Goal: Task Accomplishment & Management: Use online tool/utility

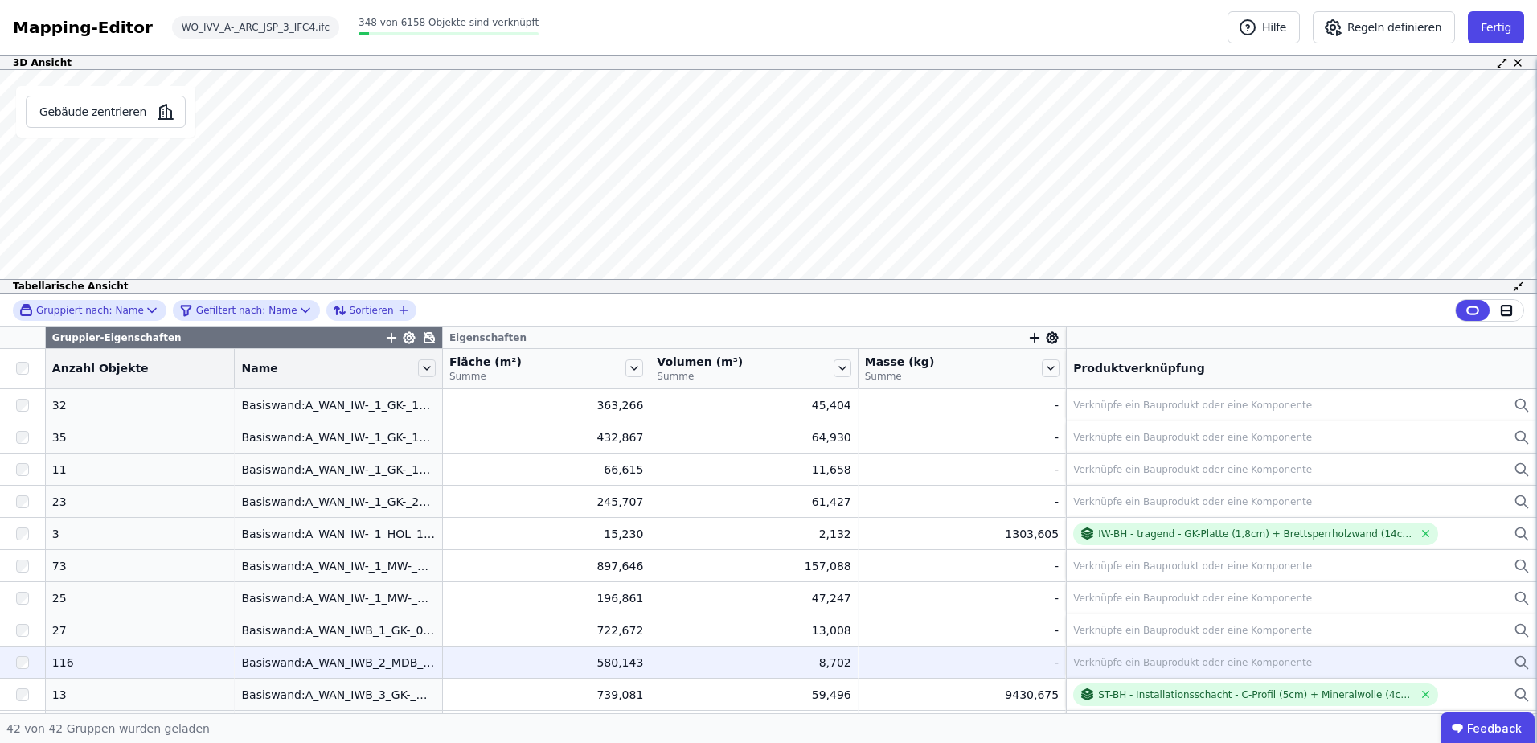
scroll to position [884, 0]
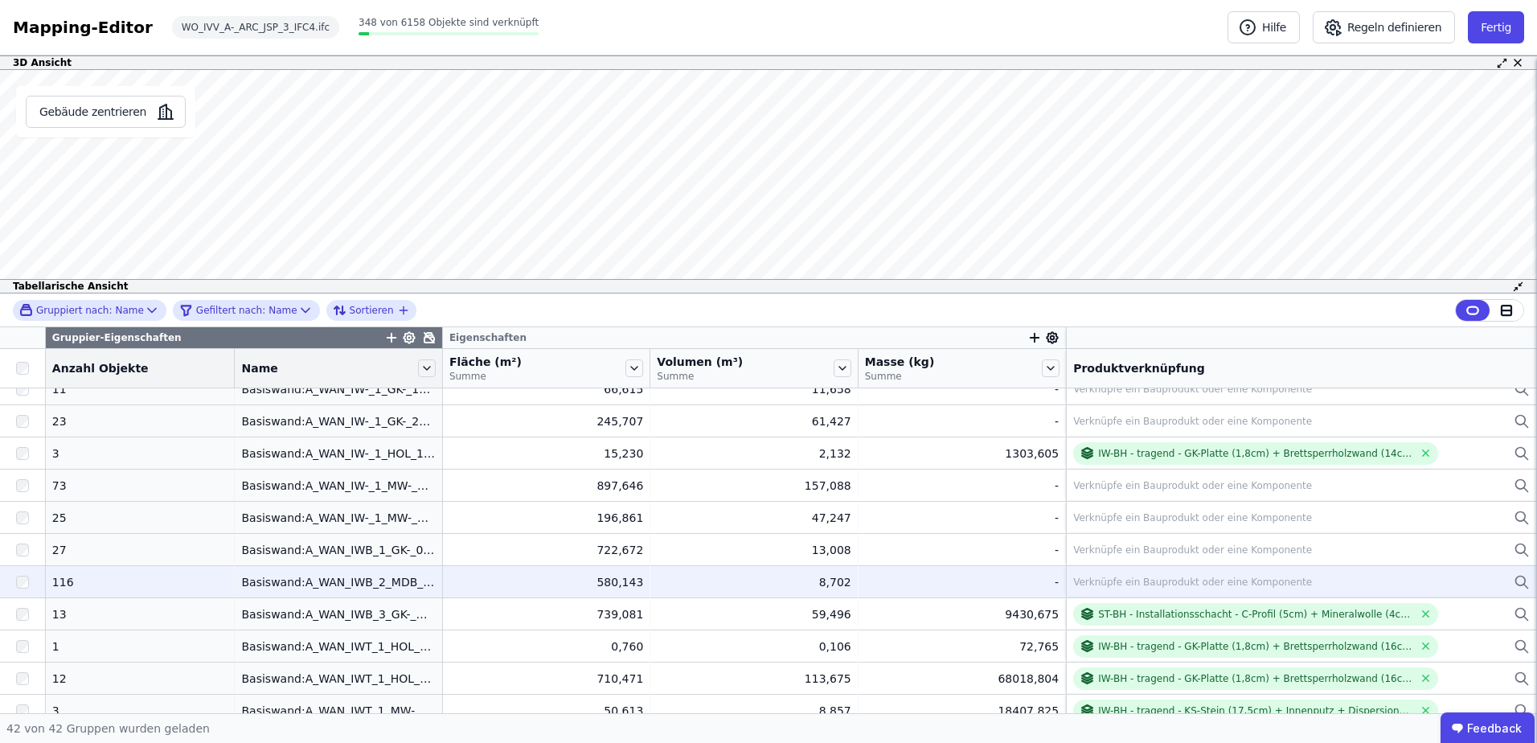
click at [1073, 578] on div "Verknüpfe ein Bauprodukt oder eine Komponente" at bounding box center [1192, 582] width 239 height 13
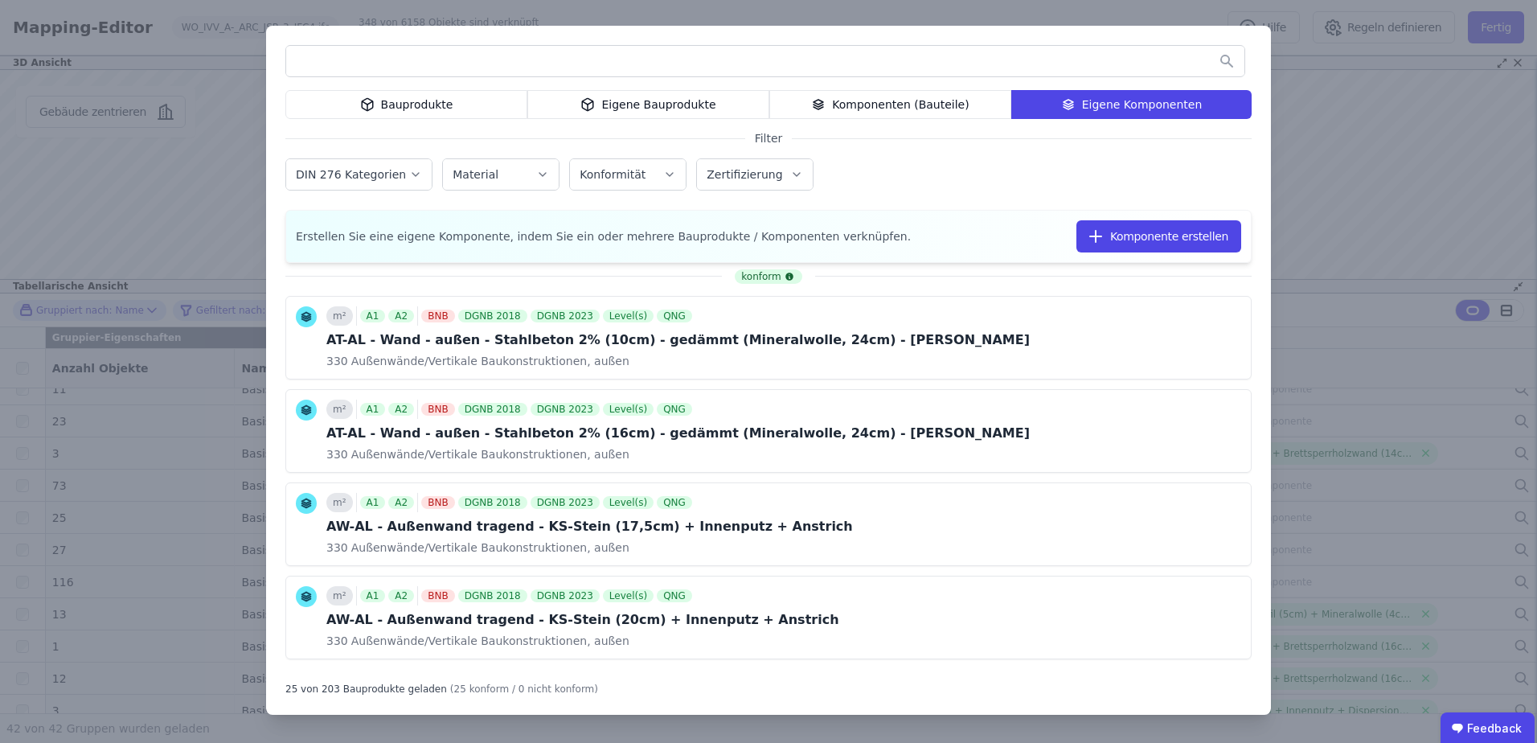
click at [616, 109] on div "Eigene Bauprodukte" at bounding box center [648, 104] width 242 height 29
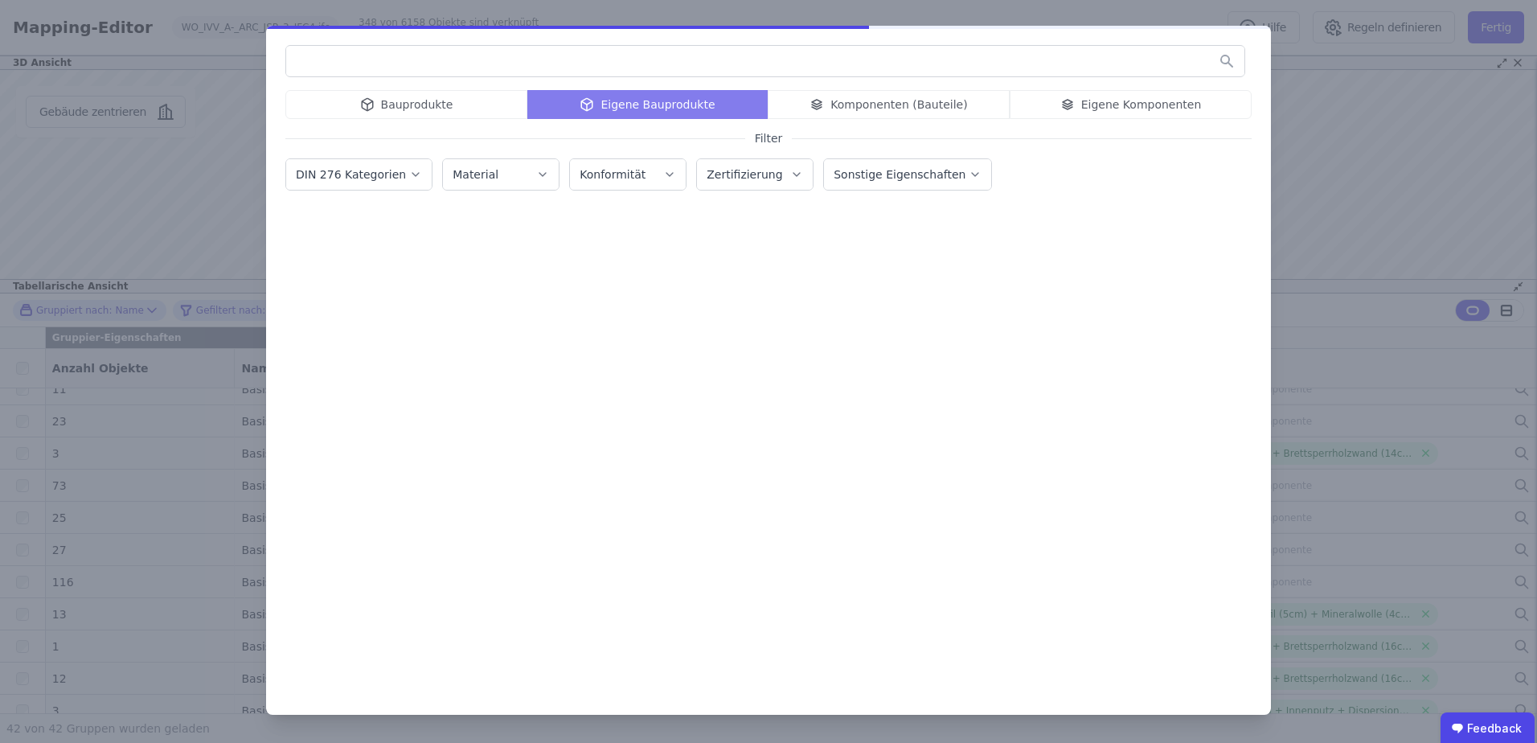
click at [556, 49] on input "text" at bounding box center [765, 61] width 958 height 29
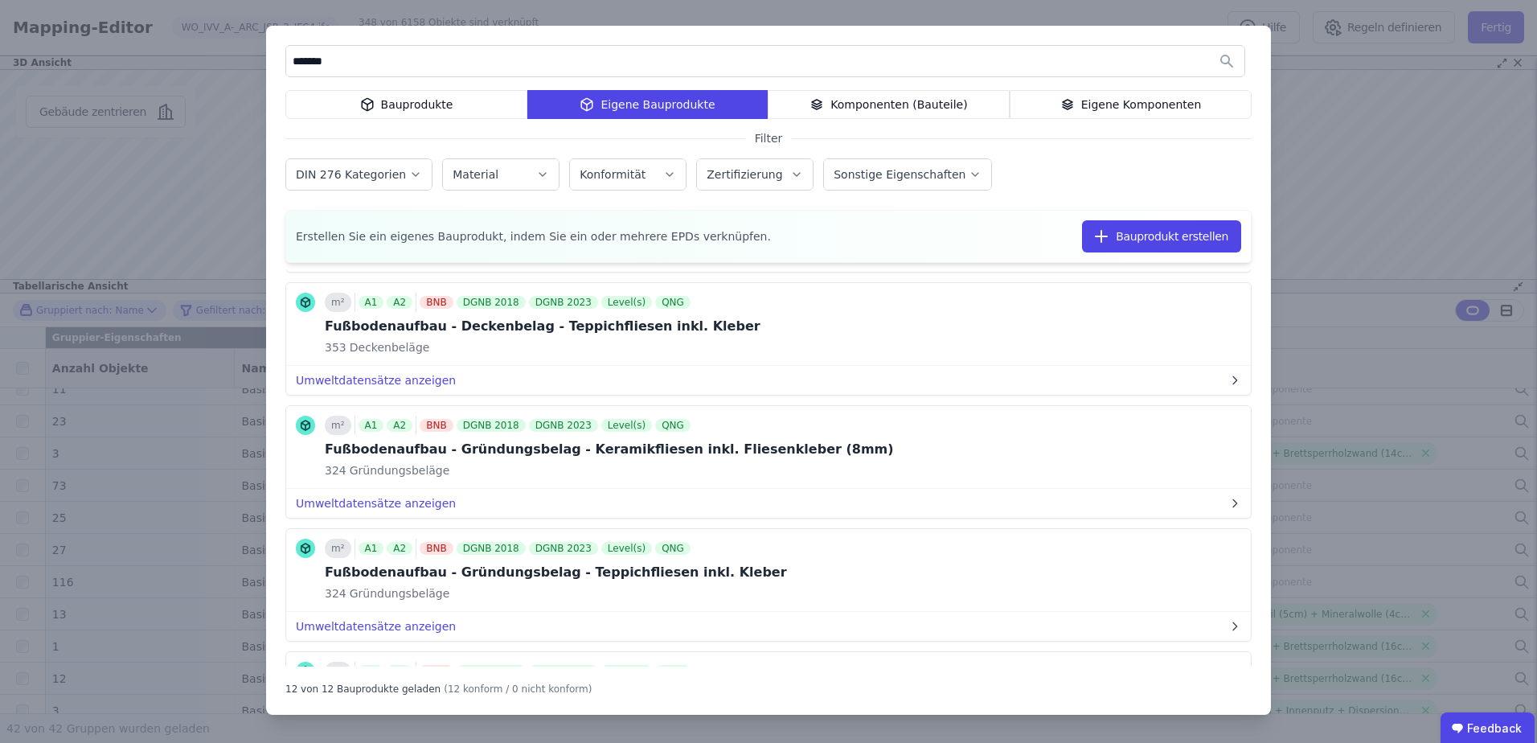
scroll to position [1137, 0]
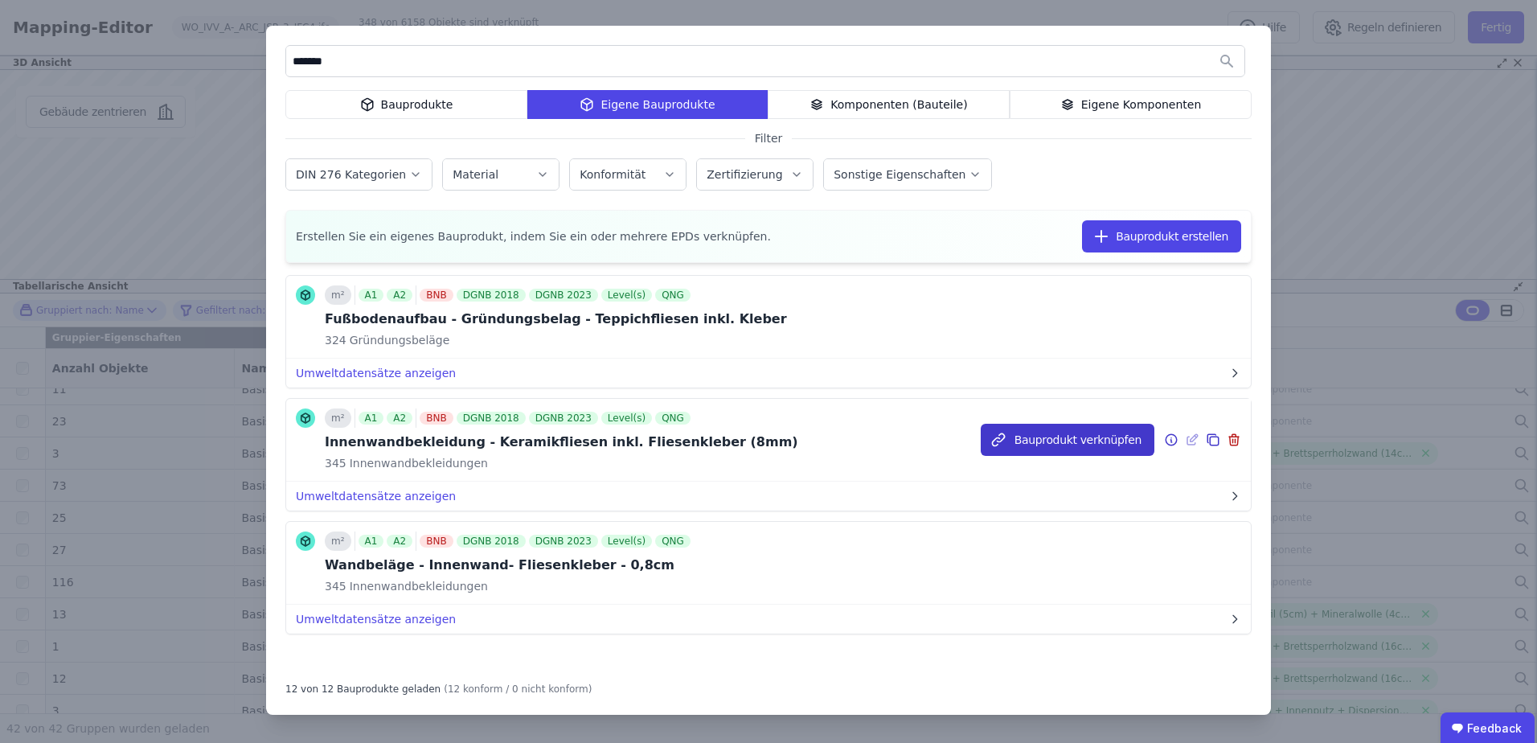
type input "*******"
click at [1035, 432] on button "Bauprodukt verknüpfen" at bounding box center [1068, 440] width 174 height 32
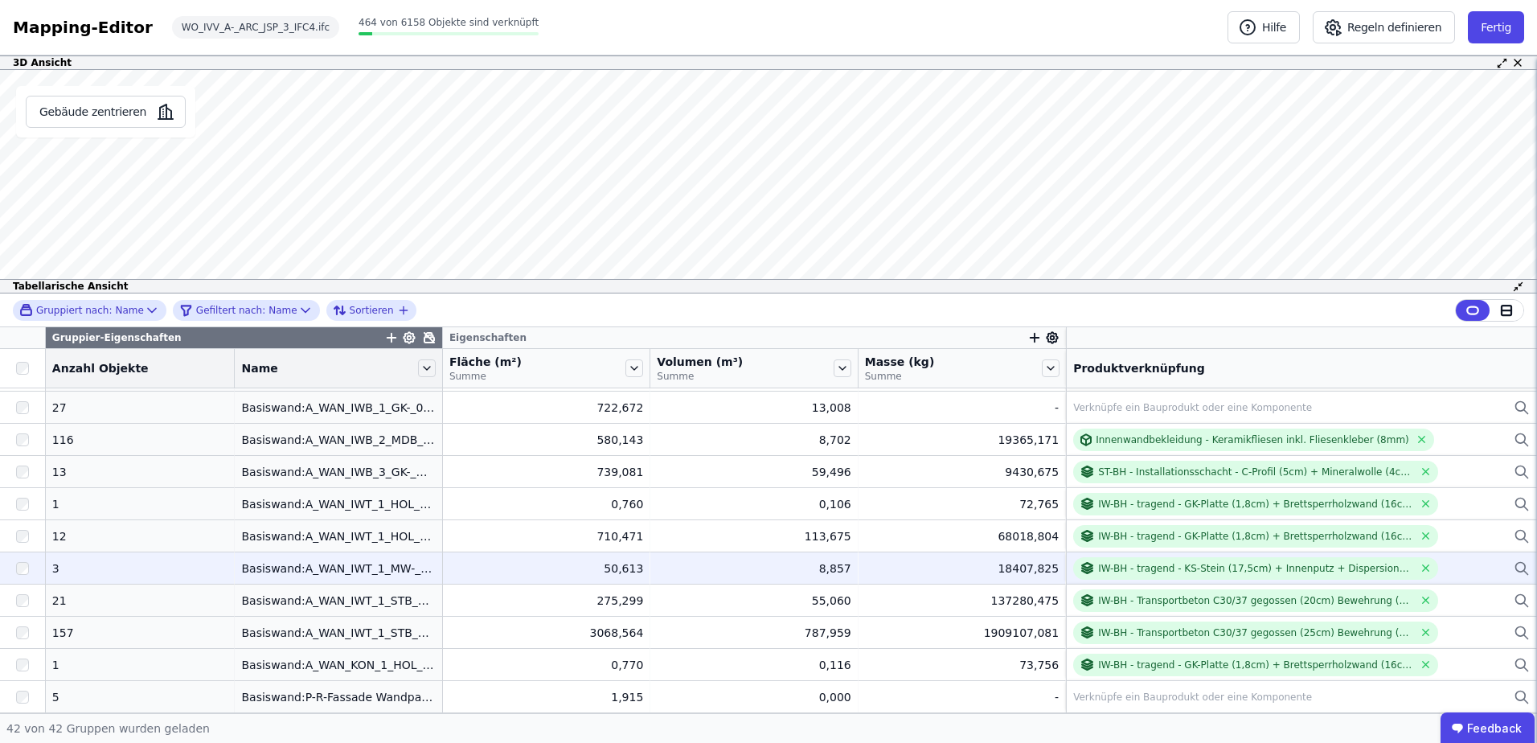
scroll to position [866, 0]
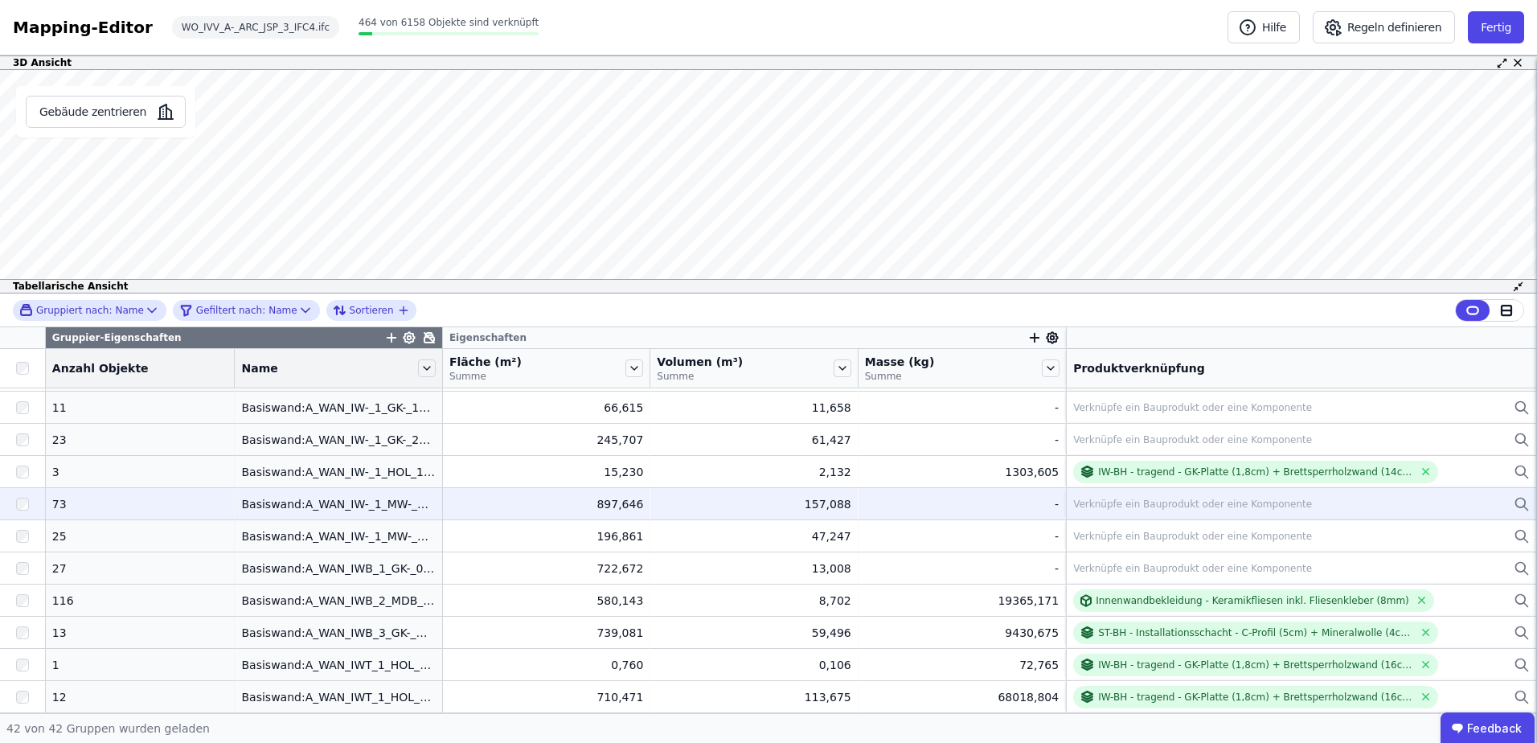
click at [1123, 508] on div "Verknüpfe ein Bauprodukt oder eine Komponente" at bounding box center [1192, 504] width 239 height 13
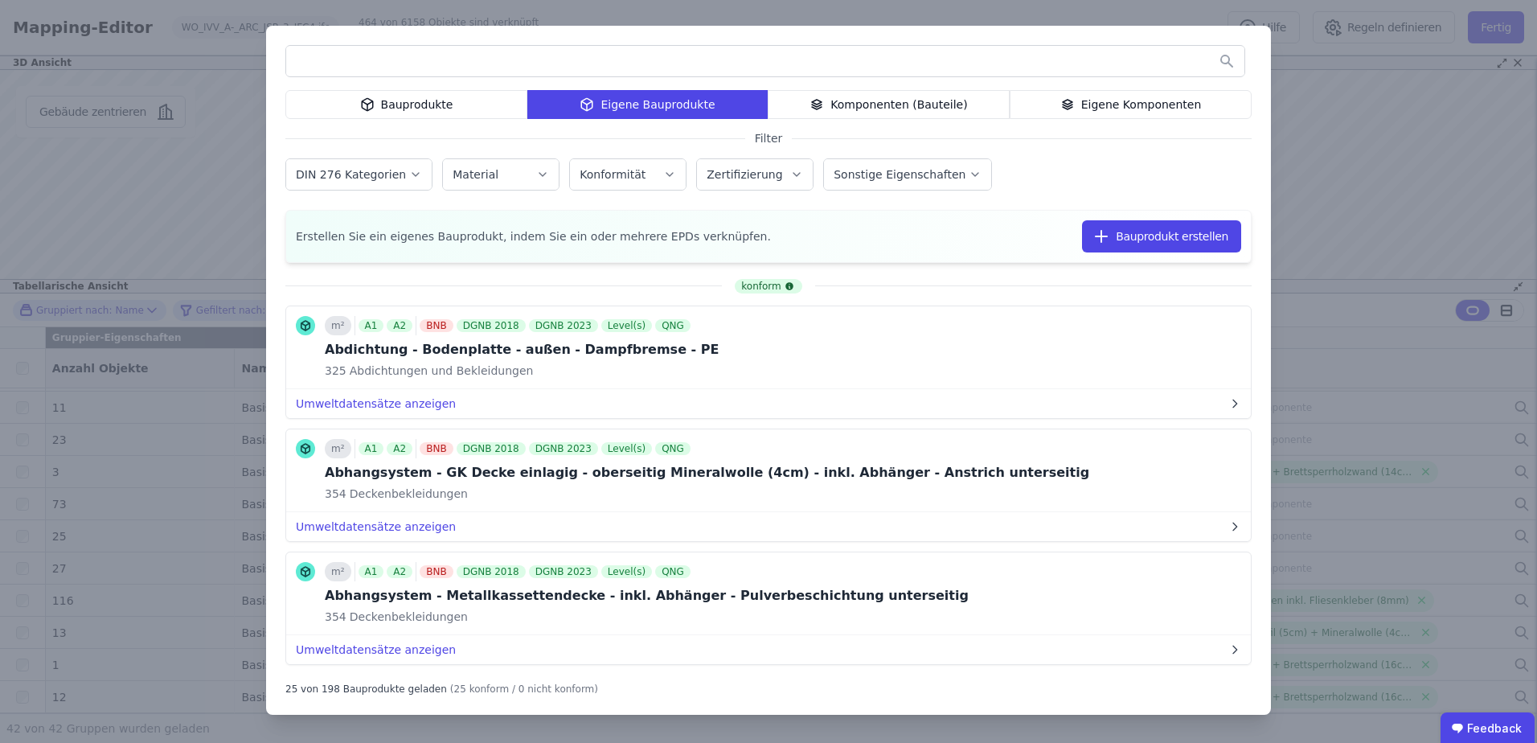
click at [1075, 97] on icon at bounding box center [1067, 104] width 14 height 19
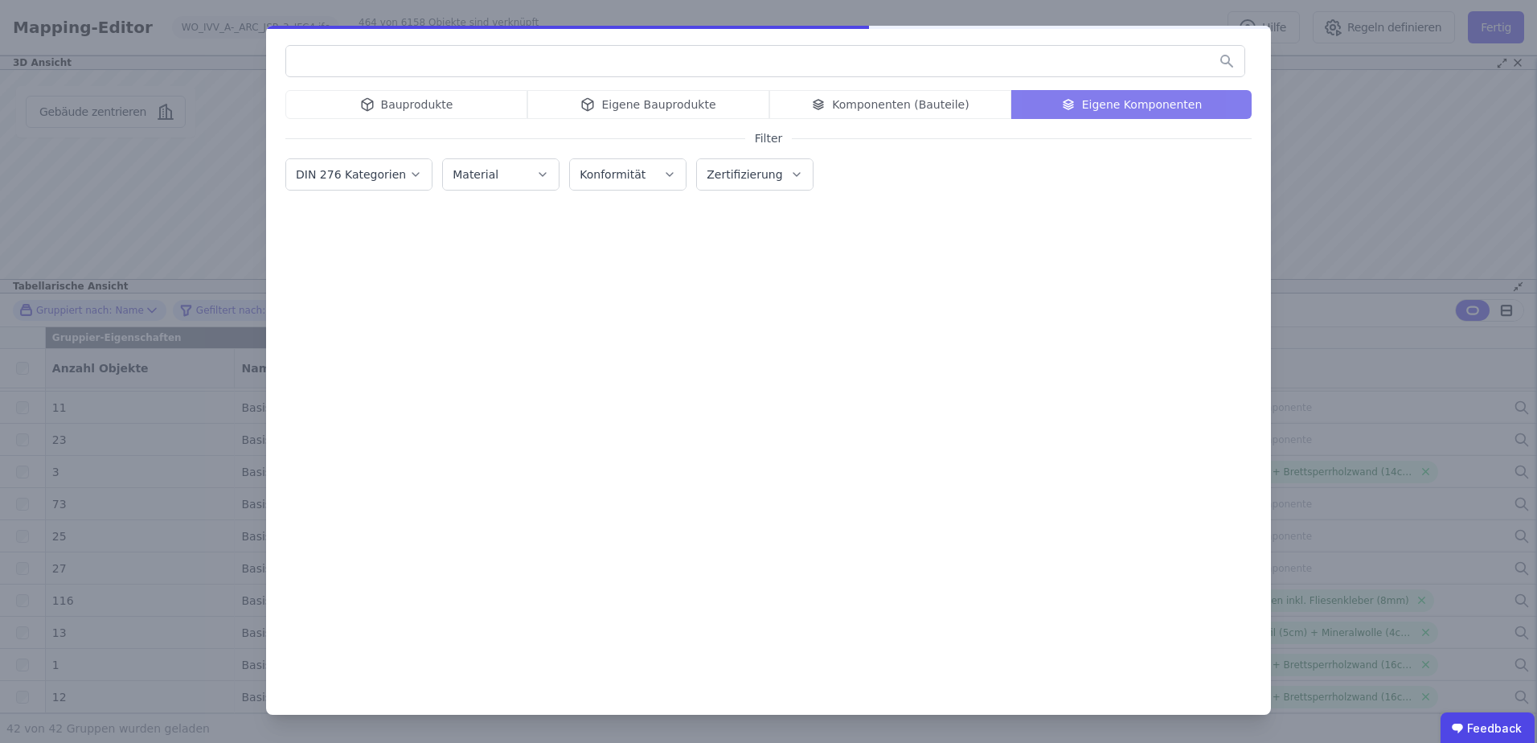
click at [1008, 64] on input "text" at bounding box center [765, 61] width 958 height 29
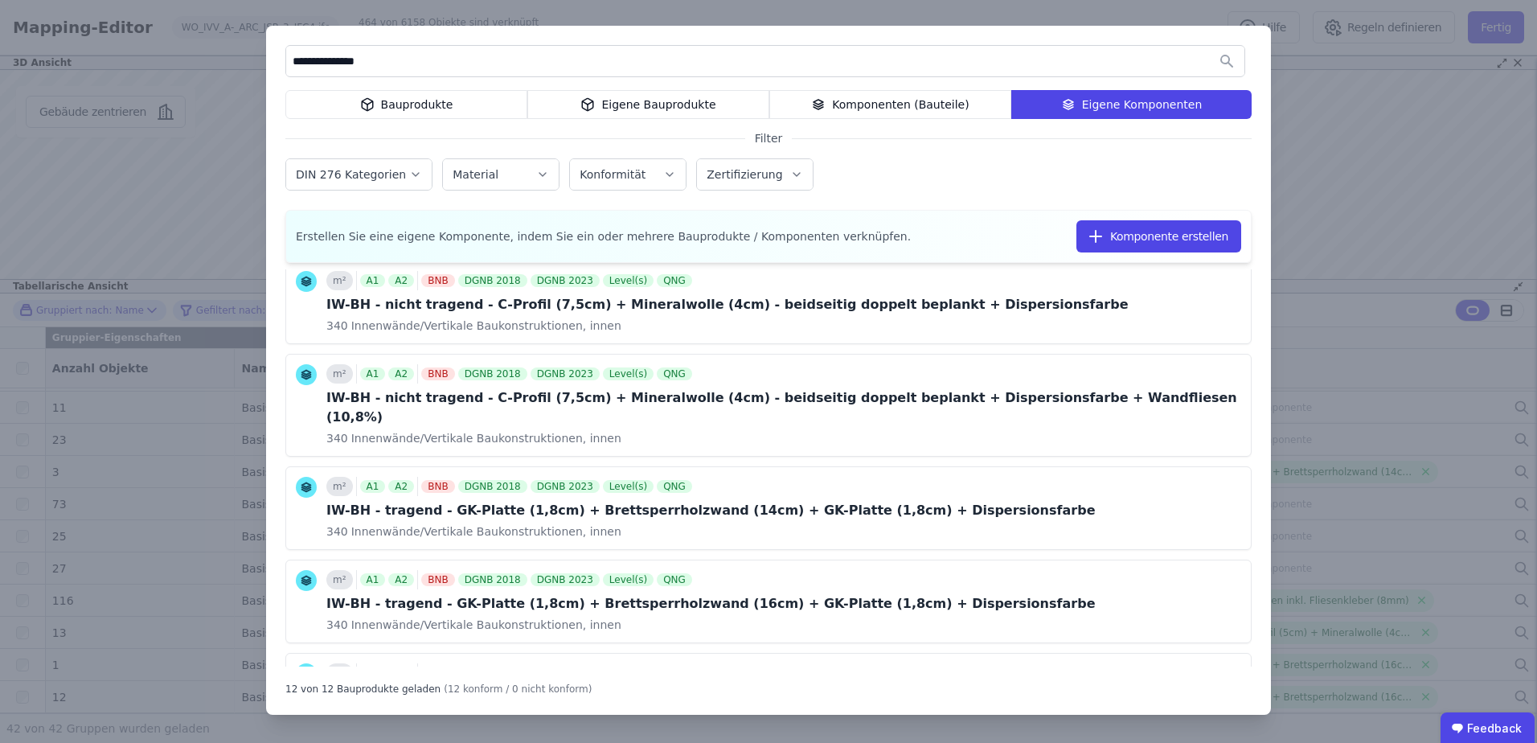
scroll to position [322, 0]
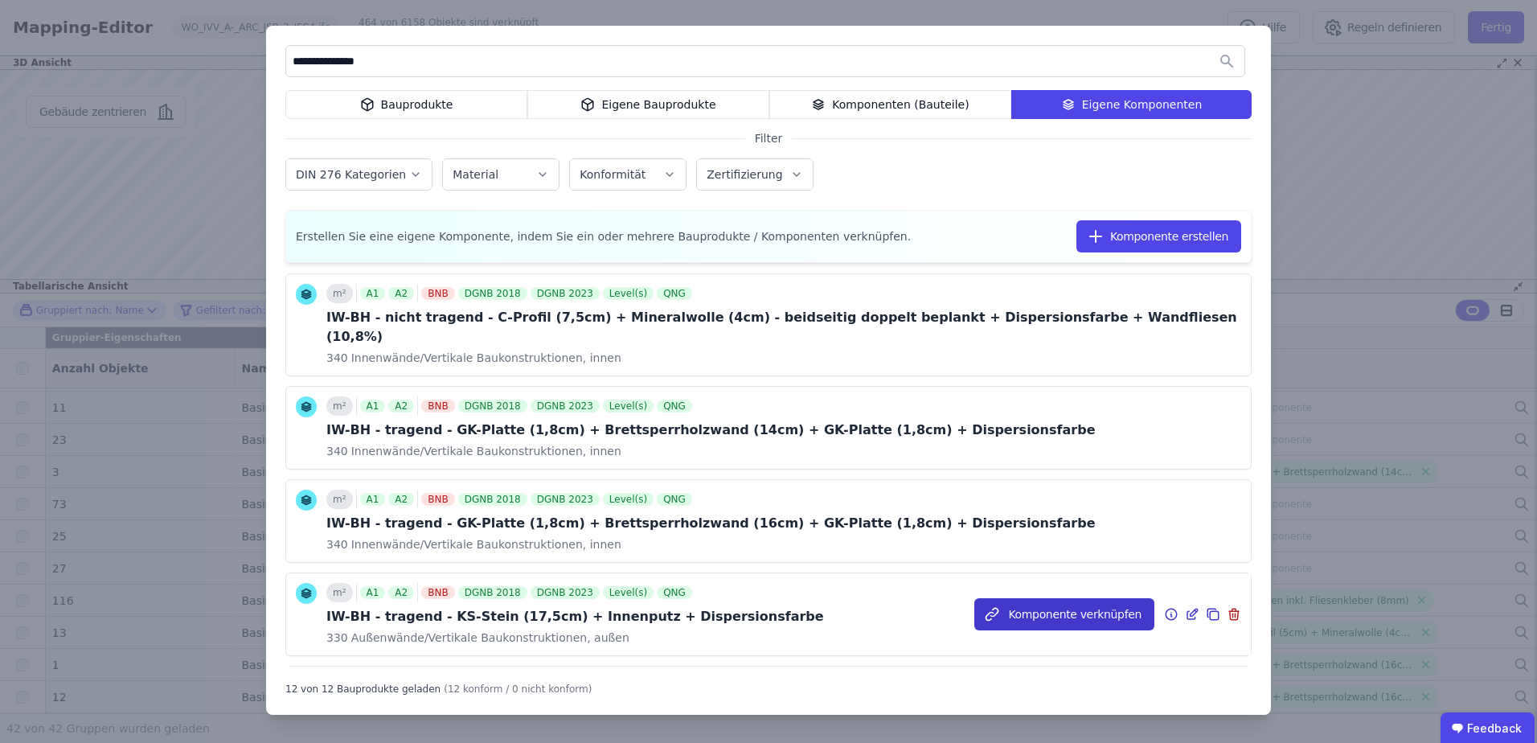
type input "**********"
click at [1025, 598] on button "Komponente verknüpfen" at bounding box center [1064, 614] width 180 height 32
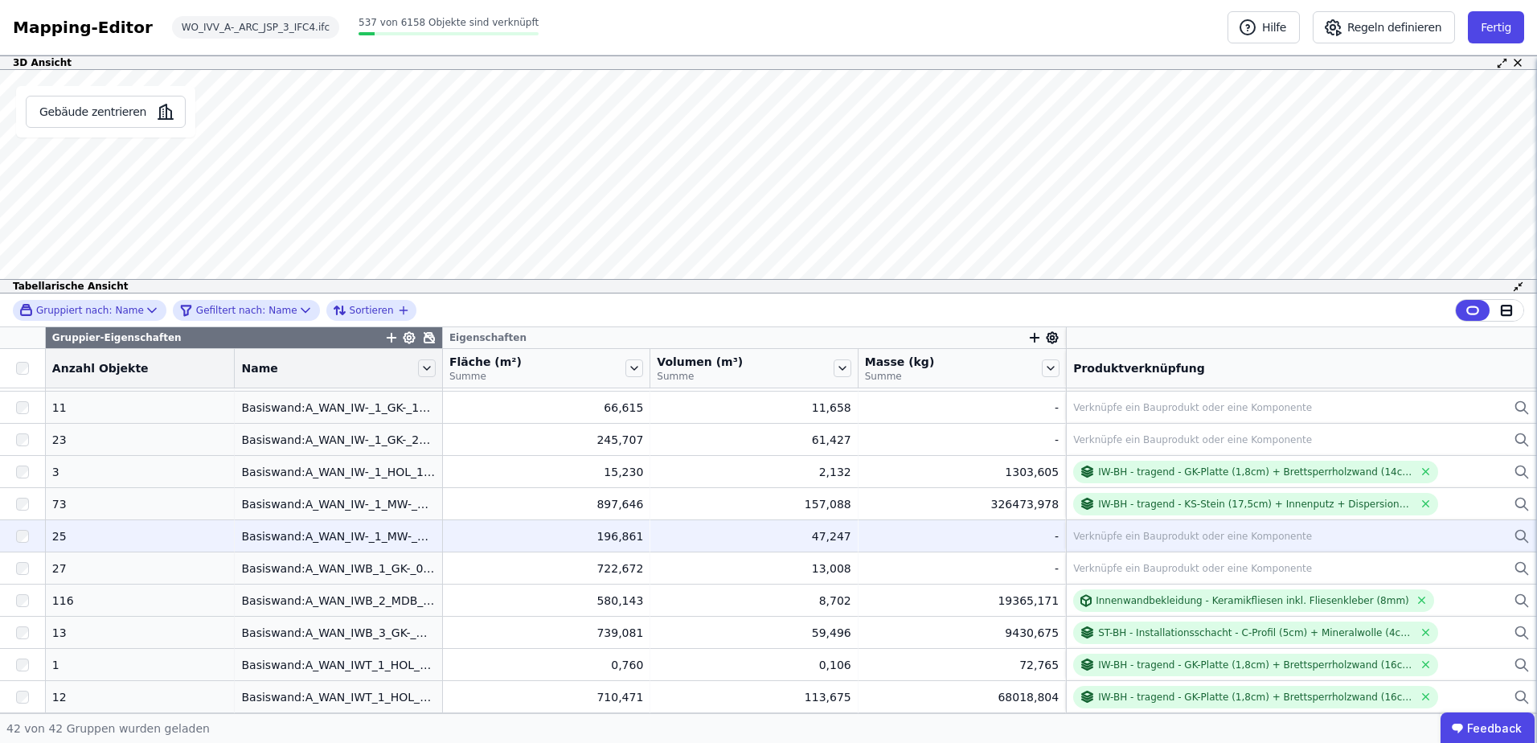
click at [1077, 533] on div "Verknüpfe ein Bauprodukt oder eine Komponente" at bounding box center [1192, 536] width 239 height 13
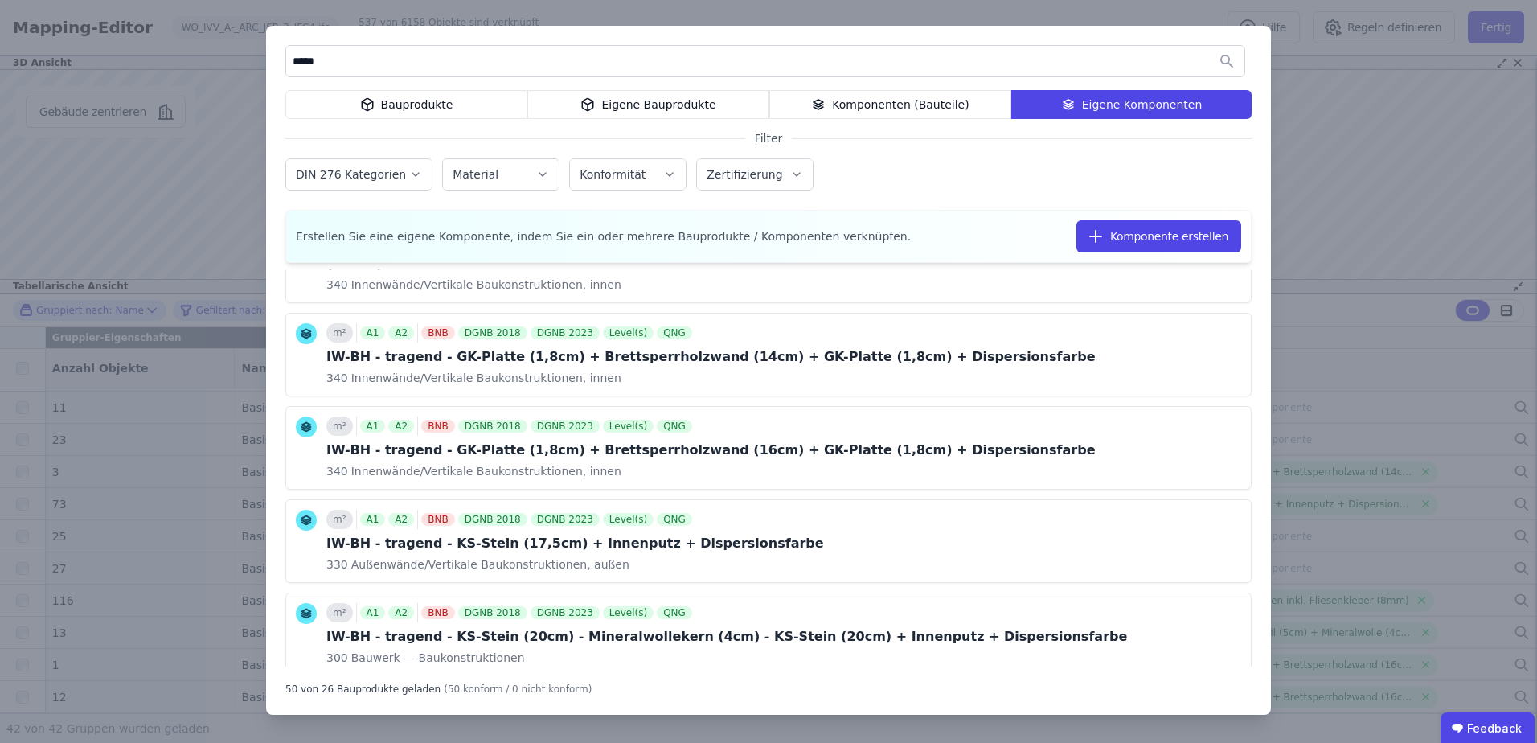
scroll to position [475, 0]
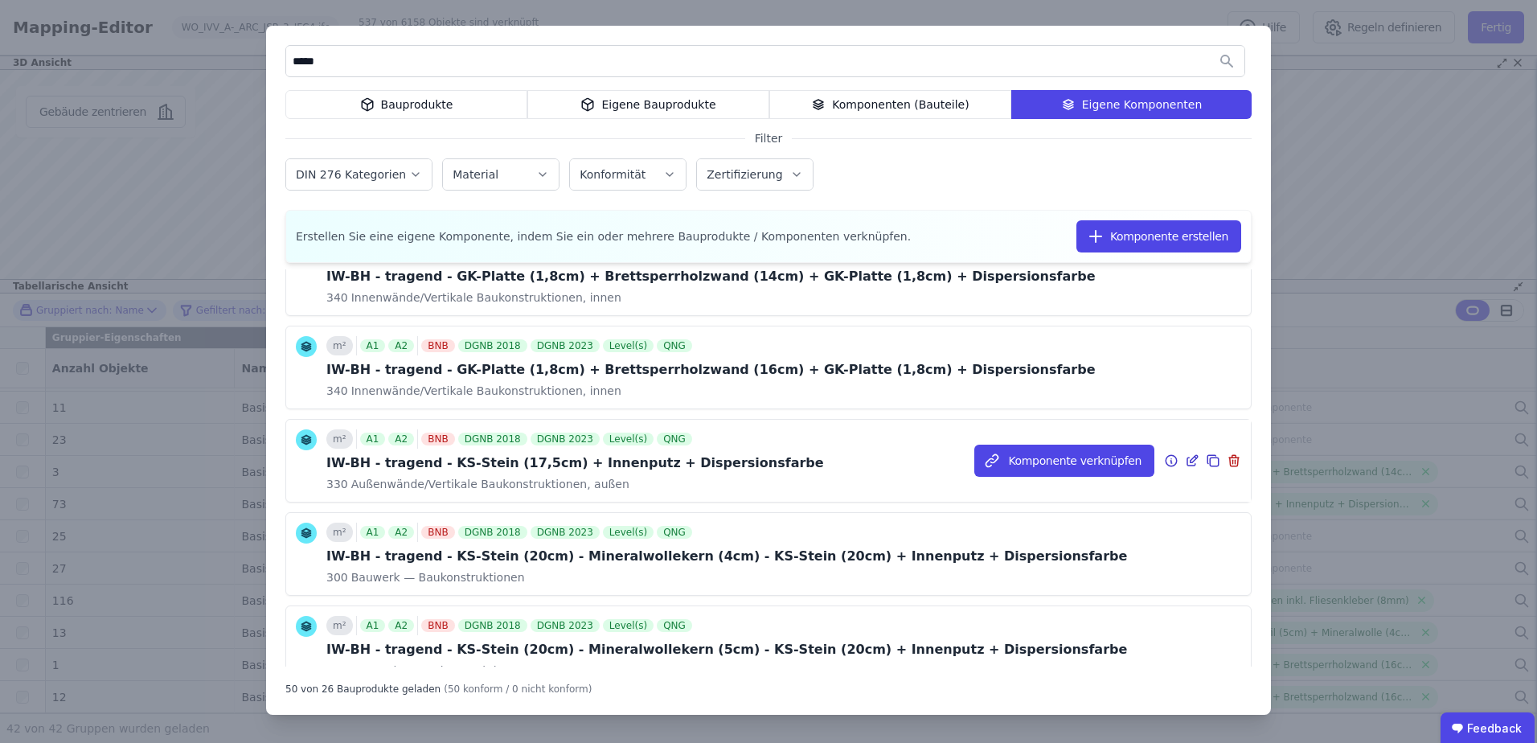
type input "*****"
click at [1206, 451] on icon at bounding box center [1213, 460] width 14 height 19
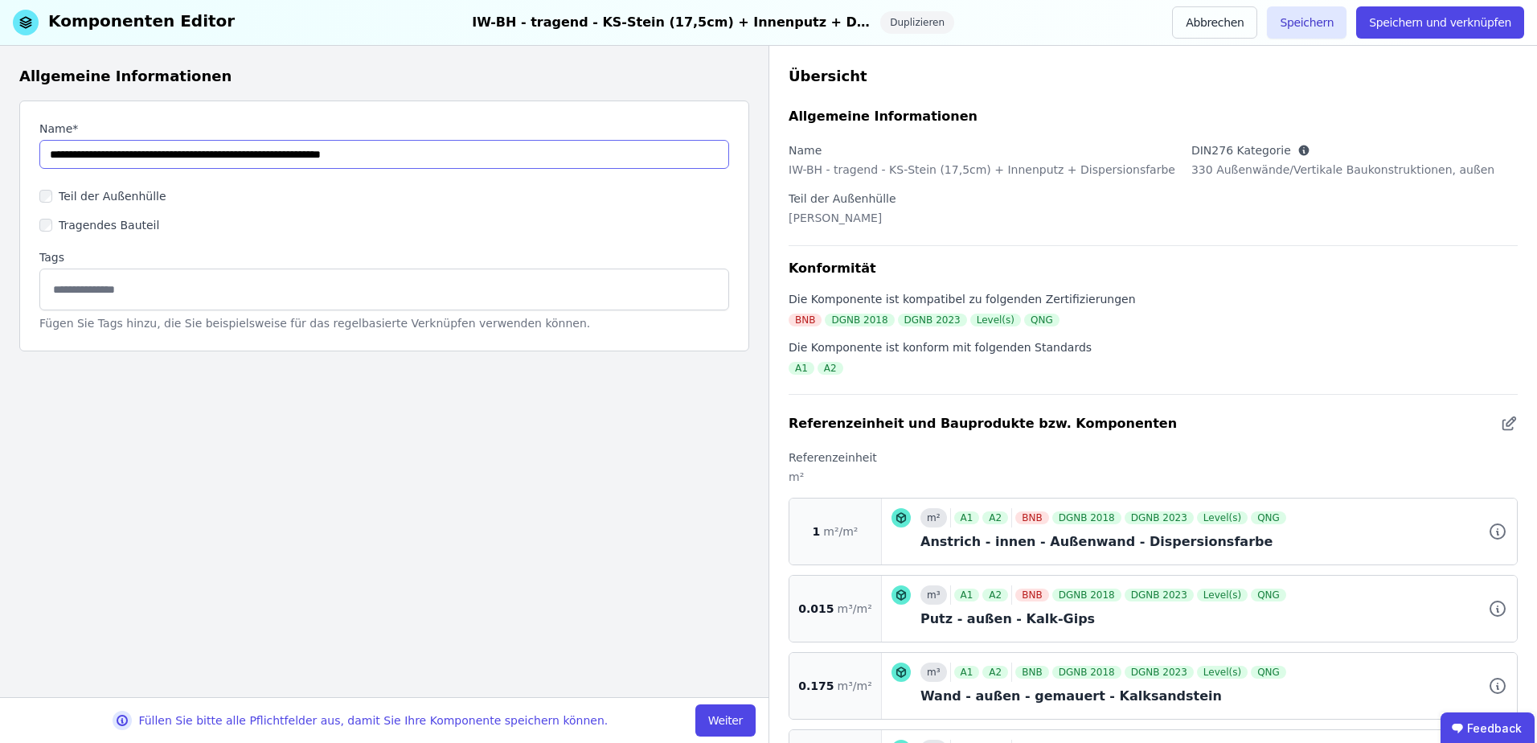
click at [214, 154] on input "string" at bounding box center [384, 154] width 690 height 29
type input "**********"
click at [1391, 21] on button "Speichern und verknüpfen" at bounding box center [1440, 22] width 168 height 32
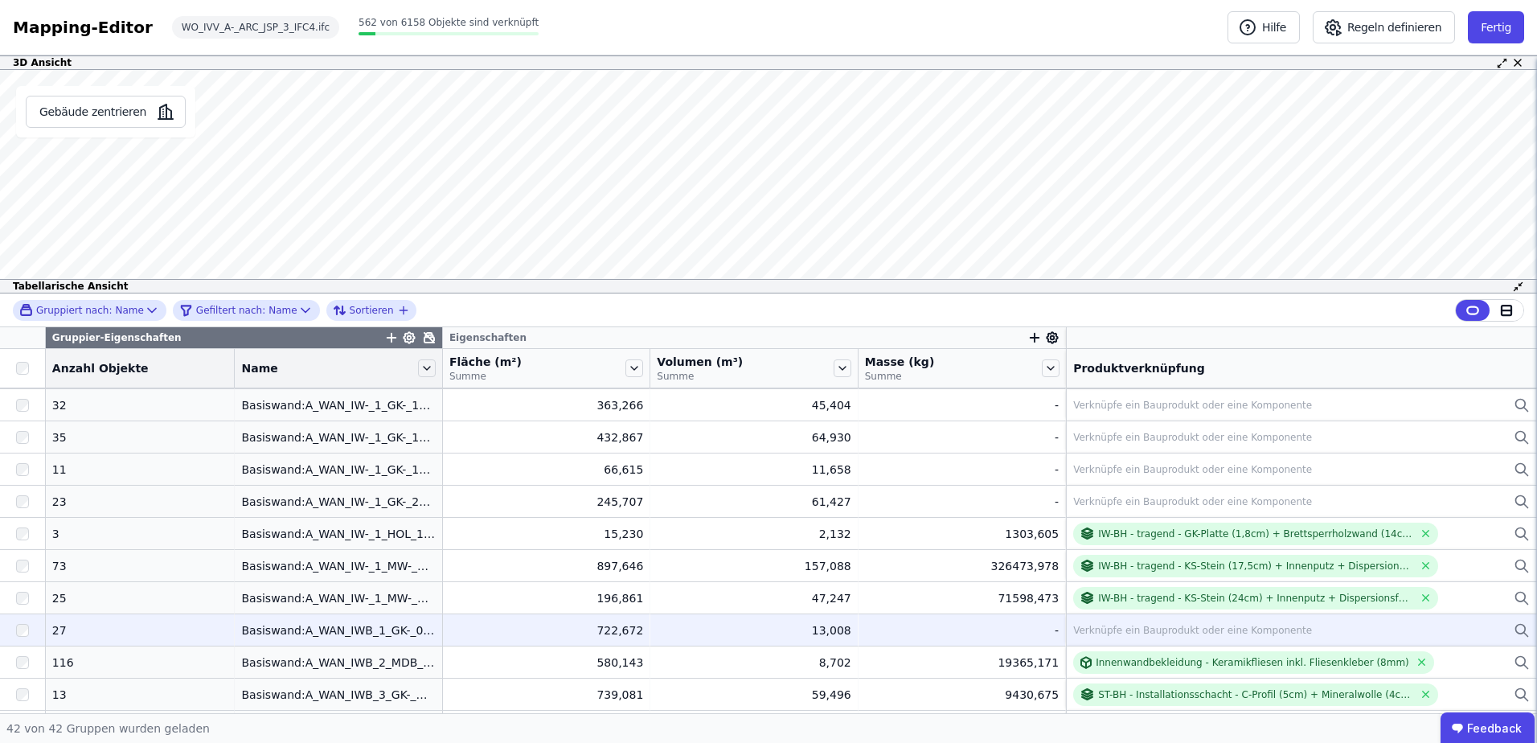
scroll to position [884, 0]
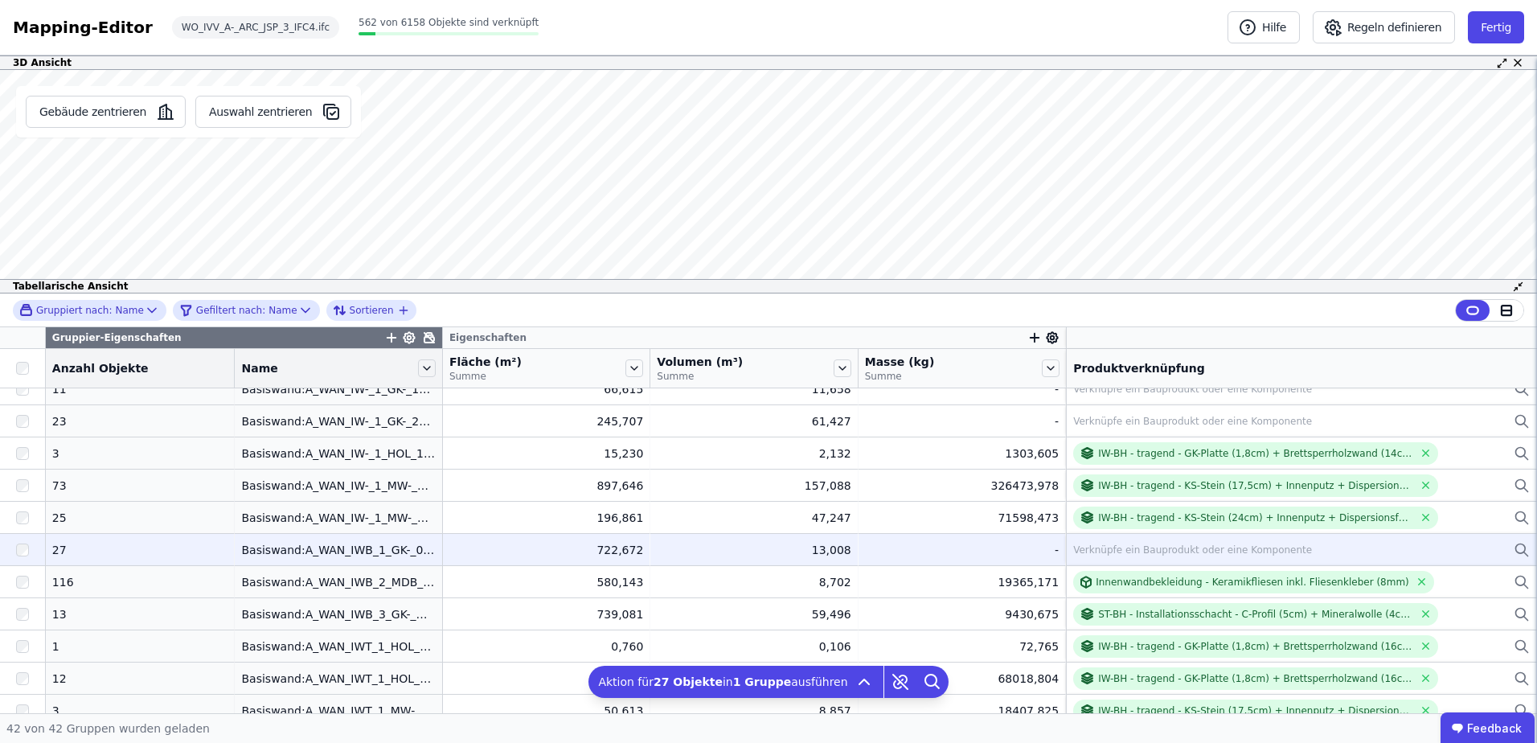
click at [1118, 555] on div "Verknüpfe ein Bauprodukt oder eine Komponente" at bounding box center [1192, 549] width 239 height 13
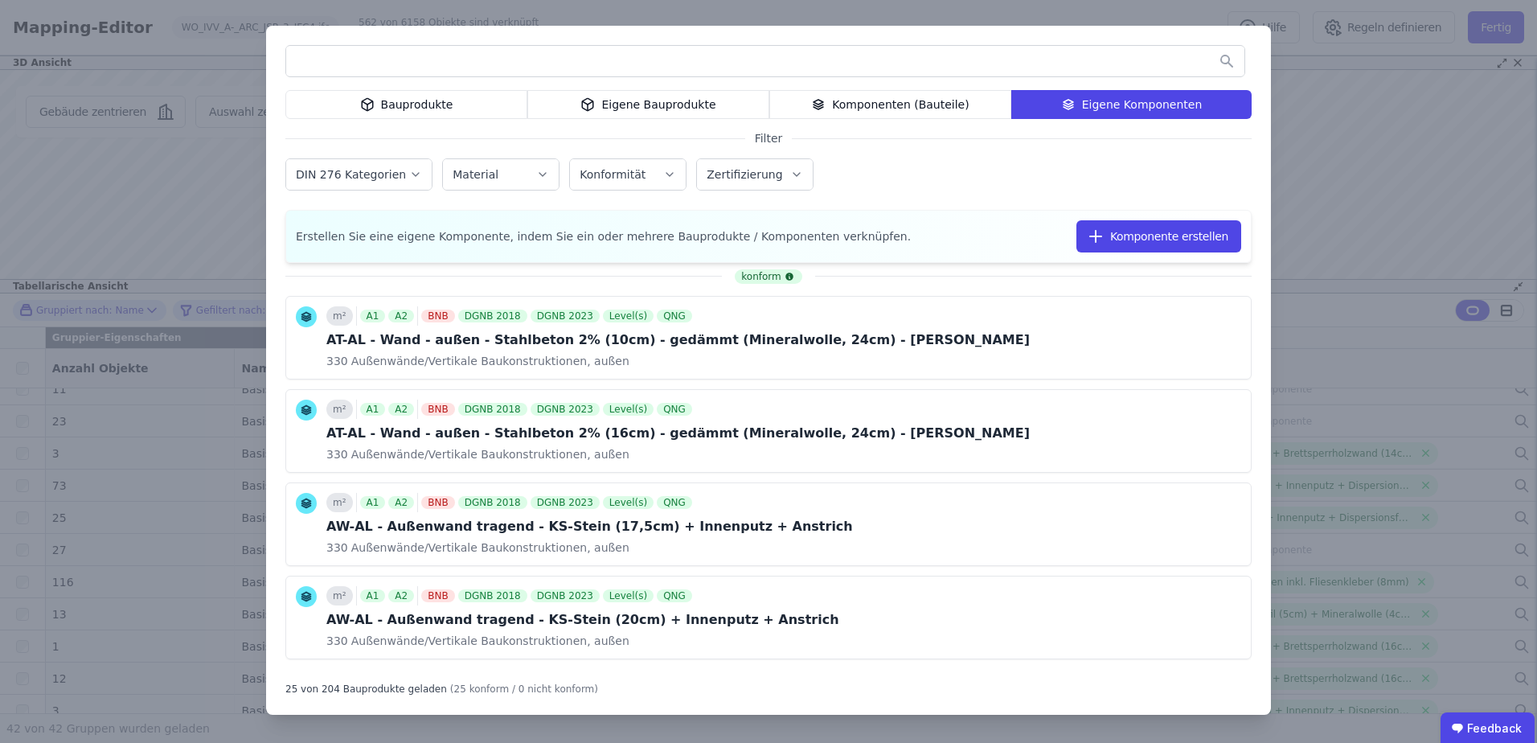
click at [815, 70] on input "text" at bounding box center [765, 61] width 958 height 29
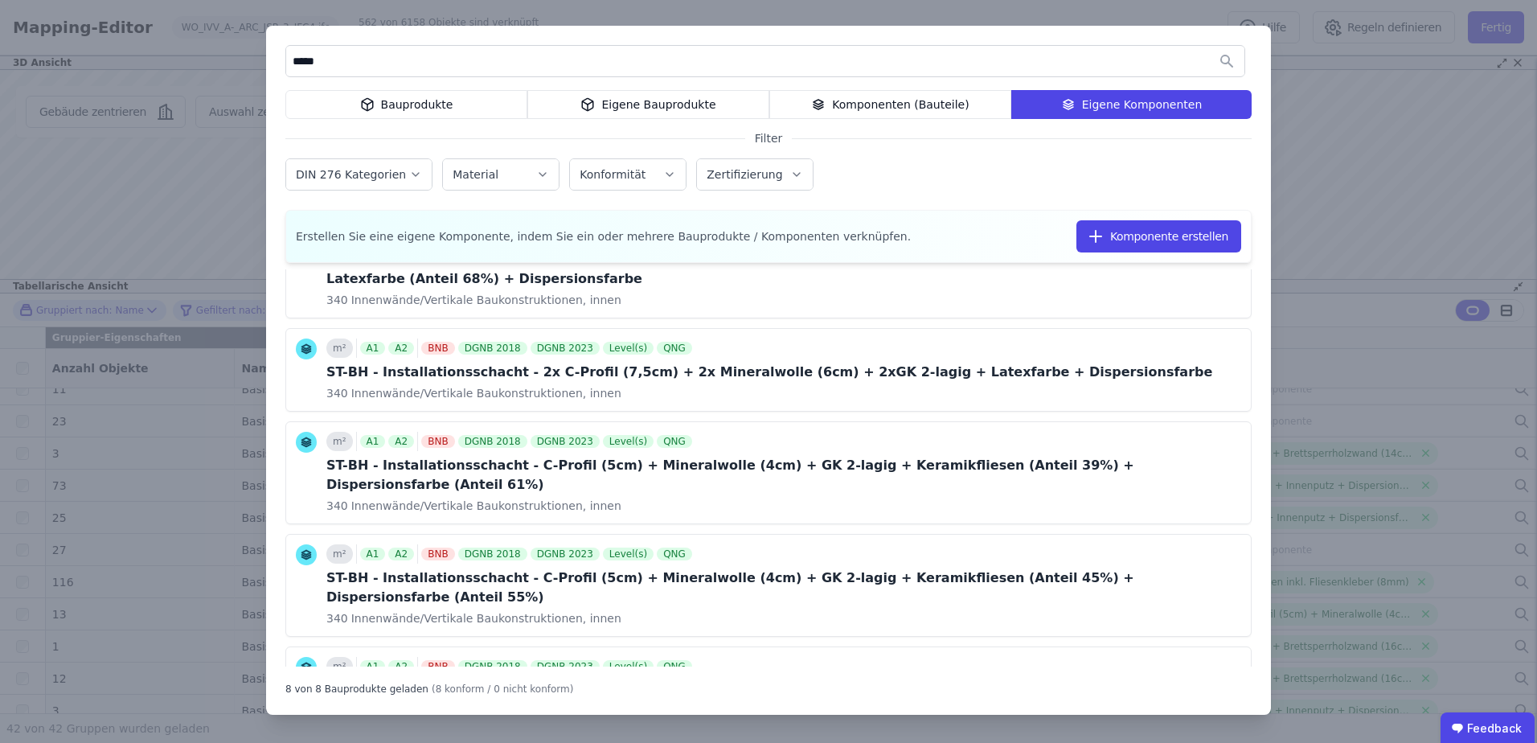
scroll to position [161, 0]
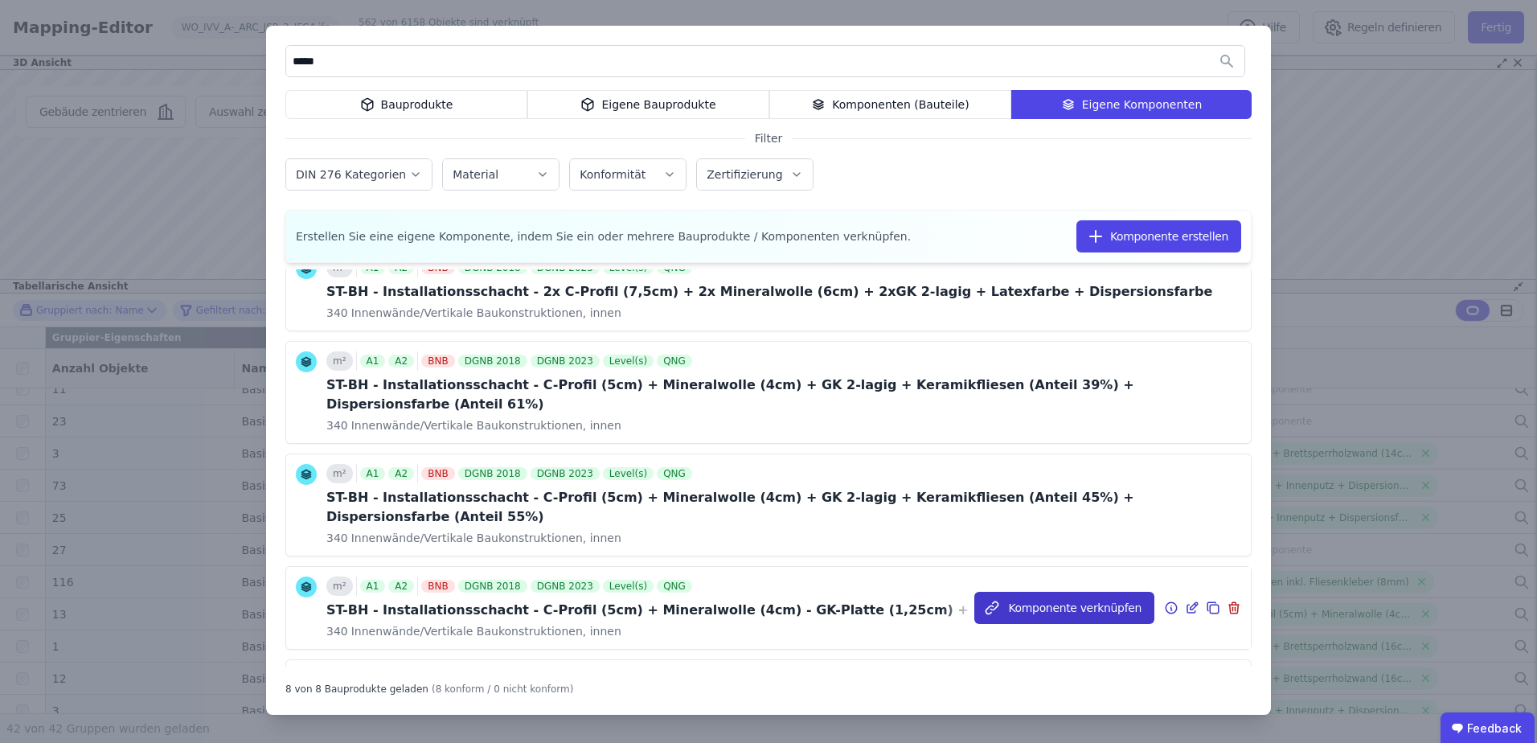
type input "*****"
click at [1040, 592] on button "Komponente verknüpfen" at bounding box center [1064, 608] width 180 height 32
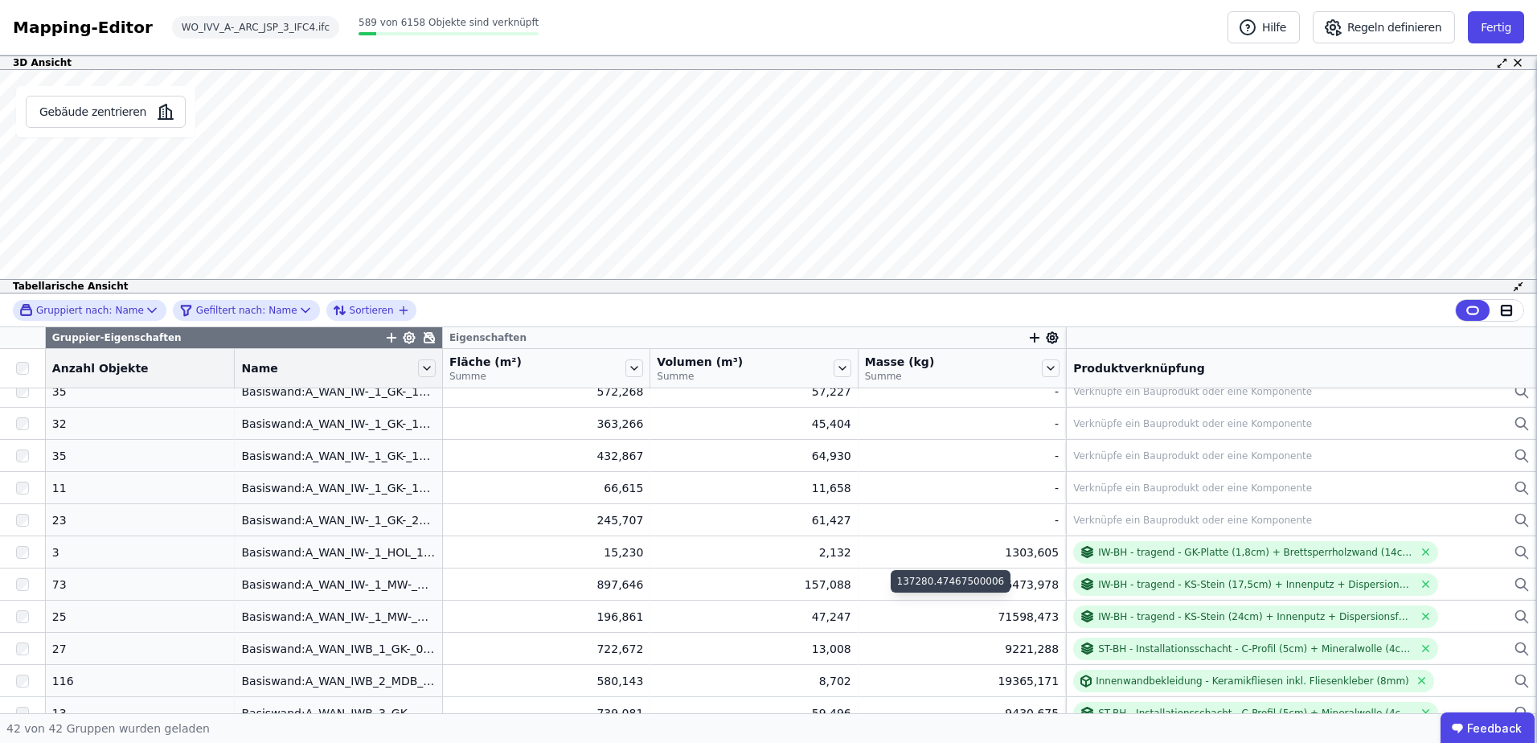
scroll to position [705, 0]
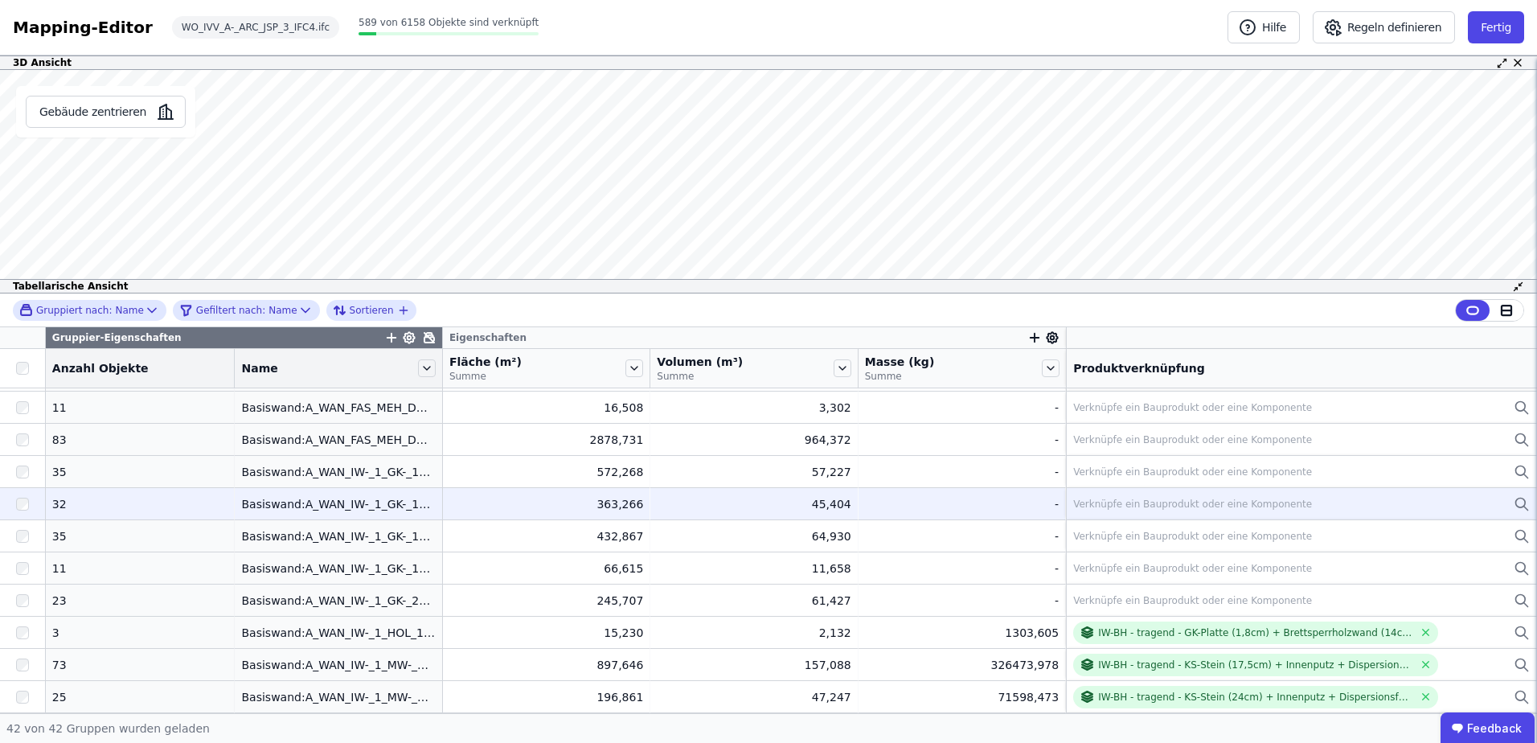
click at [1093, 507] on div "Verknüpfe ein Bauprodukt oder eine Komponente" at bounding box center [1192, 504] width 239 height 13
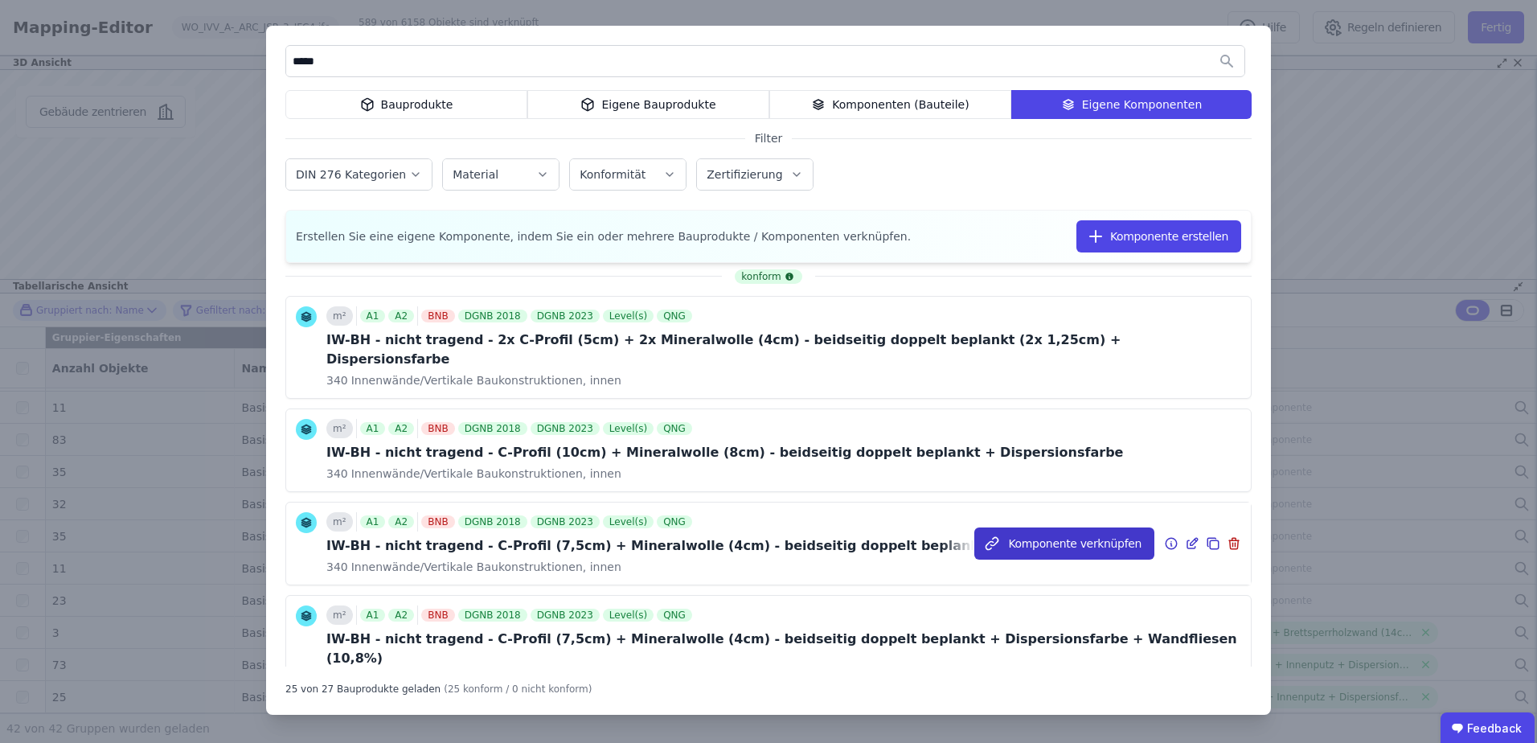
type input "*****"
click at [1007, 527] on button "Komponente verknüpfen" at bounding box center [1064, 543] width 180 height 32
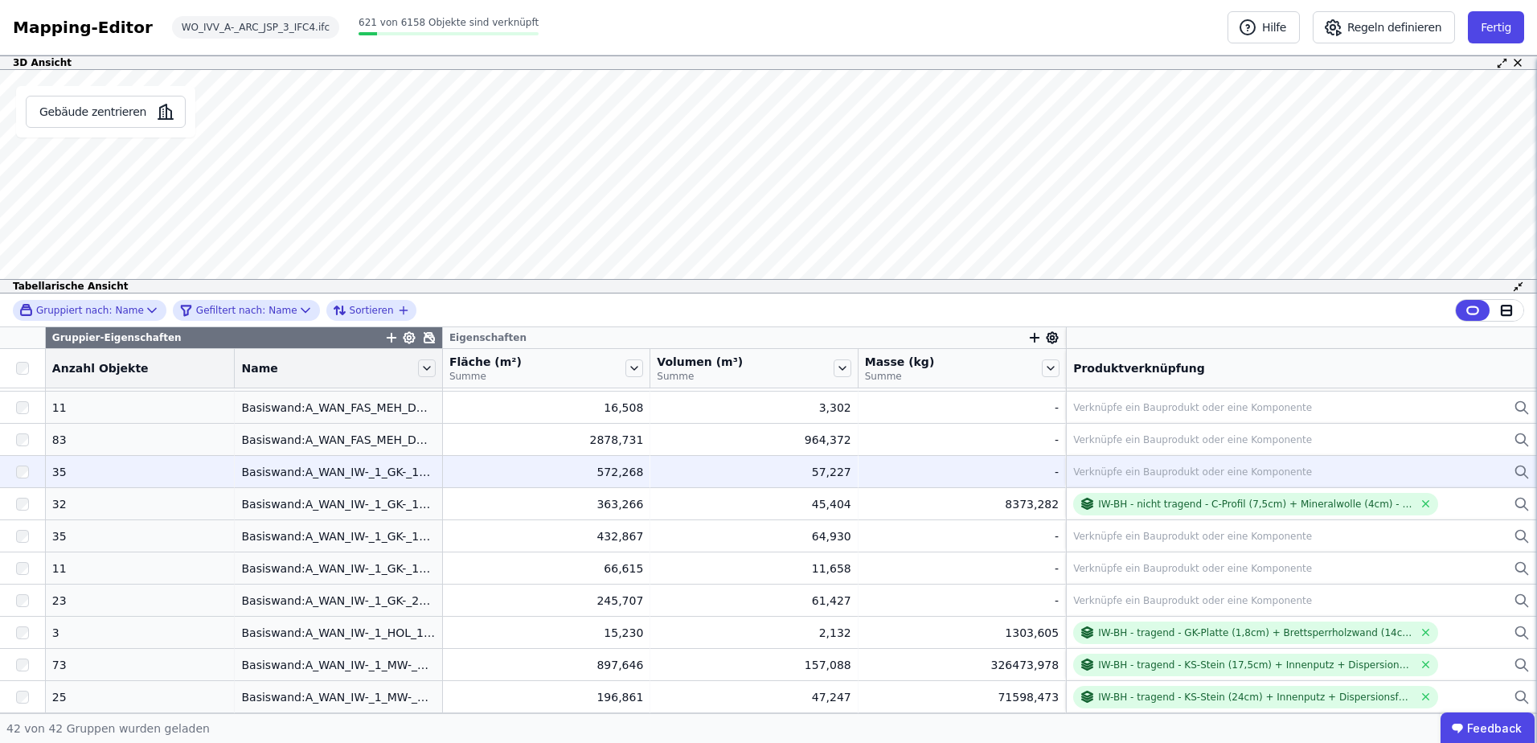
click at [1080, 471] on div "Verknüpfe ein Bauprodukt oder eine Komponente" at bounding box center [1192, 471] width 239 height 13
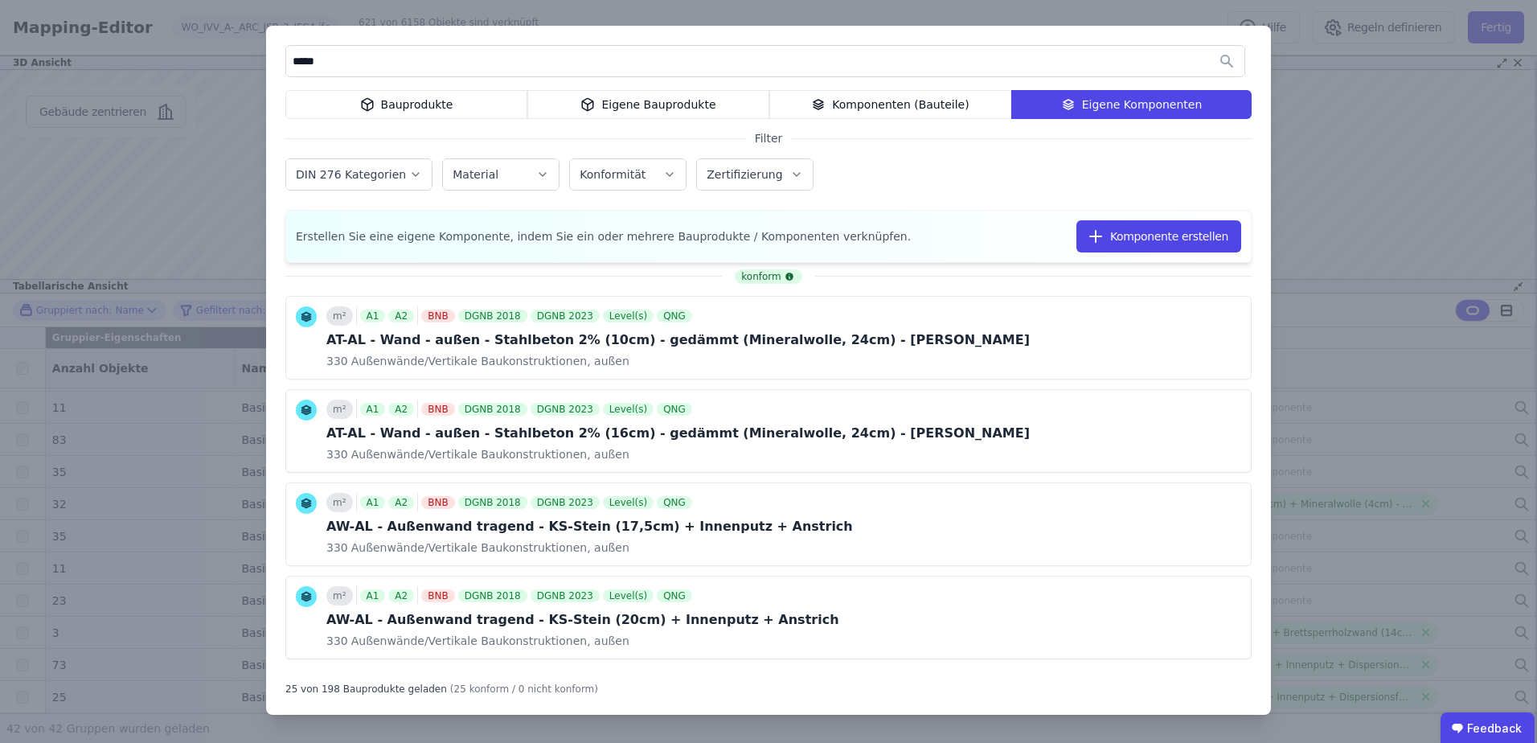
type input "*****"
click at [1071, 109] on icon at bounding box center [1068, 104] width 14 height 19
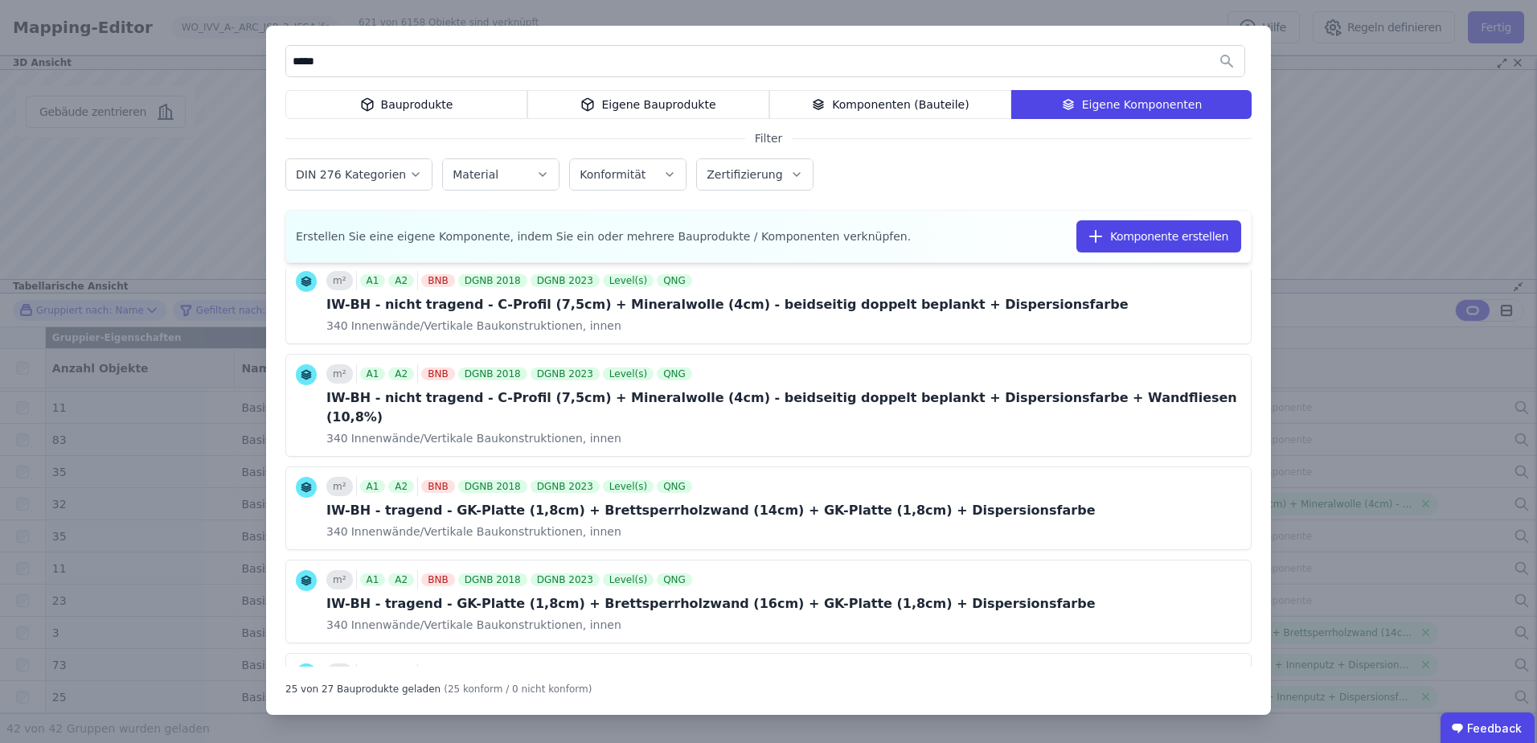
scroll to position [80, 0]
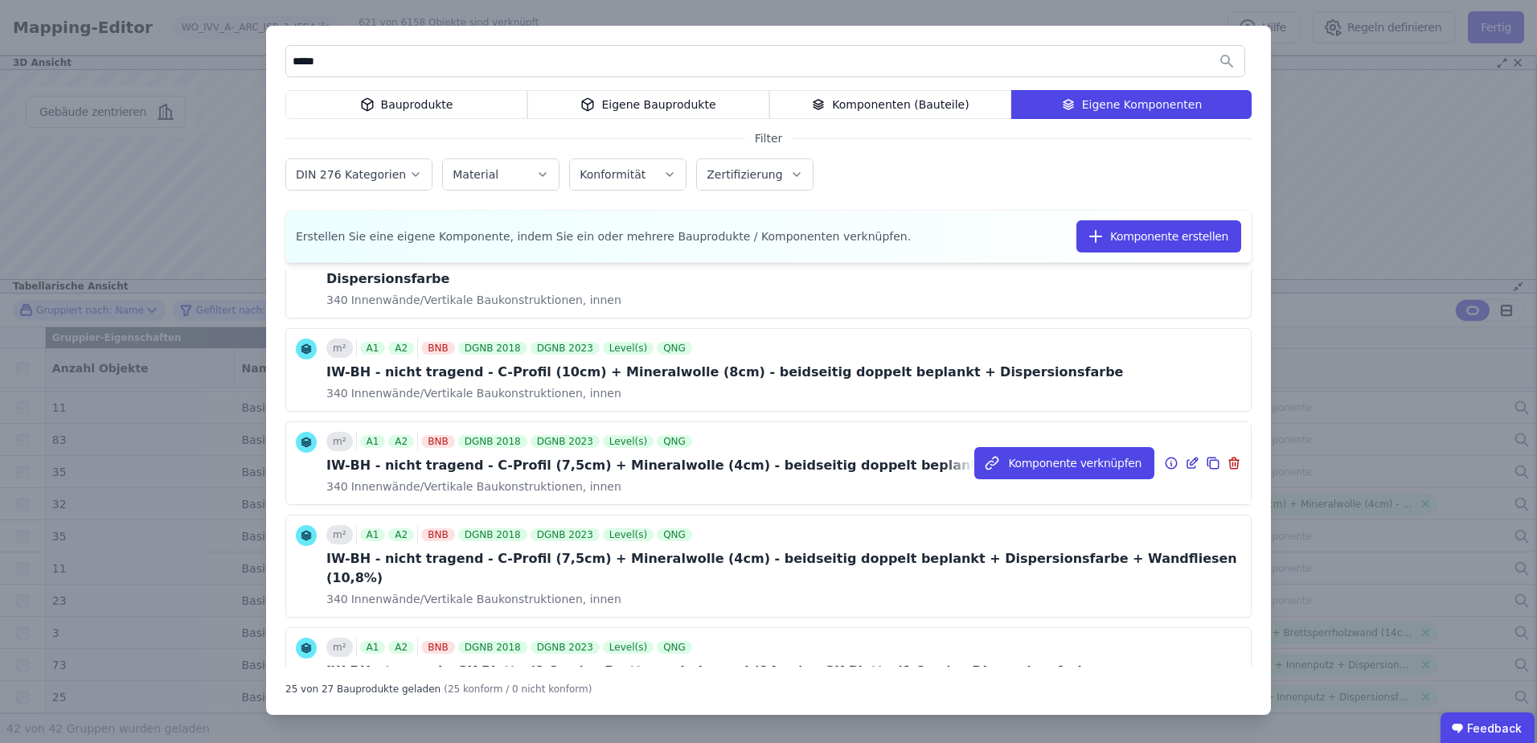
click at [1206, 453] on icon at bounding box center [1213, 462] width 14 height 19
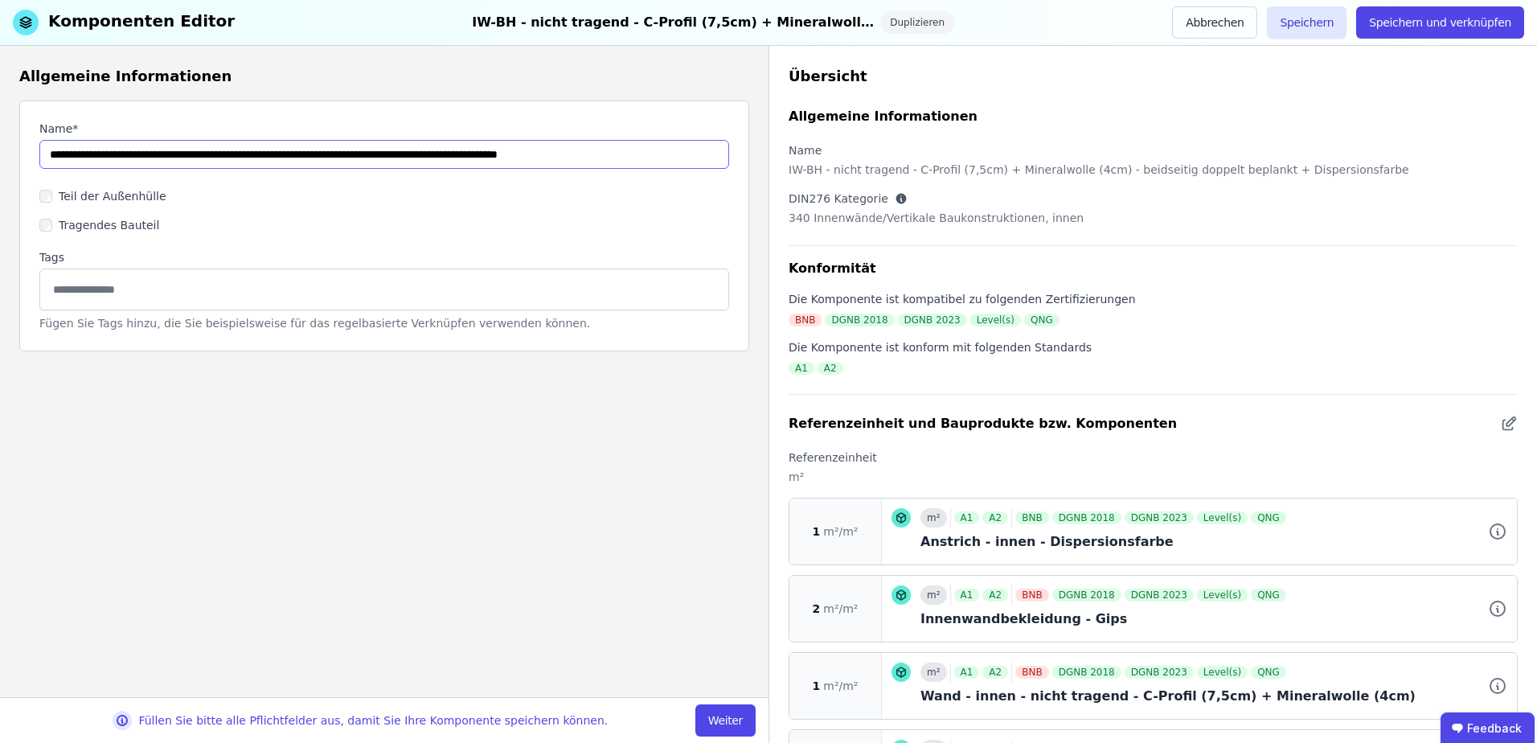
click at [229, 154] on input "string" at bounding box center [384, 154] width 690 height 29
type input "**********"
click at [713, 715] on button "Weiter" at bounding box center [725, 720] width 60 height 32
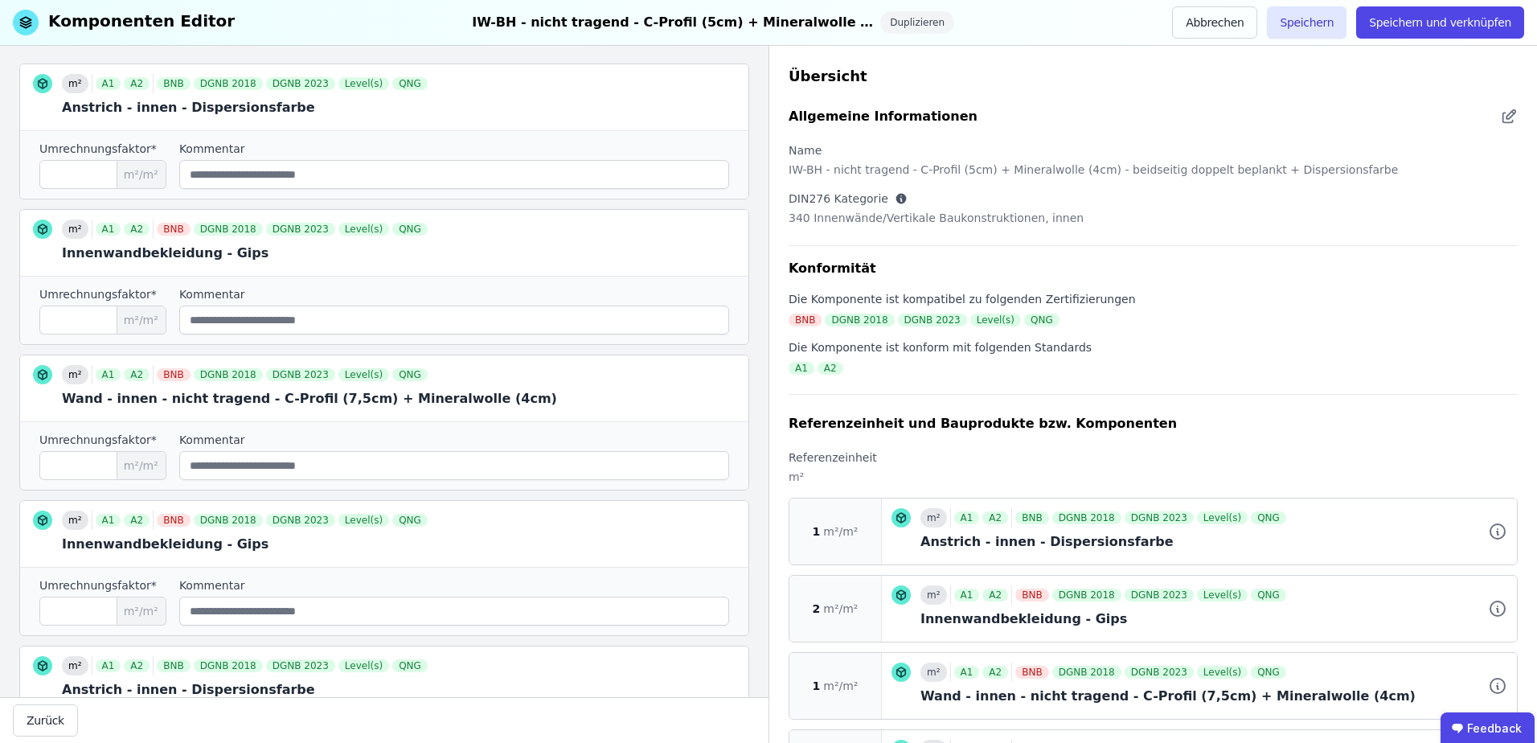
scroll to position [446, 0]
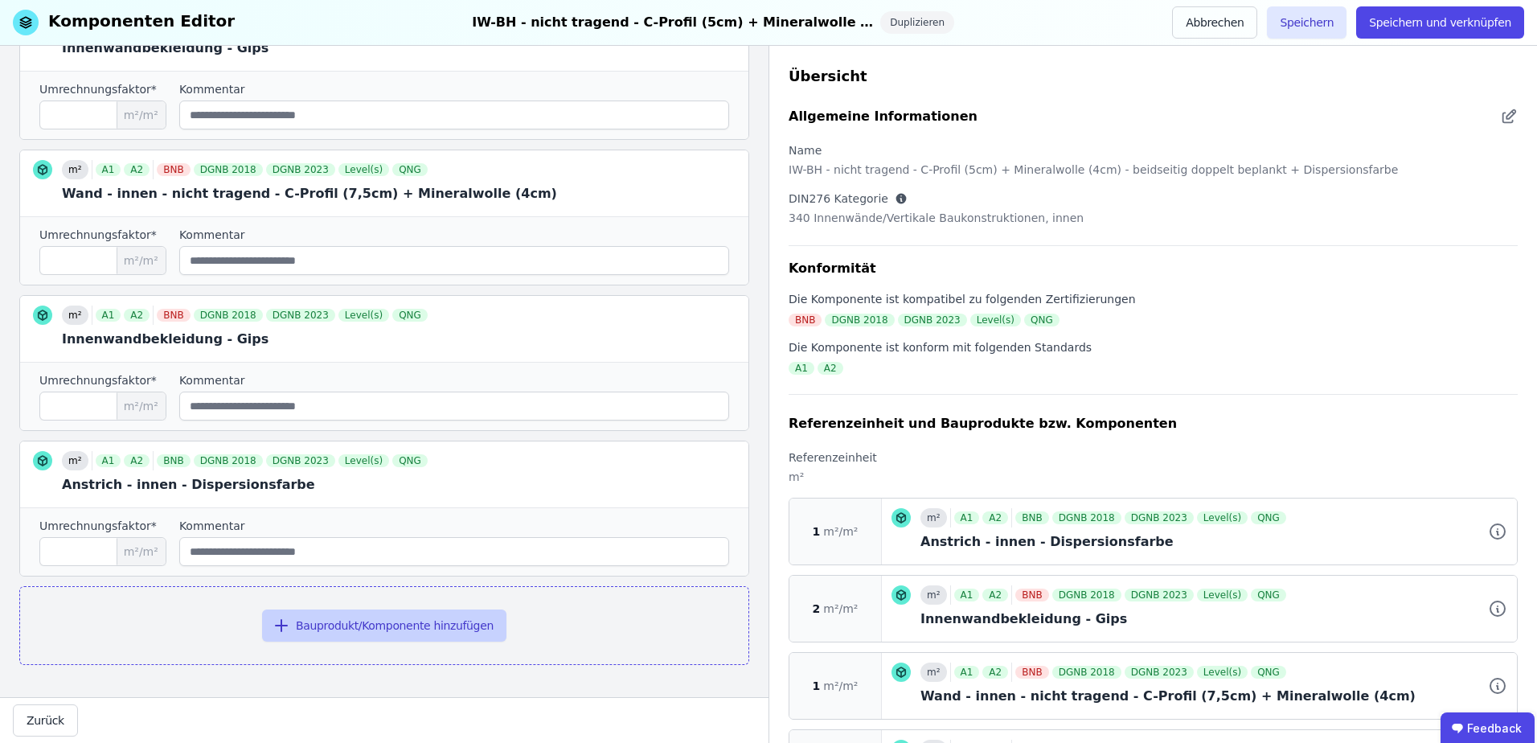
click at [319, 633] on button "Bauprodukt/Komponente hinzufügen" at bounding box center [384, 625] width 244 height 32
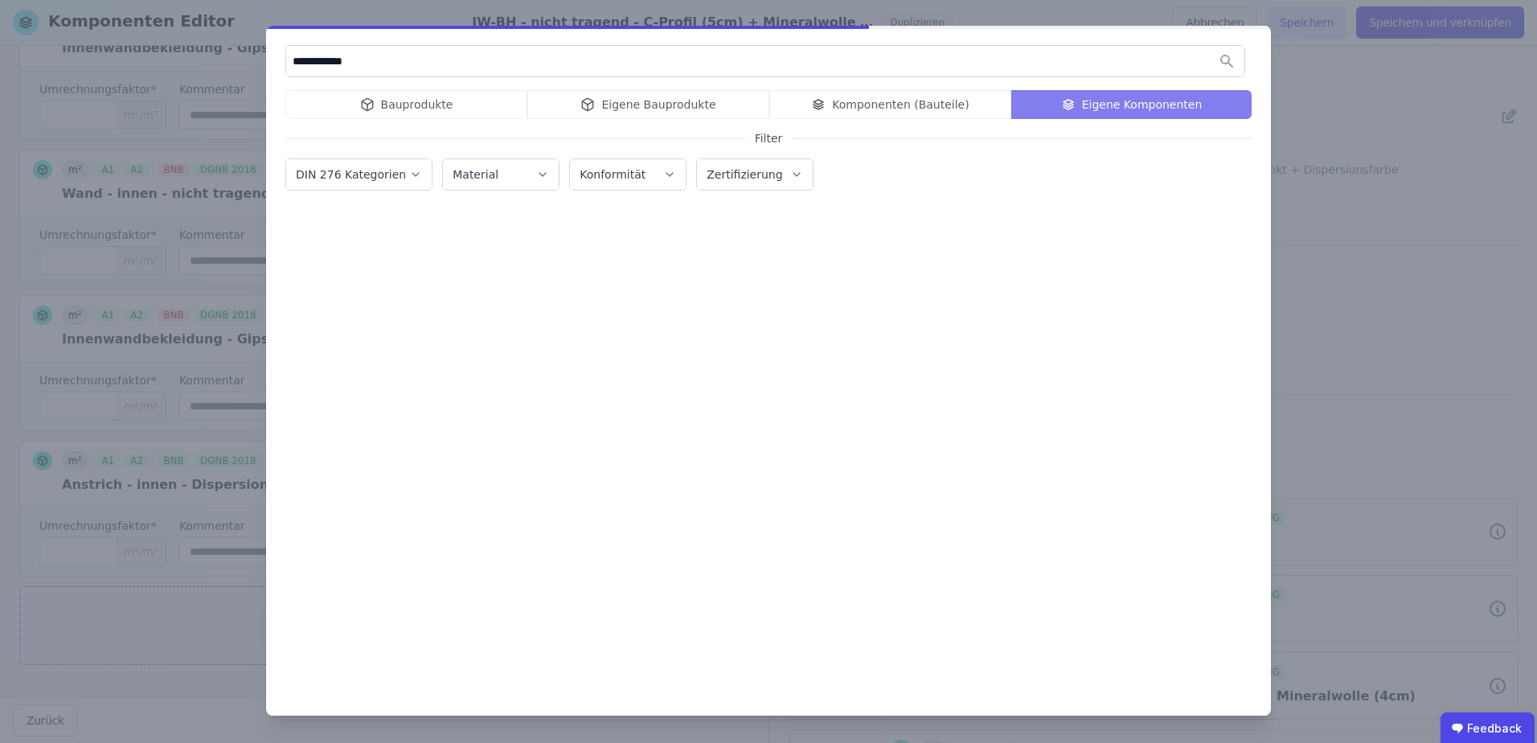
click at [623, 111] on div "Bauprodukte Eigene Bauprodukte Komponenten (Bauteile) Eigene Komponenten" at bounding box center [768, 104] width 966 height 29
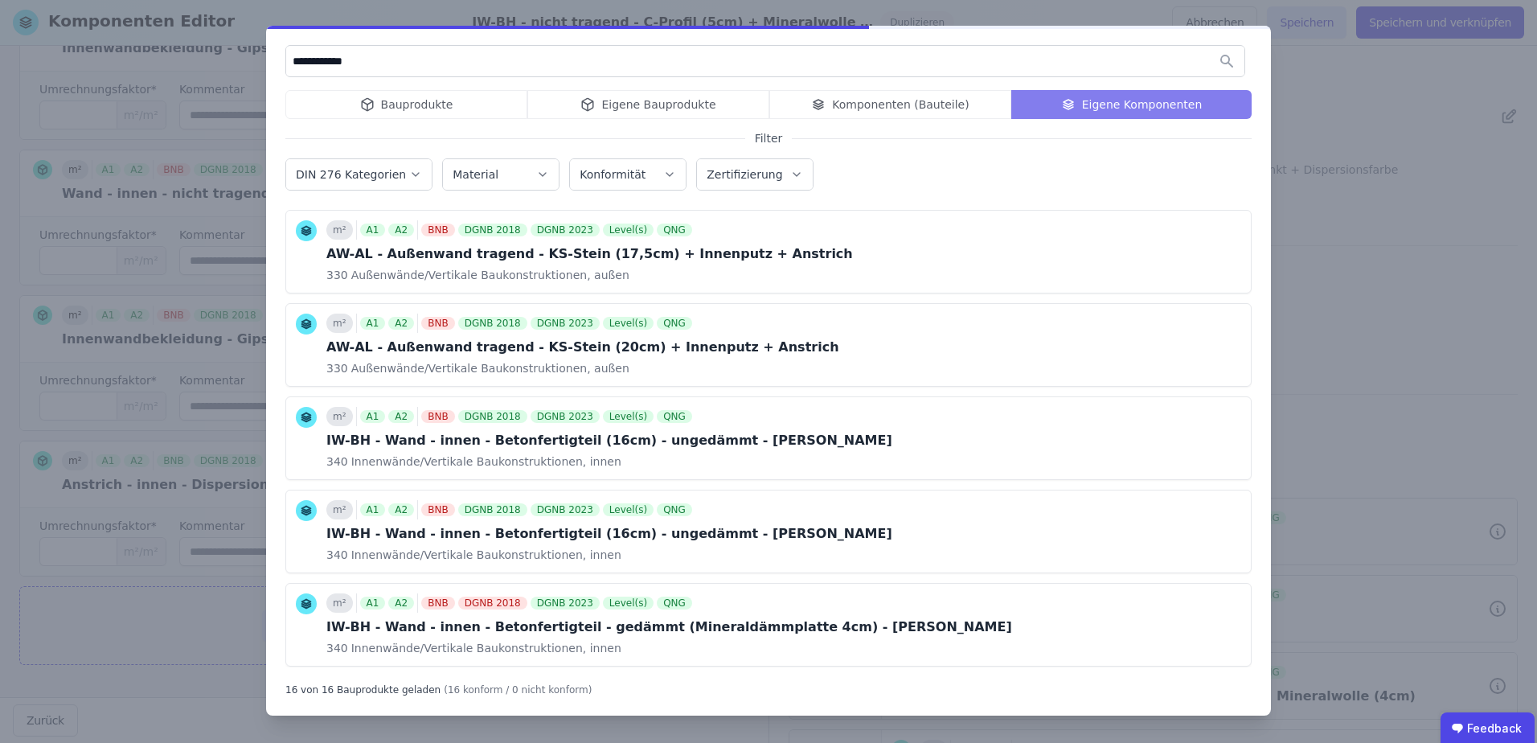
click at [605, 105] on div "Bauprodukte Eigene Bauprodukte Komponenten (Bauteile) Eigene Komponenten" at bounding box center [768, 104] width 966 height 29
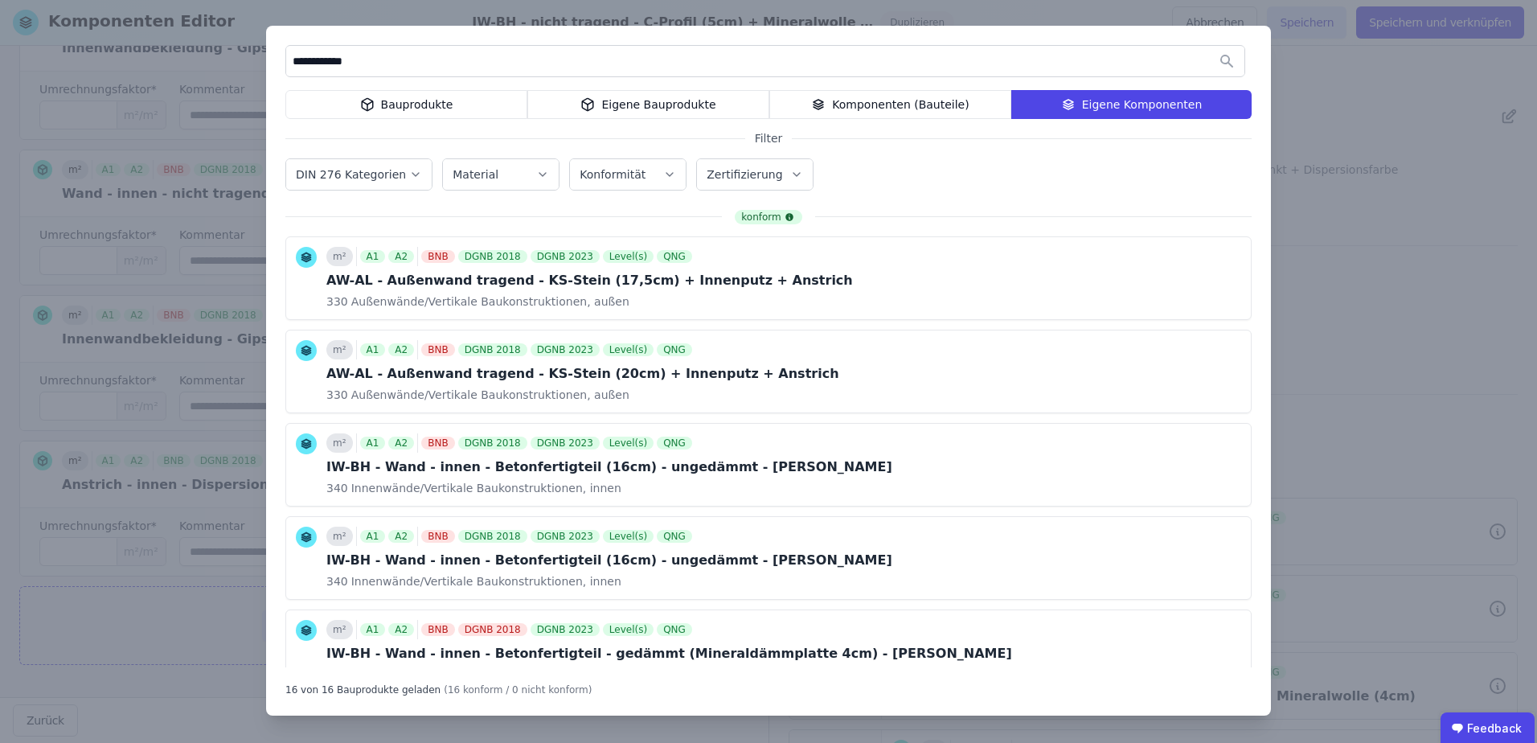
click at [608, 104] on div "Eigene Bauprodukte" at bounding box center [648, 104] width 242 height 29
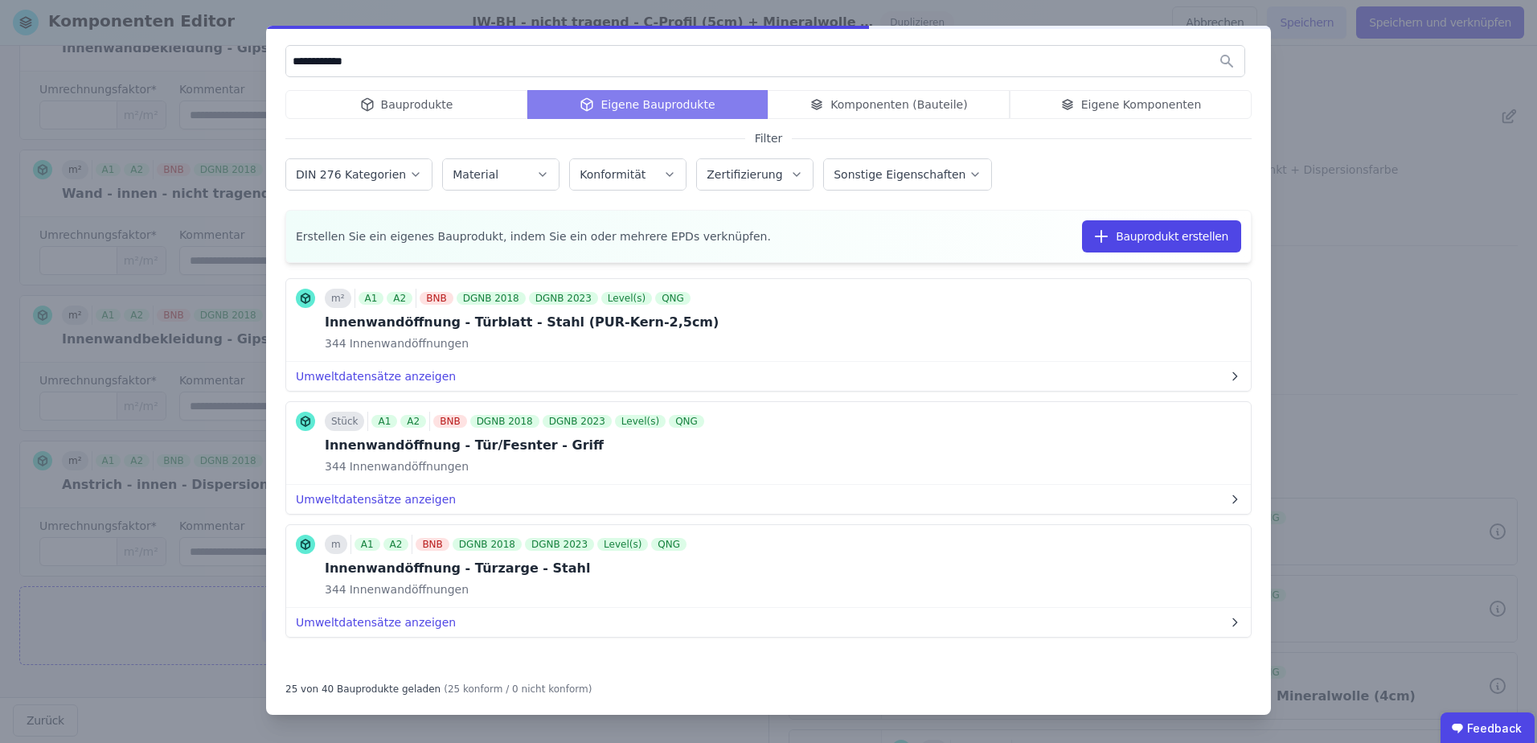
scroll to position [2733, 0]
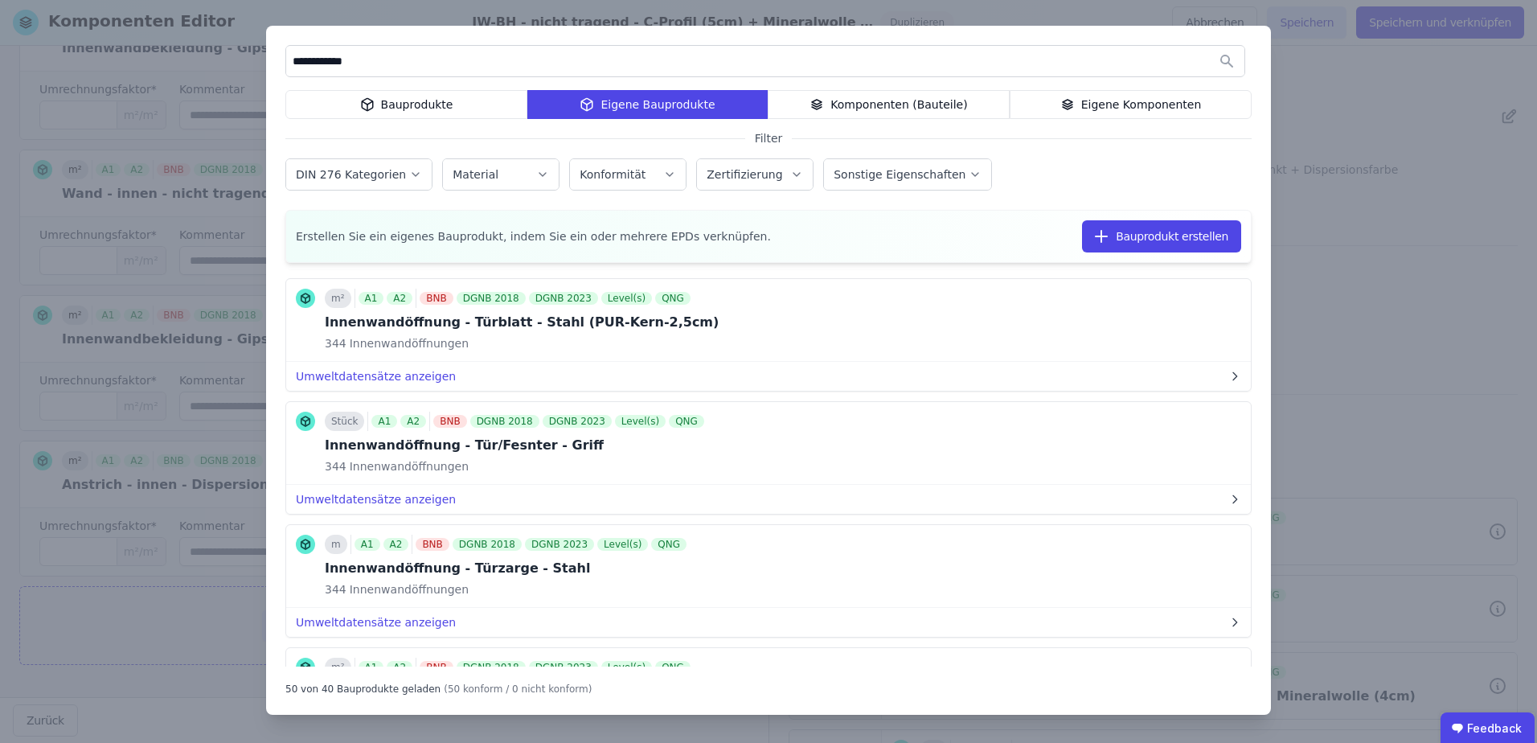
click at [638, 113] on div "Eigene Bauprodukte" at bounding box center [647, 104] width 240 height 29
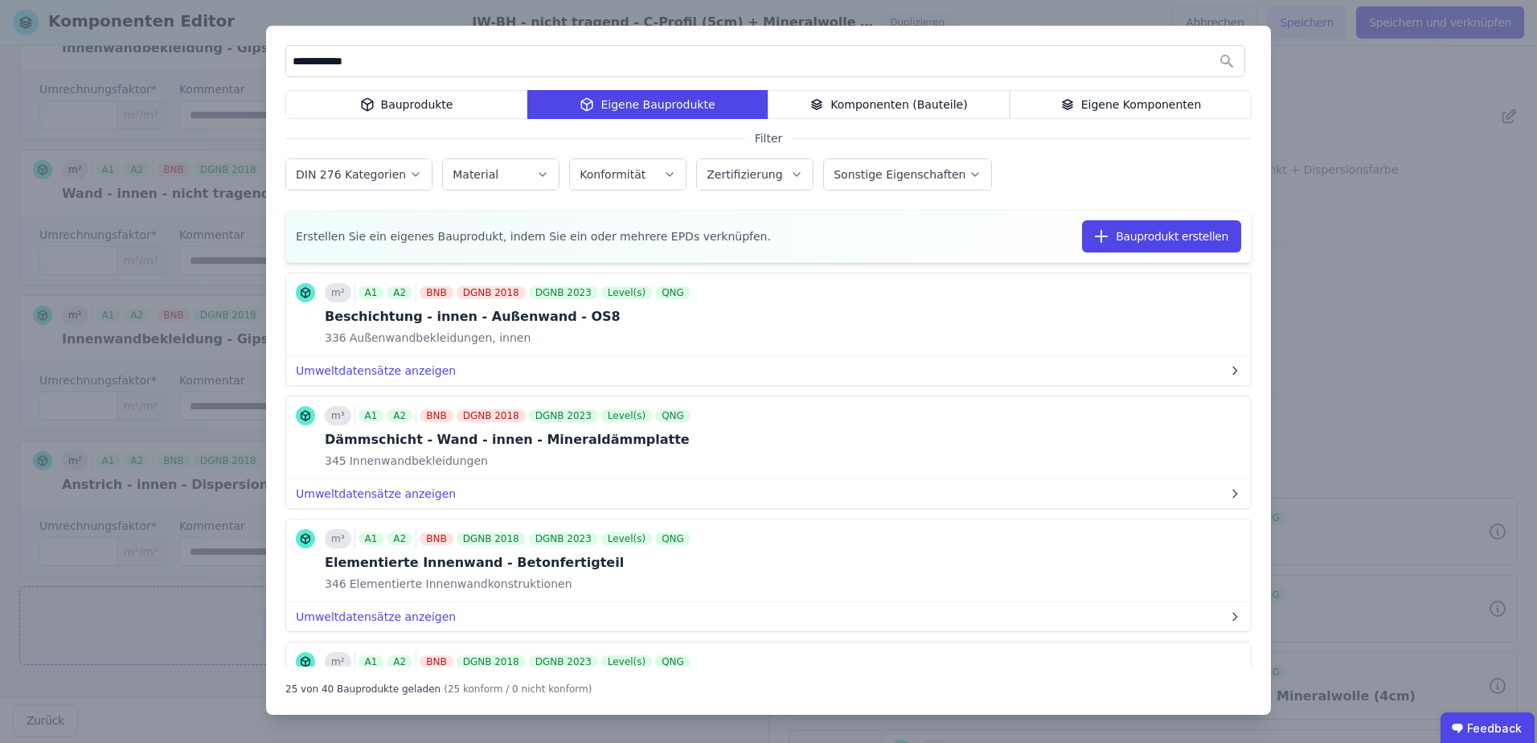
scroll to position [482, 0]
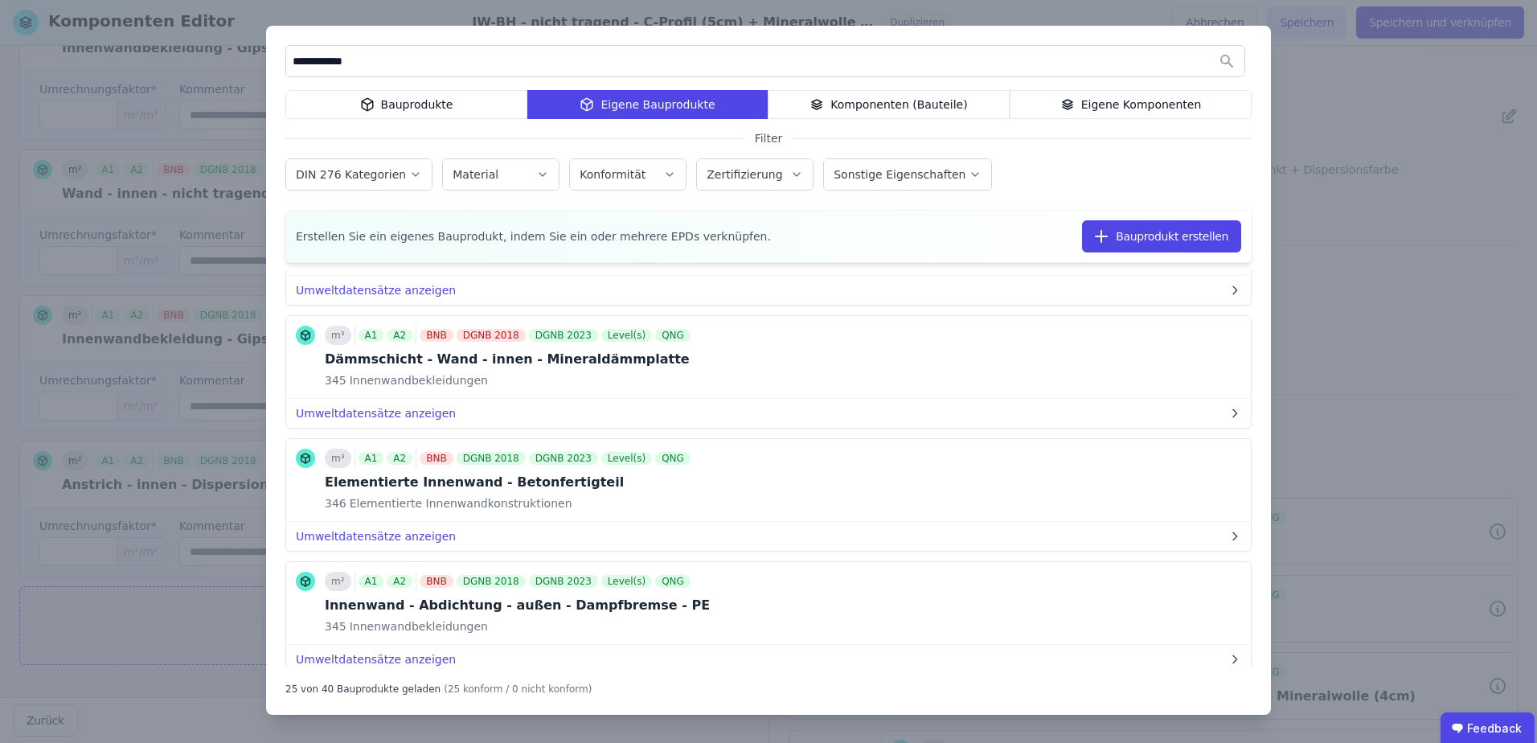
click at [601, 106] on div "Eigene Bauprodukte" at bounding box center [647, 104] width 240 height 29
click at [375, 64] on input "**********" at bounding box center [765, 61] width 958 height 29
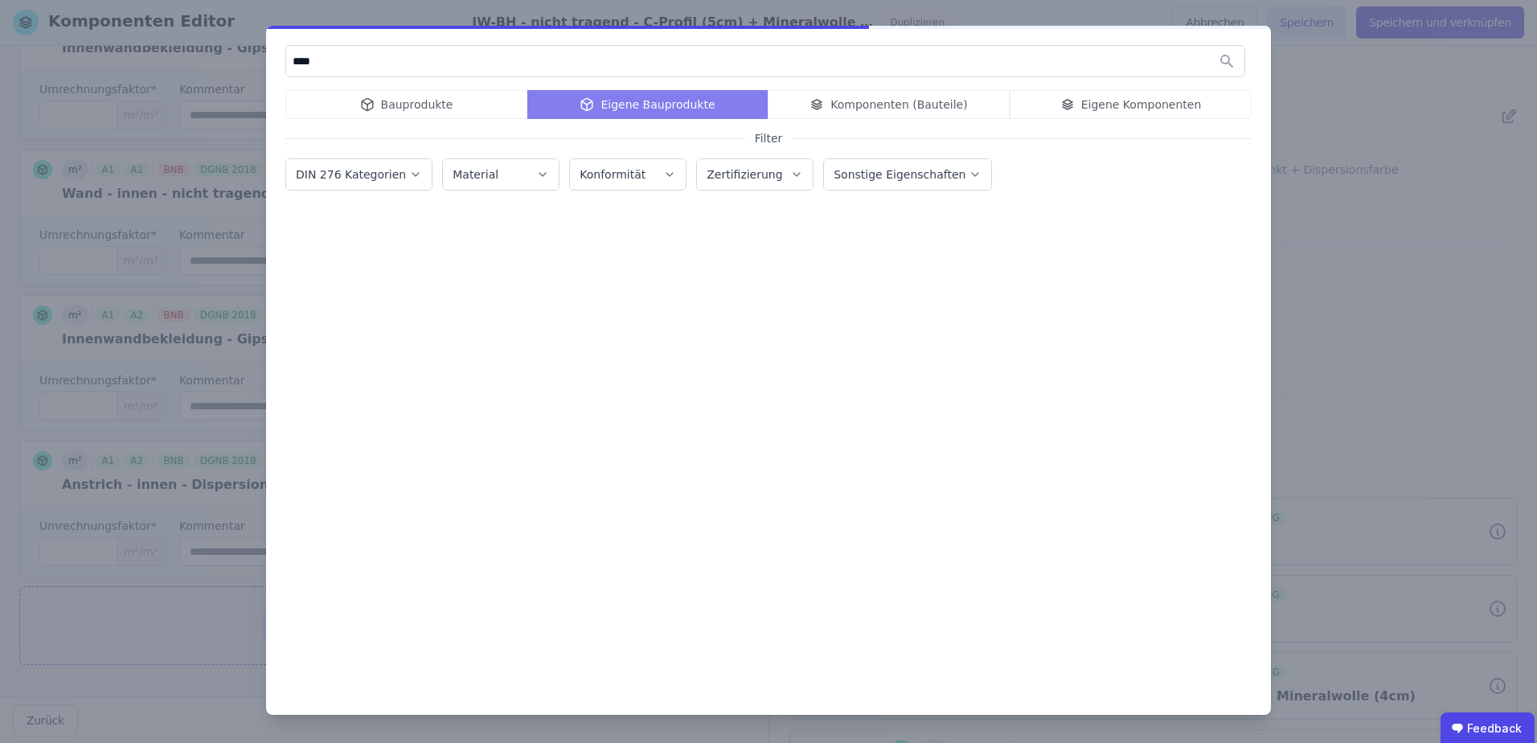
click at [605, 110] on div "Eigene Bauprodukte" at bounding box center [647, 104] width 240 height 29
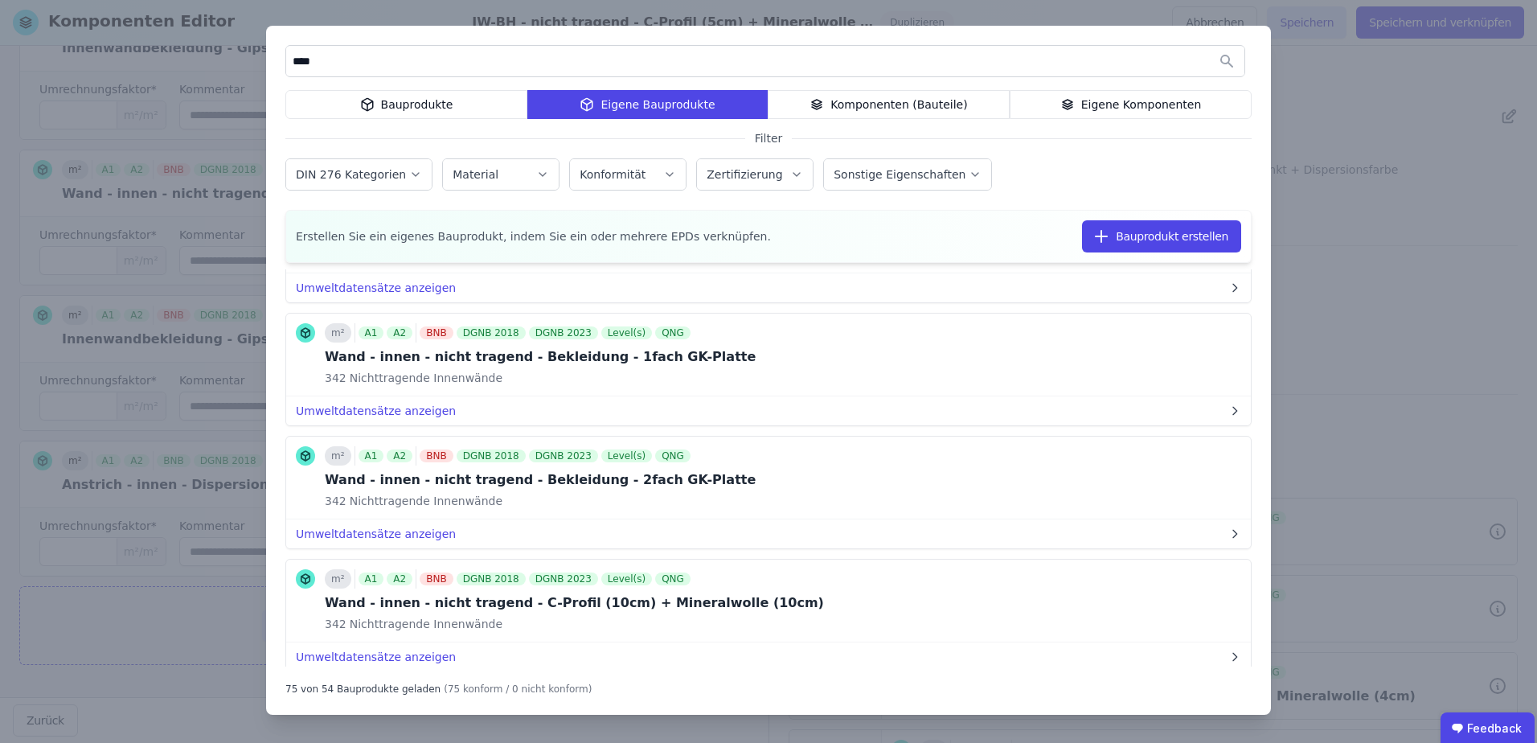
scroll to position [8886, 0]
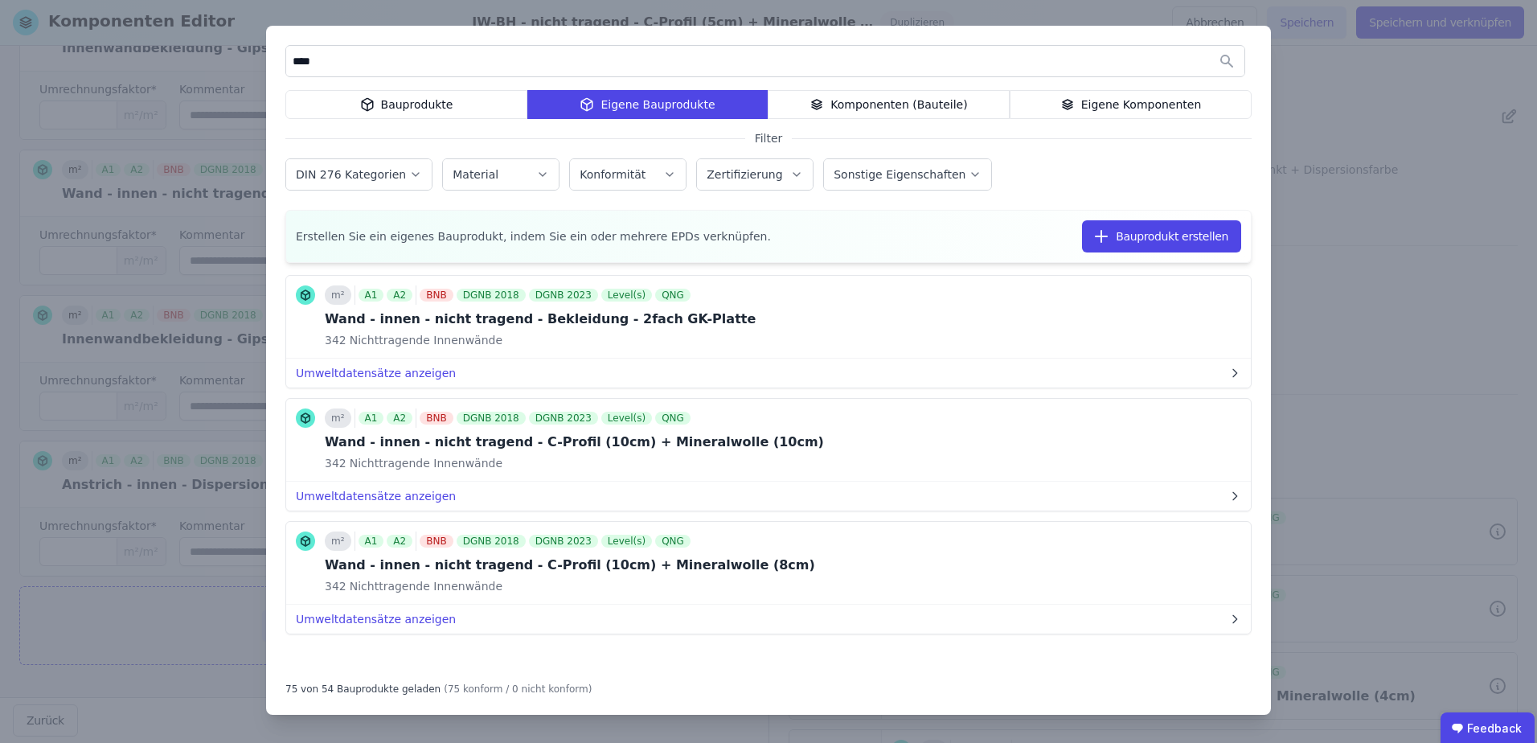
drag, startPoint x: 289, startPoint y: 55, endPoint x: 231, endPoint y: 68, distance: 59.3
click at [231, 68] on div "**** Bauprodukte Eigene Bauprodukte Komponenten (Bauteile) Eigene Komponenten F…" at bounding box center [768, 371] width 1537 height 743
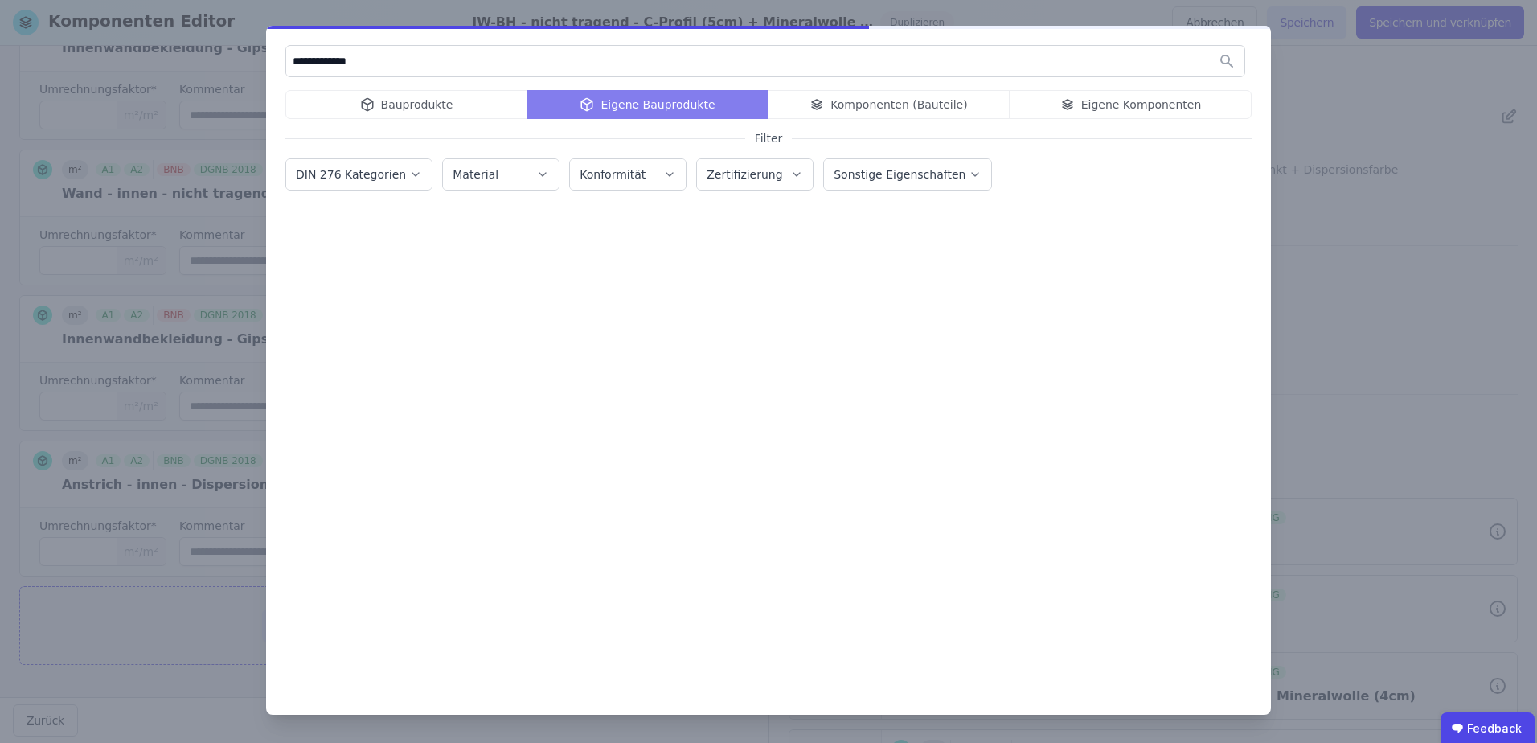
scroll to position [0, 0]
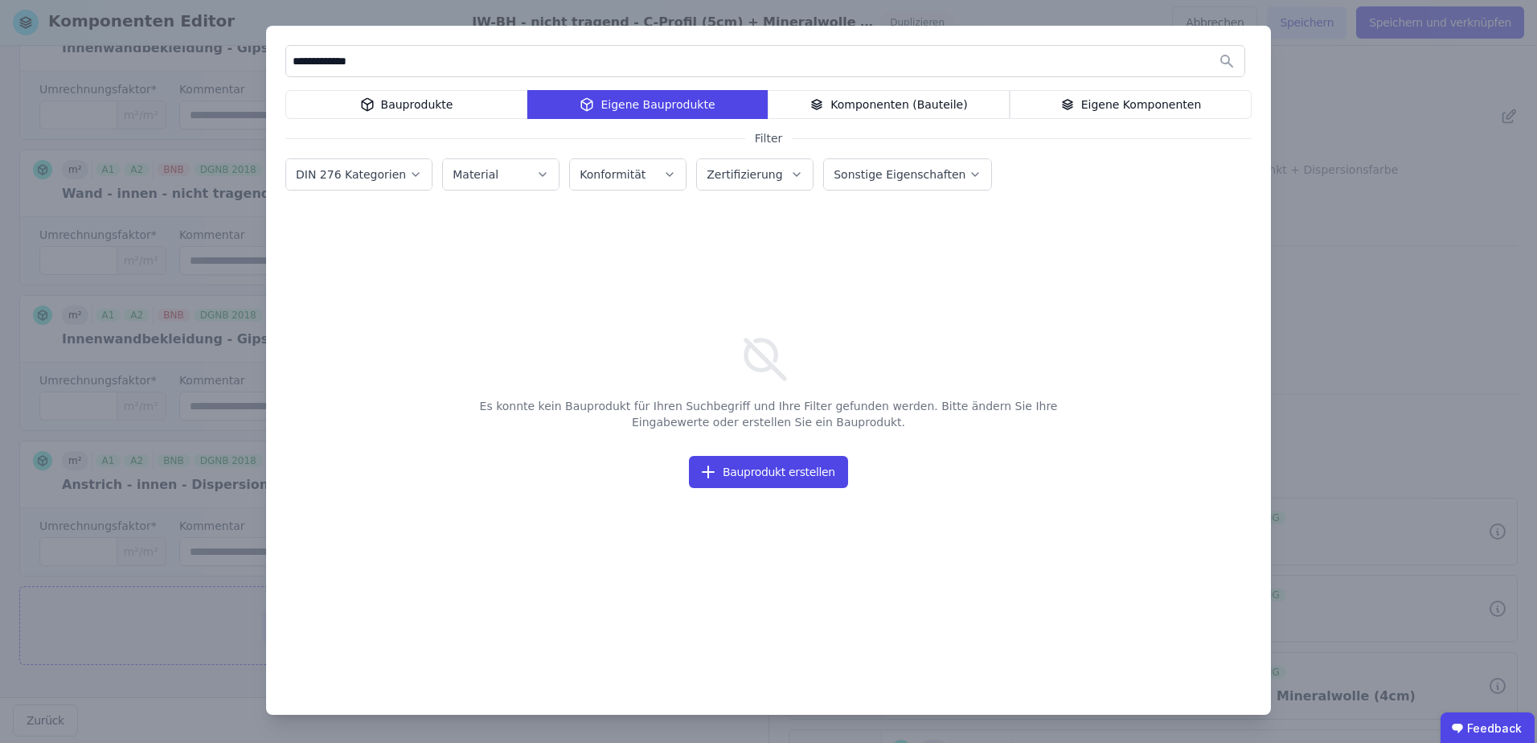
click at [329, 63] on input "**********" at bounding box center [765, 61] width 958 height 29
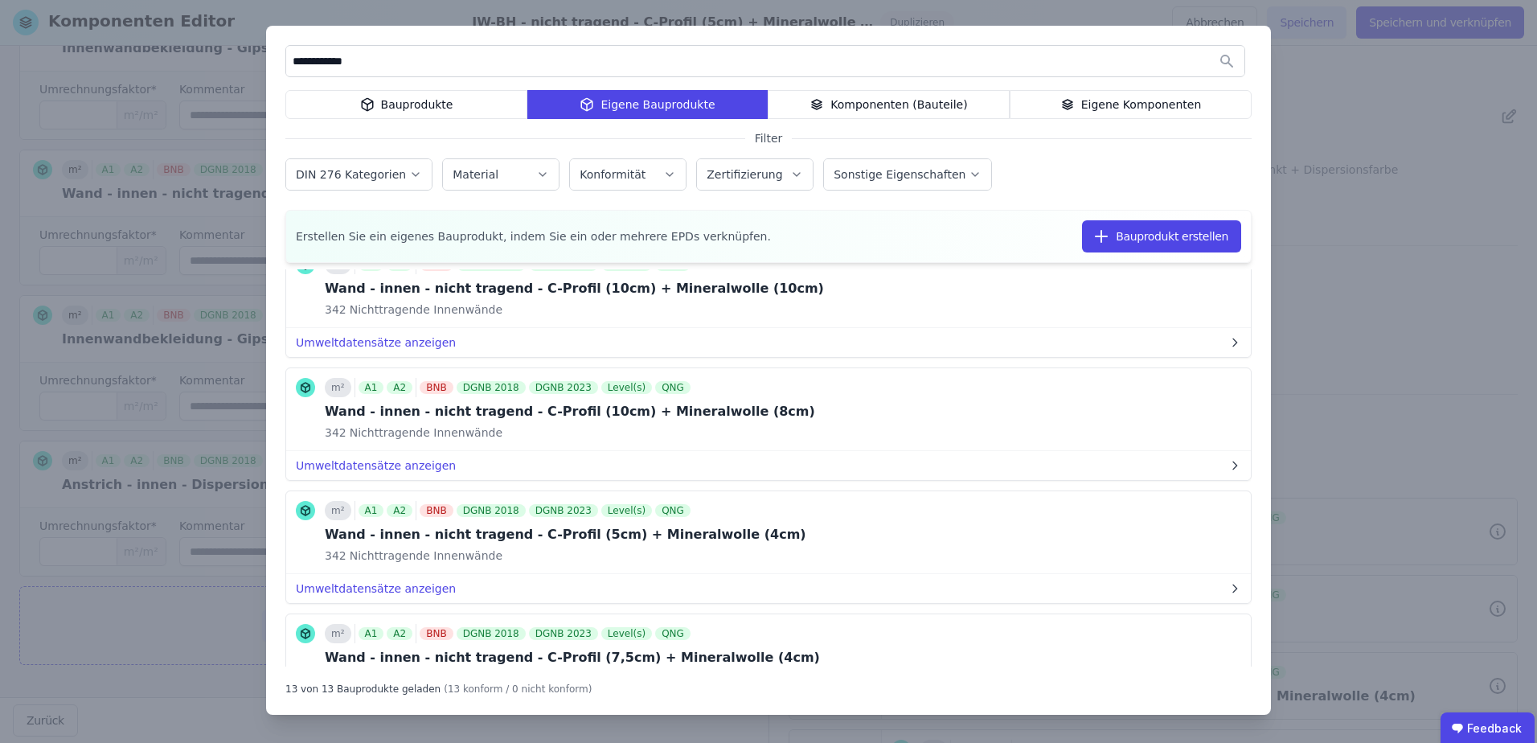
scroll to position [1125, 0]
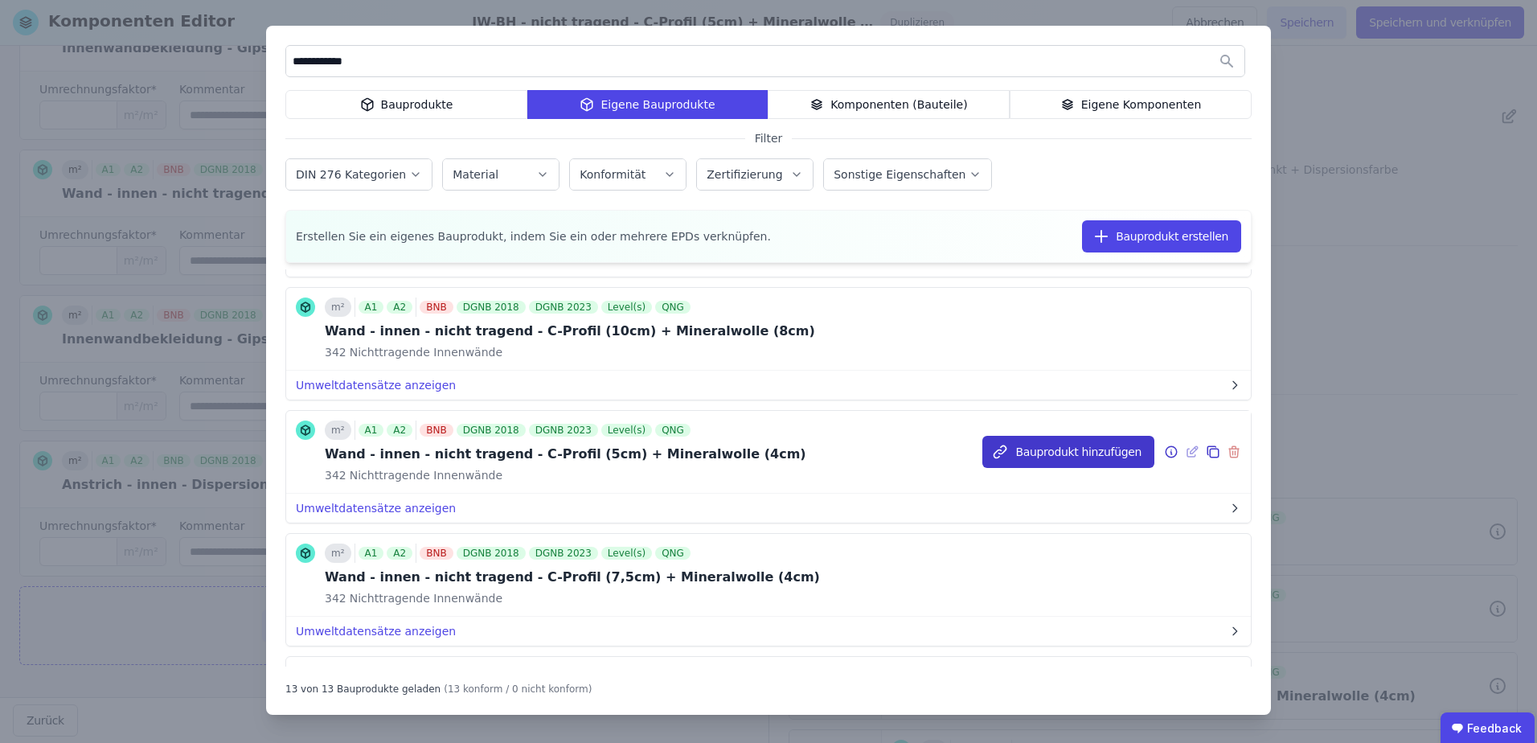
type input "**********"
click at [1013, 448] on button "Bauprodukt hinzufügen" at bounding box center [1068, 452] width 172 height 32
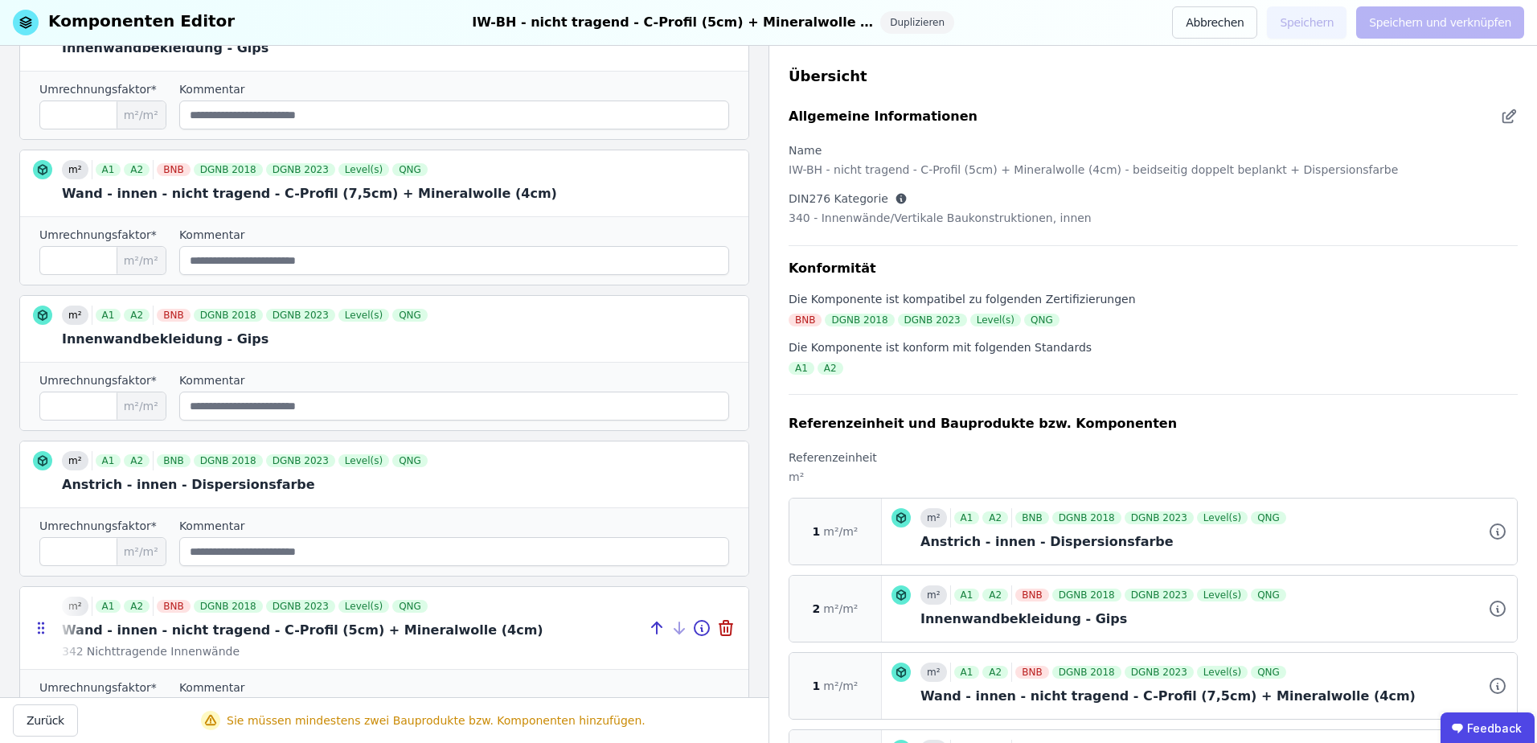
scroll to position [527, 0]
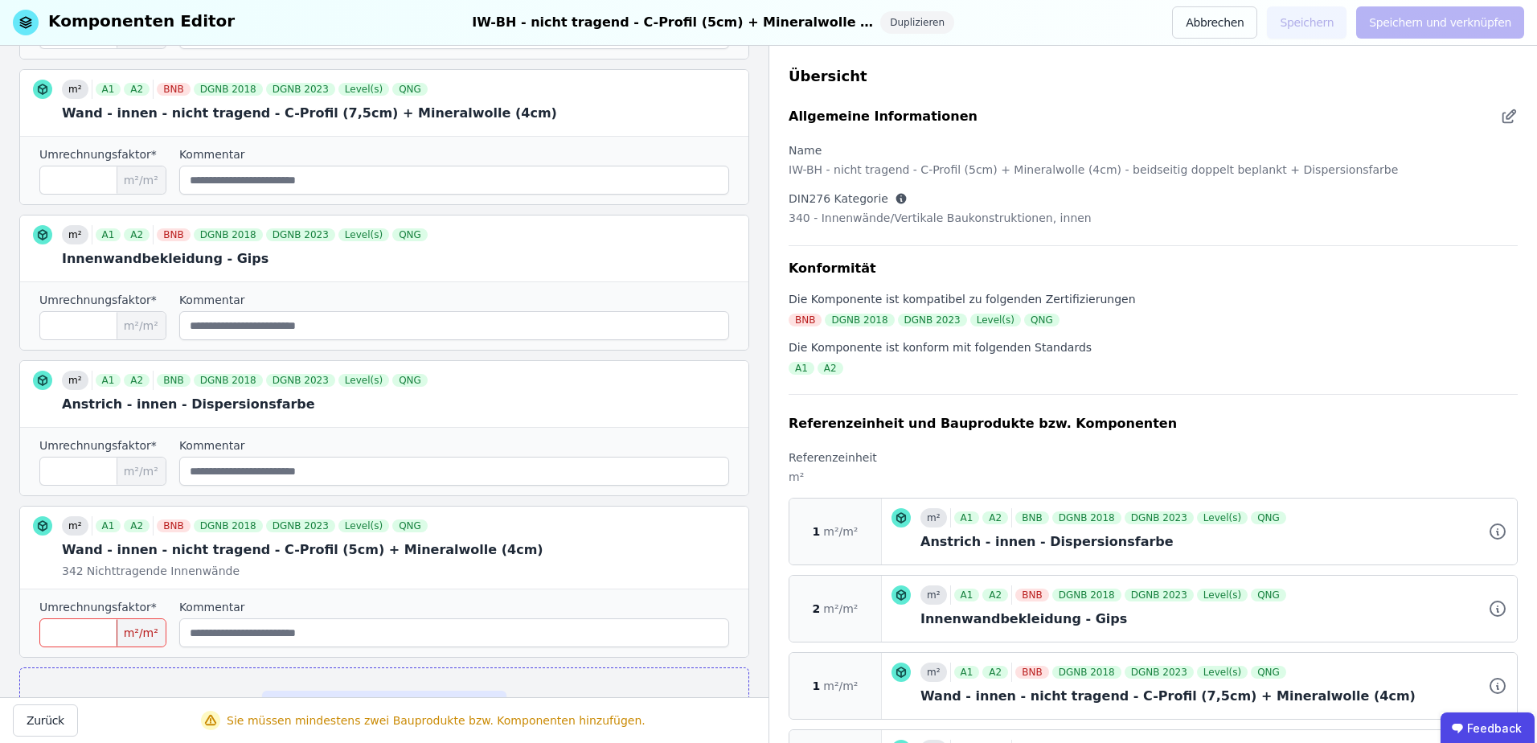
click at [83, 633] on input "number" at bounding box center [102, 632] width 127 height 29
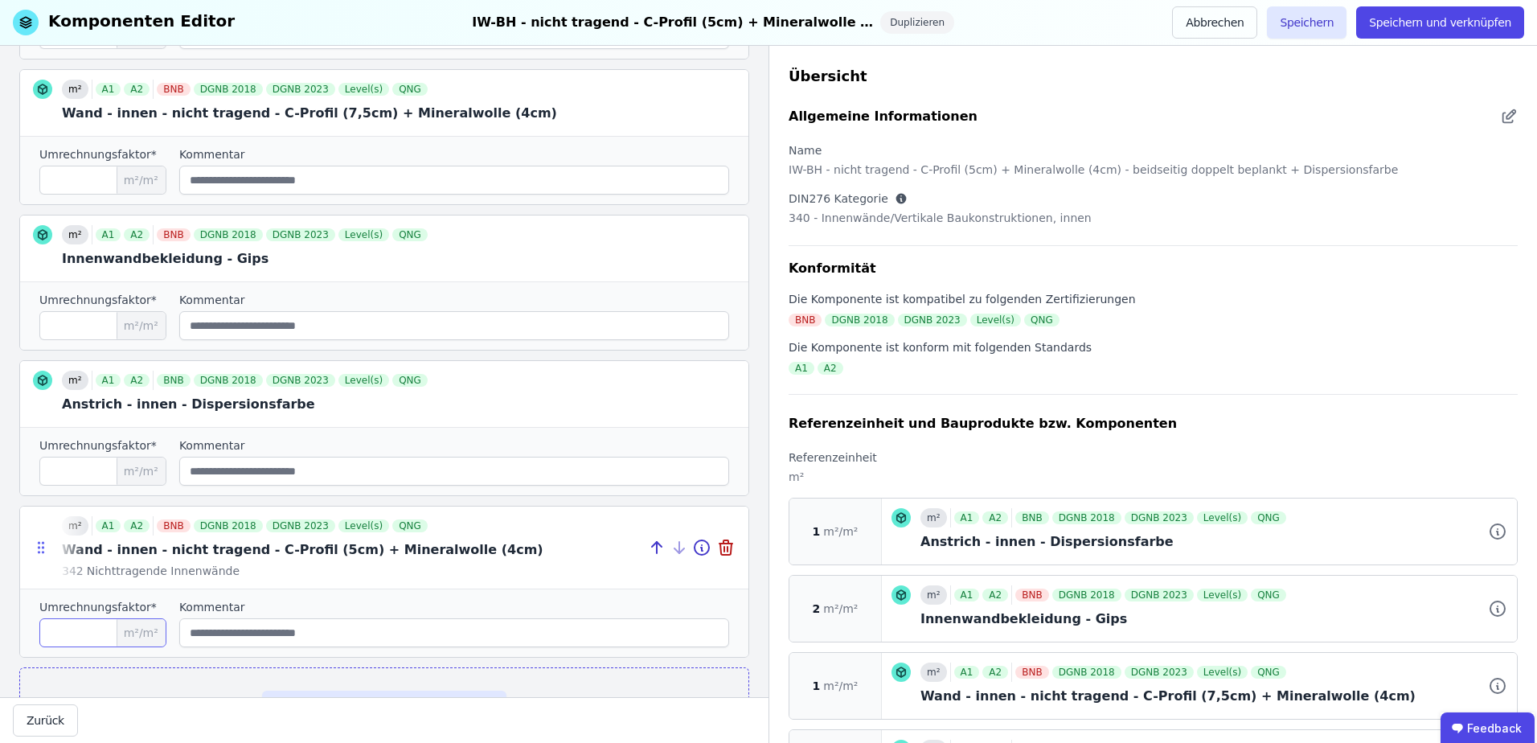
type input "*"
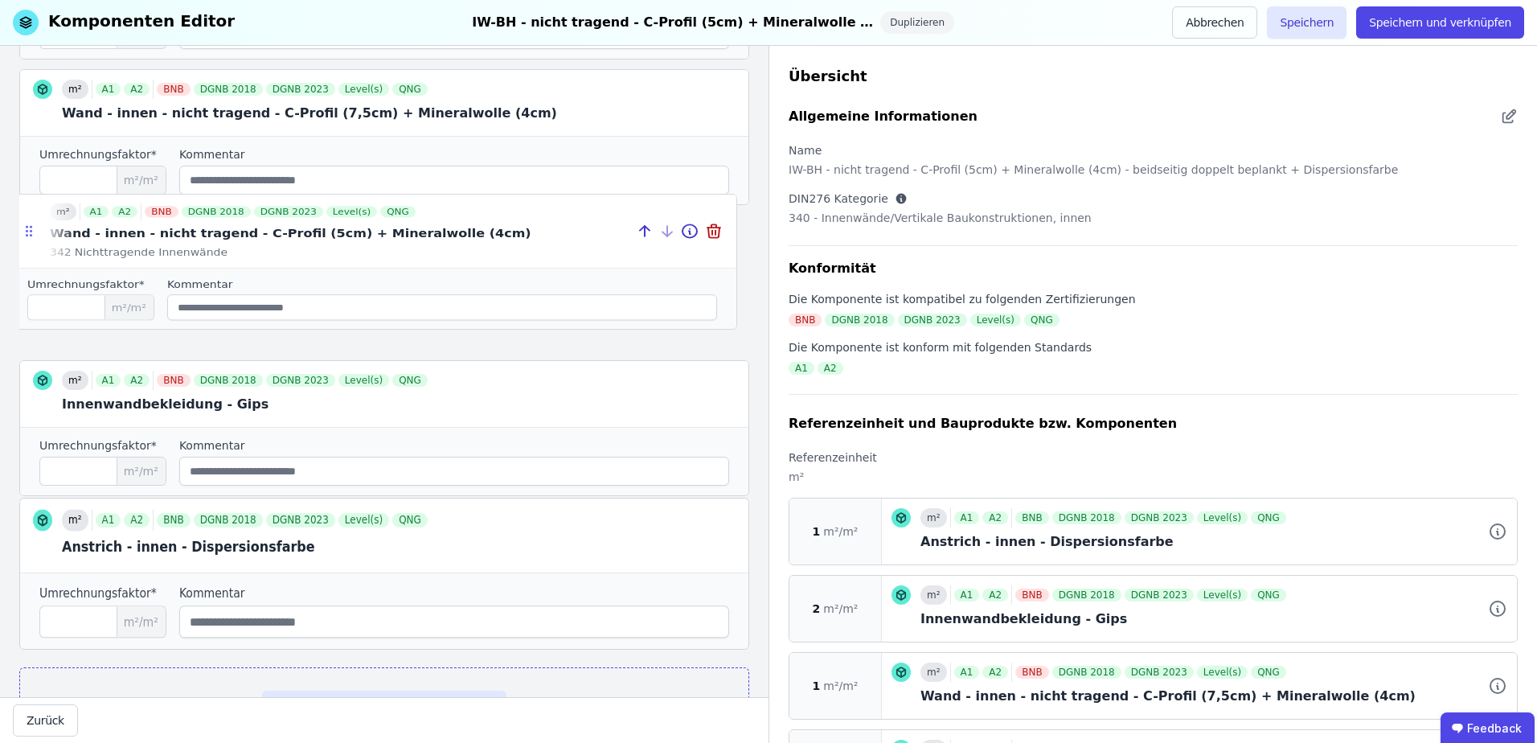
drag, startPoint x: 37, startPoint y: 544, endPoint x: 25, endPoint y: 224, distance: 320.2
click at [25, 224] on icon at bounding box center [29, 231] width 16 height 14
type input "*"
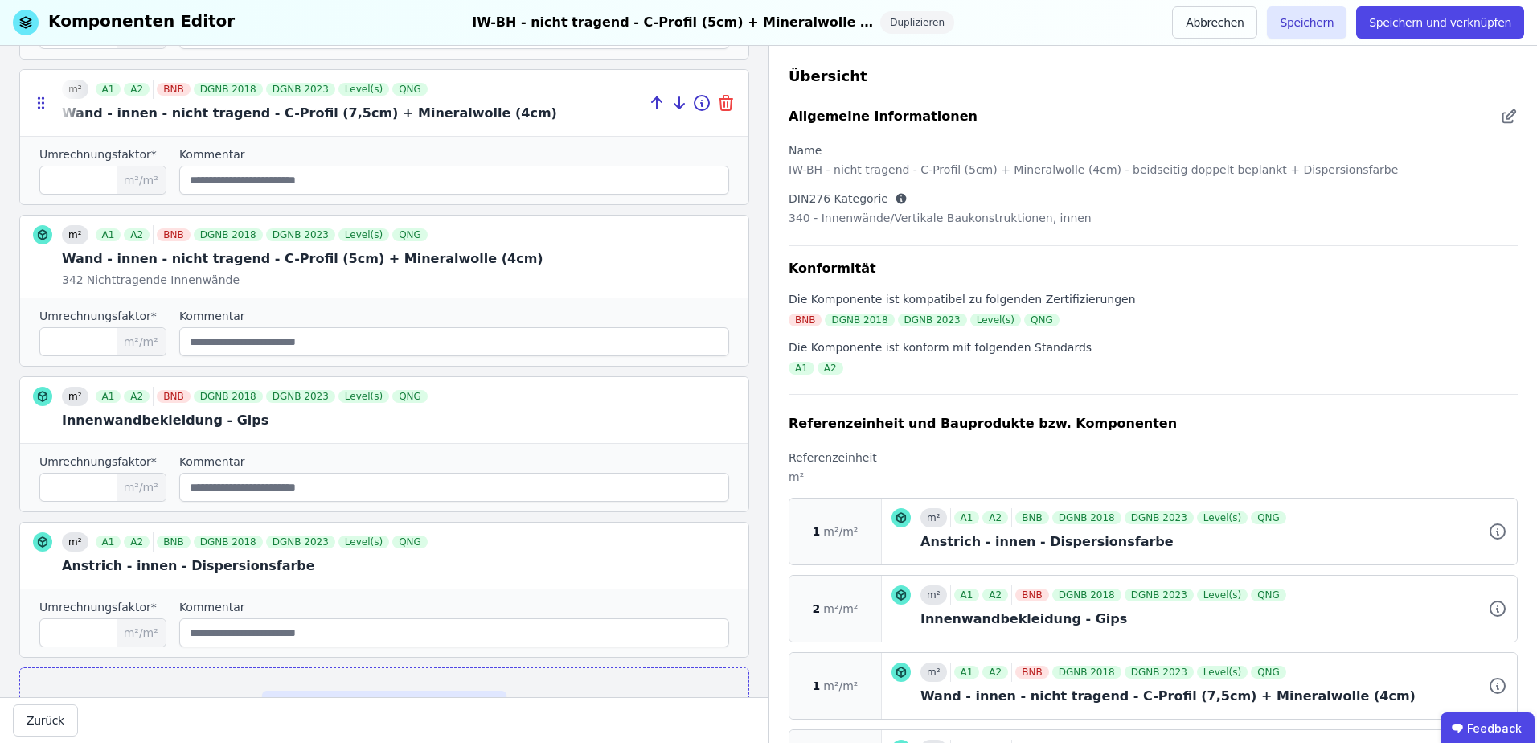
click at [719, 99] on icon at bounding box center [725, 99] width 13 height 0
type input "*"
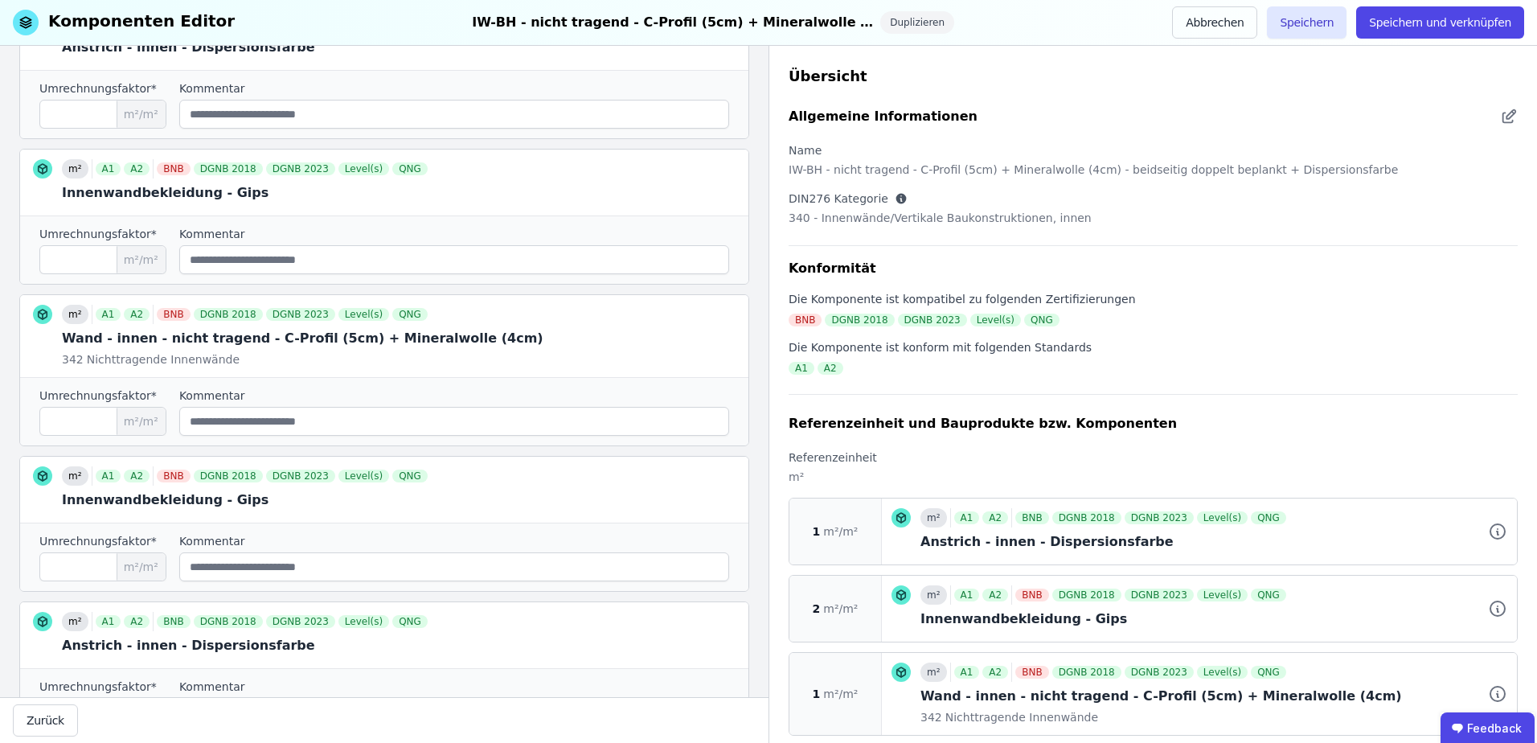
scroll to position [0, 0]
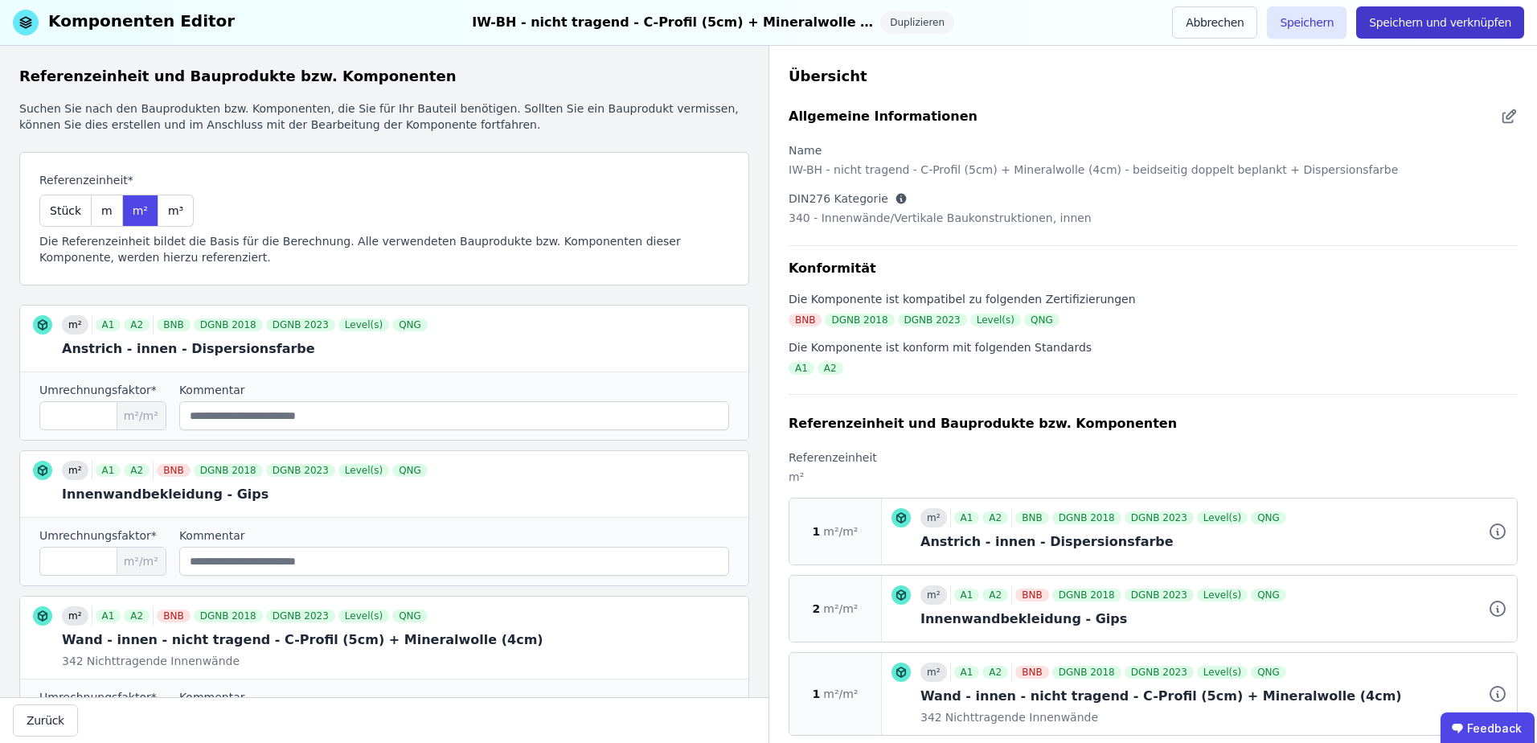
click at [1465, 18] on button "Speichern und verknüpfen" at bounding box center [1440, 22] width 168 height 32
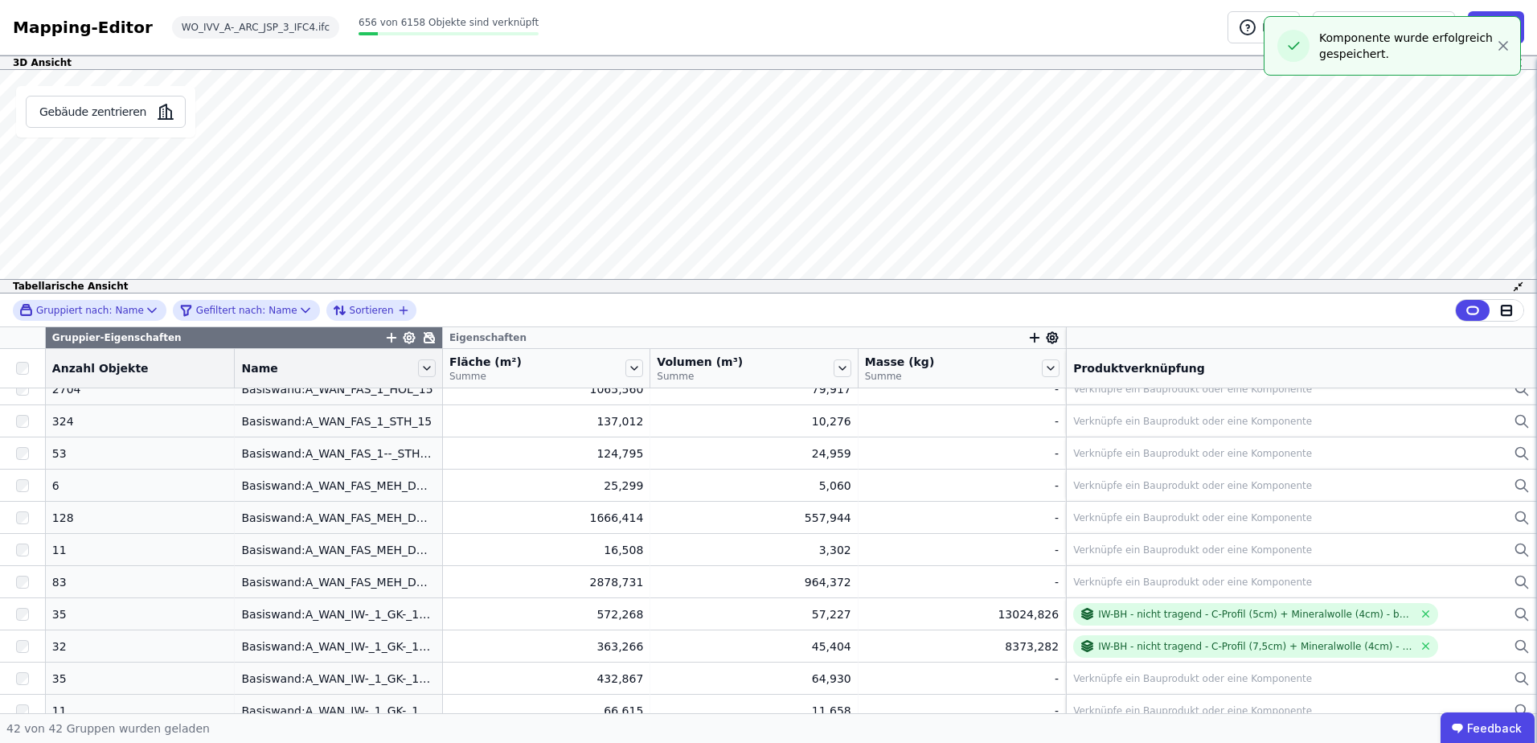
scroll to position [723, 0]
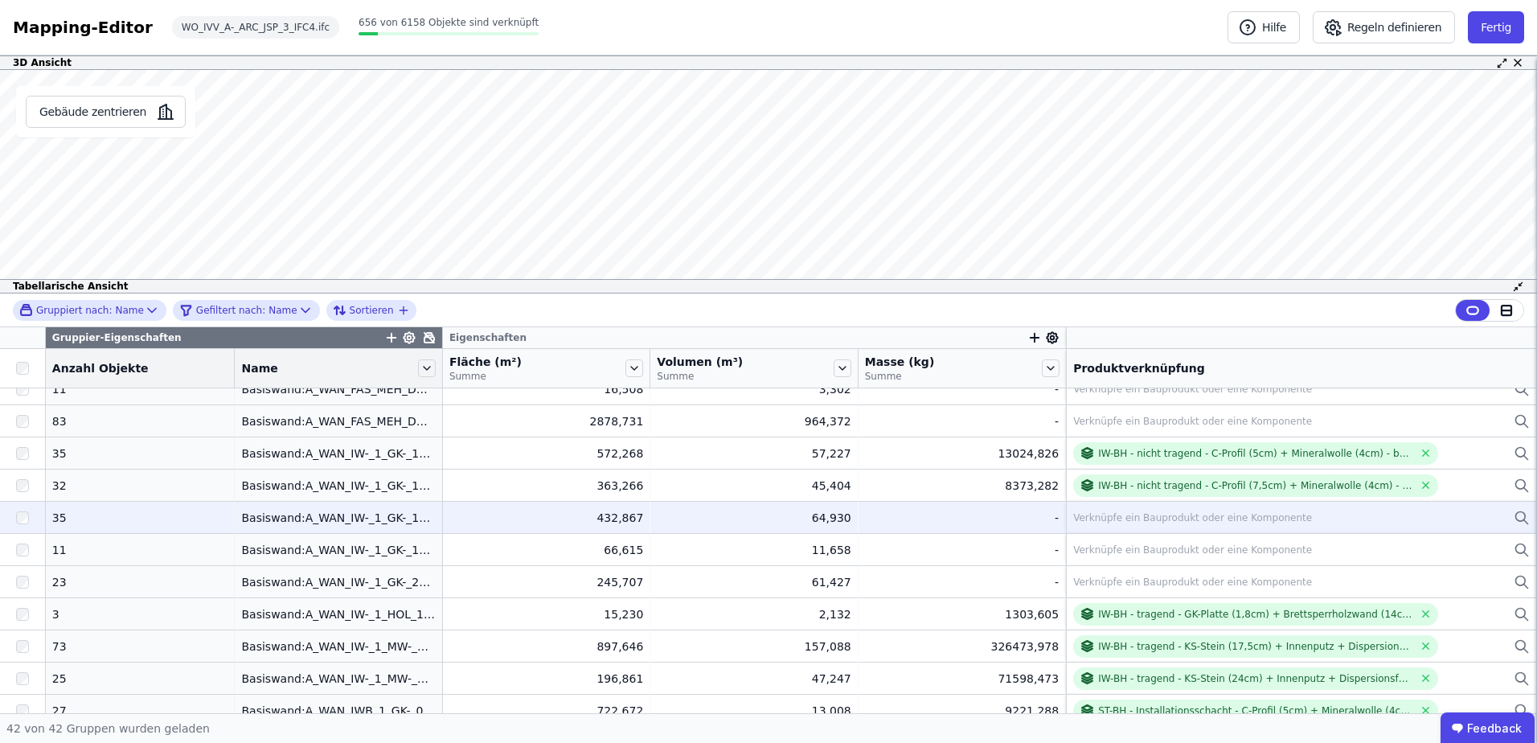
click at [1087, 516] on div "Verknüpfe ein Bauprodukt oder eine Komponente" at bounding box center [1192, 517] width 239 height 13
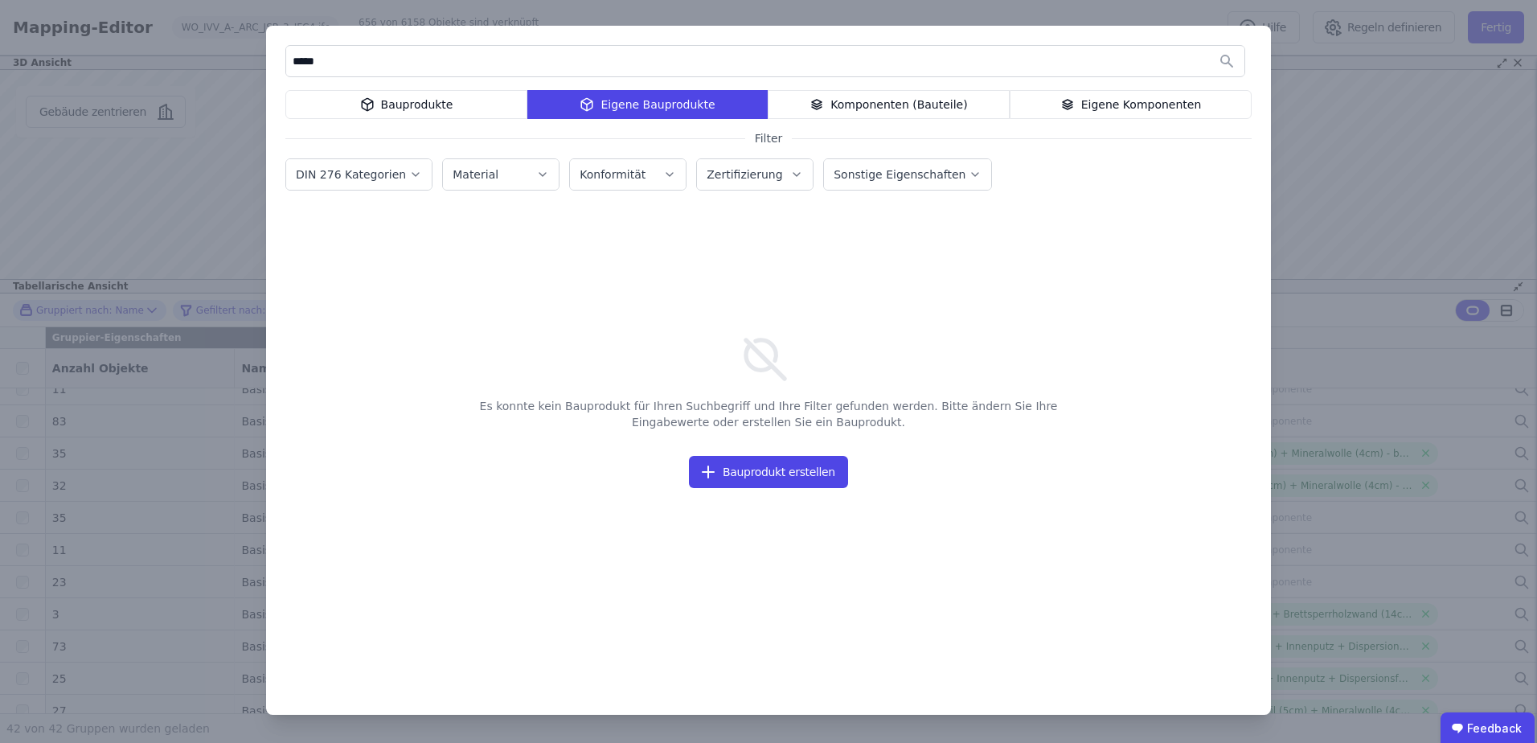
type input "*****"
click at [1104, 102] on div "Eigene Komponenten" at bounding box center [1131, 104] width 242 height 29
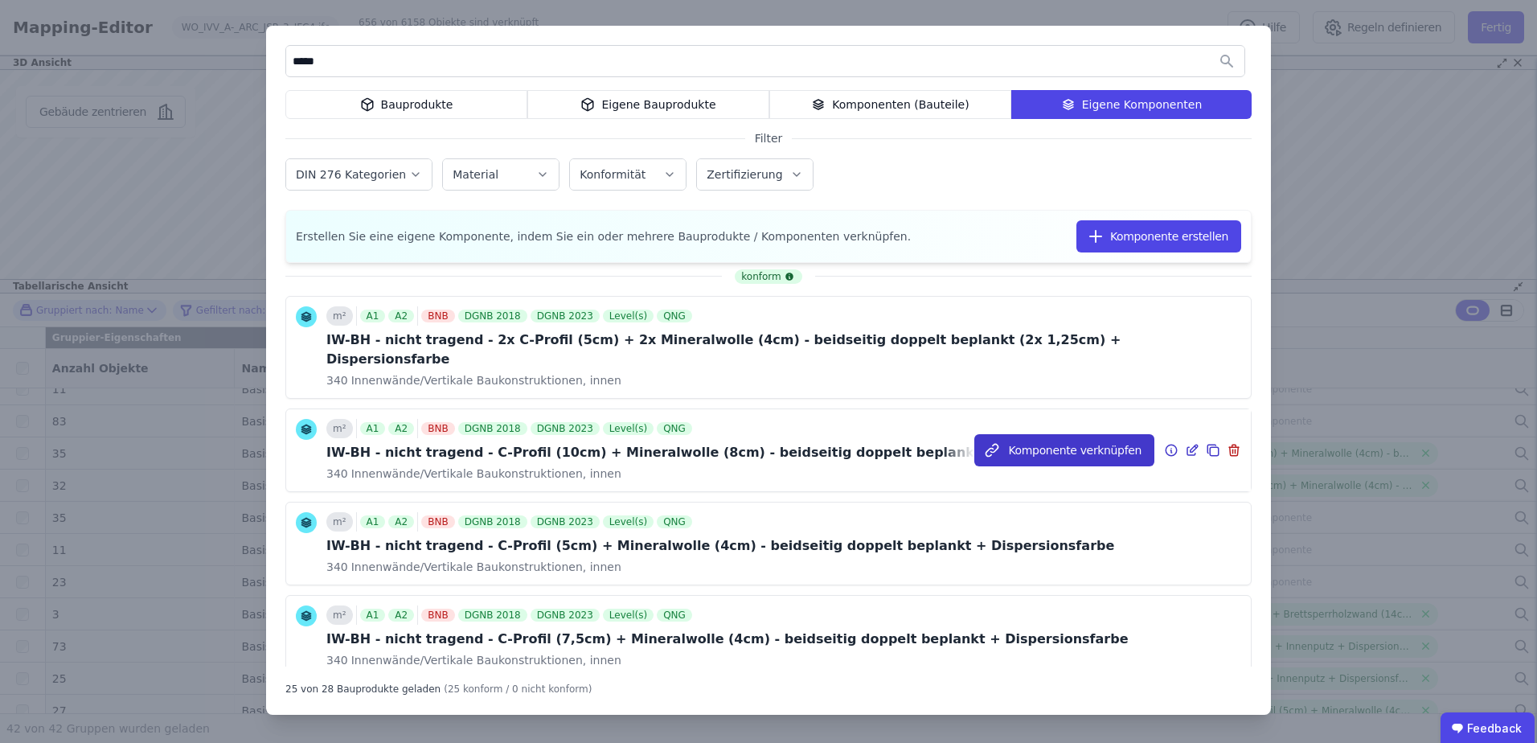
click at [1074, 434] on button "Komponente verknüpfen" at bounding box center [1064, 450] width 180 height 32
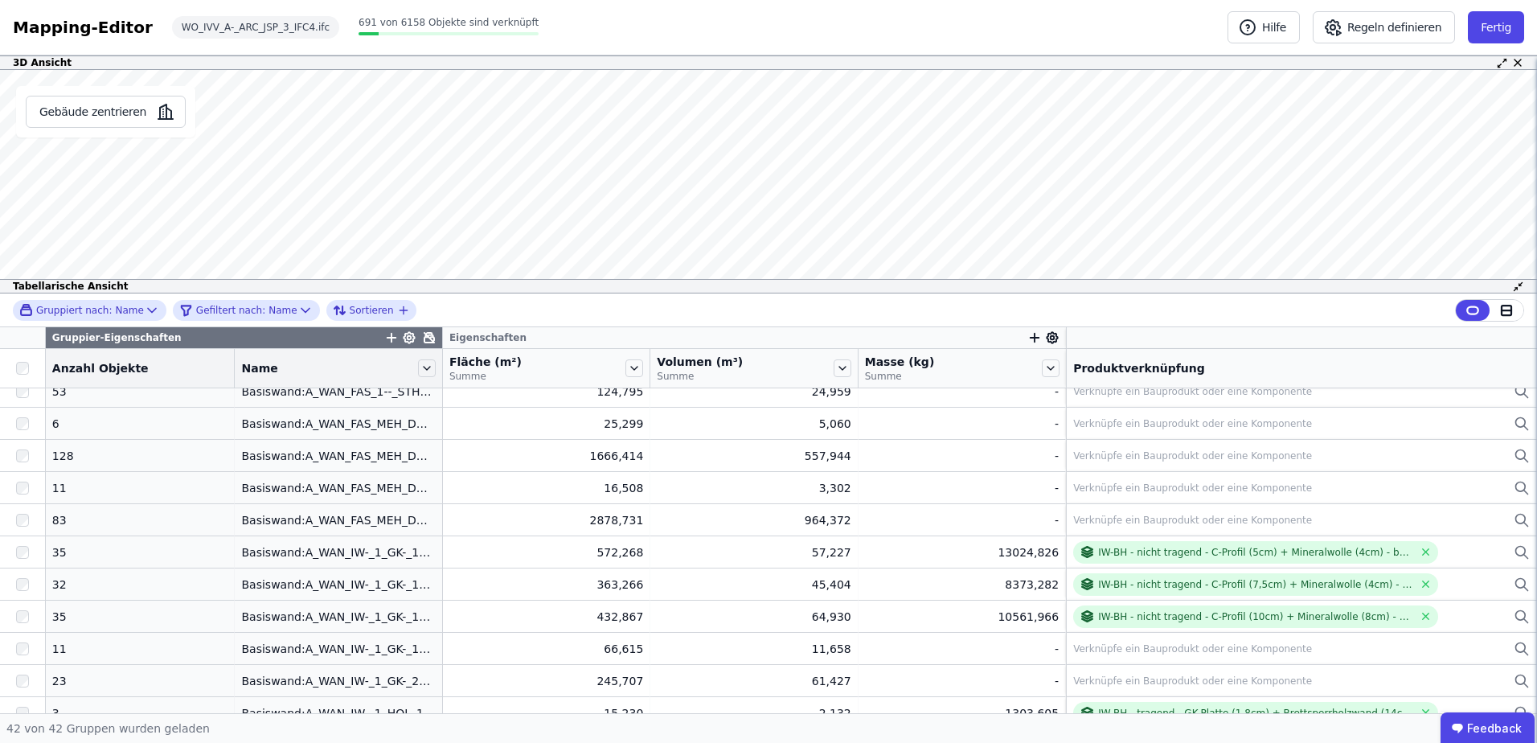
scroll to position [705, 0]
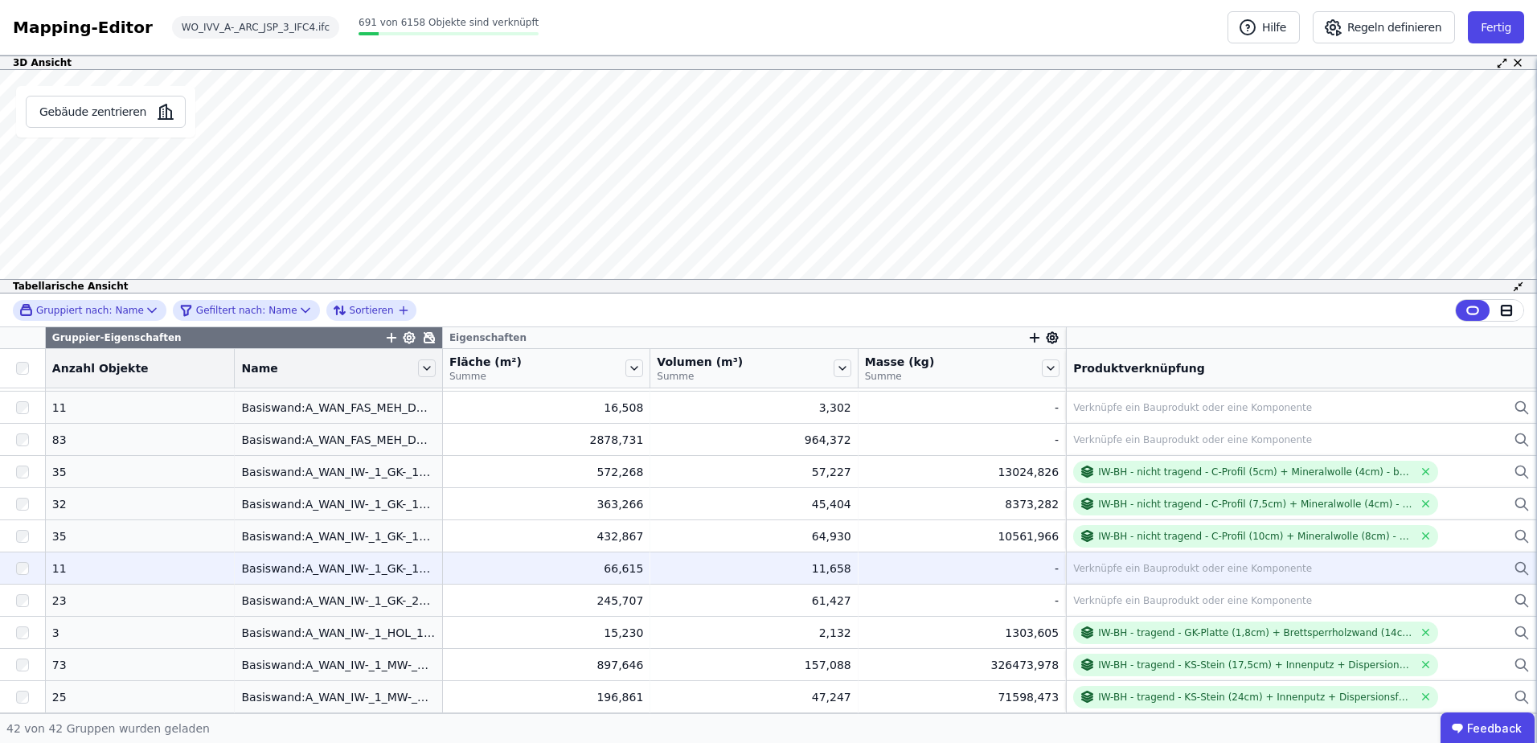
click at [1103, 567] on div "Verknüpfe ein Bauprodukt oder eine Komponente" at bounding box center [1192, 568] width 239 height 13
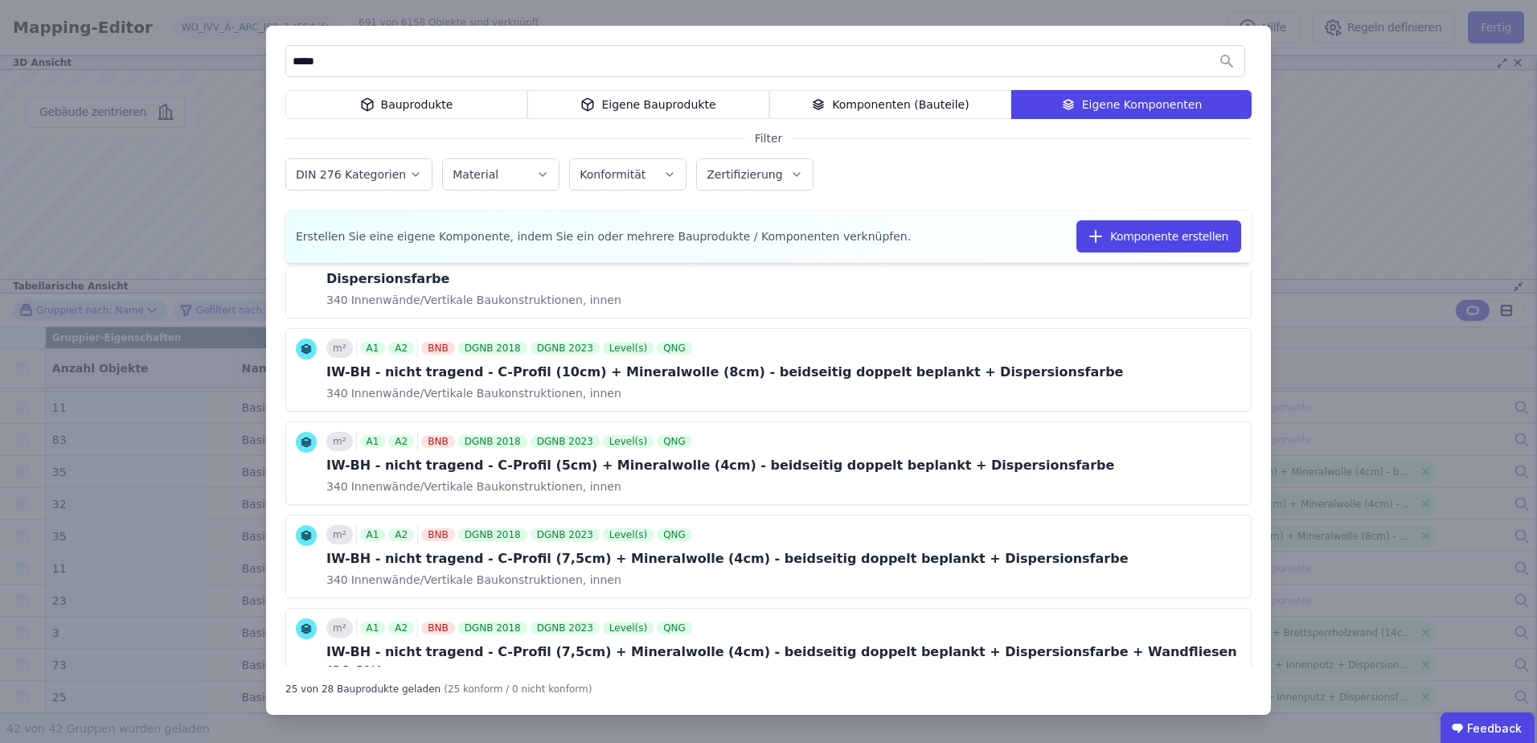
scroll to position [0, 0]
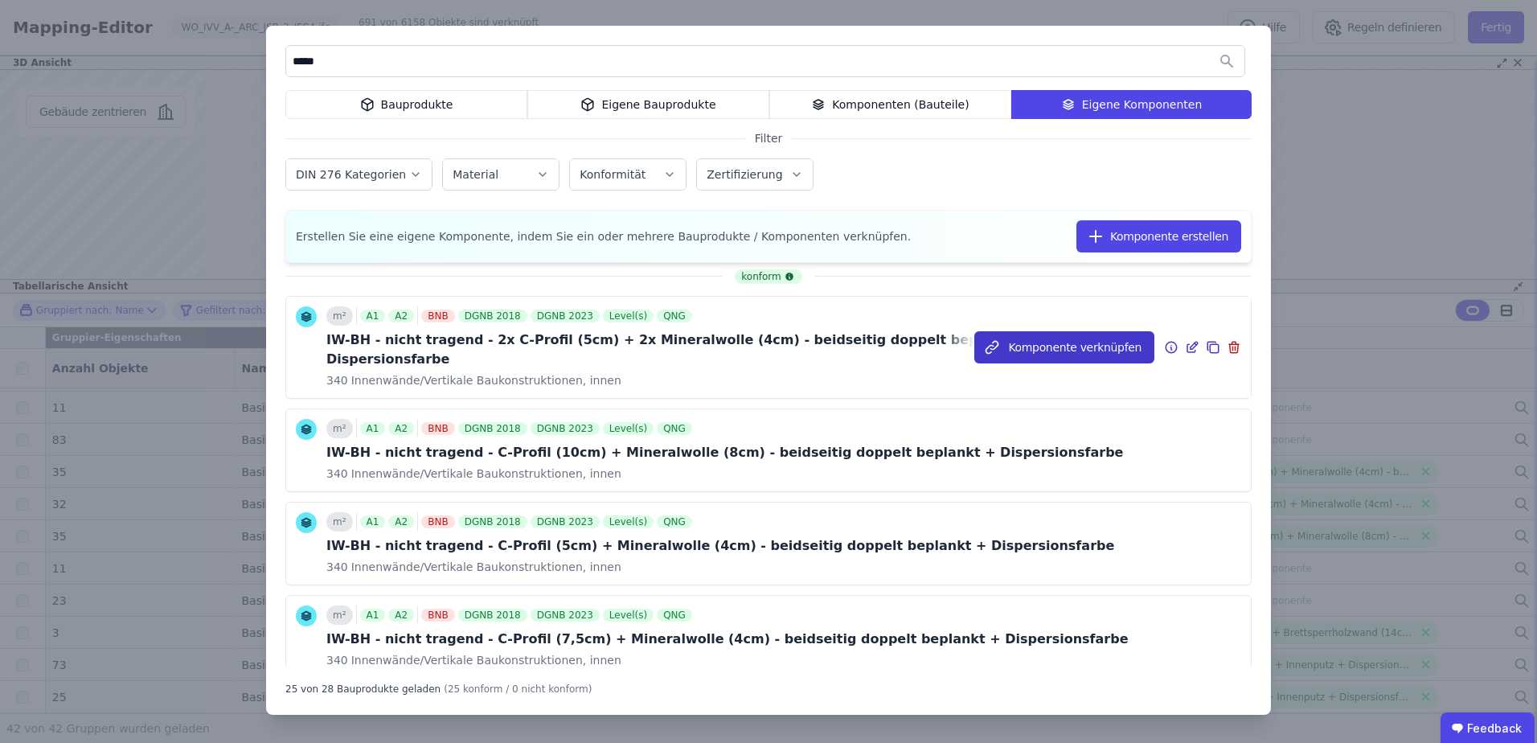
type input "*****"
click at [1012, 342] on button "Komponente verknüpfen" at bounding box center [1064, 347] width 180 height 32
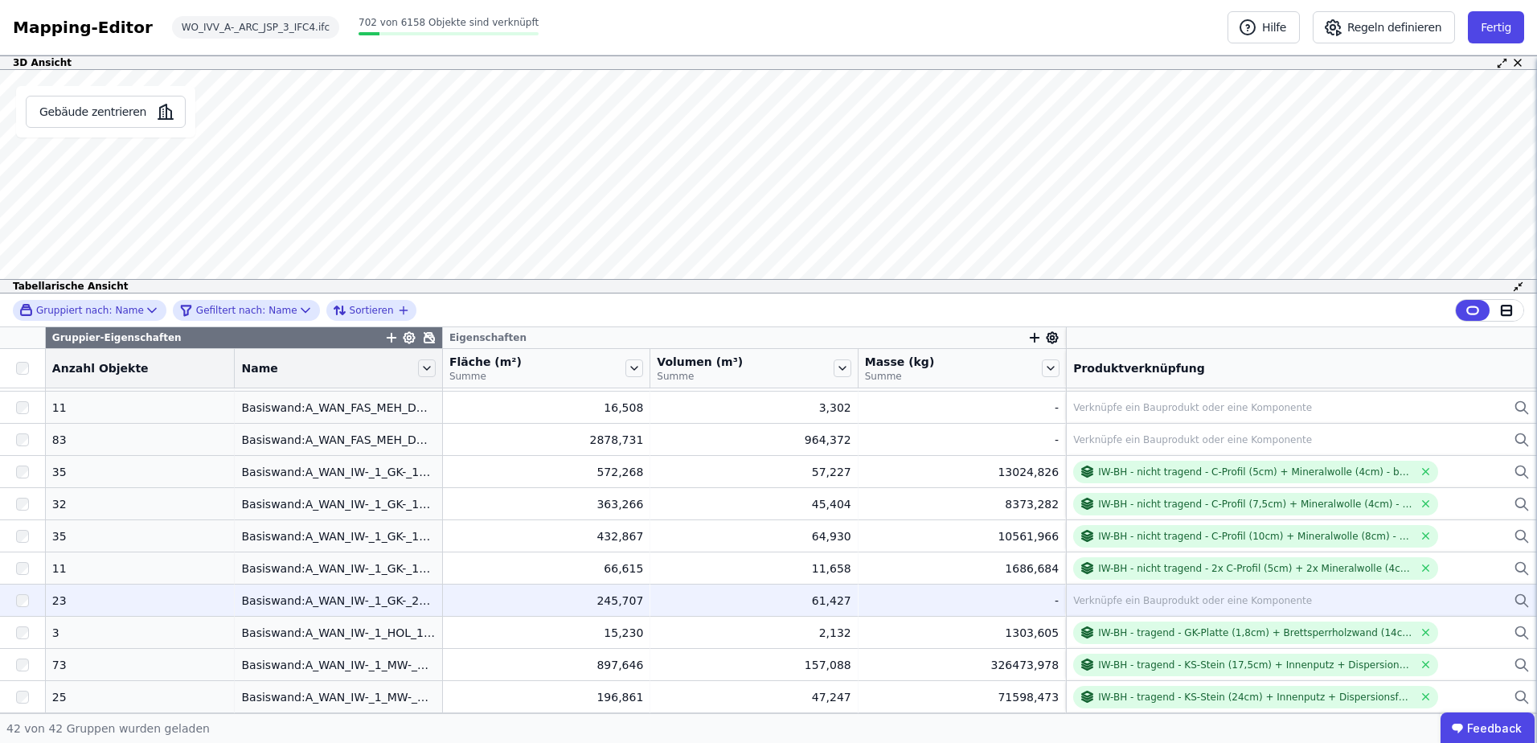
click at [1082, 592] on div "Verknüpfe ein Bauprodukt oder eine Komponente" at bounding box center [1301, 600] width 457 height 19
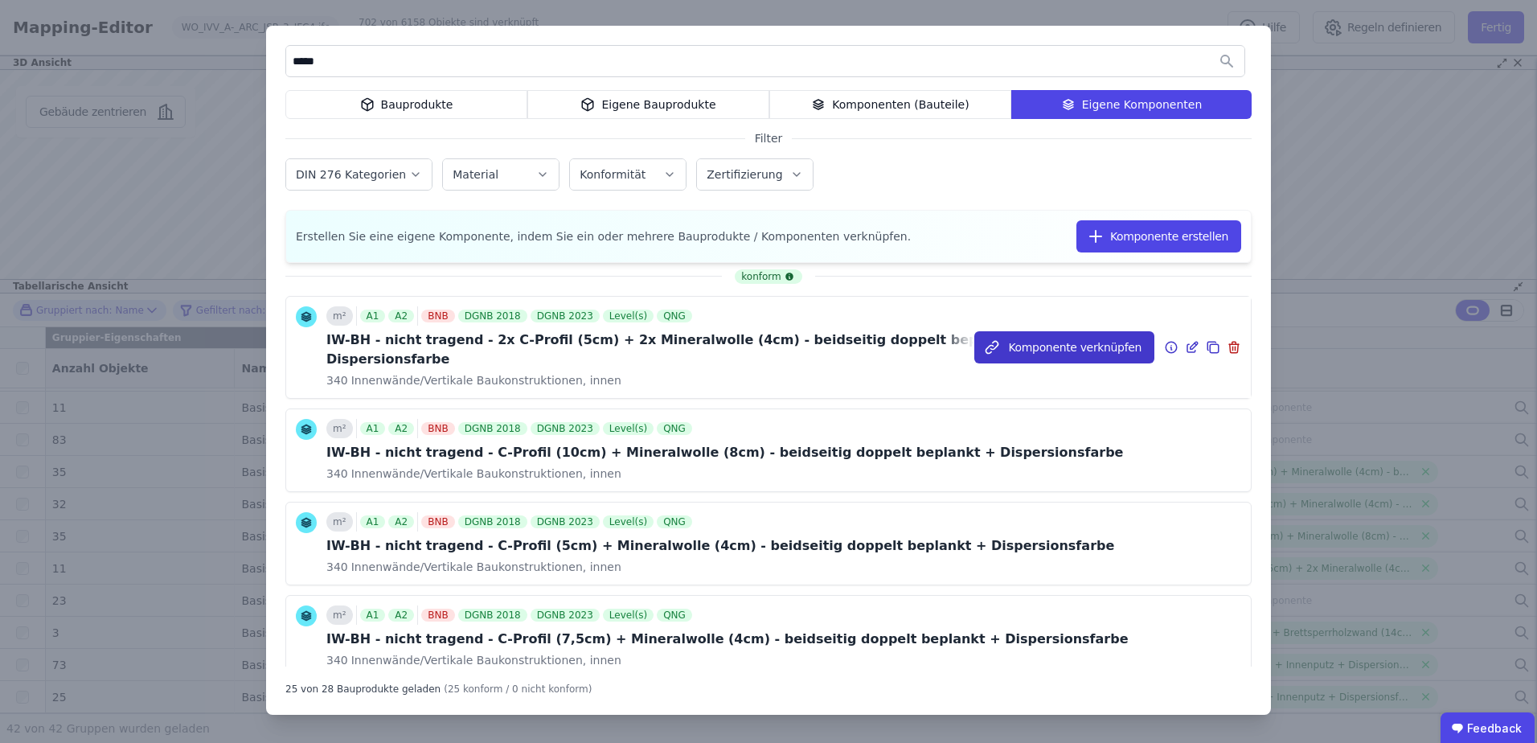
type input "*****"
click at [1017, 337] on button "Komponente verknüpfen" at bounding box center [1064, 347] width 180 height 32
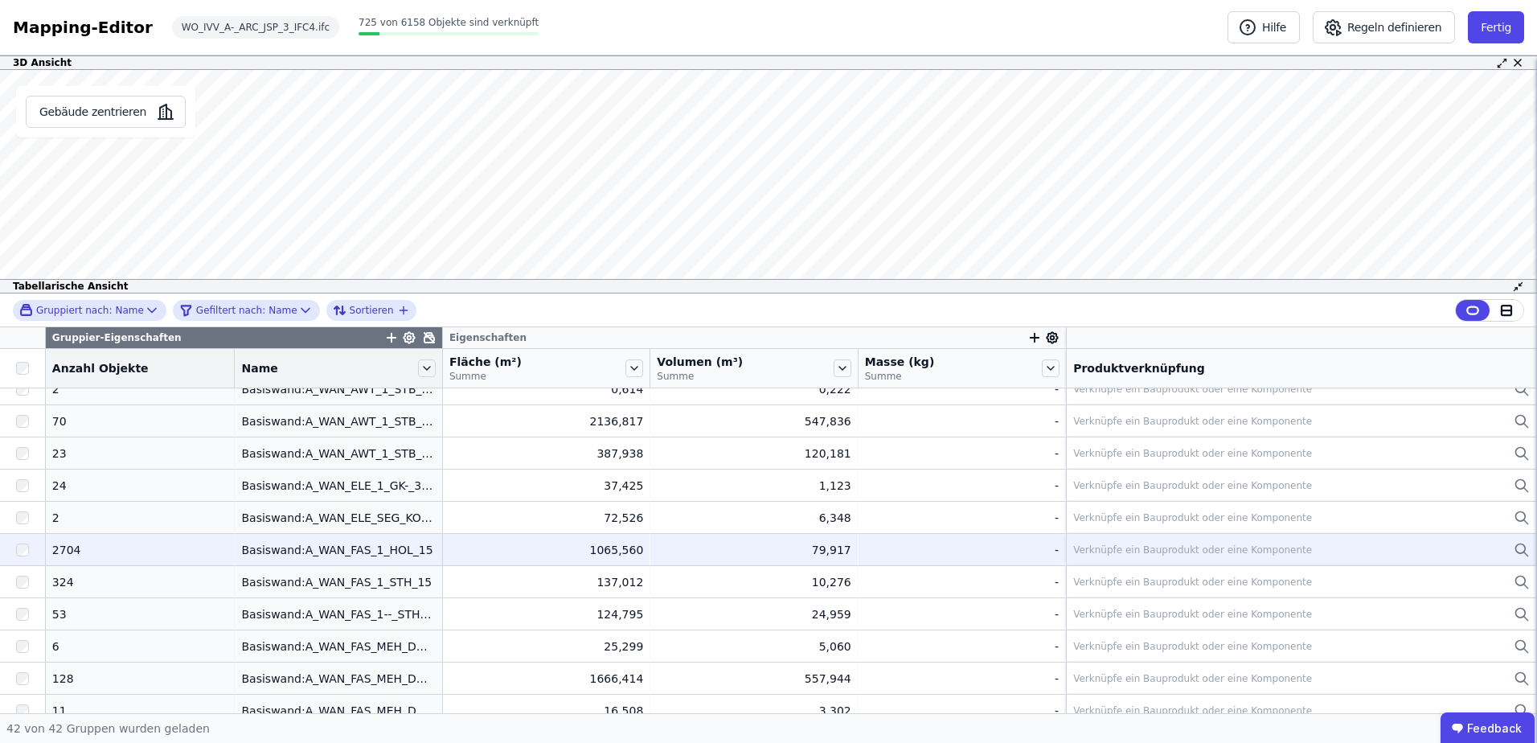
scroll to position [322, 0]
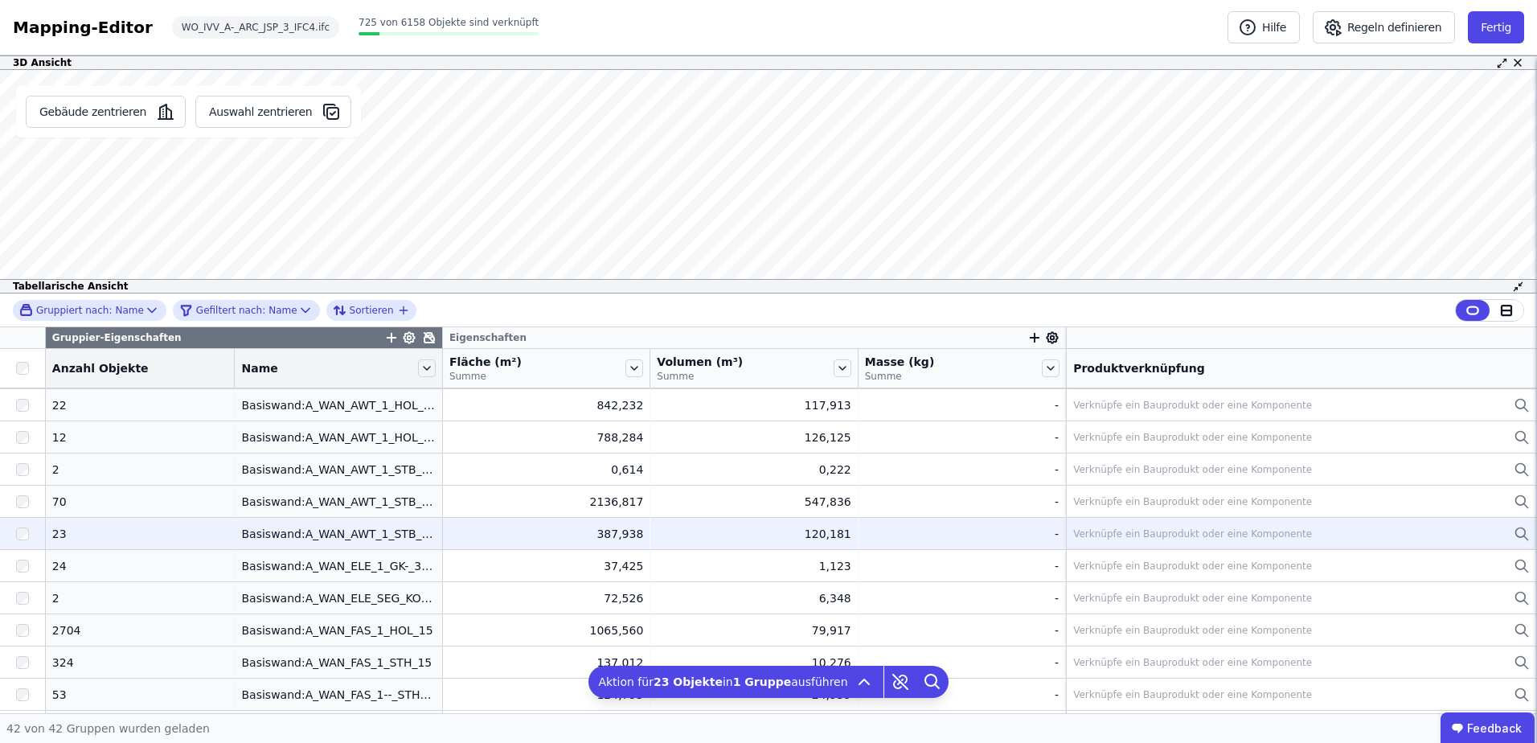
click at [1080, 535] on div "Verknüpfe ein Bauprodukt oder eine Komponente" at bounding box center [1192, 533] width 239 height 13
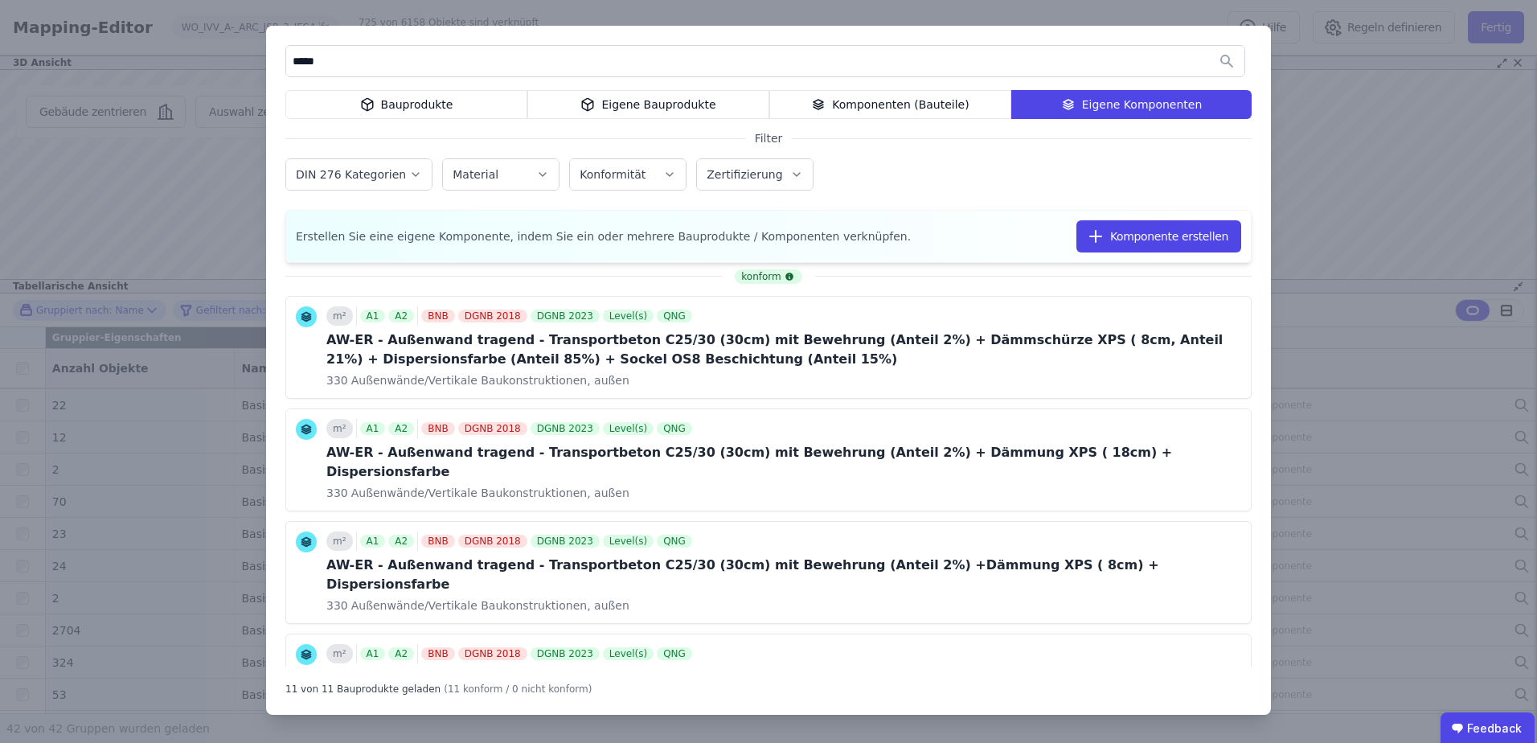
type input "*****"
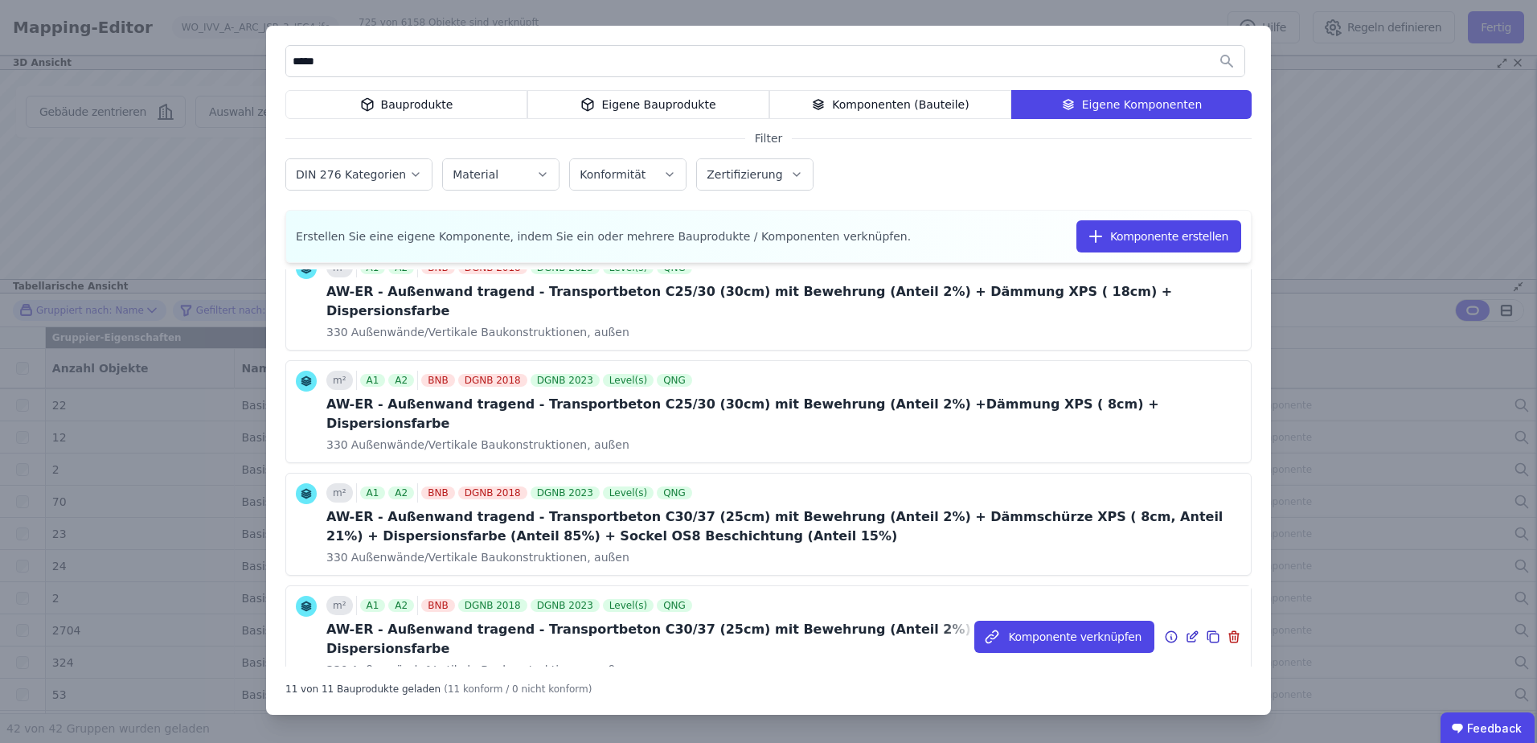
scroll to position [241, 0]
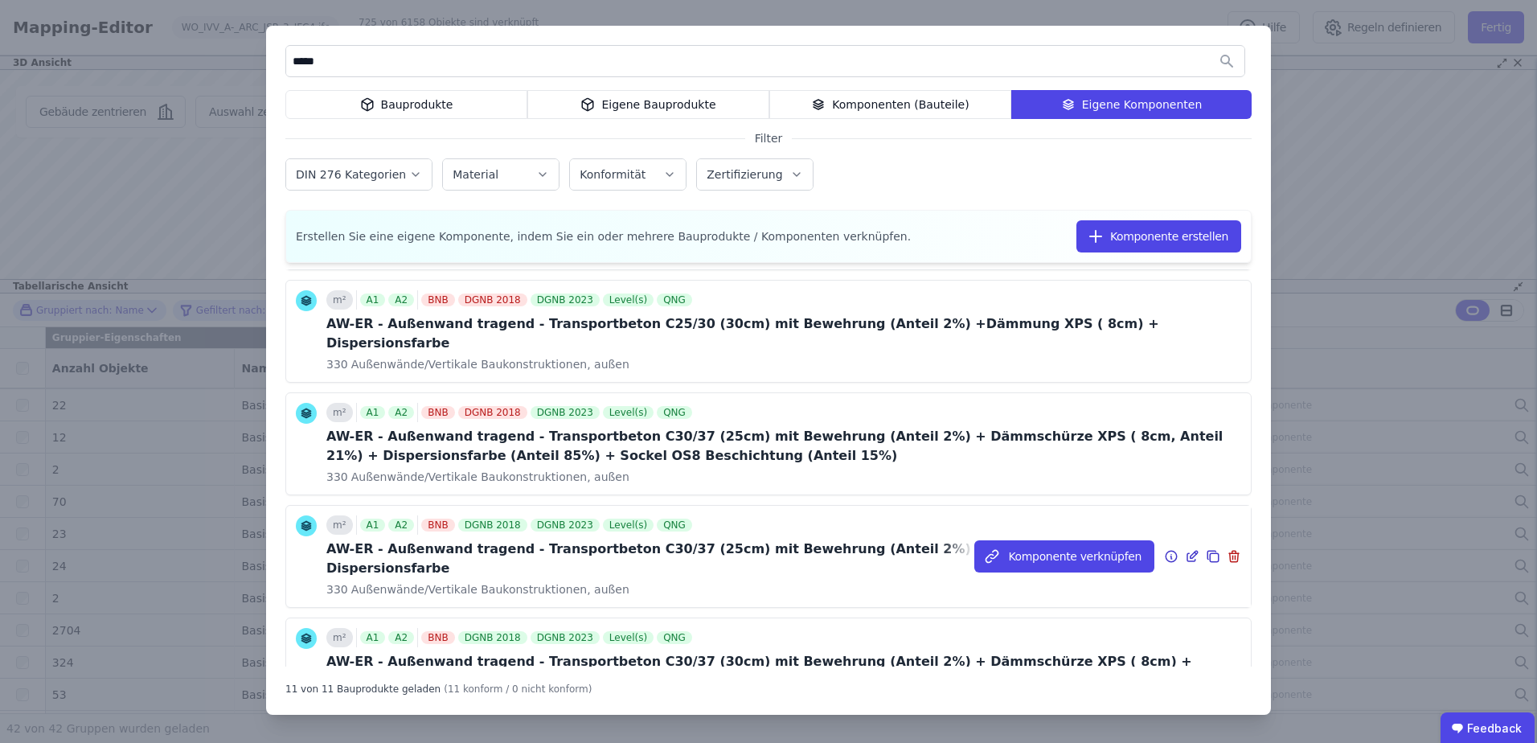
click at [1206, 547] on icon at bounding box center [1213, 556] width 14 height 19
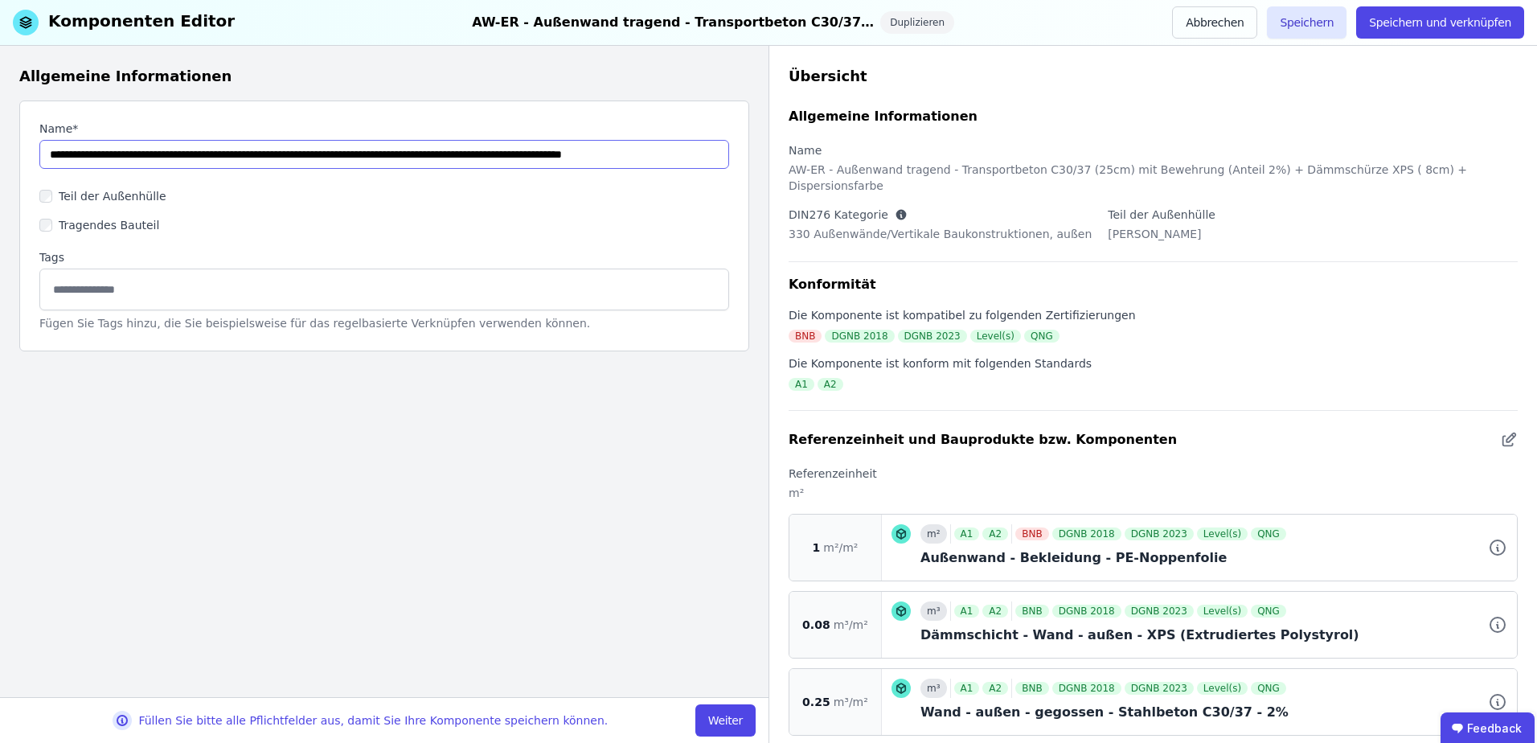
click at [340, 158] on input "string" at bounding box center [384, 154] width 690 height 29
click at [618, 155] on input "string" at bounding box center [384, 154] width 690 height 29
type input "**********"
click at [716, 721] on button "Weiter" at bounding box center [725, 720] width 60 height 32
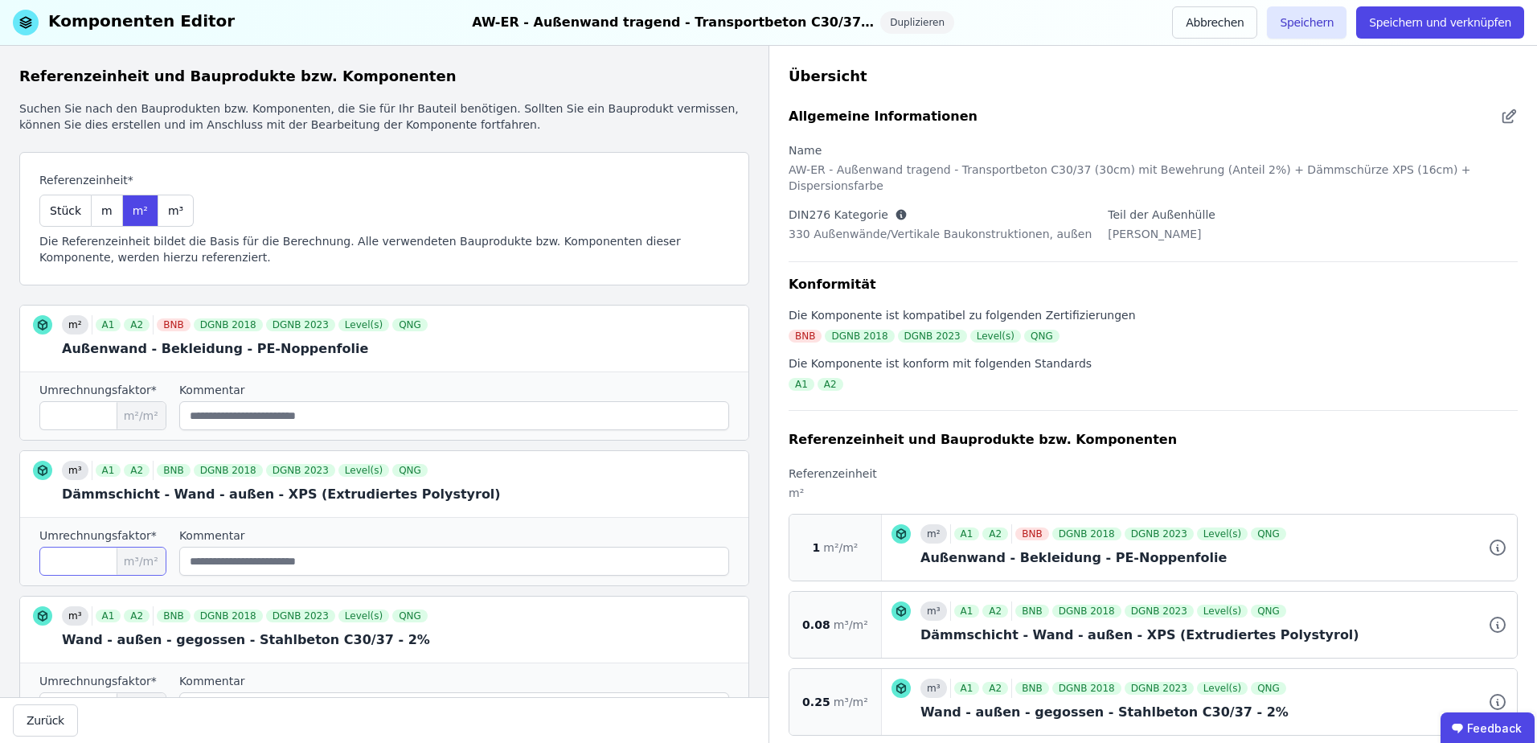
click at [75, 559] on input "****" at bounding box center [102, 561] width 127 height 29
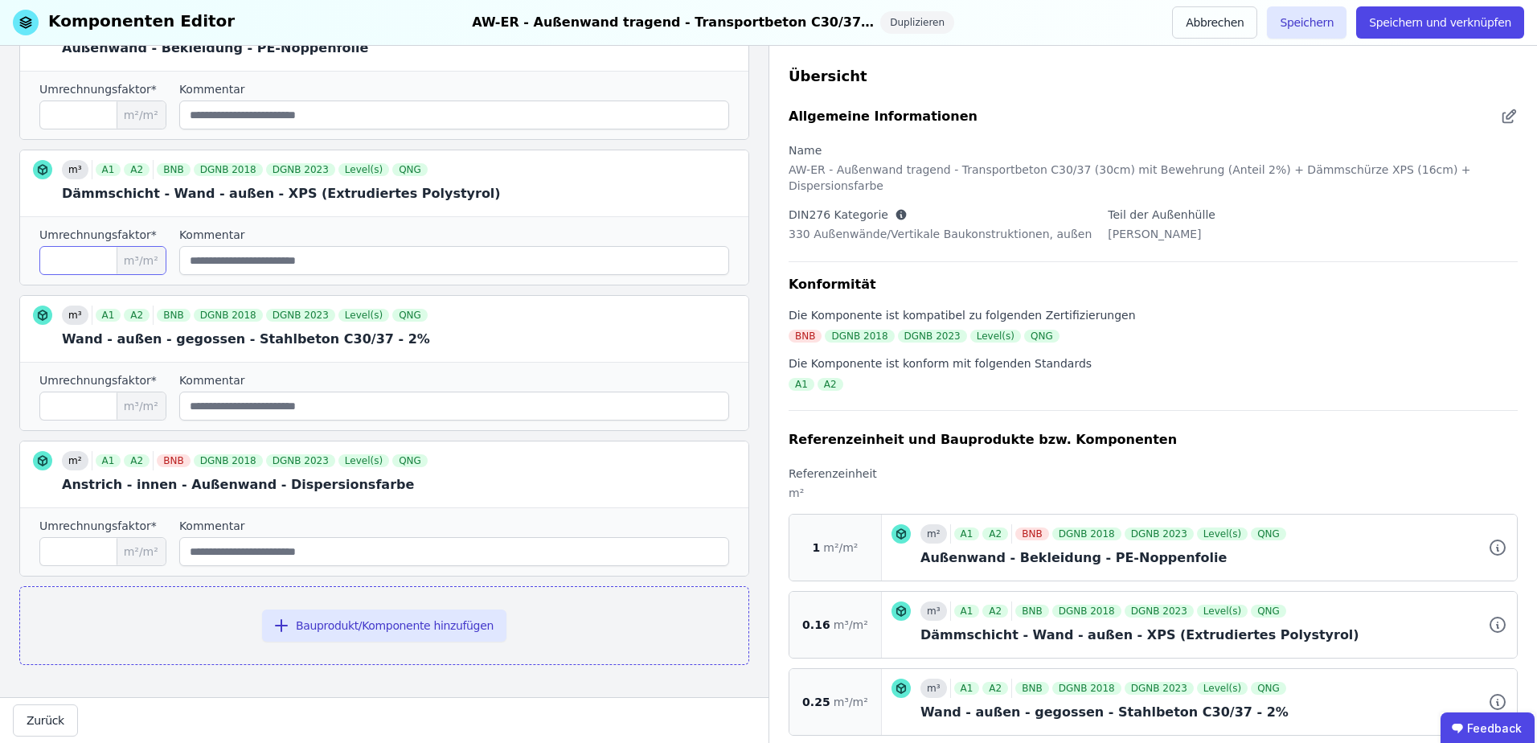
type input "****"
click at [82, 404] on input "****" at bounding box center [102, 405] width 127 height 29
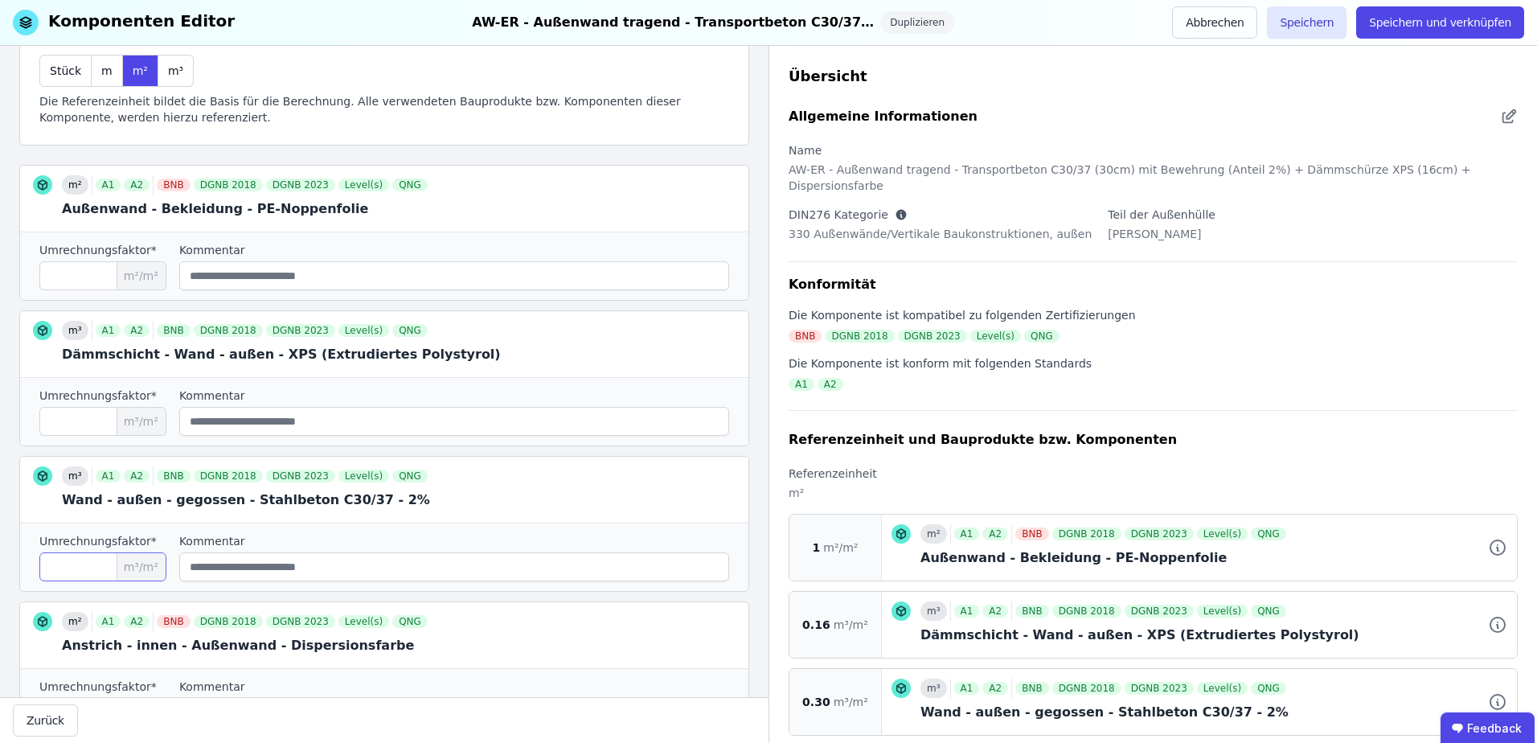
scroll to position [59, 0]
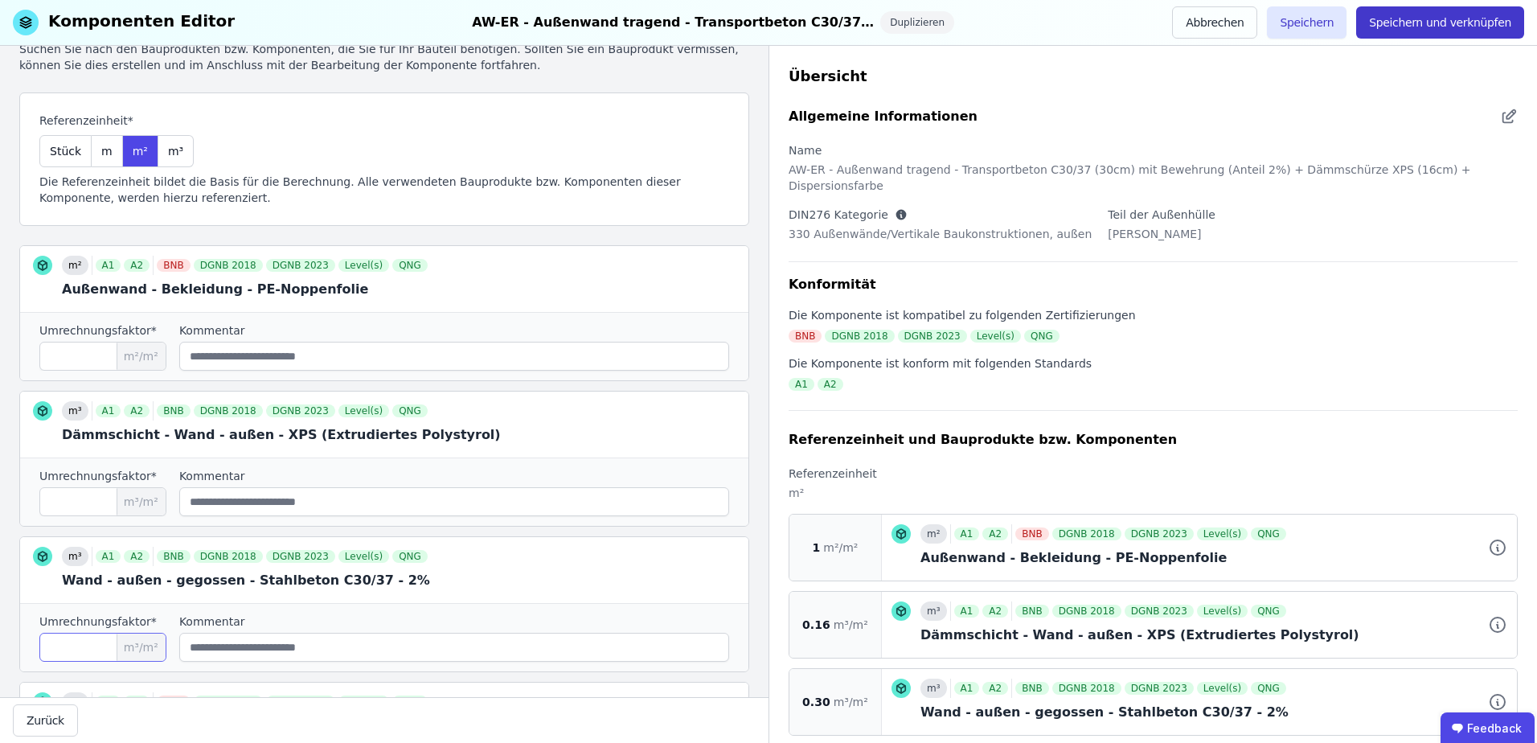
type input "****"
click at [1416, 28] on button "Speichern und verknüpfen" at bounding box center [1440, 22] width 168 height 32
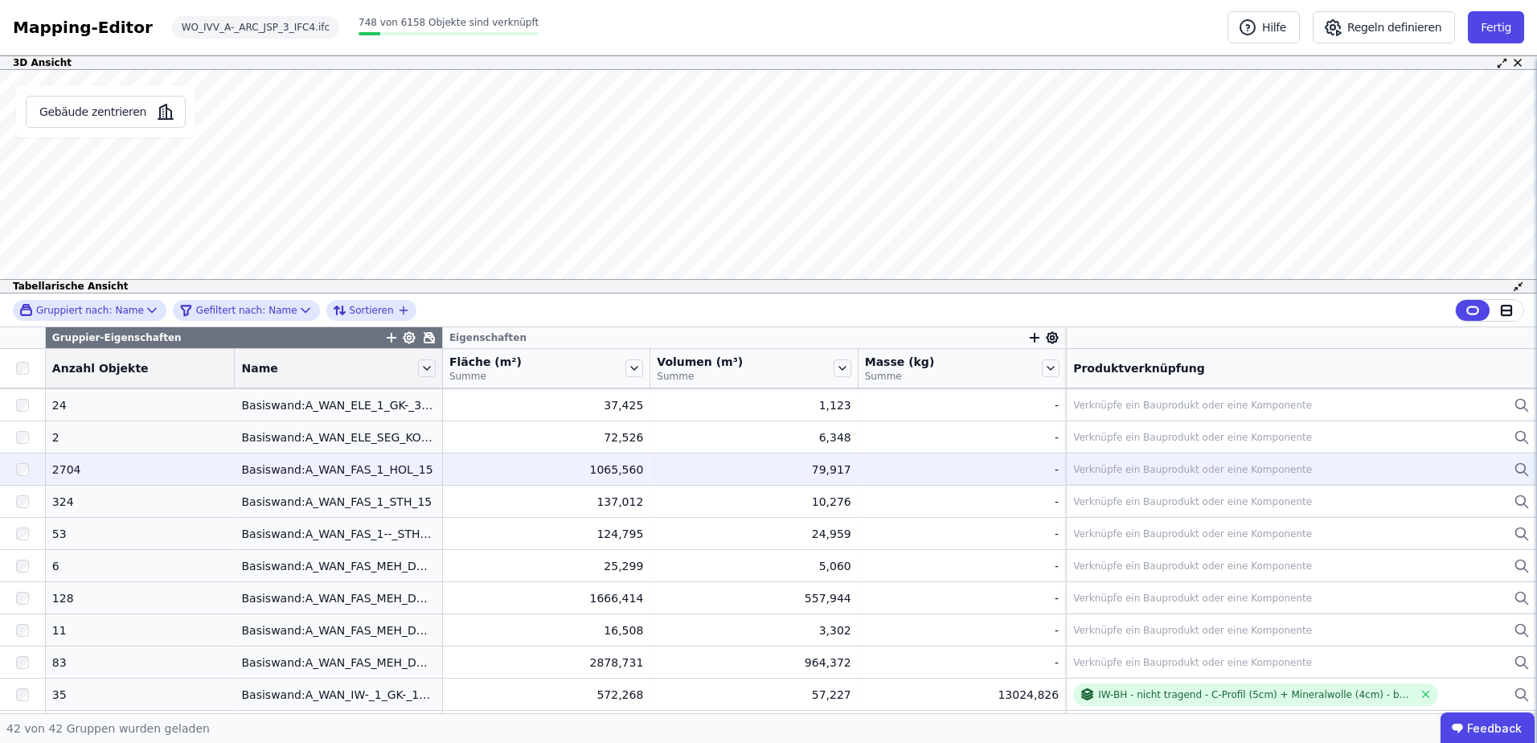
scroll to position [563, 0]
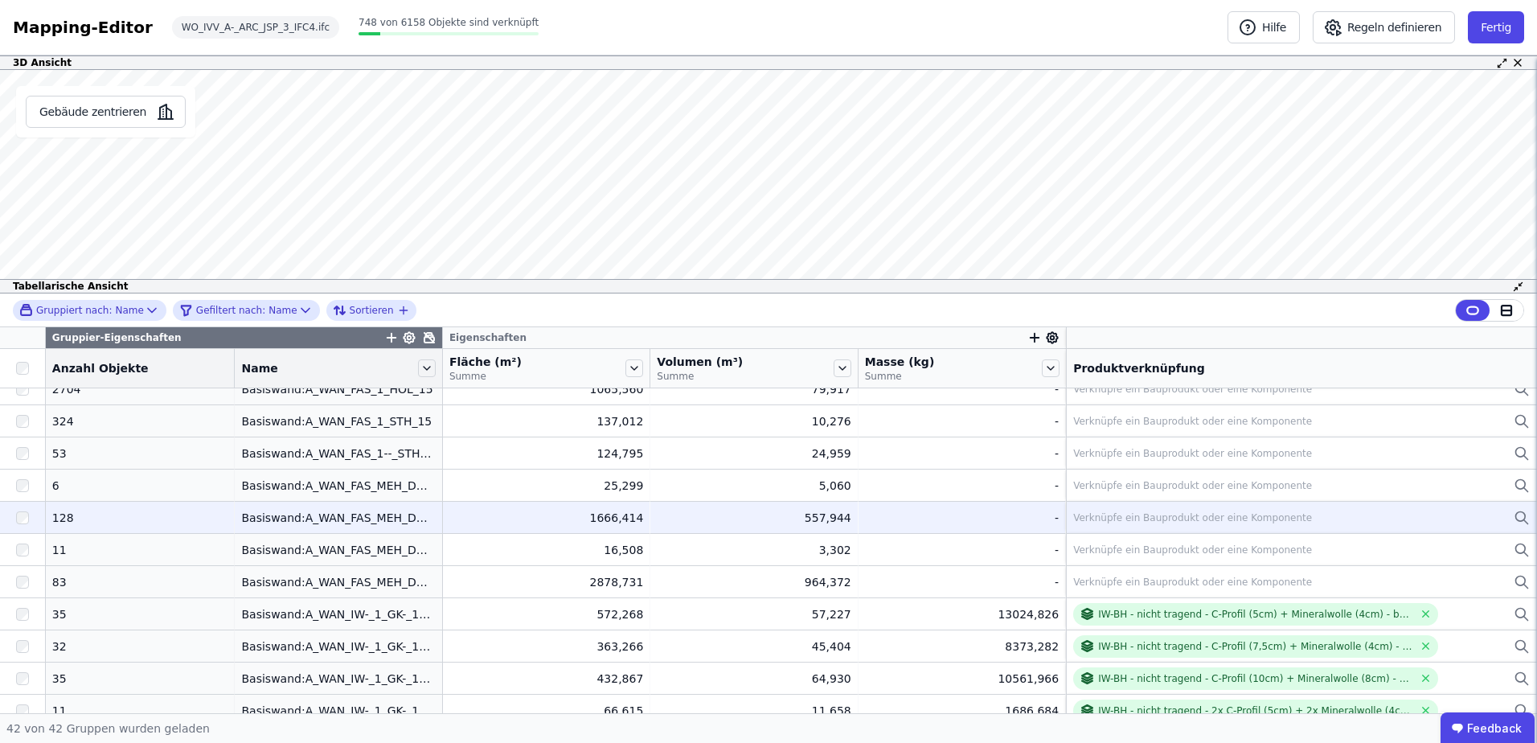
click at [1119, 512] on div "Verknüpfe ein Bauprodukt oder eine Komponente" at bounding box center [1192, 517] width 239 height 13
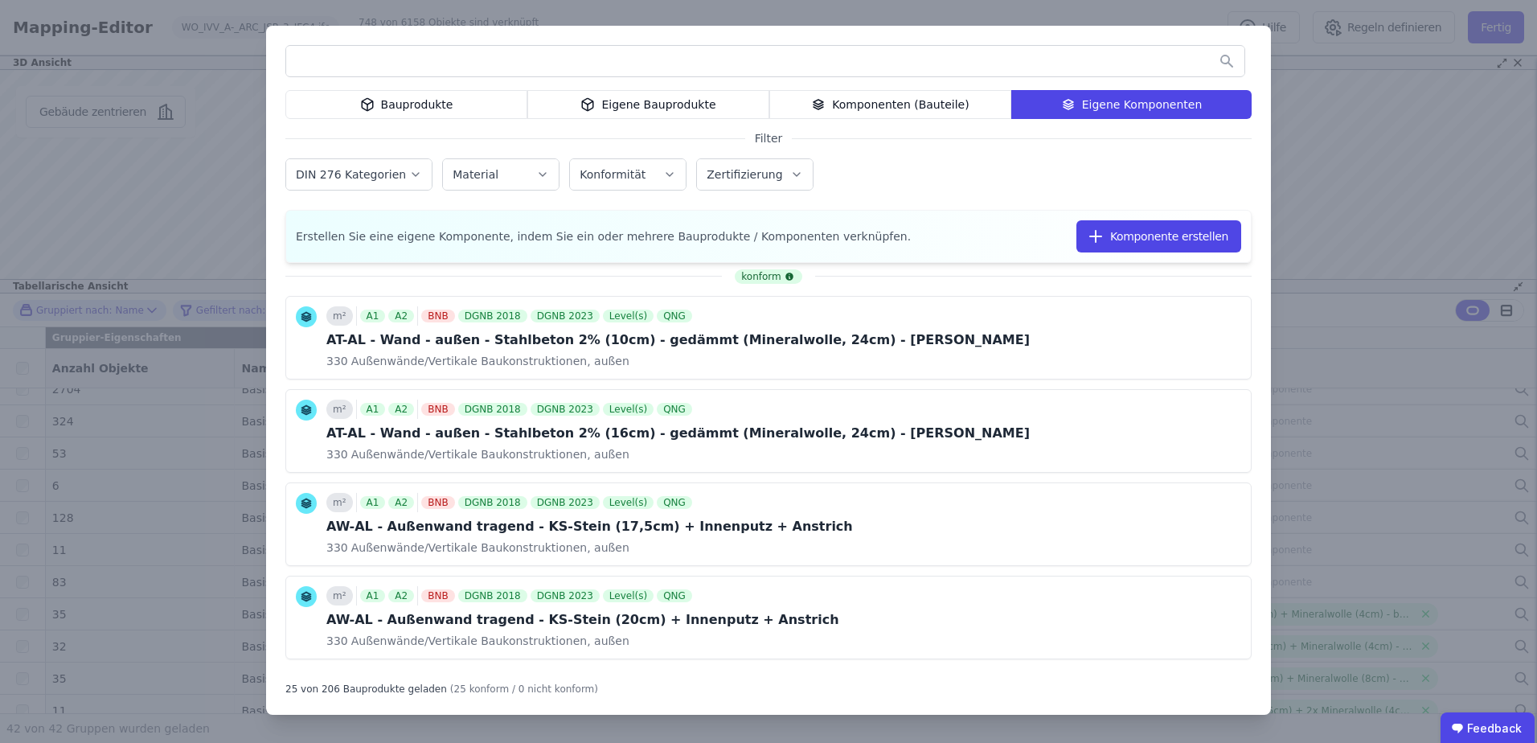
click at [1342, 162] on div "Bauprodukte Eigene Bauprodukte Komponenten (Bauteile) Eigene Komponenten Filter…" at bounding box center [768, 371] width 1537 height 743
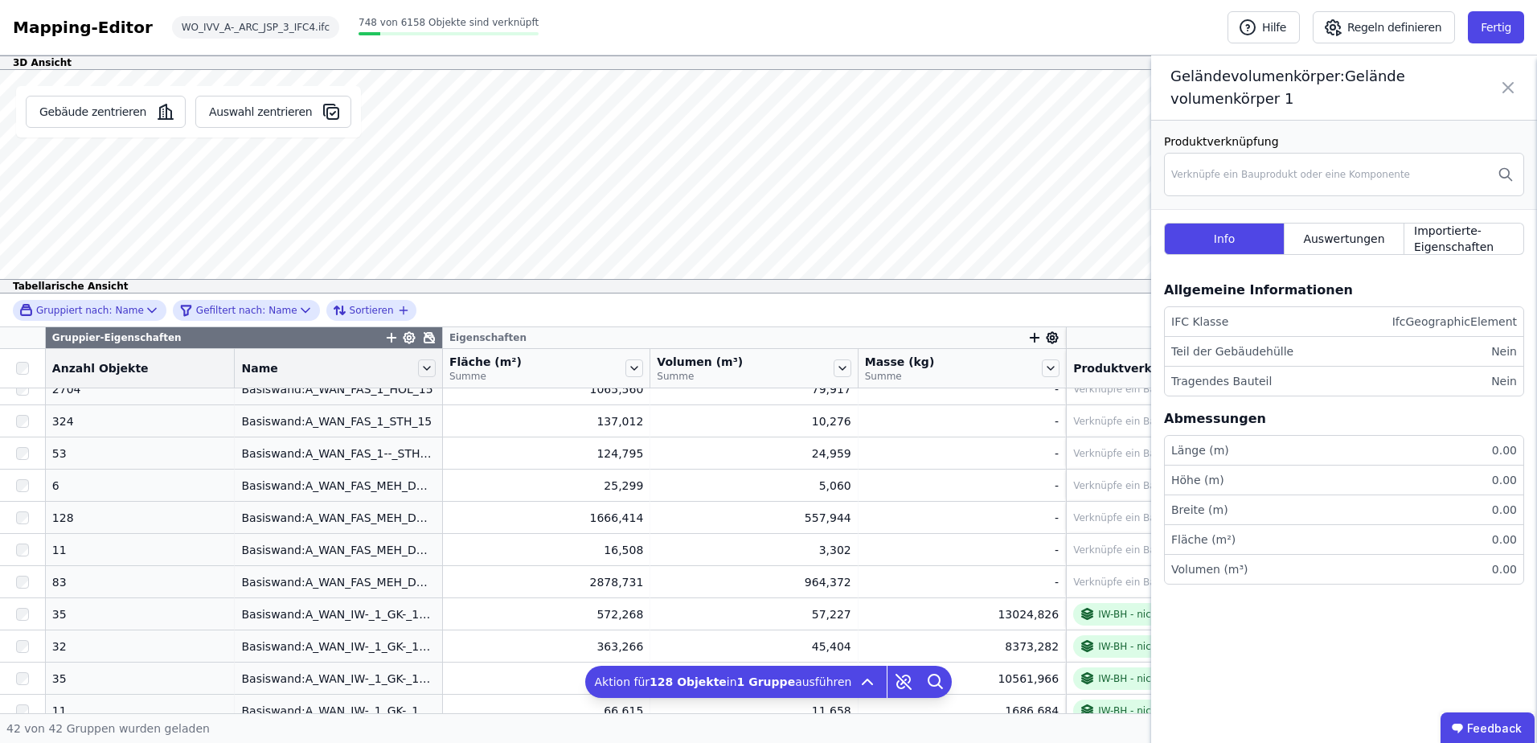
click at [1507, 95] on icon at bounding box center [1507, 87] width 19 height 45
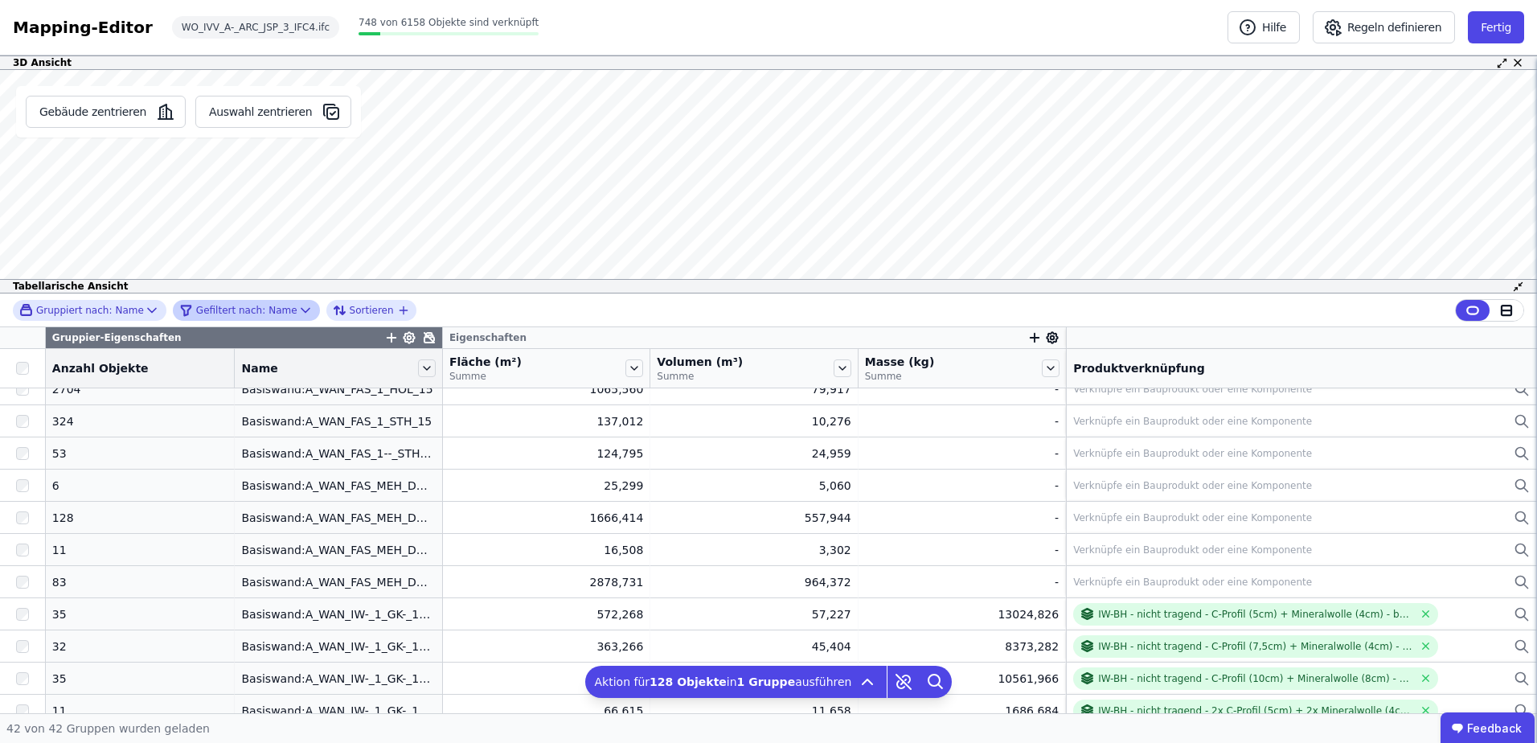
click at [297, 311] on icon at bounding box center [305, 310] width 16 height 16
select select "********"
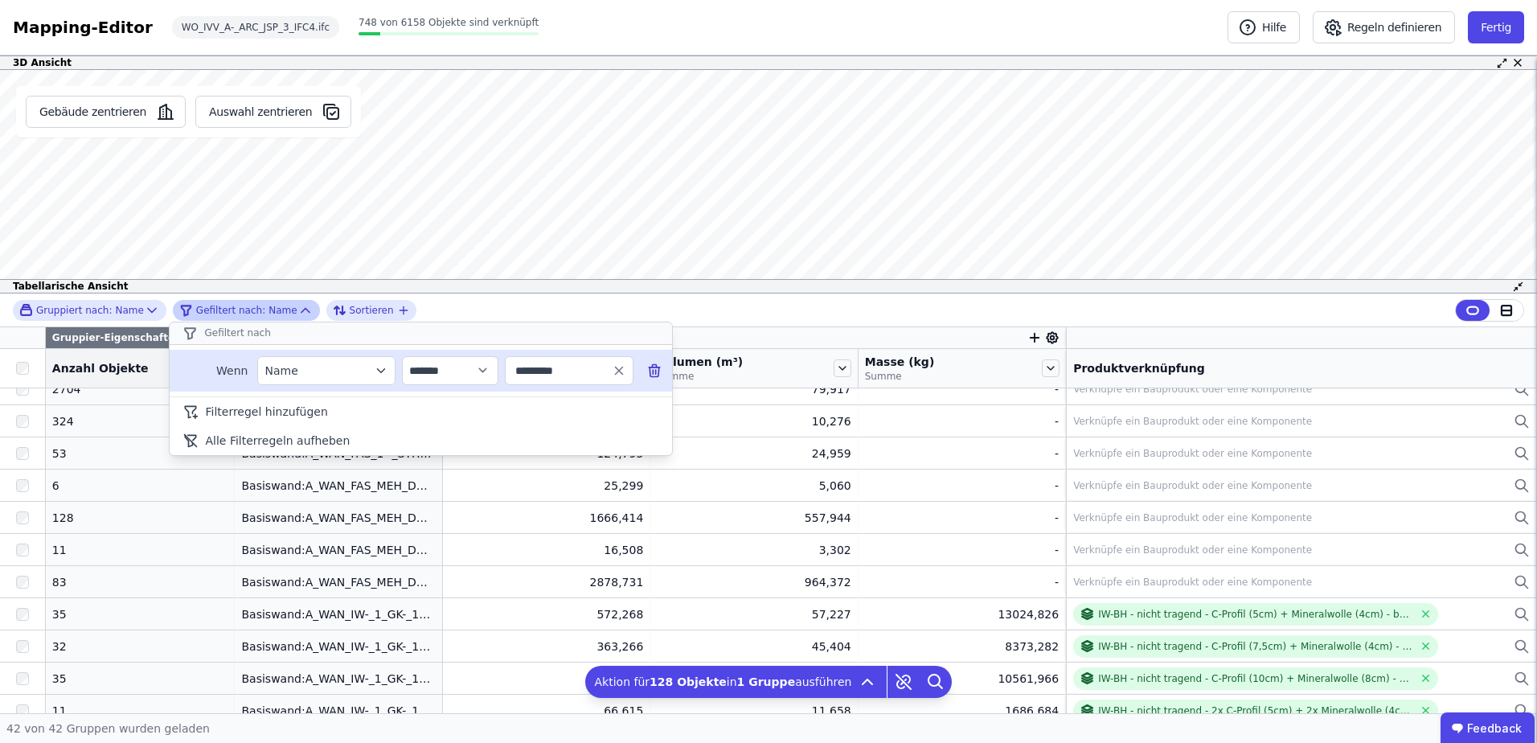
click at [654, 372] on icon at bounding box center [654, 372] width 0 height 4
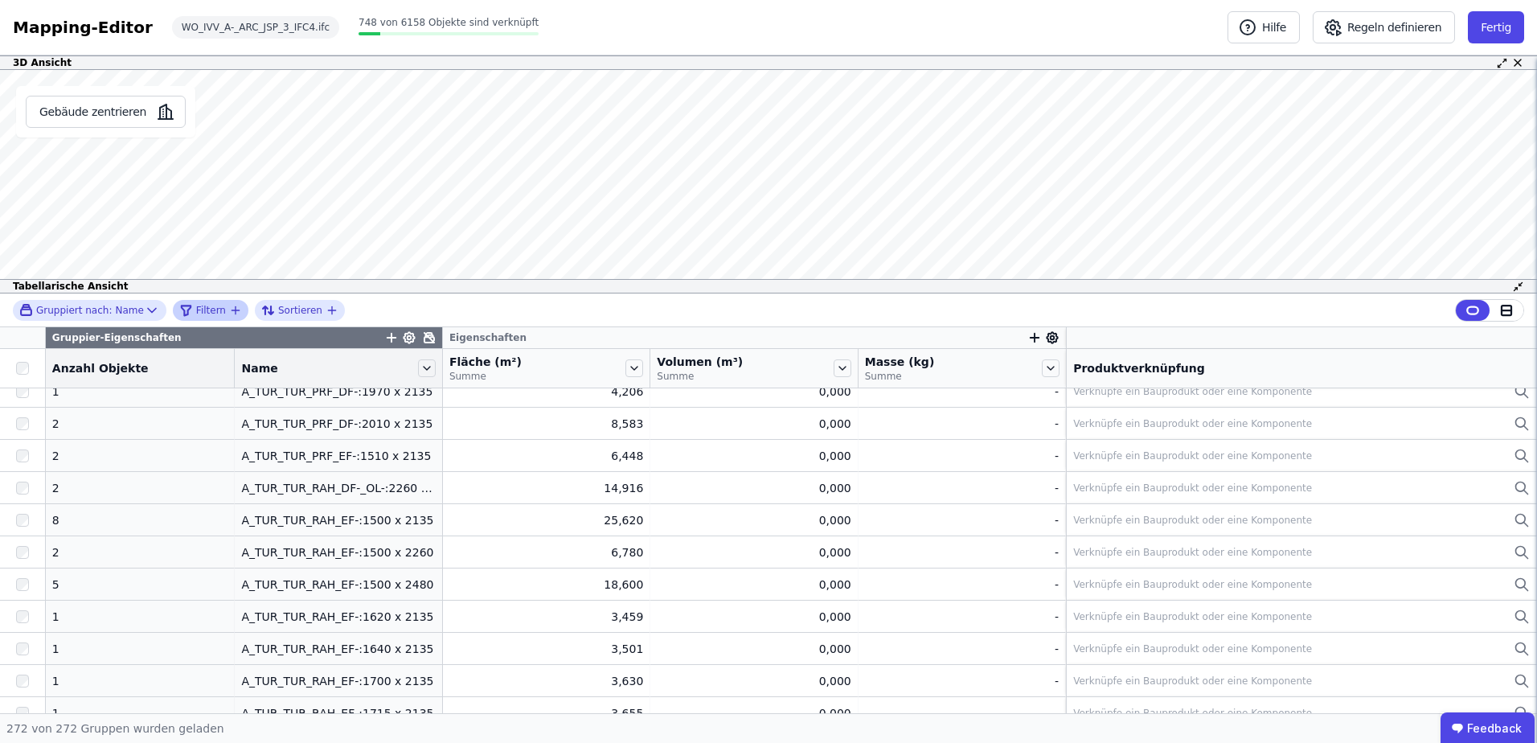
scroll to position [0, 0]
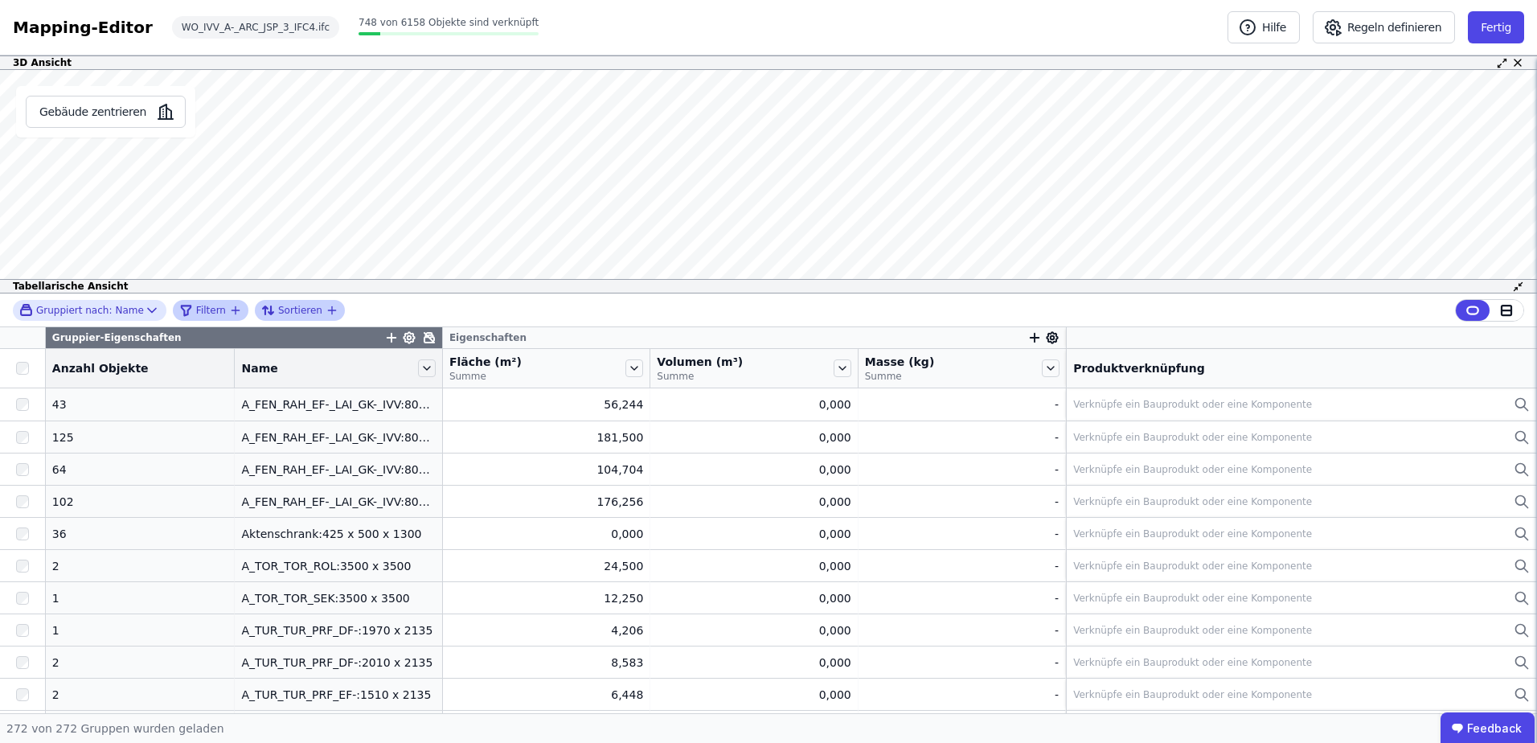
click at [297, 310] on span "Sortieren" at bounding box center [300, 310] width 44 height 13
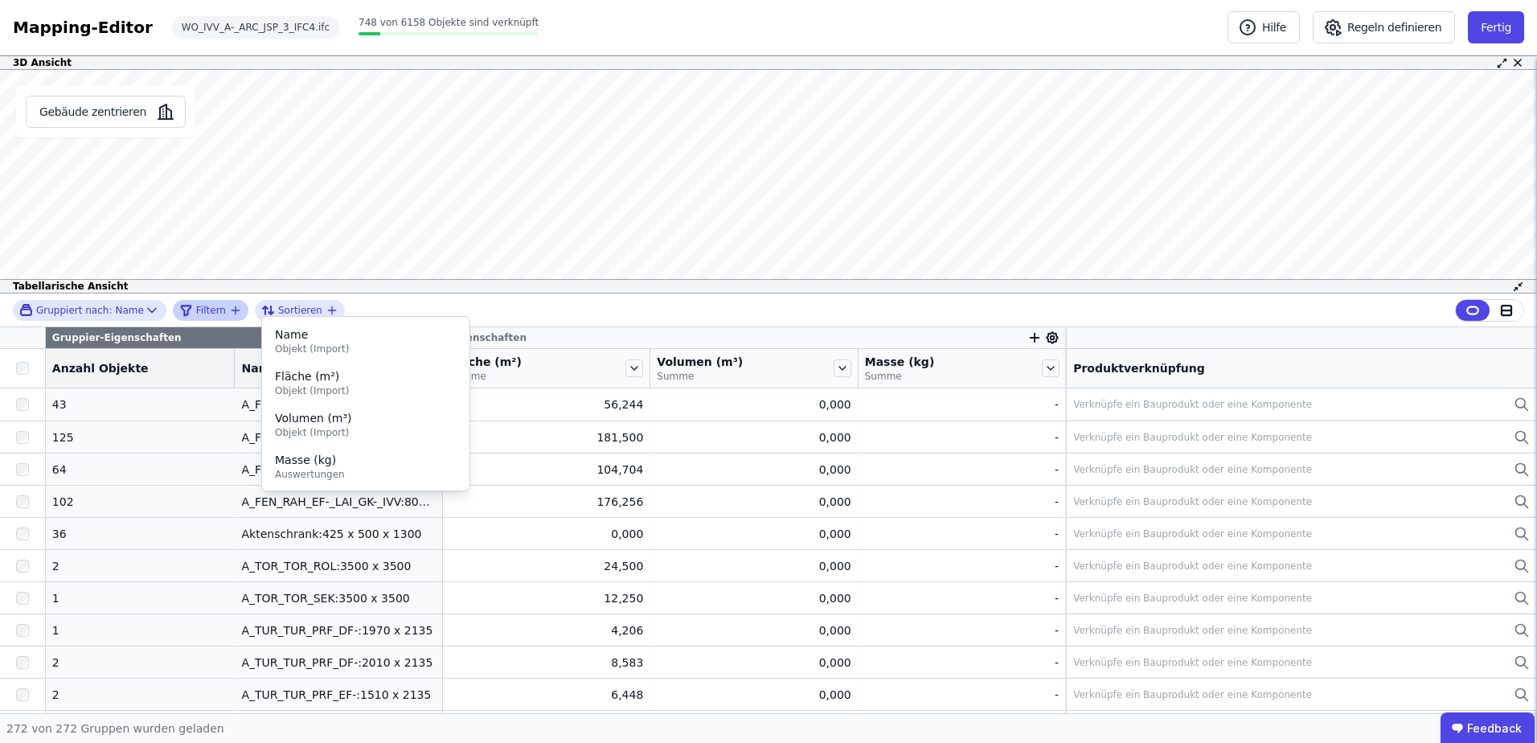
click at [199, 302] on div "Filtern" at bounding box center [204, 310] width 50 height 19
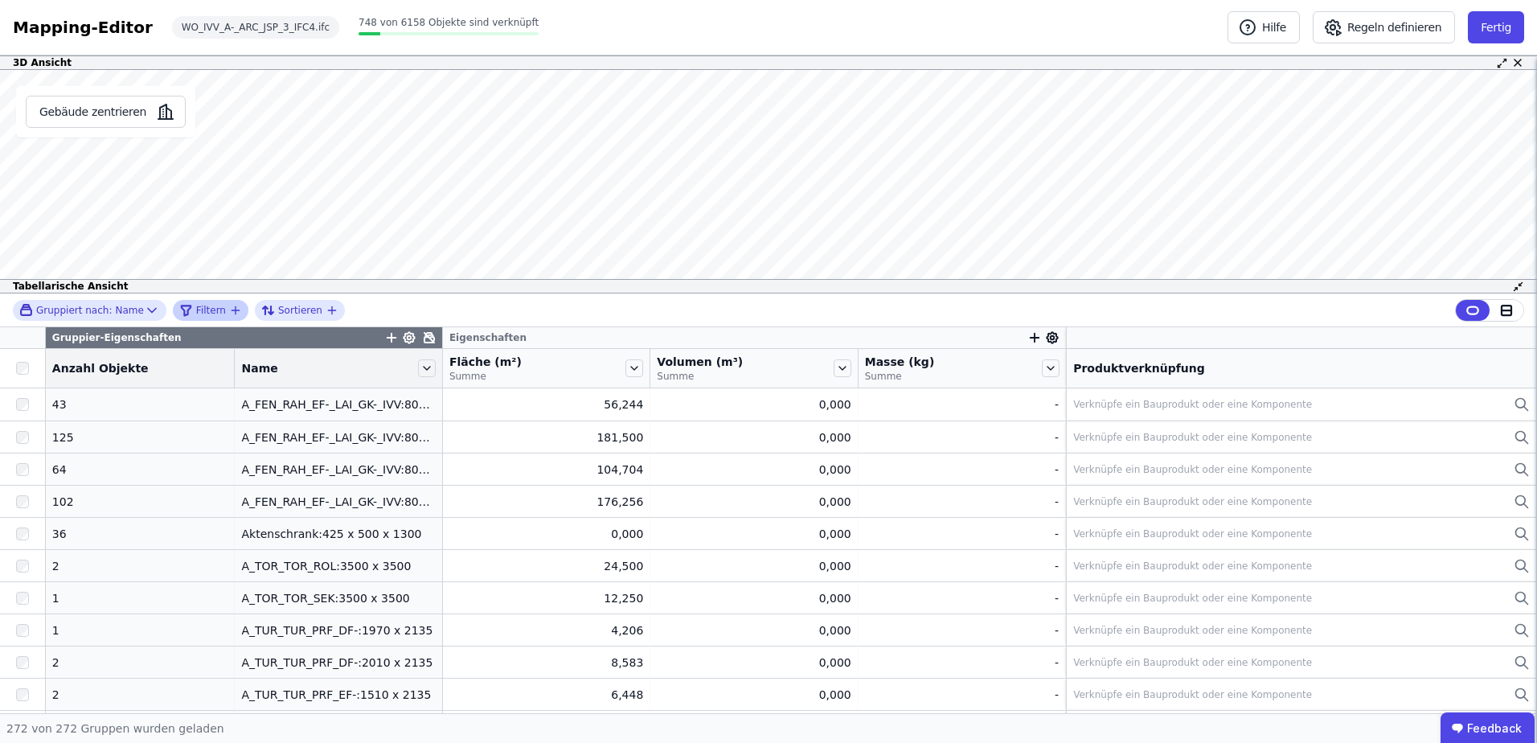
click at [229, 307] on icon "filter_by" at bounding box center [235, 310] width 13 height 13
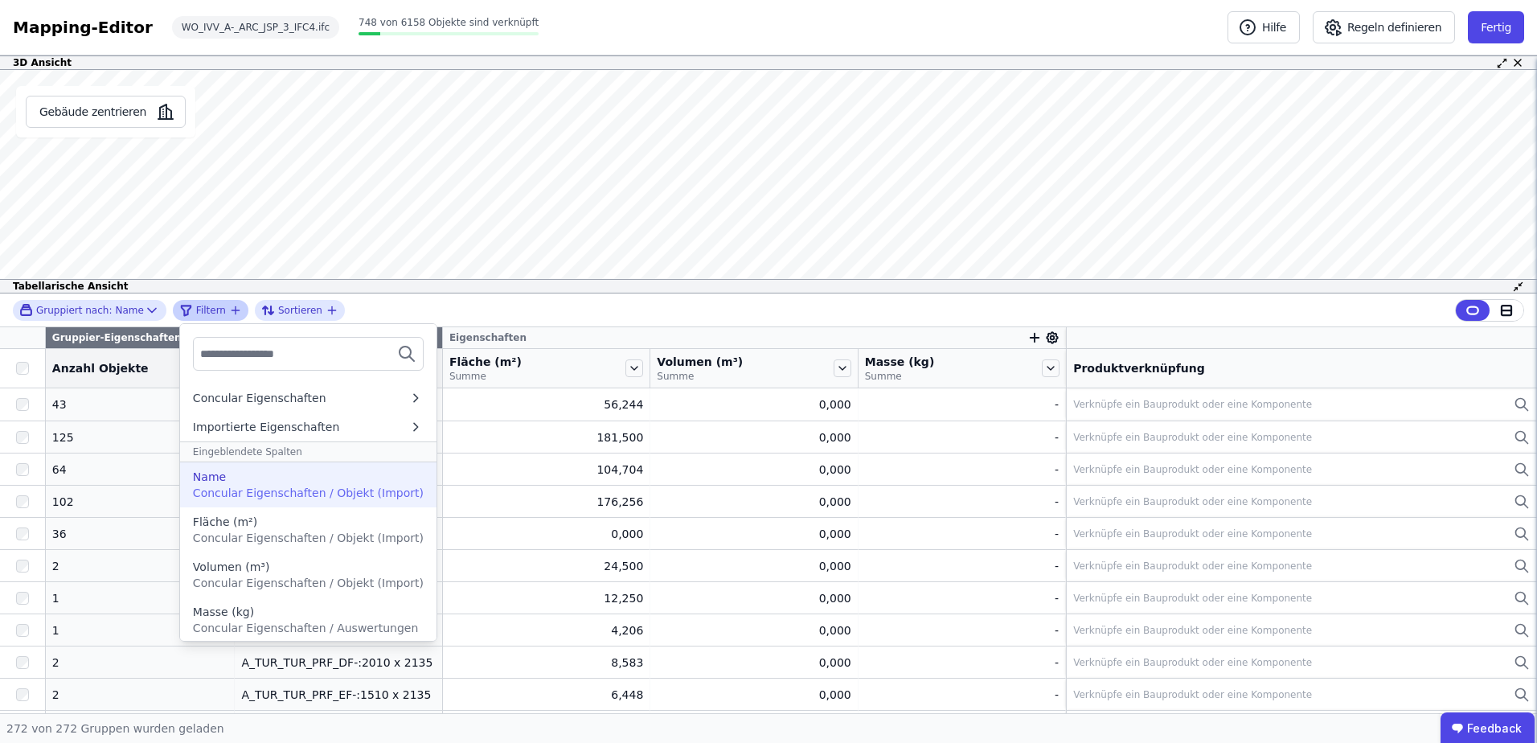
click at [256, 482] on div "Name" at bounding box center [308, 477] width 231 height 16
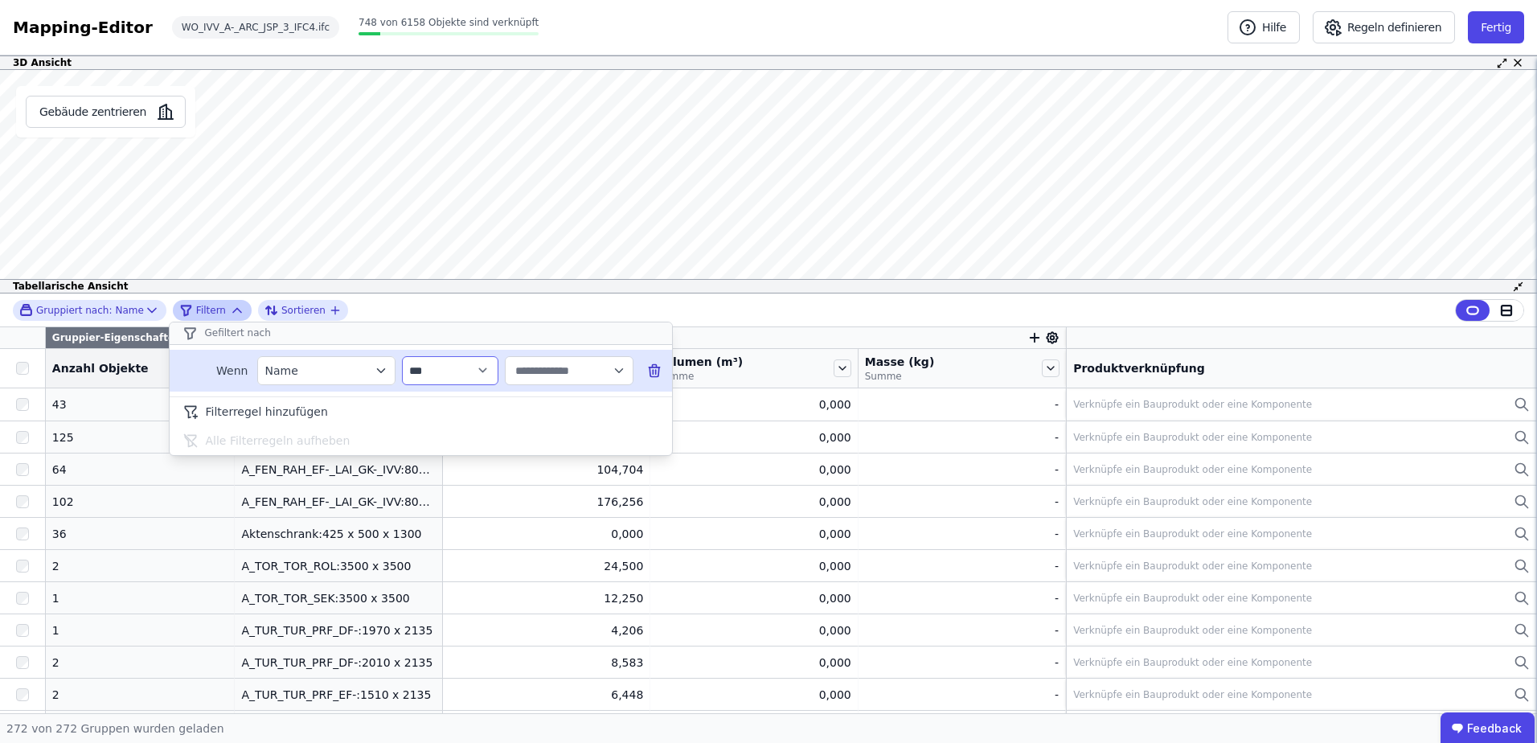
click at [465, 372] on select "**********" at bounding box center [450, 370] width 96 height 29
select select "********"
click at [402, 356] on select "**********" at bounding box center [450, 370] width 96 height 29
click at [526, 371] on input "text" at bounding box center [562, 370] width 100 height 29
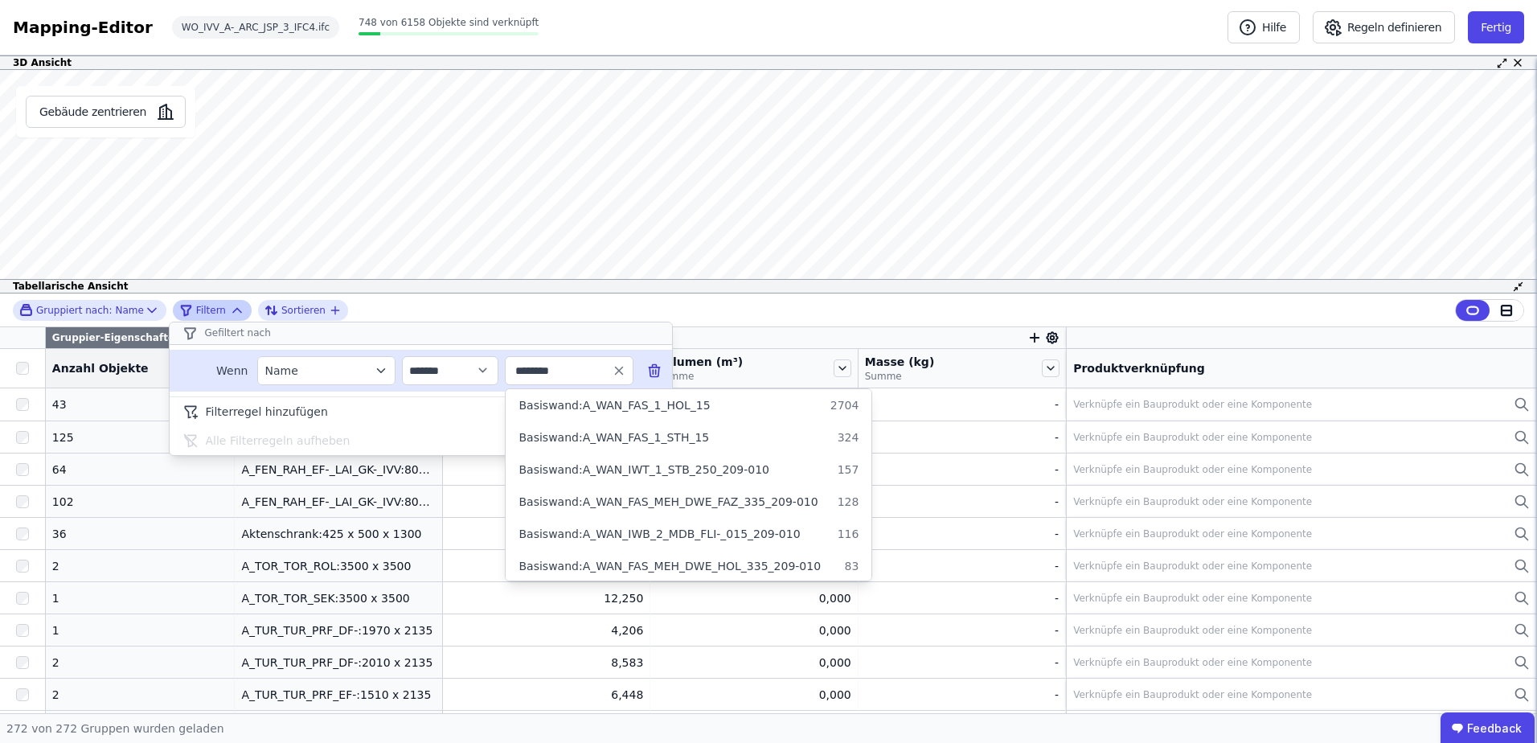
type input "*********"
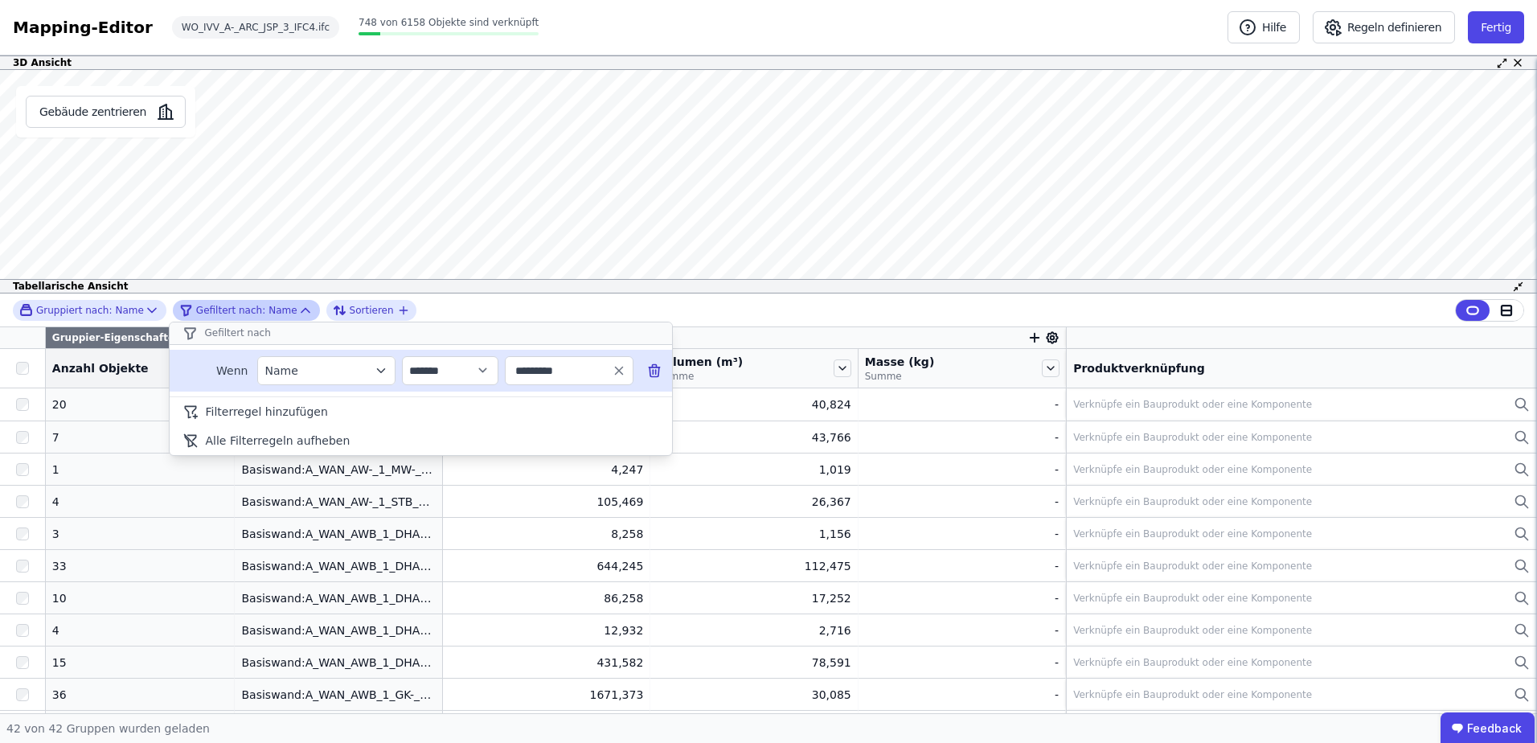
click at [571, 371] on input "*********" at bounding box center [562, 370] width 100 height 29
type input "*********"
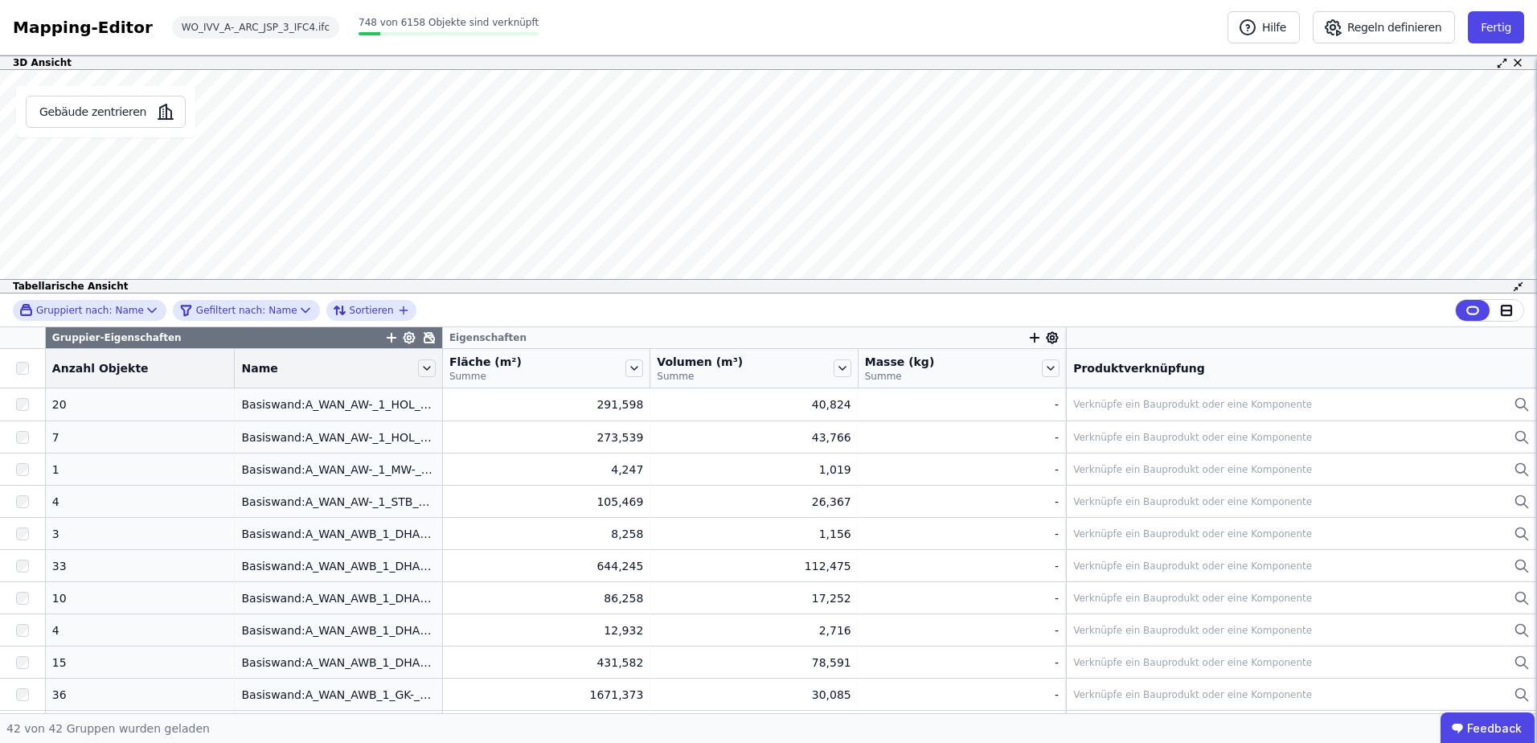
click at [459, 305] on div "Gruppiert nach: Name Gefiltert nach: Name Sortieren" at bounding box center [768, 310] width 1537 height 34
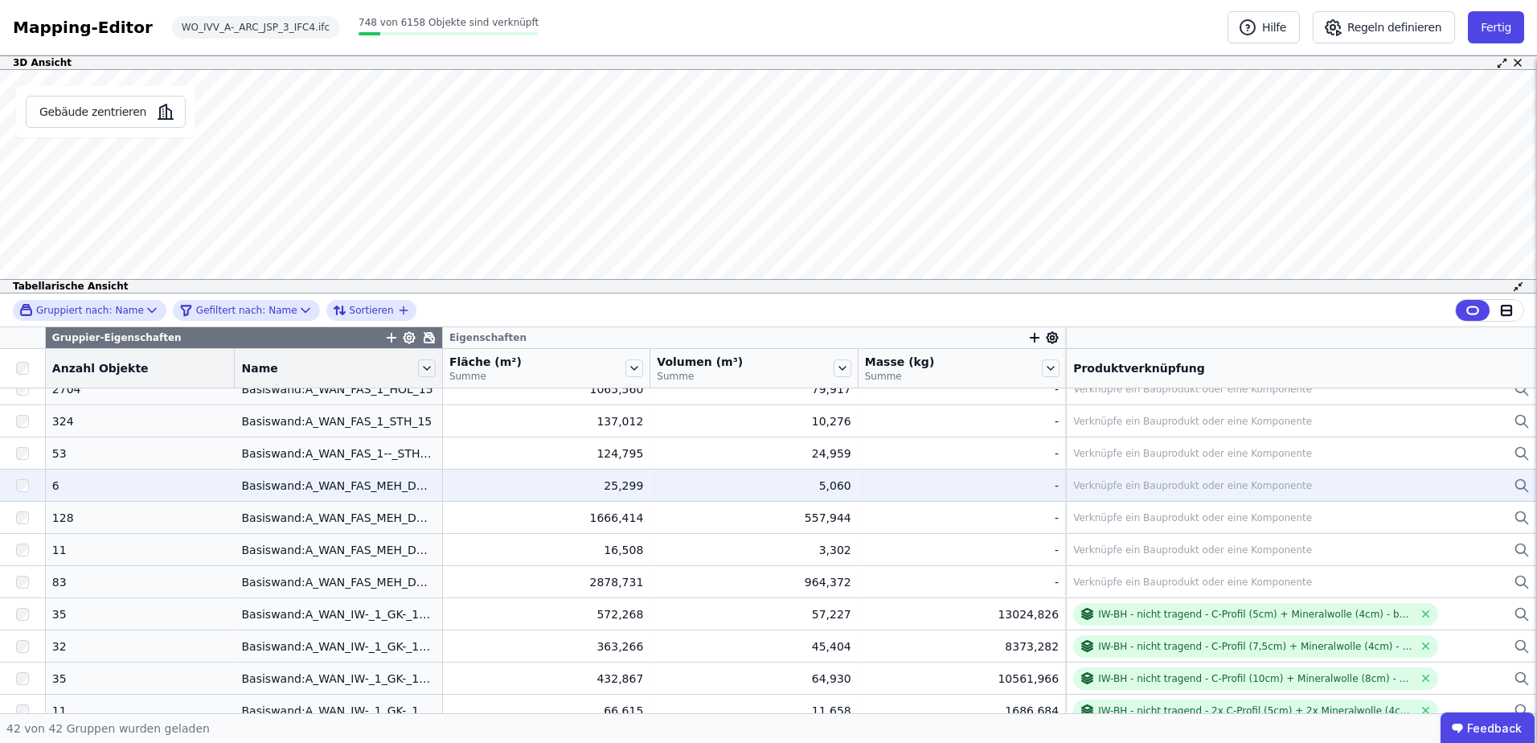
scroll to position [482, 0]
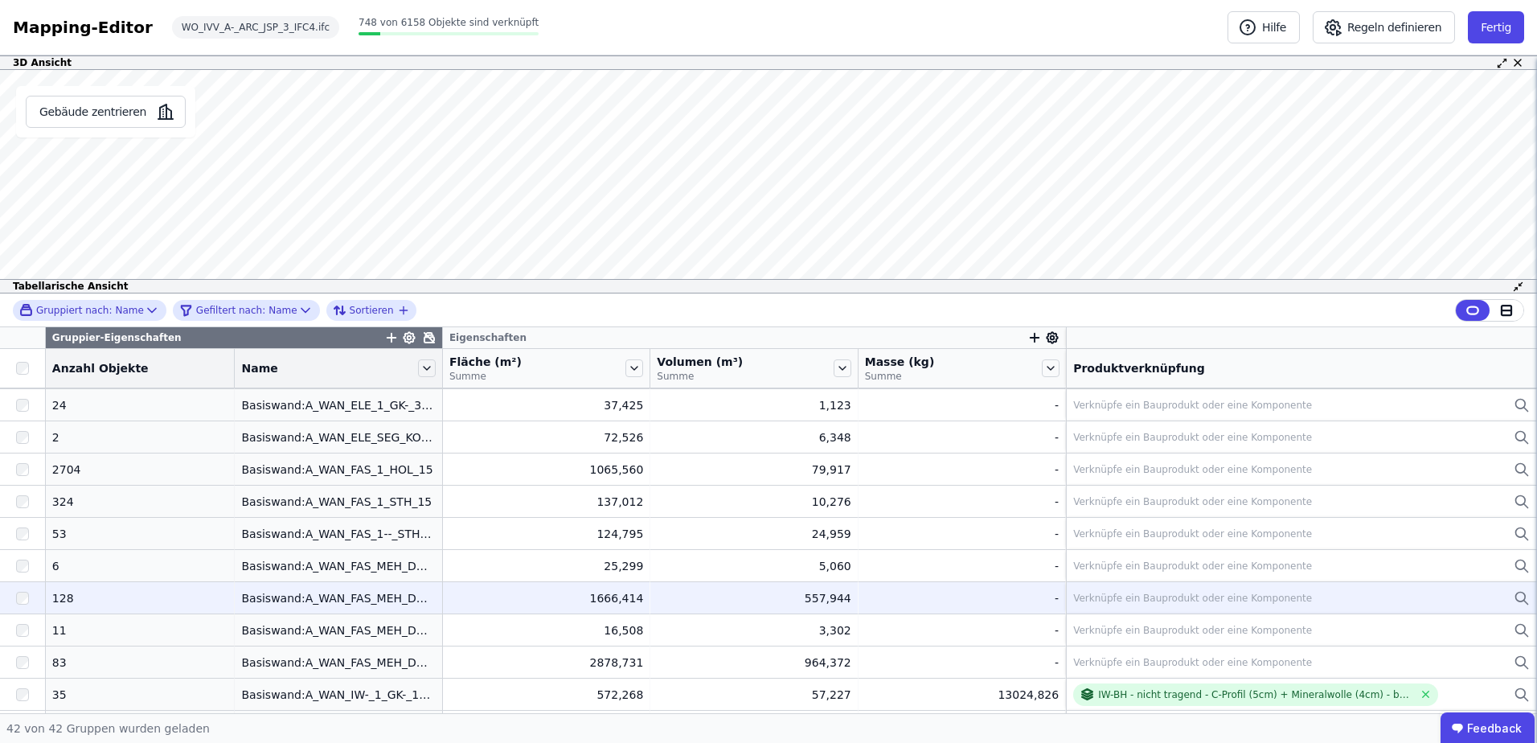
click at [1080, 598] on div "Verknüpfe ein Bauprodukt oder eine Komponente" at bounding box center [1192, 598] width 239 height 13
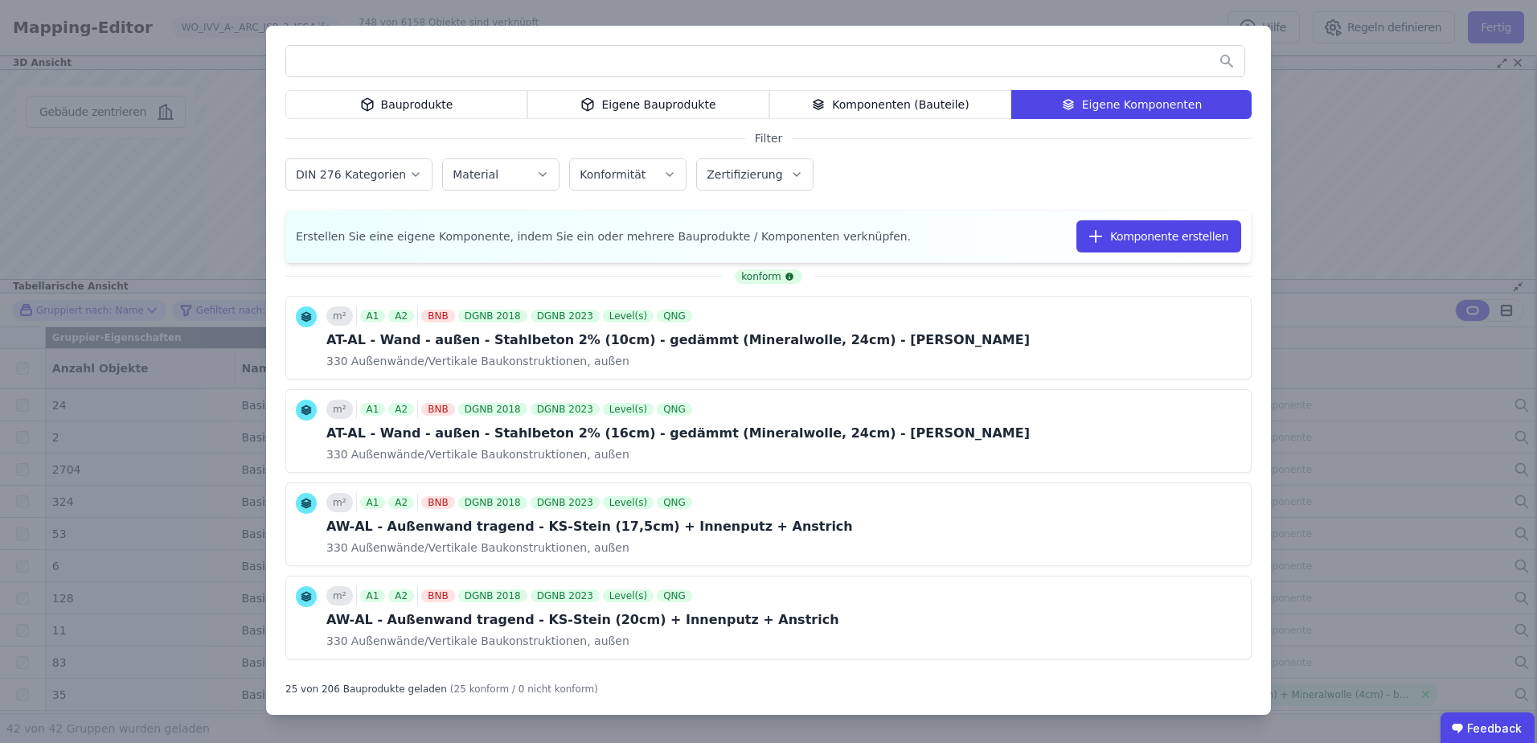
click at [422, 93] on div "Bauprodukte" at bounding box center [406, 104] width 242 height 29
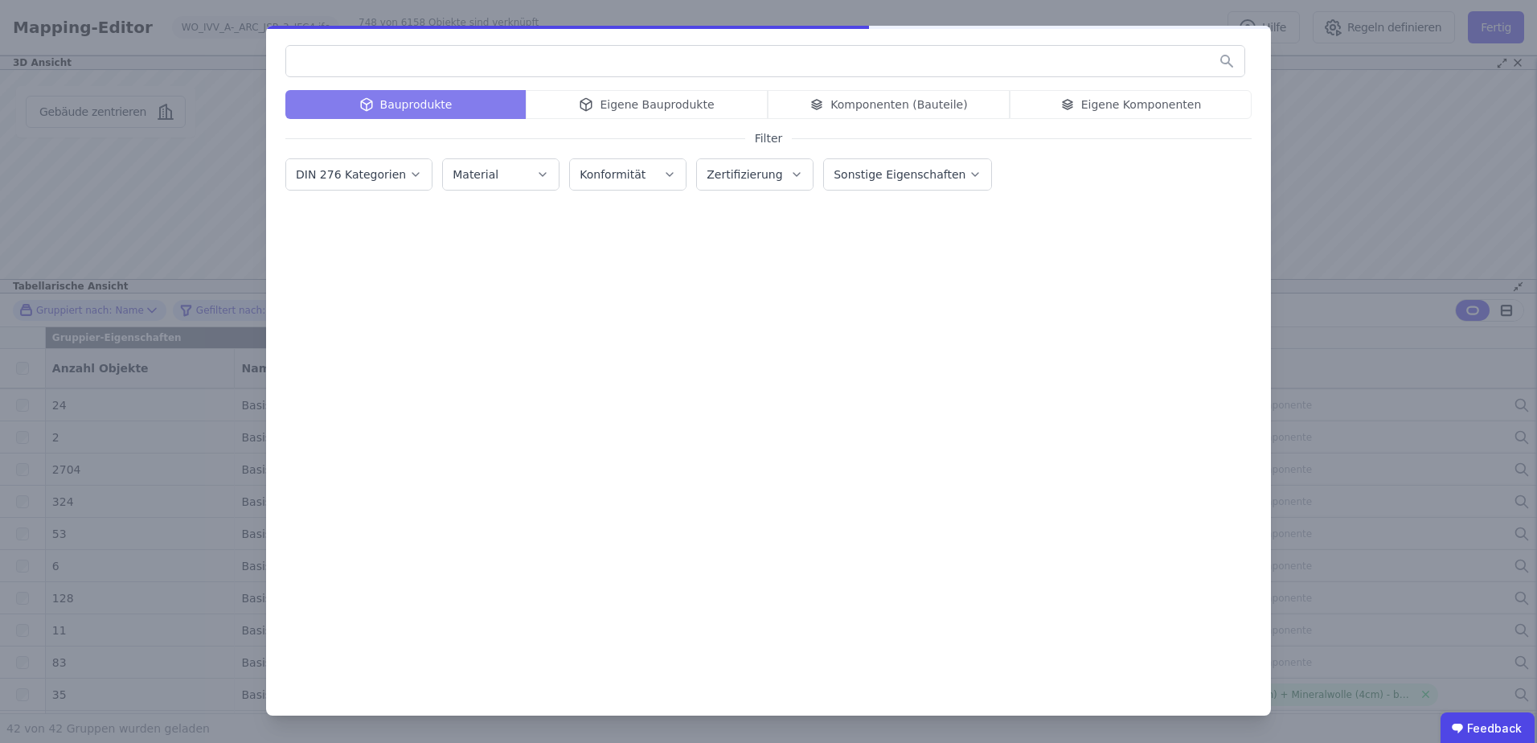
click at [388, 70] on input "text" at bounding box center [765, 61] width 958 height 29
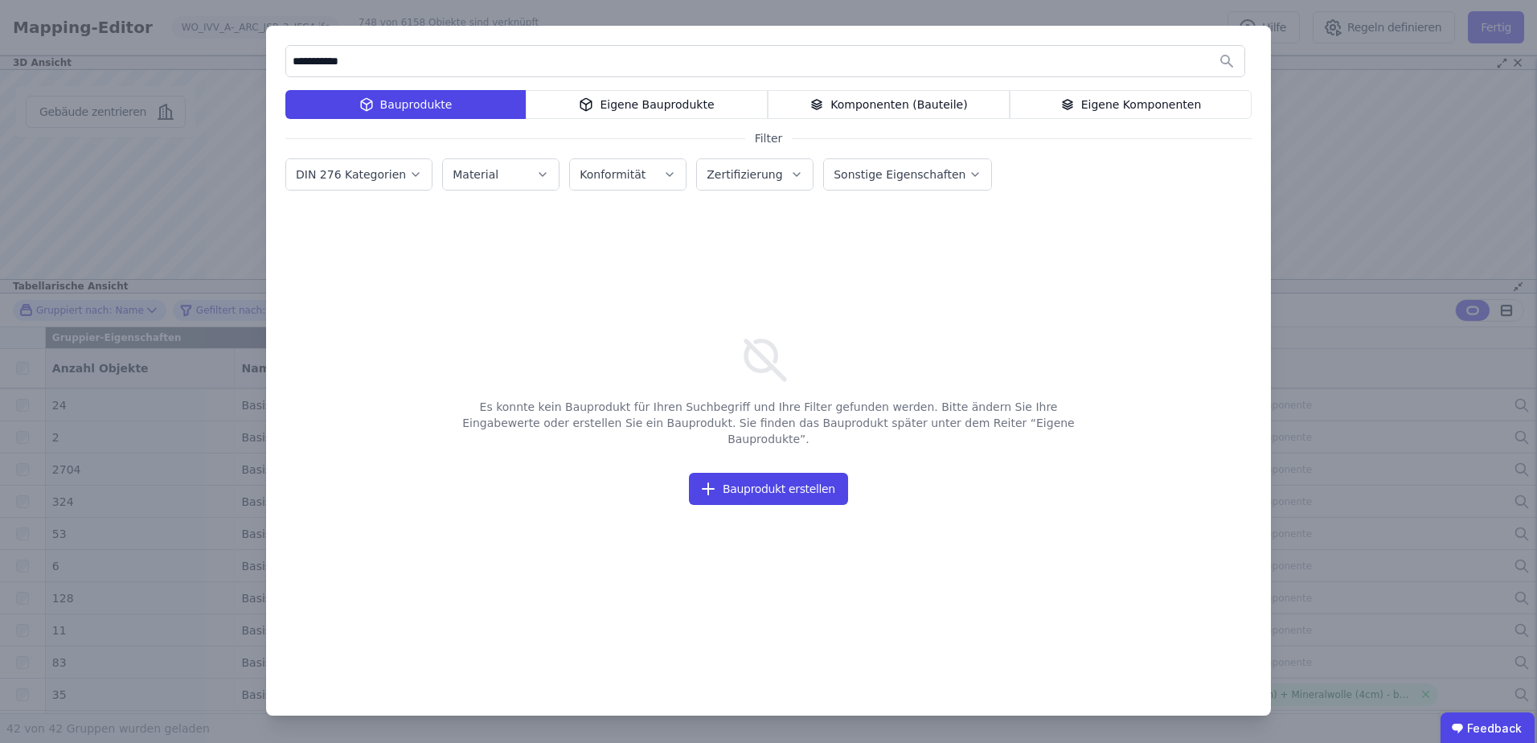
drag, startPoint x: 388, startPoint y: 70, endPoint x: 227, endPoint y: 68, distance: 160.8
click at [227, 68] on div "**********" at bounding box center [768, 371] width 1537 height 743
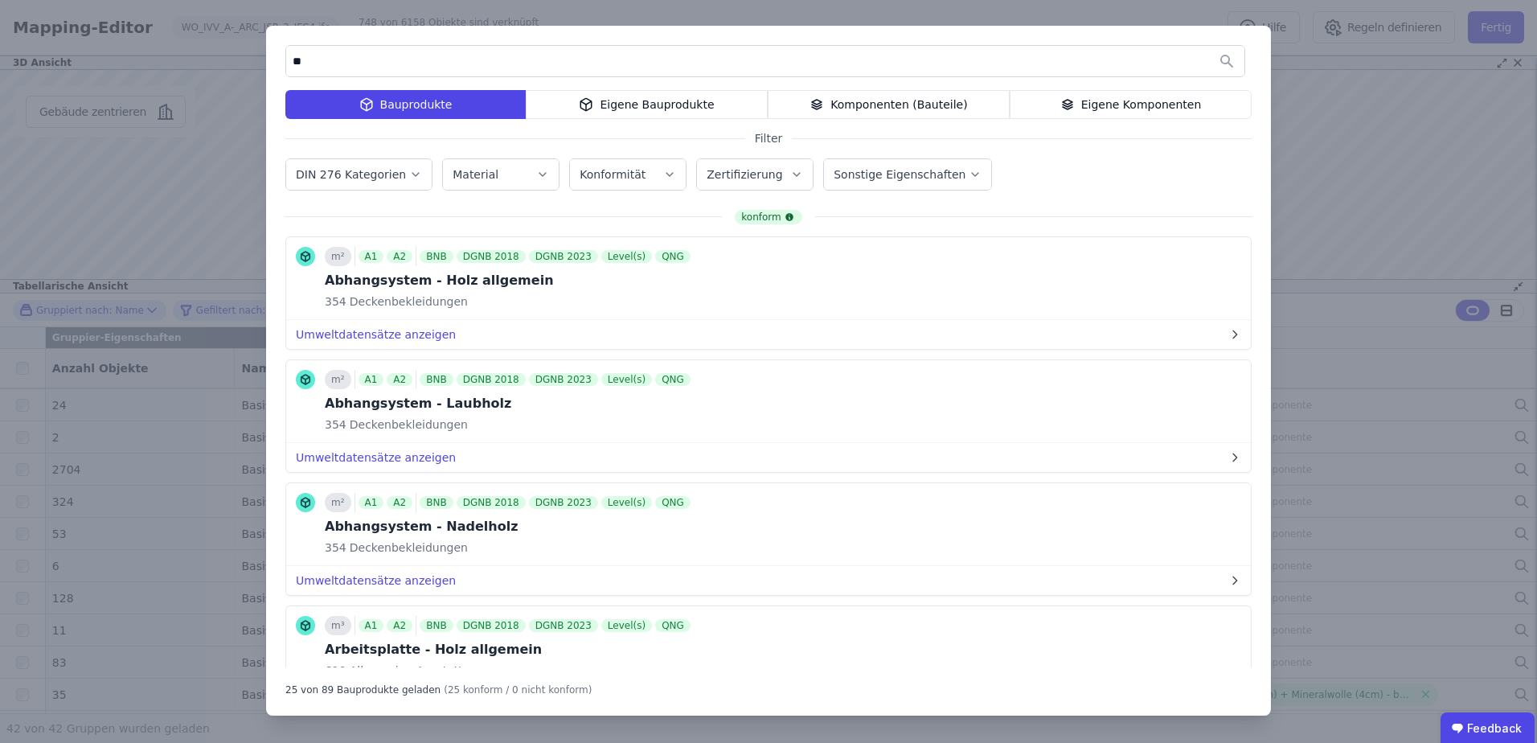
type input "*"
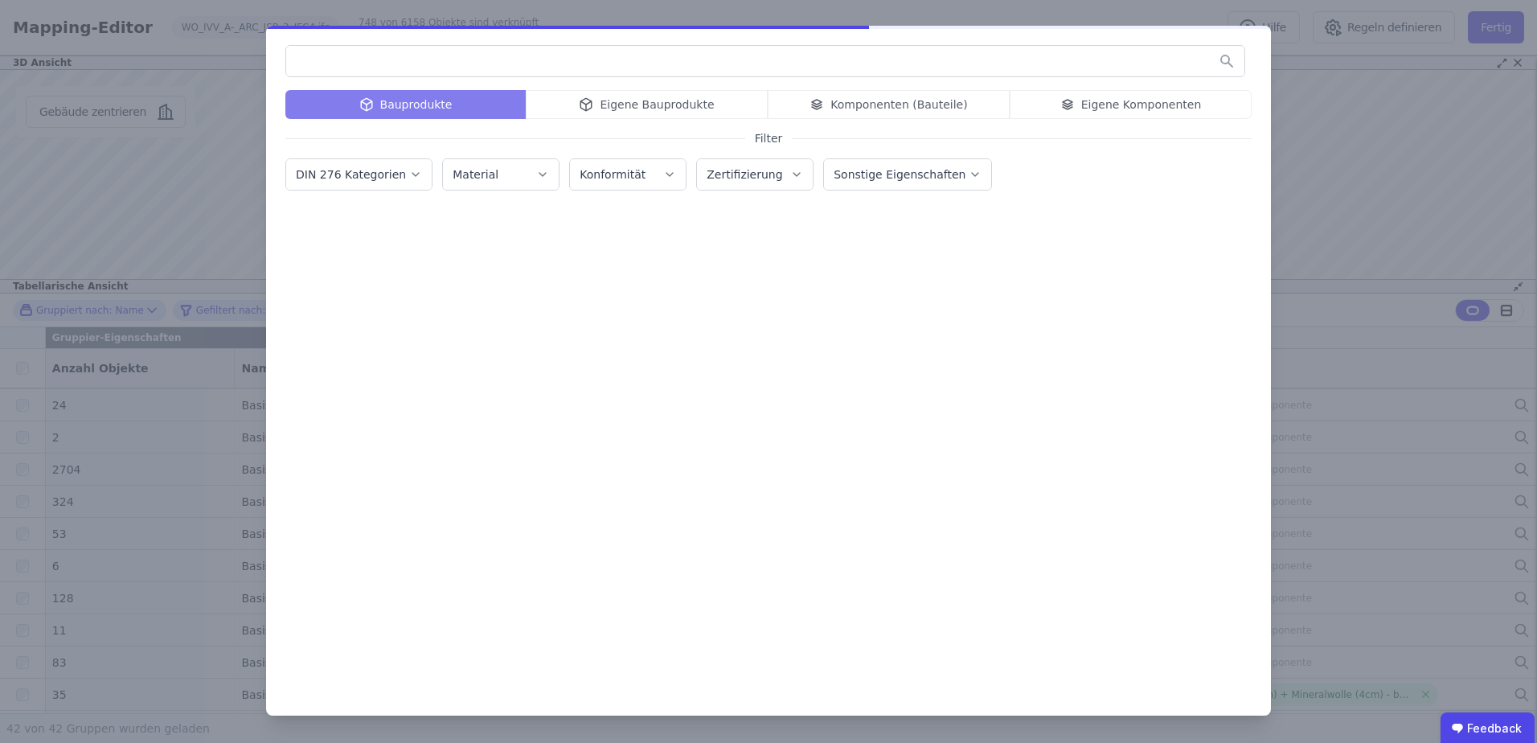
click at [376, 182] on div "DIN 276 Kategorien" at bounding box center [352, 174] width 113 height 16
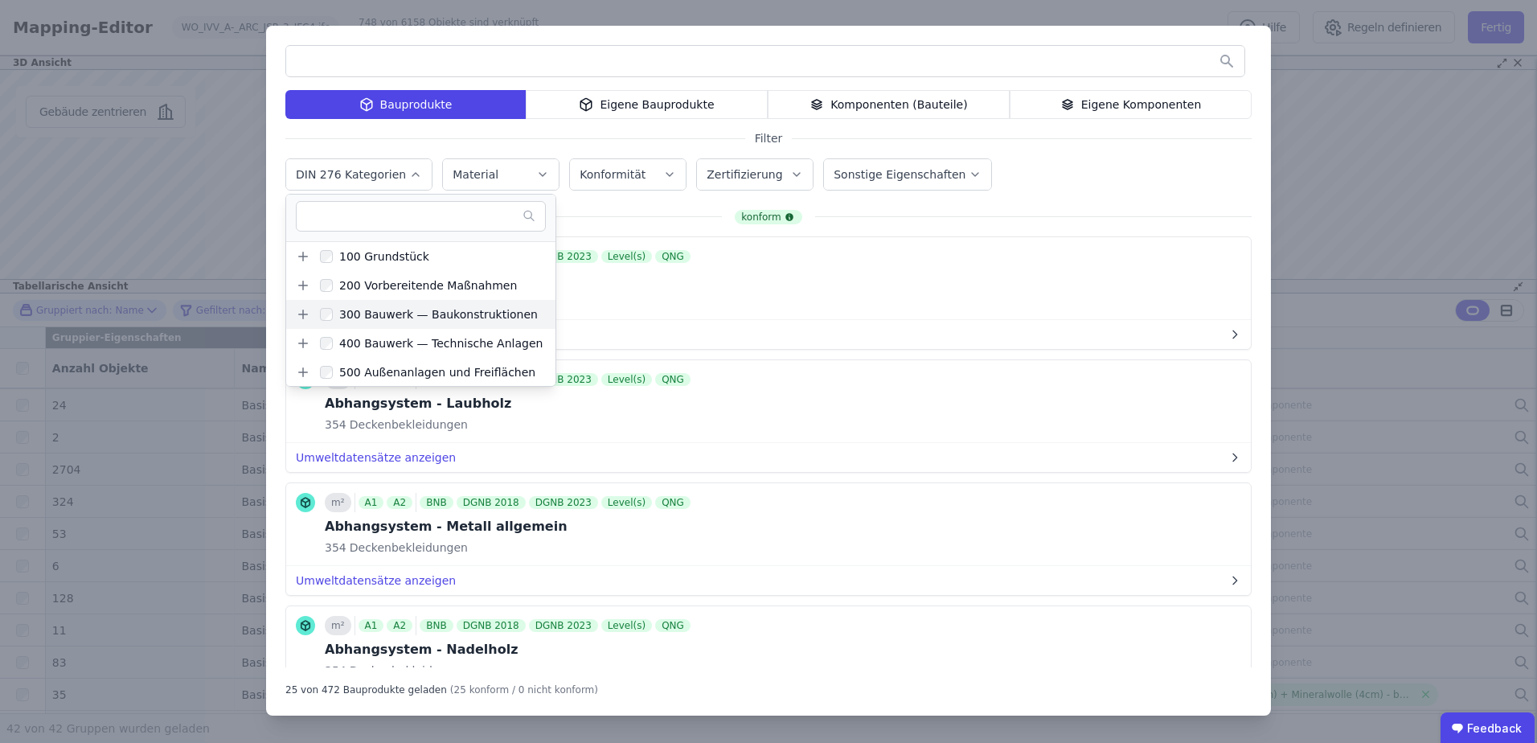
click at [307, 317] on icon at bounding box center [303, 314] width 14 height 14
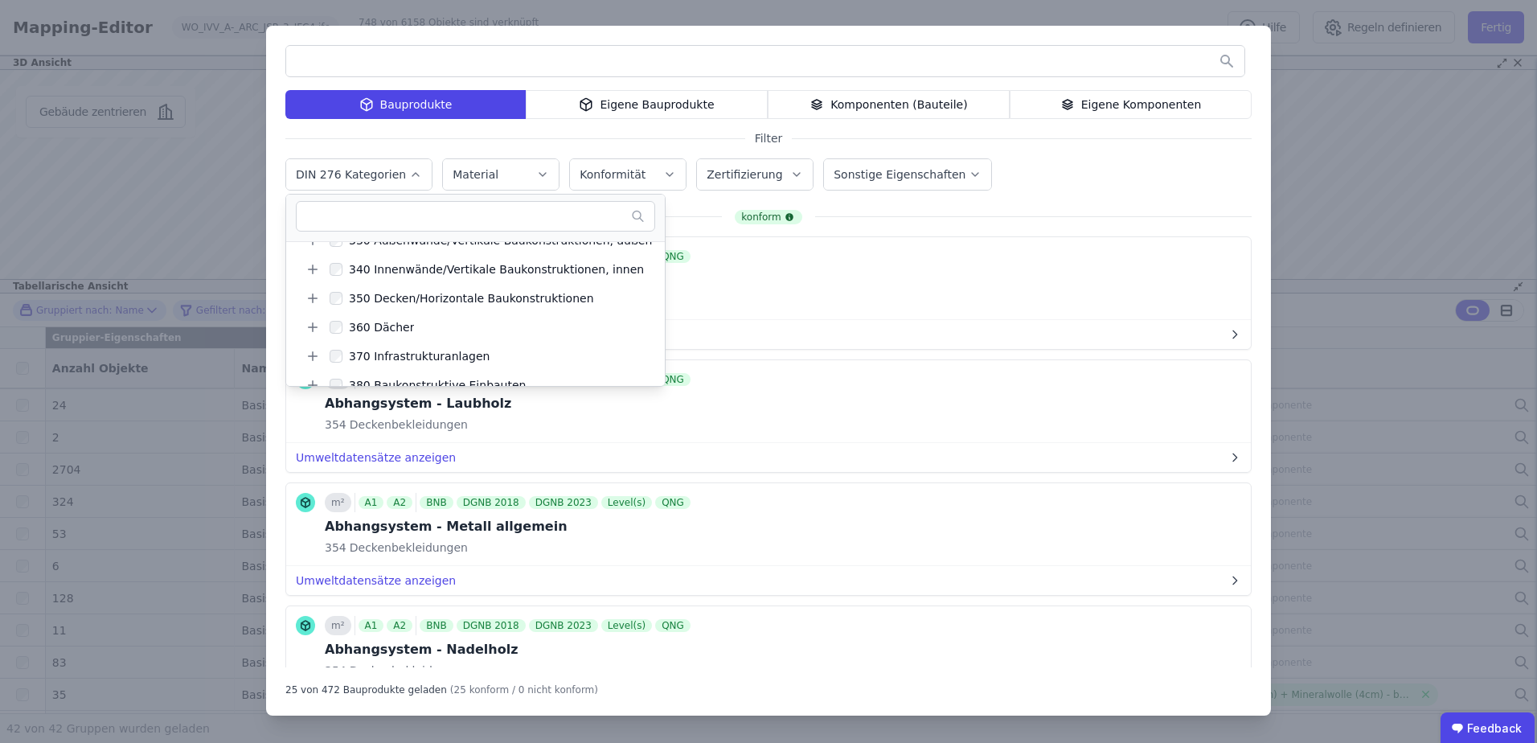
scroll to position [80, 0]
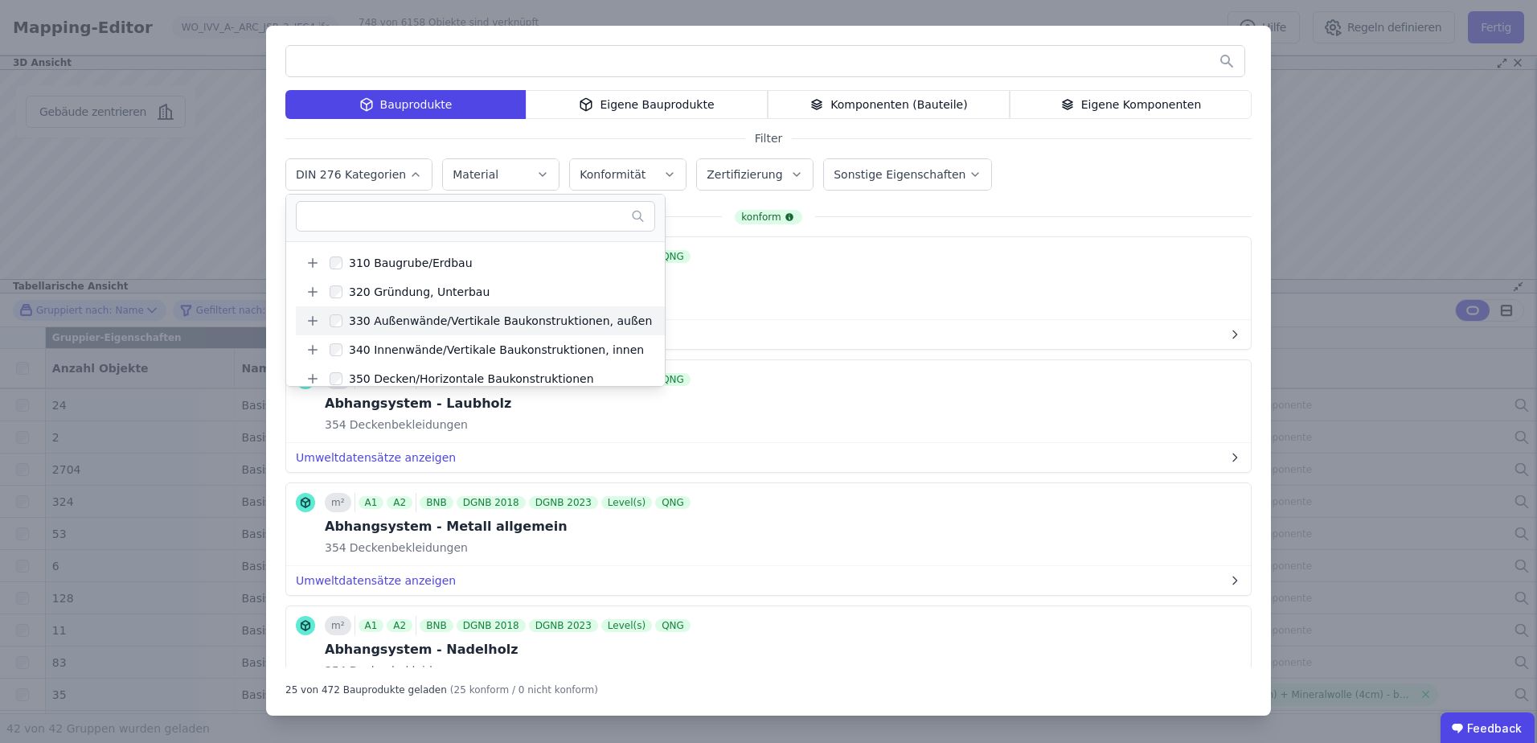
click at [314, 318] on icon at bounding box center [312, 321] width 14 height 14
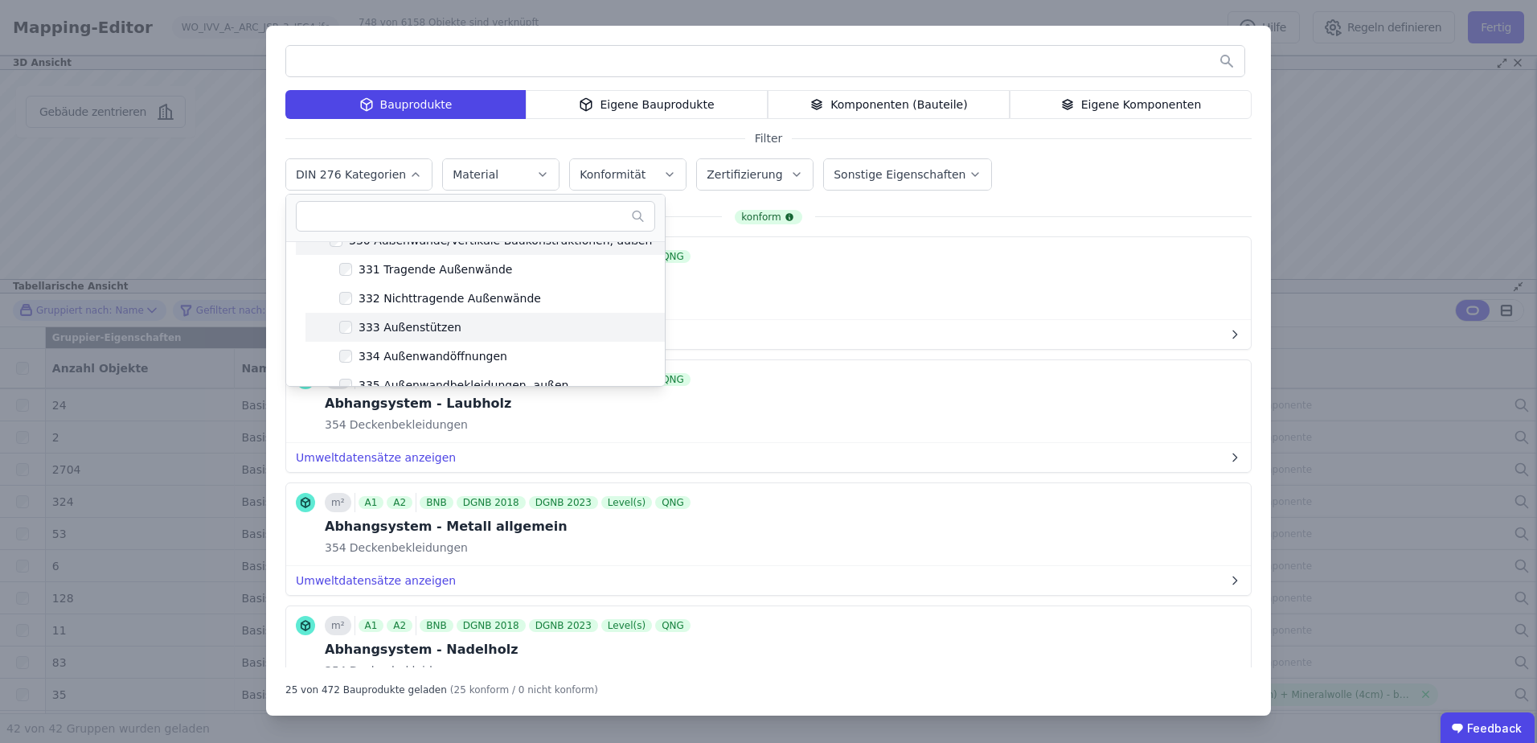
scroll to position [241, 0]
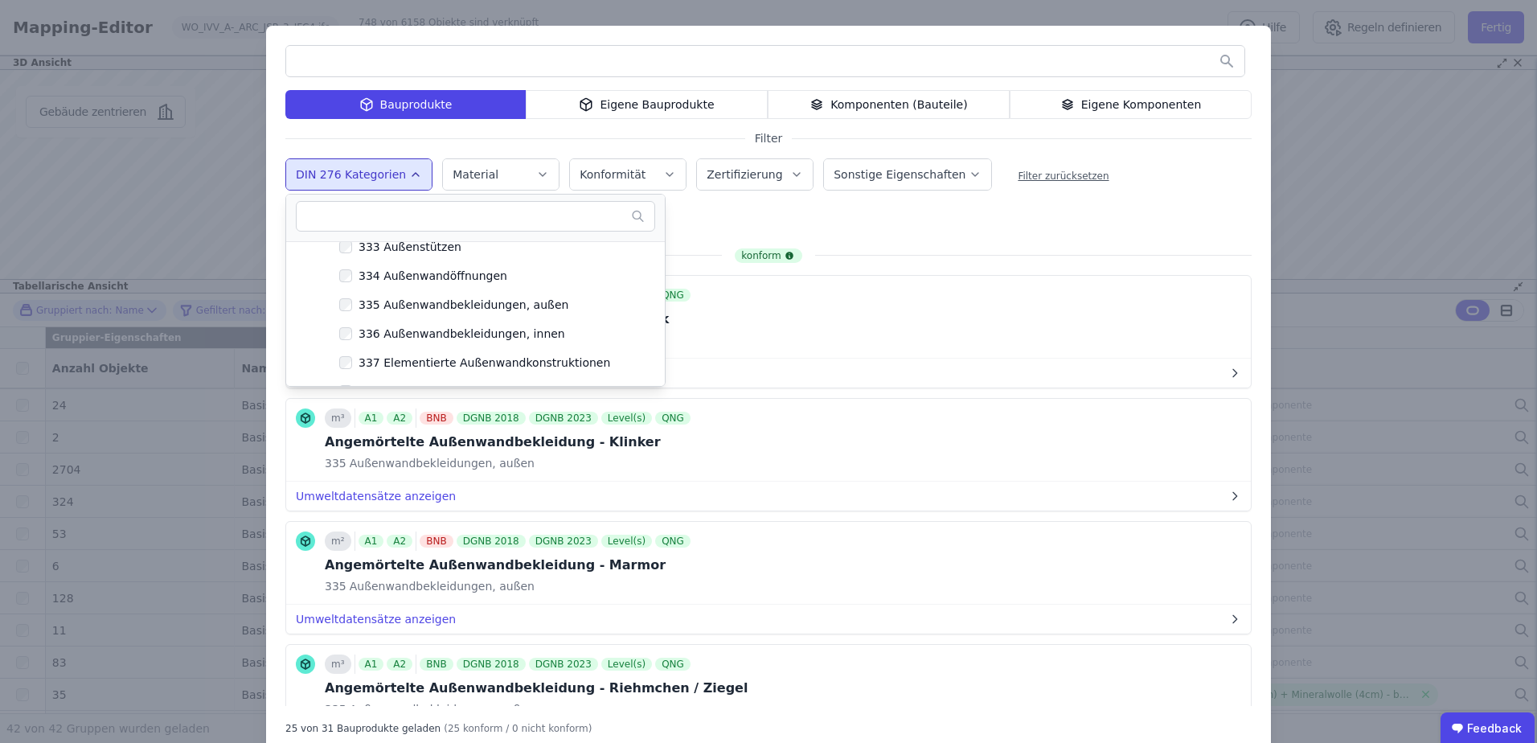
click at [676, 217] on div "335 Außenwandbekleidungen, außen Remove small option" at bounding box center [546, 222] width 523 height 39
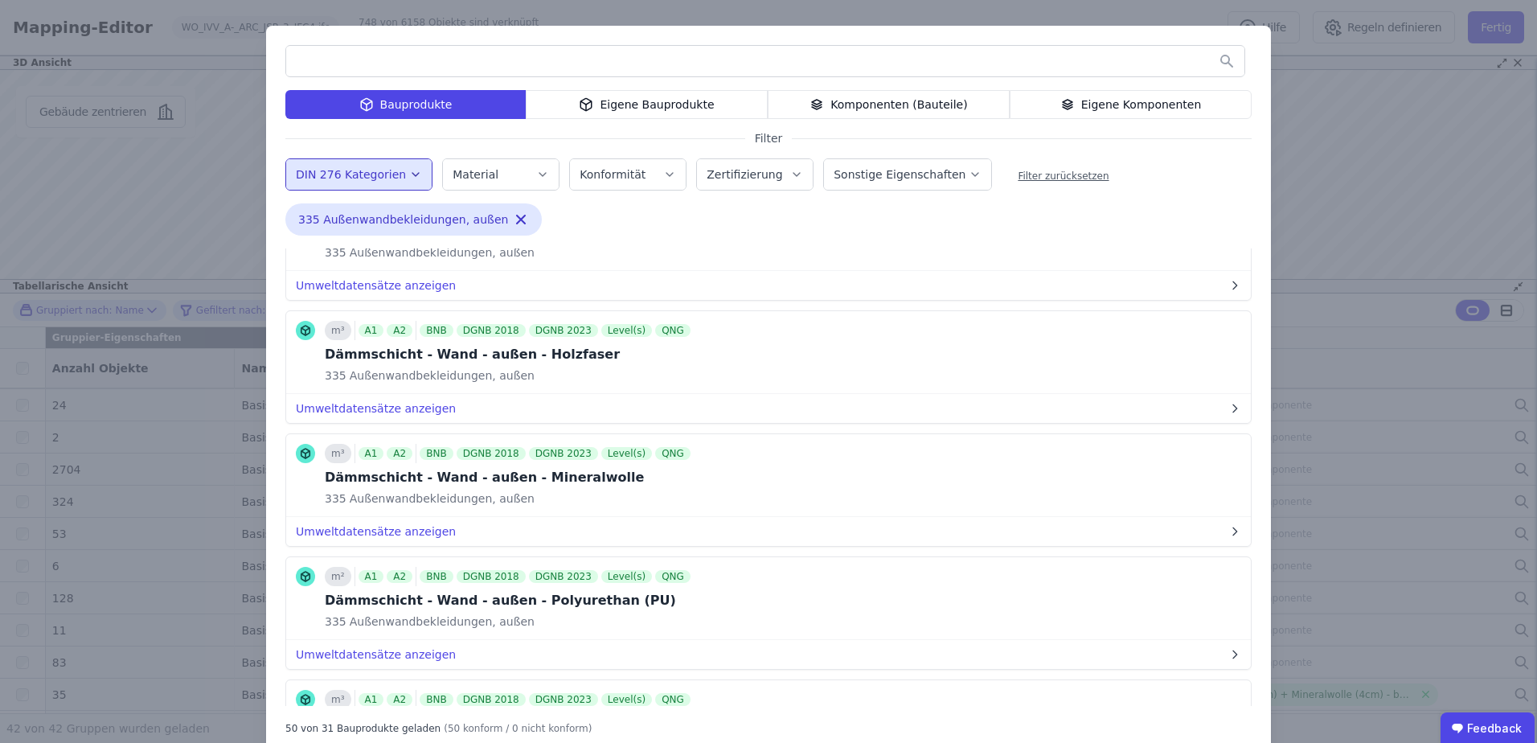
scroll to position [4596, 0]
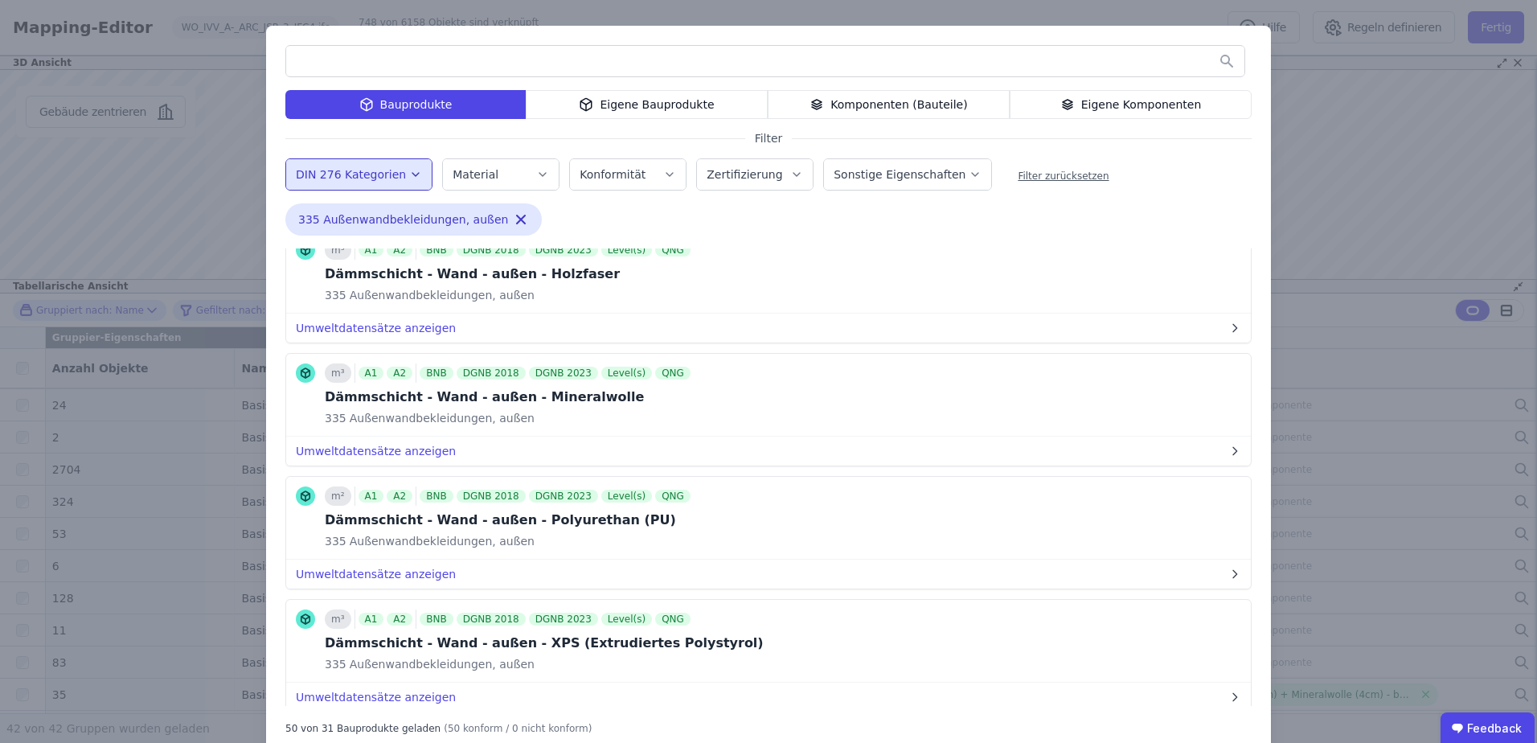
click at [329, 68] on input "text" at bounding box center [765, 61] width 958 height 29
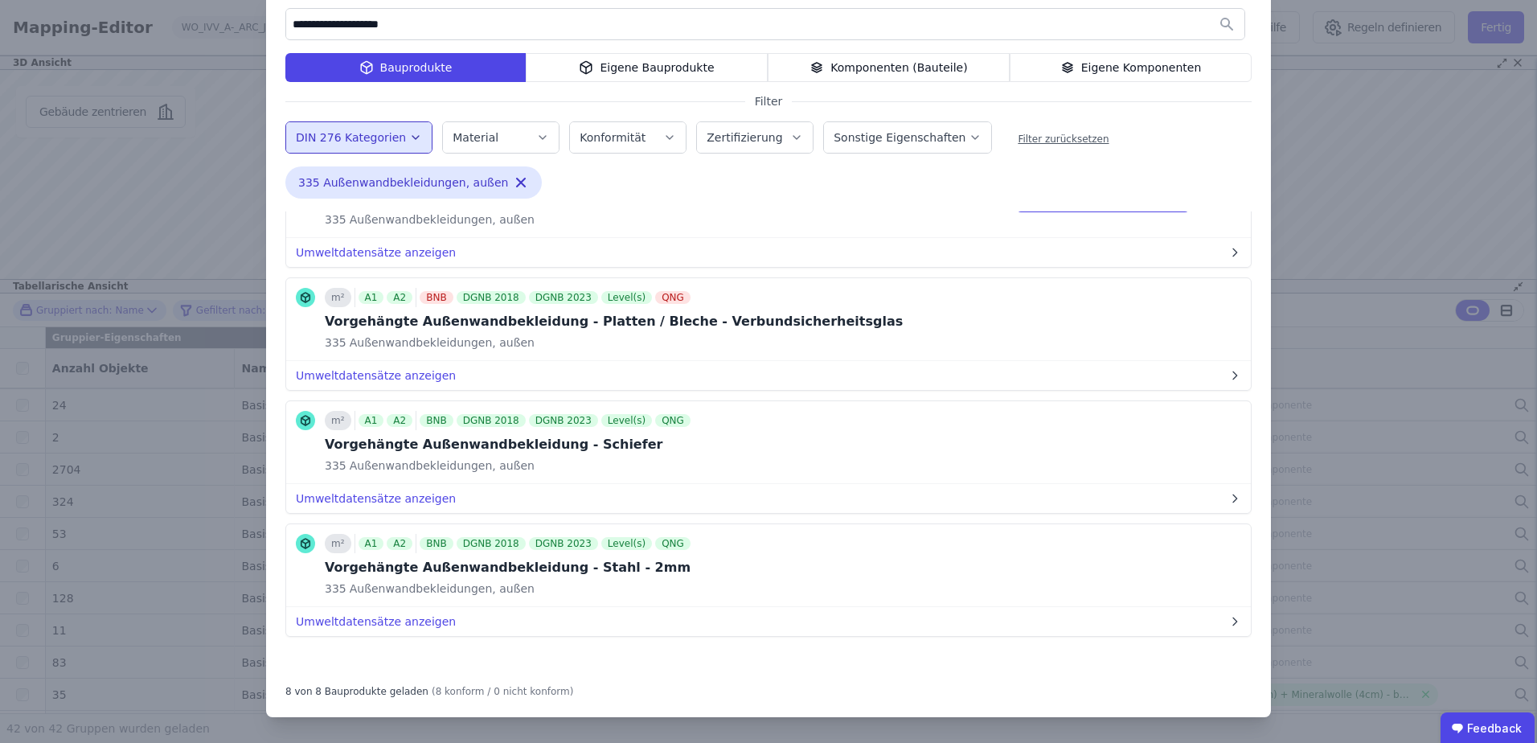
scroll to position [0, 0]
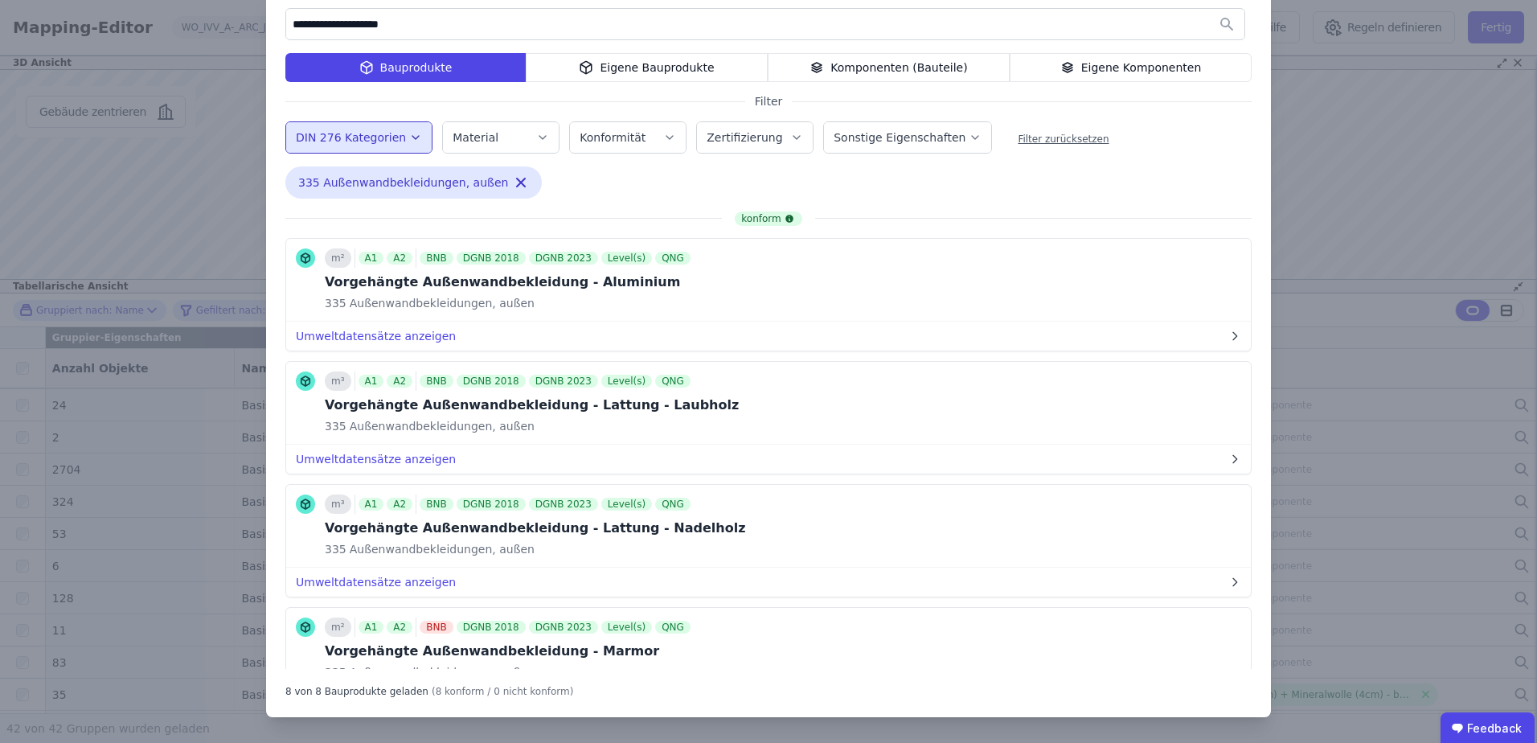
type input "**********"
click at [625, 73] on div "Eigene Bauprodukte" at bounding box center [647, 67] width 242 height 29
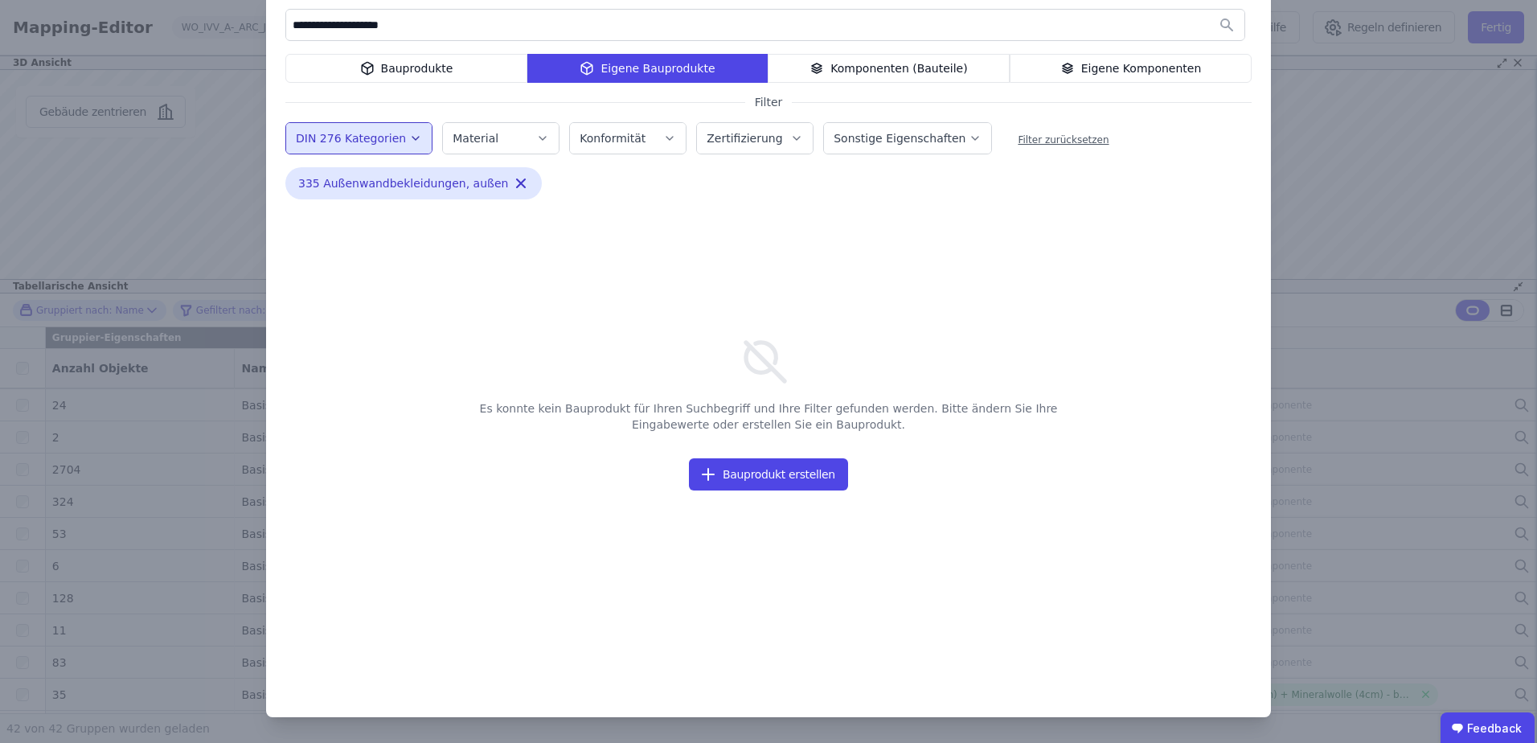
click at [408, 68] on div "Bauprodukte" at bounding box center [406, 68] width 242 height 29
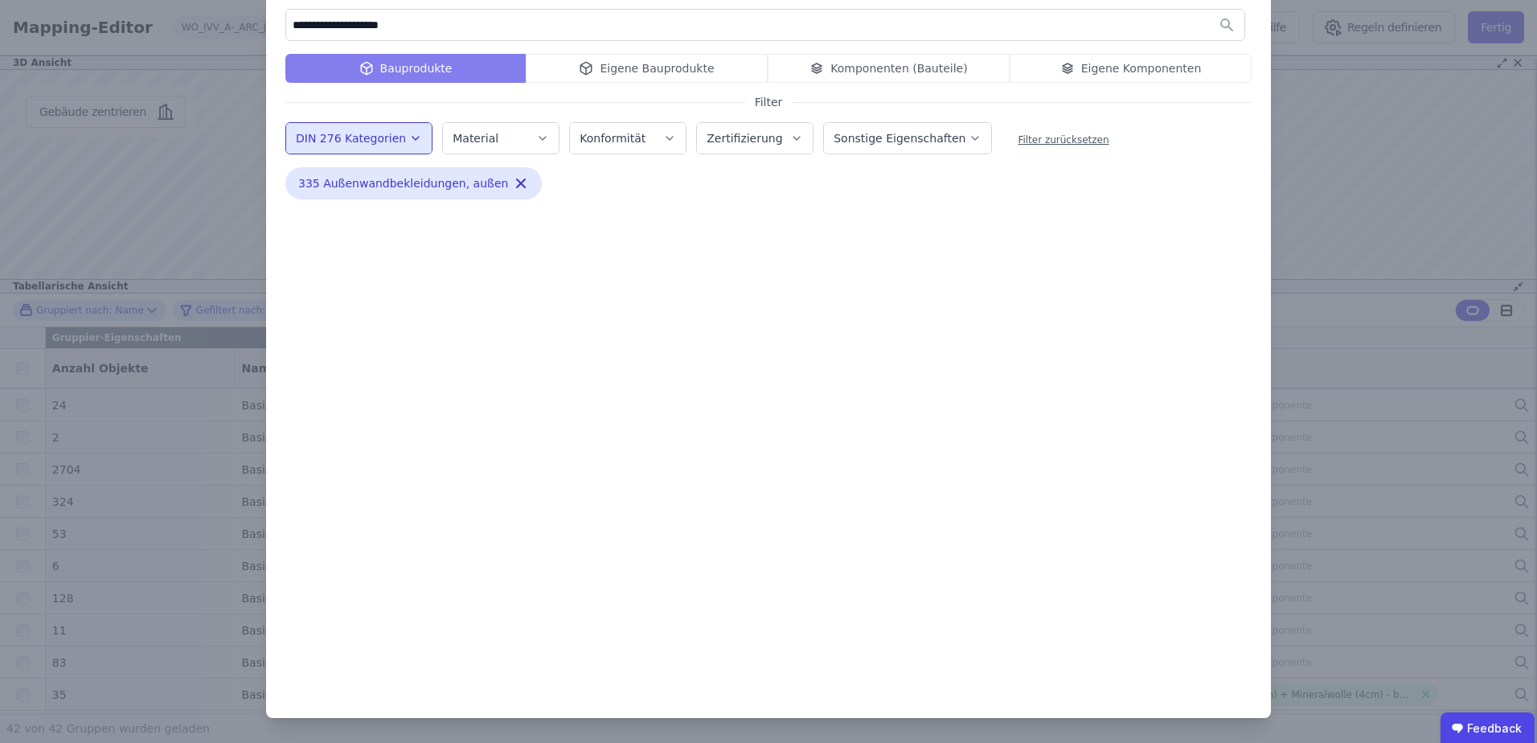
scroll to position [37, 0]
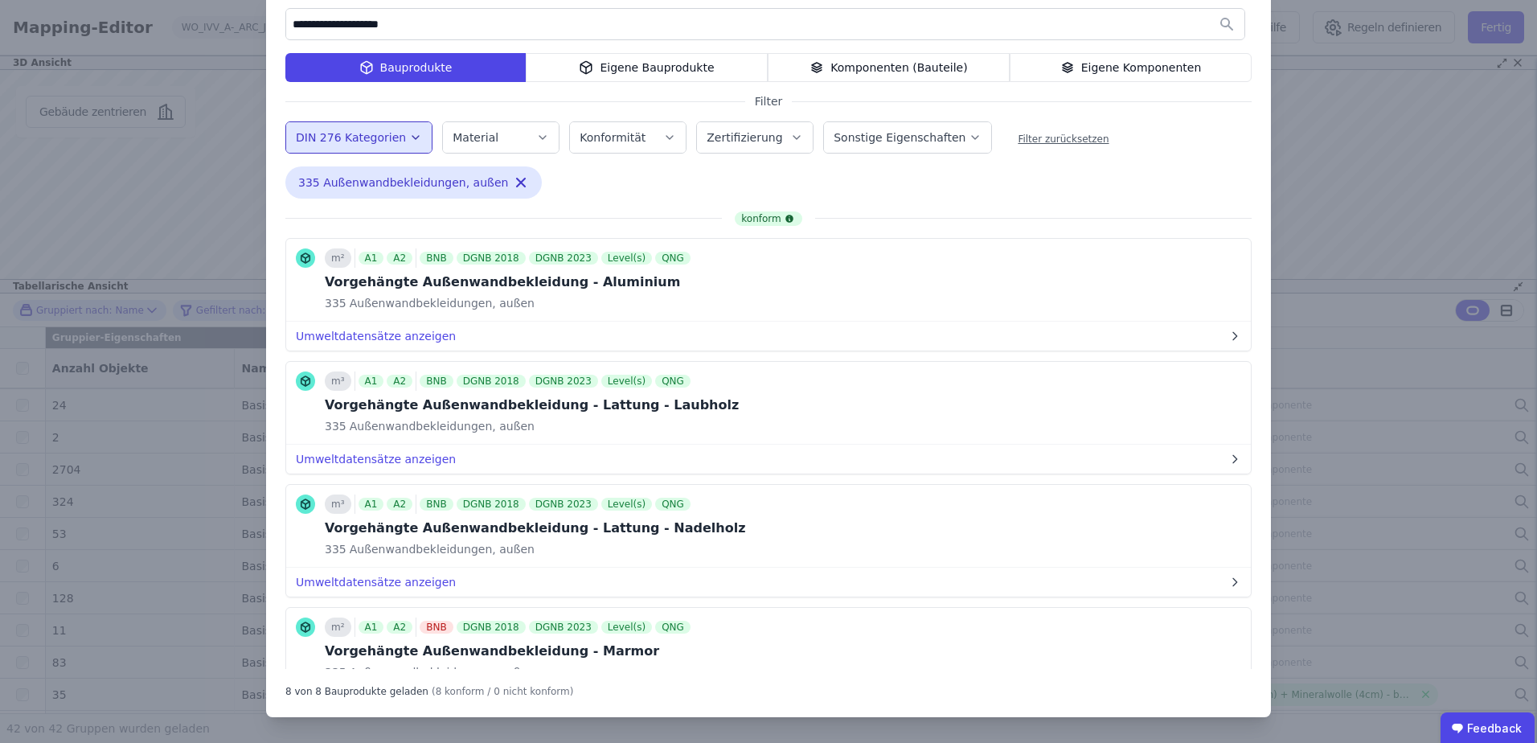
click at [585, 62] on icon at bounding box center [586, 67] width 11 height 12
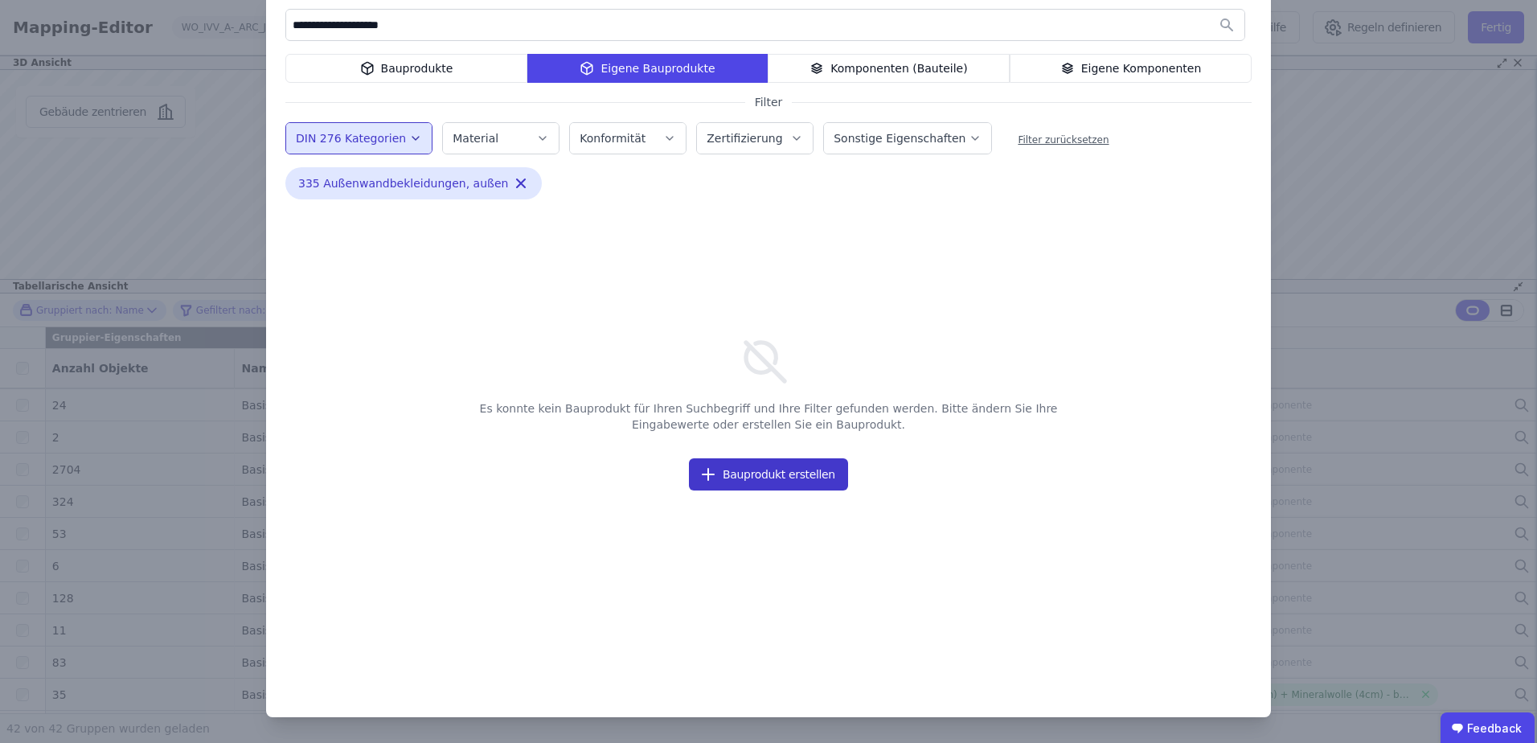
click at [781, 465] on button "Bauprodukt erstellen" at bounding box center [768, 474] width 159 height 32
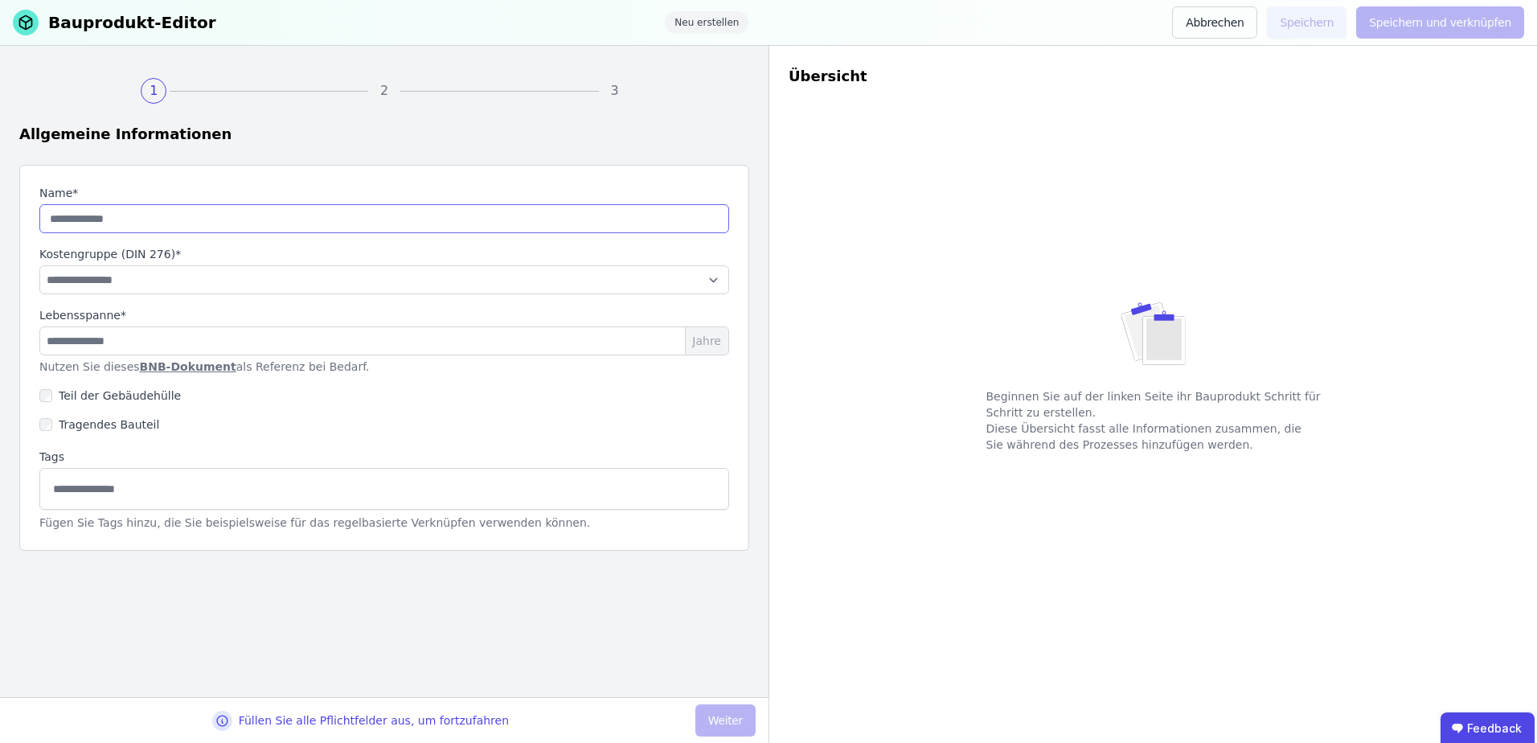
click at [124, 219] on input "string" at bounding box center [384, 218] width 690 height 29
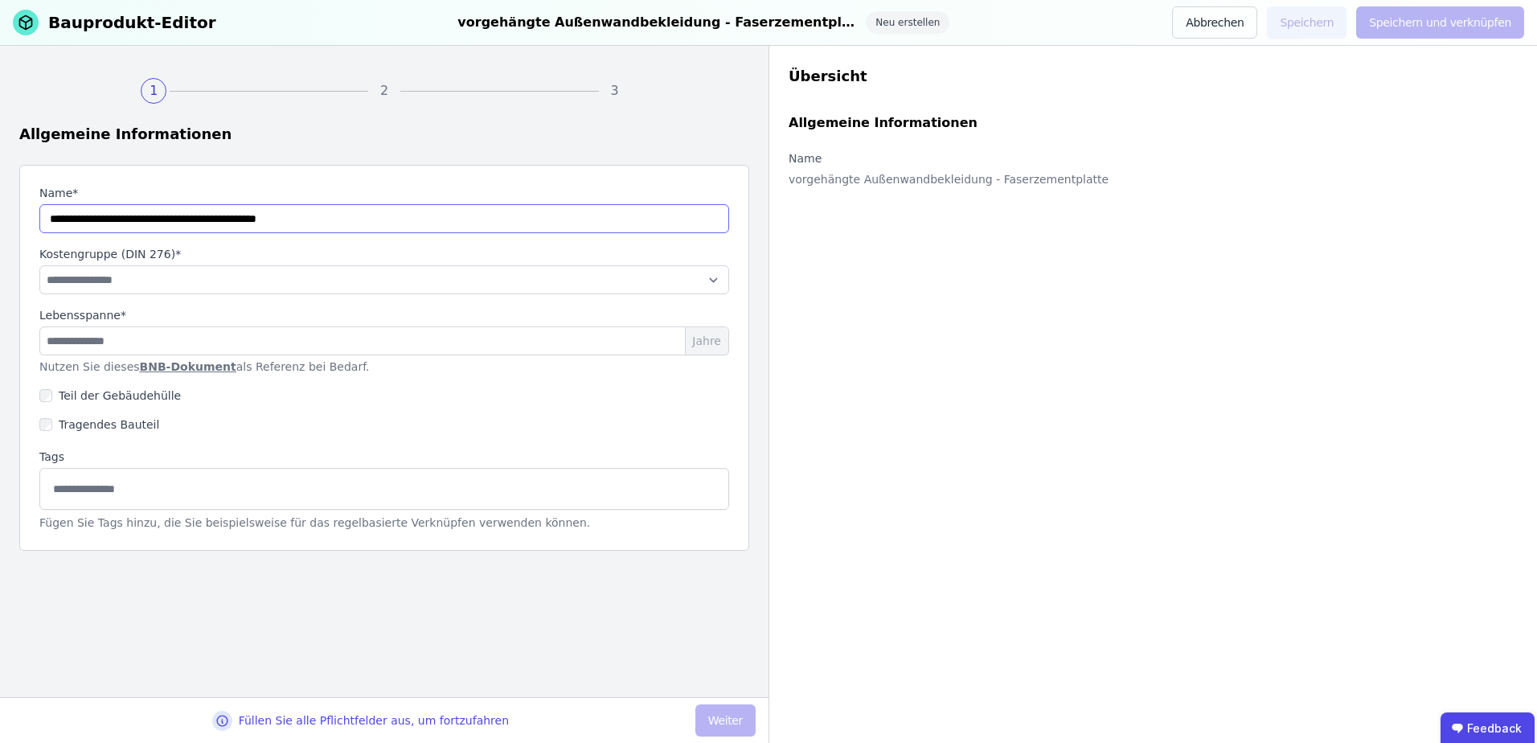
type input "**********"
click at [134, 273] on select "**********" at bounding box center [384, 279] width 690 height 29
select select "**********"
click at [39, 265] on select "**********" at bounding box center [384, 279] width 690 height 29
click at [134, 338] on input "number" at bounding box center [384, 340] width 690 height 29
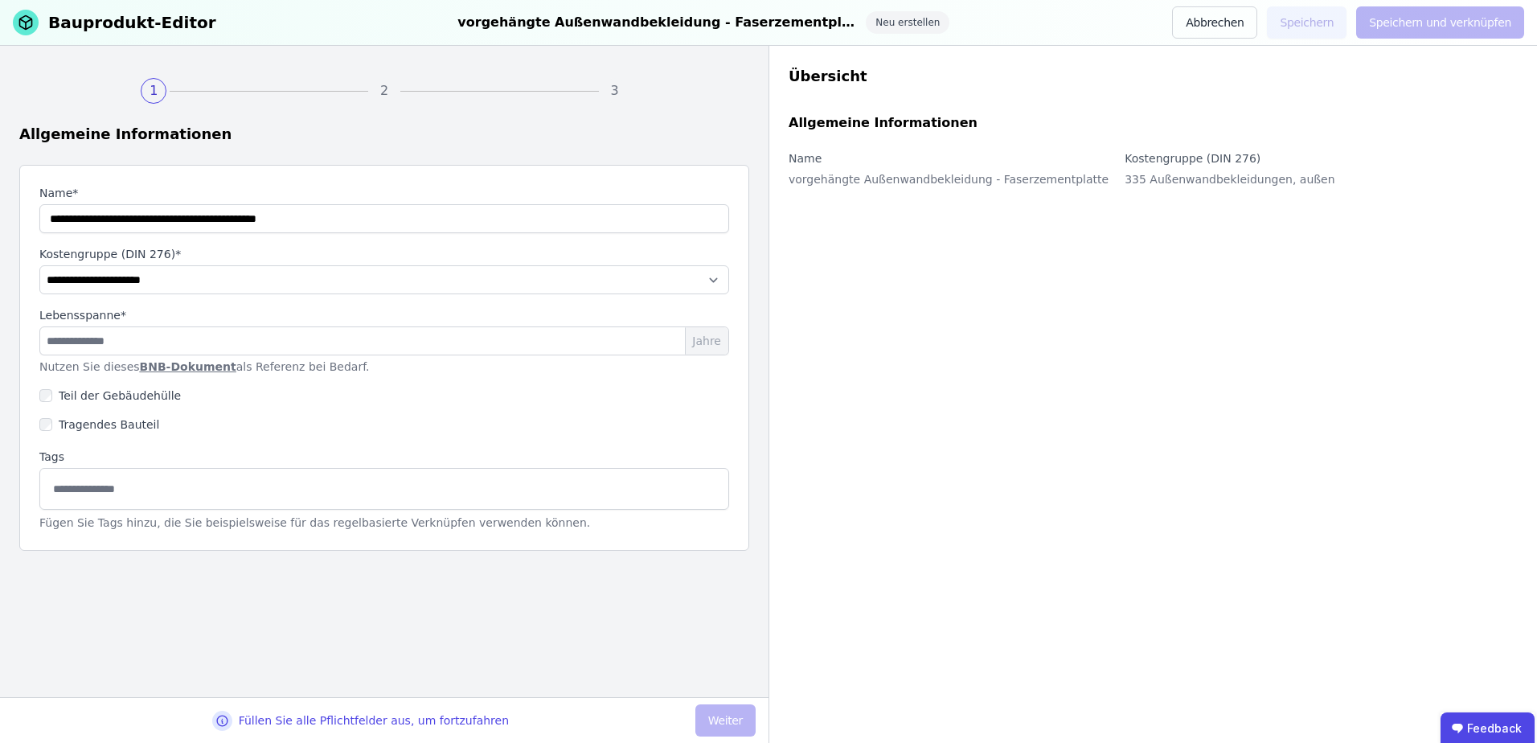
click at [170, 365] on link "BNB-Dokument" at bounding box center [188, 366] width 96 height 13
click at [102, 334] on input "number" at bounding box center [384, 340] width 690 height 29
type input "**"
click at [708, 715] on button "Weiter" at bounding box center [725, 720] width 60 height 32
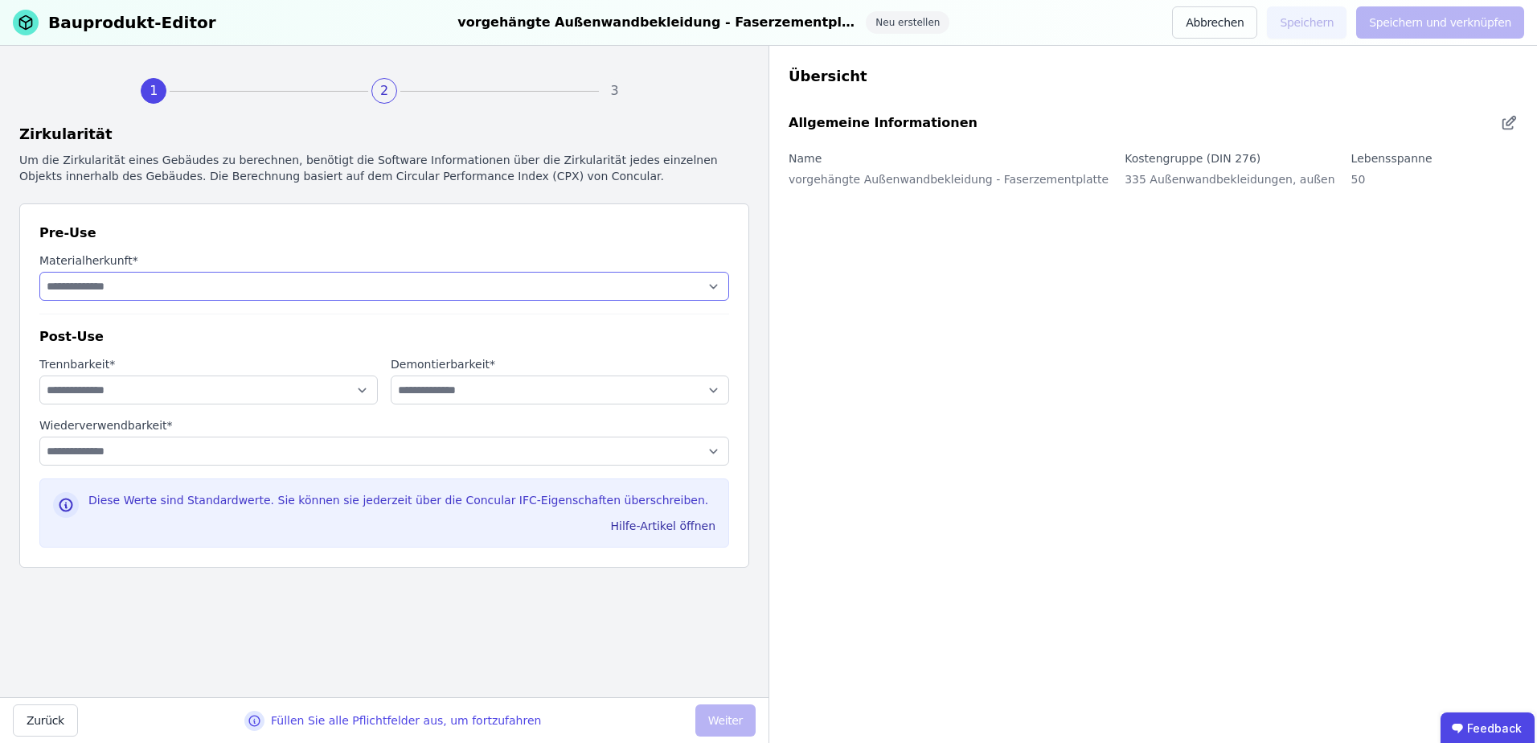
click at [92, 281] on select "**********" at bounding box center [384, 286] width 690 height 29
select select "**********"
click at [39, 272] on select "**********" at bounding box center [384, 286] width 690 height 29
click at [113, 386] on select "**********" at bounding box center [208, 389] width 338 height 29
select select "**********"
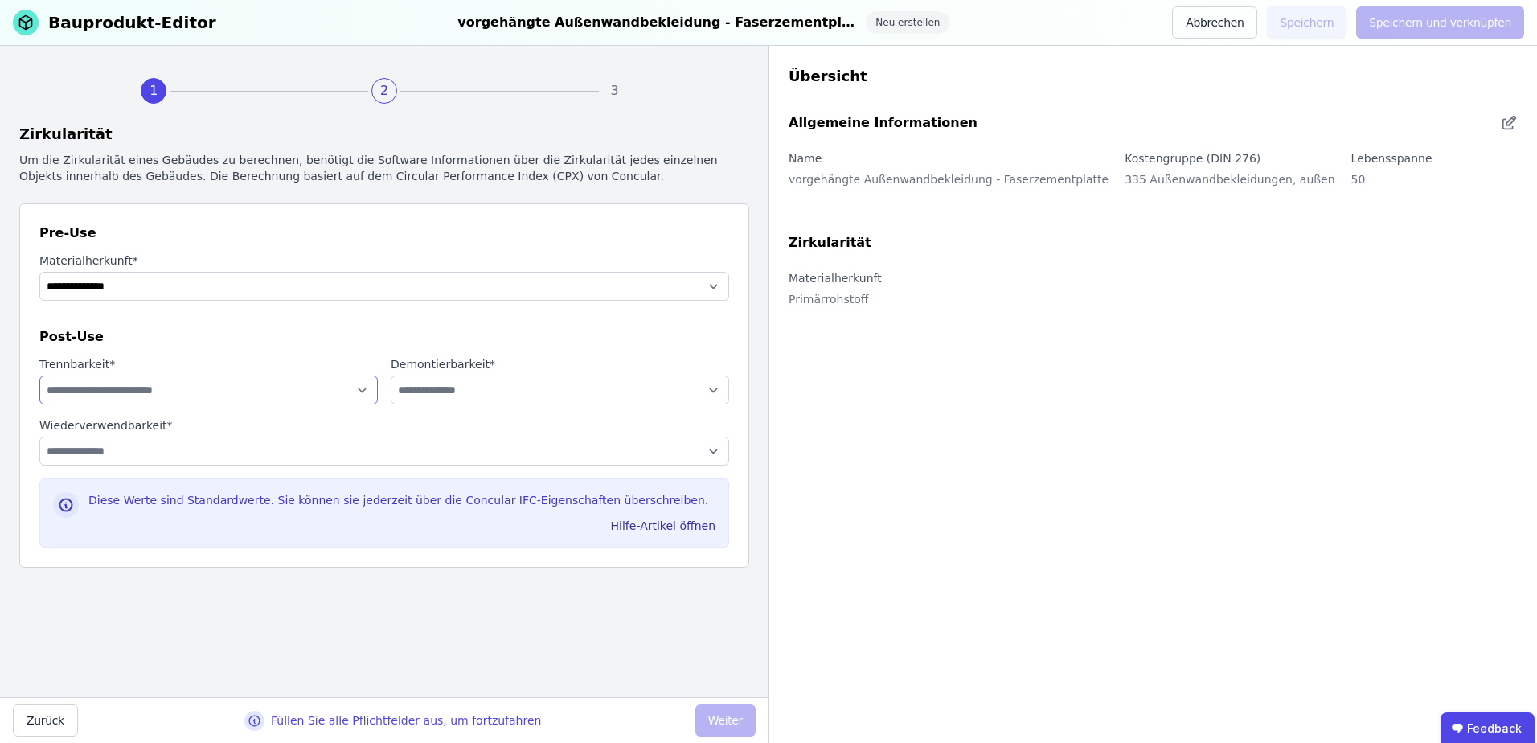
click at [39, 375] on select "**********" at bounding box center [208, 389] width 338 height 29
click at [457, 391] on select "**********" at bounding box center [560, 389] width 338 height 29
select select "**********"
click at [391, 375] on select "**********" at bounding box center [560, 389] width 338 height 29
click at [264, 449] on select "**********" at bounding box center [384, 450] width 690 height 29
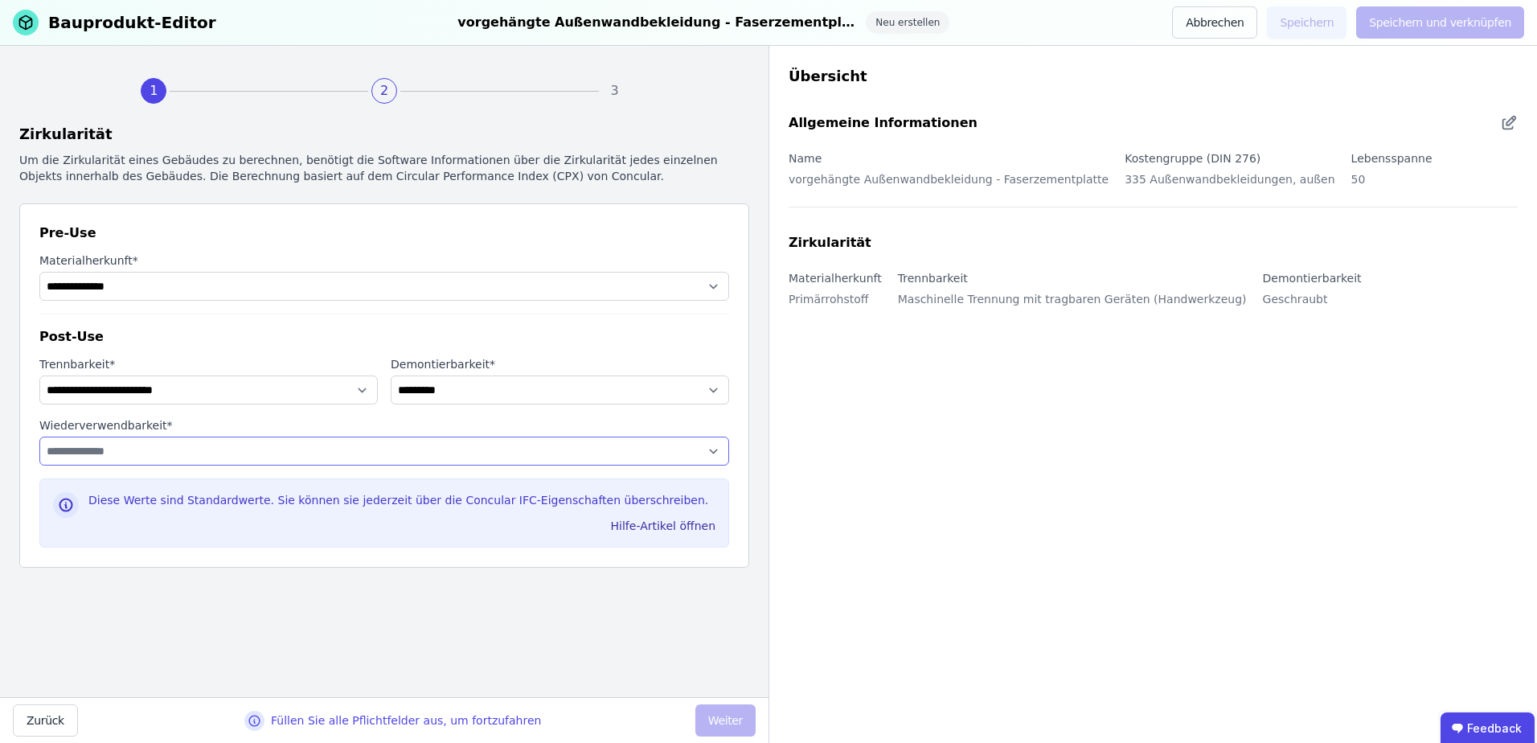
select select "**********"
click at [39, 436] on select "**********" at bounding box center [384, 450] width 690 height 29
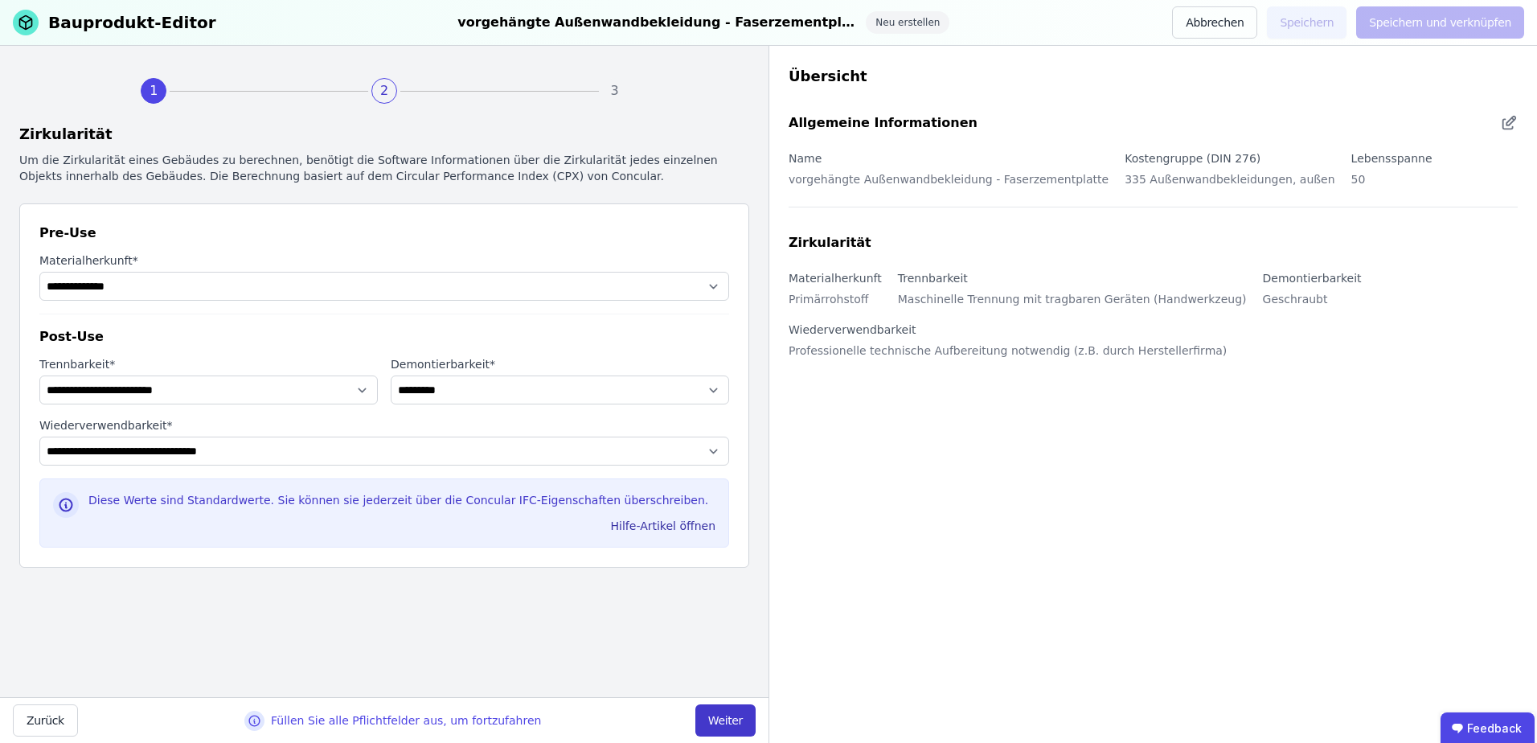
click at [722, 716] on button "Weiter" at bounding box center [725, 720] width 60 height 32
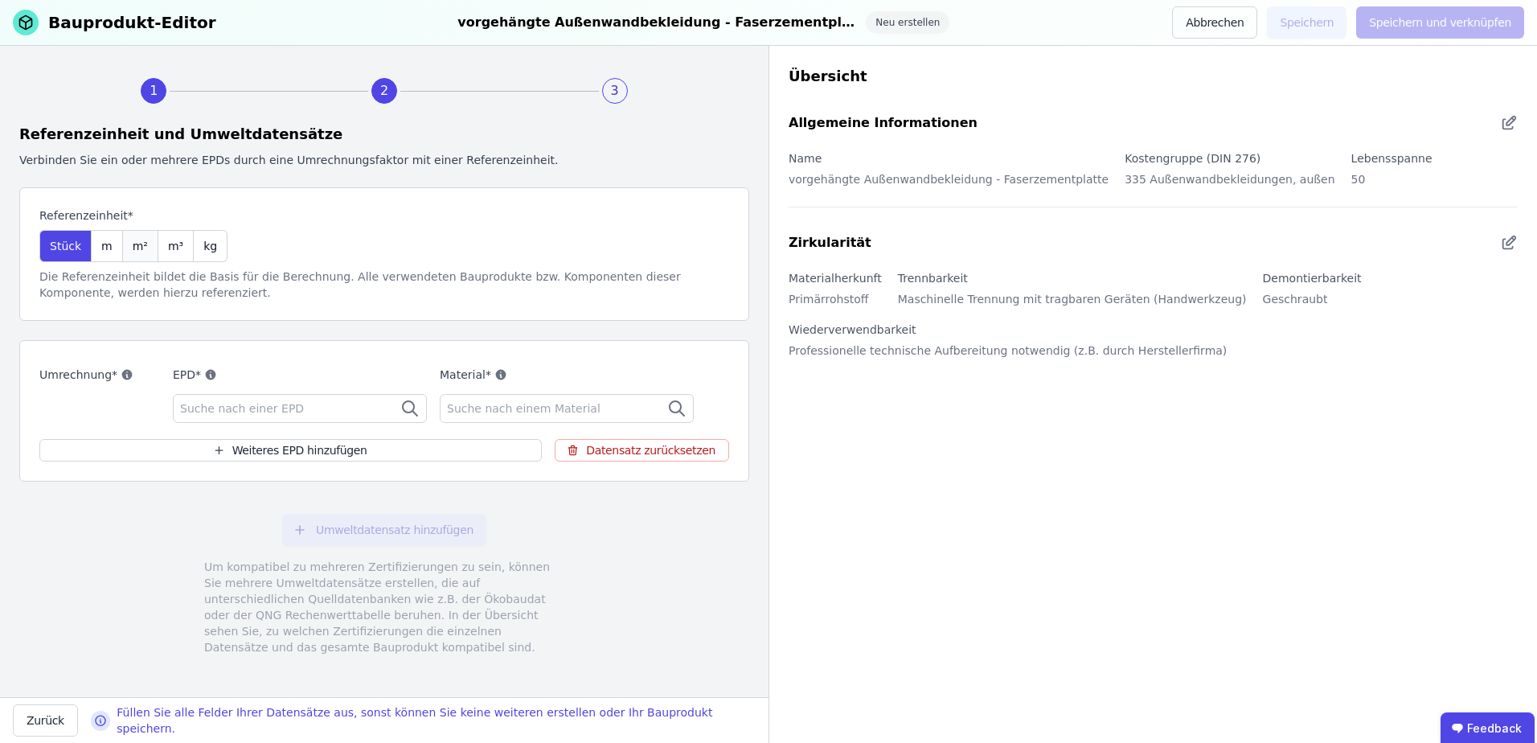
click at [133, 244] on span "m²" at bounding box center [140, 246] width 15 height 16
click at [230, 406] on span "Suche nach einer EPD" at bounding box center [243, 408] width 127 height 16
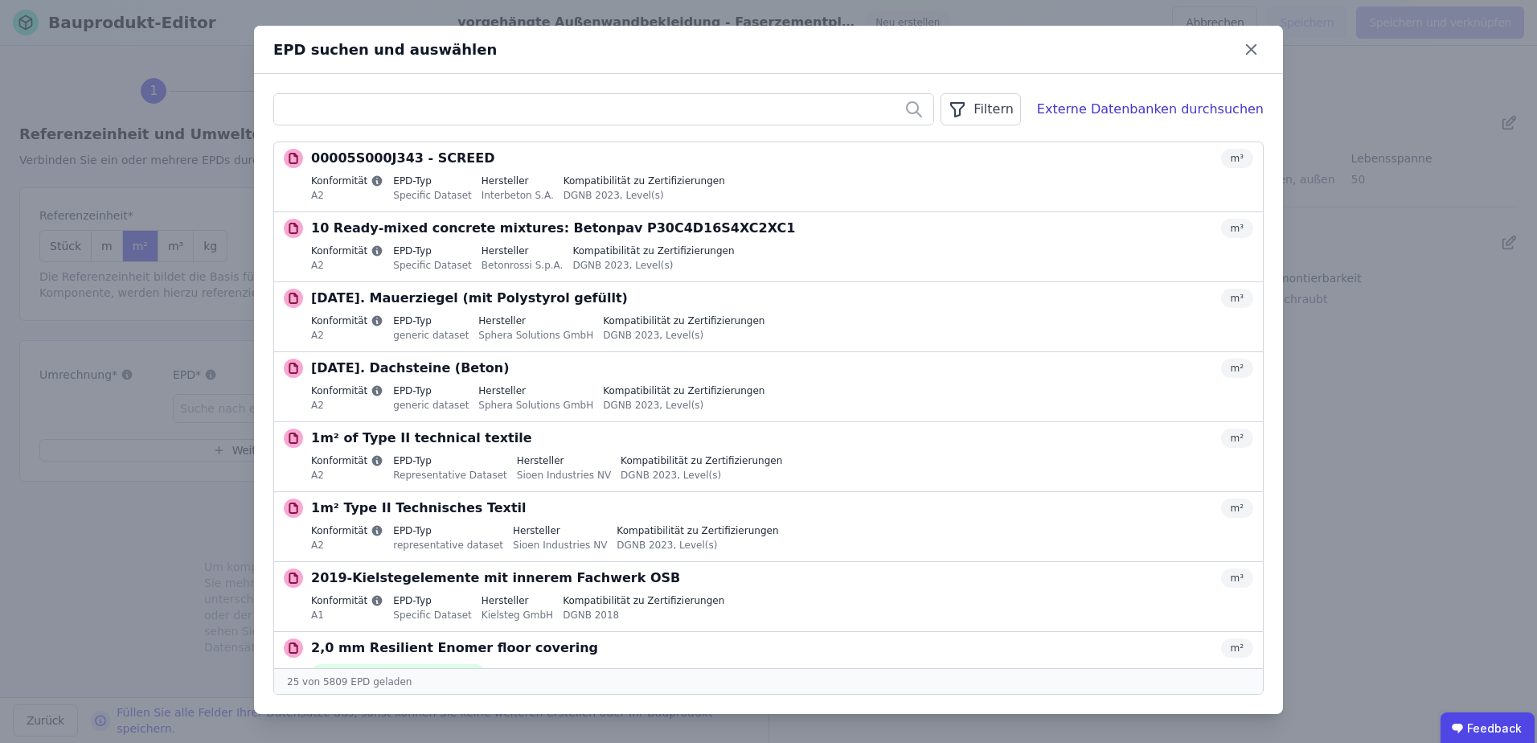
click at [1002, 103] on div "Filtern" at bounding box center [981, 109] width 80 height 32
click at [489, 102] on input "text" at bounding box center [603, 109] width 659 height 29
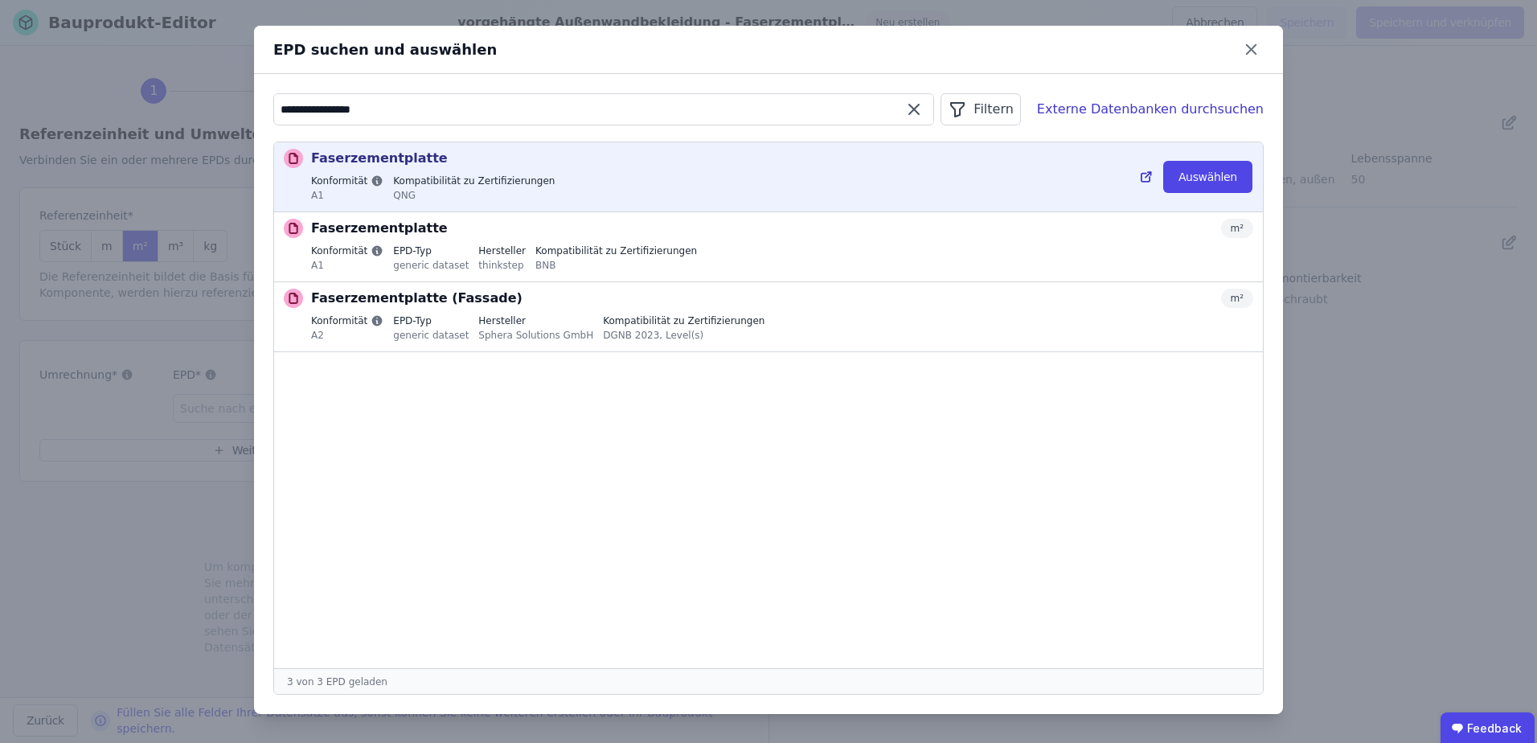
type input "**********"
click at [419, 187] on div "QNG" at bounding box center [474, 194] width 162 height 14
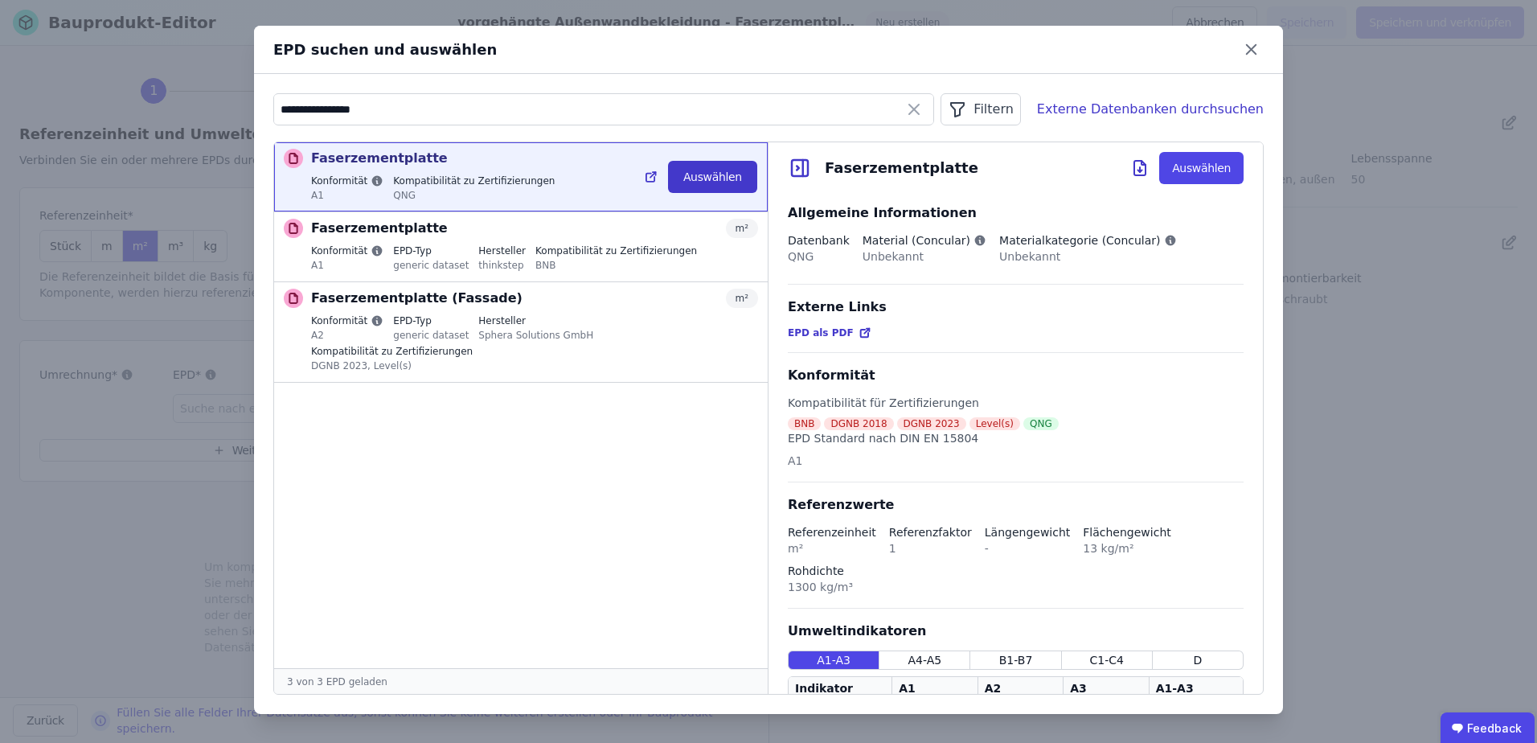
click at [711, 179] on button "Auswählen" at bounding box center [712, 177] width 89 height 32
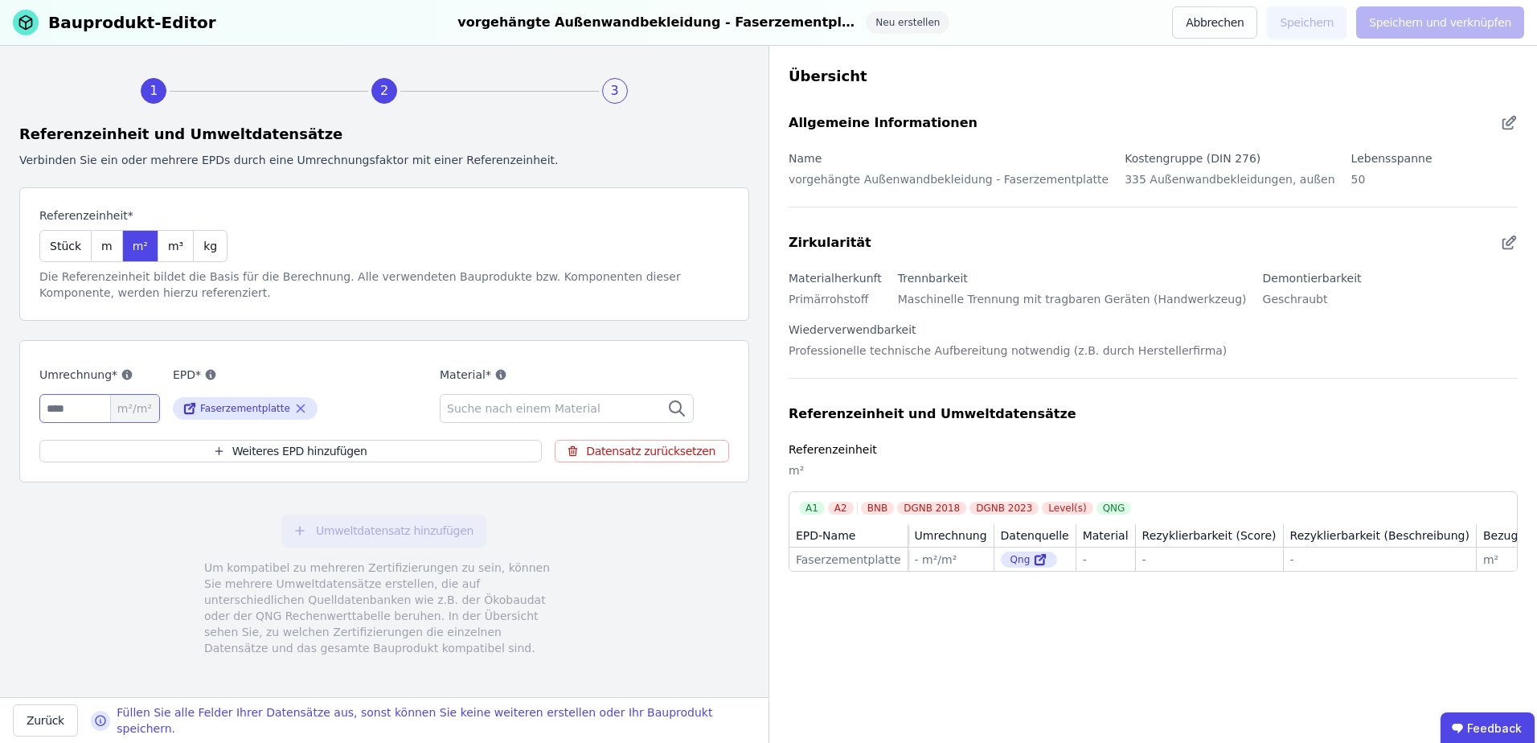
click at [49, 408] on input "number" at bounding box center [99, 408] width 121 height 29
type input "*"
click at [248, 510] on div "Umweltdatensatz hinzufügen Um kompatibel zu mehreren Zertifizierungen zu sein, …" at bounding box center [384, 585] width 730 height 180
click at [469, 407] on span "Suche nach einem Material" at bounding box center [525, 408] width 157 height 16
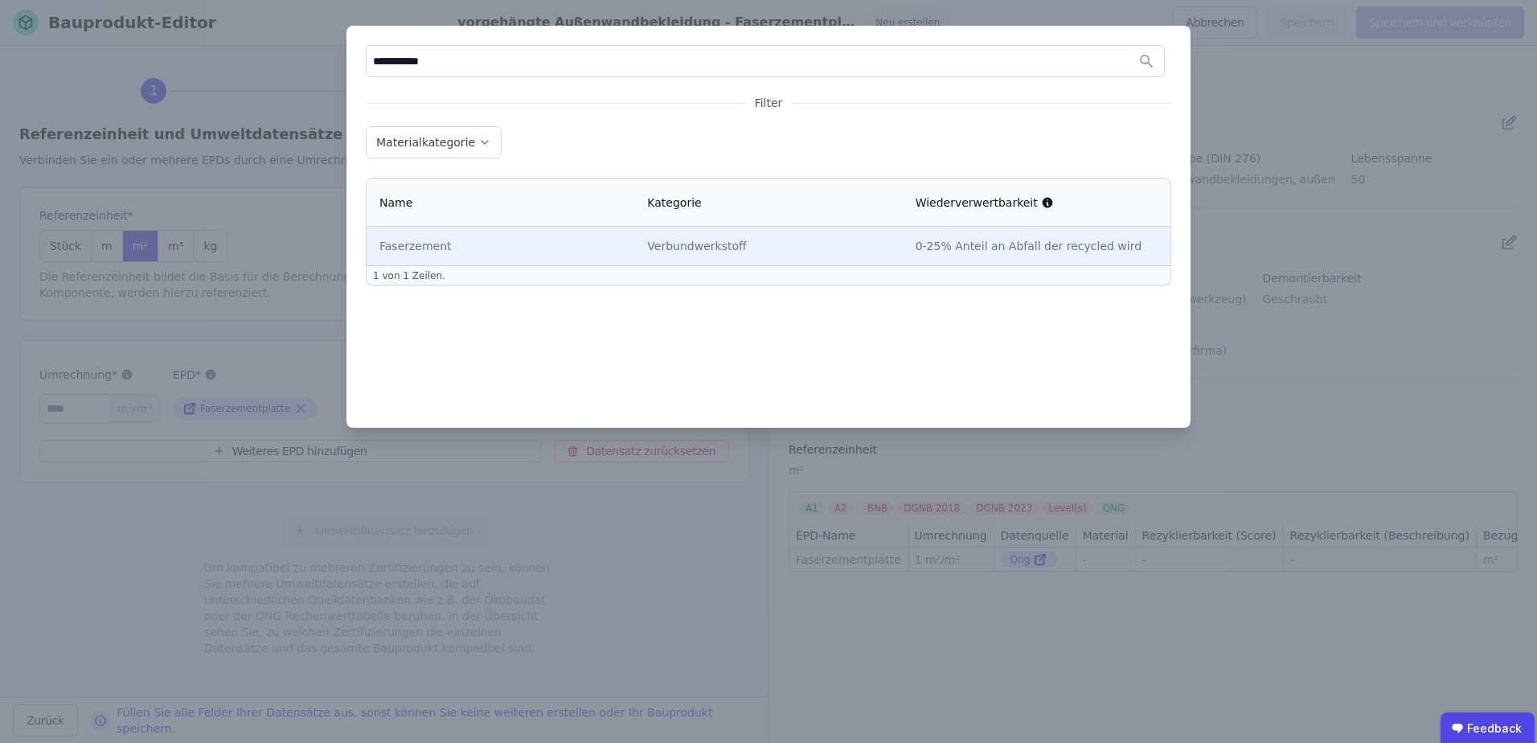
type input "**********"
click at [455, 241] on div "Faserzement" at bounding box center [500, 246] width 242 height 16
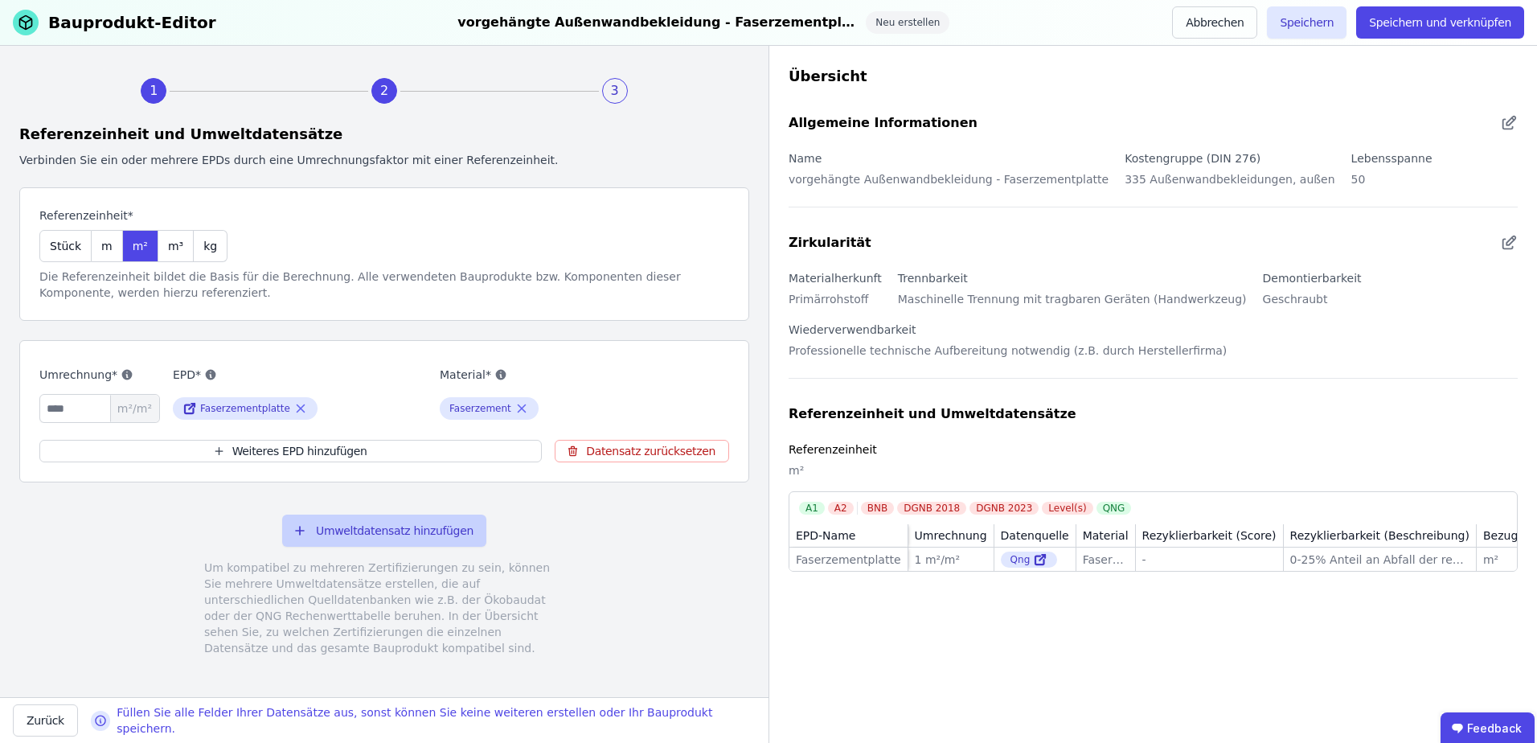
click at [348, 534] on button "Umweltdatensatz hinzufügen" at bounding box center [384, 530] width 204 height 32
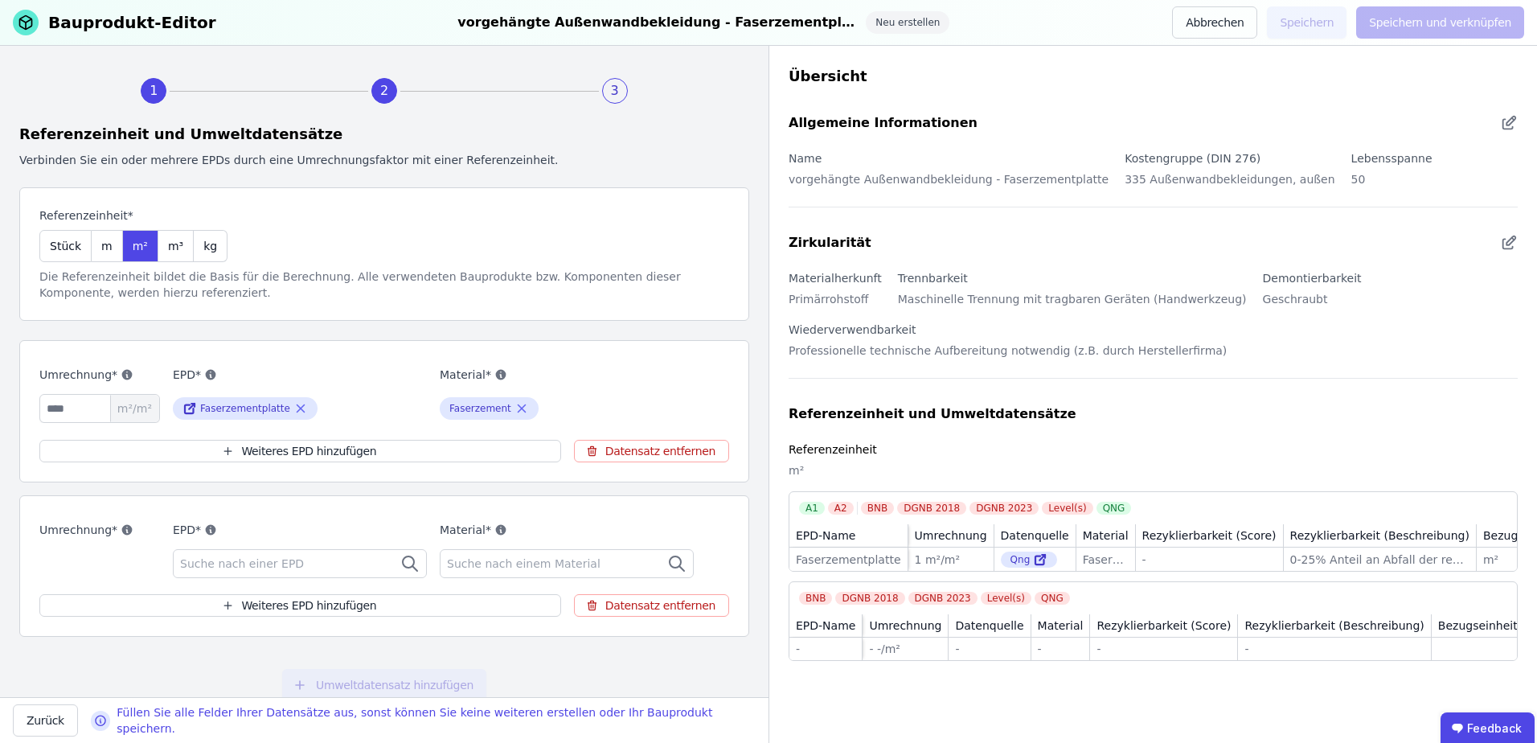
click at [193, 563] on span "Suche nach einer EPD" at bounding box center [243, 563] width 127 height 16
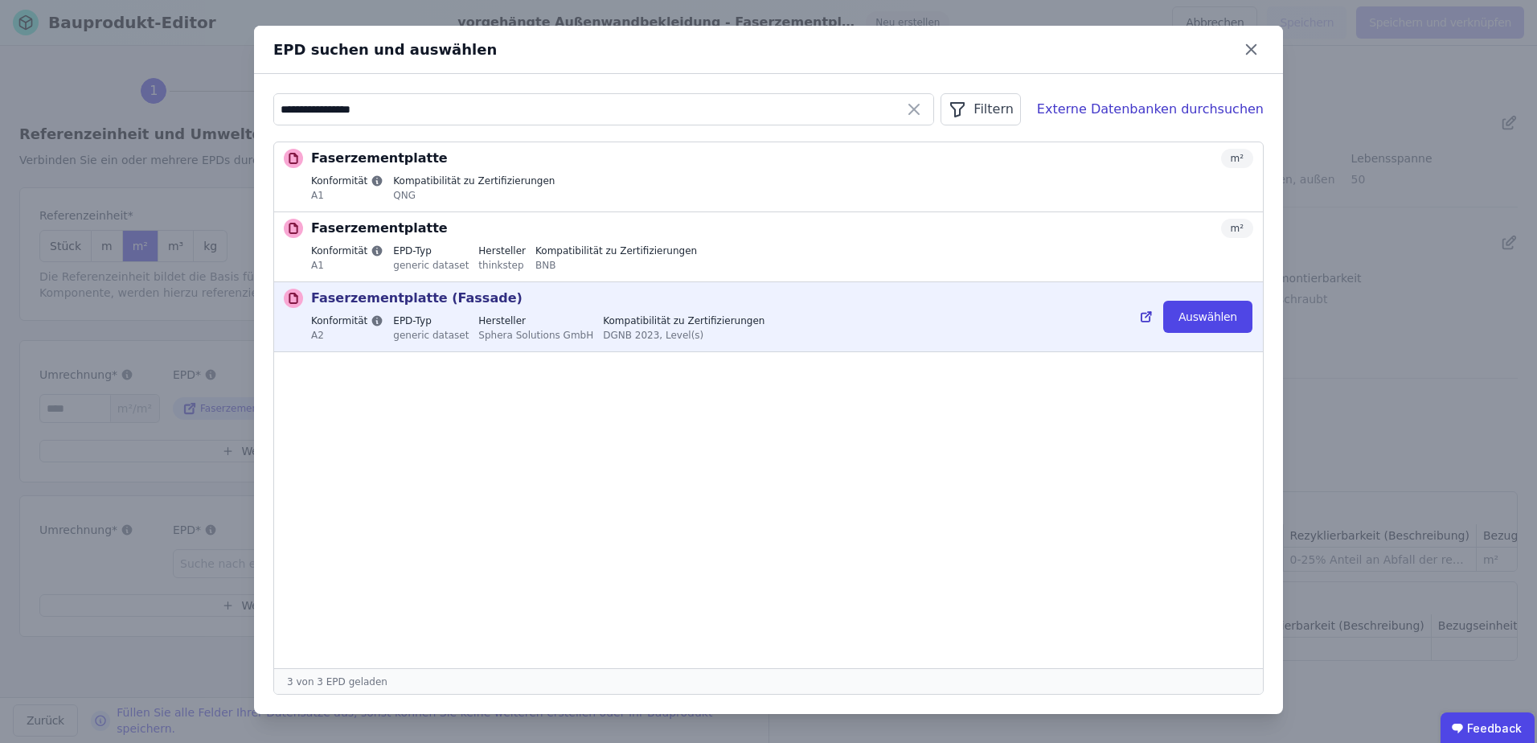
type input "**********"
click at [466, 309] on div "Faserzementplatte (Fassade) m² Konformität A2 EPD-Typ generic dataset Herstelle…" at bounding box center [782, 317] width 942 height 56
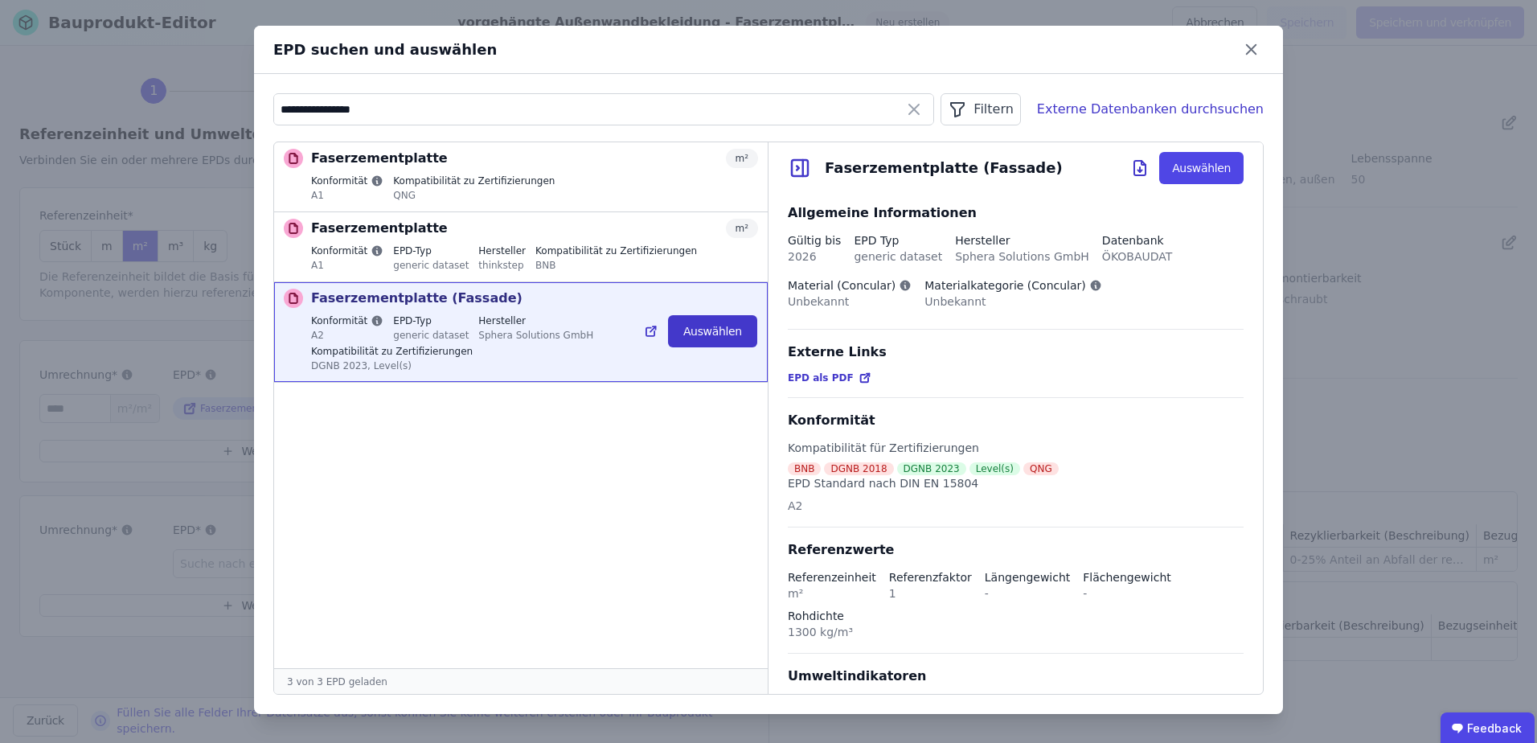
click at [722, 315] on button "Auswählen" at bounding box center [712, 331] width 89 height 32
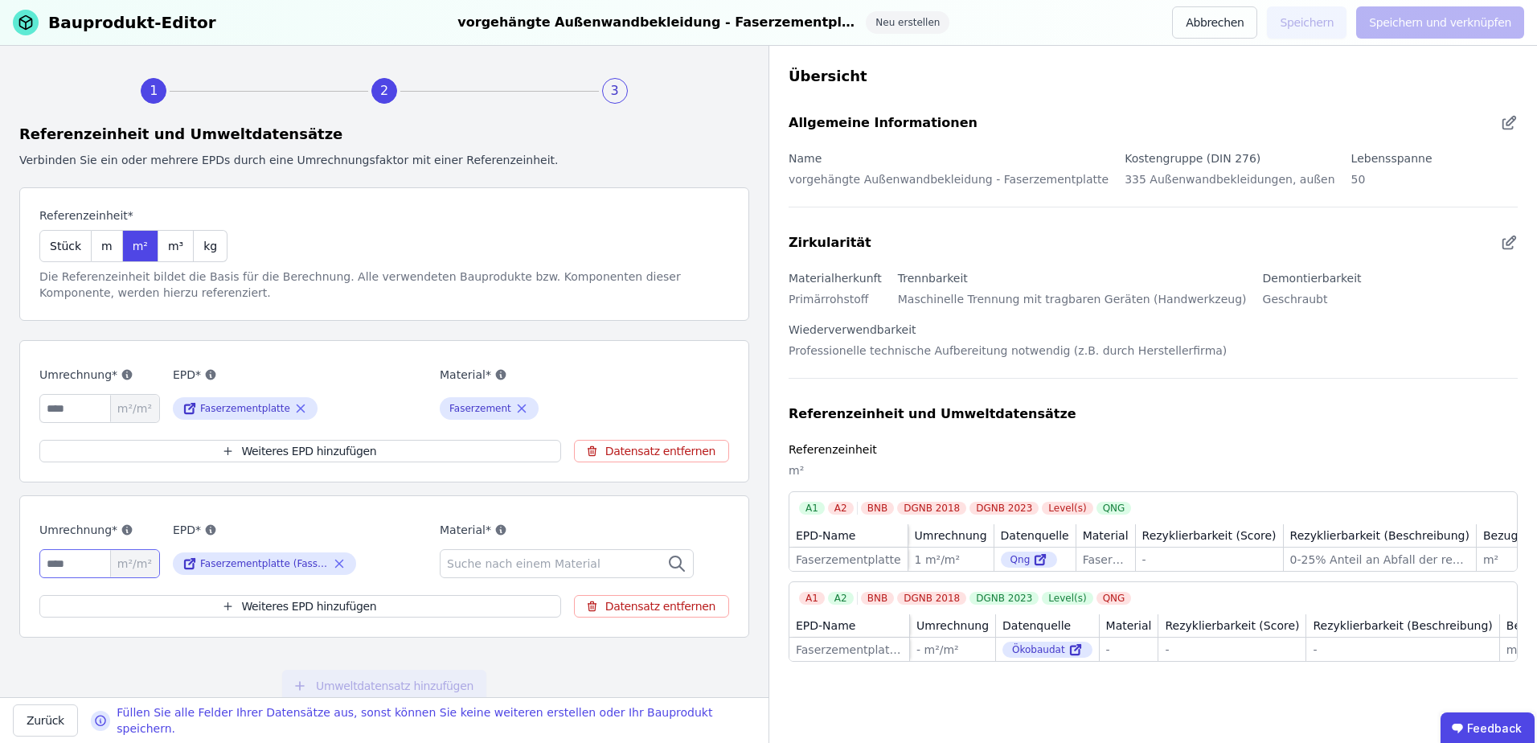
click at [62, 558] on input "number" at bounding box center [99, 563] width 121 height 29
type input "*"
click at [457, 571] on div "Suche nach einem Material" at bounding box center [567, 563] width 254 height 29
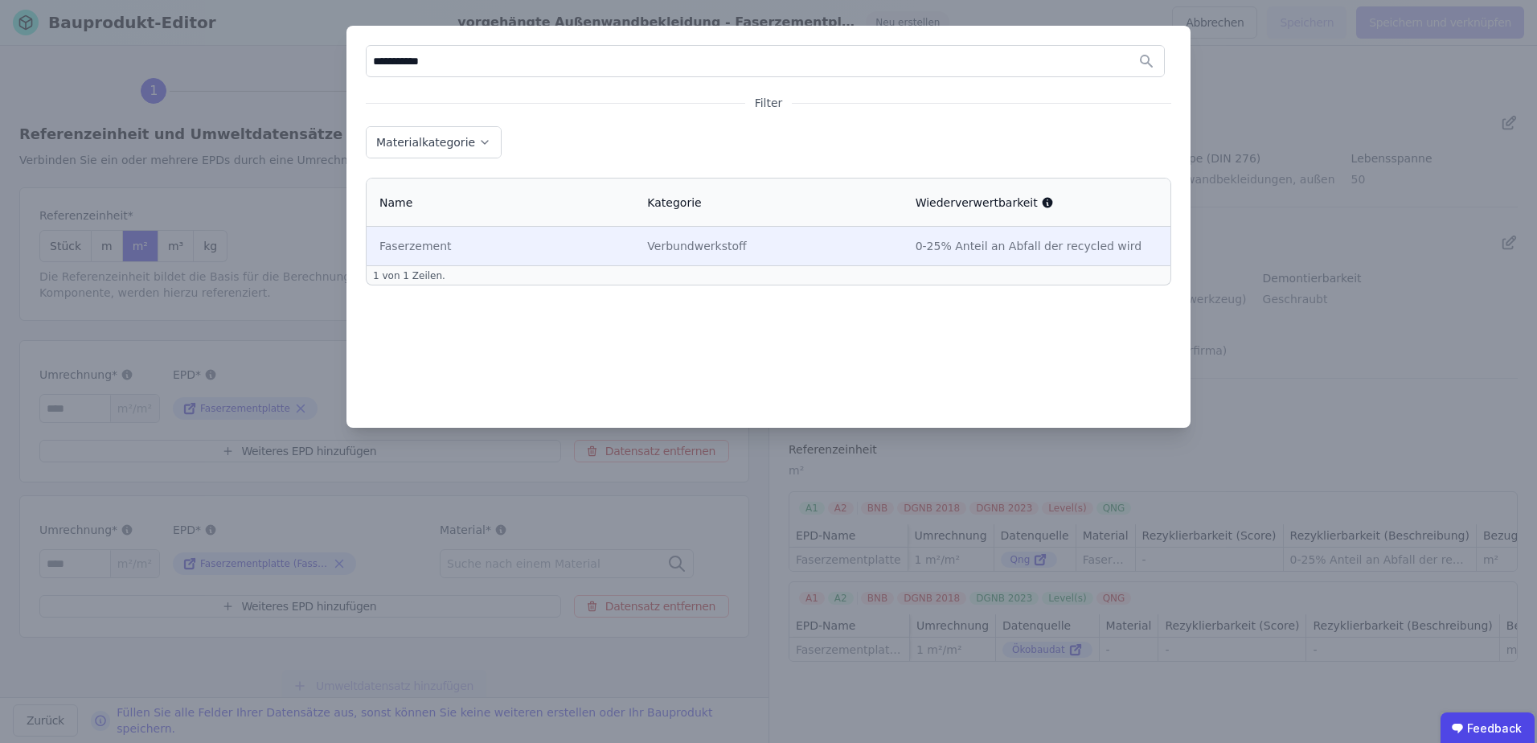
type input "**********"
click at [414, 249] on div "Faserzement" at bounding box center [500, 246] width 242 height 16
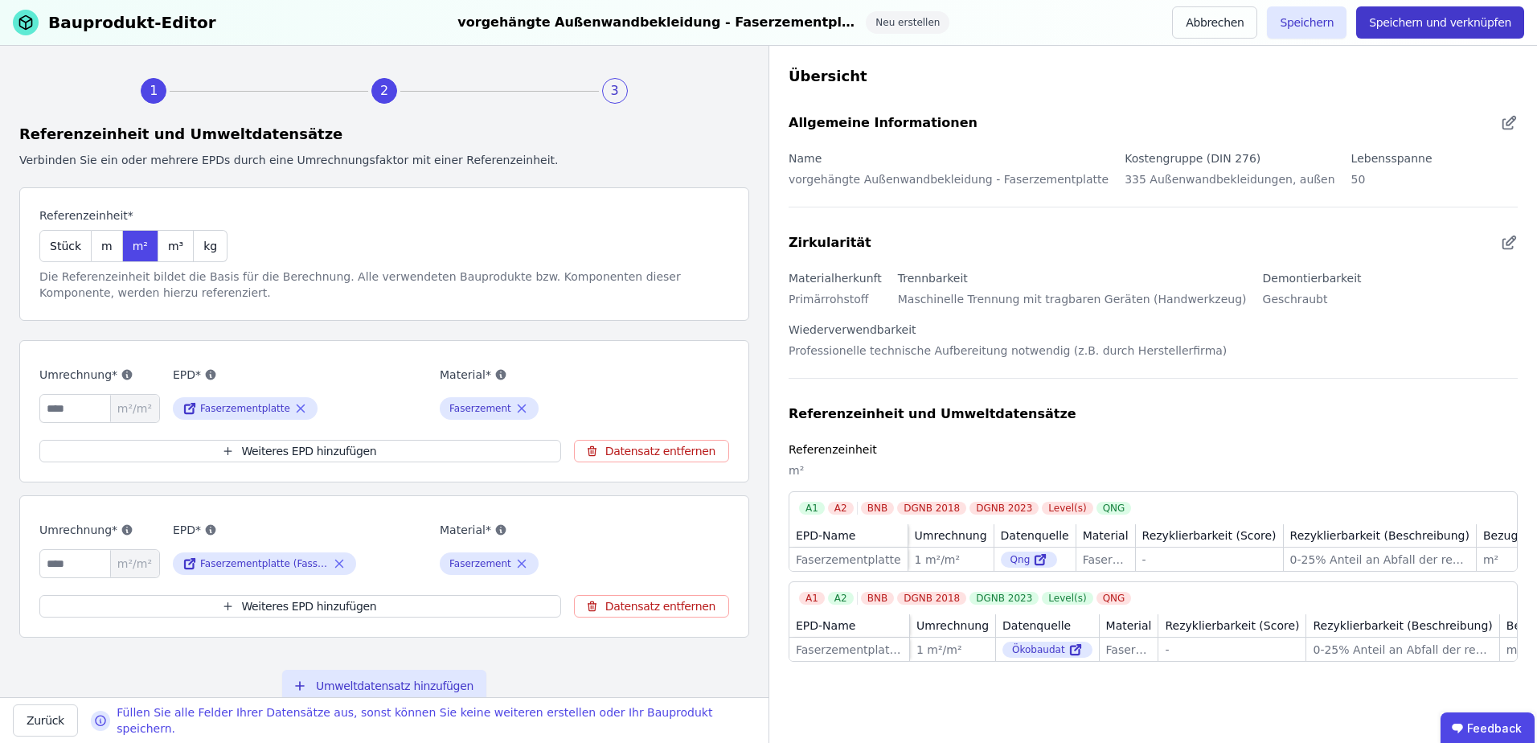
click at [1415, 17] on button "Speichern und verknüpfen" at bounding box center [1440, 22] width 168 height 32
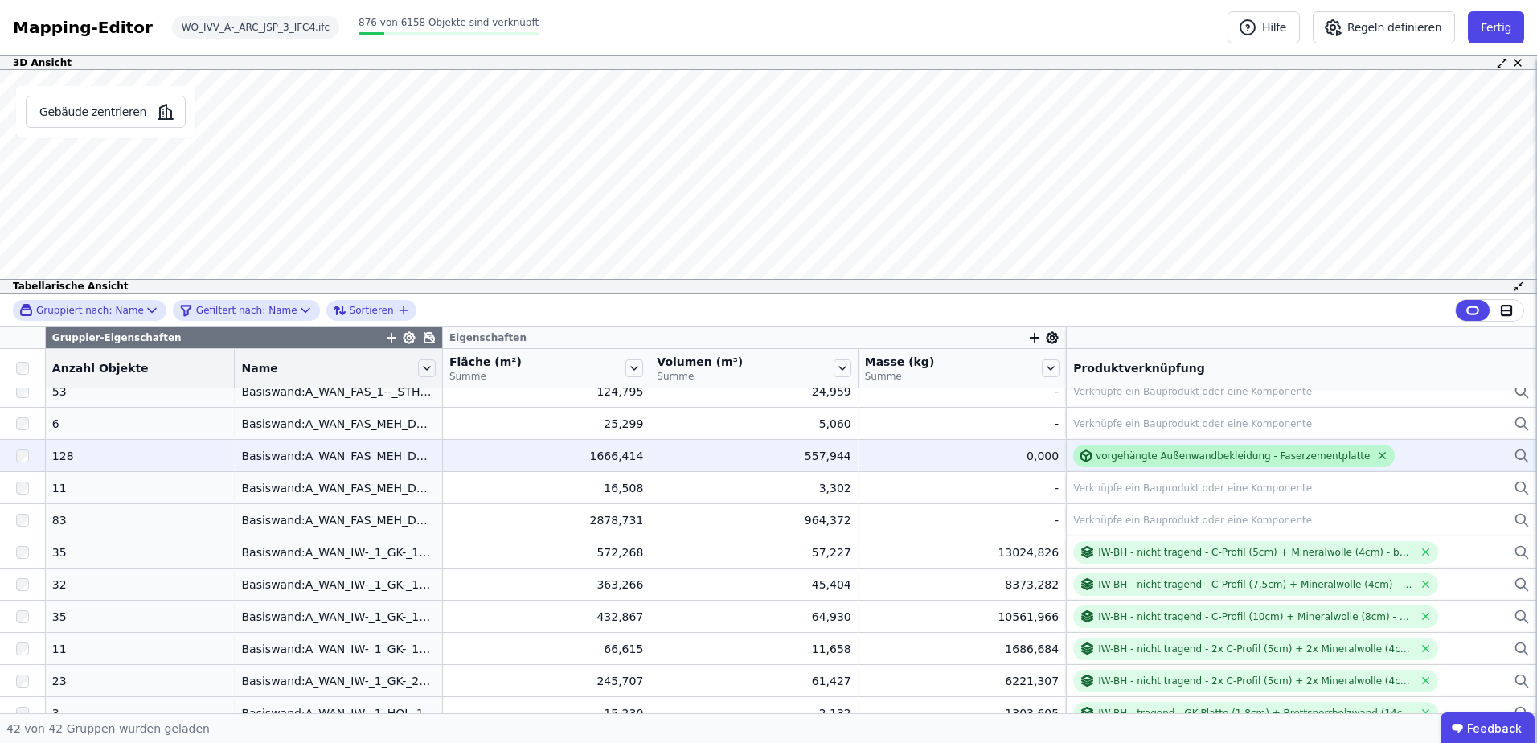
scroll to position [544, 0]
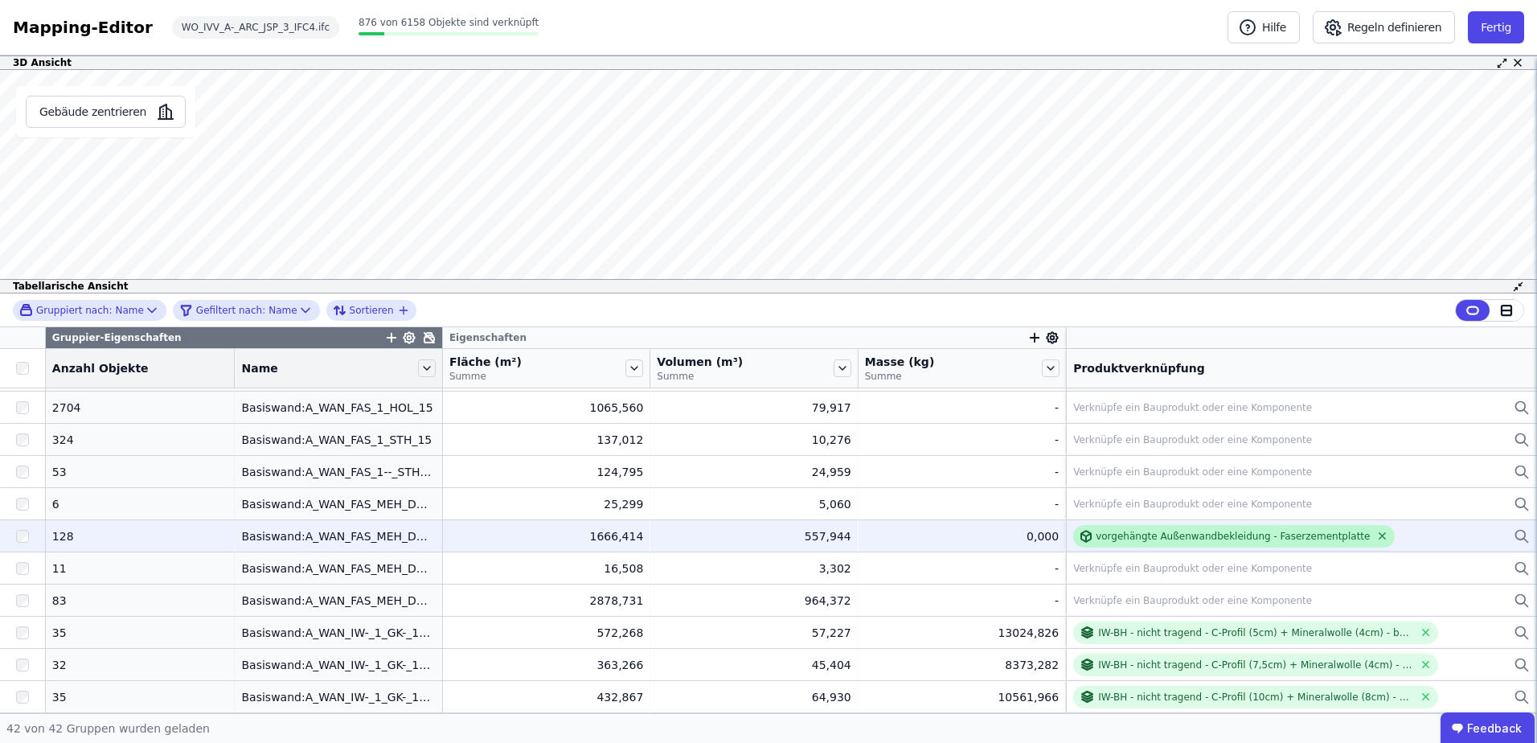
click at [1376, 537] on icon at bounding box center [1382, 536] width 12 height 12
click at [1113, 533] on div "Verknüpfe ein Bauprodukt oder eine Komponente" at bounding box center [1192, 536] width 239 height 13
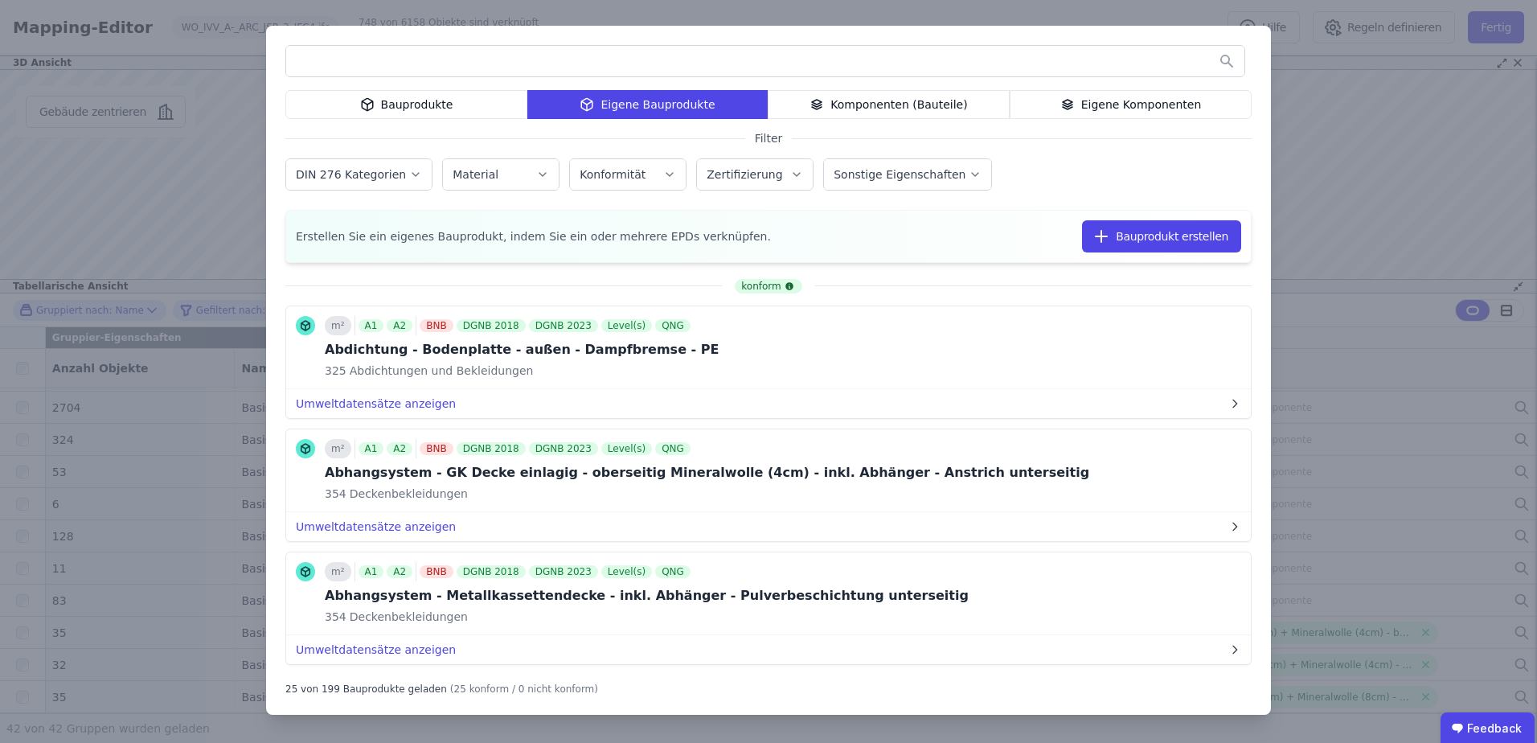
click at [1069, 106] on icon at bounding box center [1067, 104] width 14 height 19
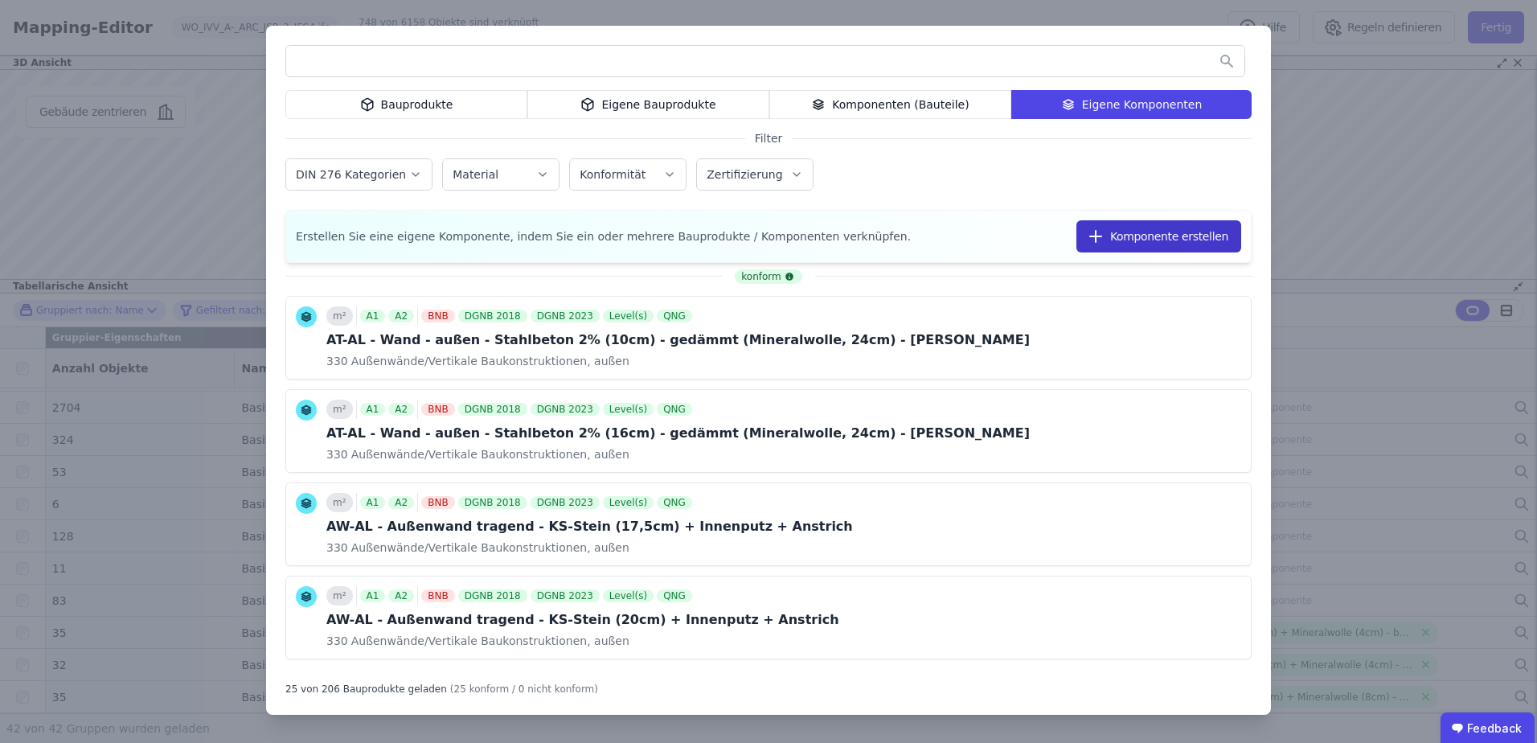
click at [1105, 233] on icon "button" at bounding box center [1095, 236] width 19 height 19
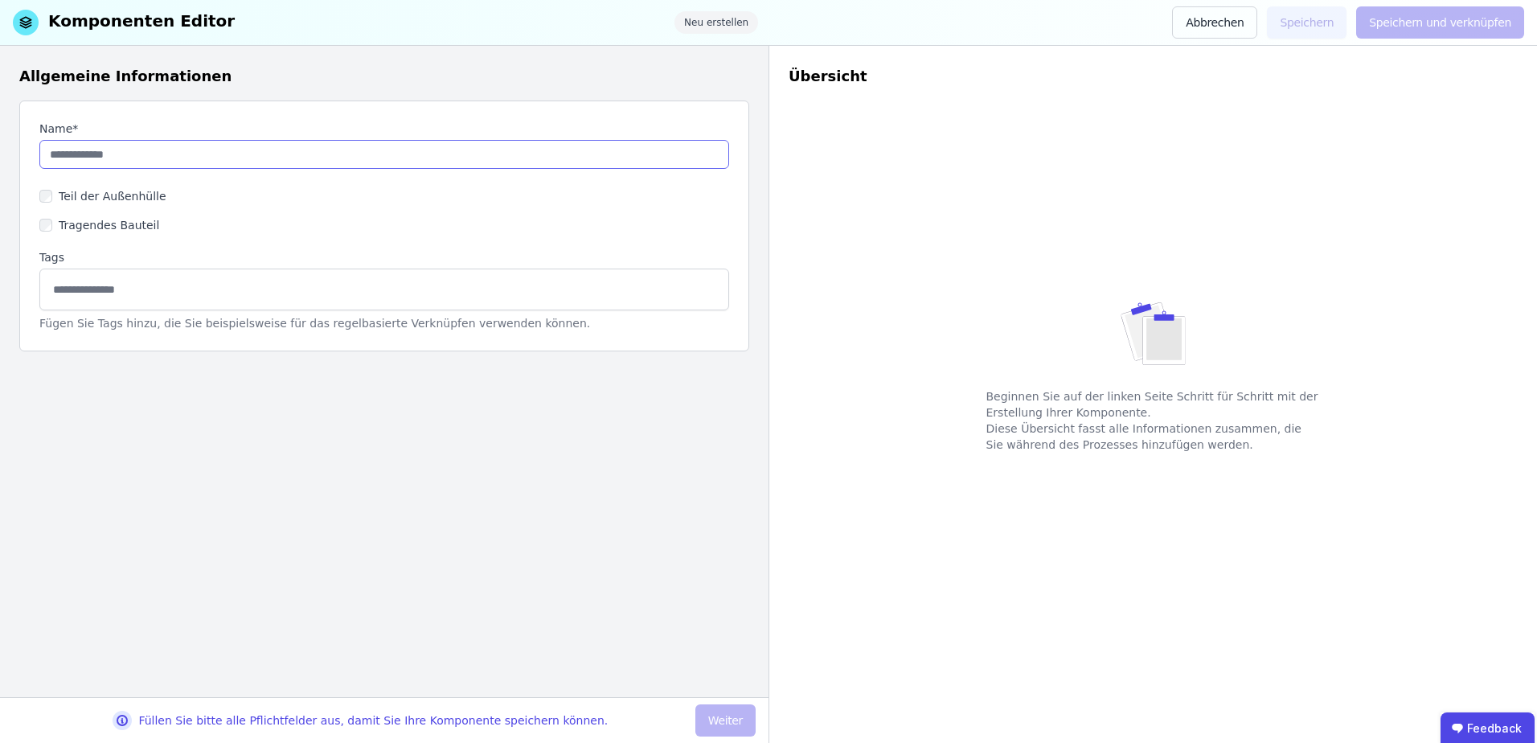
click at [113, 154] on input "string" at bounding box center [384, 154] width 690 height 29
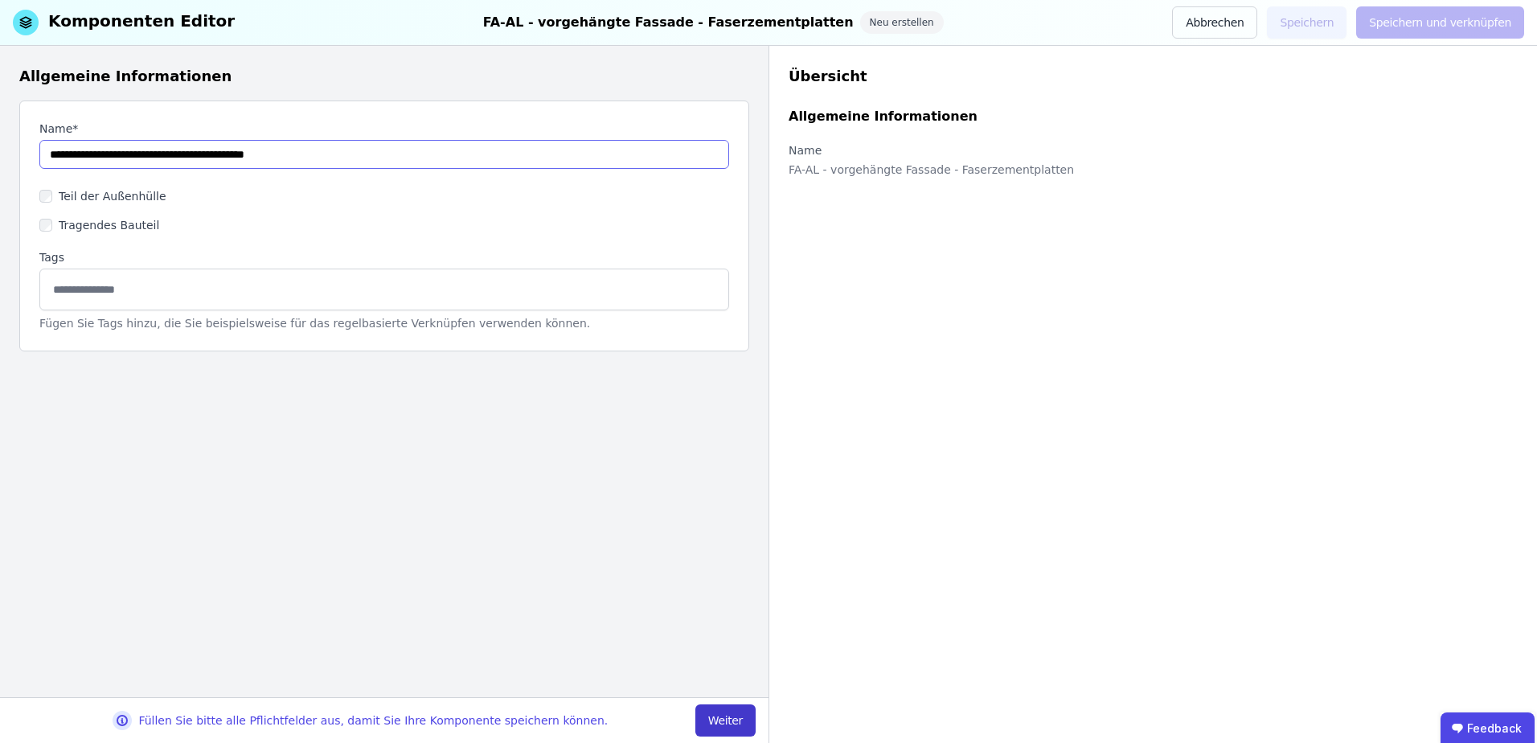
type input "**********"
click at [709, 715] on button "Weiter" at bounding box center [725, 720] width 60 height 32
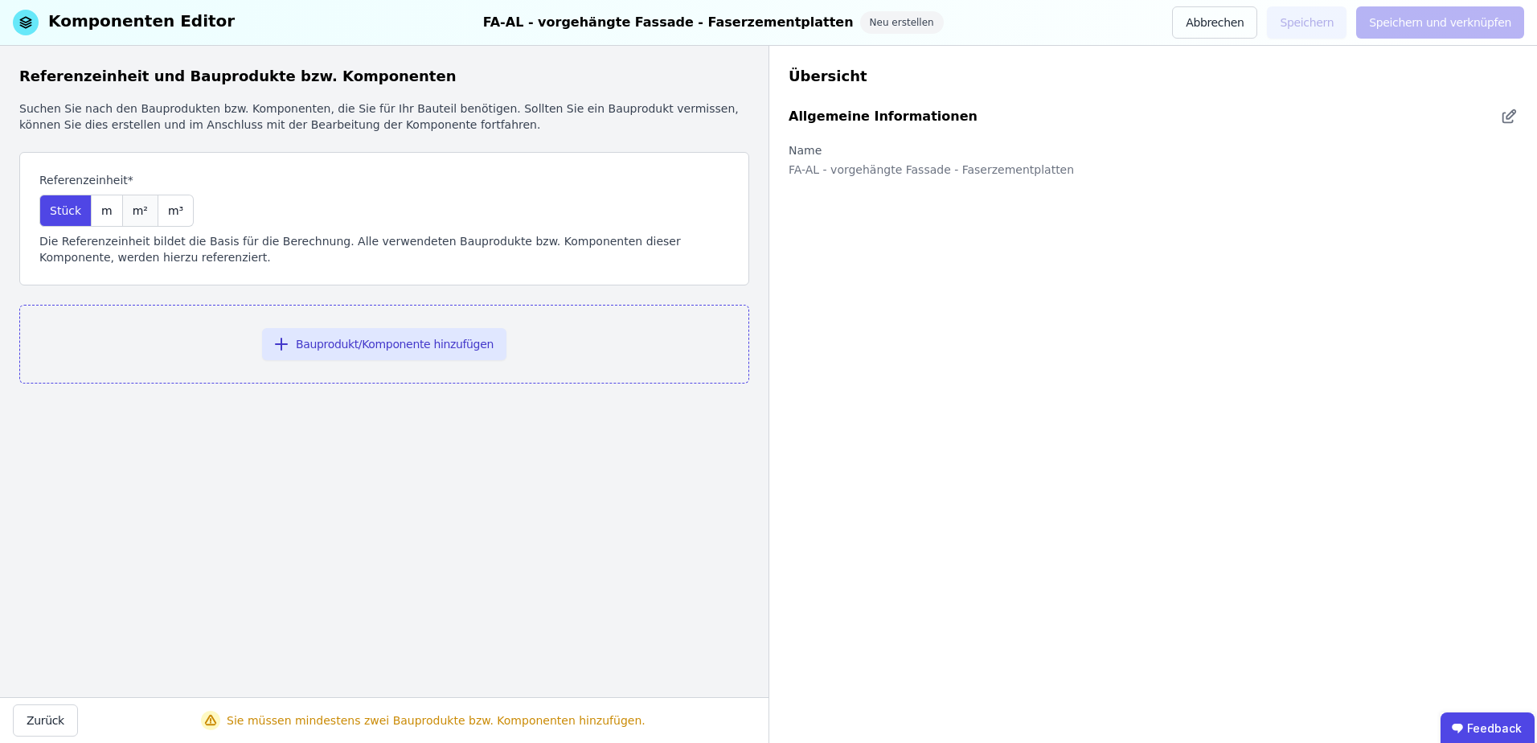
click at [123, 216] on div "m²" at bounding box center [140, 211] width 35 height 32
click at [302, 341] on button "Bauprodukt/Komponente hinzufügen" at bounding box center [384, 344] width 244 height 32
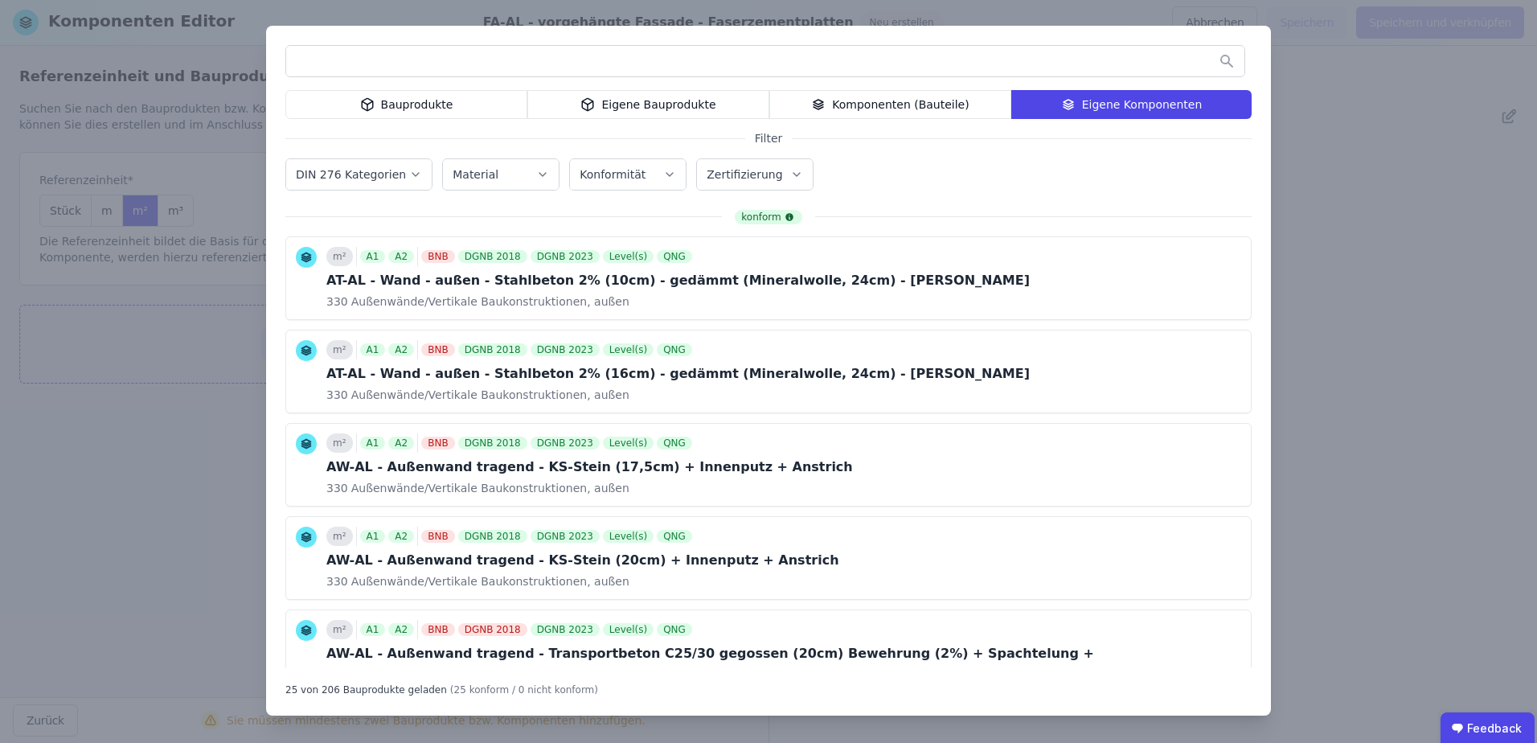
click at [588, 95] on icon at bounding box center [587, 104] width 14 height 19
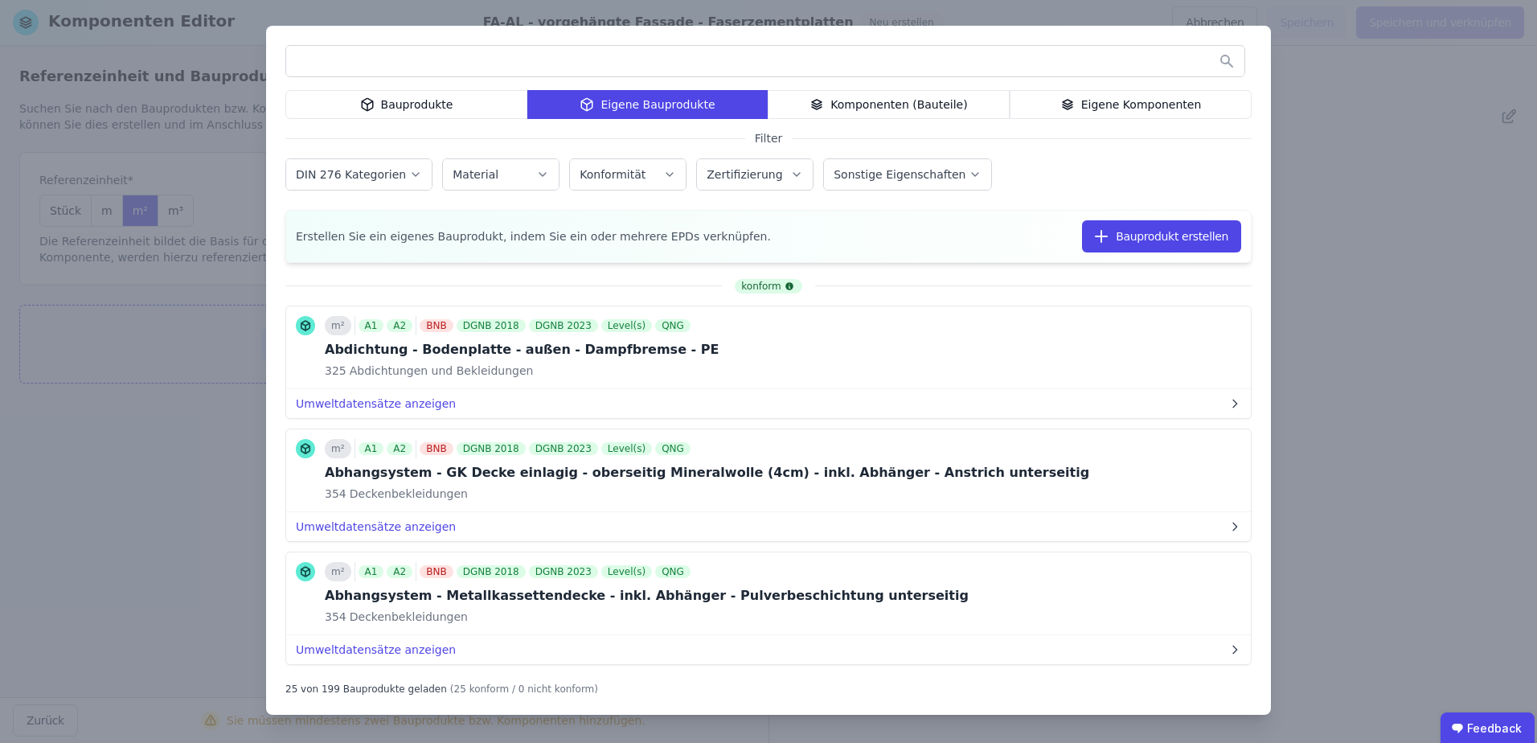
click at [488, 52] on input "text" at bounding box center [765, 61] width 958 height 29
type input "*"
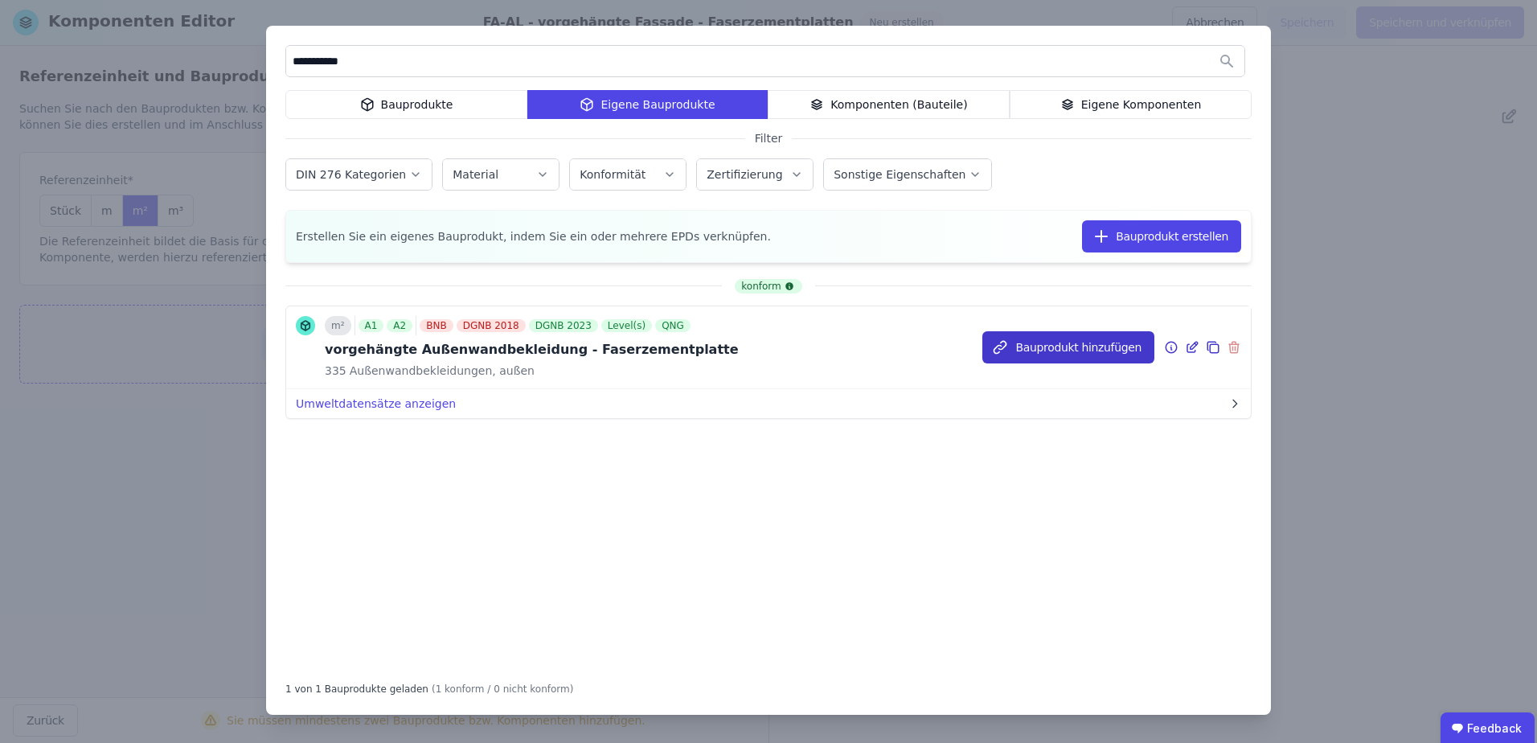
type input "**********"
click at [1040, 350] on button "Bauprodukt hinzufügen" at bounding box center [1068, 347] width 172 height 32
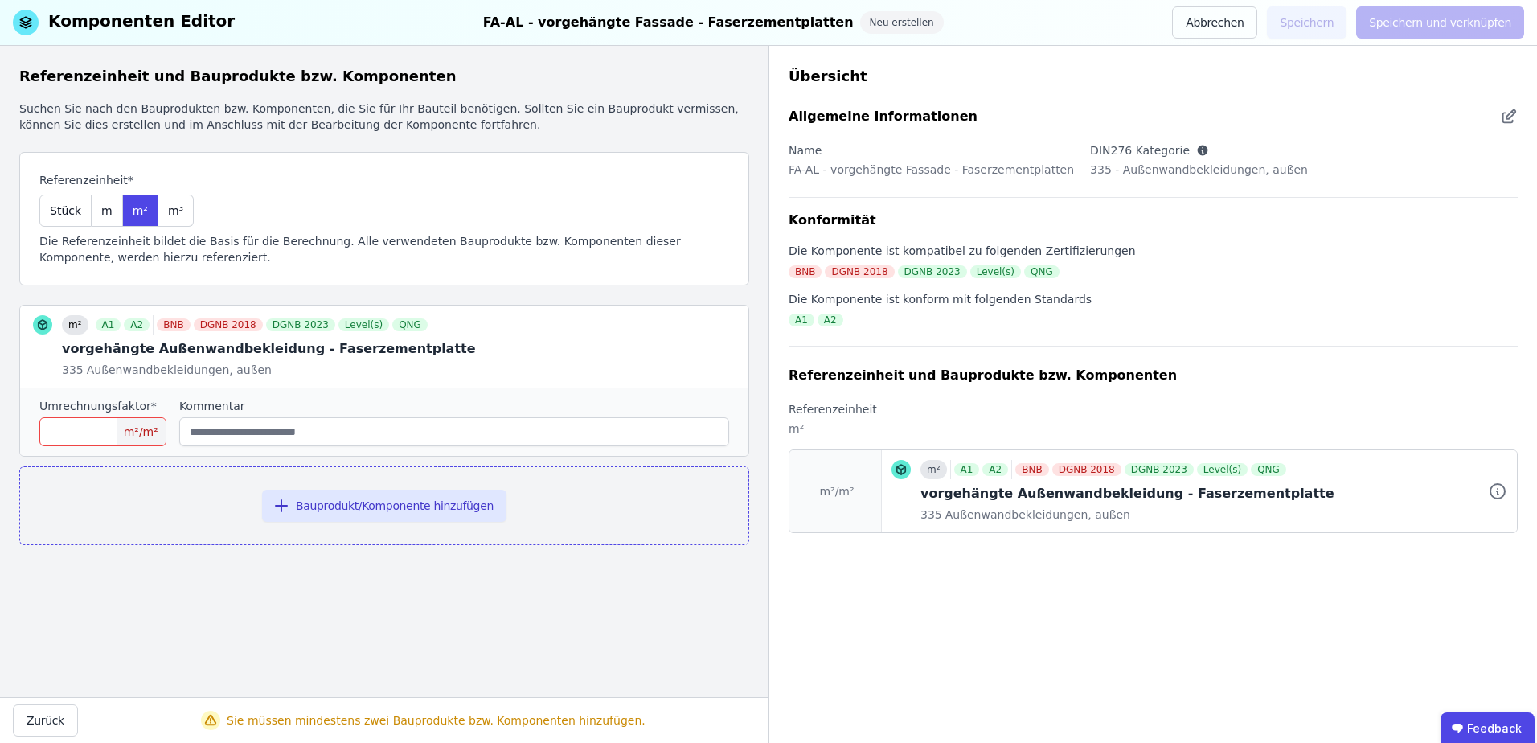
click at [86, 432] on input "number" at bounding box center [102, 431] width 127 height 29
type input "*"
click at [166, 361] on div at bounding box center [384, 346] width 728 height 82
click at [724, 350] on icon at bounding box center [724, 348] width 0 height 5
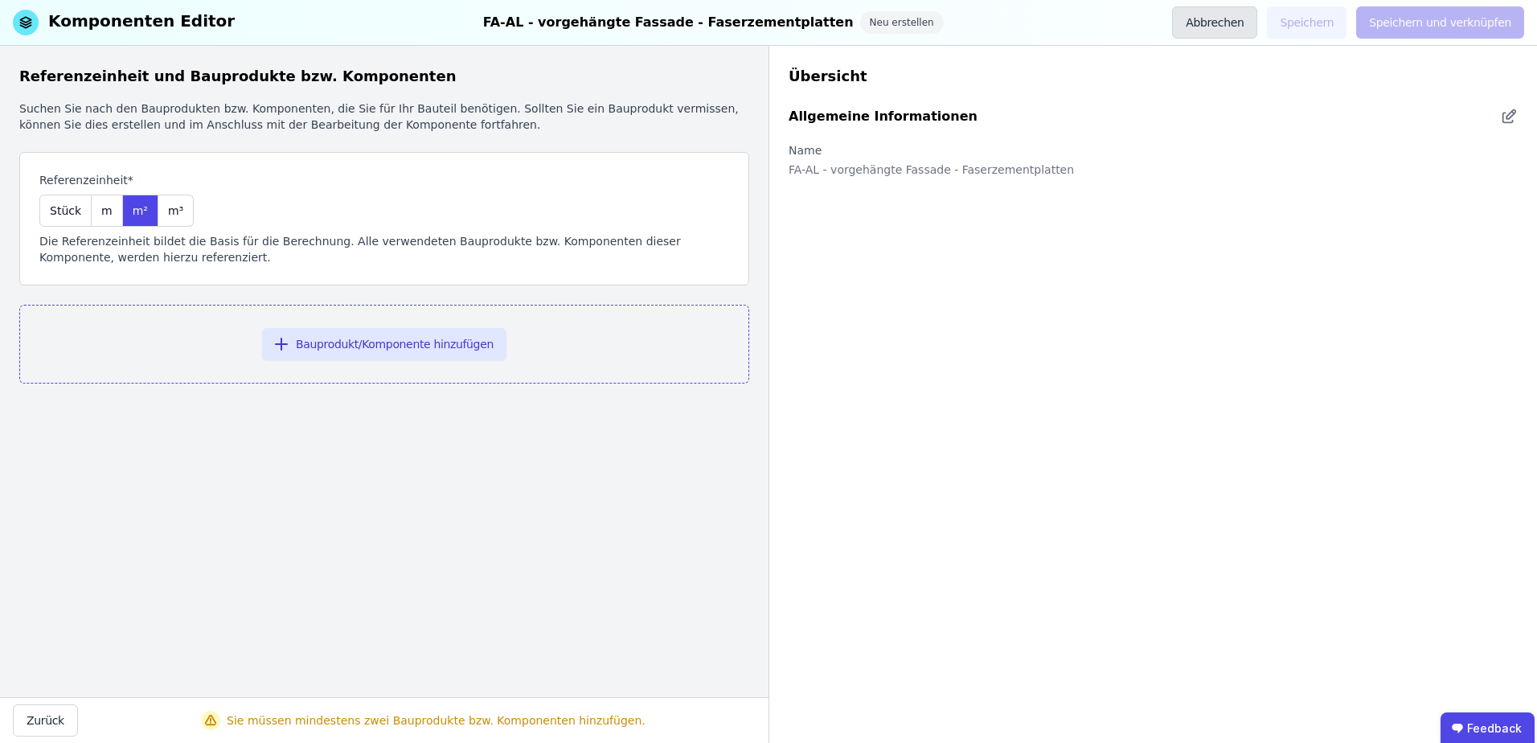
click at [1233, 10] on button "Abbrechen" at bounding box center [1214, 22] width 85 height 32
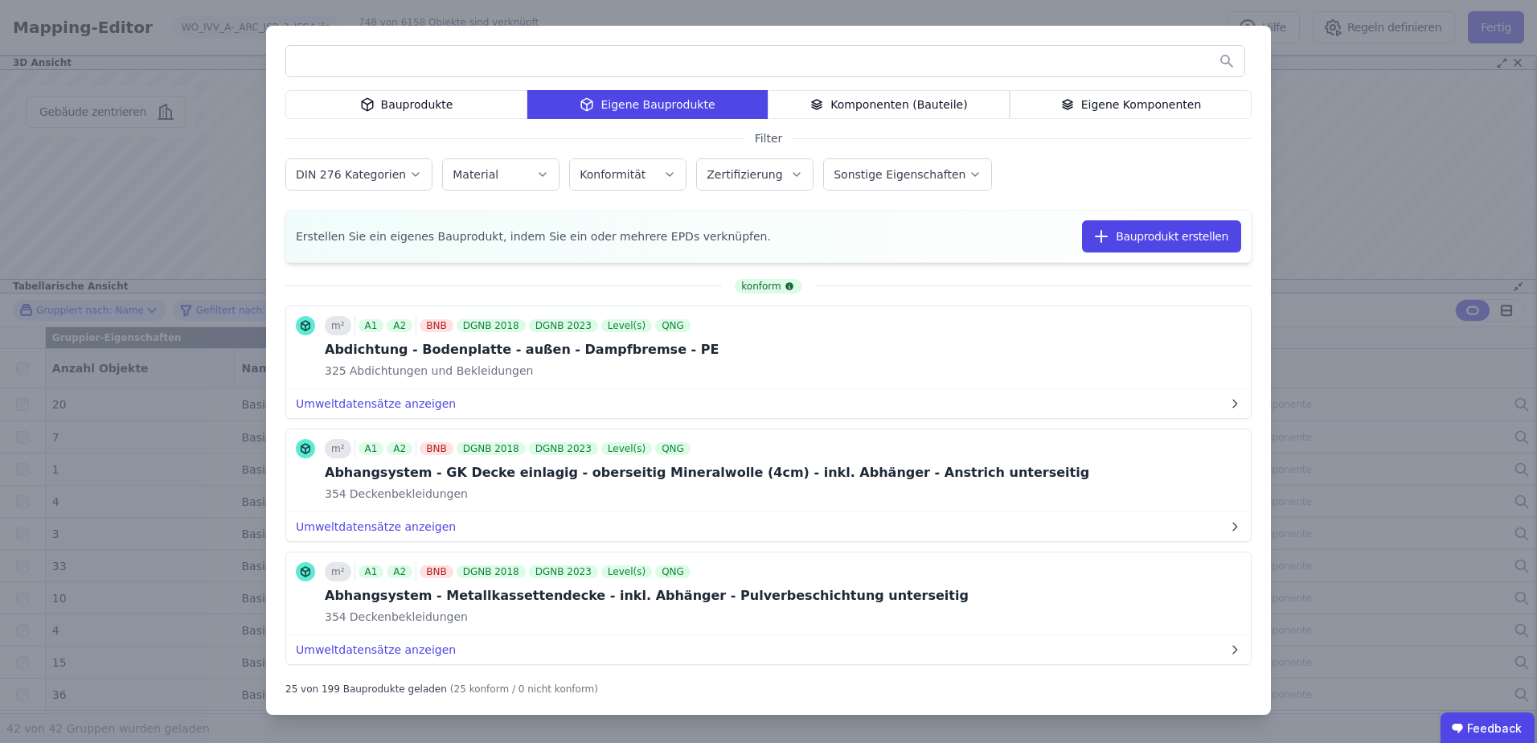
click at [637, 107] on div "Eigene Bauprodukte" at bounding box center [647, 104] width 240 height 29
click at [467, 60] on input "text" at bounding box center [765, 61] width 958 height 29
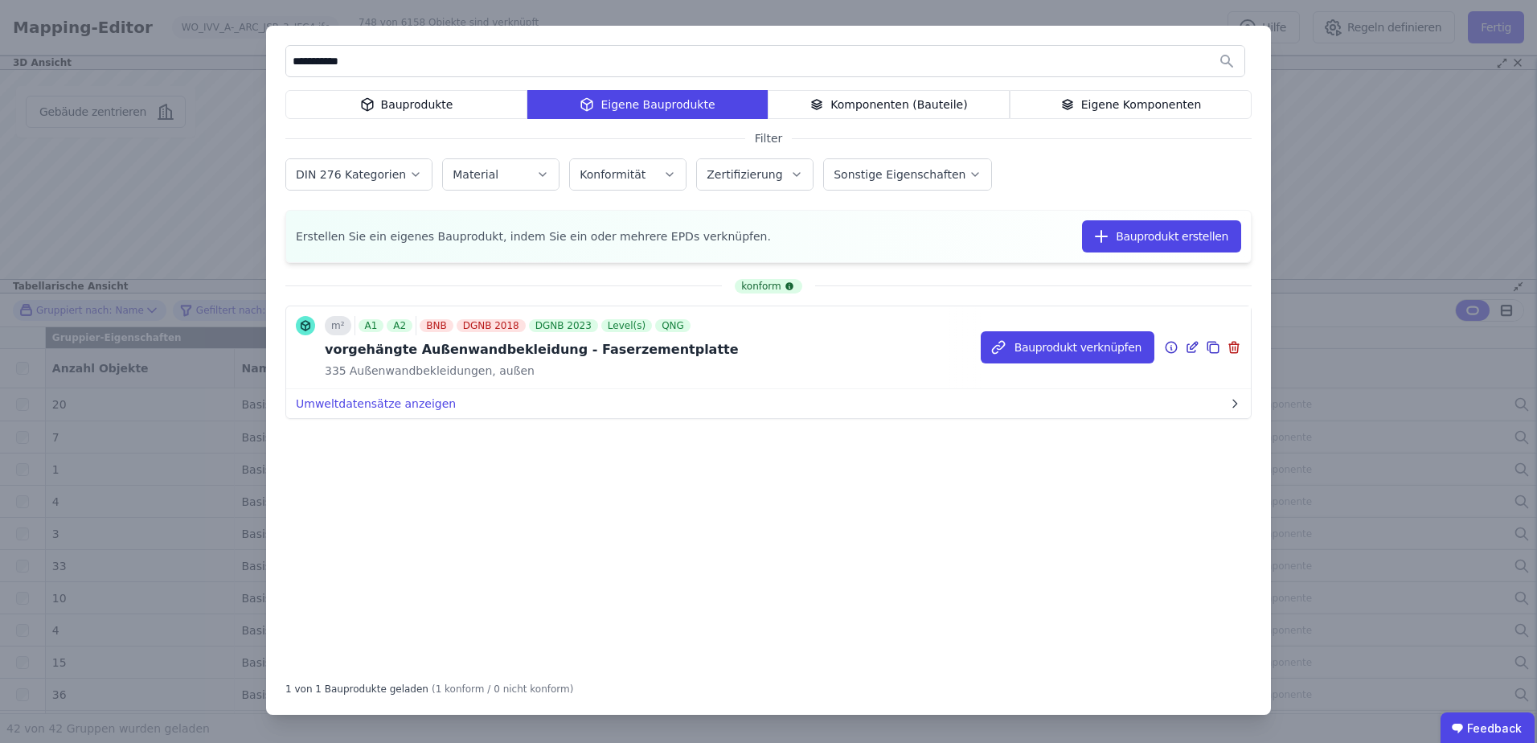
type input "**********"
click at [1191, 343] on icon at bounding box center [1192, 347] width 14 height 19
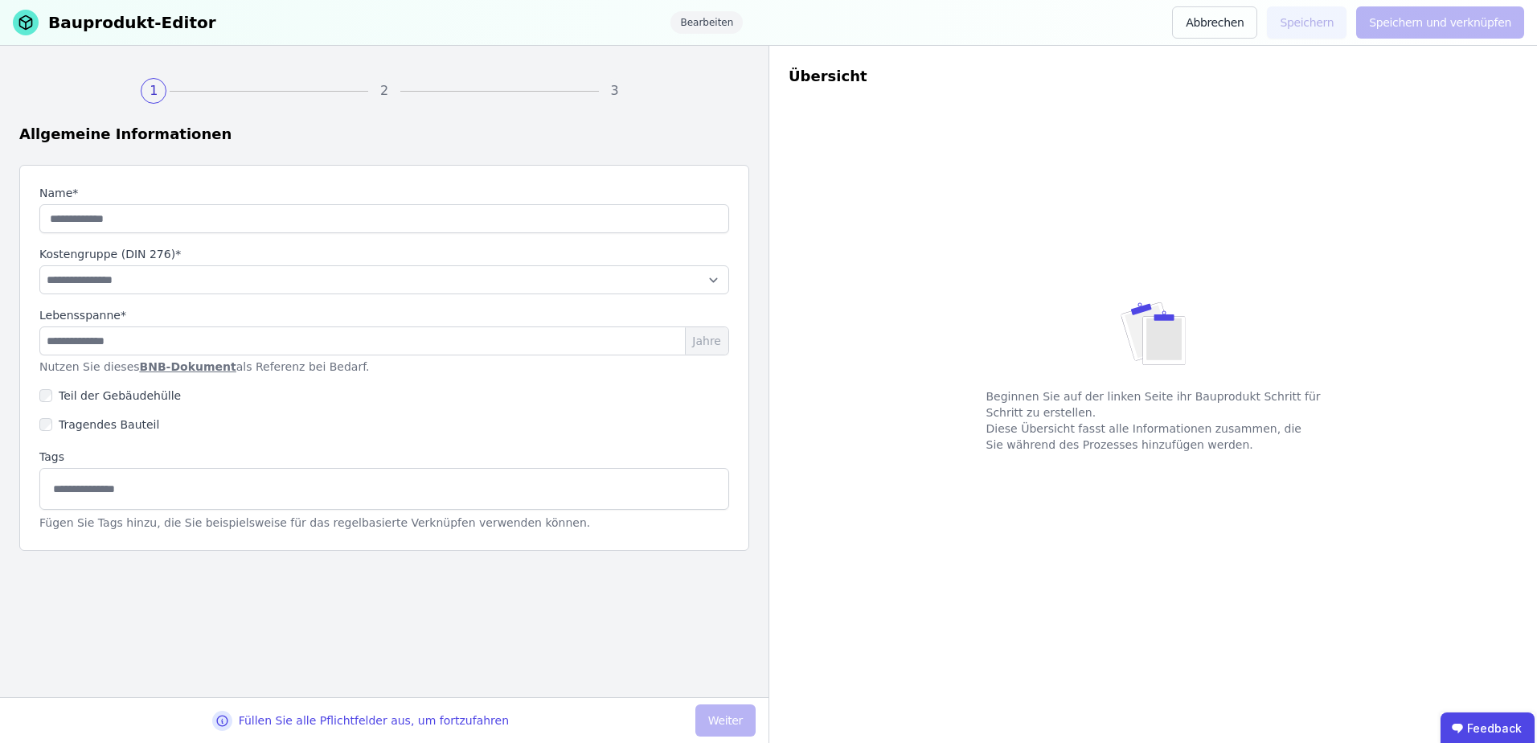
type input "**********"
select select "**********"
type input "**"
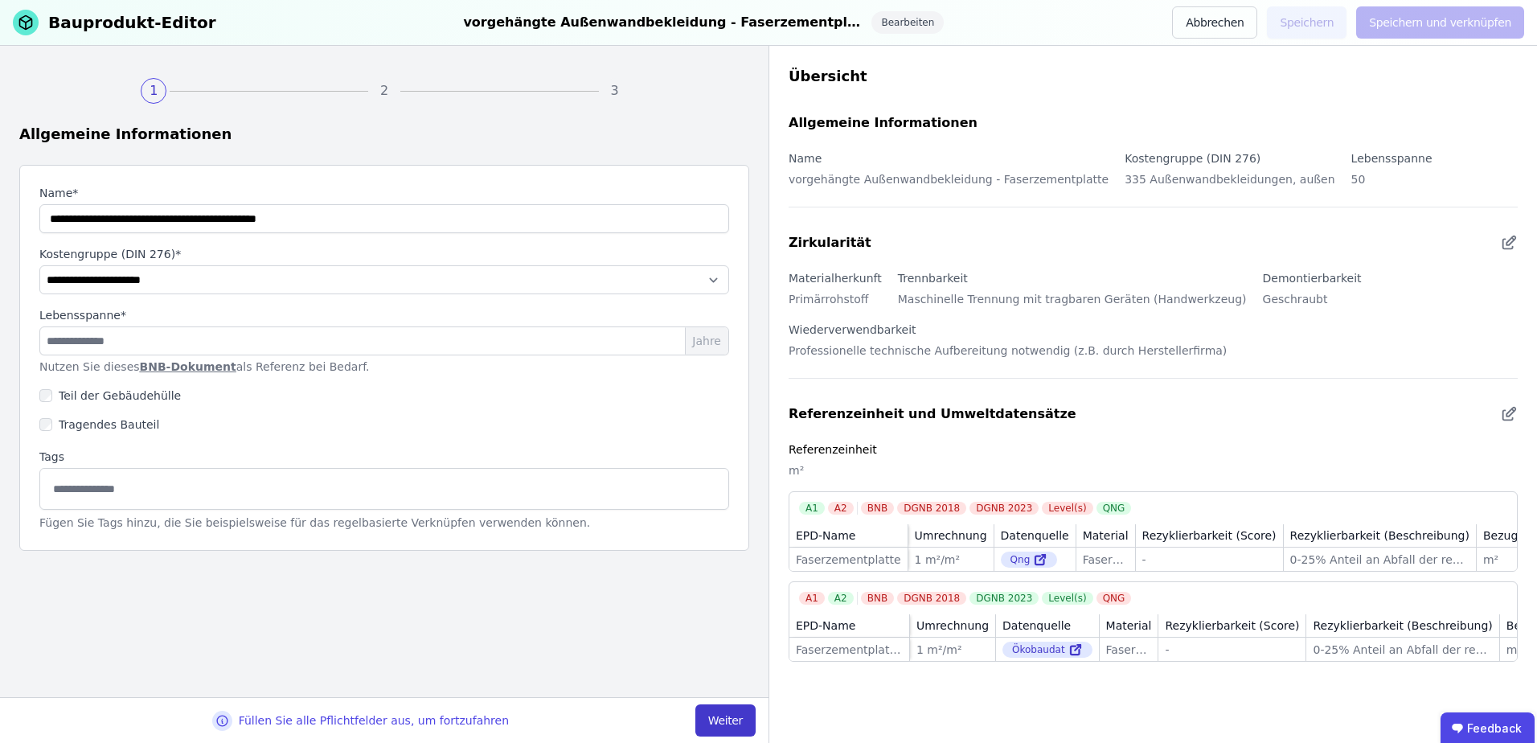
click at [736, 716] on button "Weiter" at bounding box center [725, 720] width 60 height 32
select select "**********"
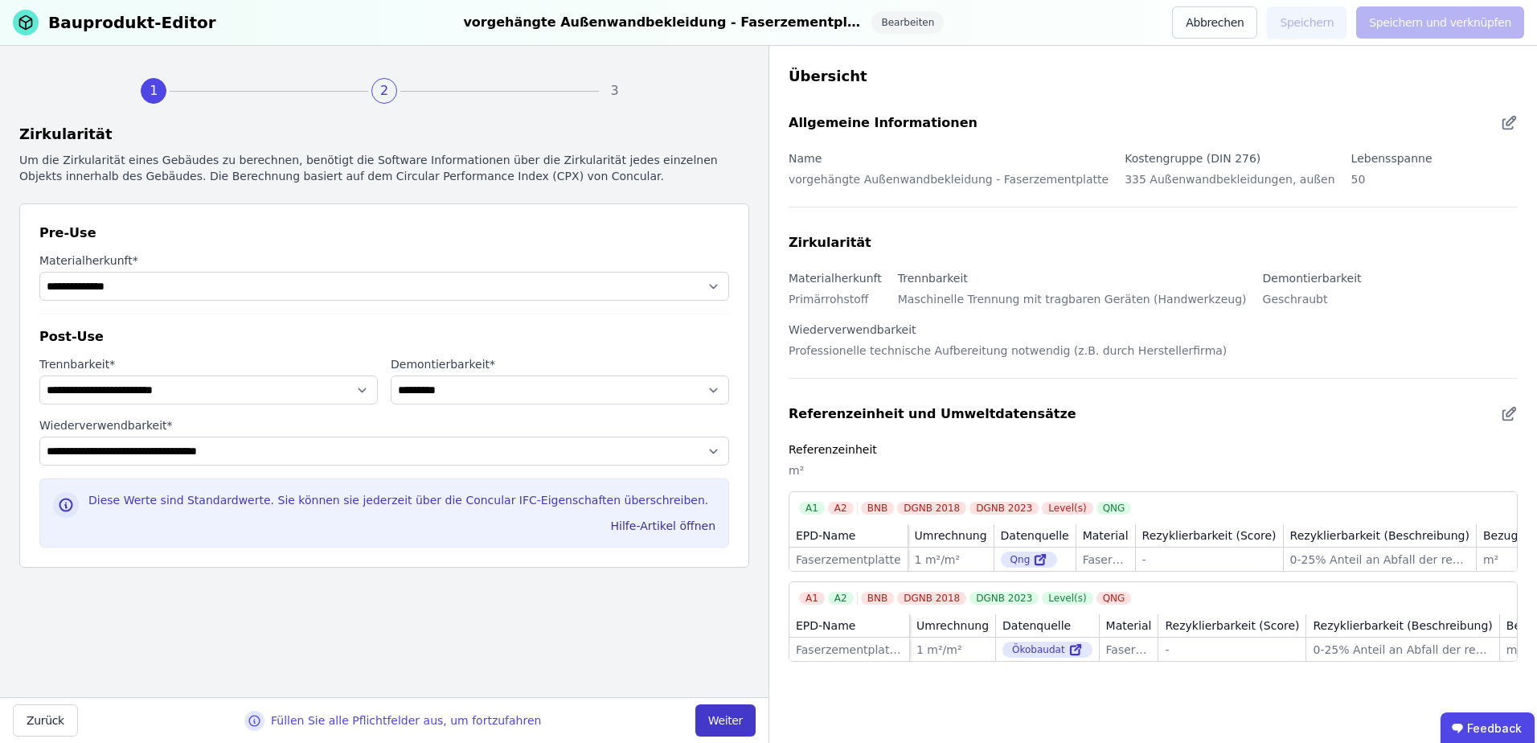
click at [719, 715] on button "Weiter" at bounding box center [725, 720] width 60 height 32
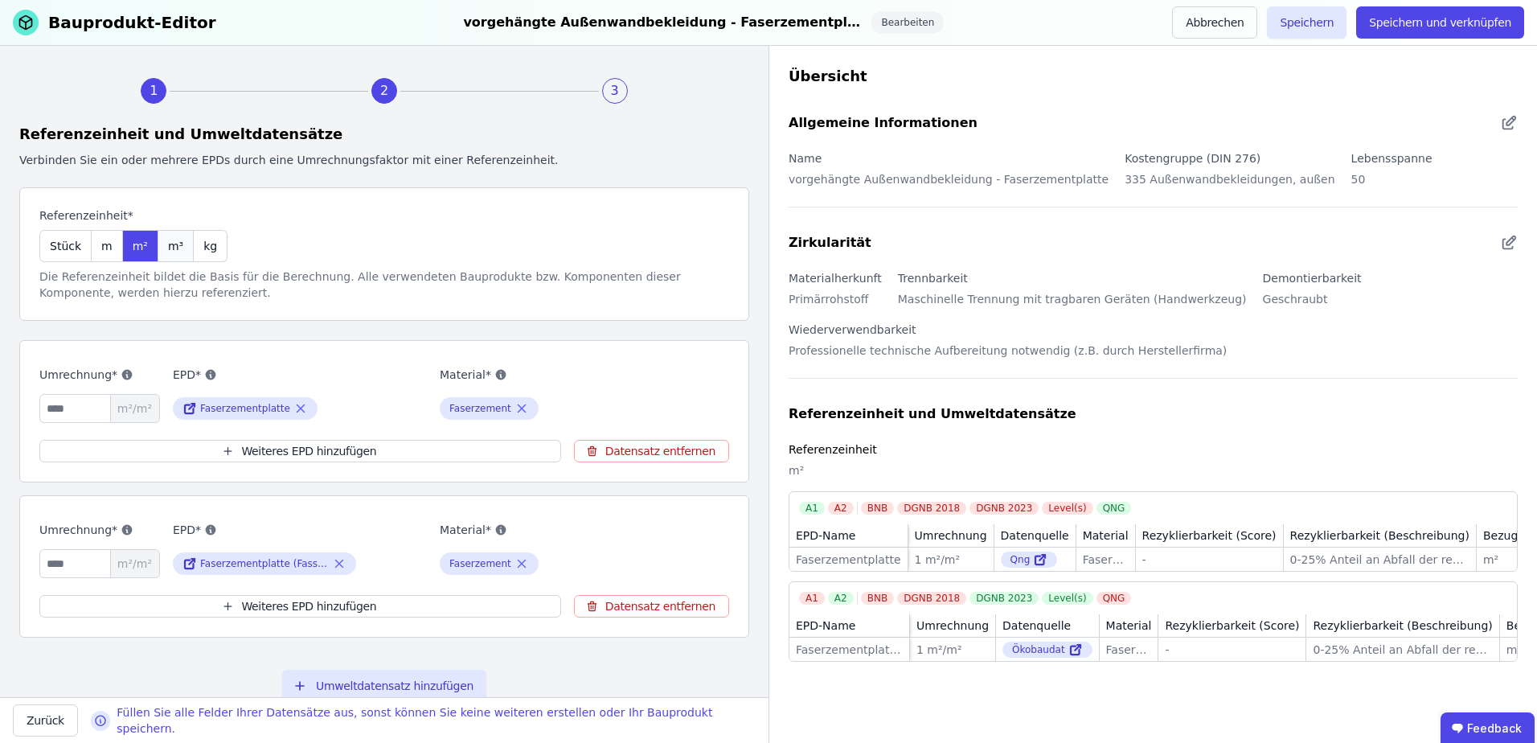
click at [169, 248] on span "m³" at bounding box center [175, 246] width 15 height 16
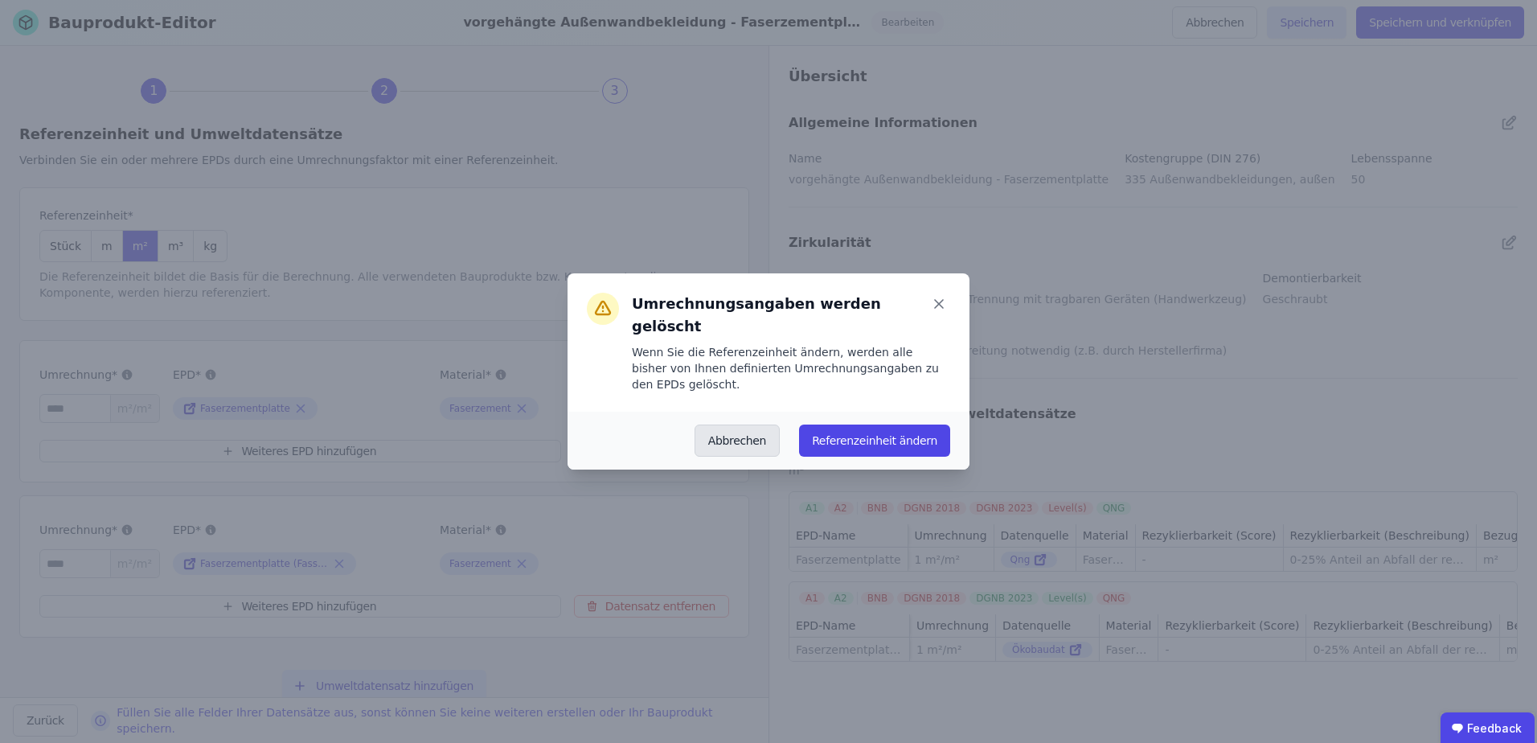
click at [747, 424] on button "Abbrechen" at bounding box center [737, 440] width 85 height 32
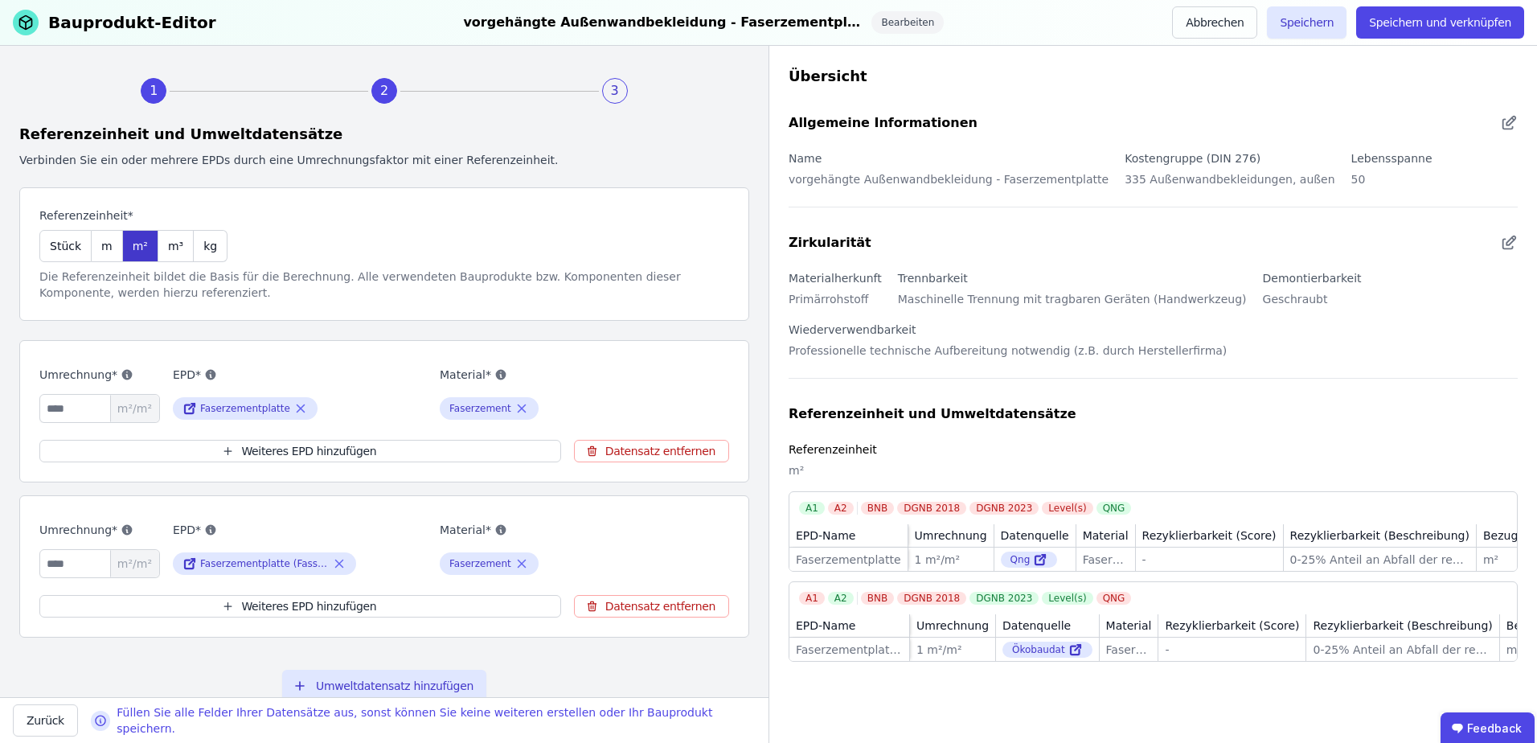
click at [126, 254] on div "m²" at bounding box center [140, 246] width 35 height 32
click at [76, 415] on input "*" at bounding box center [99, 408] width 121 height 29
click at [72, 567] on input "*" at bounding box center [99, 563] width 121 height 29
click at [68, 403] on input "*" at bounding box center [99, 408] width 121 height 29
click at [199, 560] on link at bounding box center [191, 563] width 18 height 19
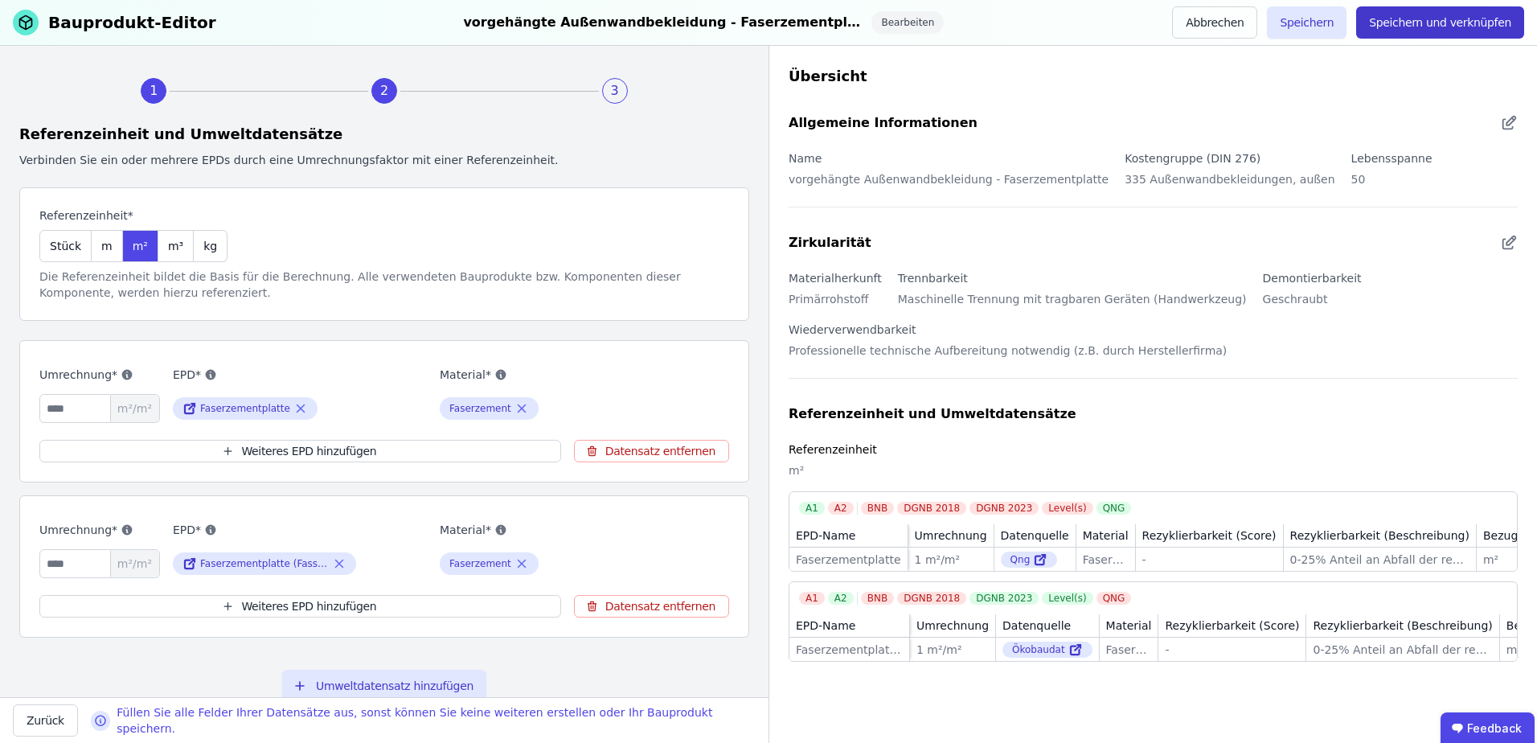
click at [1418, 22] on button "Speichern und verknüpfen" at bounding box center [1440, 22] width 168 height 32
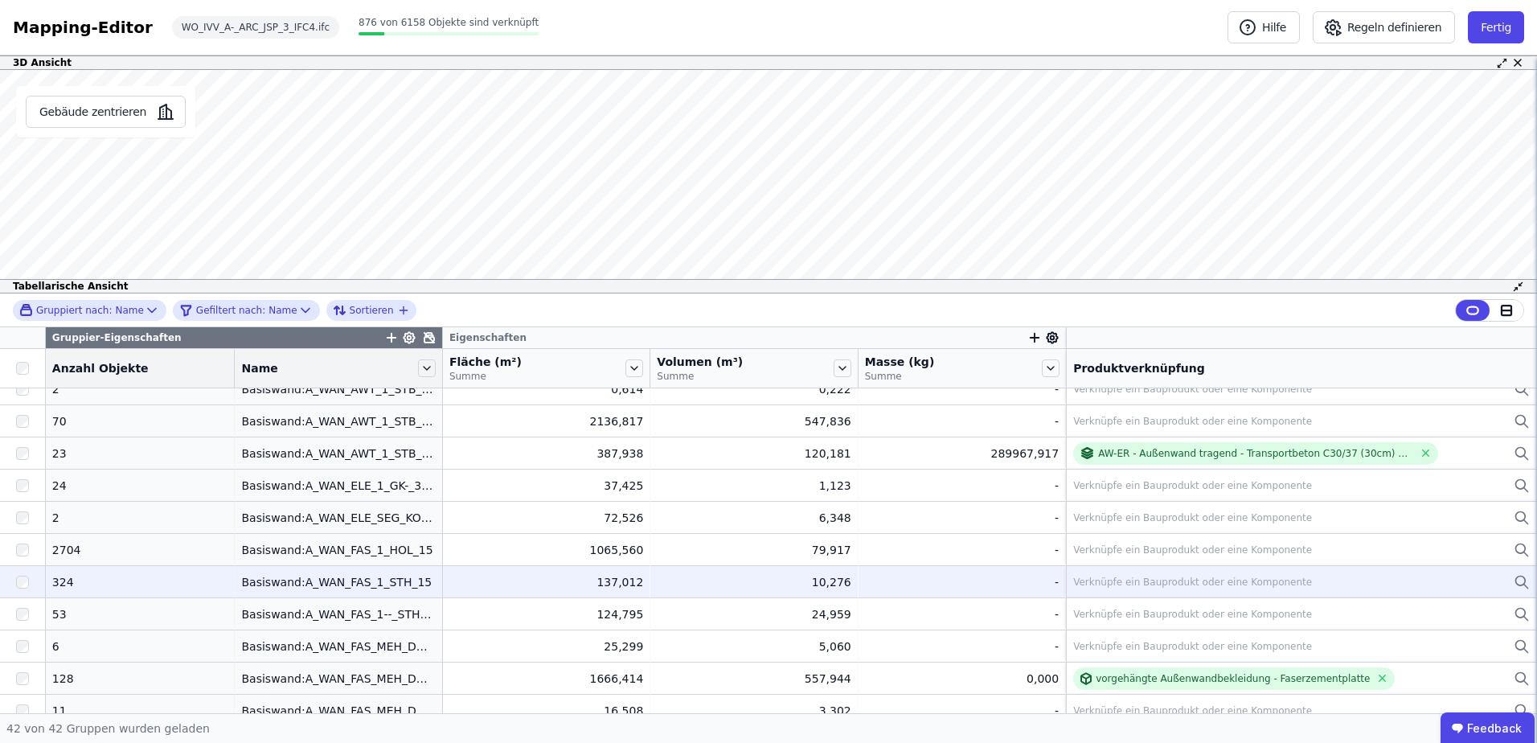
scroll to position [563, 0]
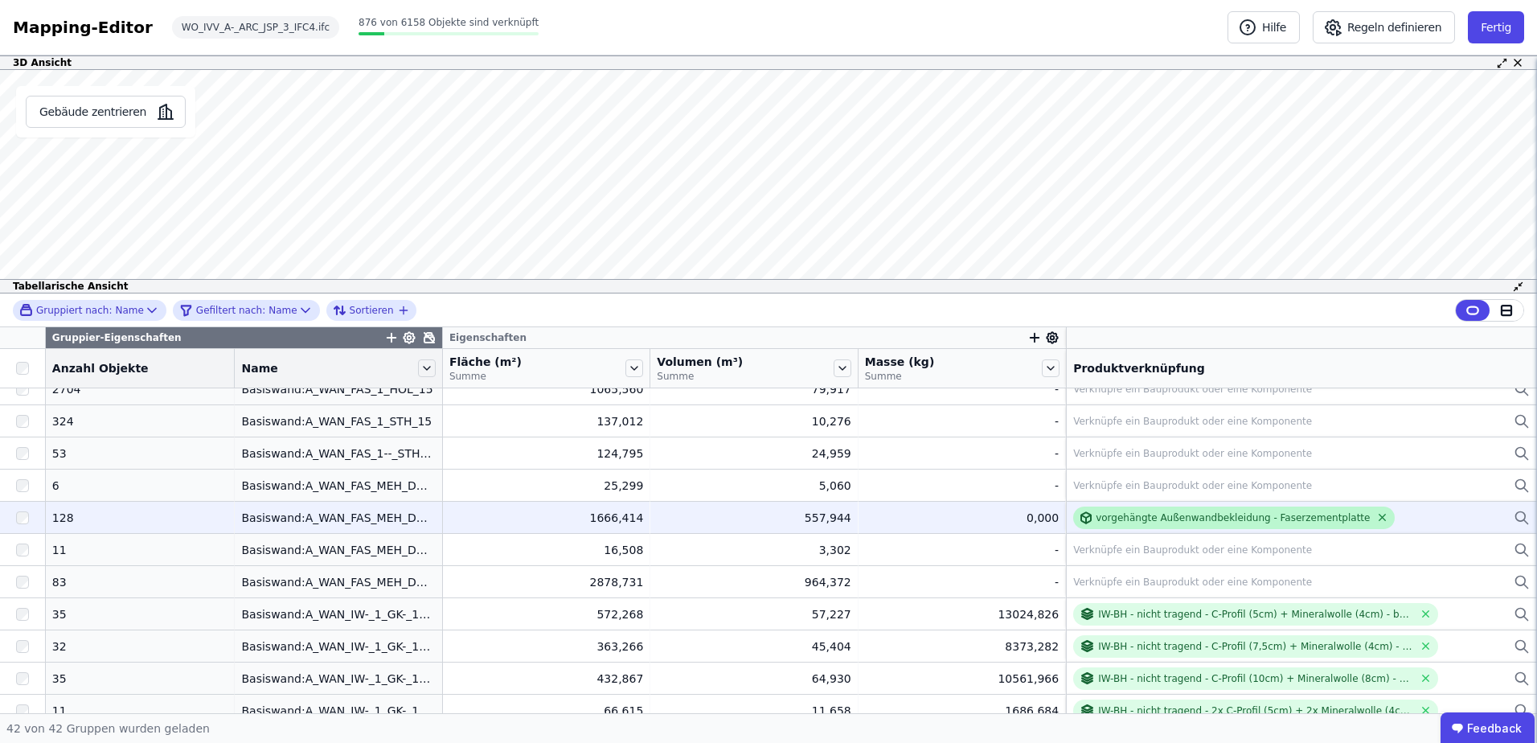
click at [1379, 514] on icon at bounding box center [1382, 517] width 6 height 6
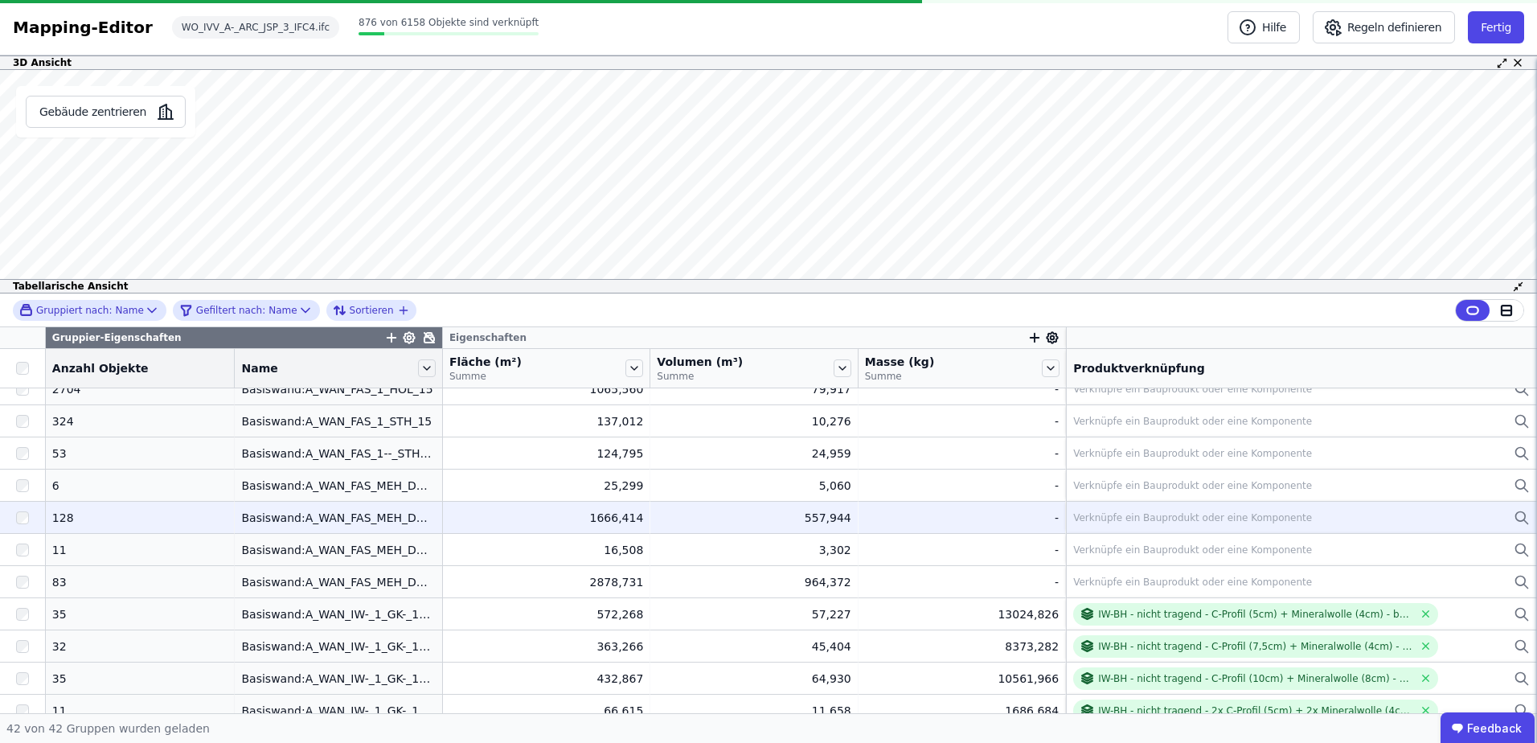
click at [1127, 518] on div "Verknüpfe ein Bauprodukt oder eine Komponente" at bounding box center [1192, 517] width 239 height 13
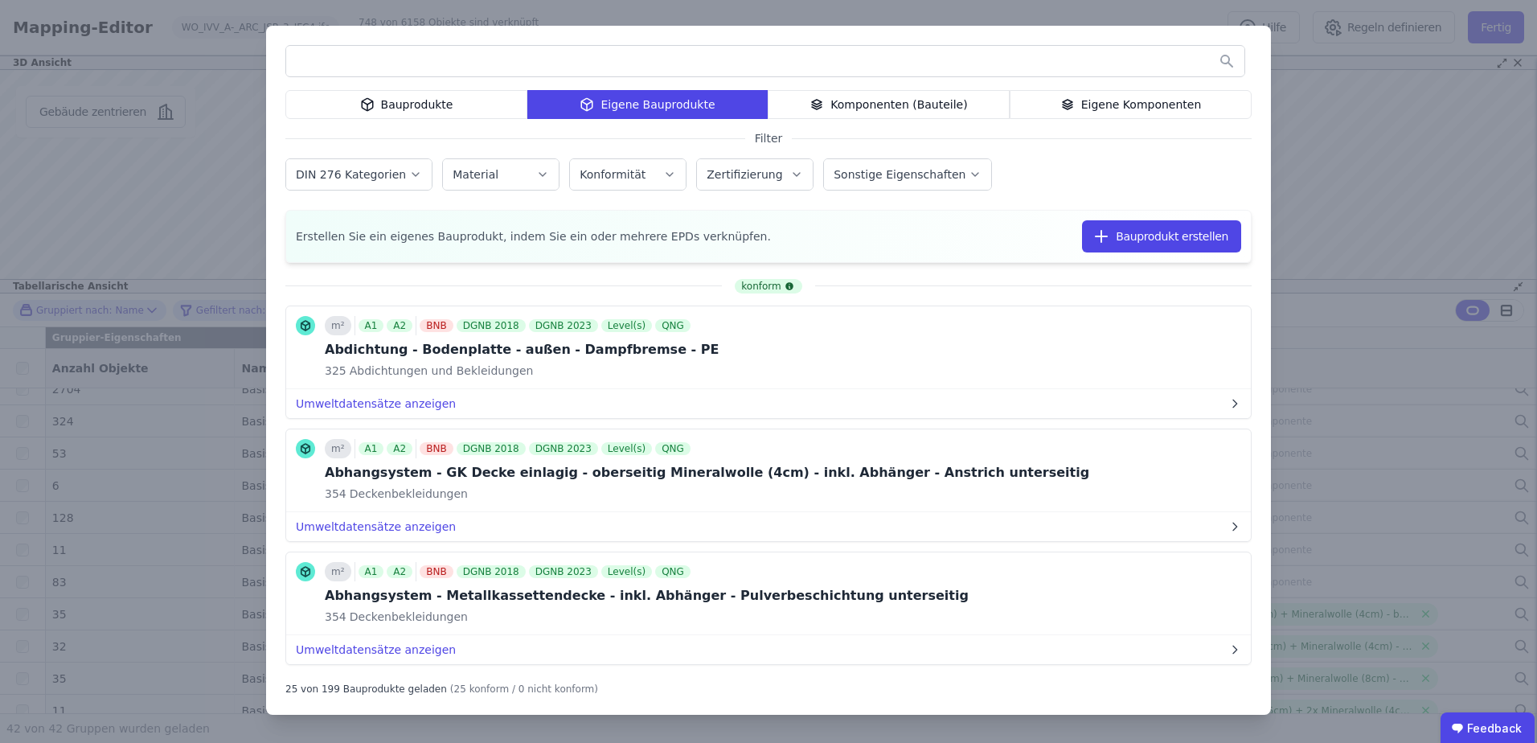
click at [1085, 95] on div "Eigene Komponenten" at bounding box center [1131, 104] width 242 height 29
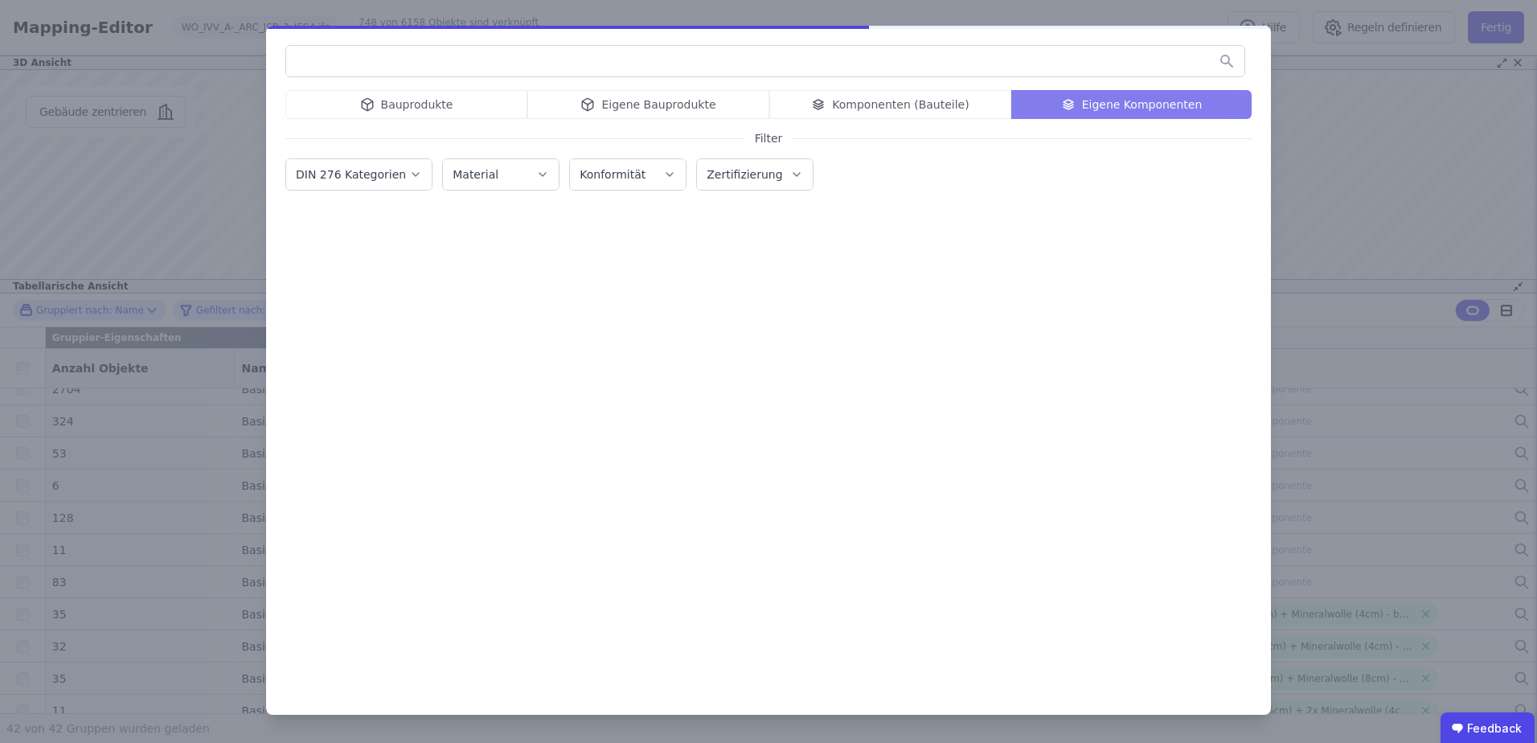
click at [601, 47] on input "text" at bounding box center [765, 61] width 958 height 29
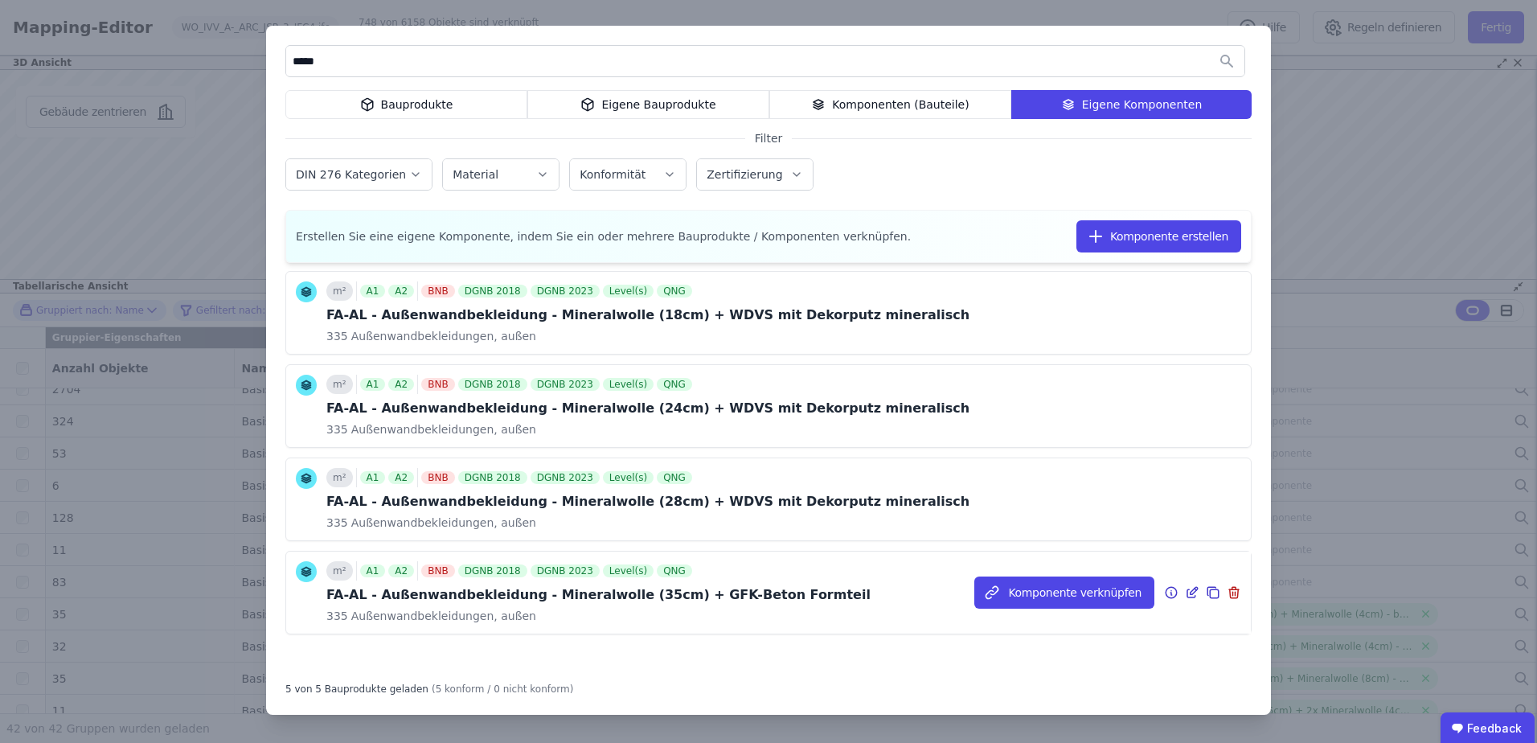
scroll to position [0, 0]
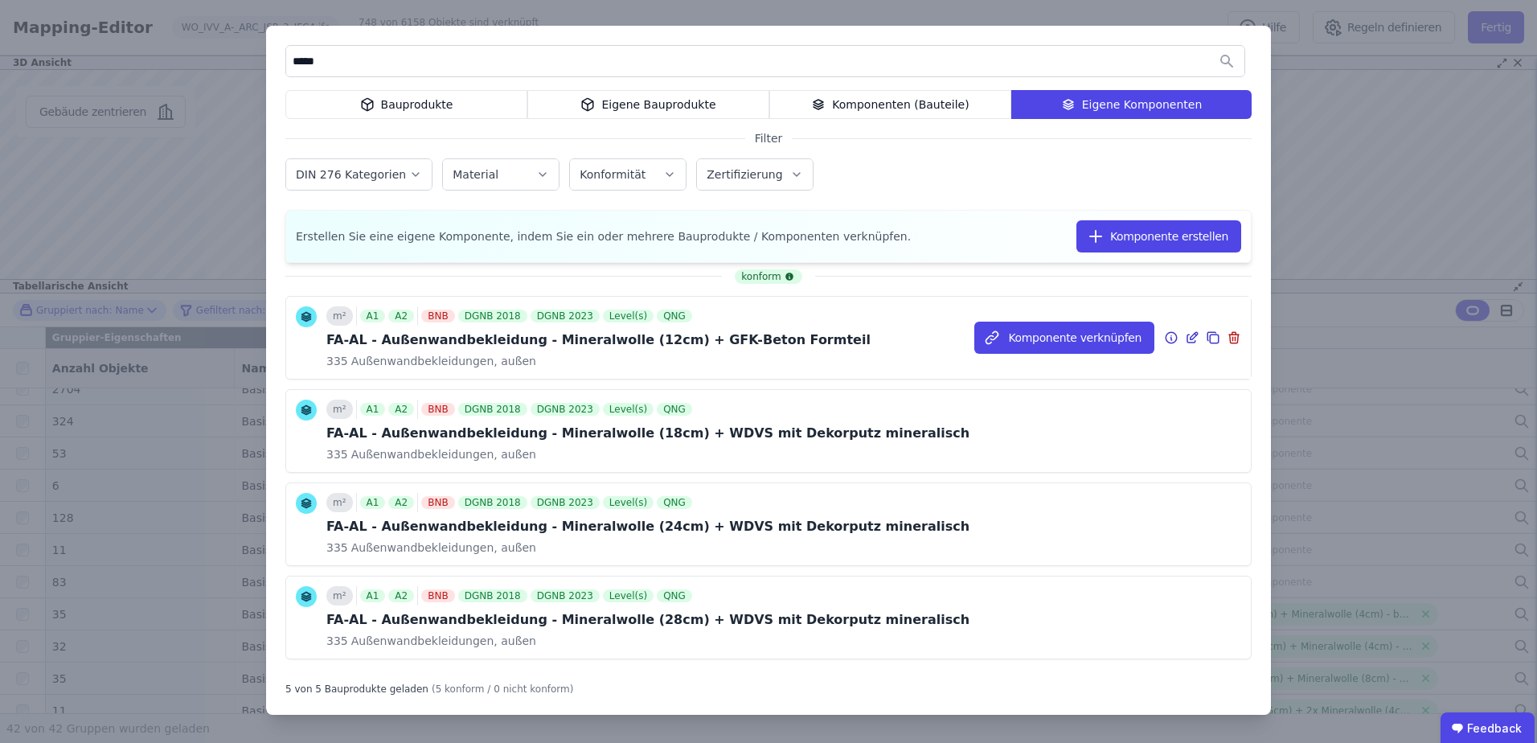
type input "*****"
click at [1206, 341] on icon at bounding box center [1213, 337] width 14 height 19
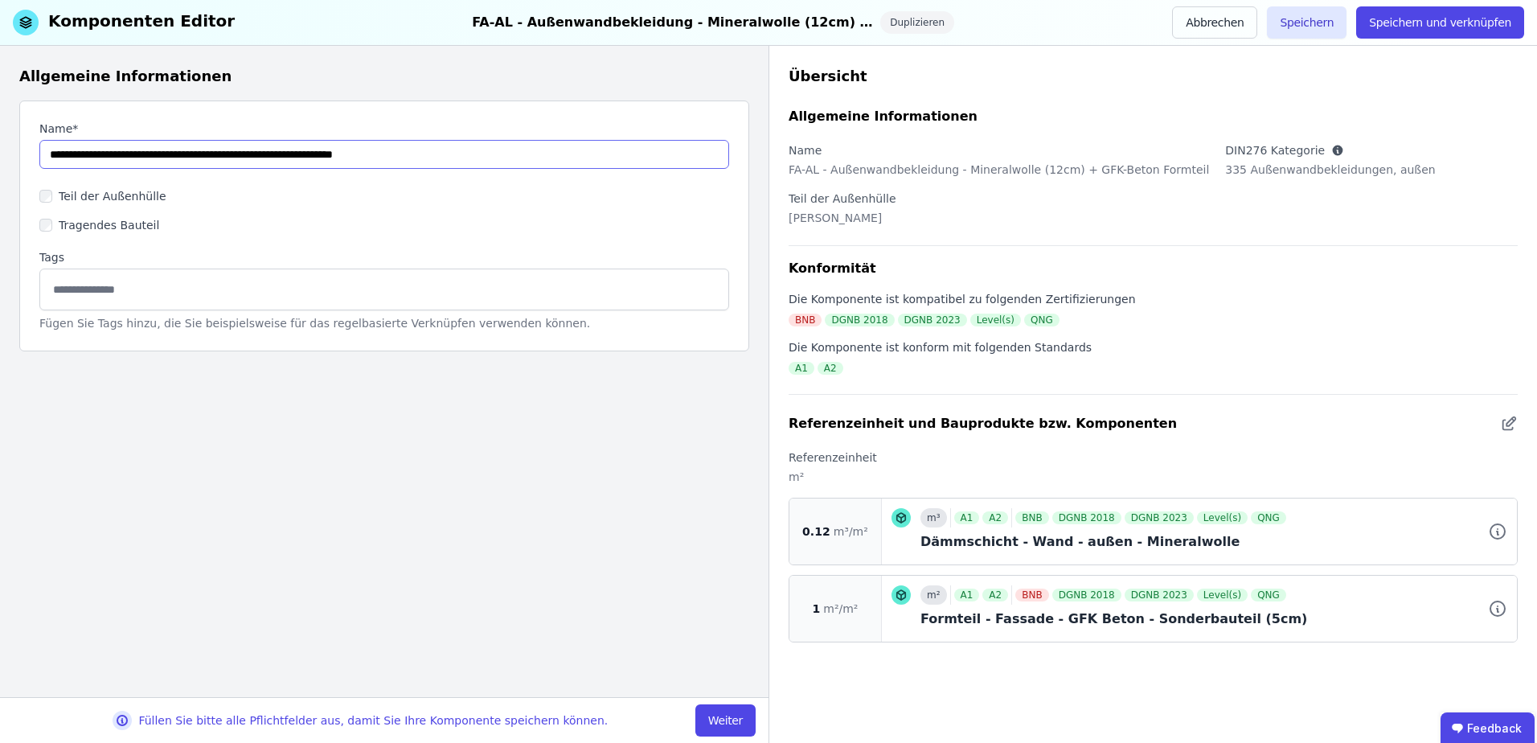
drag, startPoint x: 456, startPoint y: 155, endPoint x: 215, endPoint y: 131, distance: 242.4
click at [215, 131] on div "Name*" at bounding box center [384, 145] width 690 height 48
type input "**********"
click at [734, 711] on button "Weiter" at bounding box center [725, 720] width 60 height 32
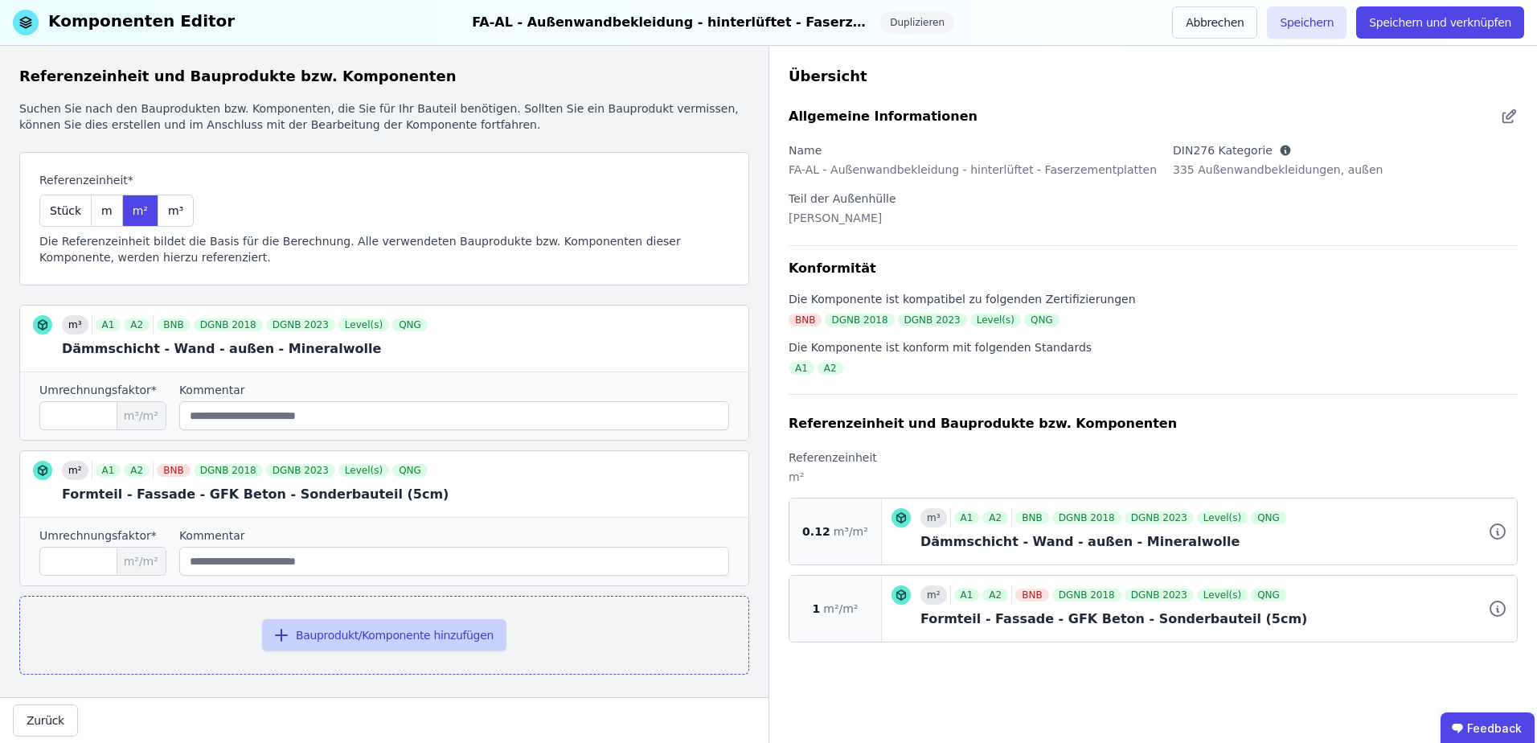
click at [387, 632] on button "Bauprodukt/Komponente hinzufügen" at bounding box center [384, 635] width 244 height 32
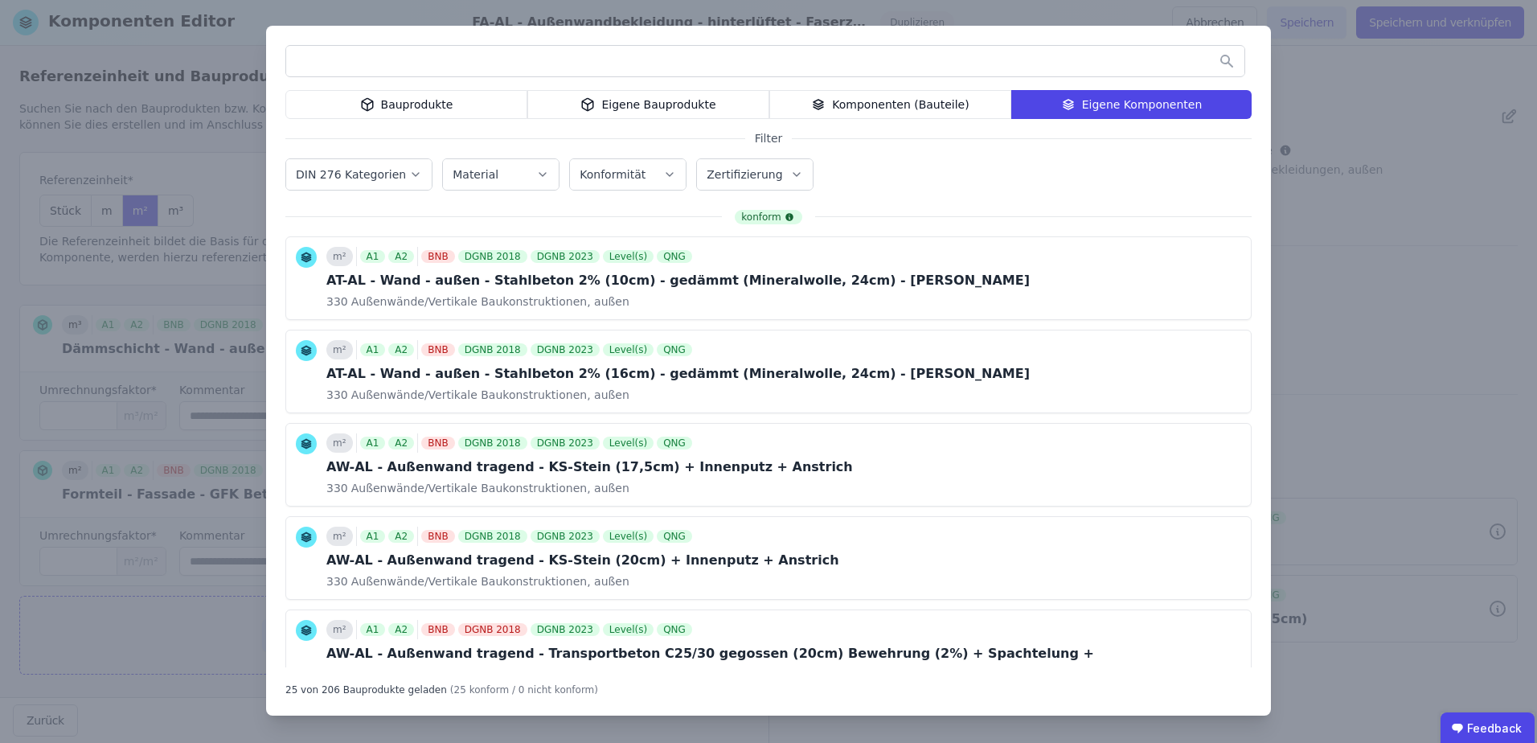
click at [446, 96] on div "Bauprodukte" at bounding box center [406, 104] width 242 height 29
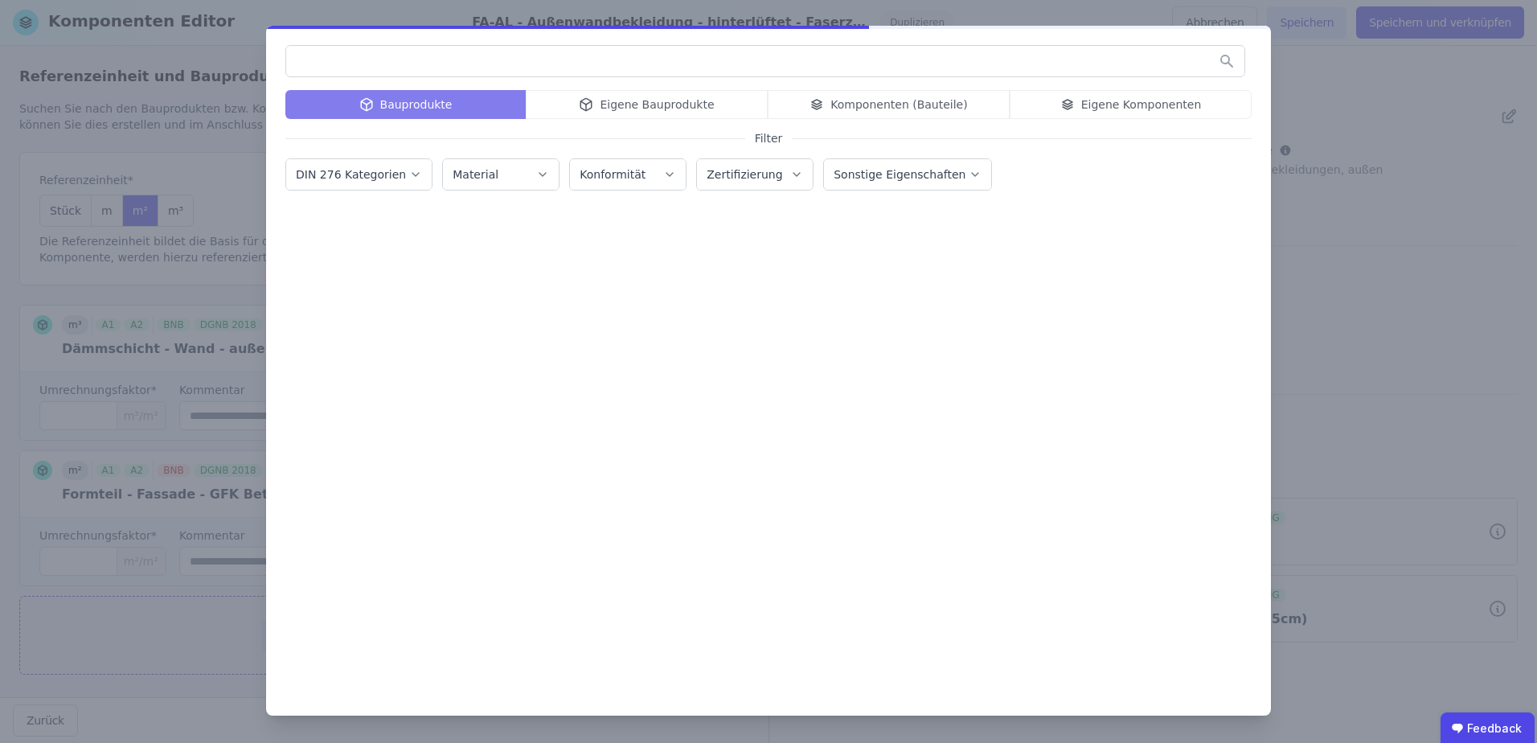
click at [412, 68] on input "text" at bounding box center [765, 61] width 958 height 29
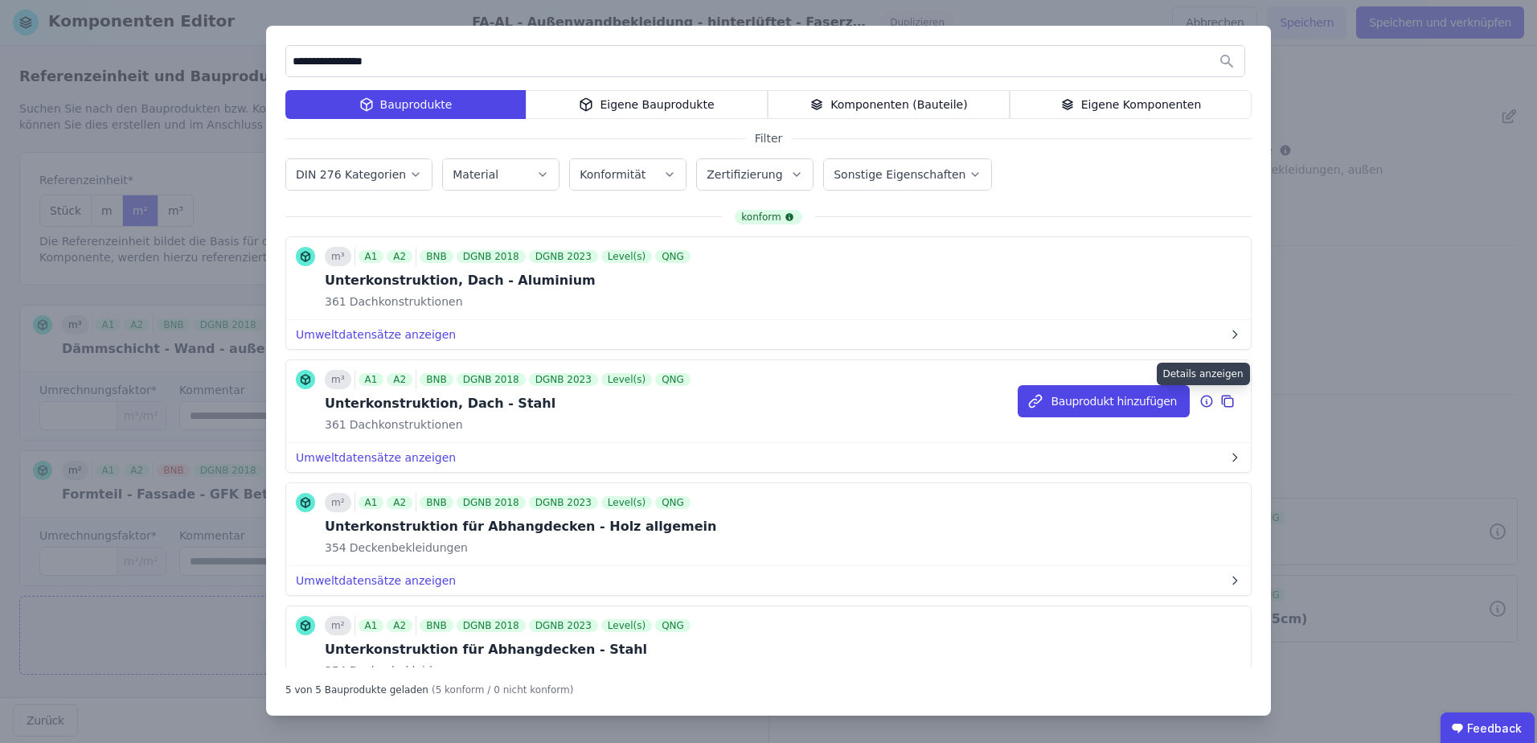
click at [1199, 399] on icon at bounding box center [1206, 400] width 14 height 19
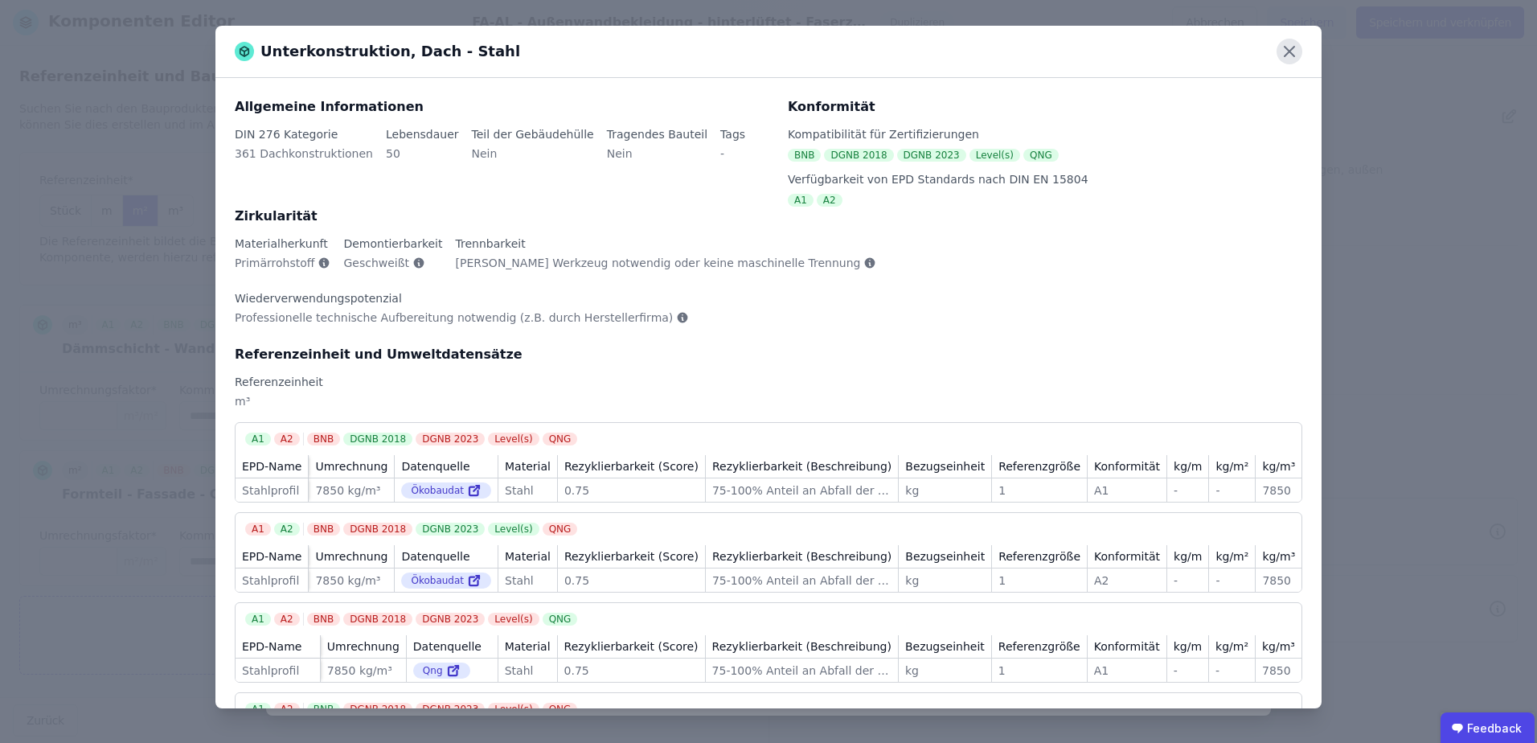
click at [1289, 55] on icon at bounding box center [1290, 52] width 26 height 26
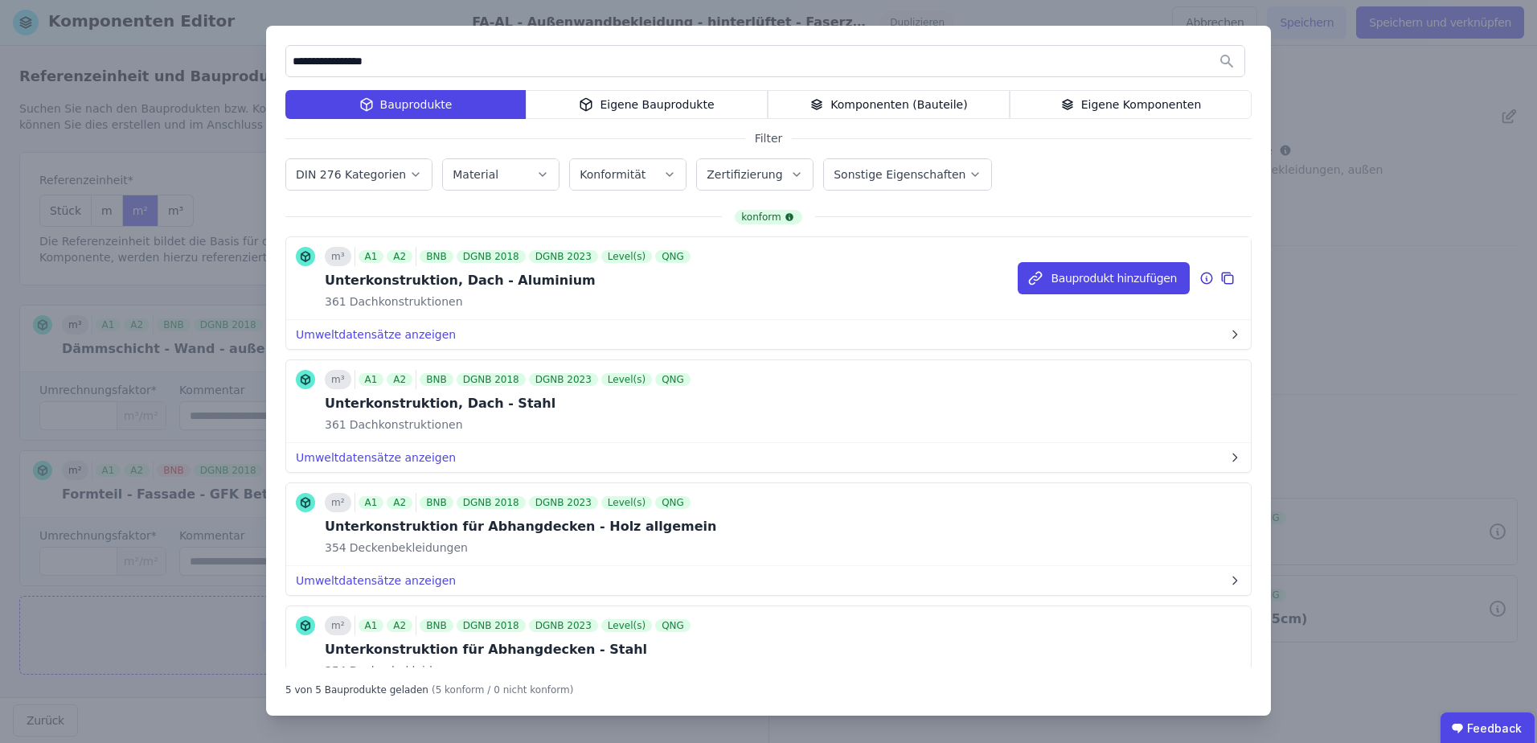
click at [1199, 280] on icon at bounding box center [1206, 277] width 14 height 19
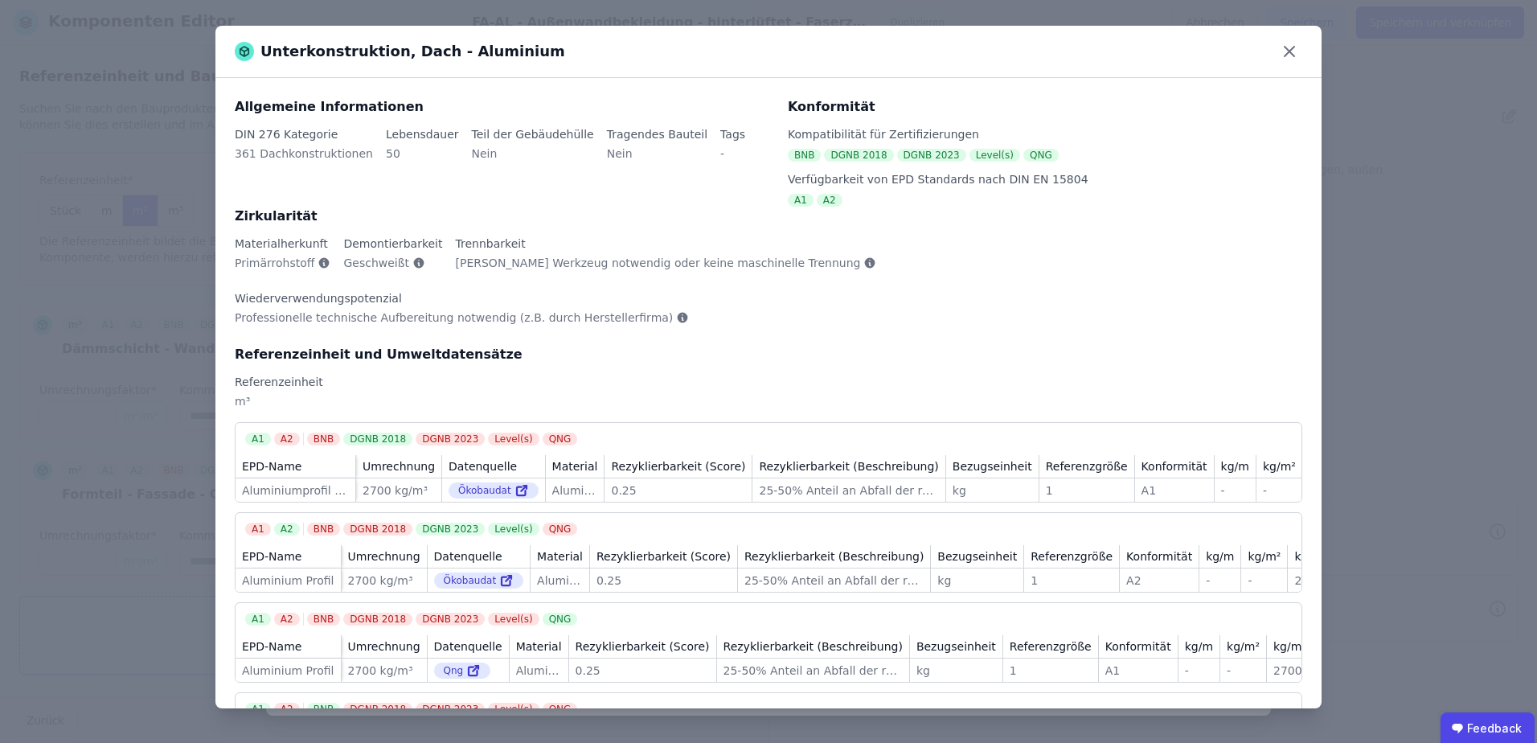
scroll to position [51, 0]
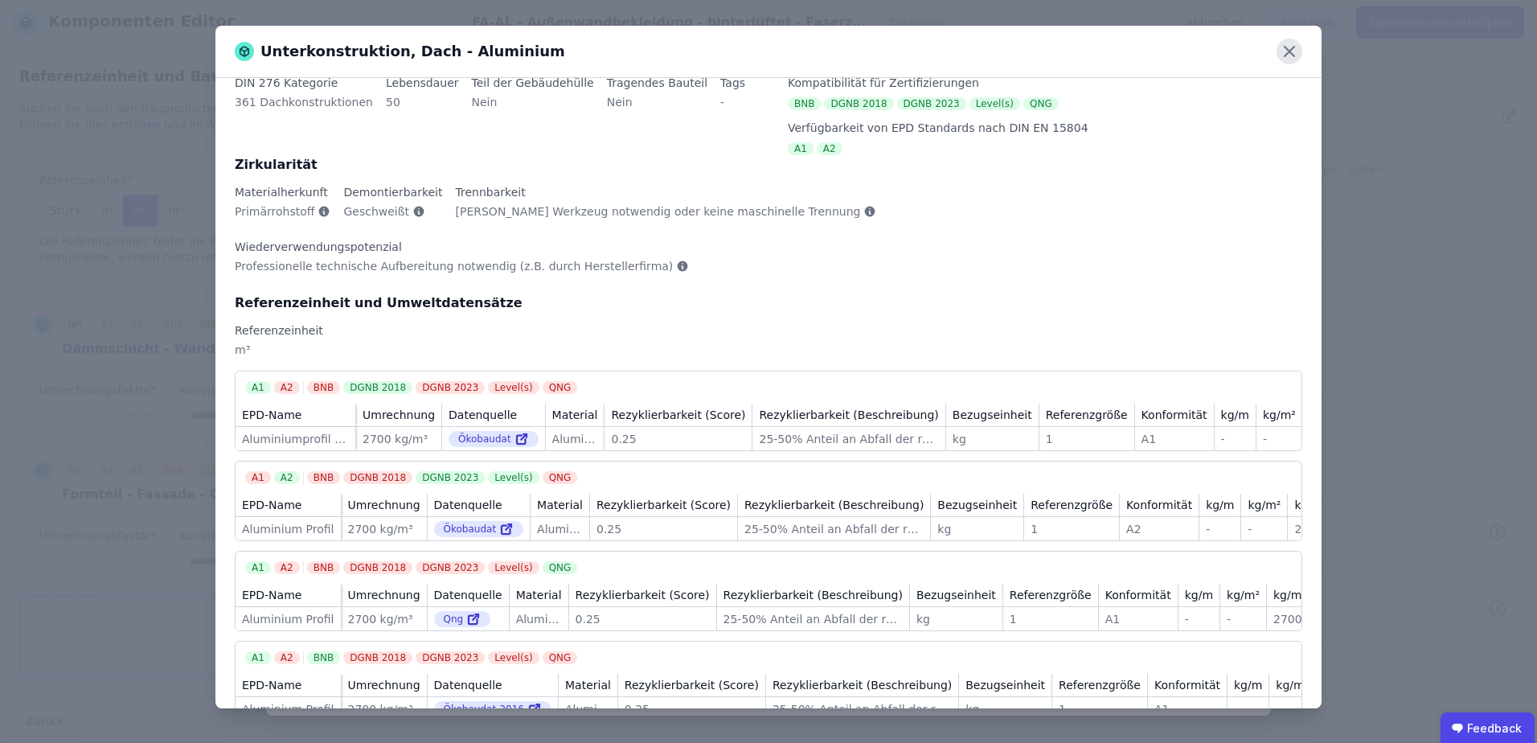
click at [1288, 48] on icon at bounding box center [1290, 52] width 26 height 26
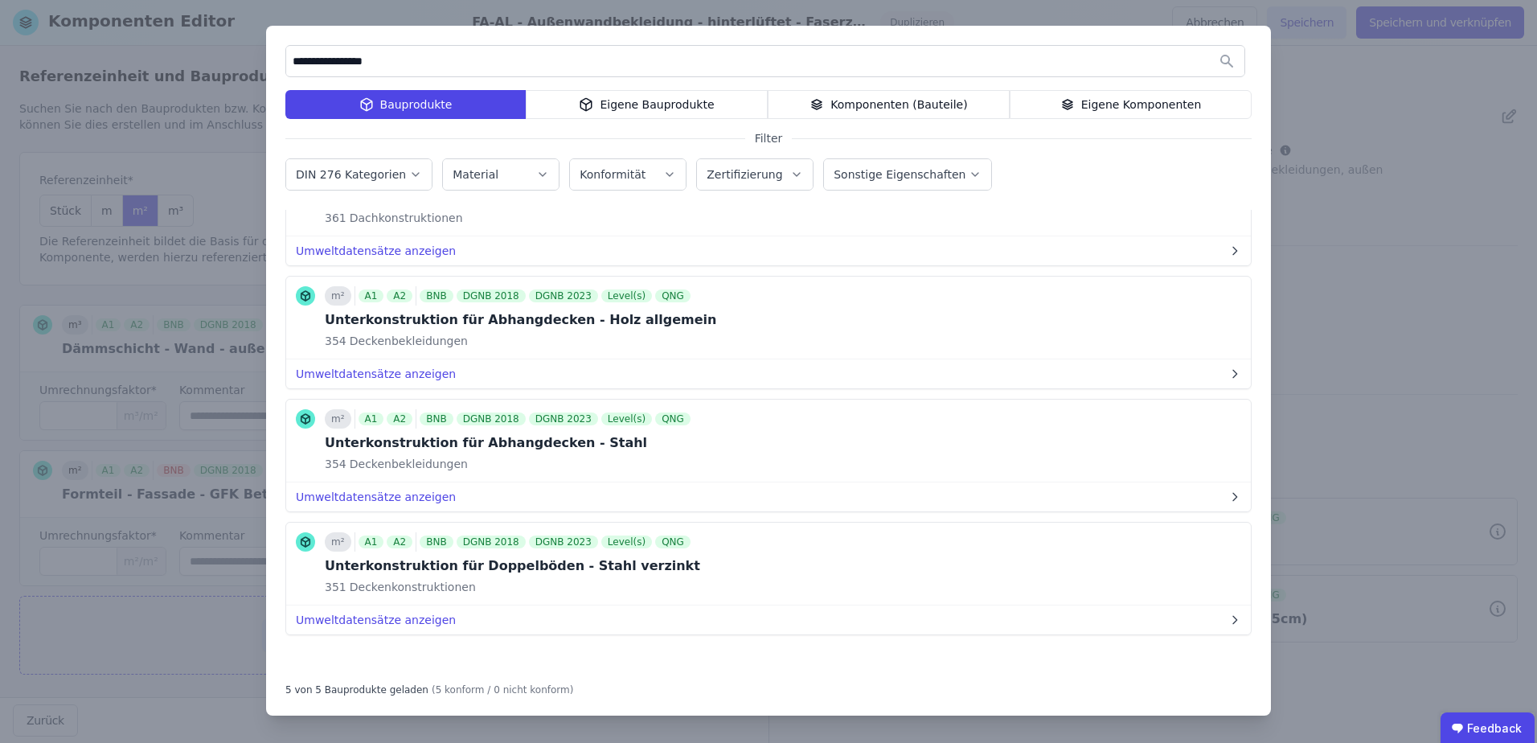
scroll to position [0, 0]
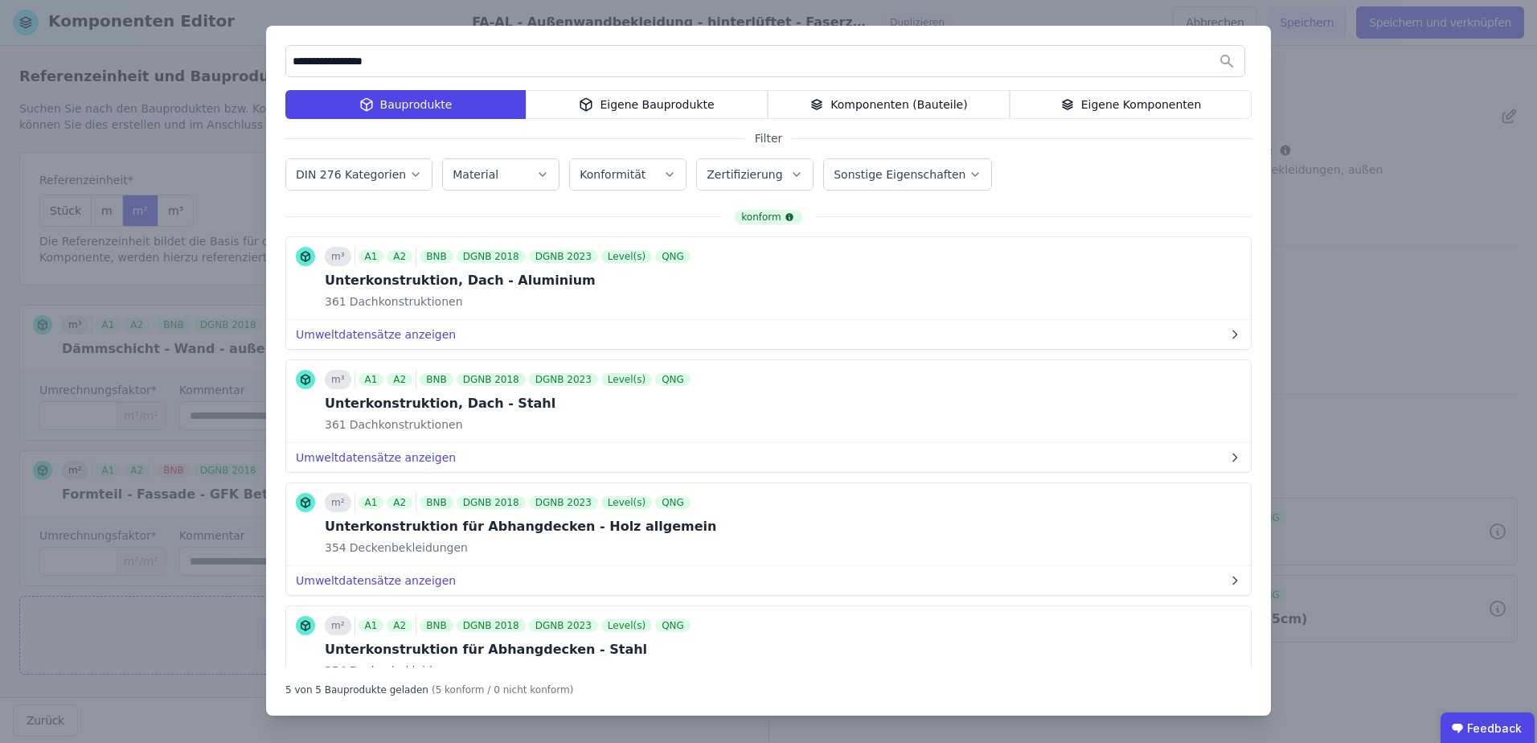
drag, startPoint x: 386, startPoint y: 61, endPoint x: 265, endPoint y: 41, distance: 122.2
click at [265, 41] on div "**********" at bounding box center [768, 371] width 1537 height 743
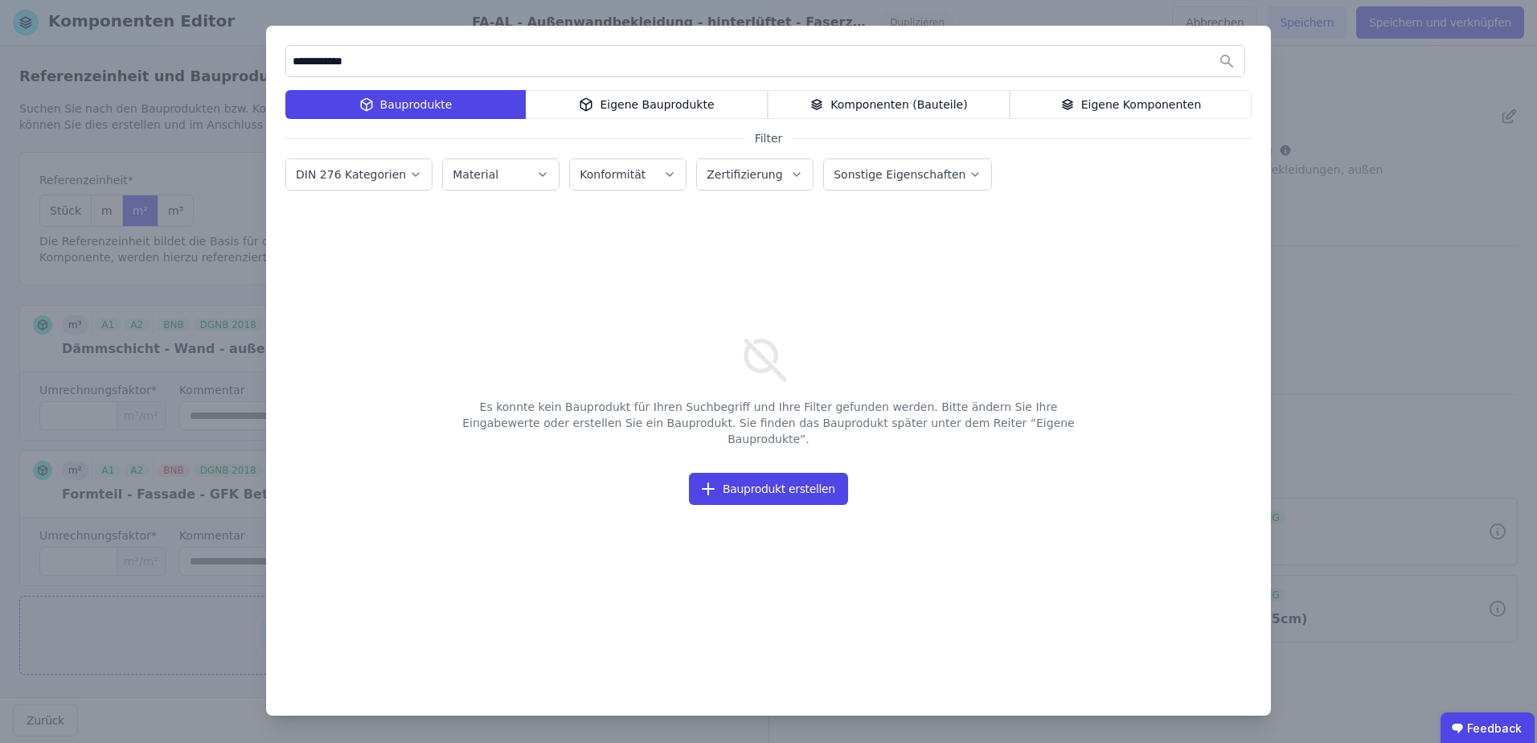
drag, startPoint x: 383, startPoint y: 61, endPoint x: 203, endPoint y: 57, distance: 179.3
click at [203, 57] on div "**********" at bounding box center [768, 371] width 1537 height 743
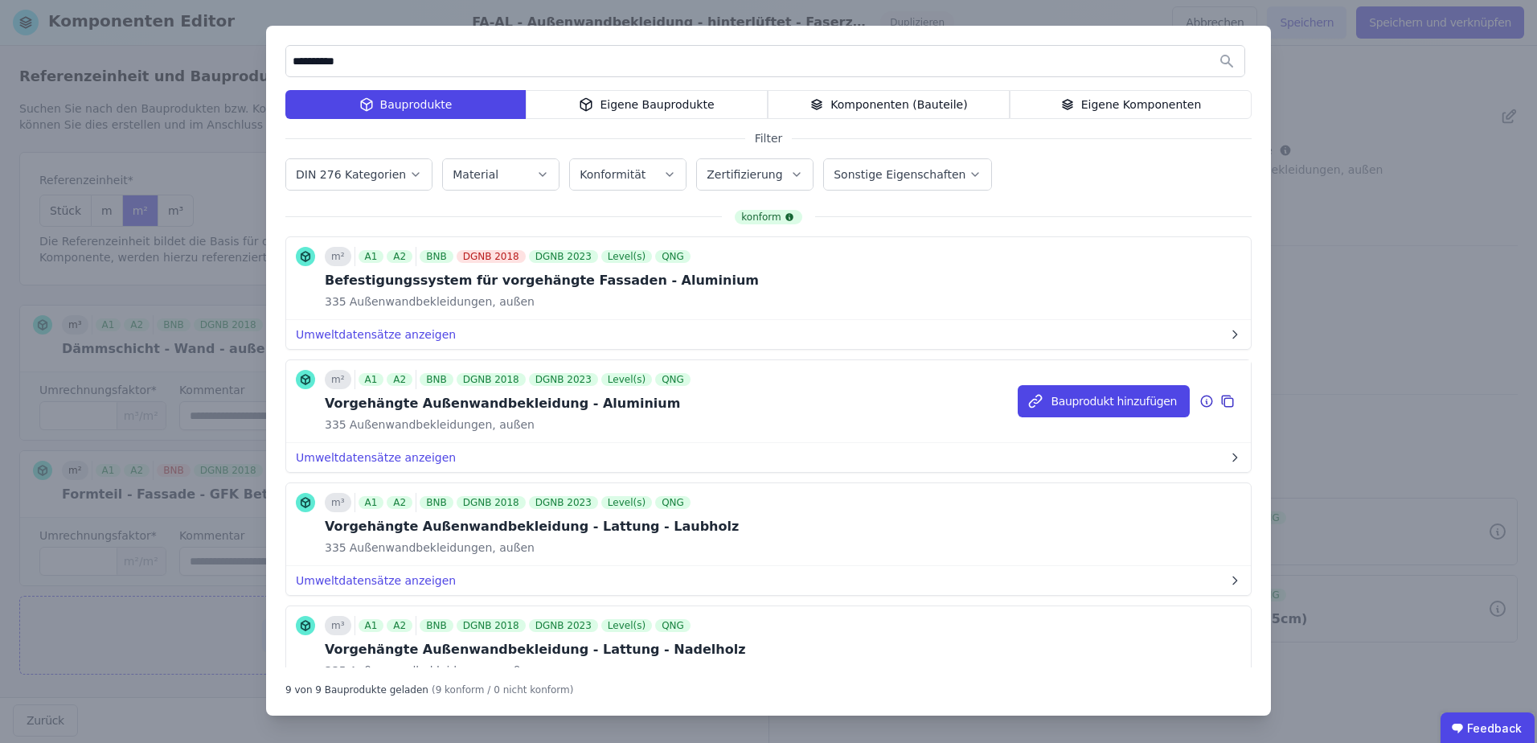
type input "**********"
click at [1199, 397] on icon at bounding box center [1206, 400] width 14 height 19
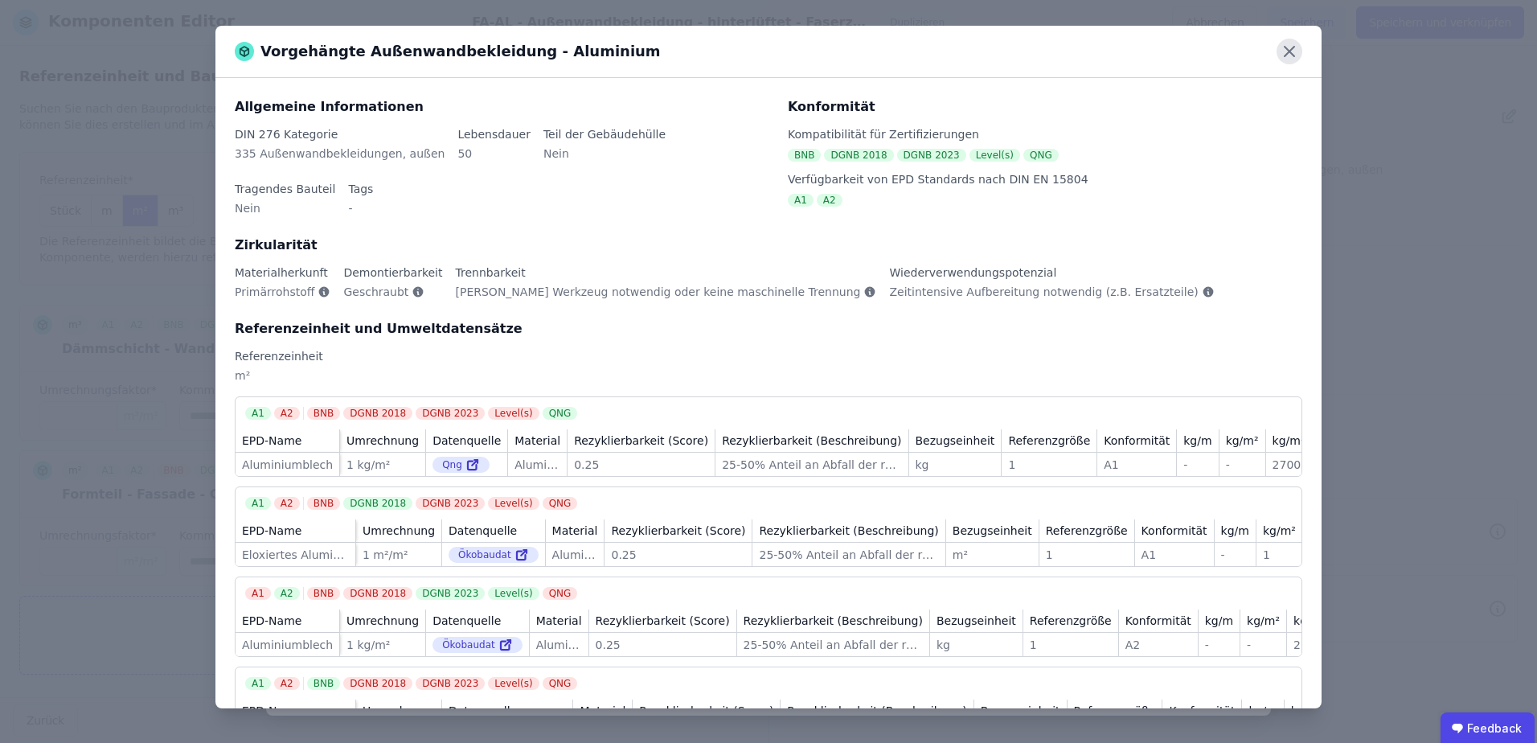
click at [1296, 50] on icon at bounding box center [1290, 52] width 26 height 26
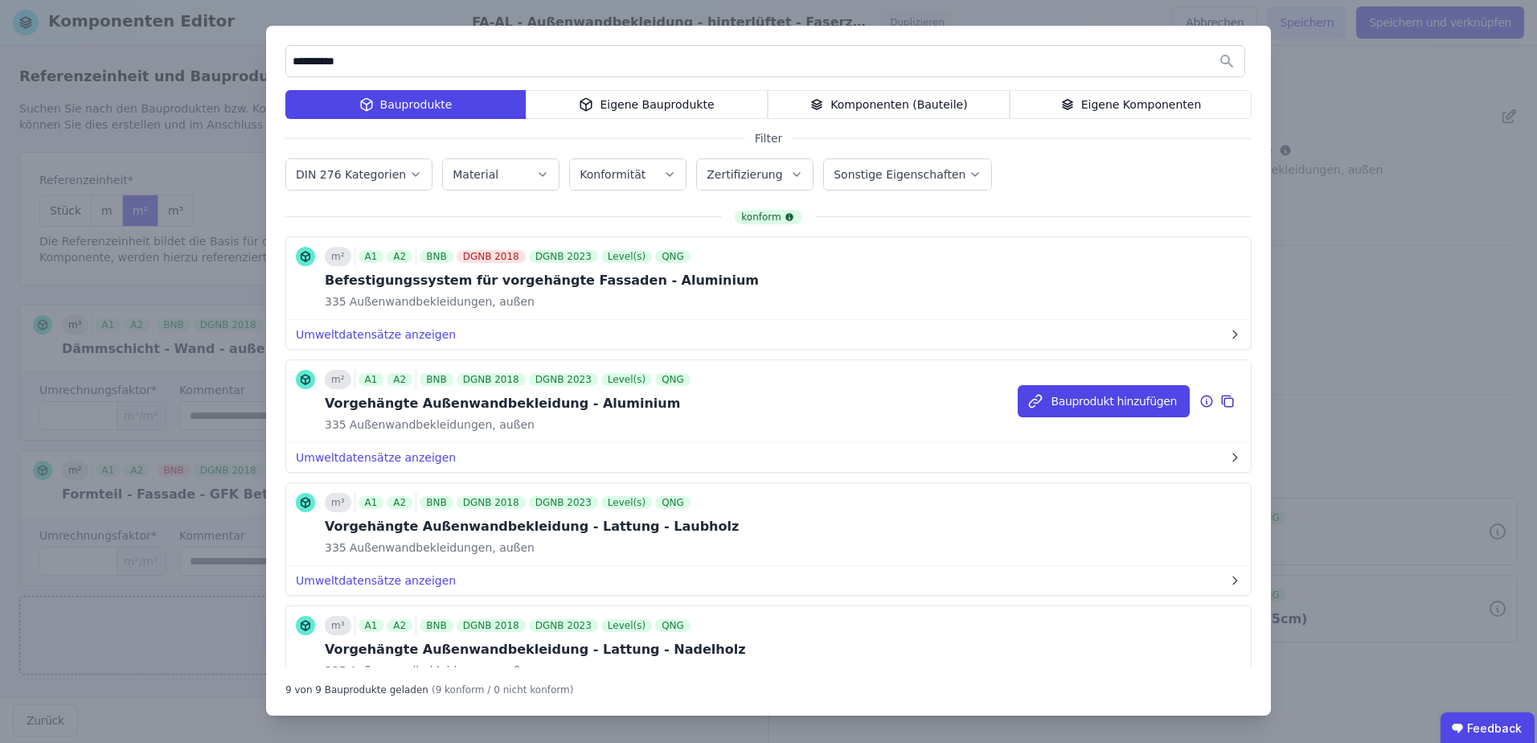
scroll to position [80, 0]
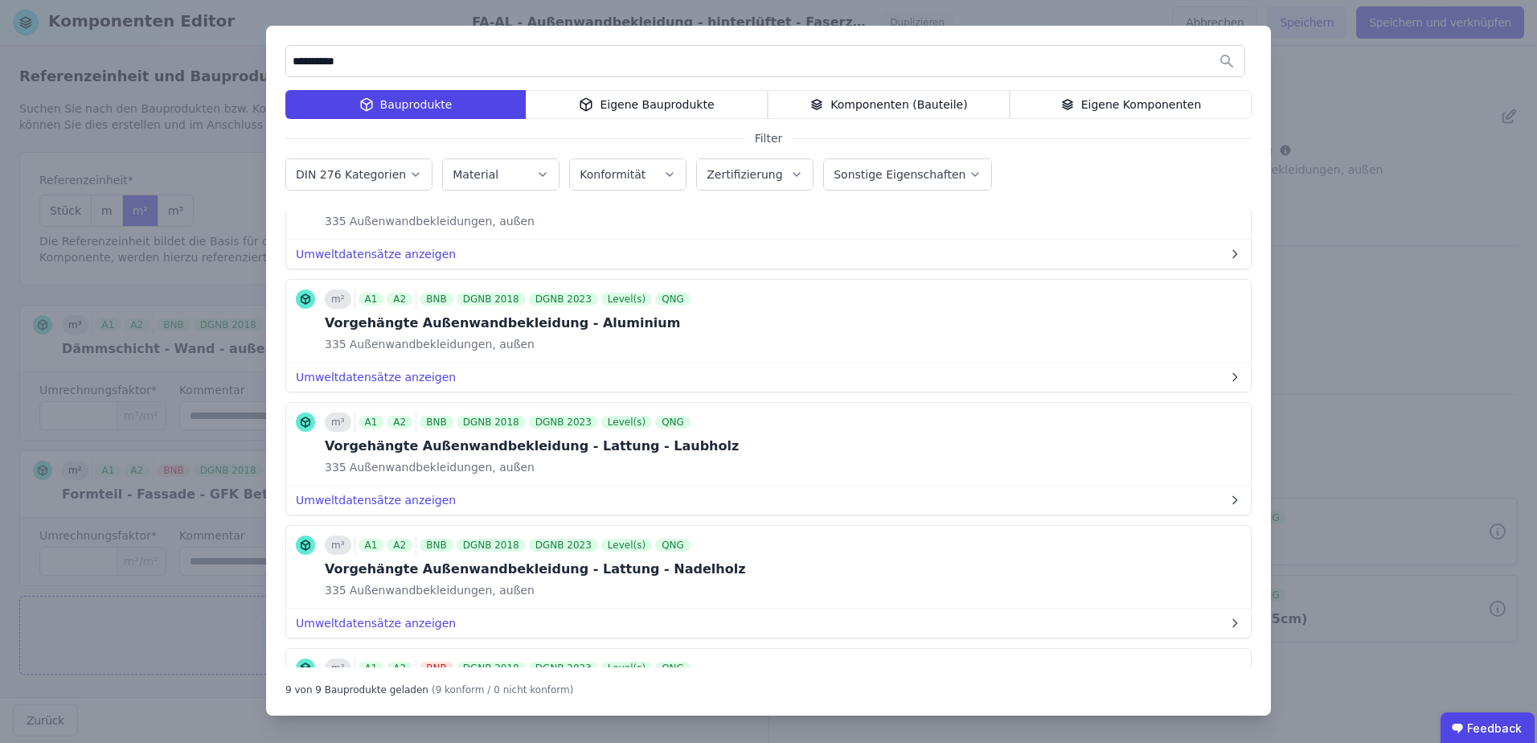
click at [150, 629] on div "**********" at bounding box center [768, 371] width 1537 height 743
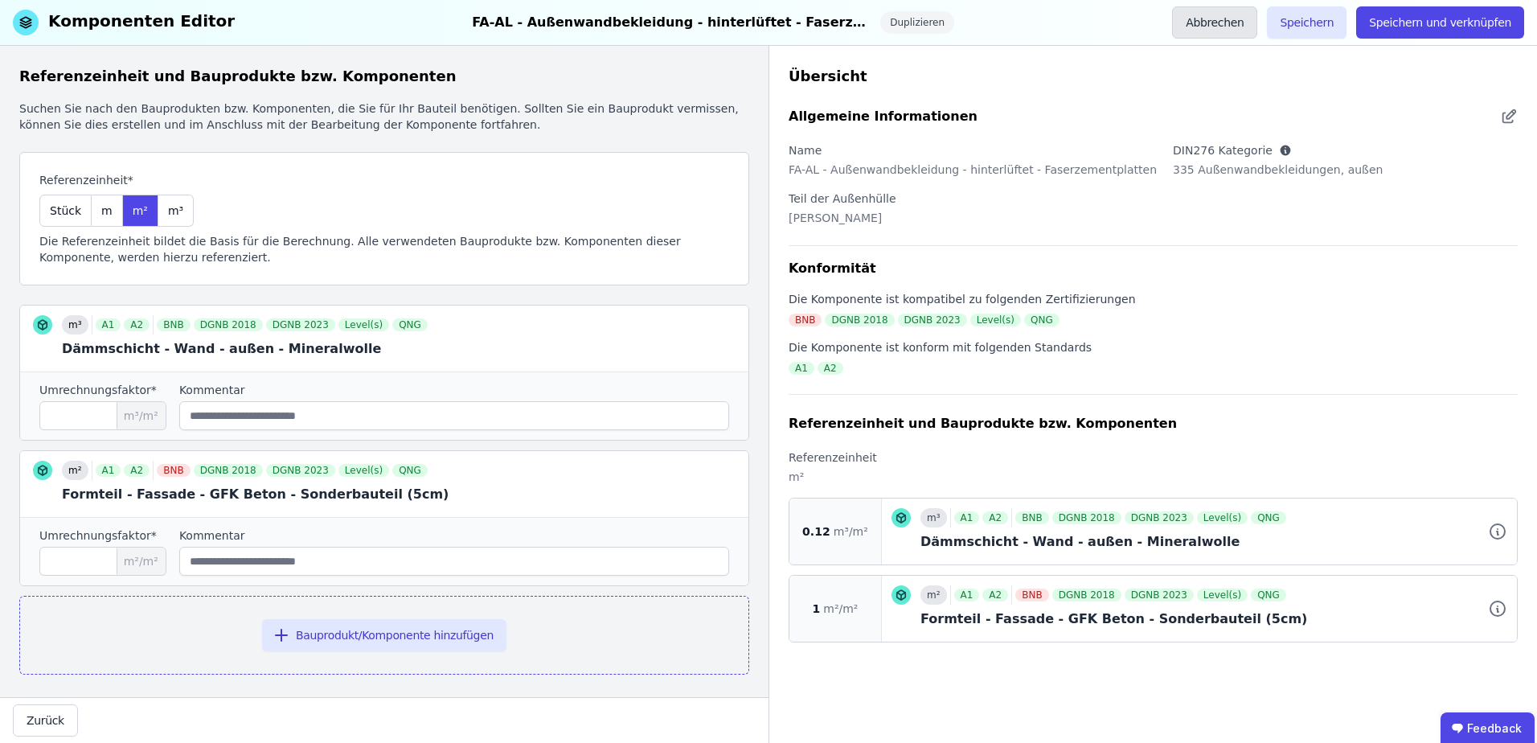
click at [1232, 22] on button "Abbrechen" at bounding box center [1214, 22] width 85 height 32
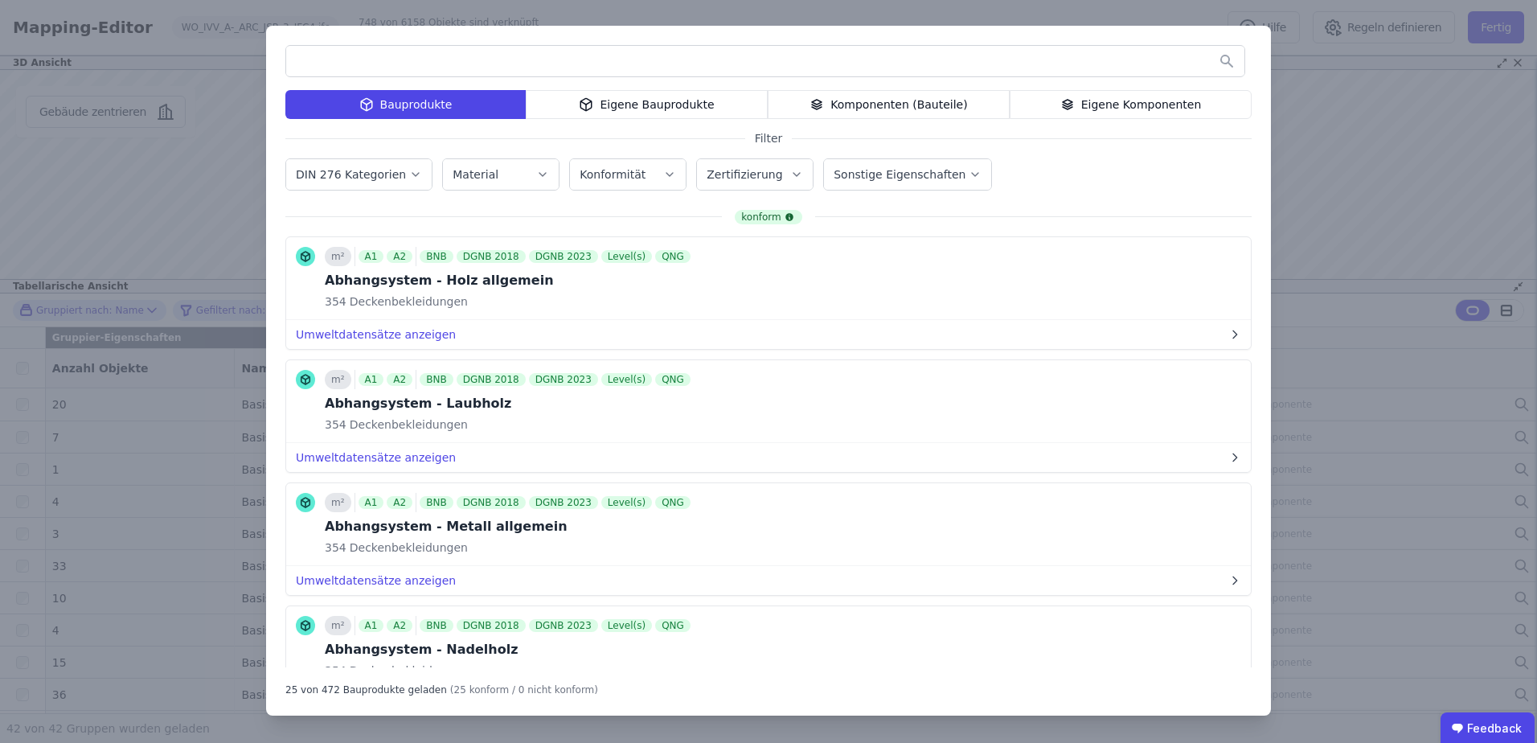
click at [1314, 156] on div "Bauprodukte Eigene Bauprodukte Komponenten (Bauteile) Eigene Komponenten Filter…" at bounding box center [768, 371] width 1537 height 743
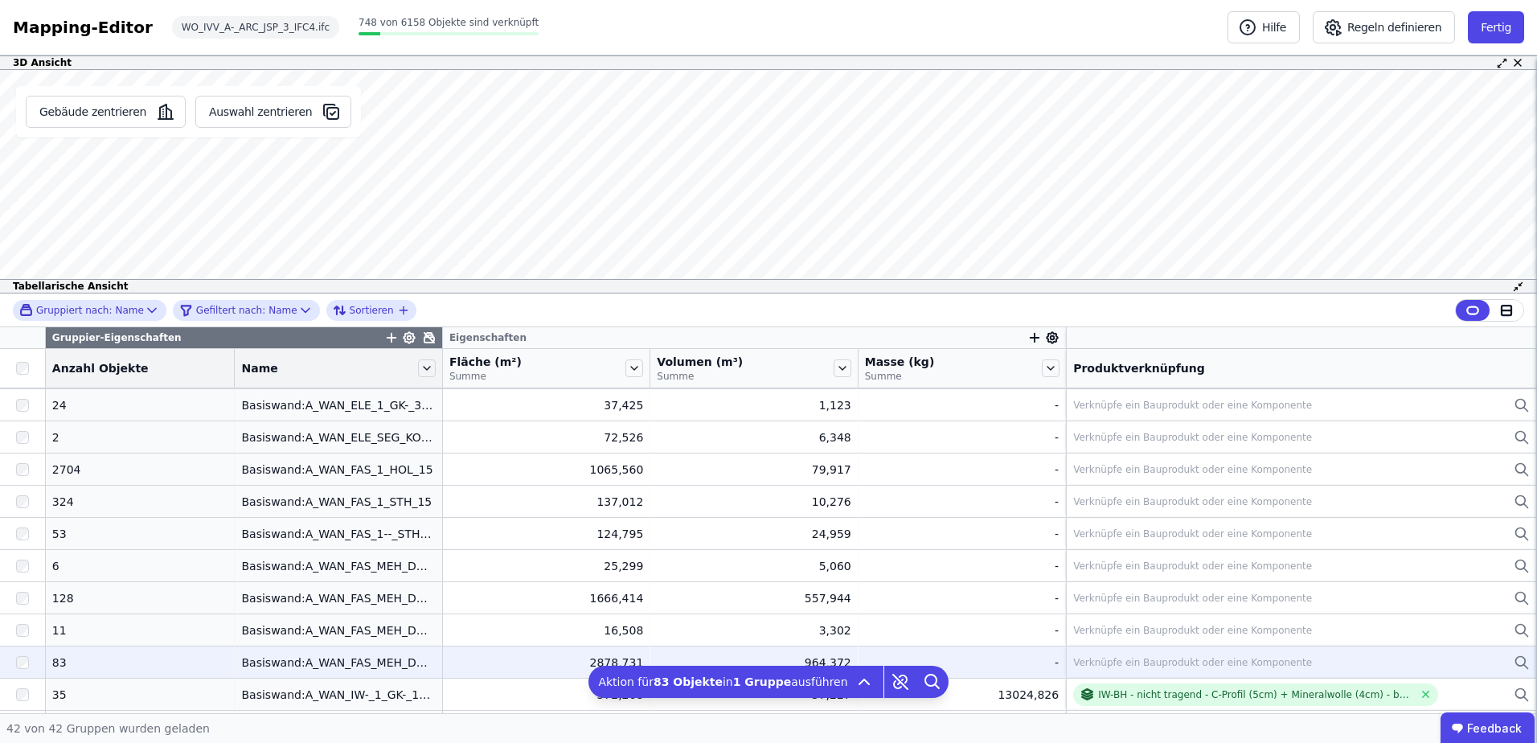
scroll to position [563, 0]
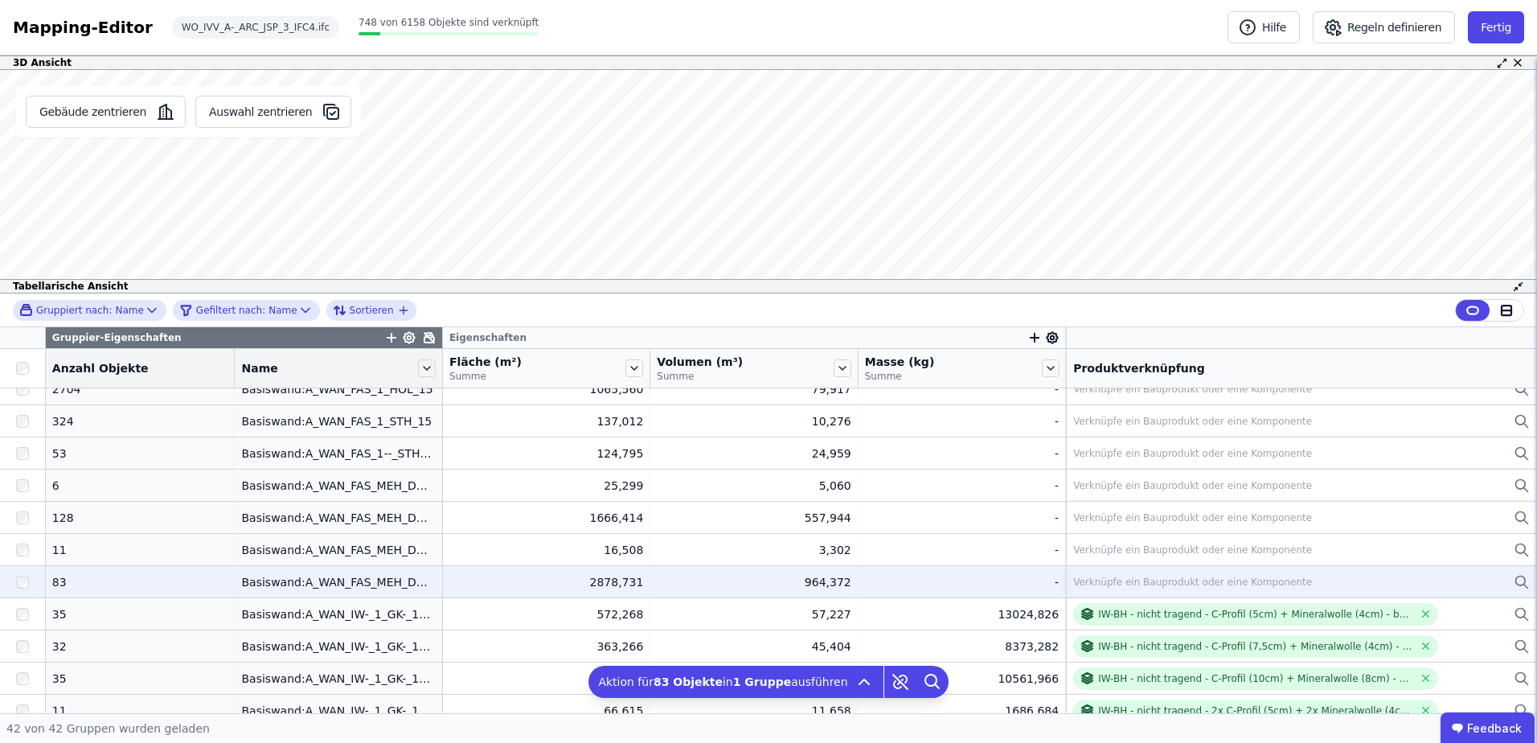
click at [1083, 584] on div "Verknüpfe ein Bauprodukt oder eine Komponente" at bounding box center [1192, 582] width 239 height 13
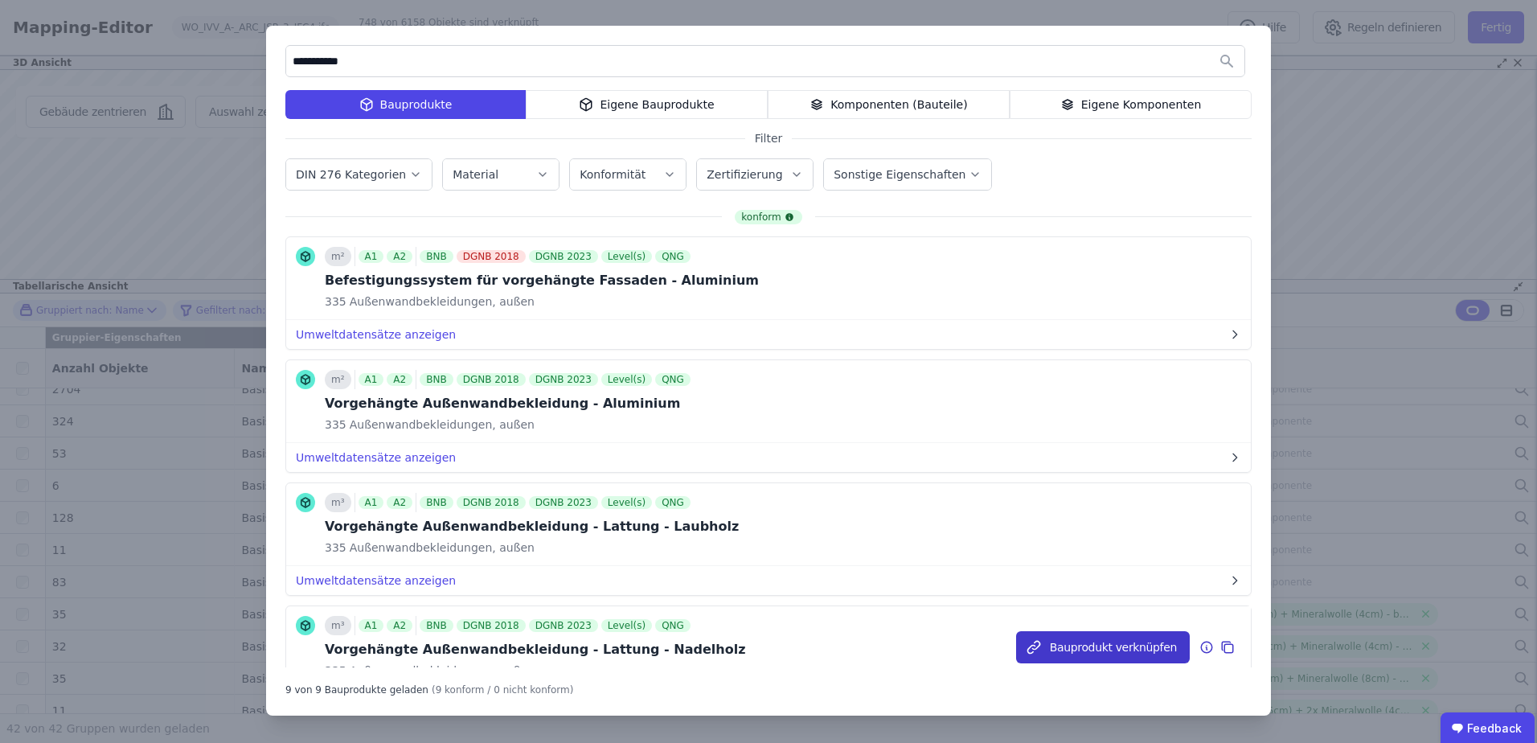
type input "**********"
click at [1067, 645] on button "Bauprodukt verknüpfen" at bounding box center [1103, 647] width 174 height 32
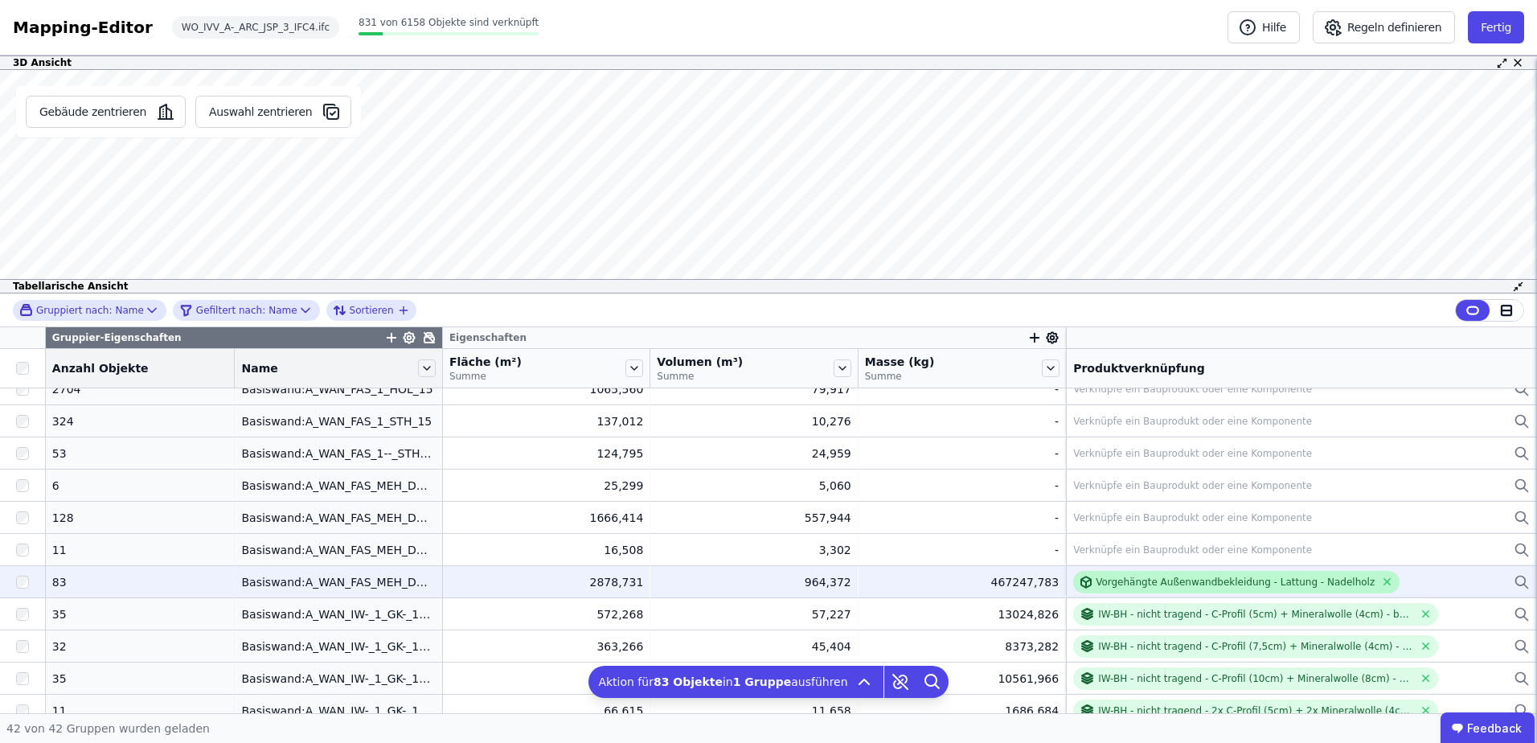
click at [1098, 581] on div "Vorgehängte Außenwandbekleidung - Lattung - Nadelholz" at bounding box center [1235, 582] width 279 height 13
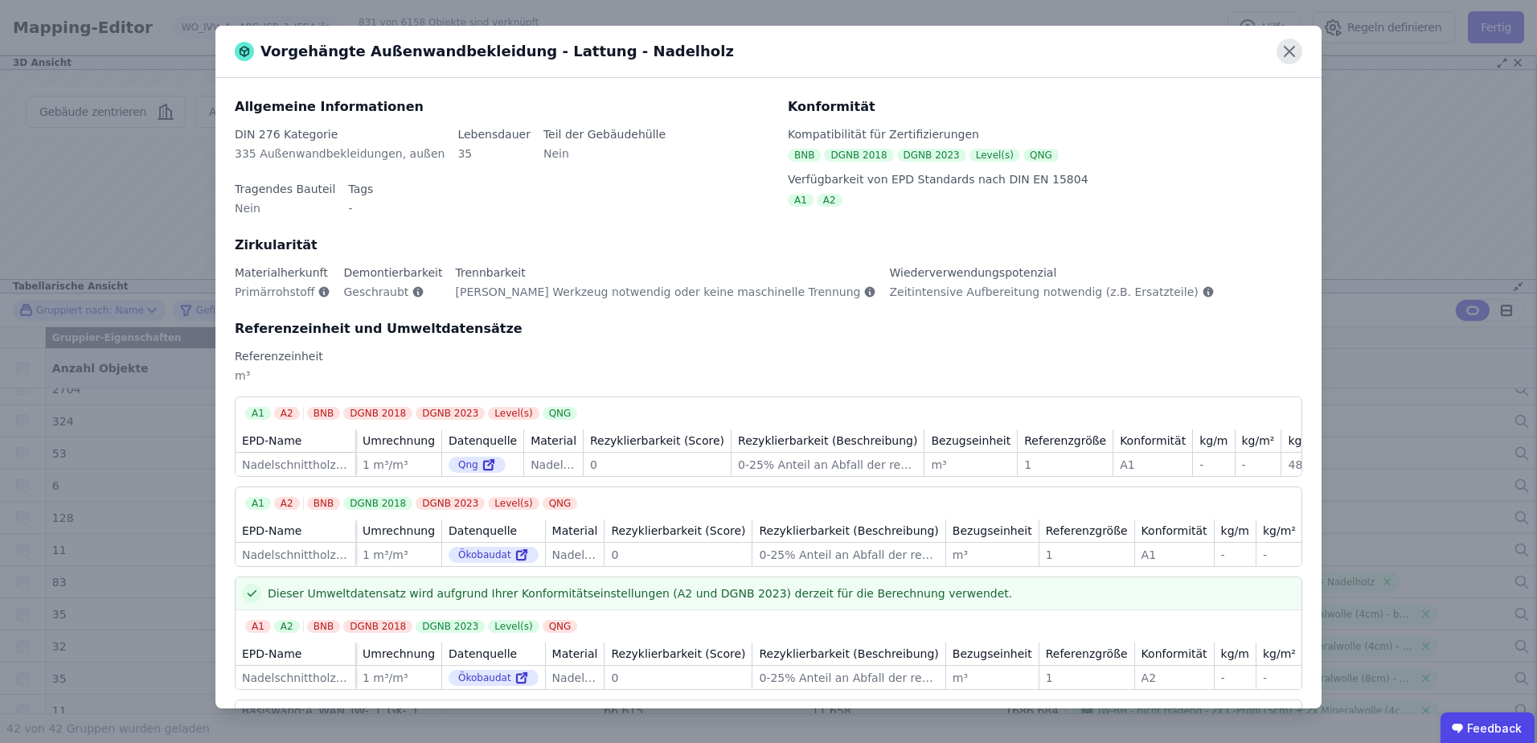
click at [1287, 51] on icon at bounding box center [1290, 52] width 26 height 26
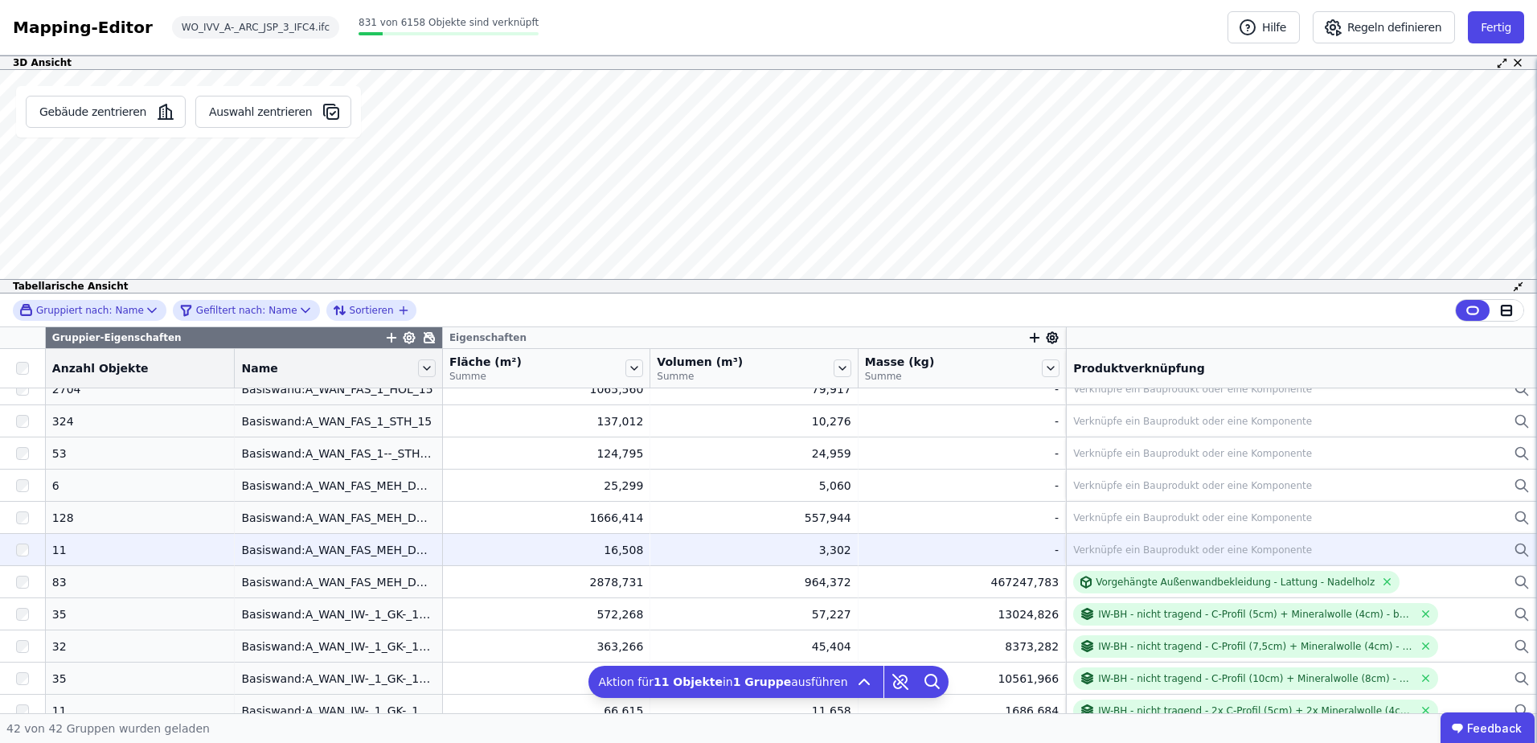
click at [1073, 543] on div "Verknüpfe ein Bauprodukt oder eine Komponente" at bounding box center [1192, 549] width 239 height 13
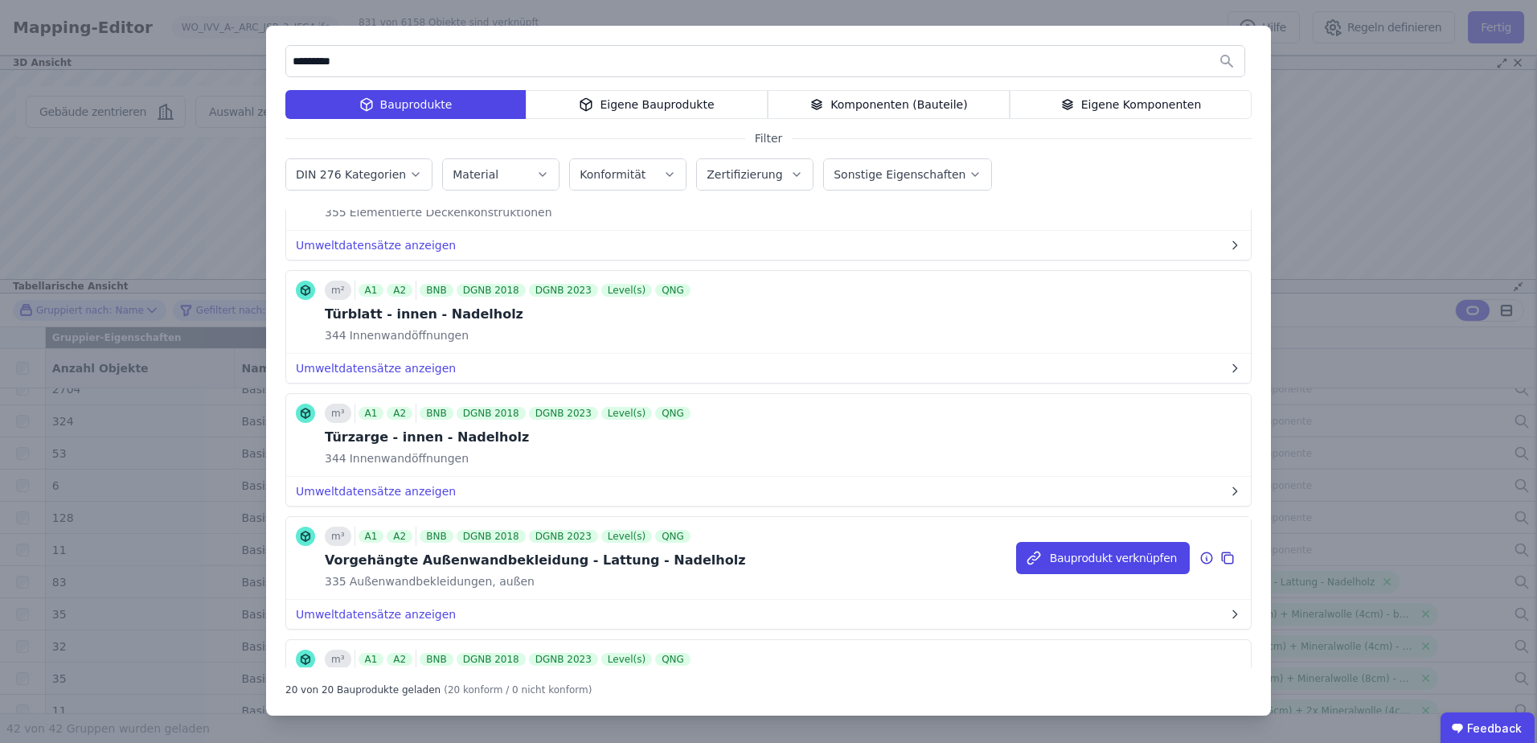
scroll to position [1768, 0]
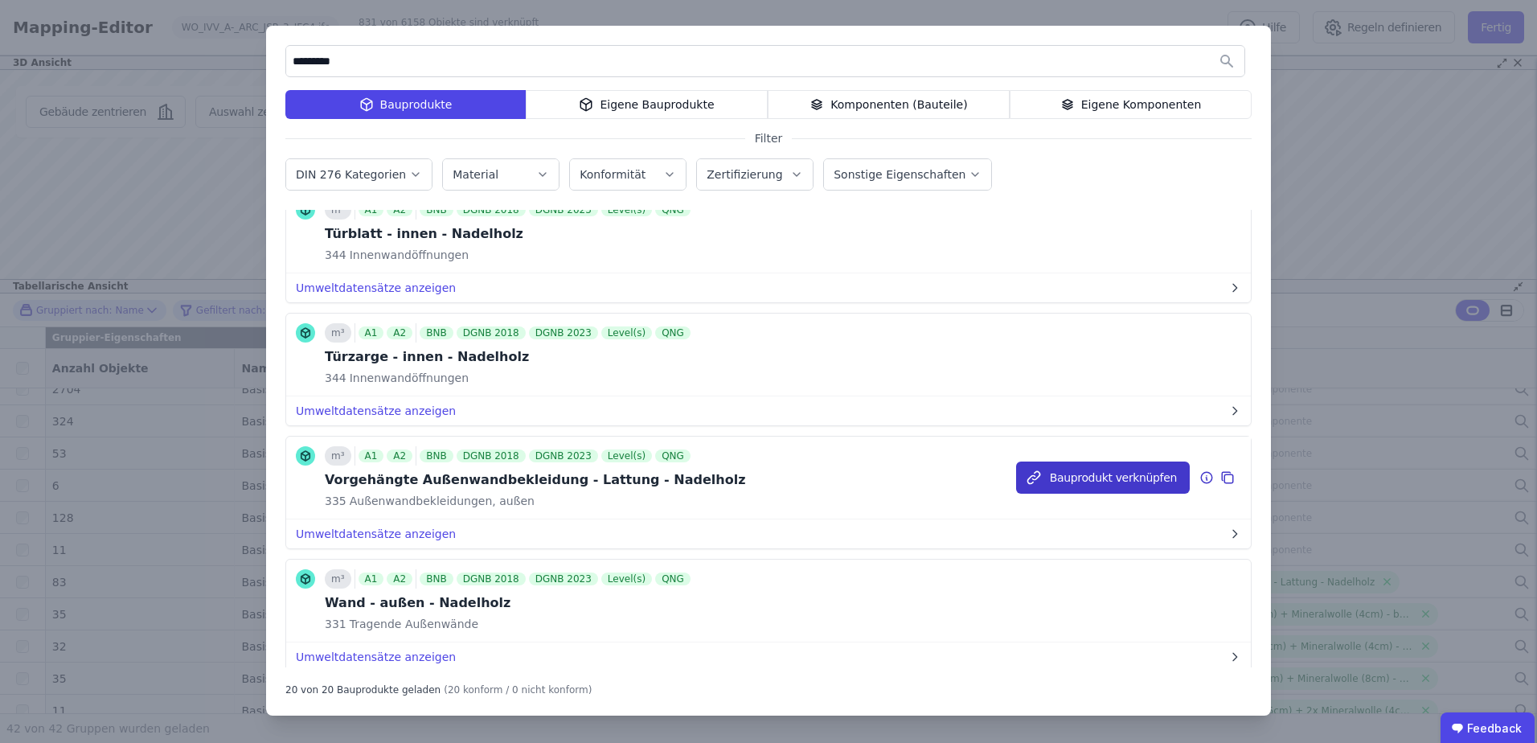
type input "*********"
click at [1063, 485] on button "Bauprodukt verknüpfen" at bounding box center [1103, 477] width 174 height 32
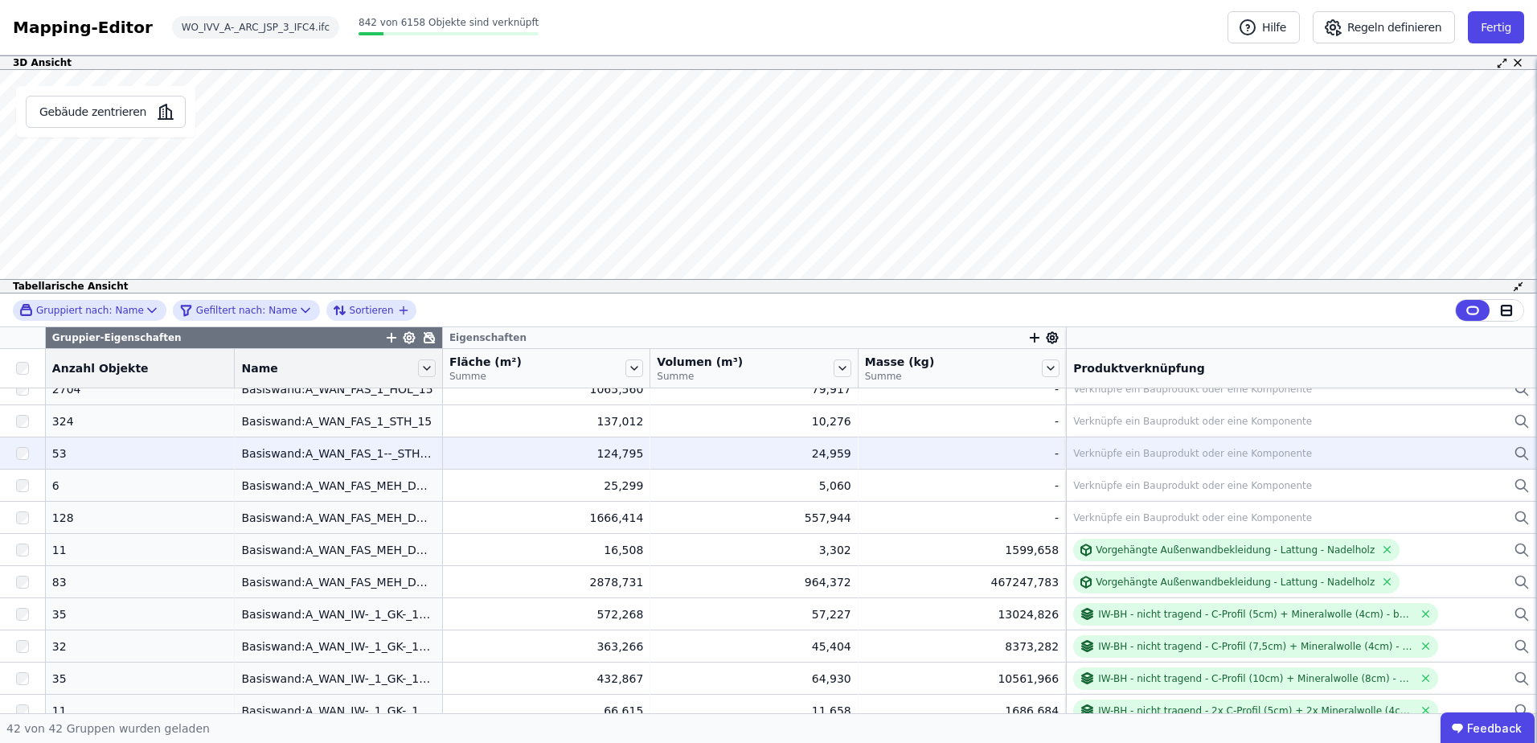
click at [1096, 449] on div "Verknüpfe ein Bauprodukt oder eine Komponente" at bounding box center [1192, 453] width 239 height 13
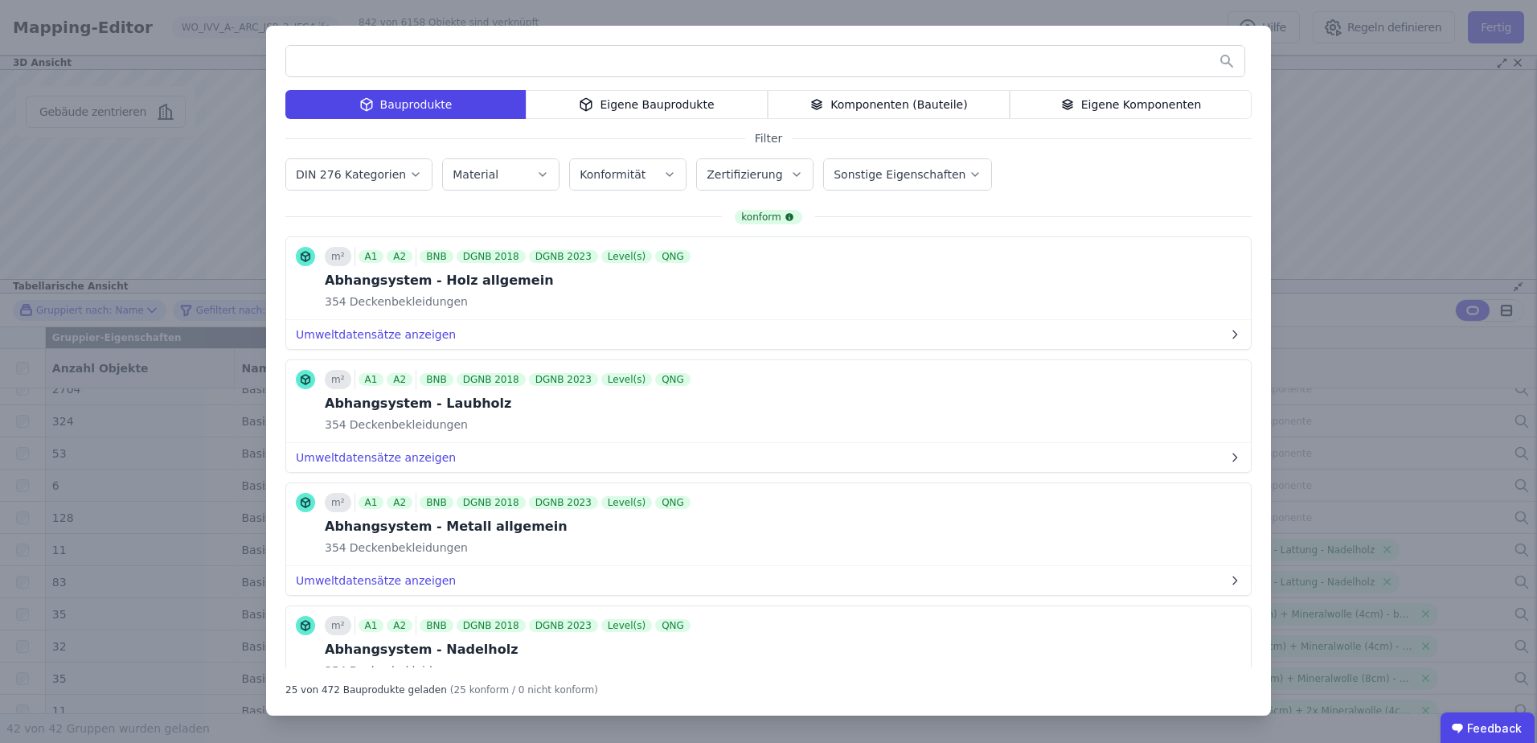
click at [1064, 102] on div "Eigene Komponenten" at bounding box center [1131, 104] width 242 height 29
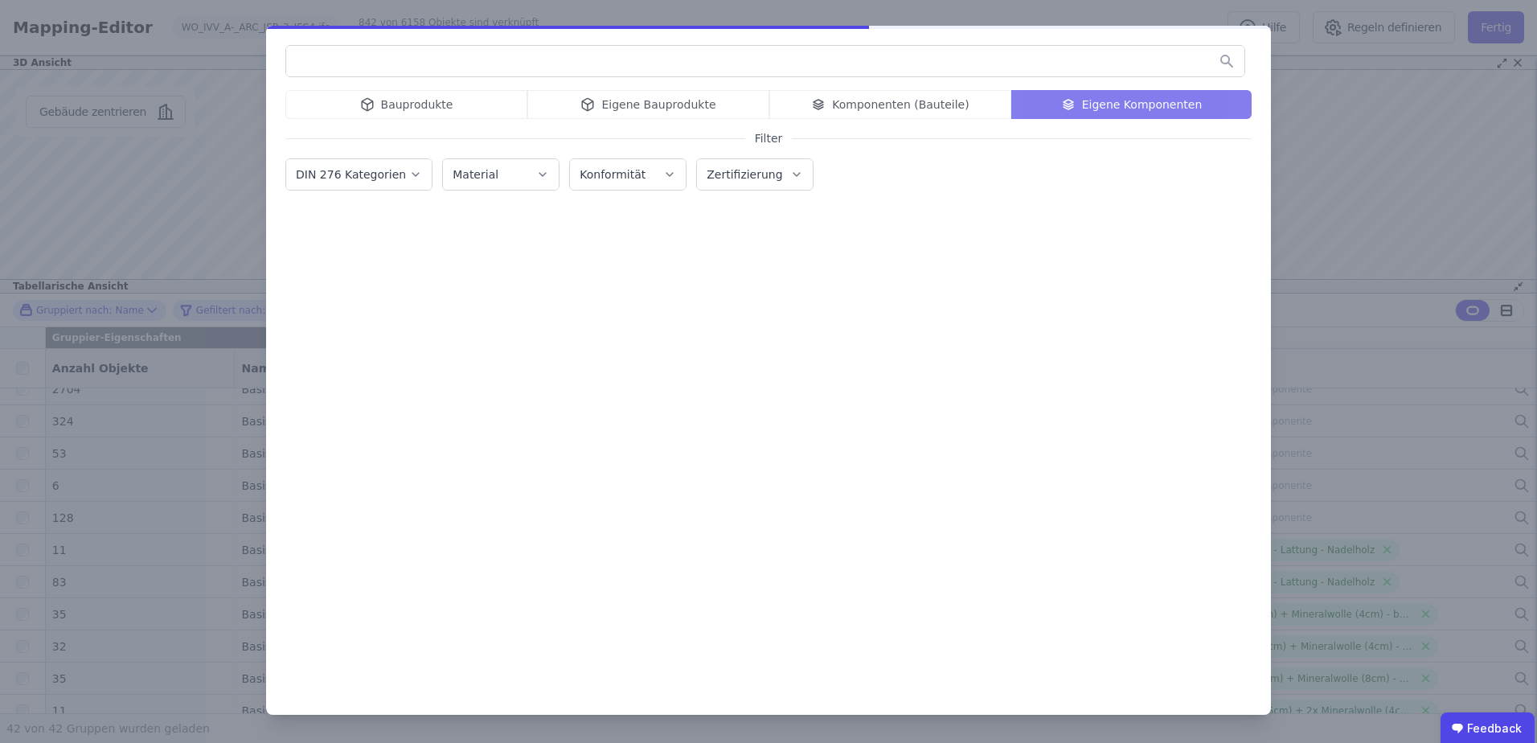
click at [957, 61] on input "text" at bounding box center [765, 61] width 958 height 29
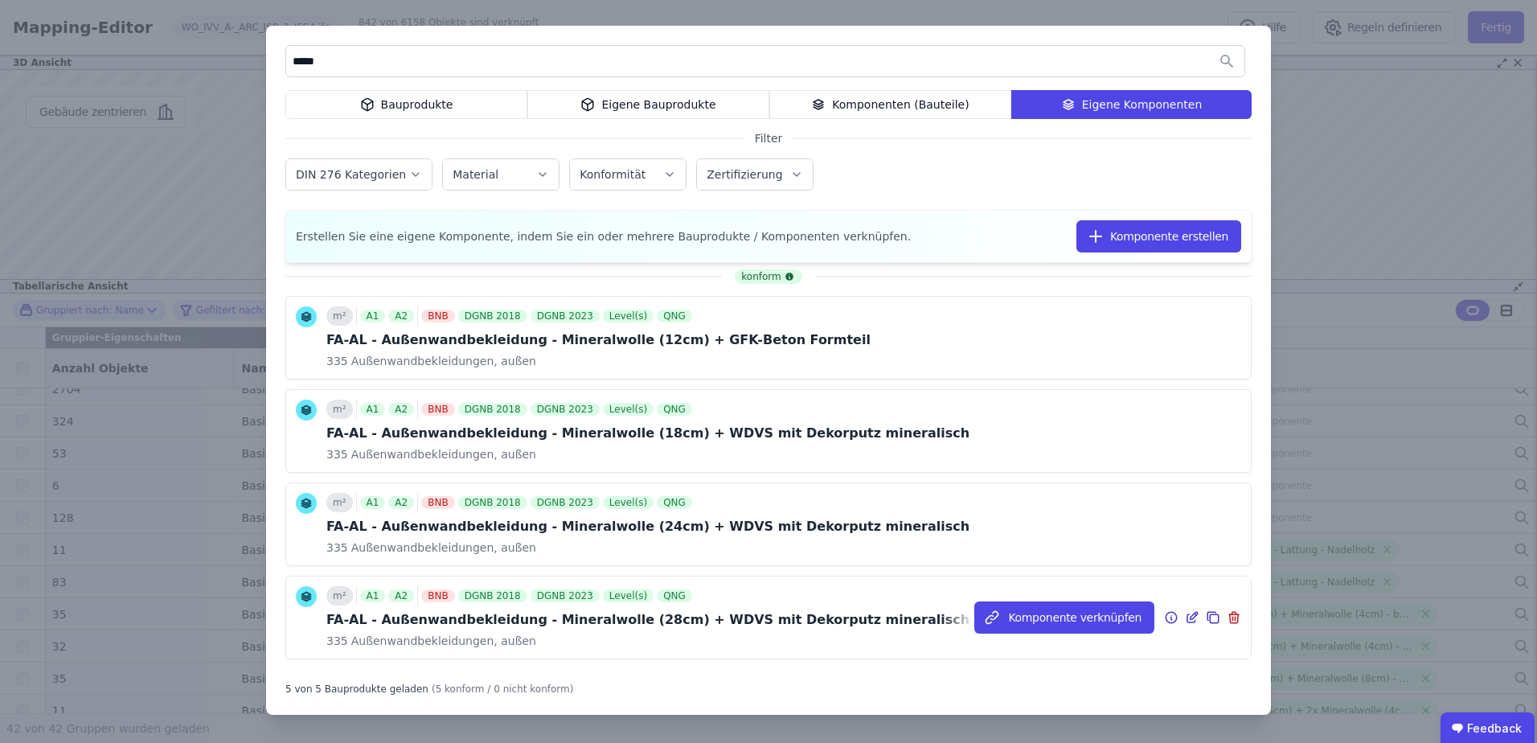
scroll to position [118, 0]
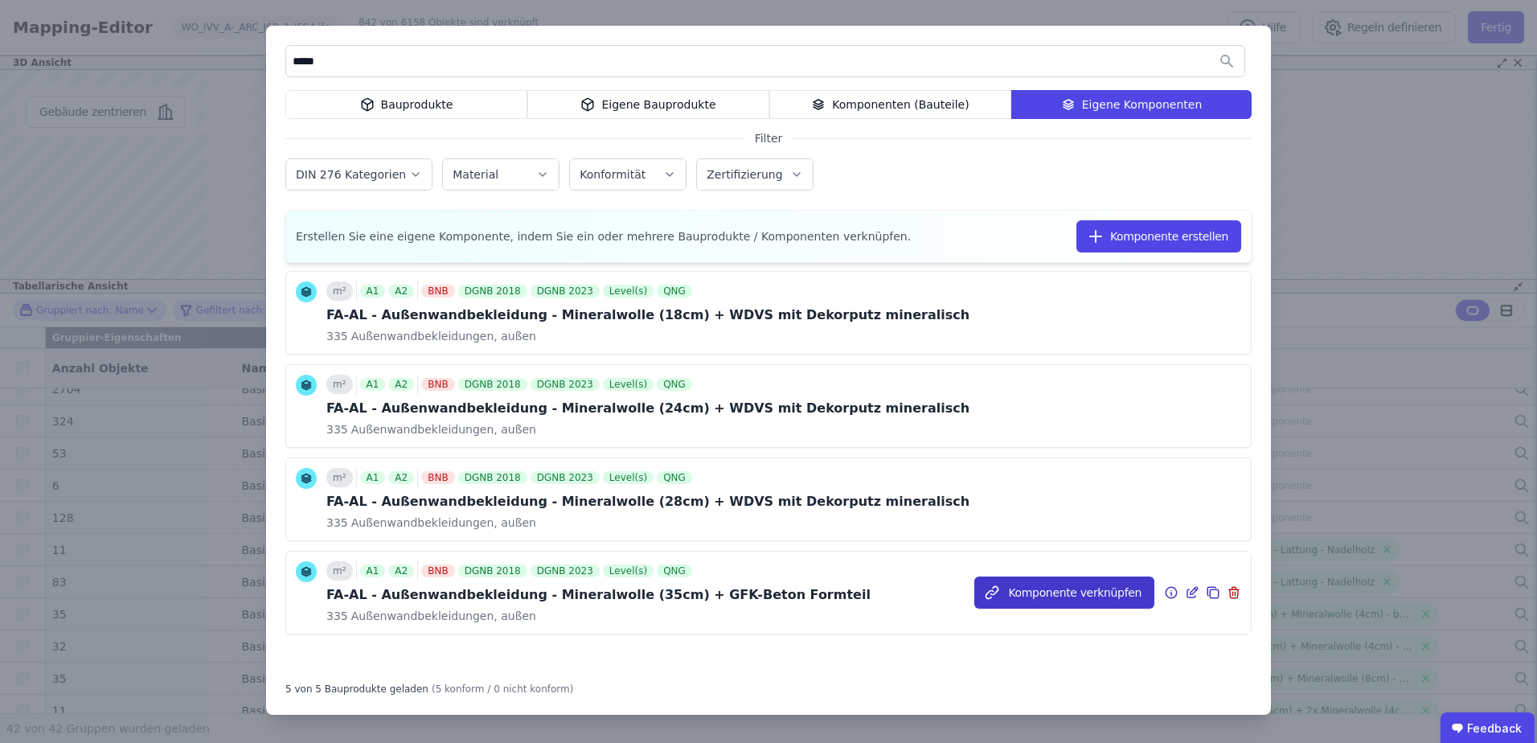
type input "*****"
click at [0, 0] on button "Komponente verknüpfen" at bounding box center [0, 0] width 0 height 0
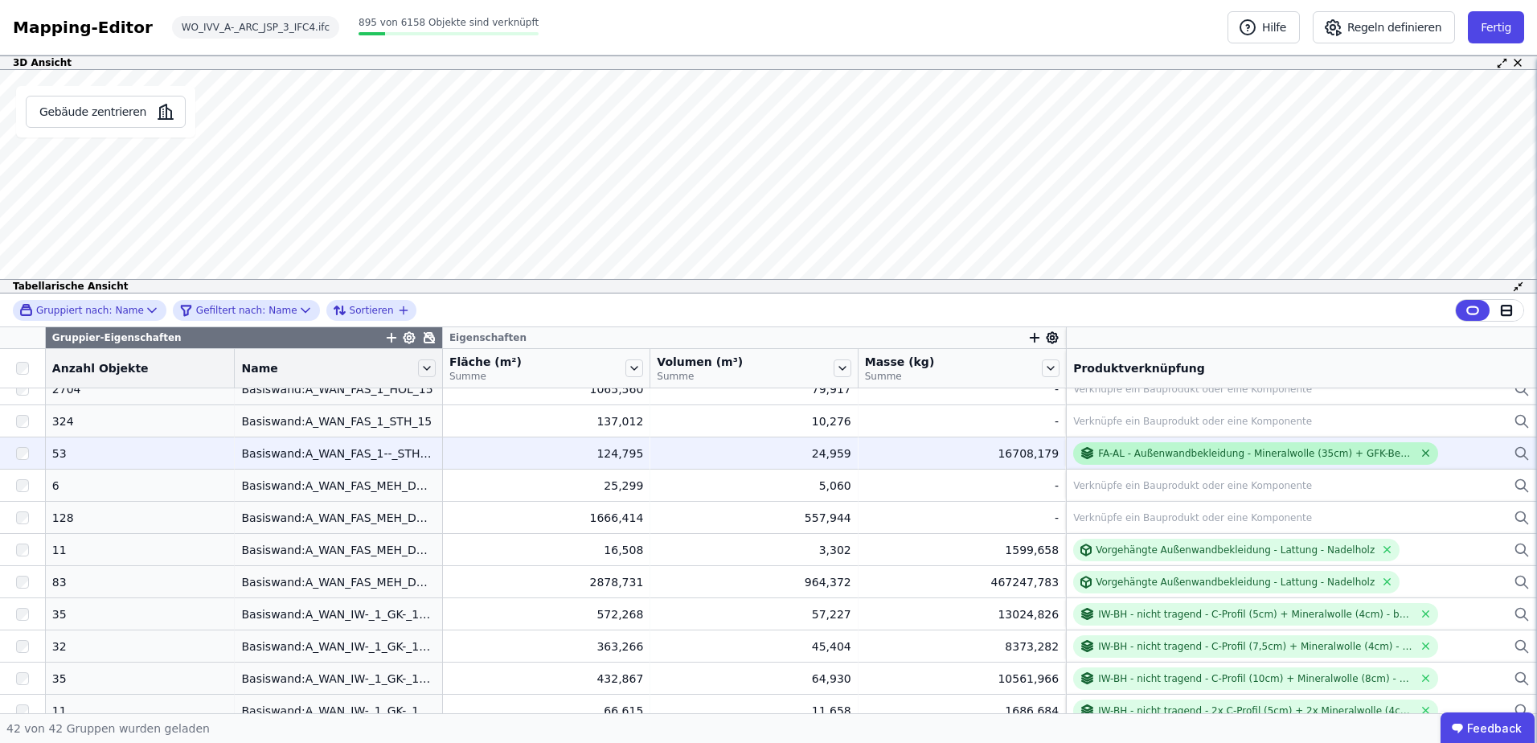
click at [1420, 448] on icon at bounding box center [1426, 453] width 12 height 12
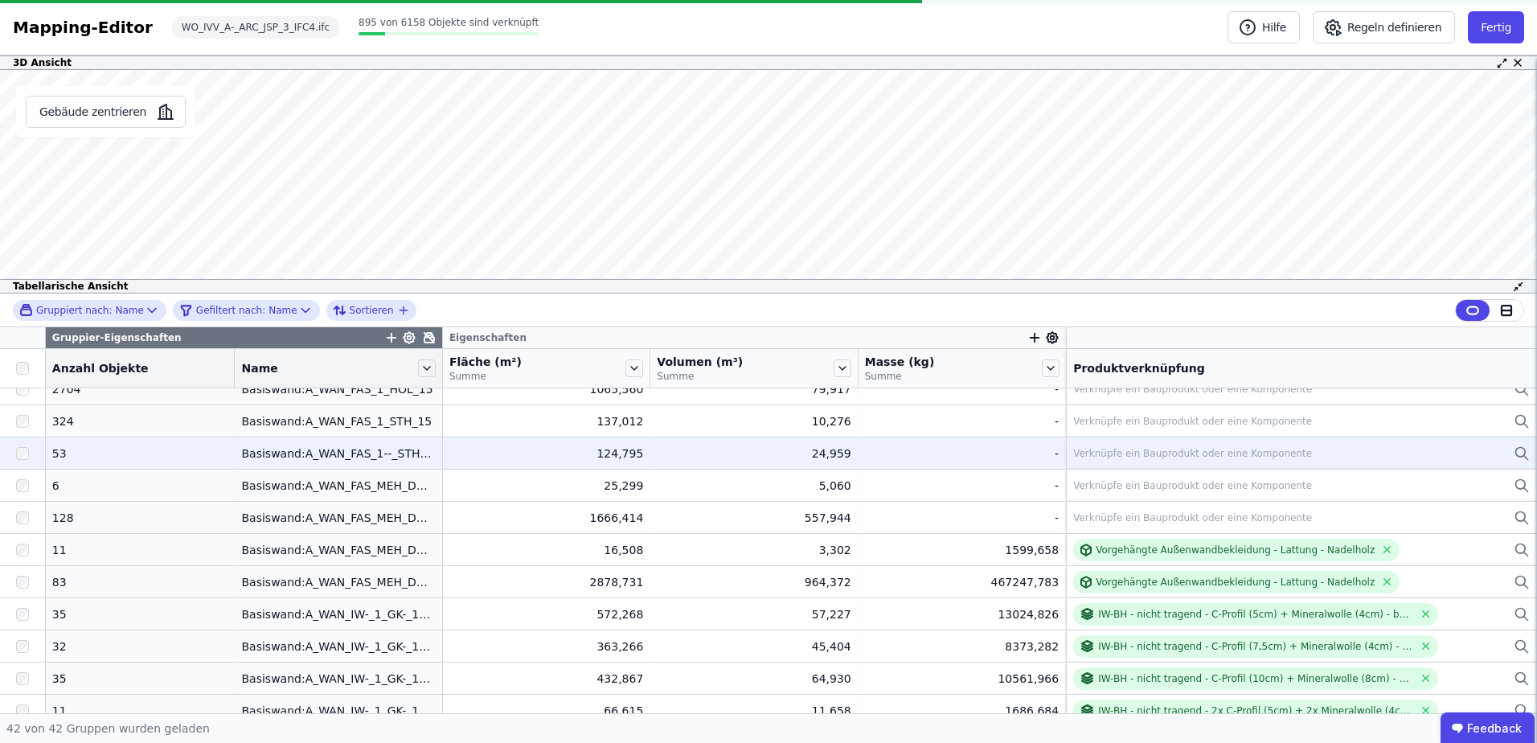
click at [1160, 447] on div "Verknüpfe ein Bauprodukt oder eine Komponente" at bounding box center [1192, 453] width 239 height 13
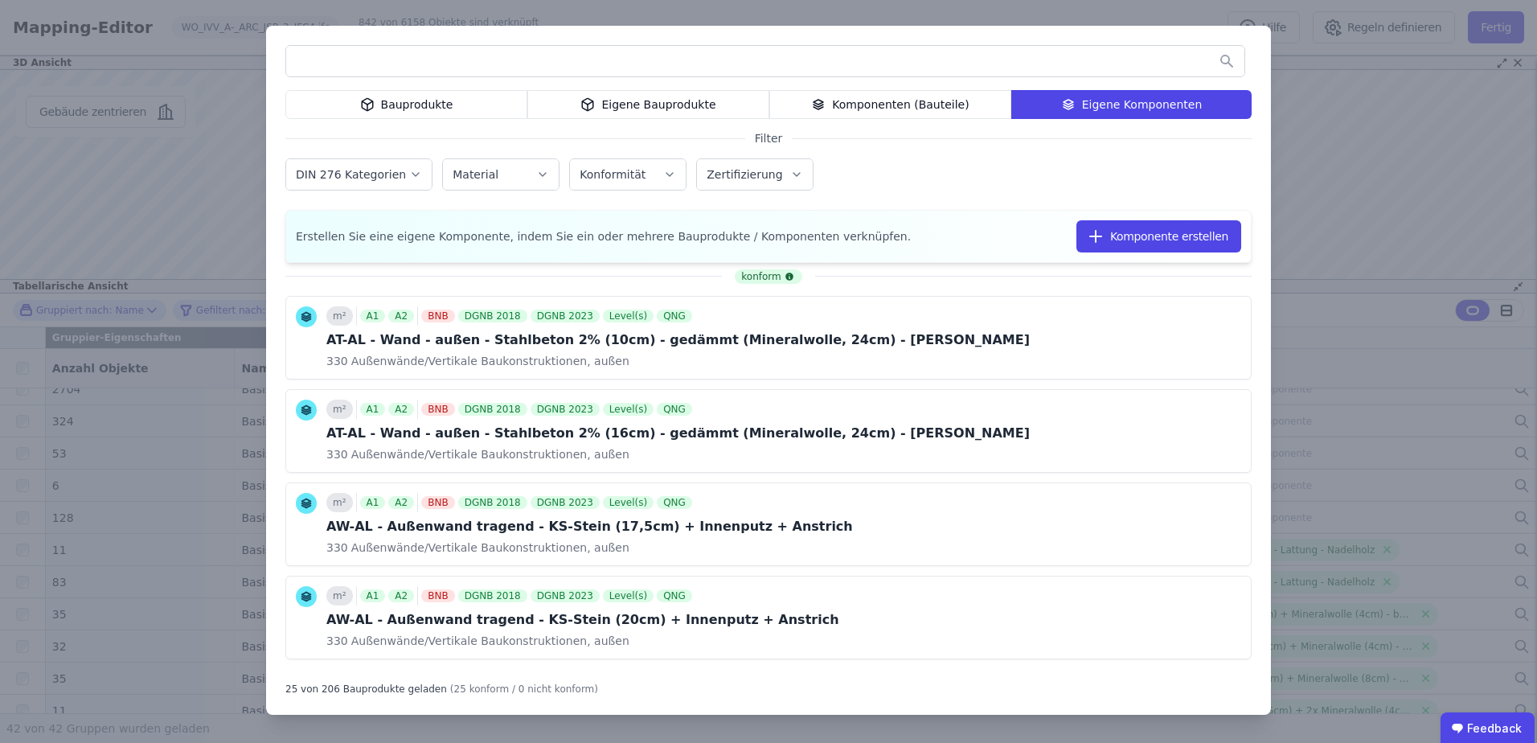
click at [612, 113] on div "Eigene Bauprodukte" at bounding box center [648, 104] width 242 height 29
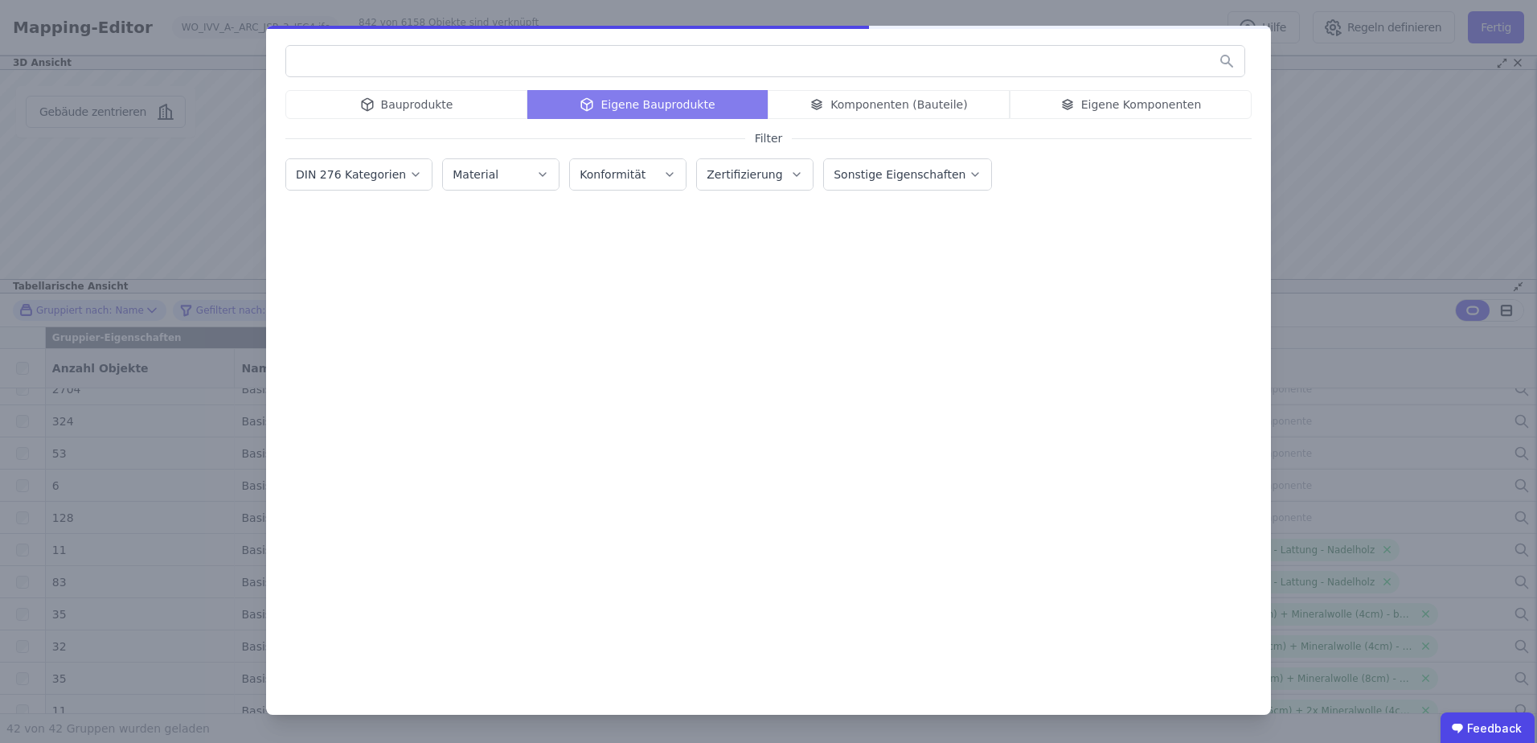
click at [554, 59] on input "text" at bounding box center [765, 61] width 958 height 29
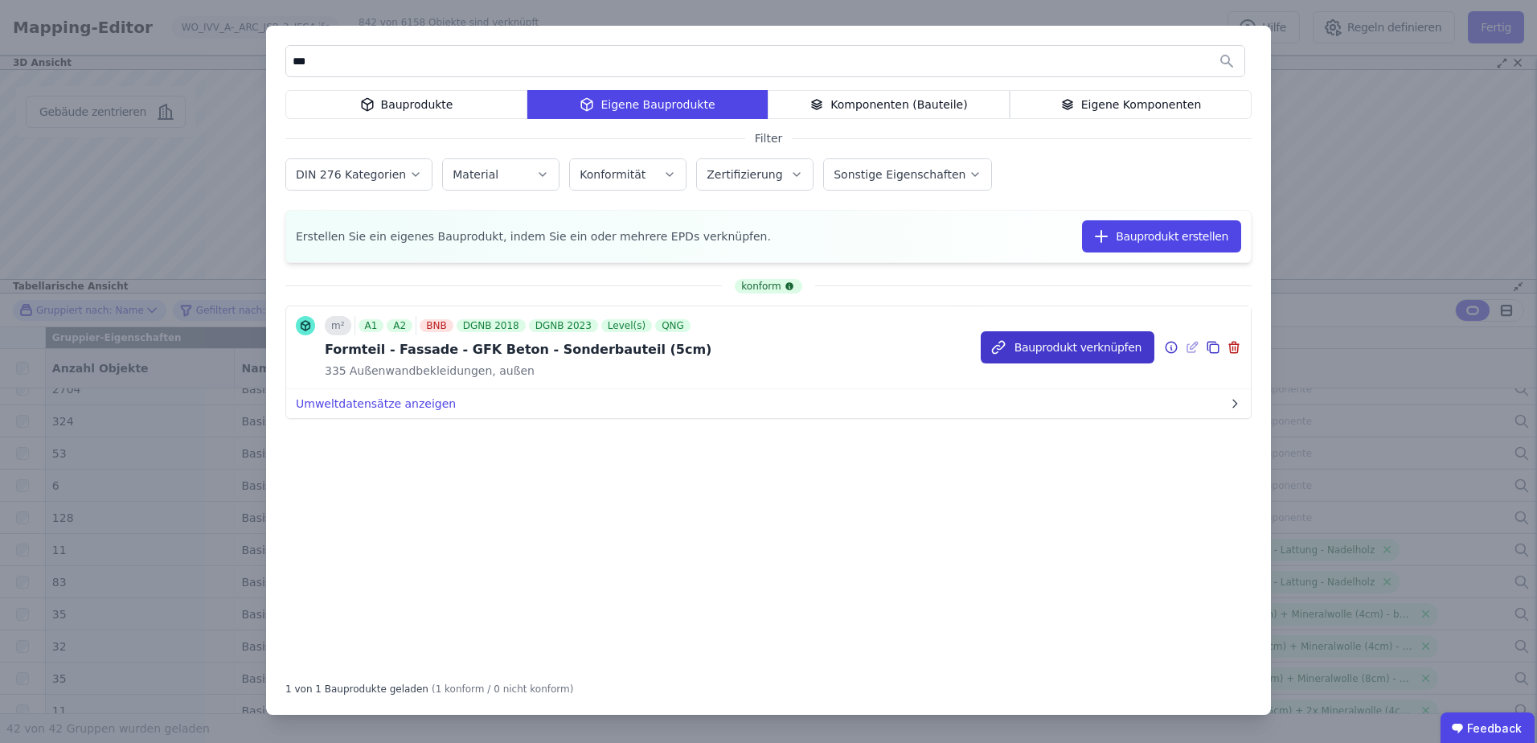
type input "***"
click at [1025, 348] on button "Bauprodukt verknüpfen" at bounding box center [1068, 347] width 174 height 32
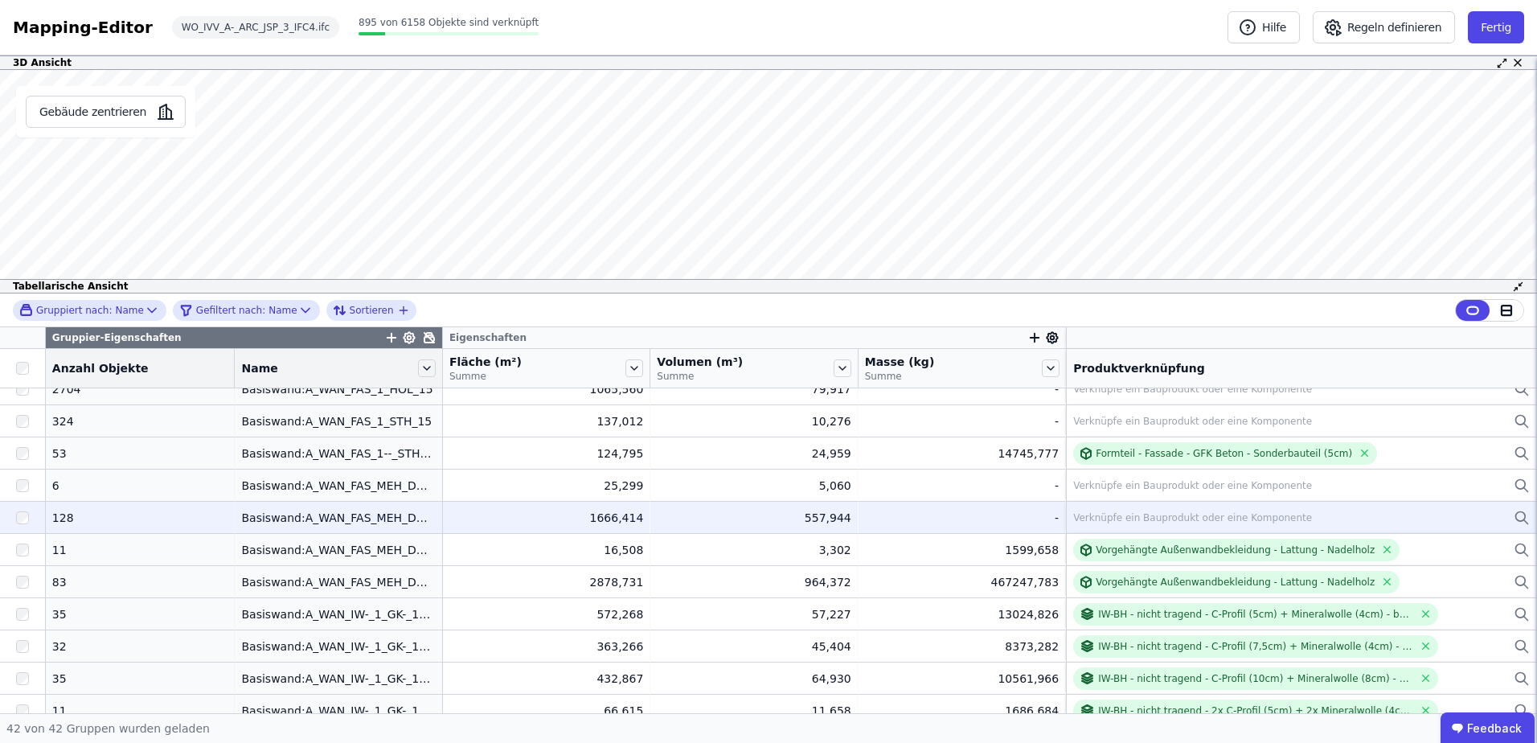
click at [1081, 516] on div "Verknüpfe ein Bauprodukt oder eine Komponente" at bounding box center [1192, 517] width 239 height 13
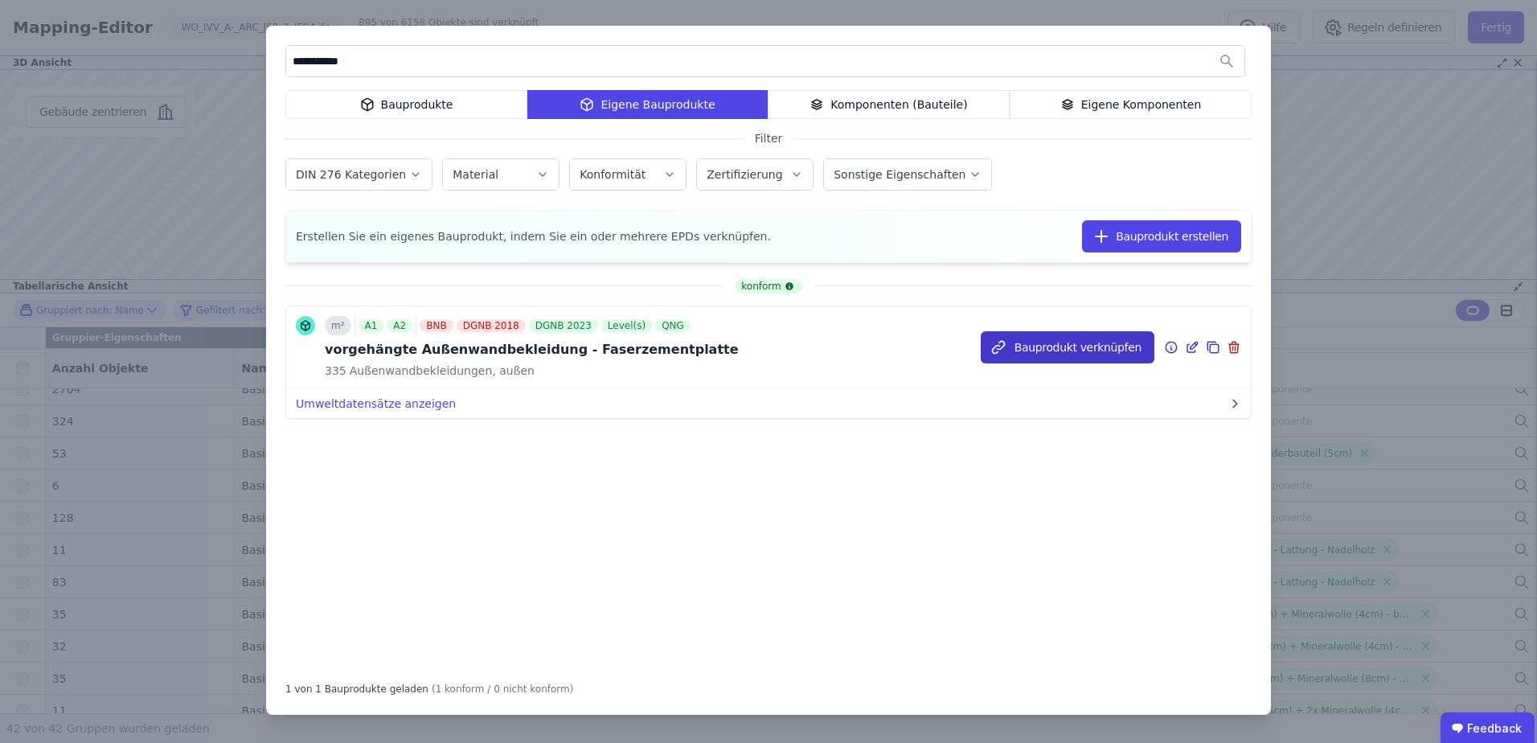
type input "**********"
click at [1028, 342] on button "Bauprodukt verknüpfen" at bounding box center [1068, 347] width 174 height 32
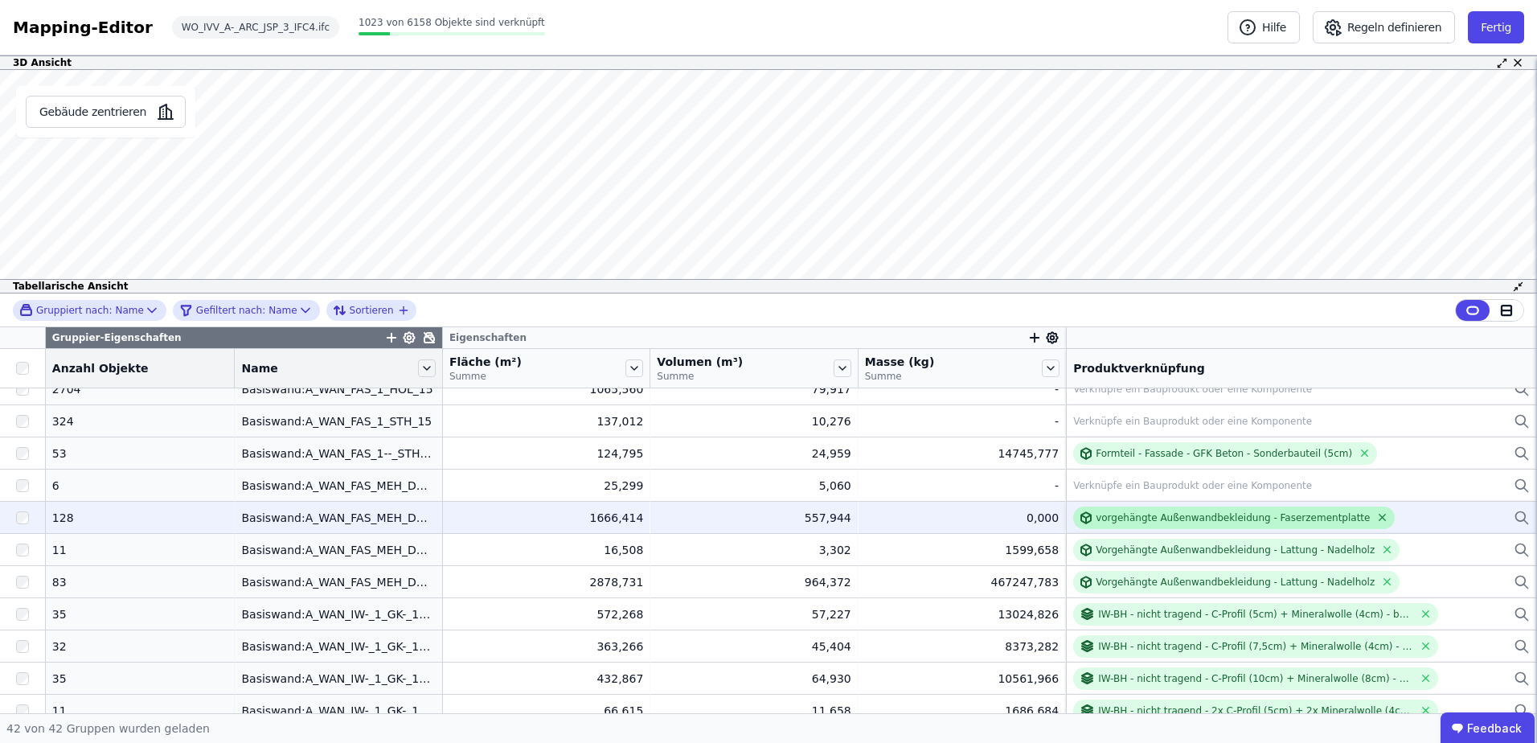
click at [1376, 516] on icon at bounding box center [1382, 517] width 12 height 12
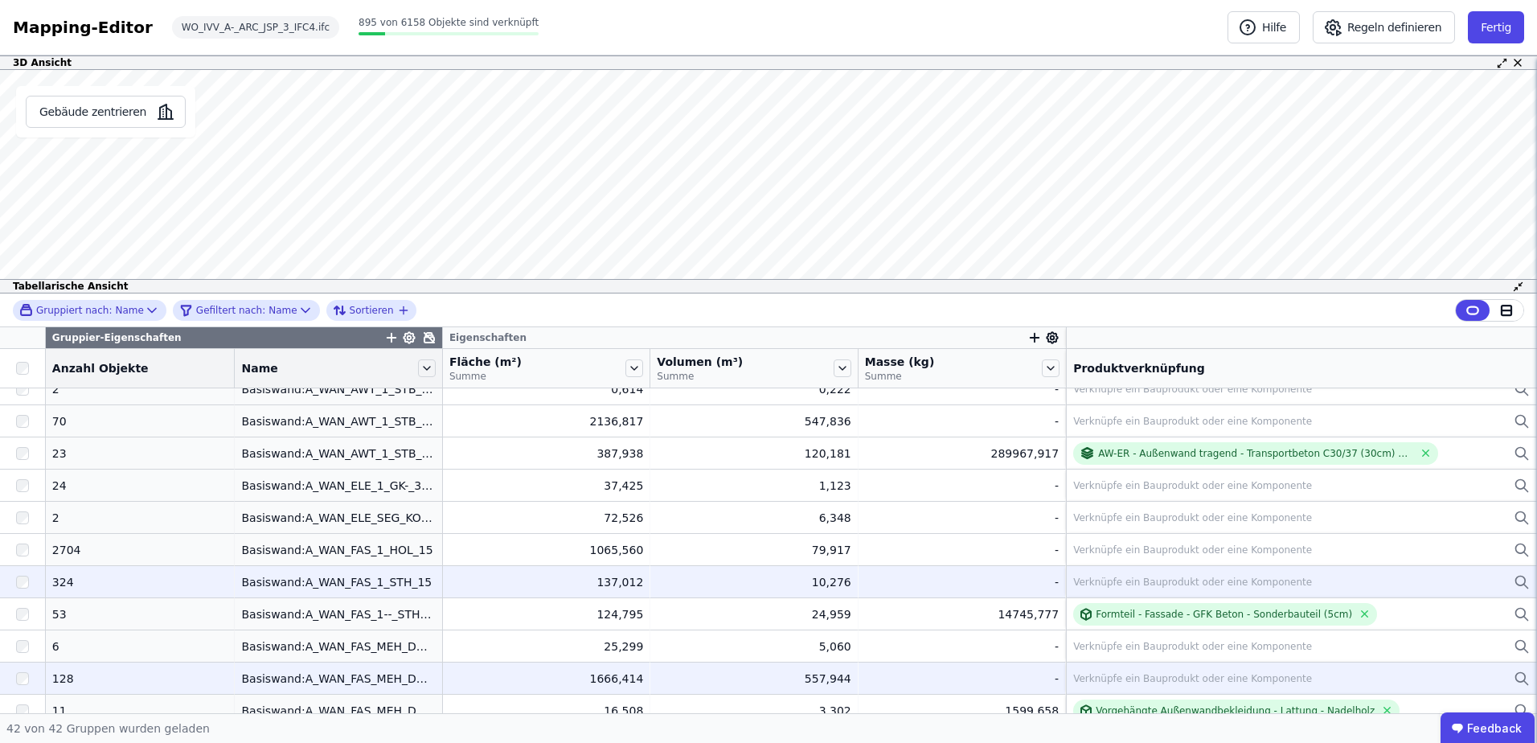
scroll to position [482, 0]
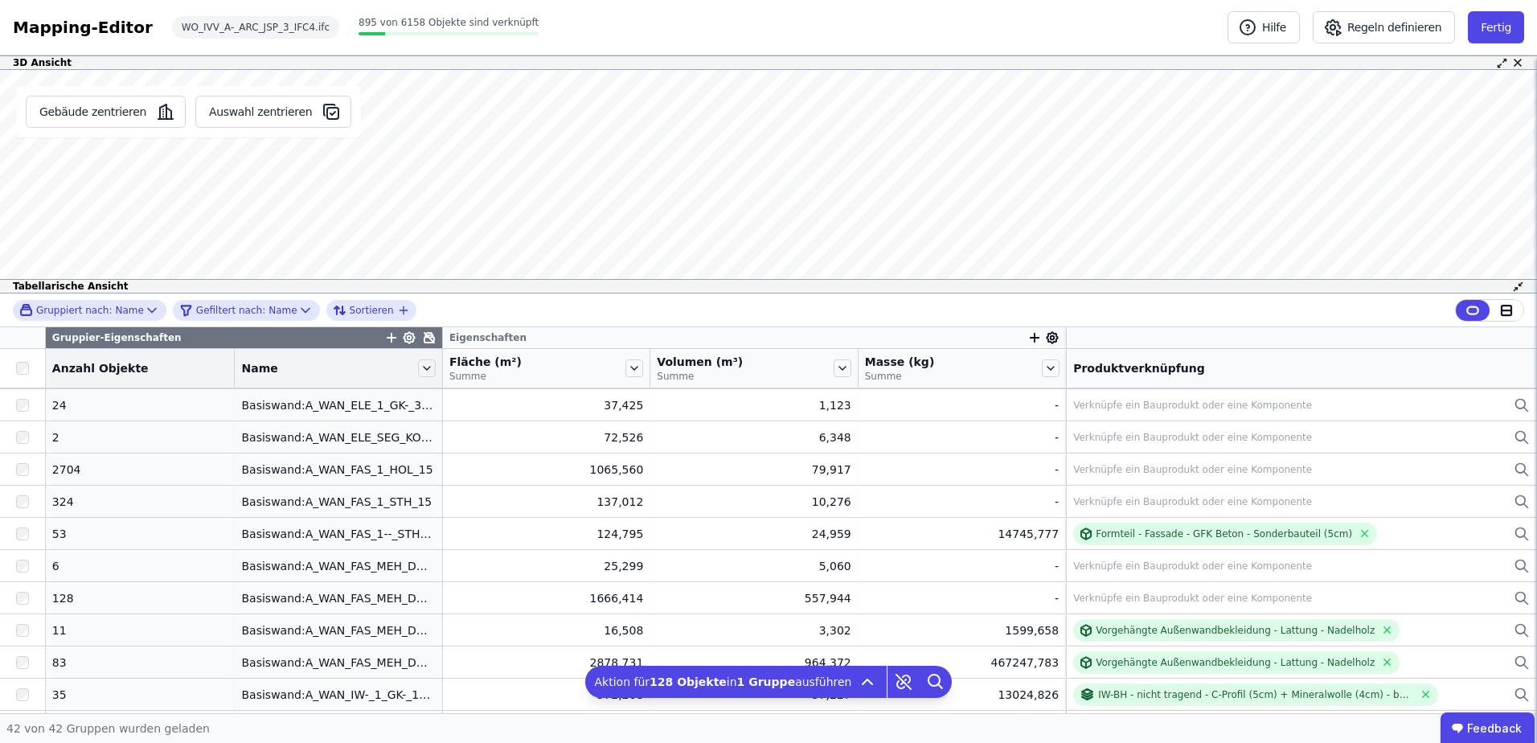
click at [1091, 599] on div "Verknüpfe ein Bauprodukt oder eine Komponente" at bounding box center [1192, 598] width 239 height 13
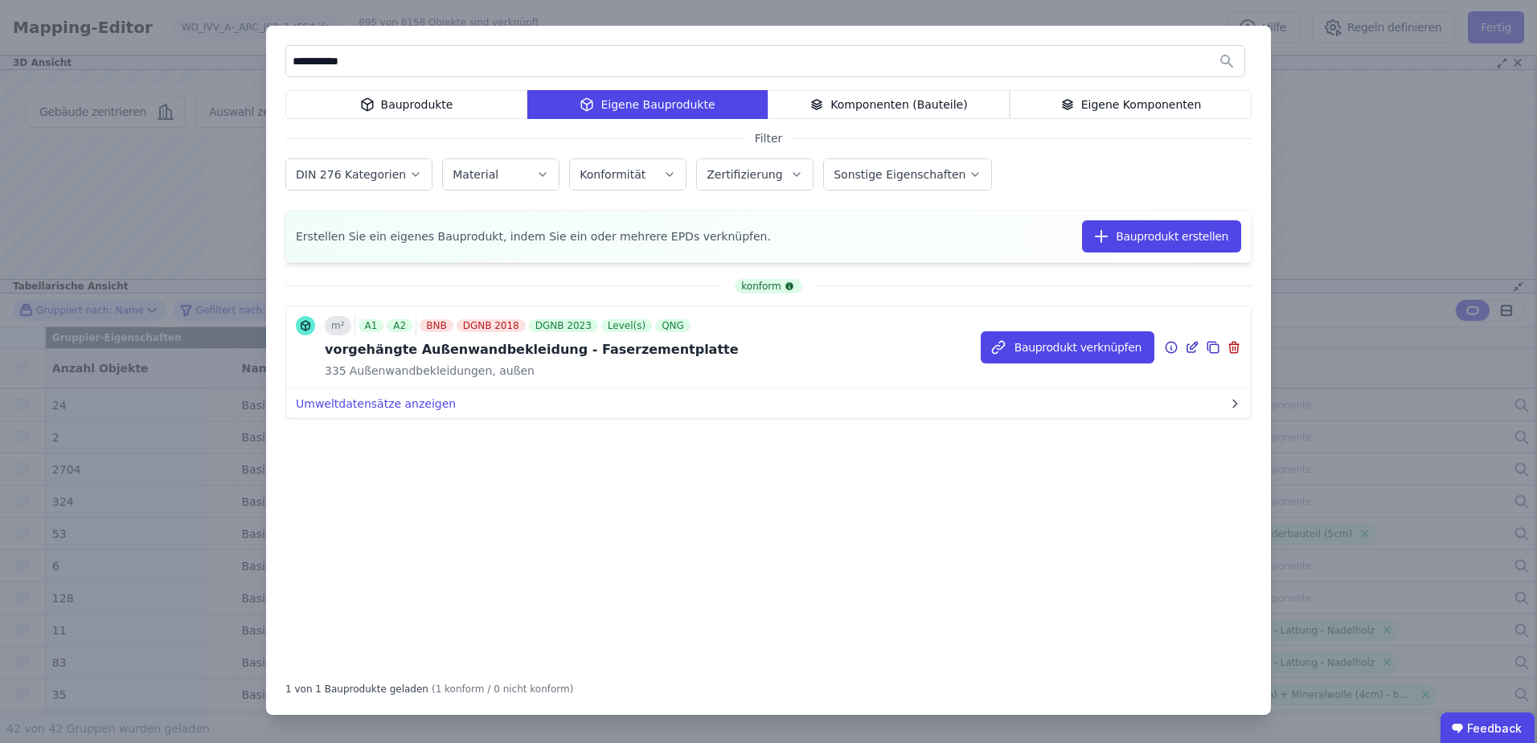
type input "**********"
click at [1173, 350] on icon at bounding box center [1171, 347] width 14 height 19
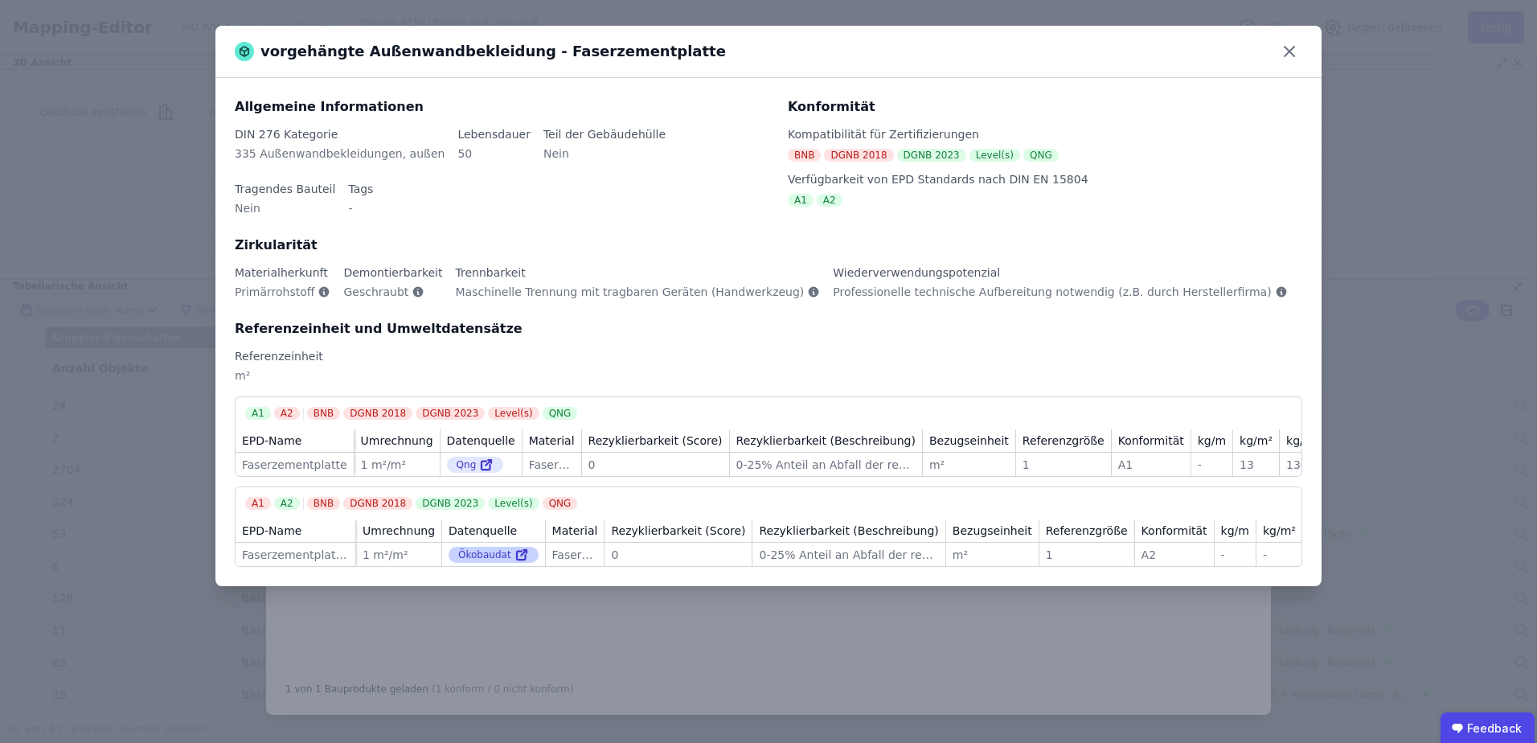
click at [517, 551] on icon at bounding box center [521, 555] width 9 height 9
click at [1292, 49] on icon at bounding box center [1290, 52] width 10 height 10
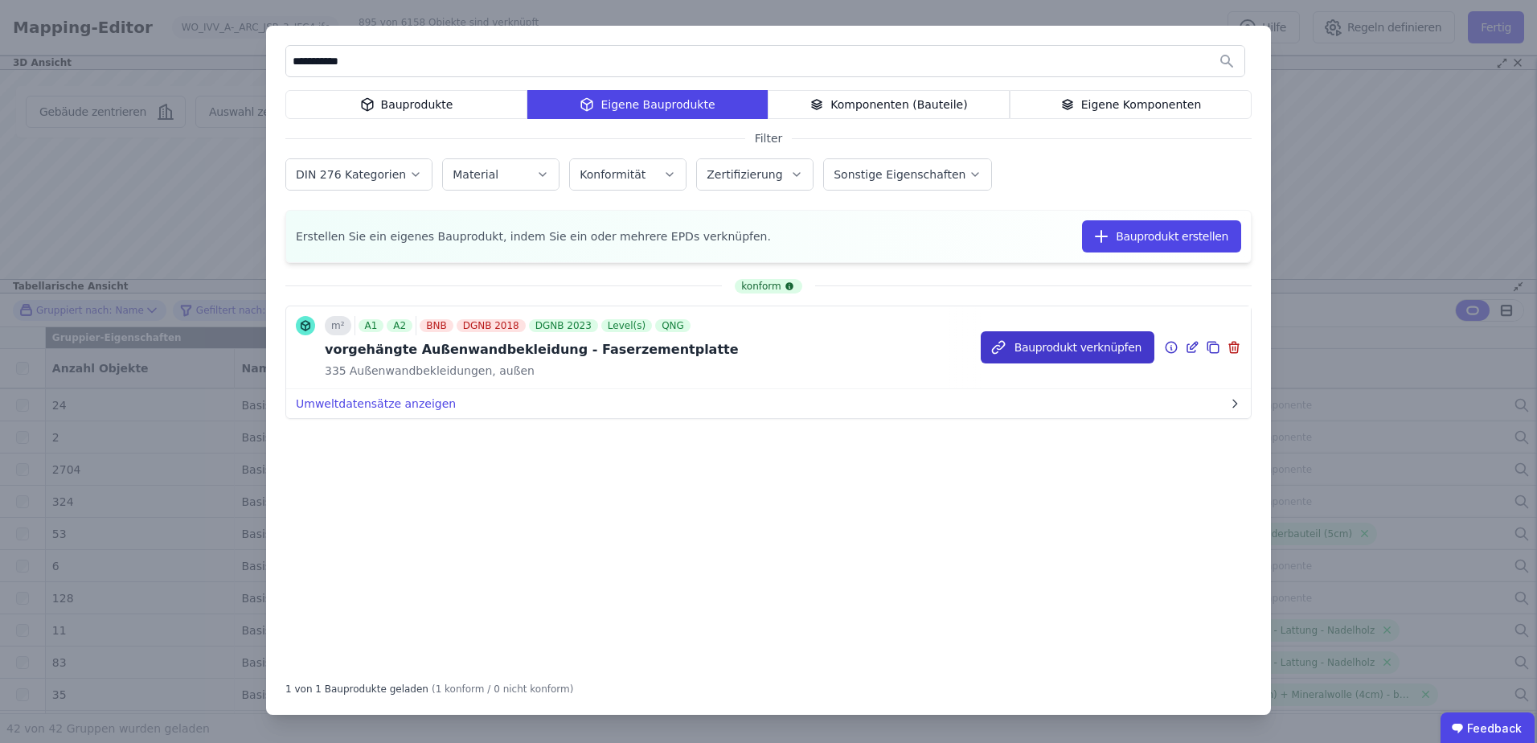
click at [1030, 349] on button "Bauprodukt verknüpfen" at bounding box center [1068, 347] width 174 height 32
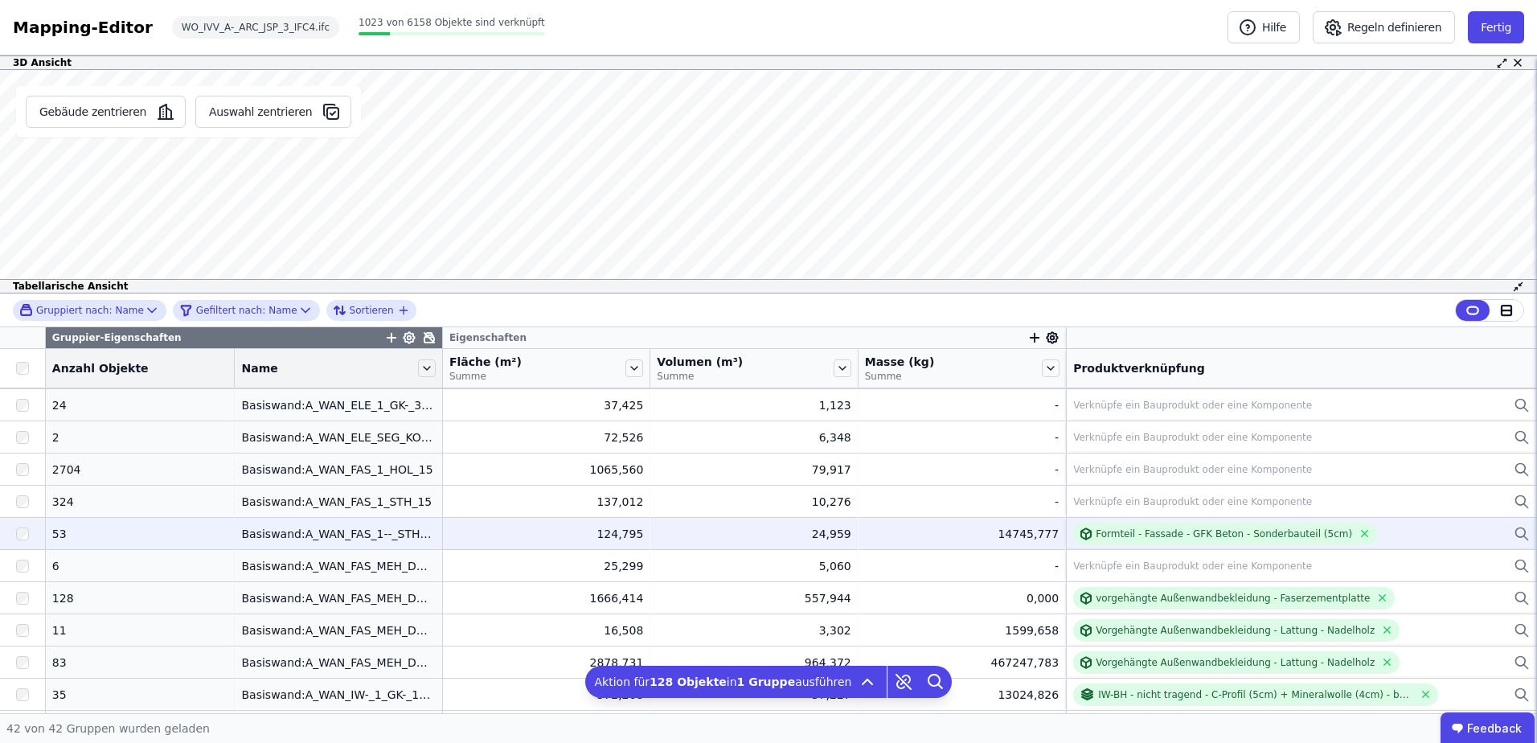
scroll to position [563, 0]
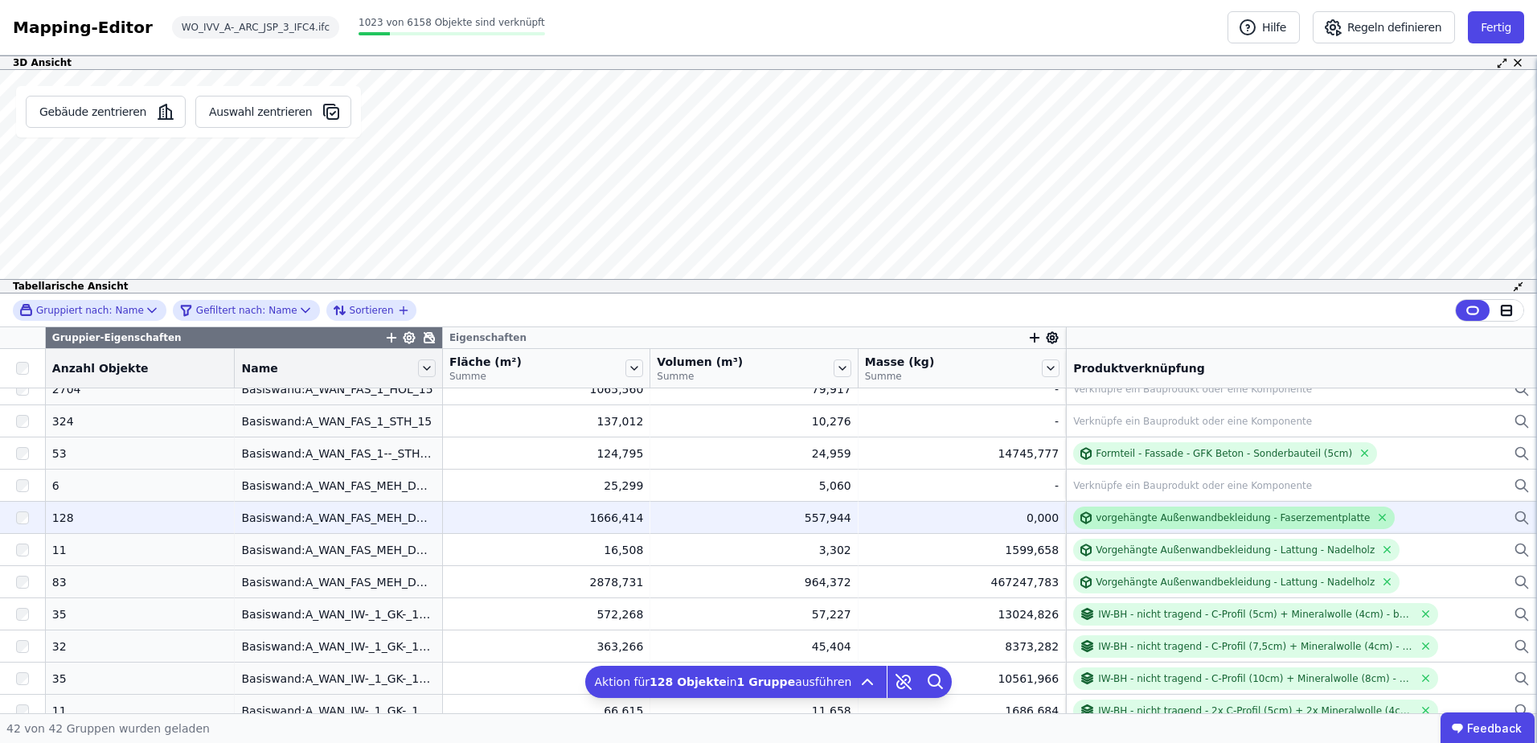
click at [1221, 515] on div "vorgehängte Außenwandbekleidung - Faserzementplatte" at bounding box center [1233, 517] width 274 height 13
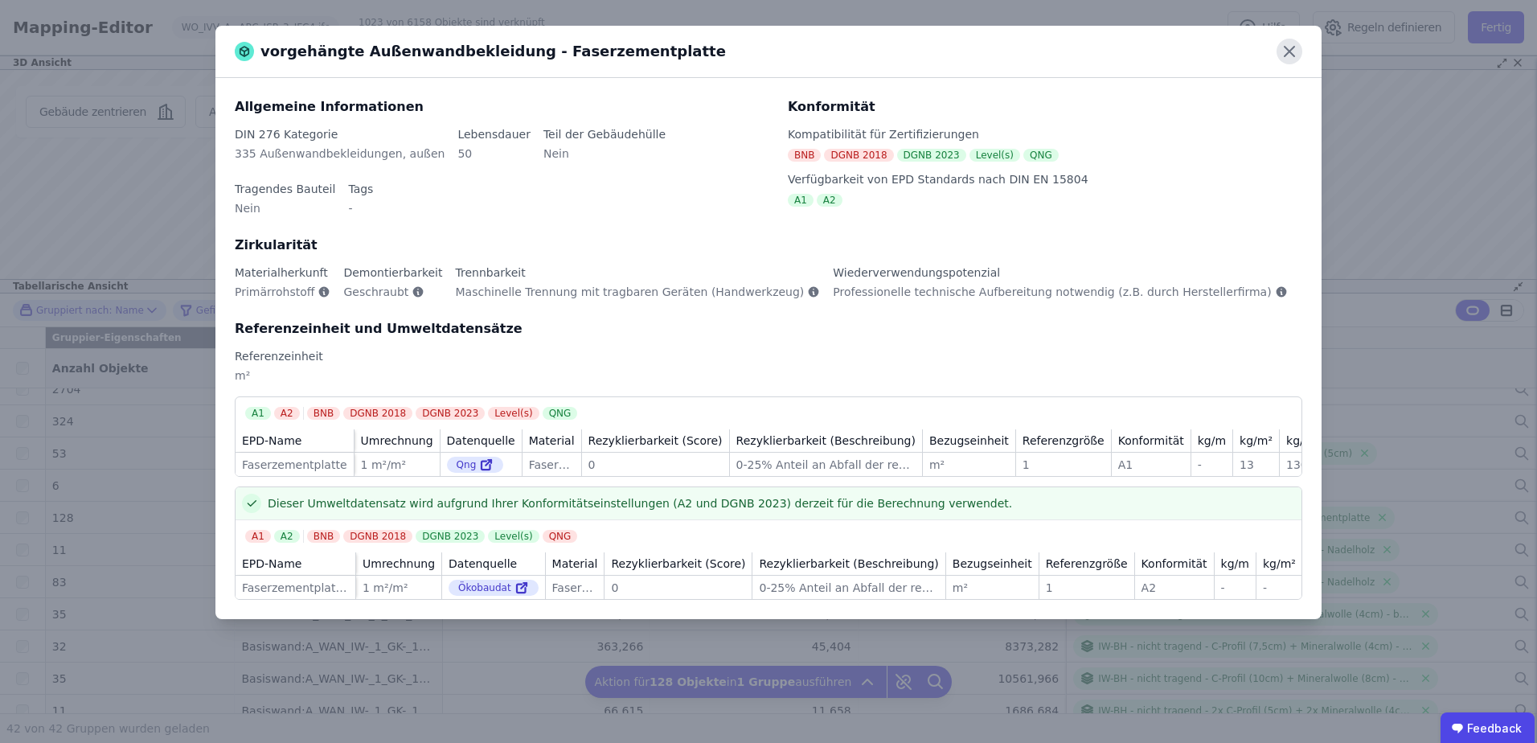
click at [1299, 55] on icon at bounding box center [1290, 52] width 26 height 26
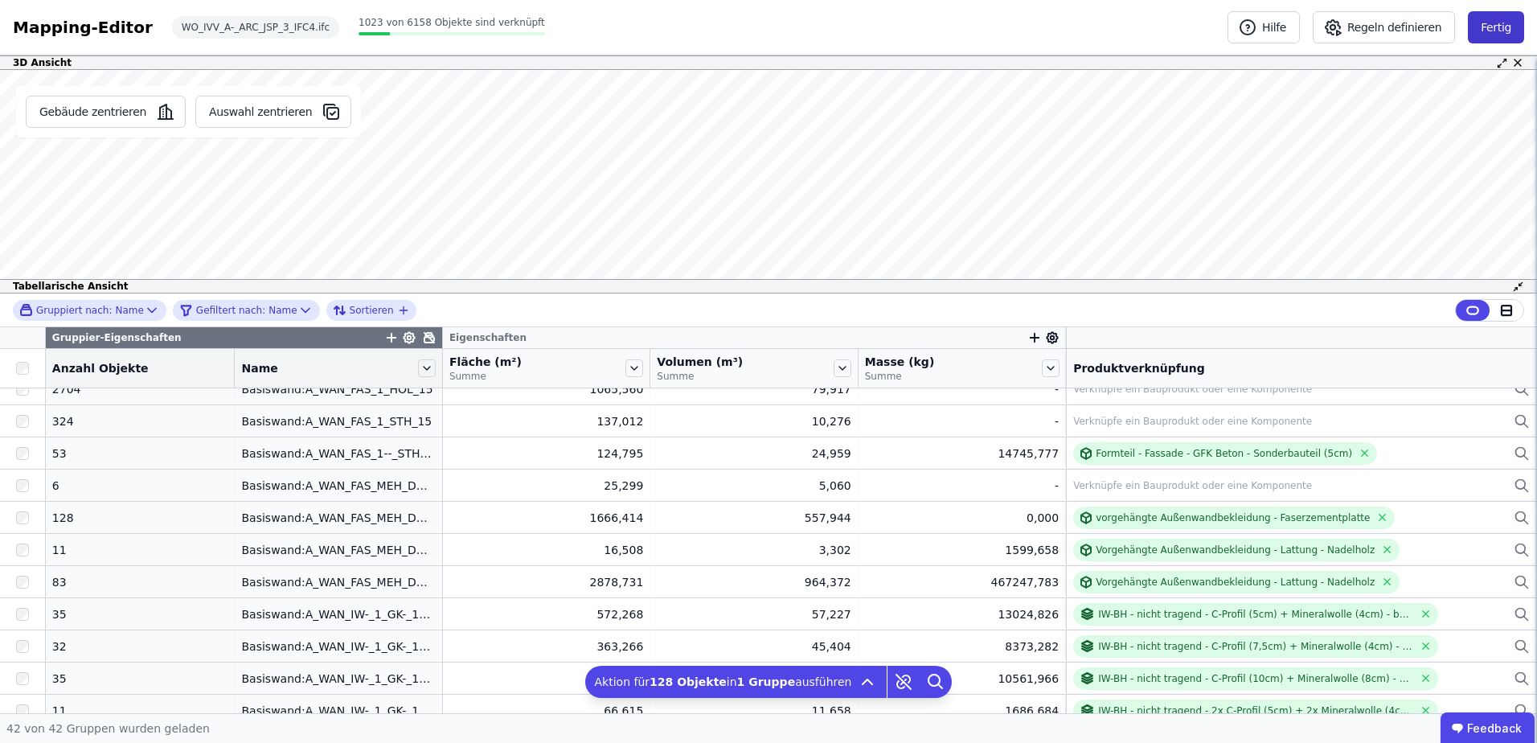
click at [1500, 18] on button "Fertig" at bounding box center [1496, 27] width 56 height 32
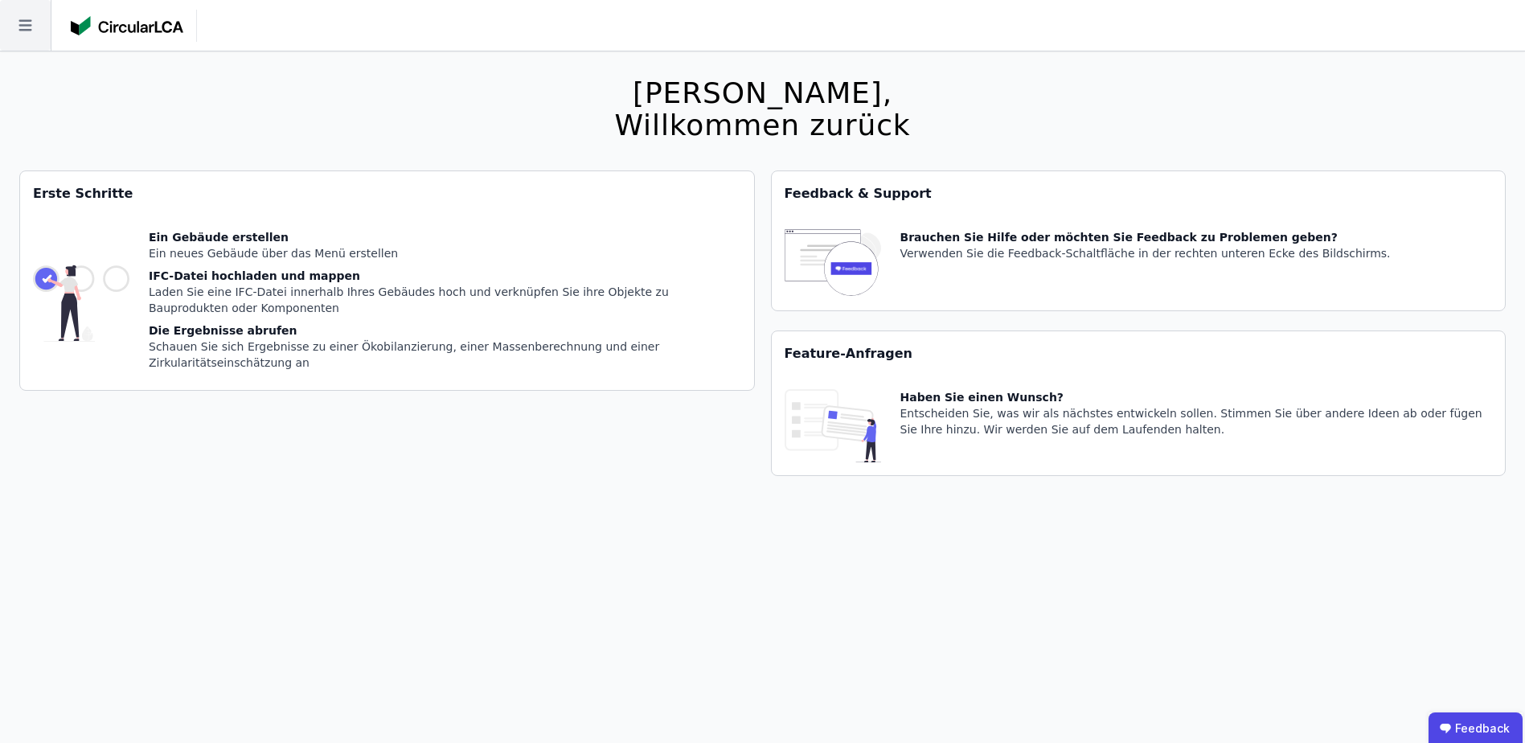
click at [27, 41] on icon at bounding box center [25, 25] width 51 height 51
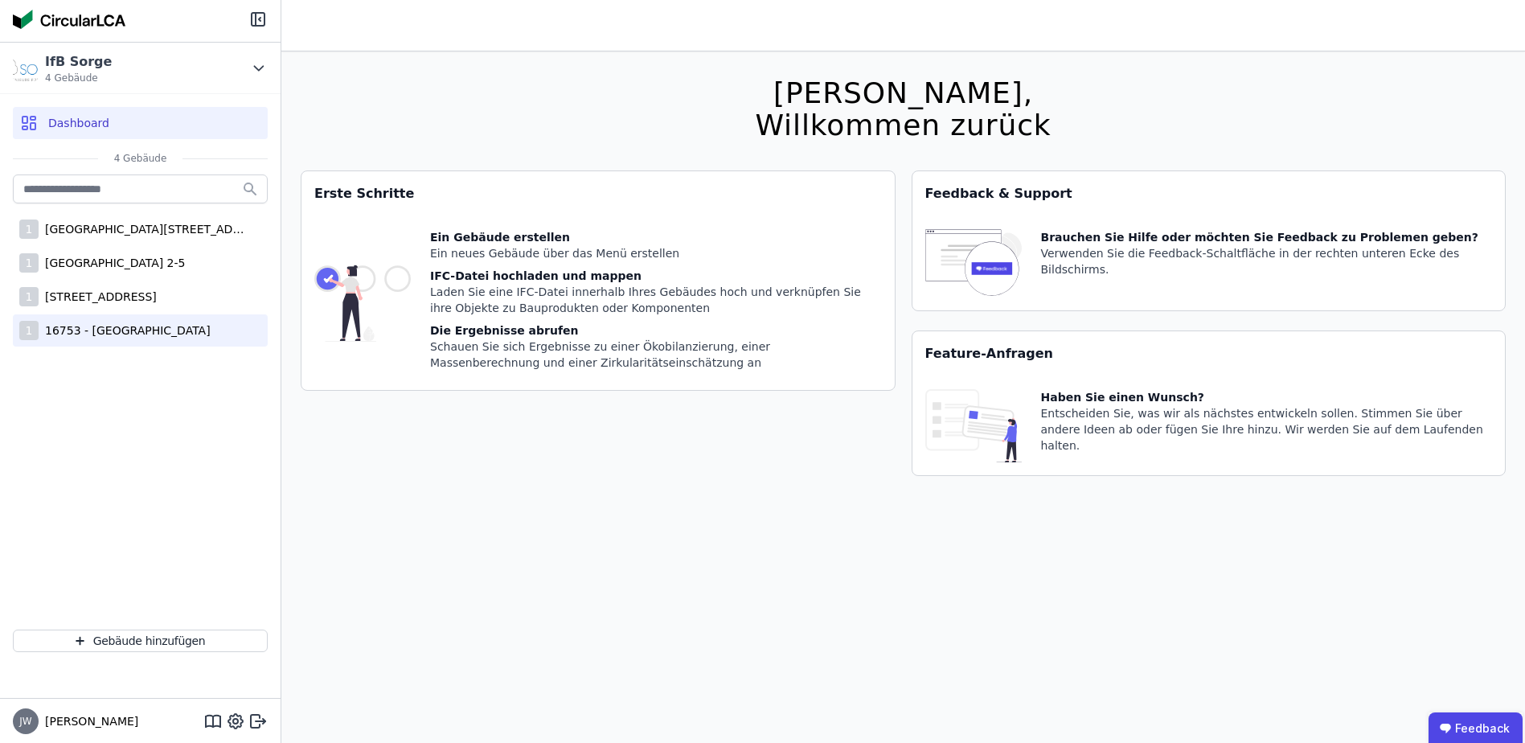
click at [123, 329] on div "16753 - [GEOGRAPHIC_DATA]" at bounding box center [125, 330] width 172 height 16
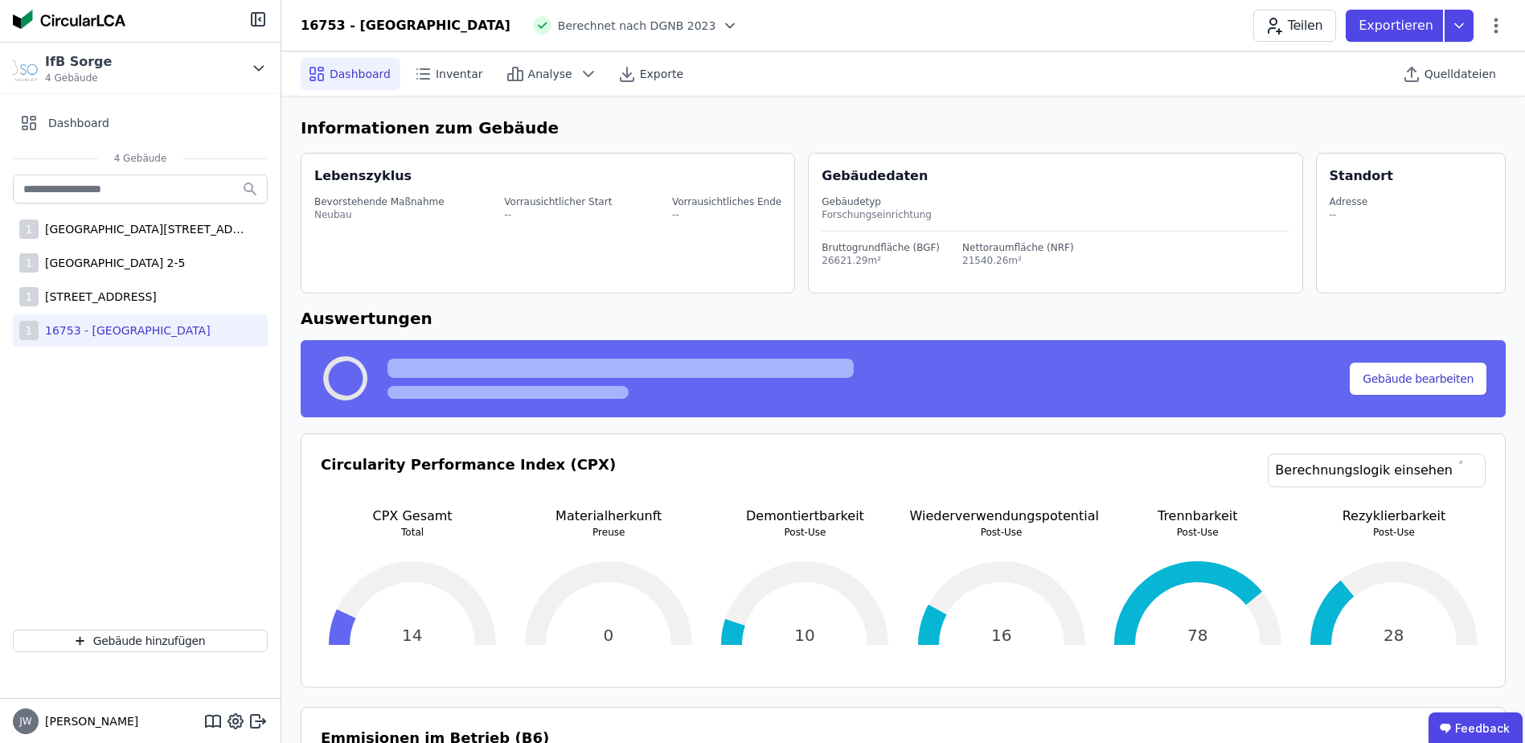
select select "*"
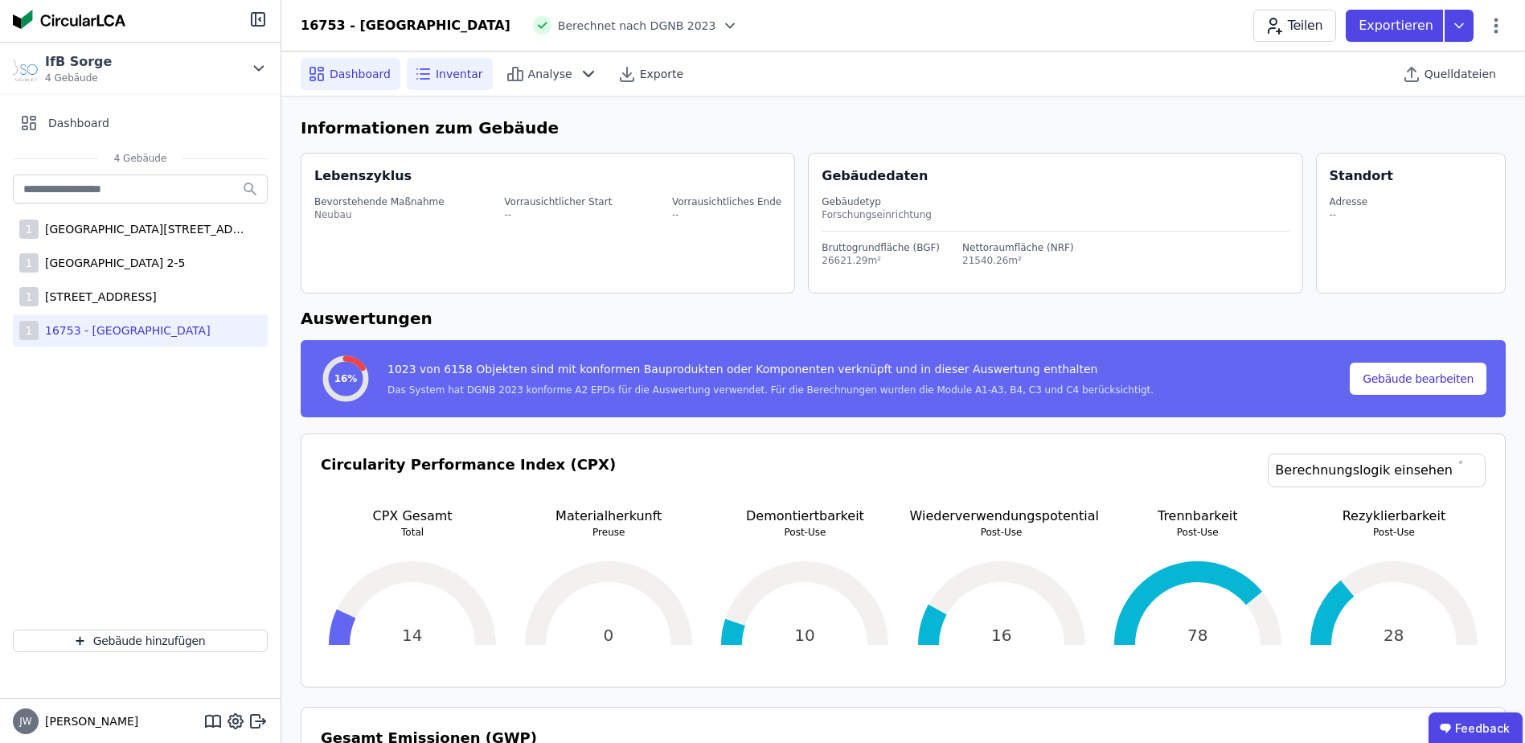
click at [457, 76] on span "Inventar" at bounding box center [459, 74] width 47 height 16
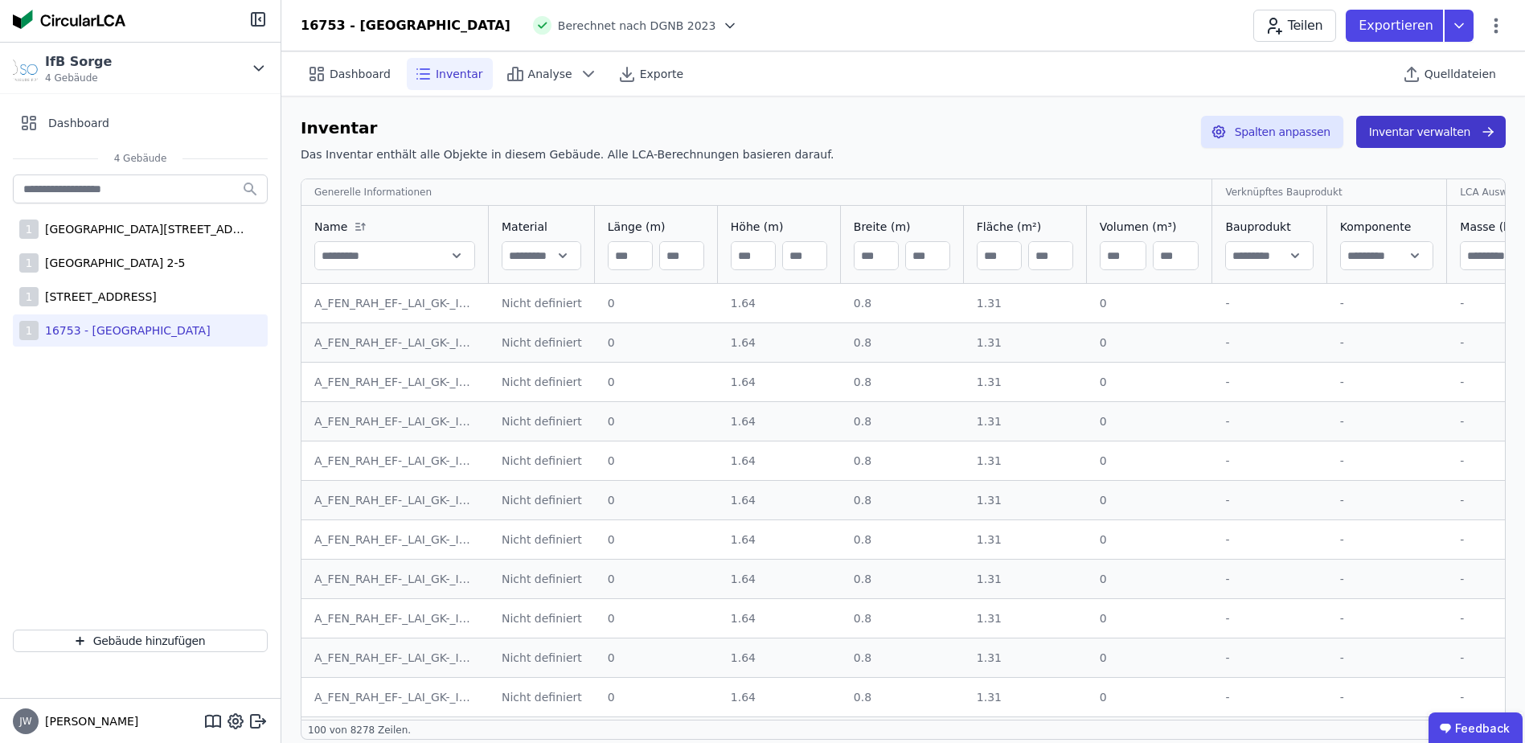
click at [1416, 125] on button "Inventar verwalten" at bounding box center [1431, 132] width 150 height 32
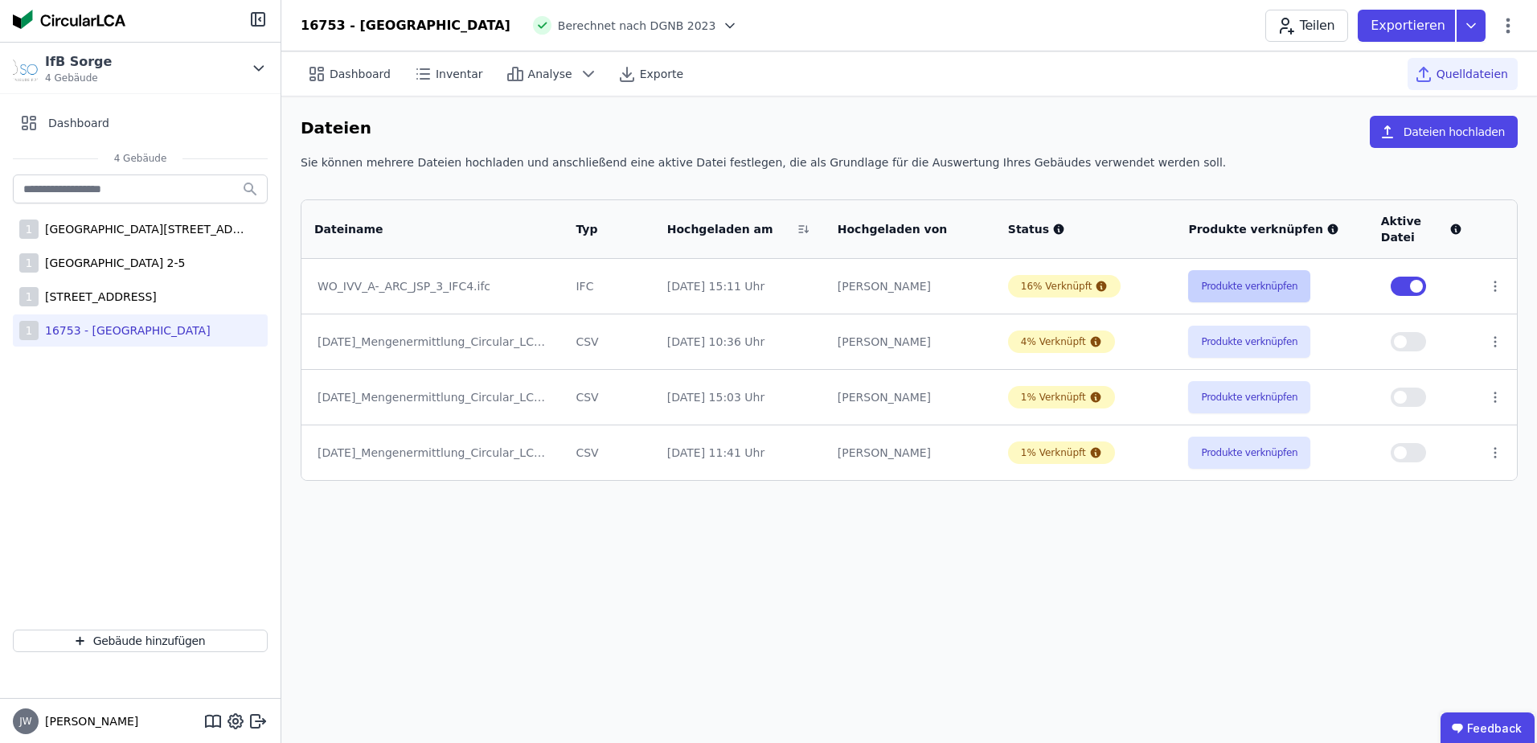
click at [1217, 287] on button "Produkte verknüpfen" at bounding box center [1249, 286] width 122 height 32
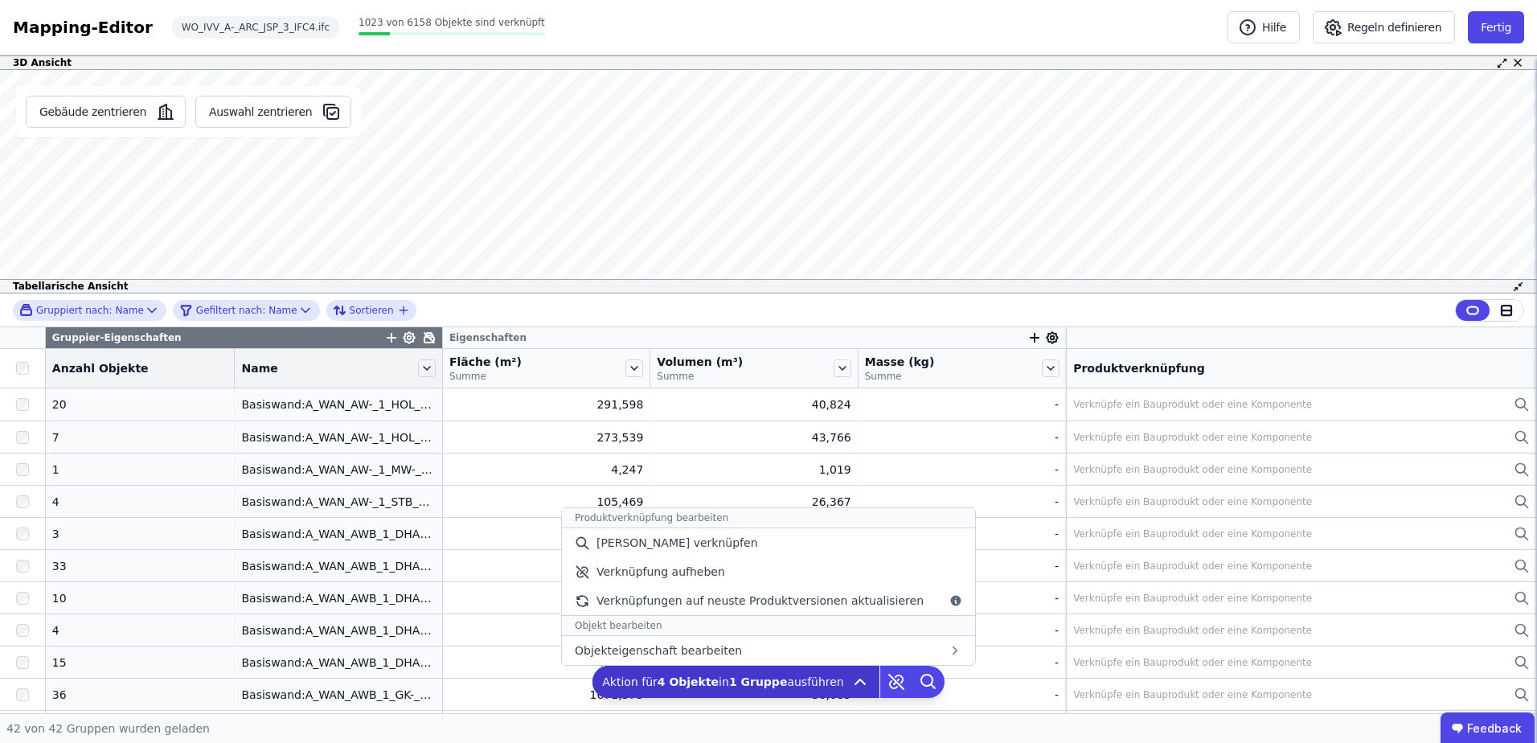
click at [850, 682] on icon at bounding box center [859, 681] width 19 height 19
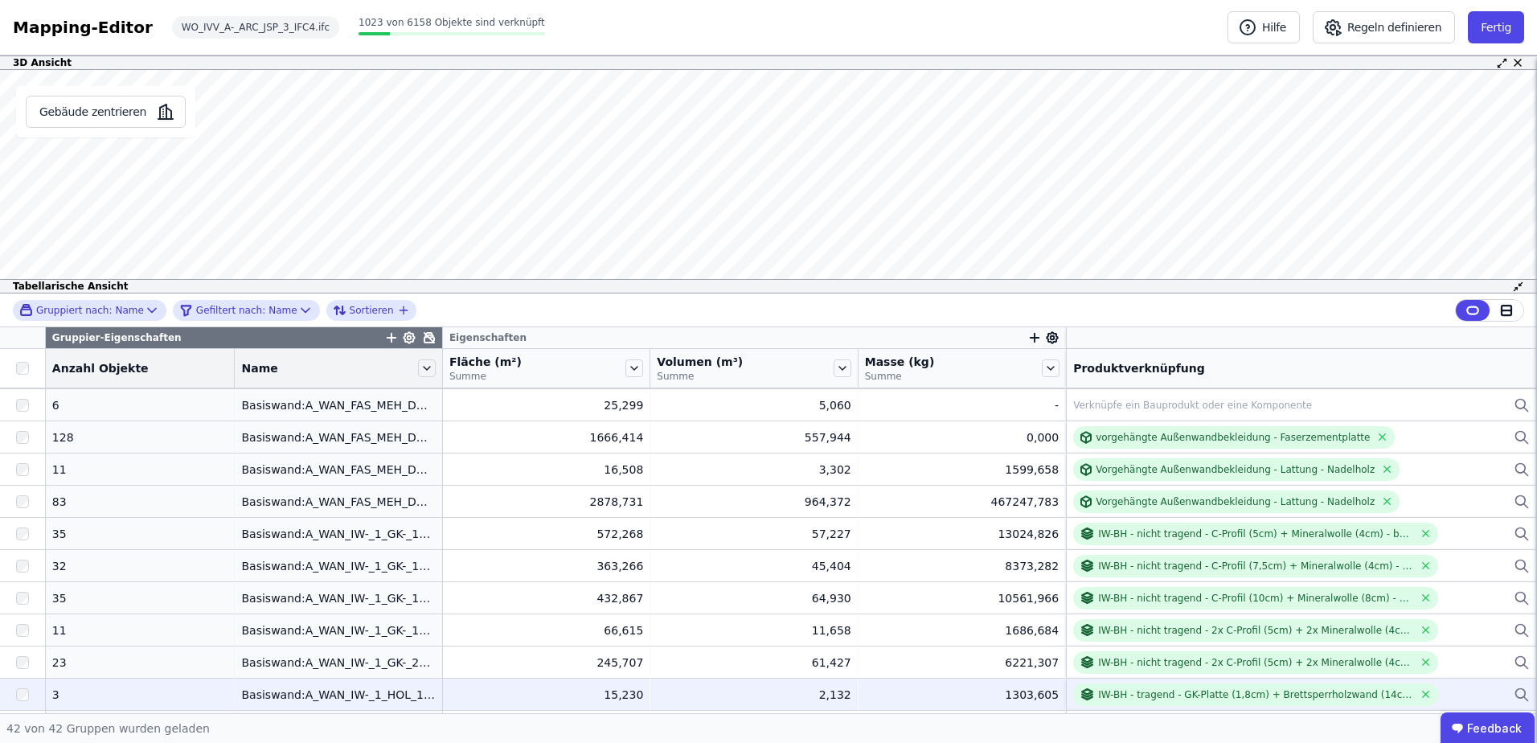
scroll to position [563, 0]
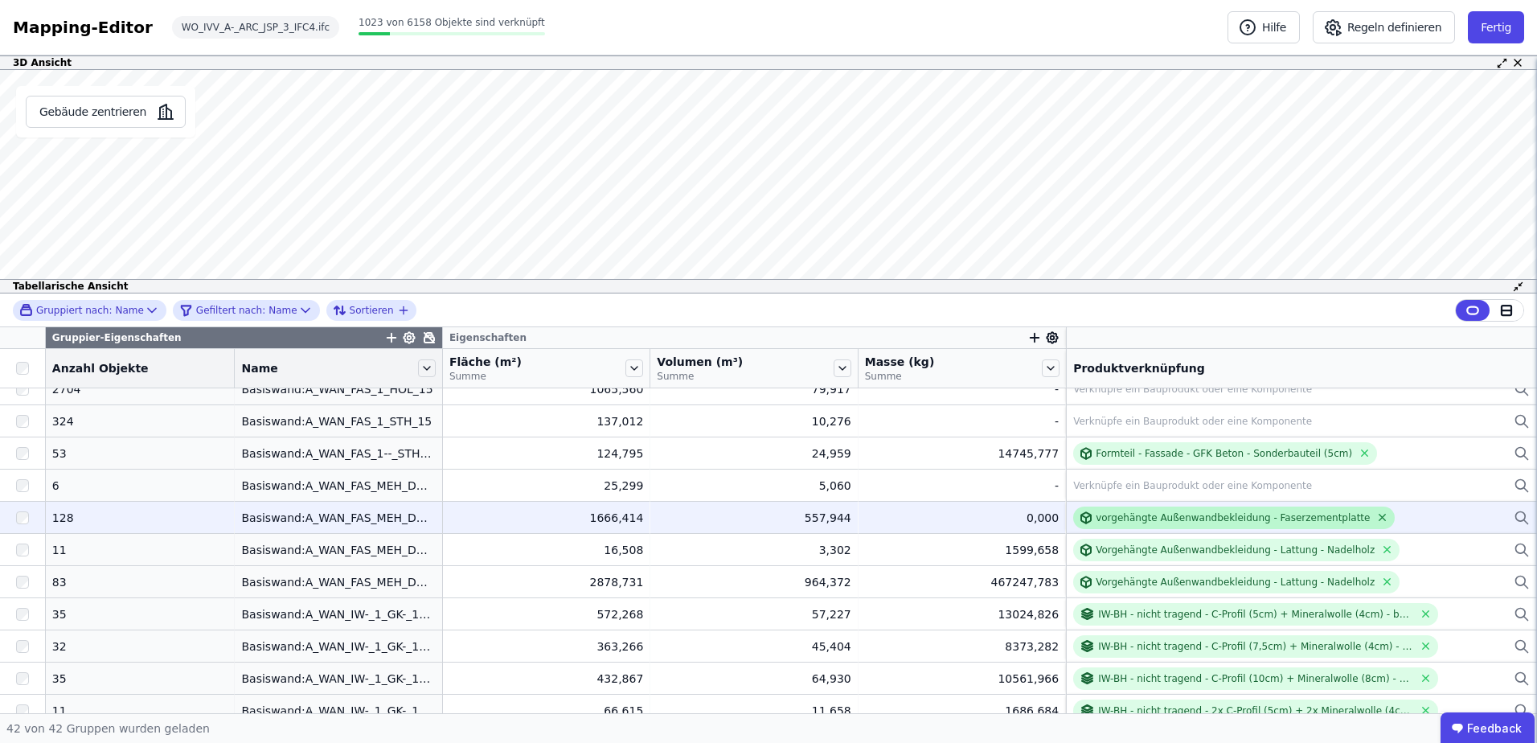
click at [1376, 513] on icon at bounding box center [1382, 517] width 12 height 12
click at [1183, 518] on div "Verknüpfe ein Bauprodukt oder eine Komponente" at bounding box center [1192, 517] width 239 height 13
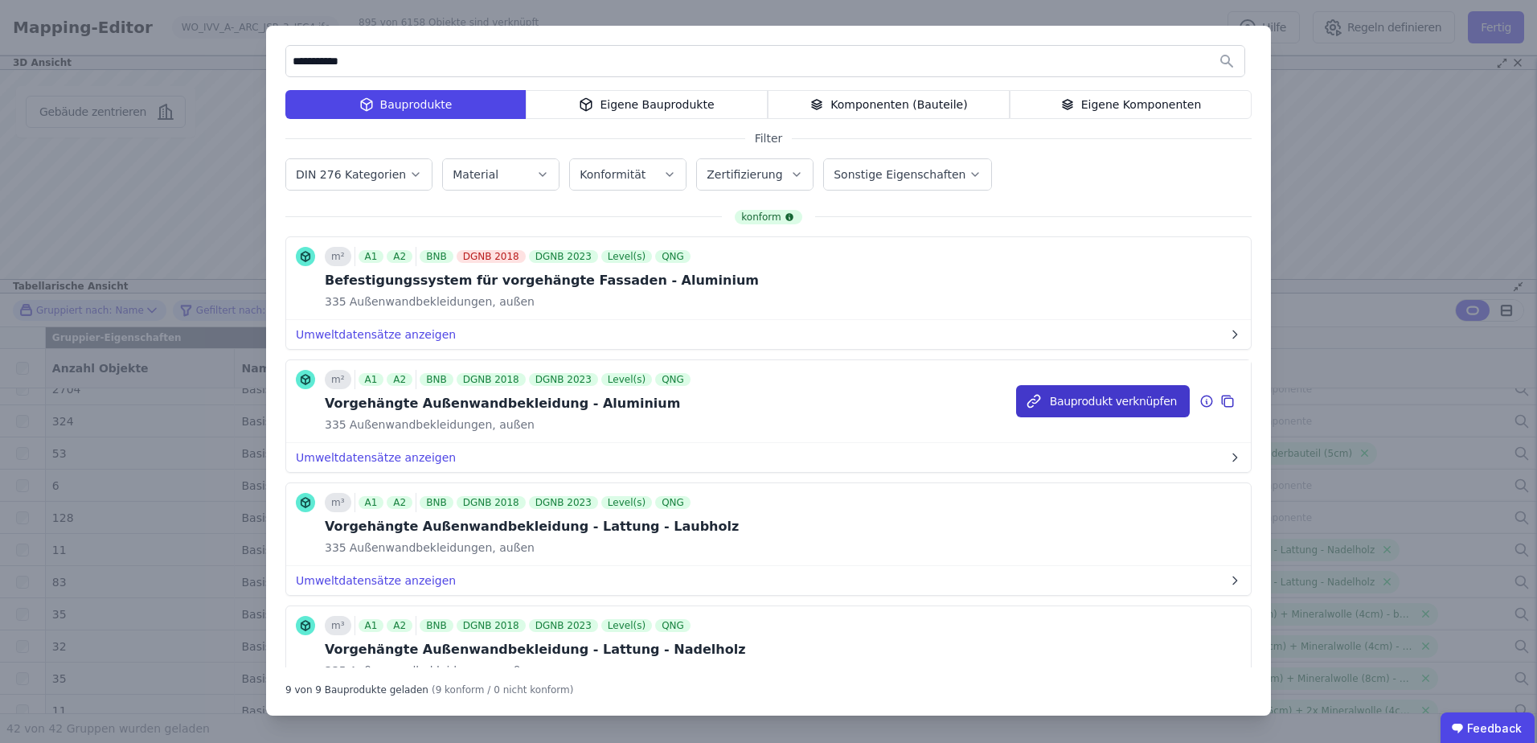
type input "**********"
click at [1061, 402] on button "Bauprodukt verknüpfen" at bounding box center [1103, 401] width 174 height 32
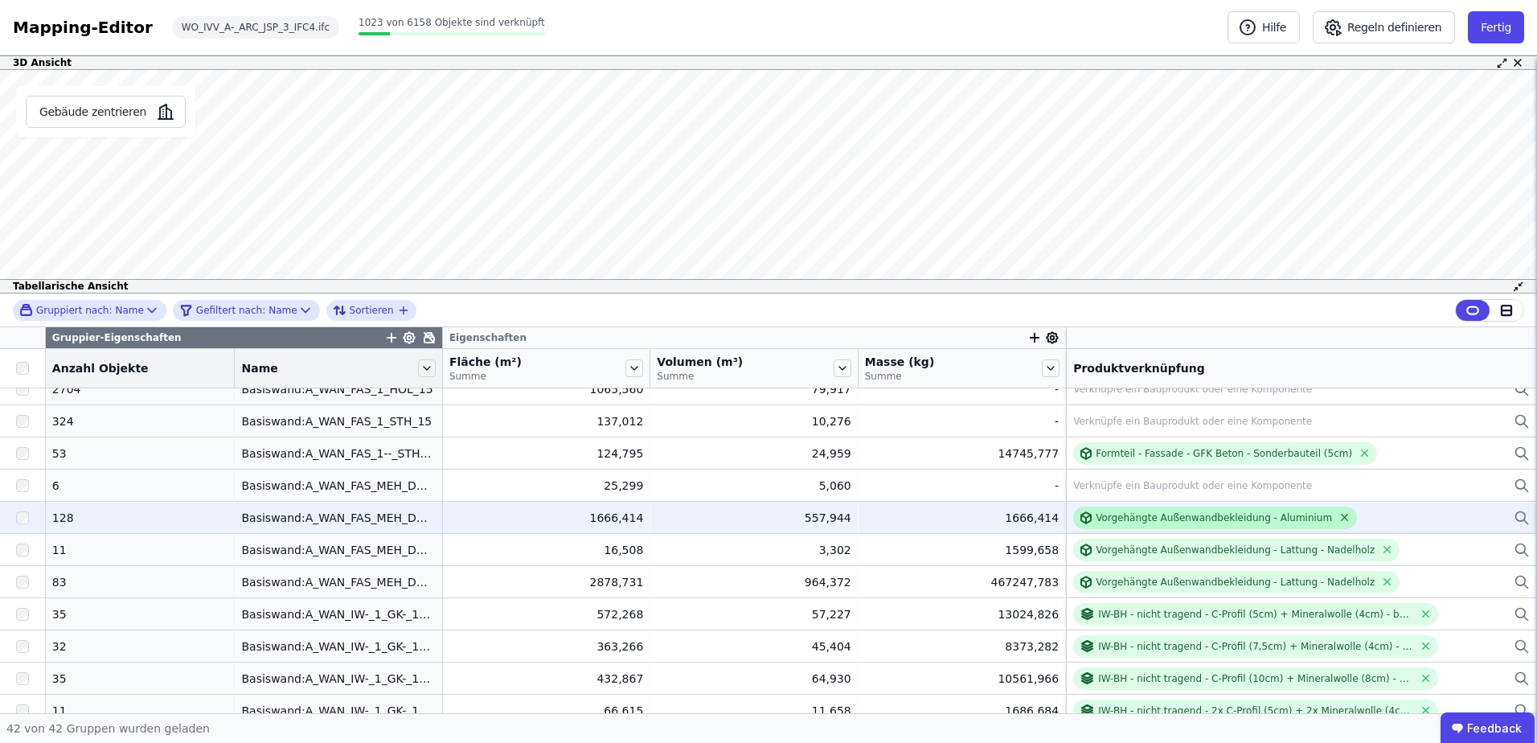
click at [1338, 514] on icon at bounding box center [1344, 517] width 12 height 12
click at [1201, 514] on div "Verknüpfe ein Bauprodukt oder eine Komponente" at bounding box center [1192, 517] width 239 height 13
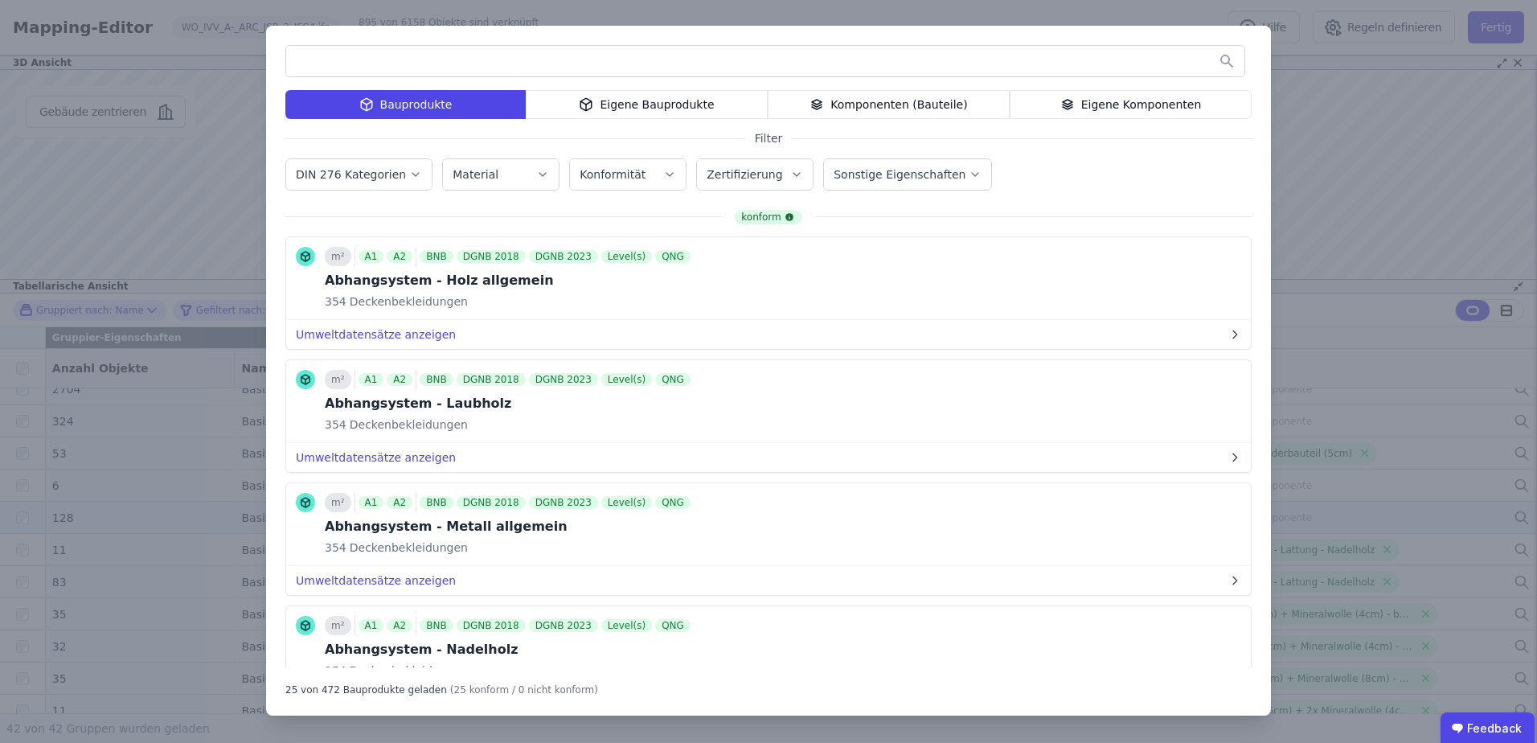
click at [593, 110] on icon at bounding box center [586, 104] width 14 height 19
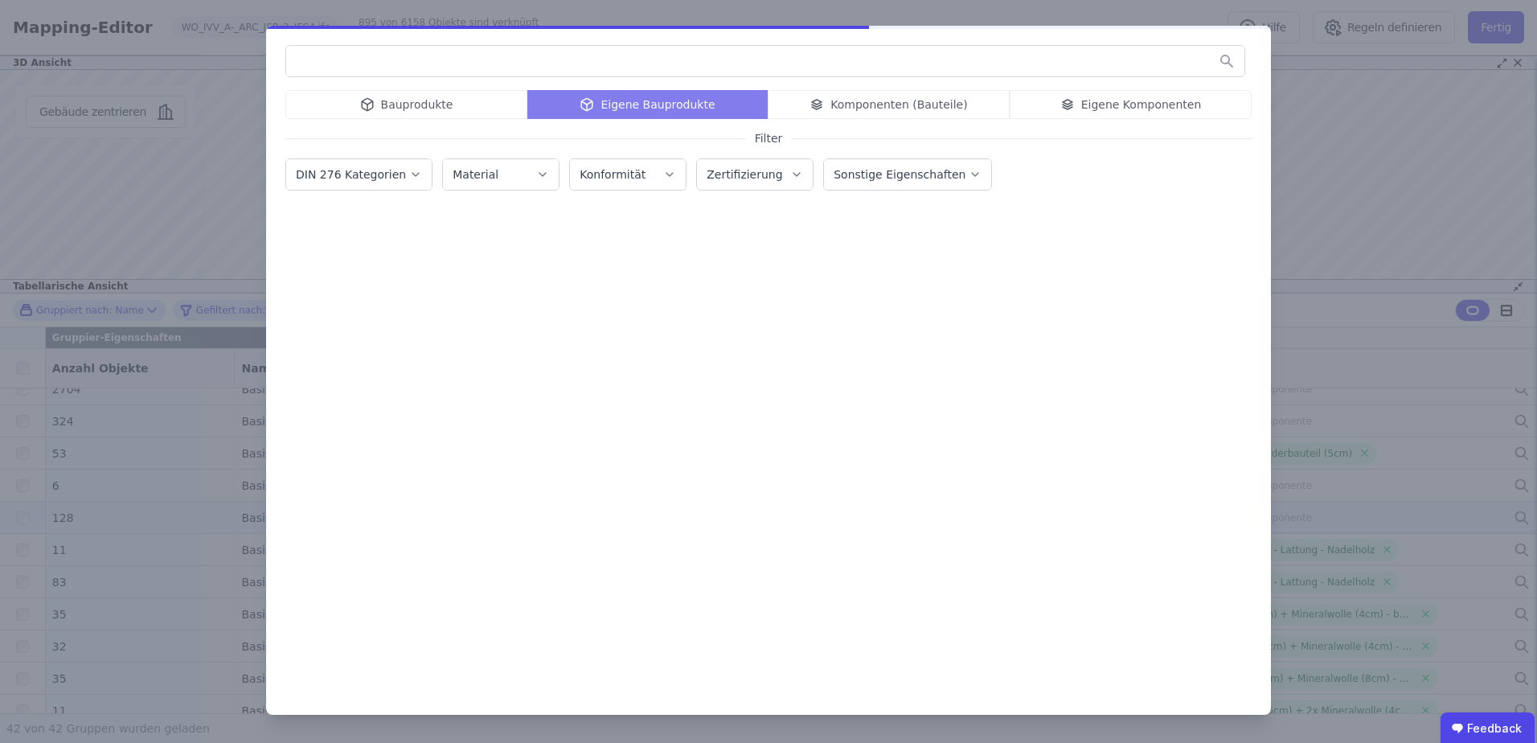
click at [460, 68] on input "text" at bounding box center [765, 61] width 958 height 29
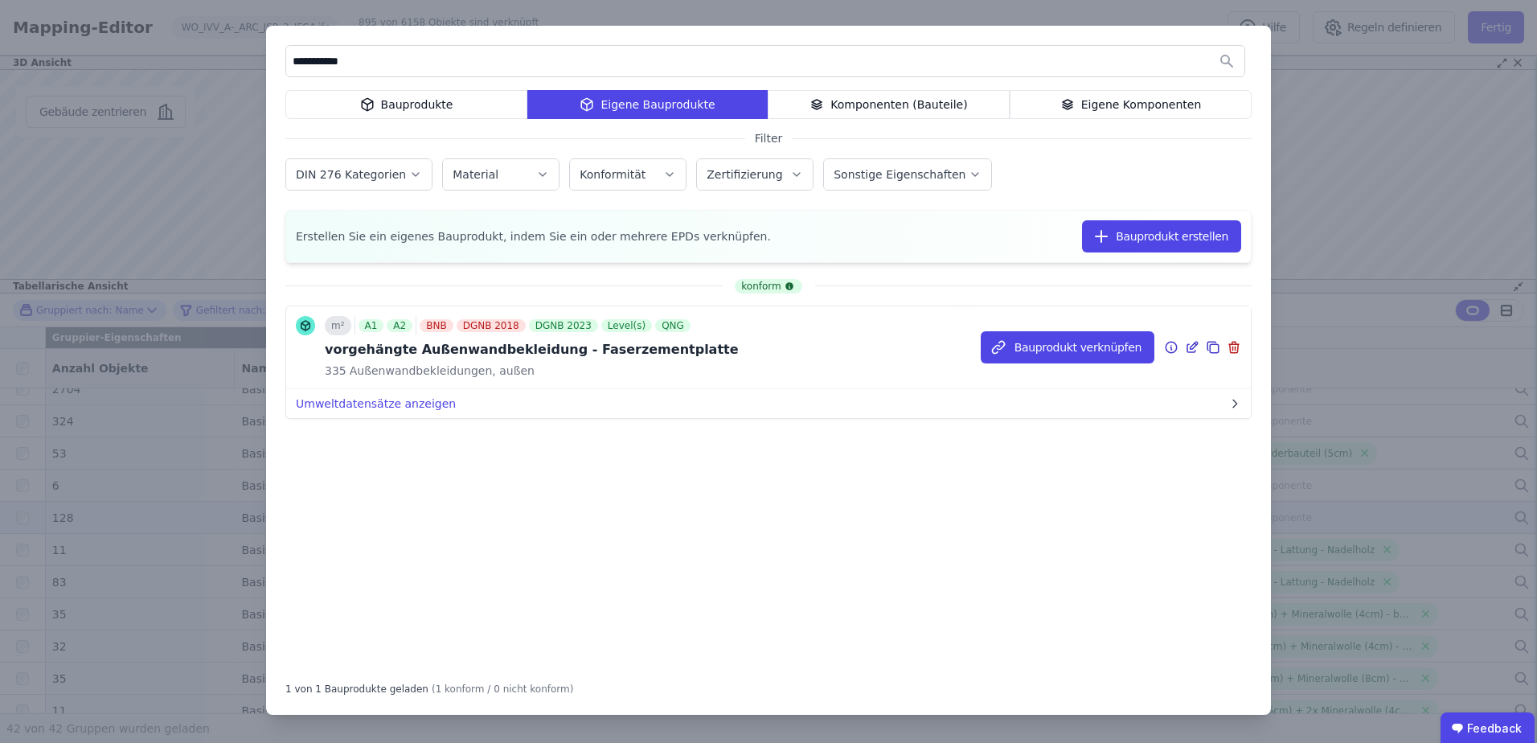
type input "**********"
click at [1196, 343] on icon at bounding box center [1192, 347] width 14 height 19
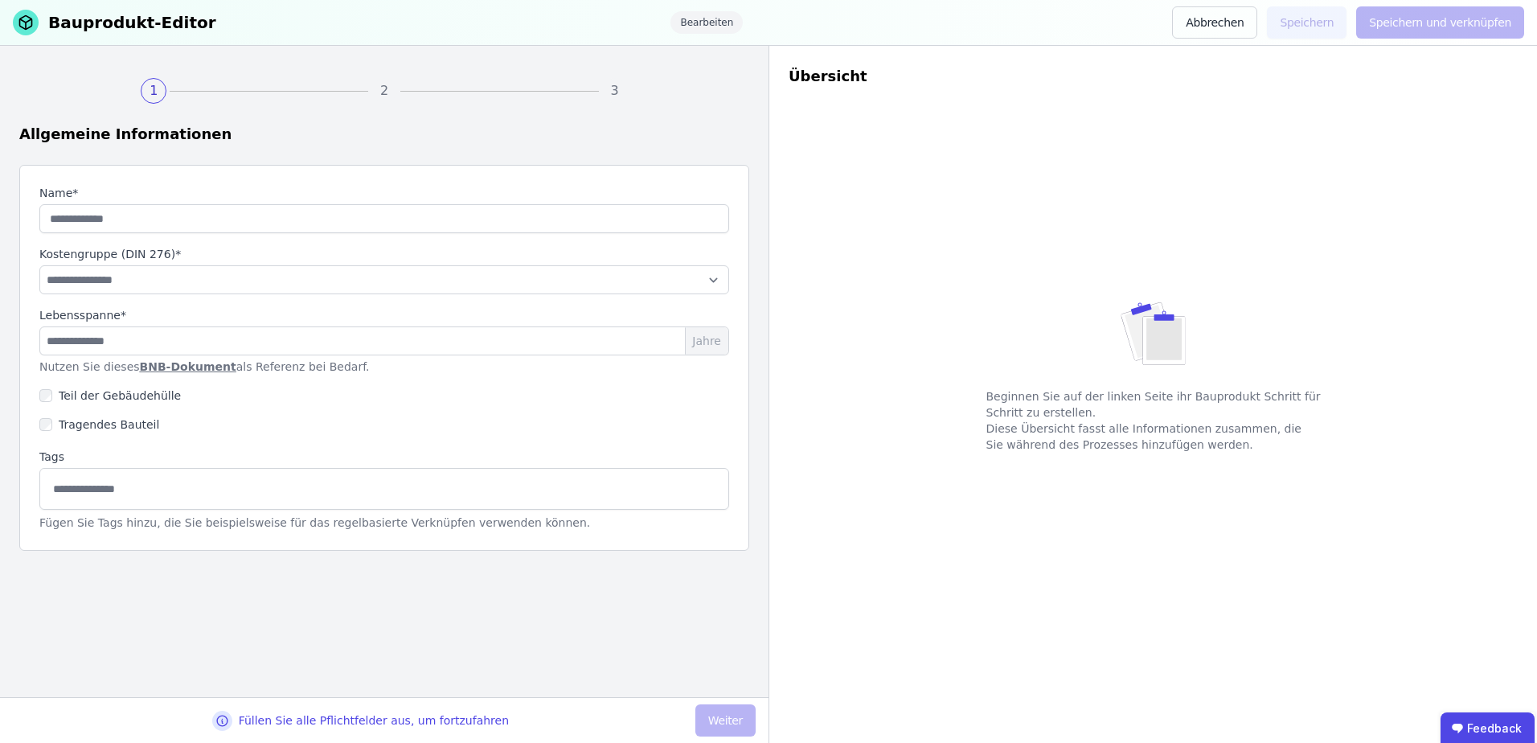
type input "**********"
type input "**"
select select "**********"
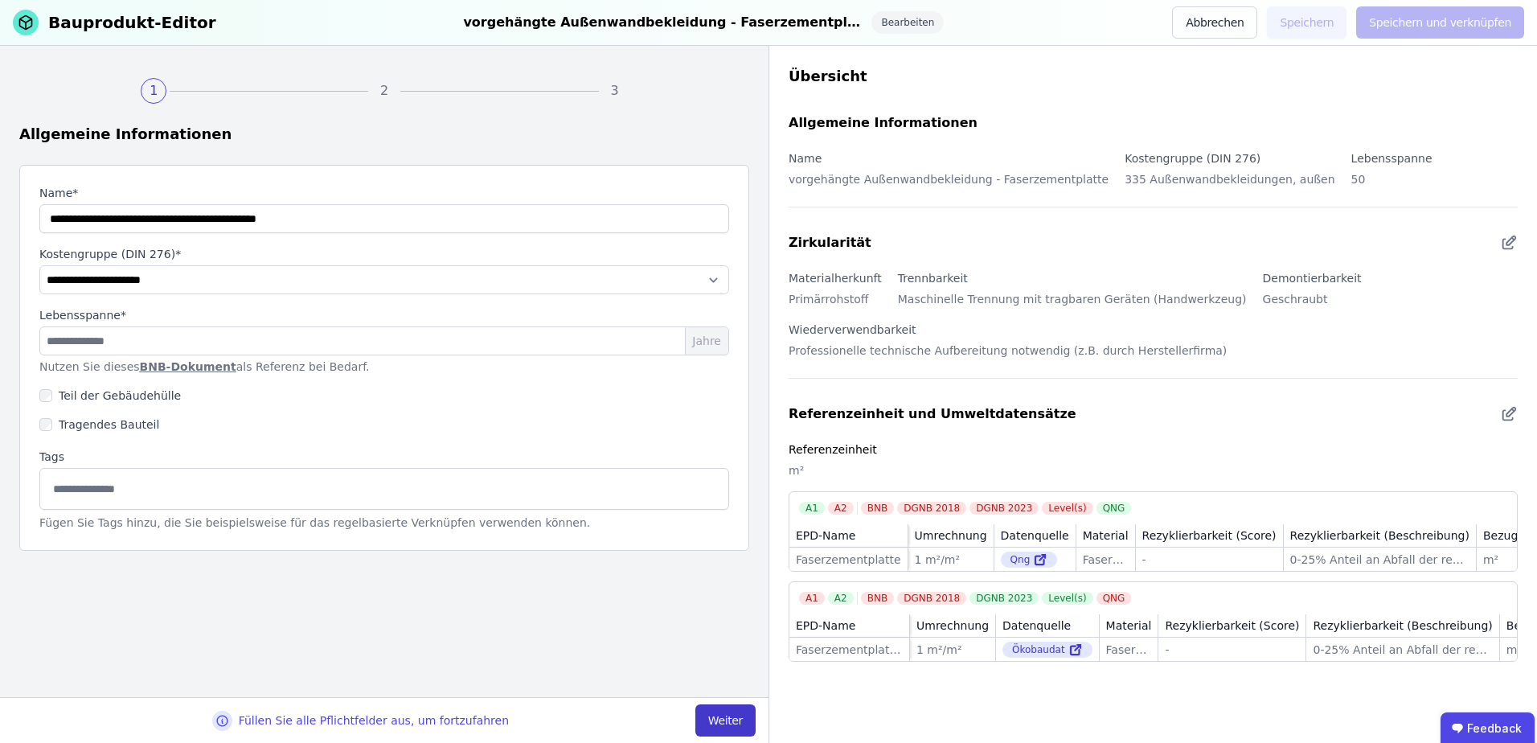
click at [715, 716] on button "Weiter" at bounding box center [725, 720] width 60 height 32
select select "**********"
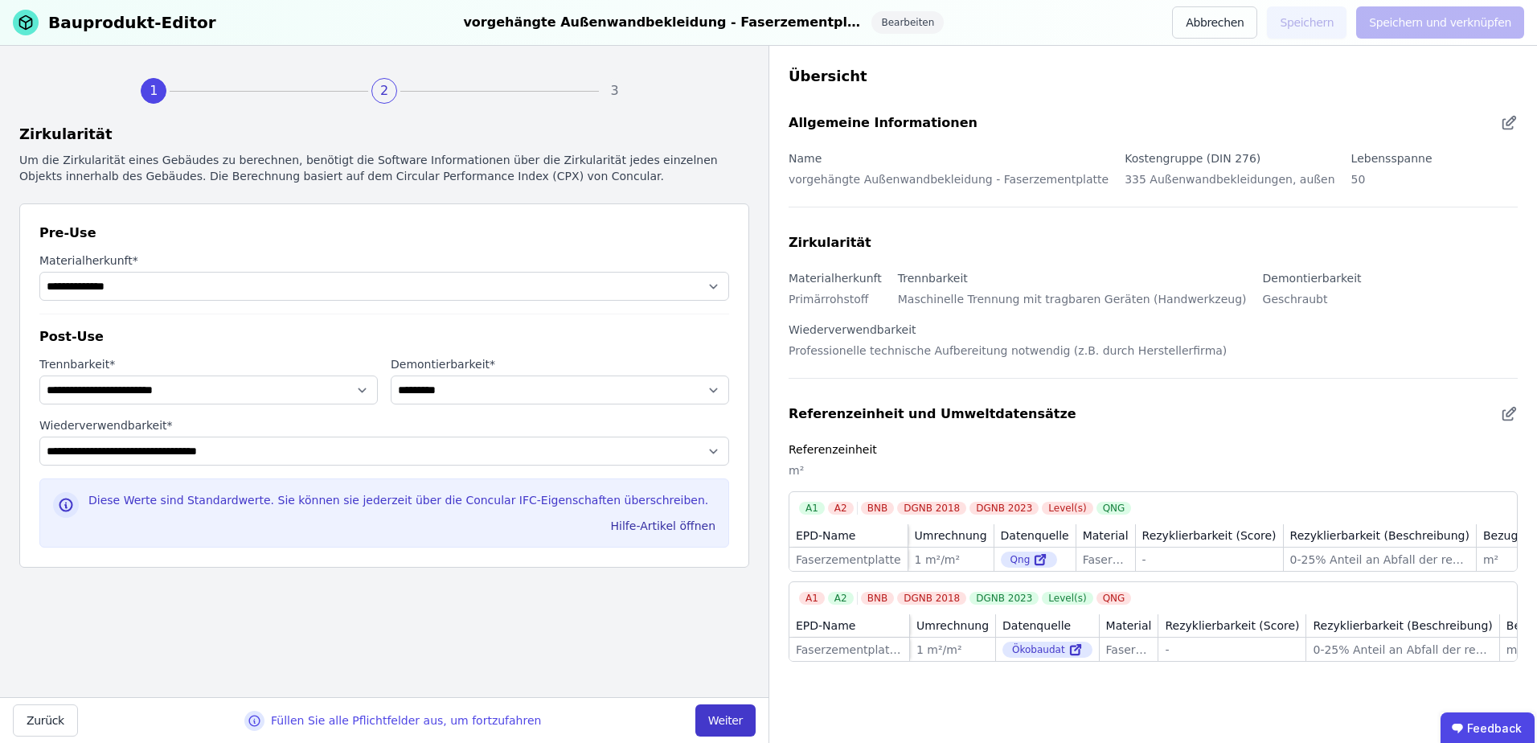
click at [715, 716] on button "Weiter" at bounding box center [725, 720] width 60 height 32
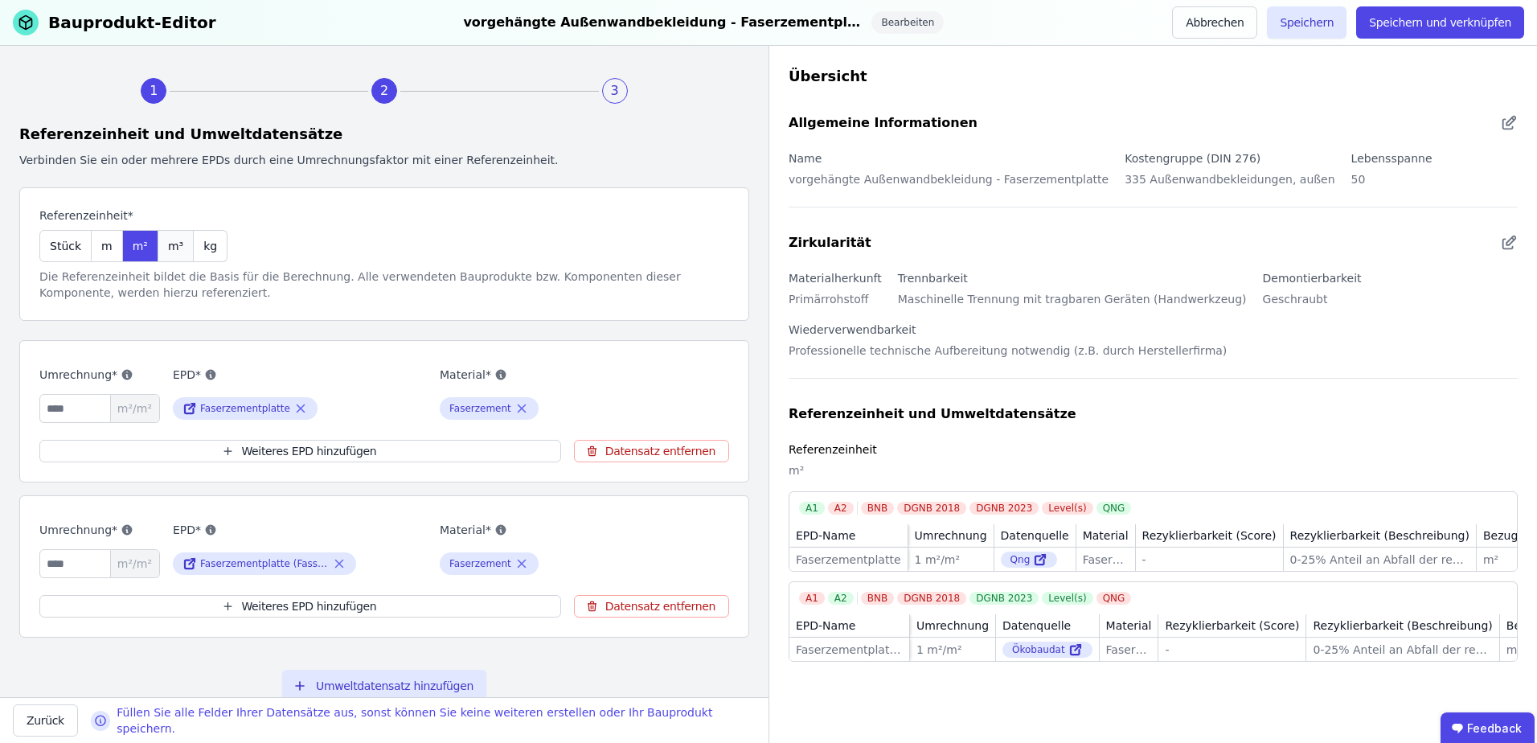
click at [158, 244] on div "m³" at bounding box center [175, 246] width 35 height 32
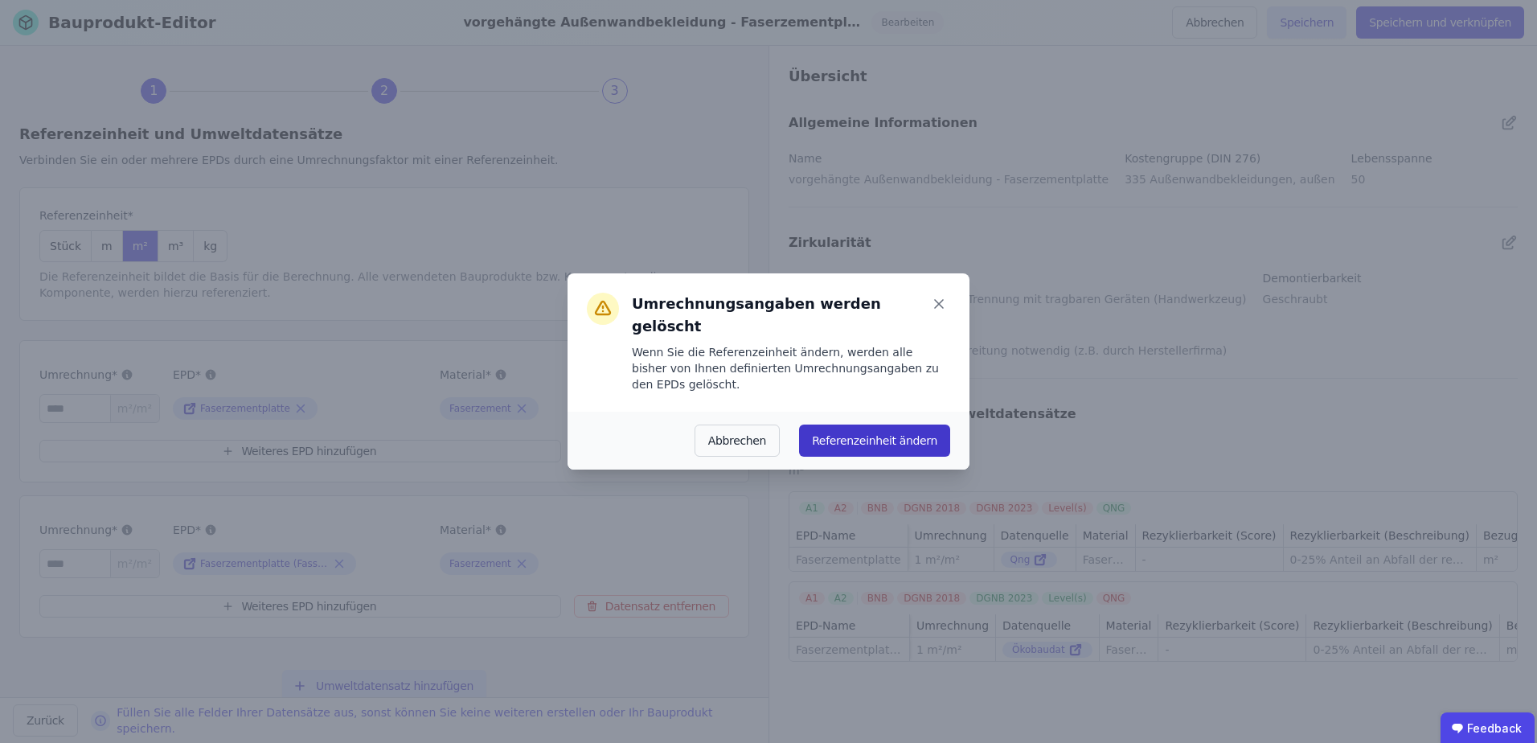
click at [858, 425] on button "Referenzeinheit ändern" at bounding box center [874, 440] width 151 height 32
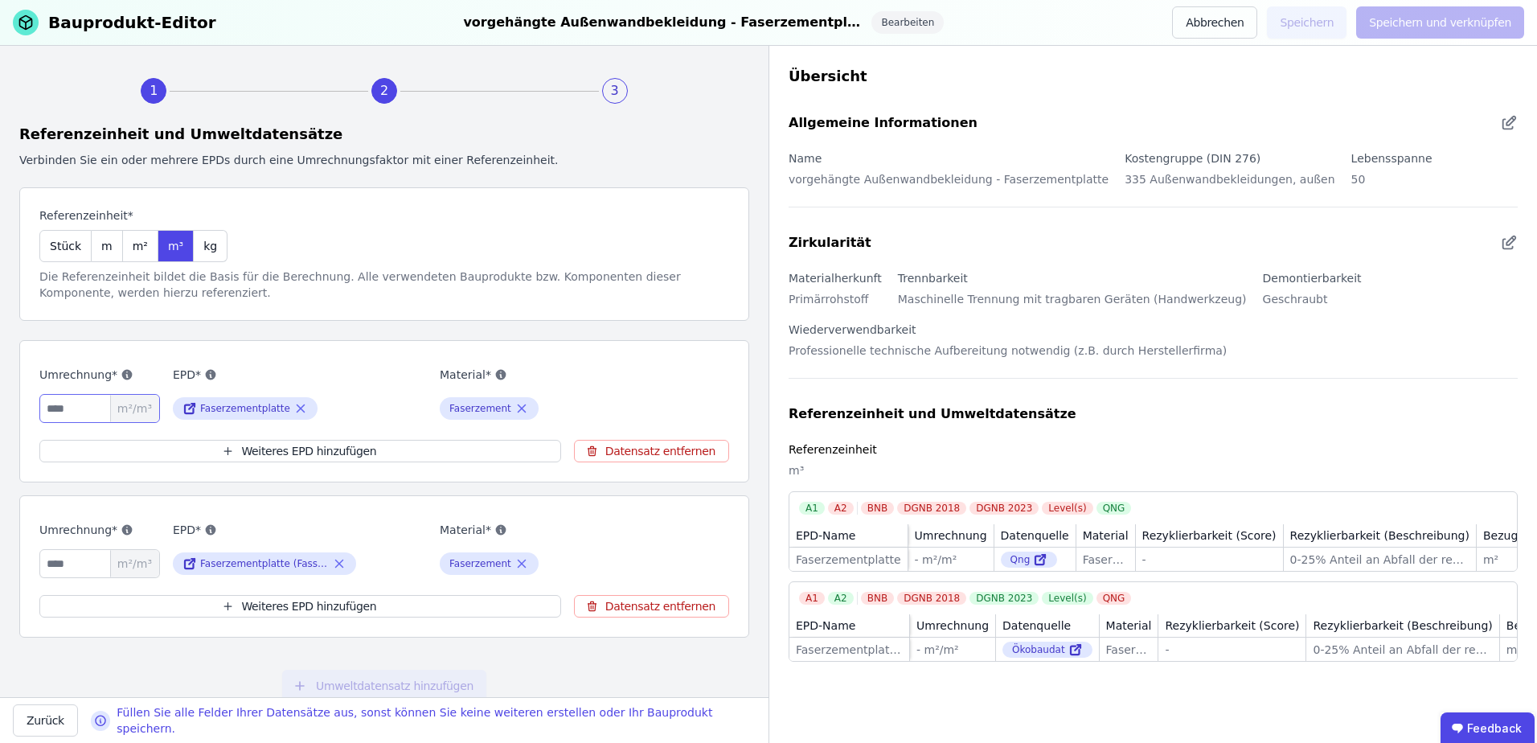
click at [53, 416] on input "number" at bounding box center [99, 408] width 121 height 29
type input "***"
click at [55, 564] on input "number" at bounding box center [99, 563] width 121 height 29
type input "***"
click at [1428, 22] on button "Speichern und verknüpfen" at bounding box center [1440, 22] width 168 height 32
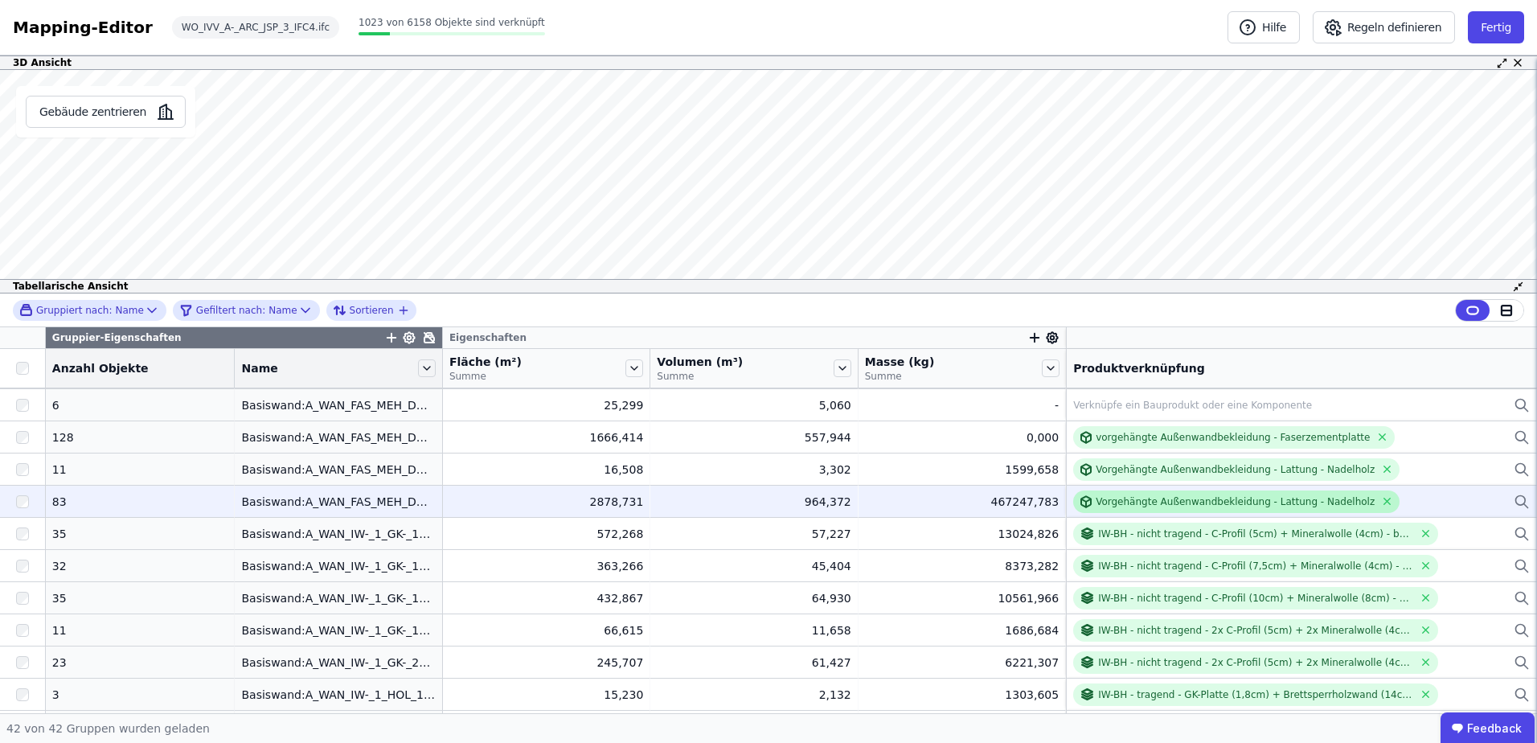
scroll to position [563, 0]
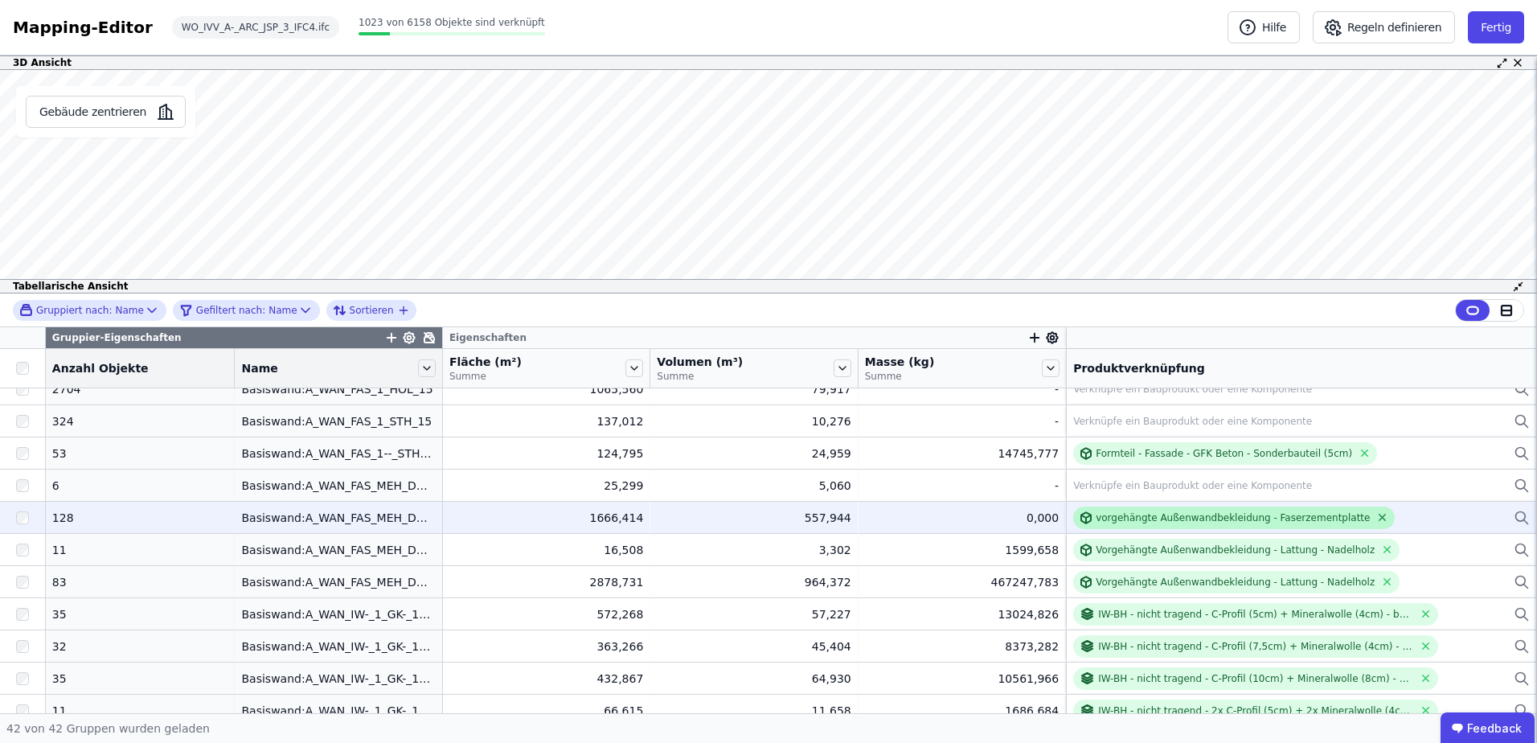
click at [1376, 516] on icon at bounding box center [1382, 517] width 12 height 12
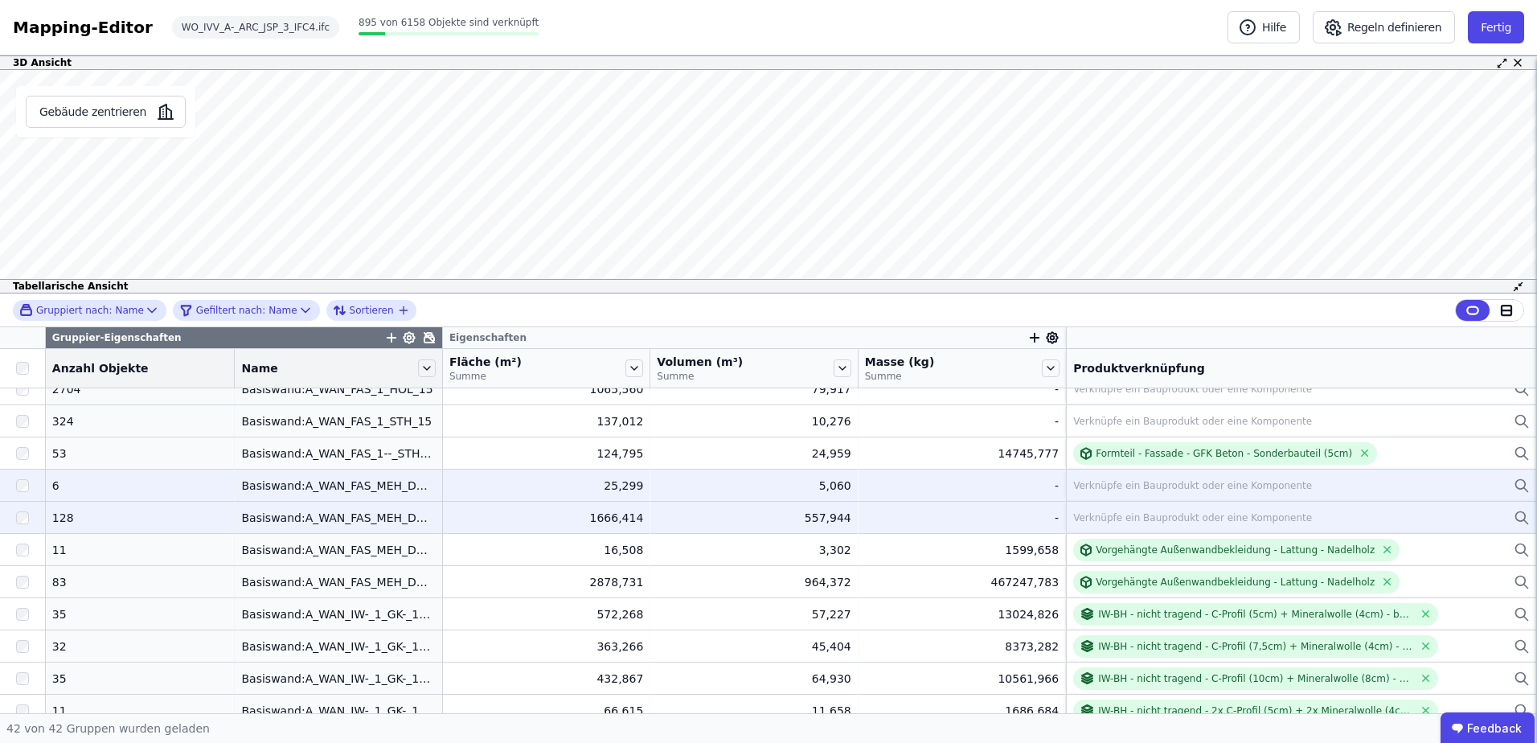
click at [1092, 480] on div "Verknüpfe ein Bauprodukt oder eine Komponente" at bounding box center [1192, 485] width 239 height 13
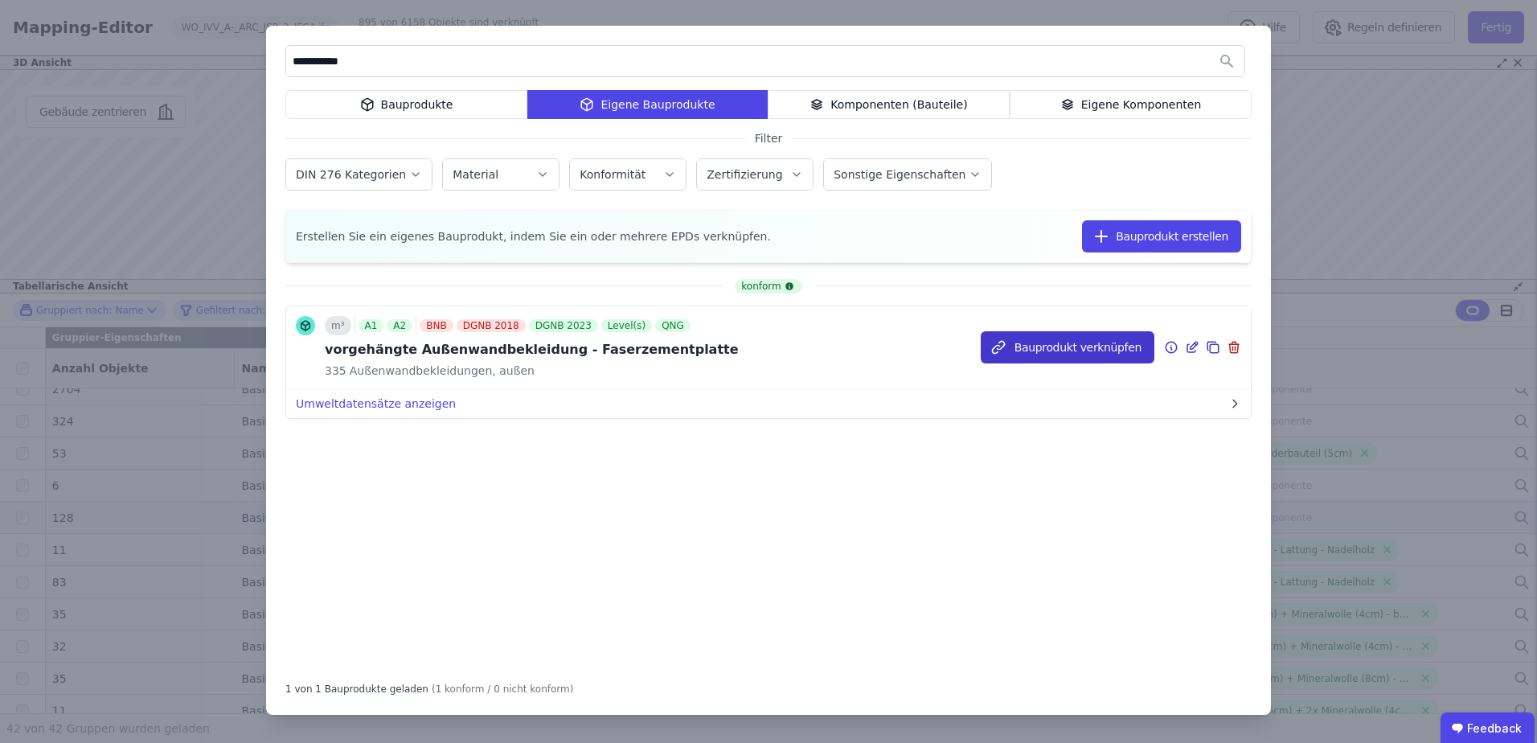
type input "**********"
click at [0, 0] on button "Bauprodukt verknüpfen" at bounding box center [0, 0] width 0 height 0
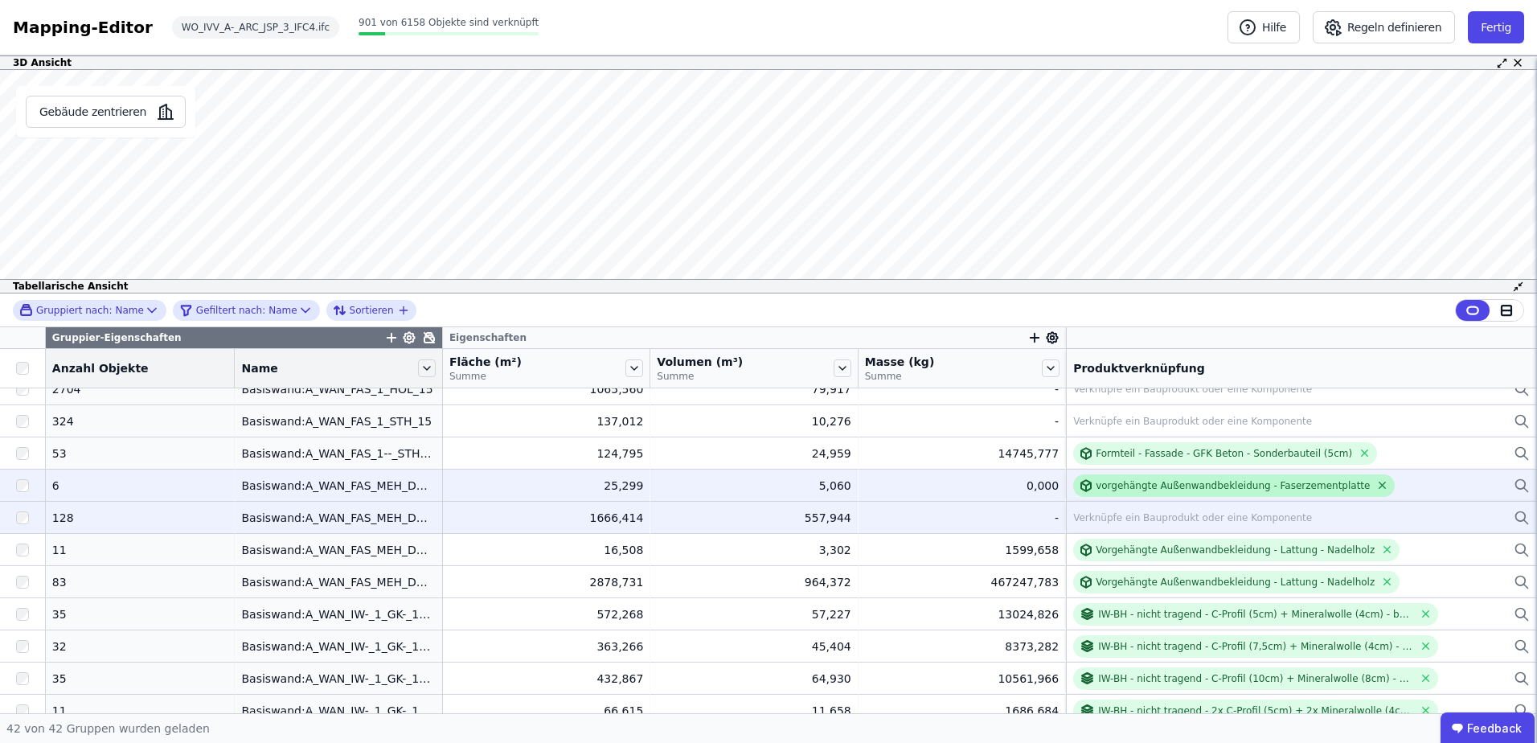
click at [1376, 480] on icon at bounding box center [1382, 485] width 12 height 12
click at [1095, 486] on div "Verknüpfe ein Bauprodukt oder eine Komponente" at bounding box center [1192, 485] width 239 height 13
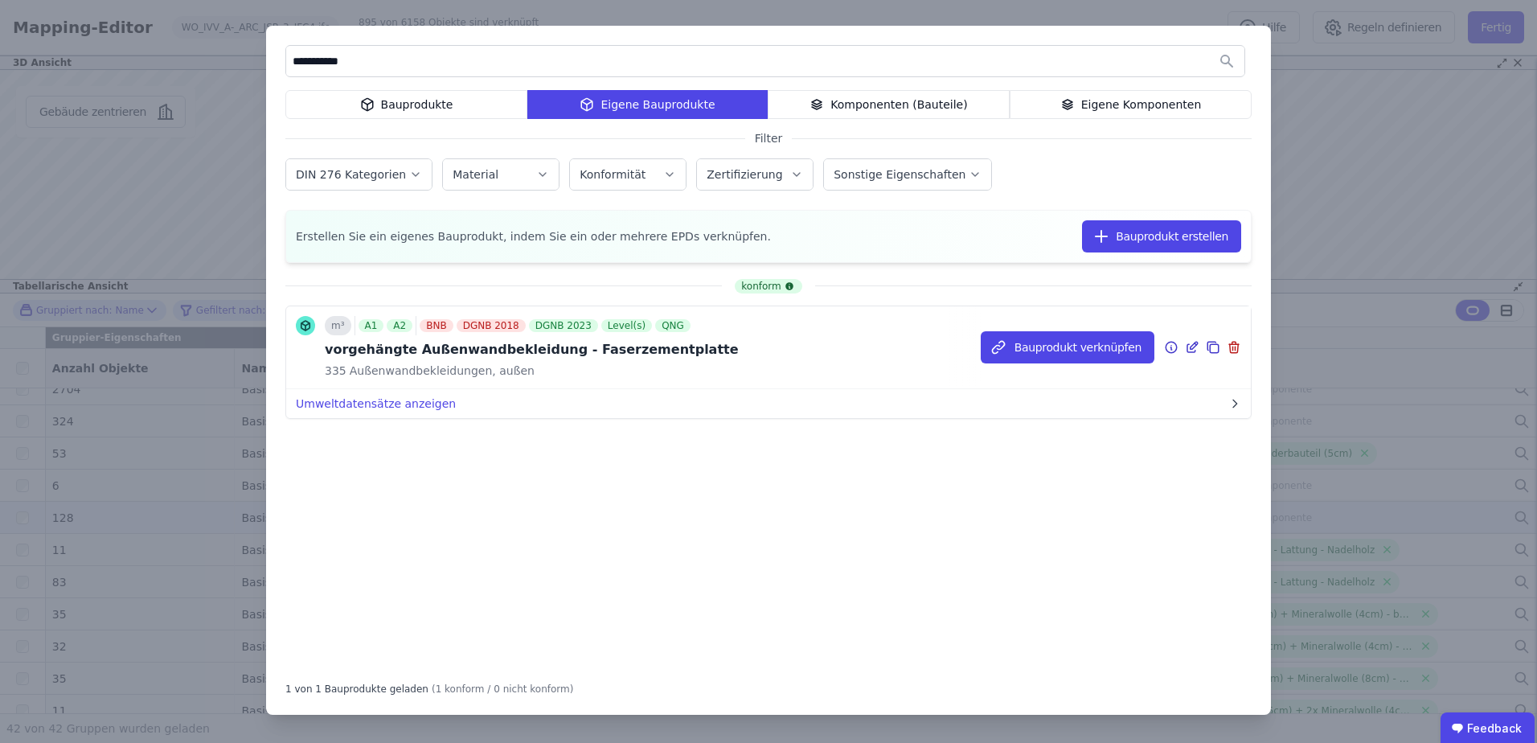
type input "**********"
click at [1202, 346] on div at bounding box center [1195, 347] width 21 height 19
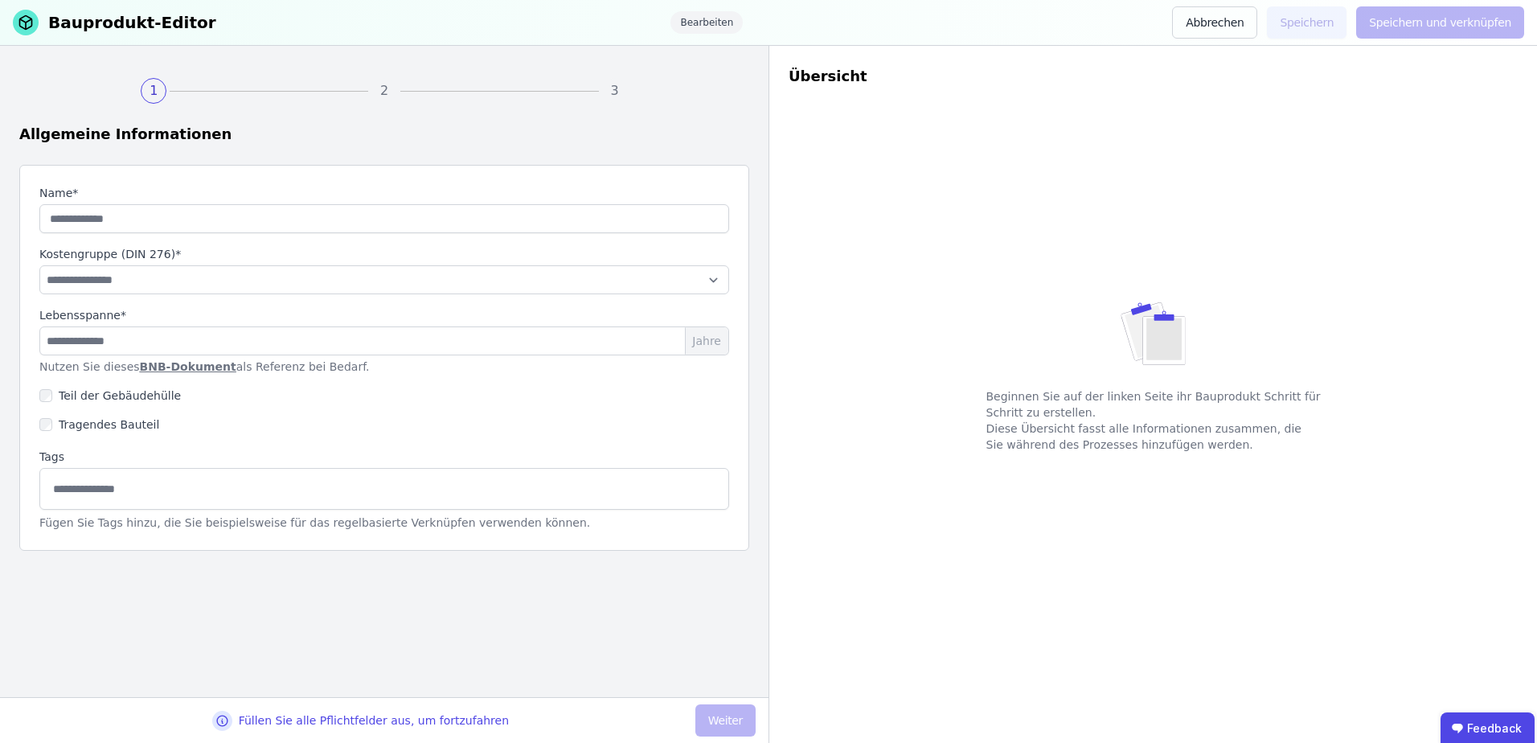
type input "**********"
select select "**********"
type input "**"
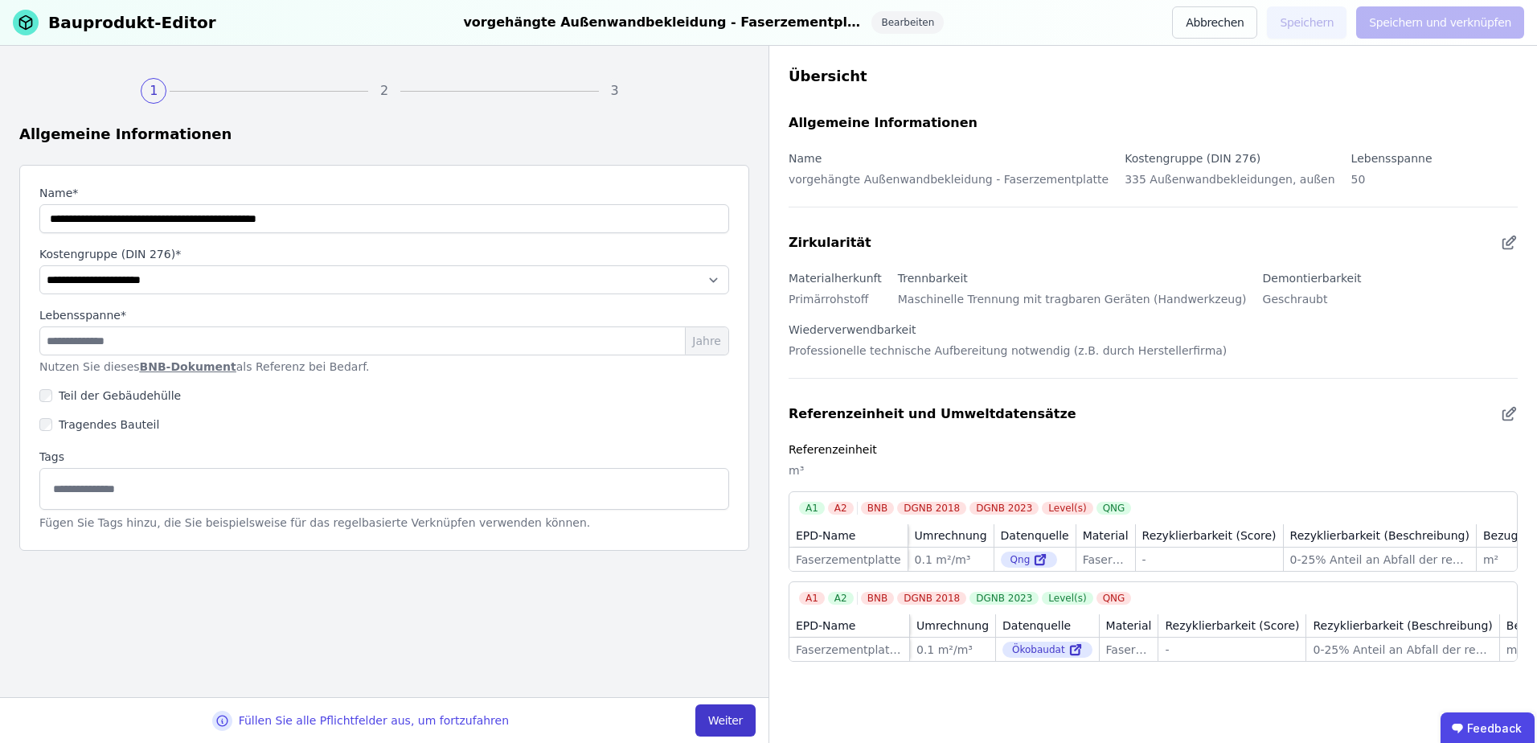
click at [701, 720] on button "Weiter" at bounding box center [725, 720] width 60 height 32
select select "**********"
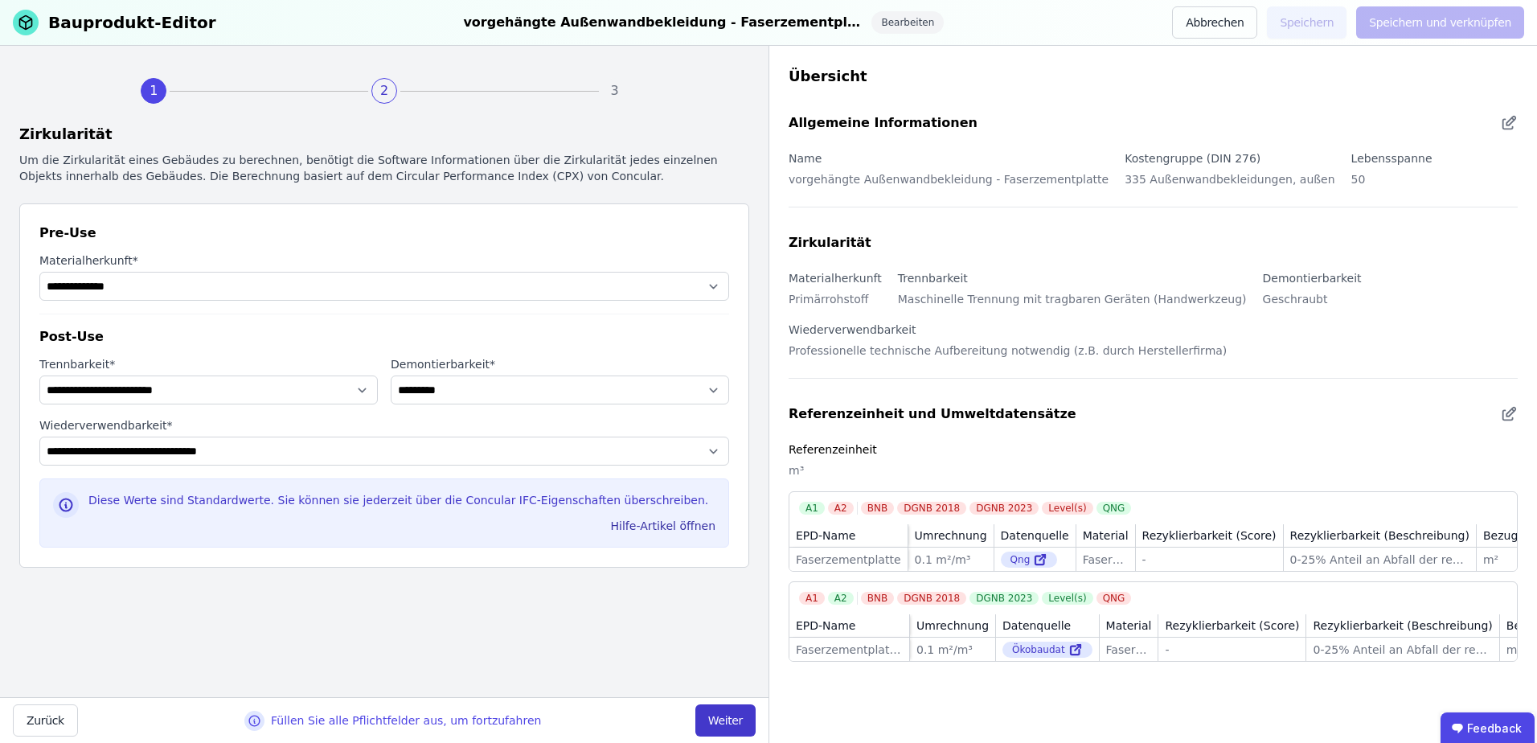
click at [701, 720] on button "Weiter" at bounding box center [725, 720] width 60 height 32
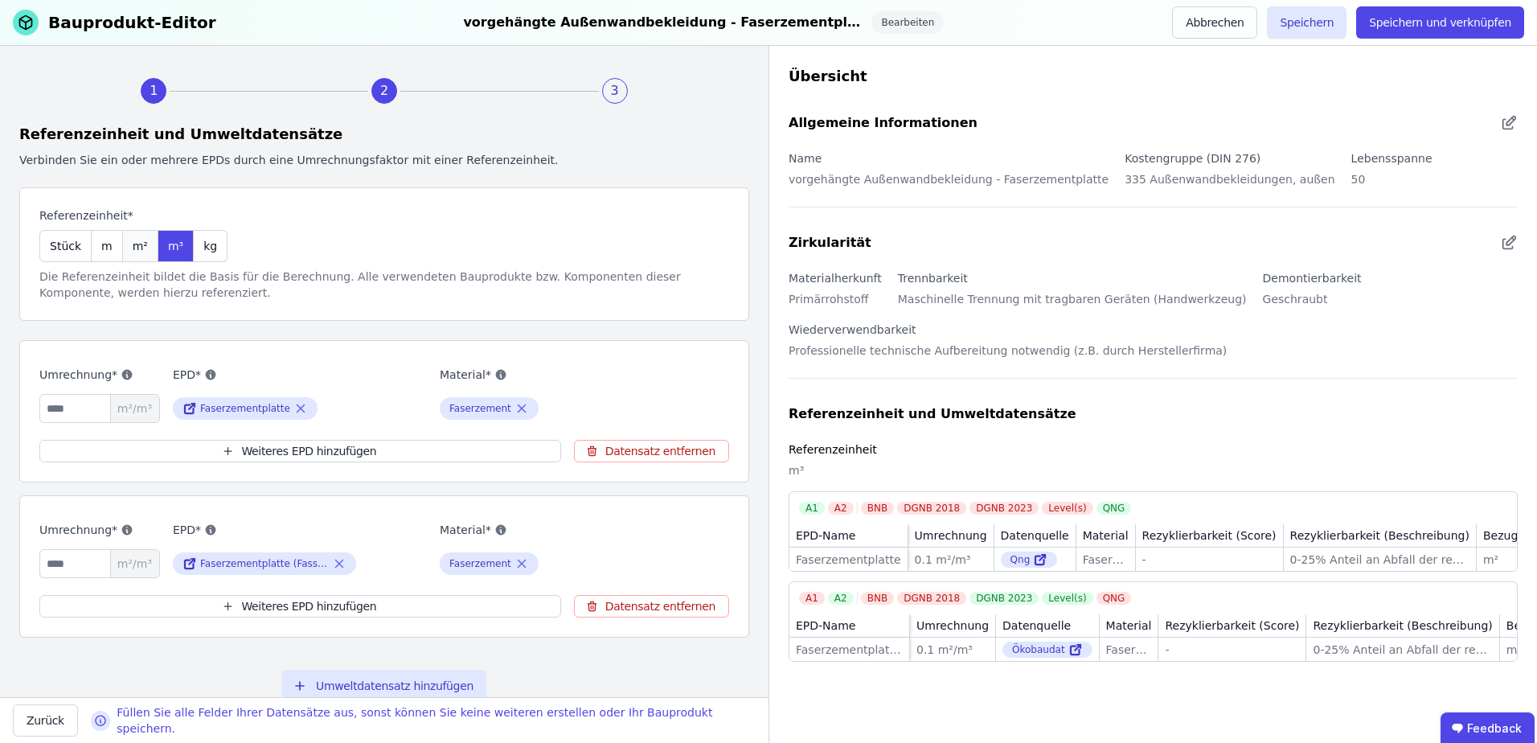
click at [133, 248] on span "m²" at bounding box center [140, 246] width 15 height 16
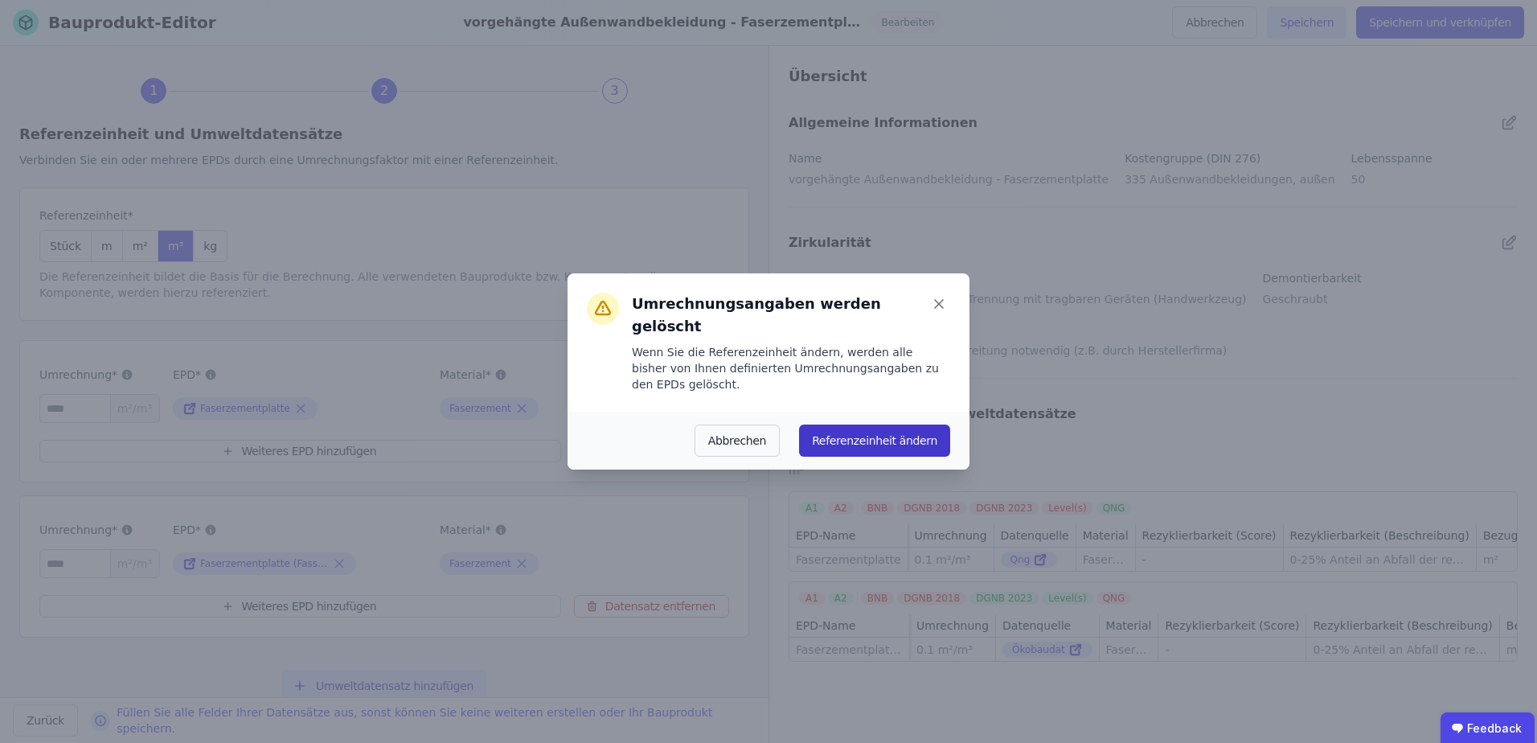
click at [858, 424] on button "Referenzeinheit ändern" at bounding box center [874, 440] width 151 height 32
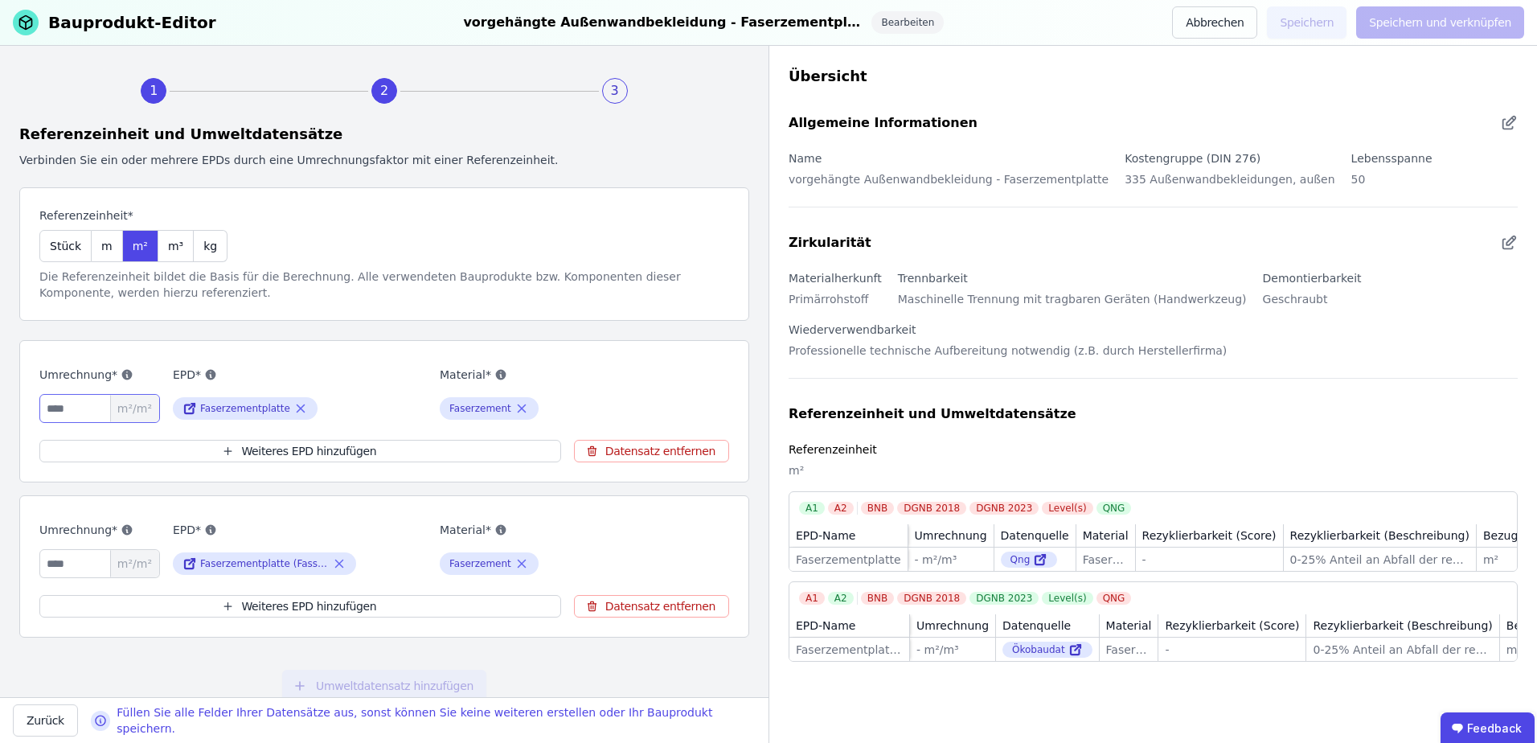
click at [80, 409] on input "number" at bounding box center [99, 408] width 121 height 29
type input "*"
click at [66, 559] on input "number" at bounding box center [99, 563] width 121 height 29
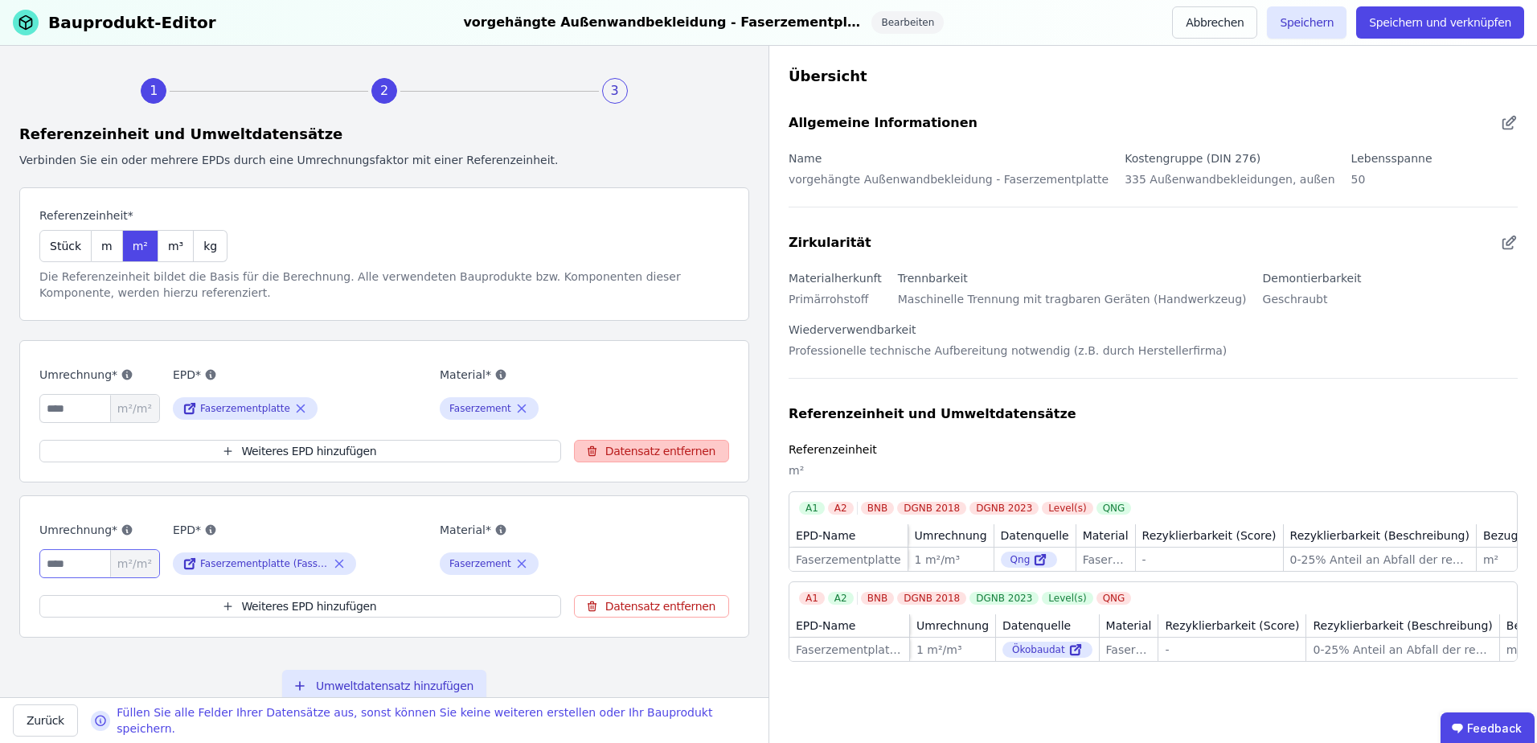
type input "*"
click at [609, 444] on button "Datensatz entfernen" at bounding box center [651, 451] width 155 height 23
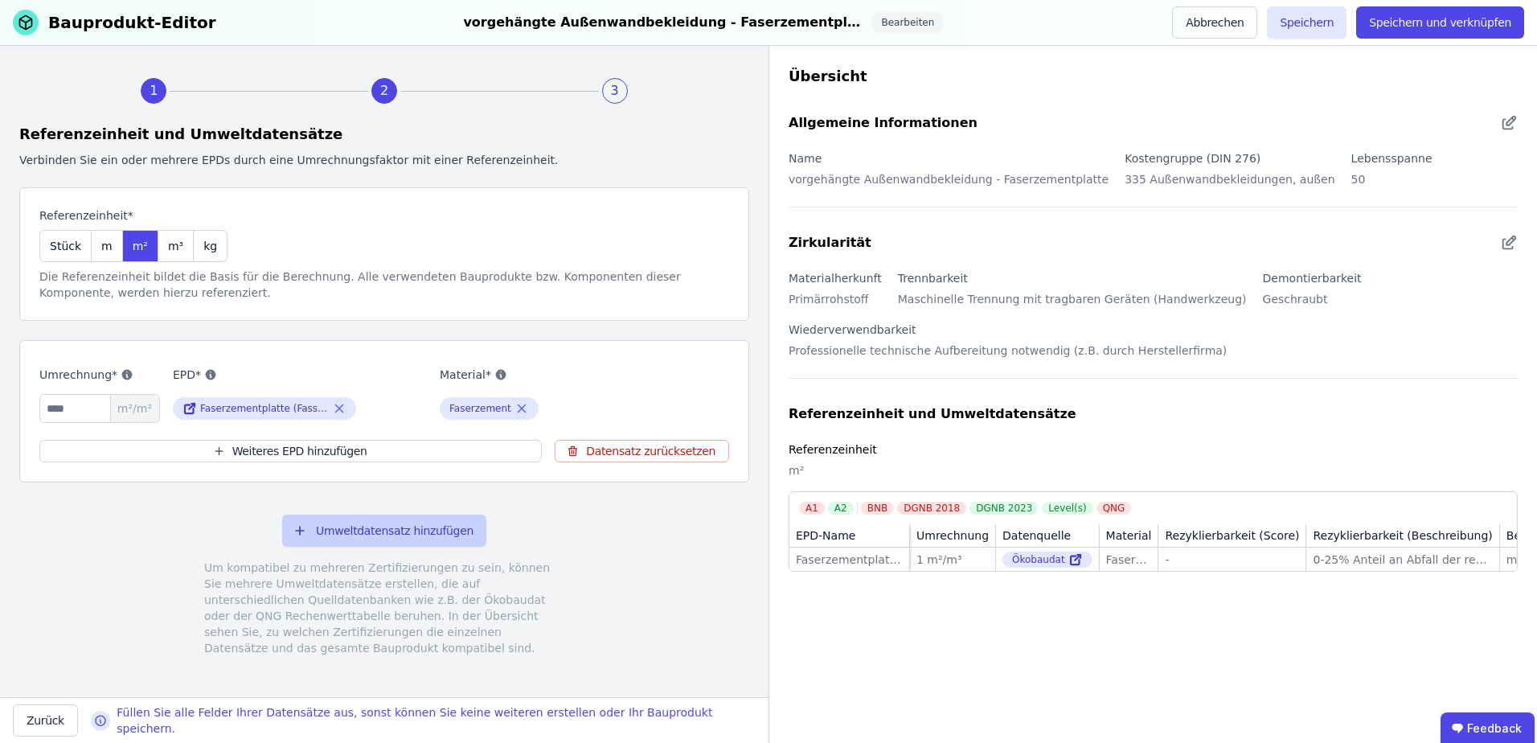
click at [362, 534] on button "Umweltdatensatz hinzufügen" at bounding box center [384, 530] width 204 height 32
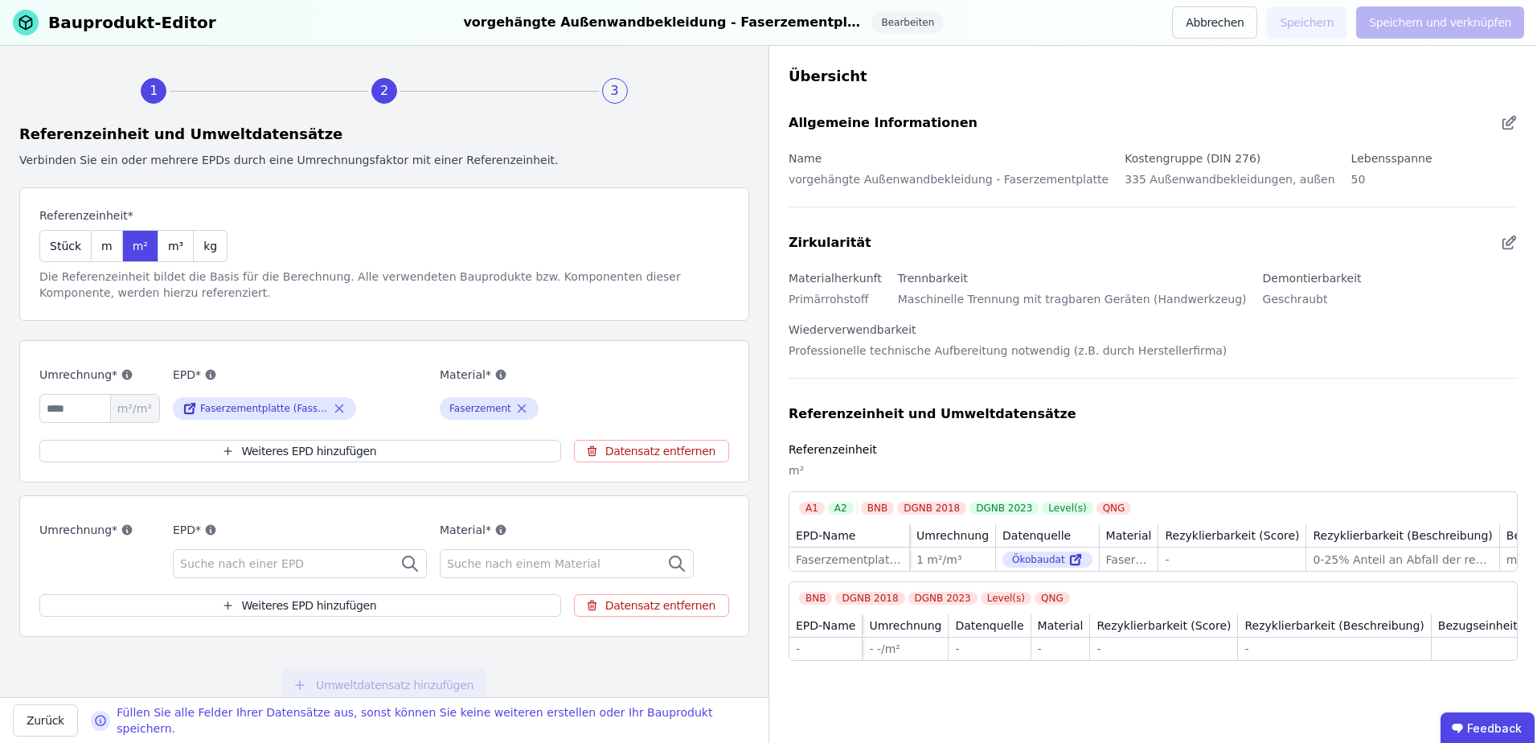
click at [237, 558] on span "Suche nach einer EPD" at bounding box center [243, 563] width 127 height 16
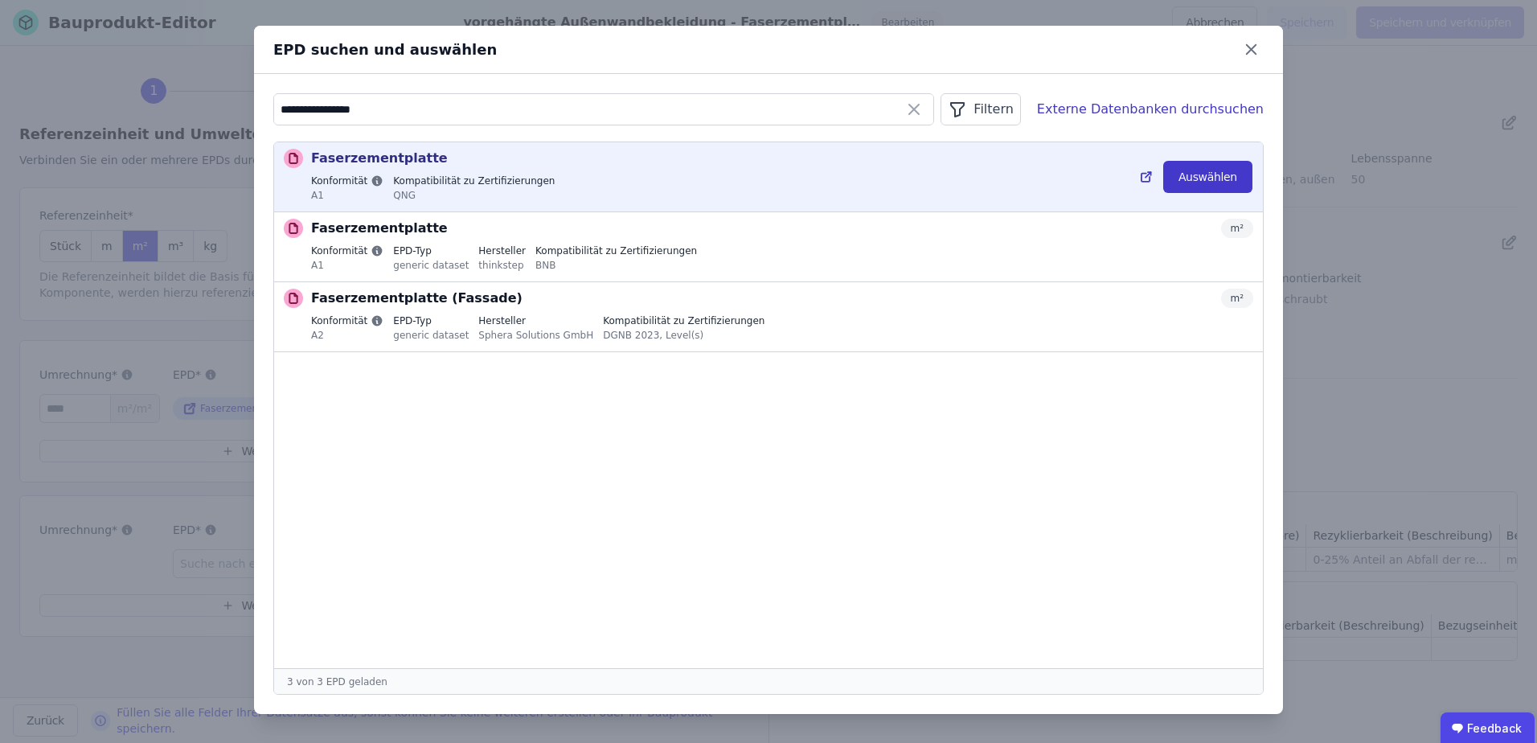
type input "**********"
click at [1207, 171] on button "Auswählen" at bounding box center [1207, 177] width 89 height 32
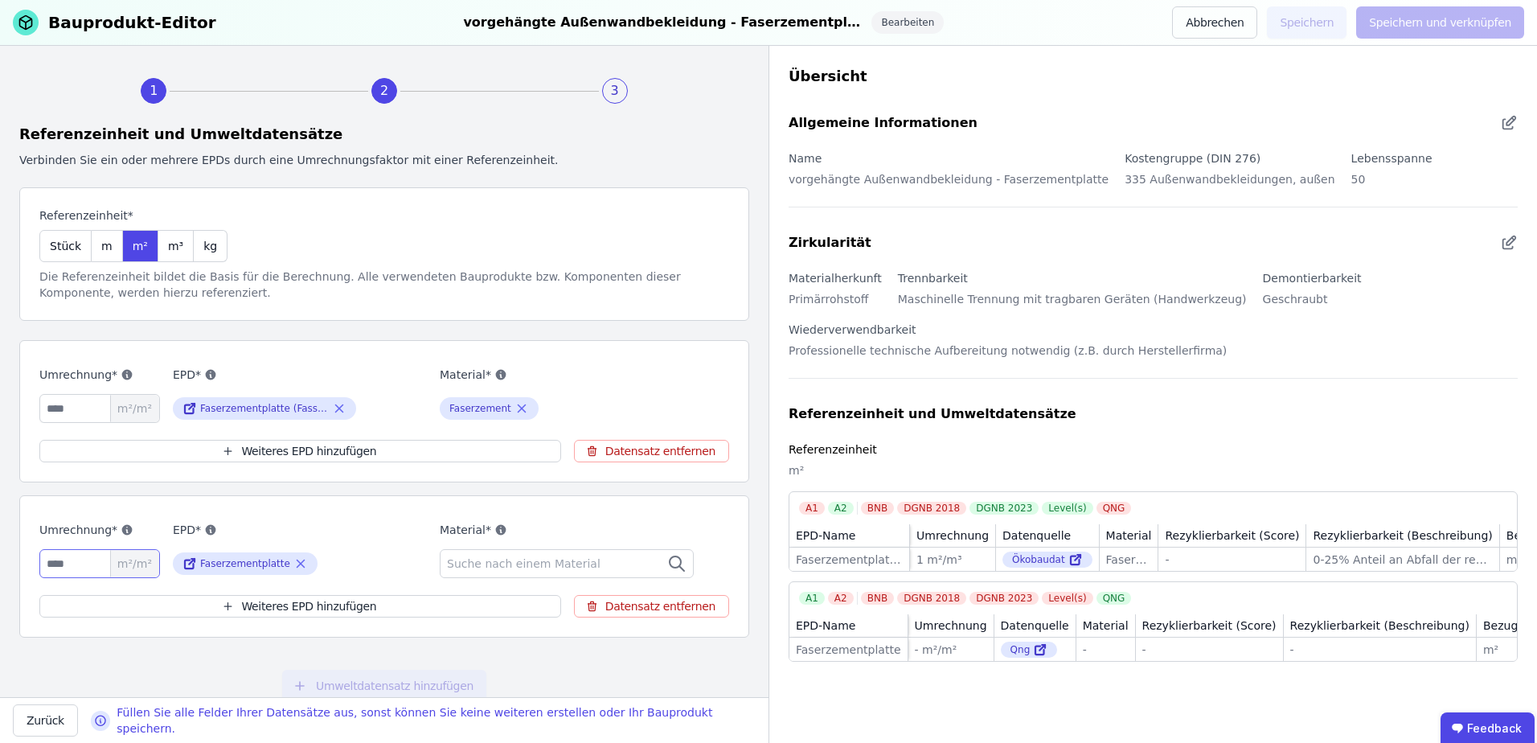
click at [80, 559] on input "number" at bounding box center [99, 563] width 121 height 29
type input "*"
click at [84, 408] on input "*" at bounding box center [99, 408] width 121 height 29
click at [463, 560] on span "Suche nach einem Material" at bounding box center [525, 563] width 157 height 16
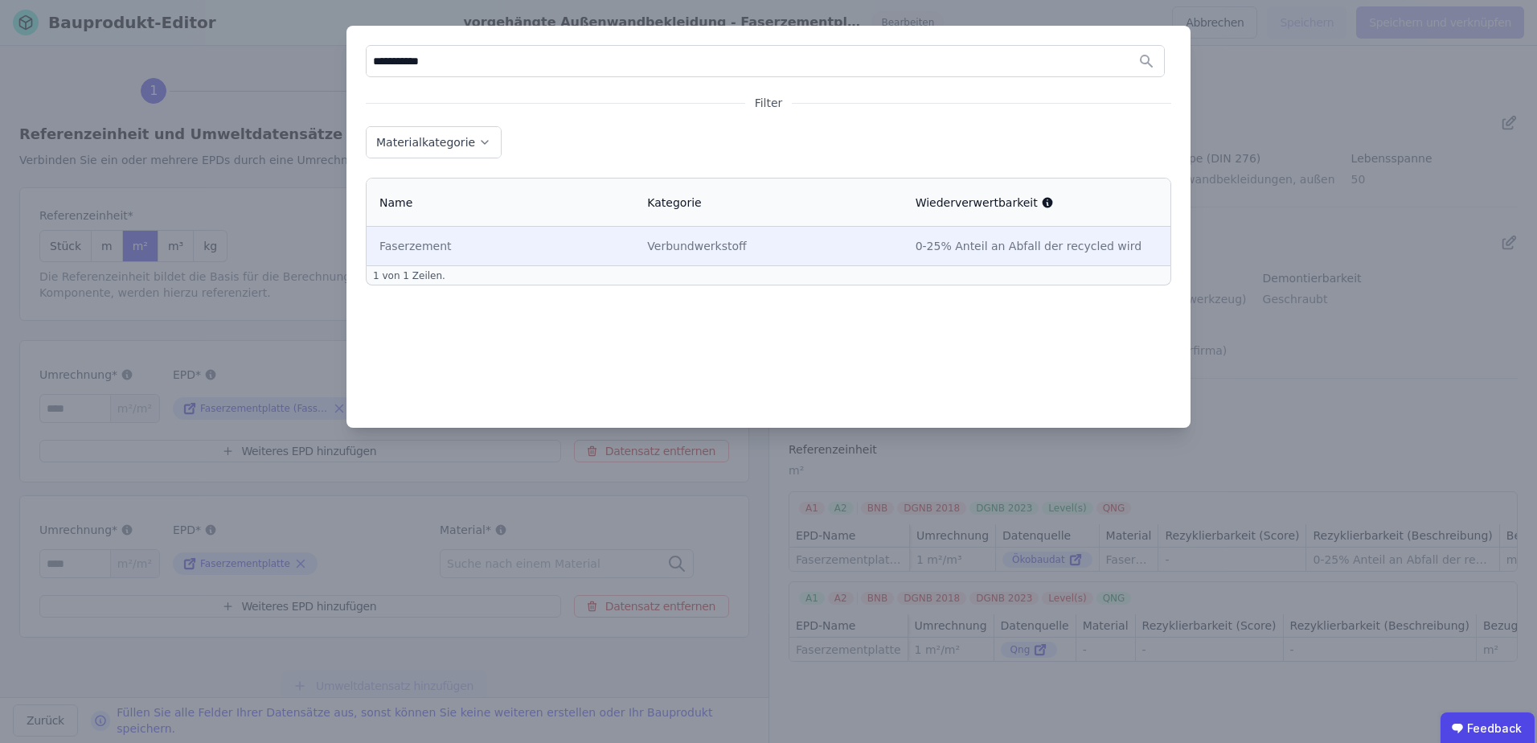
type input "**********"
click at [434, 242] on div "Faserzement" at bounding box center [500, 246] width 242 height 16
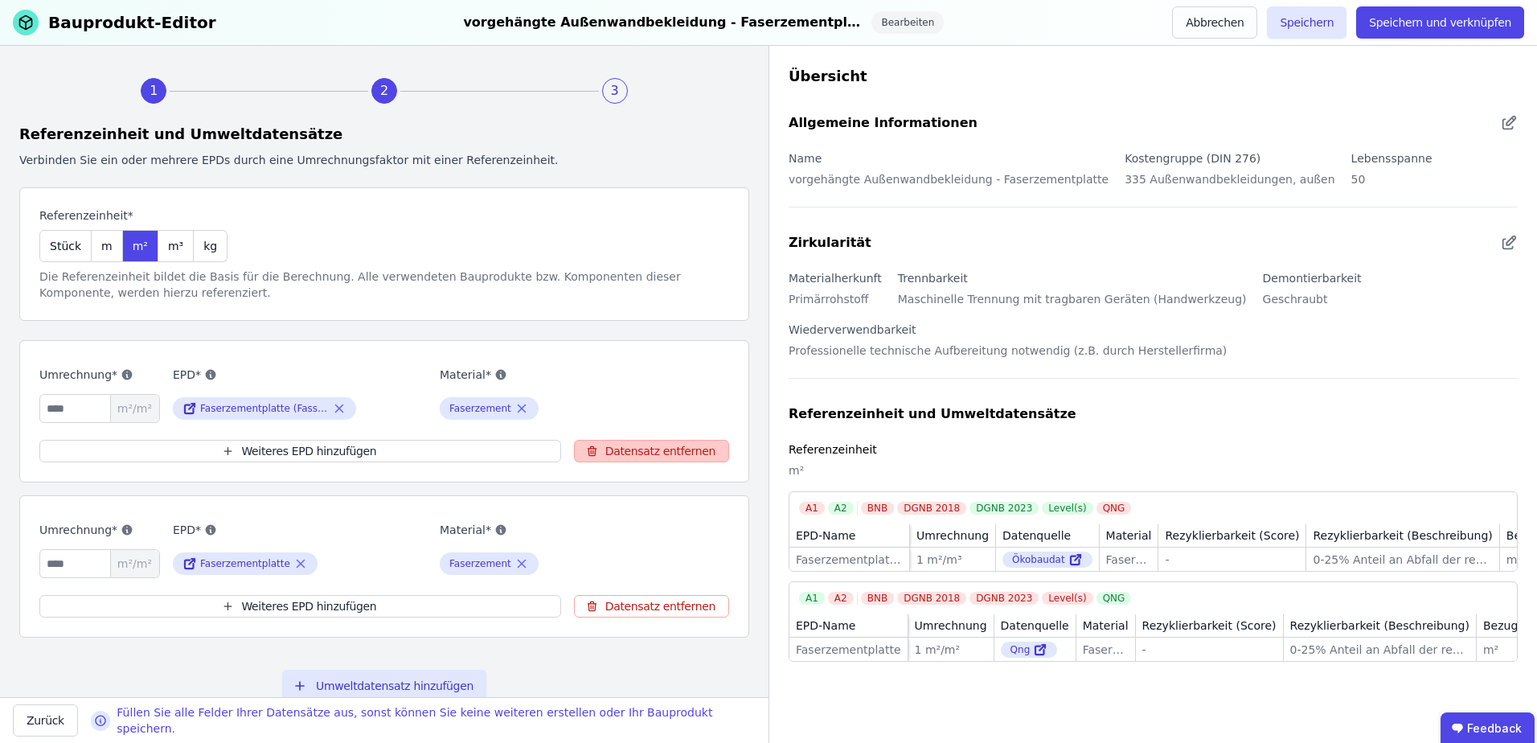
click at [592, 442] on icon "button" at bounding box center [592, 450] width 12 height 19
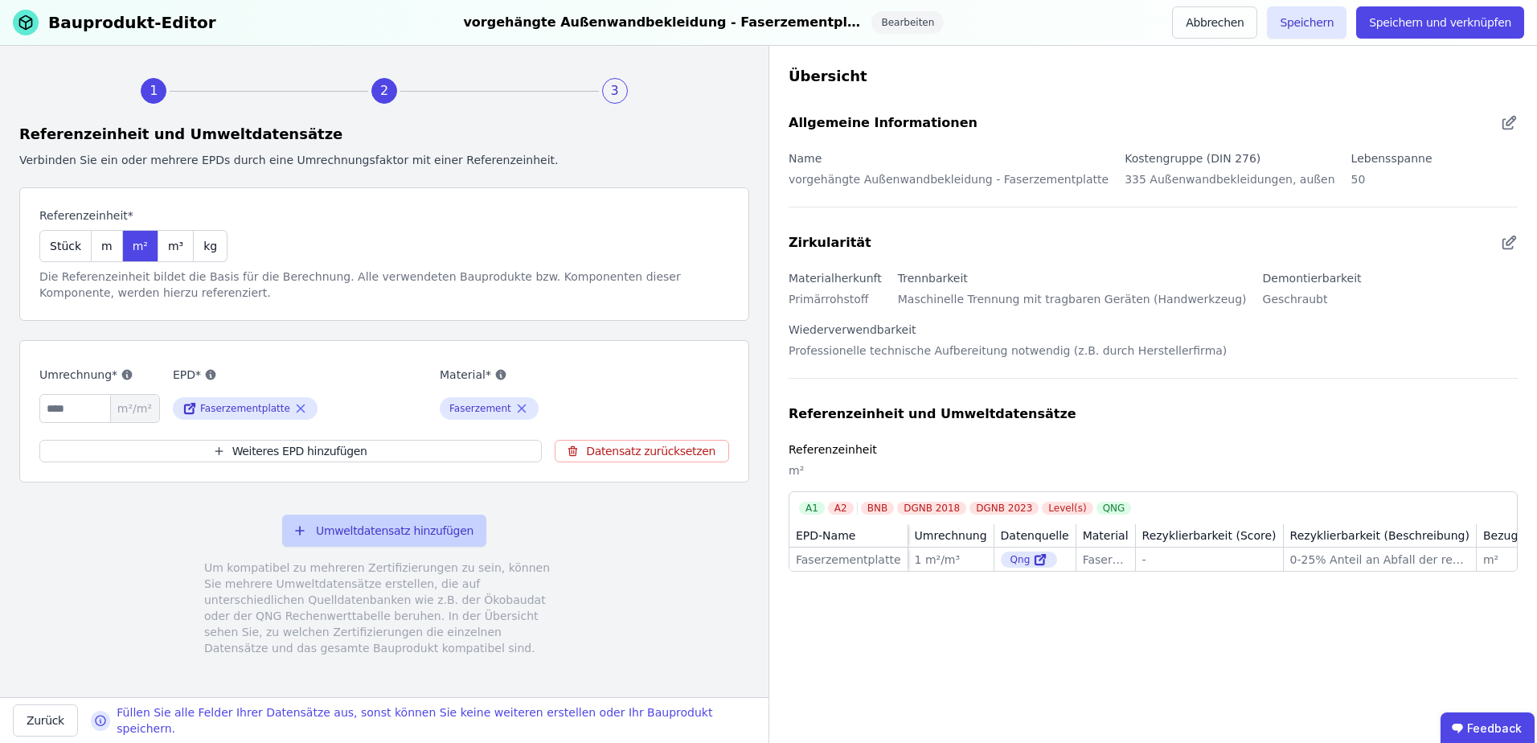
click at [327, 529] on button "Umweltdatensatz hinzufügen" at bounding box center [384, 530] width 204 height 32
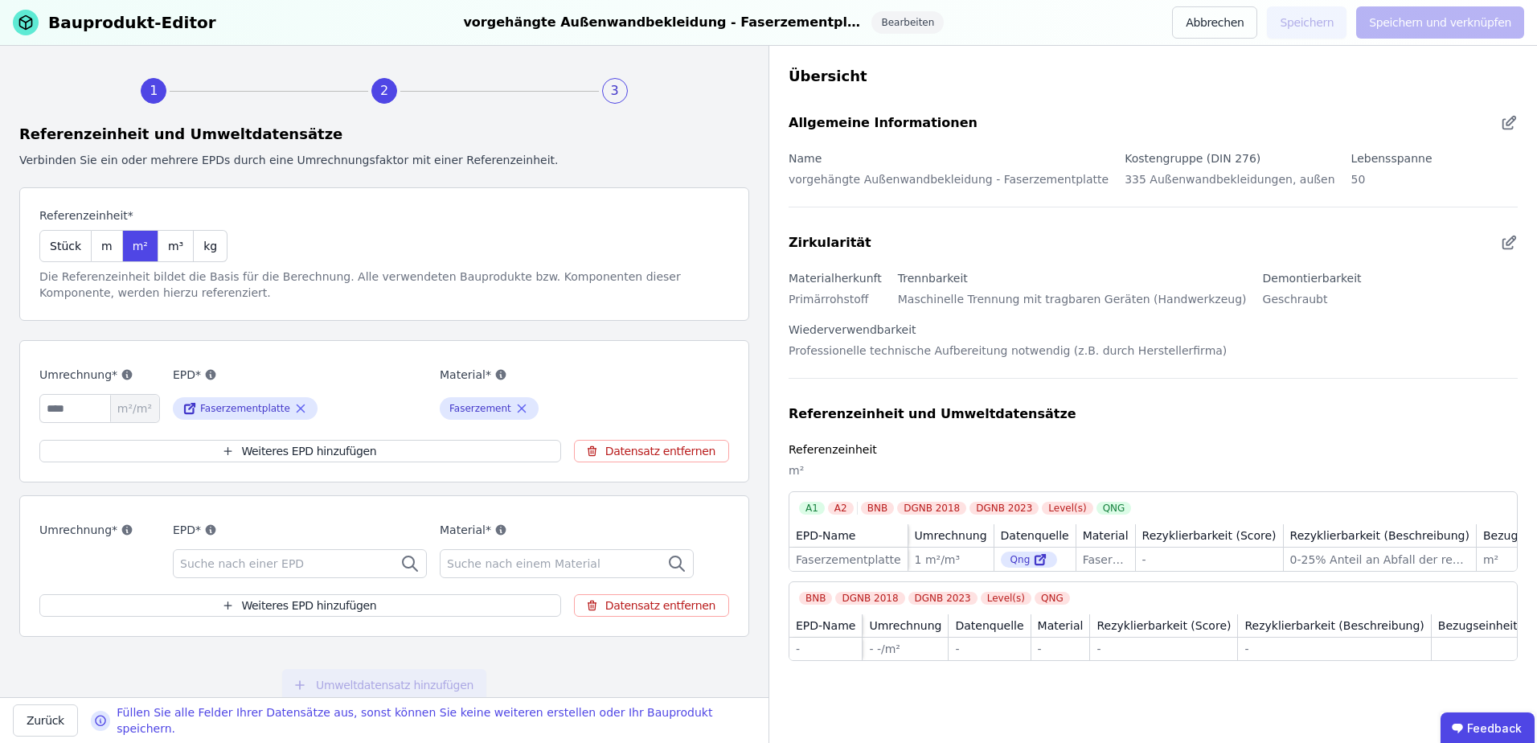
click at [242, 557] on span "Suche nach einer EPD" at bounding box center [243, 563] width 127 height 16
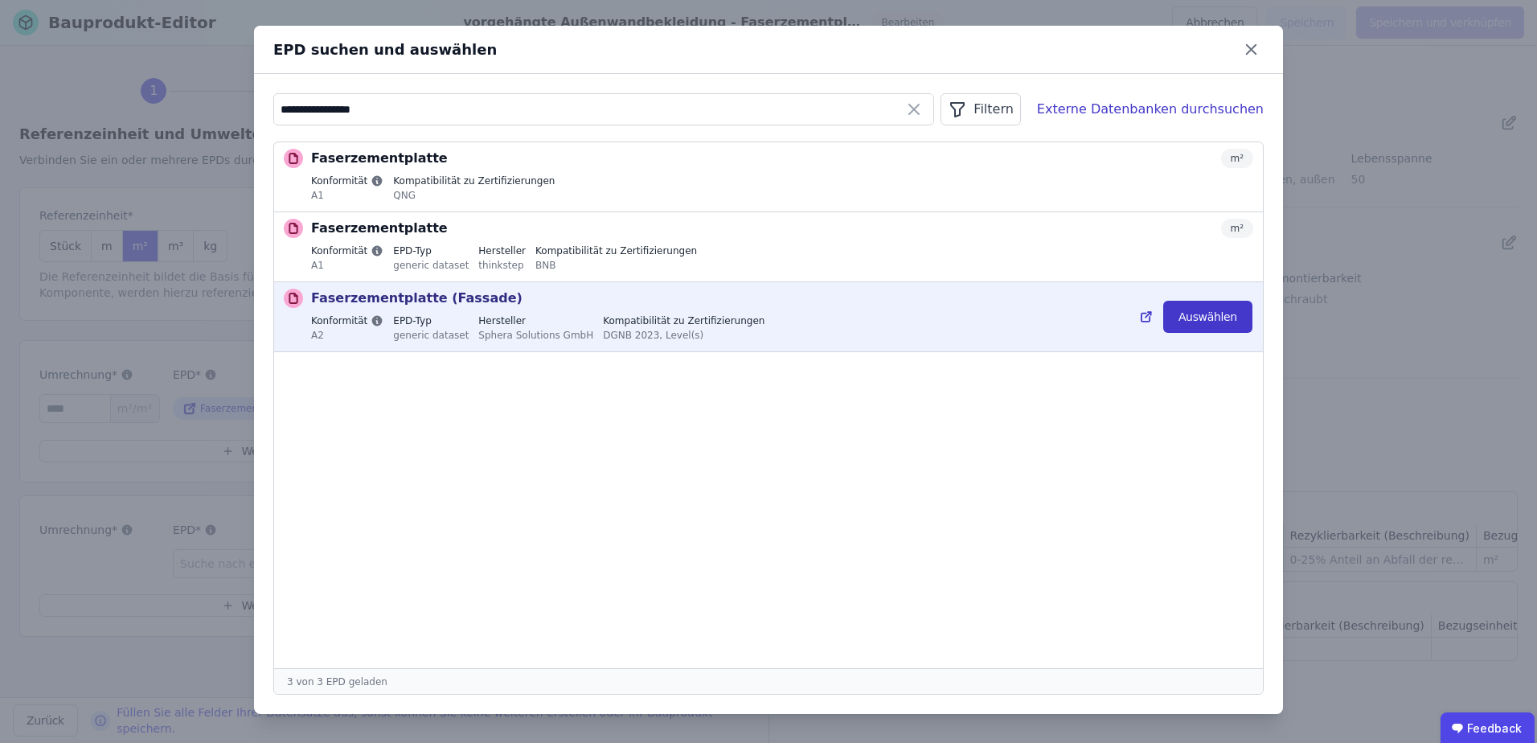
type input "**********"
click at [1183, 316] on button "Auswählen" at bounding box center [1207, 317] width 89 height 32
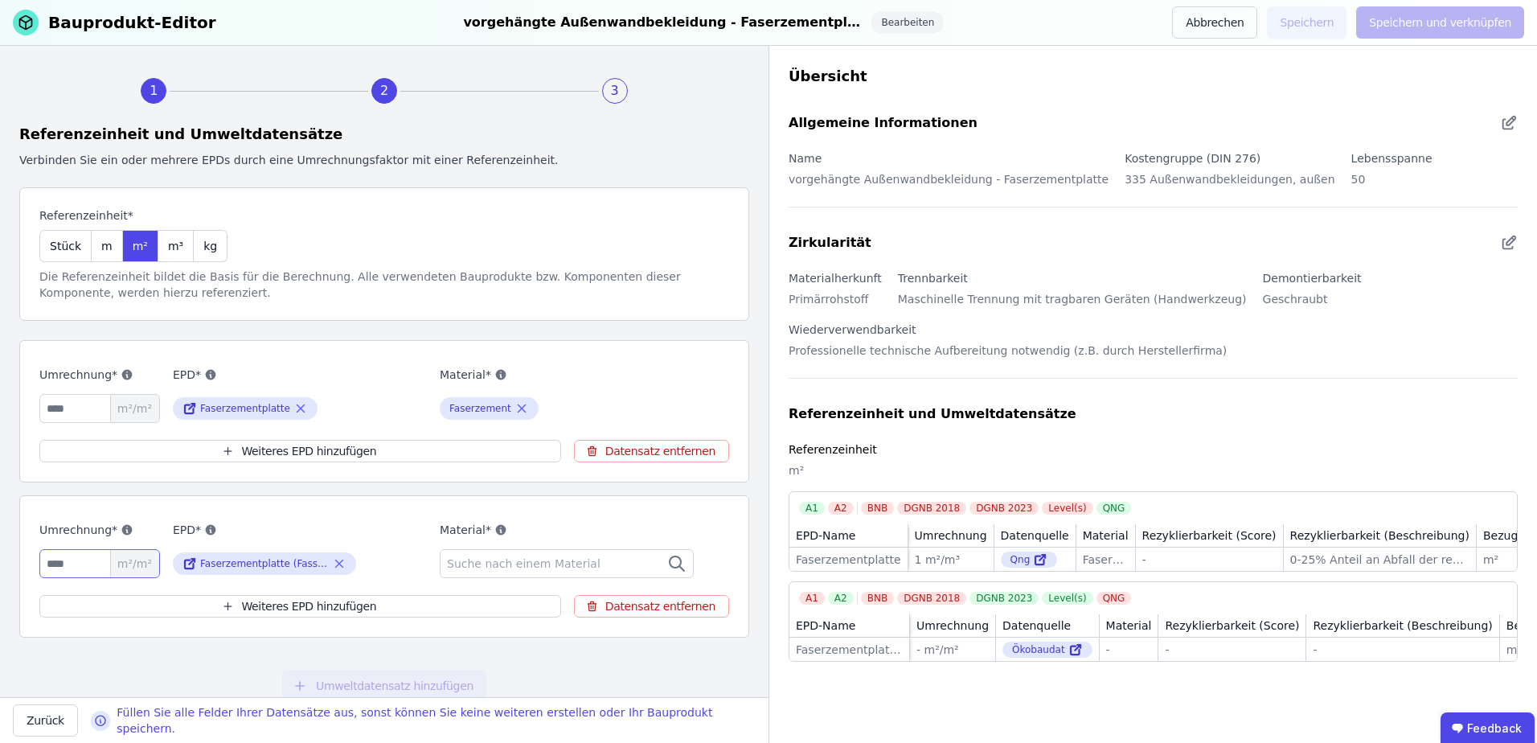
click at [73, 562] on input "number" at bounding box center [99, 563] width 121 height 29
type input "*"
click at [466, 557] on span "Suche nach einem Material" at bounding box center [525, 563] width 157 height 16
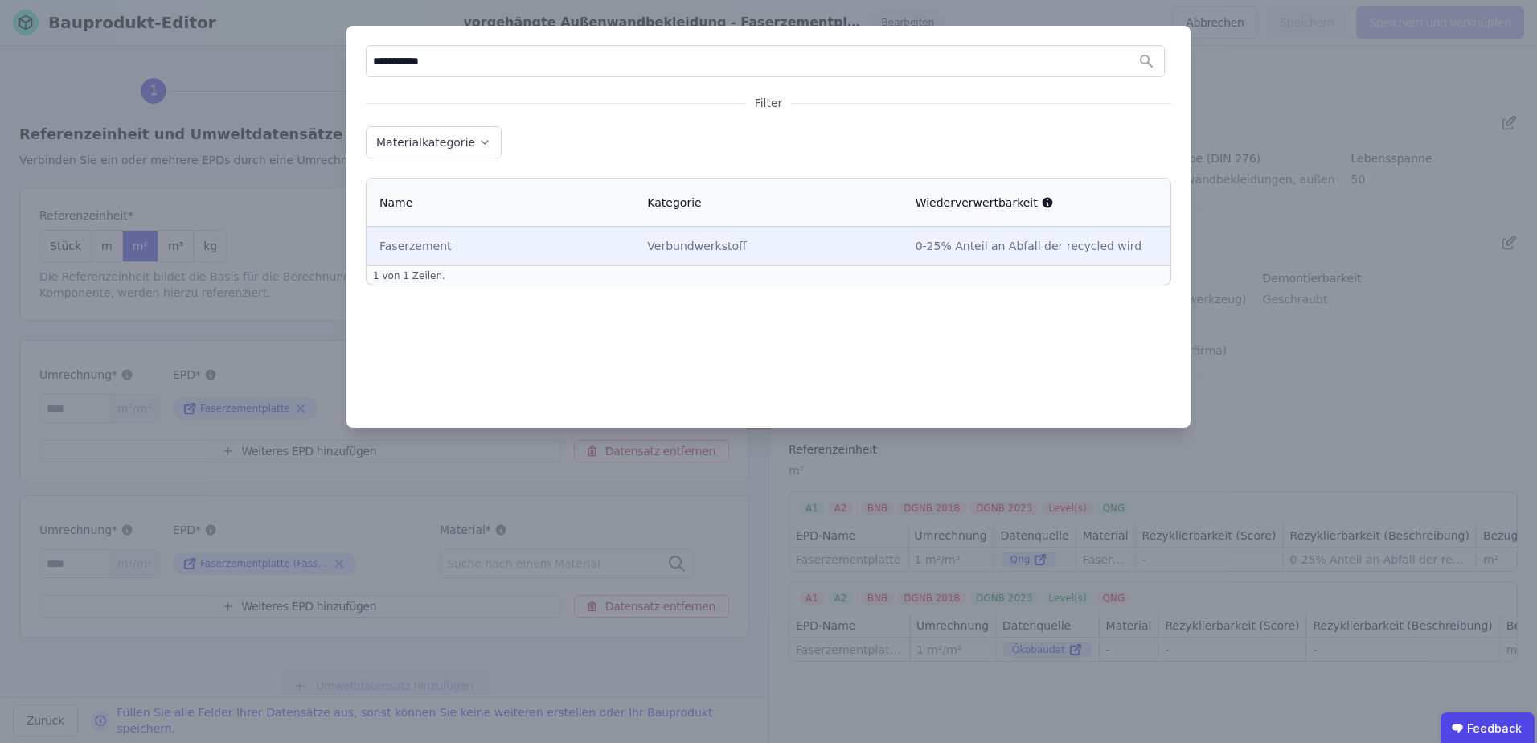
type input "**********"
click at [411, 245] on div "Faserzement" at bounding box center [500, 246] width 242 height 16
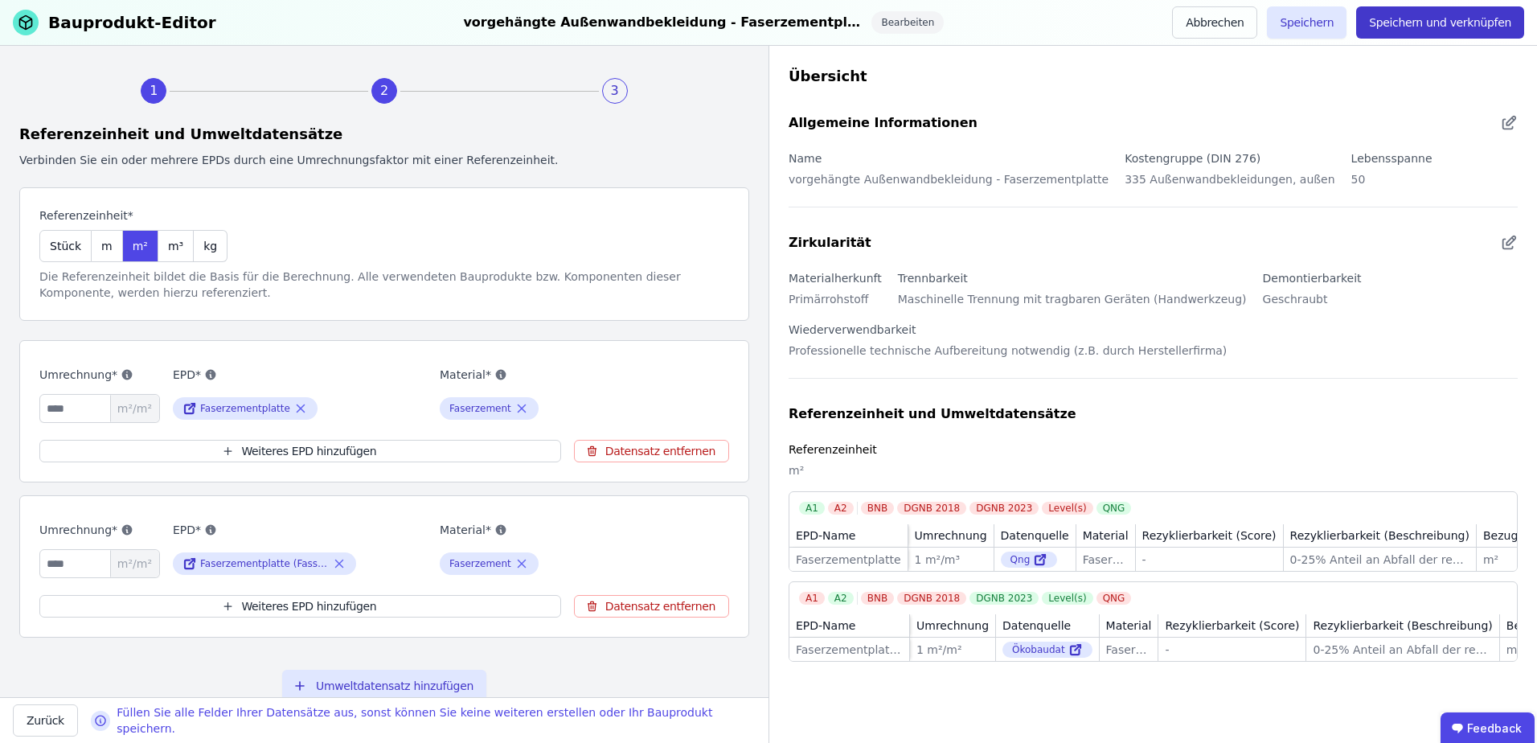
click at [1407, 27] on button "Speichern und verknüpfen" at bounding box center [1440, 22] width 168 height 32
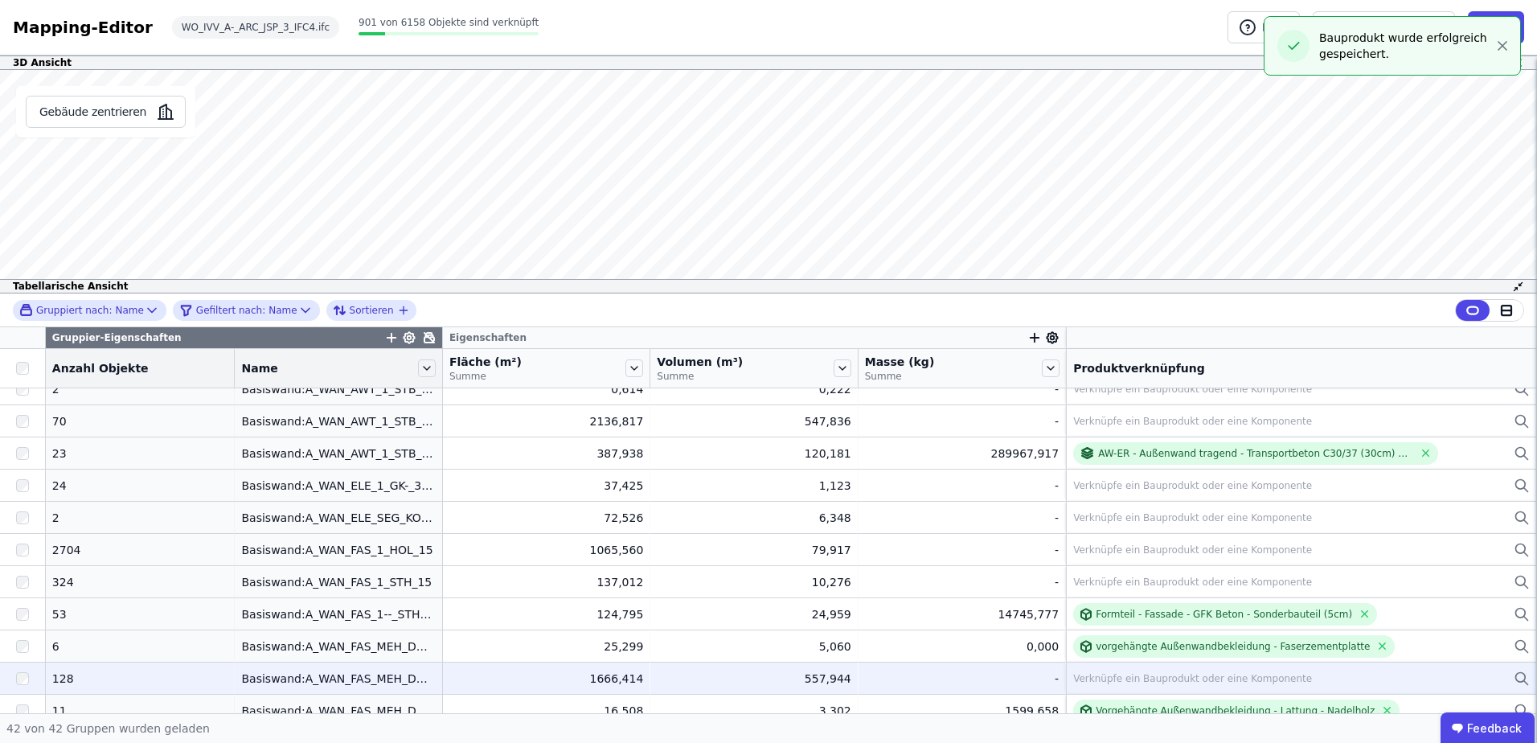
scroll to position [482, 0]
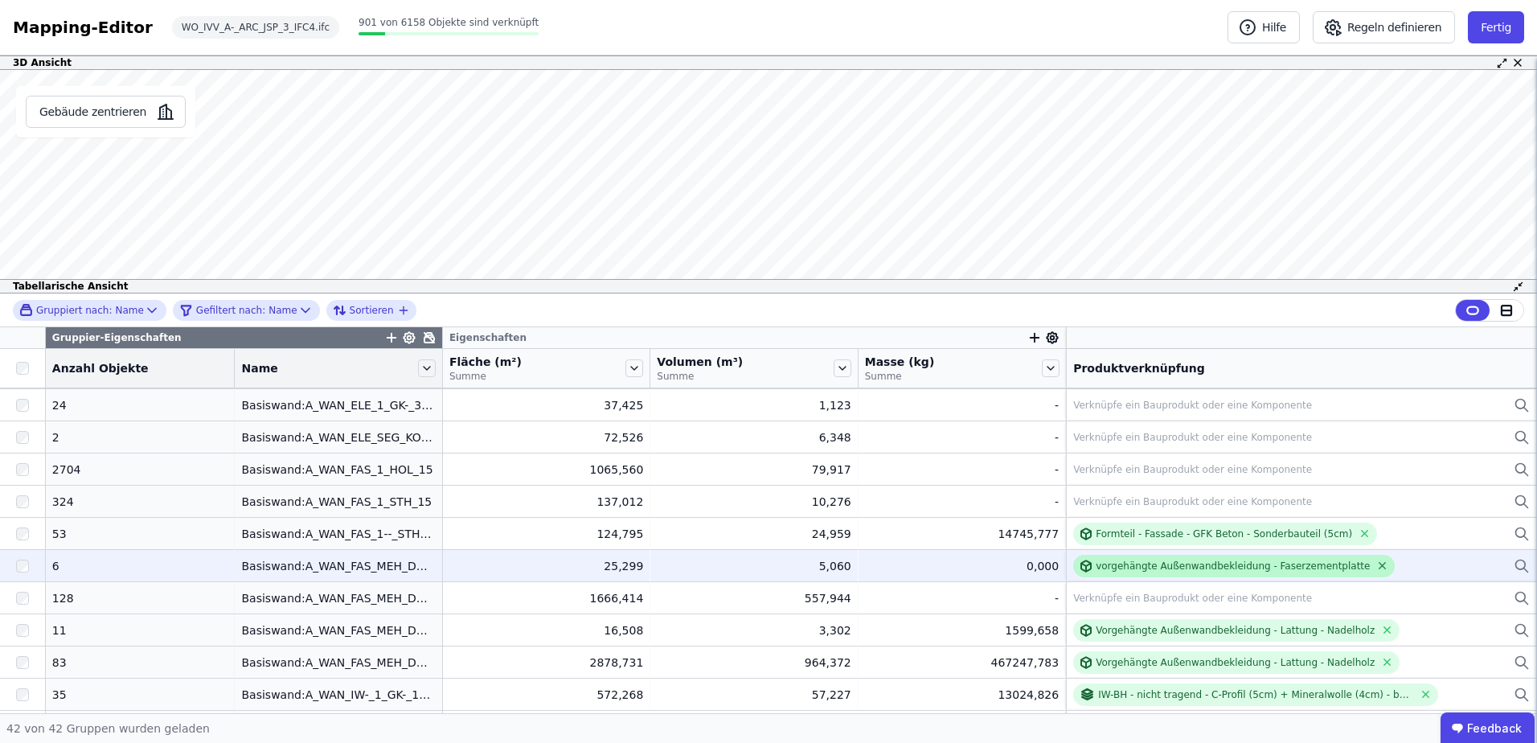
click at [1376, 568] on icon at bounding box center [1382, 565] width 12 height 12
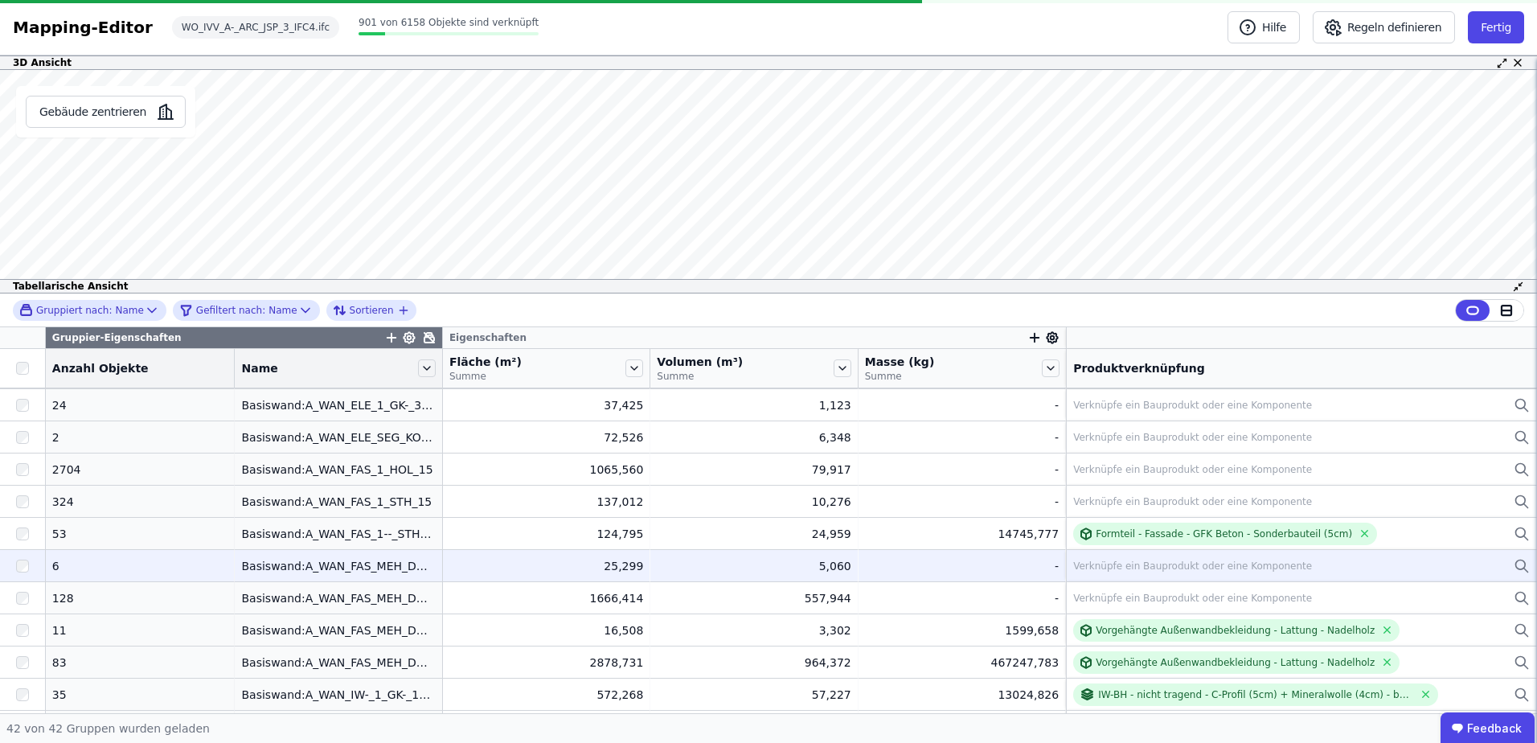
click at [1152, 568] on div "Verknüpfe ein Bauprodukt oder eine Komponente" at bounding box center [1192, 565] width 239 height 13
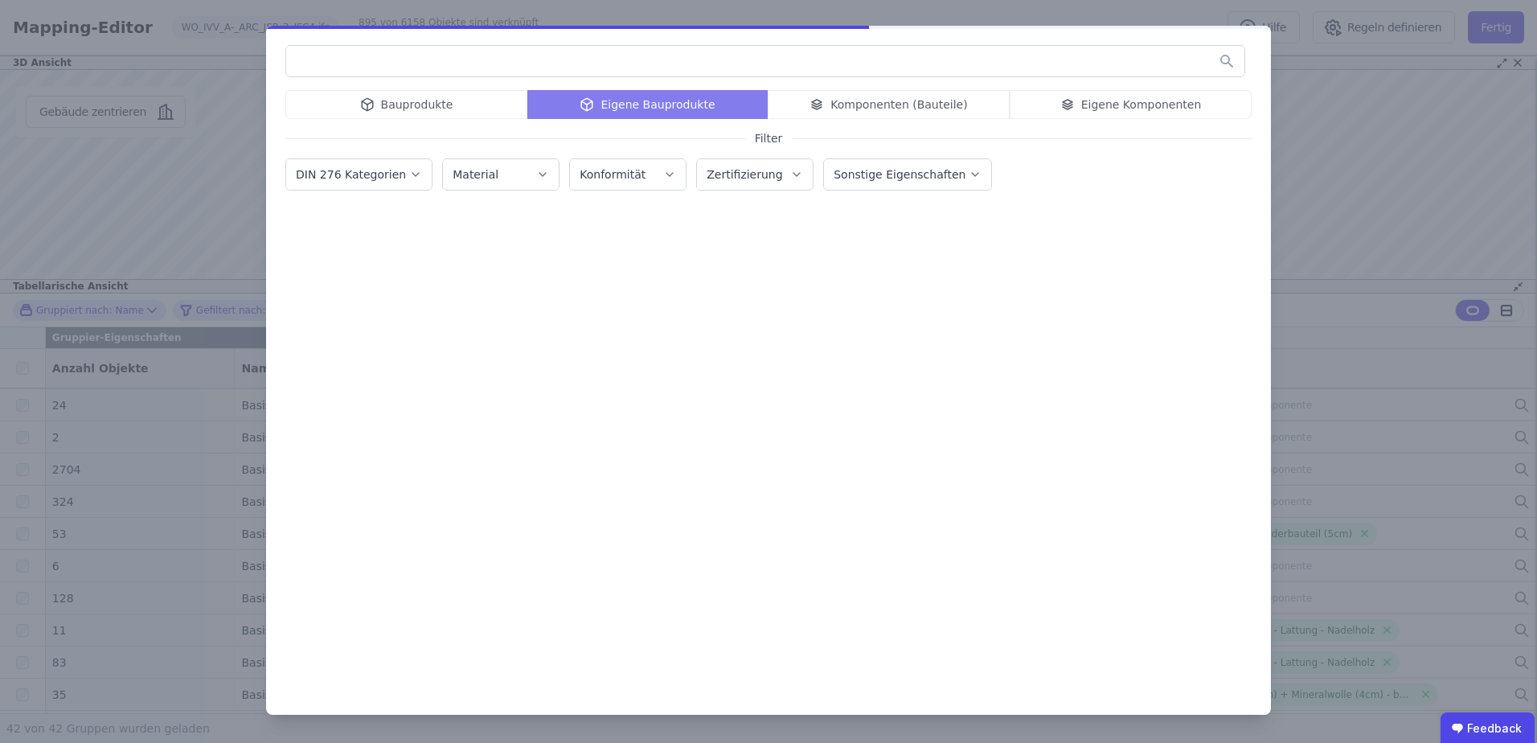
click at [1080, 101] on div "Bauprodukte Eigene Bauprodukte Komponenten (Bauteile) Eigene Komponenten" at bounding box center [768, 104] width 966 height 29
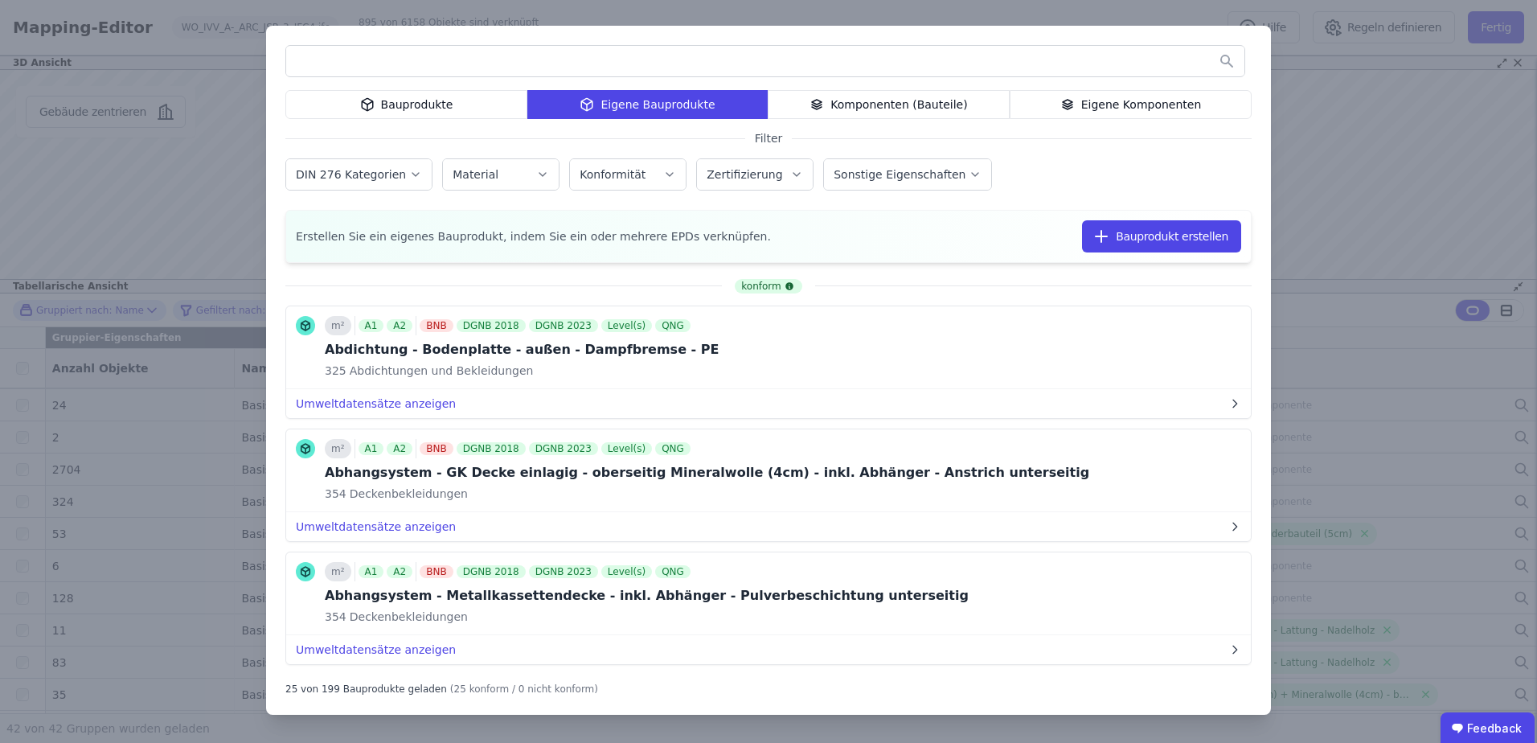
click at [1102, 105] on div "Eigene Komponenten" at bounding box center [1131, 104] width 242 height 29
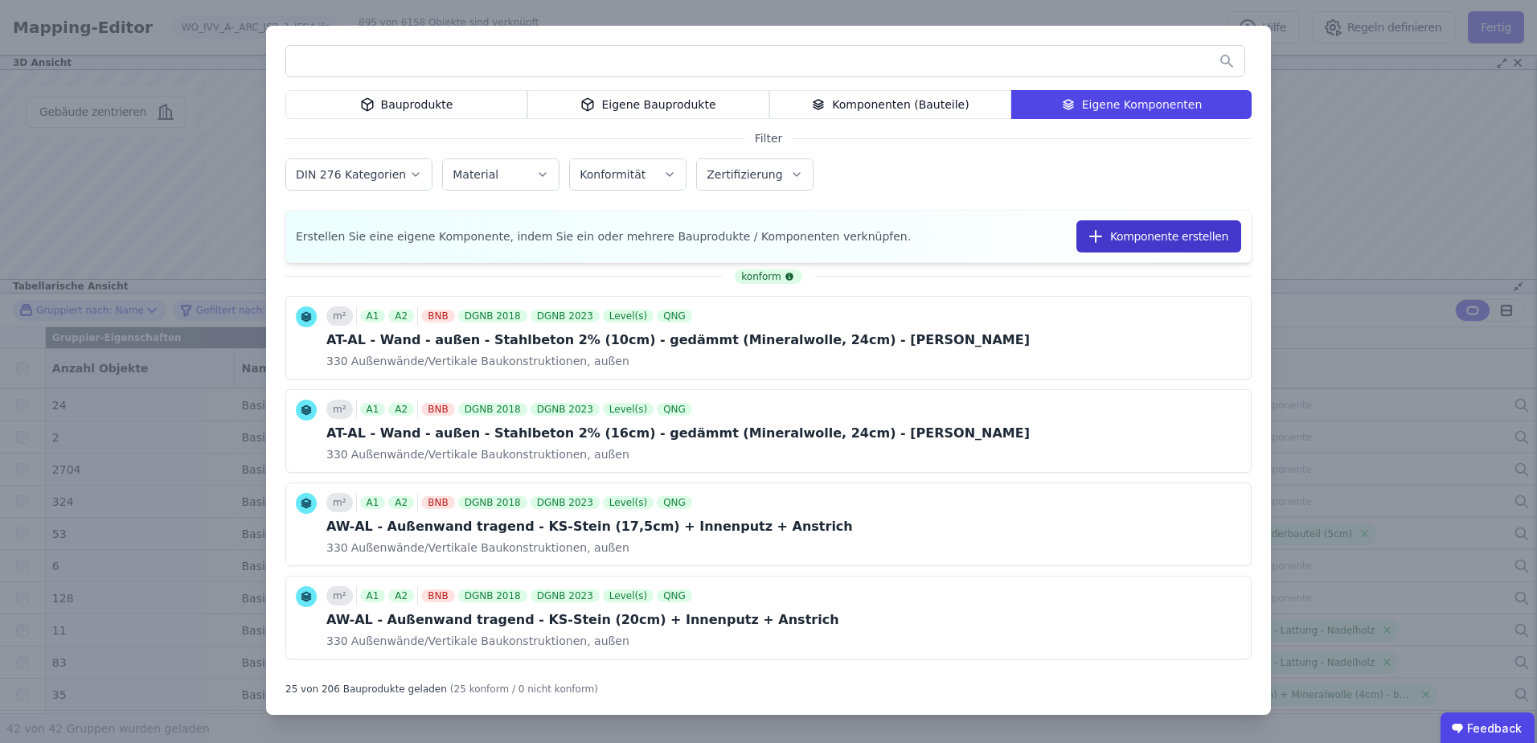
click at [1151, 231] on button "Komponente erstellen" at bounding box center [1158, 236] width 165 height 32
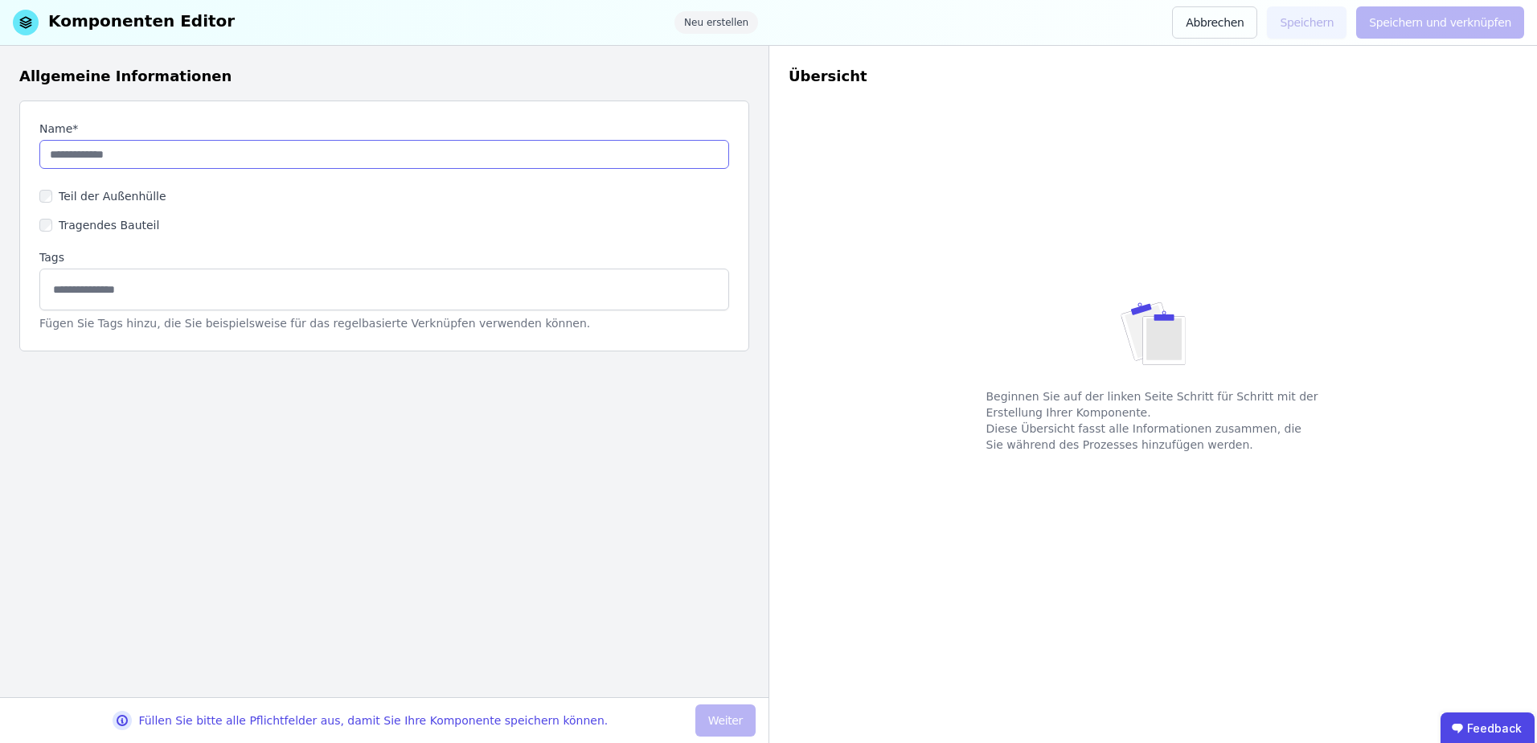
click at [72, 148] on input "string" at bounding box center [384, 154] width 690 height 29
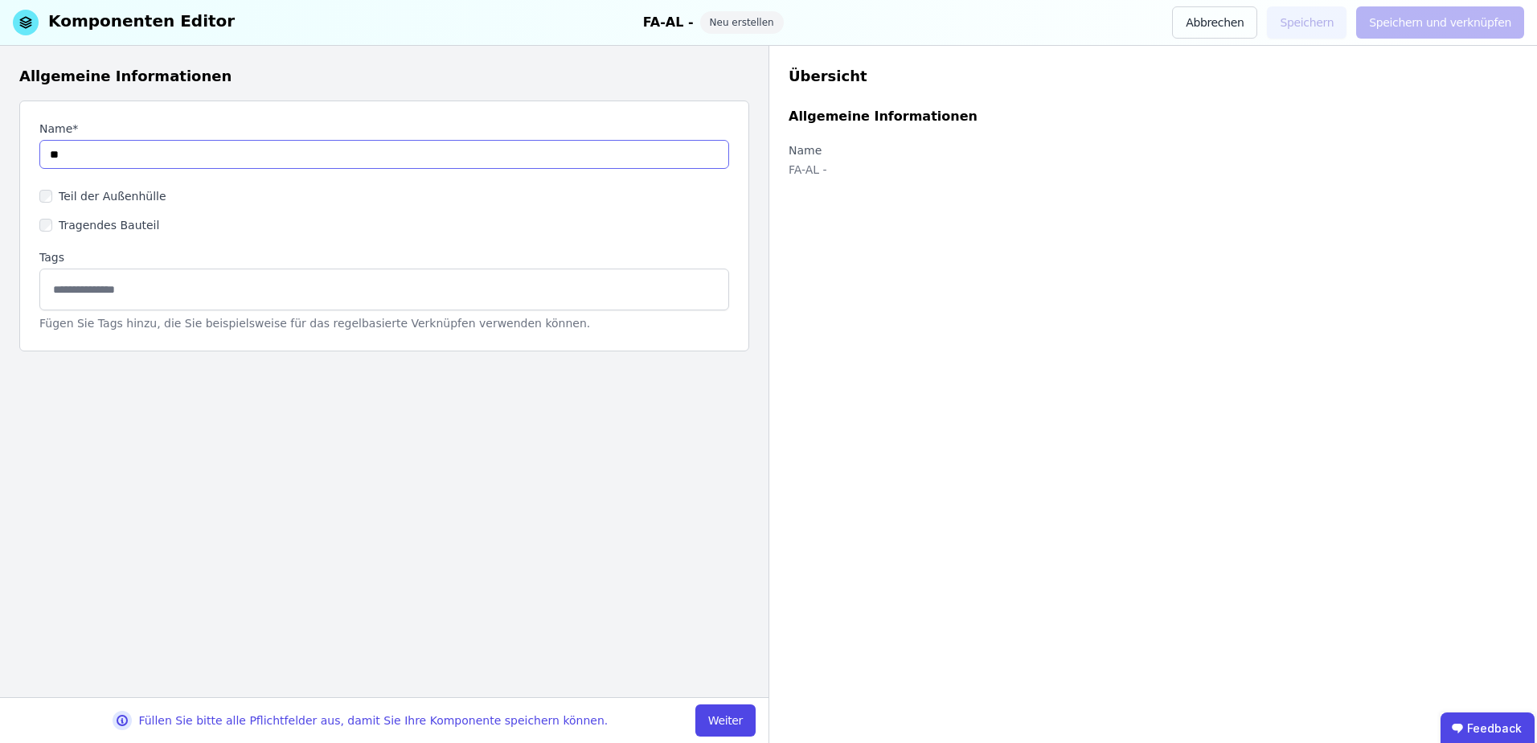
type input "*"
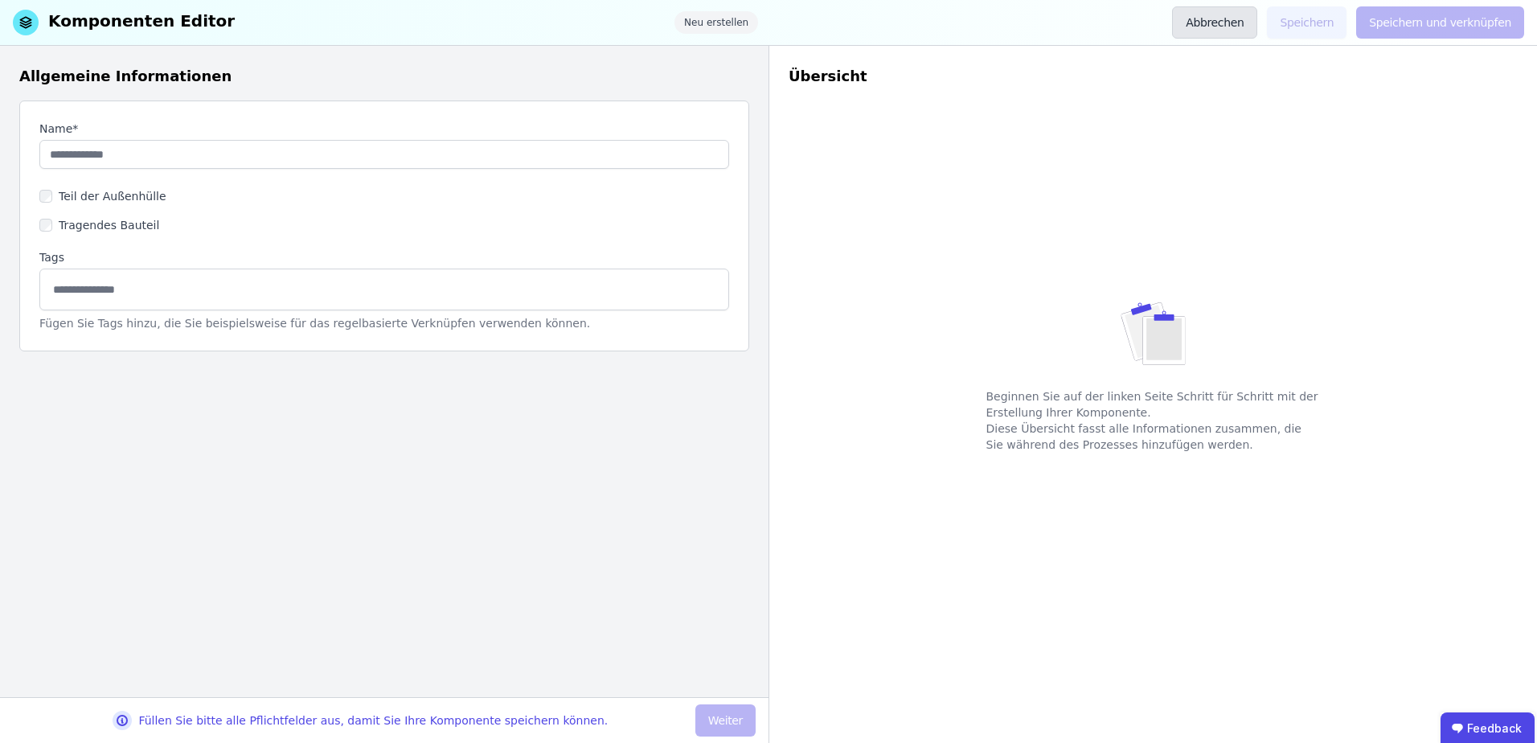
click at [1242, 28] on button "Abbrechen" at bounding box center [1214, 22] width 85 height 32
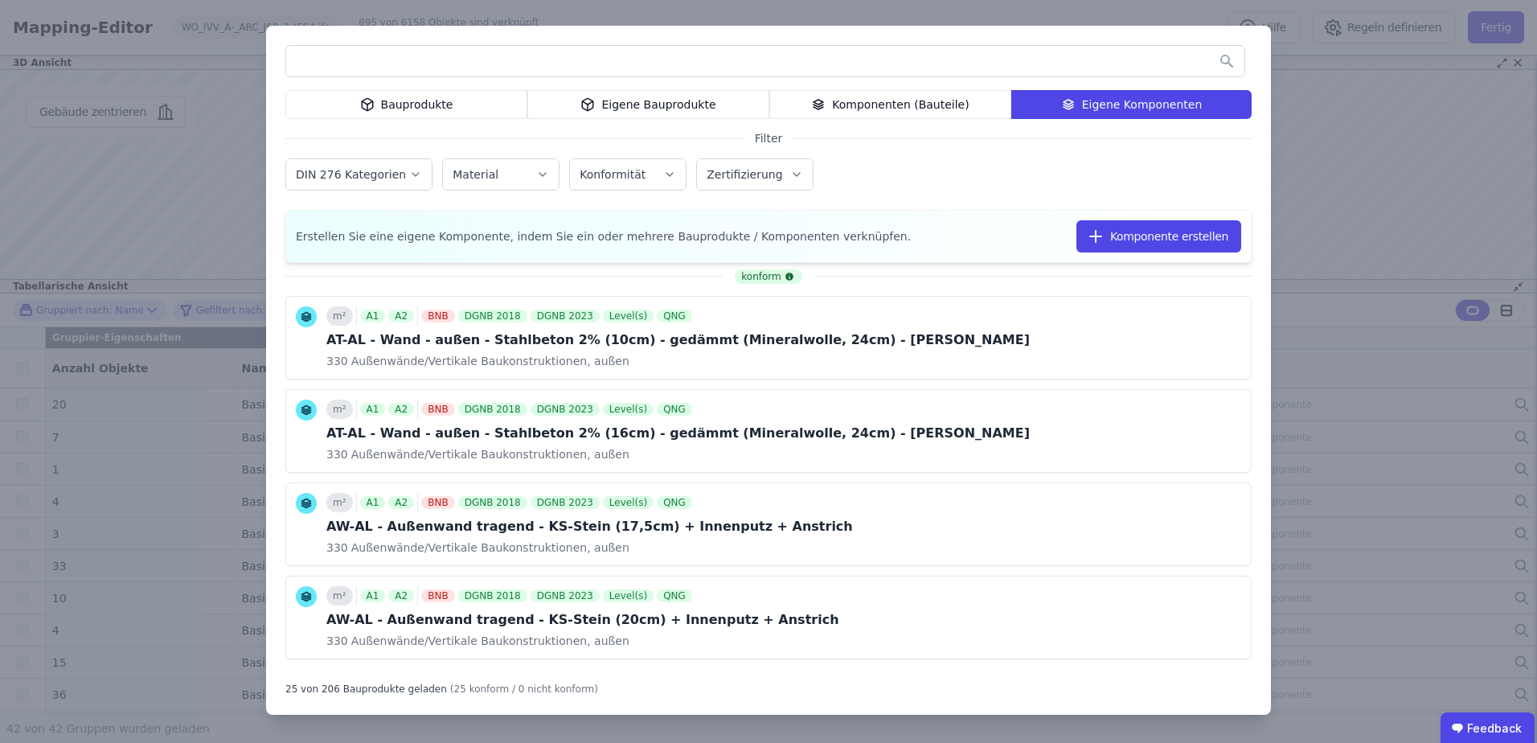
click at [441, 106] on div "Bauprodukte" at bounding box center [406, 104] width 242 height 29
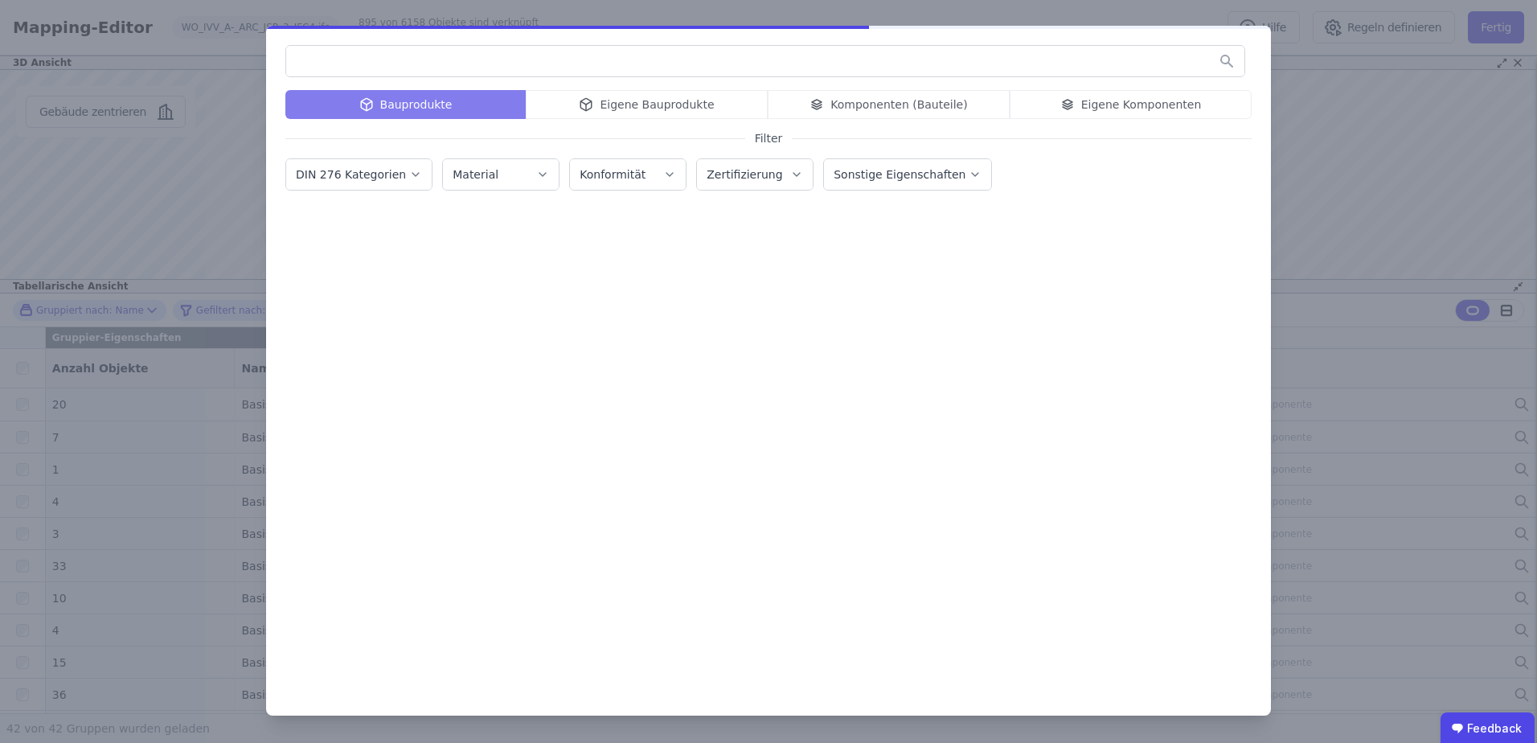
click at [381, 65] on input "text" at bounding box center [765, 61] width 958 height 29
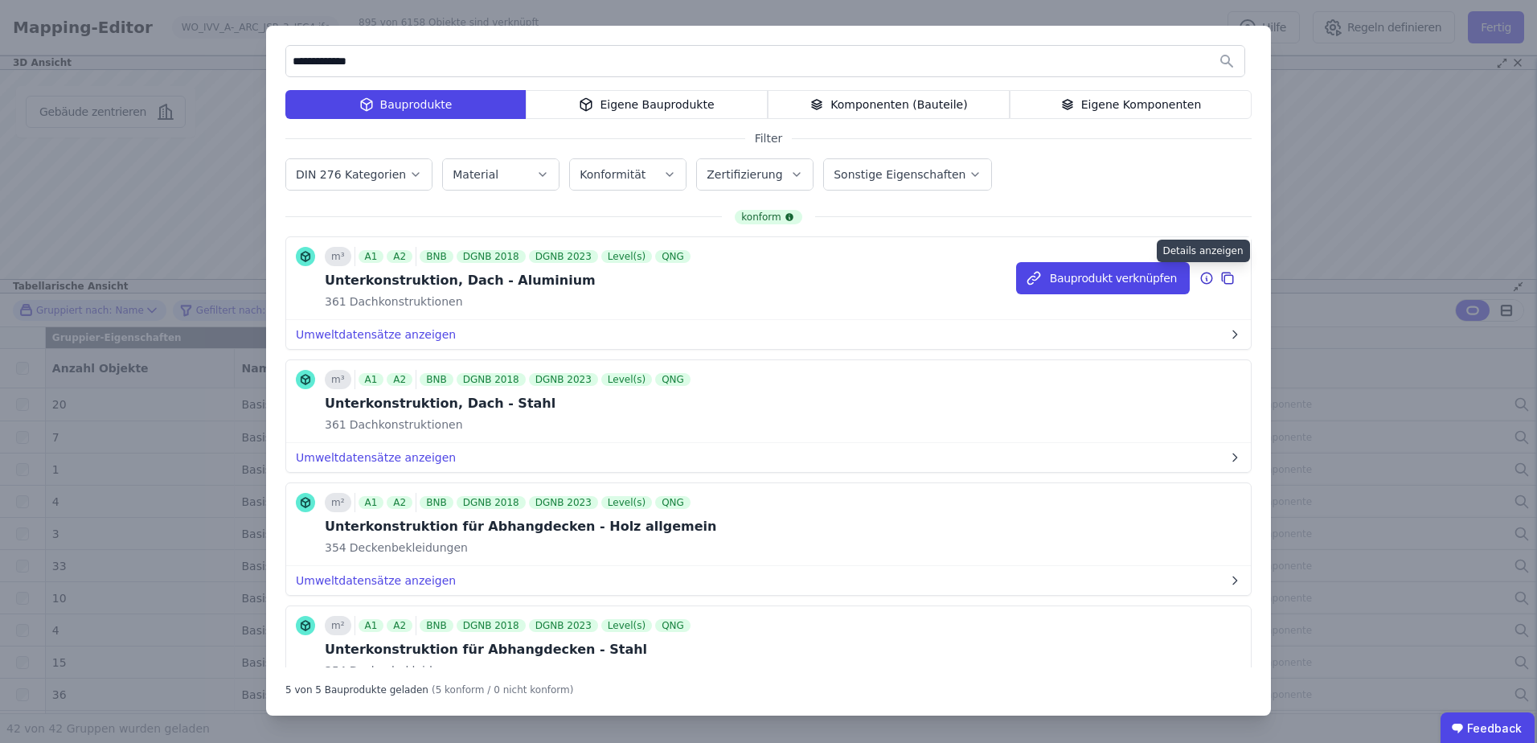
type input "**********"
click at [1199, 282] on icon at bounding box center [1206, 277] width 14 height 19
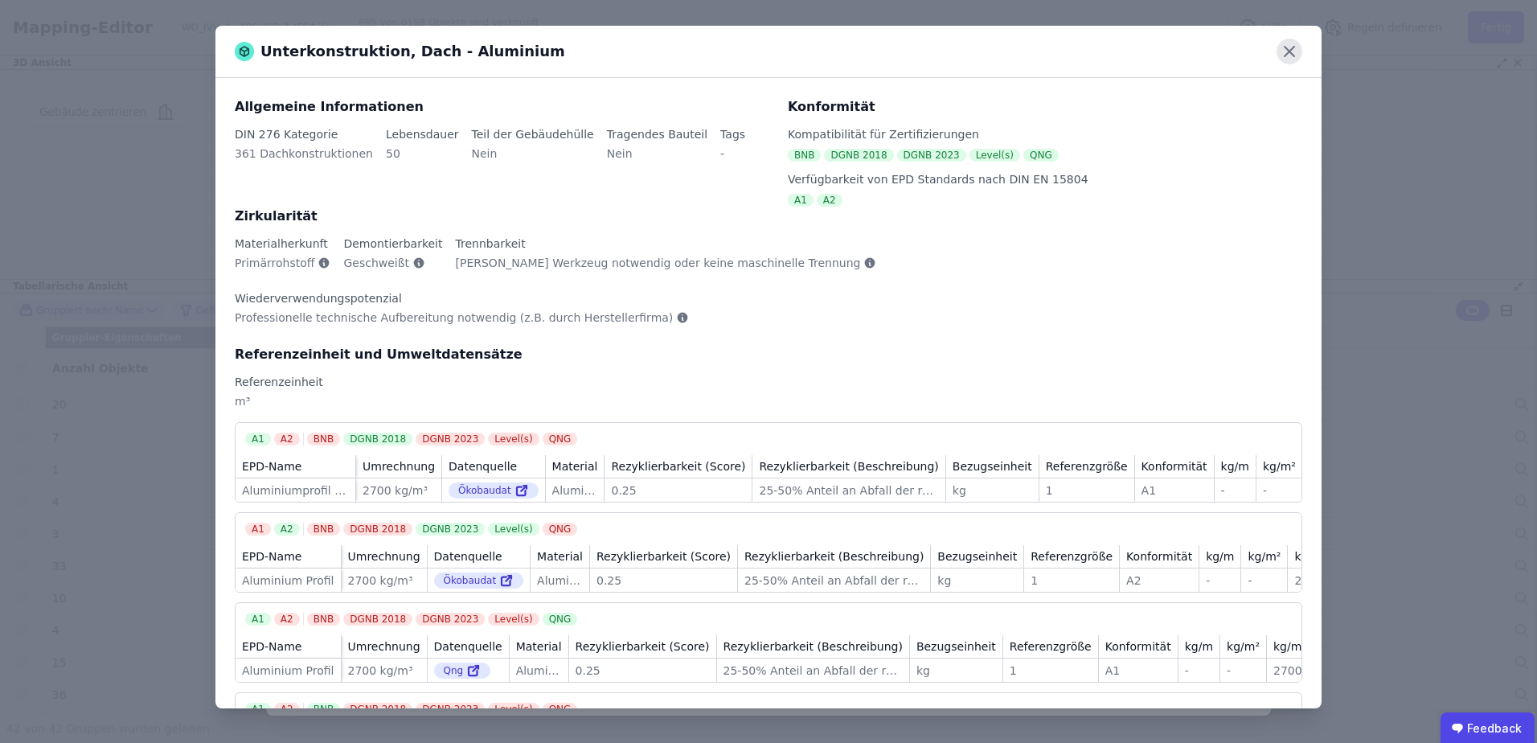
click at [1284, 51] on icon at bounding box center [1290, 52] width 26 height 26
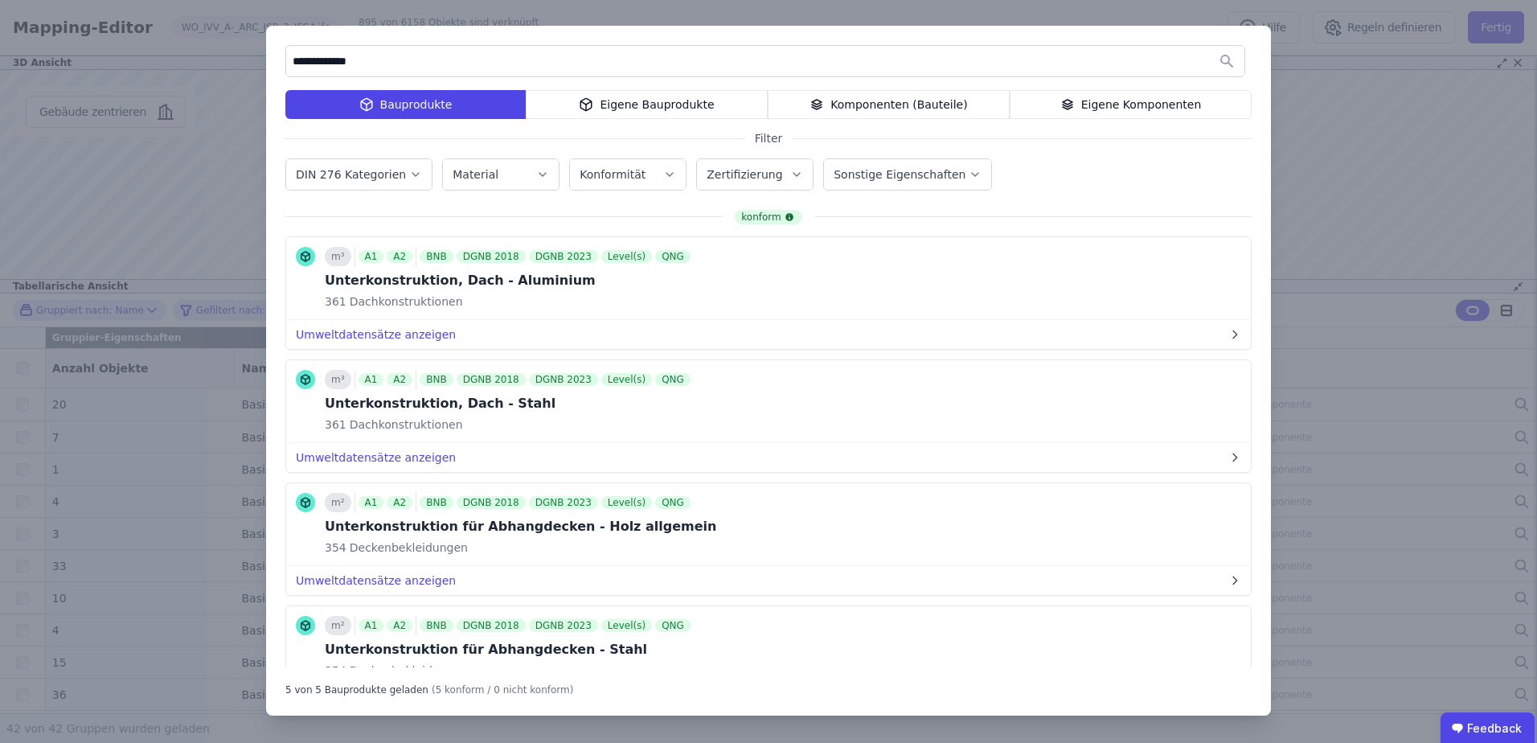
drag, startPoint x: 391, startPoint y: 64, endPoint x: 260, endPoint y: 57, distance: 131.2
click at [260, 57] on div "**********" at bounding box center [768, 371] width 1537 height 743
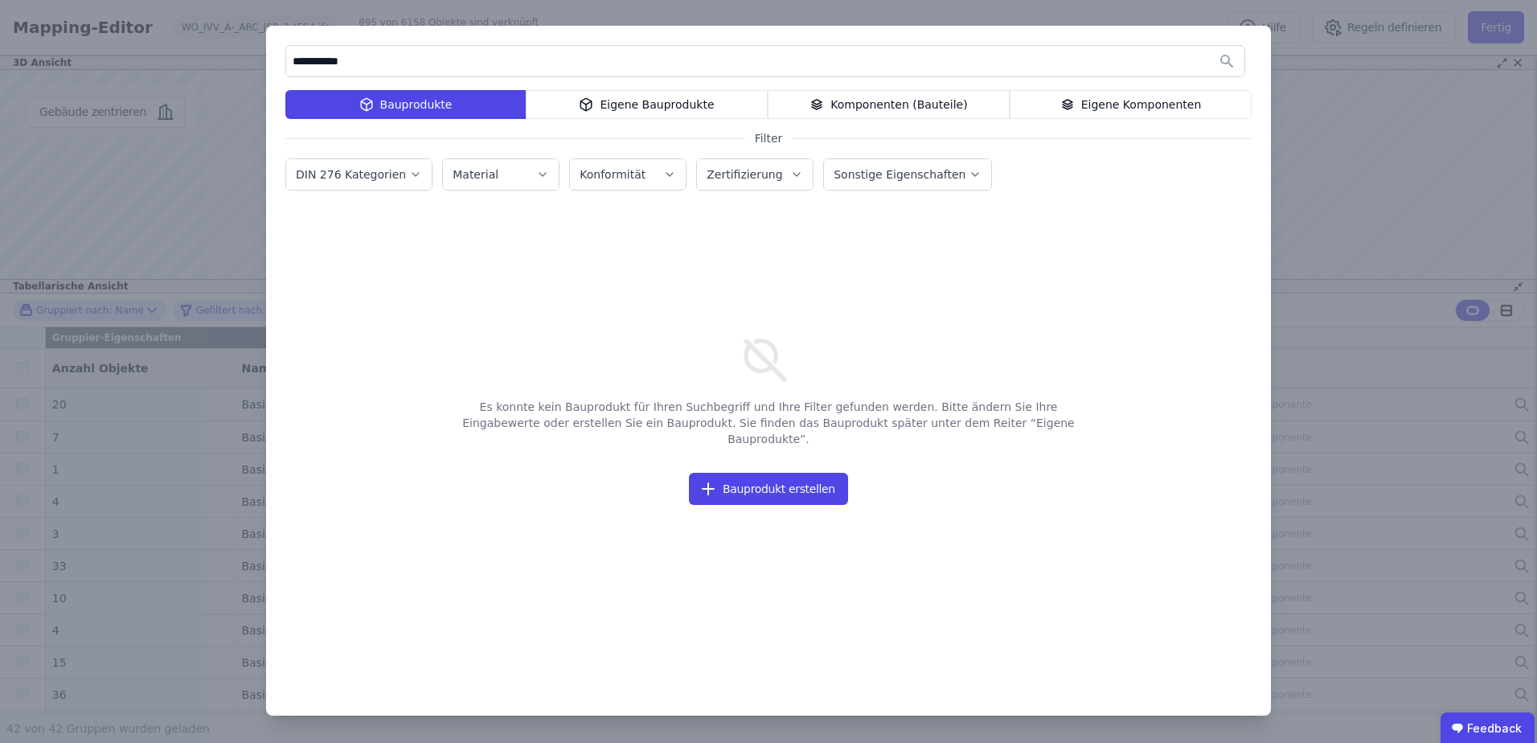
type input "**********"
click at [606, 100] on div "Eigene Bauprodukte" at bounding box center [647, 104] width 242 height 29
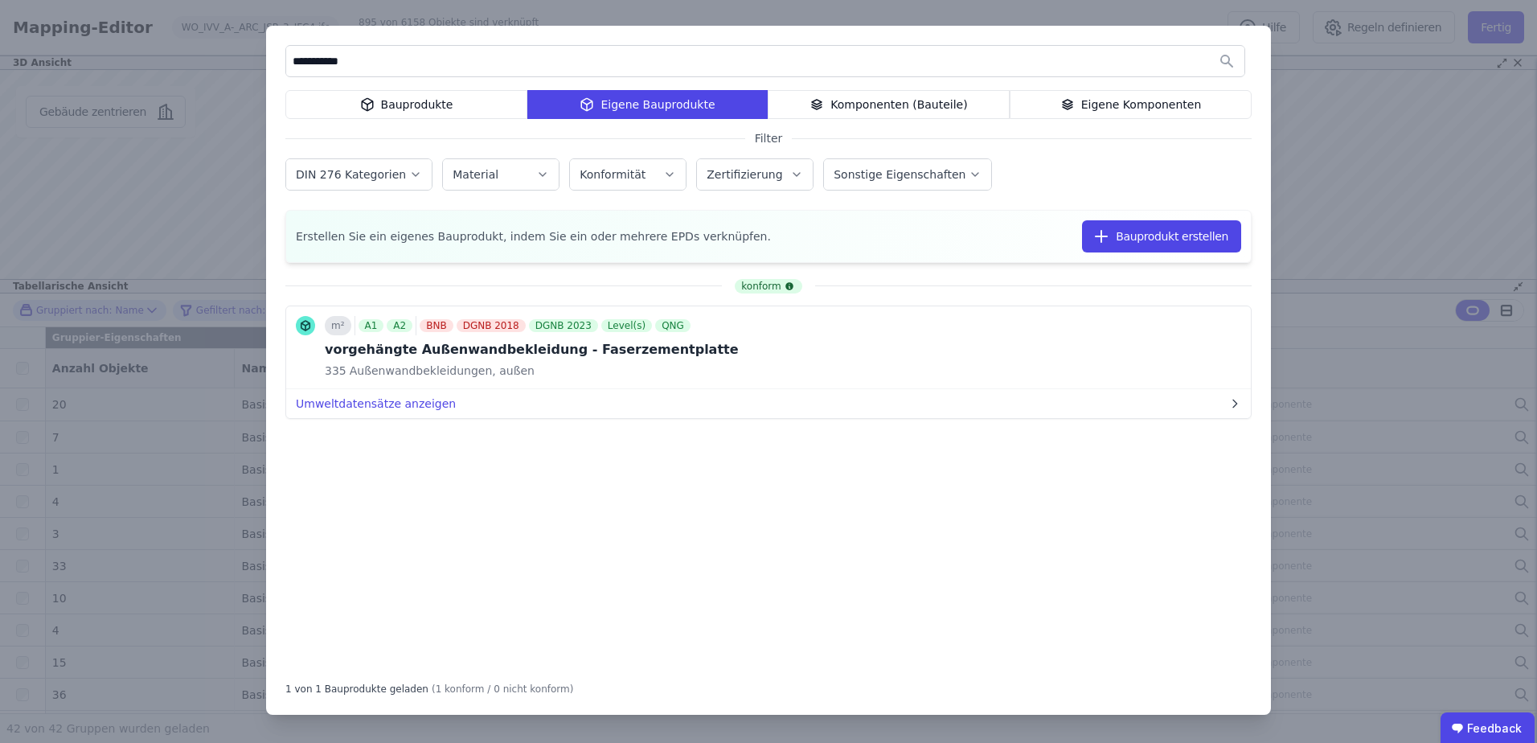
drag, startPoint x: 242, startPoint y: 51, endPoint x: 178, endPoint y: 54, distance: 63.6
click at [178, 54] on div "**********" at bounding box center [768, 371] width 1537 height 743
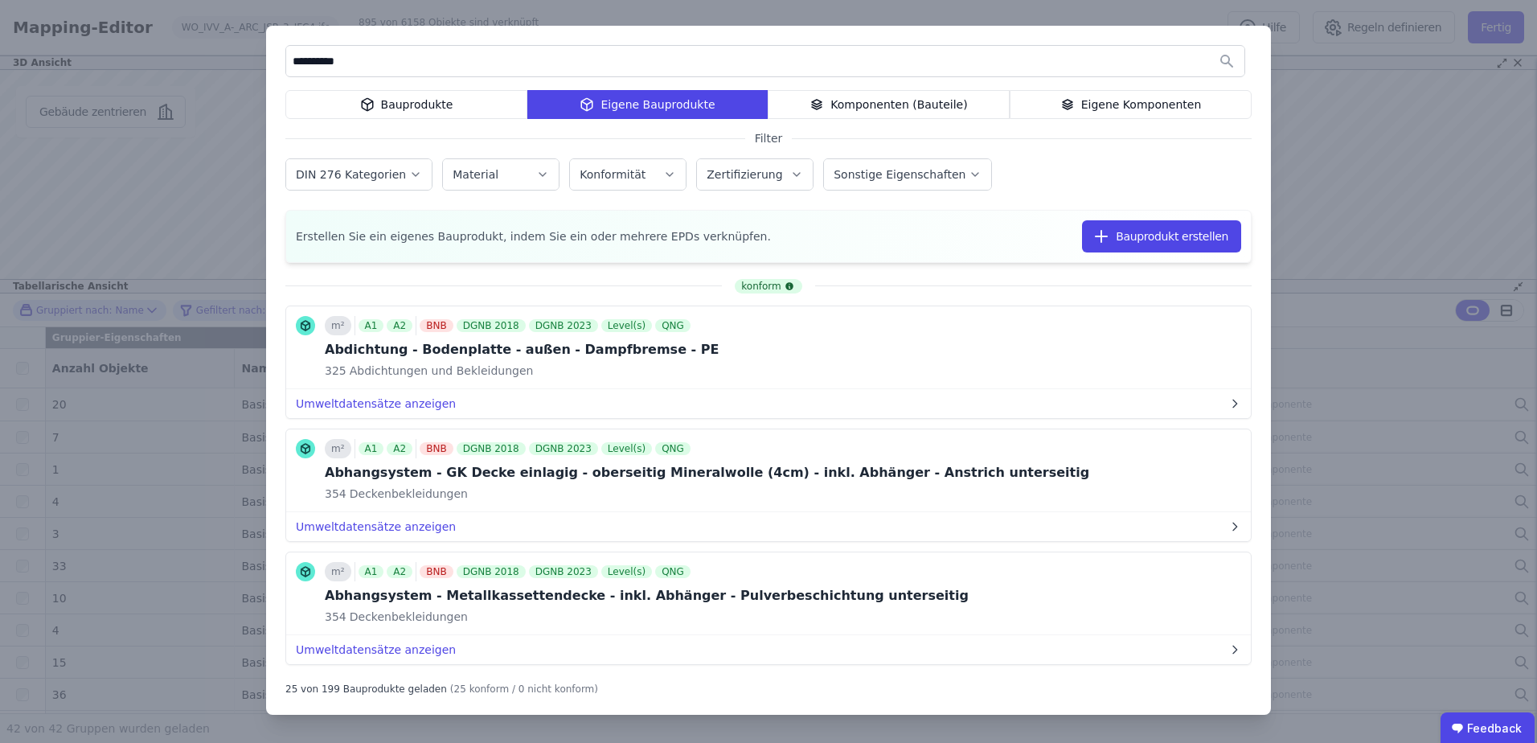
type input "**********"
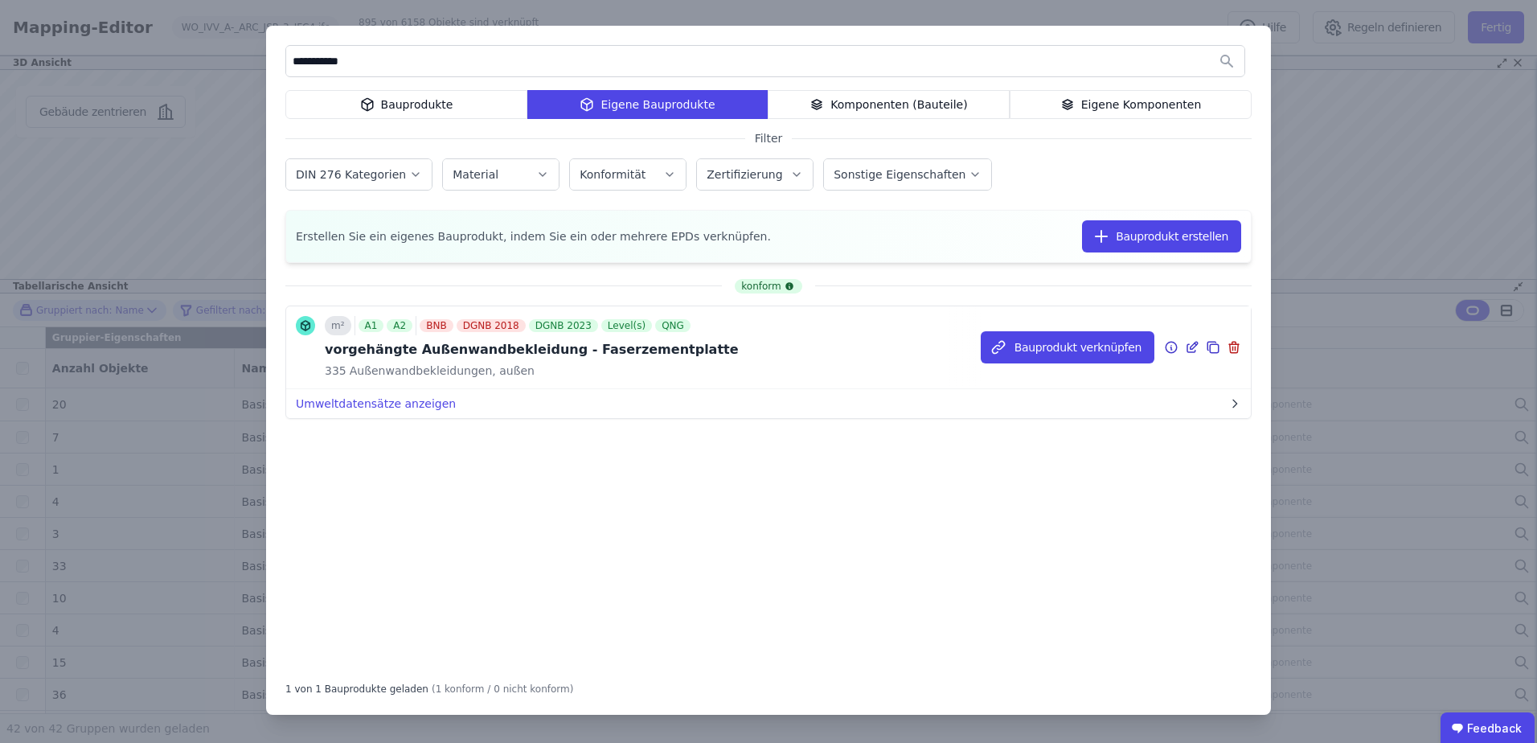
click at [1187, 348] on icon at bounding box center [1191, 348] width 8 height 8
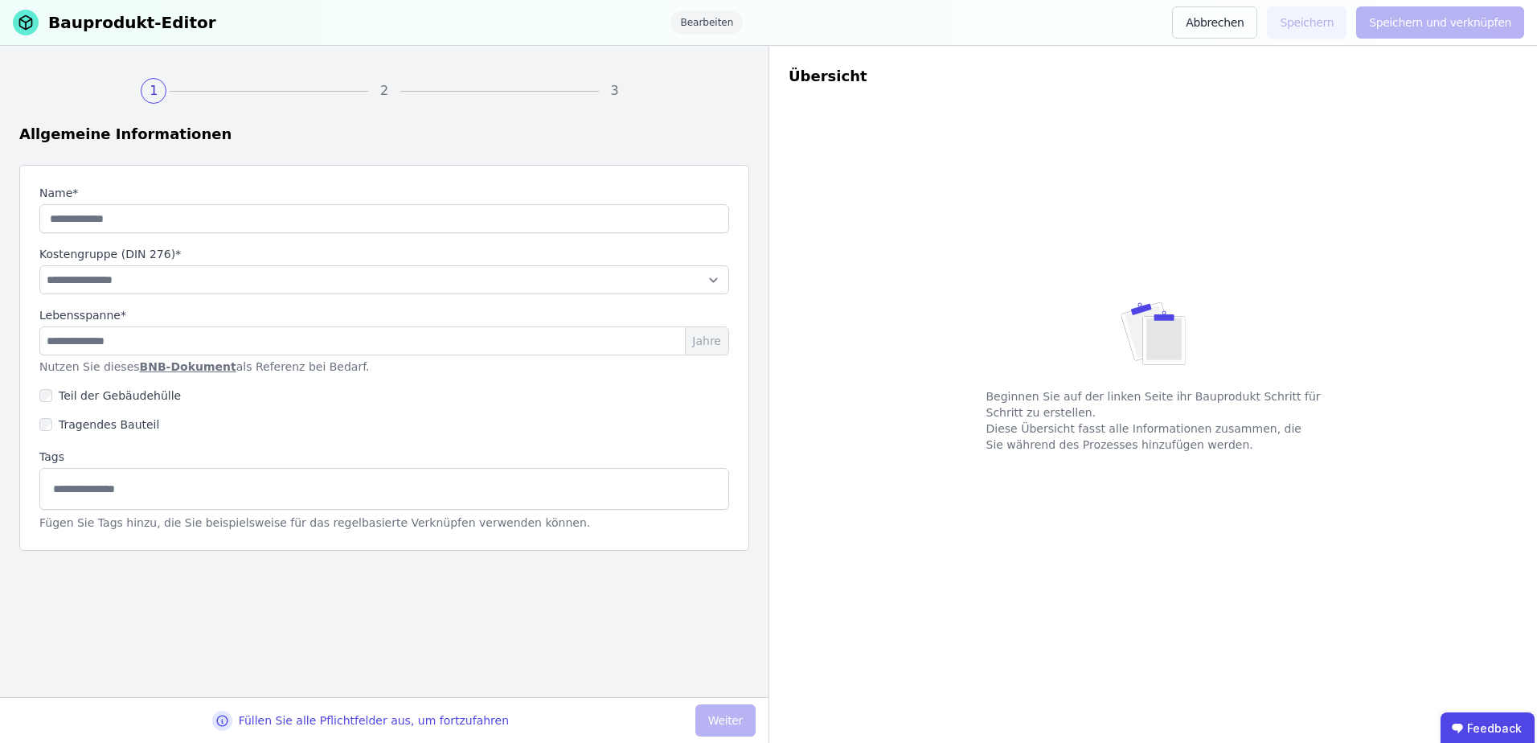
type input "**********"
select select "**********"
type input "**"
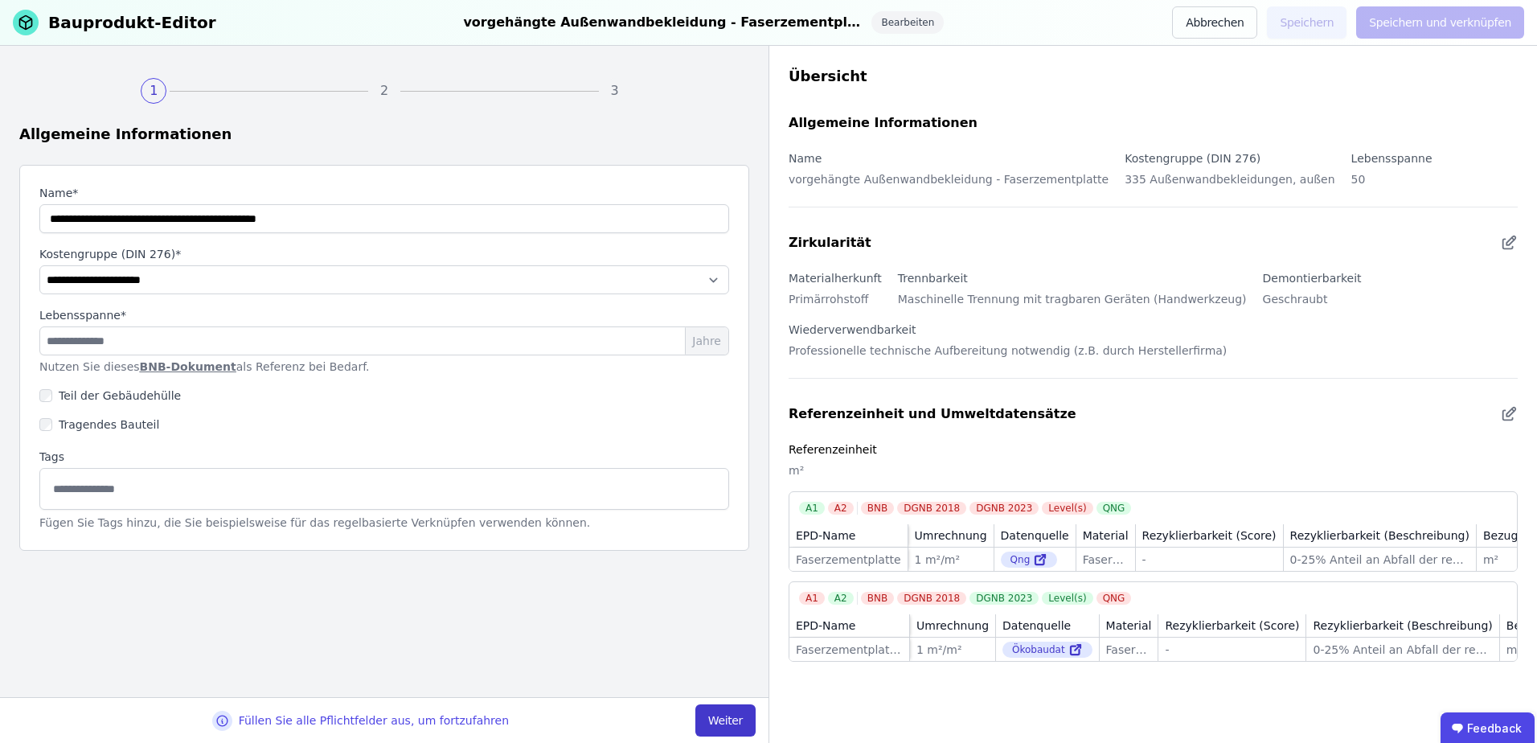
click at [732, 713] on button "Weiter" at bounding box center [725, 720] width 60 height 32
select select "**********"
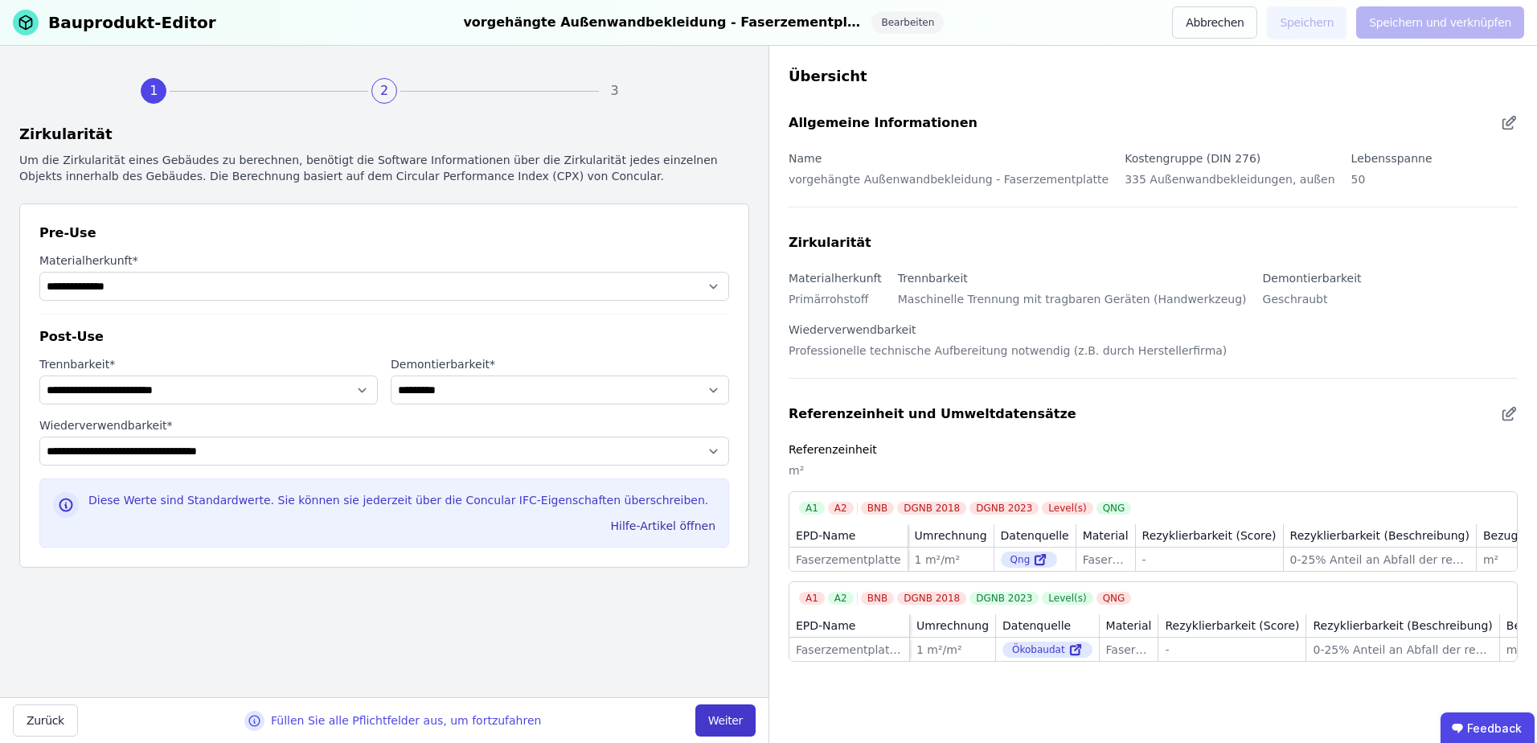
click at [707, 711] on button "Weiter" at bounding box center [725, 720] width 60 height 32
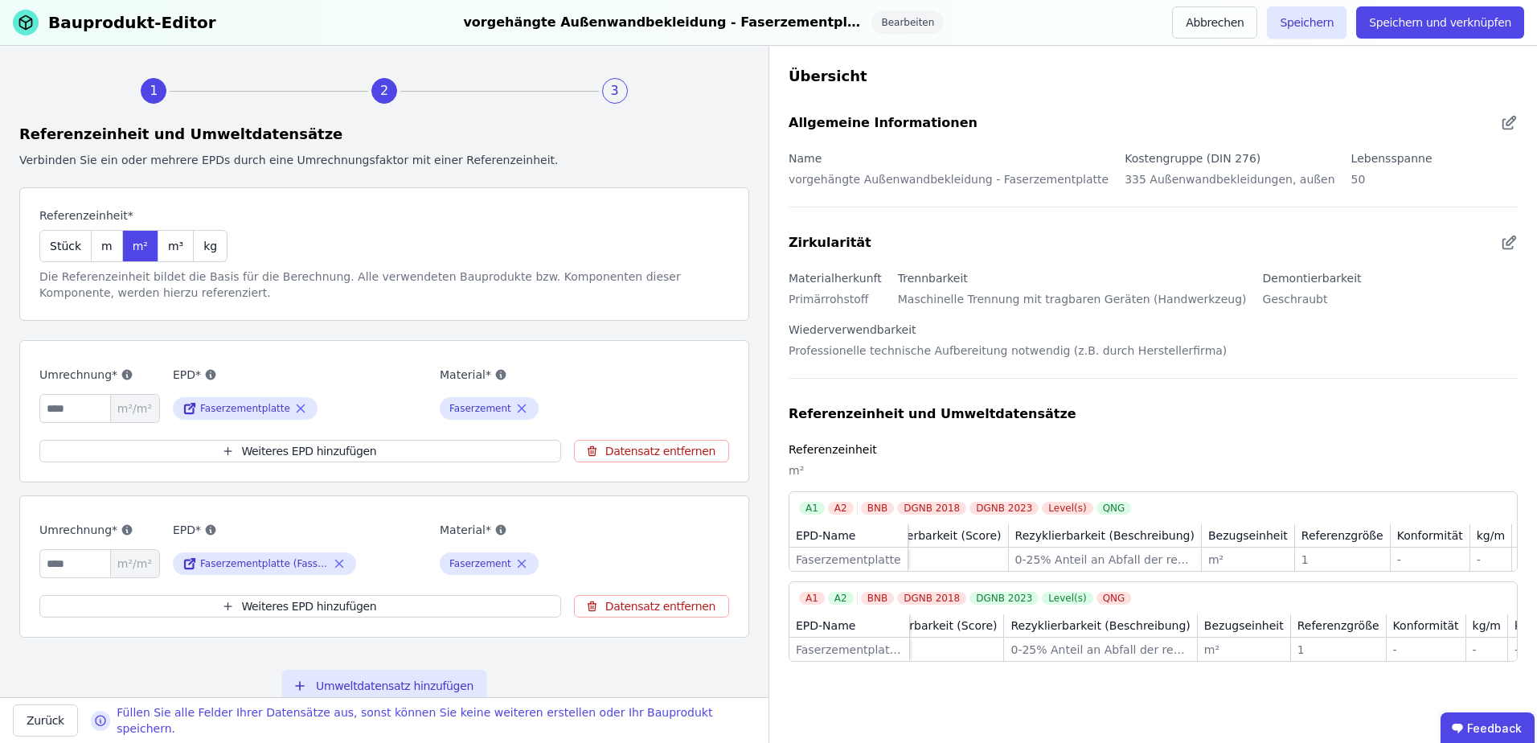
scroll to position [0, 315]
drag, startPoint x: 1310, startPoint y: 568, endPoint x: 950, endPoint y: 577, distance: 360.2
click at [950, 577] on div "Referenzeinheit m² A1 A2 BNB DGNB 2018 DGNB 2023 Level(s) QNG EPD-Name Umrechnu…" at bounding box center [1153, 551] width 729 height 222
click at [203, 252] on span "kg" at bounding box center [210, 246] width 14 height 16
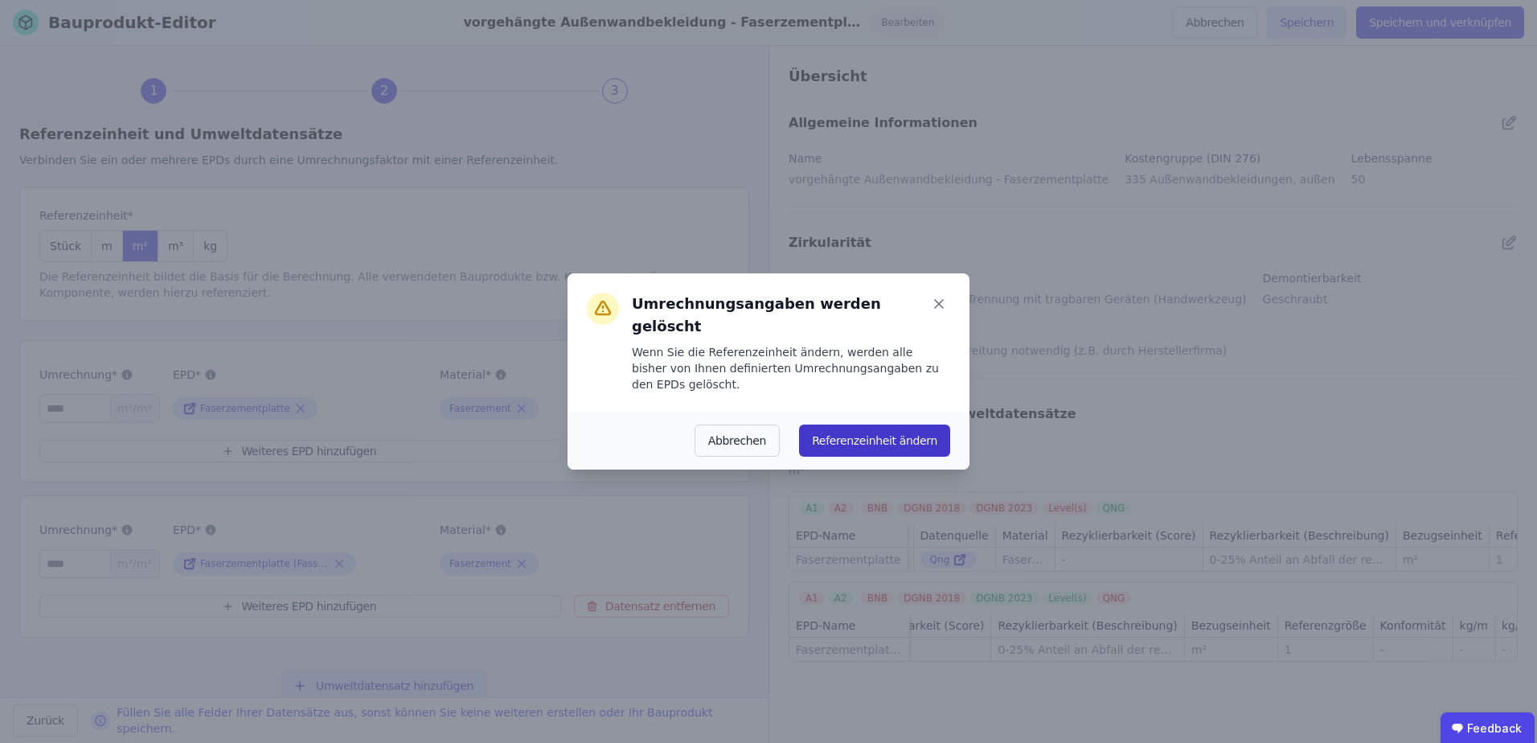
click at [880, 424] on button "Referenzeinheit ändern" at bounding box center [874, 440] width 151 height 32
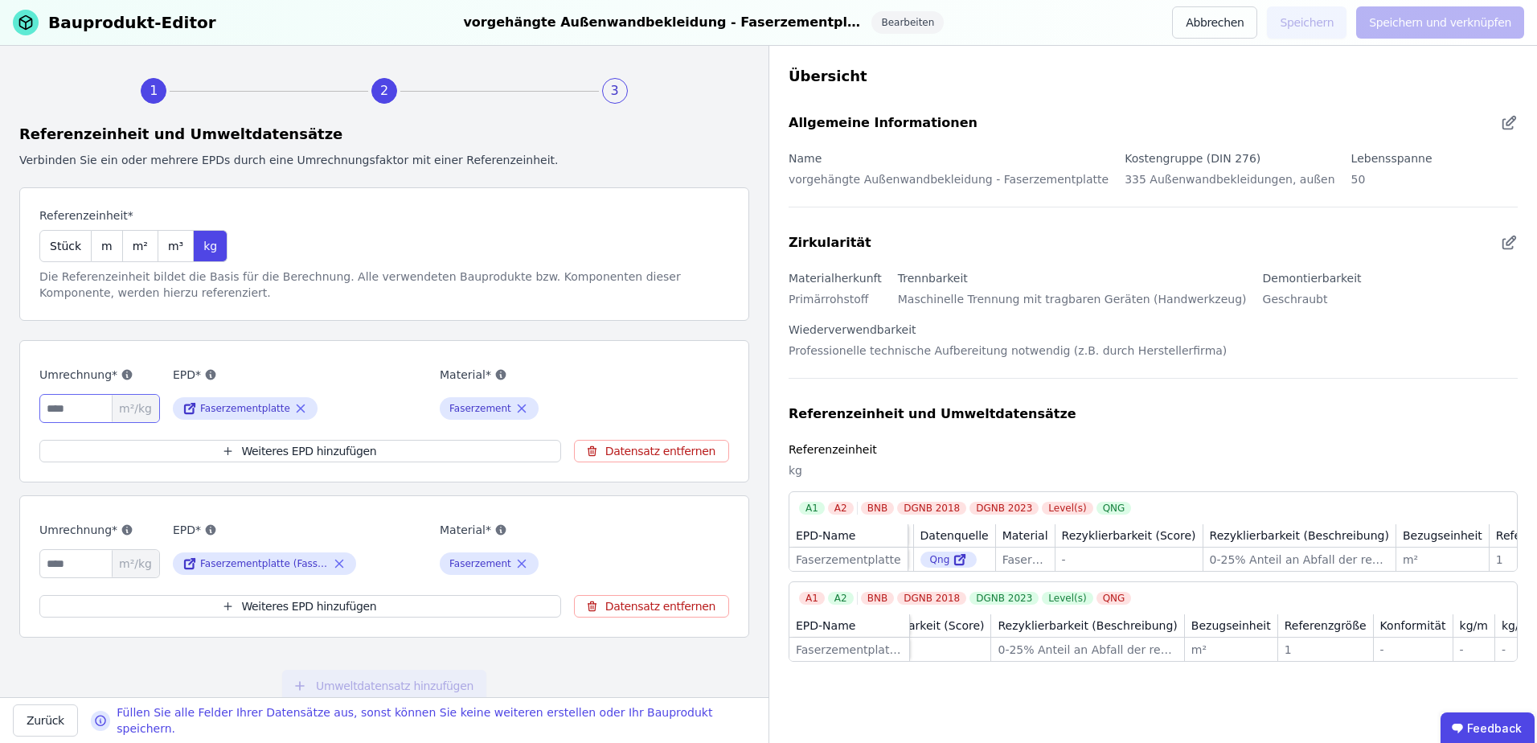
click at [88, 408] on input "number" at bounding box center [99, 408] width 121 height 29
type input "*****"
click at [57, 566] on input "number" at bounding box center [99, 563] width 121 height 29
type input "*****"
click at [1466, 31] on button "Speichern und verknüpfen" at bounding box center [1440, 22] width 168 height 32
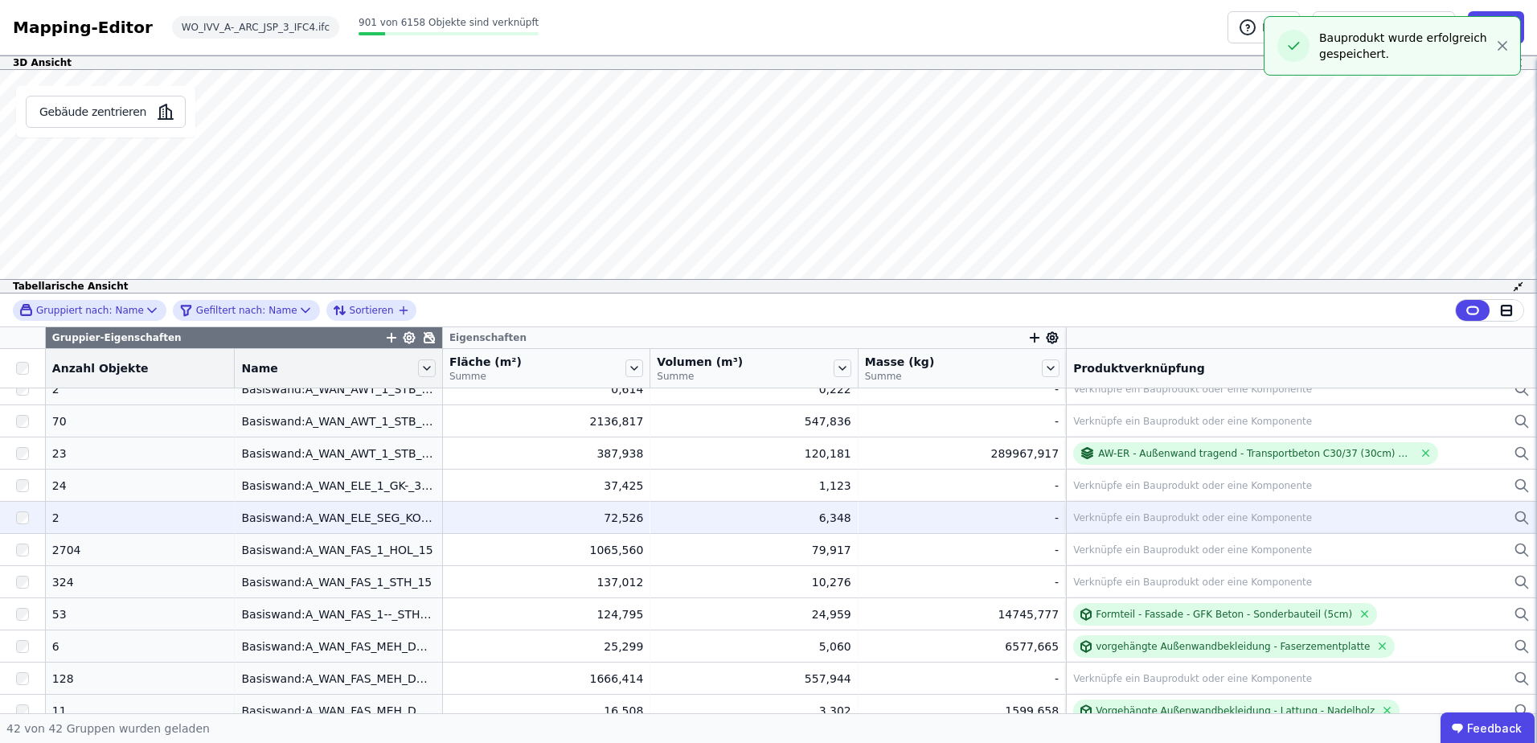
scroll to position [482, 0]
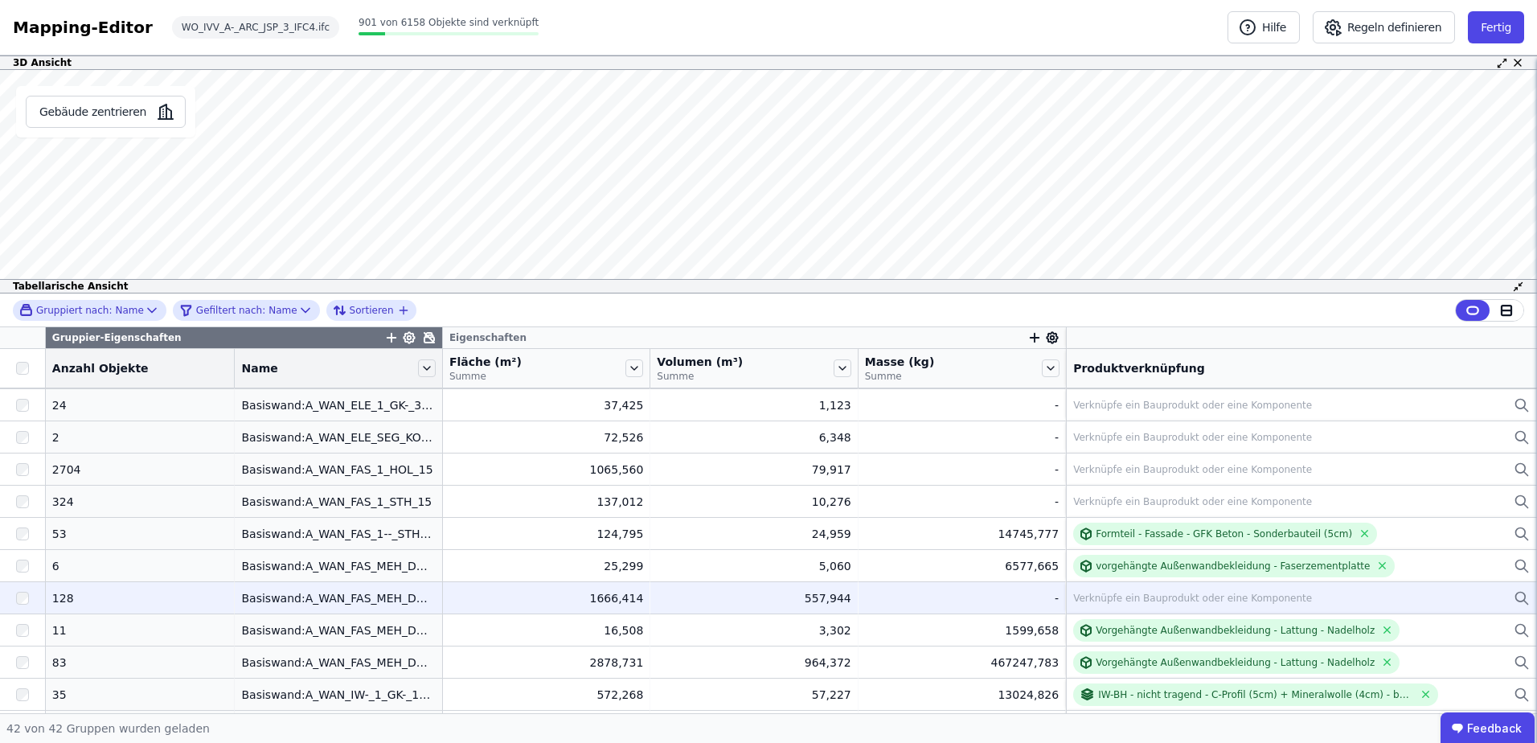
click at [1076, 604] on div "Verknüpfe ein Bauprodukt oder eine Komponente" at bounding box center [1301, 597] width 457 height 19
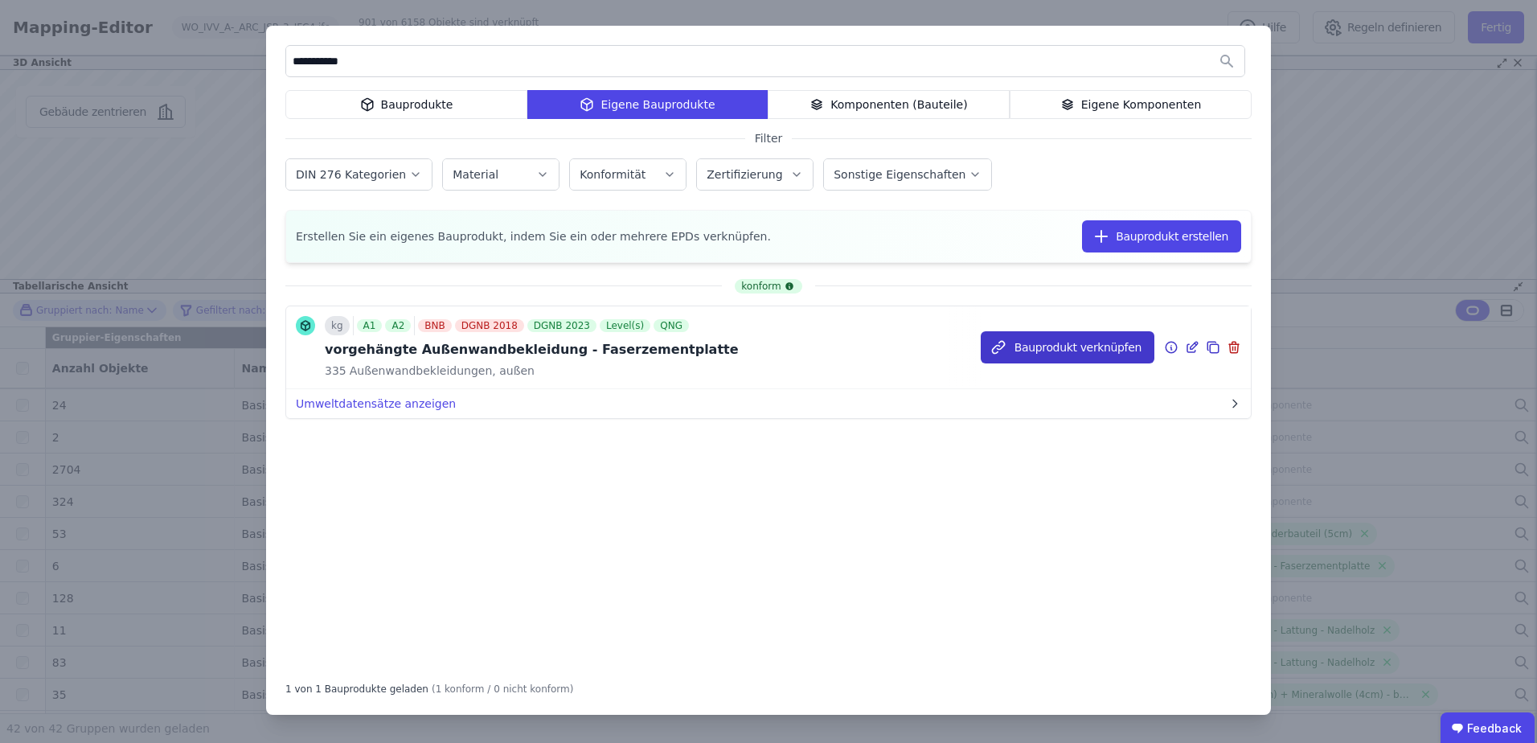
type input "**********"
click at [1035, 346] on button "Bauprodukt verknüpfen" at bounding box center [1068, 347] width 174 height 32
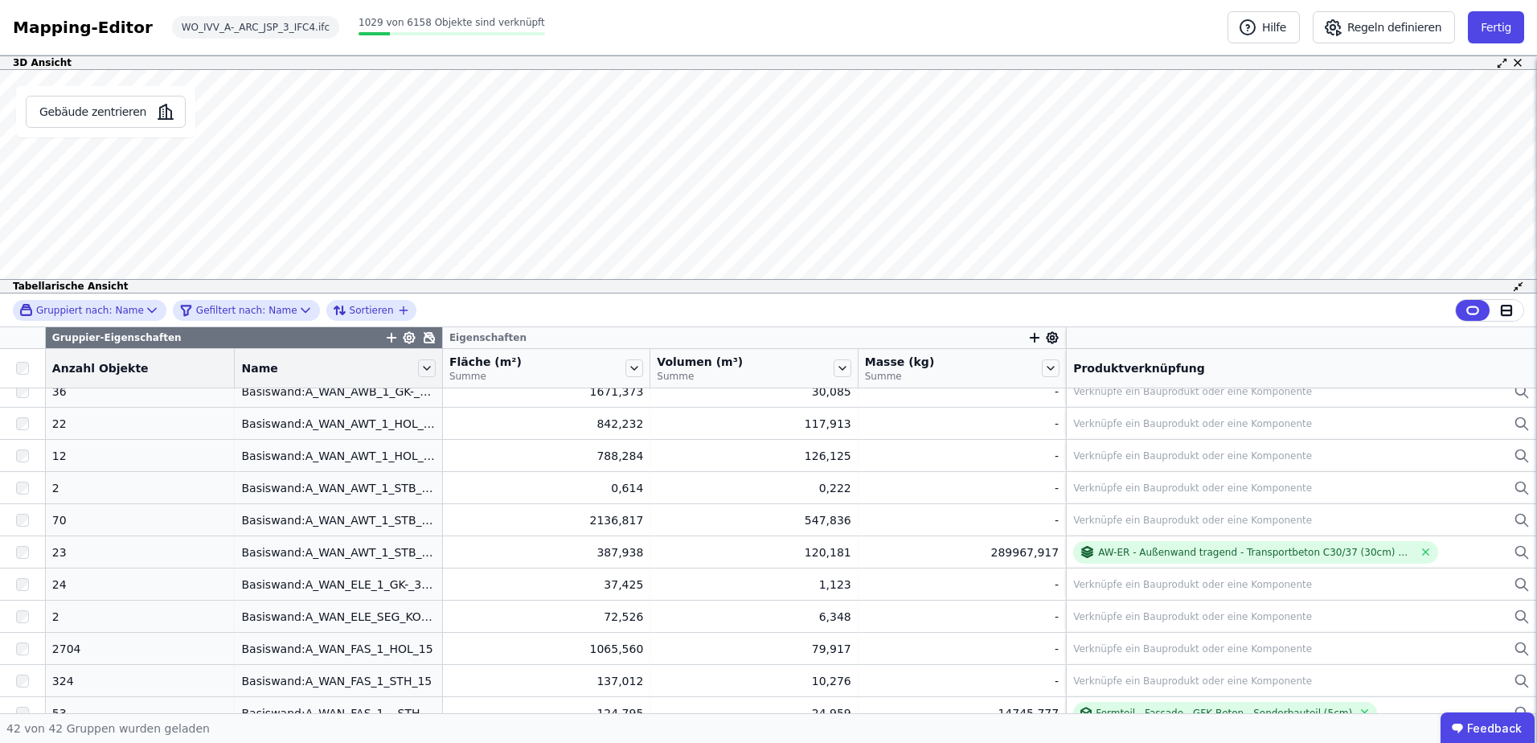
scroll to position [383, 0]
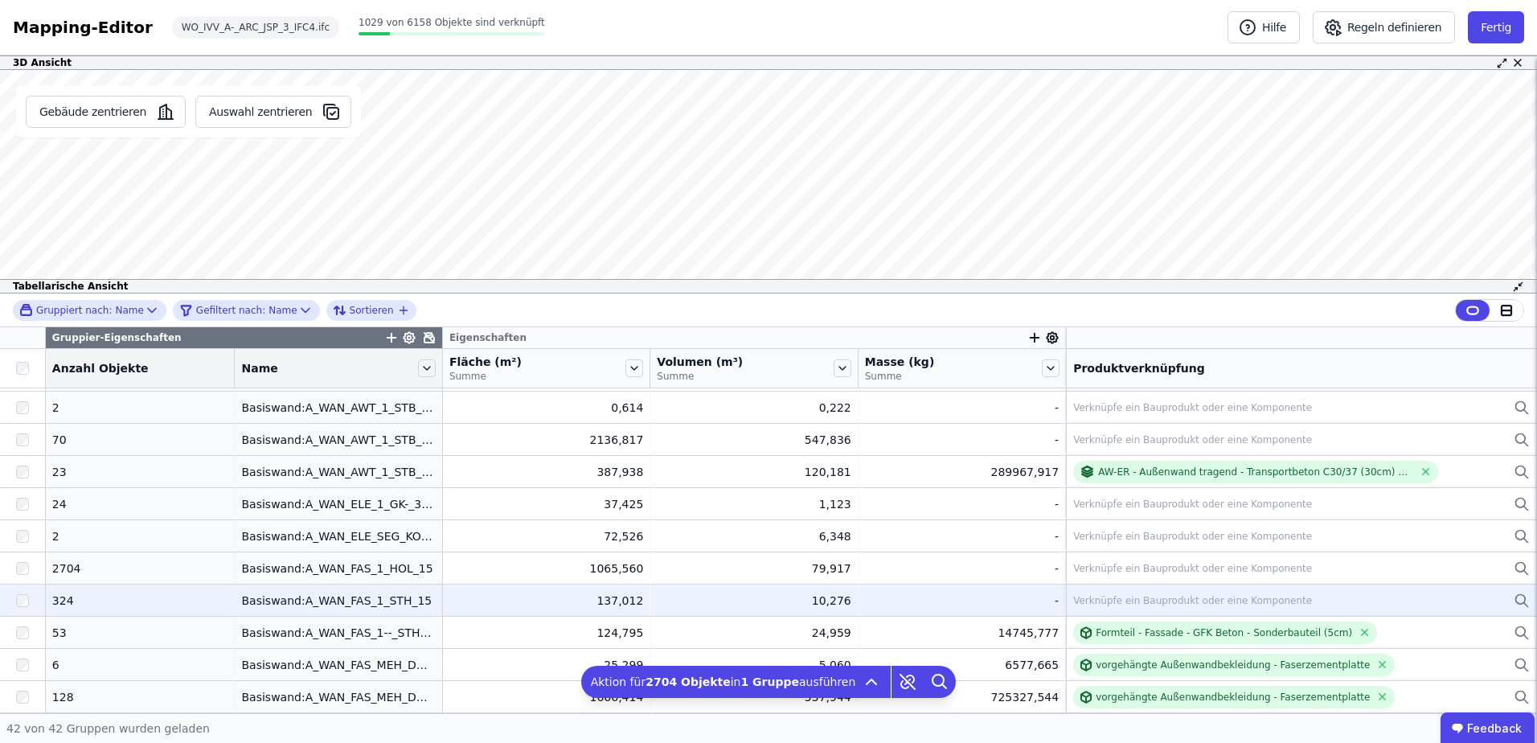
click at [297, 597] on div "Basiswand:A_WAN_FAS_1_STH_15" at bounding box center [338, 600] width 194 height 16
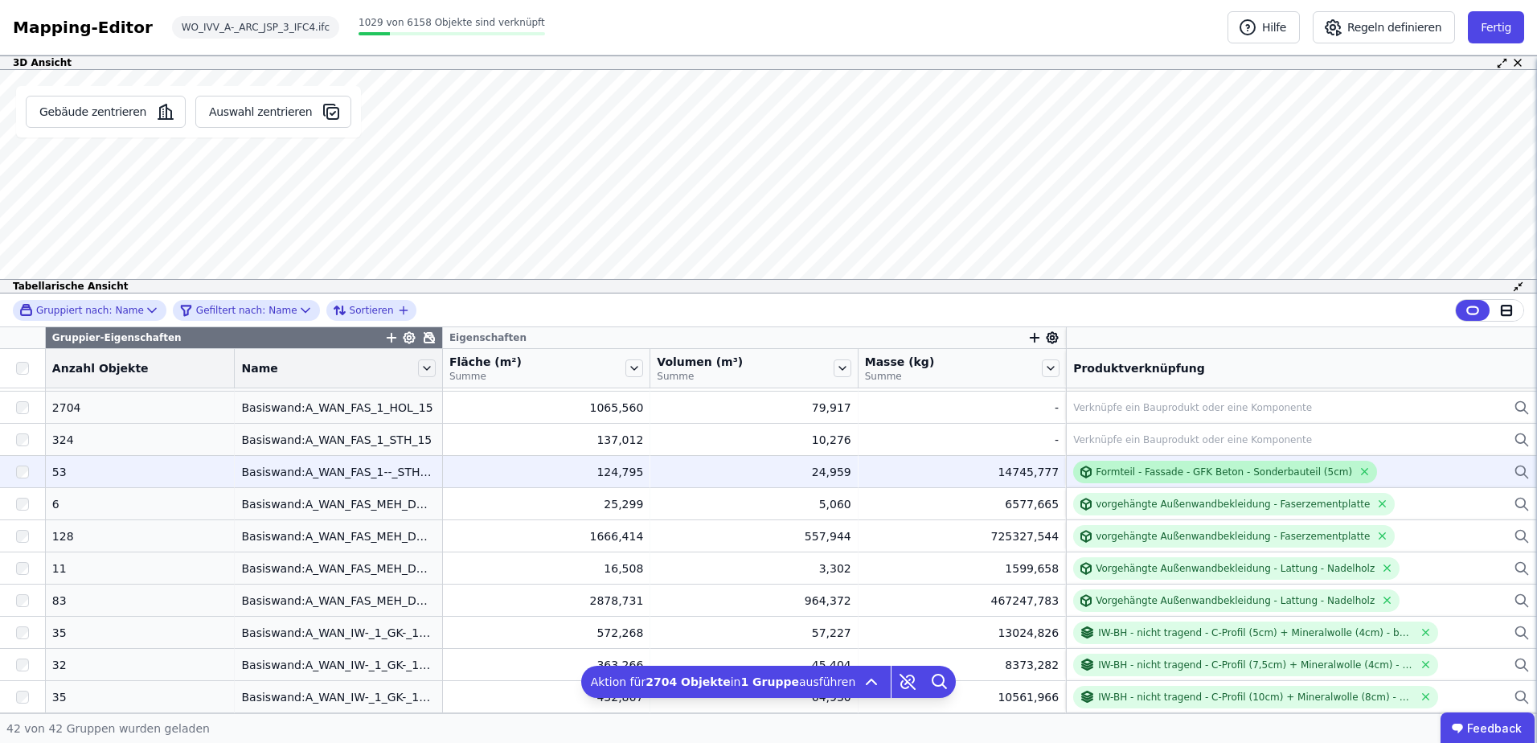
scroll to position [464, 0]
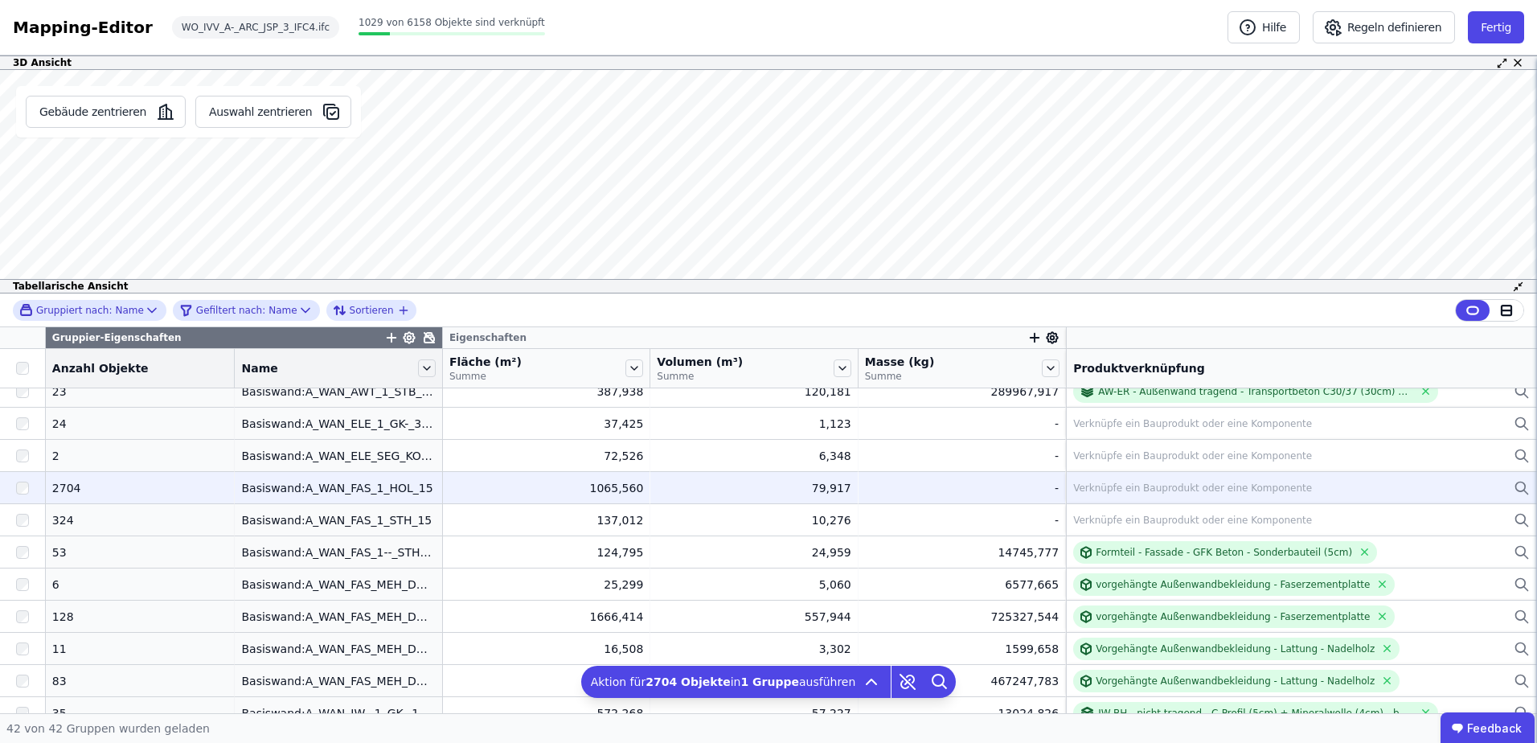
click at [252, 485] on div "Basiswand:A_WAN_FAS_1_HOL_15" at bounding box center [338, 488] width 194 height 16
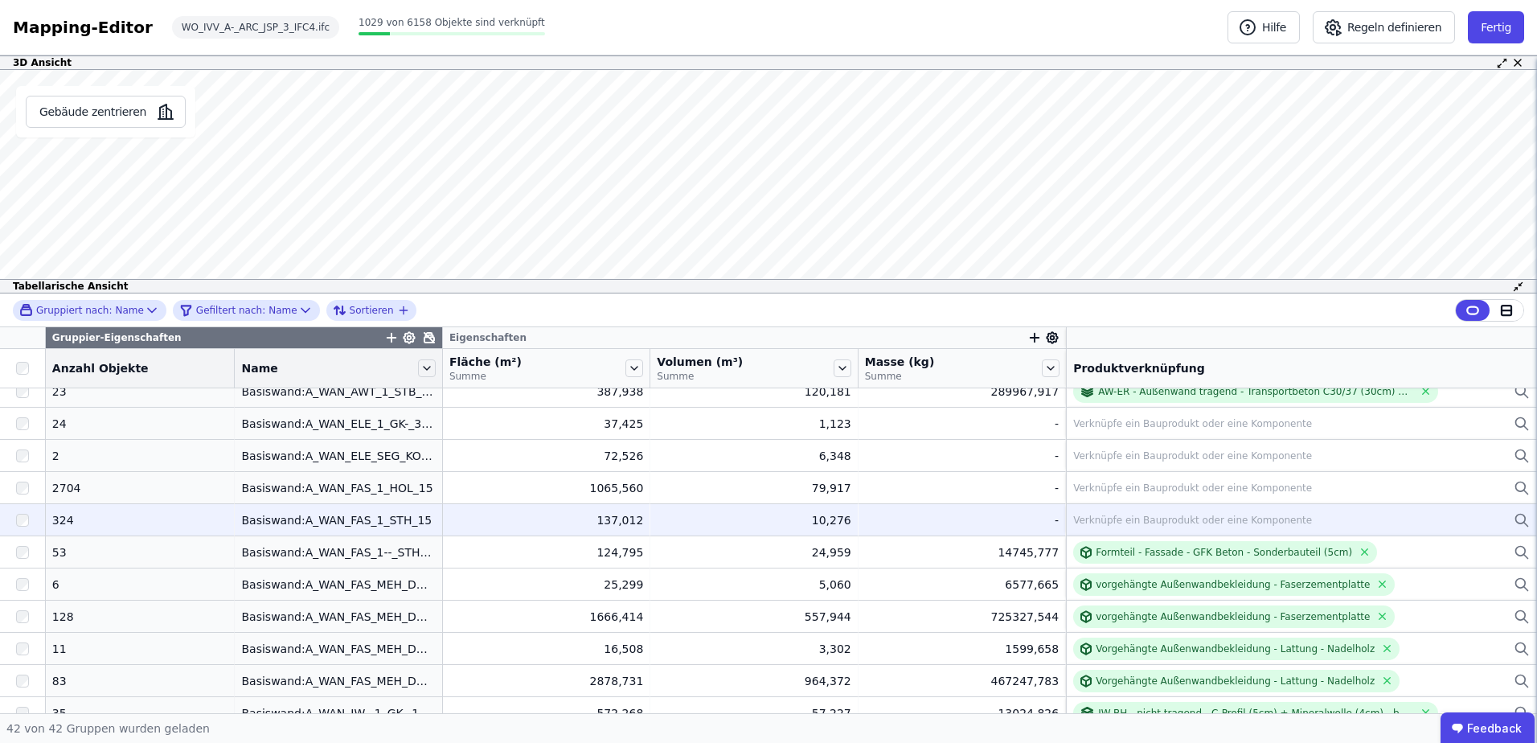
click at [282, 527] on div "Basiswand:A_WAN_FAS_1_STH_15" at bounding box center [338, 520] width 194 height 16
click at [346, 523] on div "Basiswand:A_WAN_FAS_1_STH_15" at bounding box center [338, 520] width 194 height 16
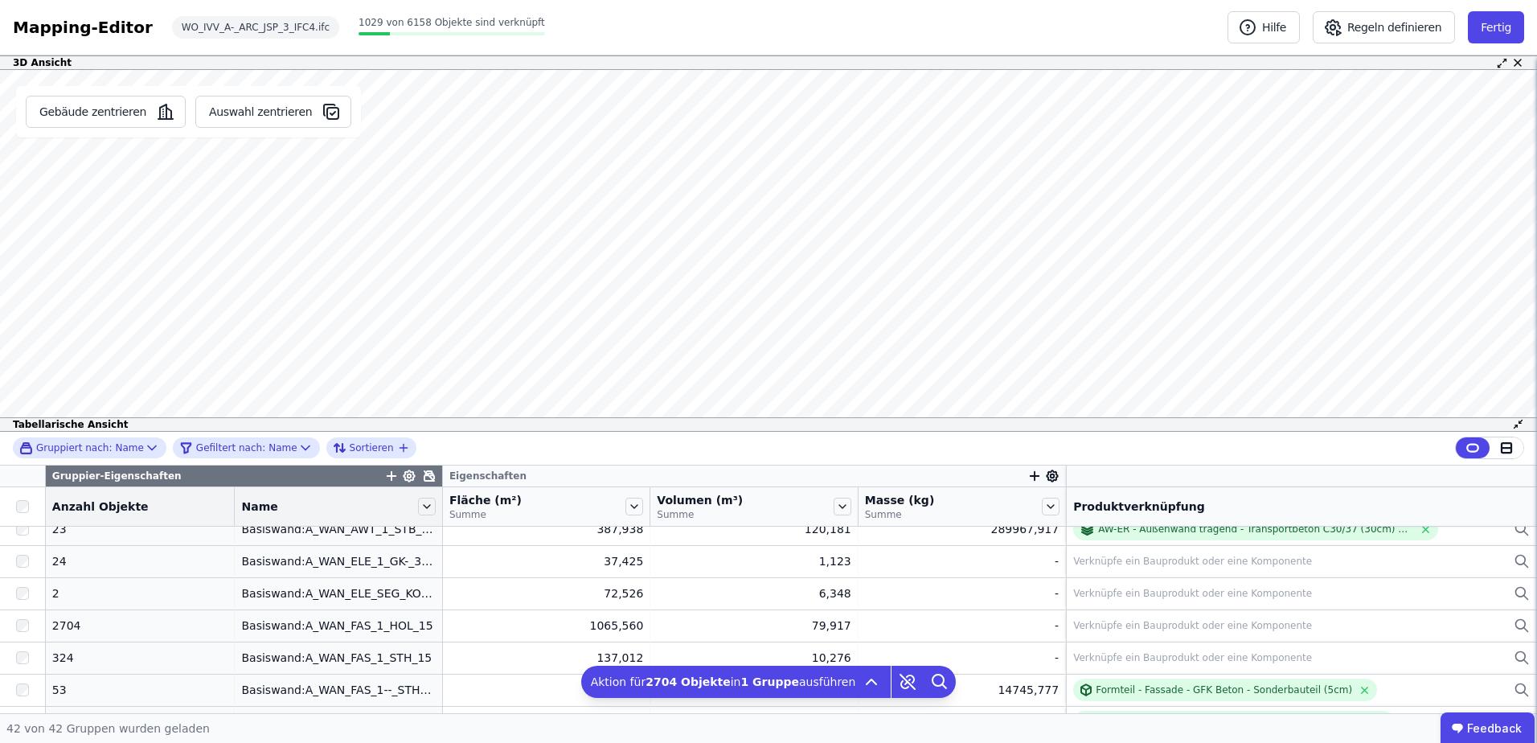
click at [538, 77] on div "3D Ansicht Gebäude zentrieren Auswahl zentrieren Es sind keine Objektdaten verf…" at bounding box center [768, 384] width 1537 height 658
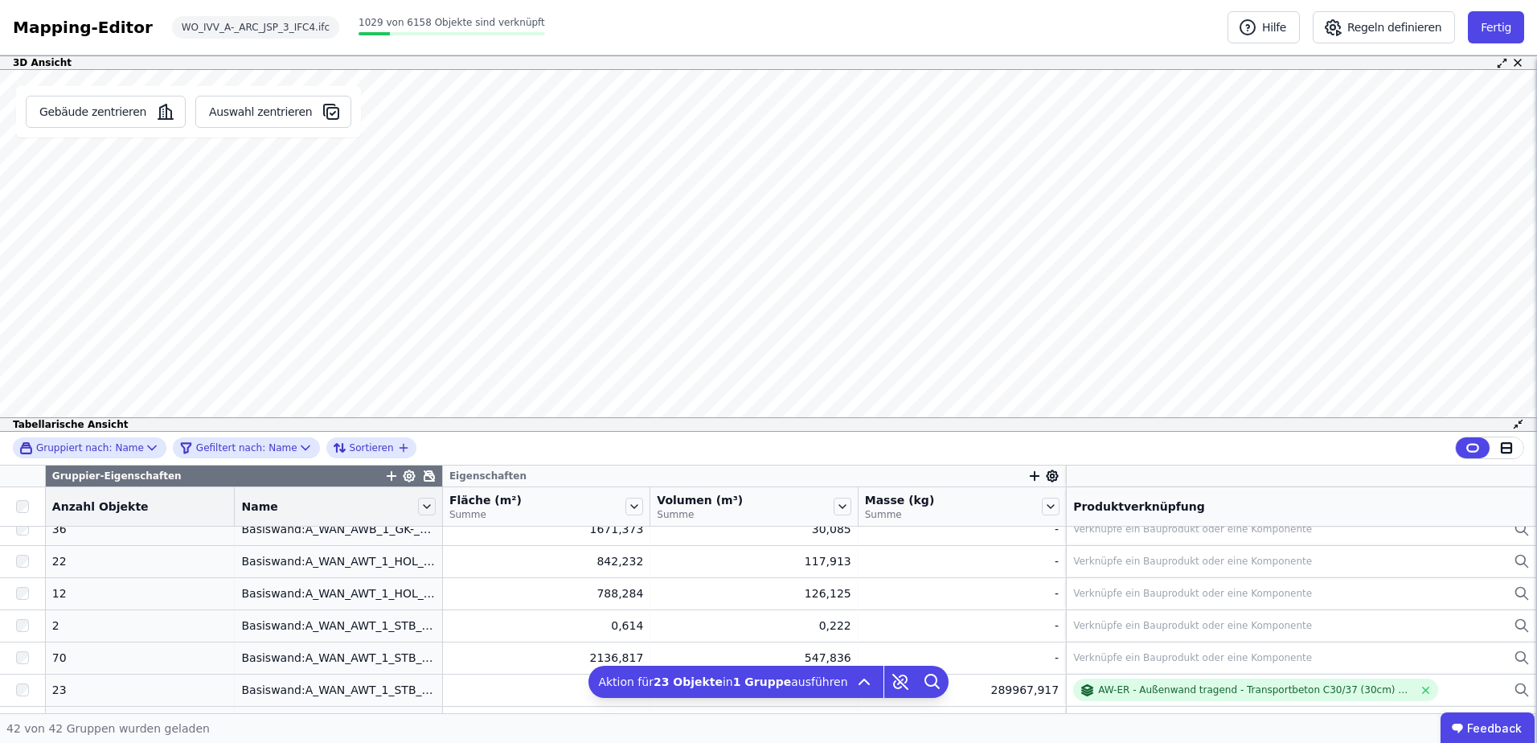
scroll to position [383, 0]
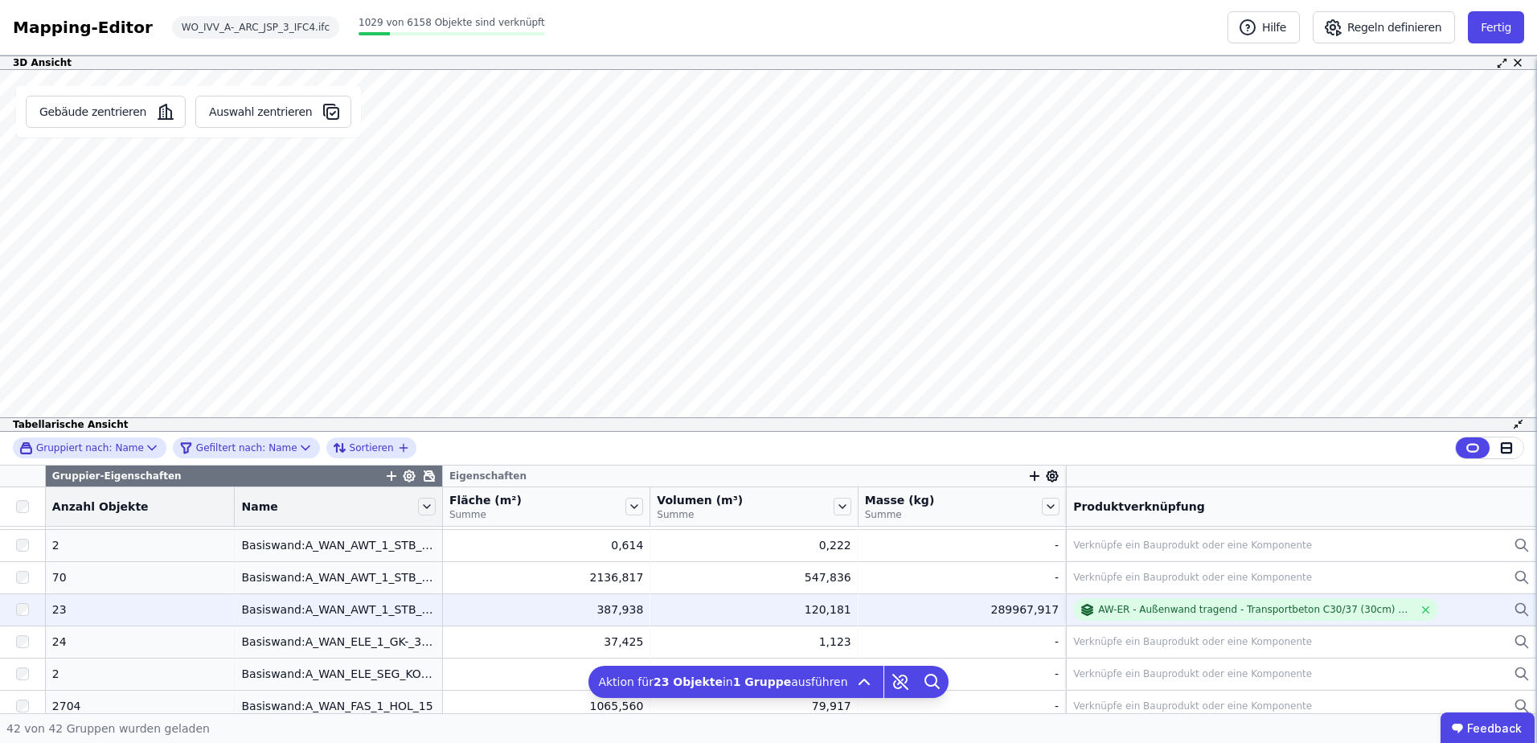
click at [31, 606] on div at bounding box center [22, 609] width 45 height 29
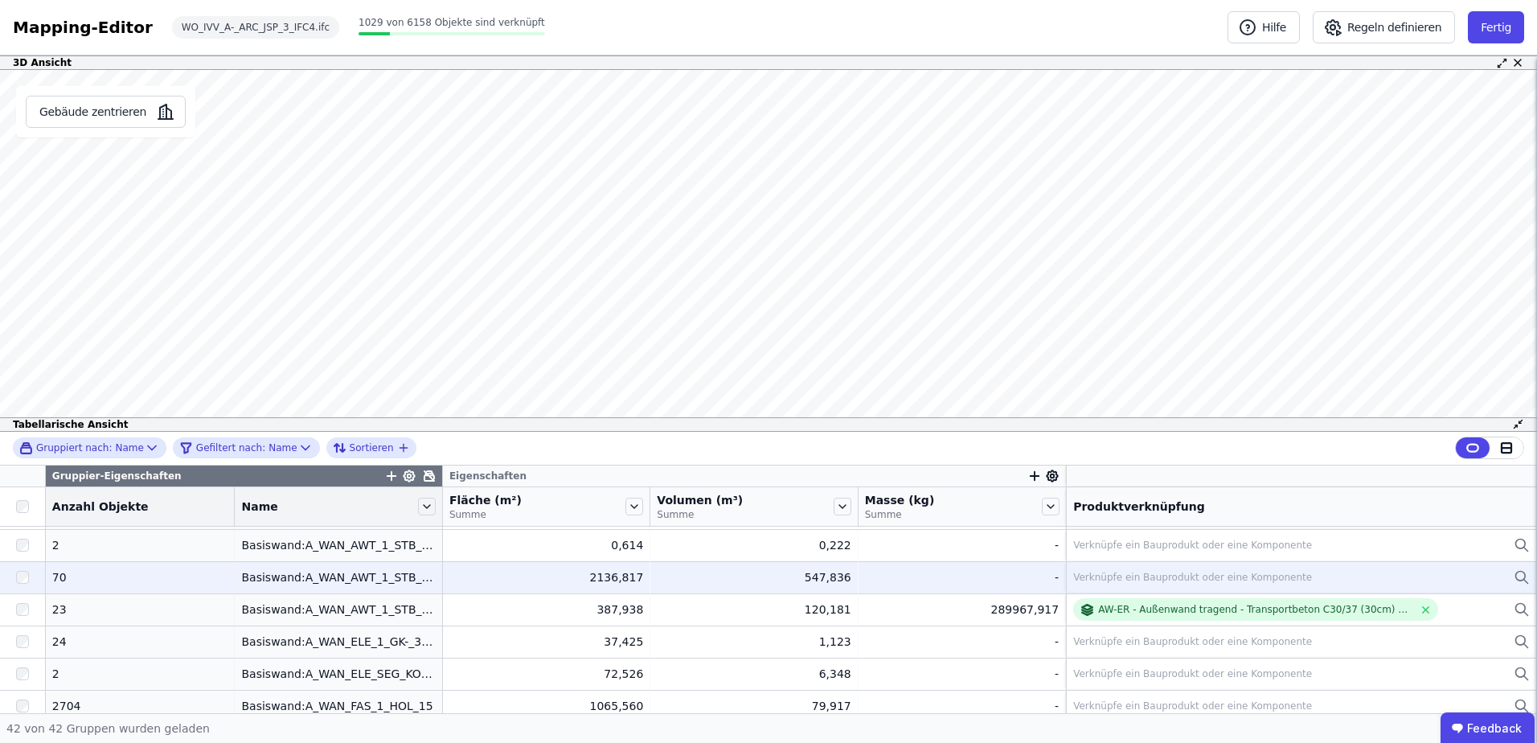
click at [1140, 573] on div "Verknüpfe ein Bauprodukt oder eine Komponente" at bounding box center [1192, 577] width 239 height 13
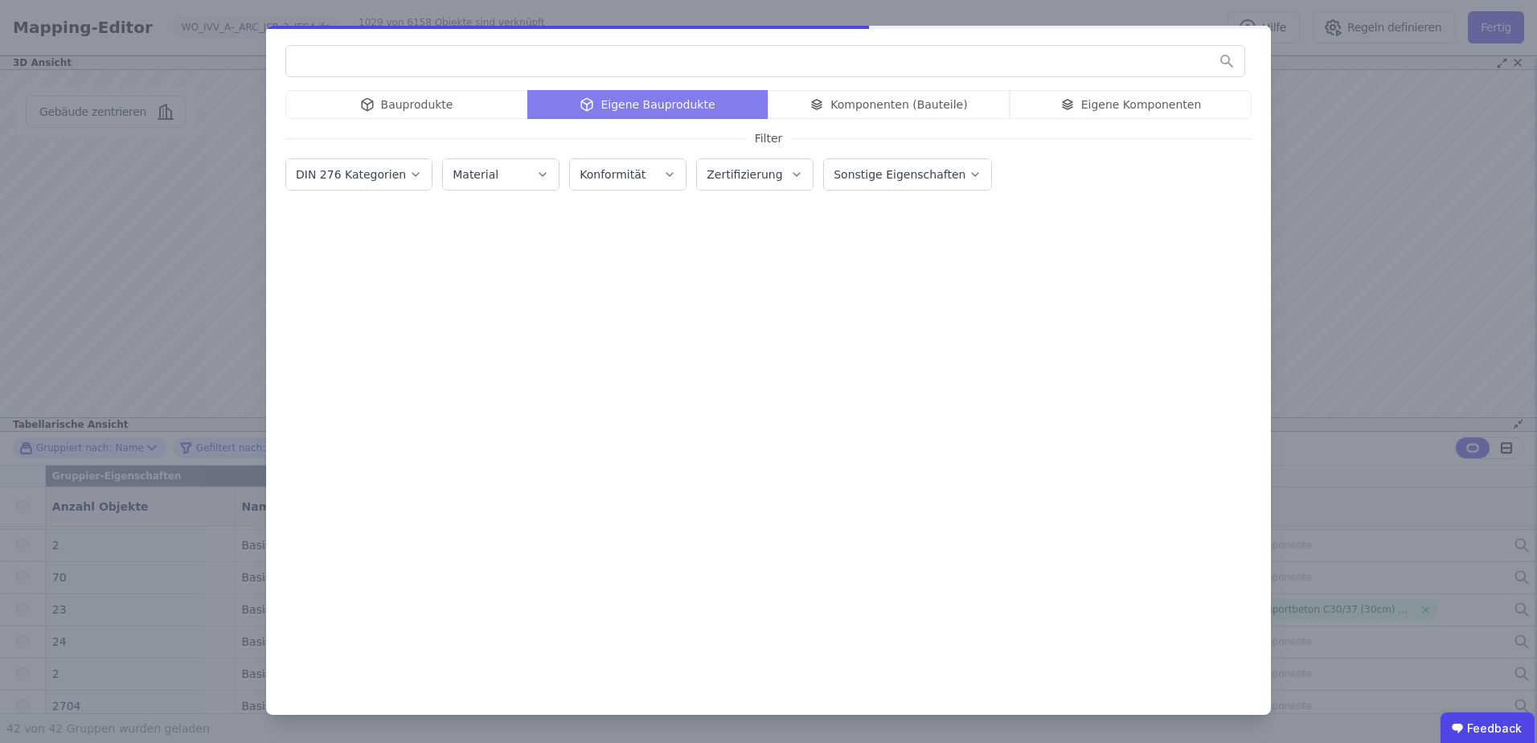
click at [1060, 104] on div "Bauprodukte Eigene Bauprodukte Komponenten (Bauteile) Eigene Komponenten" at bounding box center [768, 104] width 966 height 29
click at [1074, 103] on div "Bauprodukte Eigene Bauprodukte Komponenten (Bauteile) Eigene Komponenten" at bounding box center [768, 104] width 966 height 29
click at [1123, 105] on div "Bauprodukte Eigene Bauprodukte Komponenten (Bauteile) Eigene Komponenten" at bounding box center [768, 104] width 966 height 29
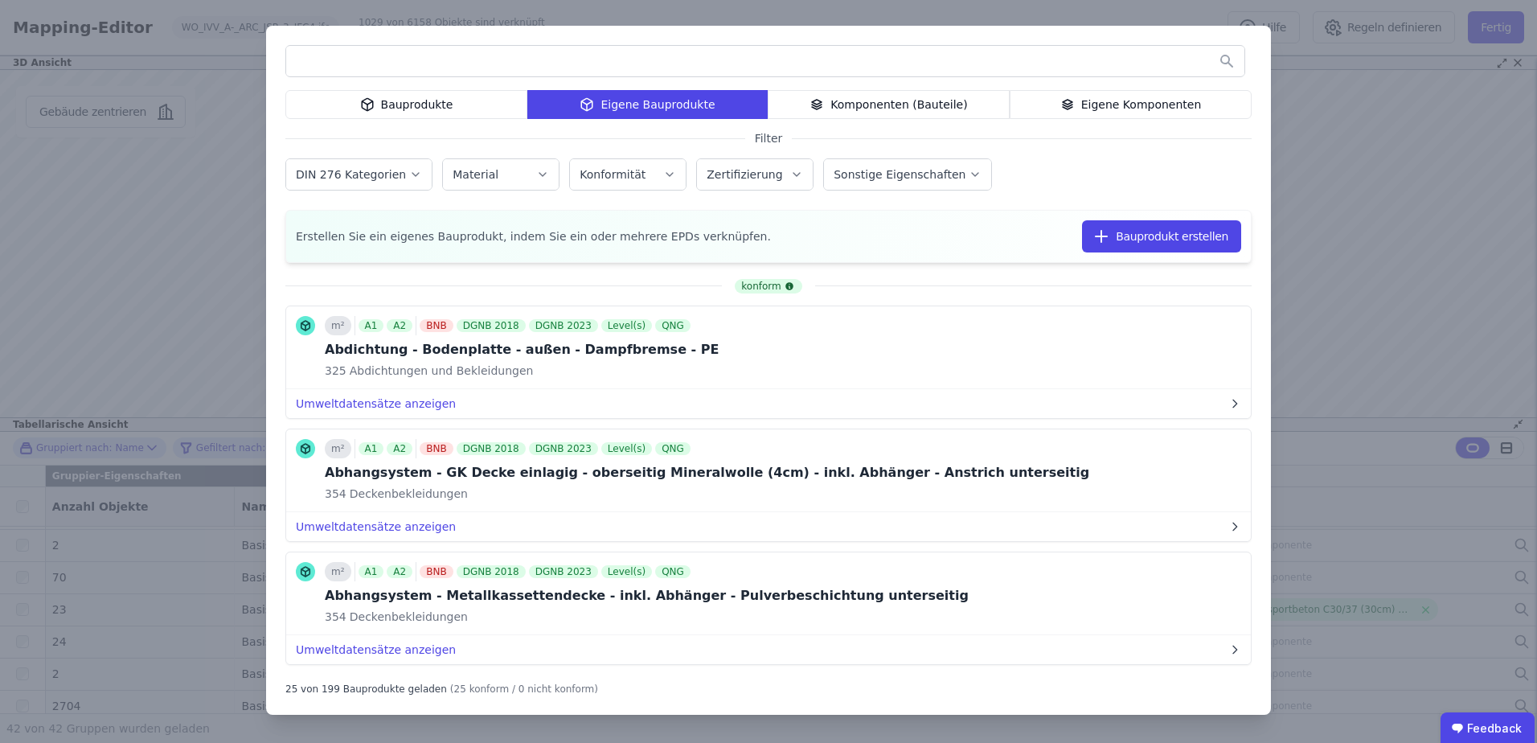
click at [1352, 135] on div "Bauprodukte Eigene Bauprodukte Komponenten (Bauteile) Eigene Komponenten Filter…" at bounding box center [768, 371] width 1537 height 743
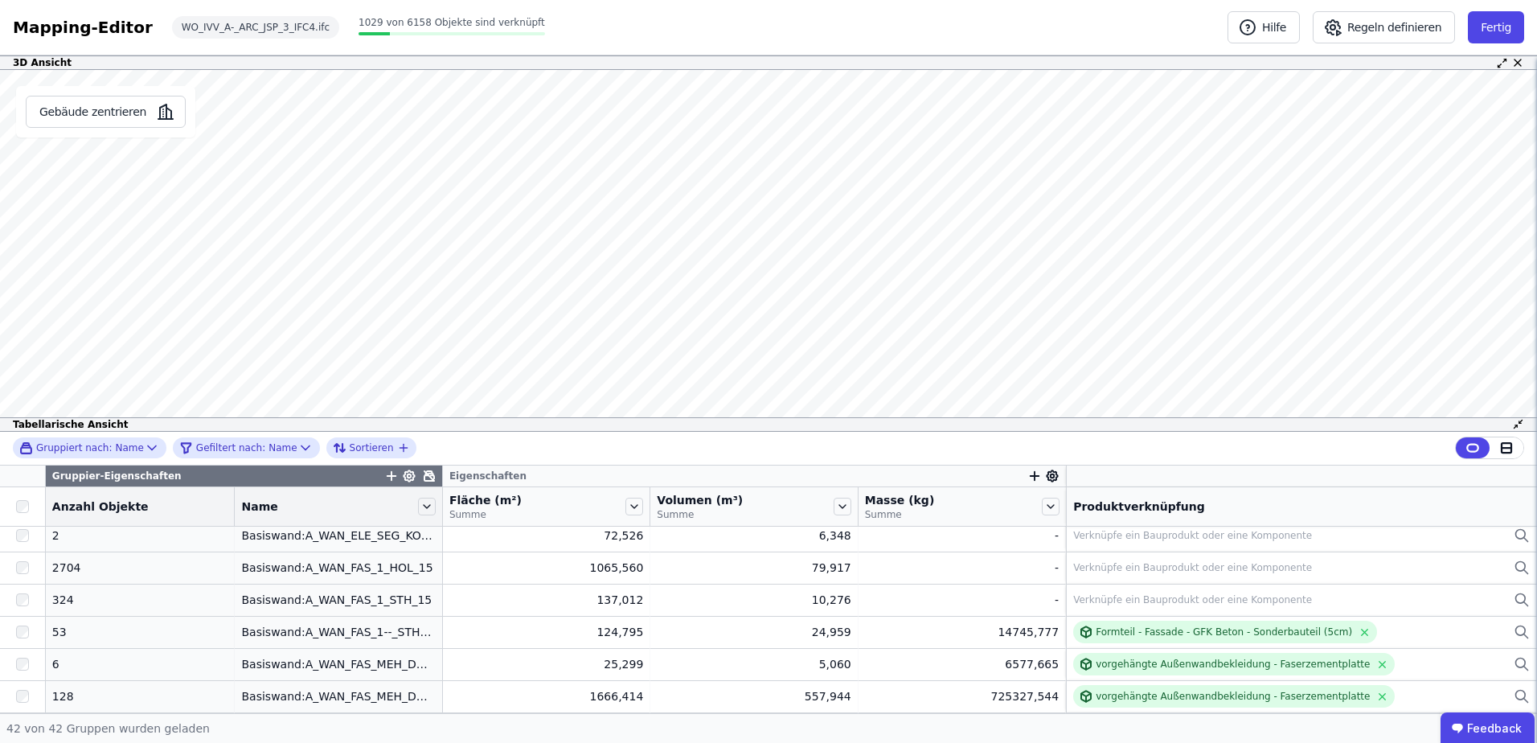
scroll to position [441, 0]
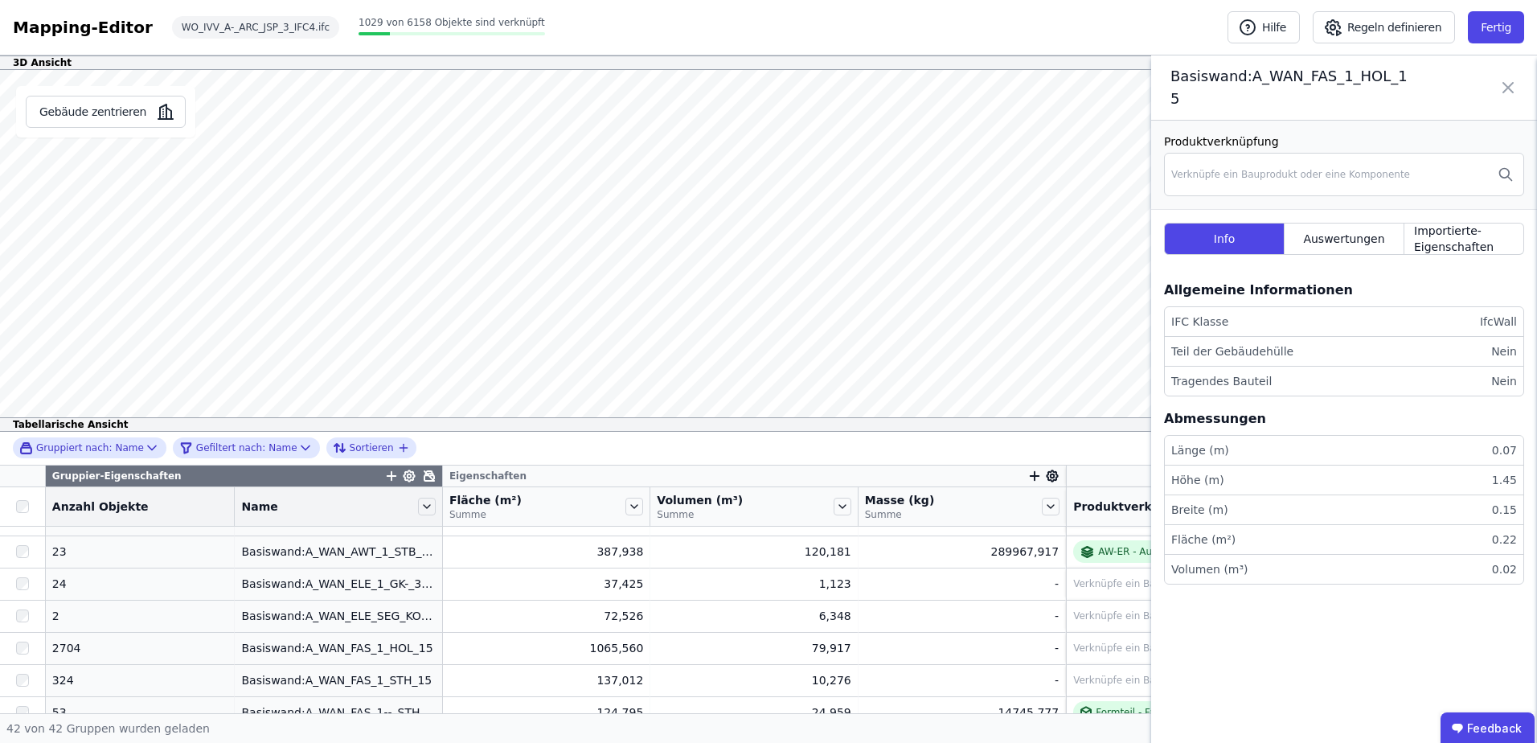
click at [1508, 79] on icon at bounding box center [1507, 87] width 19 height 45
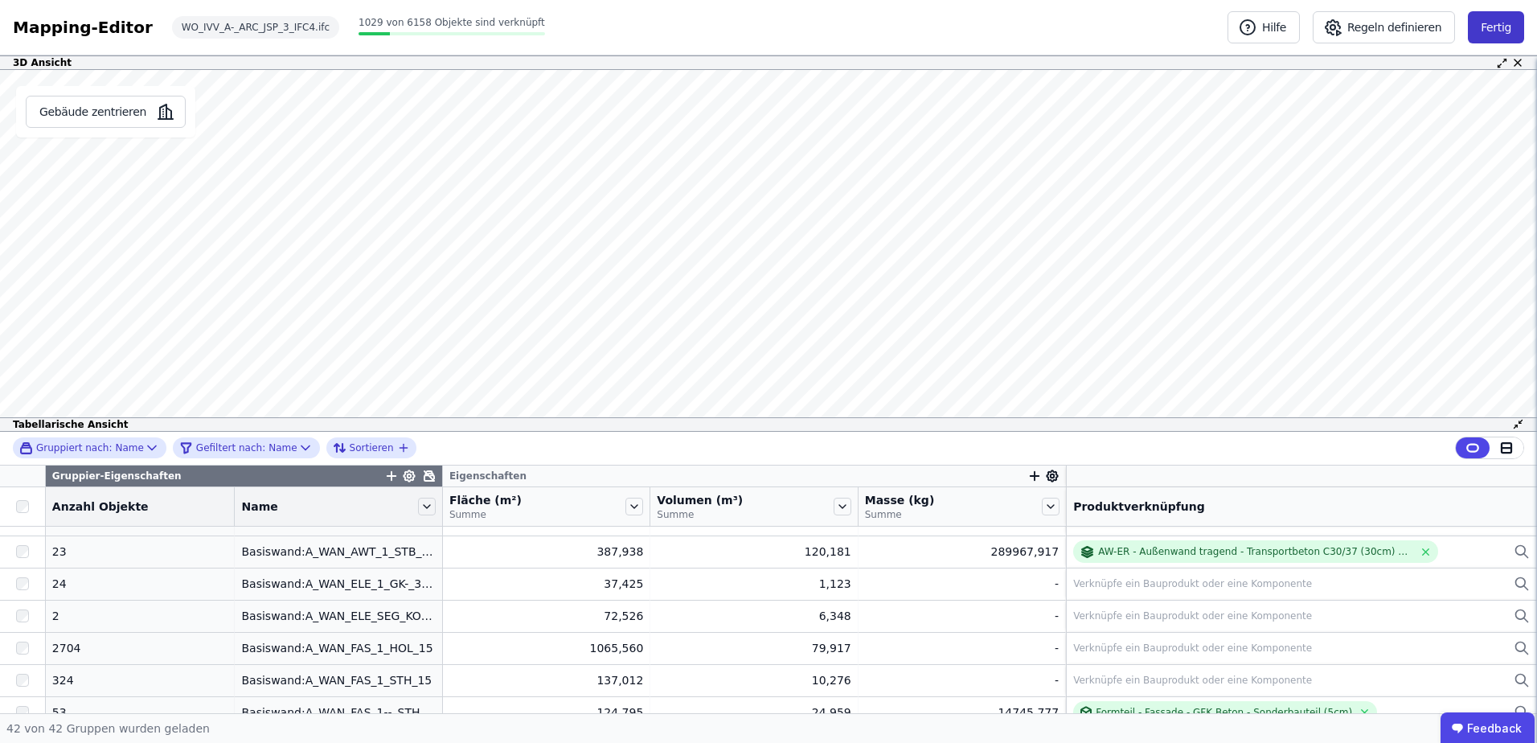
click at [1493, 31] on button "Fertig" at bounding box center [1496, 27] width 56 height 32
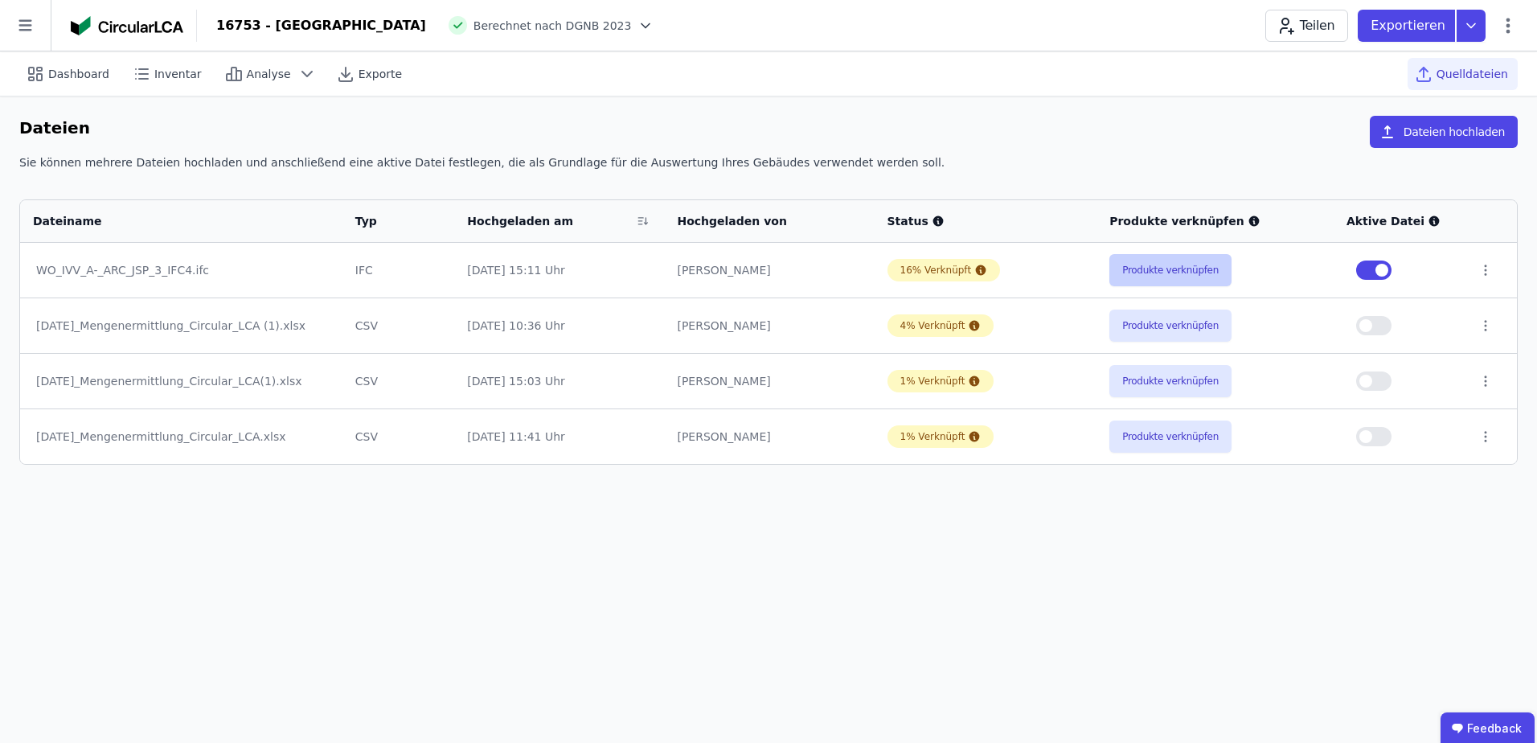
click at [1175, 277] on button "Produkte verknüpfen" at bounding box center [1170, 270] width 122 height 32
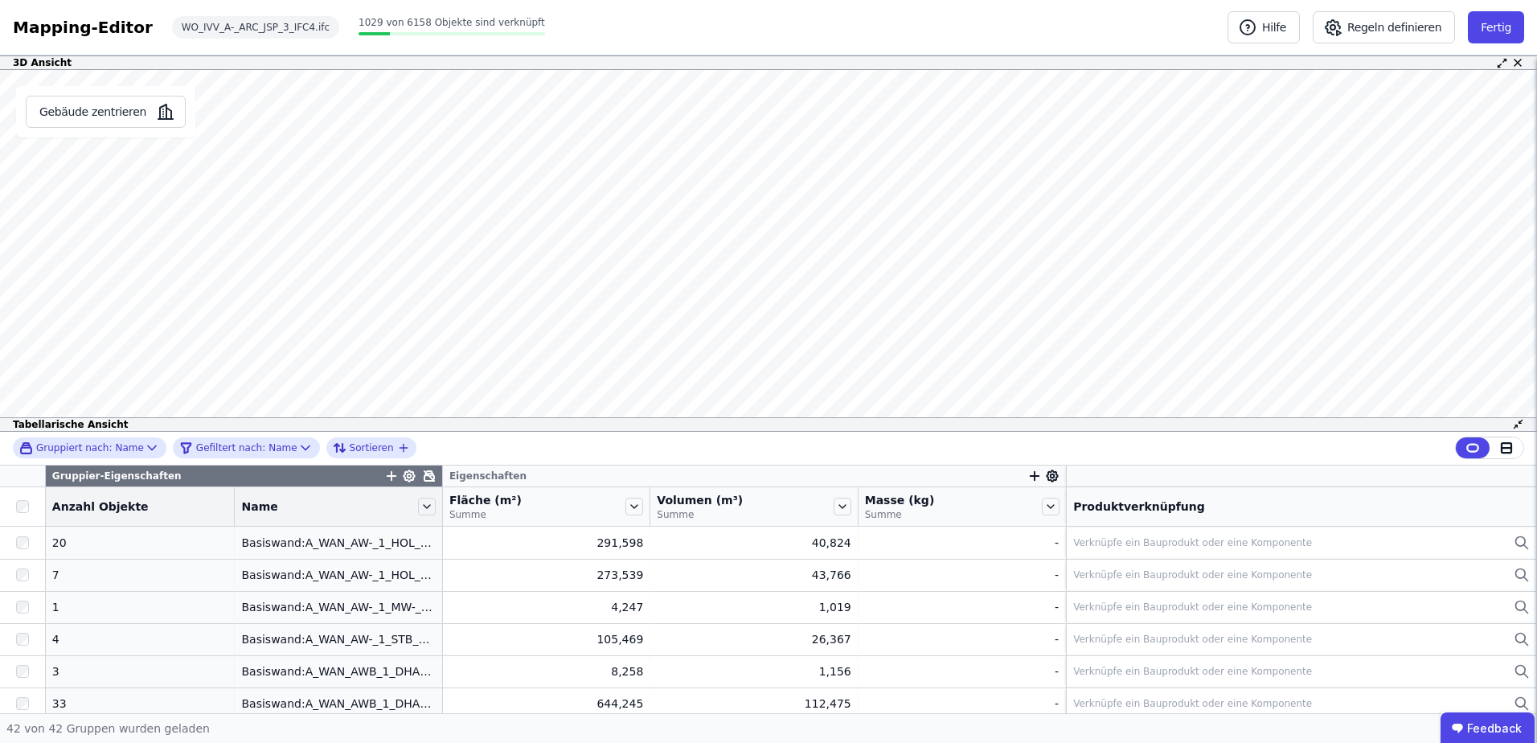
click at [813, 78] on div "3D Ansicht Gebäude zentrieren Basiswand:A_WAN_FAS_1_HOL_15 Produktverknüpfung V…" at bounding box center [768, 384] width 1537 height 658
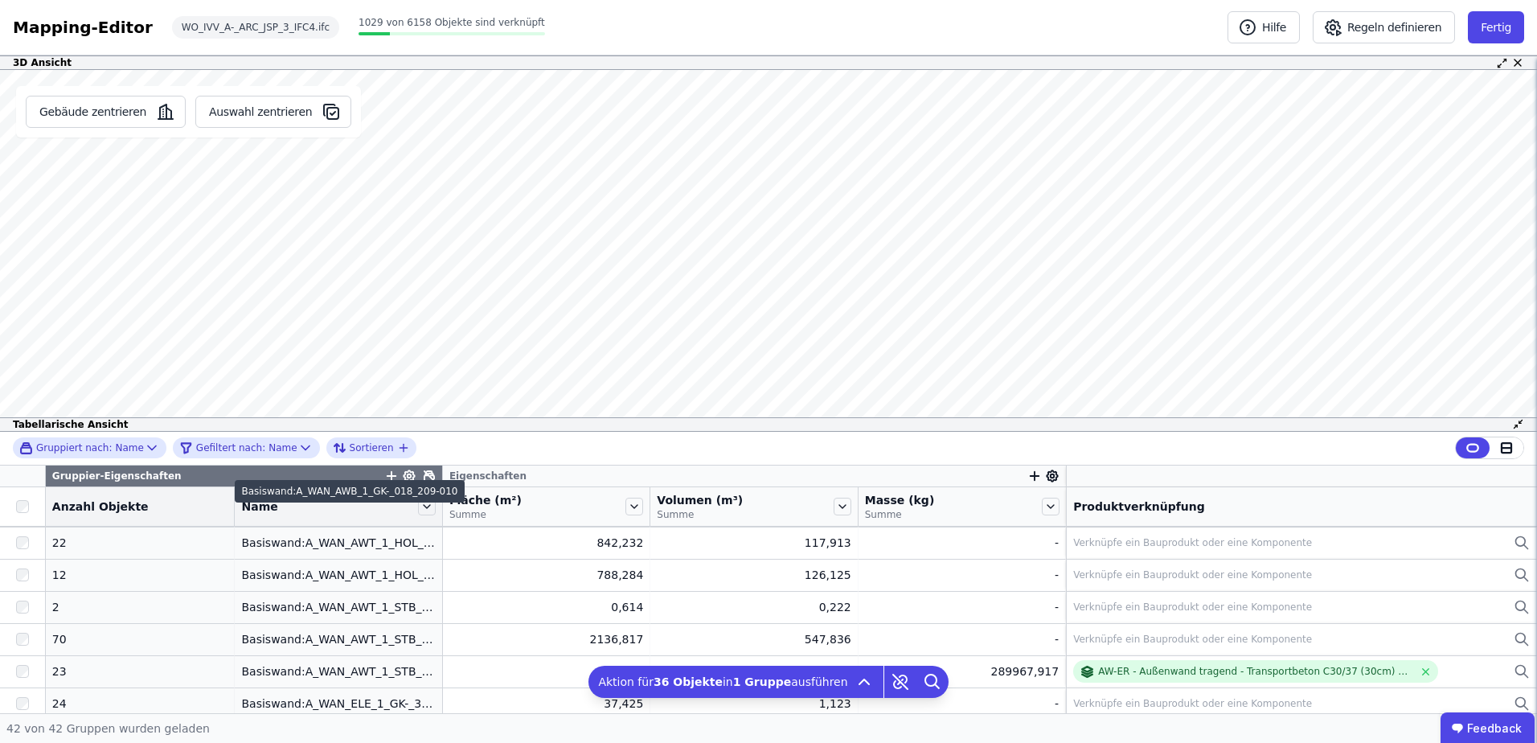
scroll to position [241, 0]
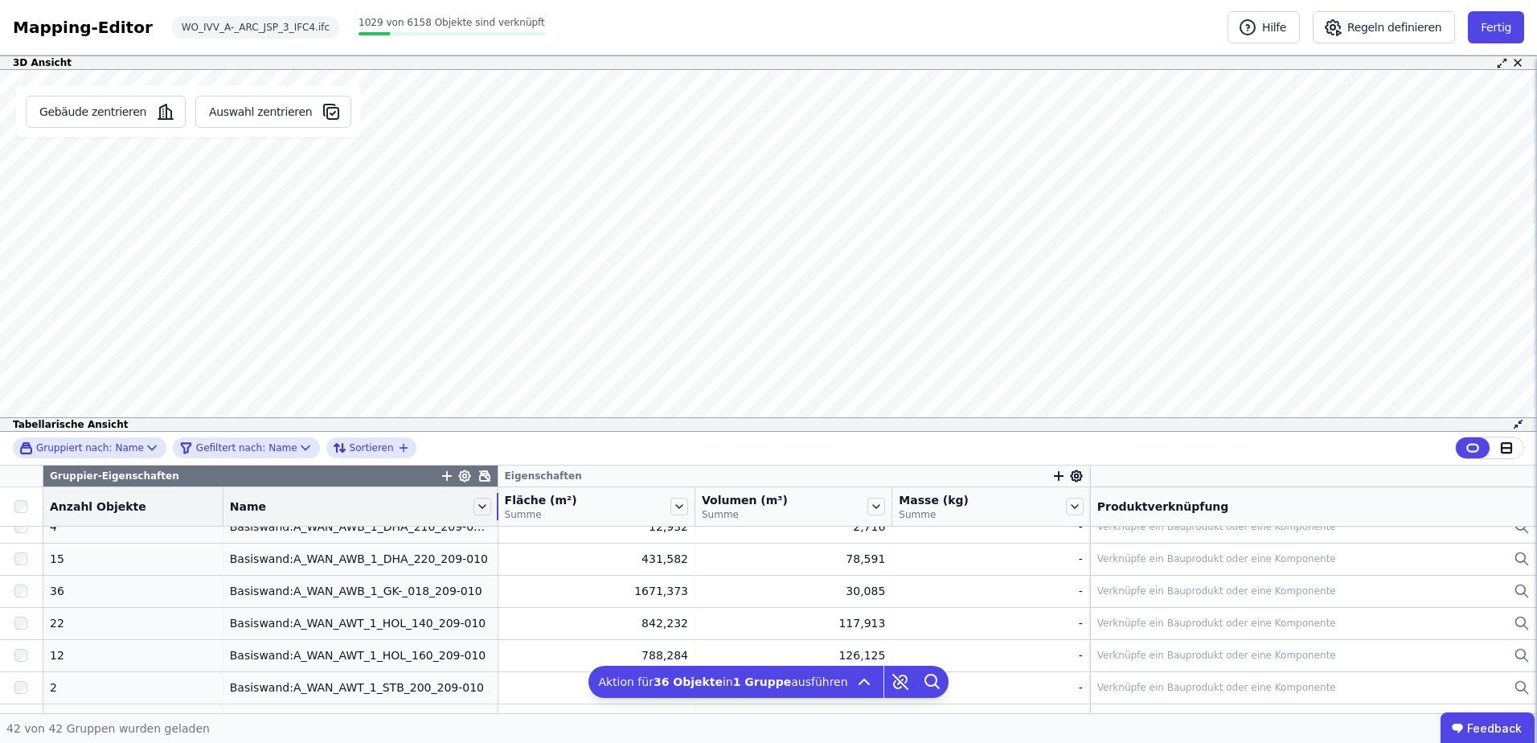
drag, startPoint x: 415, startPoint y: 510, endPoint x: 463, endPoint y: 502, distance: 48.9
click at [463, 502] on div "Name" at bounding box center [360, 506] width 274 height 27
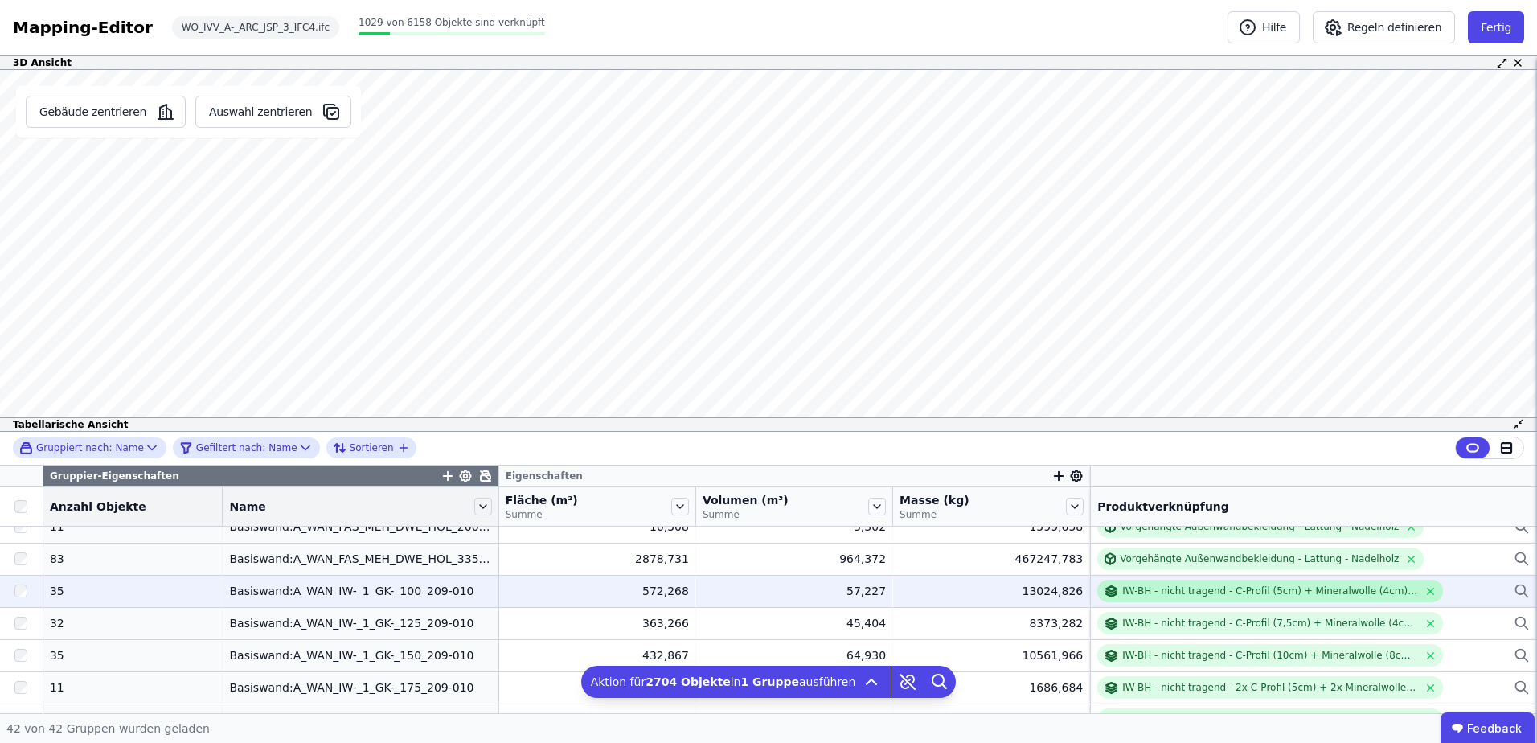
scroll to position [643, 0]
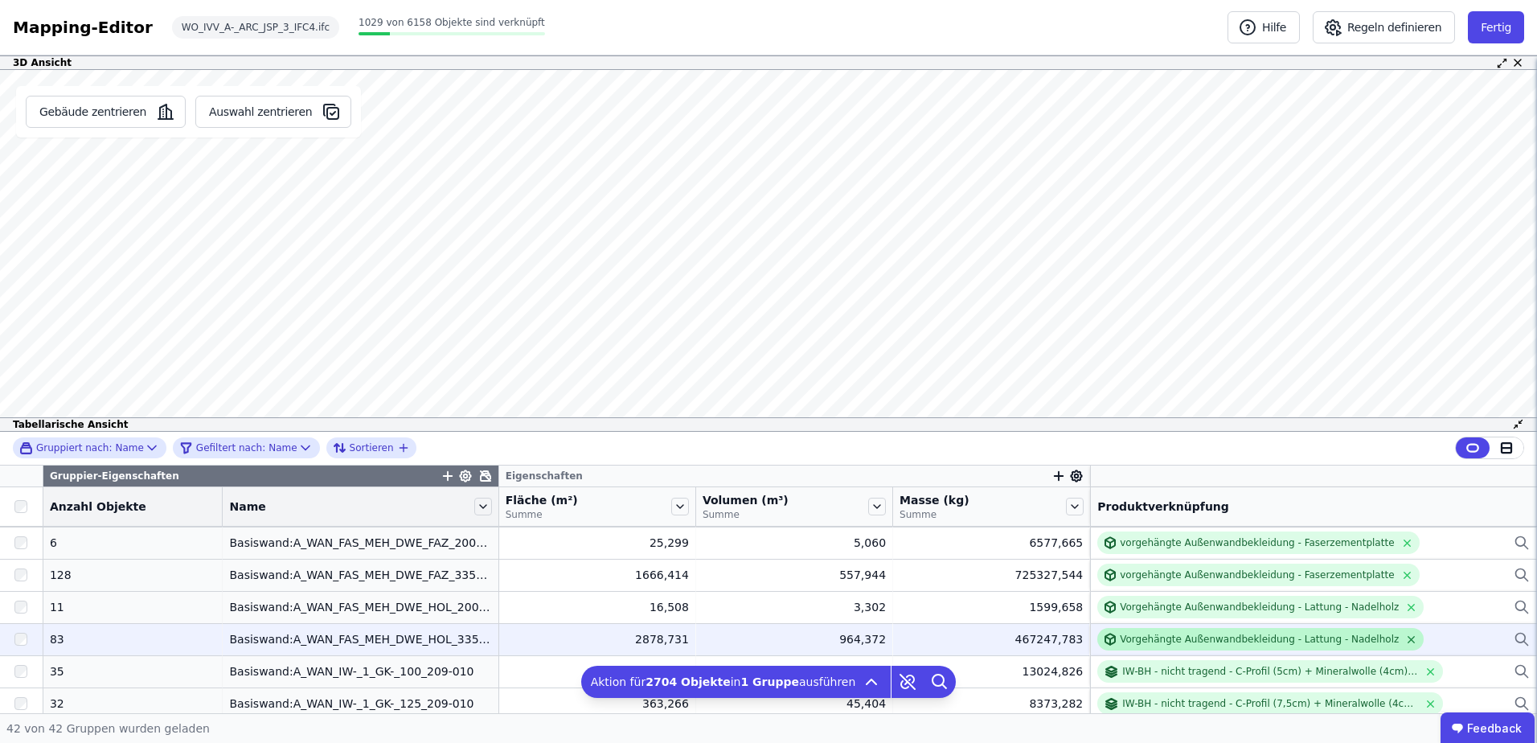
click at [1405, 637] on icon at bounding box center [1411, 639] width 12 height 12
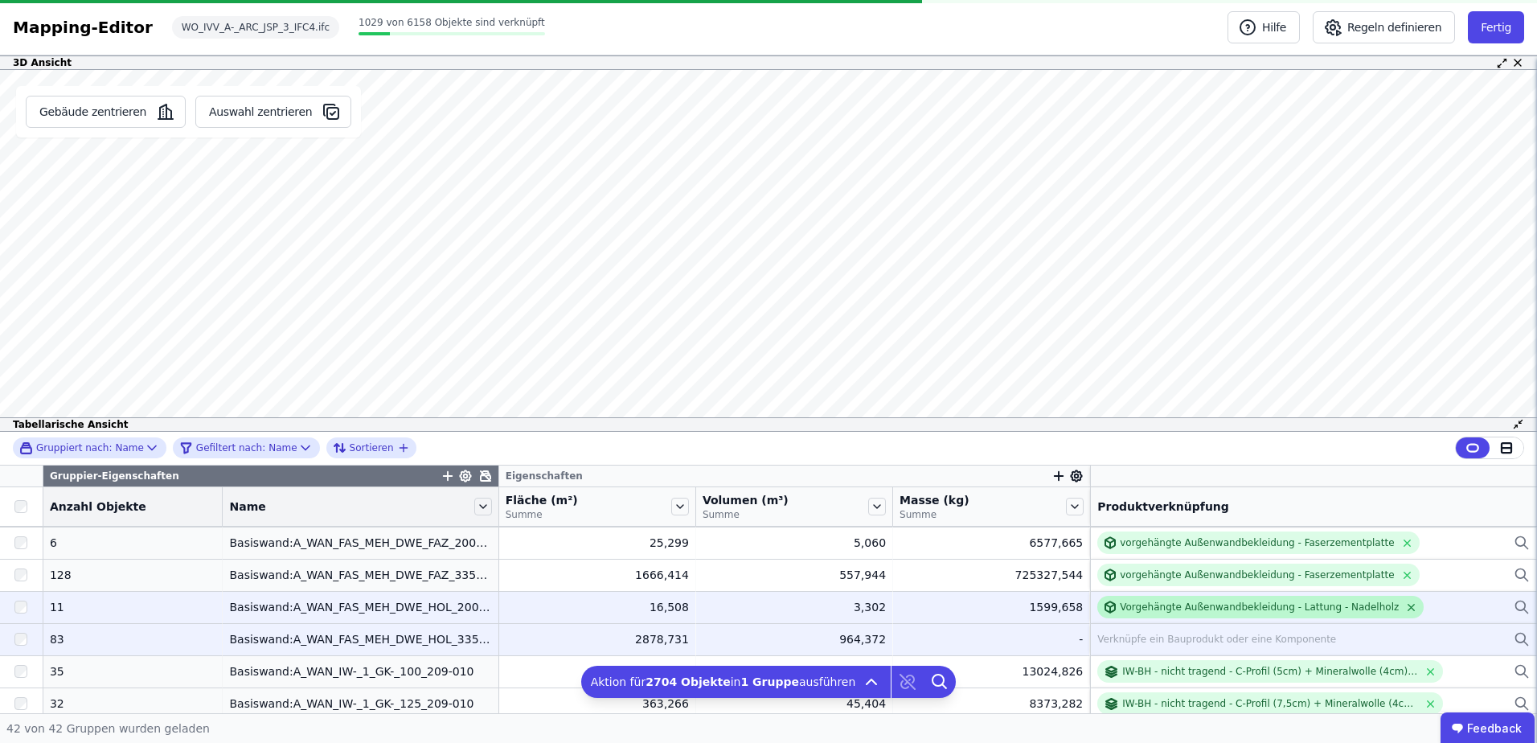
click at [1405, 606] on icon at bounding box center [1411, 607] width 12 height 12
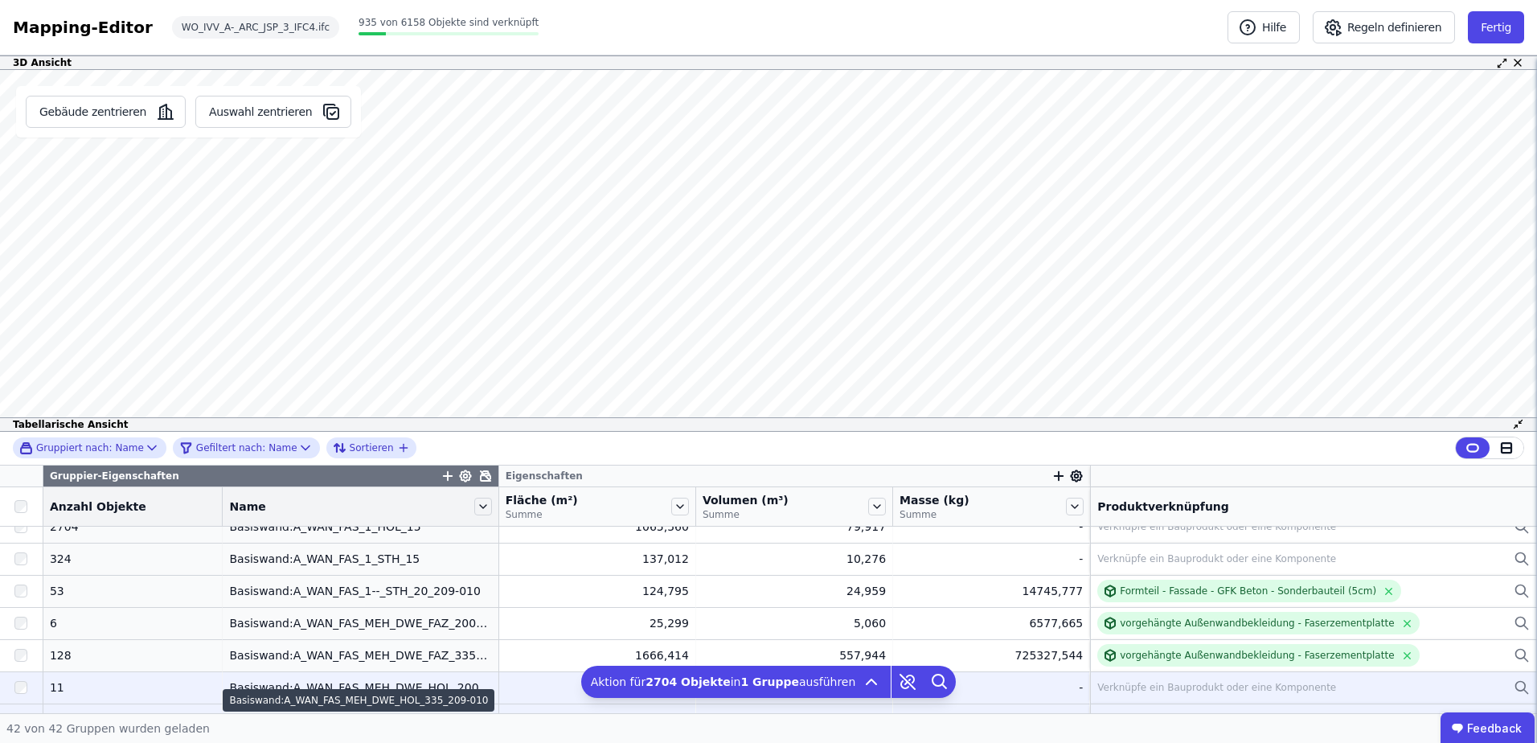
scroll to position [482, 0]
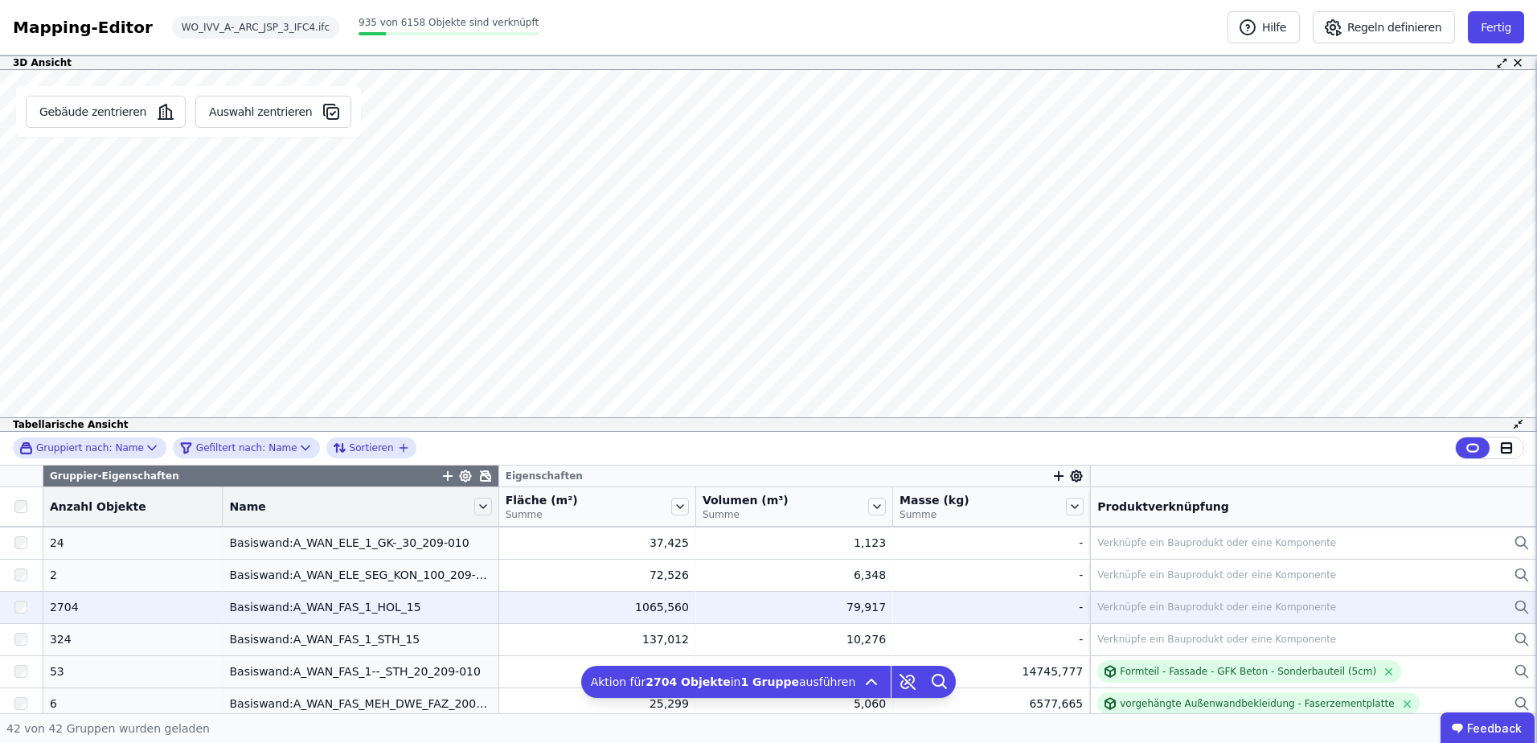
click at [1127, 607] on div "Verknüpfe ein Bauprodukt oder eine Komponente" at bounding box center [1216, 606] width 239 height 13
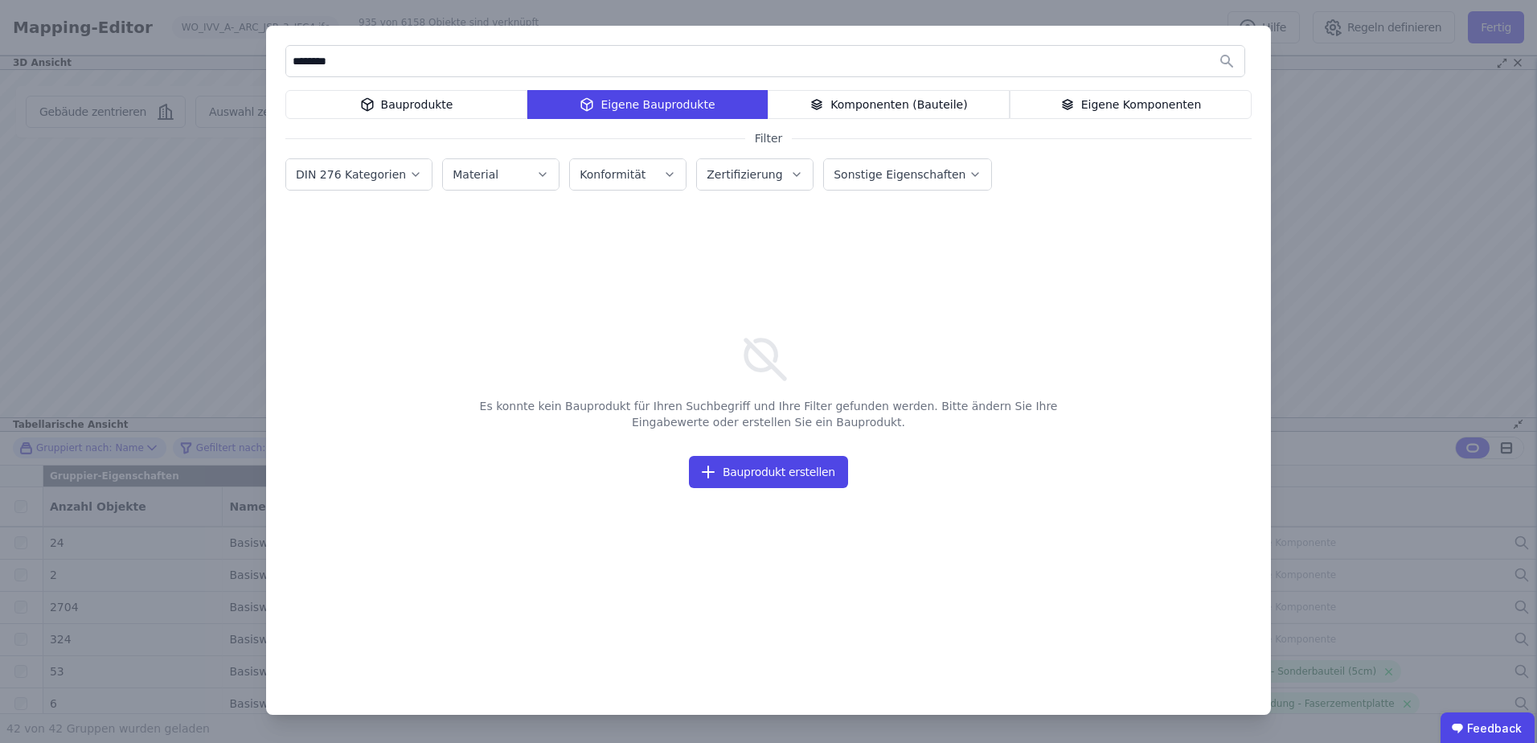
type input "********"
click at [408, 111] on div "Bauprodukte" at bounding box center [406, 104] width 242 height 29
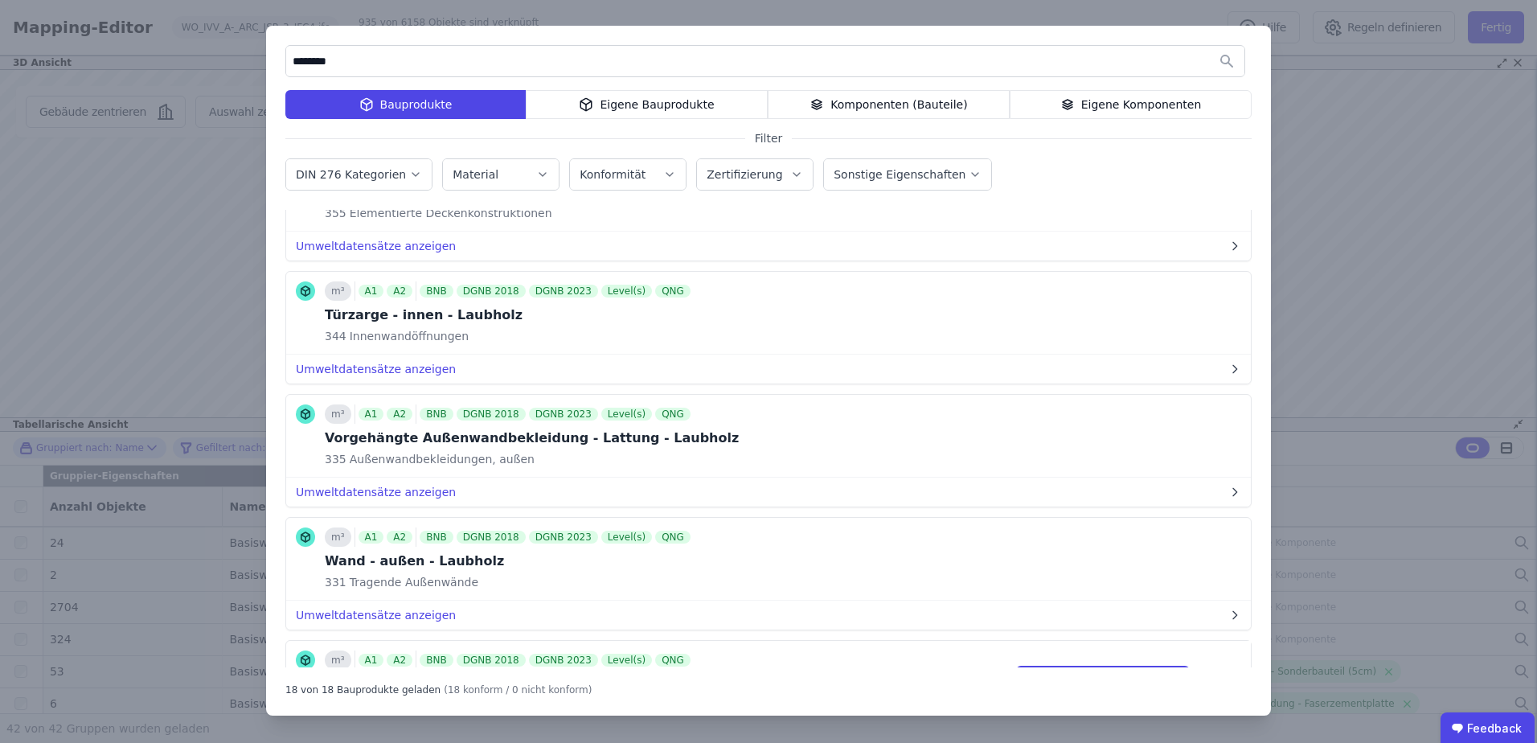
scroll to position [1484, 0]
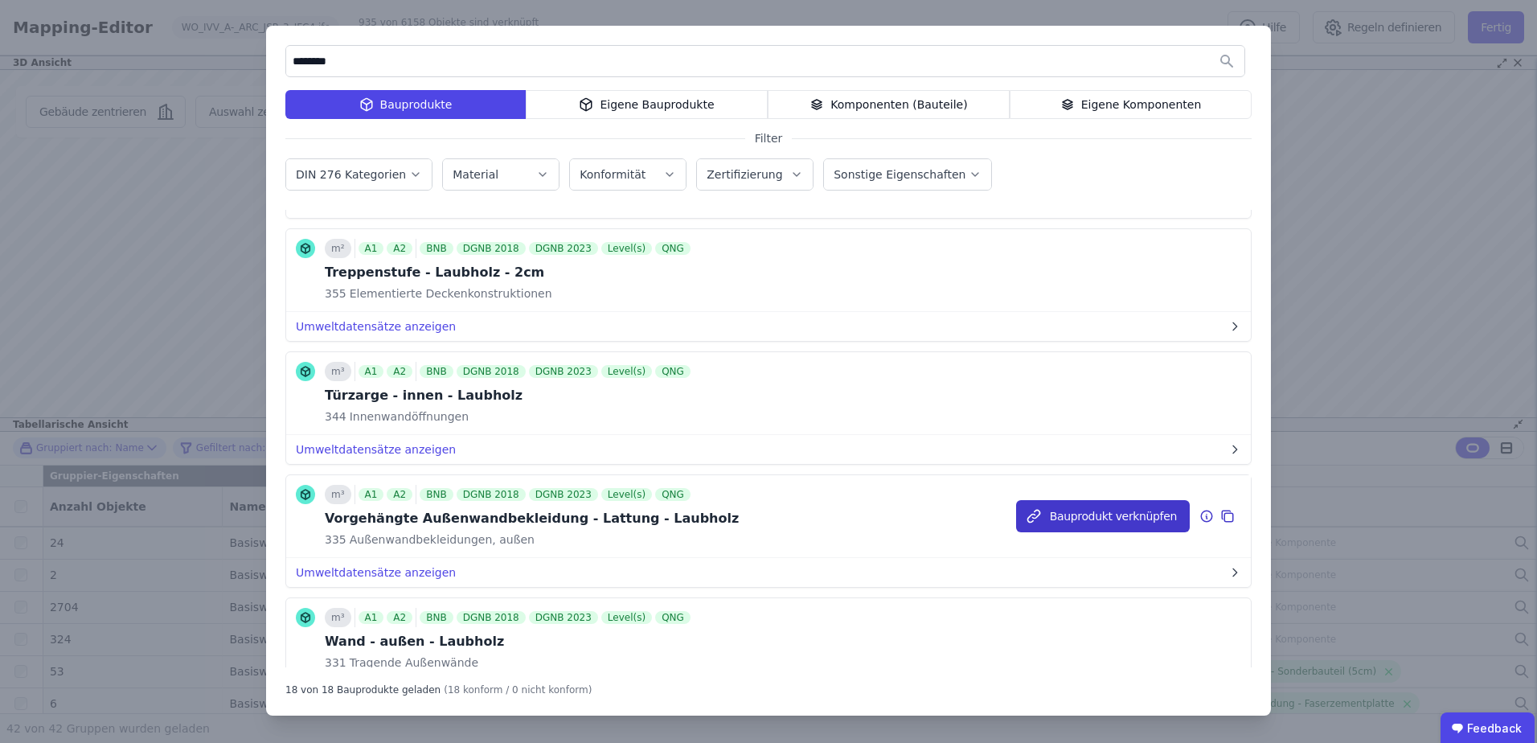
click at [1077, 517] on button "Bauprodukt verknüpfen" at bounding box center [1103, 516] width 174 height 32
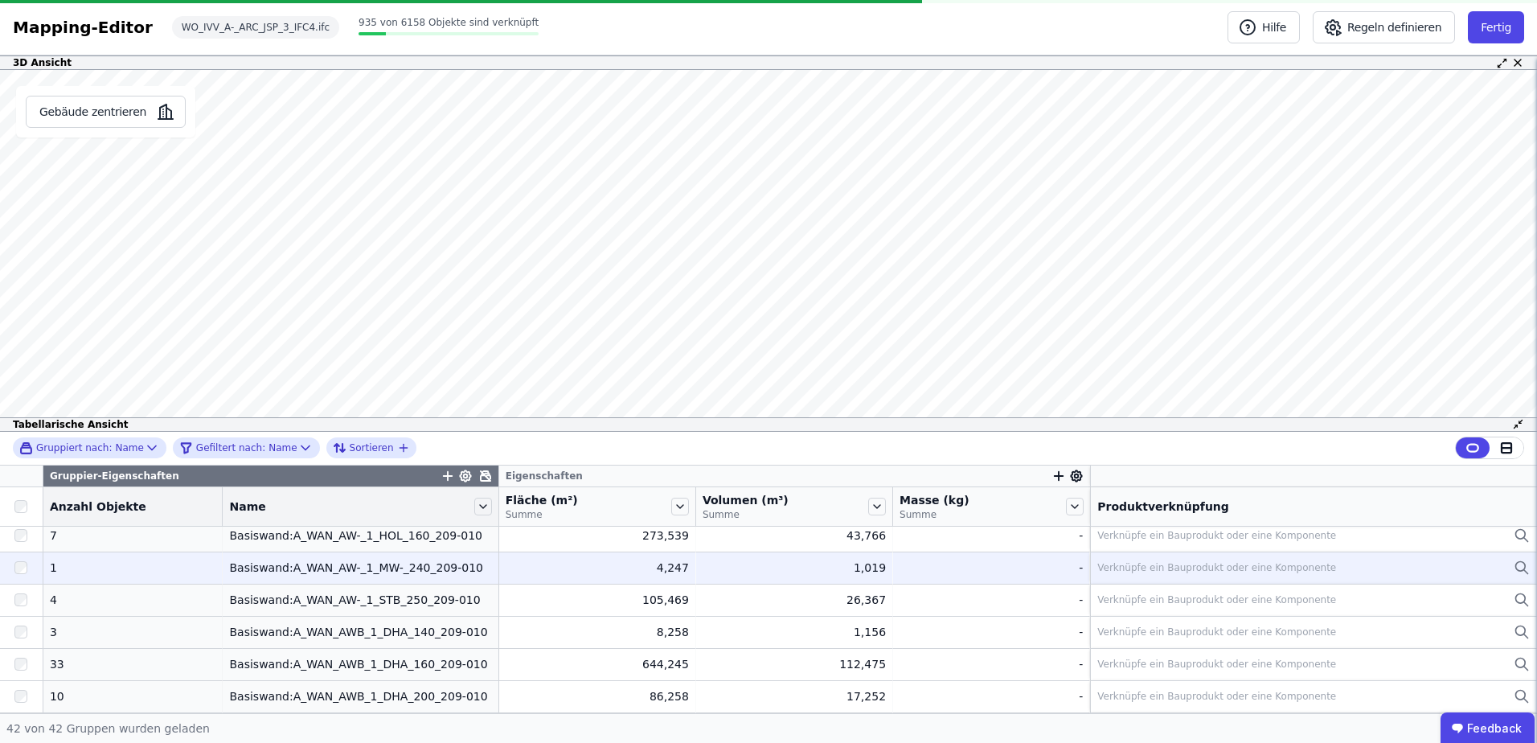
scroll to position [0, 0]
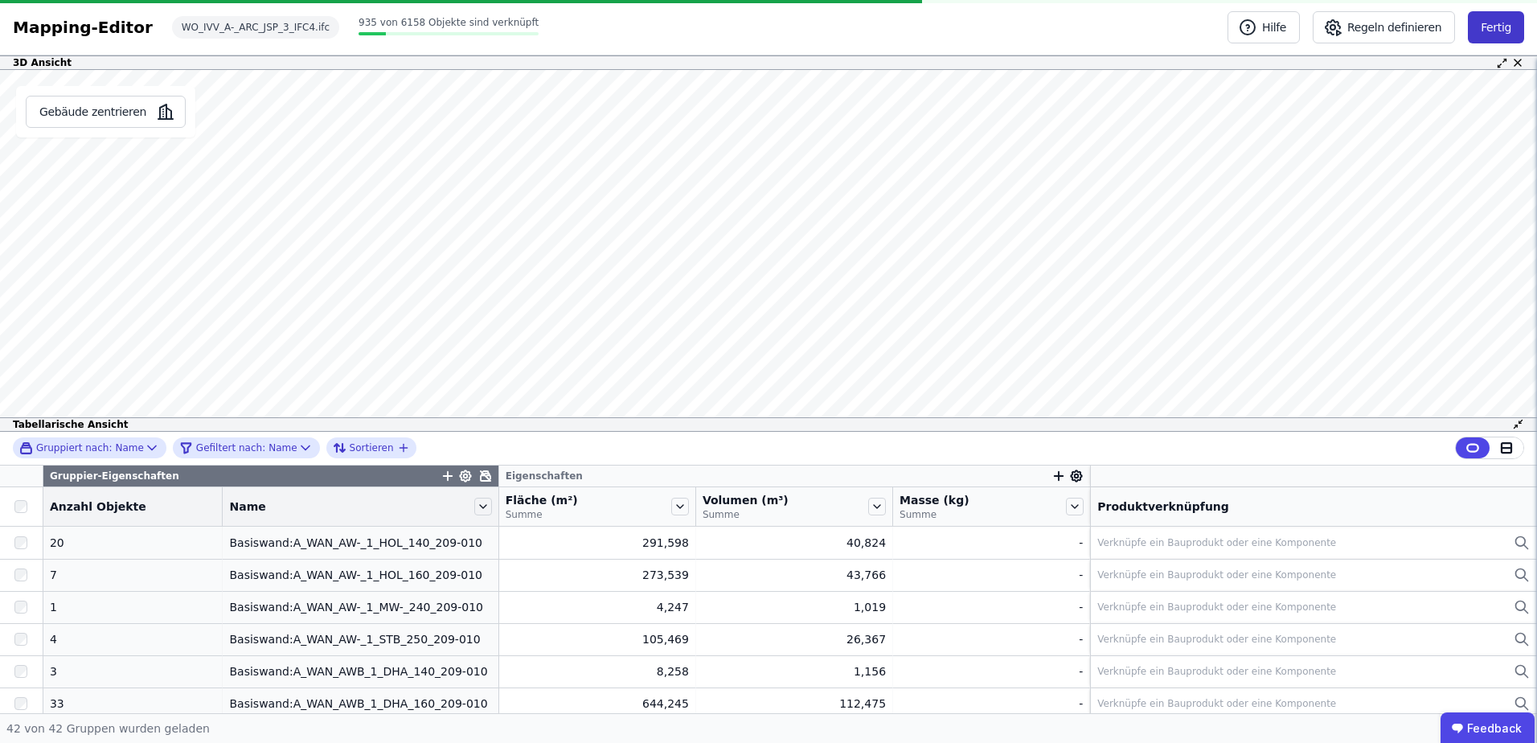
click at [1488, 38] on button "Fertig" at bounding box center [1496, 27] width 56 height 32
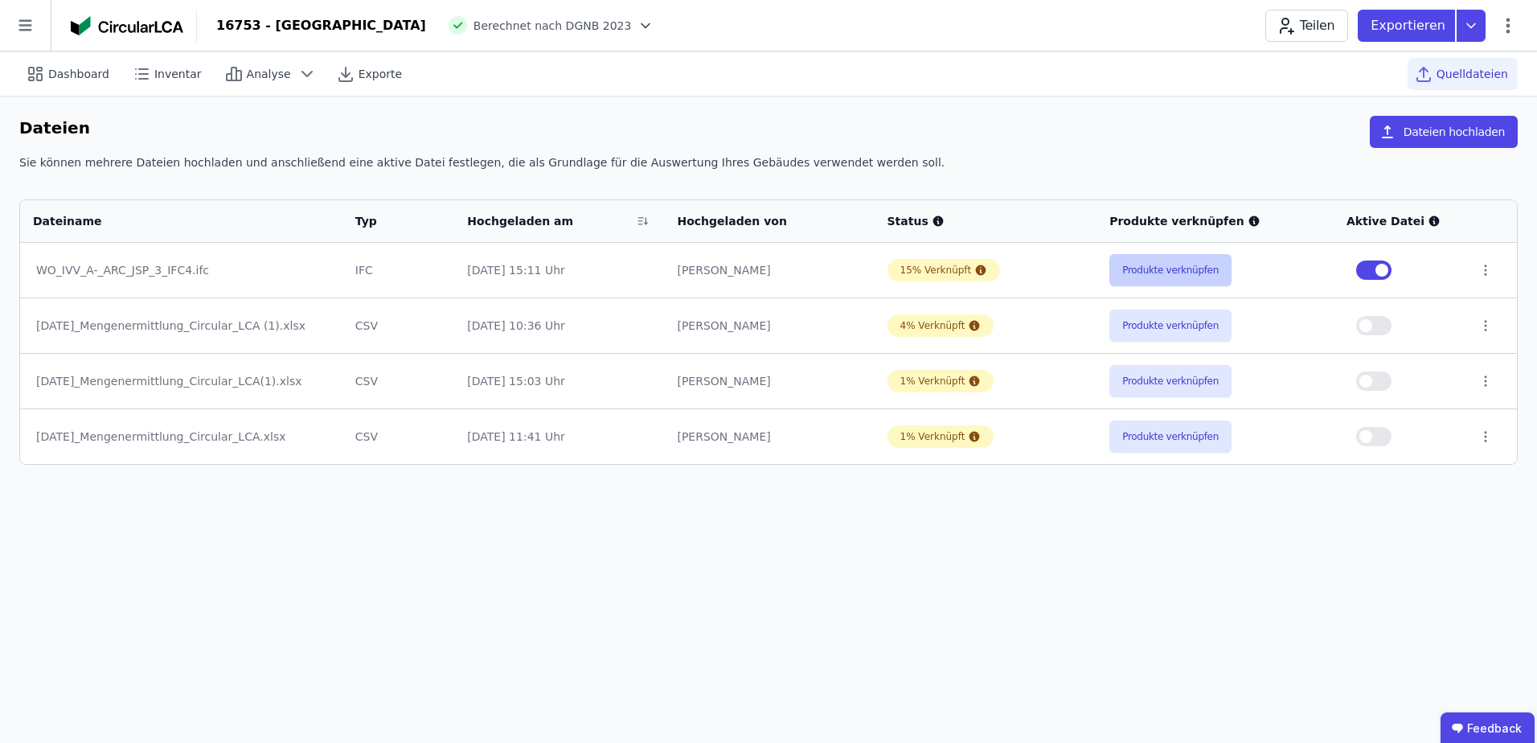
click at [1172, 273] on button "Produkte verknüpfen" at bounding box center [1170, 270] width 122 height 32
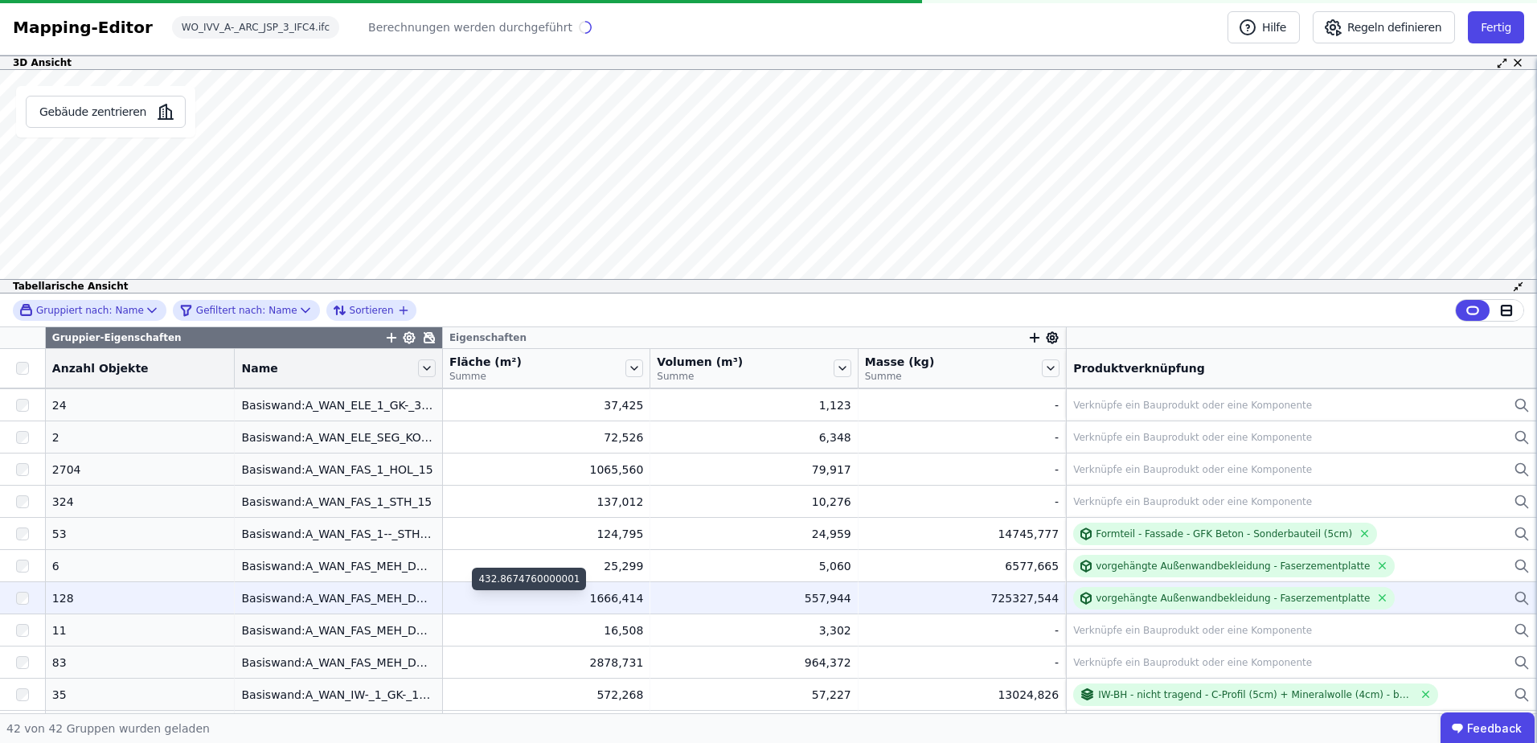
scroll to position [402, 0]
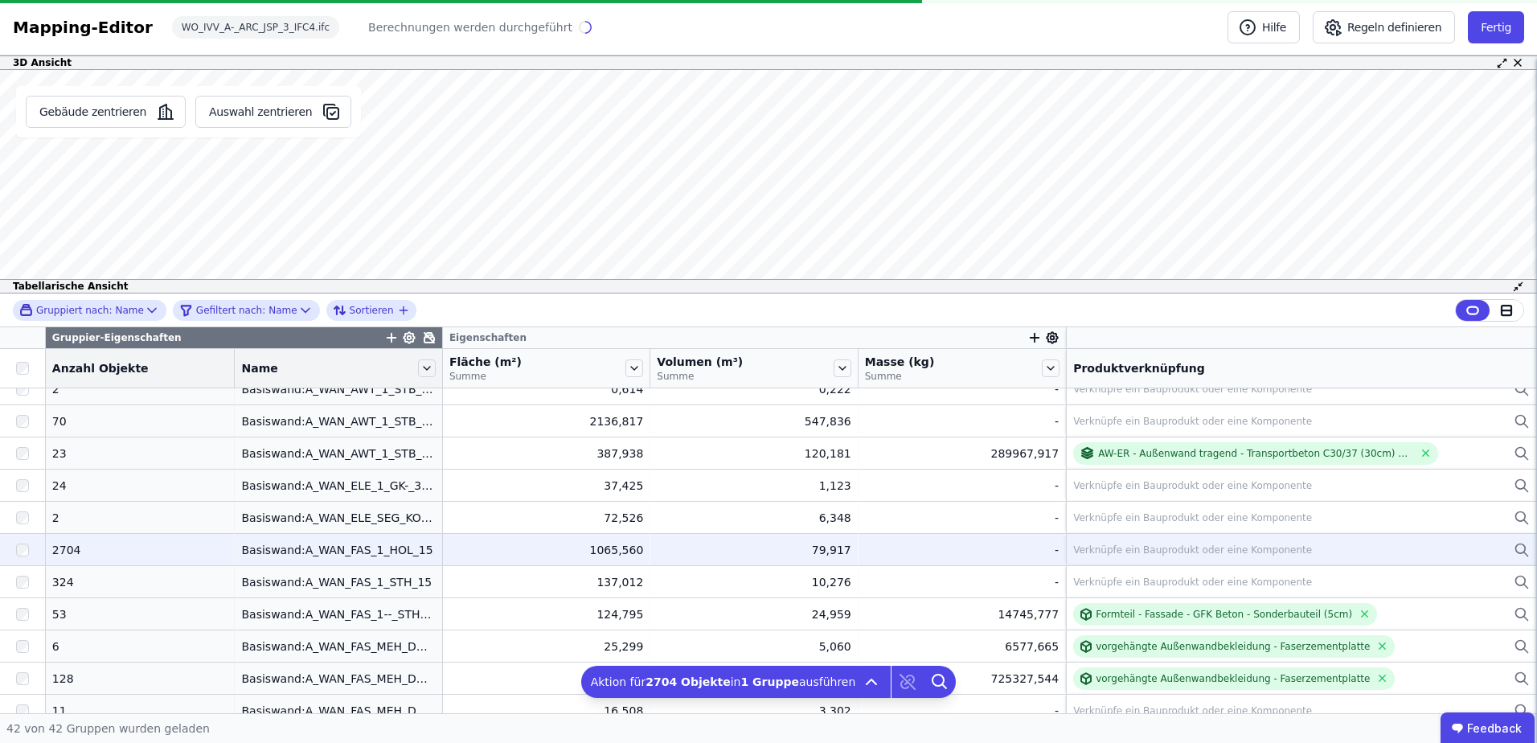
click at [1089, 551] on div "Verknüpfe ein Bauprodukt oder eine Komponente" at bounding box center [1192, 549] width 239 height 13
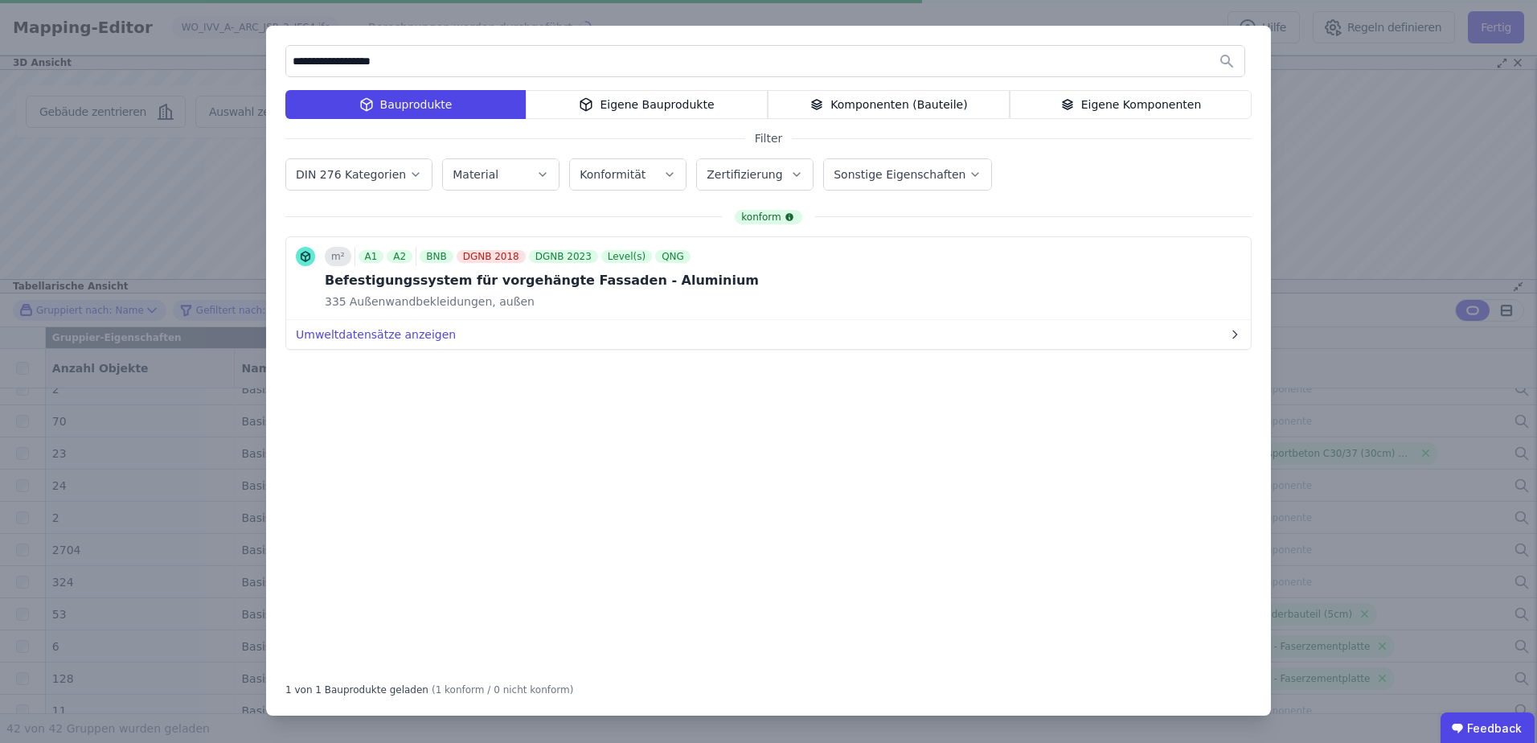
drag, startPoint x: 404, startPoint y: 62, endPoint x: 354, endPoint y: 60, distance: 49.9
click at [354, 60] on input "**********" at bounding box center [765, 61] width 958 height 29
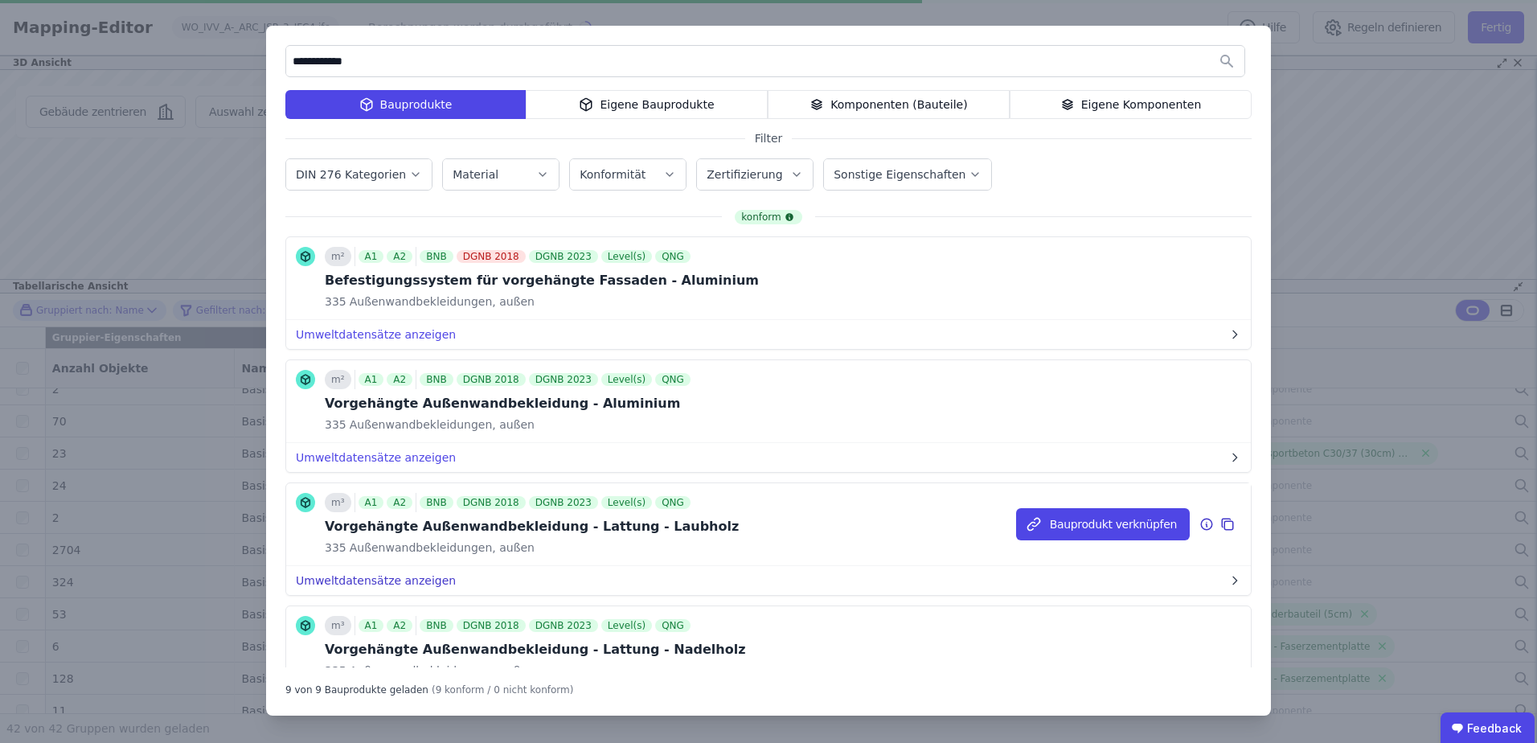
scroll to position [161, 0]
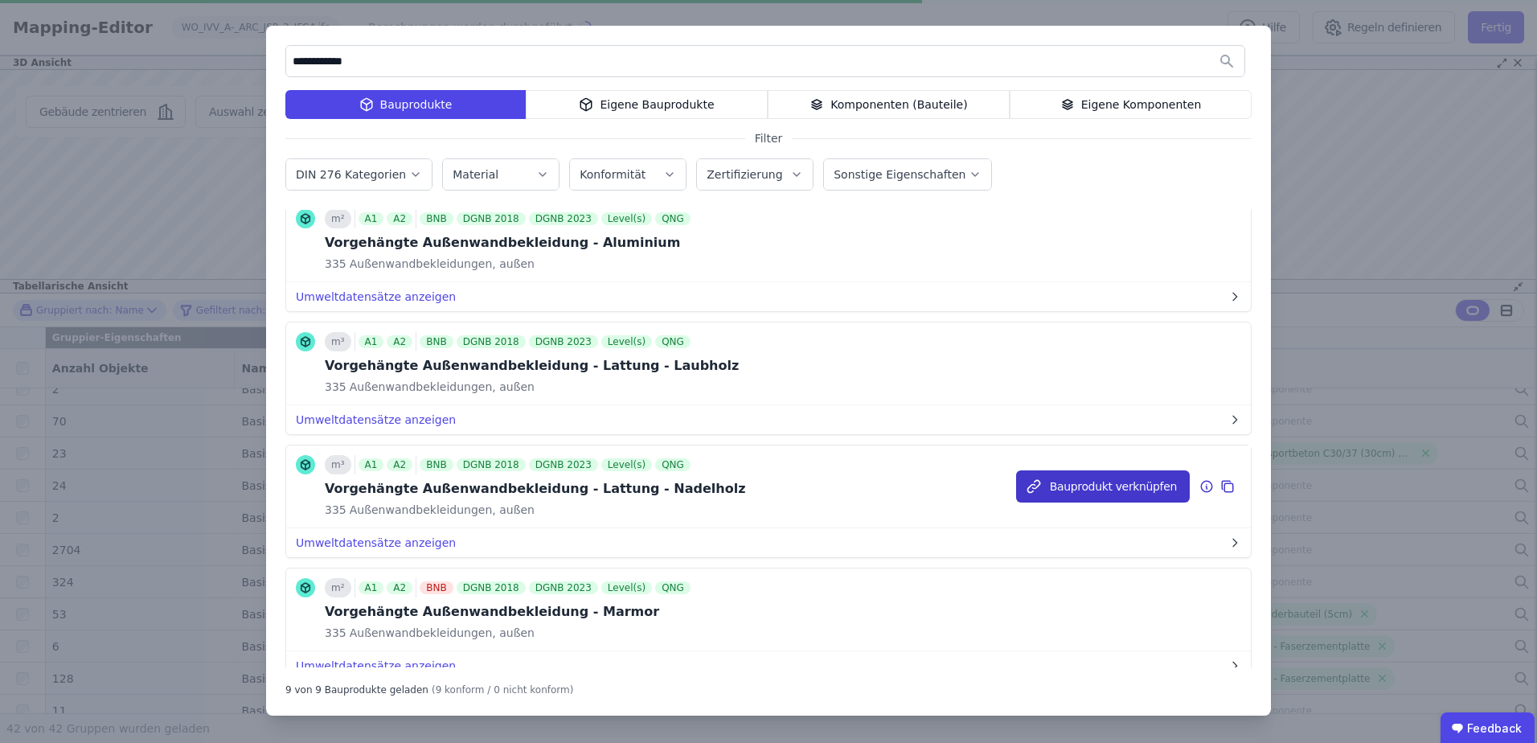
type input "**********"
click at [1093, 486] on button "Bauprodukt verknüpfen" at bounding box center [1103, 486] width 174 height 32
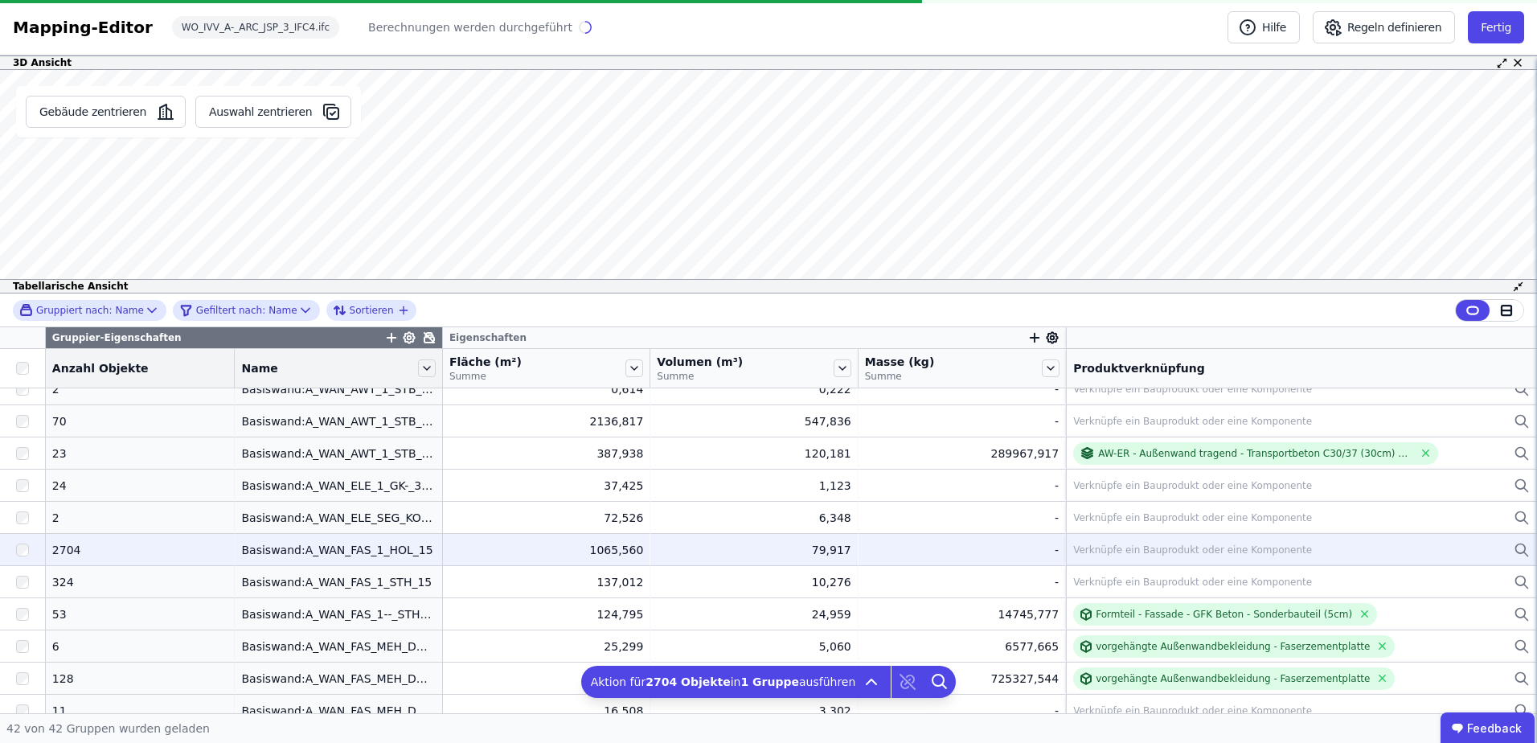
click at [770, 544] on div "79,917" at bounding box center [754, 550] width 194 height 16
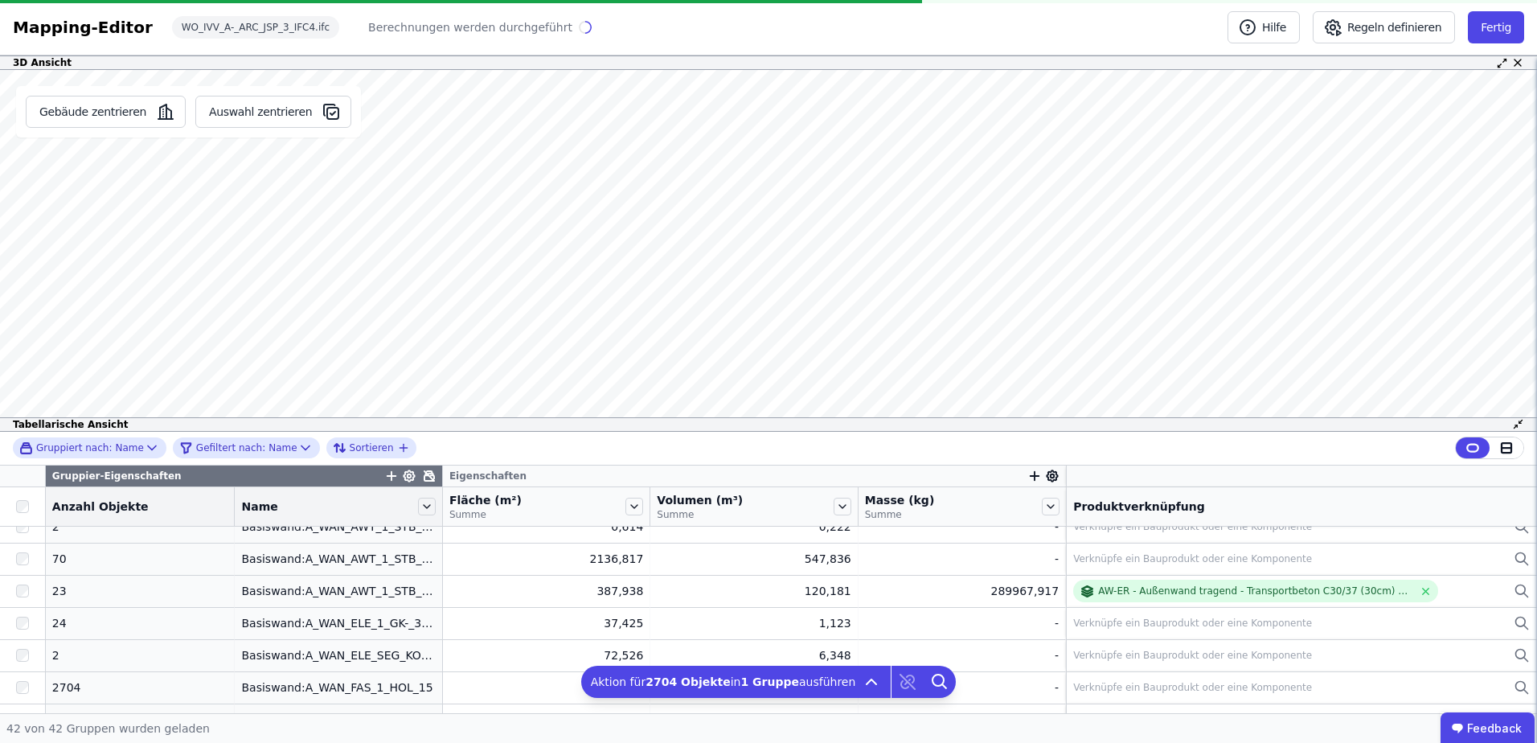
click at [829, 35] on div "Mapping-Editor Hilfe Regeln definieren Fertig WO_IVV_A-_ARC_JSP_3_IFC4.ifc Bere…" at bounding box center [768, 371] width 1537 height 743
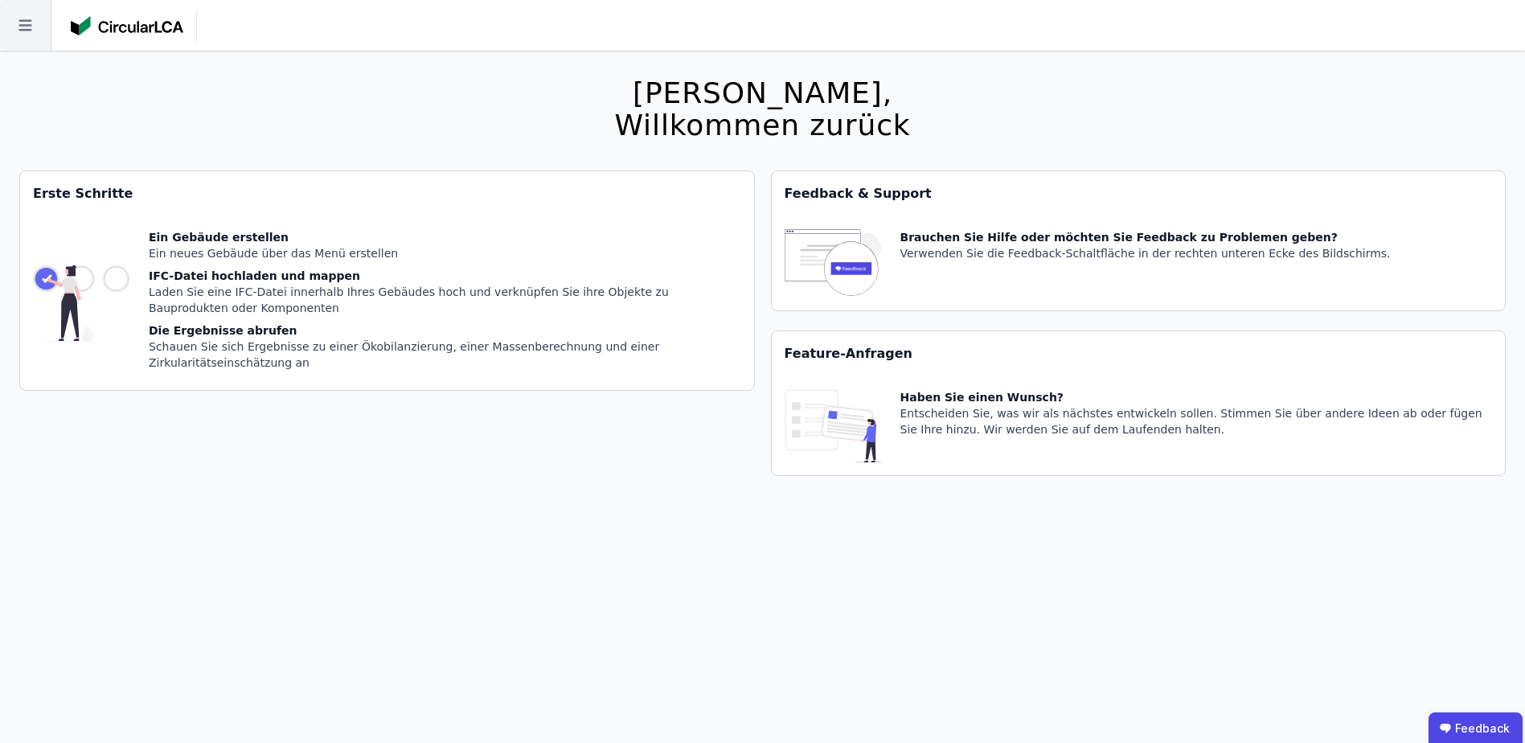
click at [27, 31] on icon at bounding box center [24, 25] width 13 height 11
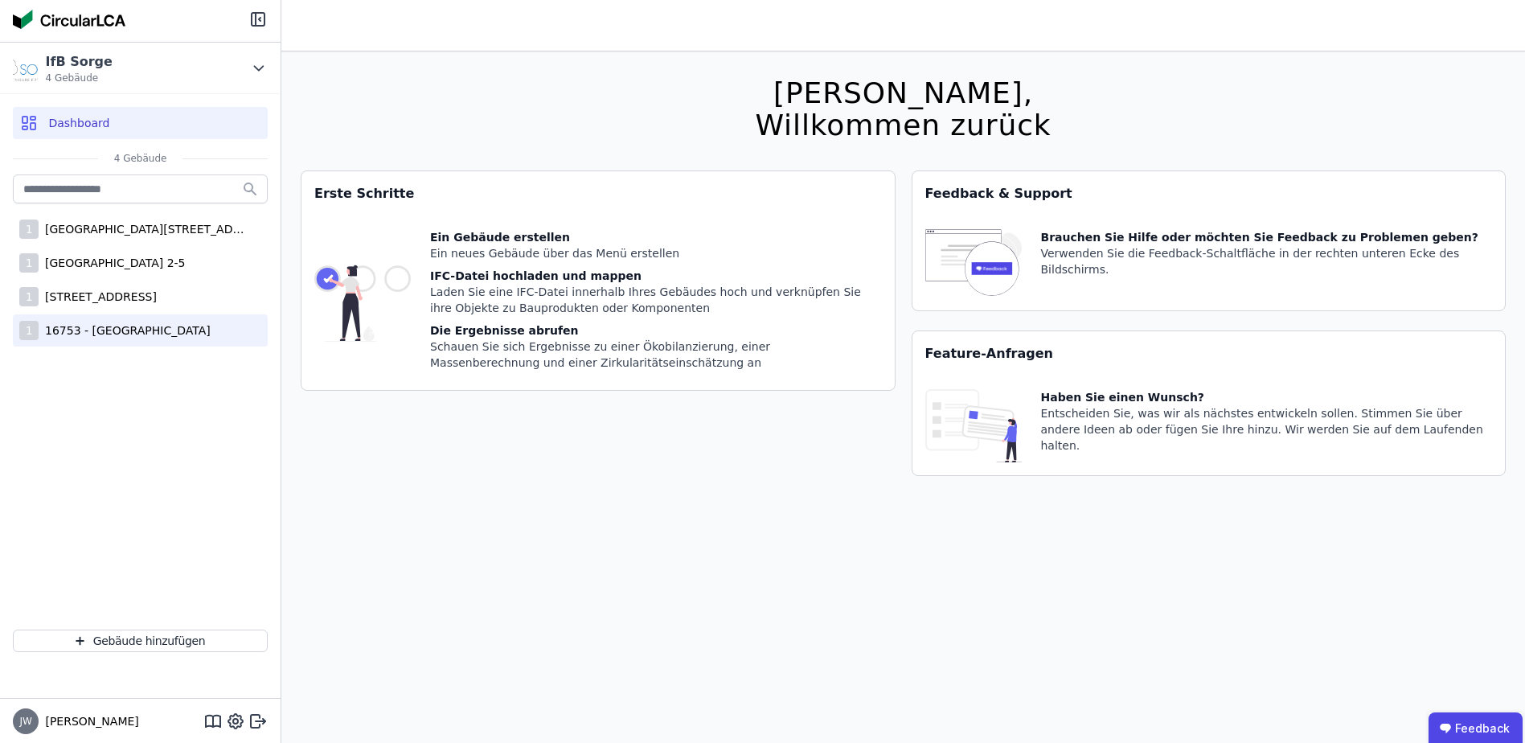
click at [116, 333] on div "16753 - [GEOGRAPHIC_DATA]" at bounding box center [125, 330] width 172 height 16
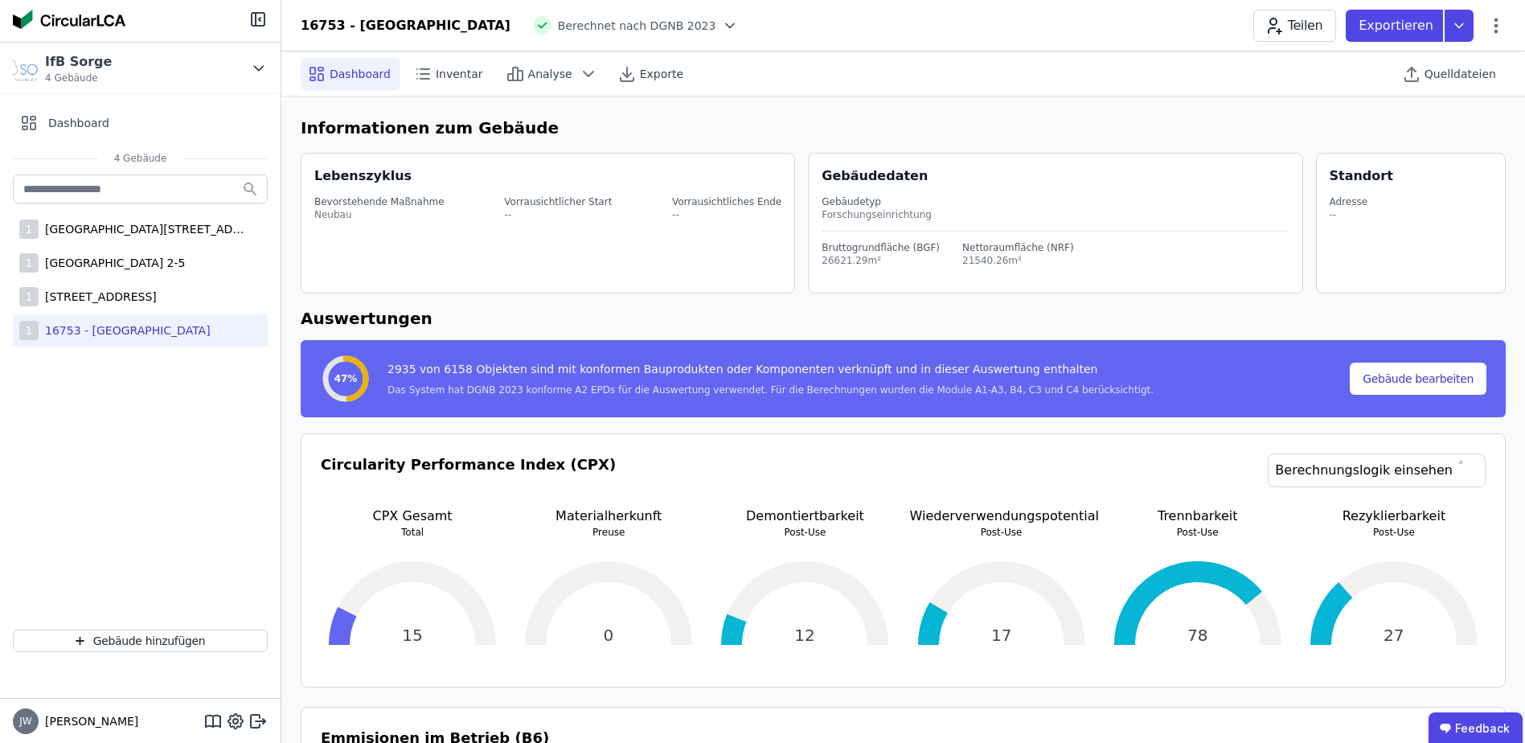
select select "*"
click at [428, 82] on div "Inventar" at bounding box center [450, 74] width 86 height 32
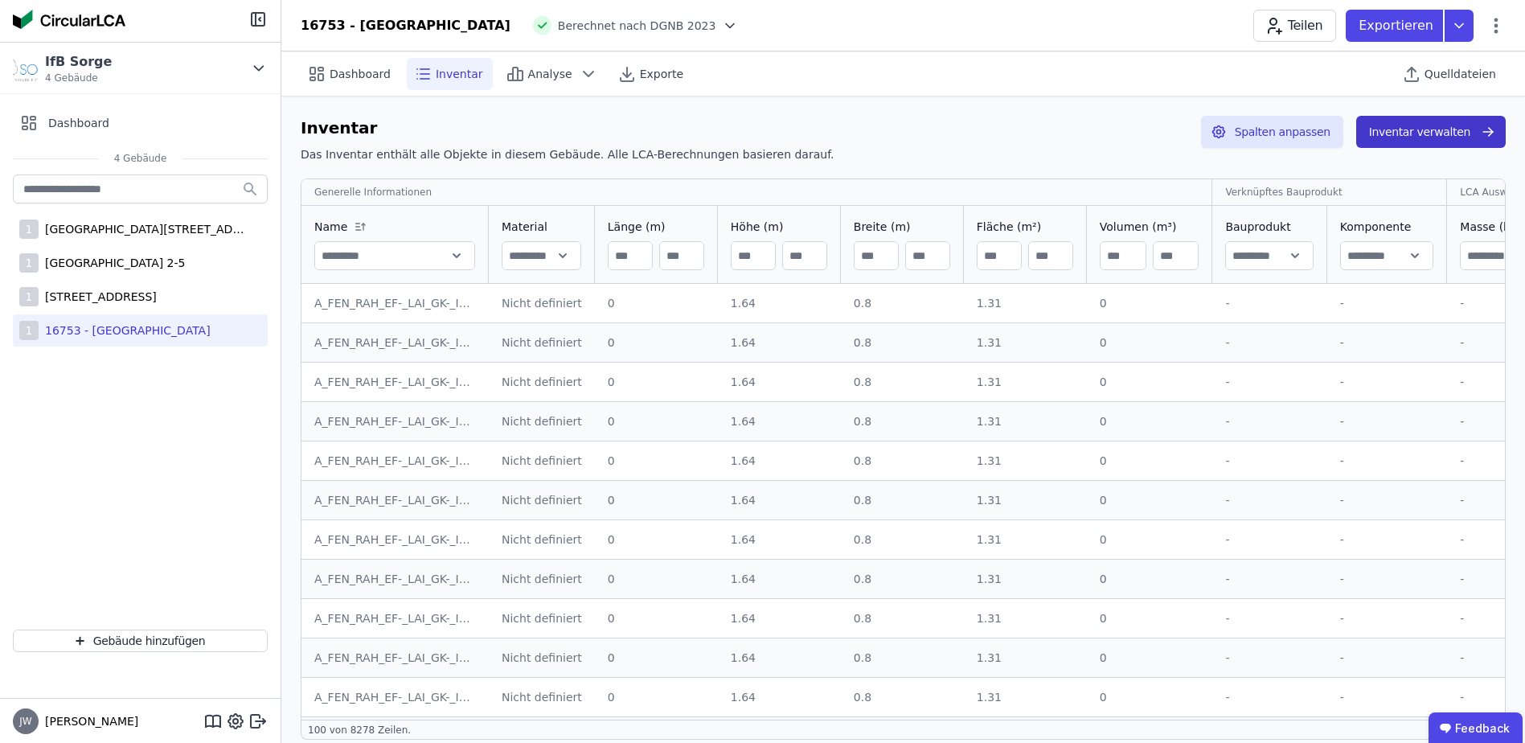
click at [1424, 136] on button "Inventar verwalten" at bounding box center [1431, 132] width 150 height 32
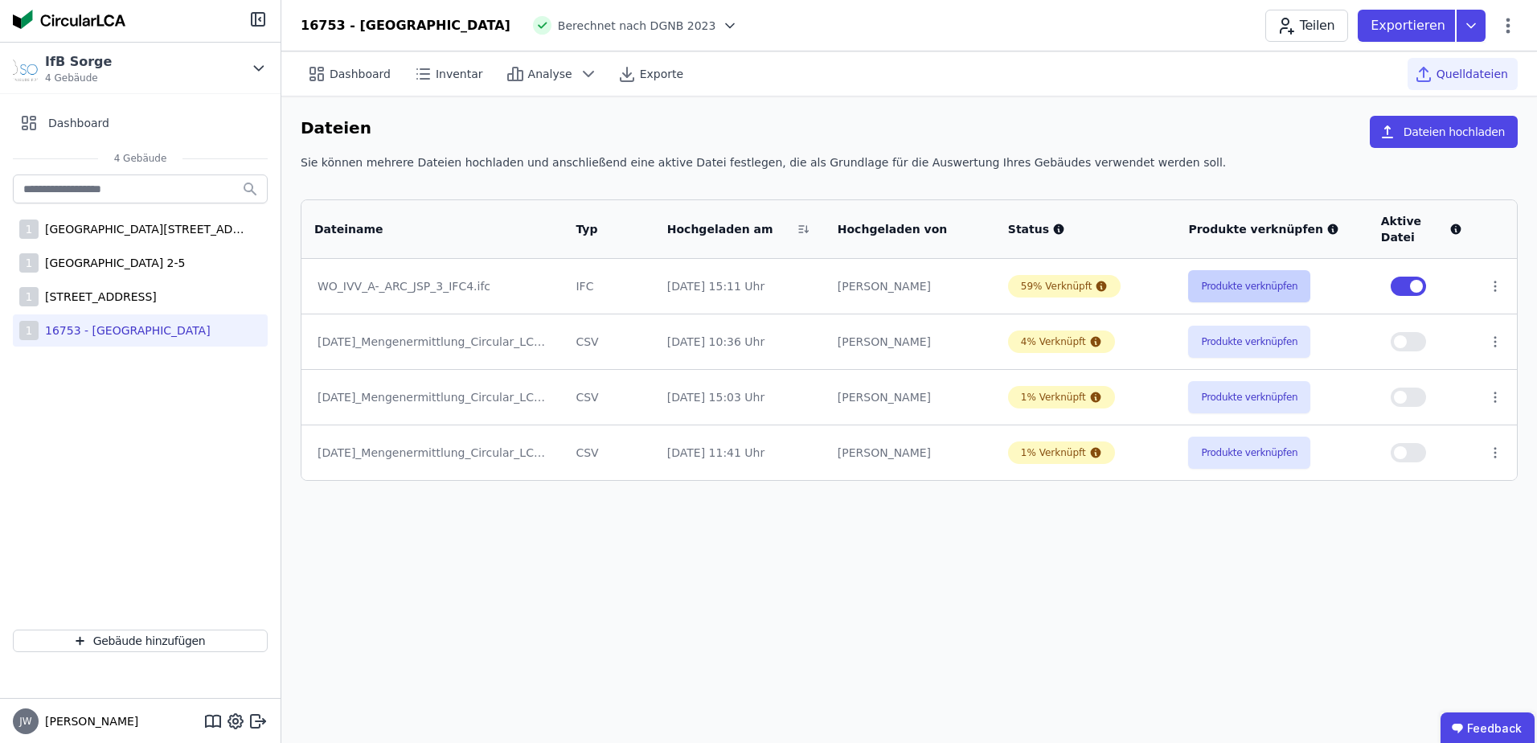
click at [1215, 291] on button "Produkte verknüpfen" at bounding box center [1249, 286] width 122 height 32
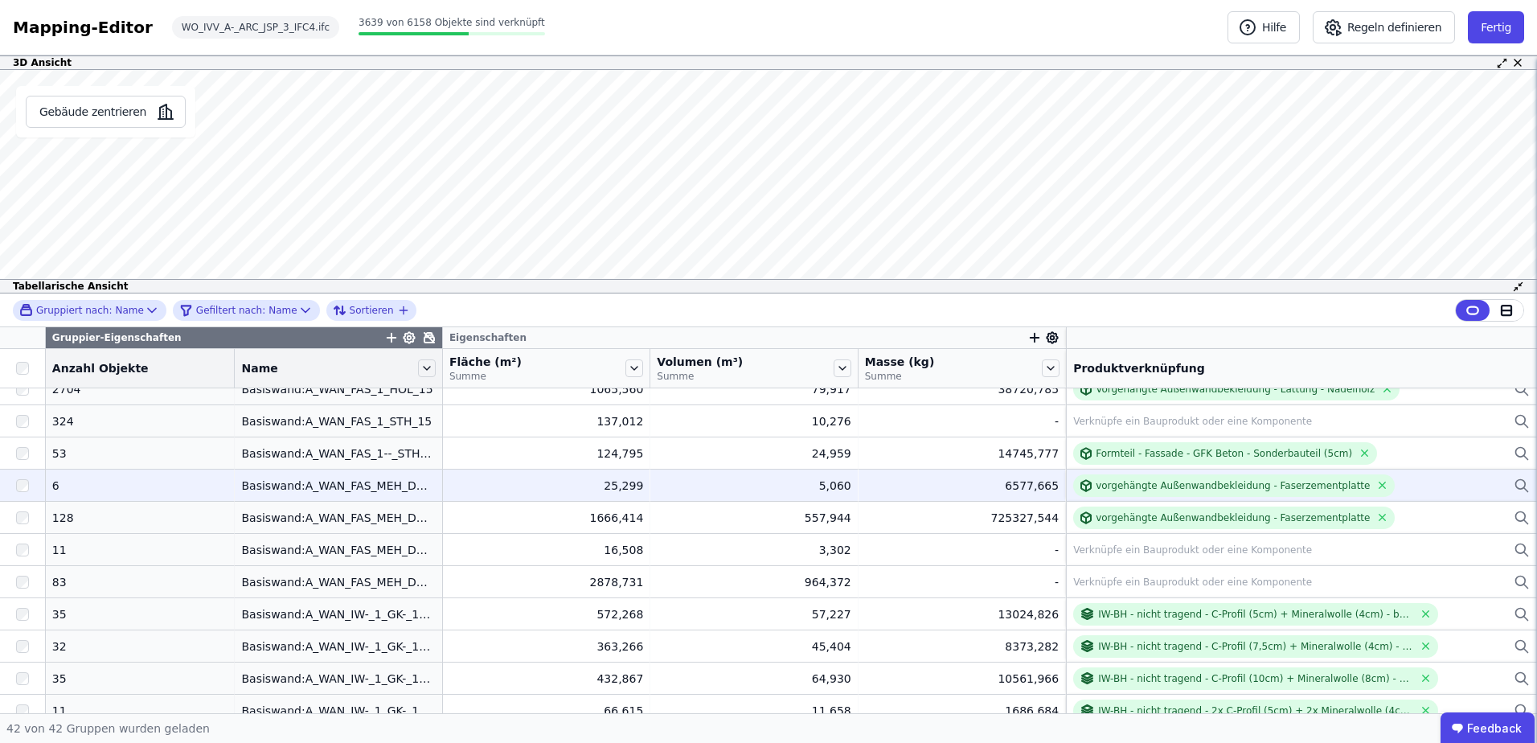
scroll to position [482, 0]
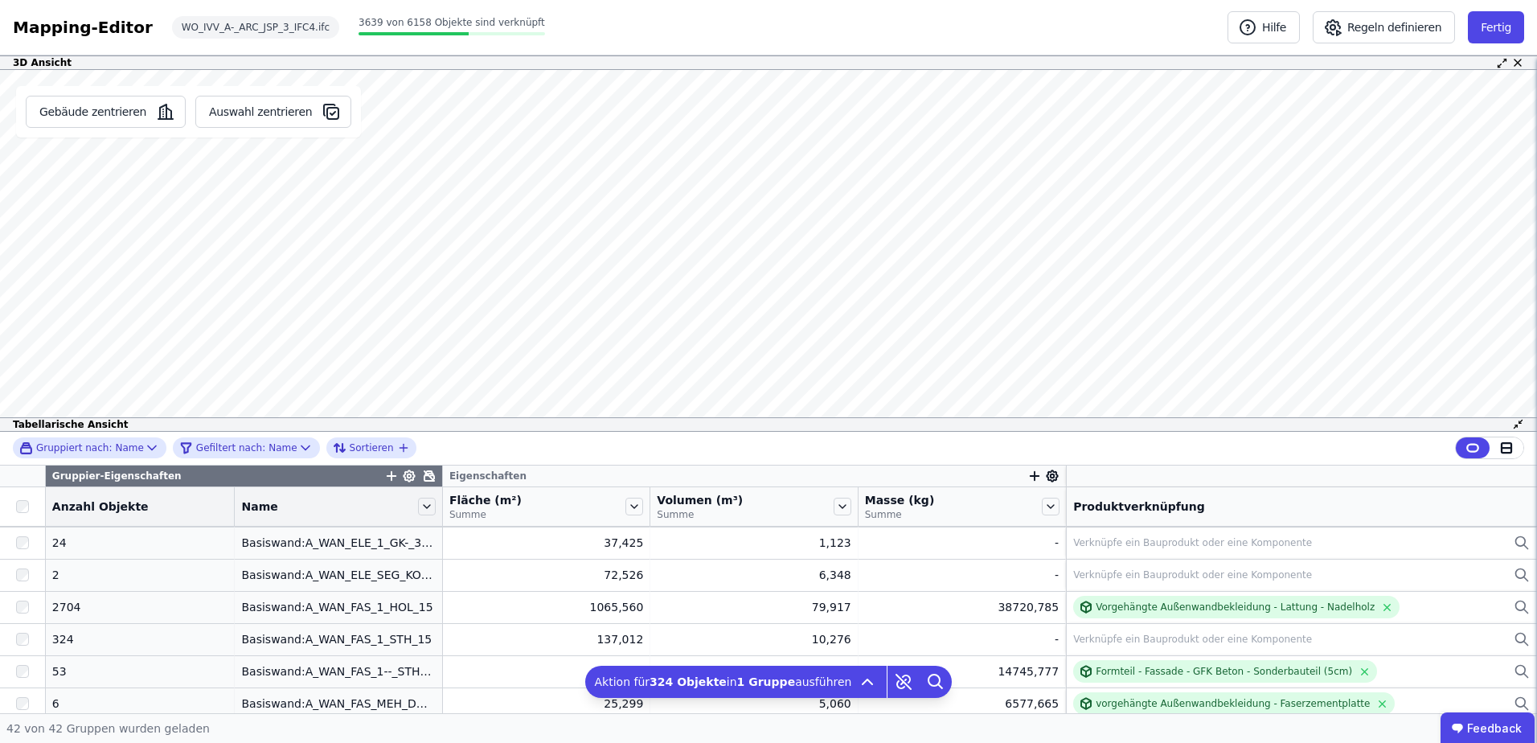
click at [859, 27] on div "Mapping-Editor Hilfe Regeln definieren Fertig WO_IVV_A-_ARC_JSP_3_IFC4.ifc 3639…" at bounding box center [768, 371] width 1537 height 743
click at [240, 106] on button "Auswahl zentrieren" at bounding box center [273, 112] width 156 height 32
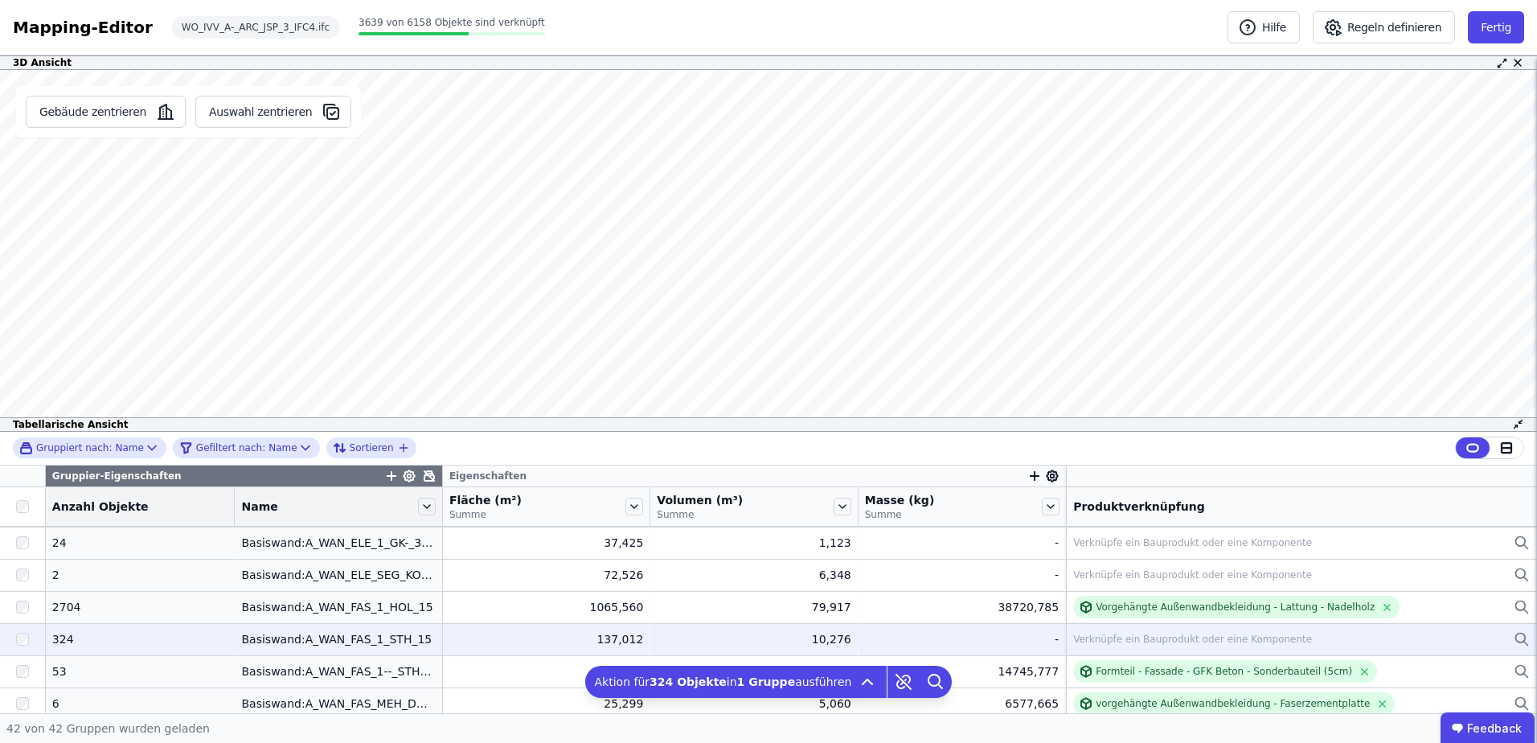
click at [86, 638] on div "324" at bounding box center [140, 639] width 176 height 16
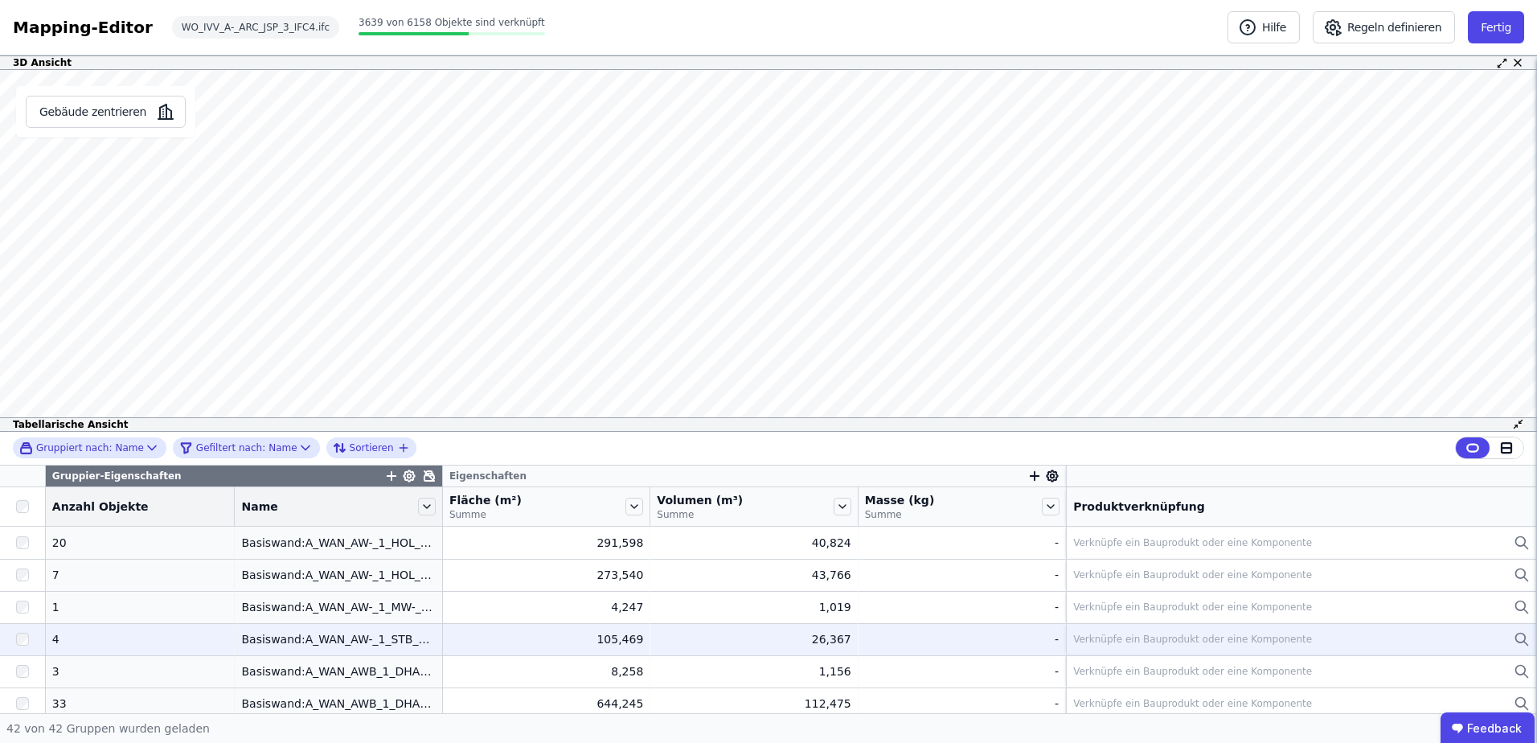
scroll to position [80, 0]
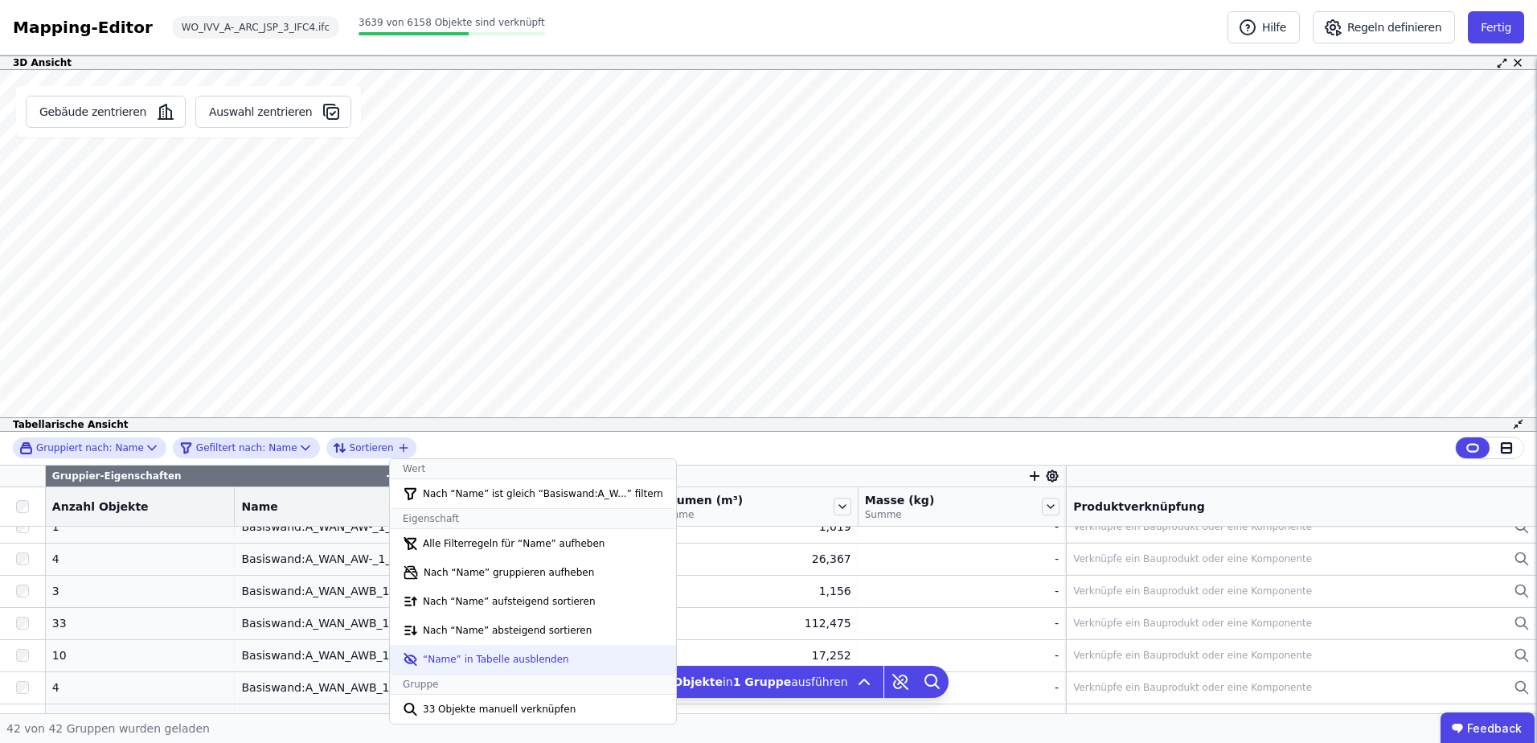
click at [490, 662] on li "“Name” in Tabelle ausblenden" at bounding box center [533, 659] width 286 height 29
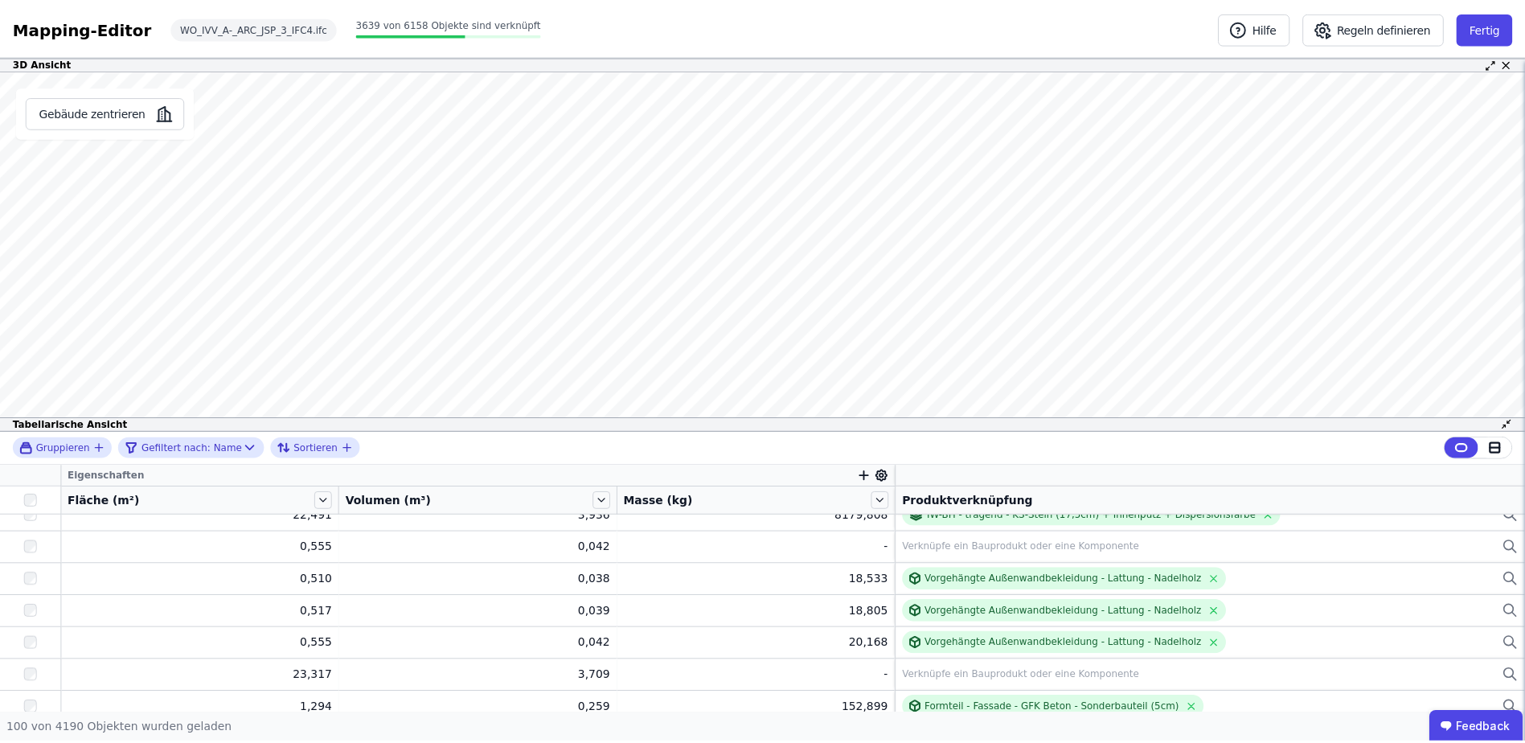
scroll to position [0, 0]
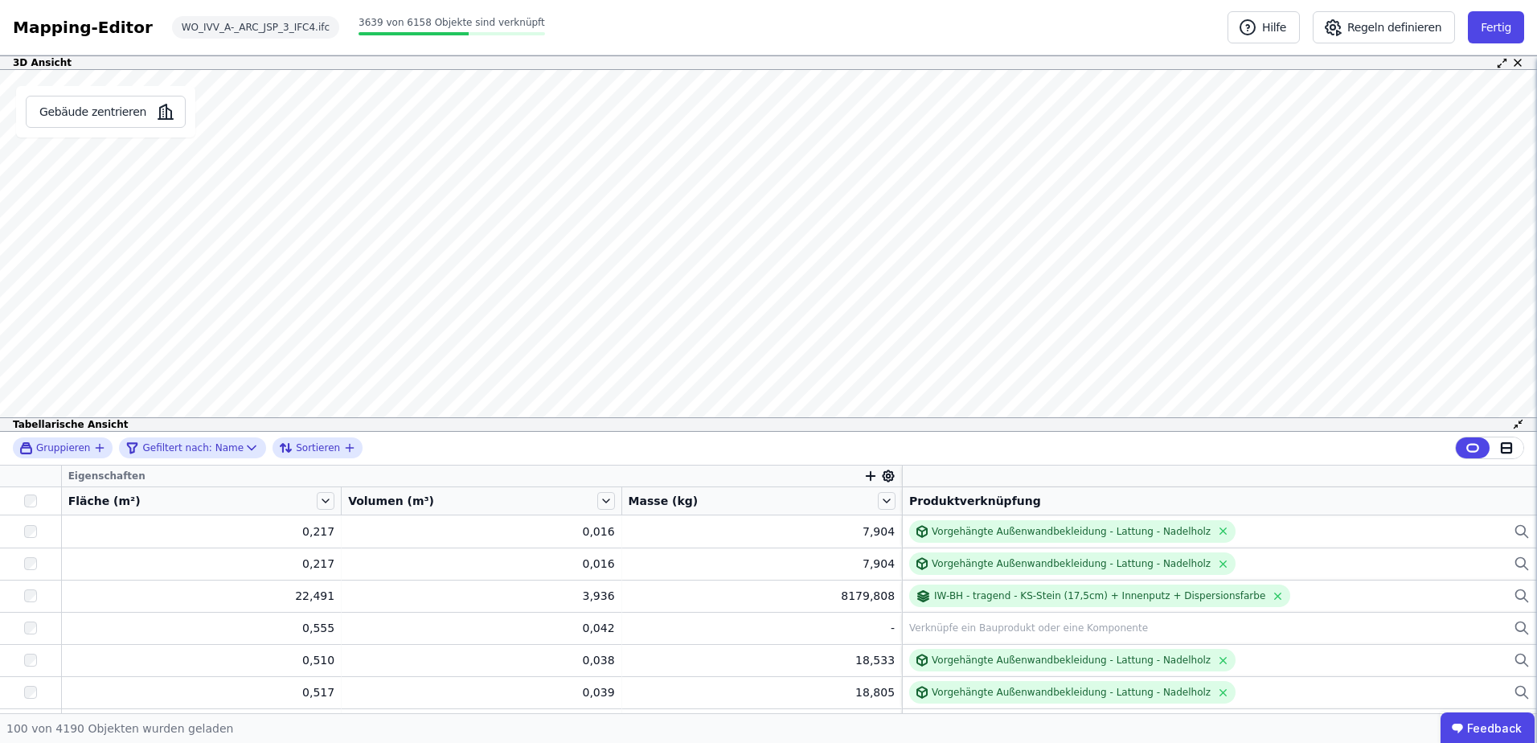
drag, startPoint x: 174, startPoint y: 474, endPoint x: 867, endPoint y: 444, distance: 694.4
click at [867, 444] on div "Gruppieren Gefiltert nach: Name Sortieren" at bounding box center [768, 449] width 1537 height 34
click at [887, 476] on icon at bounding box center [888, 475] width 11 height 11
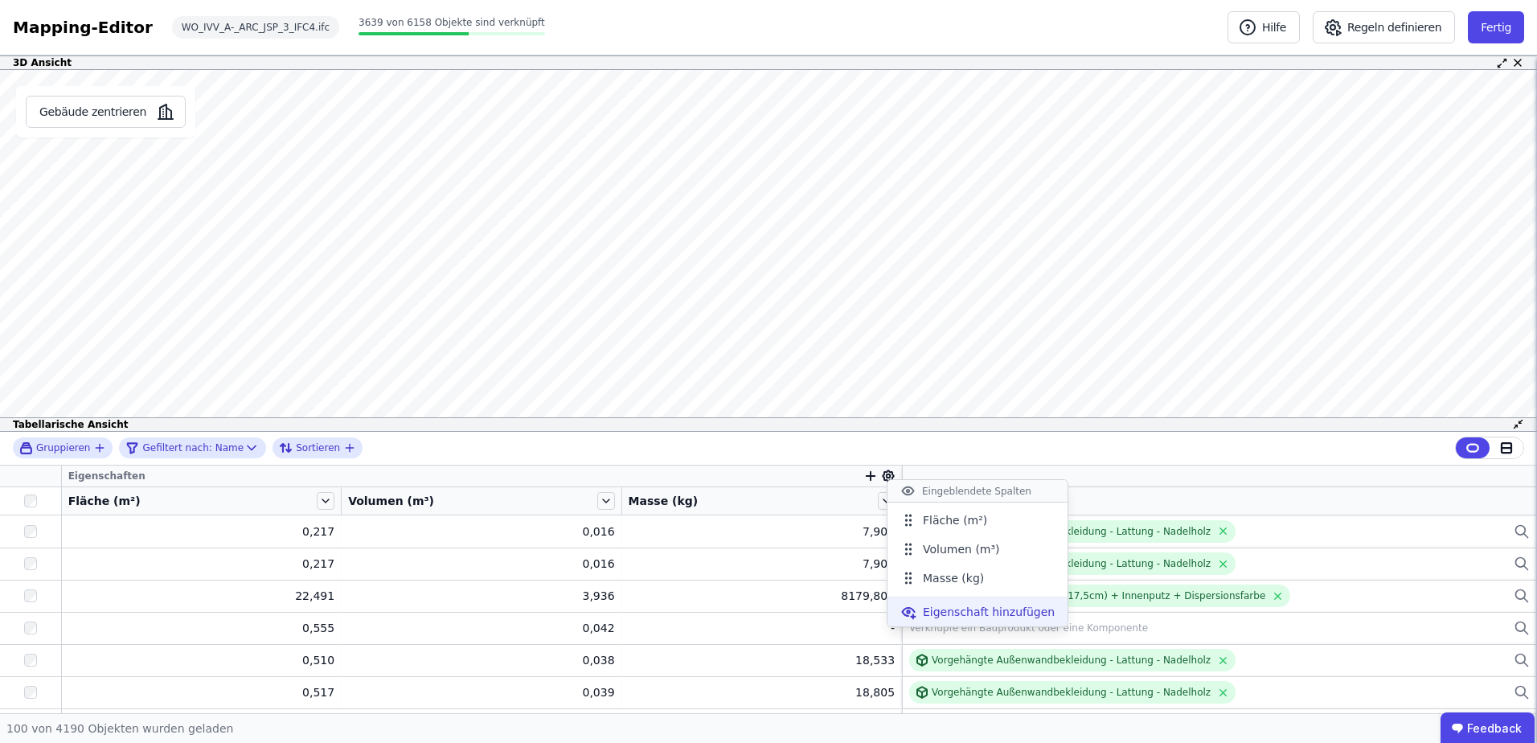
click at [920, 614] on div "Eigenschaft hinzufügen" at bounding box center [977, 611] width 180 height 29
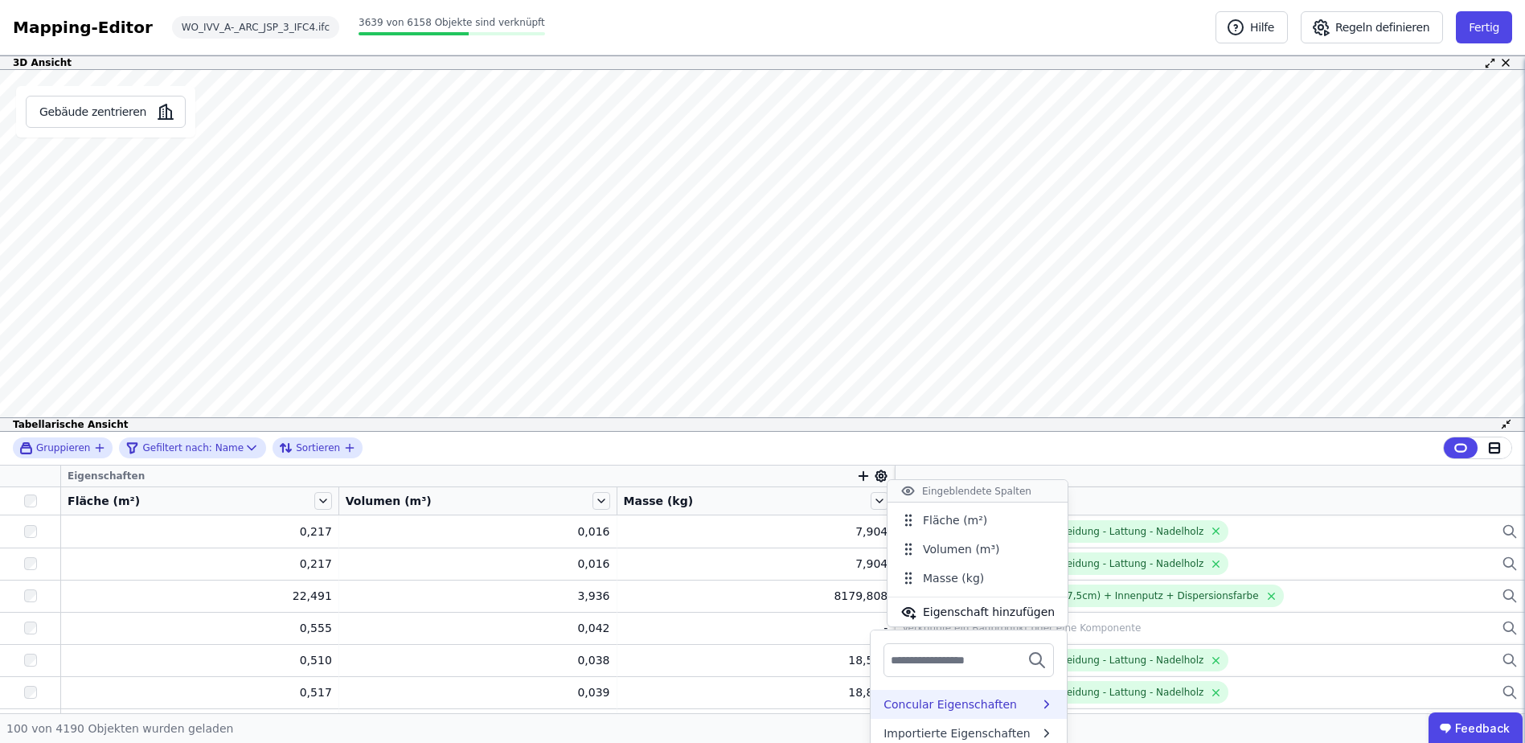
click at [962, 704] on div "Concular Eigenschaften" at bounding box center [949, 704] width 133 height 16
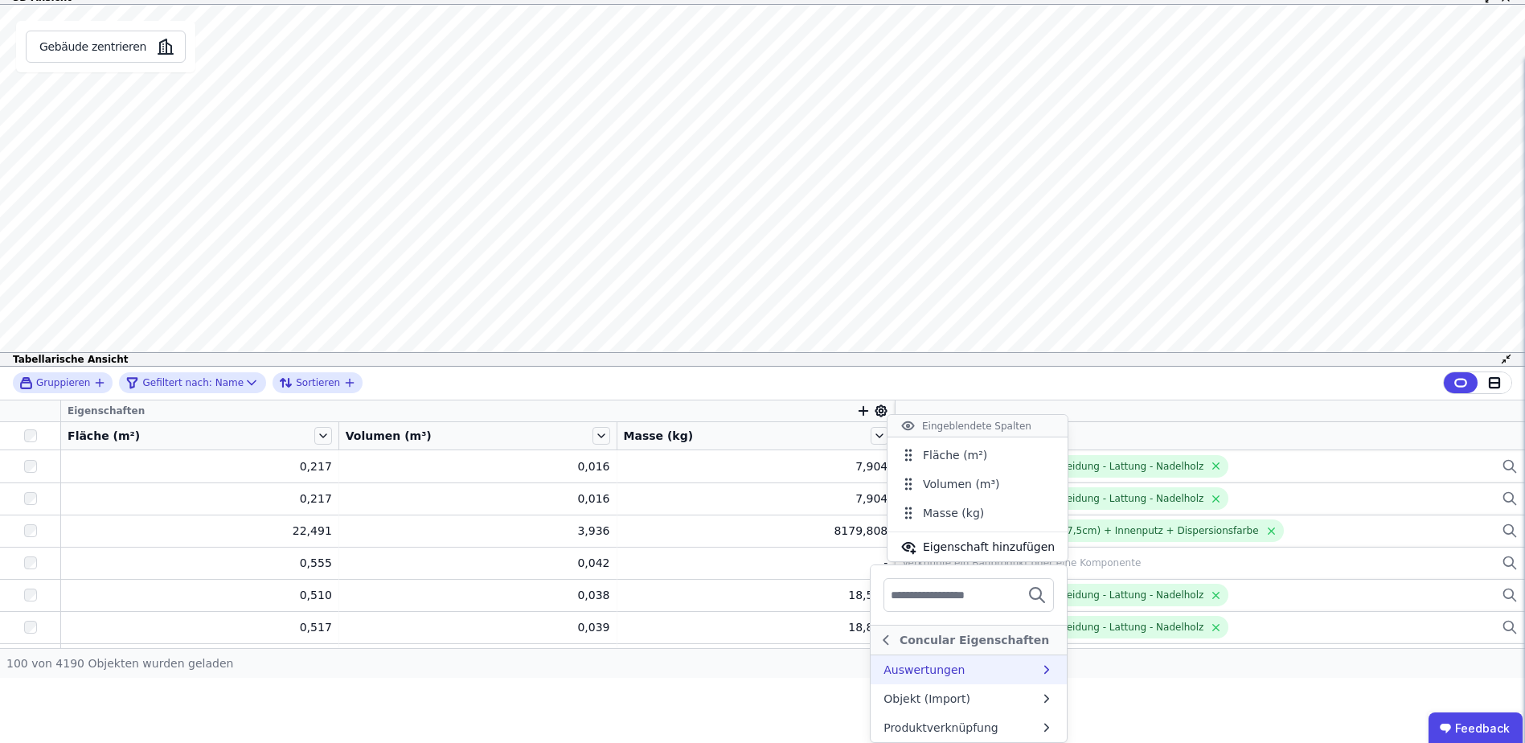
click at [949, 669] on div "Auswertungen" at bounding box center [961, 670] width 156 height 16
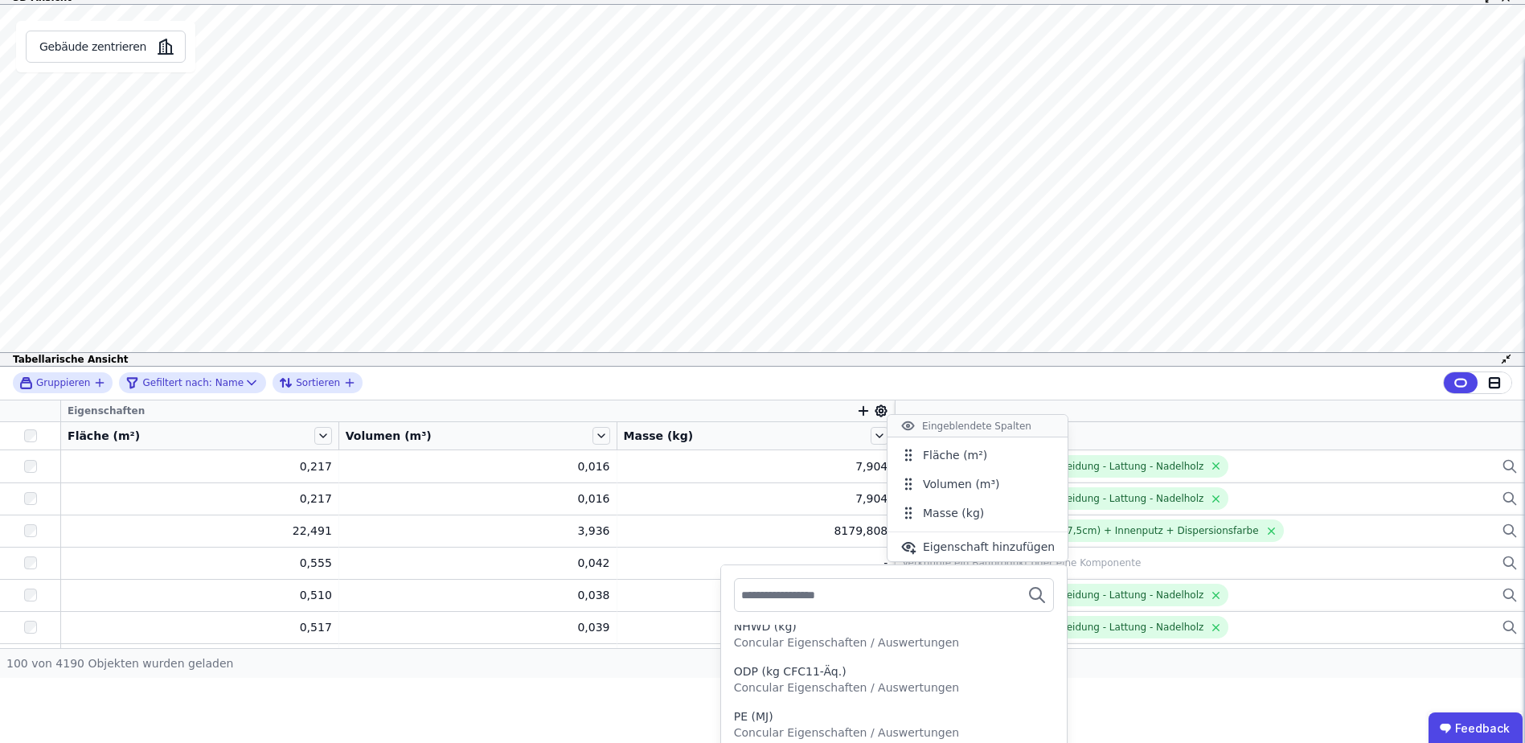
scroll to position [145, 0]
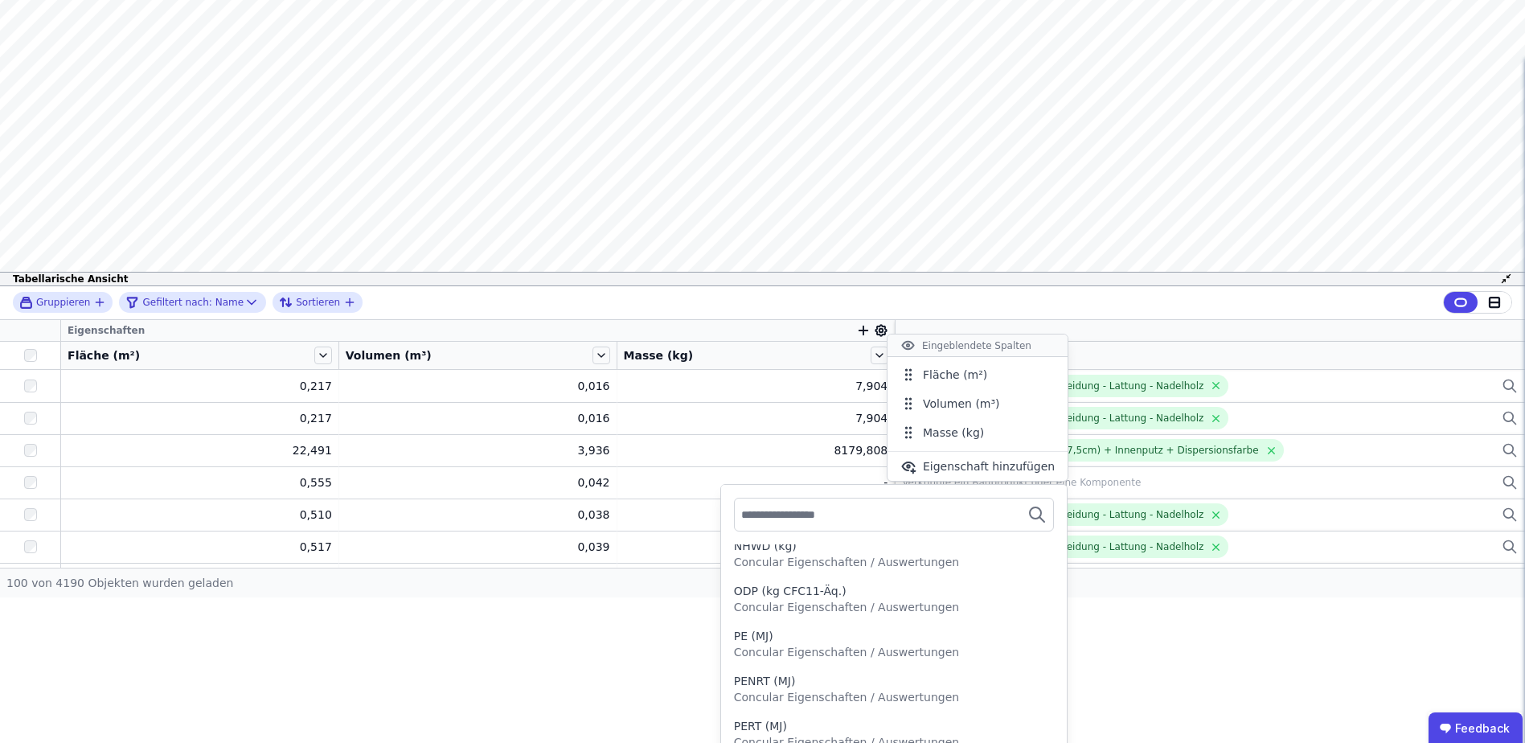
click at [603, 302] on div "Gruppieren Gefiltert nach: Name Sortieren" at bounding box center [762, 303] width 1525 height 34
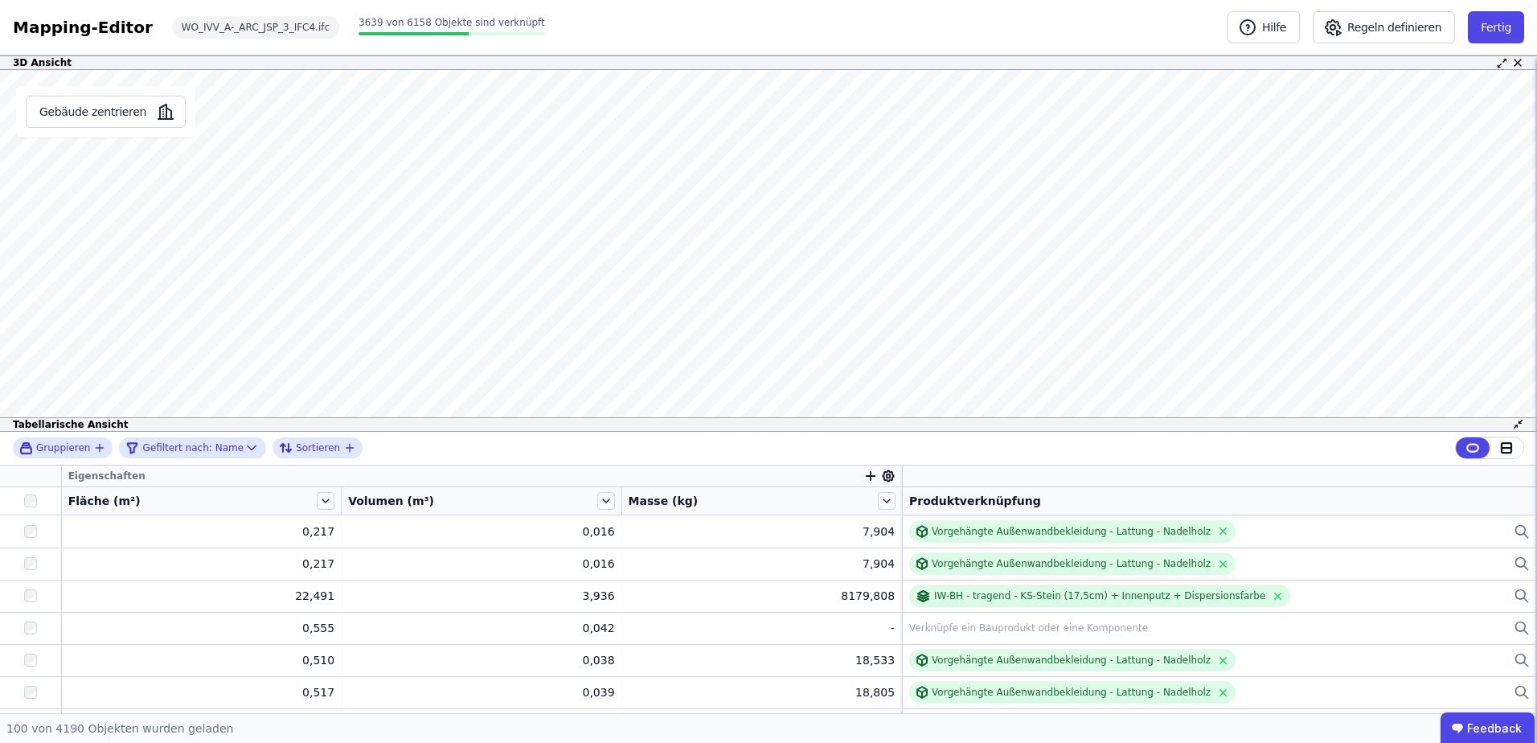
click at [105, 473] on span "Eigenschaften" at bounding box center [106, 475] width 77 height 13
click at [1509, 446] on icon at bounding box center [1506, 448] width 14 height 14
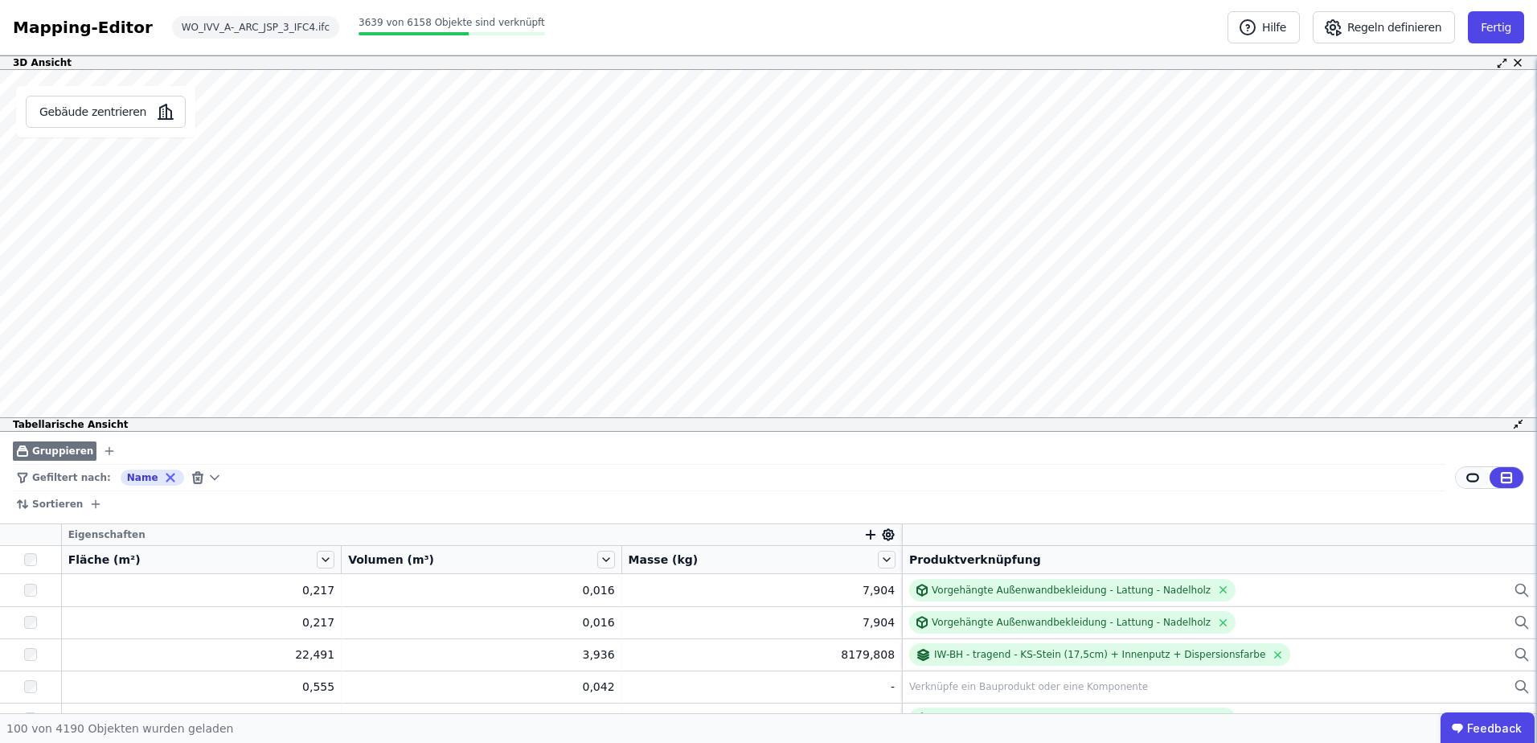
click at [1470, 476] on icon at bounding box center [1472, 477] width 14 height 14
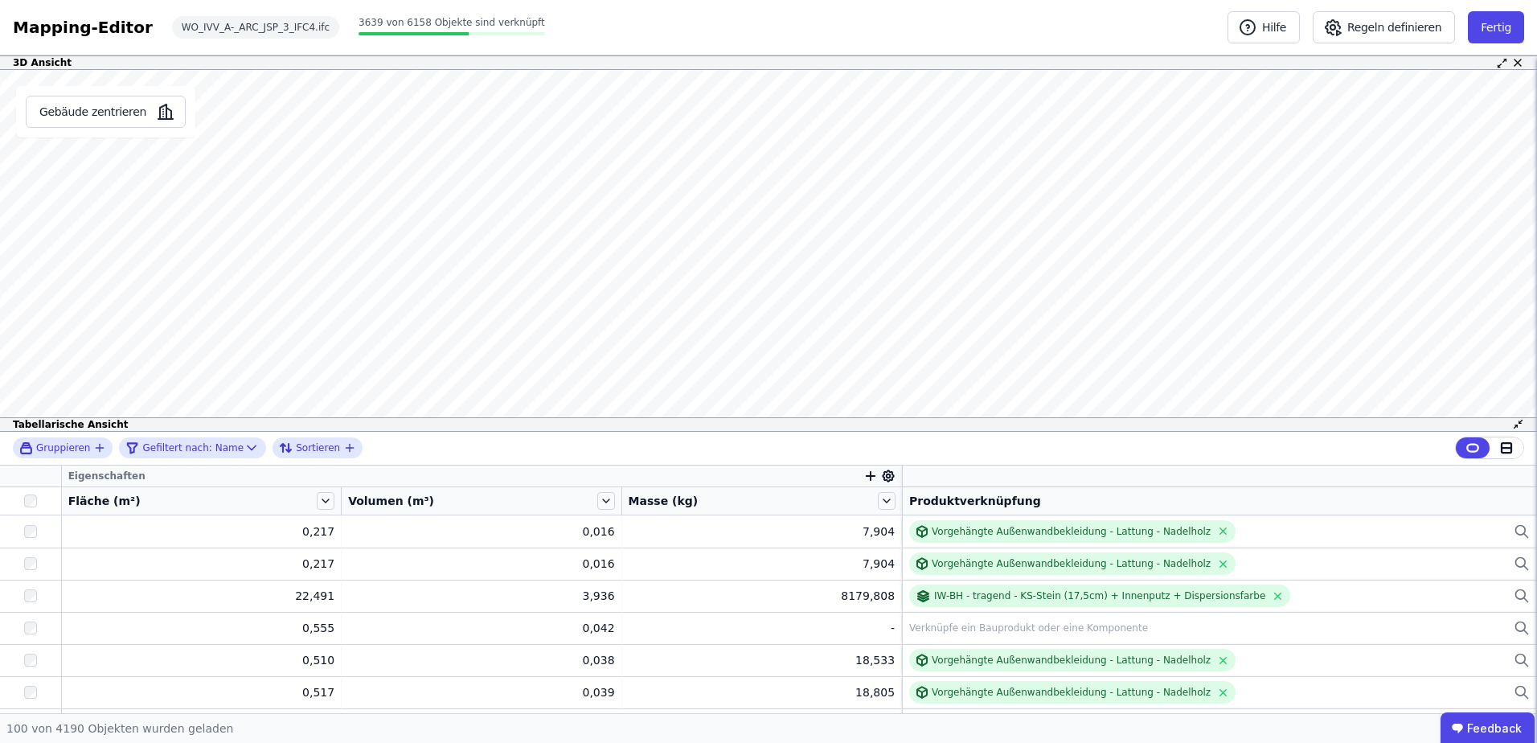
click at [122, 474] on span "Eigenschaften" at bounding box center [106, 475] width 77 height 13
click at [118, 504] on span "Fläche (m²)" at bounding box center [104, 501] width 72 height 16
click at [319, 500] on icon at bounding box center [326, 501] width 18 height 18
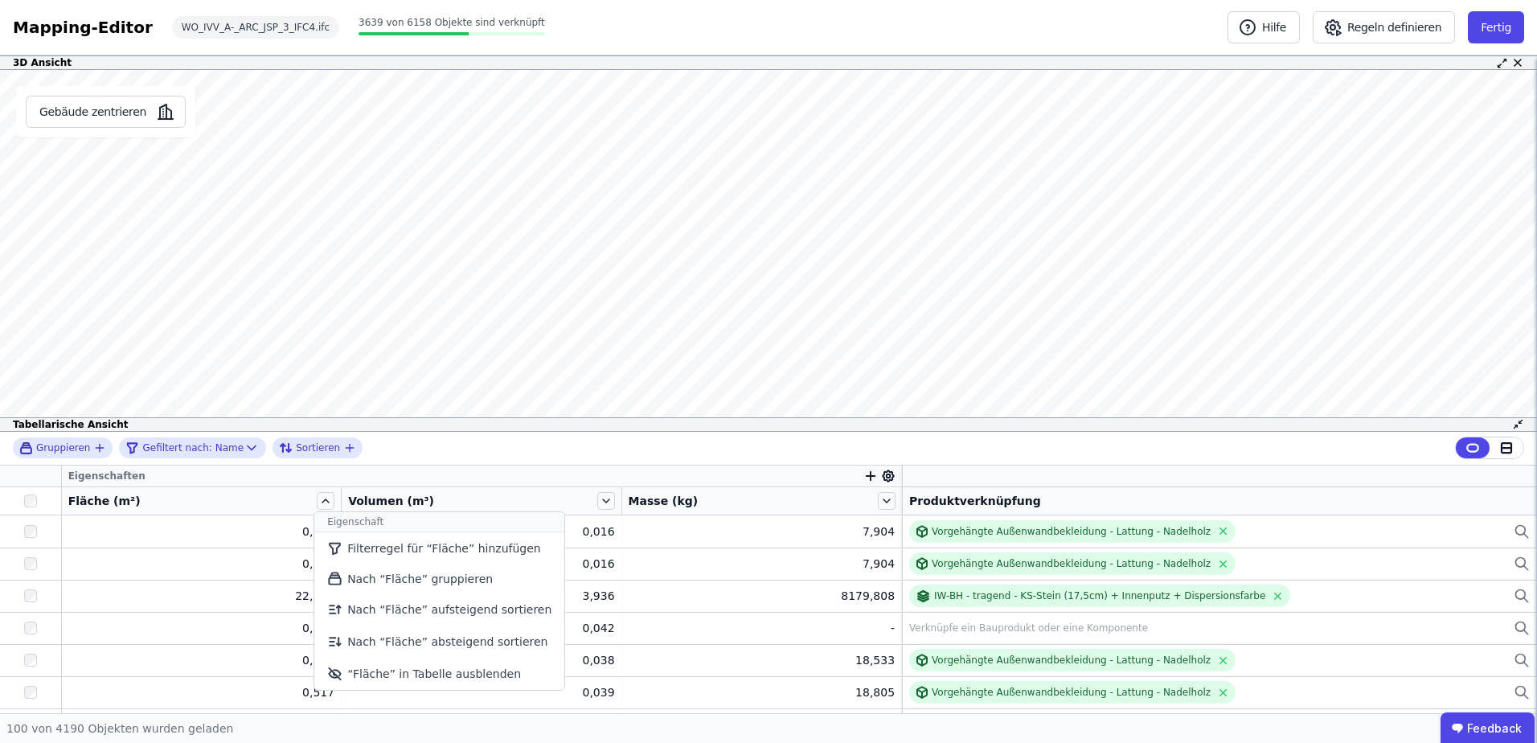
click at [38, 477] on th at bounding box center [31, 476] width 62 height 22
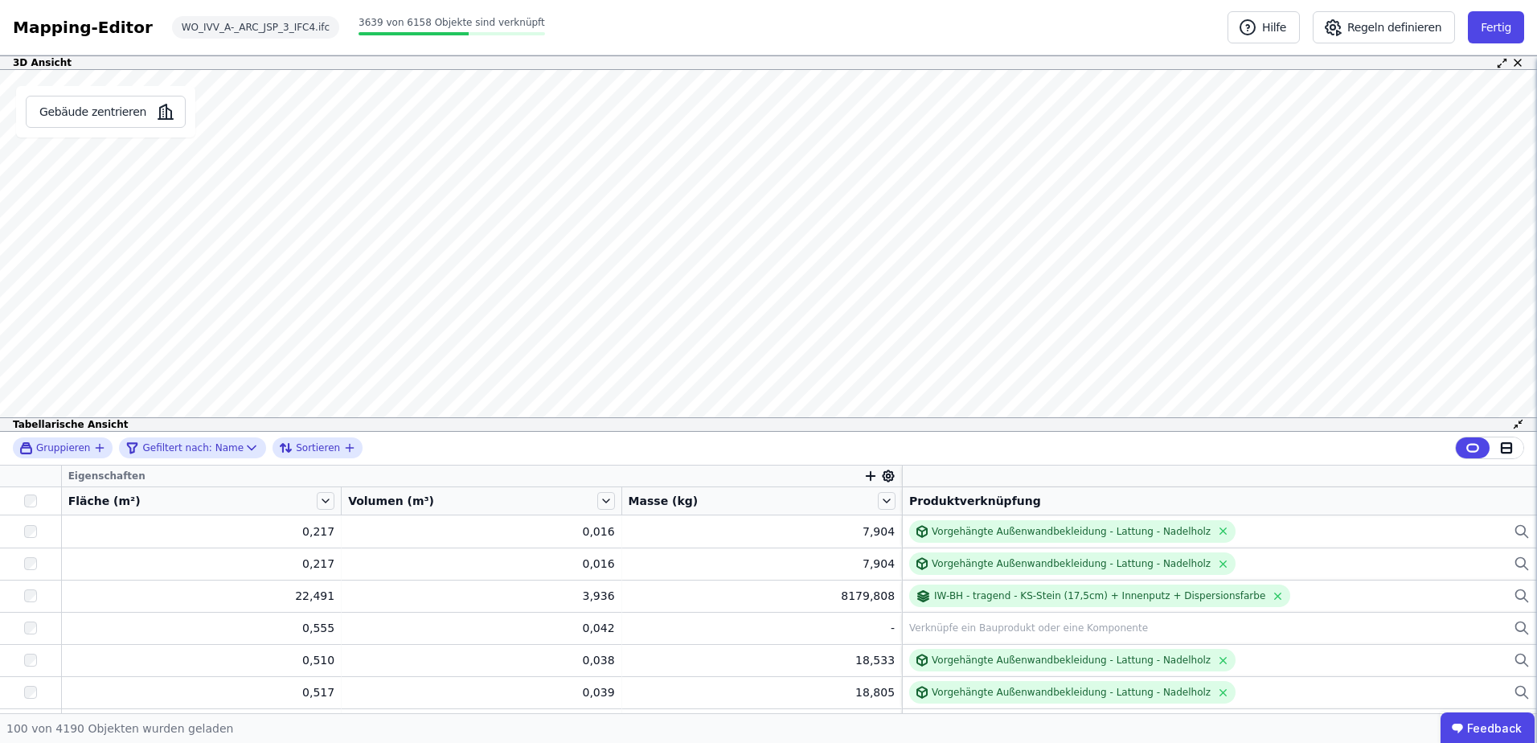
click at [881, 473] on icon at bounding box center [888, 476] width 14 height 14
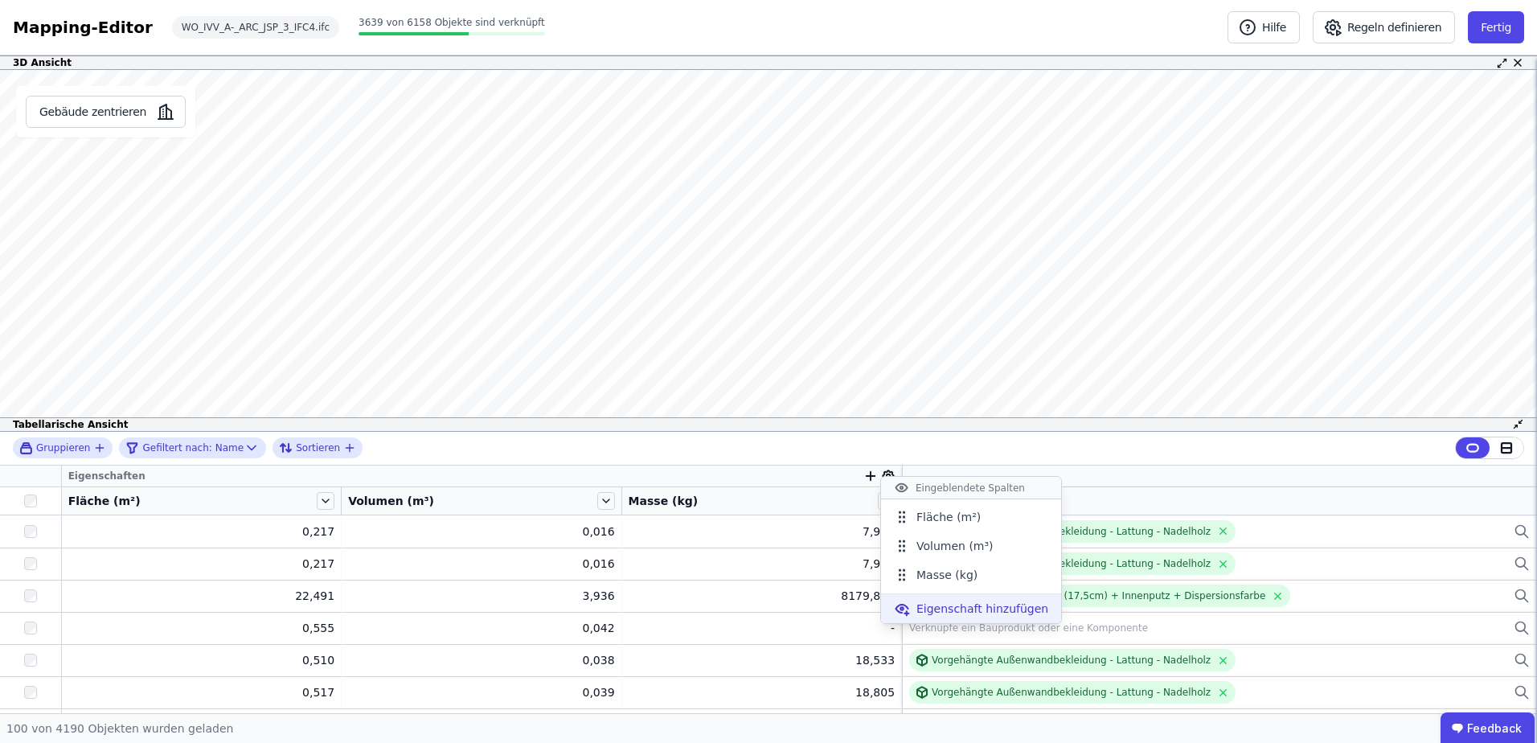
click at [916, 604] on div "Eigenschaft hinzufügen" at bounding box center [971, 608] width 180 height 29
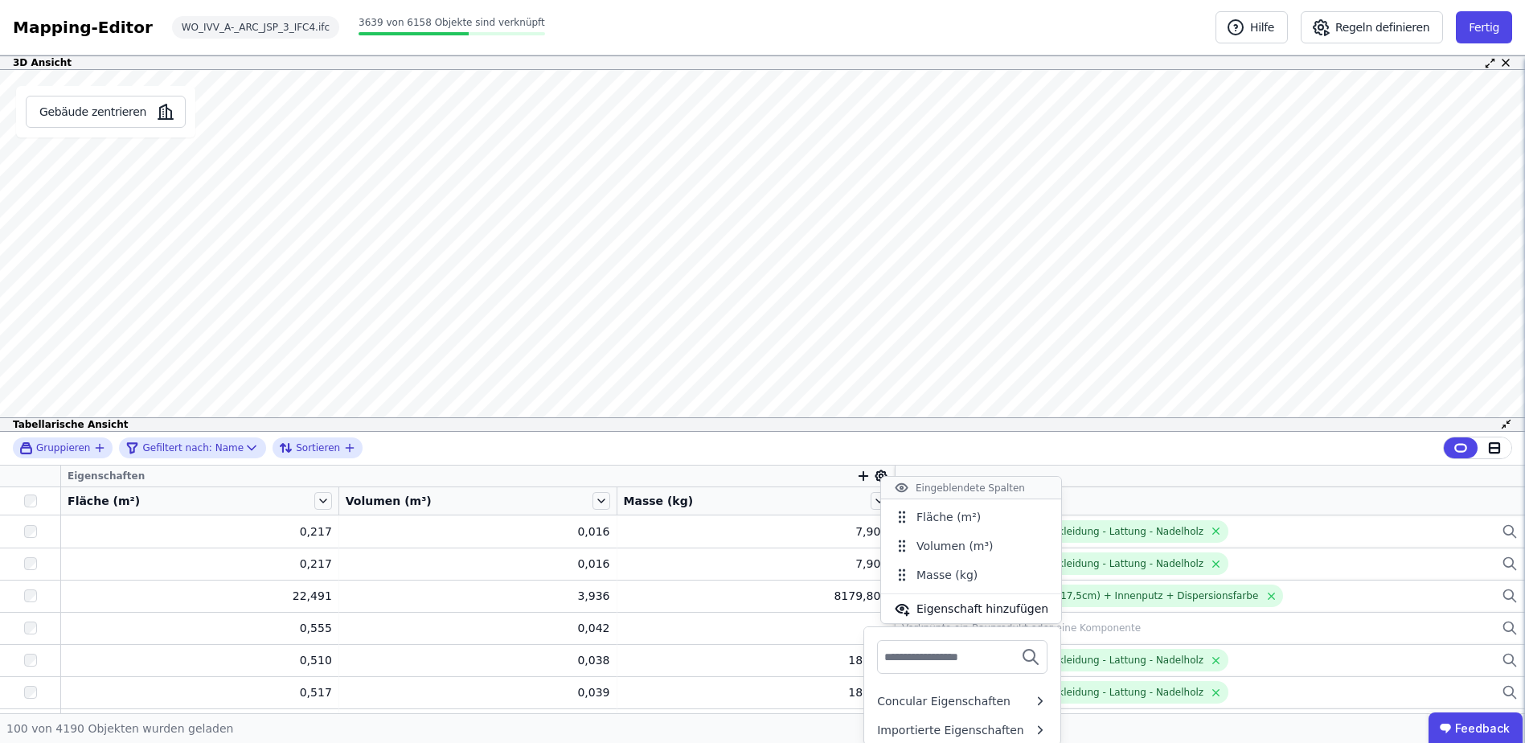
scroll to position [2, 0]
click at [944, 727] on div "Importierte Eigenschaften" at bounding box center [950, 727] width 147 height 16
click at [832, 703] on div "Importierte Eigenschaften" at bounding box center [885, 699] width 326 height 16
click at [910, 483] on div "Eingeblendete Spalten" at bounding box center [971, 485] width 180 height 23
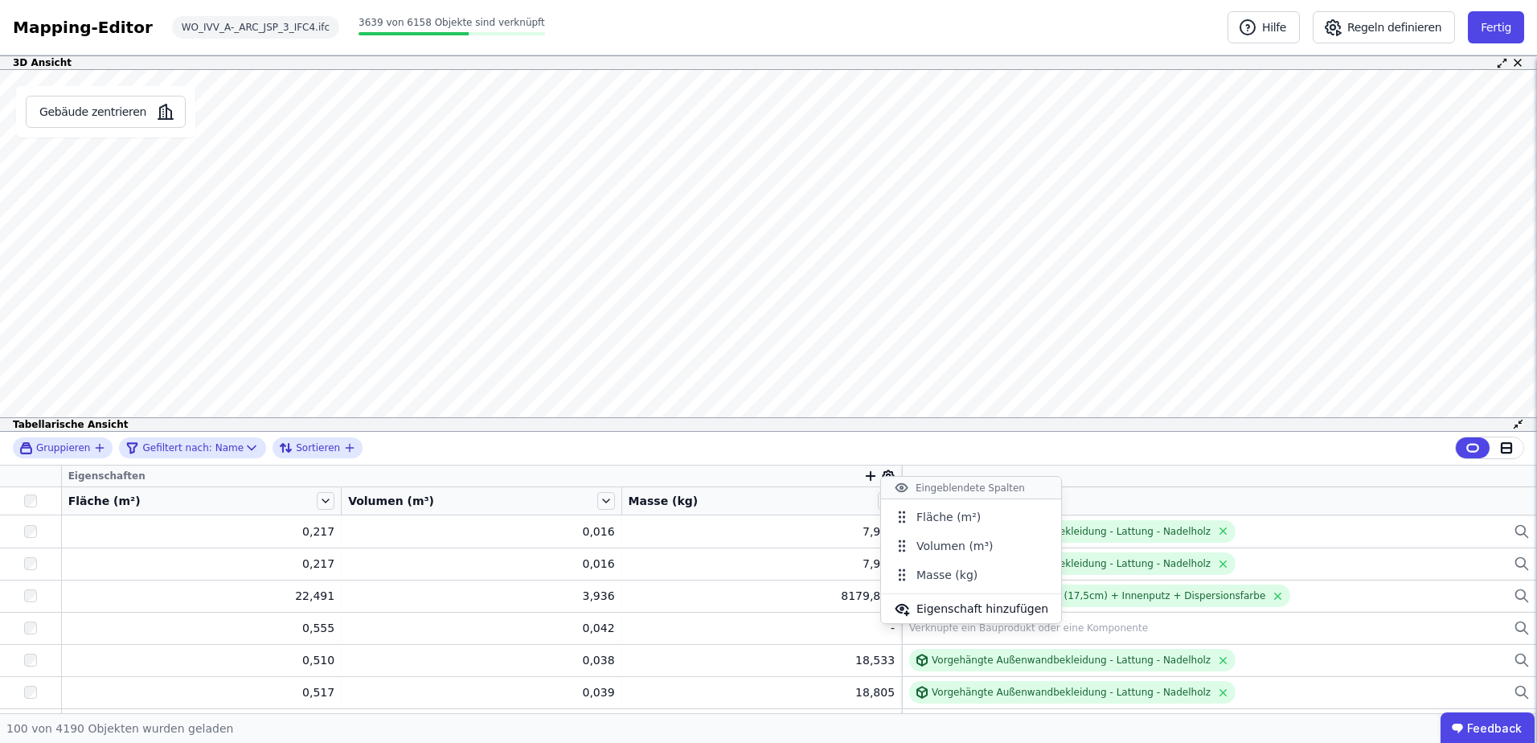
click at [842, 420] on div "3D Ansicht Gebäude zentrieren Es sind keine Objektdaten verfügbar Dieses Objekt…" at bounding box center [768, 384] width 1537 height 658
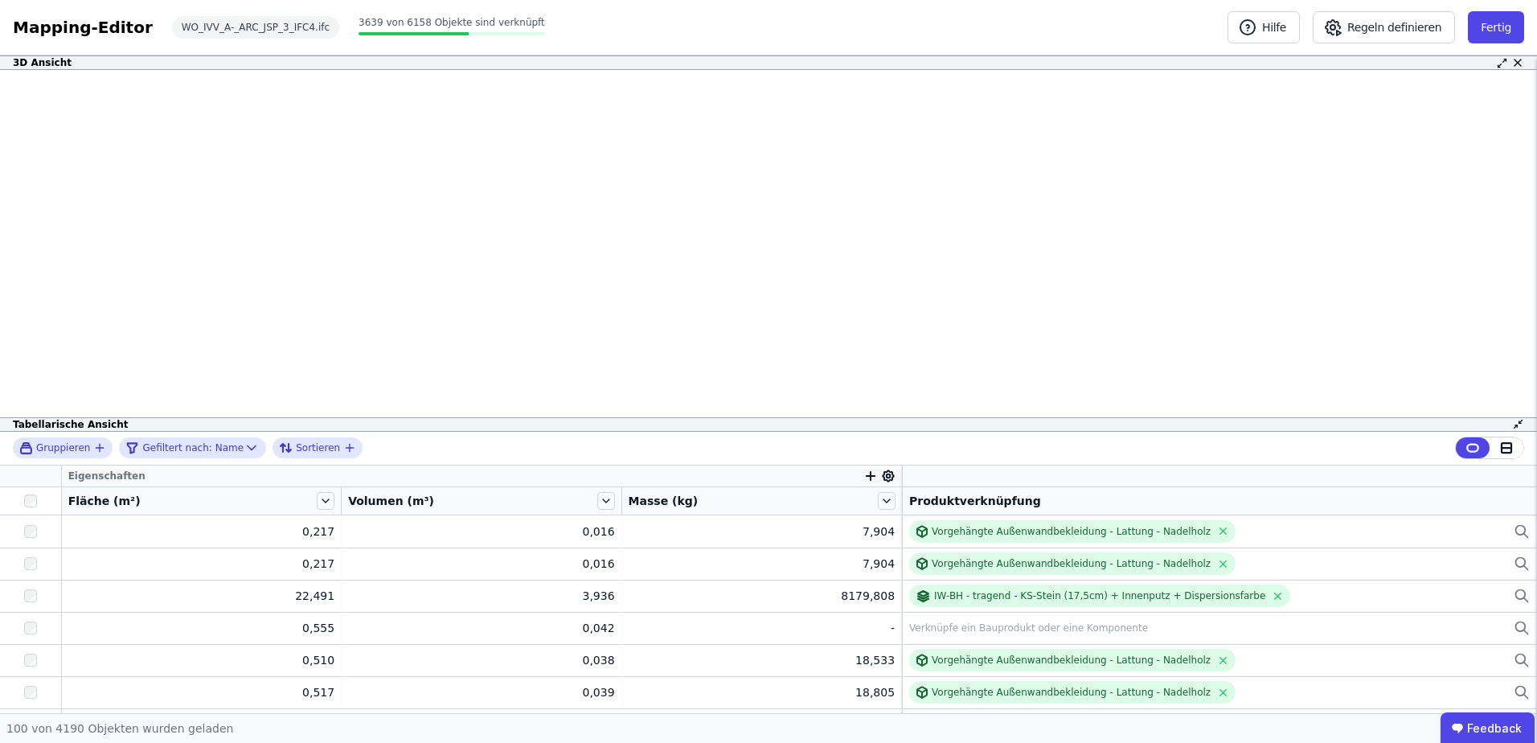
click at [837, 342] on div "3D Ansicht Gebäude zentrieren Es sind keine Objektdaten verfügbar Dieses Objekt…" at bounding box center [768, 384] width 1537 height 658
click at [855, 321] on div "3D Ansicht Gebäude zentrieren Es sind keine Objektdaten verfügbar Dieses Objekt…" at bounding box center [768, 384] width 1537 height 658
drag, startPoint x: 849, startPoint y: 420, endPoint x: 848, endPoint y: 453, distance: 33.0
click at [848, 453] on div "Gruppieren Gefiltert nach: Name Sortieren" at bounding box center [768, 449] width 1537 height 34
click at [863, 474] on icon "button" at bounding box center [870, 476] width 14 height 14
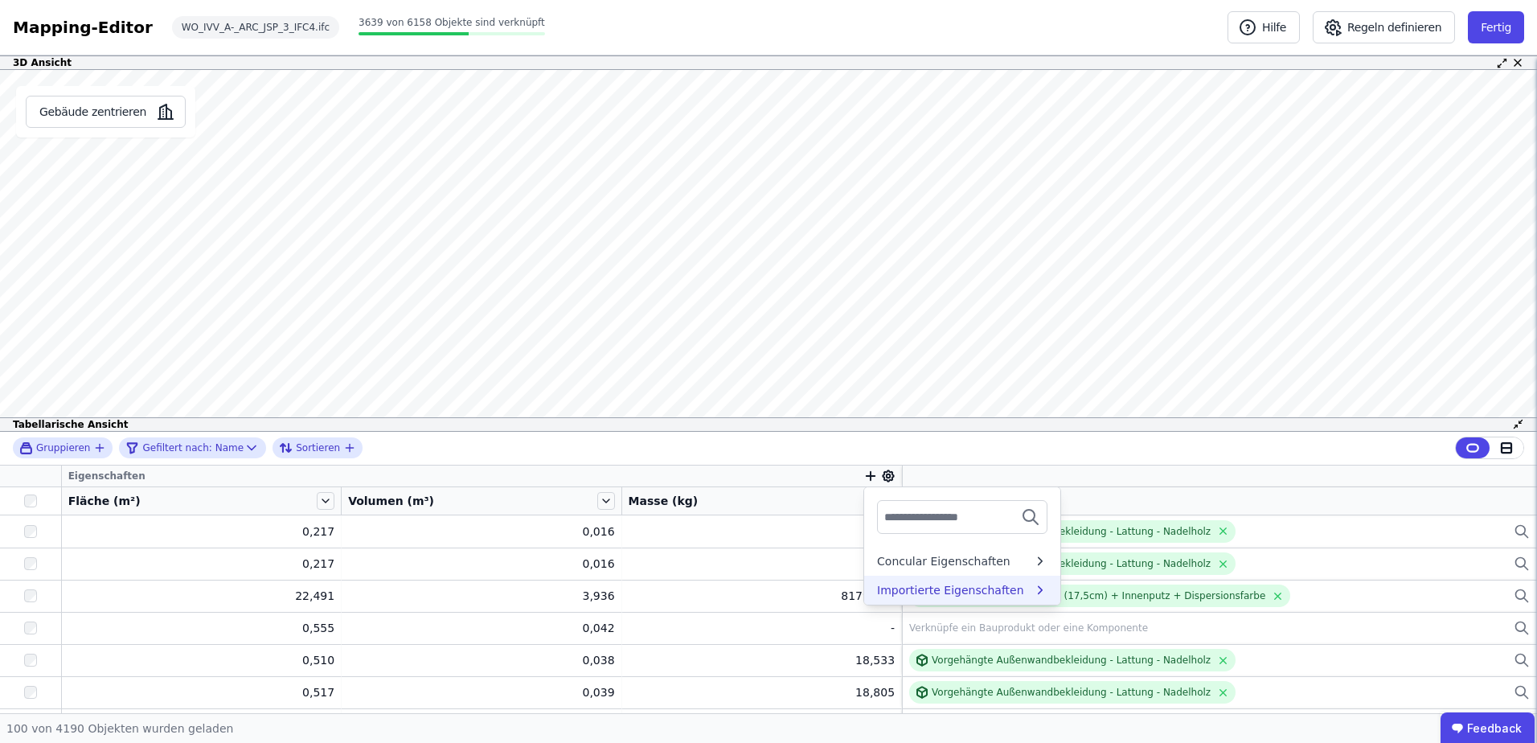
click at [929, 582] on div "Importierte Eigenschaften" at bounding box center [950, 590] width 147 height 16
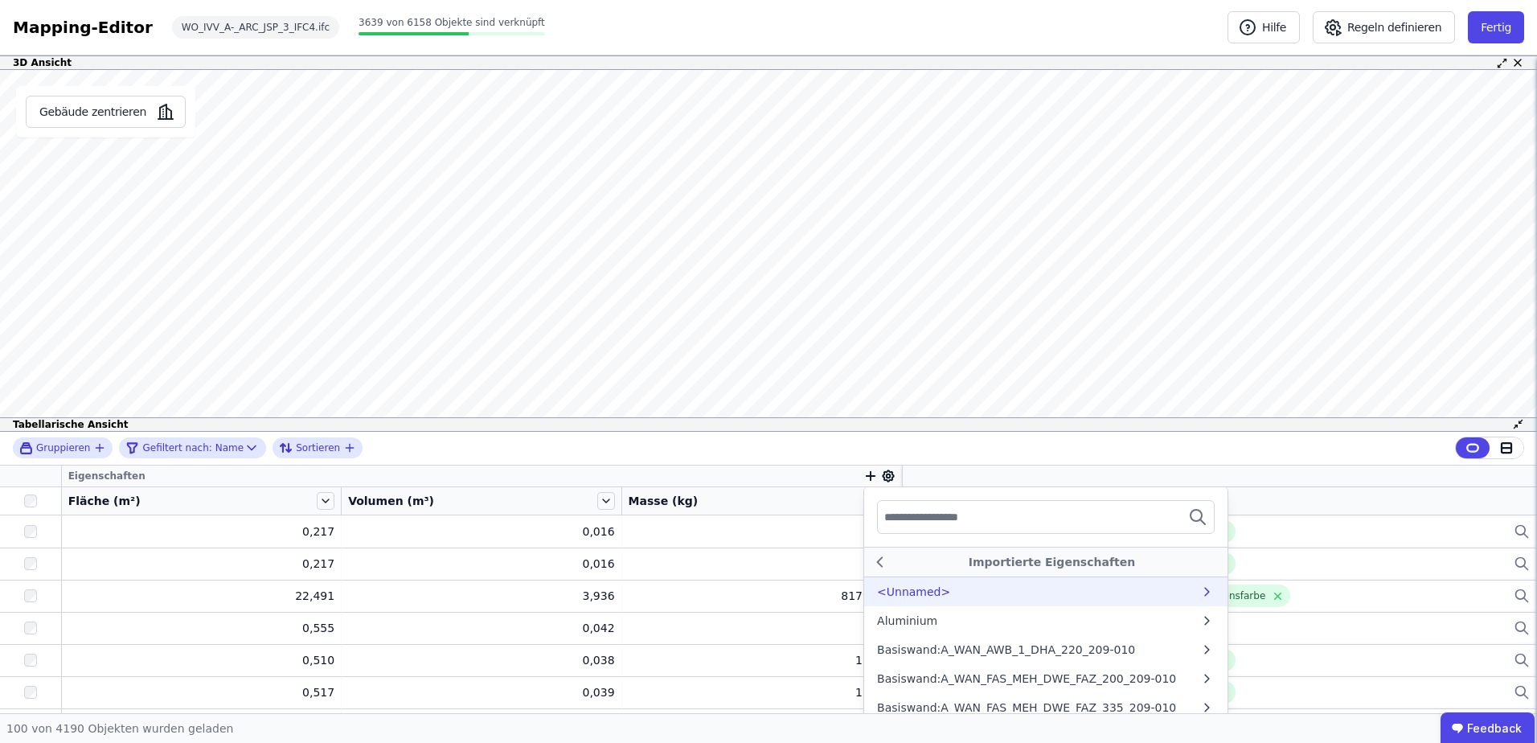
click at [875, 559] on icon at bounding box center [880, 561] width 18 height 19
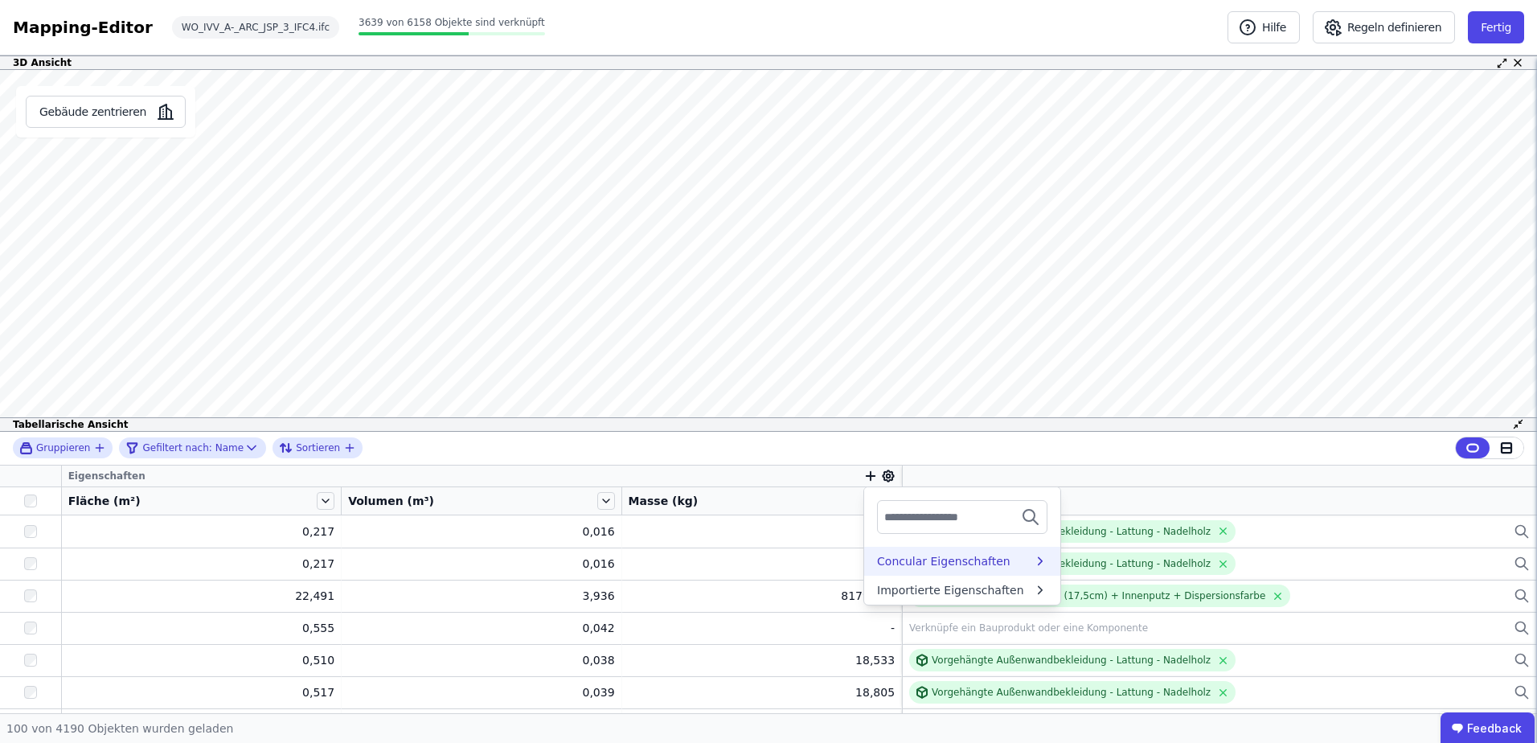
click at [893, 555] on div "Concular Eigenschaften" at bounding box center [962, 561] width 196 height 29
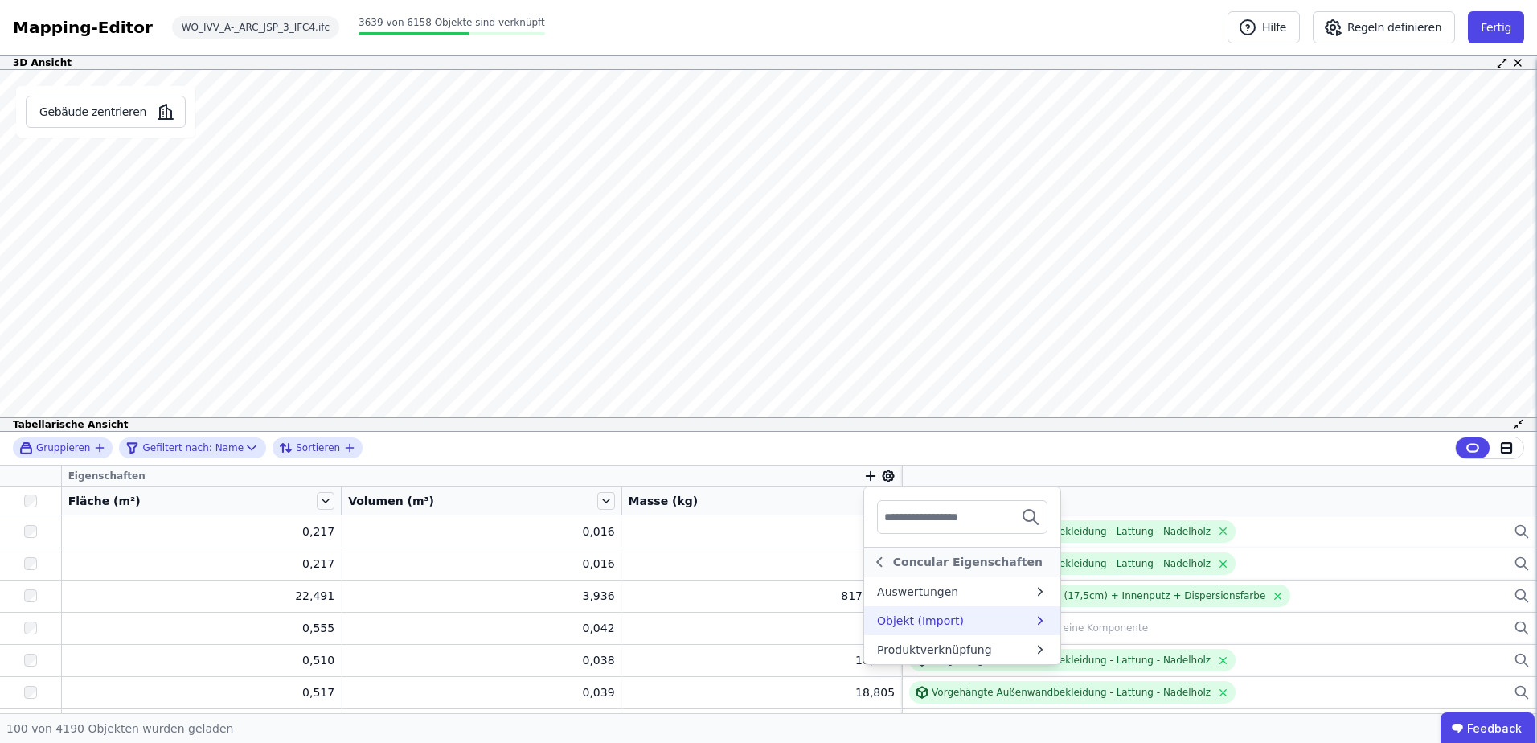
click at [928, 623] on div "Objekt (Import)" at bounding box center [920, 621] width 87 height 16
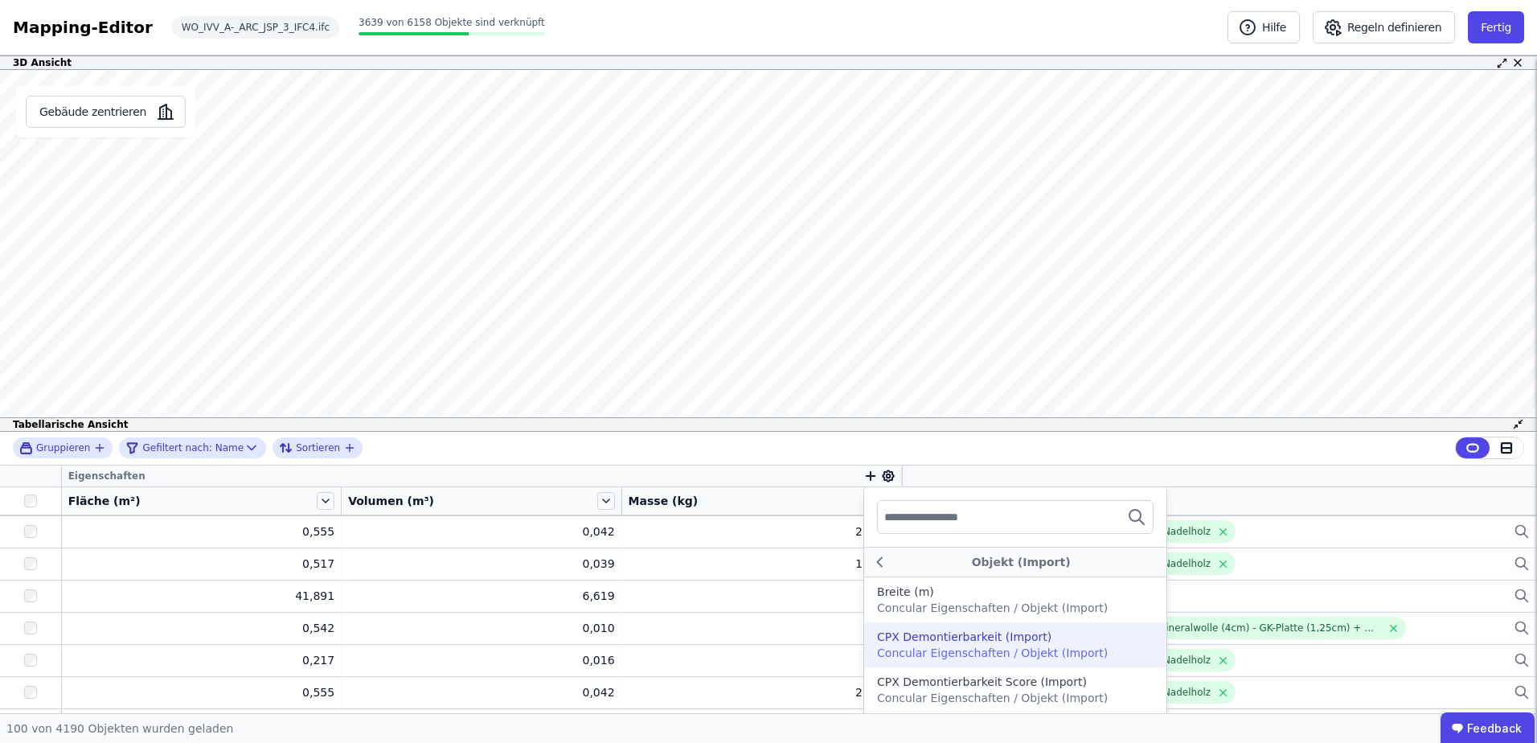
click at [863, 480] on icon "button" at bounding box center [870, 476] width 14 height 14
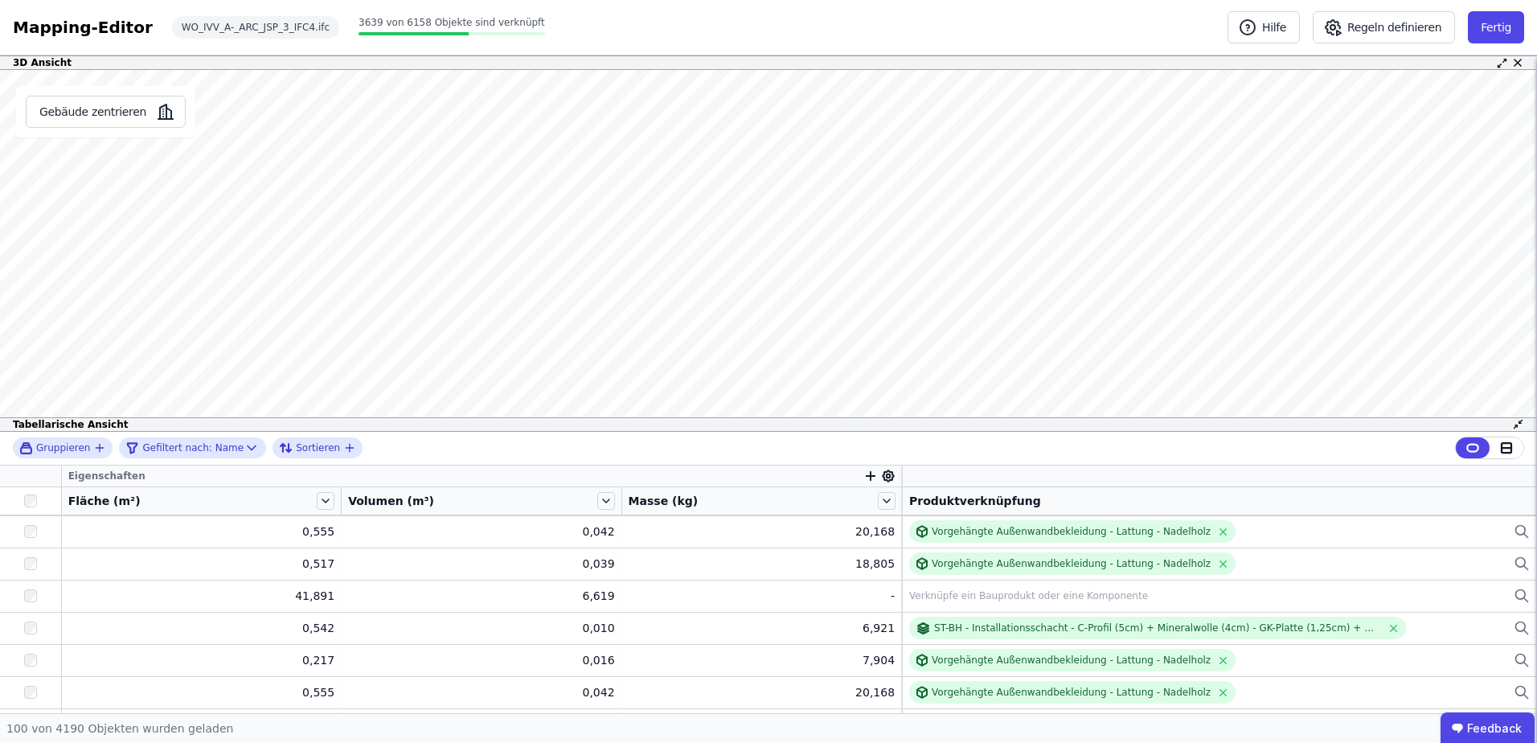
click at [865, 477] on icon "button" at bounding box center [870, 476] width 14 height 14
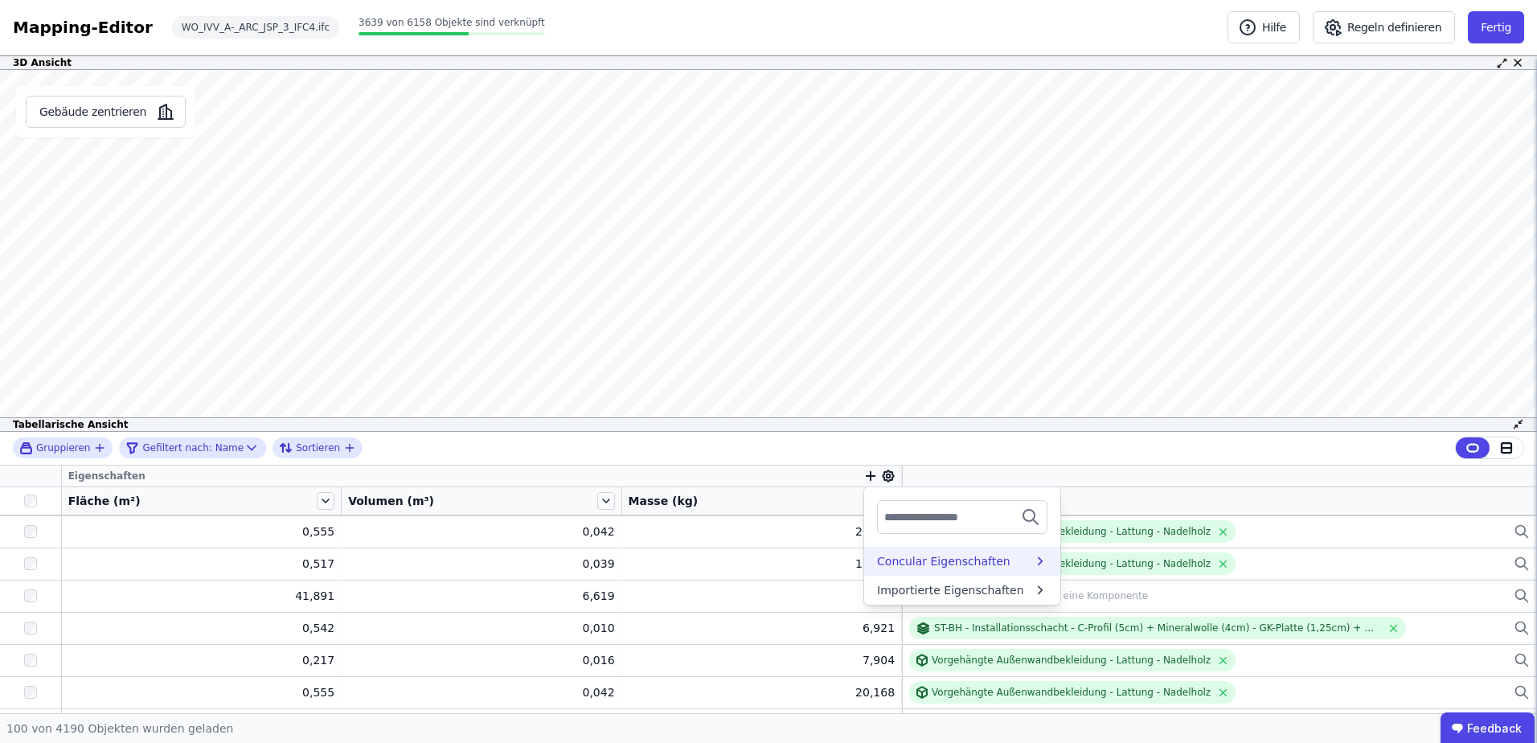
click at [895, 555] on div "Concular Eigenschaften" at bounding box center [943, 561] width 133 height 16
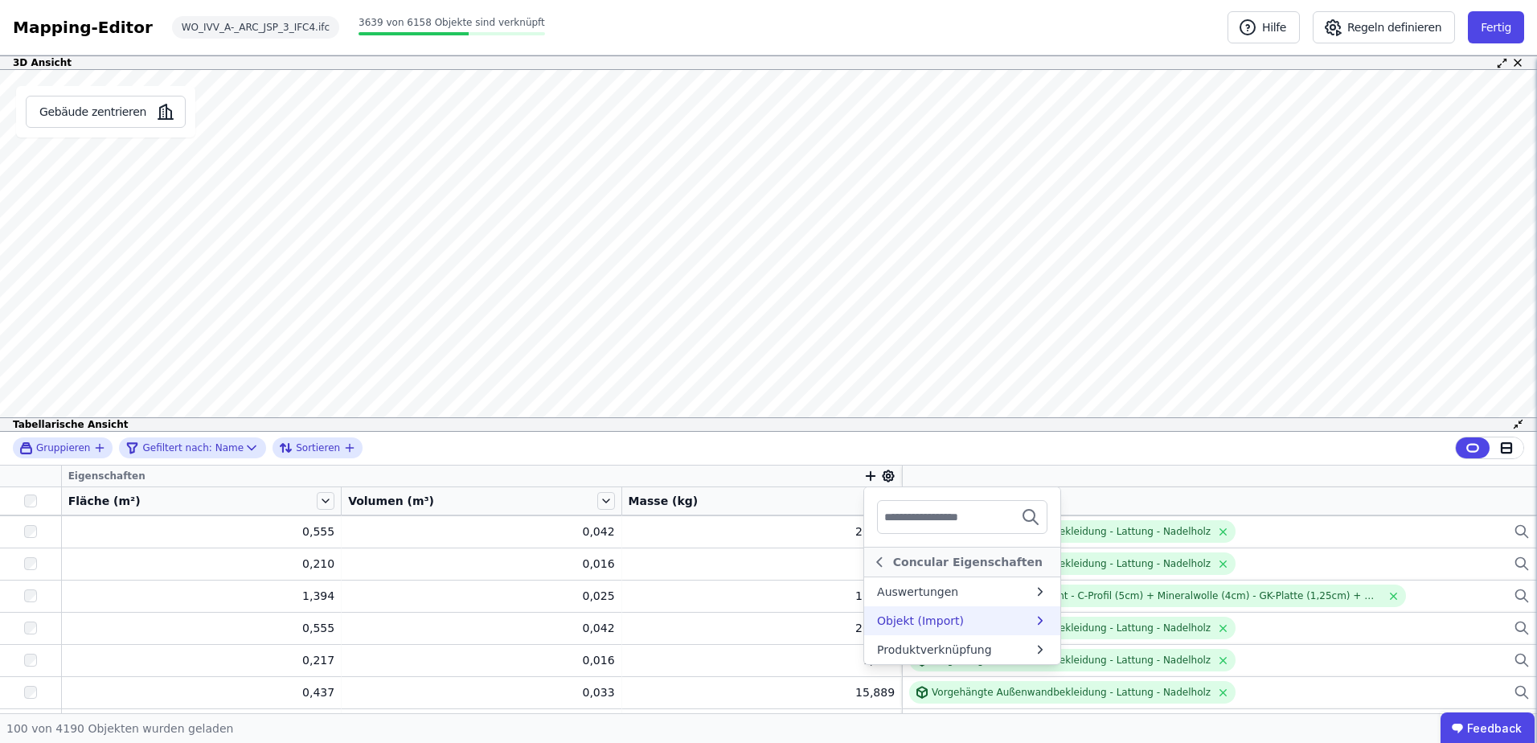
scroll to position [723, 0]
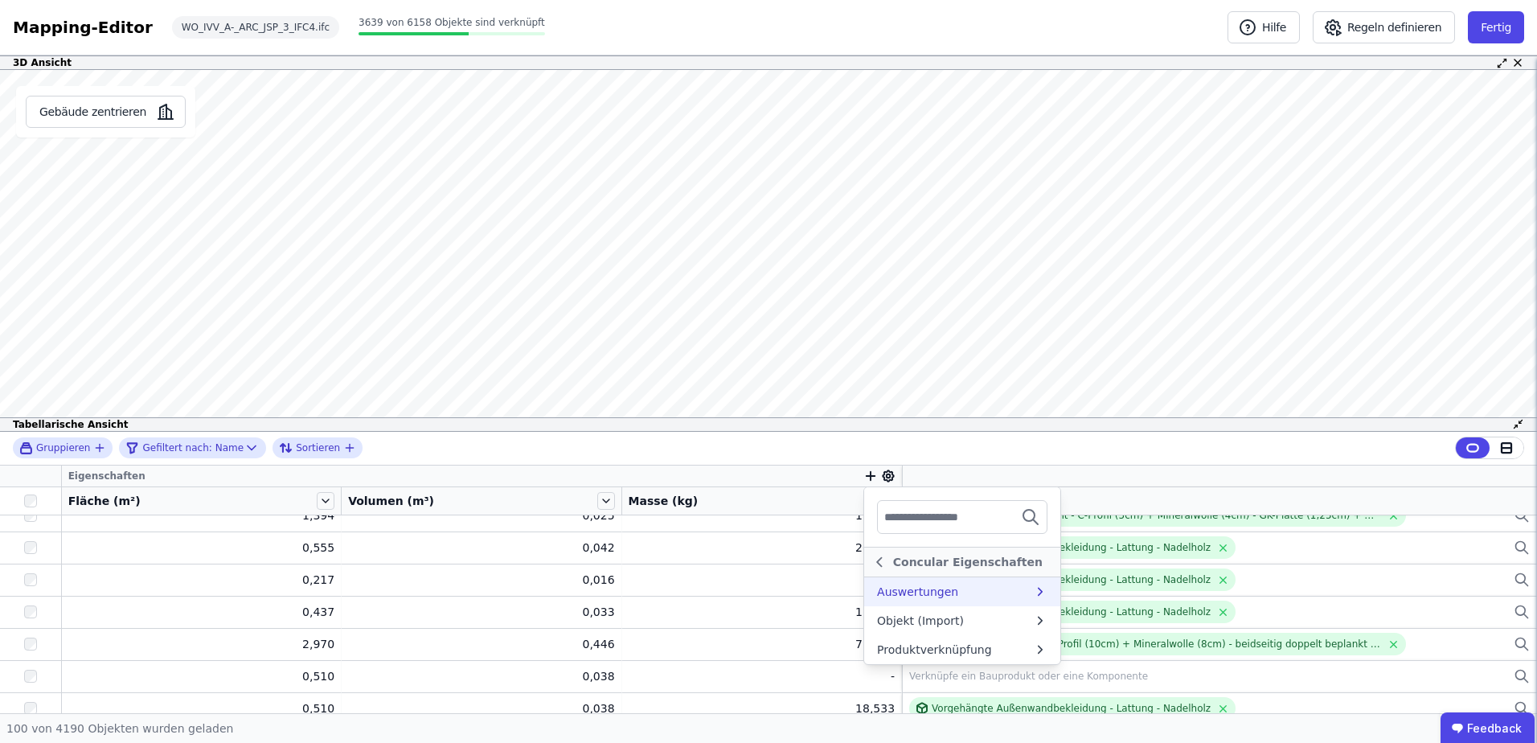
click at [945, 584] on div "Auswertungen" at bounding box center [955, 592] width 156 height 16
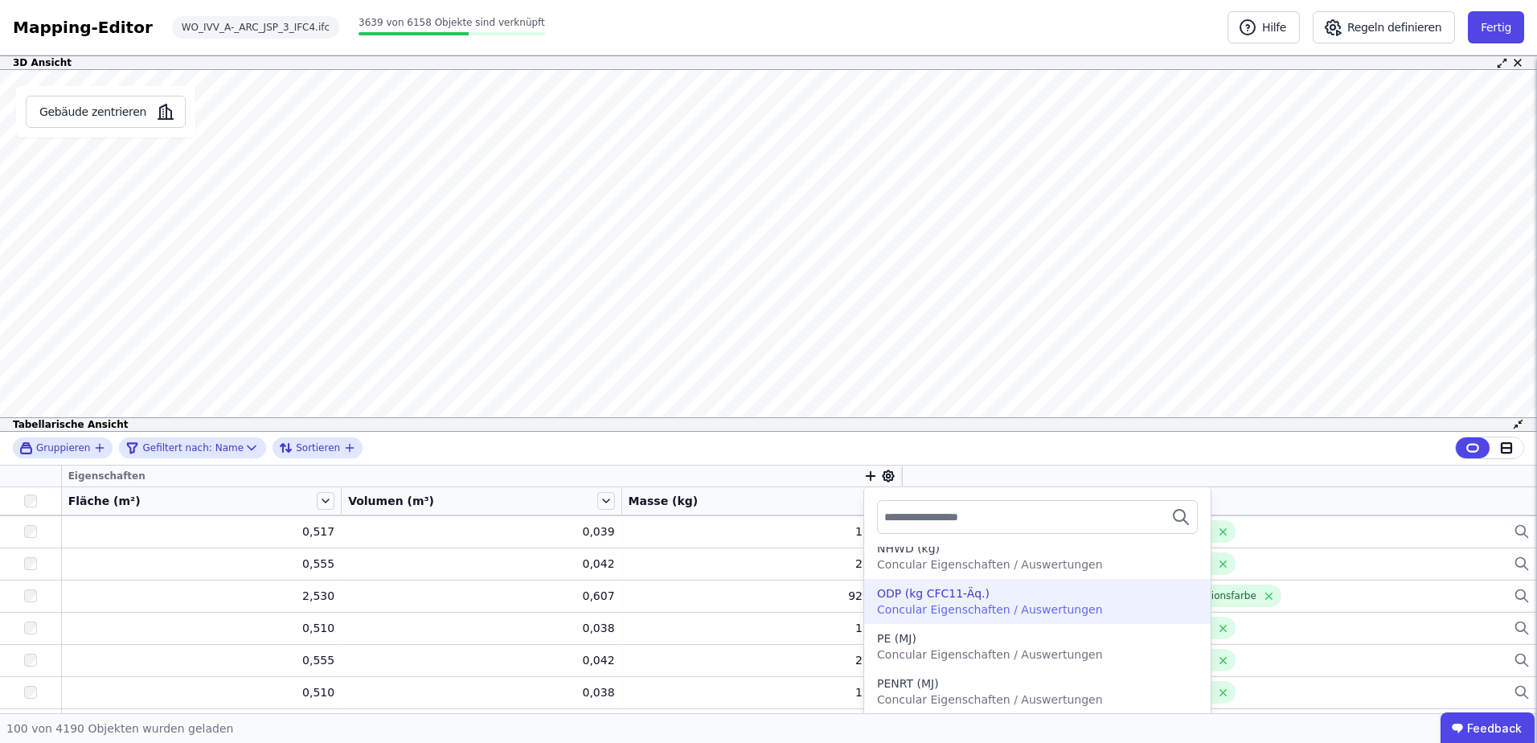
scroll to position [1206, 0]
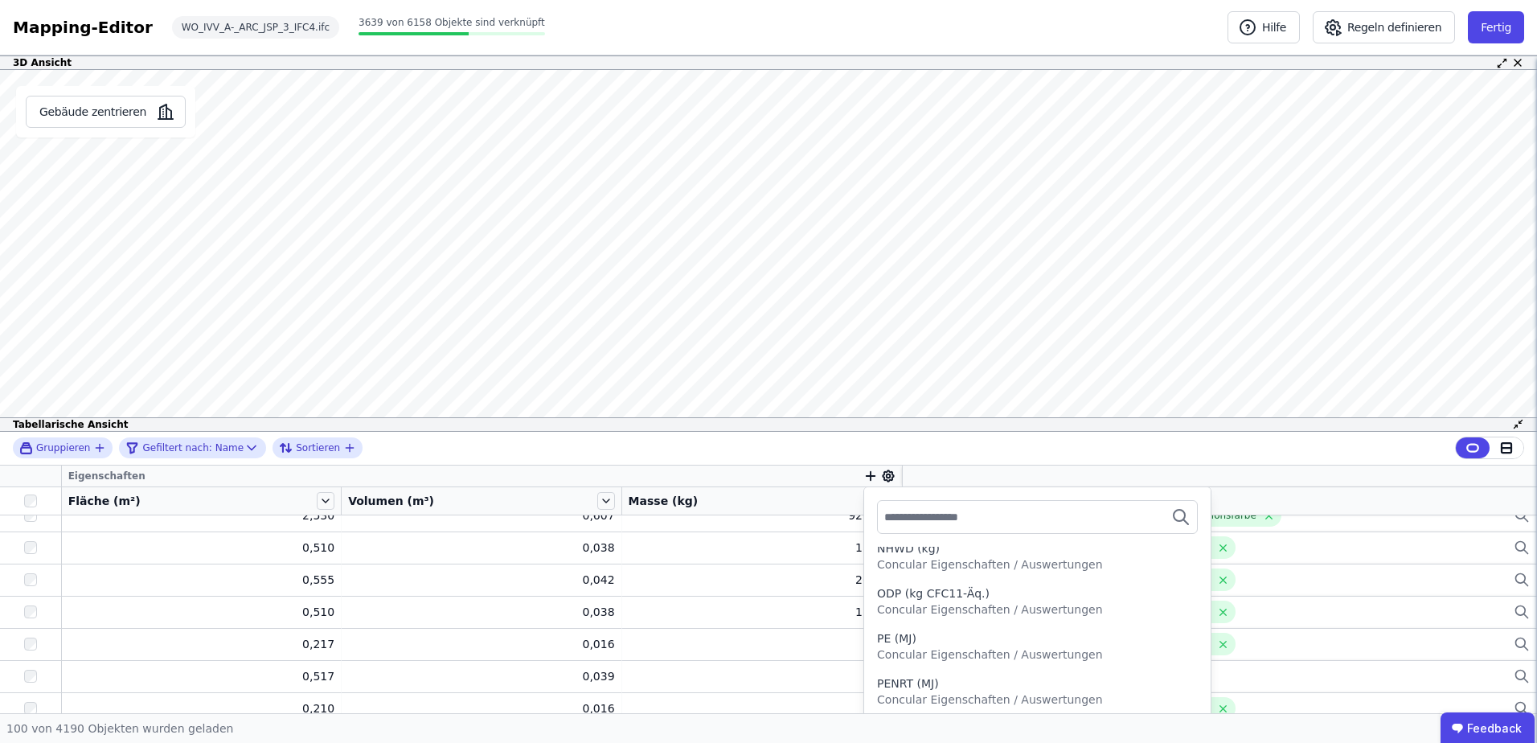
click at [867, 476] on icon "button" at bounding box center [871, 476] width 9 height 0
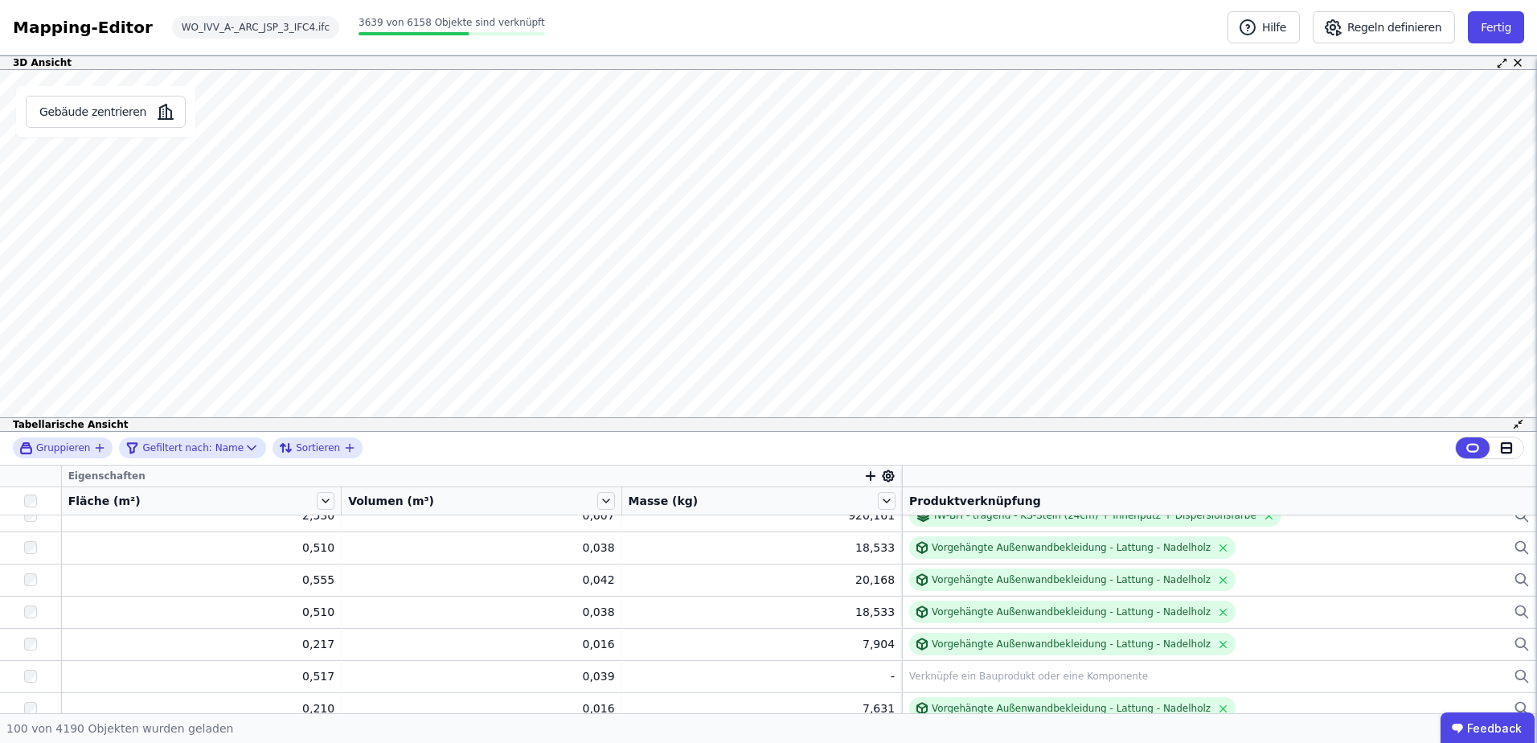
click at [865, 477] on icon "button" at bounding box center [870, 476] width 14 height 14
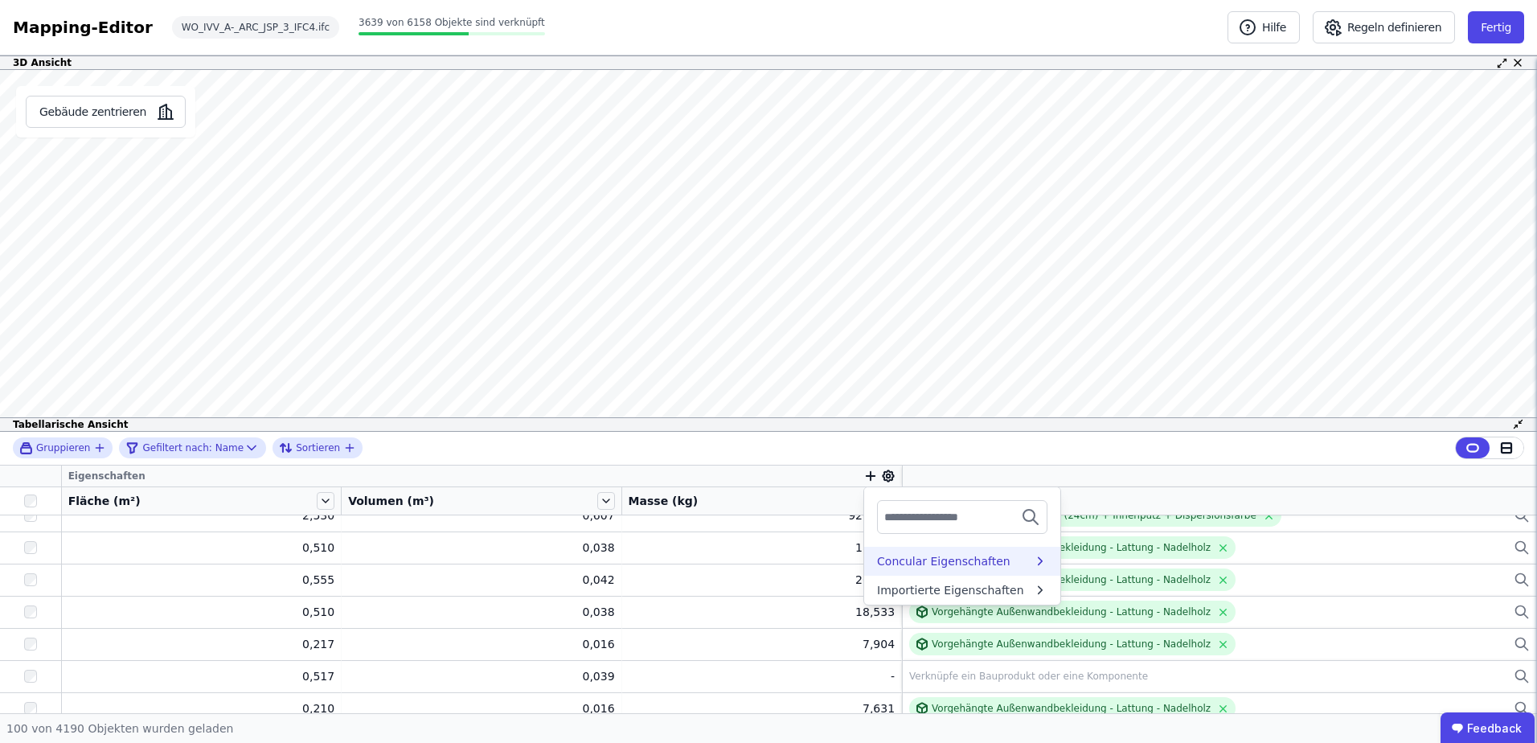
click at [928, 560] on div "Concular Eigenschaften" at bounding box center [943, 561] width 133 height 16
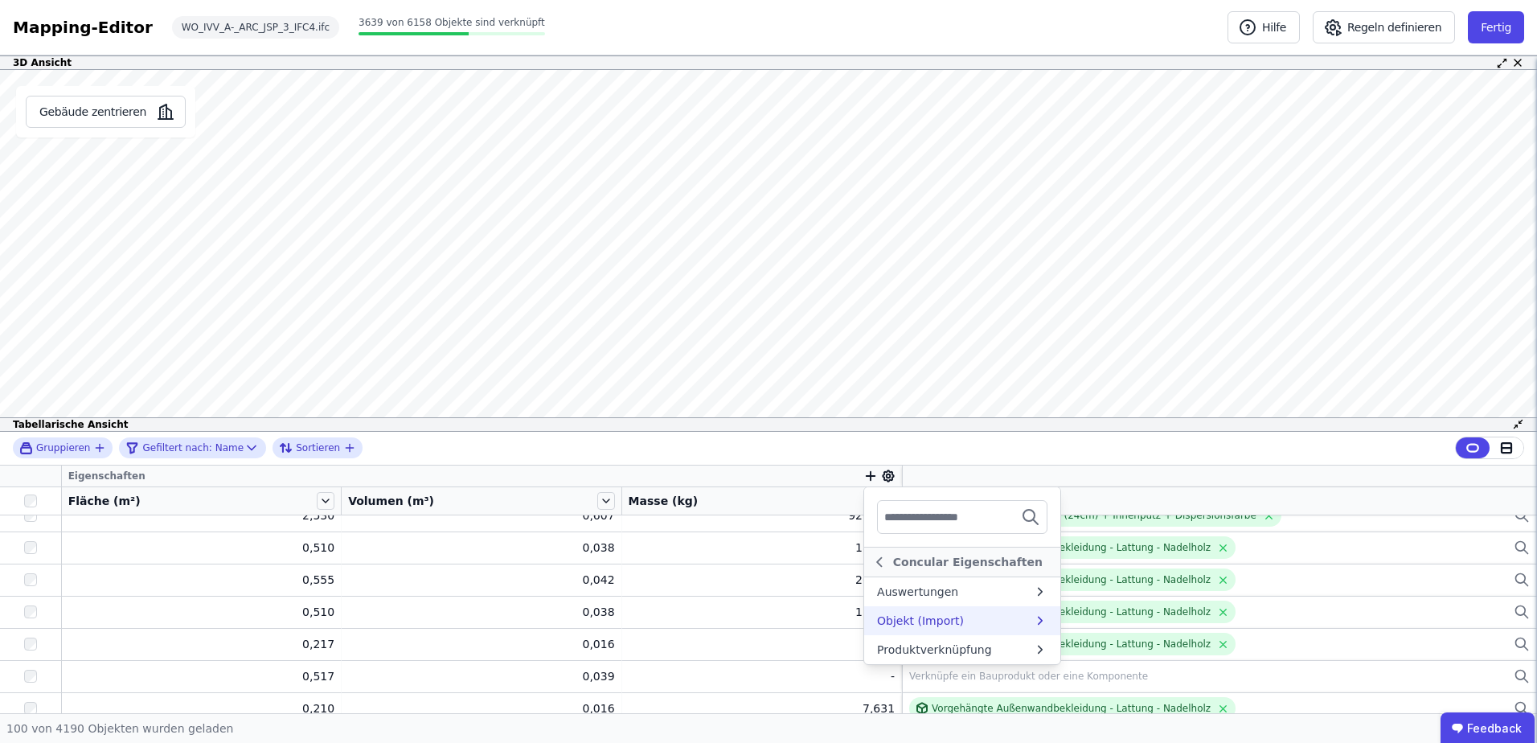
click at [924, 619] on div "Objekt (Import)" at bounding box center [920, 621] width 87 height 16
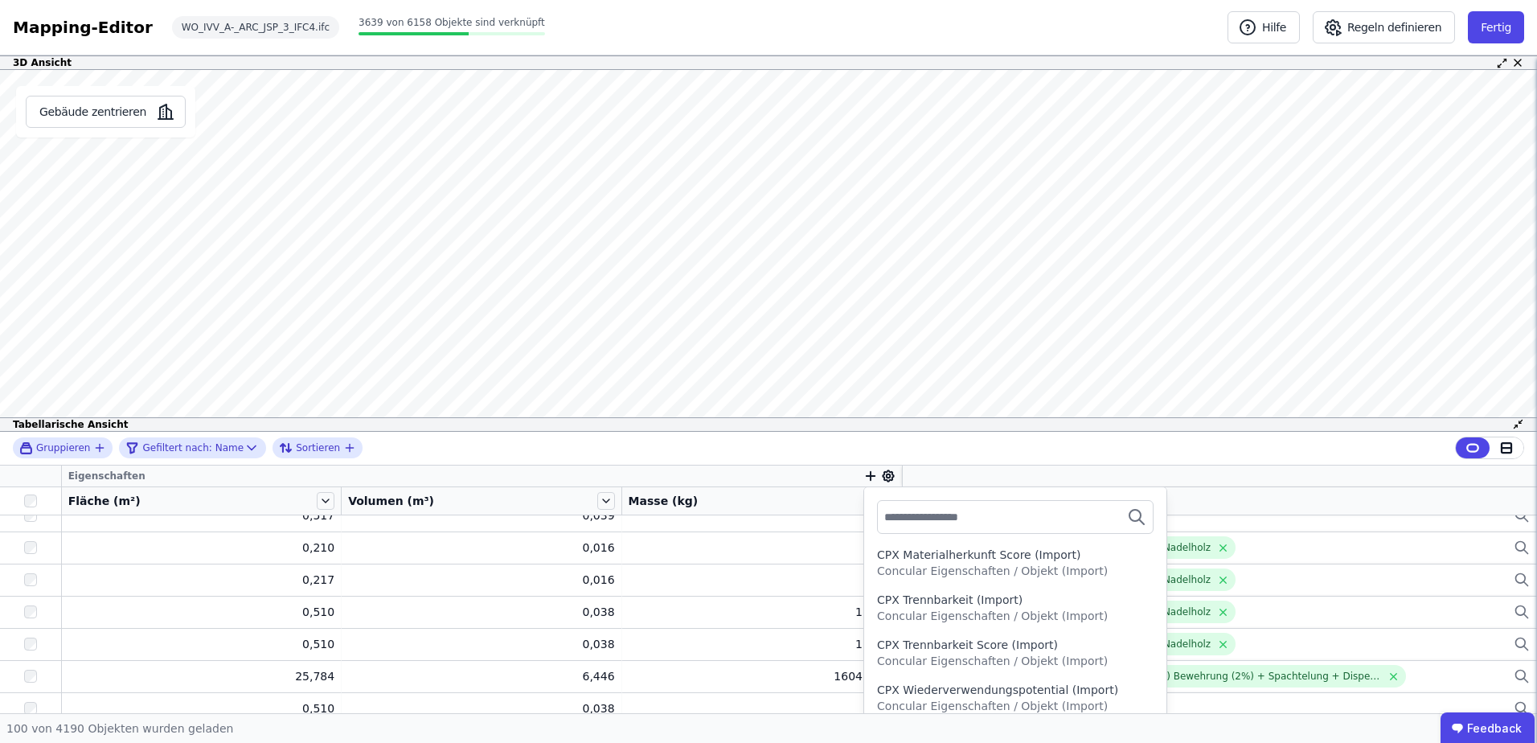
scroll to position [0, 0]
click at [871, 555] on icon at bounding box center [880, 561] width 18 height 19
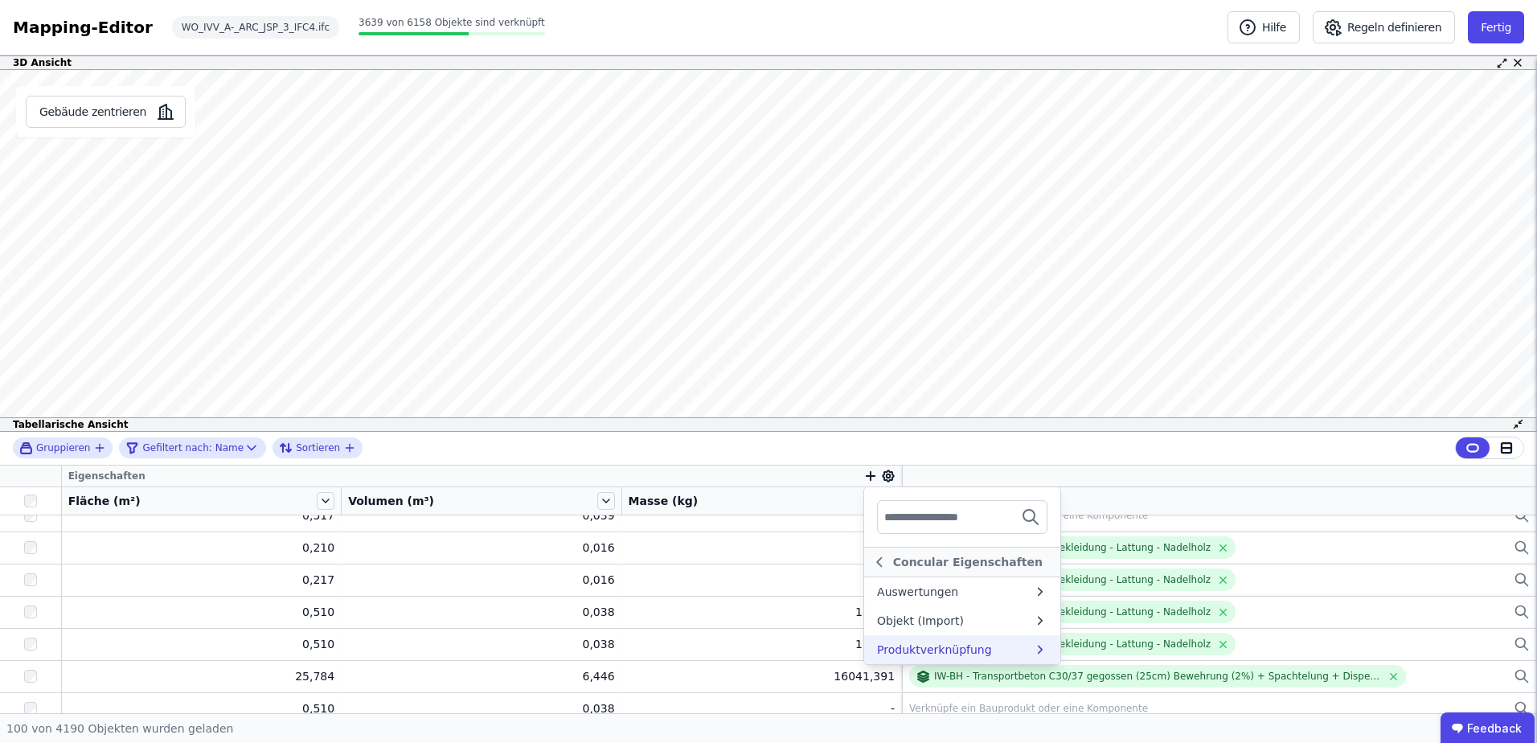
click at [916, 645] on div "Produktverknüpfung" at bounding box center [934, 649] width 115 height 16
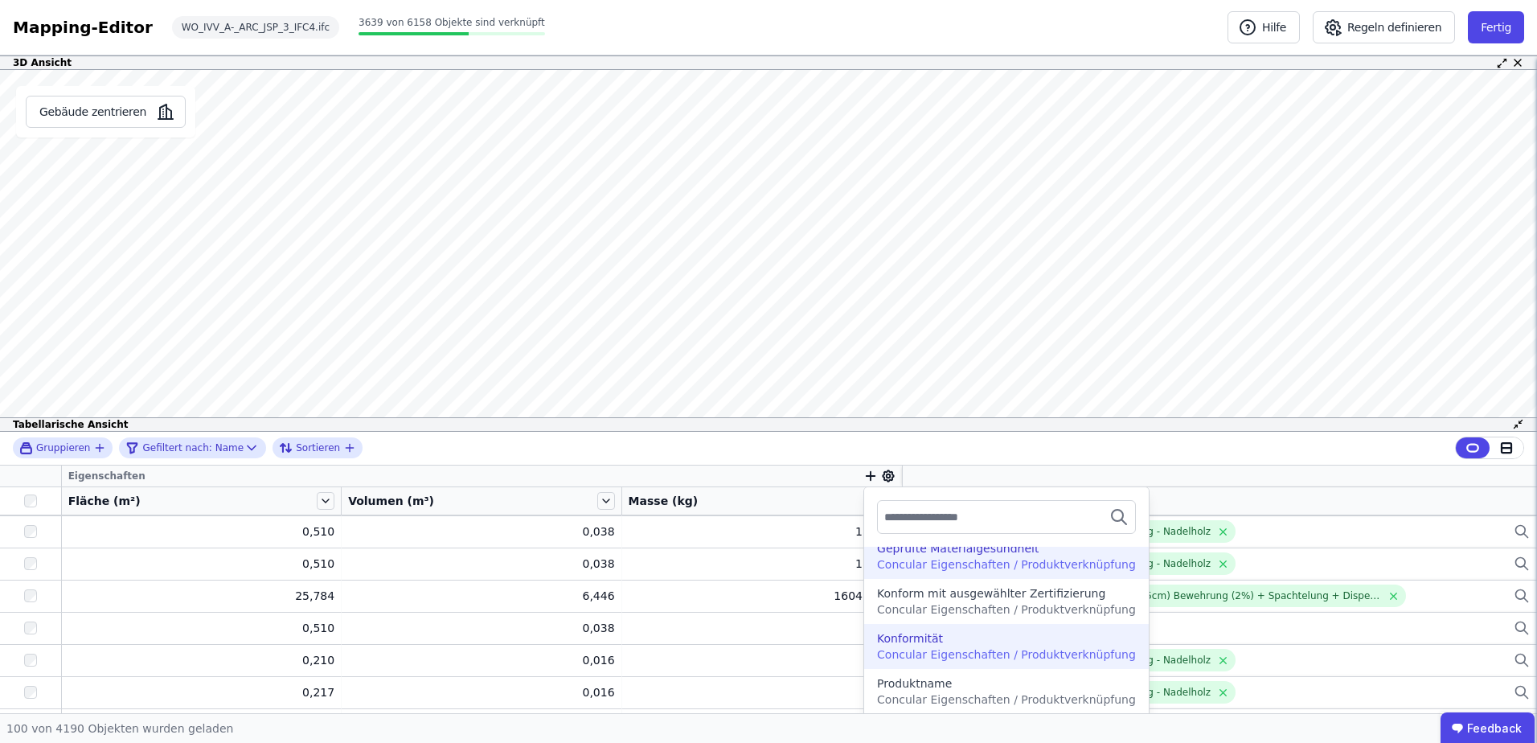
scroll to position [1527, 0]
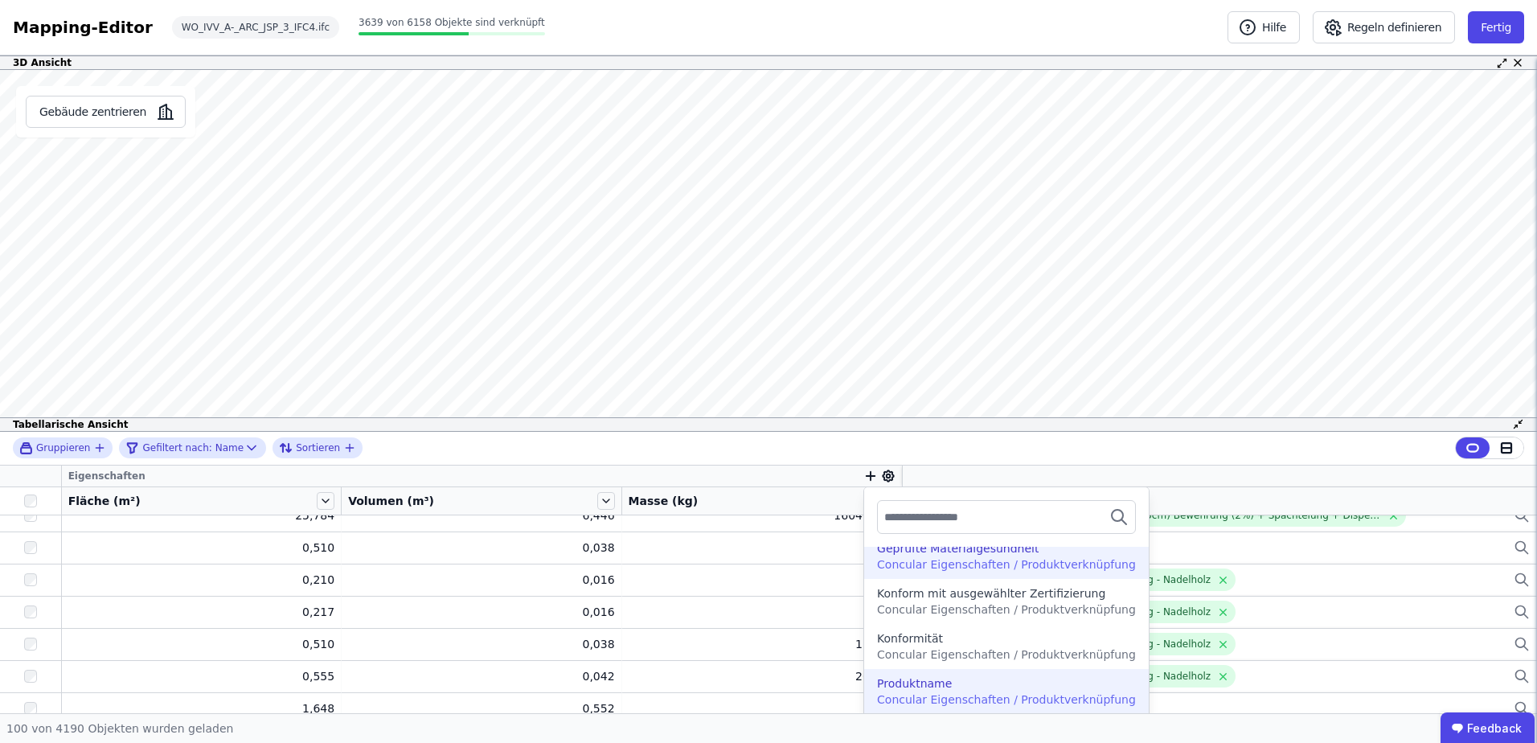
click at [931, 682] on div "Produktname" at bounding box center [914, 683] width 75 height 16
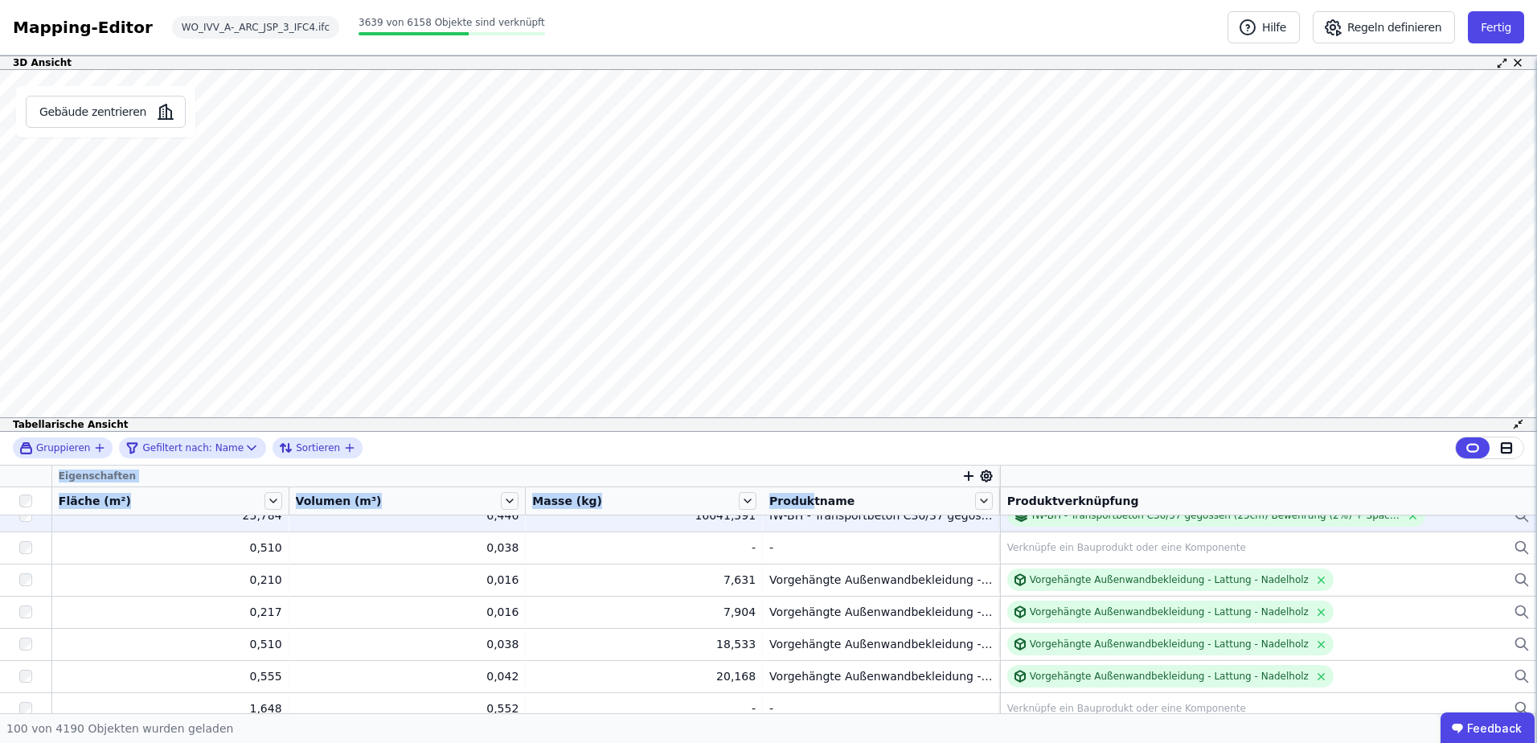
drag, startPoint x: 800, startPoint y: 502, endPoint x: 813, endPoint y: 528, distance: 28.8
click at [773, 529] on table "Eigenschaften Fläche (m²) Volumen (m³) Masse (kg) Produktname Produktverknüpfun…" at bounding box center [768, 570] width 1537 height 3265
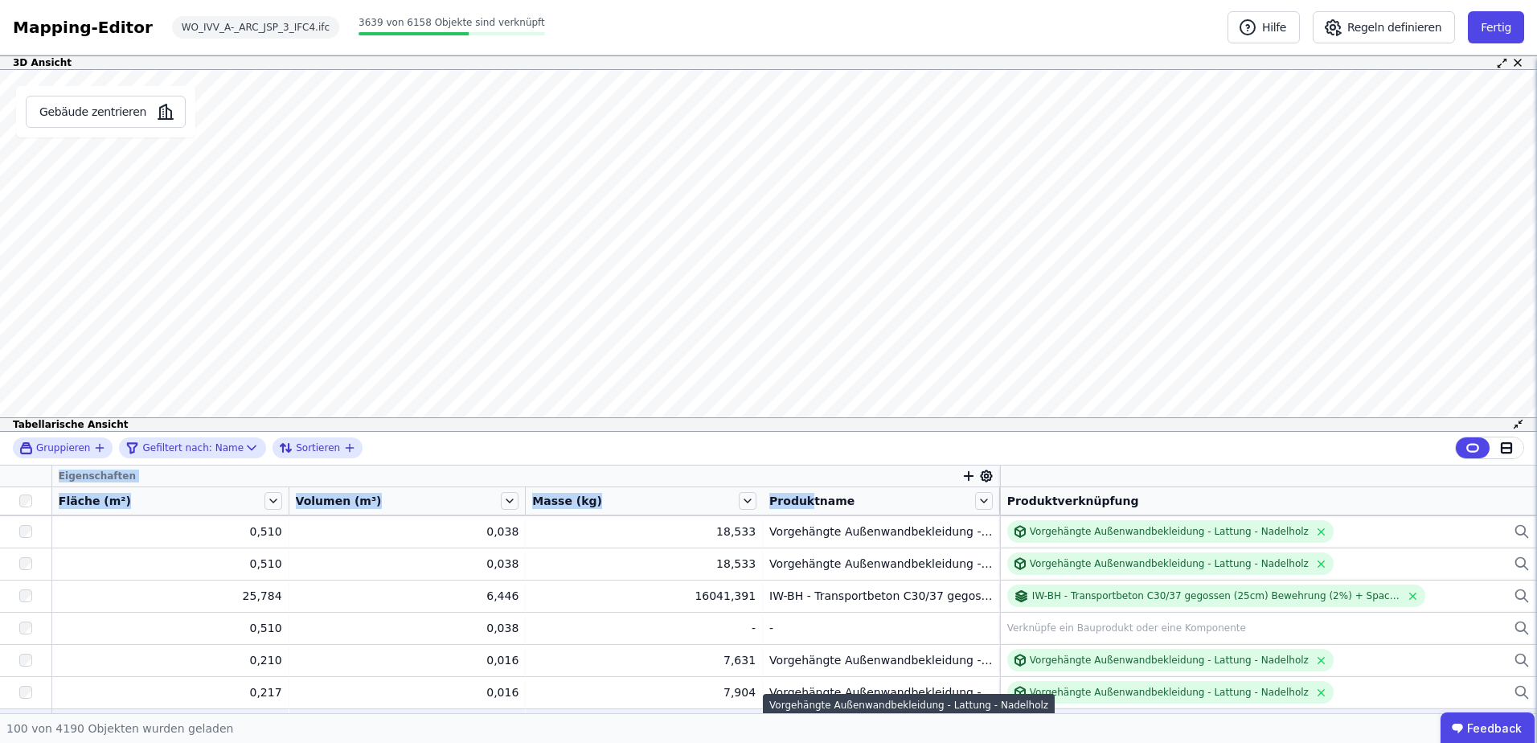
scroll to position [1608, 0]
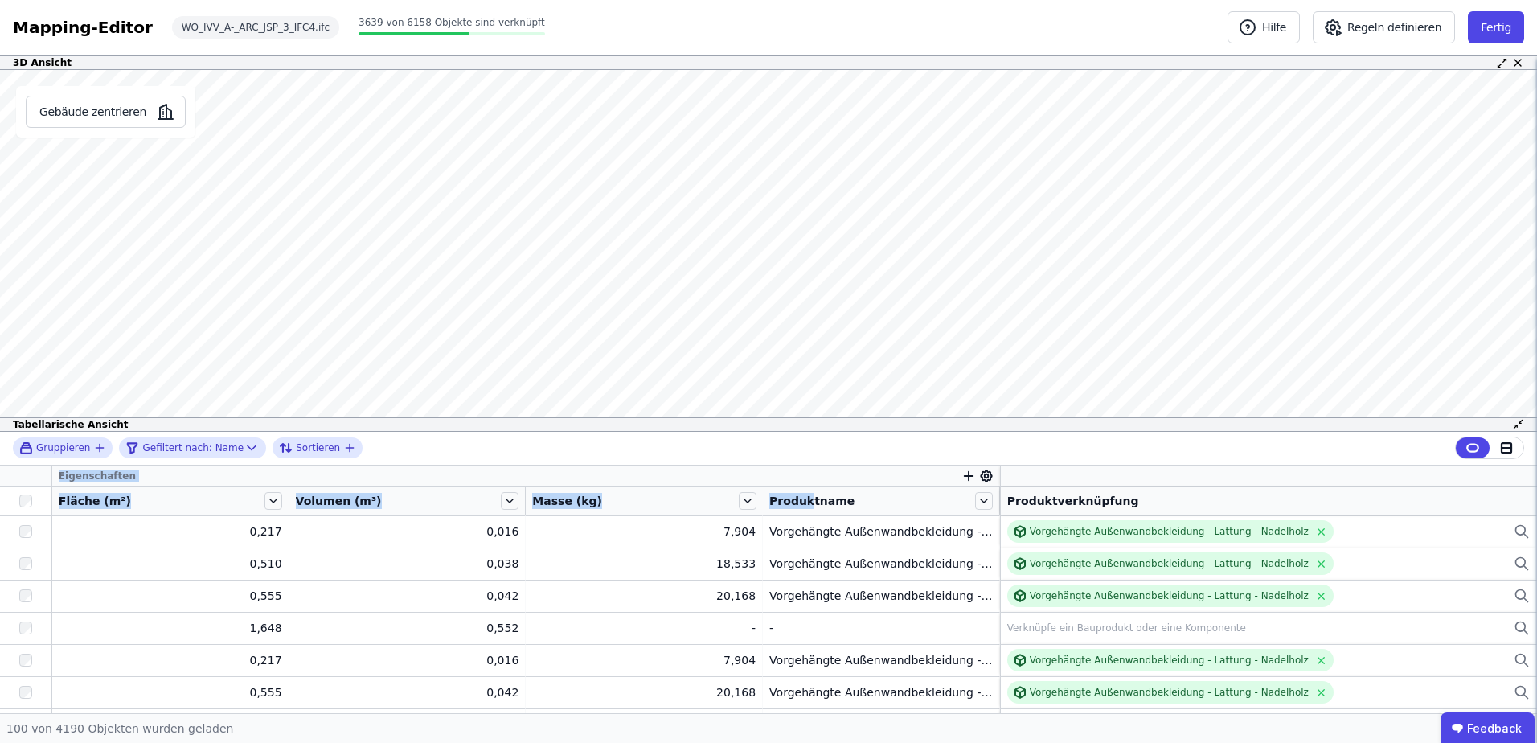
click at [969, 473] on icon "button" at bounding box center [969, 476] width 0 height 9
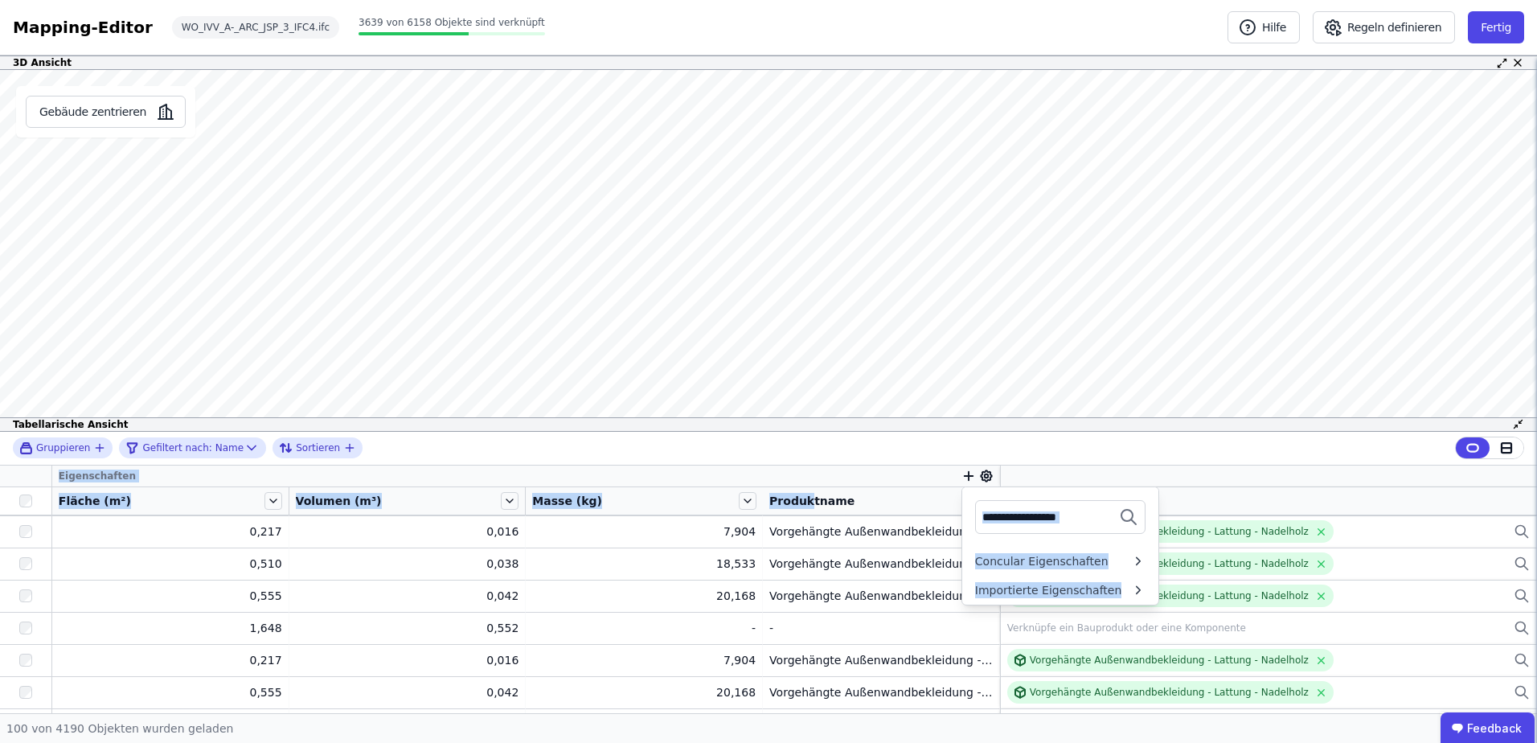
click at [974, 470] on div "Gruppieren Gefiltert nach: Name Sortieren Eigenschaften Concular Eigenschaften …" at bounding box center [768, 572] width 1537 height 281
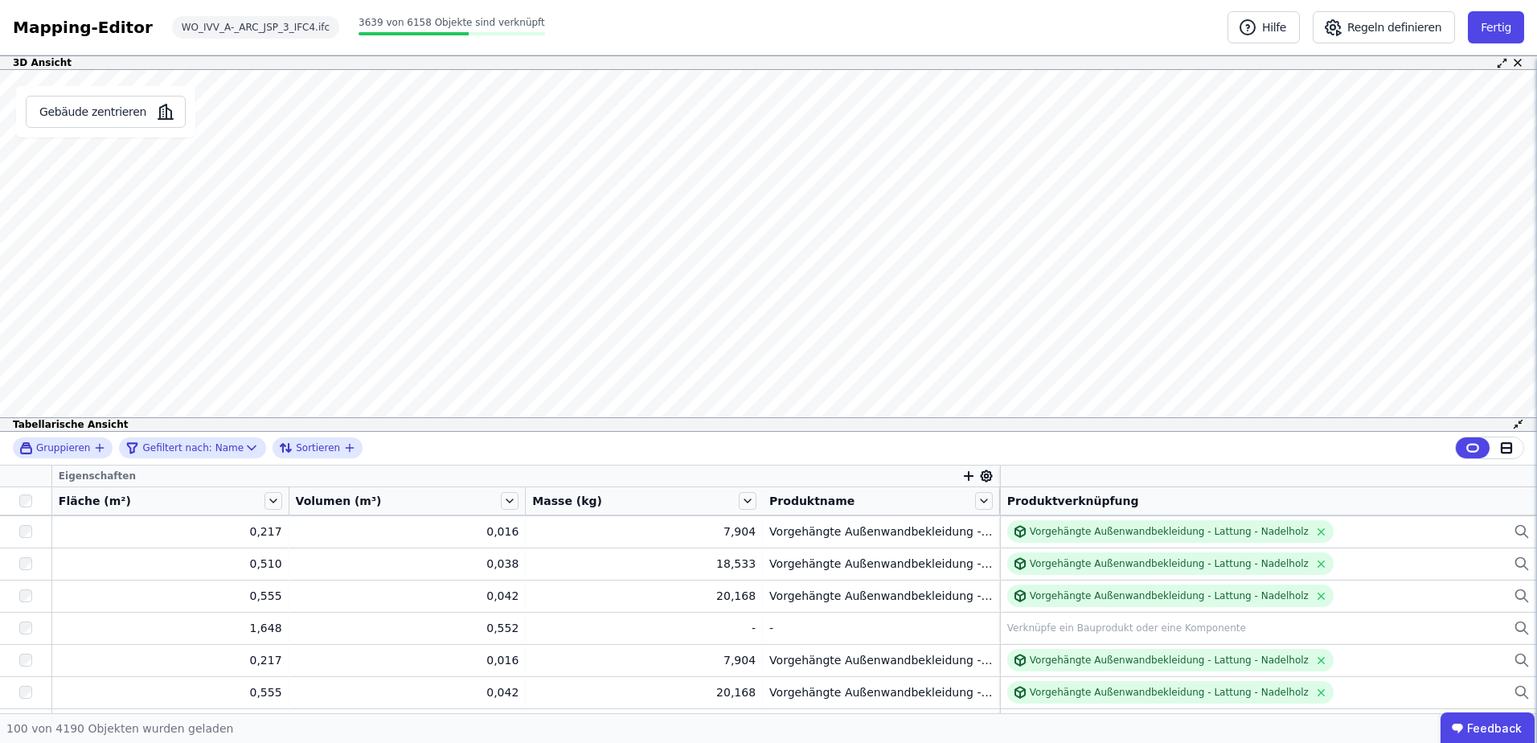
click at [985, 478] on icon at bounding box center [987, 476] width 4 height 4
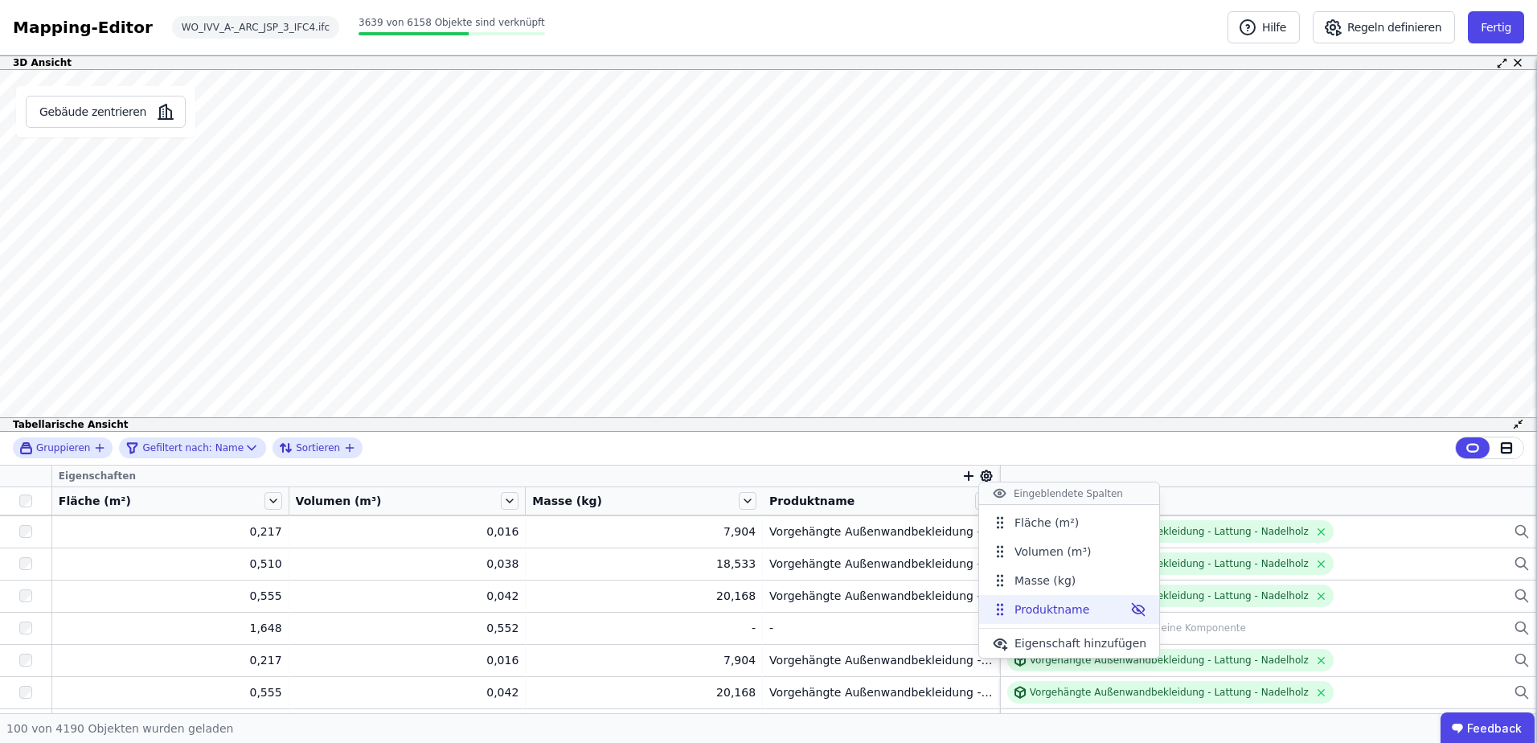
click at [1130, 609] on icon at bounding box center [1138, 609] width 16 height 16
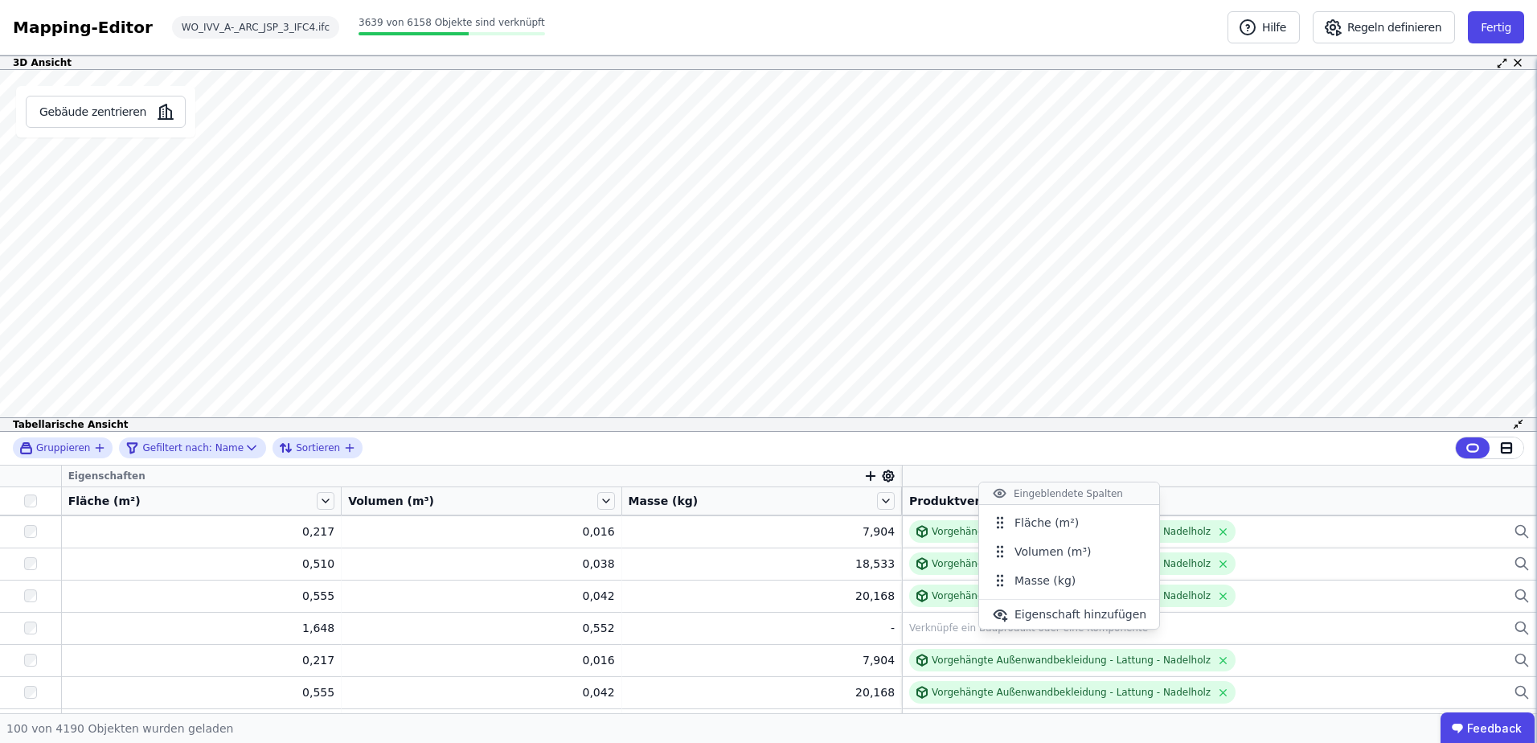
click at [43, 473] on div "Gruppieren Gefiltert nach: Name Sortieren Eigenschaften Fläche (m²) Volumen (m³…" at bounding box center [768, 572] width 1537 height 281
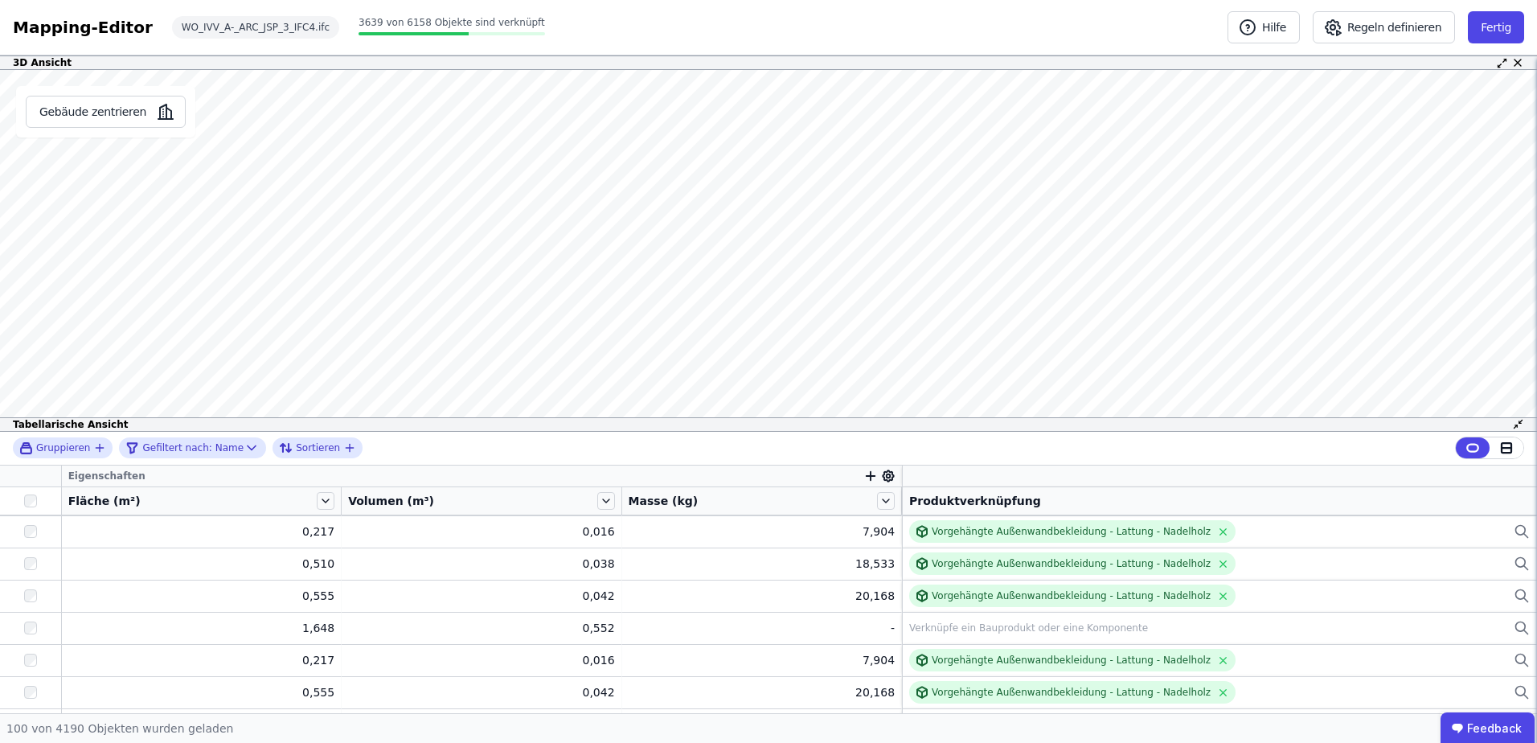
click at [39, 469] on th at bounding box center [31, 476] width 62 height 22
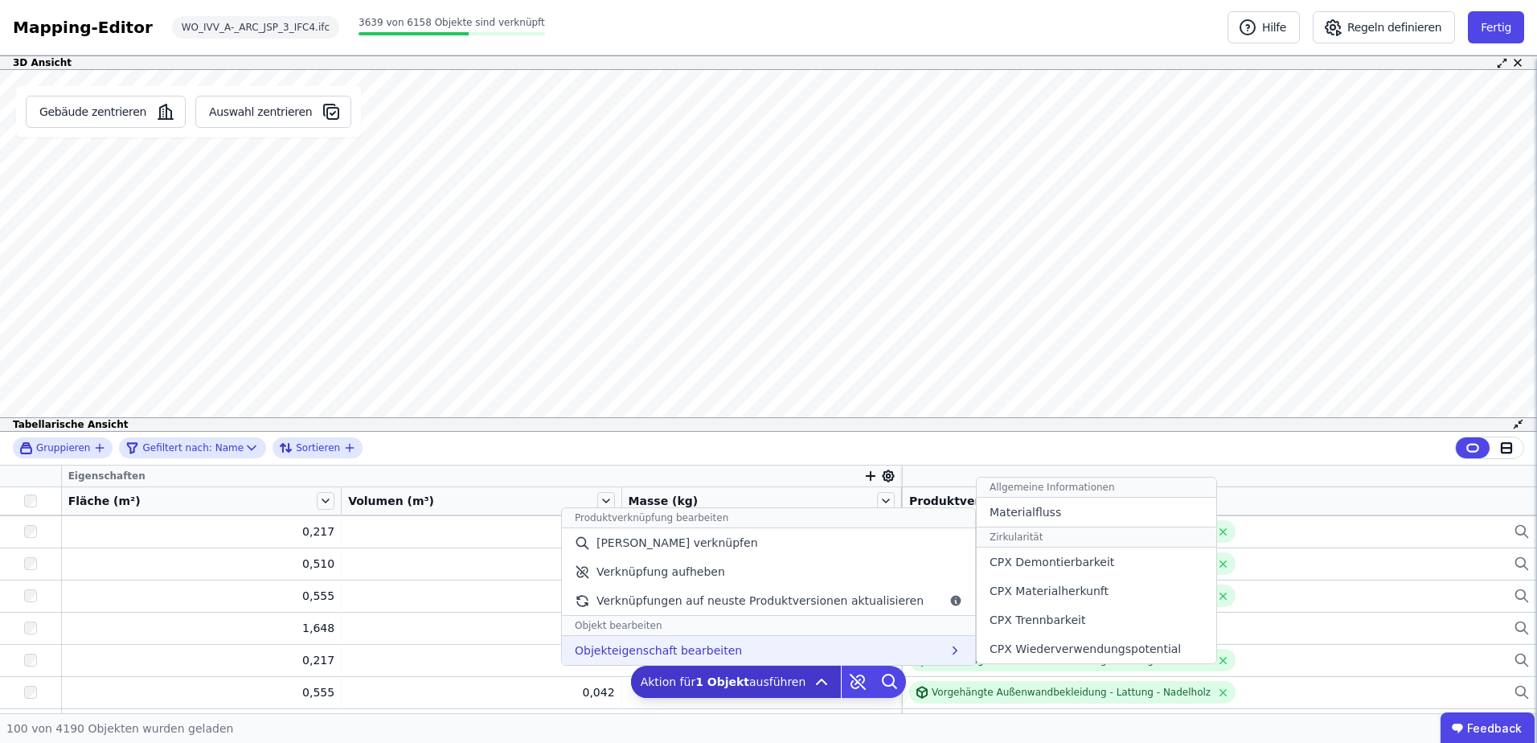
click at [811, 643] on div "Objekteigenschaft bearbeiten Allgemeine Informationen Materialfluss Zirkularitä…" at bounding box center [768, 650] width 413 height 29
click at [625, 650] on span "Objekteigenschaft bearbeiten" at bounding box center [658, 650] width 167 height 16
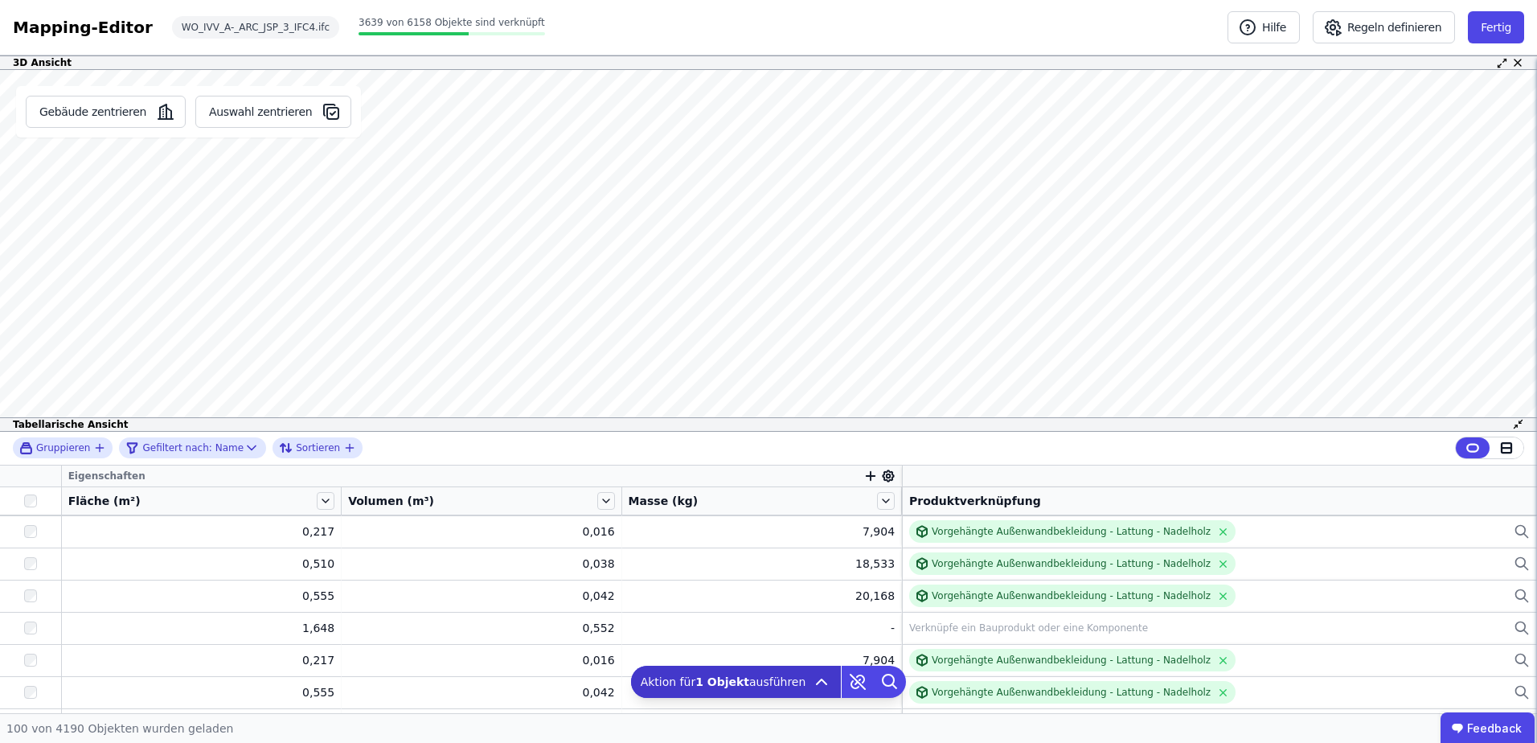
click at [412, 441] on div "Gruppieren Gefiltert nach: Name Sortieren" at bounding box center [768, 449] width 1537 height 34
click at [244, 450] on icon at bounding box center [252, 448] width 16 height 16
select select "********"
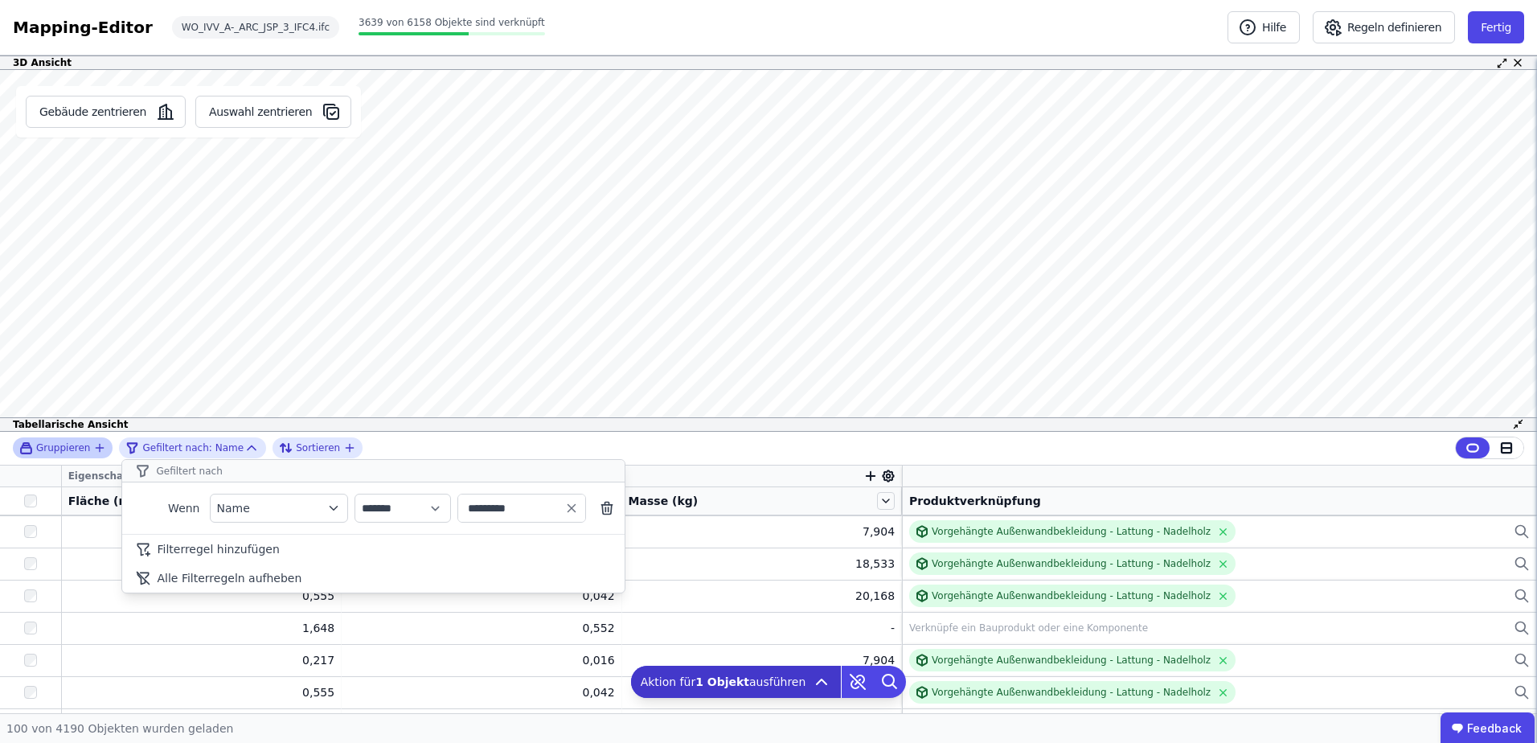
click at [97, 453] on icon "button" at bounding box center [99, 447] width 13 height 13
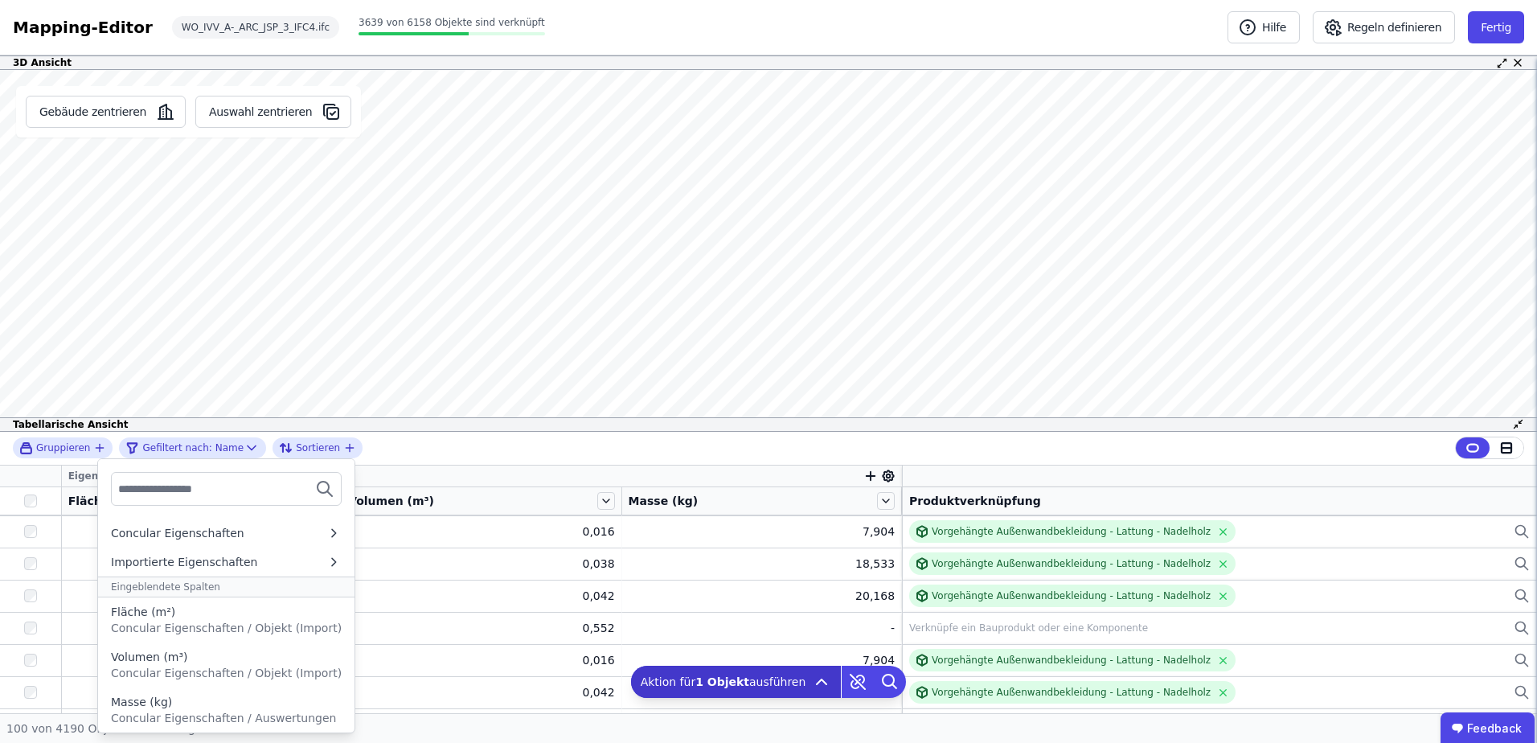
click at [387, 446] on div "Gruppieren Concular Eigenschaften Importierte Eigenschaften Eingeblendete Spalt…" at bounding box center [768, 449] width 1537 height 34
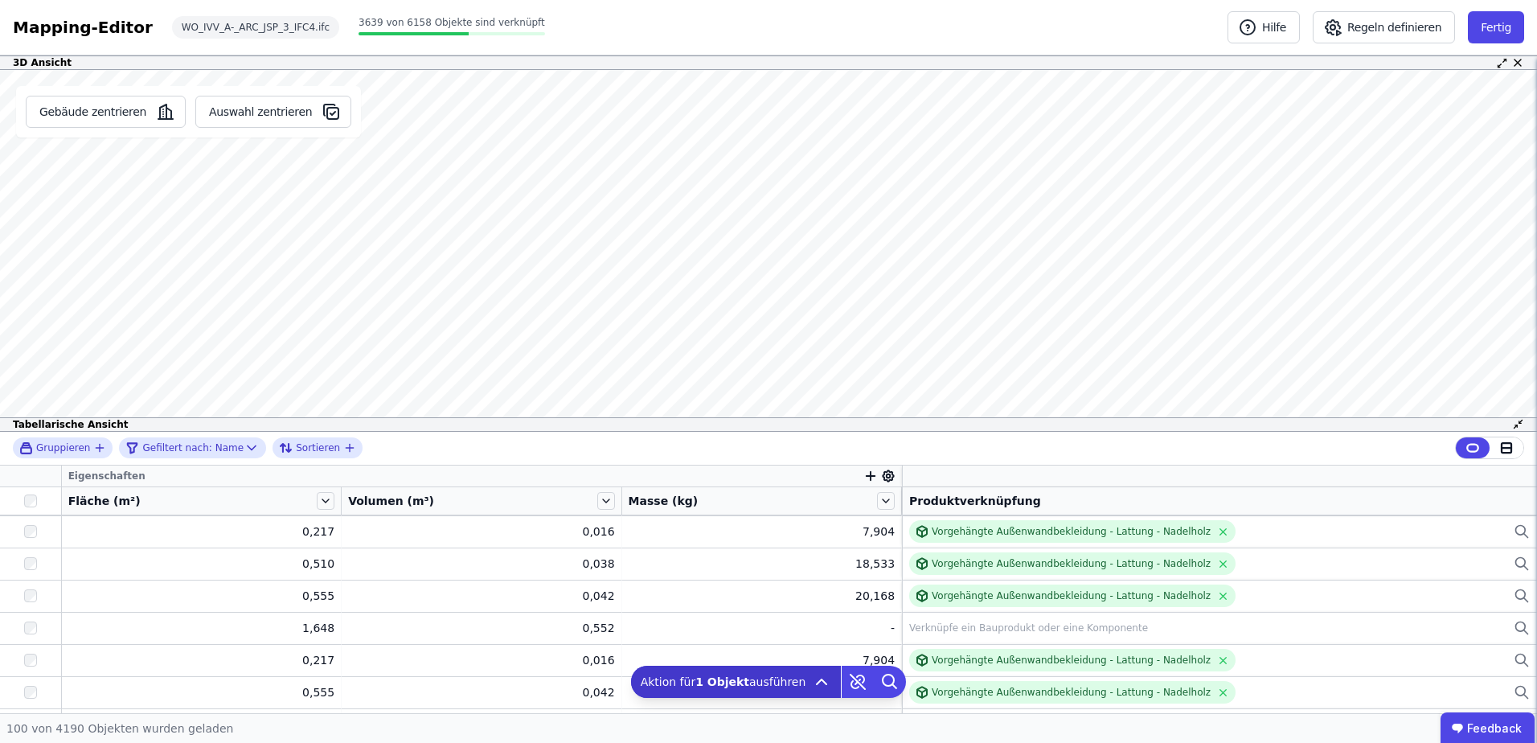
scroll to position [1391, 0]
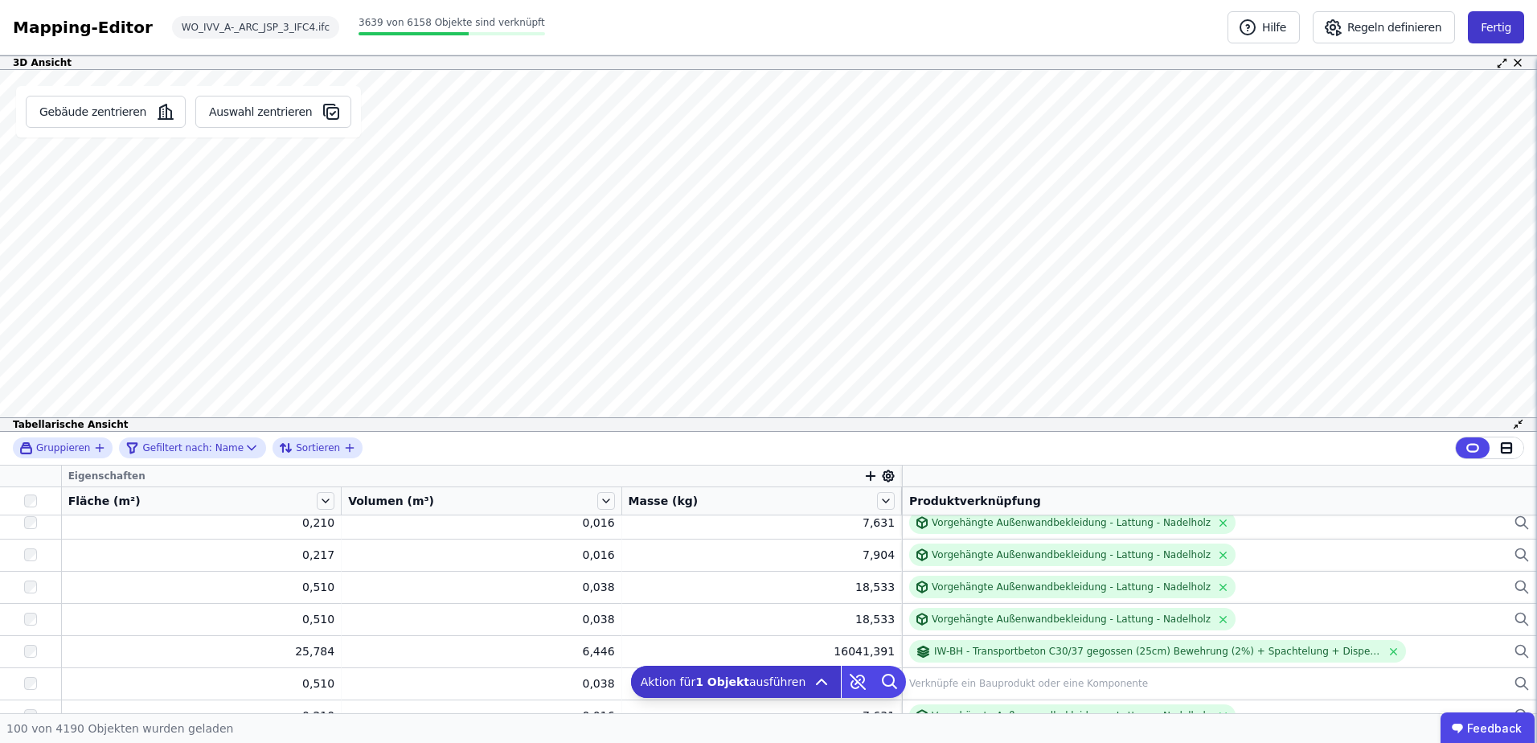
click at [1477, 25] on button "Fertig" at bounding box center [1496, 27] width 56 height 32
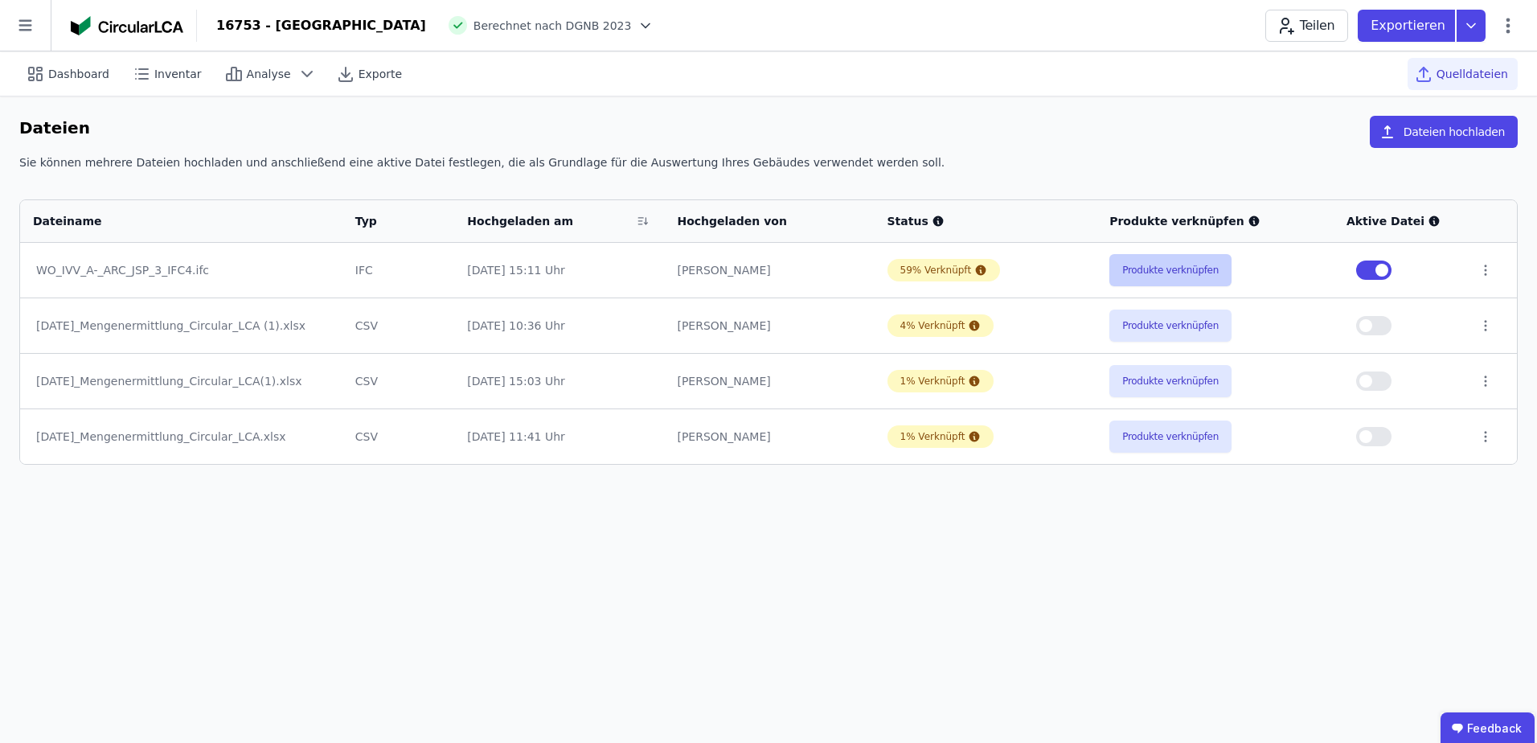
click at [1142, 268] on button "Produkte verknüpfen" at bounding box center [1170, 270] width 122 height 32
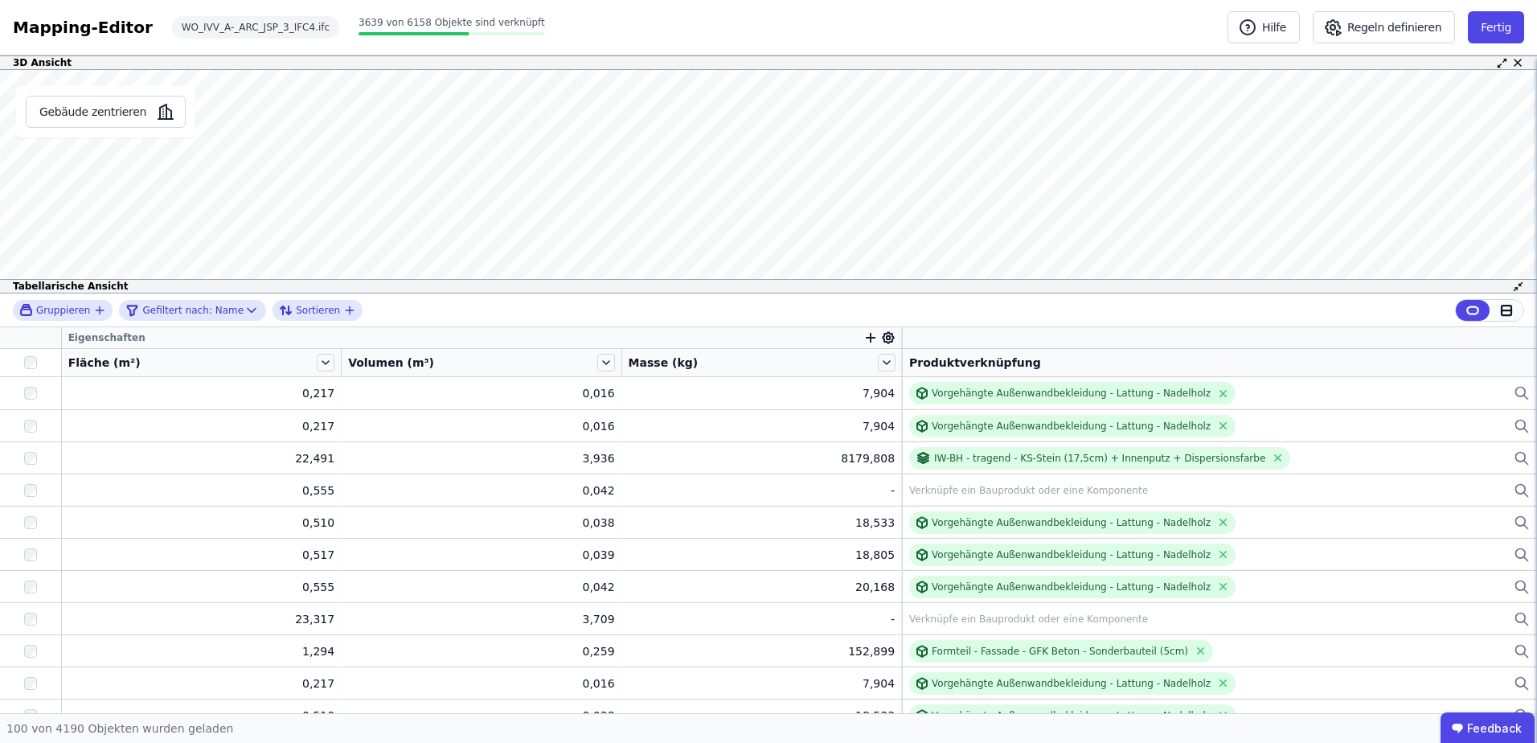
click at [1514, 309] on div at bounding box center [1507, 310] width 34 height 21
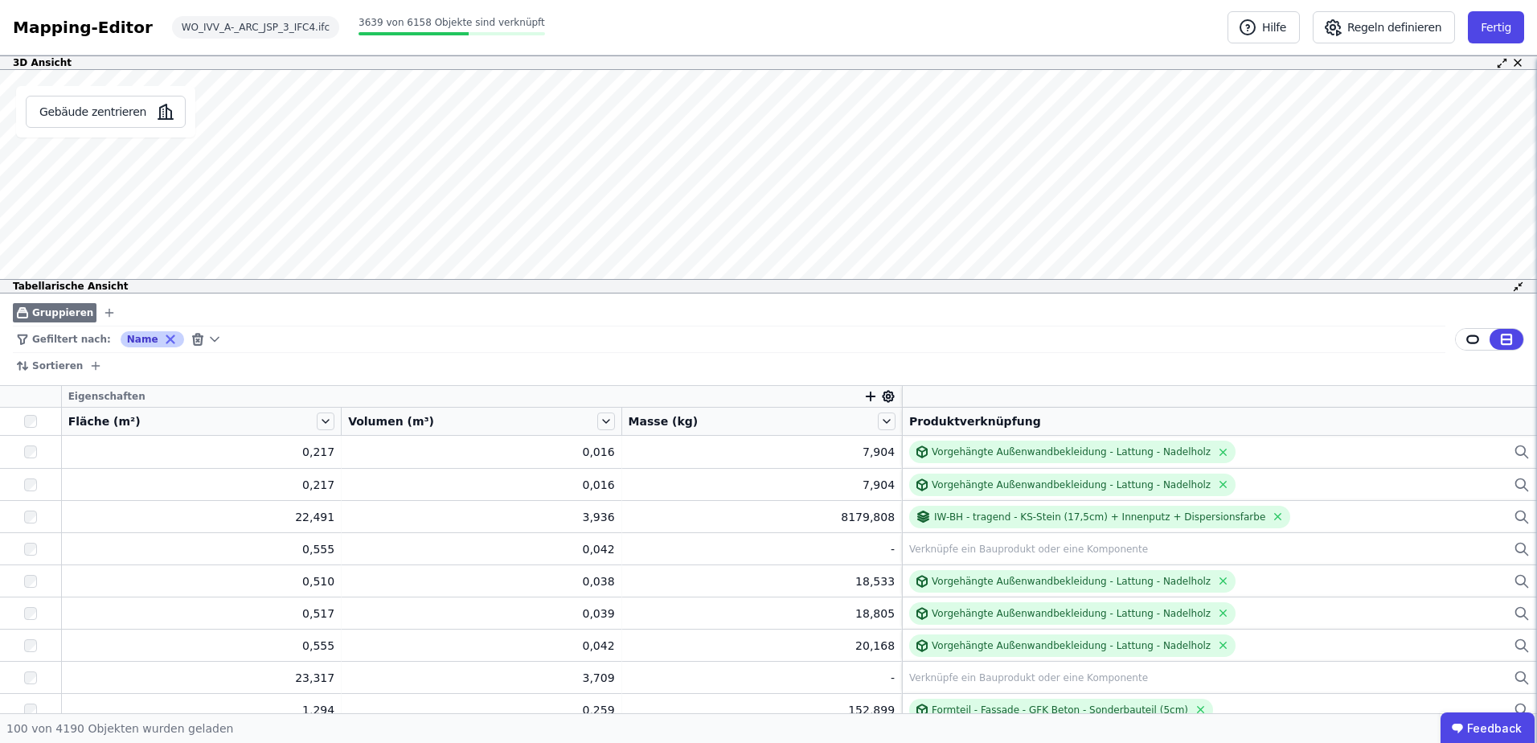
click at [163, 339] on icon at bounding box center [170, 339] width 14 height 14
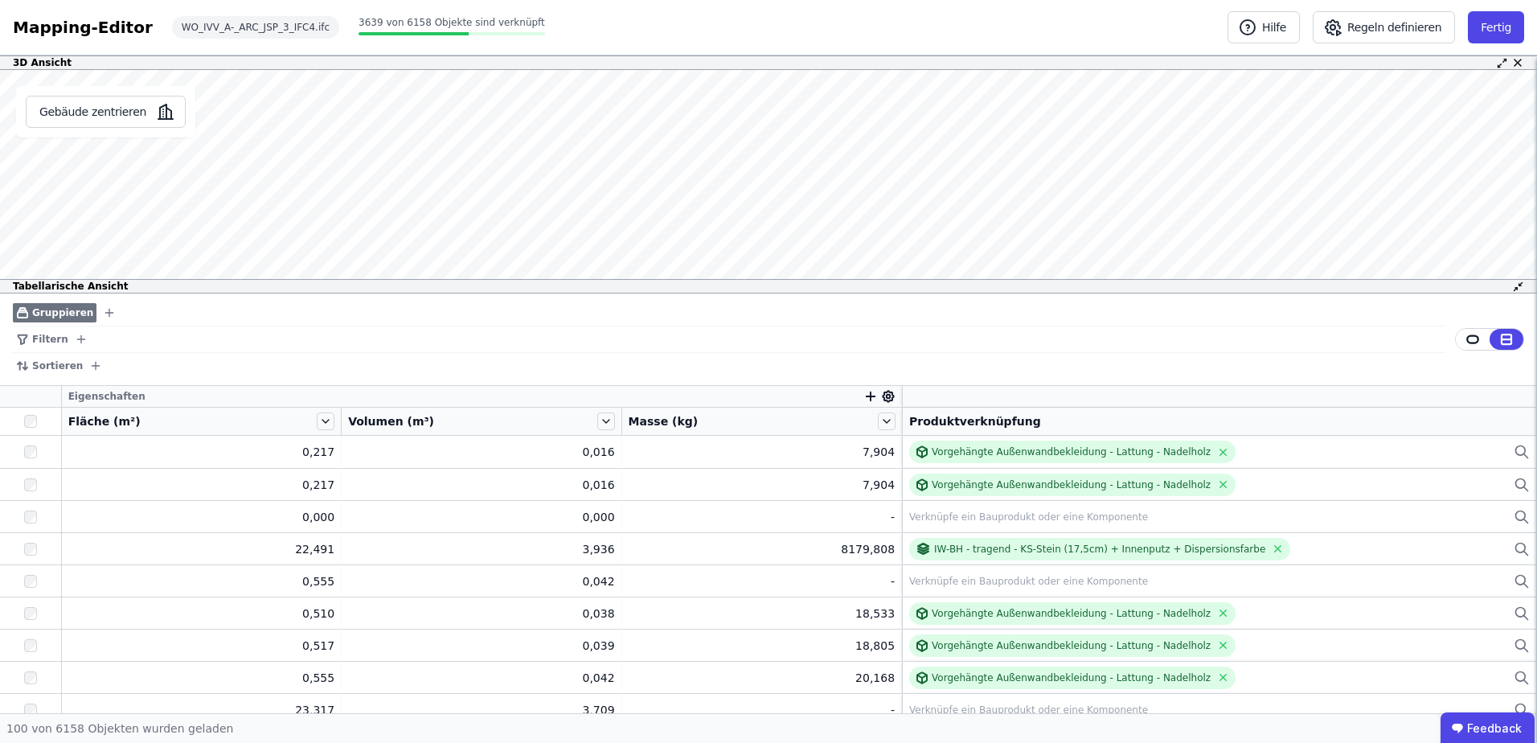
click at [103, 312] on icon "button" at bounding box center [109, 312] width 13 height 13
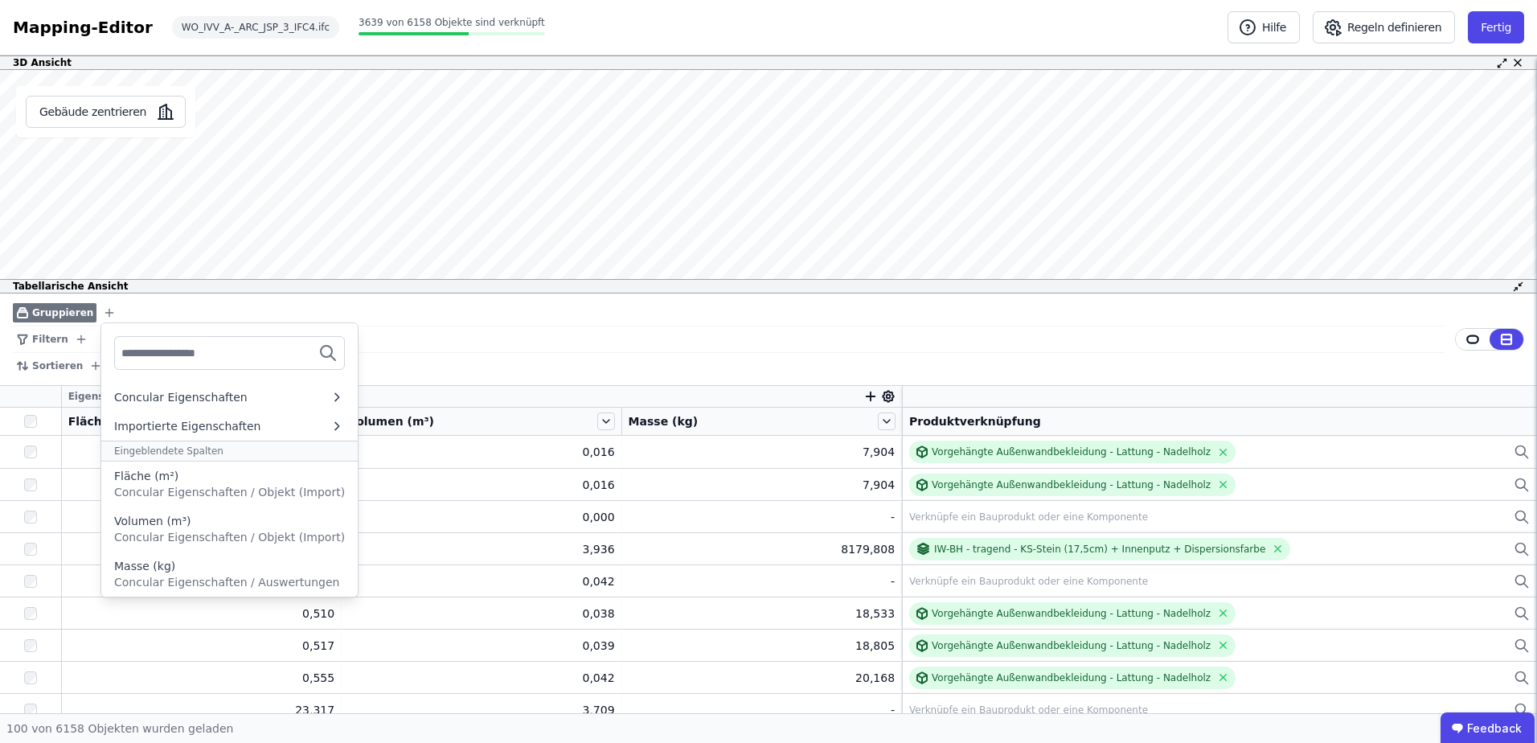
click at [103, 314] on icon "button" at bounding box center [109, 312] width 13 height 13
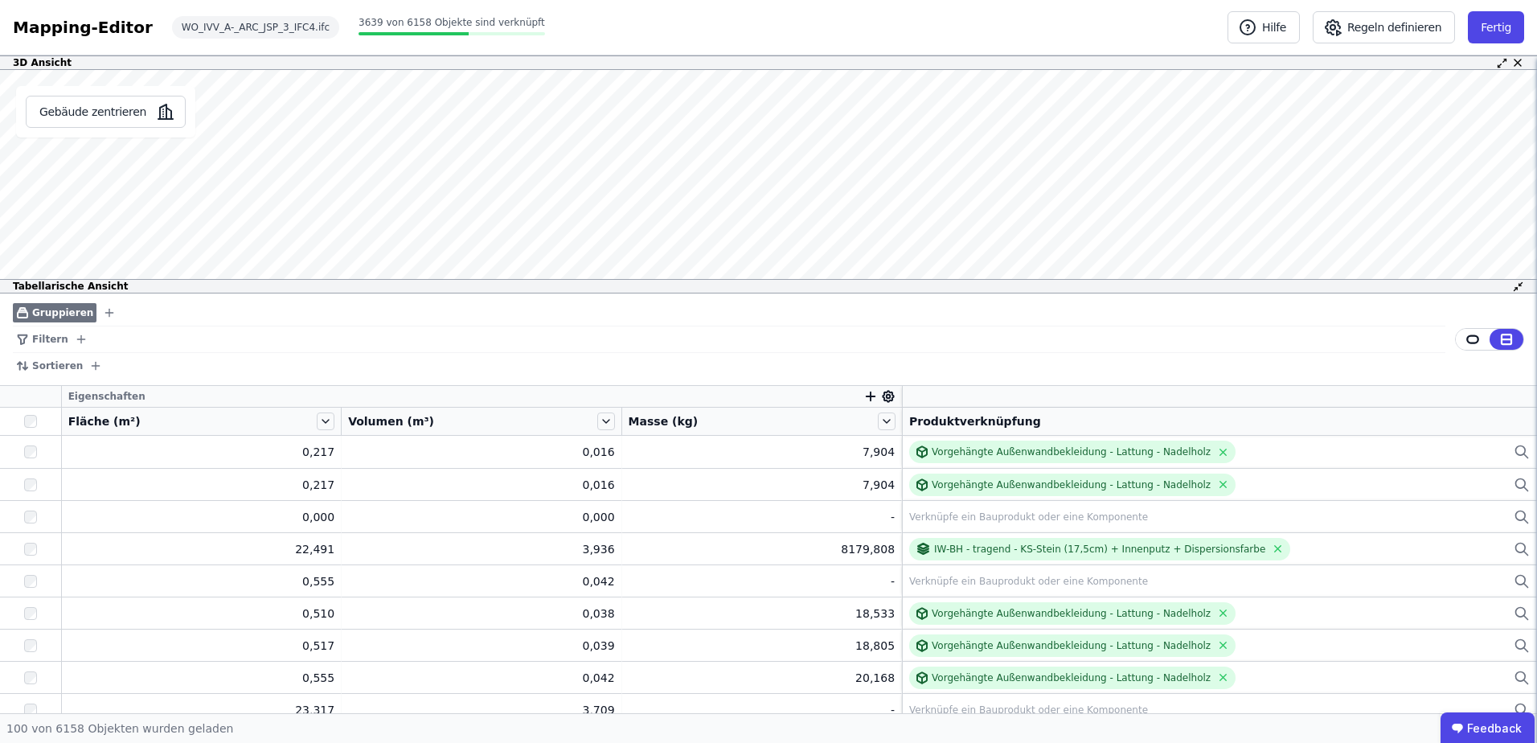
click at [96, 367] on icon "button" at bounding box center [96, 365] width 0 height 7
click at [49, 395] on th at bounding box center [31, 397] width 62 height 22
click at [59, 395] on th at bounding box center [31, 397] width 62 height 22
click at [90, 392] on span "Eigenschaften" at bounding box center [106, 396] width 77 height 13
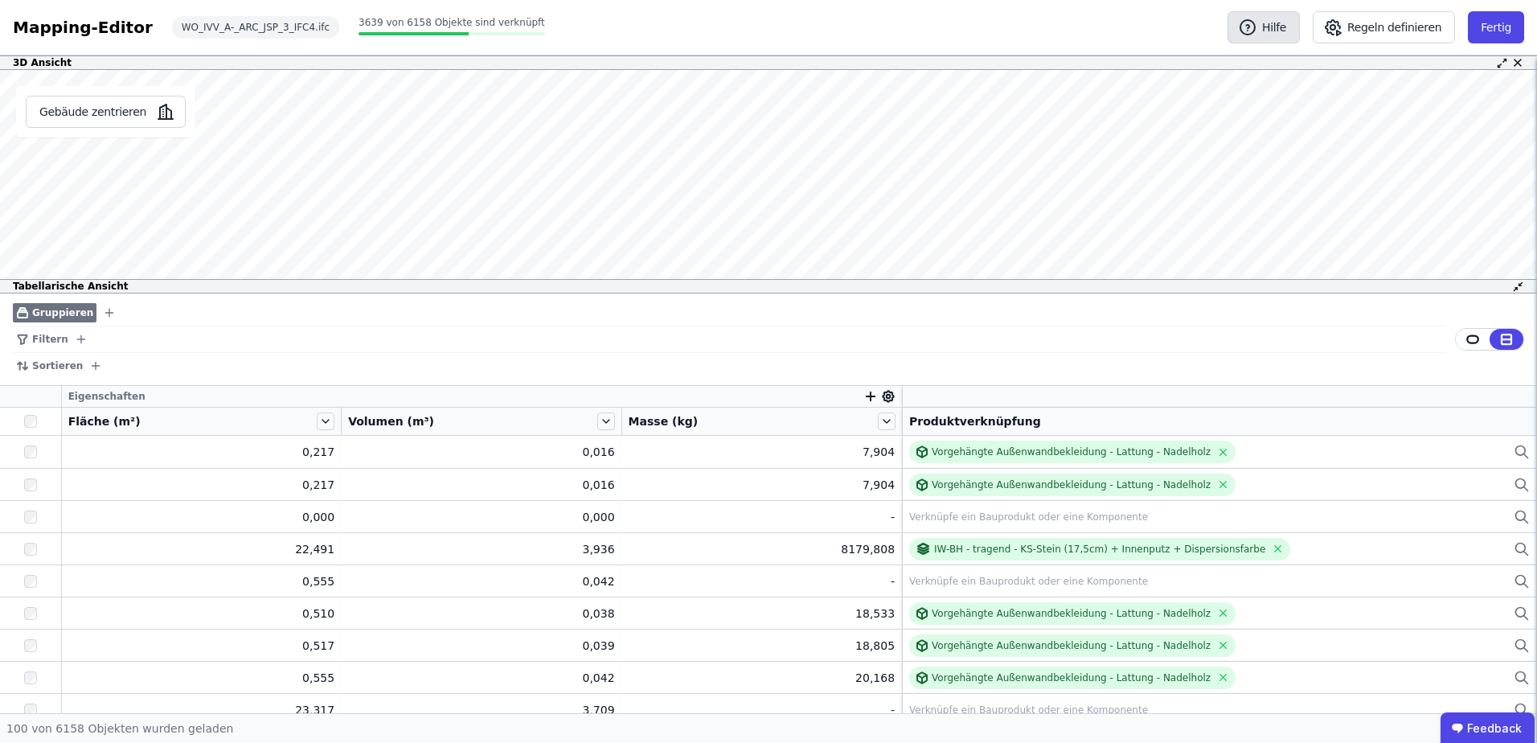
click at [1285, 26] on button "Hilfe" at bounding box center [1263, 27] width 72 height 32
click at [1413, 30] on button "Regeln definieren" at bounding box center [1384, 27] width 142 height 32
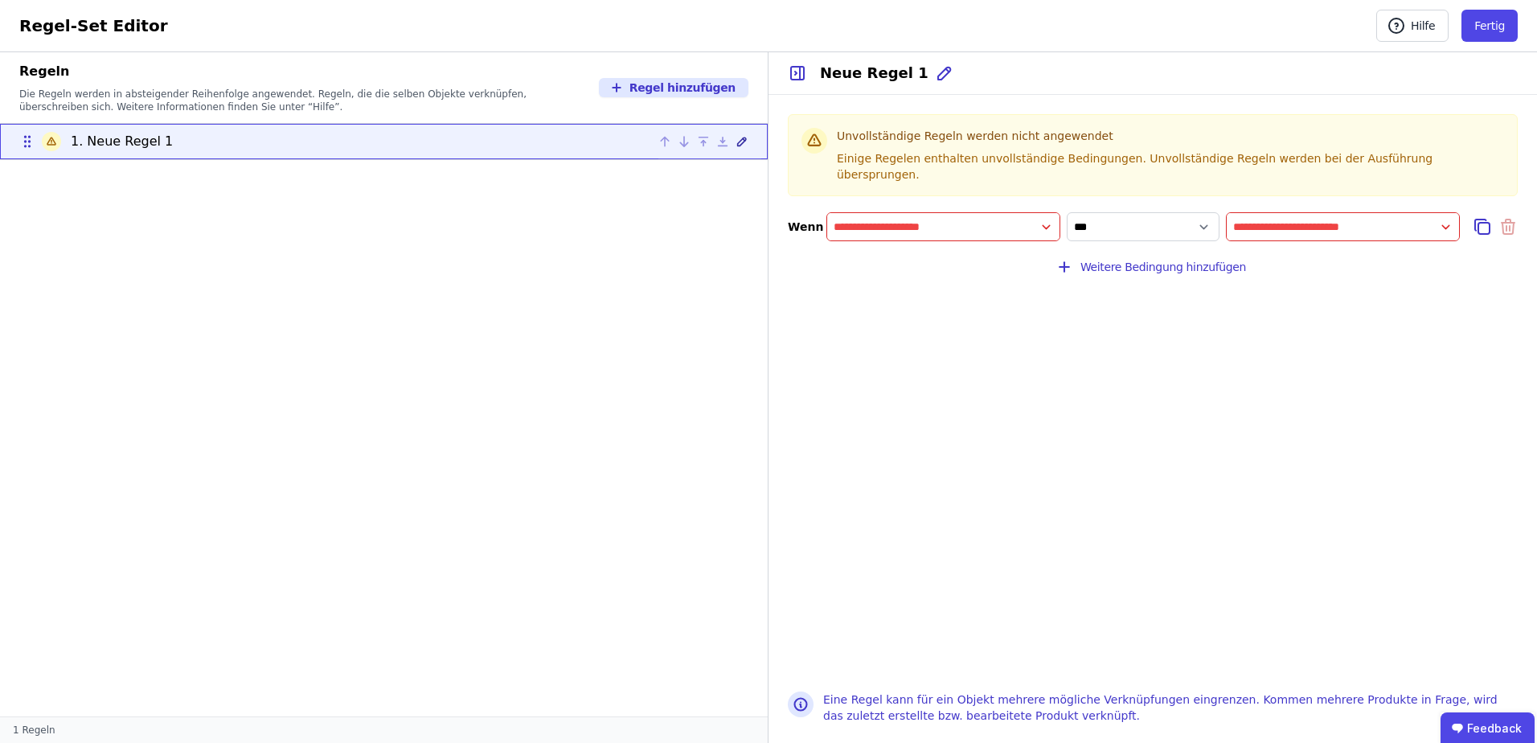
click at [747, 145] on icon at bounding box center [742, 141] width 13 height 13
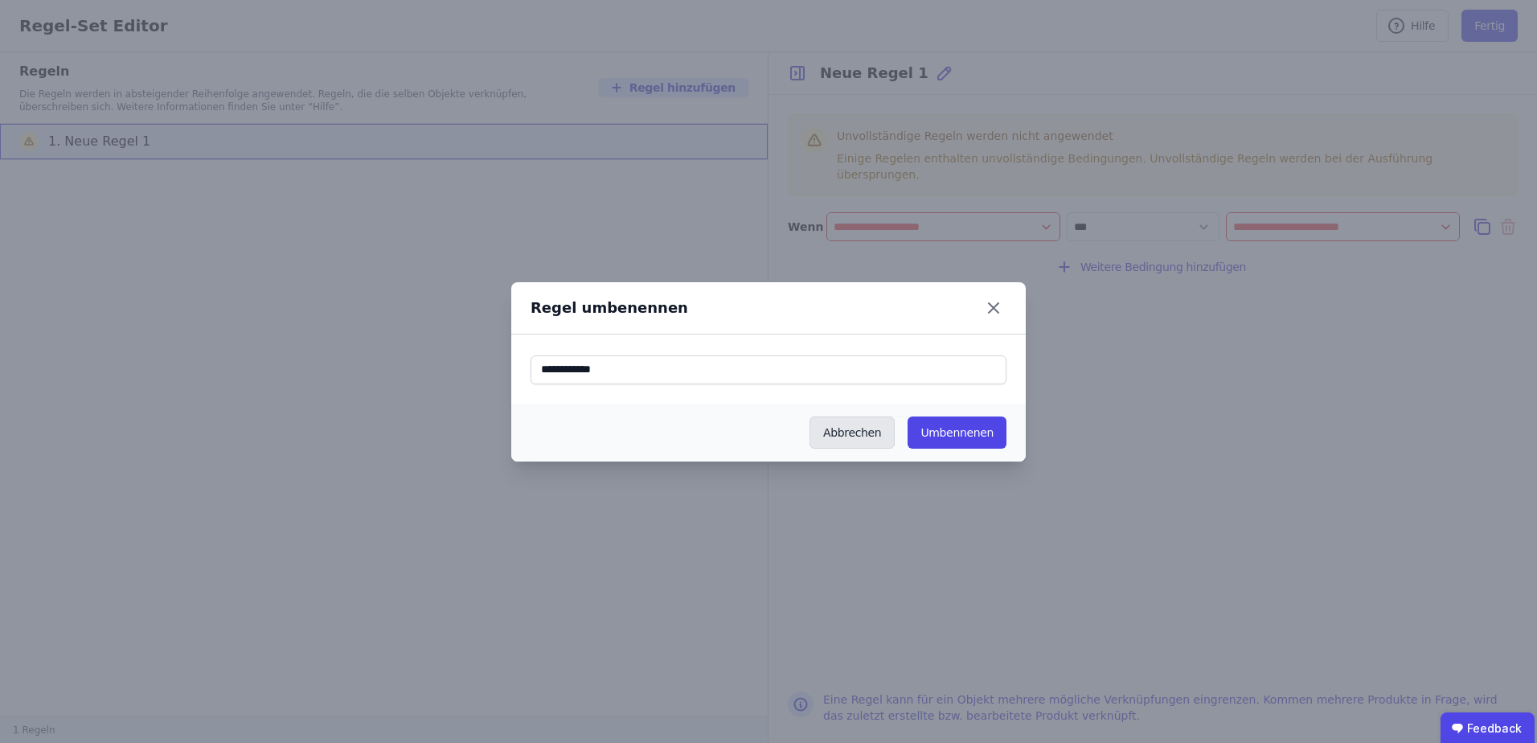
click at [863, 426] on button "Abbrechen" at bounding box center [851, 432] width 85 height 32
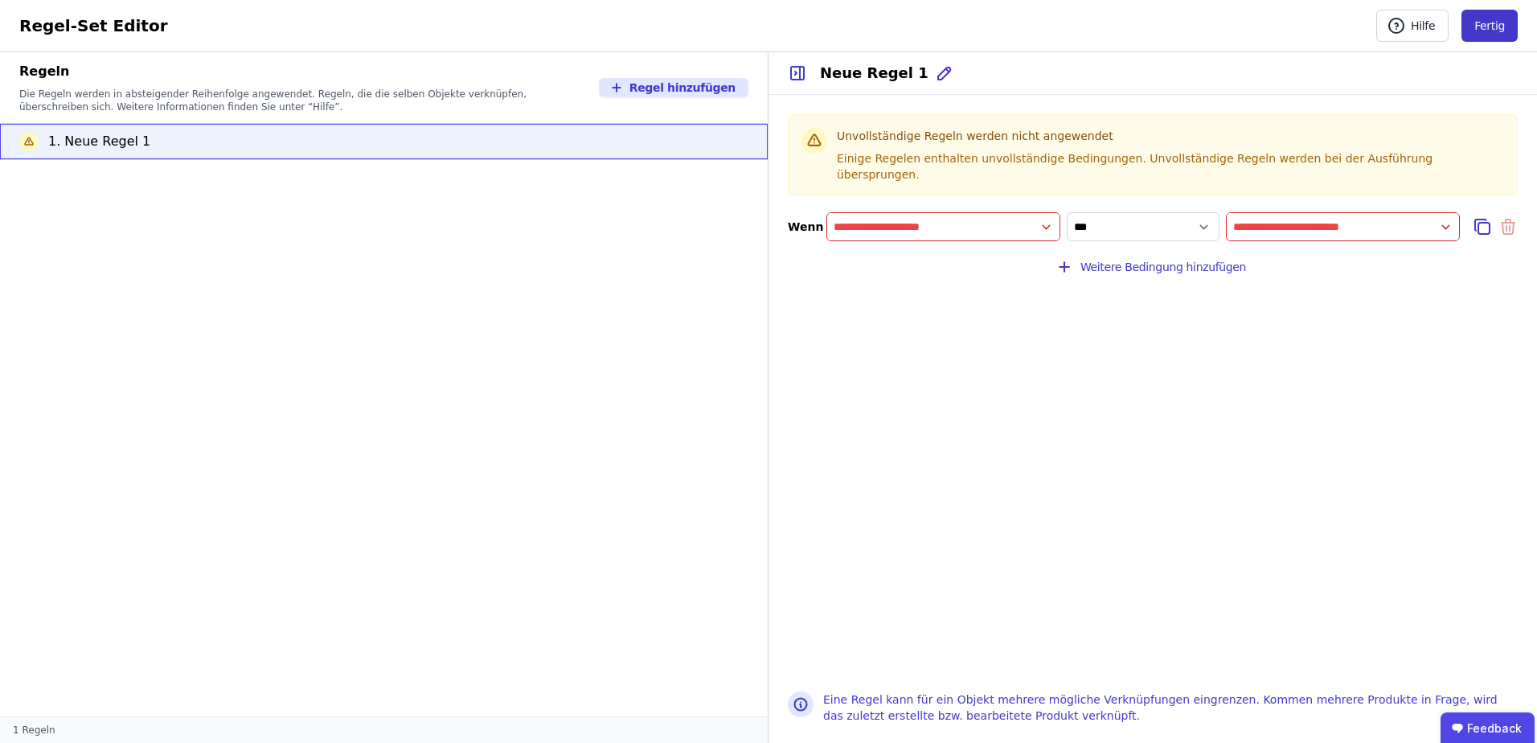
click at [1481, 31] on button "Fertig" at bounding box center [1489, 26] width 56 height 32
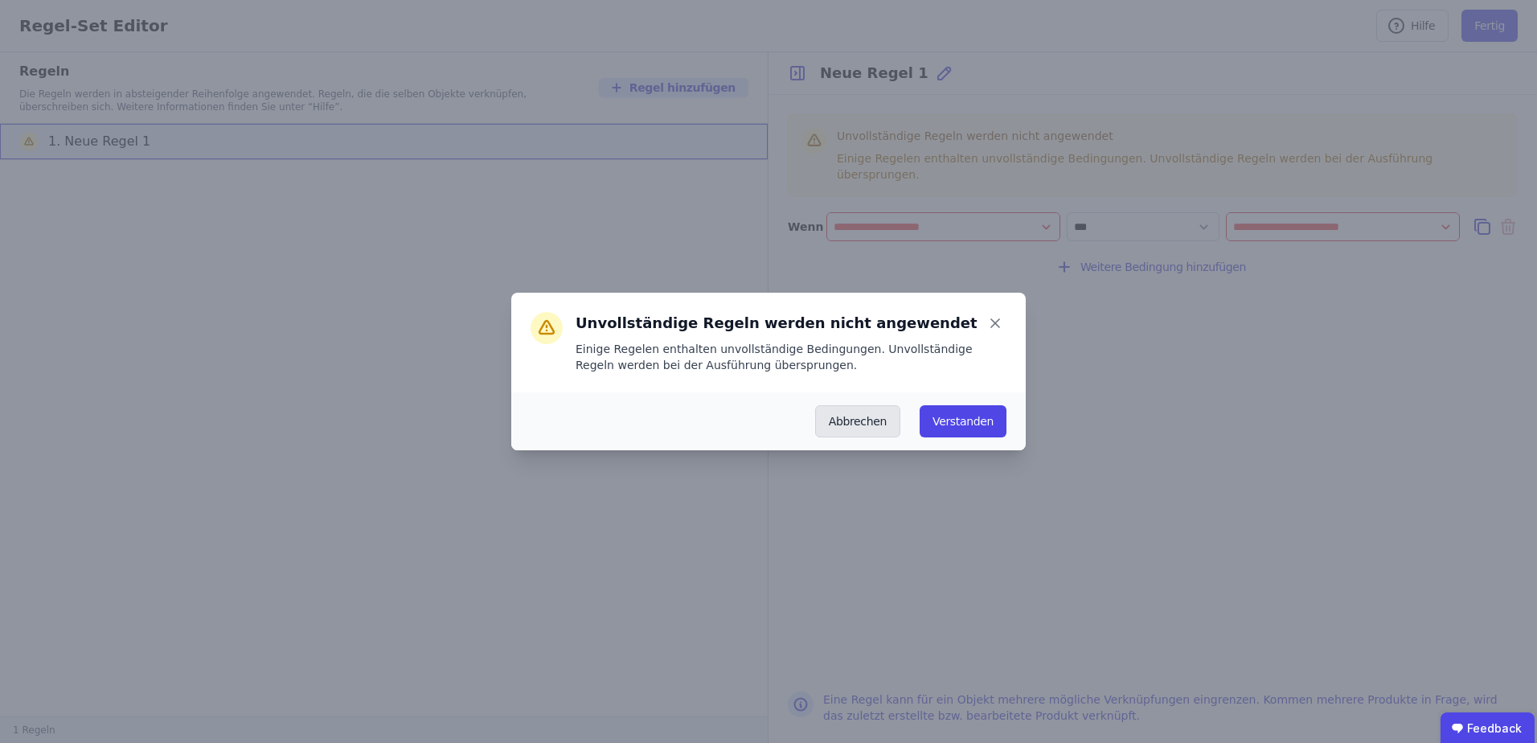
click at [855, 426] on button "Abbrechen" at bounding box center [857, 421] width 85 height 32
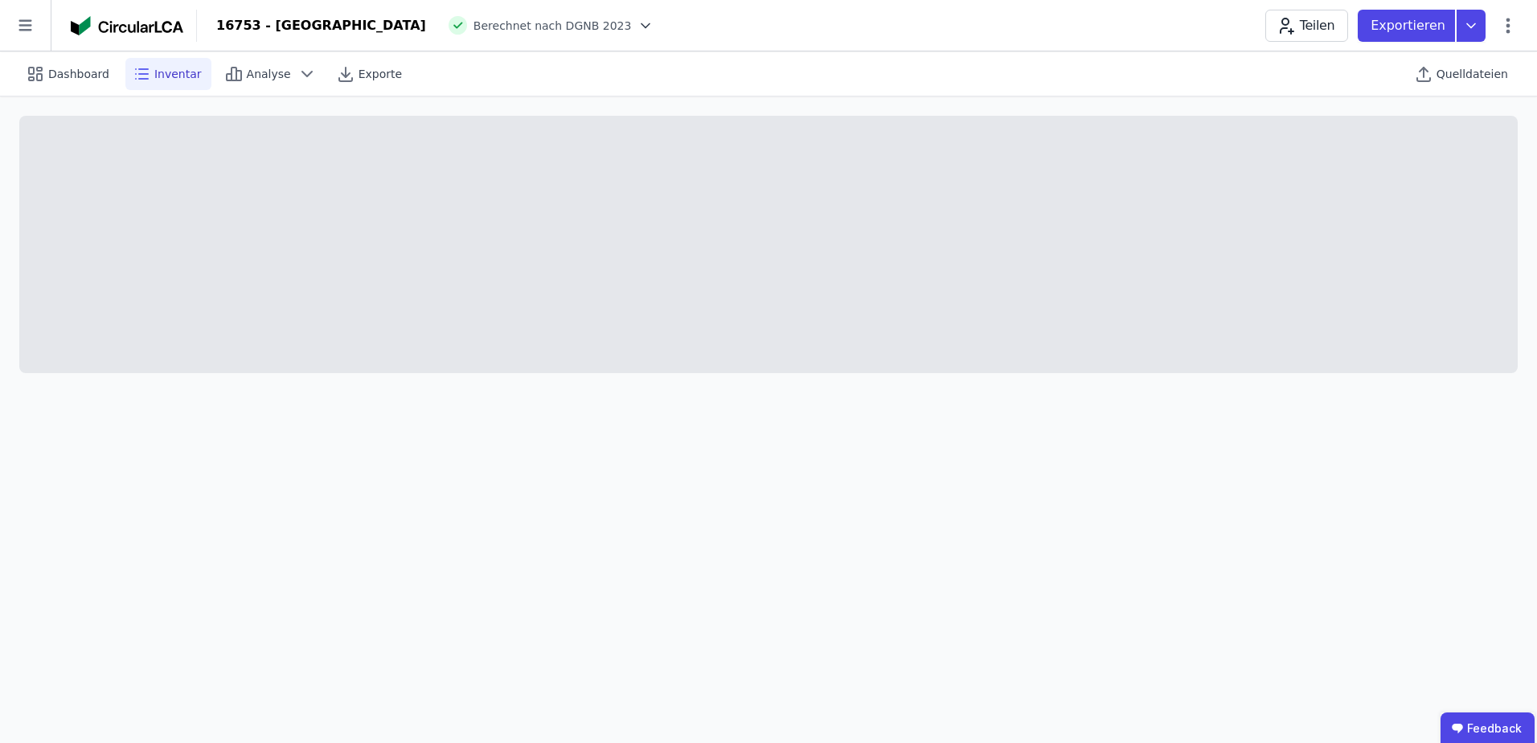
select select "*"
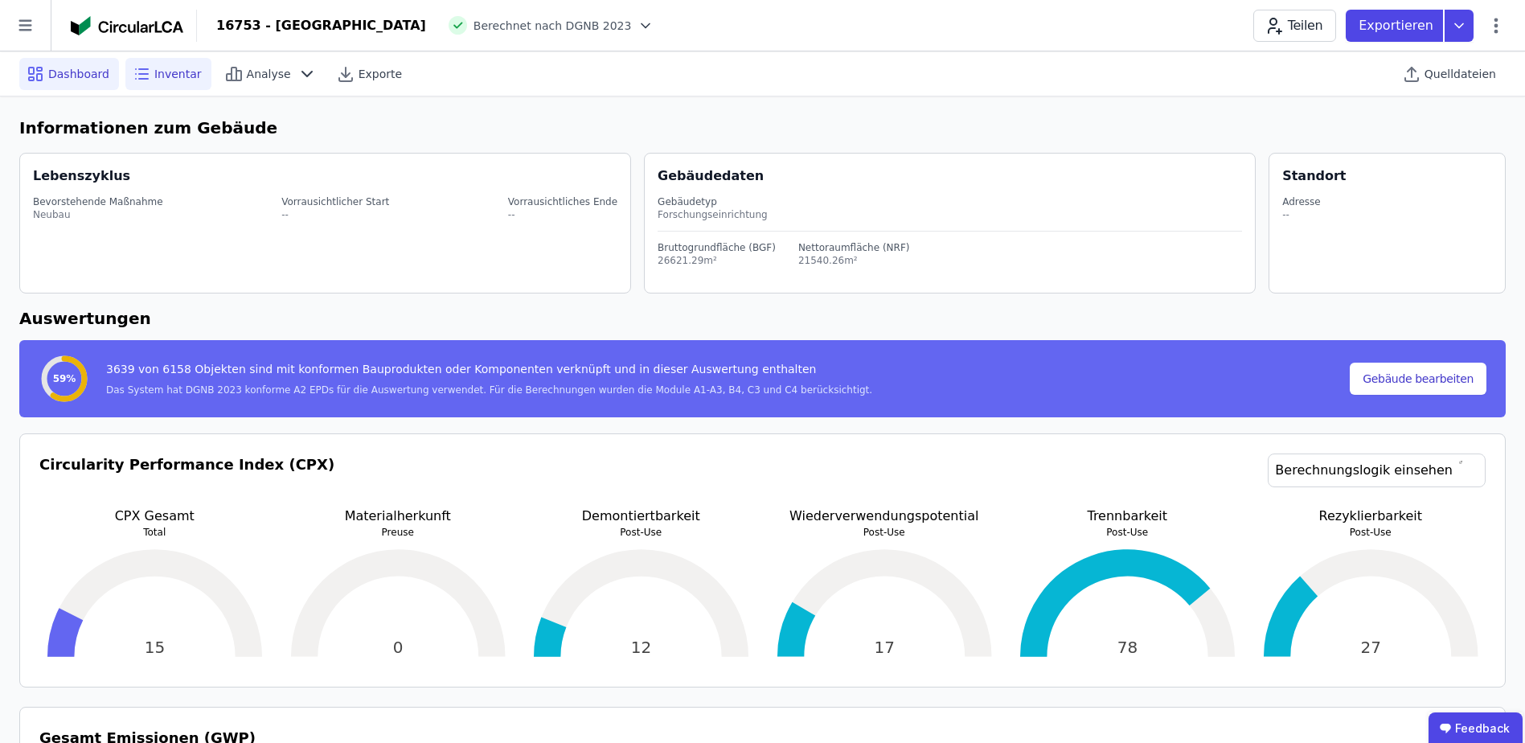
click at [151, 82] on div "Inventar" at bounding box center [168, 74] width 86 height 32
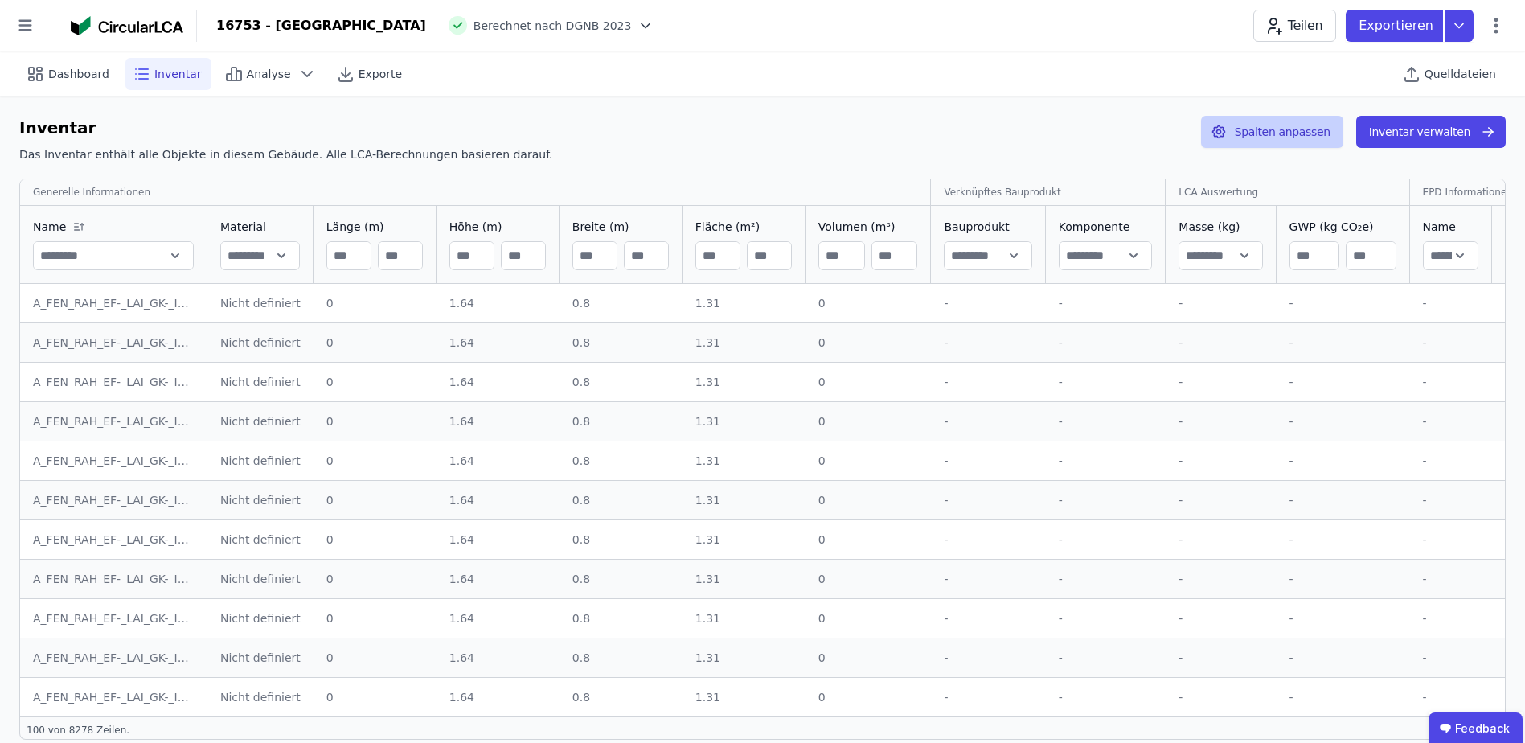
click at [1293, 131] on button "Spalten anpassen" at bounding box center [1272, 132] width 142 height 32
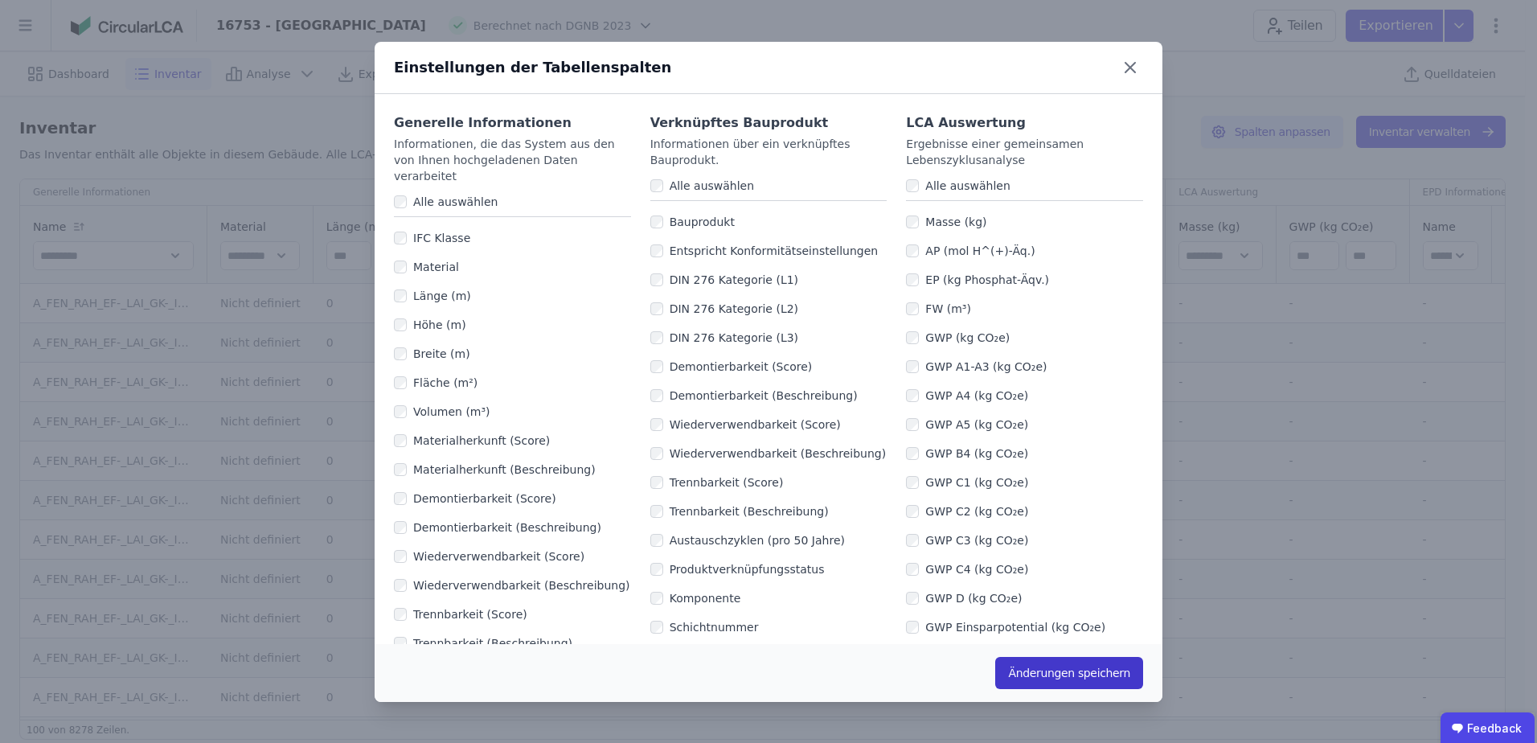
click at [1043, 675] on button "Änderungen speichern" at bounding box center [1069, 673] width 148 height 32
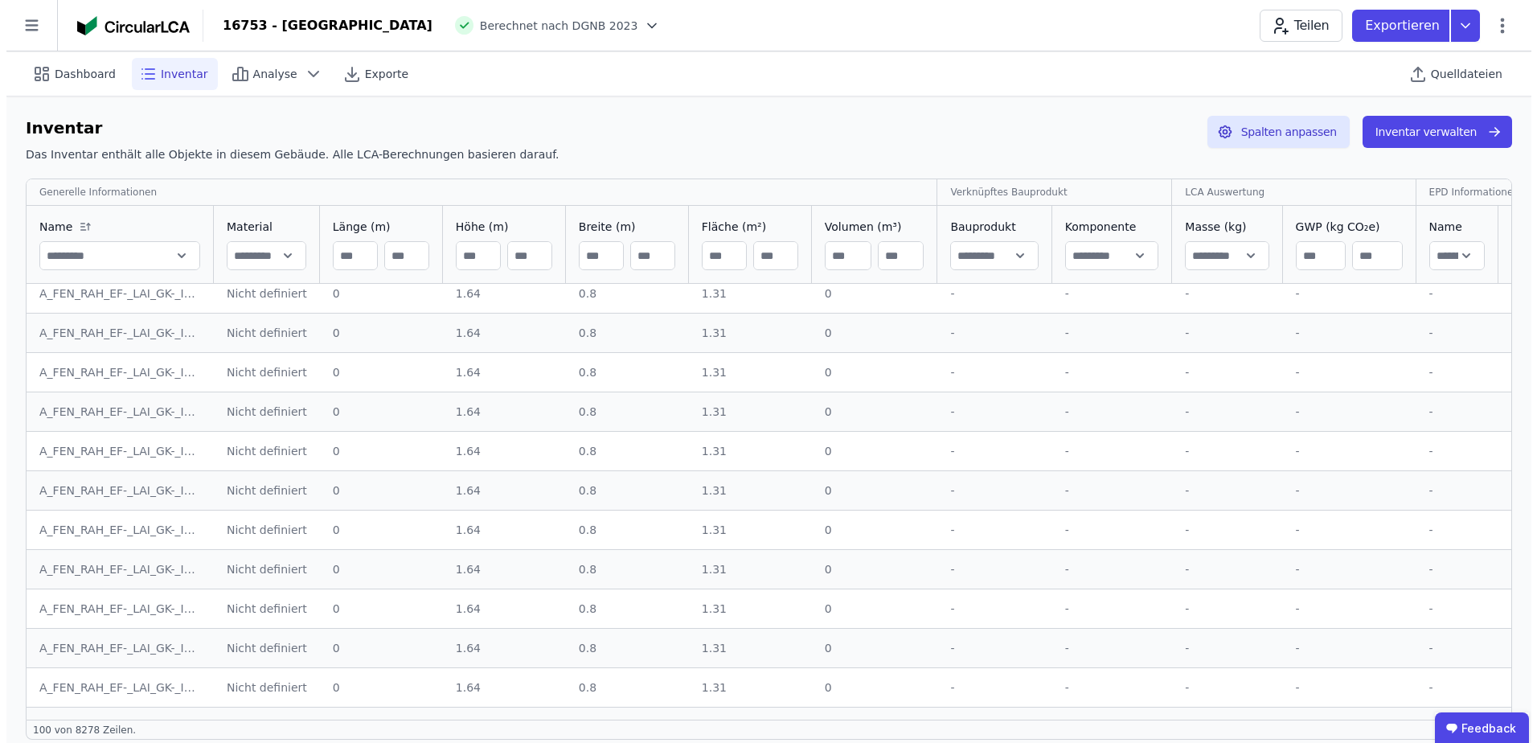
scroll to position [563, 0]
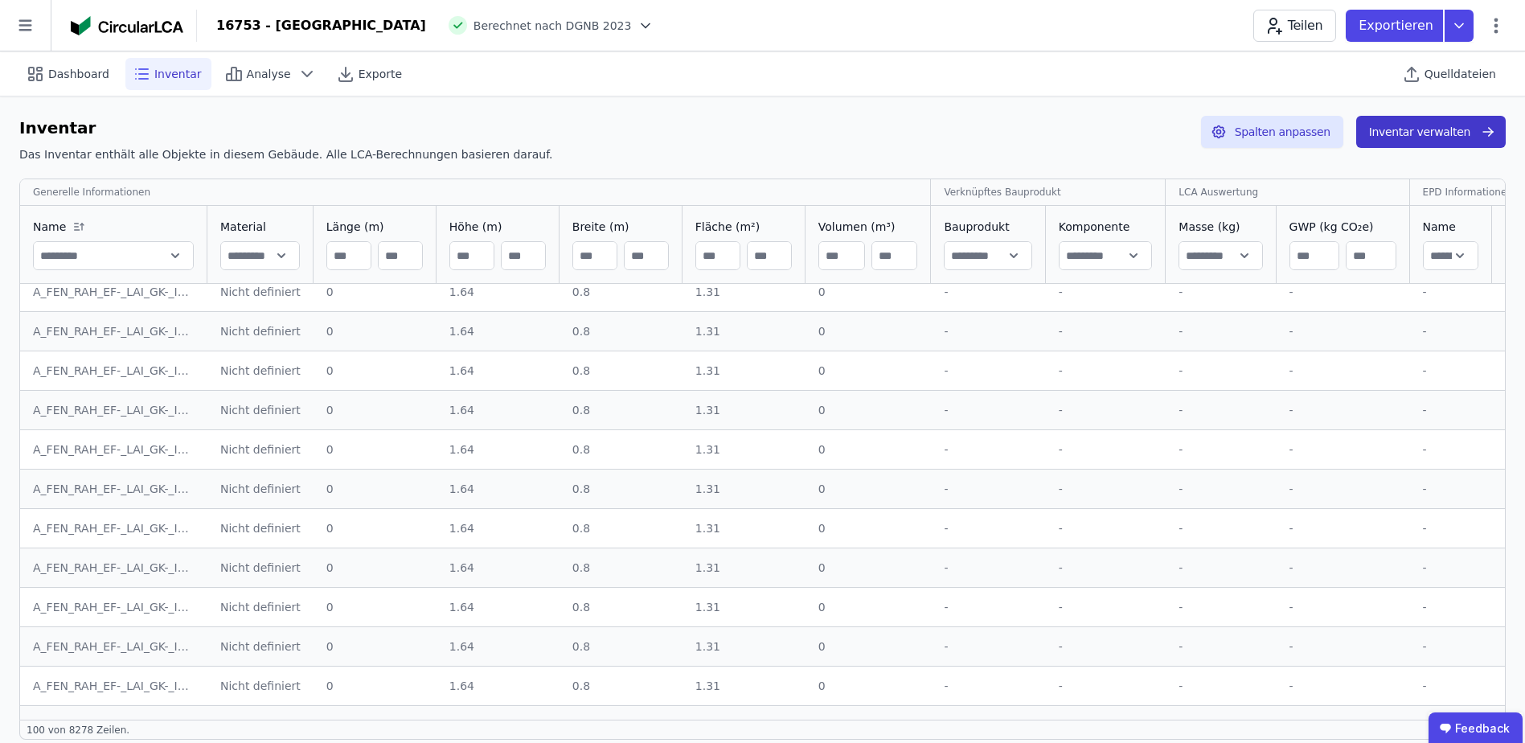
click at [1416, 126] on button "Inventar verwalten" at bounding box center [1431, 132] width 150 height 32
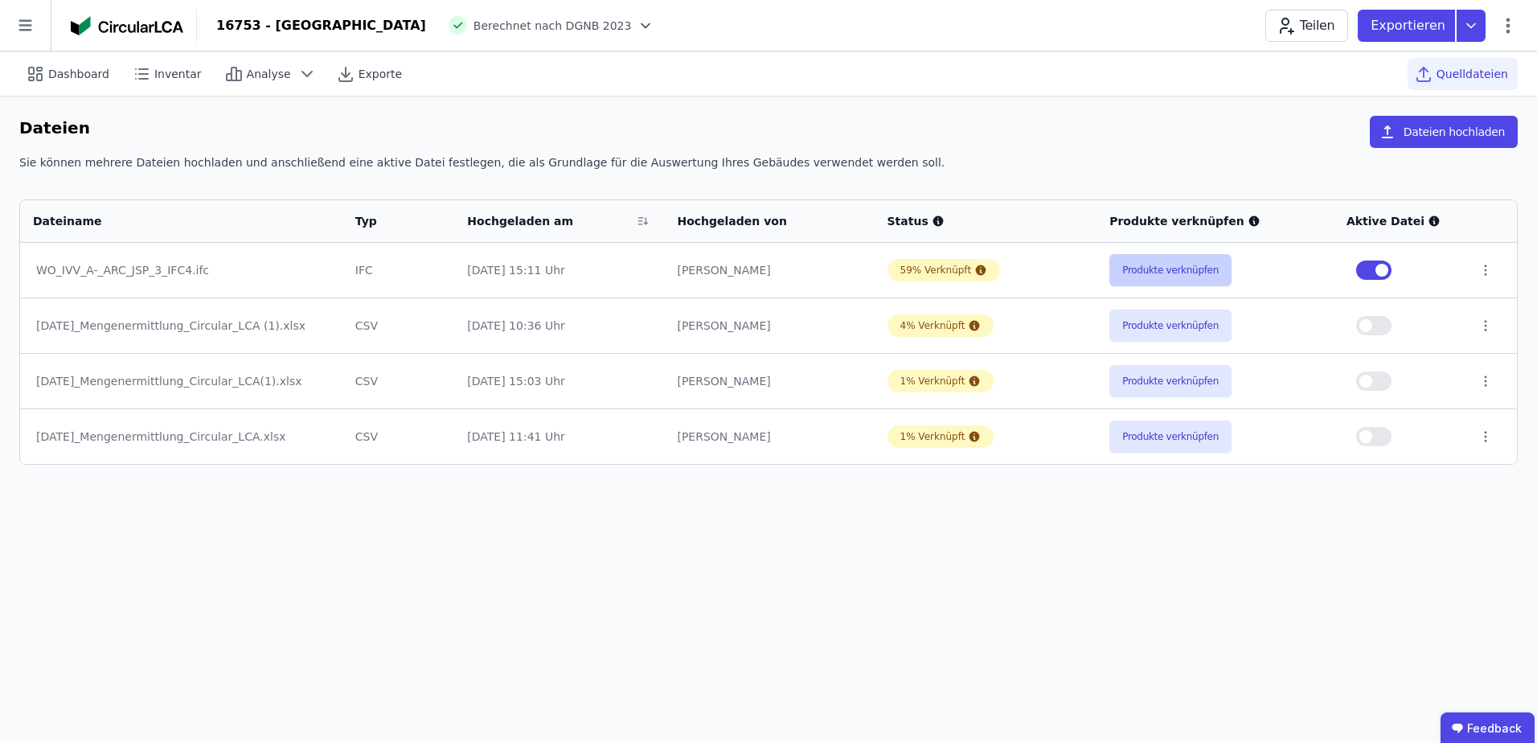
click at [1149, 271] on button "Produkte verknüpfen" at bounding box center [1170, 270] width 122 height 32
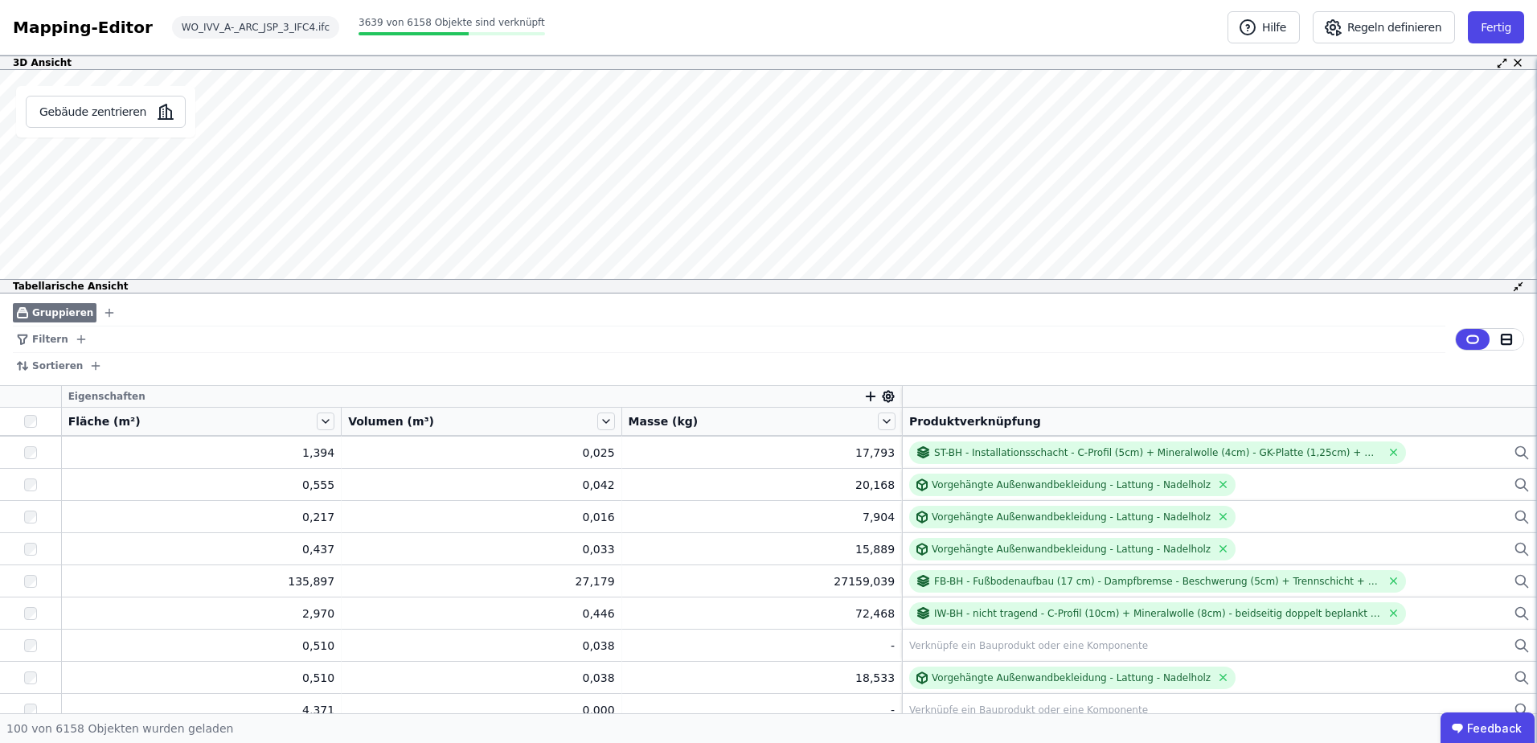
scroll to position [1367, 0]
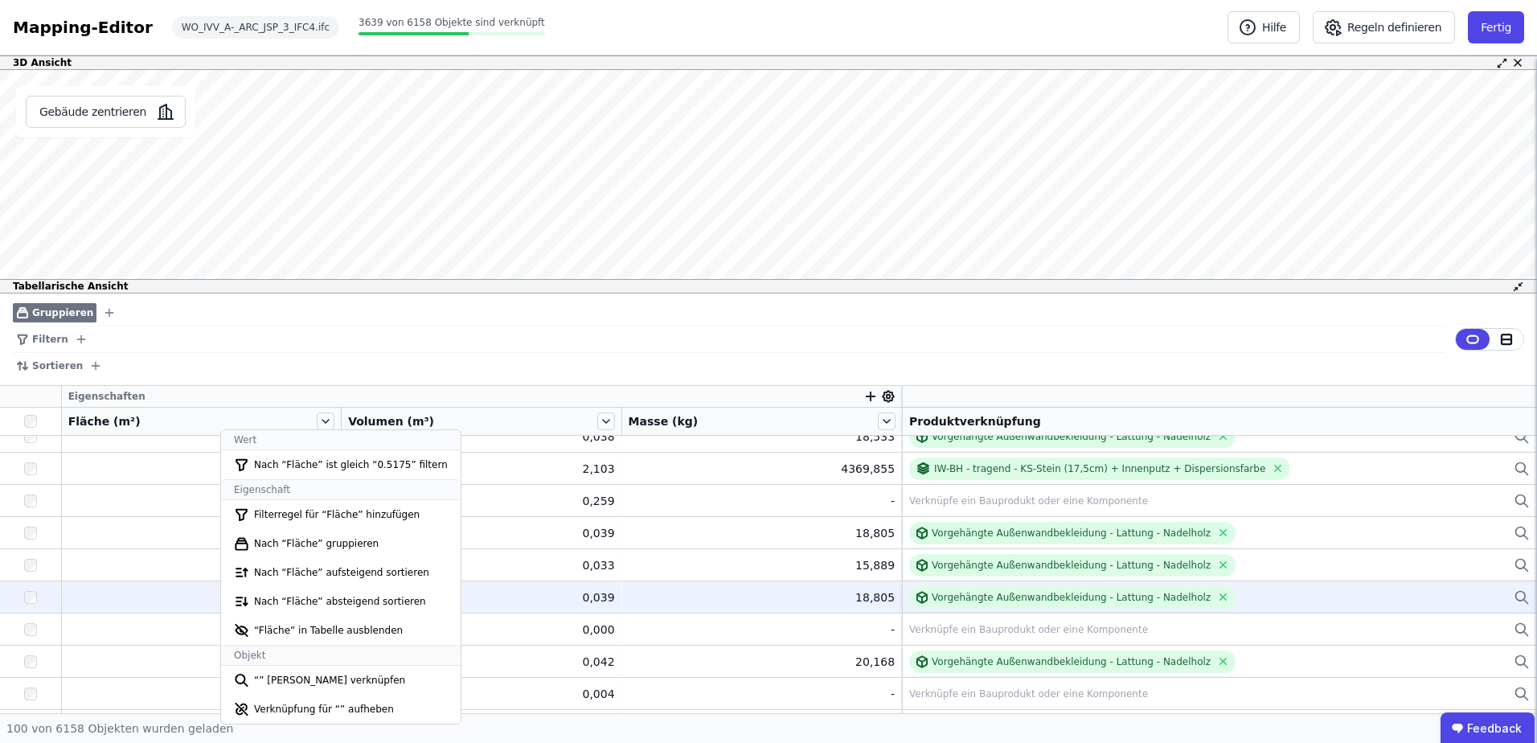
drag, startPoint x: 51, startPoint y: 395, endPoint x: 43, endPoint y: 592, distance: 197.9
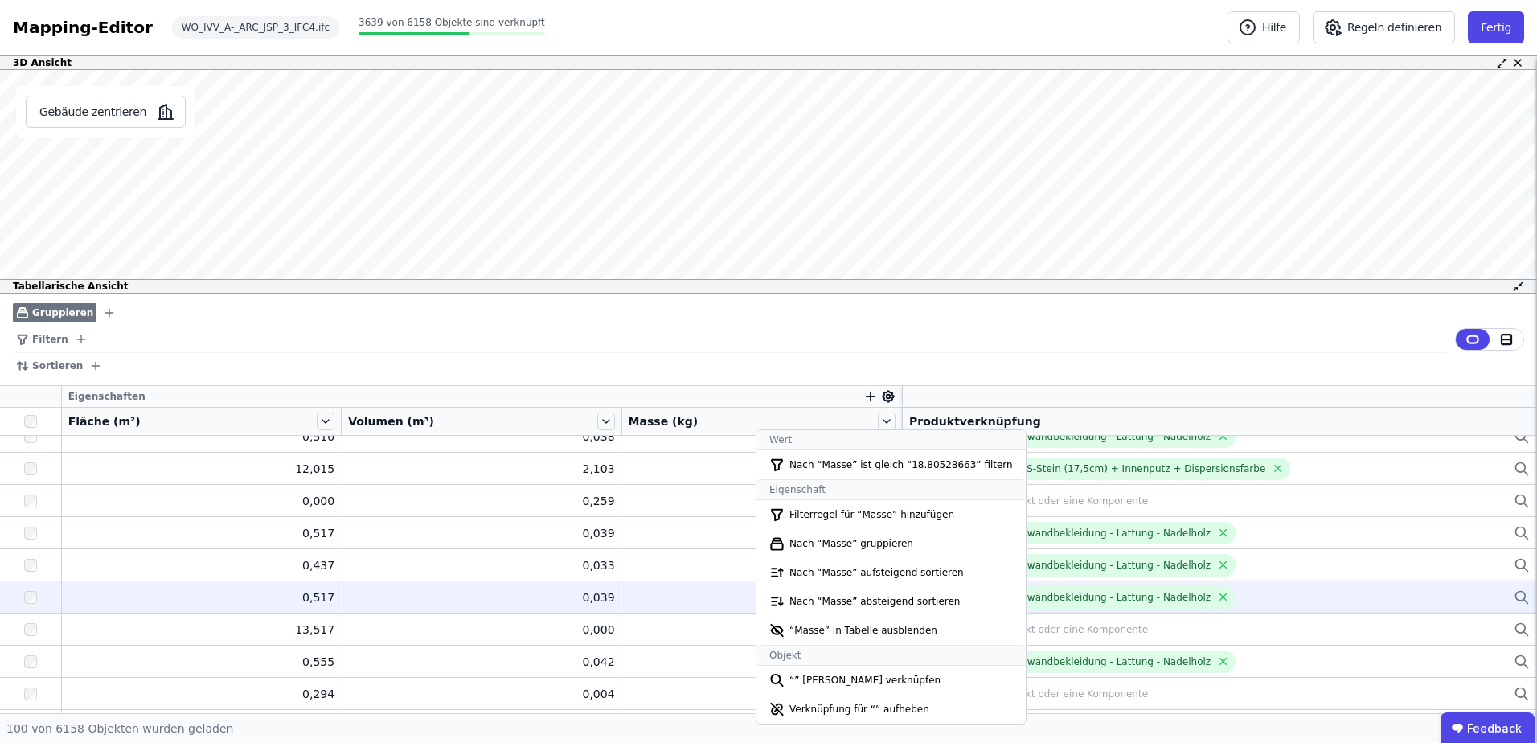
drag, startPoint x: 842, startPoint y: 416, endPoint x: 773, endPoint y: 396, distance: 71.8
drag, startPoint x: 773, startPoint y: 396, endPoint x: 831, endPoint y: 396, distance: 58.7
click at [834, 396] on div "Eigenschaften" at bounding box center [482, 396] width 840 height 21
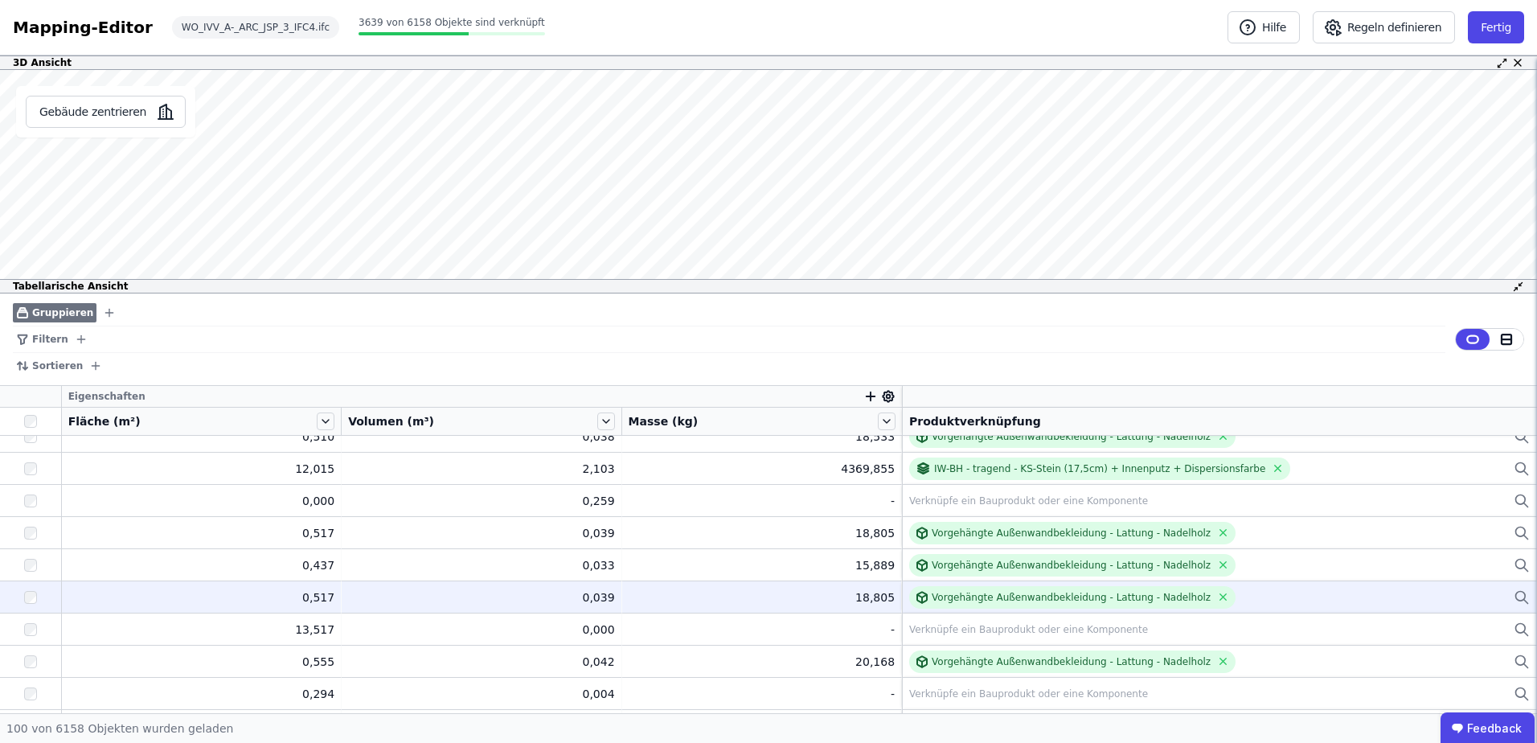
click at [863, 398] on icon "button" at bounding box center [870, 396] width 14 height 14
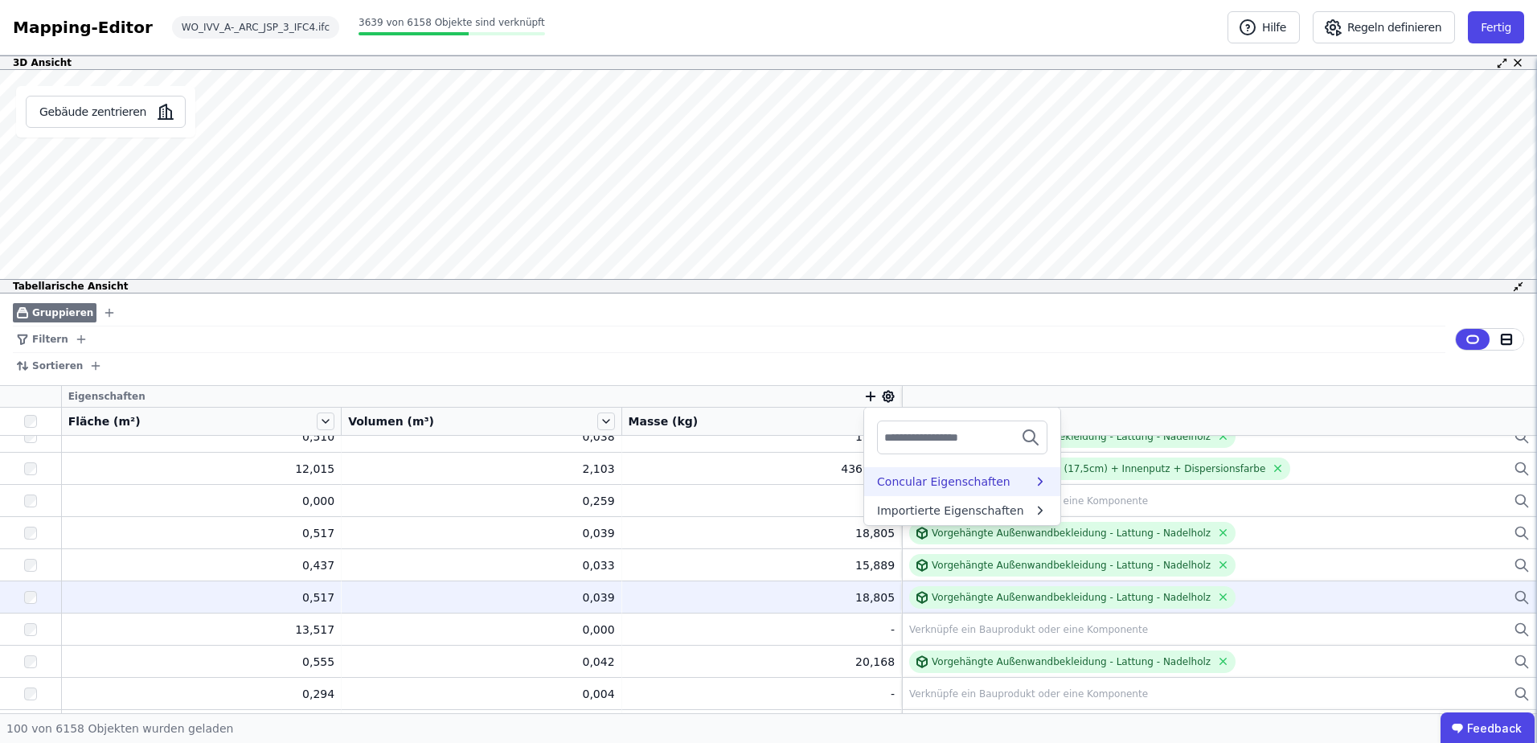
click at [901, 479] on div "Concular Eigenschaften" at bounding box center [943, 481] width 133 height 16
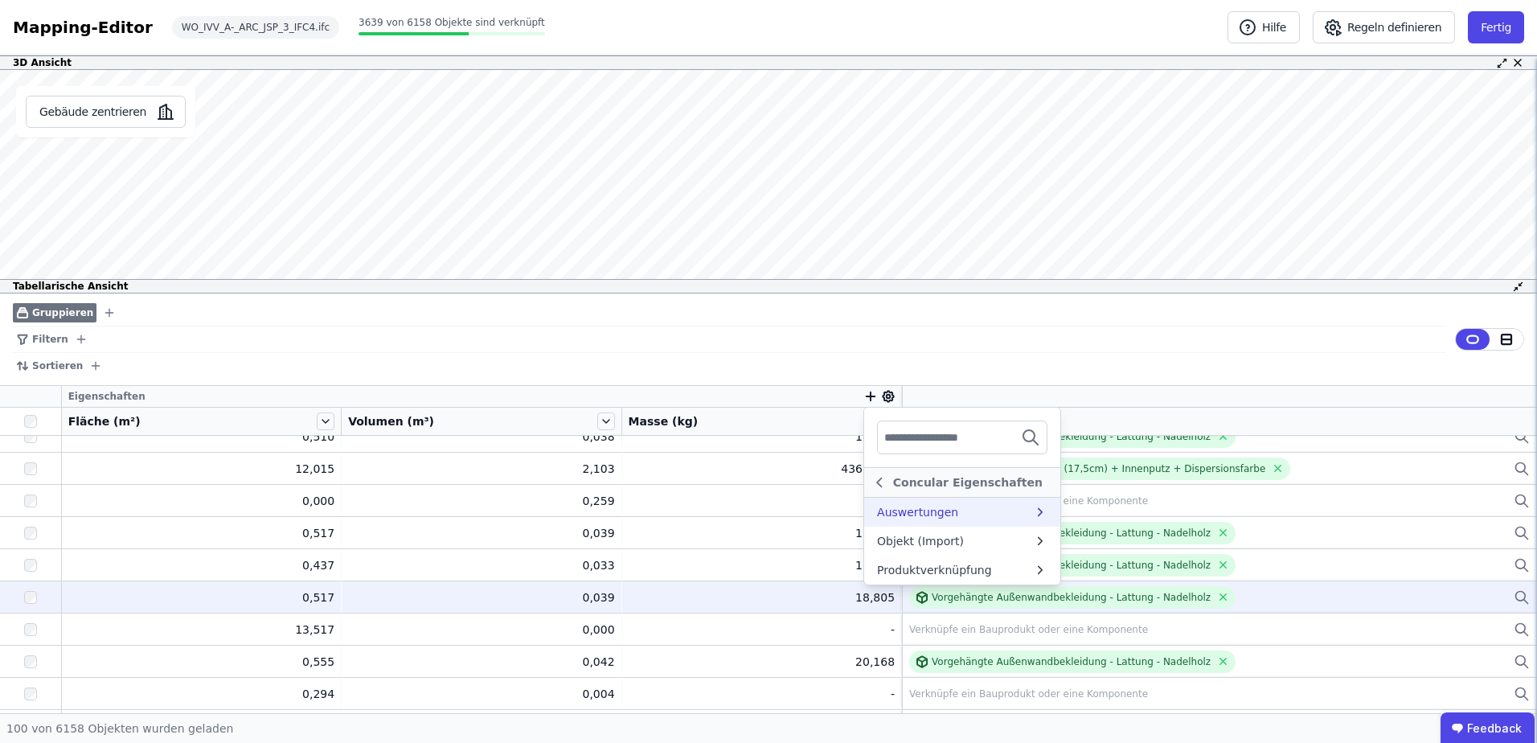
click at [934, 540] on div "Objekt (Import)" at bounding box center [920, 541] width 87 height 16
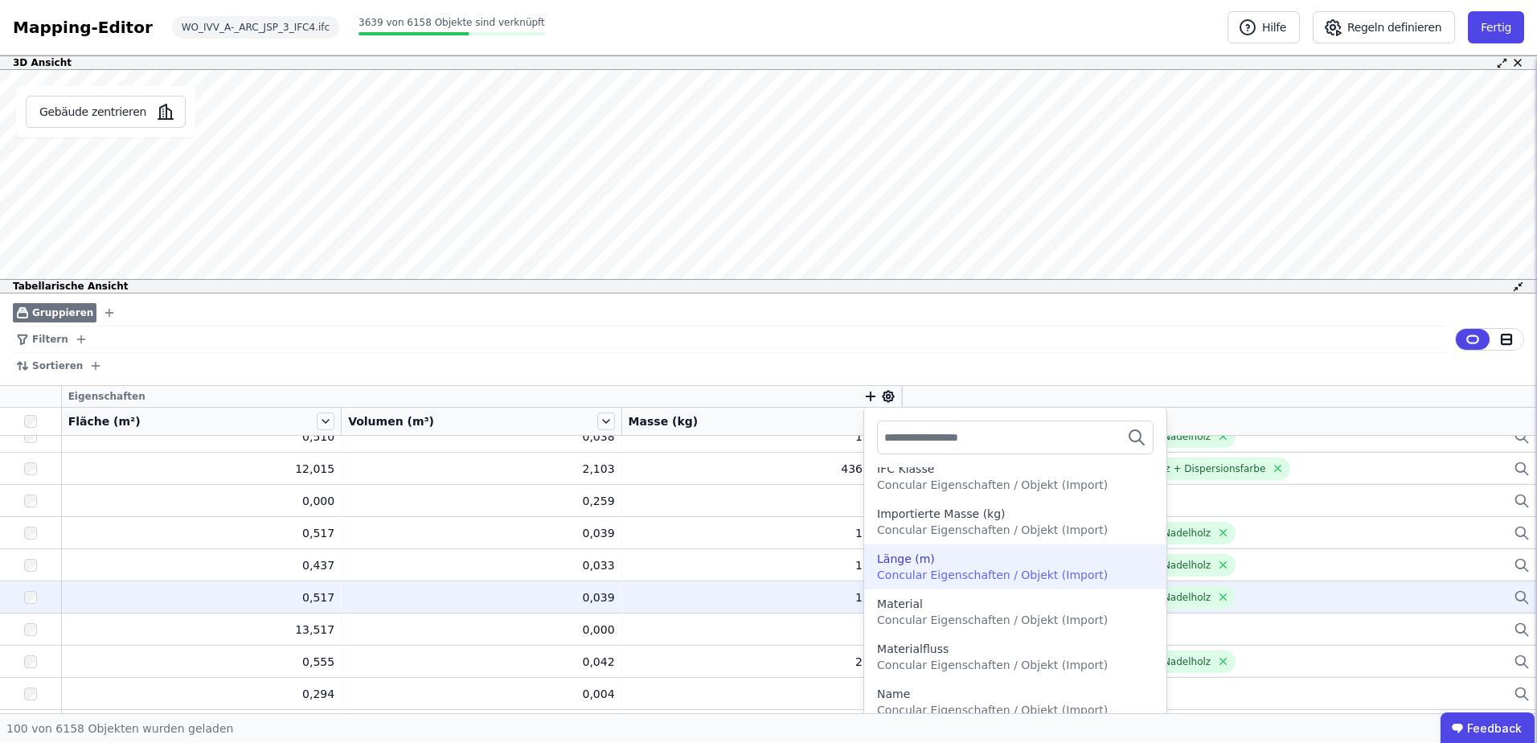
scroll to position [1447, 0]
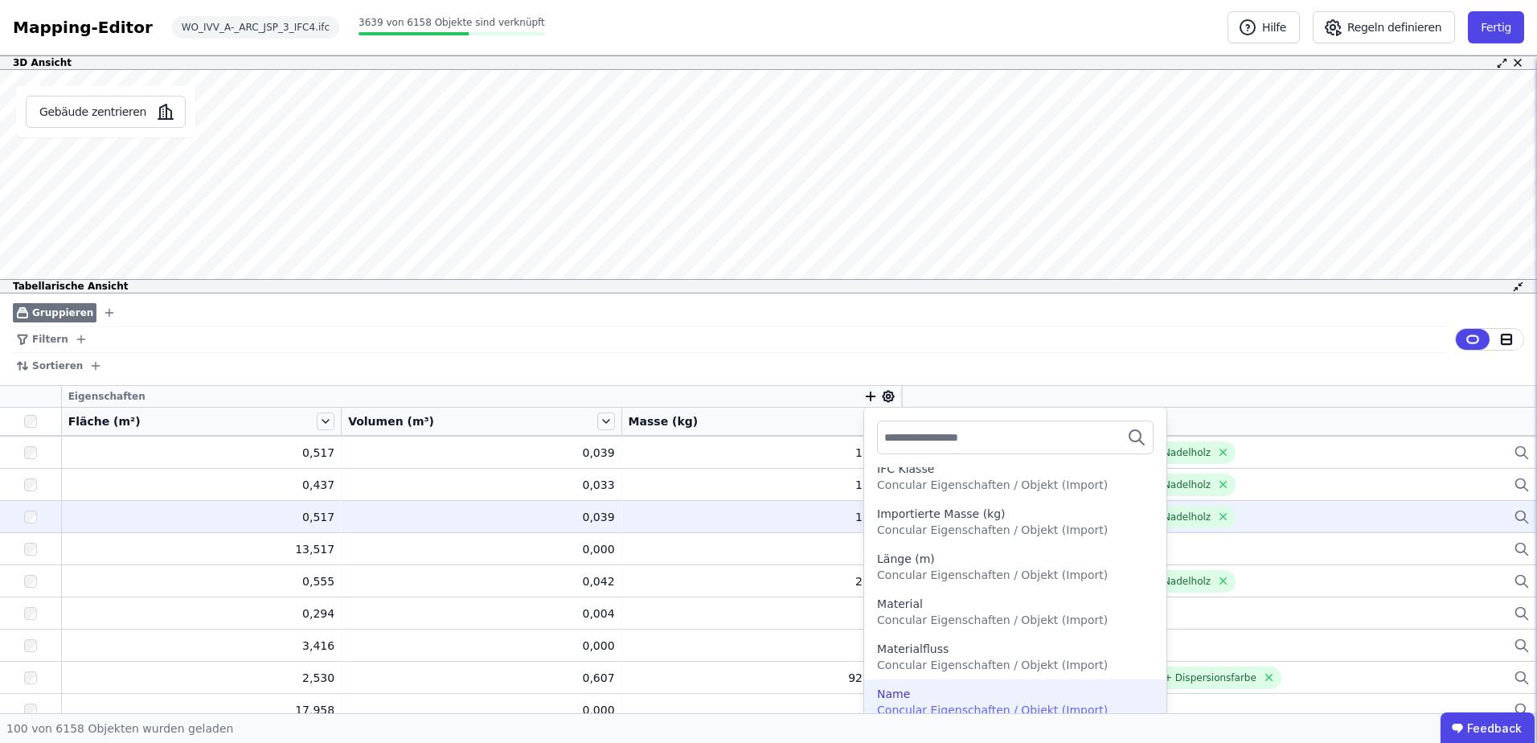
click at [922, 696] on div "Name" at bounding box center [1015, 694] width 277 height 16
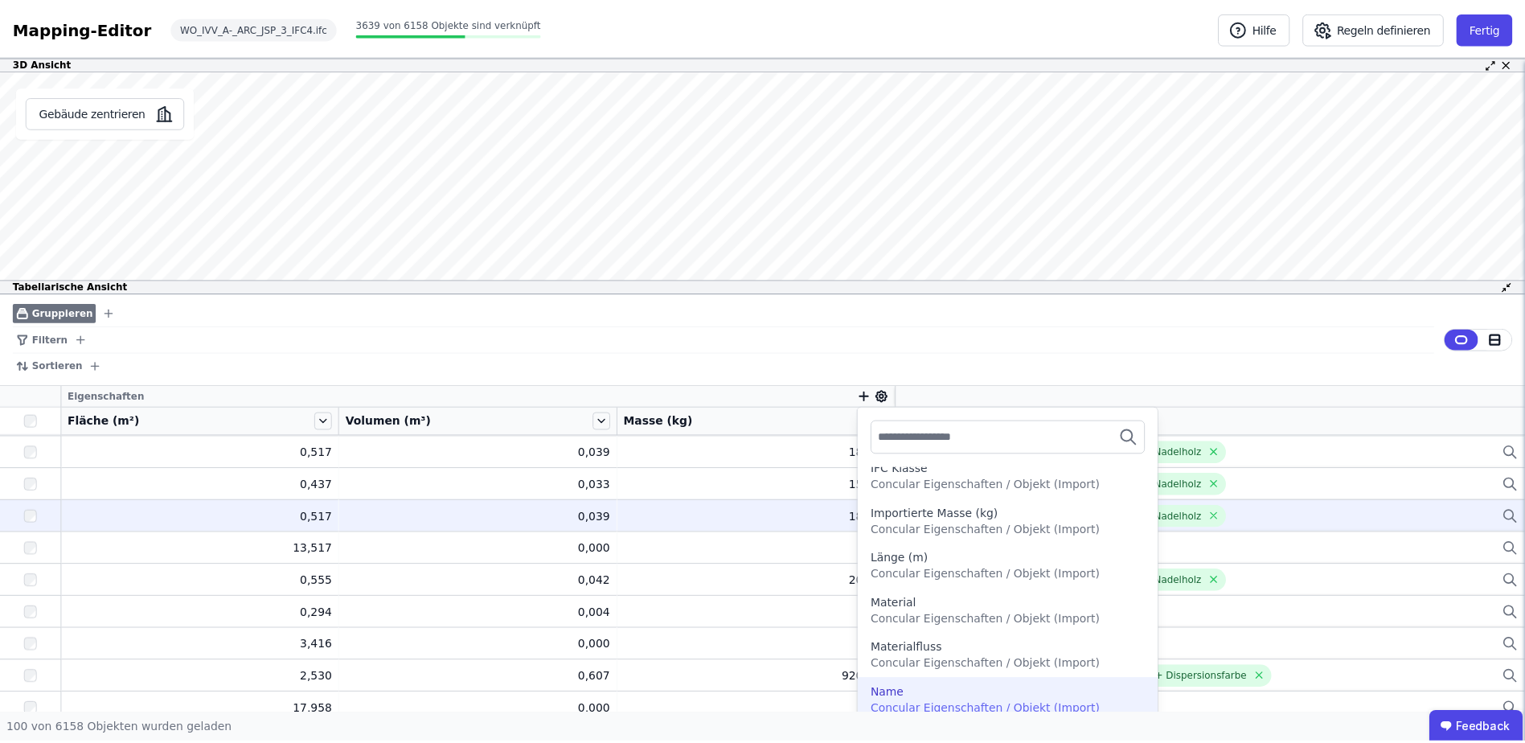
scroll to position [1452, 0]
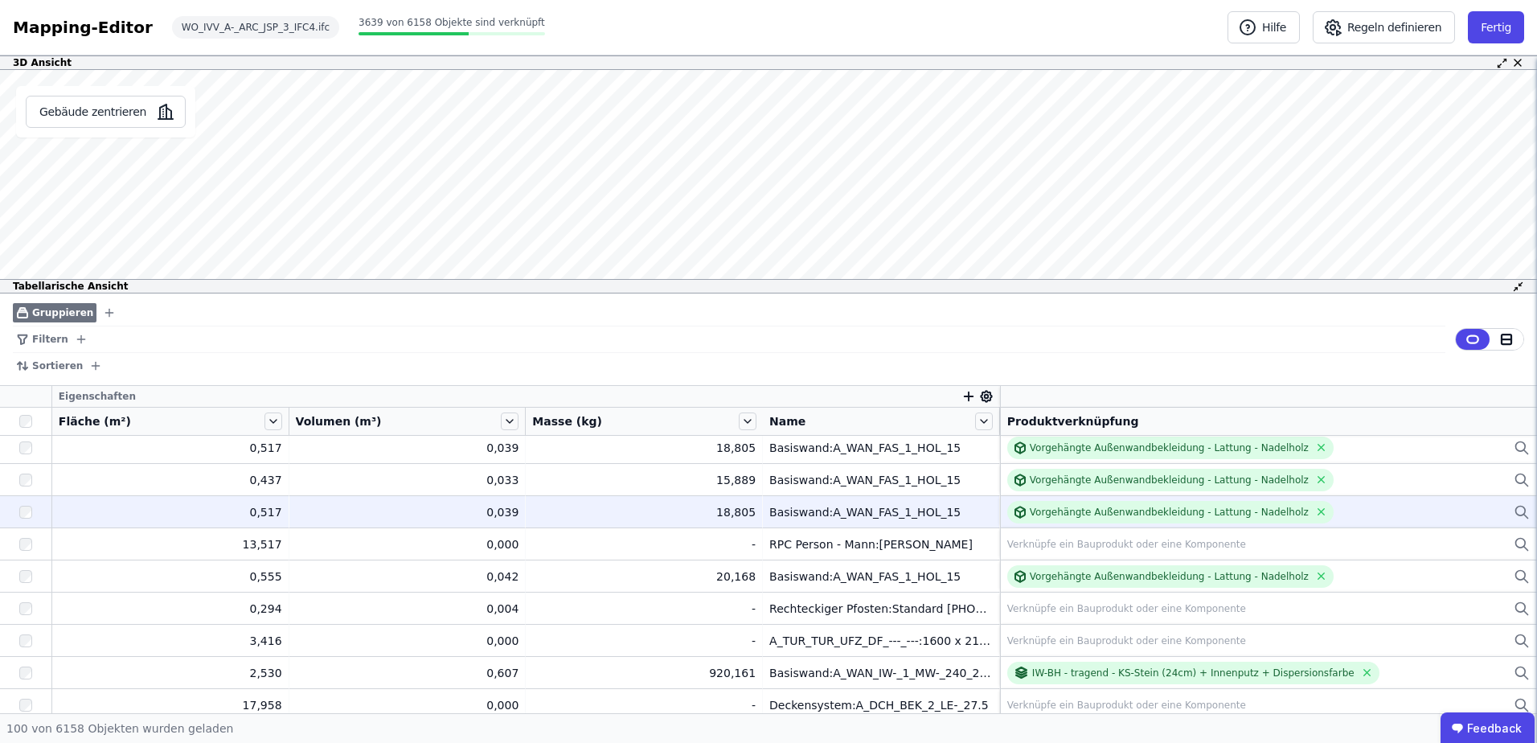
click at [965, 393] on icon "button" at bounding box center [968, 396] width 14 height 14
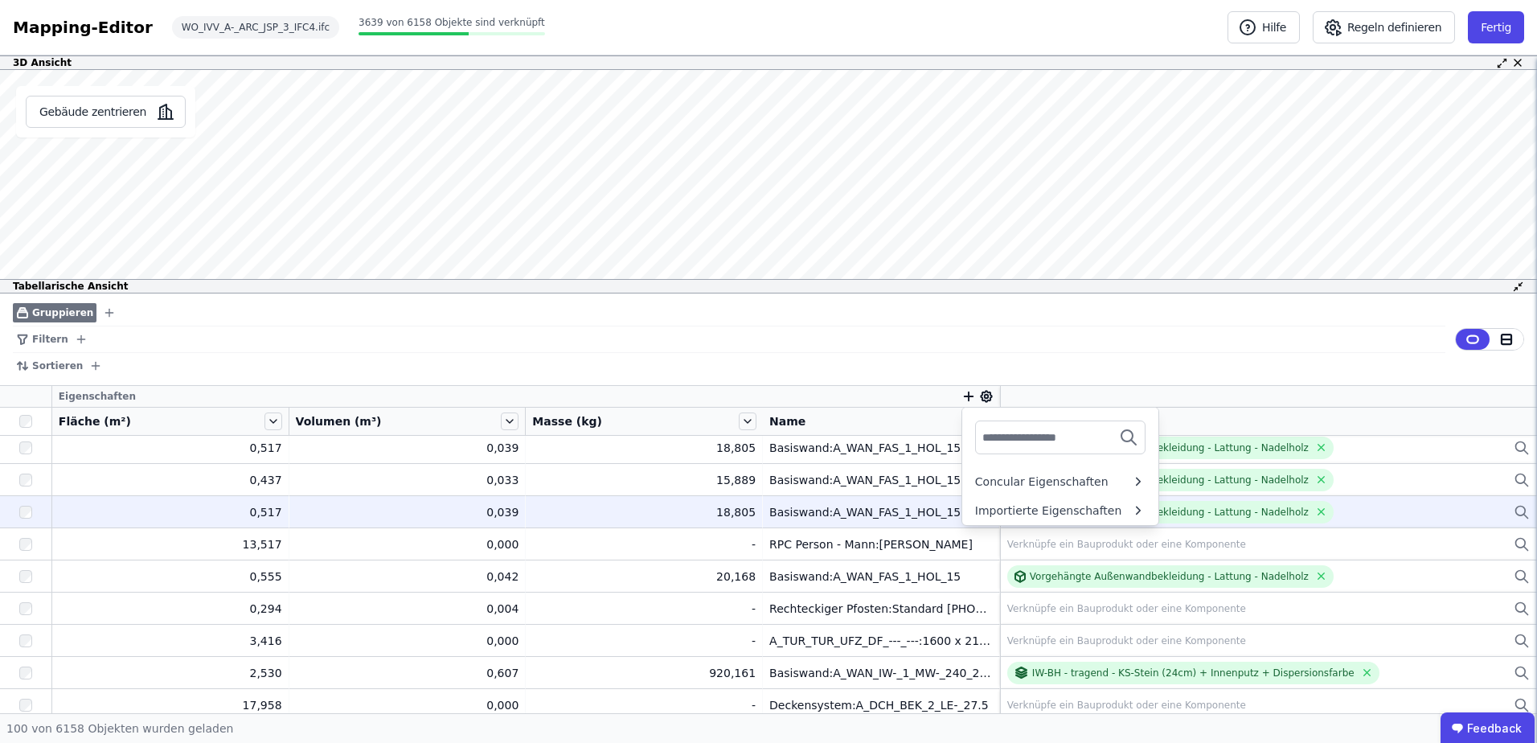
click at [977, 396] on div "Gruppieren Filtern Sortieren Eigenschaften Concular Eigenschaften Importierte E…" at bounding box center [768, 503] width 1537 height 420
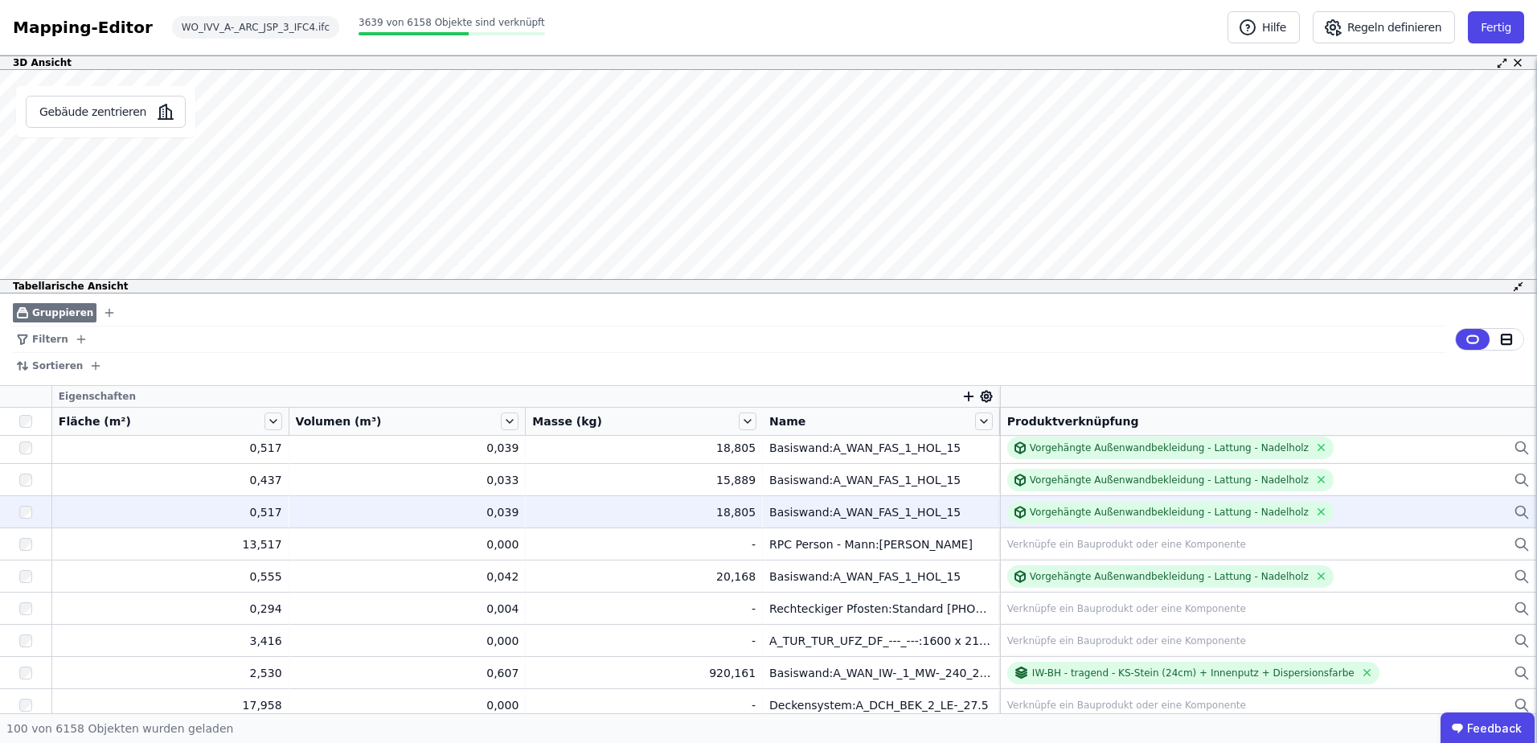
click at [985, 398] on icon at bounding box center [987, 397] width 4 height 4
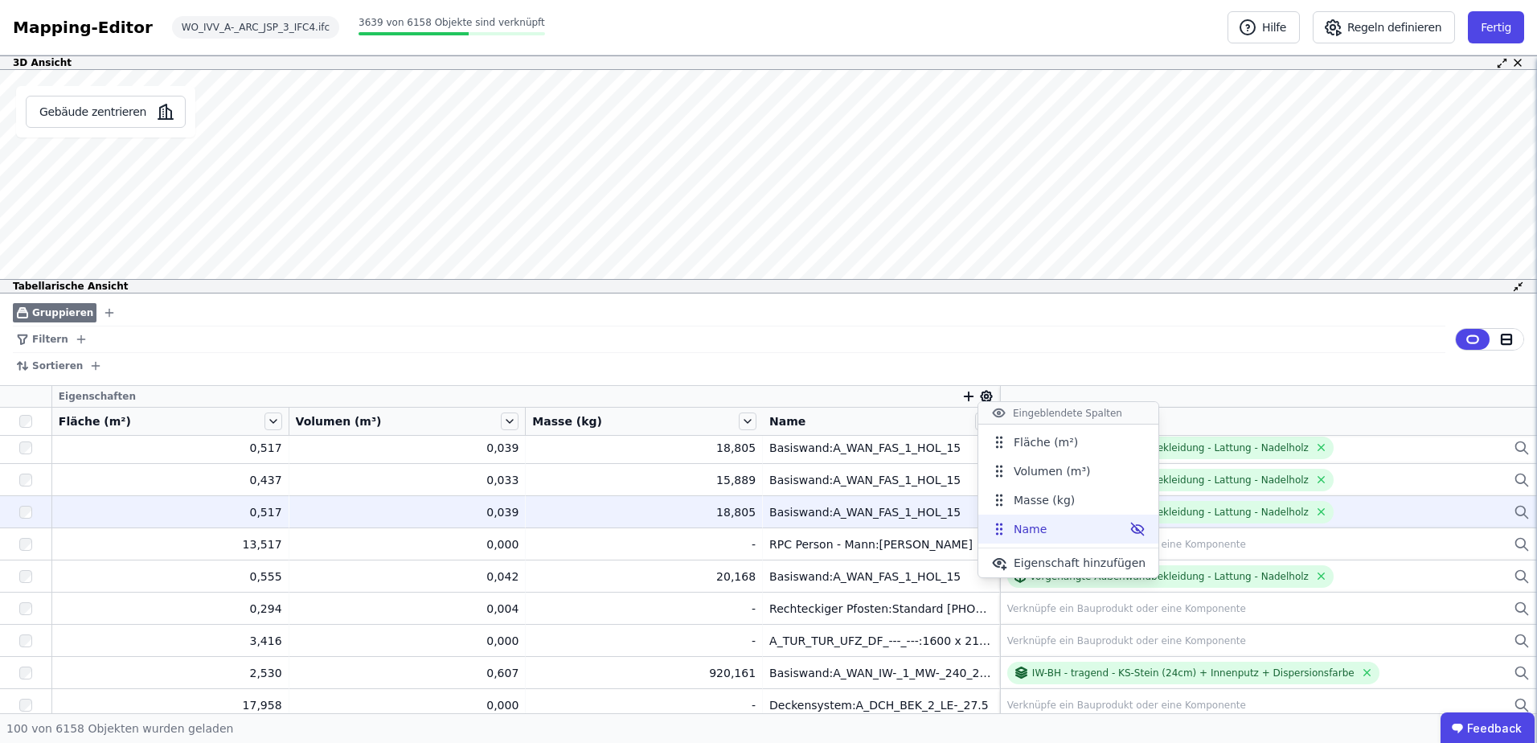
click at [1129, 528] on icon at bounding box center [1137, 529] width 16 height 16
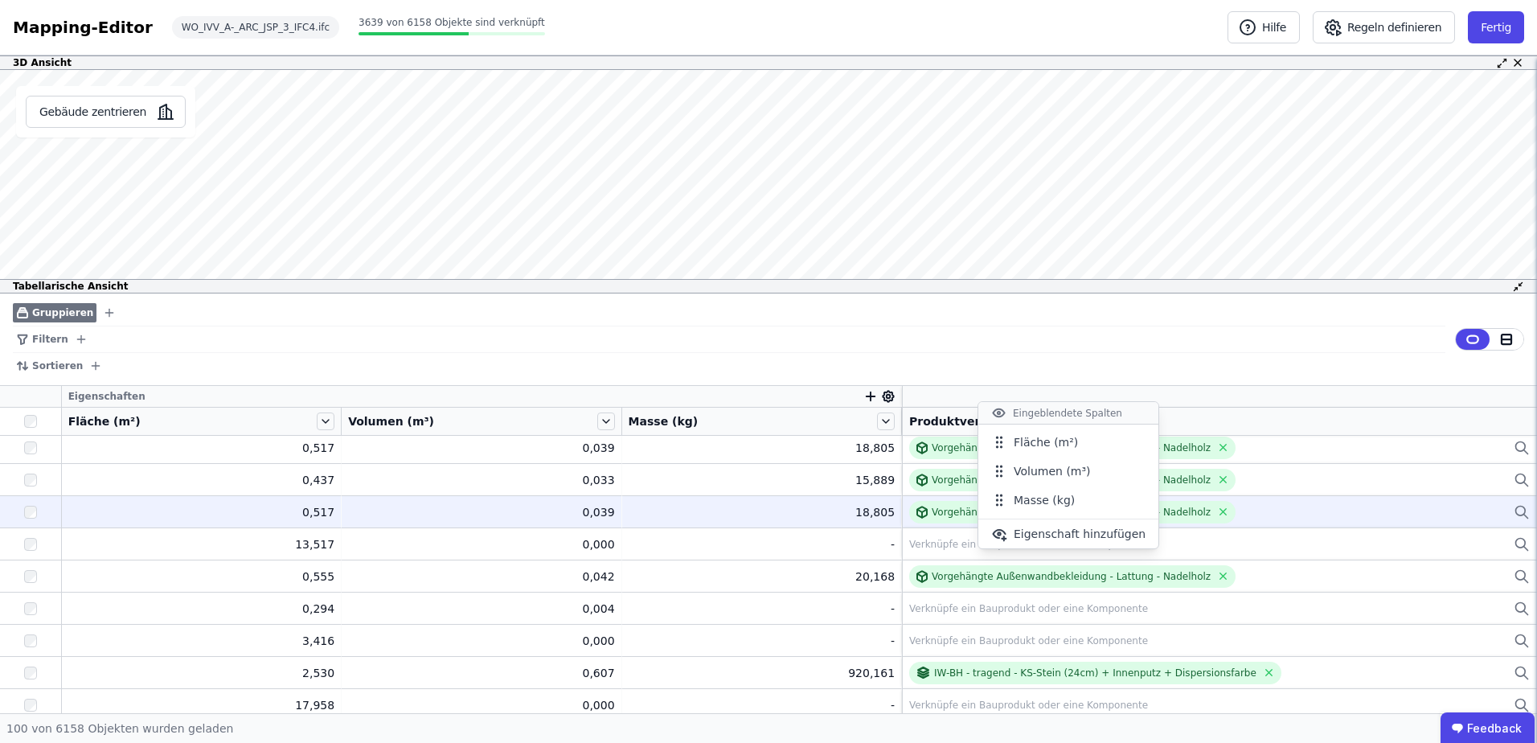
click at [1040, 412] on div "Eingeblendete Spalten" at bounding box center [1068, 413] width 180 height 23
click at [1018, 534] on span "Eigenschaft hinzufügen" at bounding box center [1080, 534] width 132 height 16
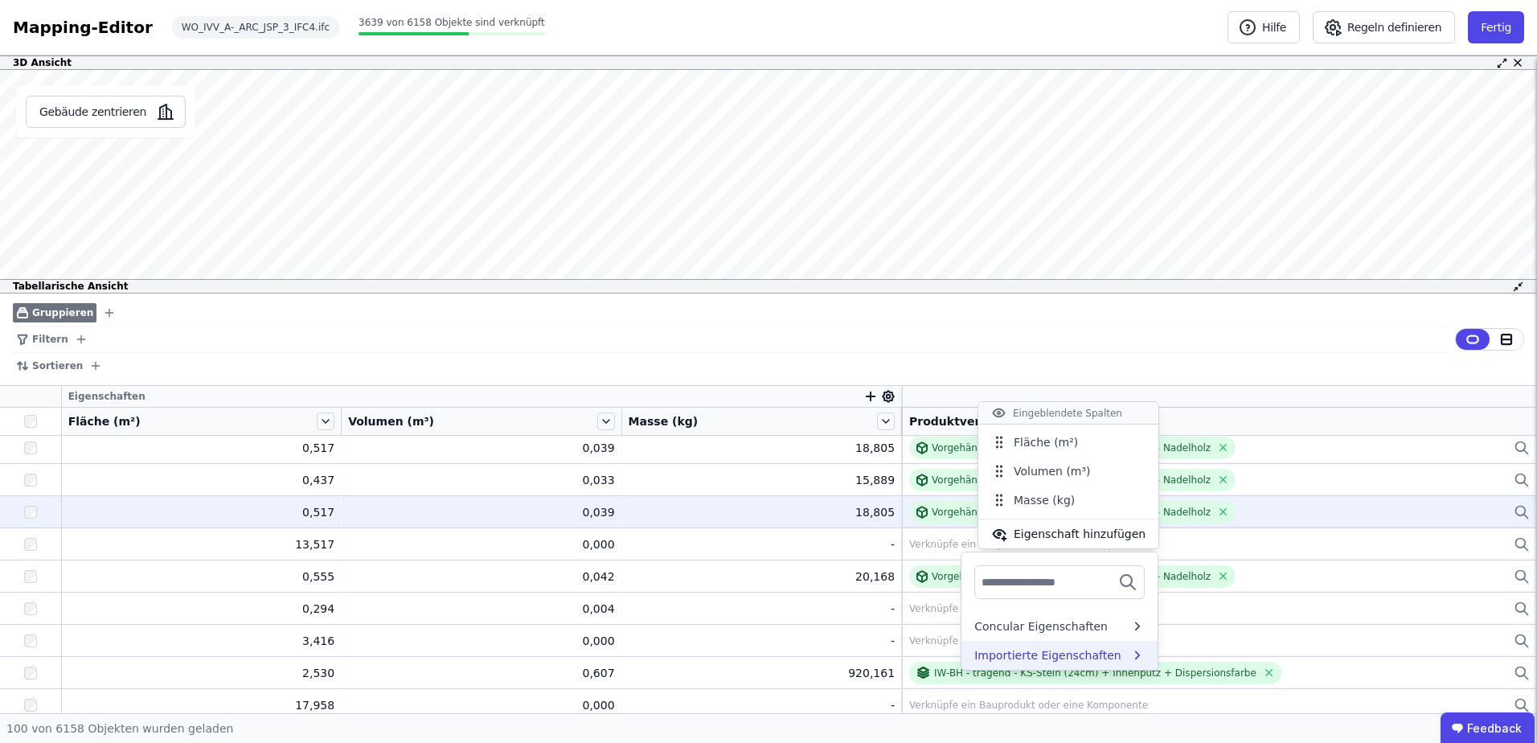
click at [1033, 654] on div "Importierte Eigenschaften" at bounding box center [1047, 655] width 147 height 16
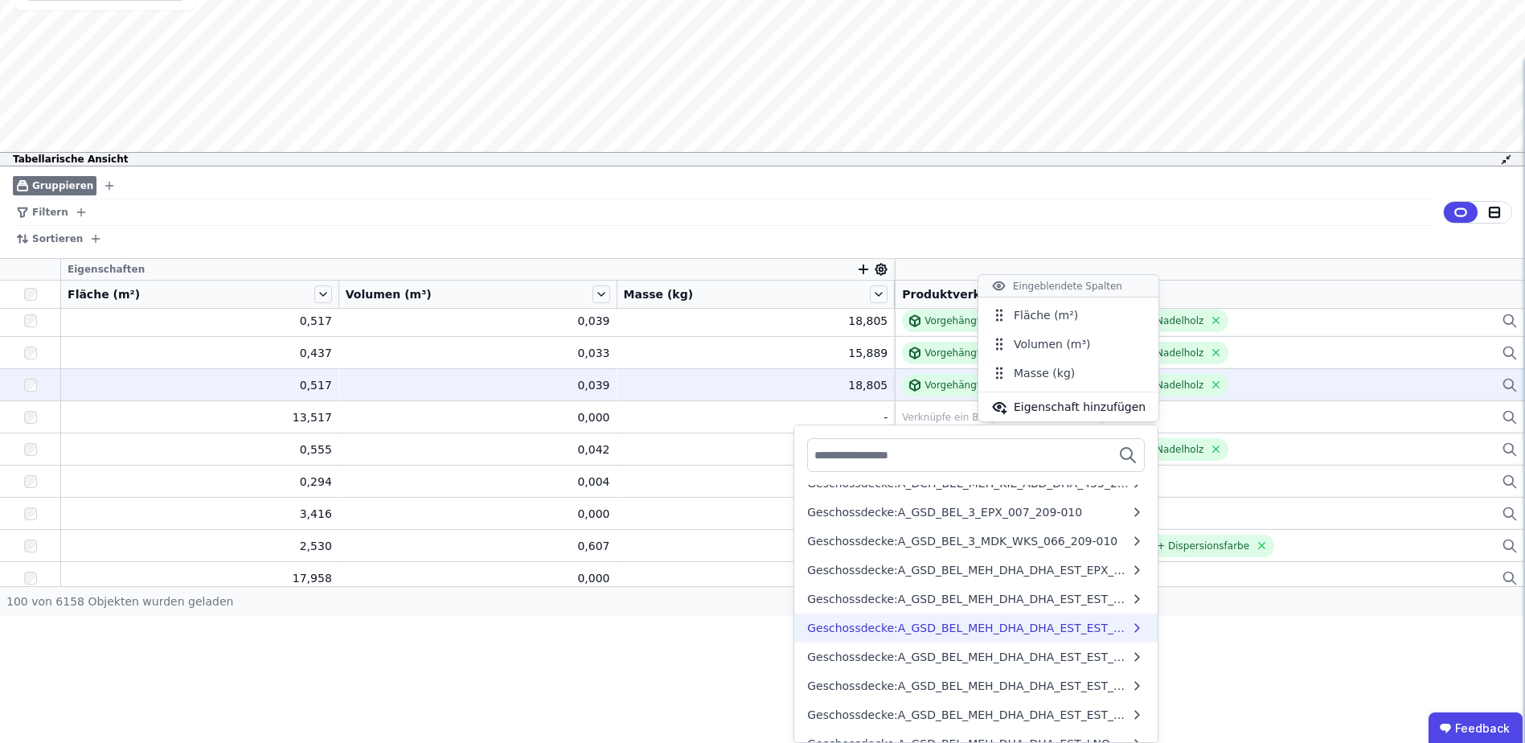
scroll to position [513, 0]
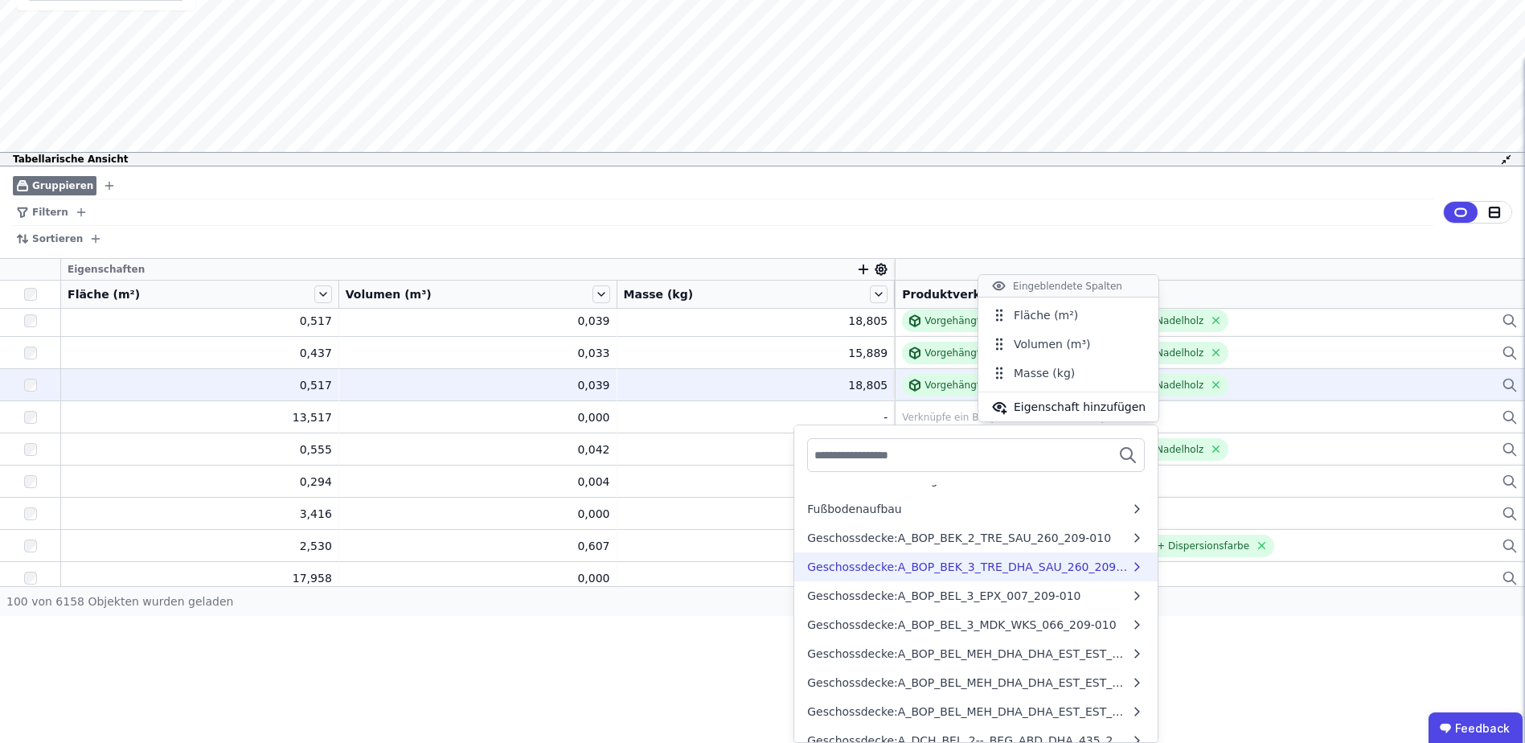
click at [861, 559] on div "Geschossdecke:A_BOP_BEK_3_TRE_DHA_SAU_260_209-010" at bounding box center [968, 567] width 322 height 16
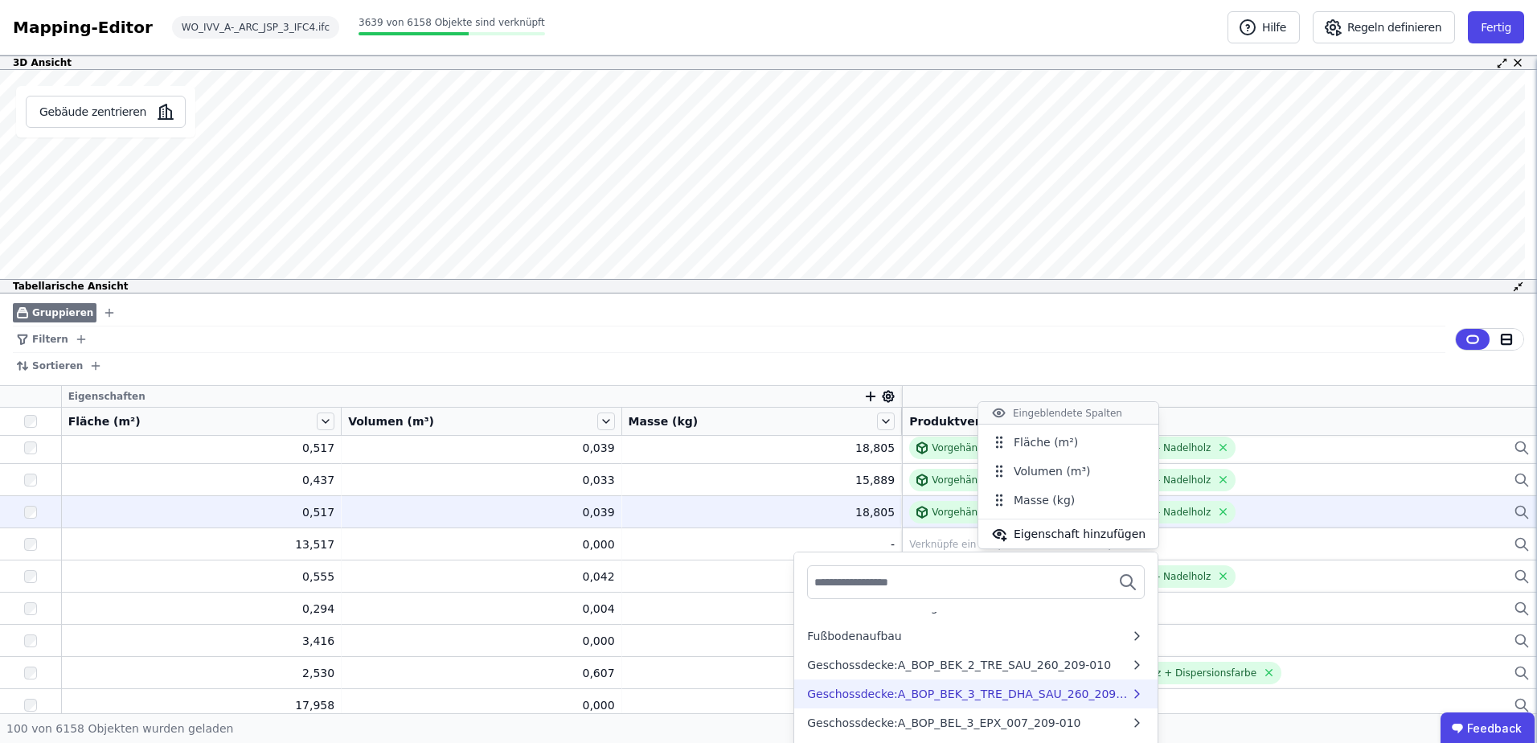
scroll to position [0, 0]
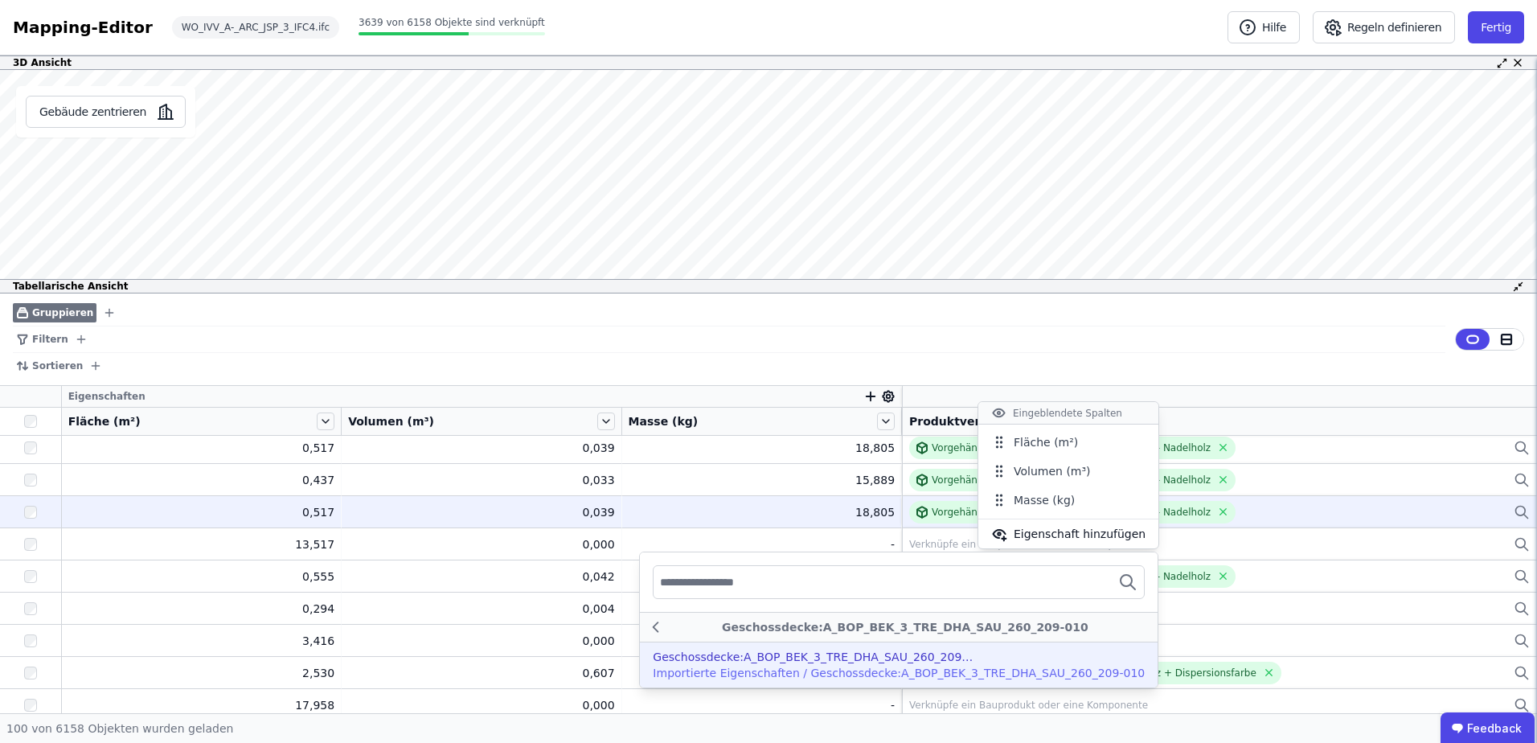
click at [904, 660] on div "Geschossdecke:A_BOP_BEK_3_TRE_DHA_SAU_260_209-010" at bounding box center [814, 657] width 322 height 16
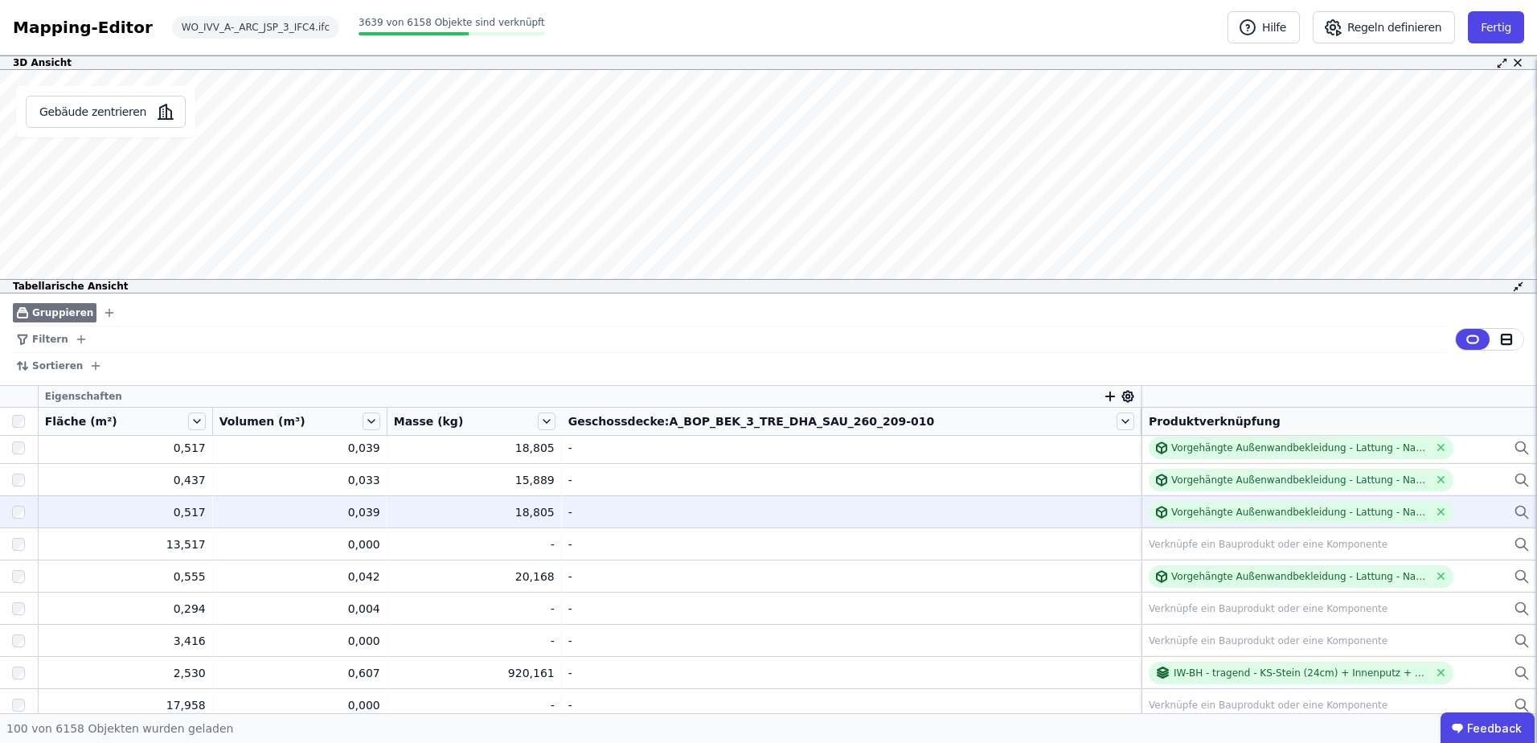
click at [1121, 396] on icon at bounding box center [1128, 396] width 14 height 14
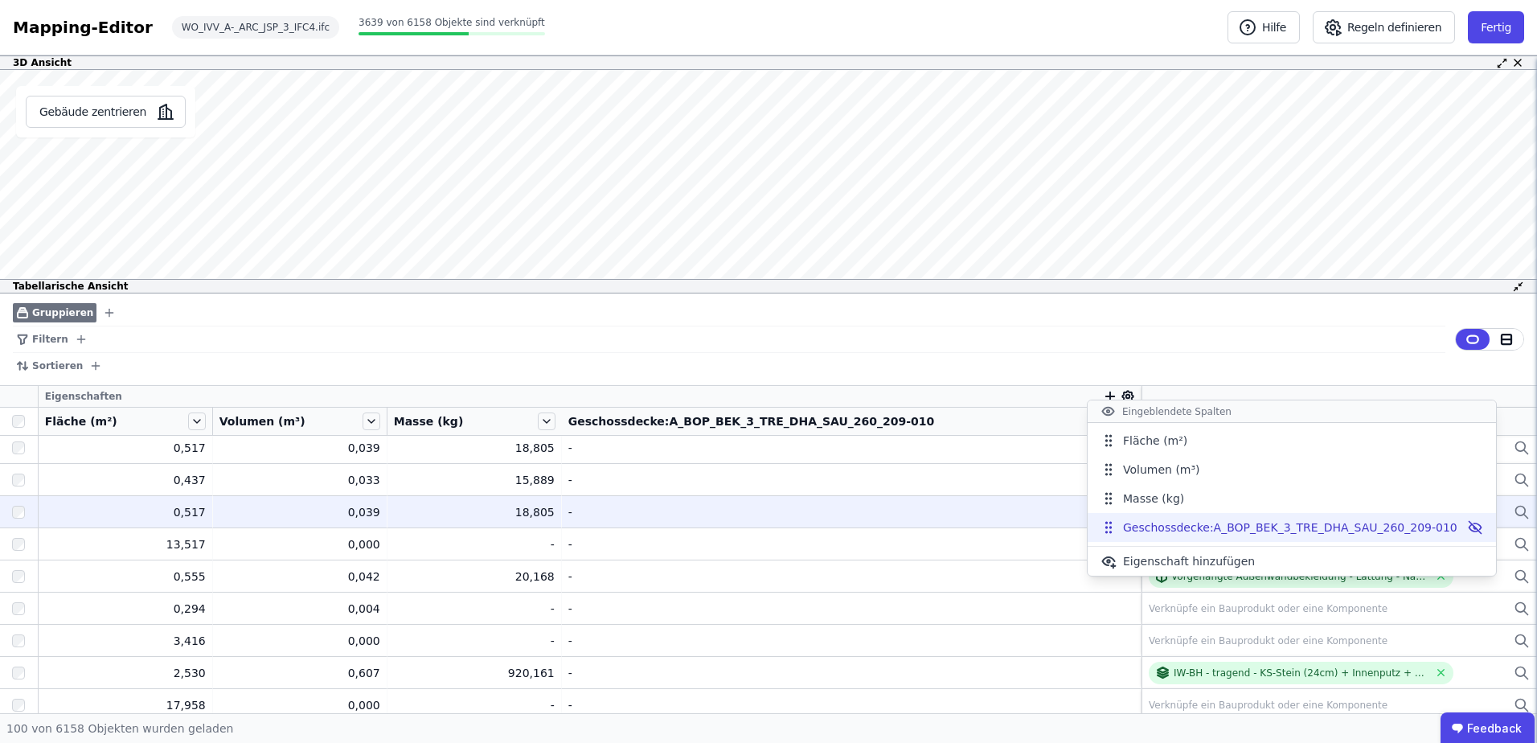
click at [1469, 526] on icon at bounding box center [1475, 527] width 12 height 8
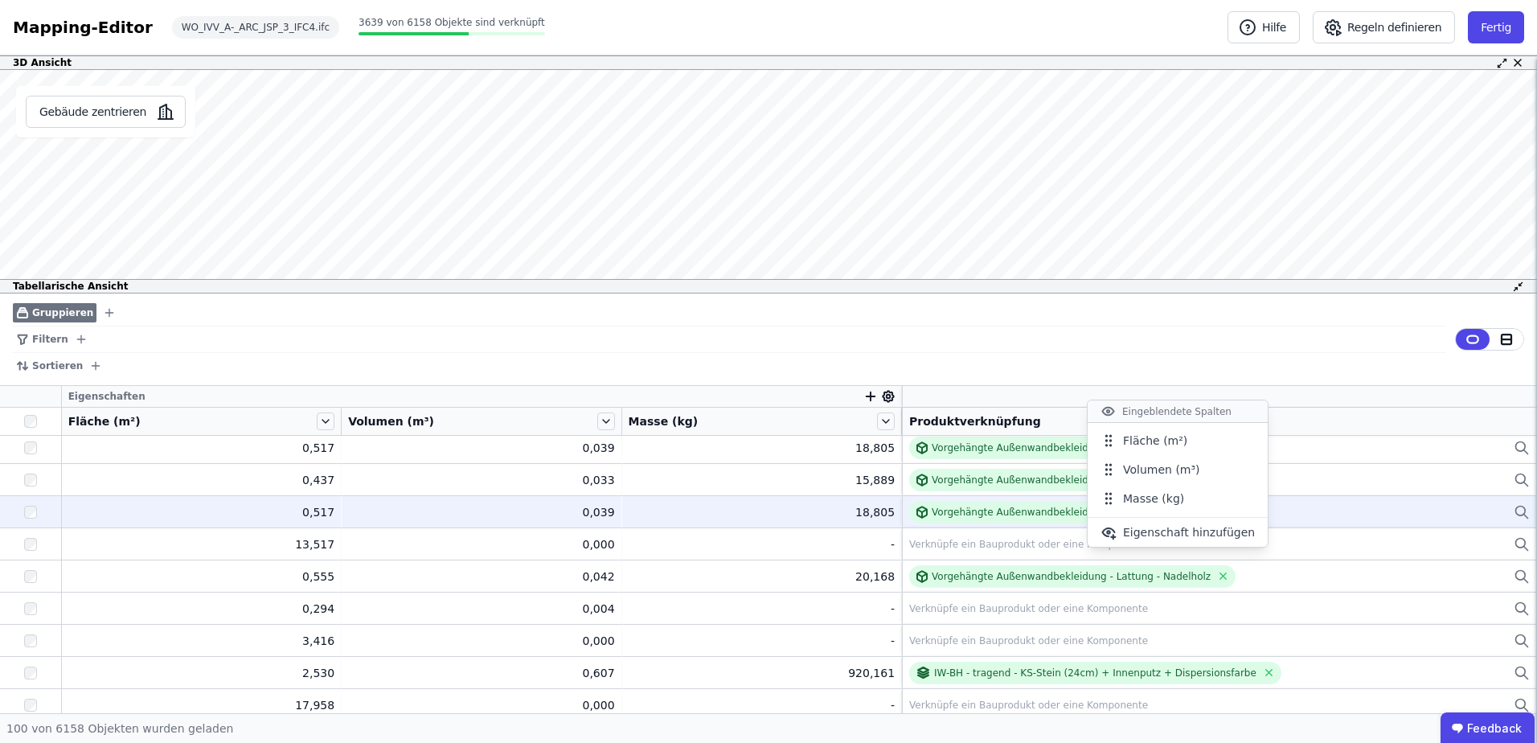
click at [863, 395] on icon "button" at bounding box center [870, 396] width 14 height 14
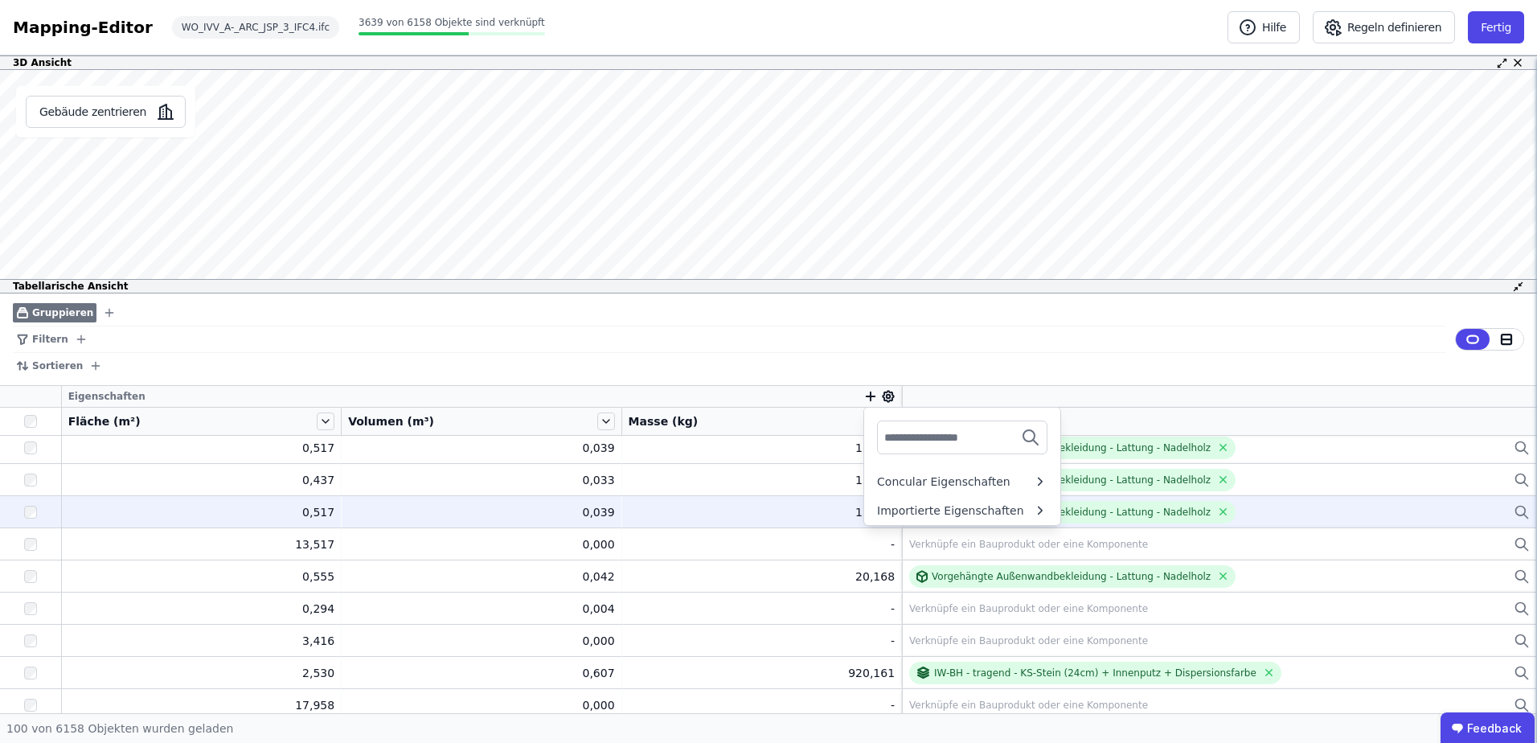
click at [880, 391] on div "Gruppieren Filtern Sortieren Eigenschaften Concular Eigenschaften Importierte E…" at bounding box center [768, 503] width 1537 height 420
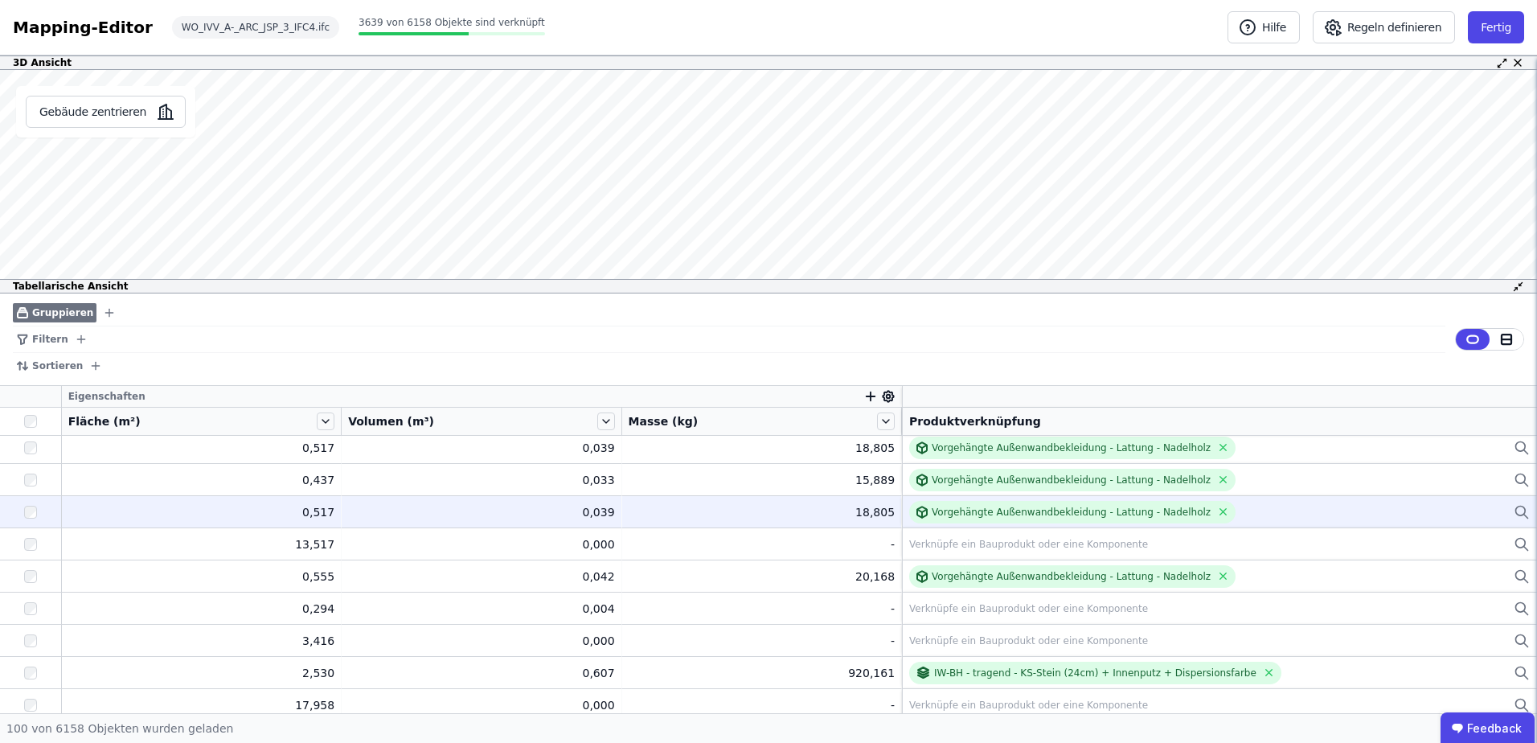
click at [883, 400] on icon at bounding box center [888, 396] width 11 height 11
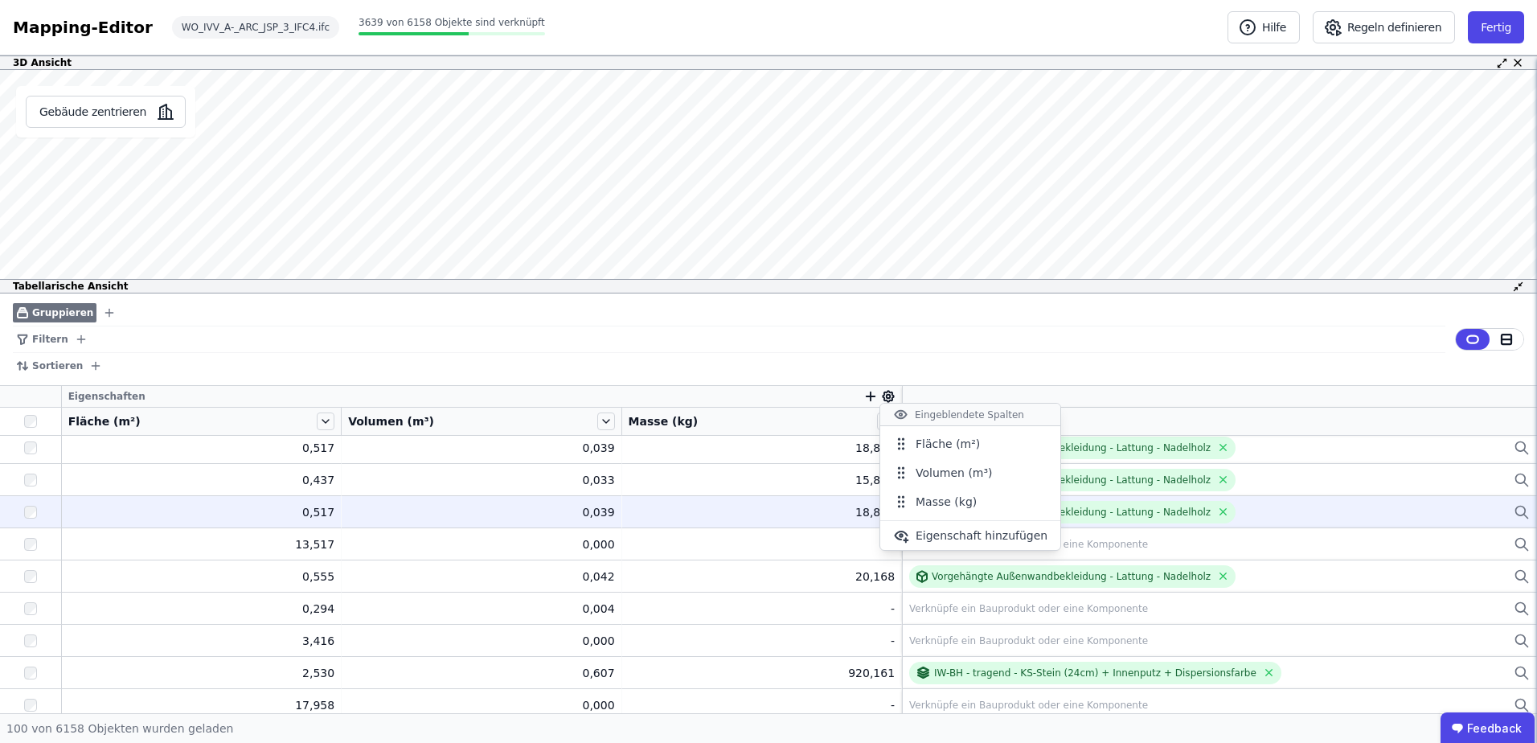
click at [868, 395] on icon "button" at bounding box center [870, 396] width 14 height 14
click at [895, 484] on div "Concular Eigenschaften" at bounding box center [943, 481] width 133 height 16
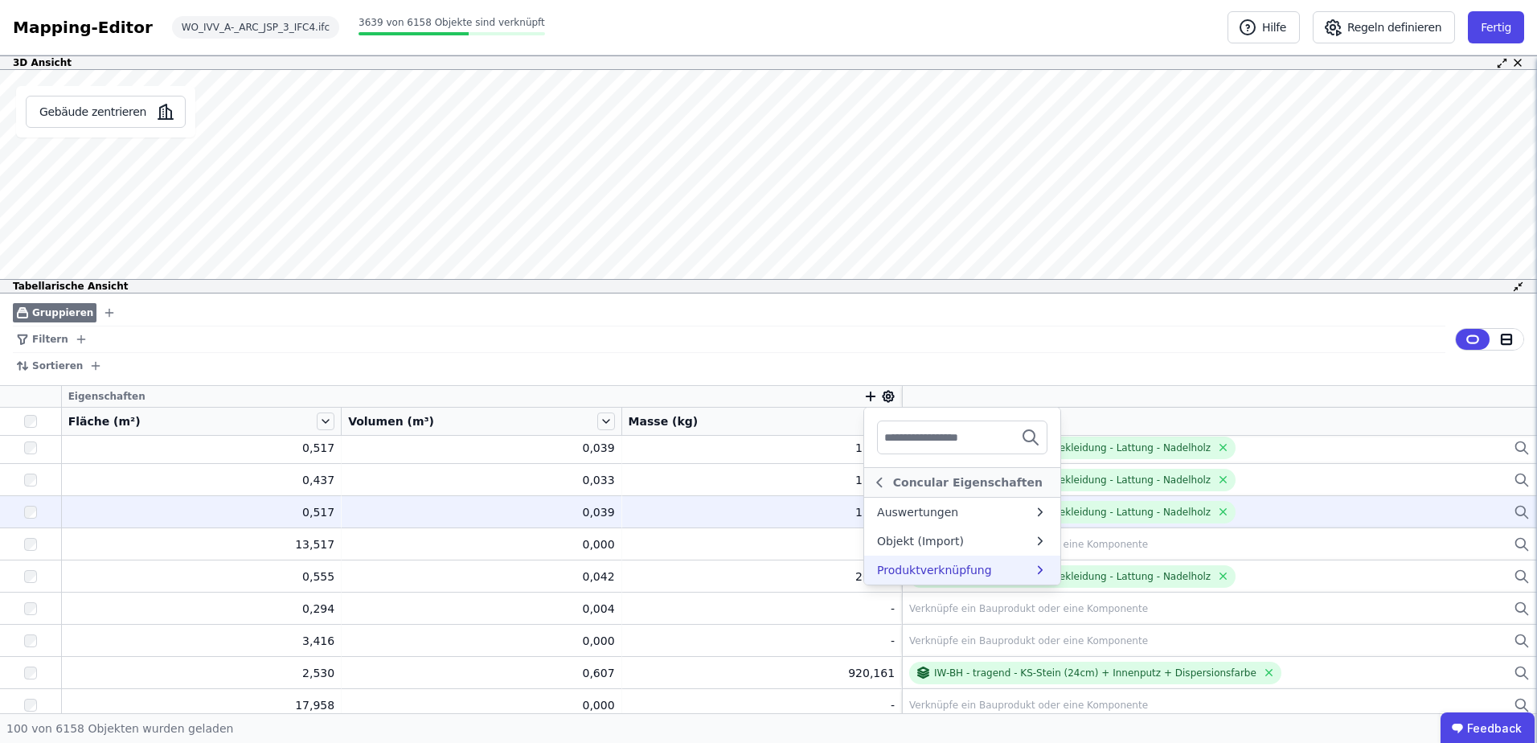
click at [903, 572] on div "Produktverknüpfung" at bounding box center [934, 570] width 115 height 16
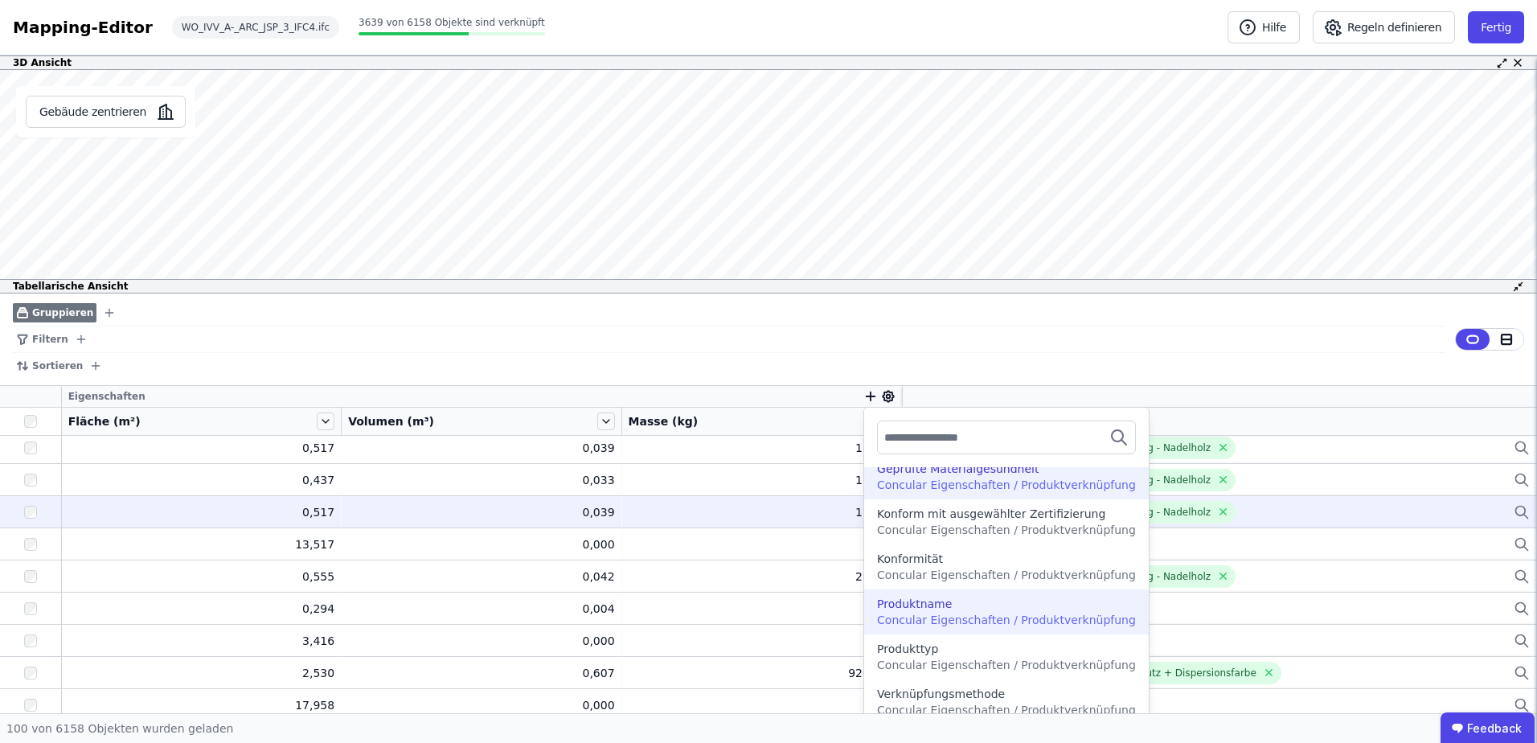
scroll to position [1532, 0]
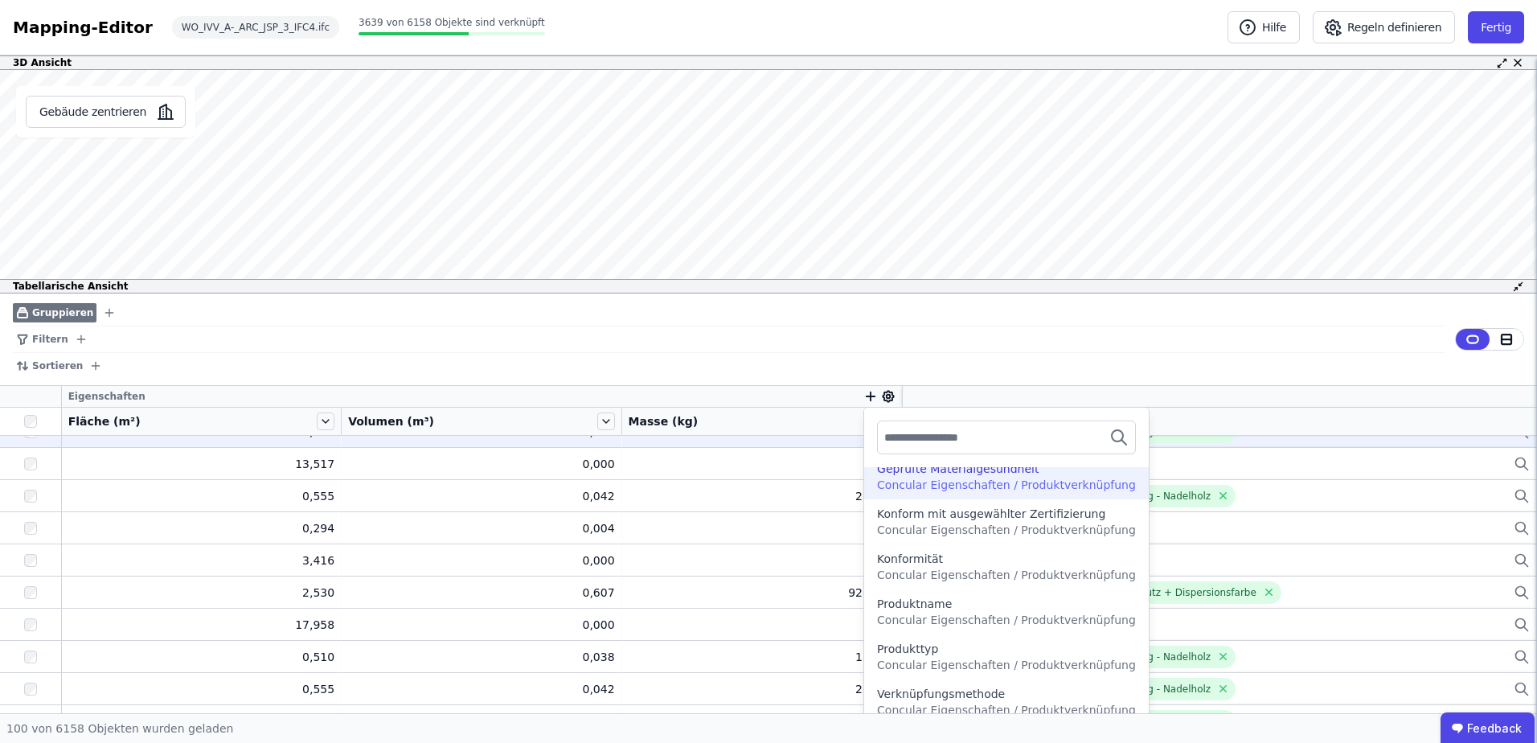
click at [863, 398] on icon "button" at bounding box center [870, 396] width 14 height 14
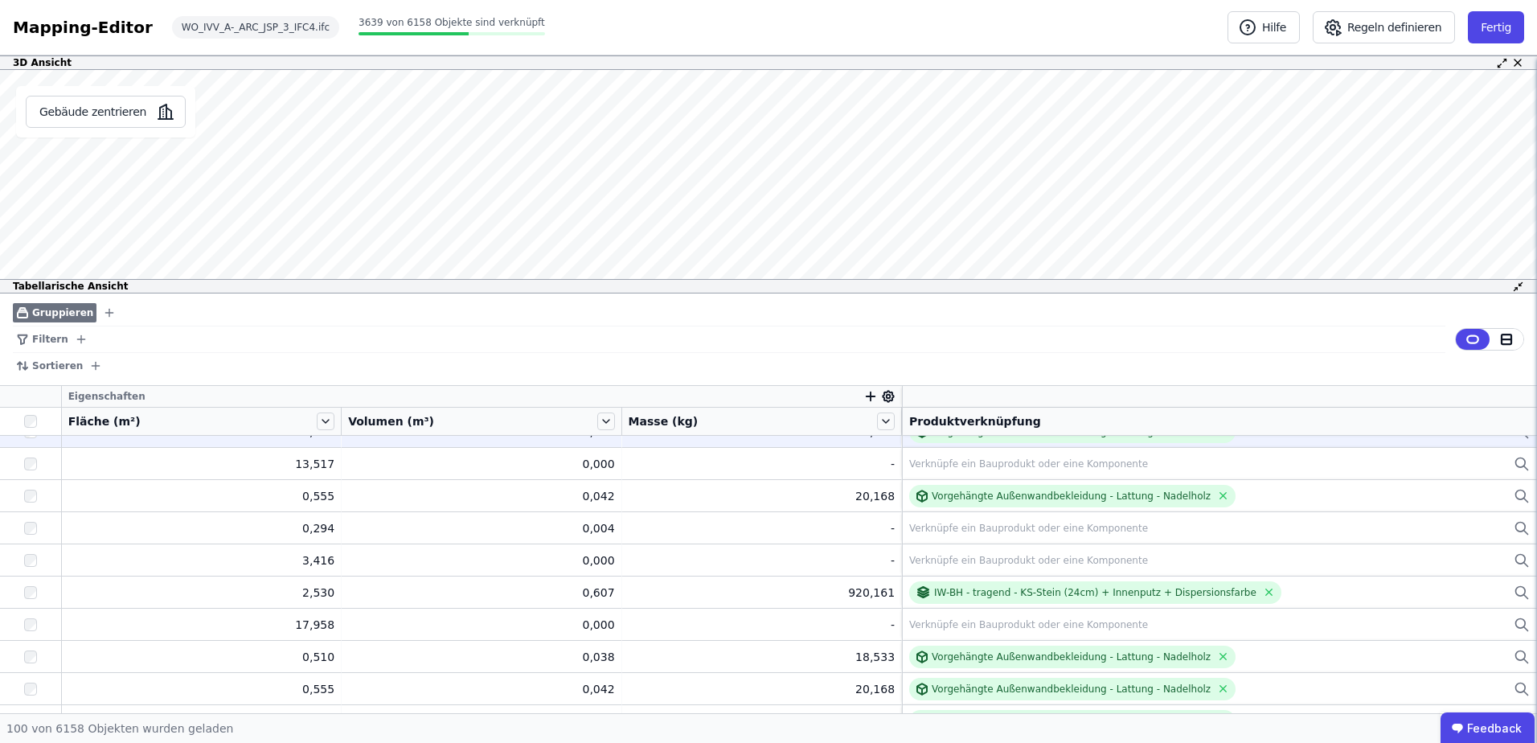
click at [863, 395] on icon "button" at bounding box center [870, 396] width 14 height 14
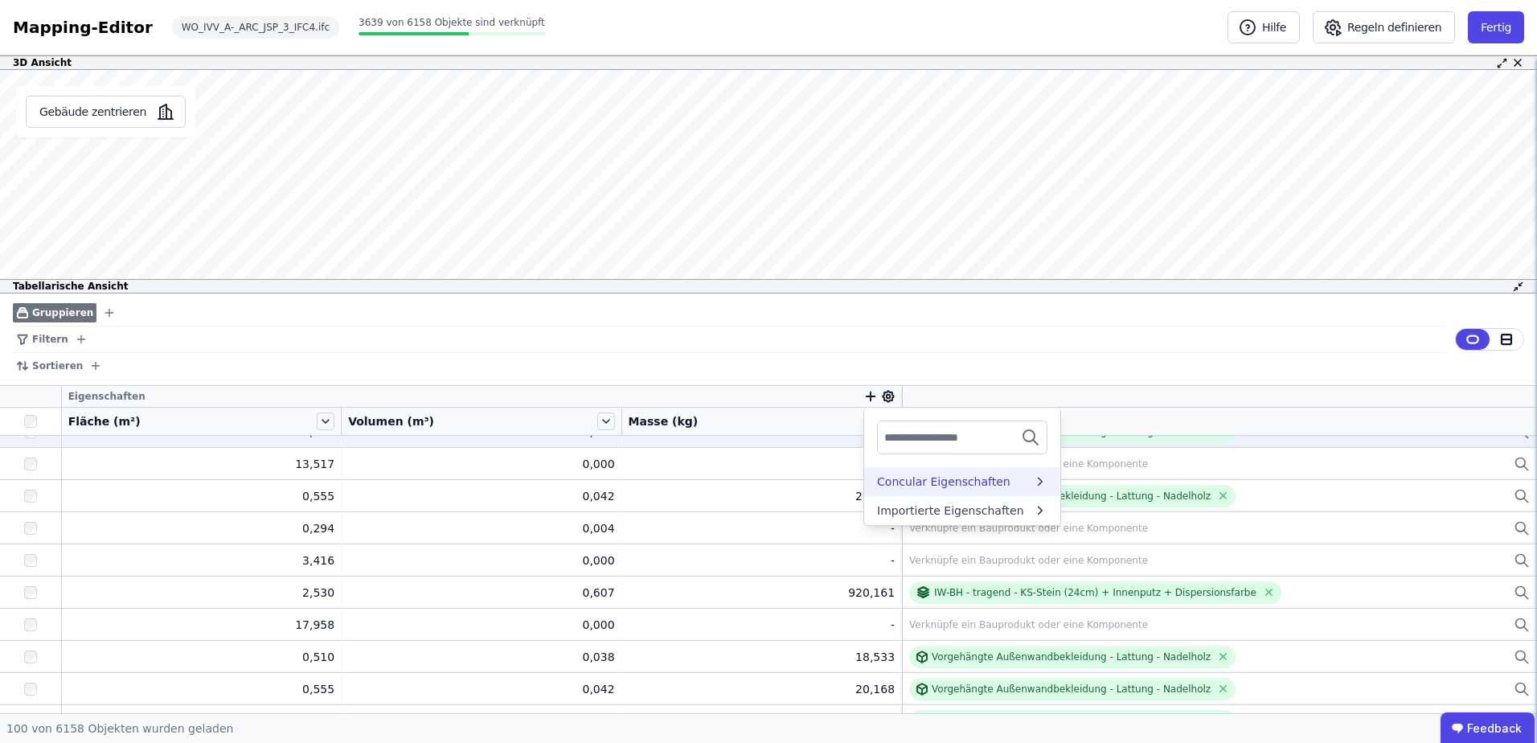
click at [883, 477] on div "Concular Eigenschaften" at bounding box center [943, 481] width 133 height 16
click at [894, 543] on div "Objekt (Import)" at bounding box center [920, 541] width 87 height 16
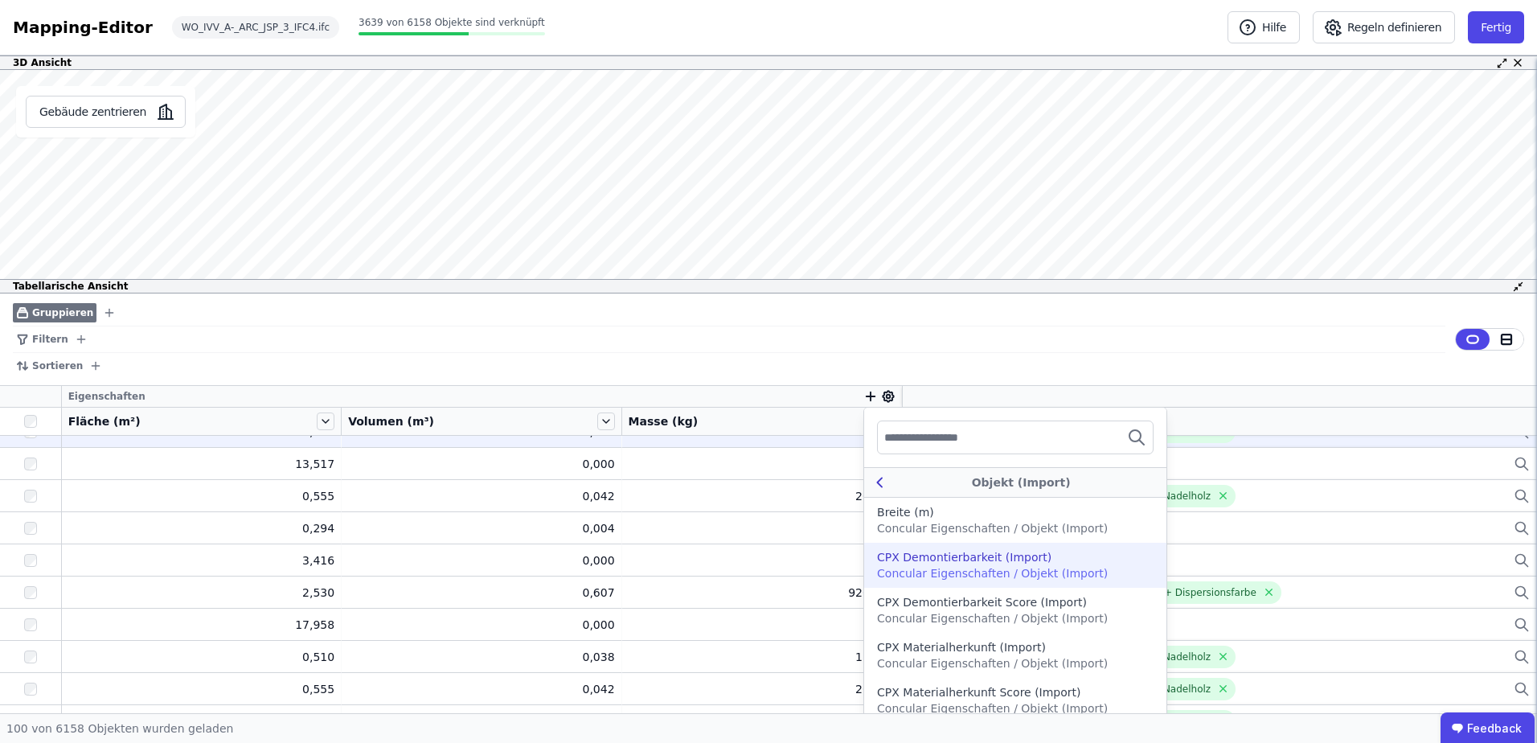
click at [877, 478] on icon at bounding box center [879, 482] width 5 height 9
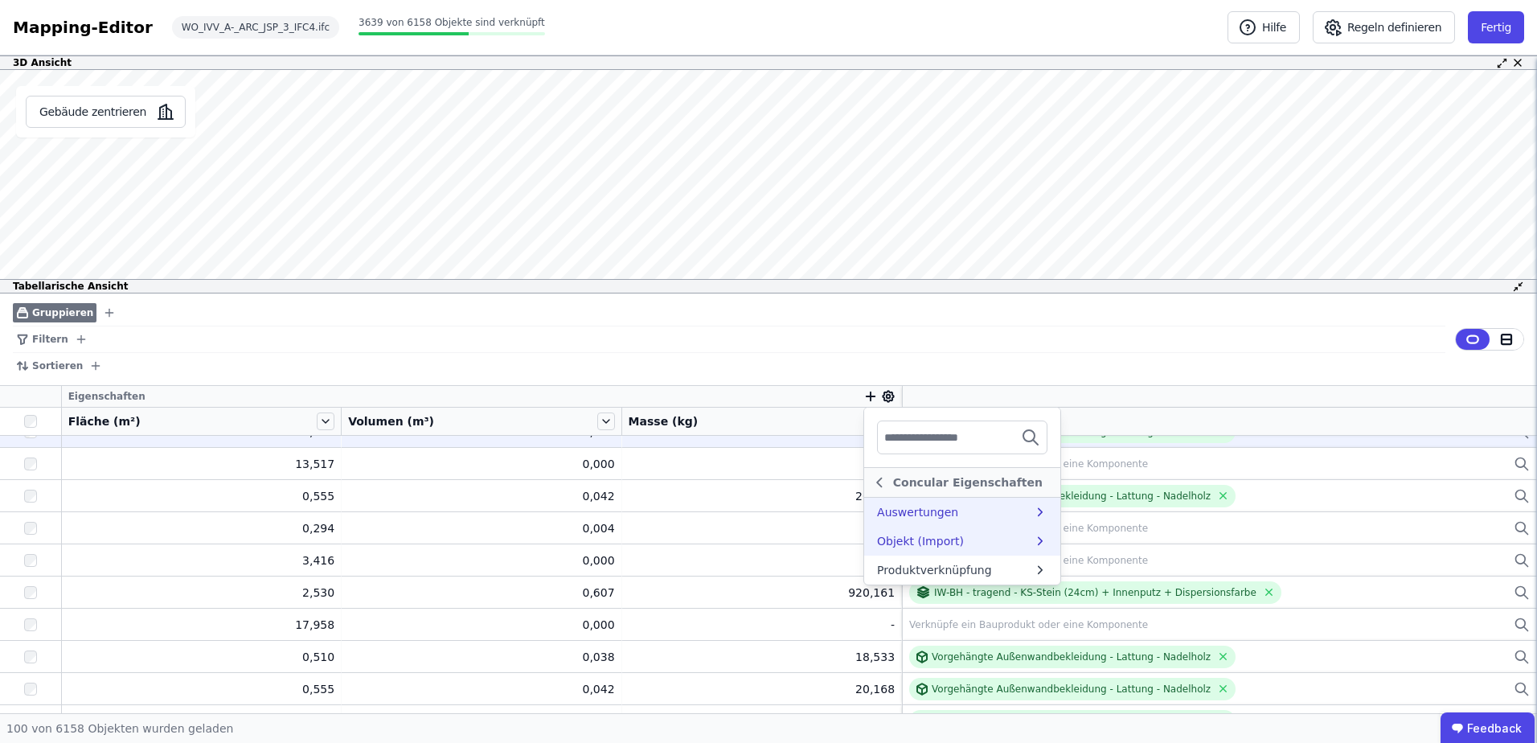
click at [900, 510] on div "Auswertungen" at bounding box center [917, 512] width 81 height 16
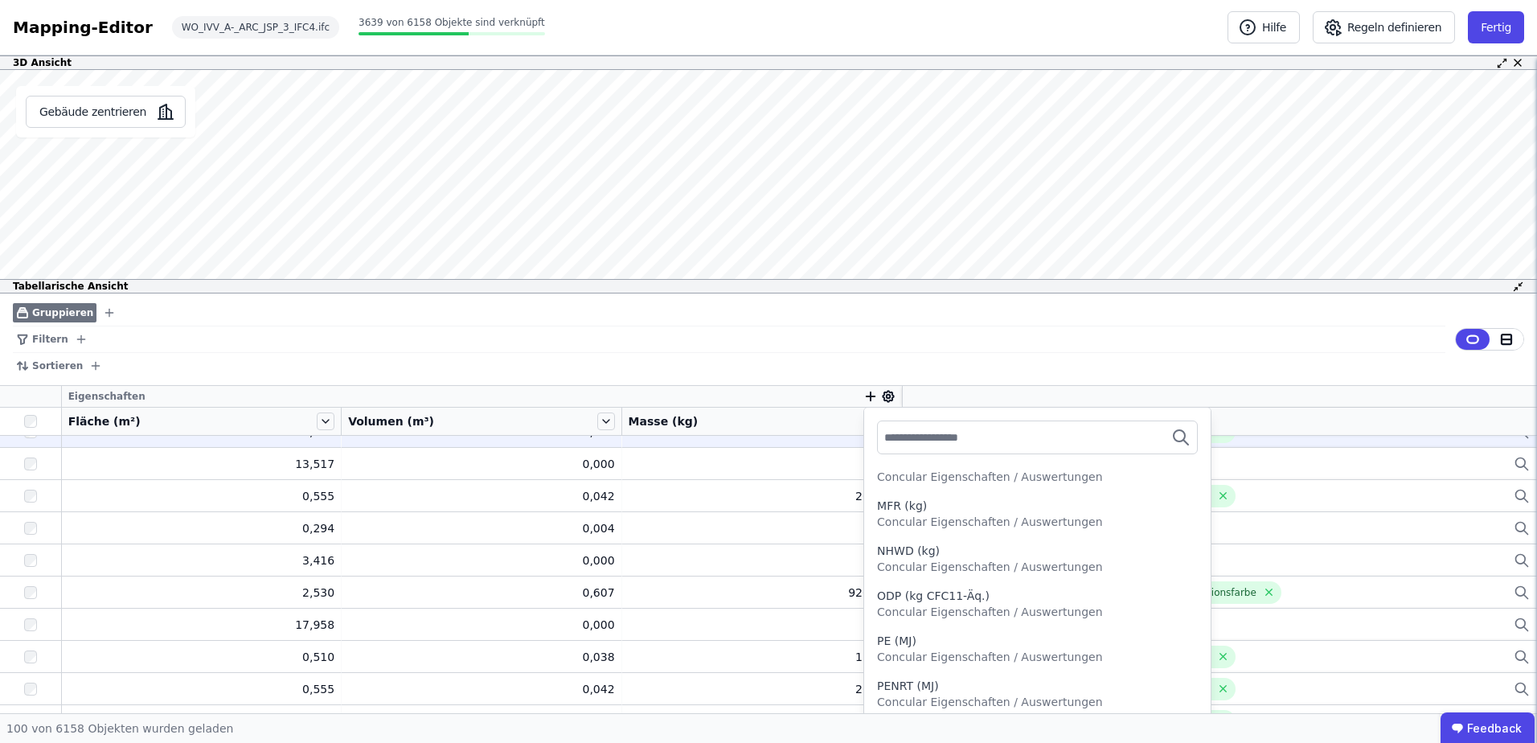
scroll to position [1529, 0]
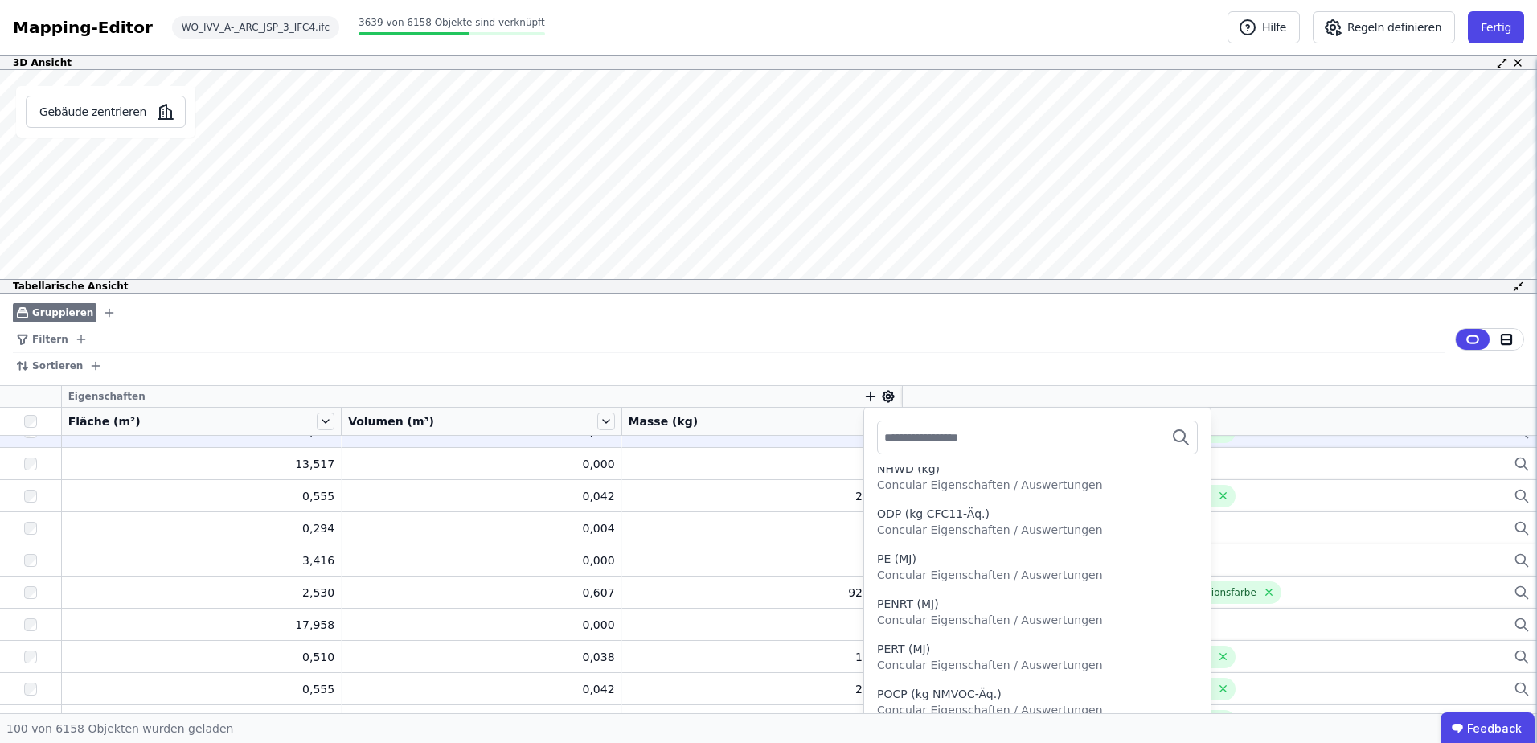
click at [666, 361] on div "Sortieren" at bounding box center [729, 366] width 1432 height 26
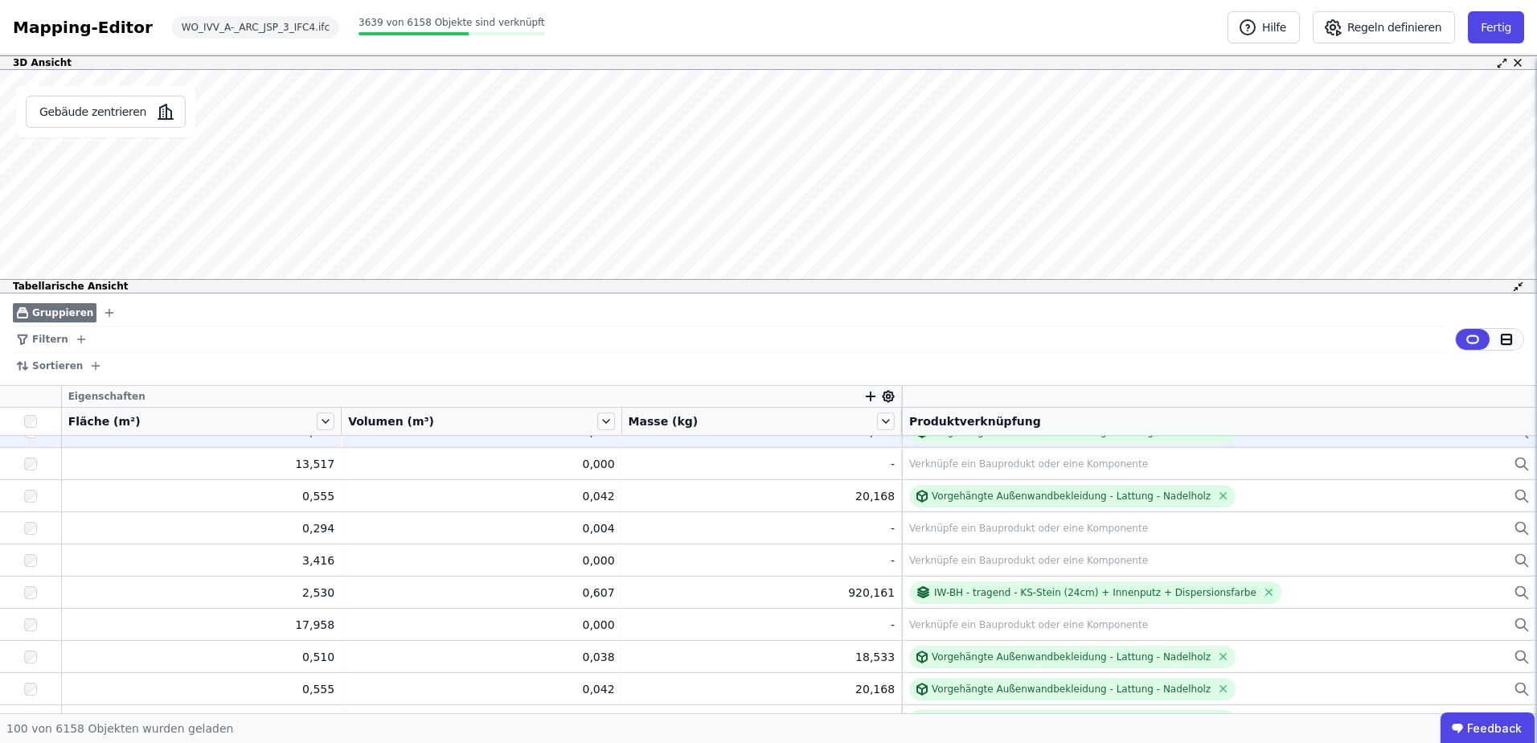
click at [1508, 339] on icon at bounding box center [1507, 339] width 10 height 0
click at [1473, 340] on icon at bounding box center [1472, 339] width 14 height 14
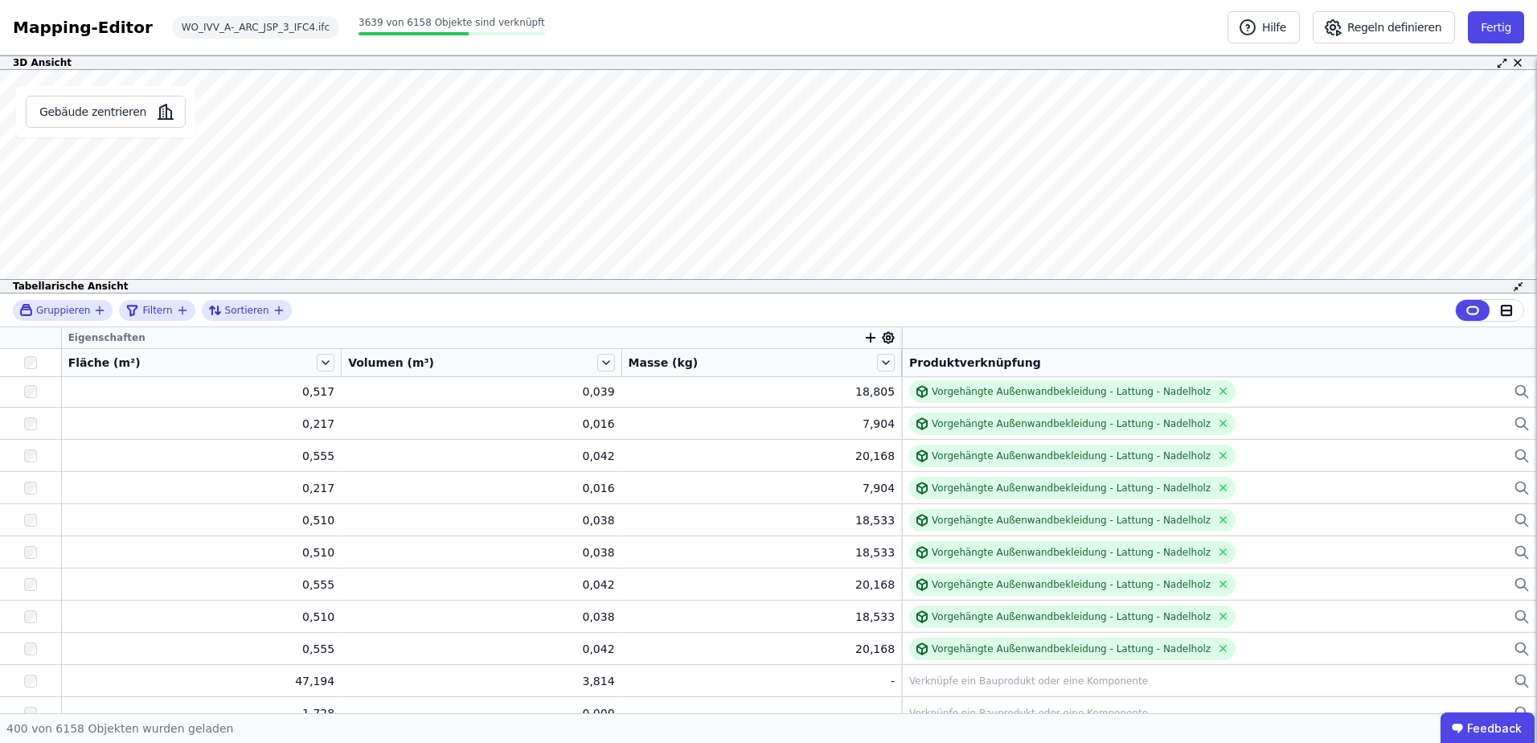
scroll to position [11481, 0]
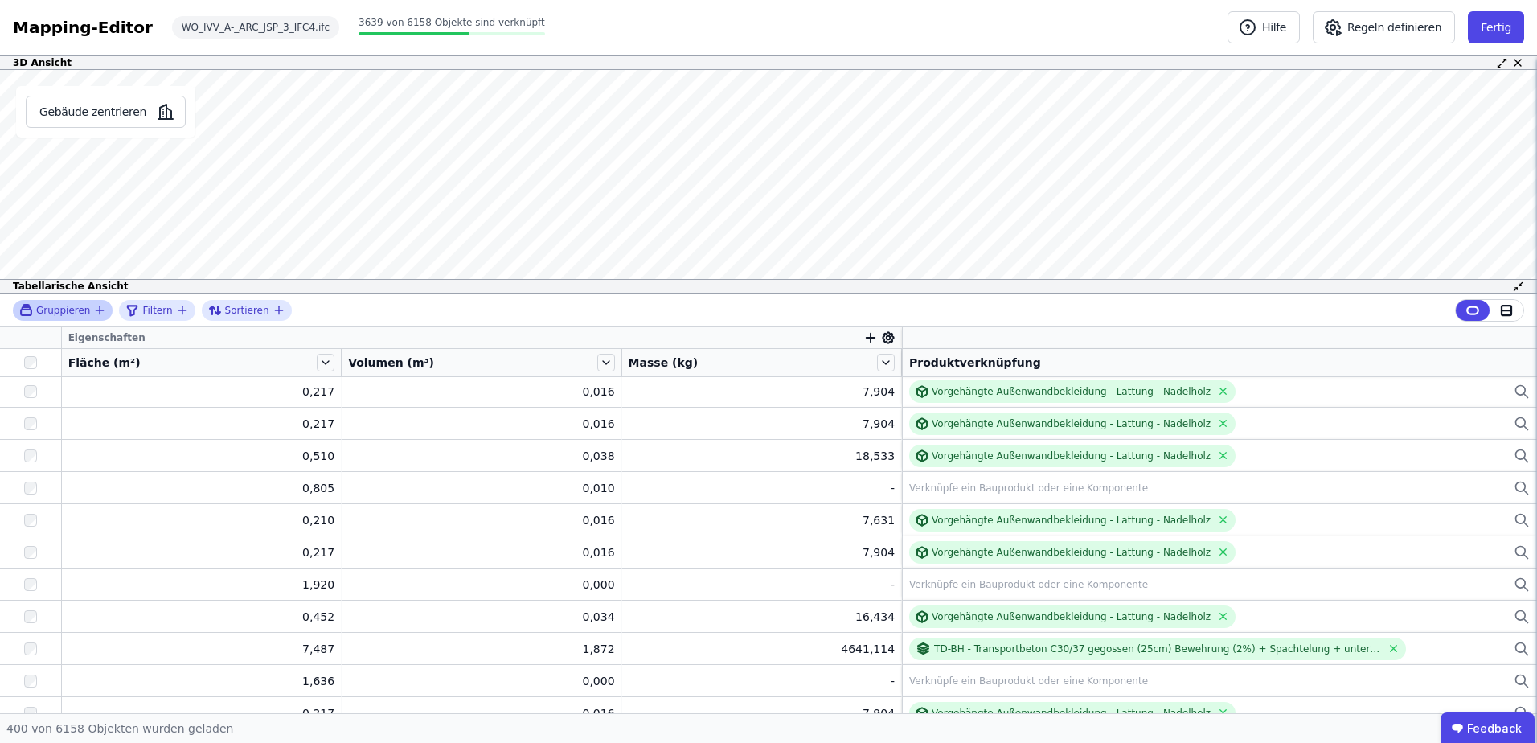
click at [93, 304] on icon "button" at bounding box center [99, 310] width 13 height 13
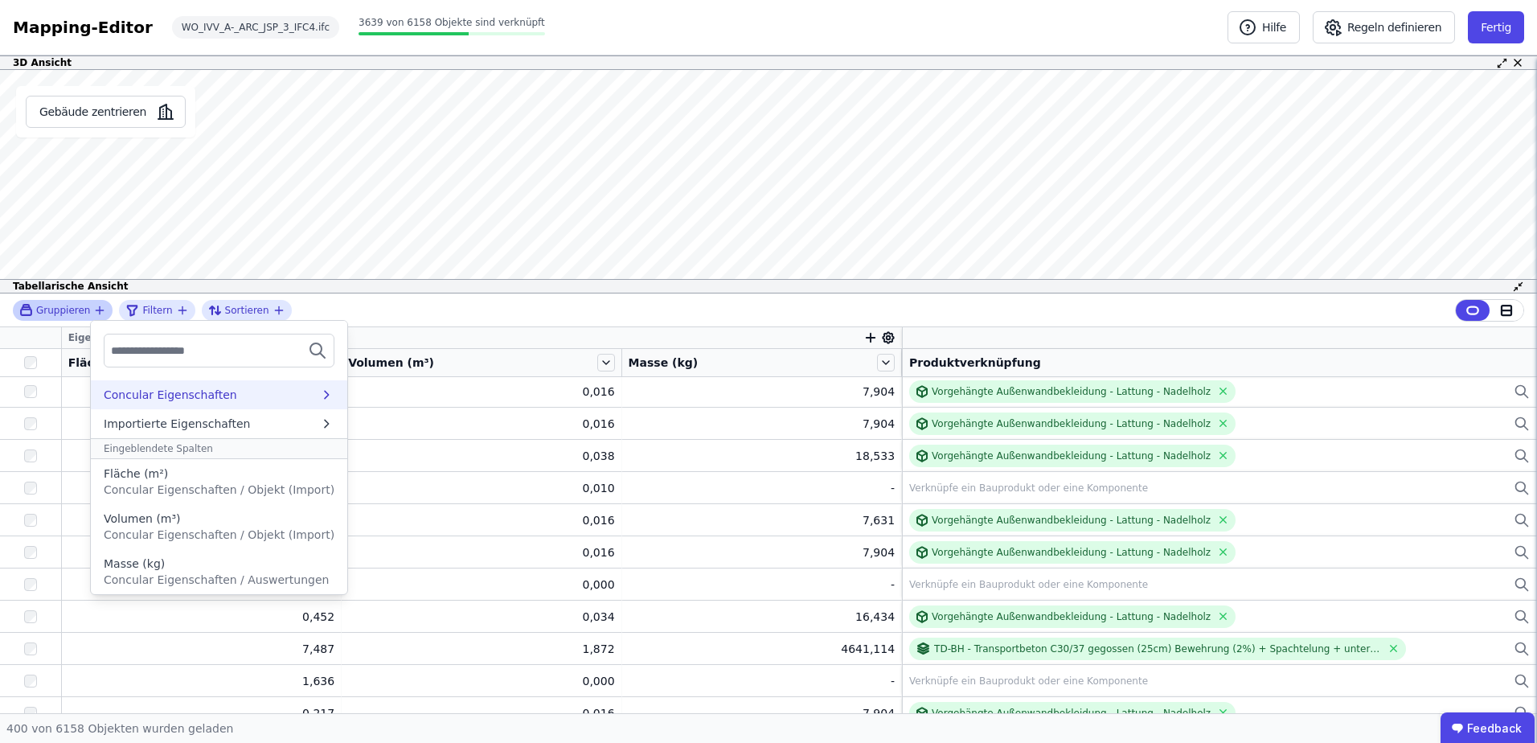
click at [171, 392] on div "Concular Eigenschaften" at bounding box center [170, 395] width 133 height 16
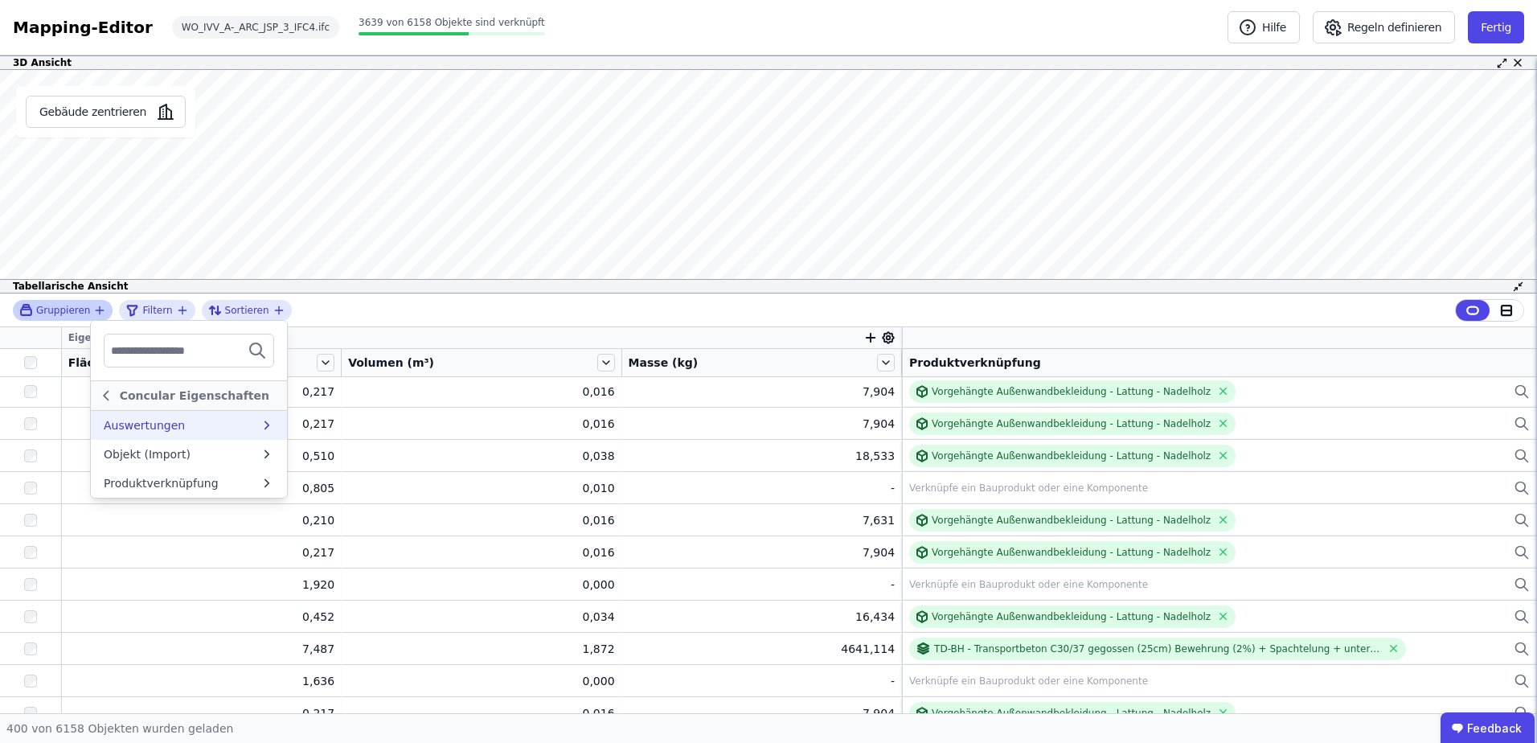
click at [145, 424] on div "Auswertungen" at bounding box center [144, 425] width 81 height 16
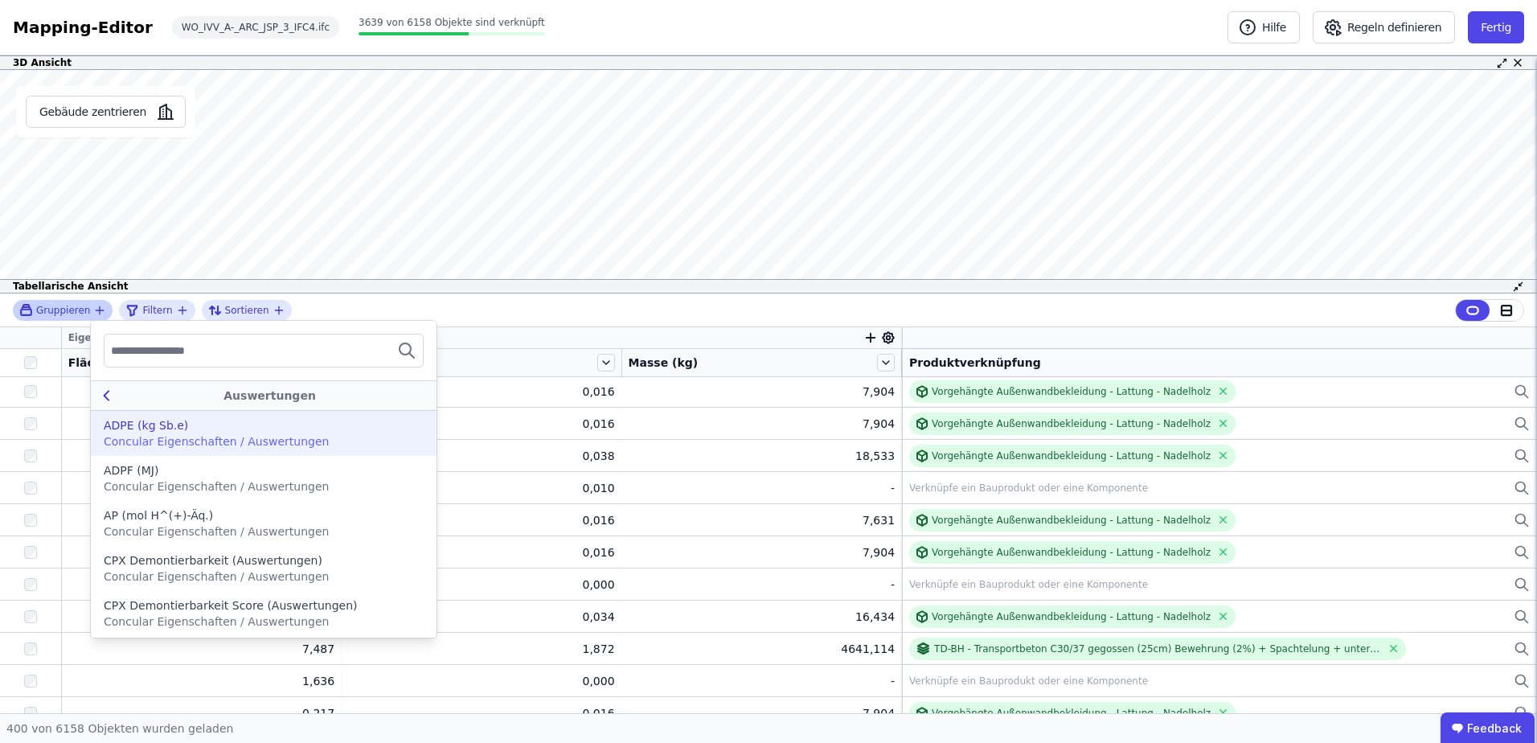
click at [108, 394] on icon at bounding box center [106, 395] width 18 height 19
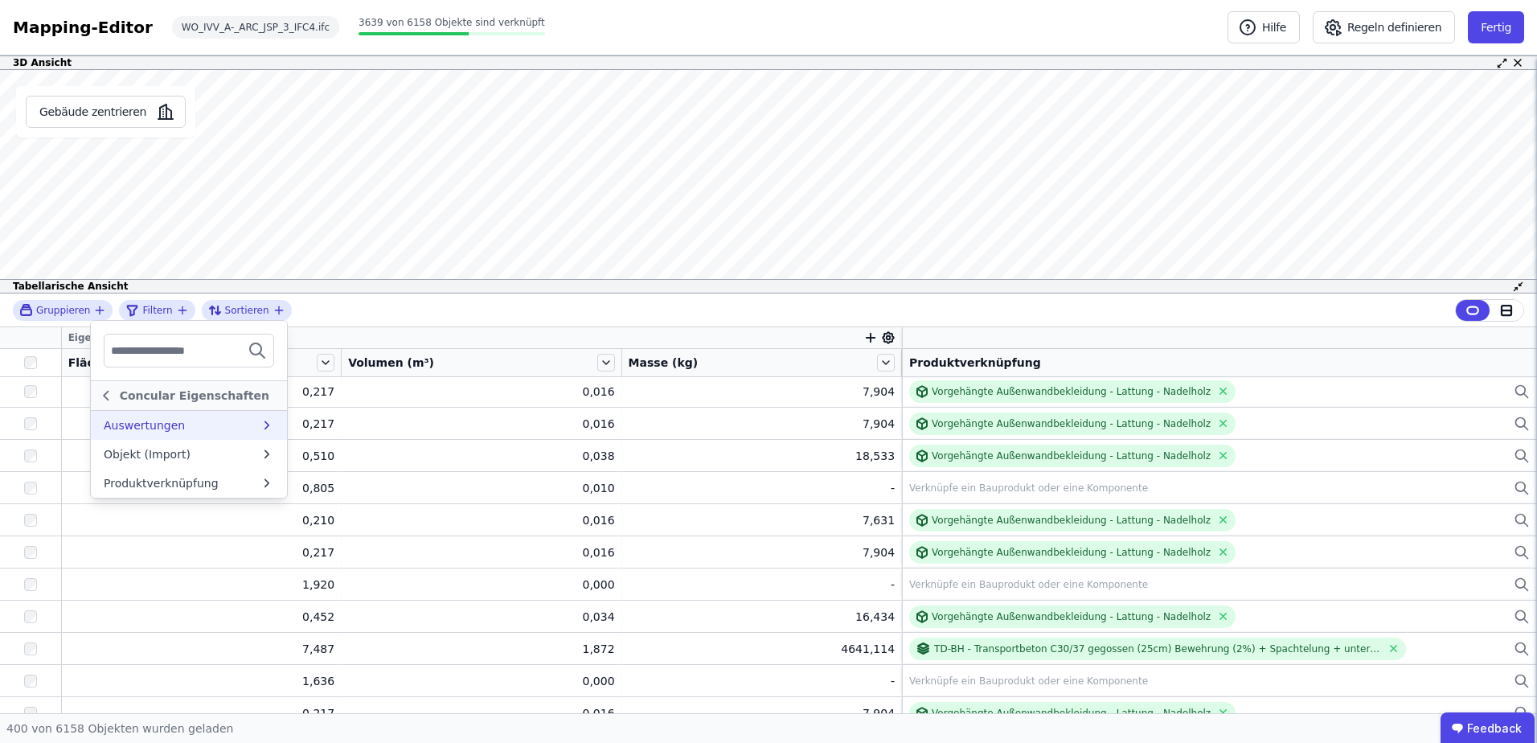
click at [107, 395] on icon at bounding box center [106, 395] width 18 height 19
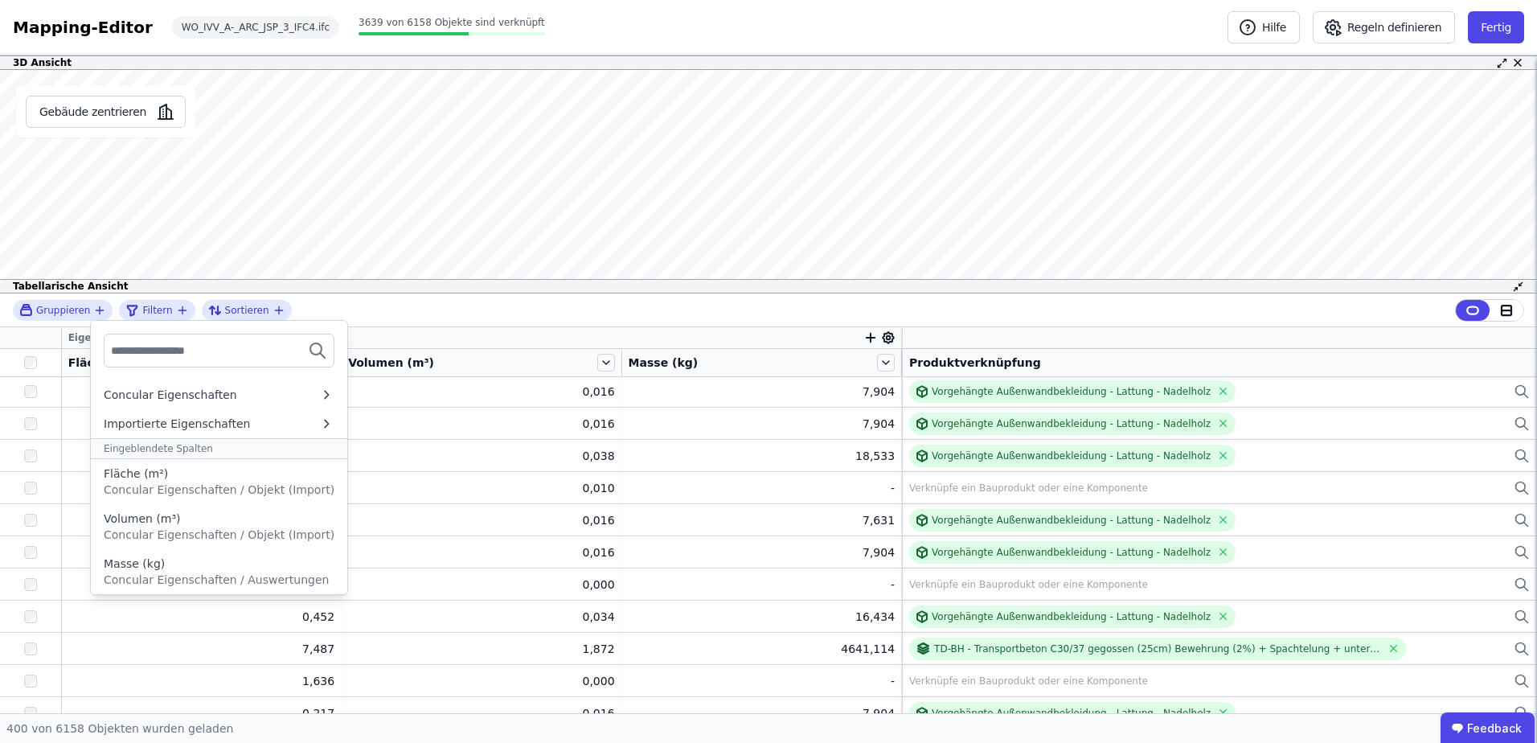
click at [12, 308] on div "Gruppieren Concular Eigenschaften Importierte Eigenschaften Eingeblendete Spalt…" at bounding box center [768, 310] width 1537 height 34
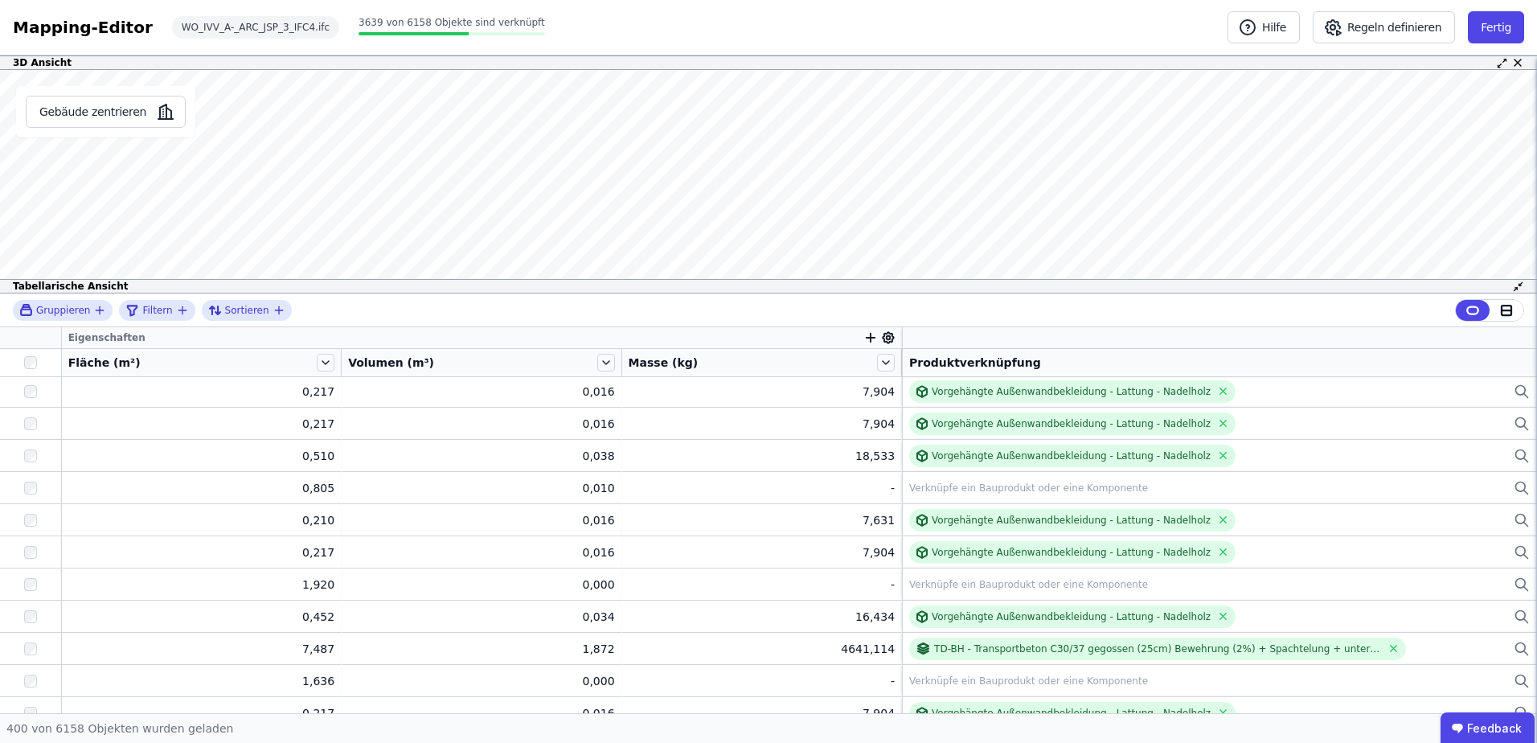
click at [288, 306] on div "Gruppieren Filtern Sortieren" at bounding box center [768, 310] width 1537 height 34
click at [273, 309] on icon "button" at bounding box center [279, 310] width 13 height 13
click at [821, 294] on div "Gruppieren Filtern Sortieren Fläche (m²) Objekt (Import) Volumen (m³) Objekt (I…" at bounding box center [768, 310] width 1537 height 34
click at [865, 337] on icon "button" at bounding box center [870, 337] width 14 height 14
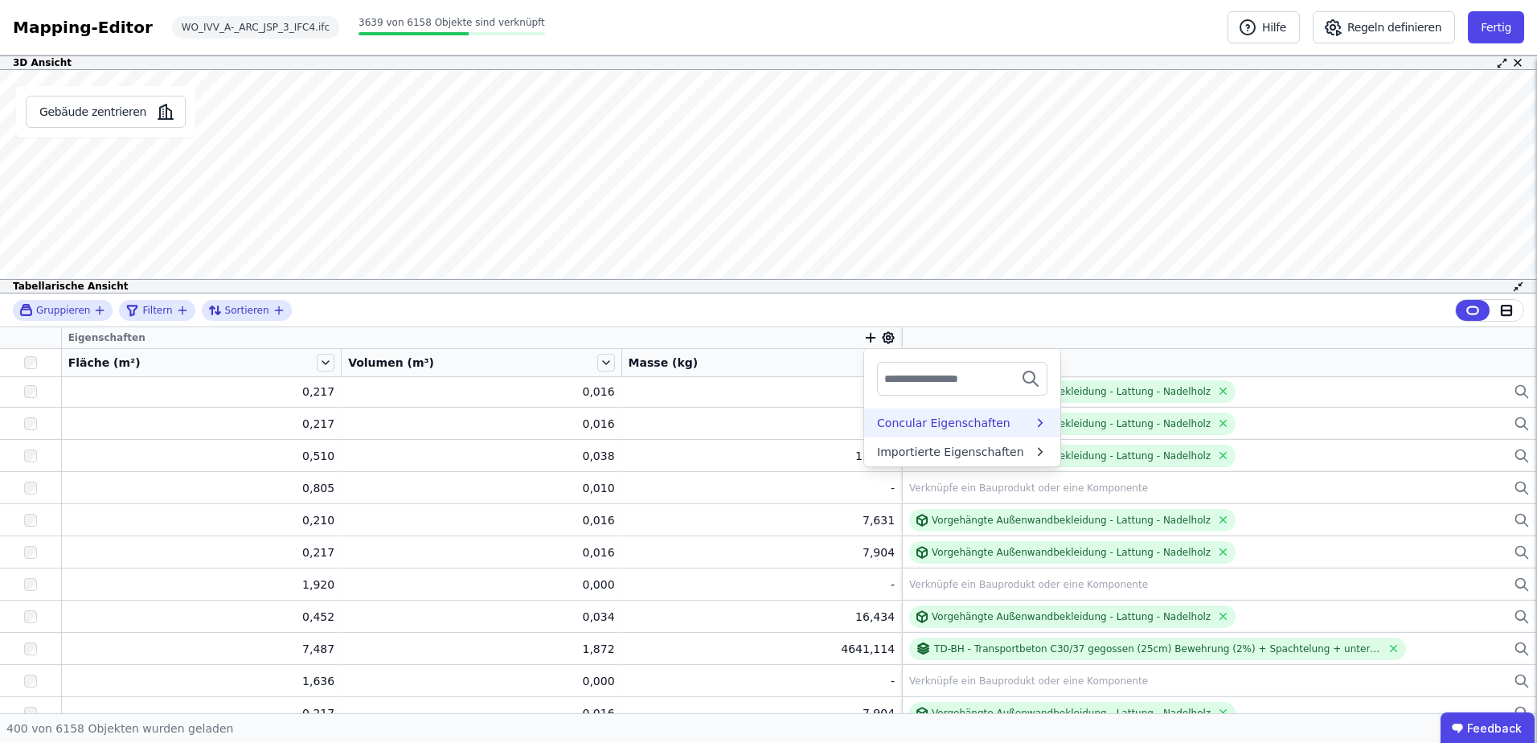
click at [903, 429] on div "Concular Eigenschaften" at bounding box center [943, 423] width 133 height 16
click at [920, 475] on div "Objekt (Import)" at bounding box center [920, 482] width 87 height 16
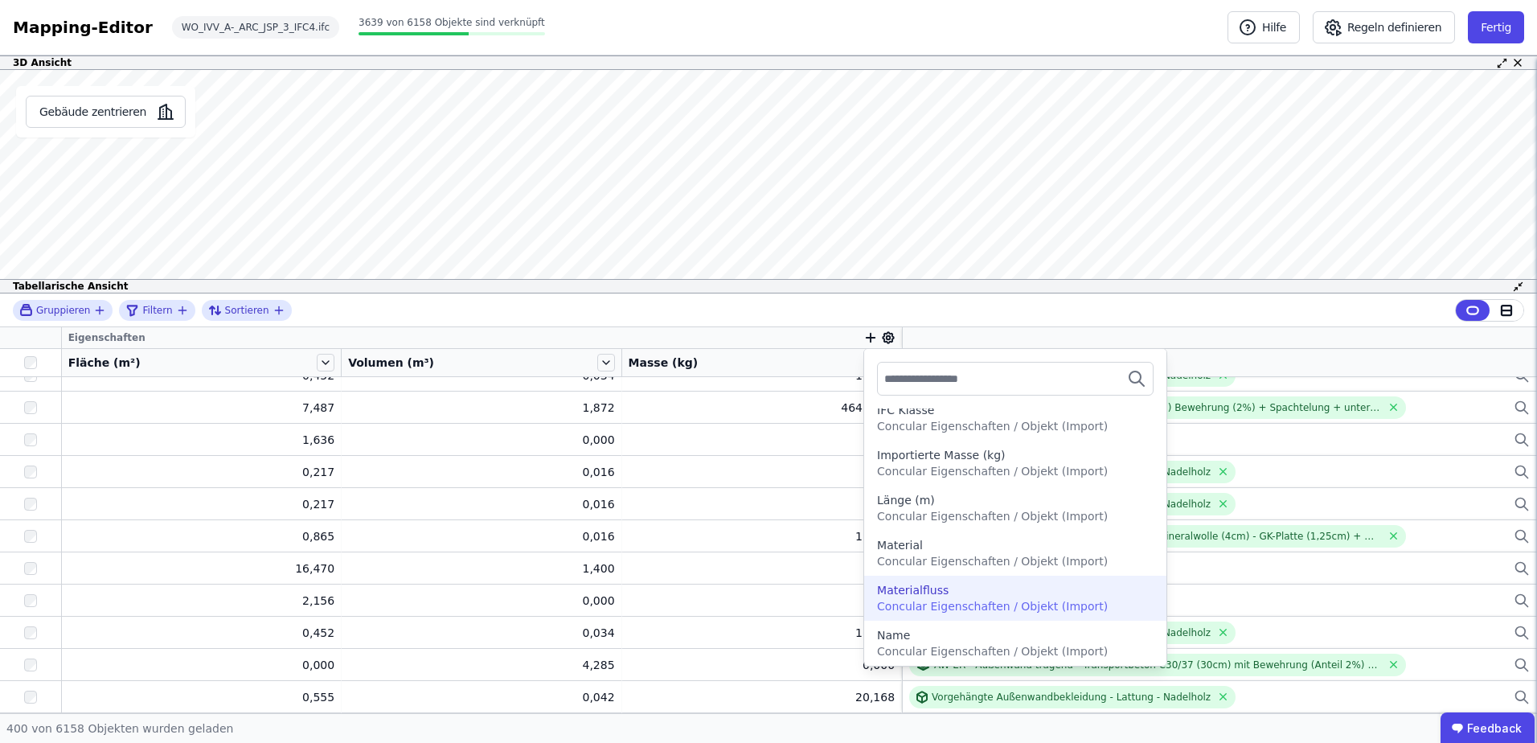
scroll to position [11803, 0]
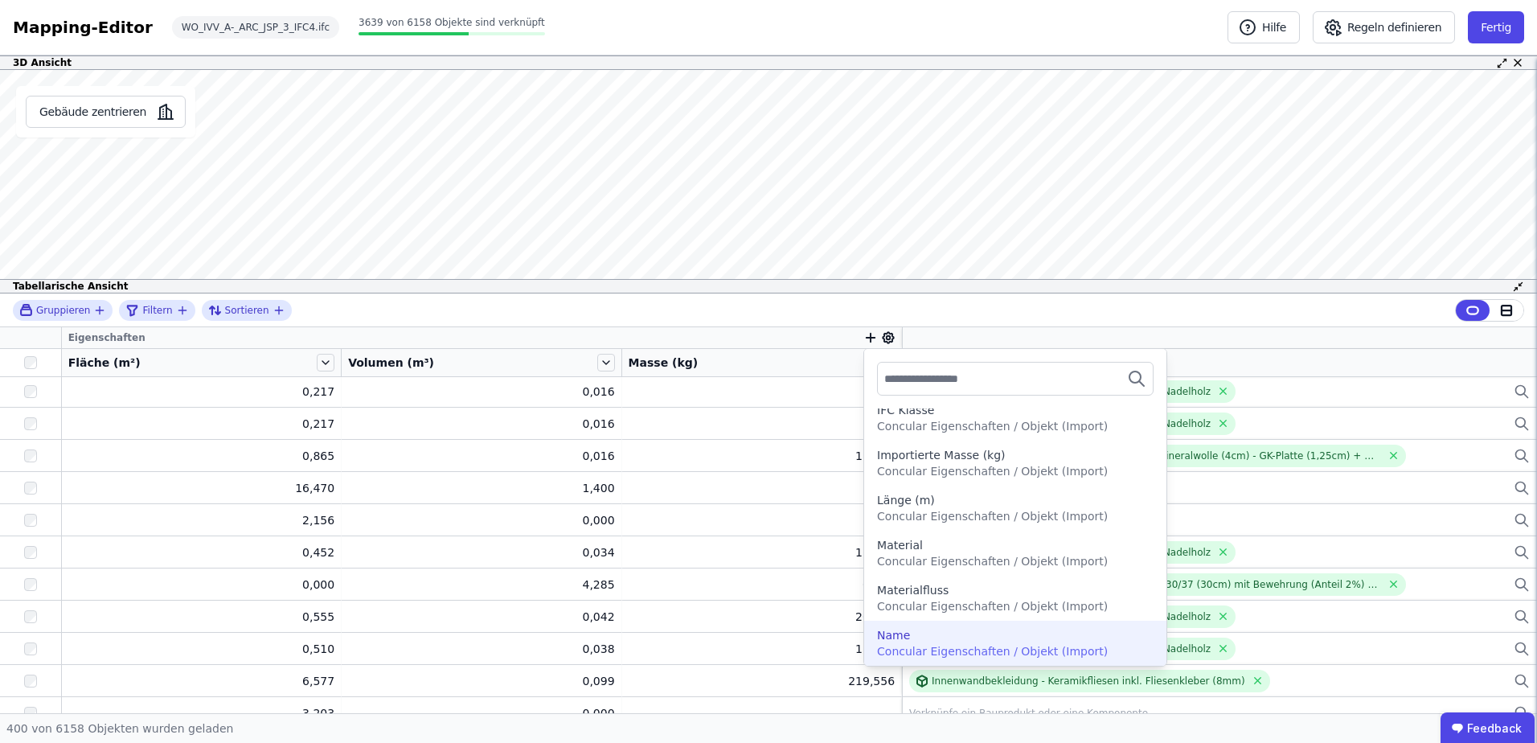
click at [905, 648] on span "Concular Eigenschaften / Objekt (Import)" at bounding box center [992, 651] width 231 height 13
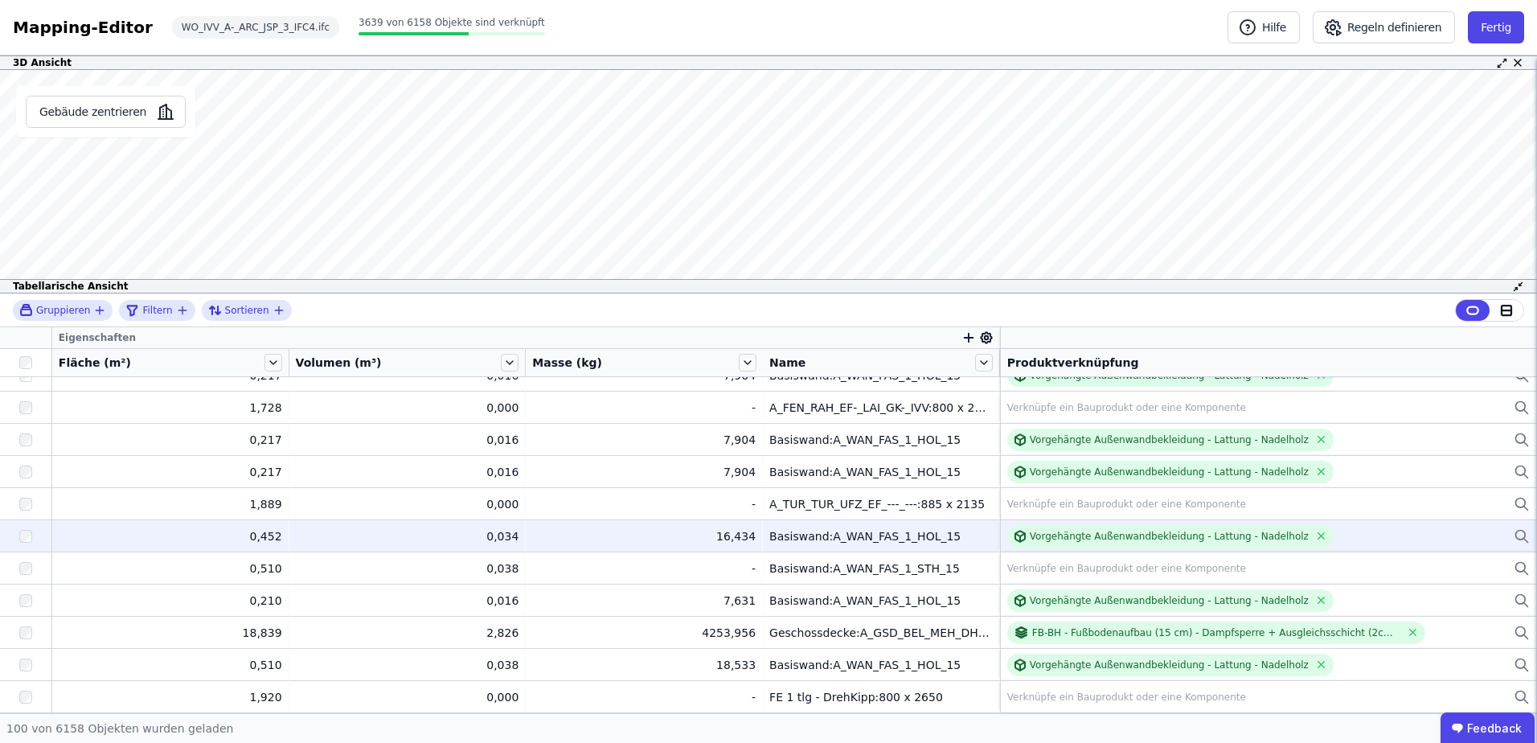
scroll to position [2880, 0]
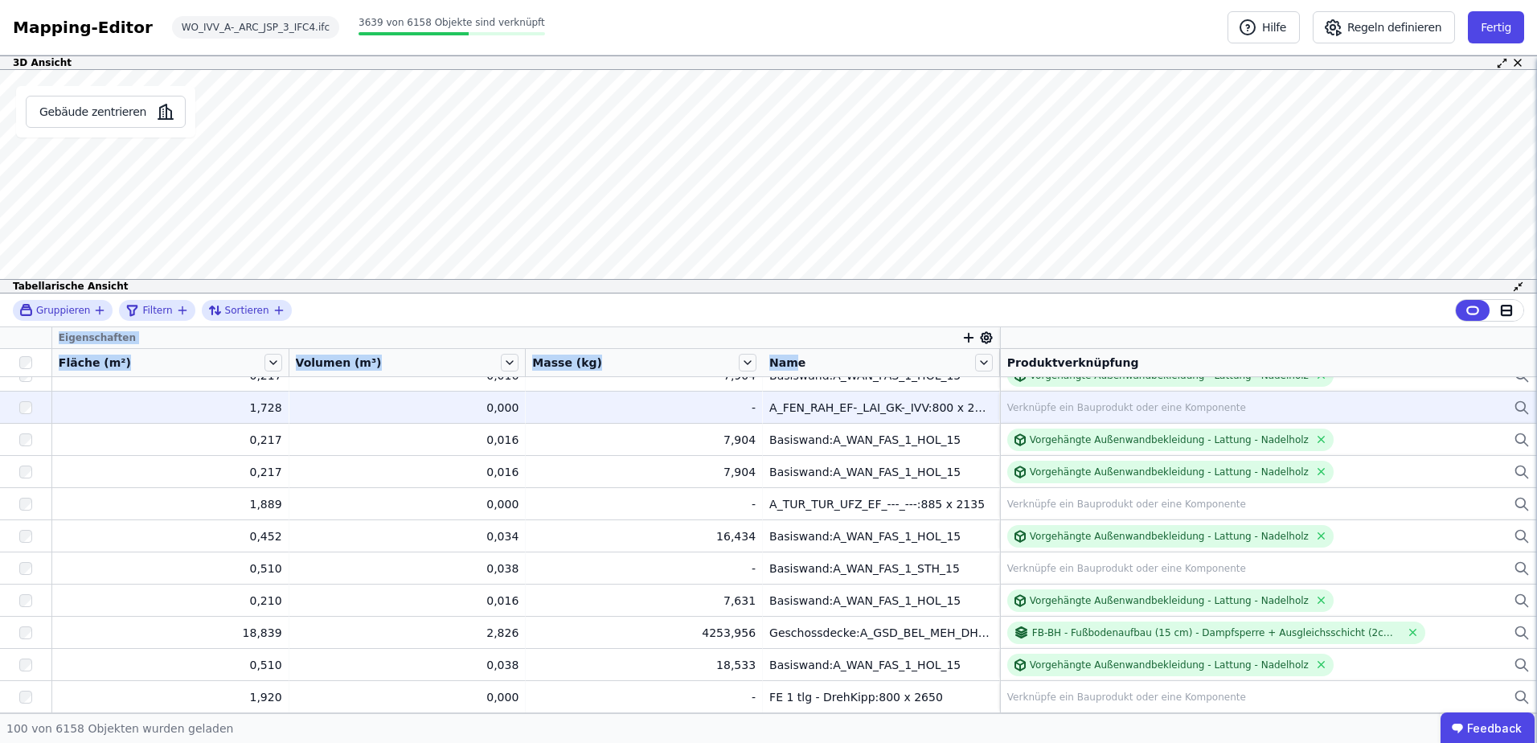
drag, startPoint x: 786, startPoint y: 362, endPoint x: 759, endPoint y: 392, distance: 41.0
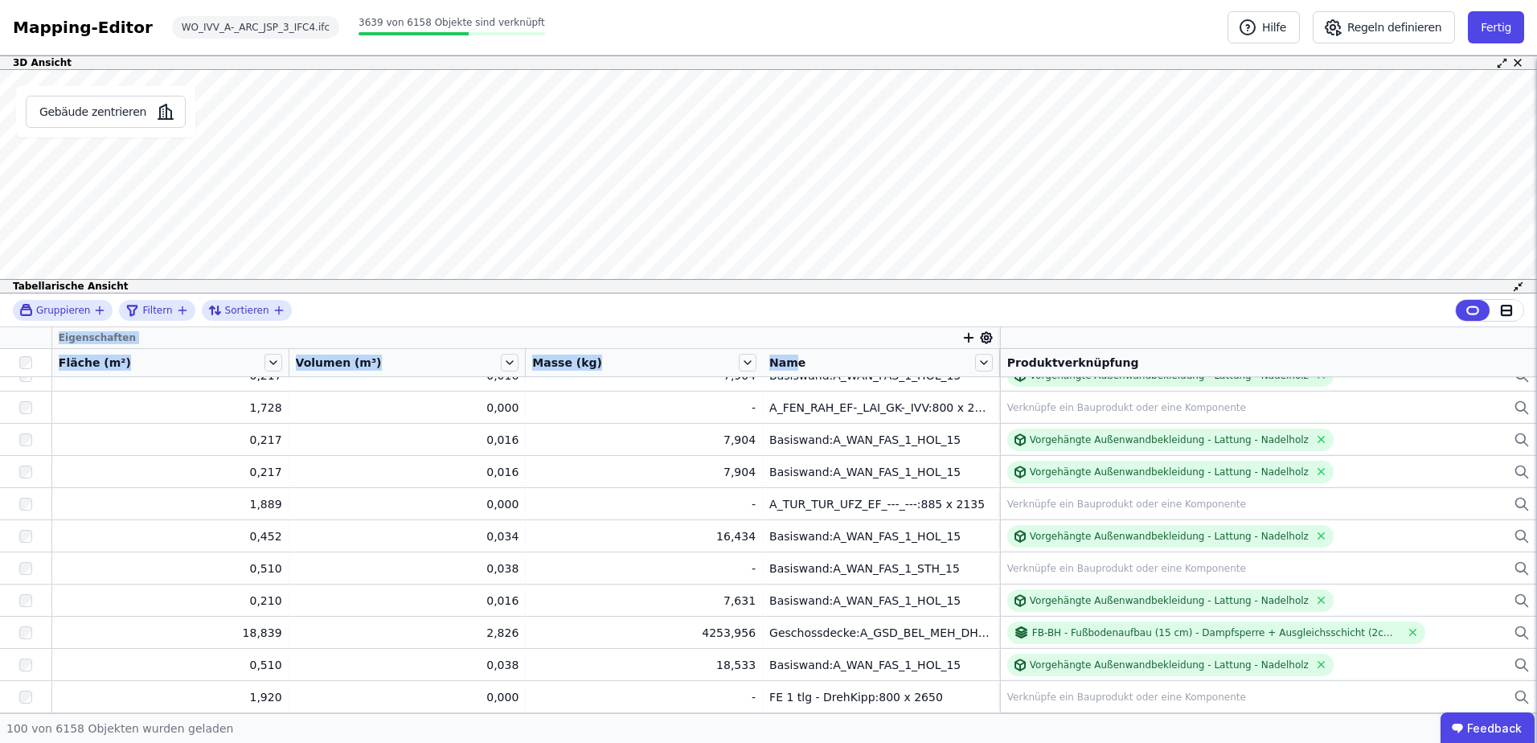
drag, startPoint x: 759, startPoint y: 392, endPoint x: 800, endPoint y: 370, distance: 46.8
click at [800, 370] on div "Name" at bounding box center [870, 362] width 203 height 16
drag, startPoint x: 883, startPoint y: 367, endPoint x: 822, endPoint y: 363, distance: 61.2
click at [822, 363] on div "Name" at bounding box center [870, 362] width 203 height 16
drag, startPoint x: 789, startPoint y: 363, endPoint x: 779, endPoint y: 361, distance: 9.8
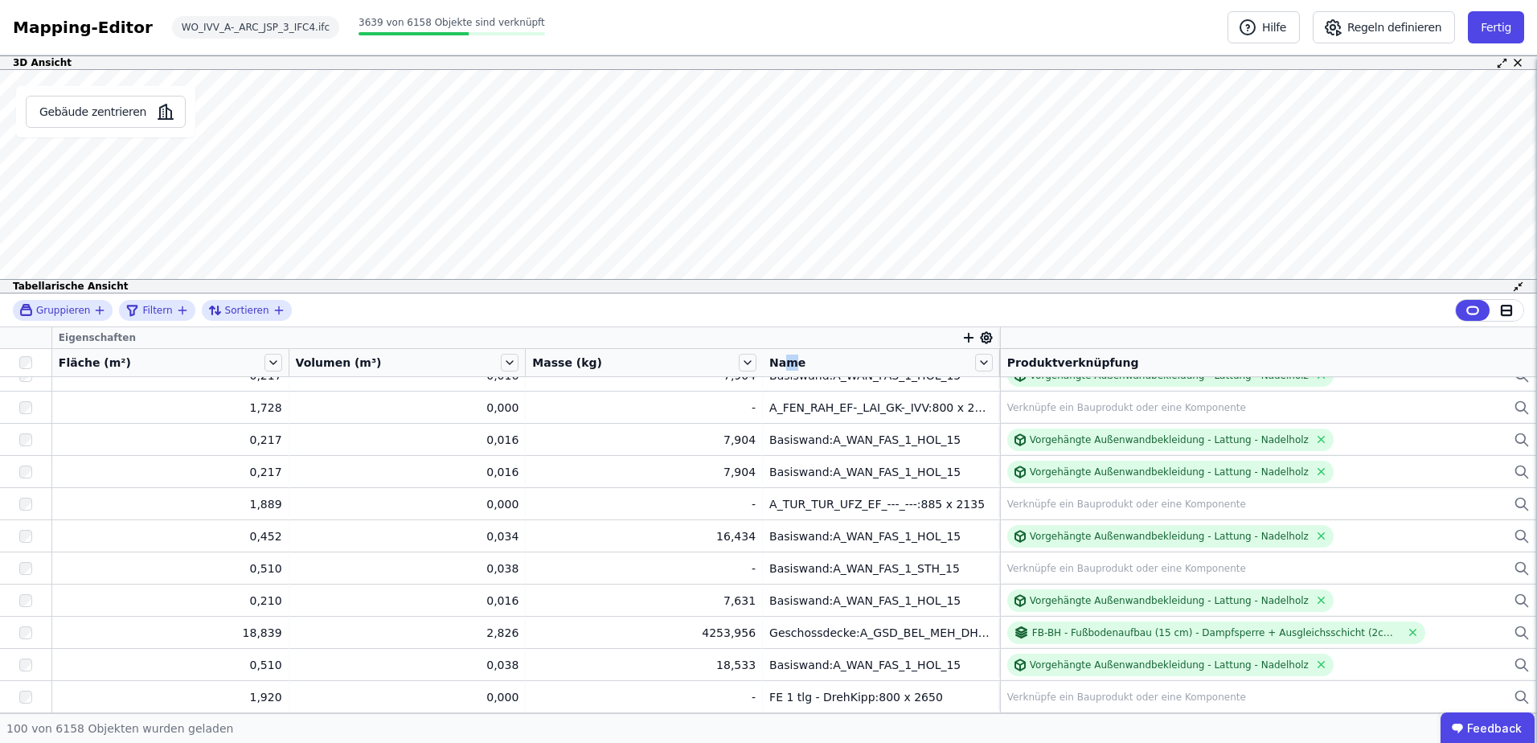
click at [779, 361] on span "Name" at bounding box center [787, 362] width 36 height 16
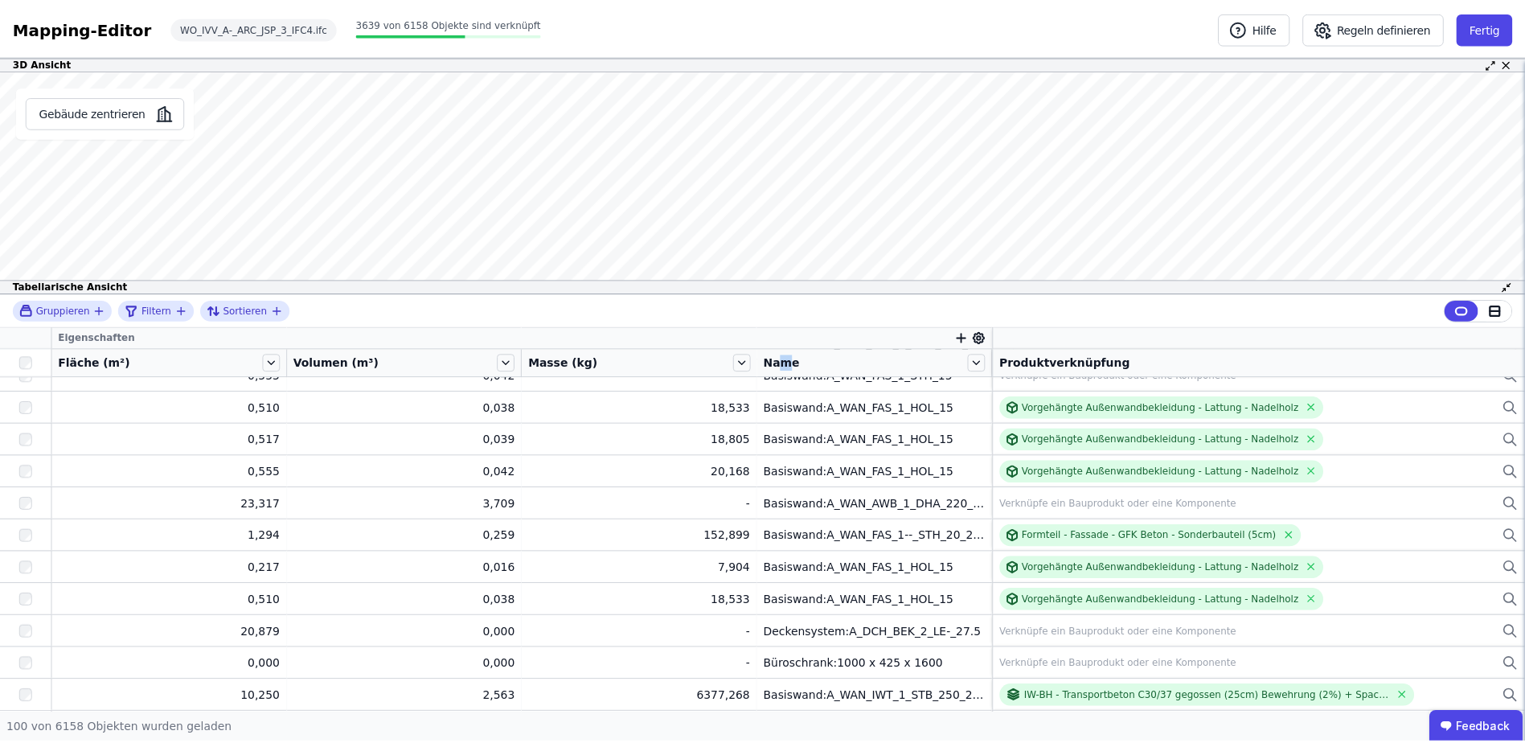
scroll to position [0, 0]
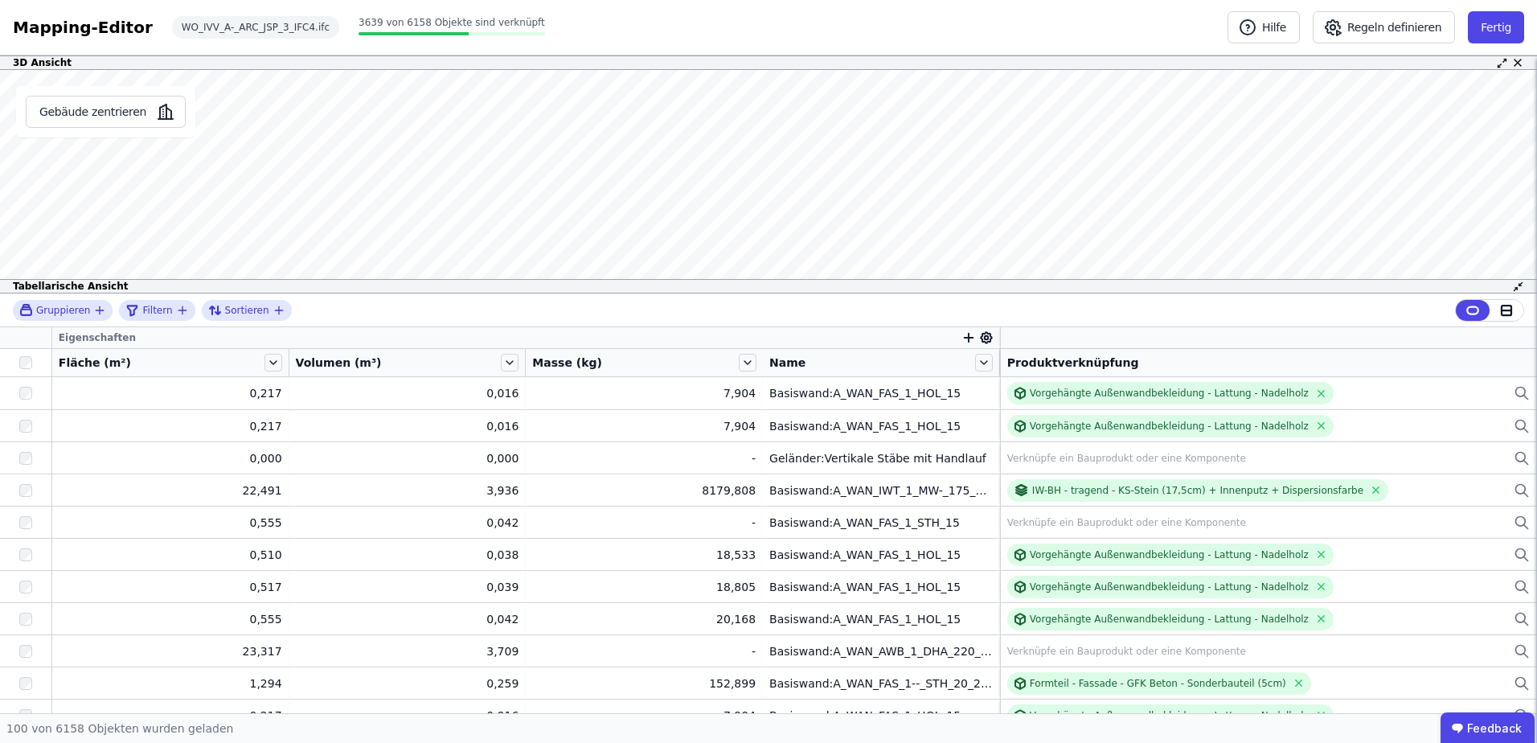
click at [985, 340] on icon at bounding box center [987, 338] width 4 height 4
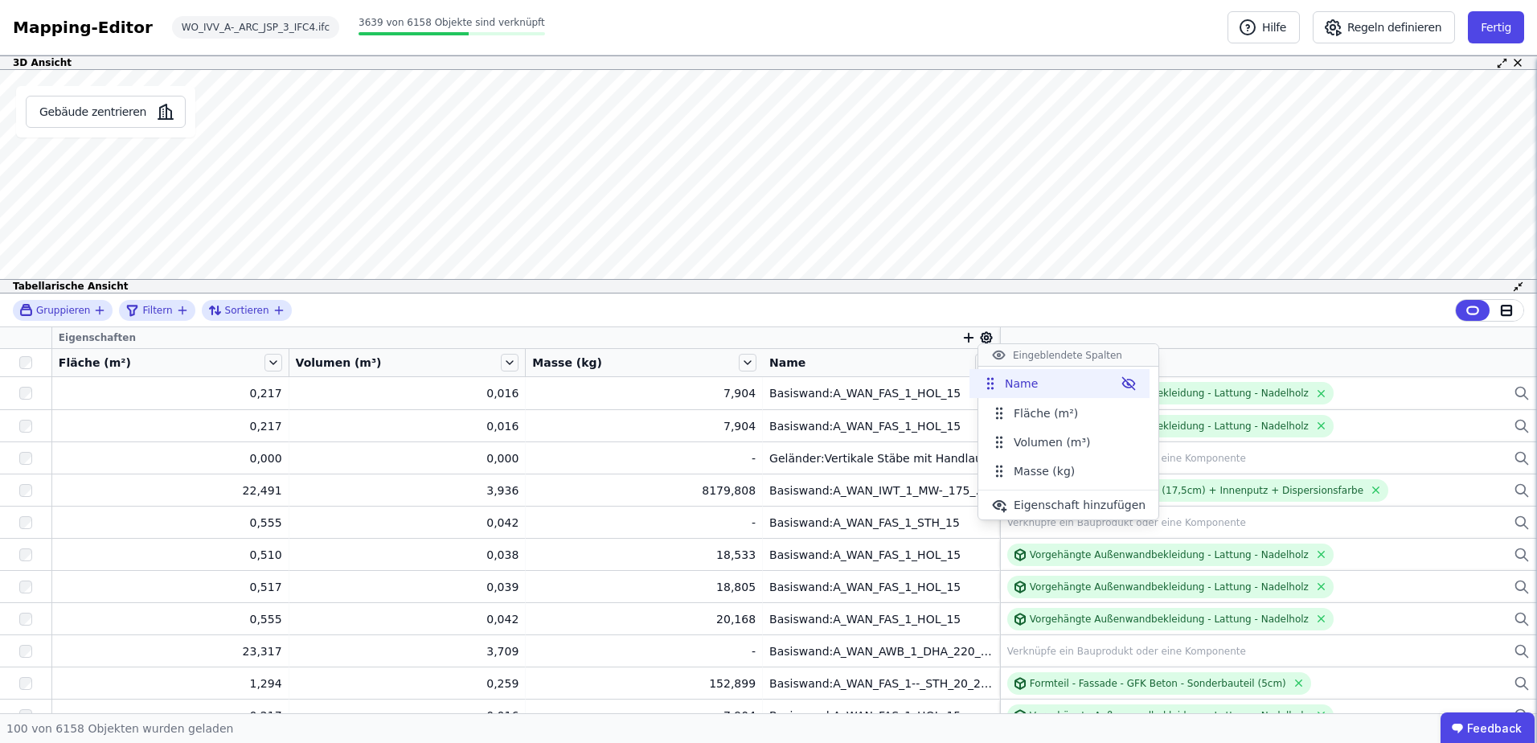
drag, startPoint x: 1001, startPoint y: 469, endPoint x: 992, endPoint y: 381, distance: 88.1
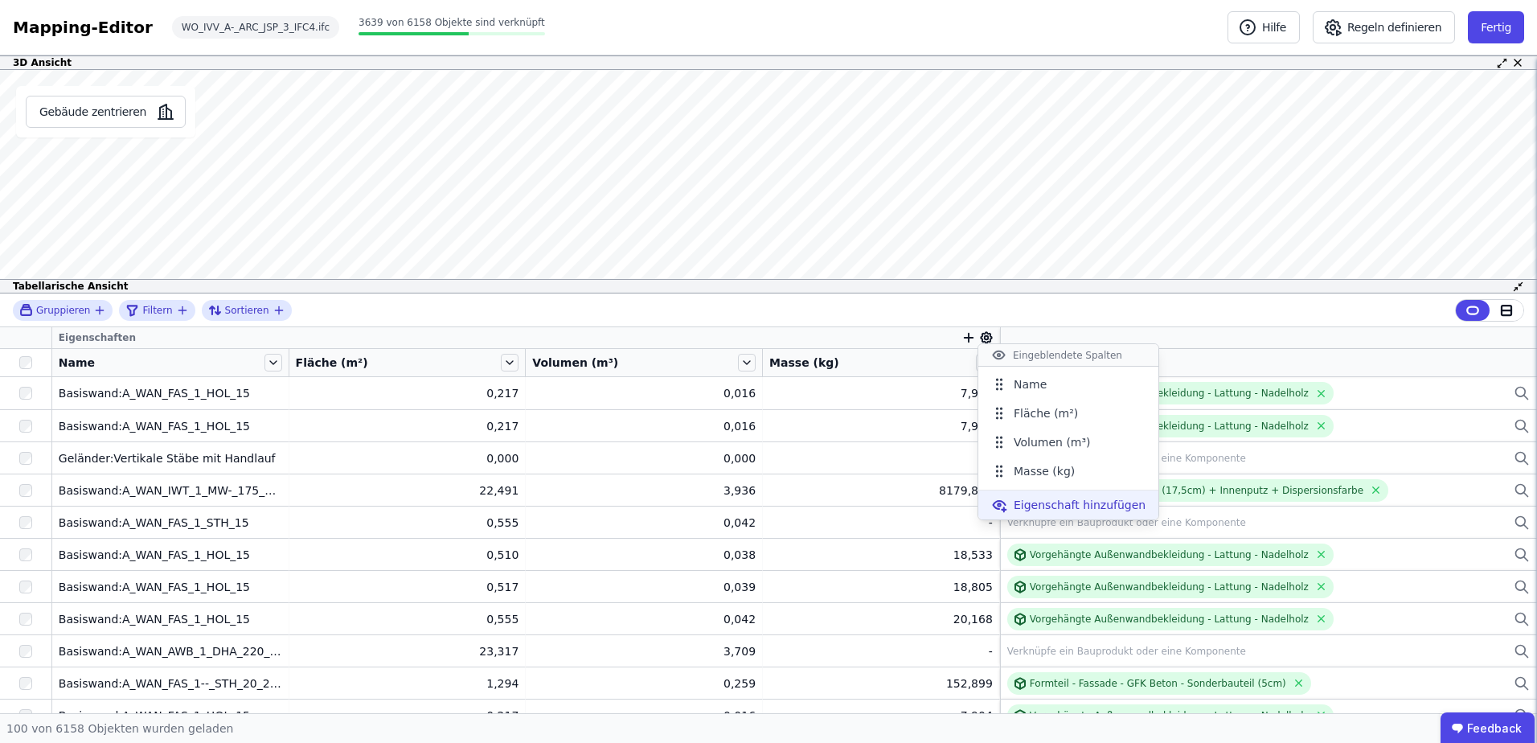
click at [1007, 509] on div "Eigenschaft hinzufügen" at bounding box center [1068, 504] width 180 height 29
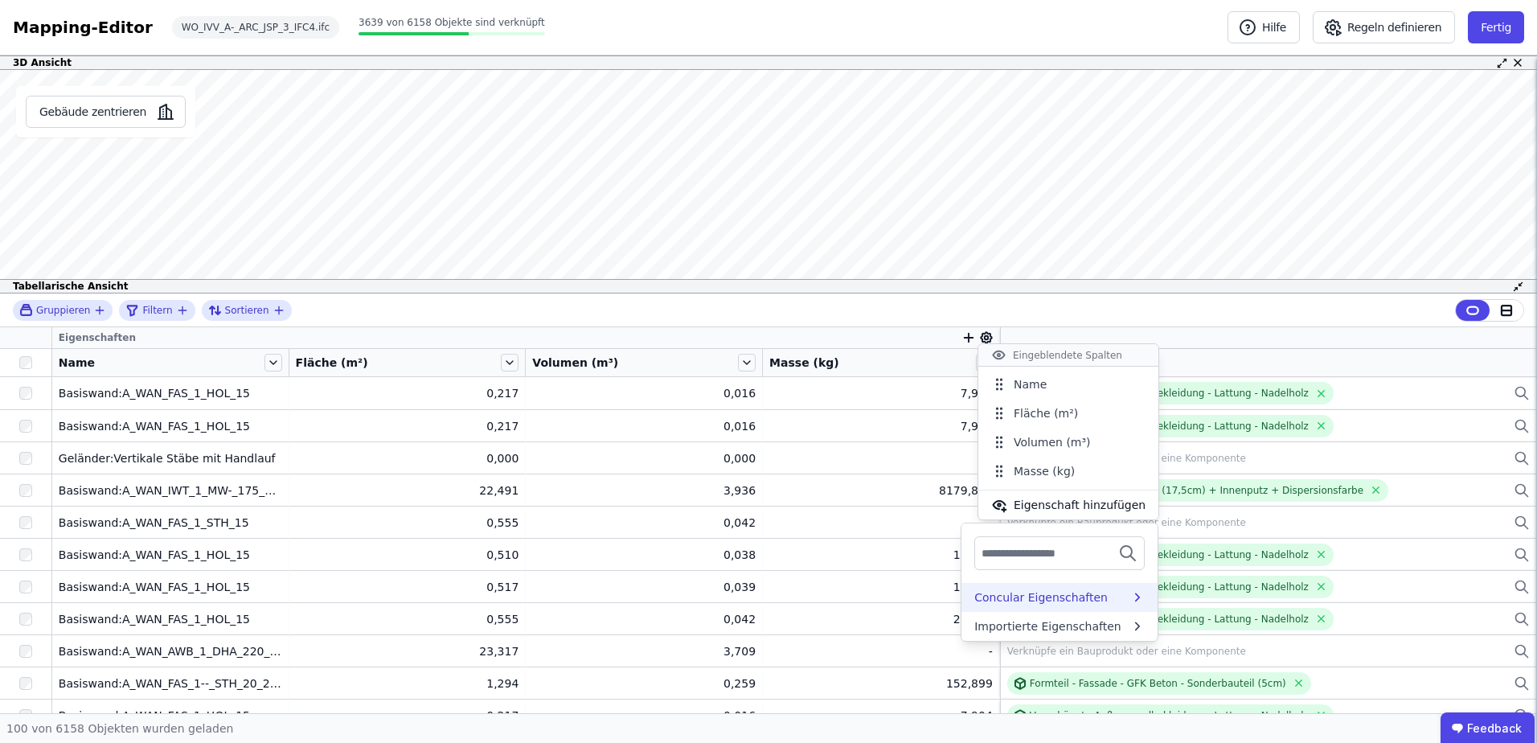
click at [997, 594] on div "Concular Eigenschaften" at bounding box center [1040, 597] width 133 height 16
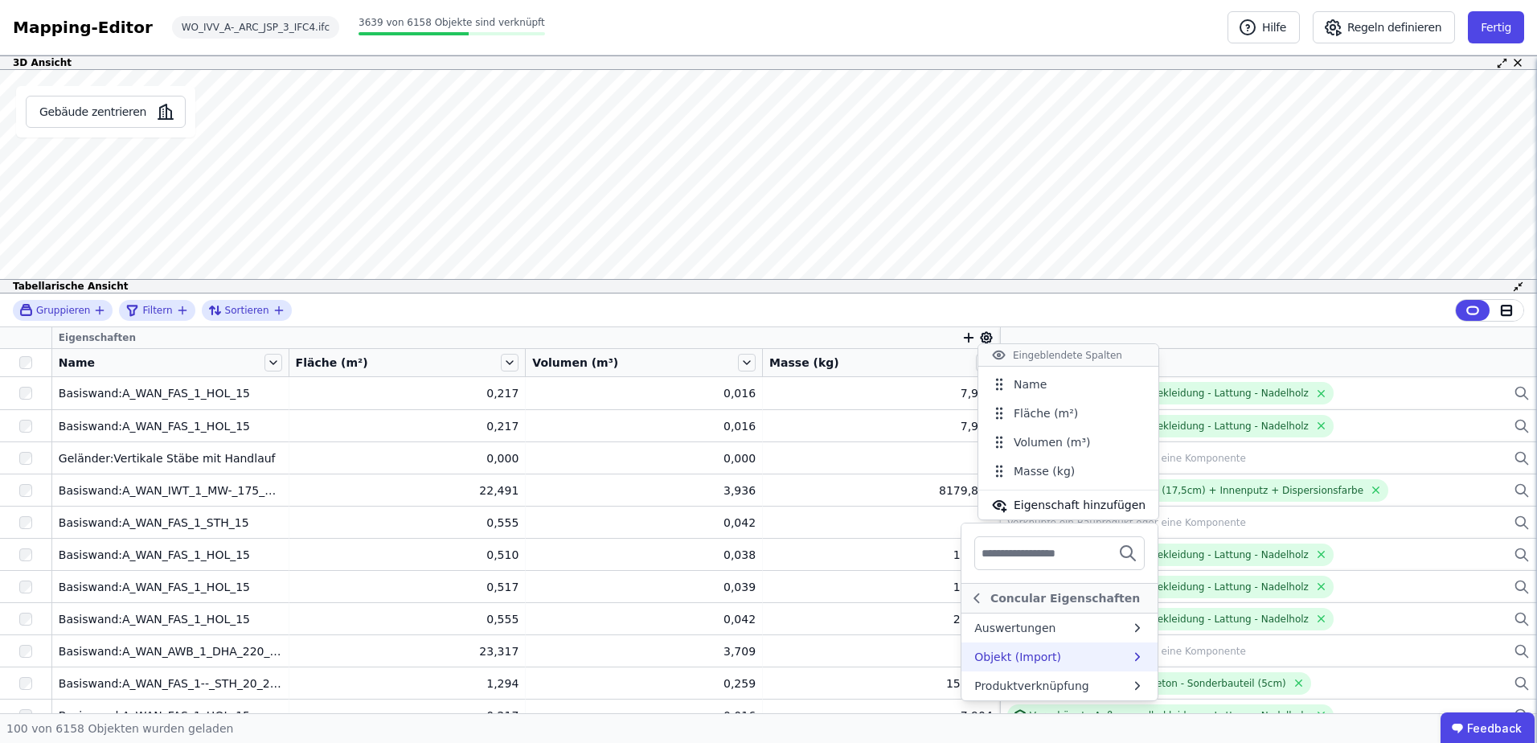
click at [993, 661] on div "Objekt (Import)" at bounding box center [1017, 657] width 87 height 16
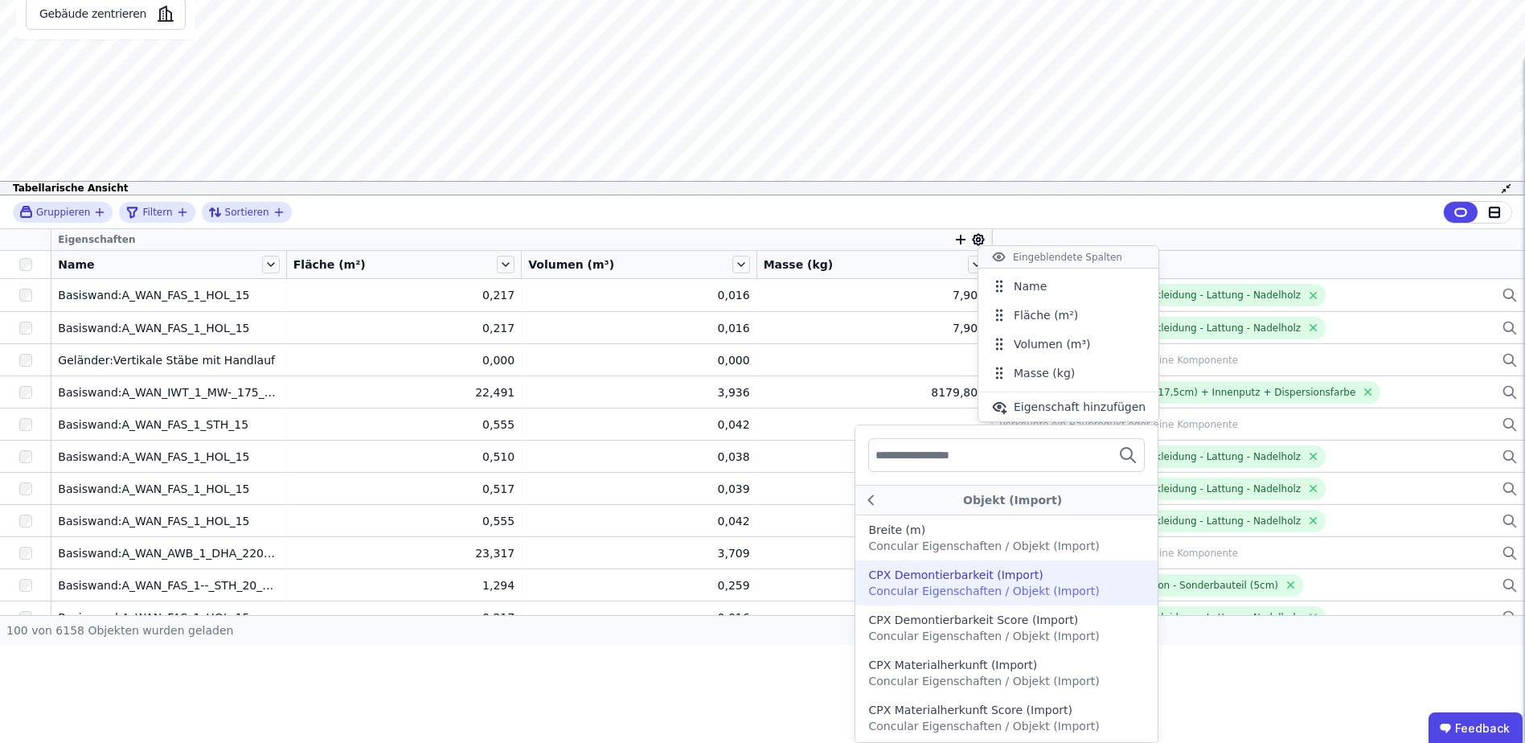
click at [928, 211] on div "Gruppieren Filtern Sortieren" at bounding box center [762, 212] width 1525 height 34
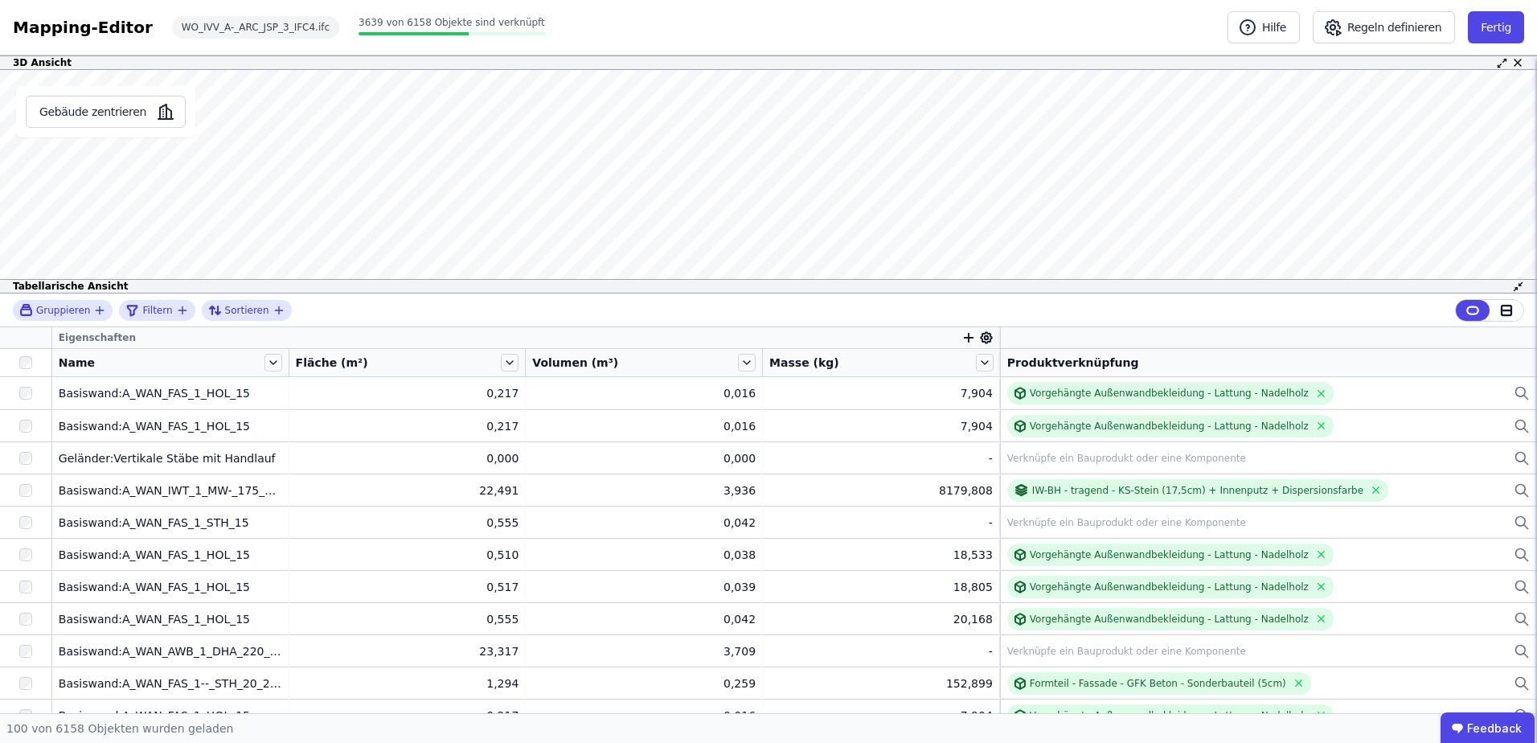
click at [962, 335] on icon "button" at bounding box center [968, 337] width 14 height 14
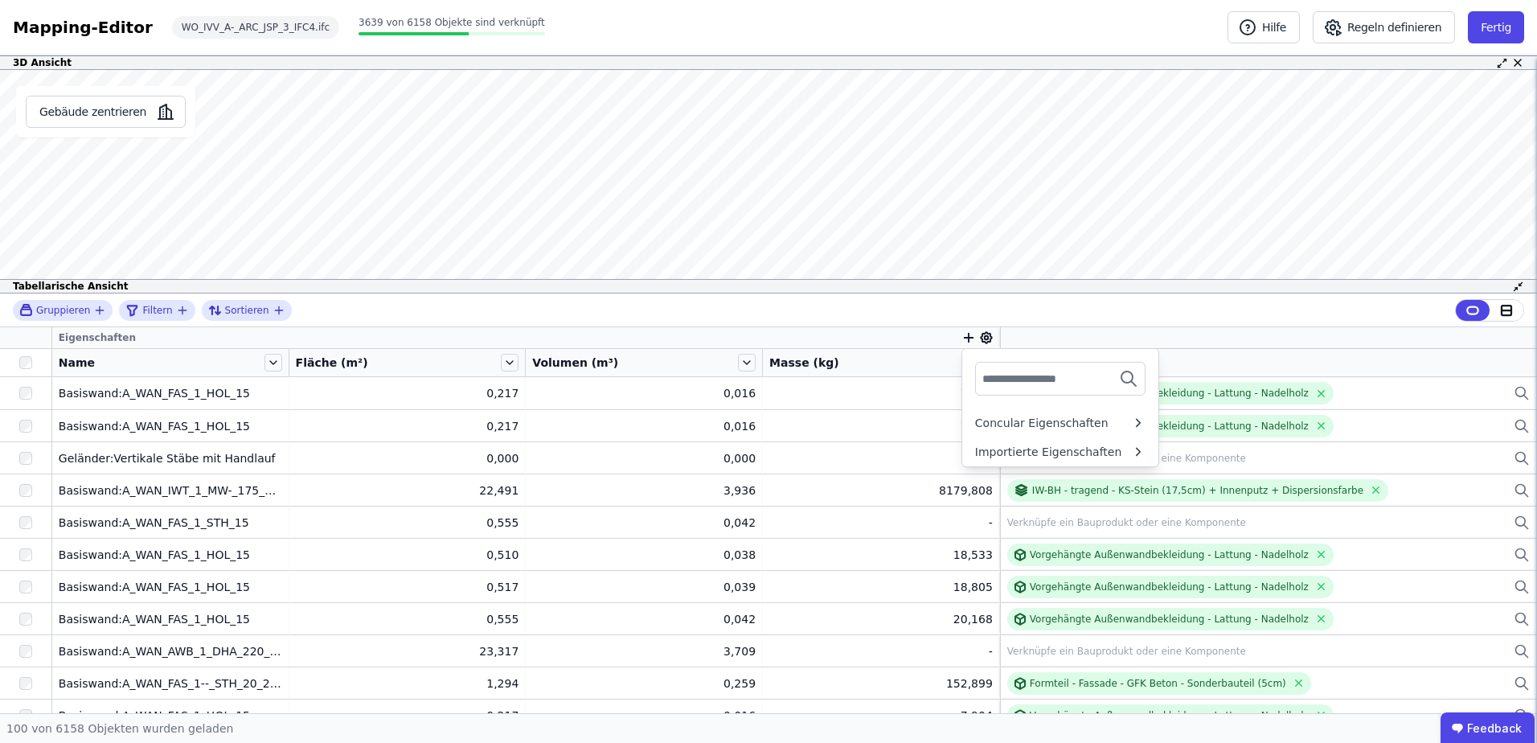
click at [997, 372] on input "text" at bounding box center [1041, 378] width 119 height 29
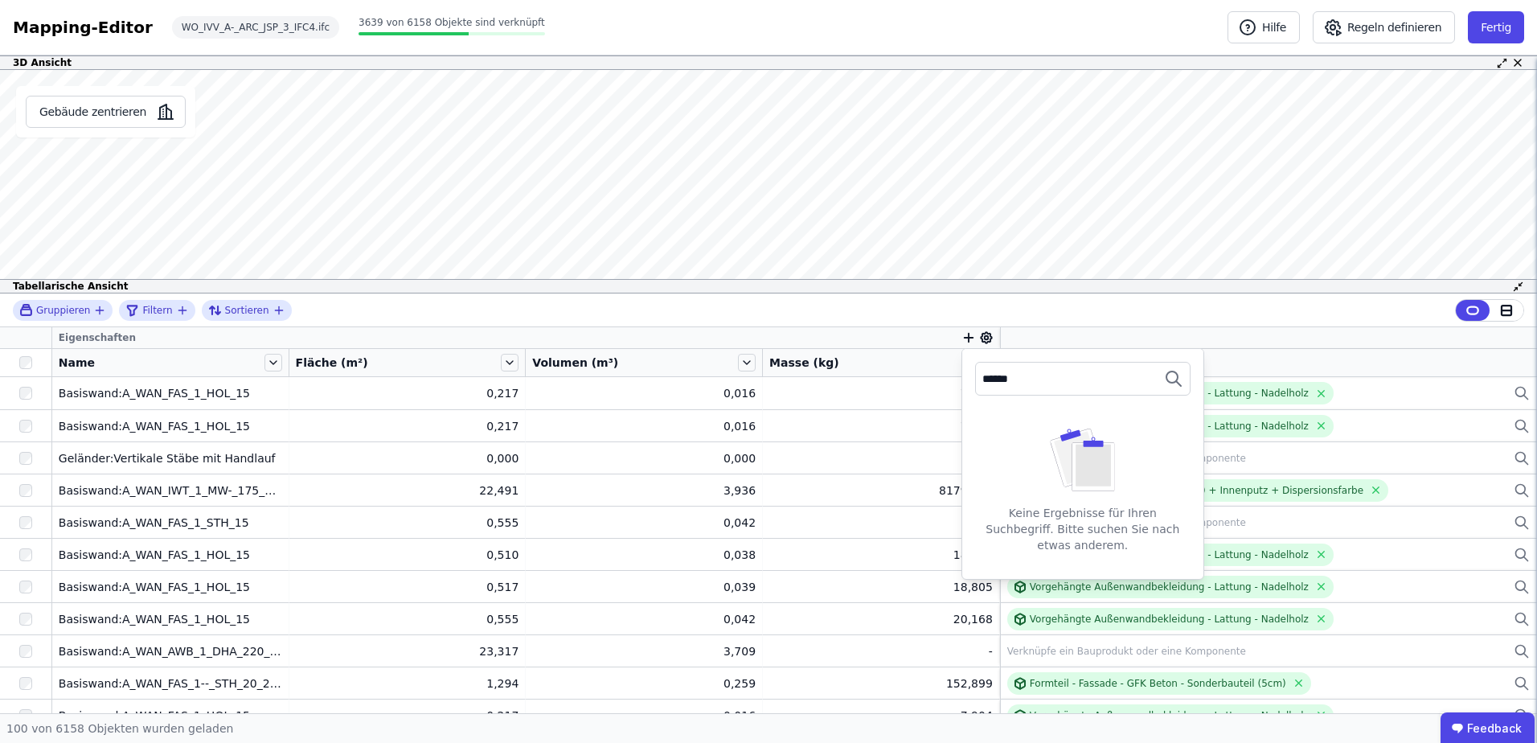
type input "******"
click at [965, 338] on icon "button" at bounding box center [969, 338] width 9 height 0
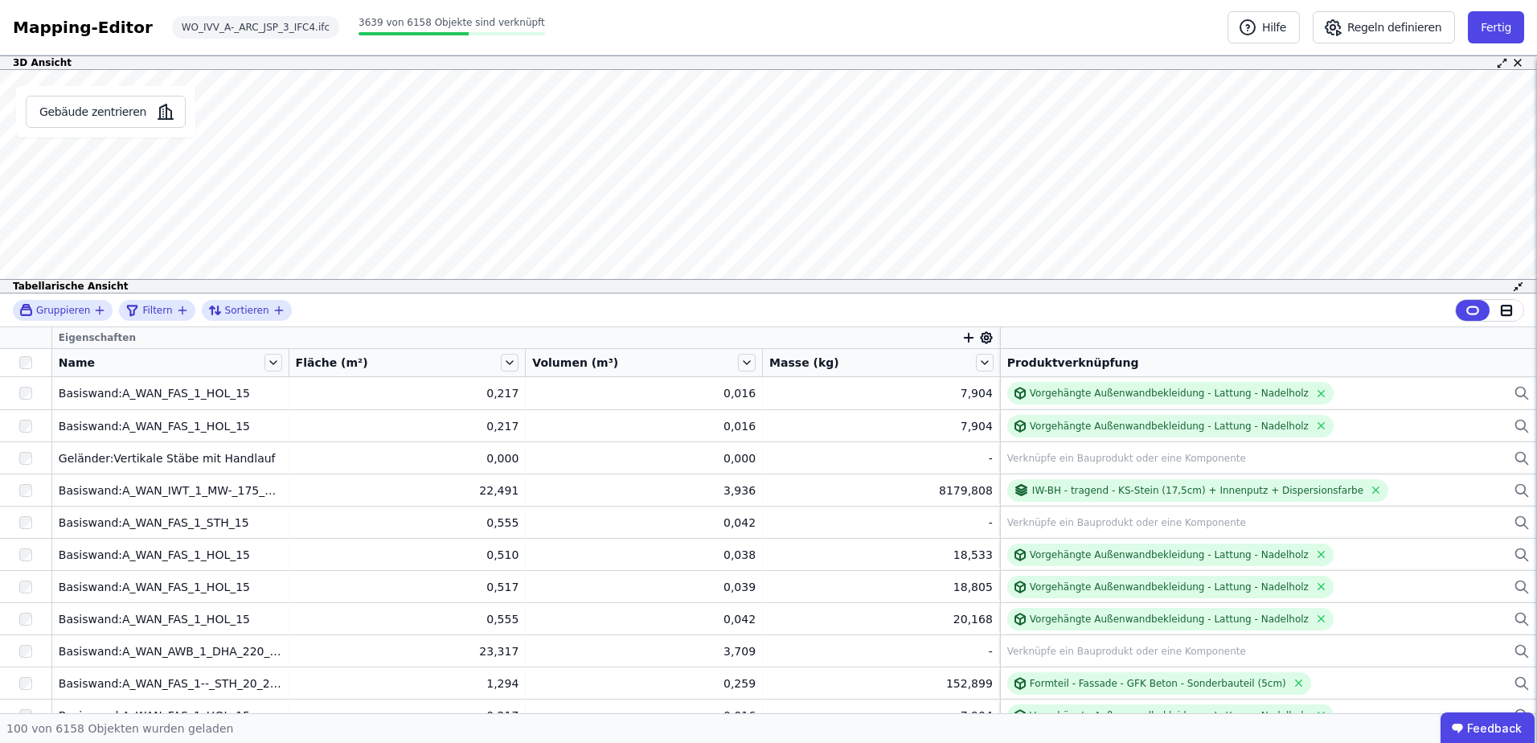
drag, startPoint x: 953, startPoint y: 338, endPoint x: 965, endPoint y: 331, distance: 13.0
click at [961, 338] on icon "button" at bounding box center [968, 337] width 14 height 14
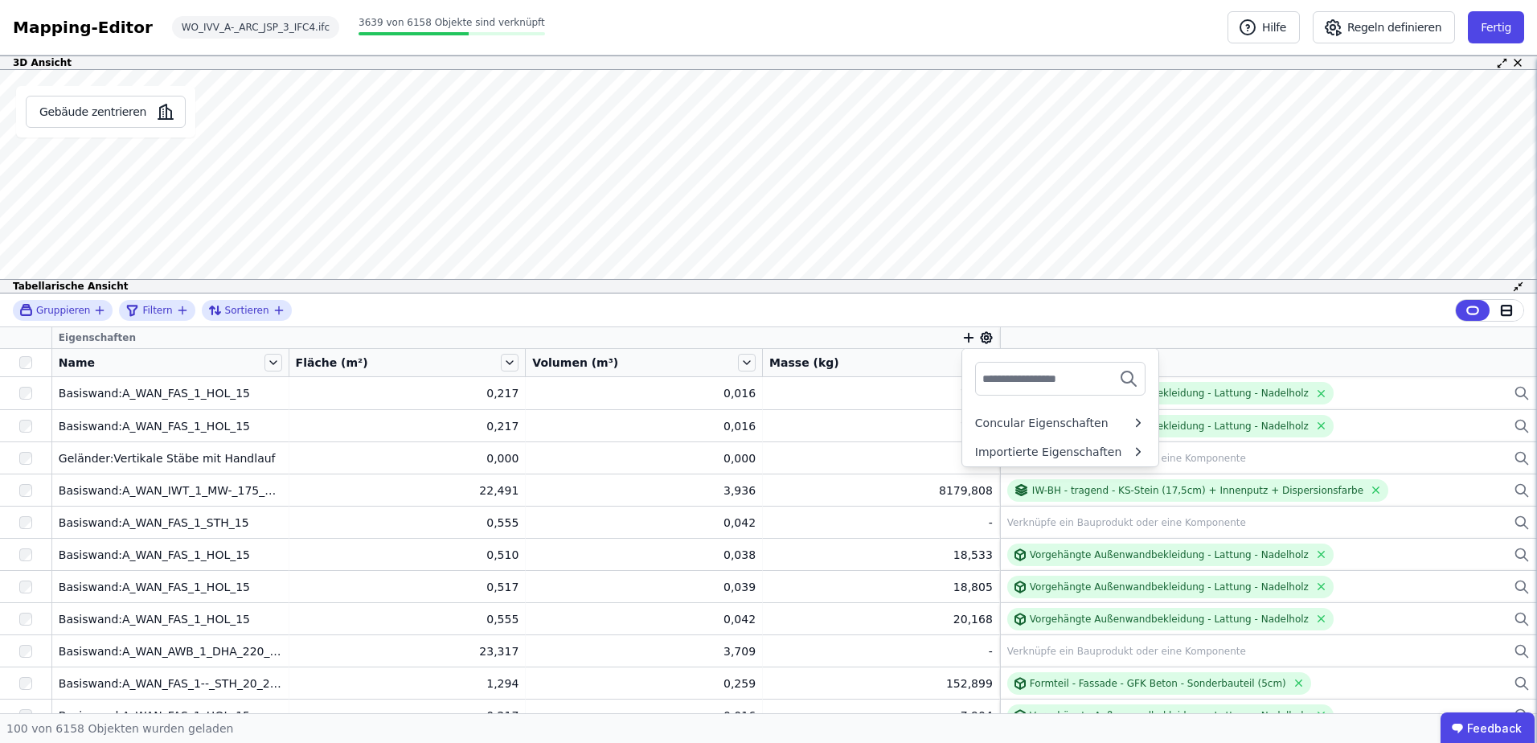
click at [982, 375] on input "text" at bounding box center [1041, 378] width 119 height 29
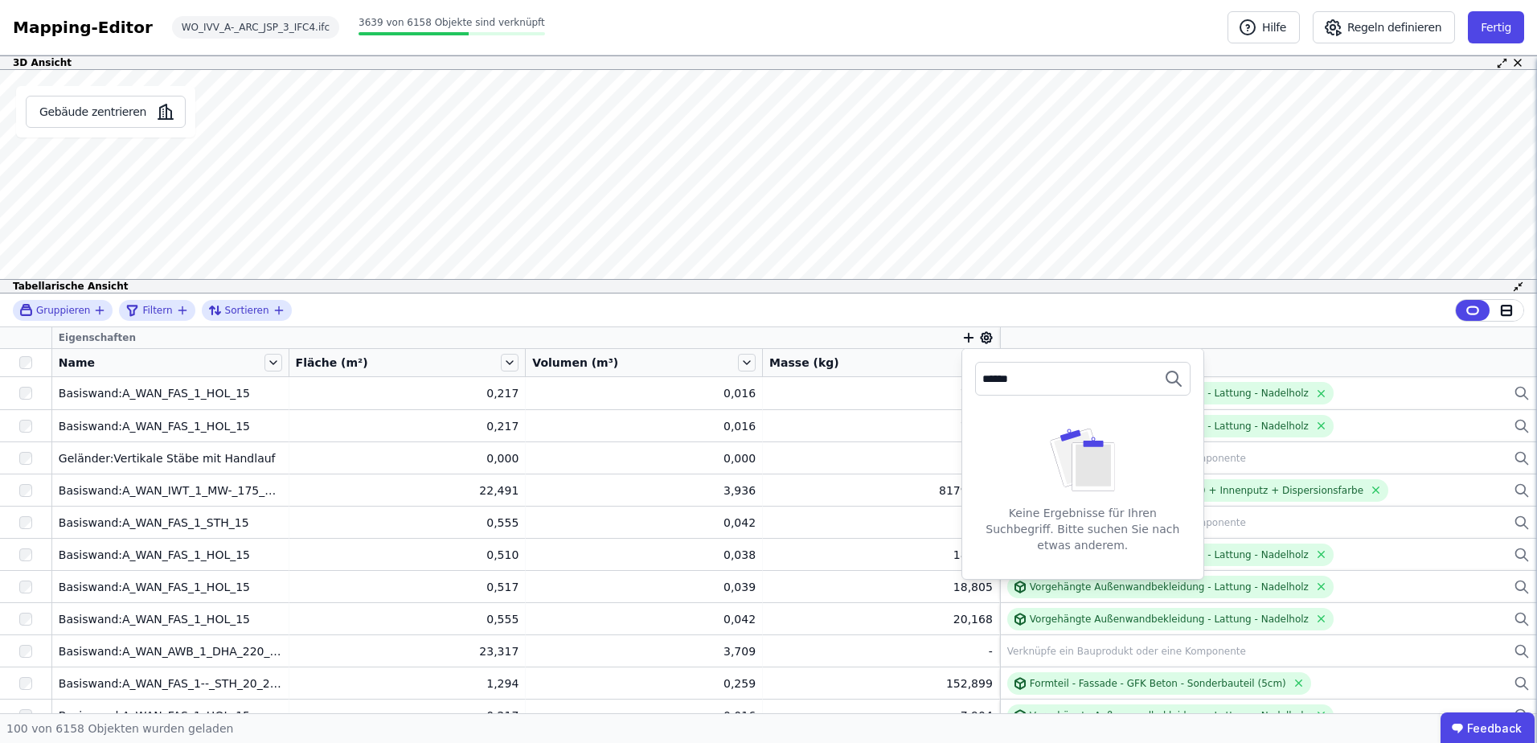
type input "******"
click at [1062, 441] on div "Keine Ergebnisse für Ihren Suchbegriff. Bitte suchen Sie nach etwas anderem." at bounding box center [1082, 493] width 241 height 170
drag, startPoint x: 1030, startPoint y: 388, endPoint x: 975, endPoint y: 392, distance: 54.8
click at [982, 392] on div "******" at bounding box center [1041, 379] width 119 height 32
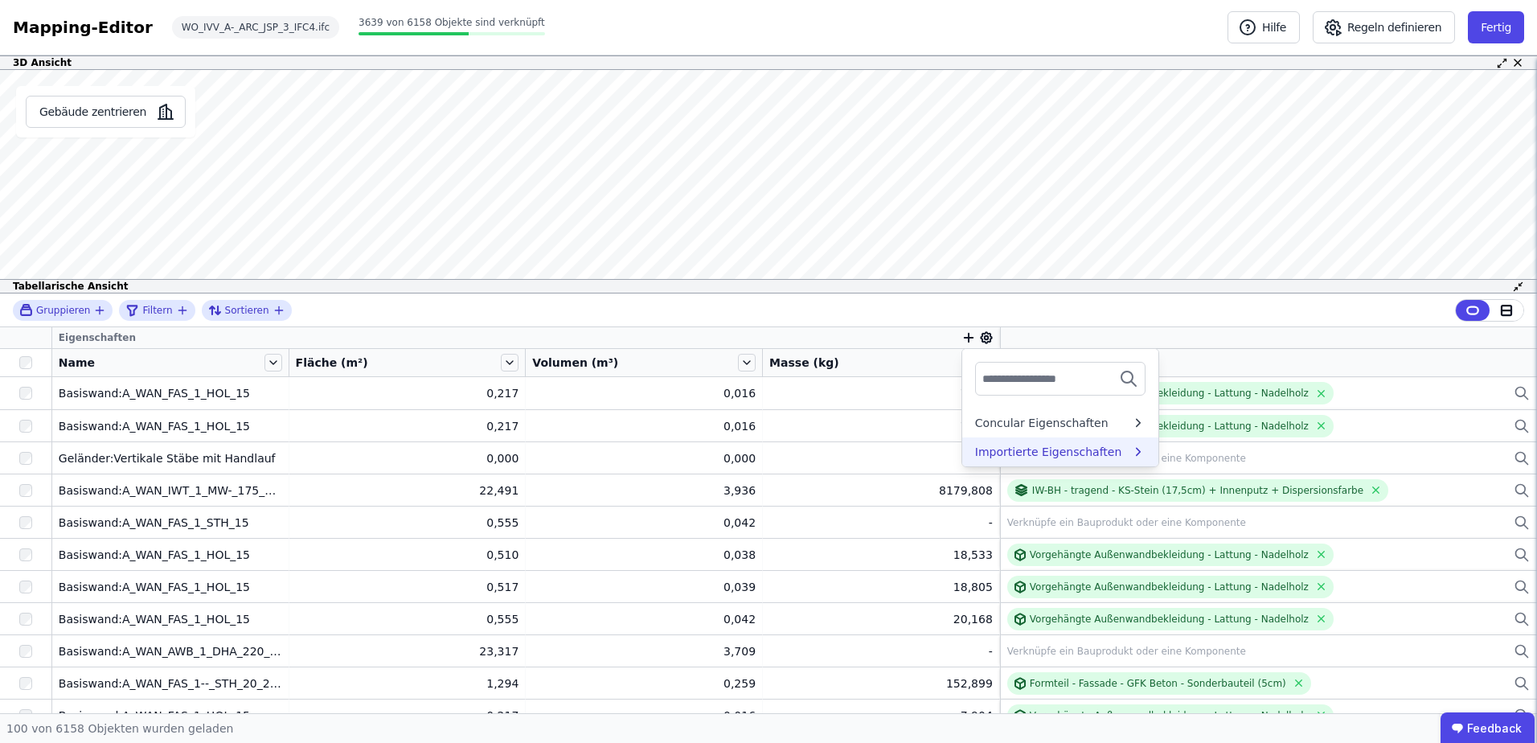
click at [1000, 447] on div "Importierte Eigenschaften" at bounding box center [1048, 452] width 147 height 16
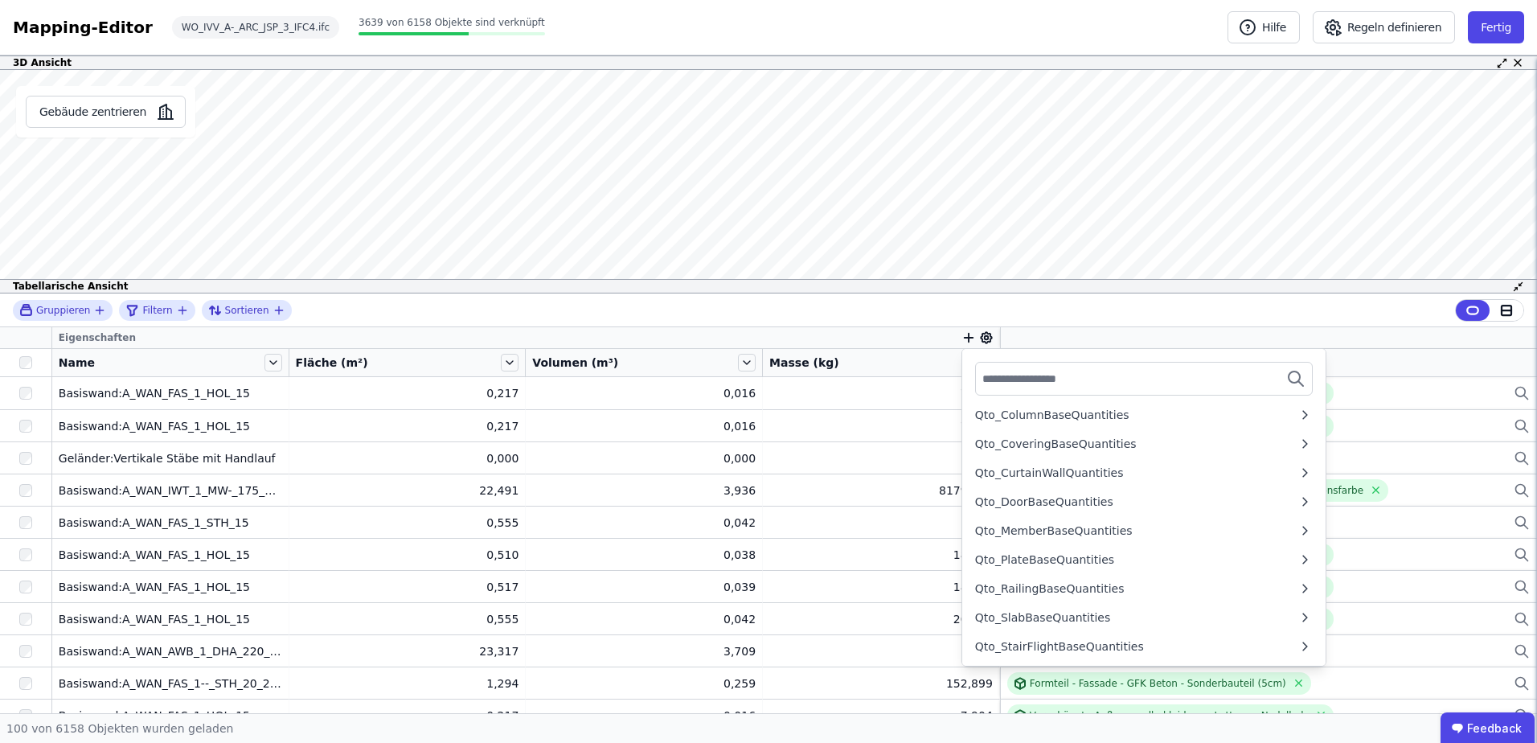
scroll to position [2522, 0]
click at [969, 336] on icon "button" at bounding box center [969, 338] width 0 height 9
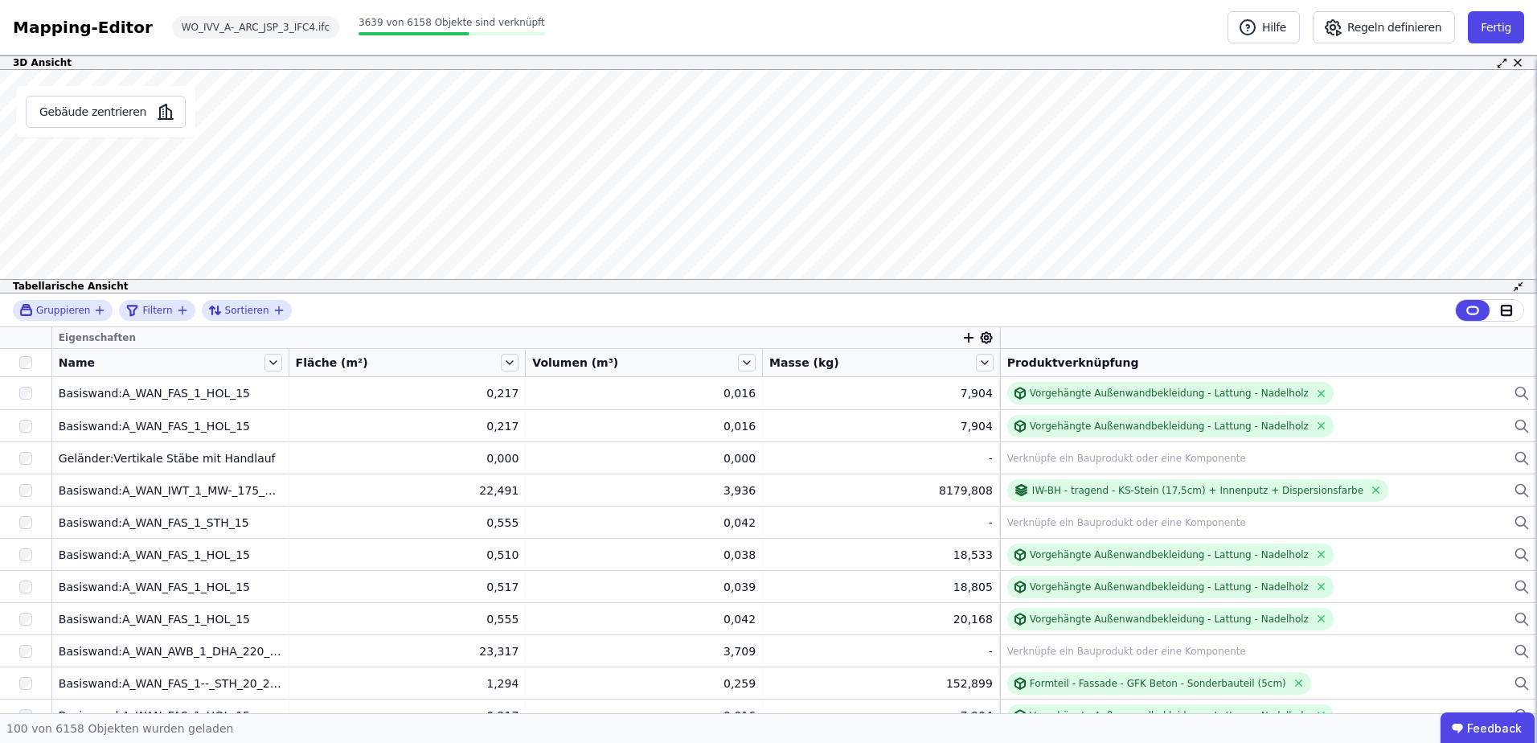
click at [969, 342] on icon "button" at bounding box center [969, 338] width 0 height 9
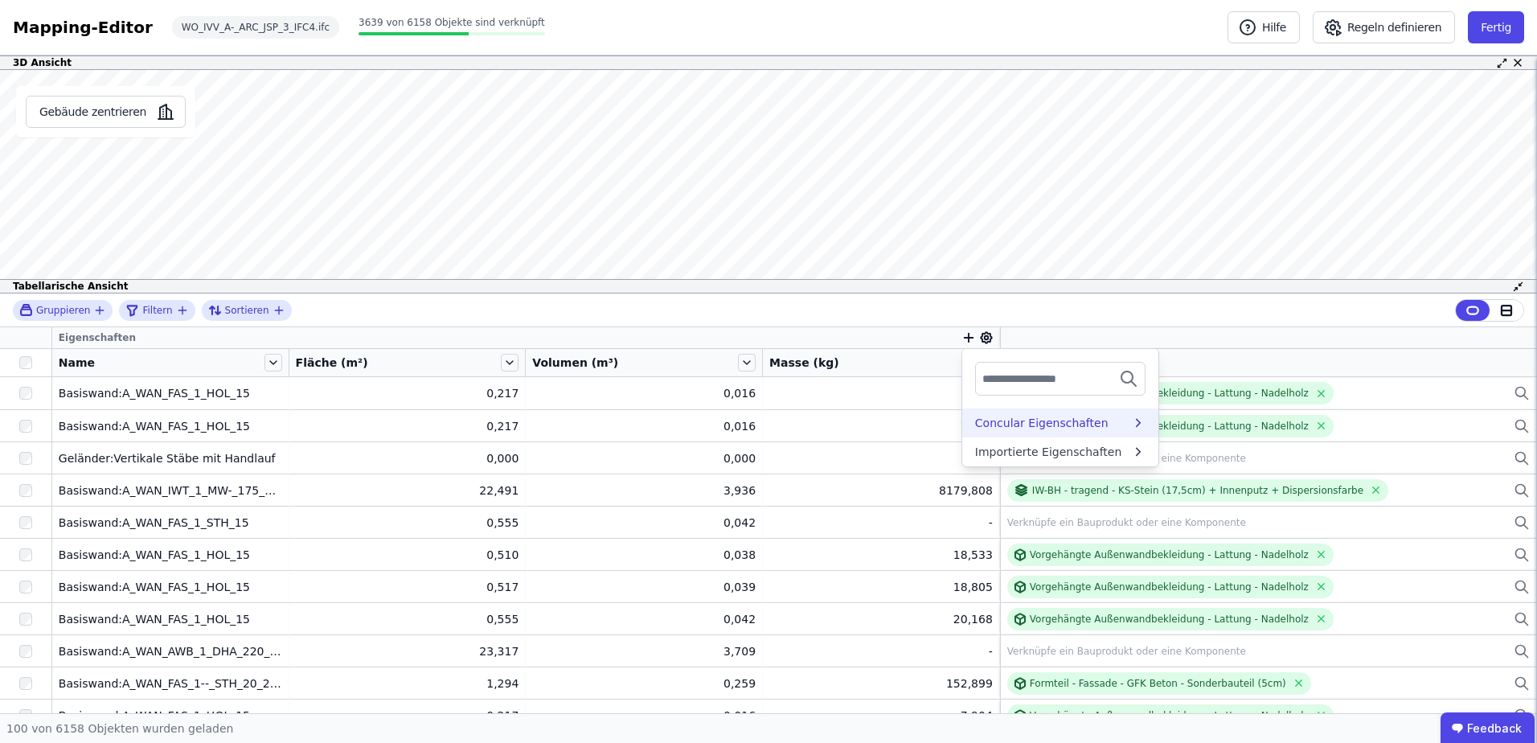
click at [990, 426] on div "Concular Eigenschaften" at bounding box center [1041, 423] width 133 height 16
click at [1017, 455] on div "Auswertungen" at bounding box center [1015, 453] width 81 height 16
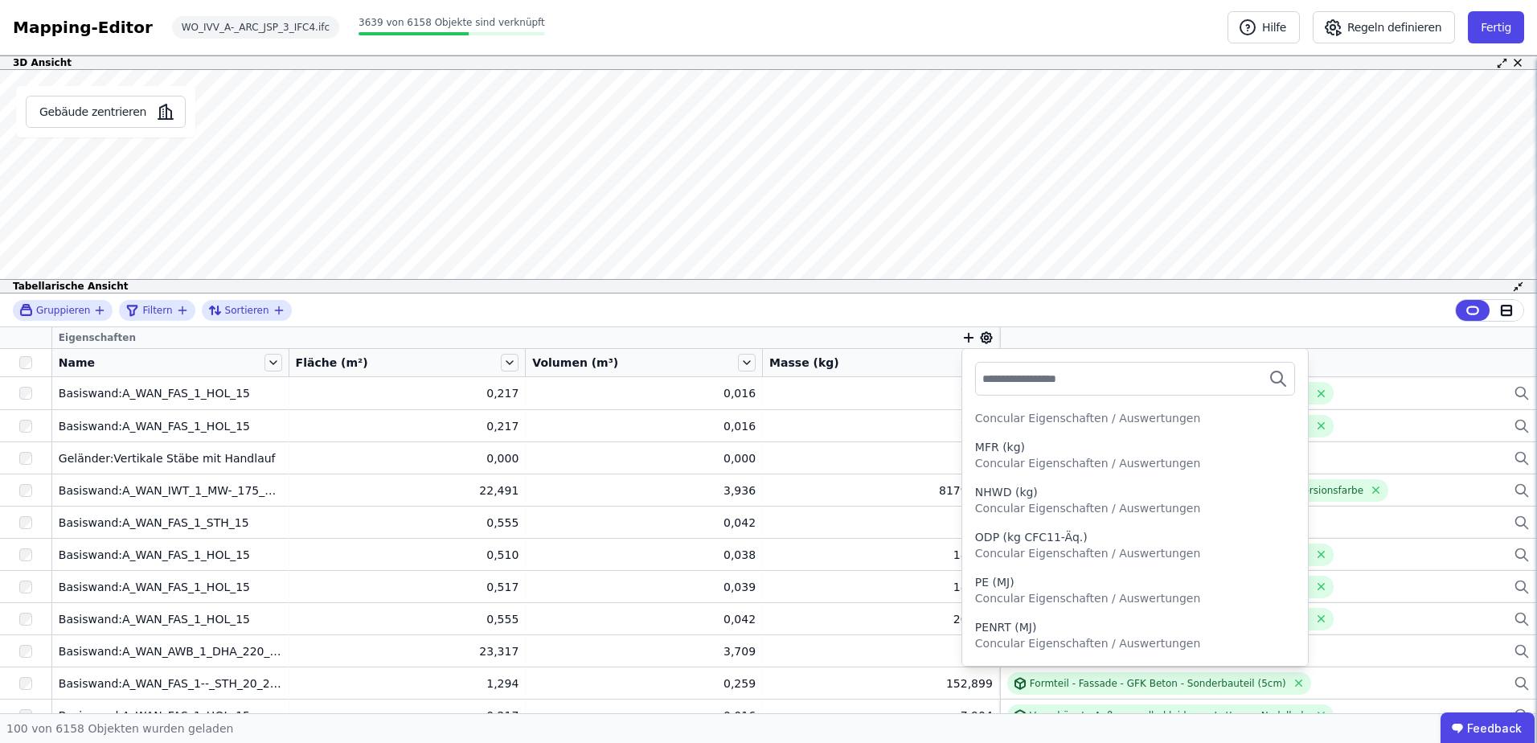
scroll to position [1529, 0]
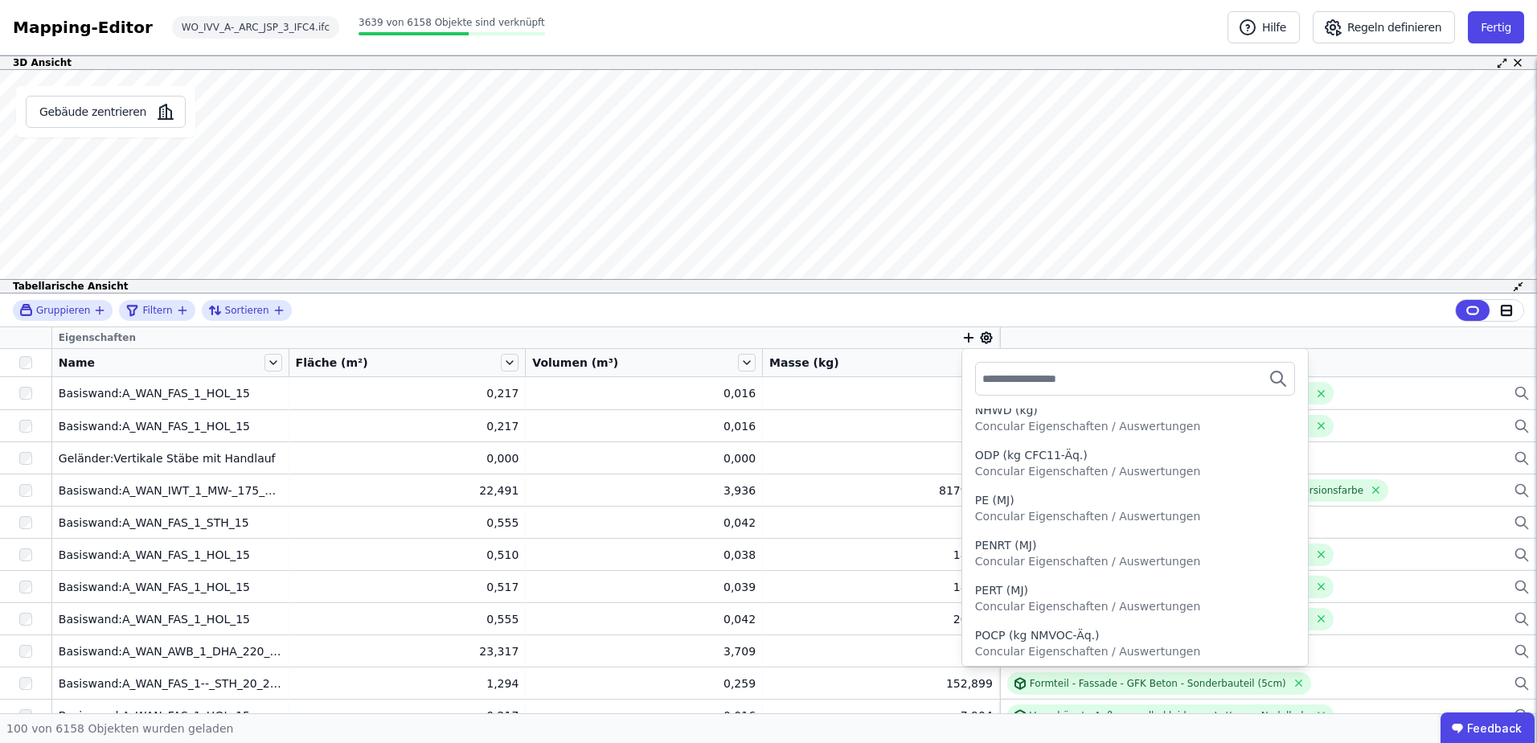
click at [965, 338] on icon "button" at bounding box center [969, 338] width 9 height 0
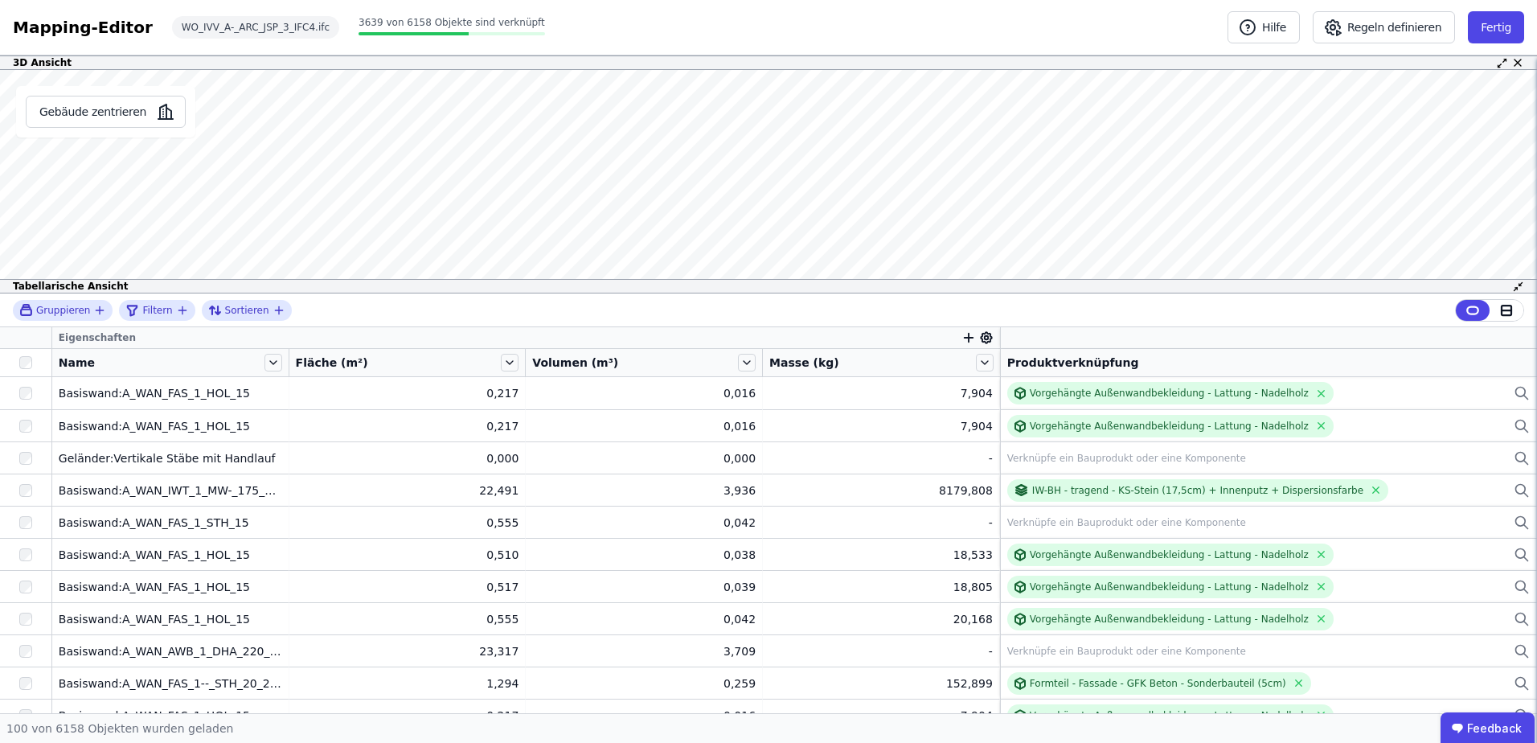
click at [965, 338] on icon "button" at bounding box center [969, 338] width 9 height 0
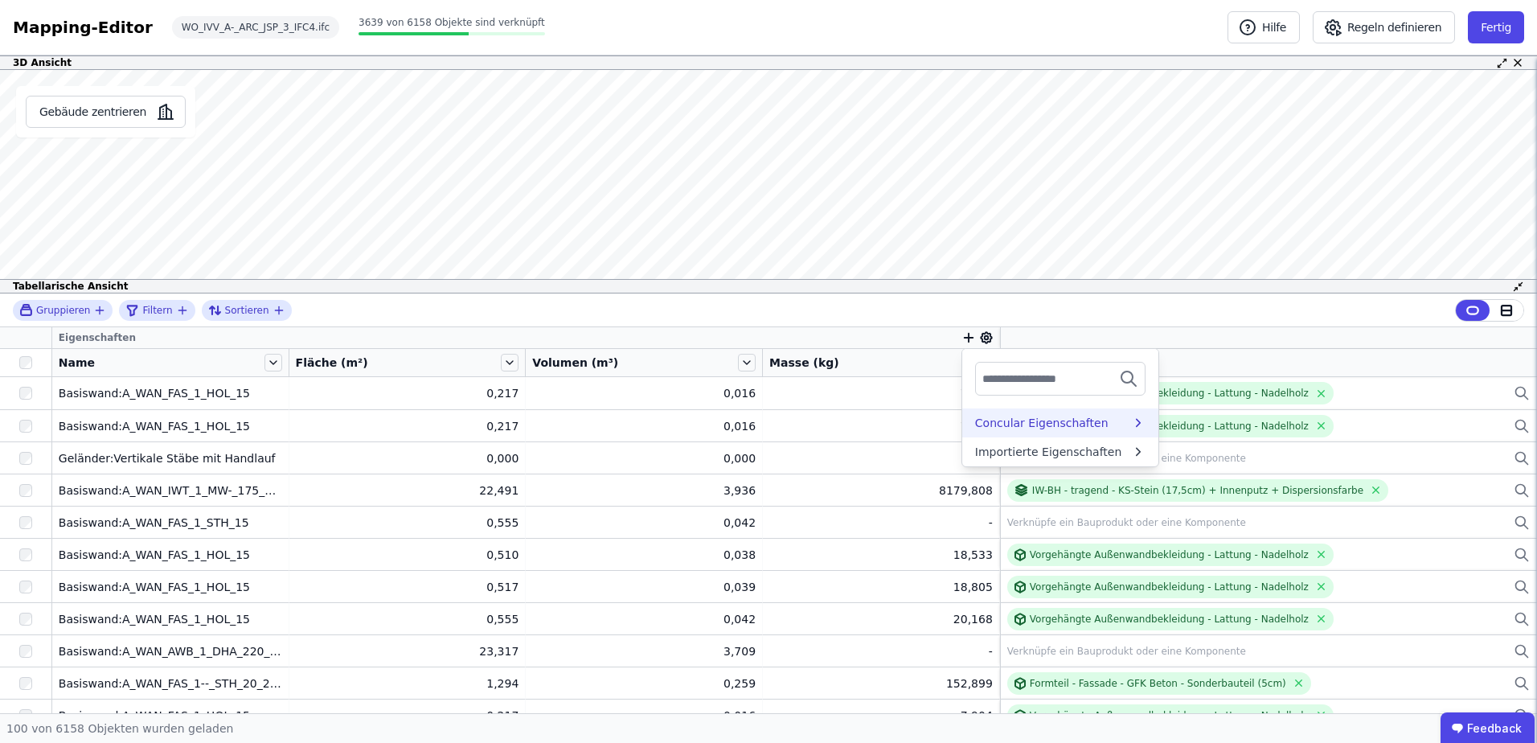
click at [980, 416] on div "Concular Eigenschaften" at bounding box center [1060, 422] width 196 height 29
click at [996, 480] on div "Objekt (Import)" at bounding box center [1018, 482] width 87 height 16
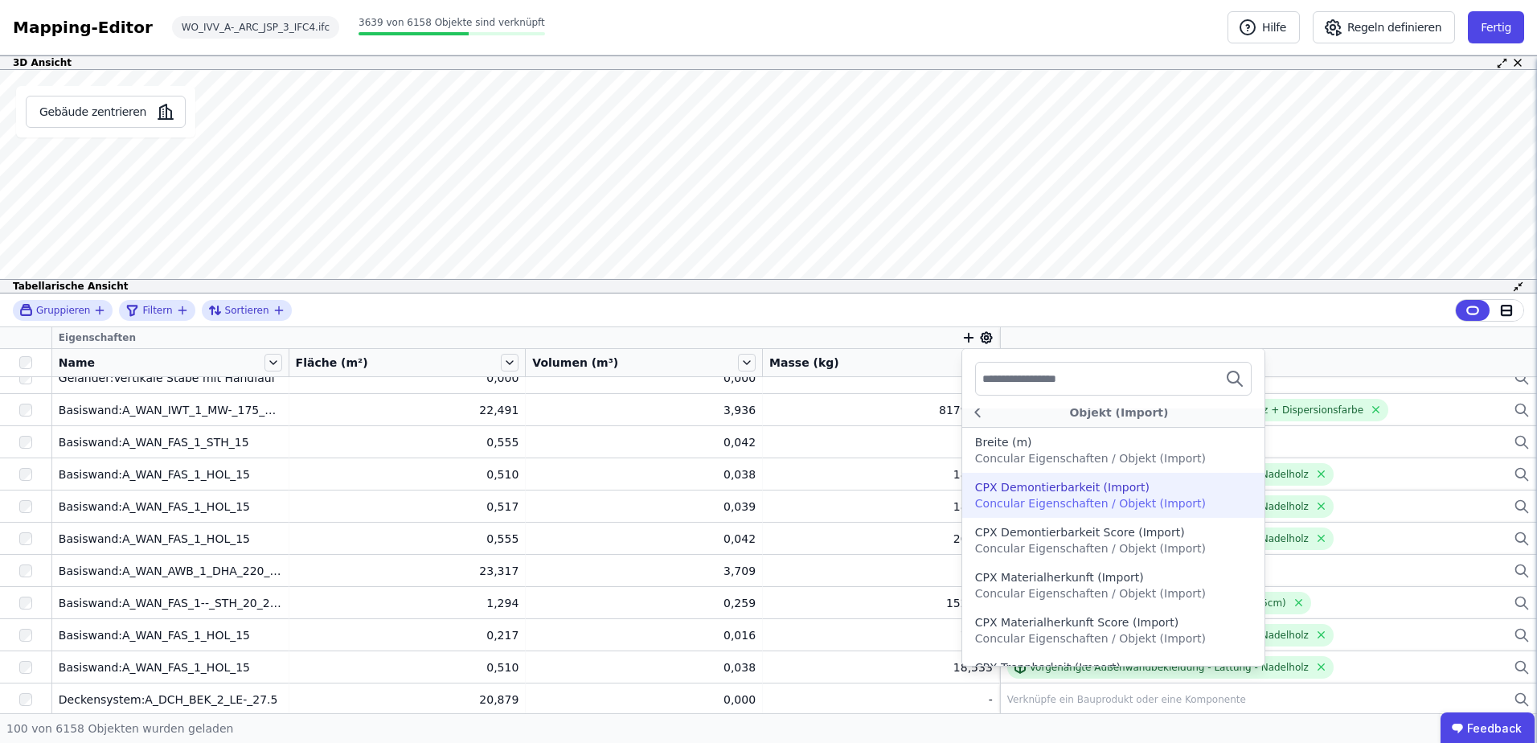
scroll to position [0, 0]
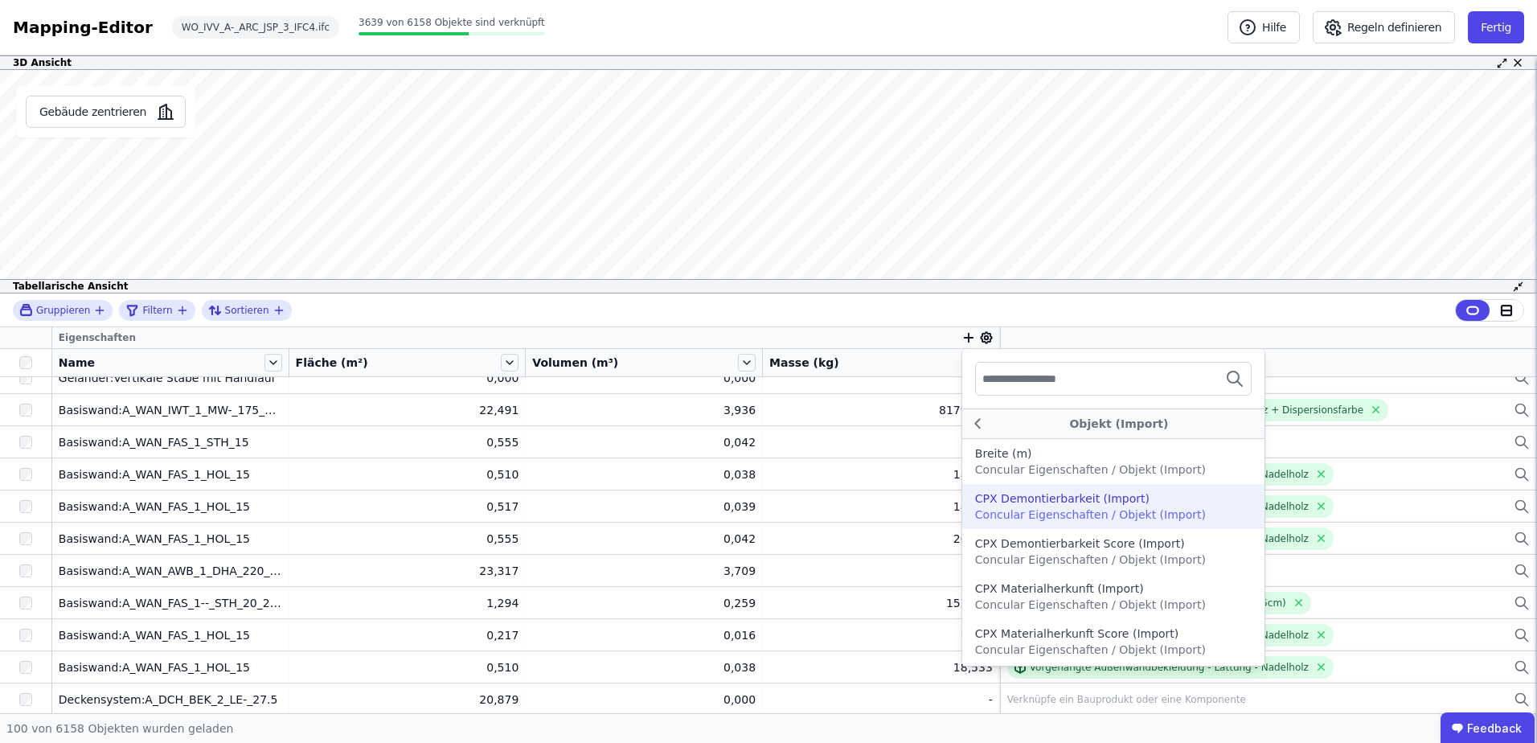
click at [111, 367] on div "Gruppieren Filtern Sortieren Eigenschaften Objekt (Import) Breite (m) Concular …" at bounding box center [768, 503] width 1537 height 420
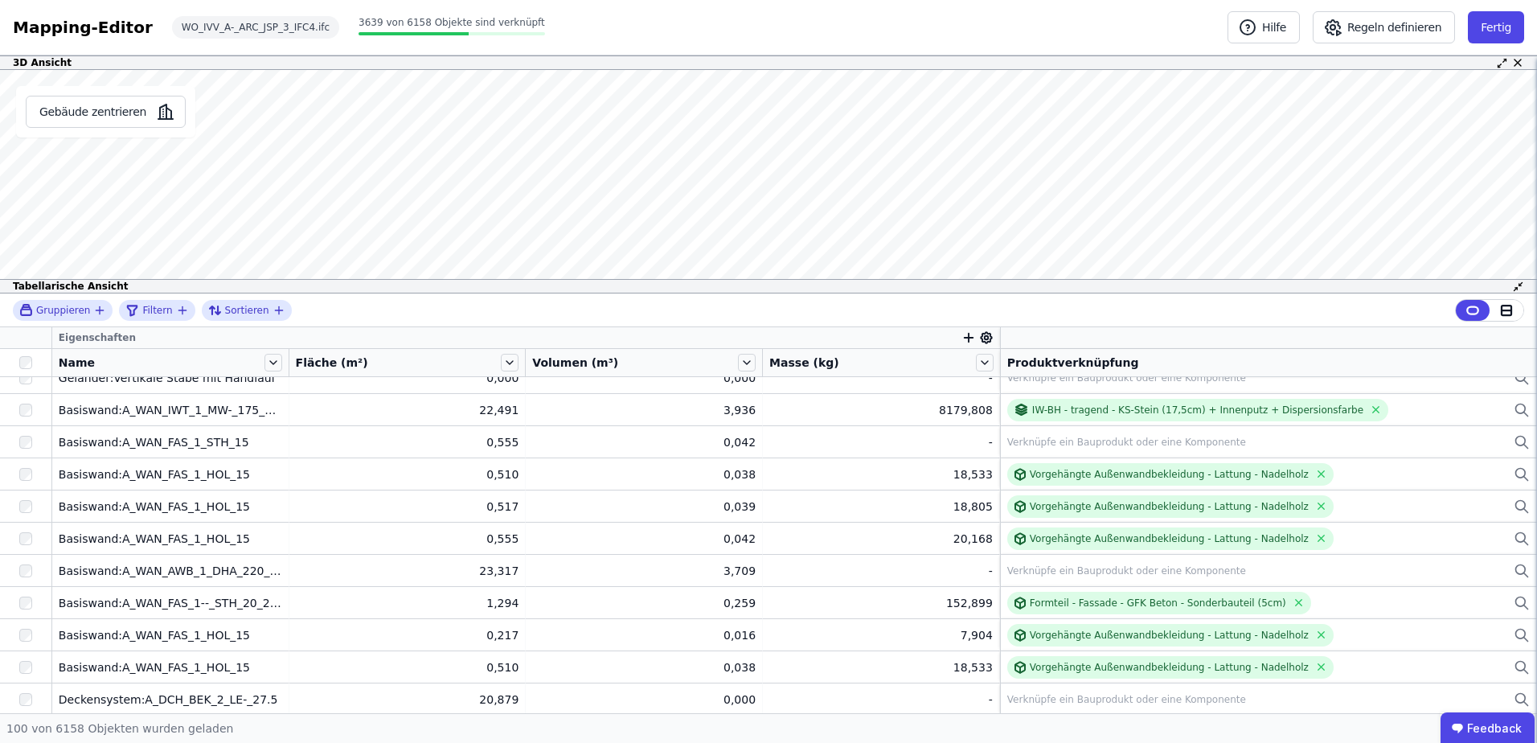
click at [85, 357] on span "Name" at bounding box center [77, 362] width 36 height 16
click at [273, 359] on icon at bounding box center [273, 363] width 18 height 18
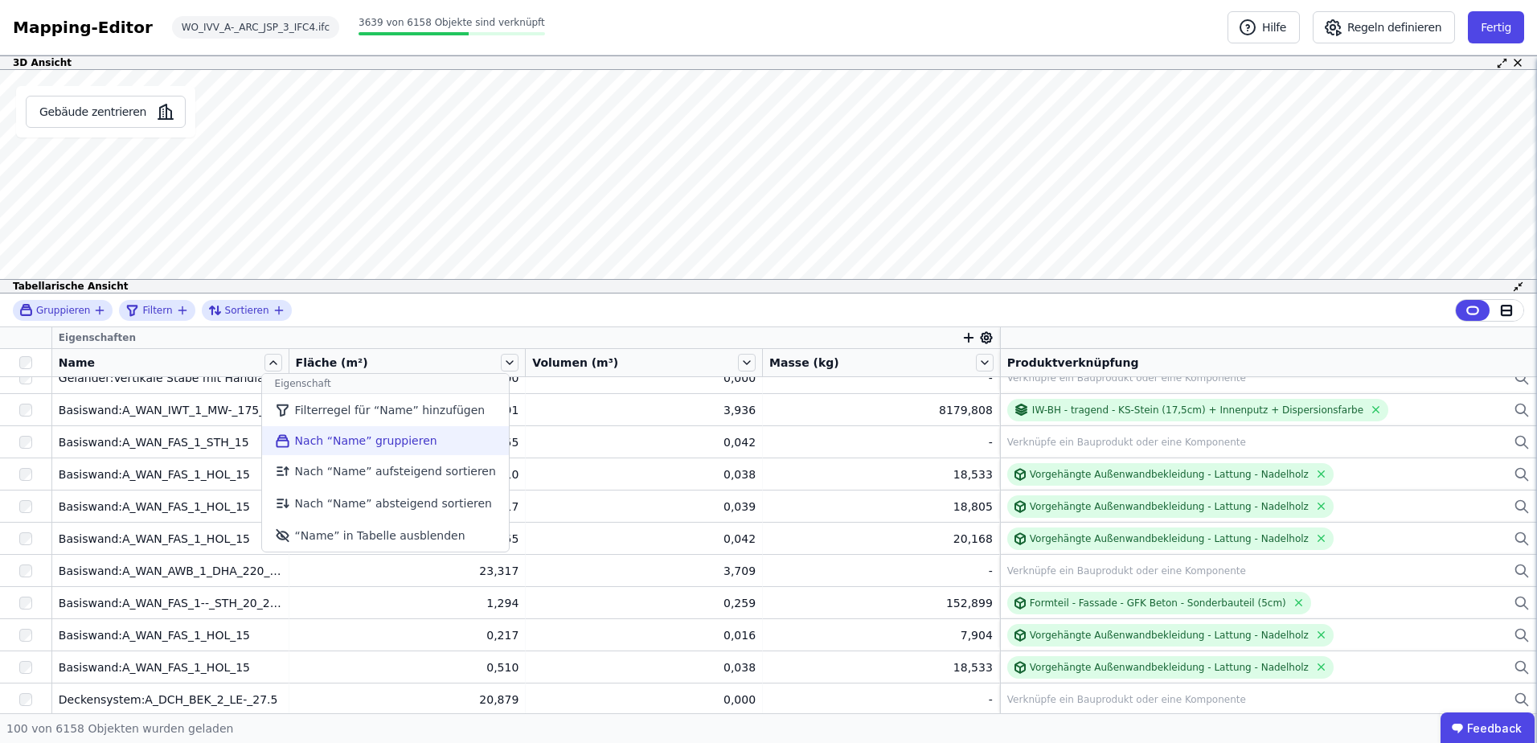
click at [289, 438] on li "Nach “Name” gruppieren" at bounding box center [385, 440] width 247 height 29
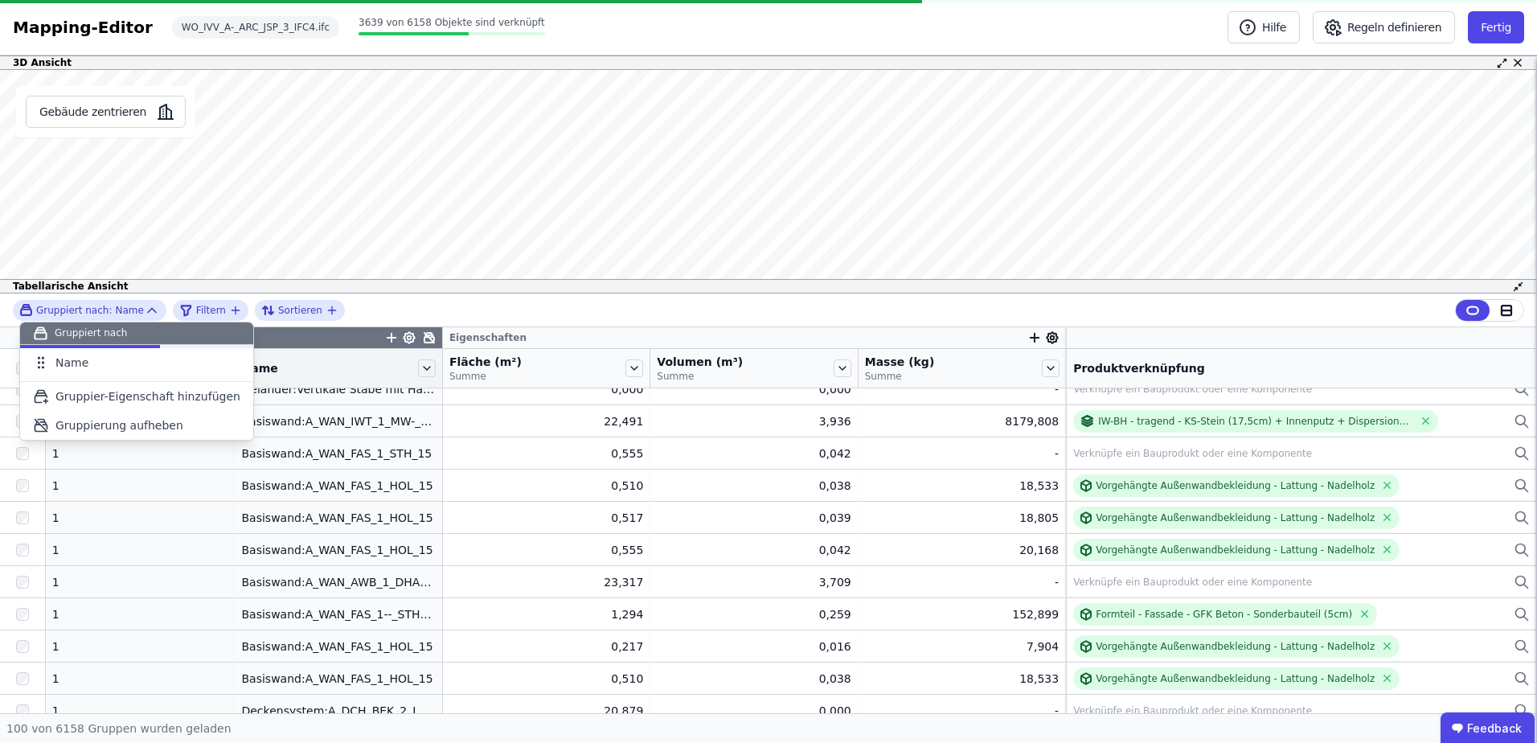
scroll to position [92, 0]
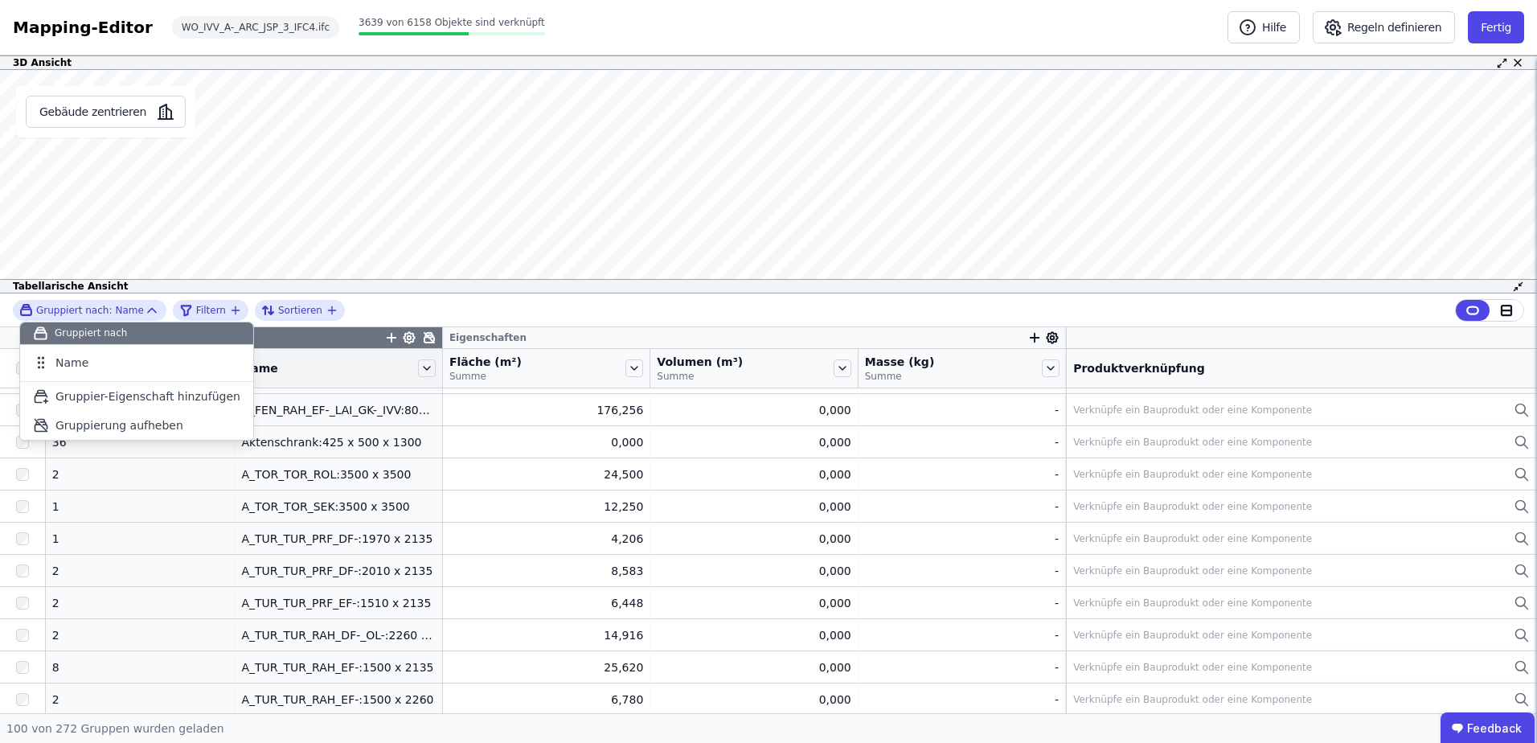
click at [414, 304] on div "Gruppiert nach: Name Gruppiert nach Name To pick up a draggable item, press the…" at bounding box center [768, 310] width 1537 height 34
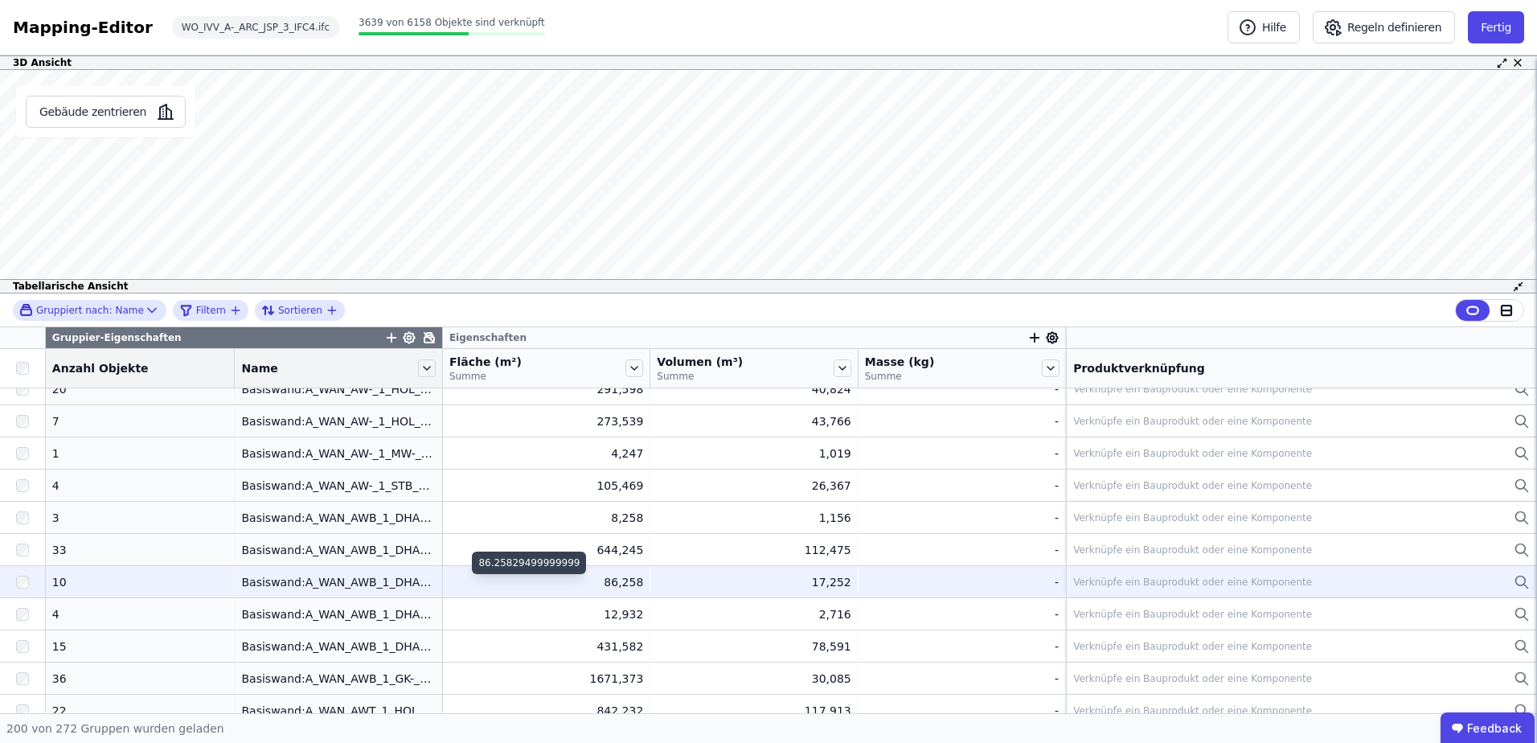
scroll to position [1447, 0]
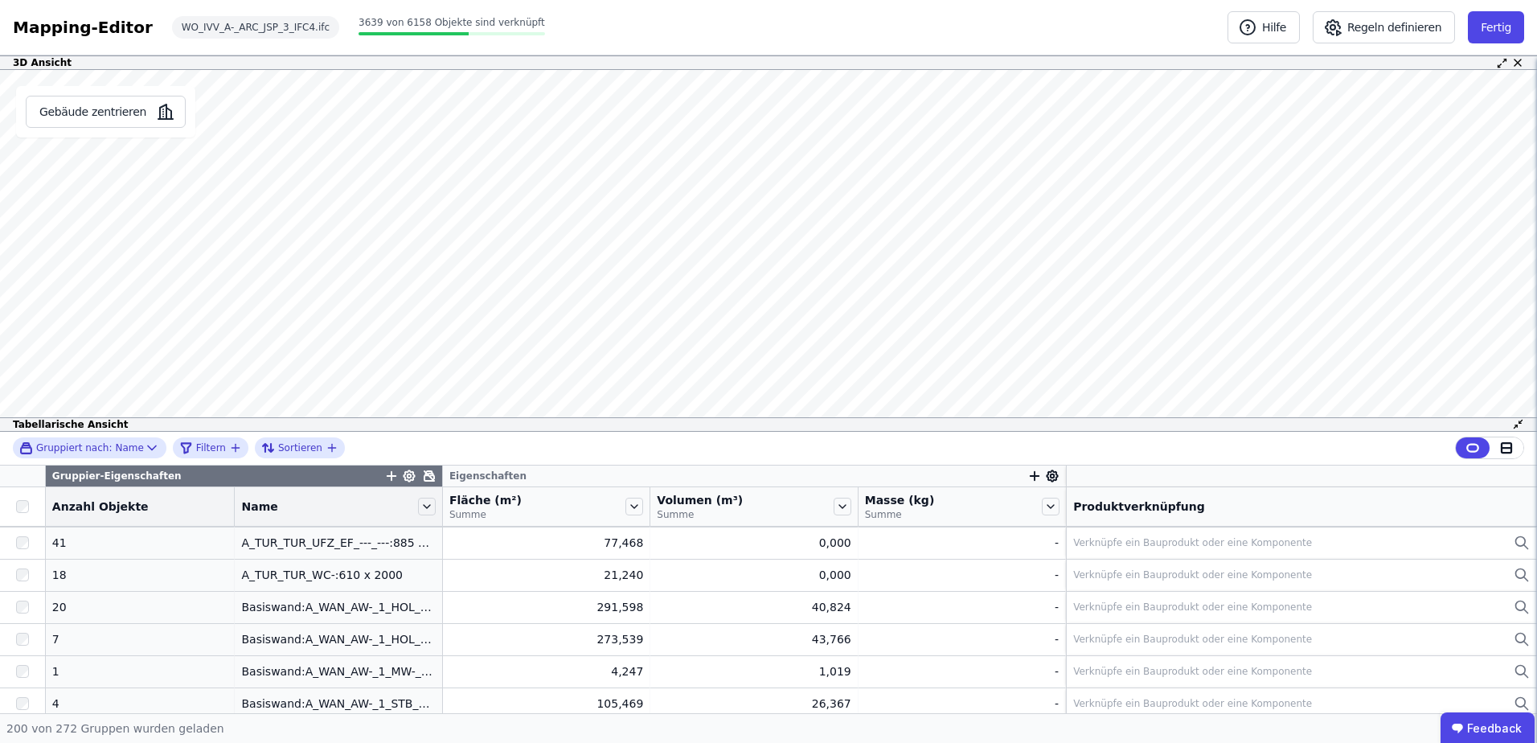
click at [735, 70] on div "3D Ansicht Gebäude zentrieren Es sind keine Objektdaten verfügbar Dieses Objekt…" at bounding box center [768, 384] width 1537 height 658
click at [92, 110] on button "Gebäude zentrieren" at bounding box center [106, 112] width 160 height 32
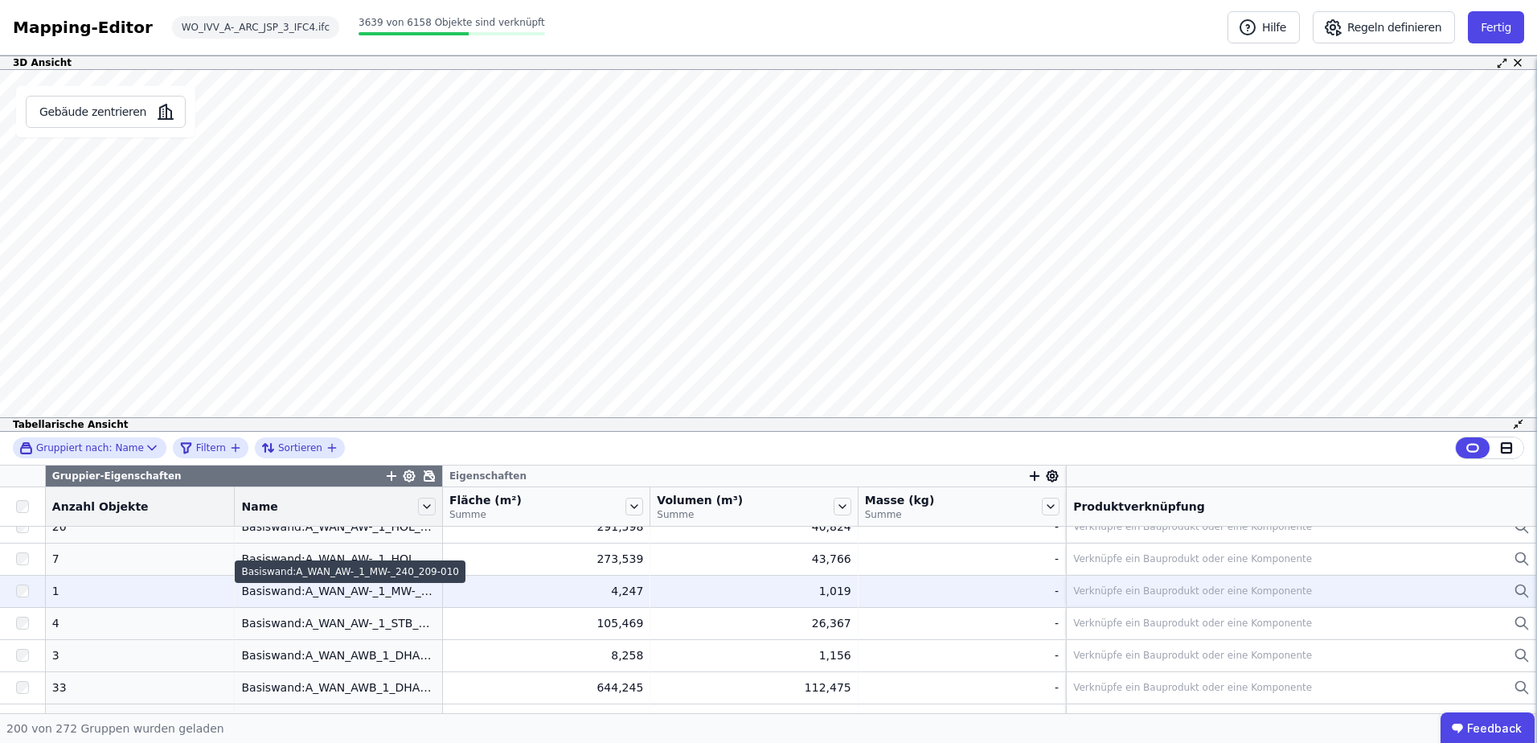
scroll to position [1608, 0]
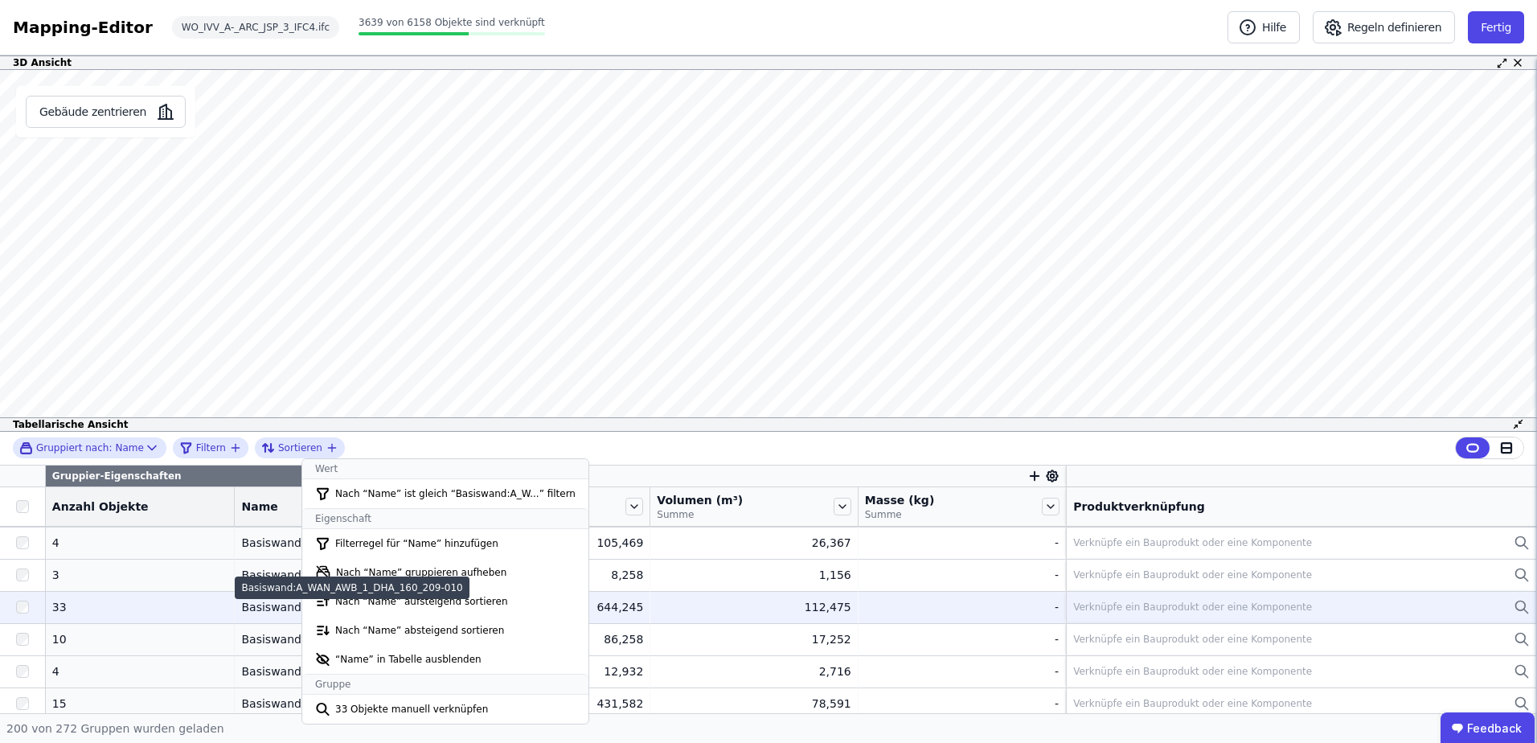
click at [285, 605] on div "Basiswand:A_WAN_AWB_1_DHA_160_209-010" at bounding box center [338, 607] width 194 height 16
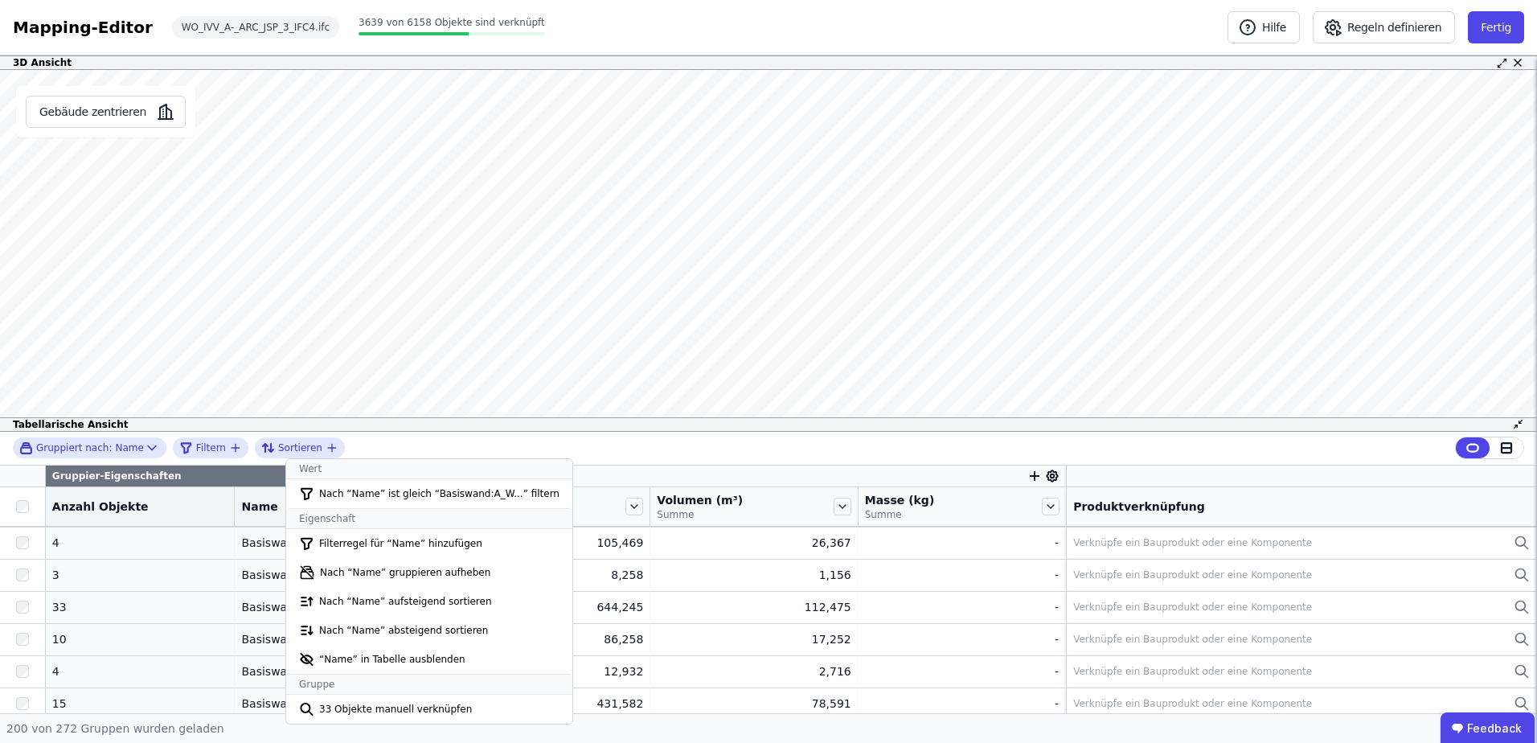
click at [586, 448] on div "Gruppiert nach: Name Filtern Sortieren" at bounding box center [768, 449] width 1537 height 34
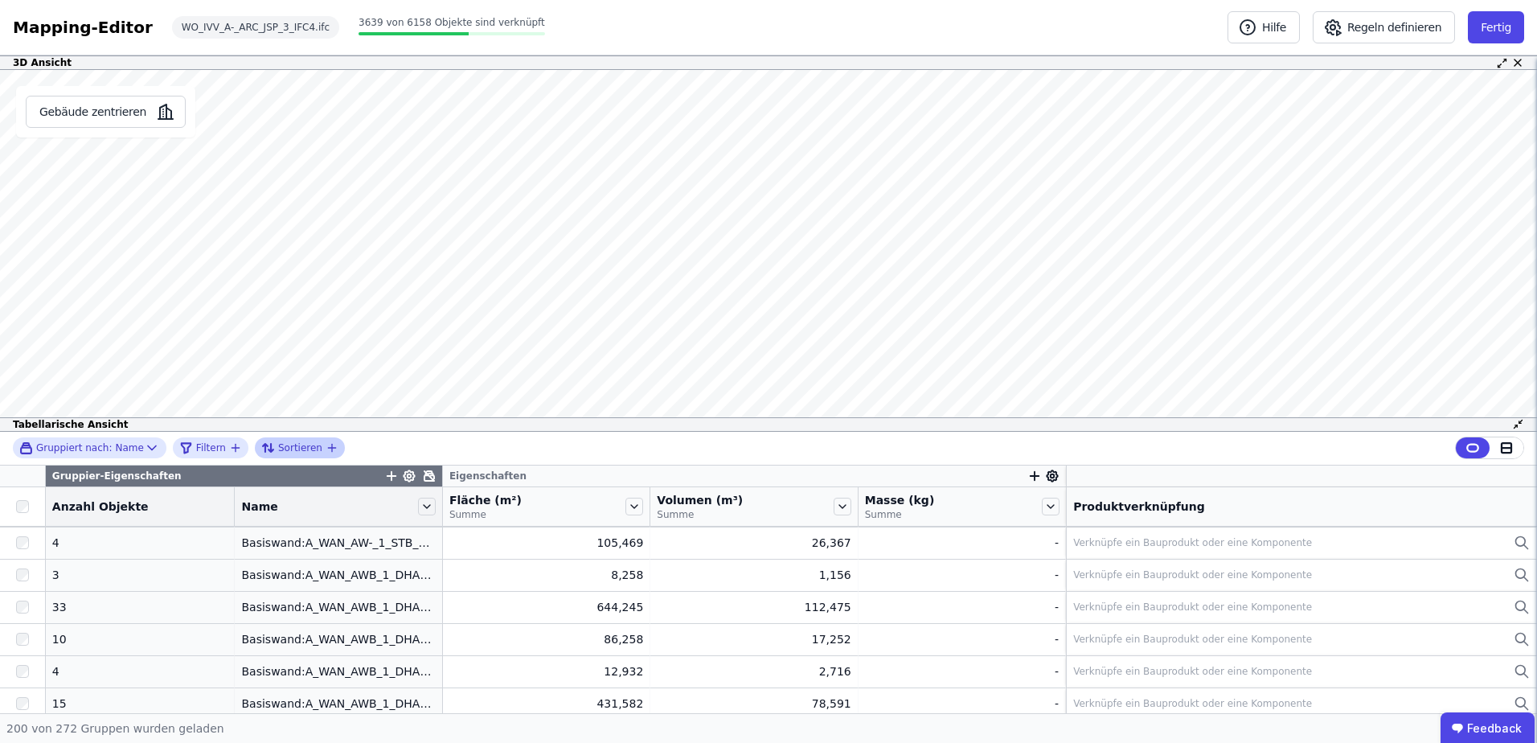
click at [326, 449] on icon "button" at bounding box center [332, 447] width 13 height 13
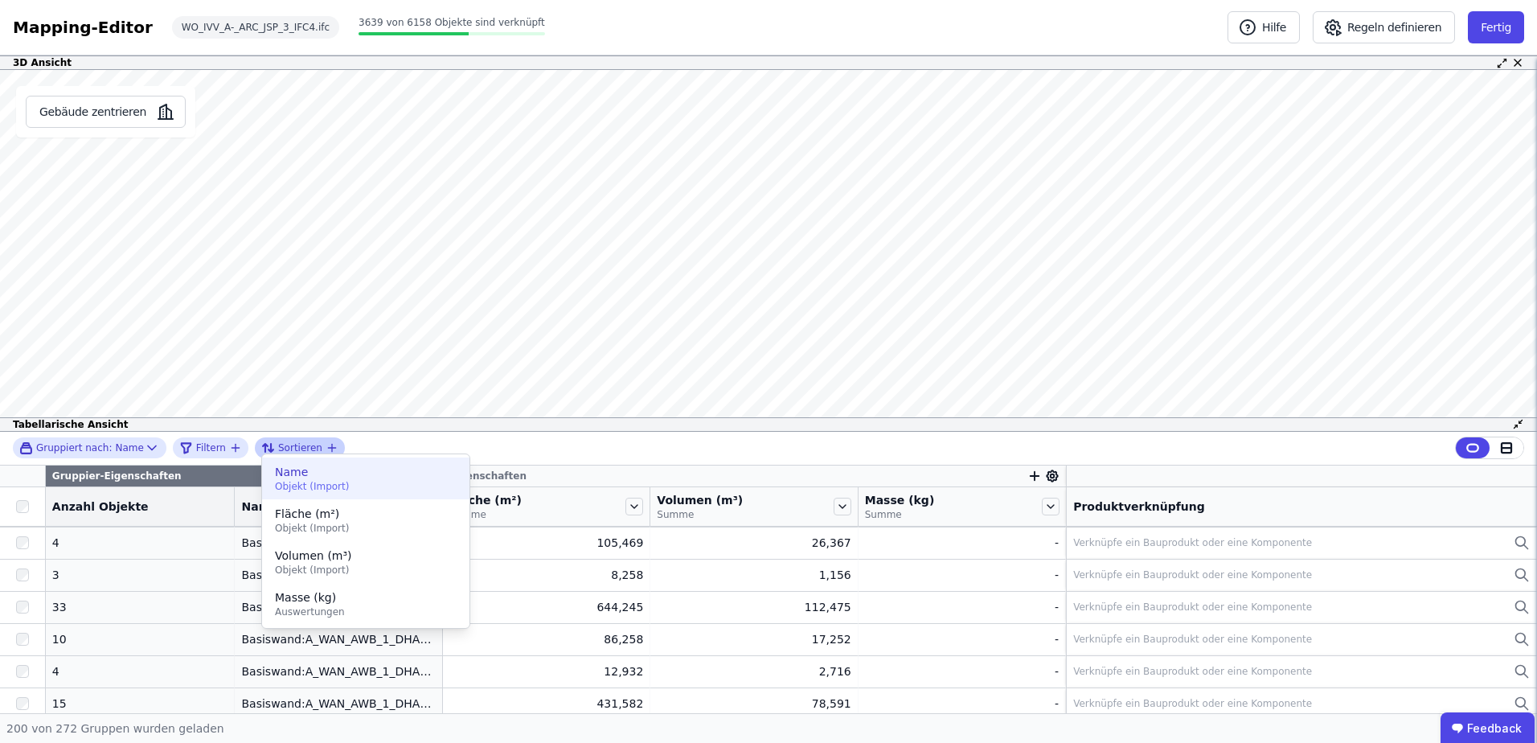
click at [314, 479] on span "Name" at bounding box center [366, 472] width 182 height 16
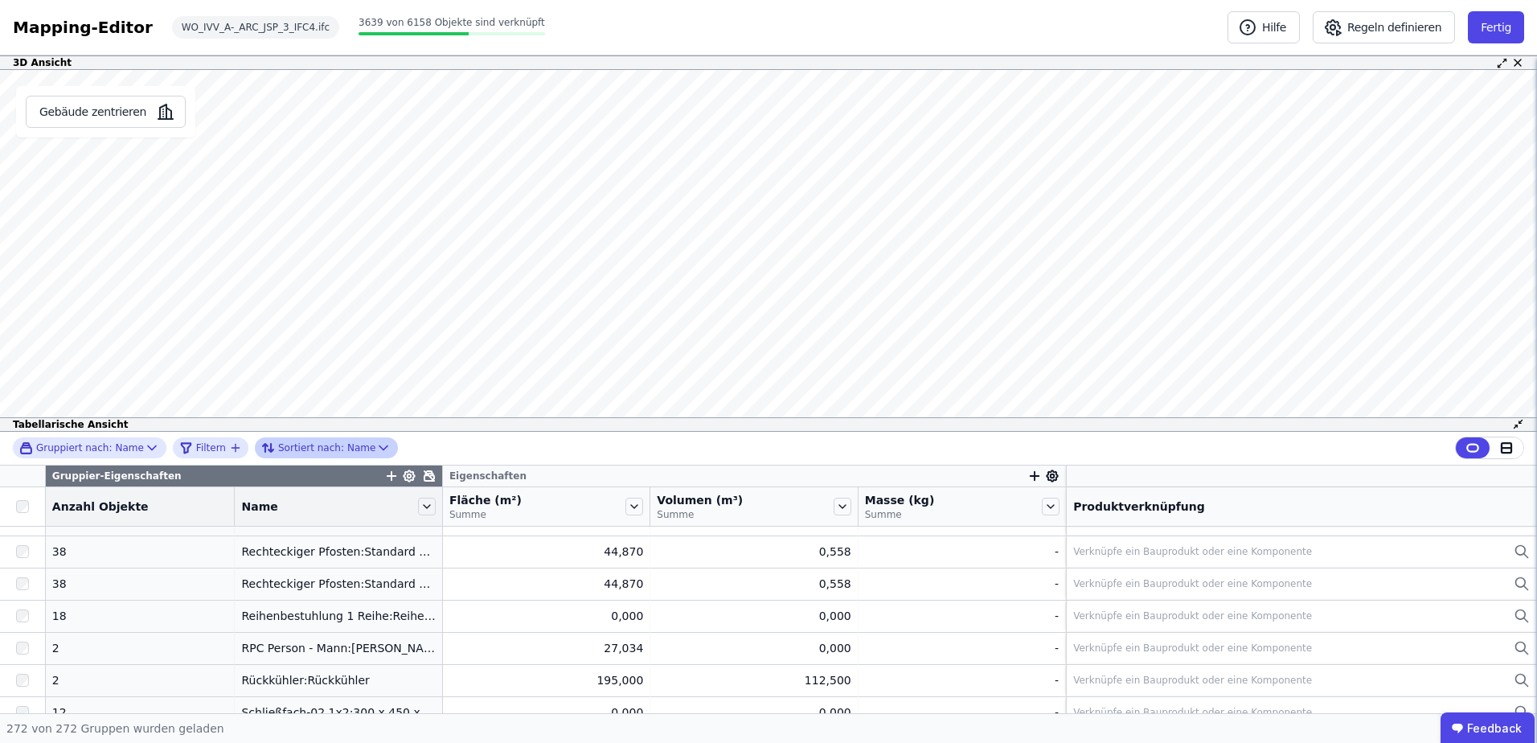
scroll to position [6727, 0]
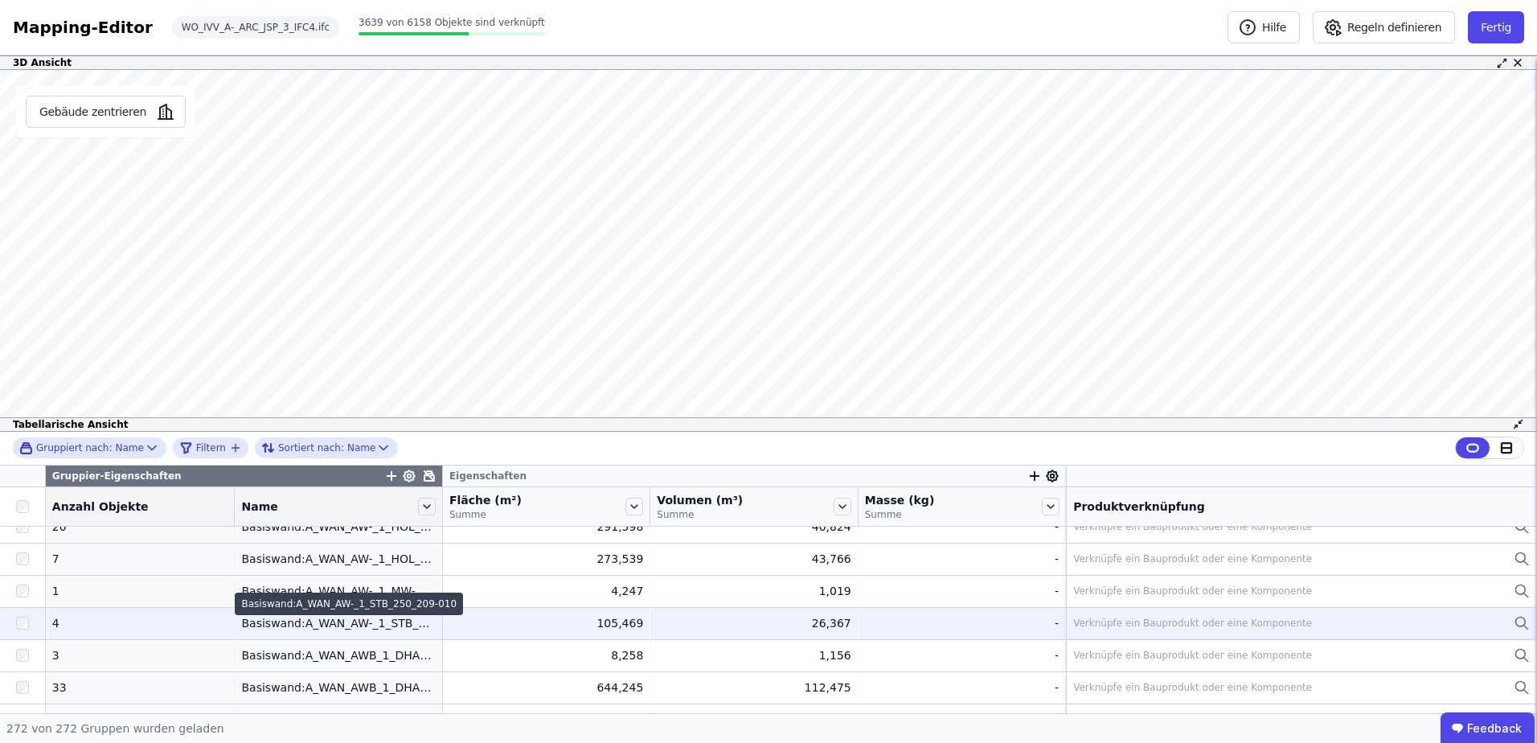
scroll to position [1608, 0]
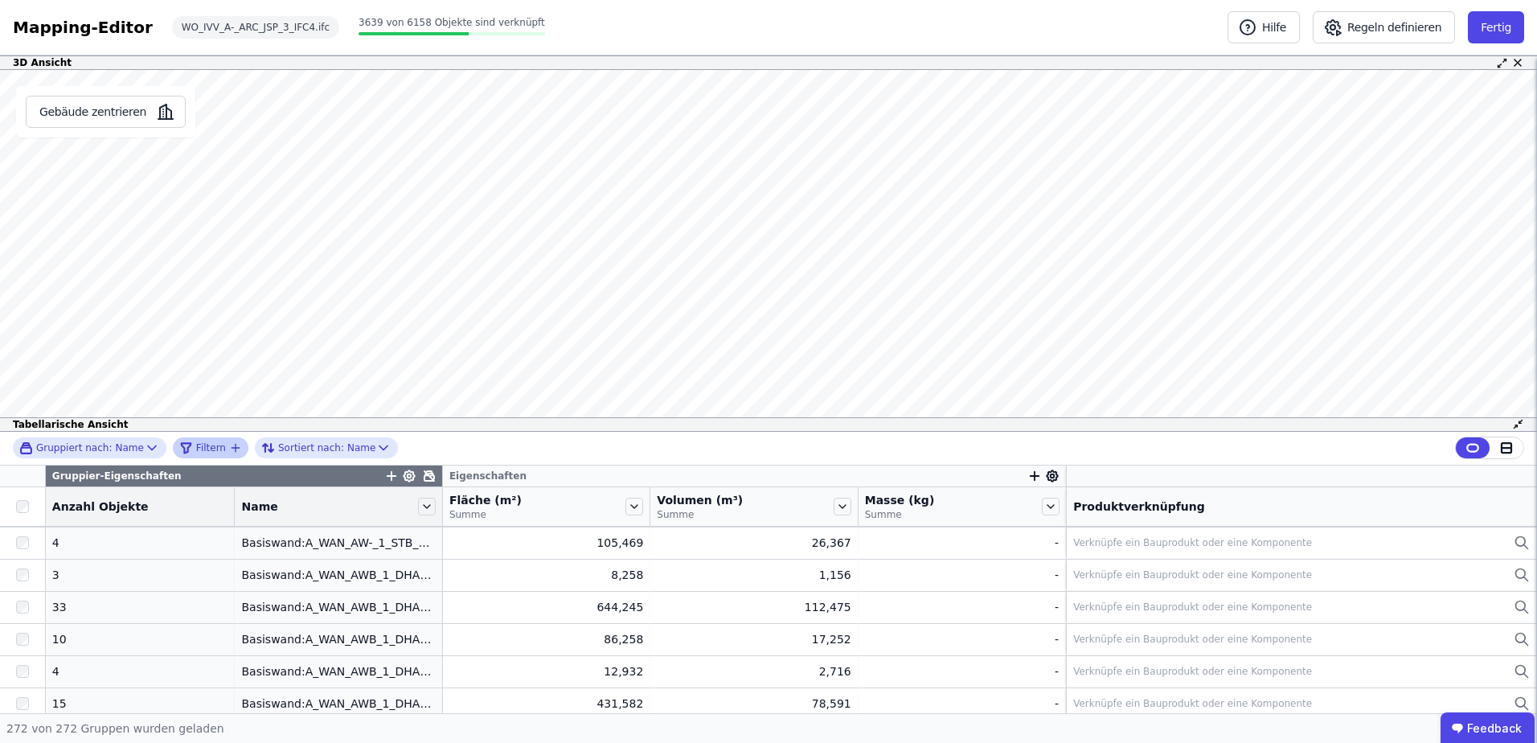
click at [209, 441] on span "Filtern" at bounding box center [211, 447] width 30 height 13
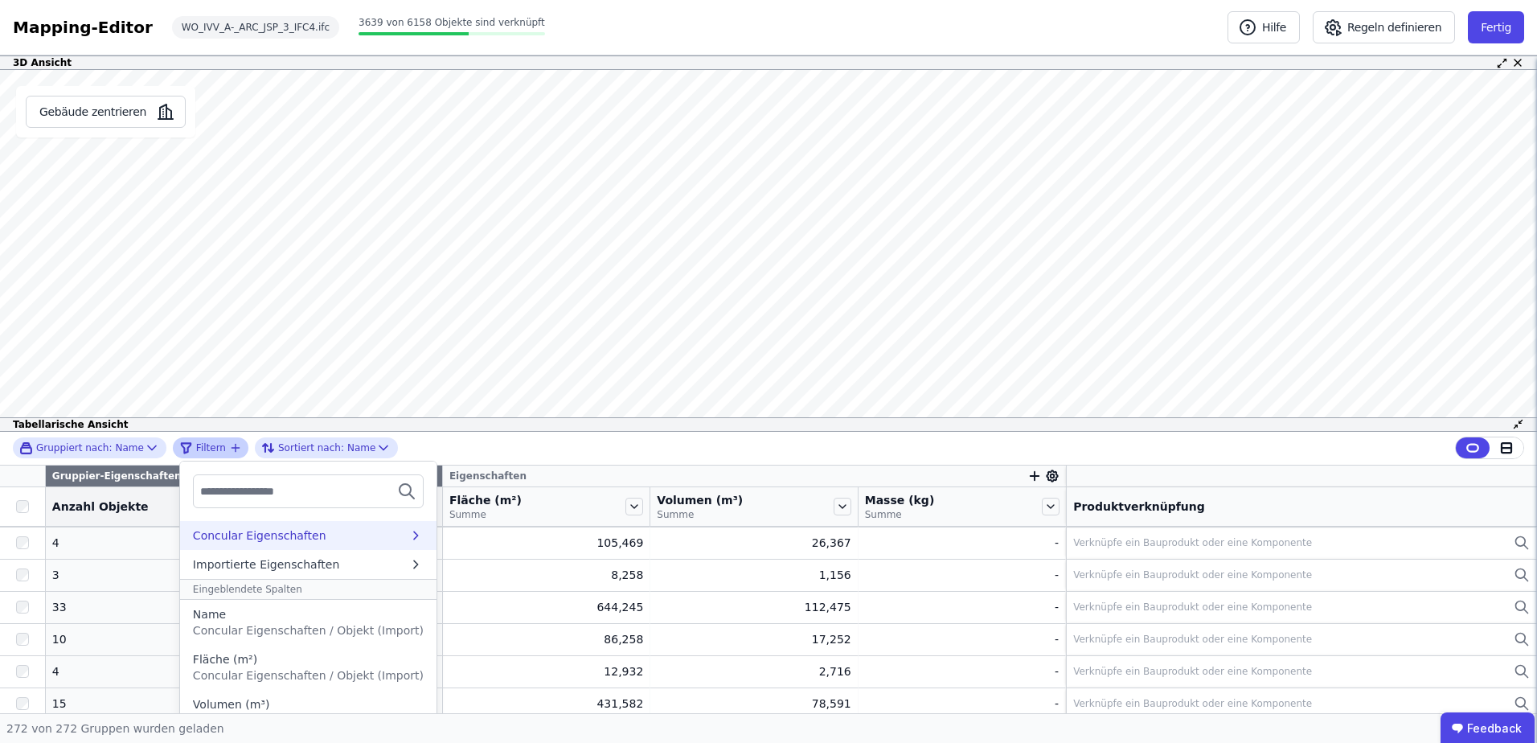
click at [238, 538] on div "Concular Eigenschaften" at bounding box center [259, 535] width 133 height 16
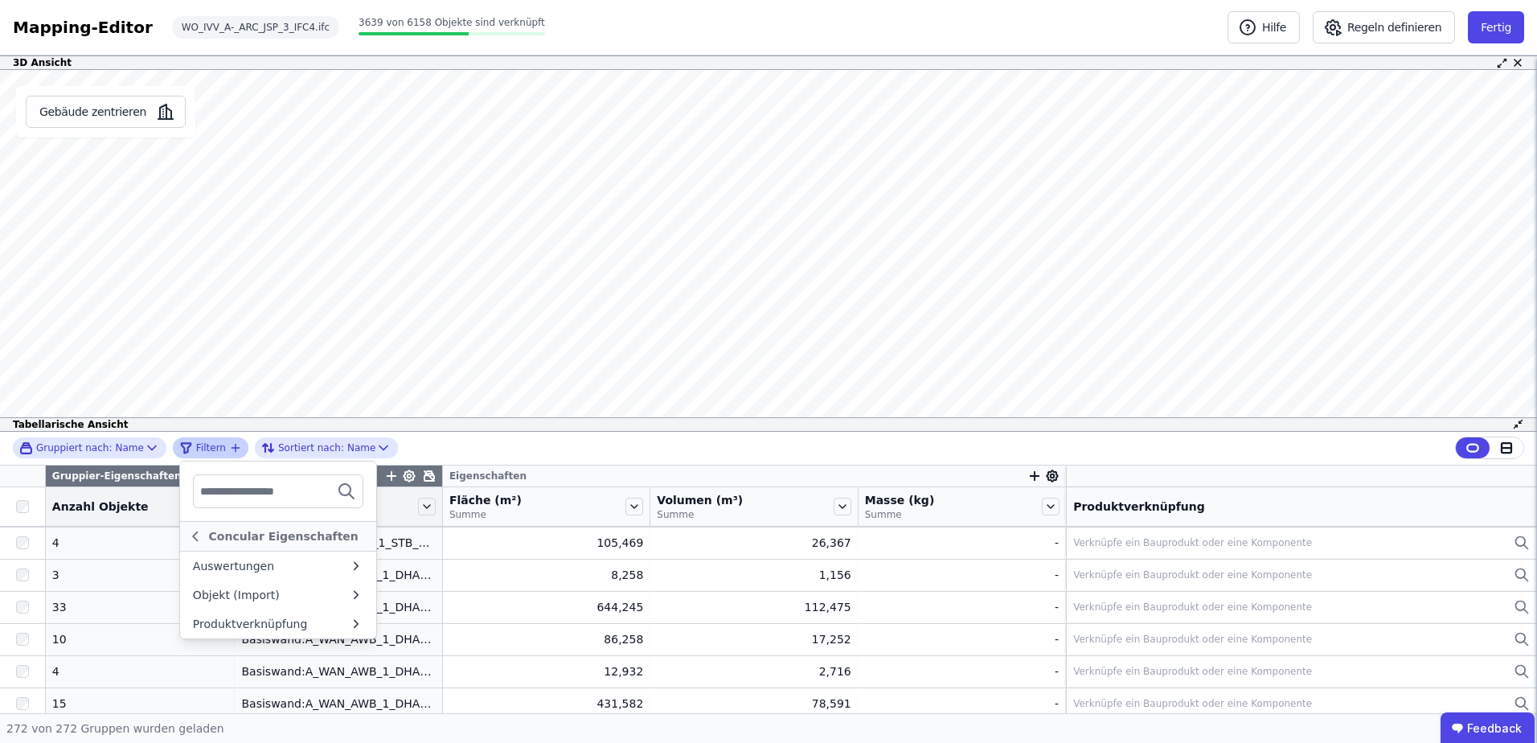
click at [196, 444] on span "Filtern" at bounding box center [211, 447] width 30 height 13
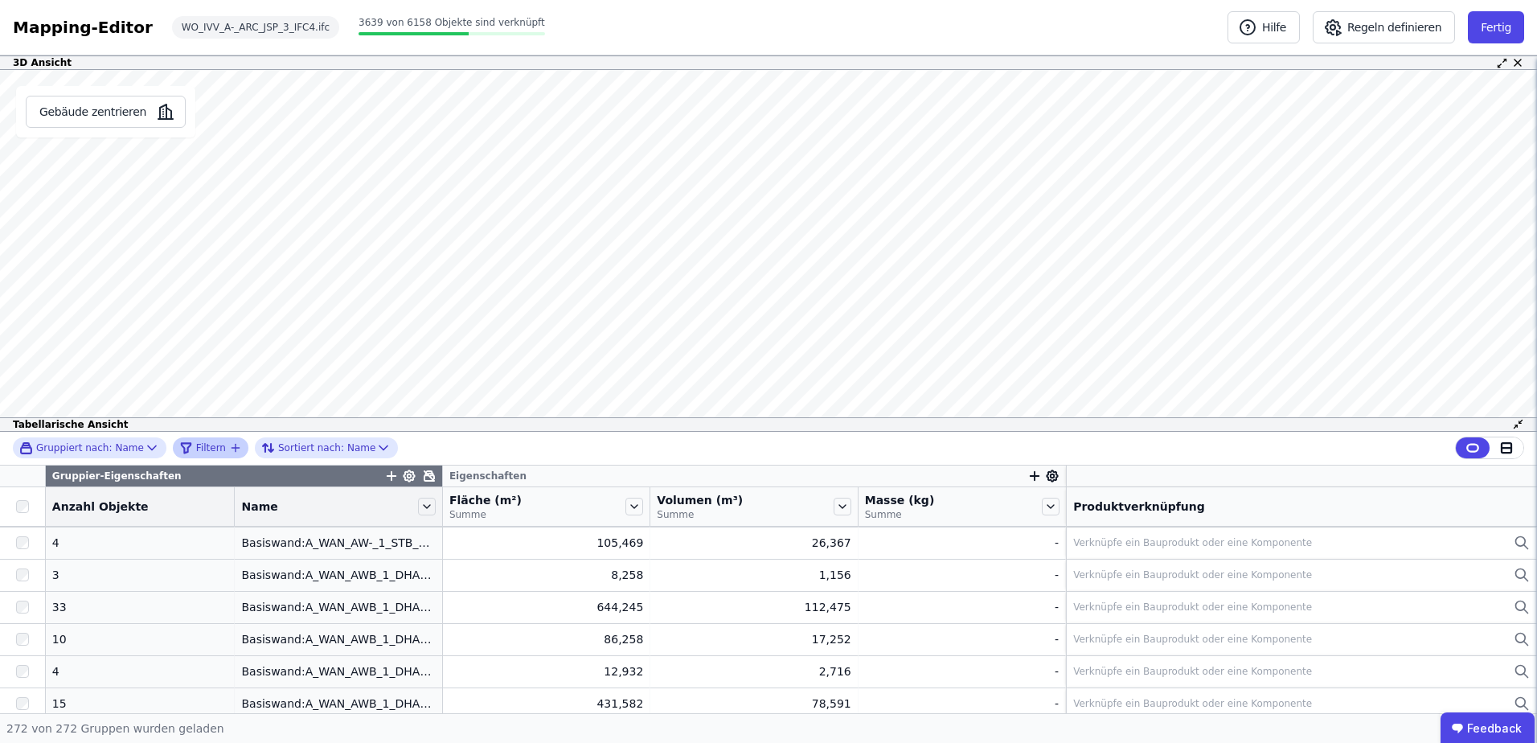
click at [196, 443] on span "Filtern" at bounding box center [211, 447] width 30 height 13
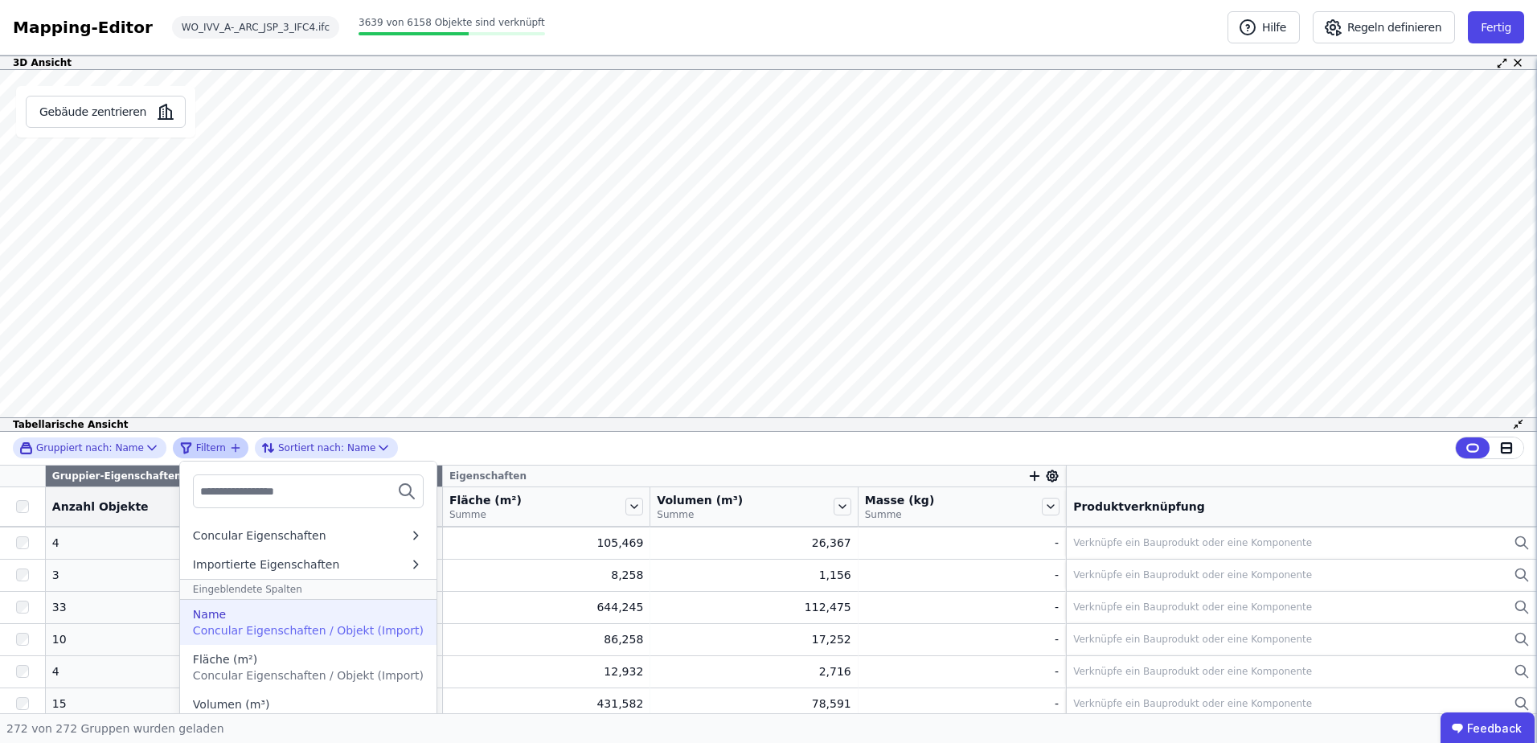
click at [240, 614] on div "Name" at bounding box center [308, 614] width 231 height 16
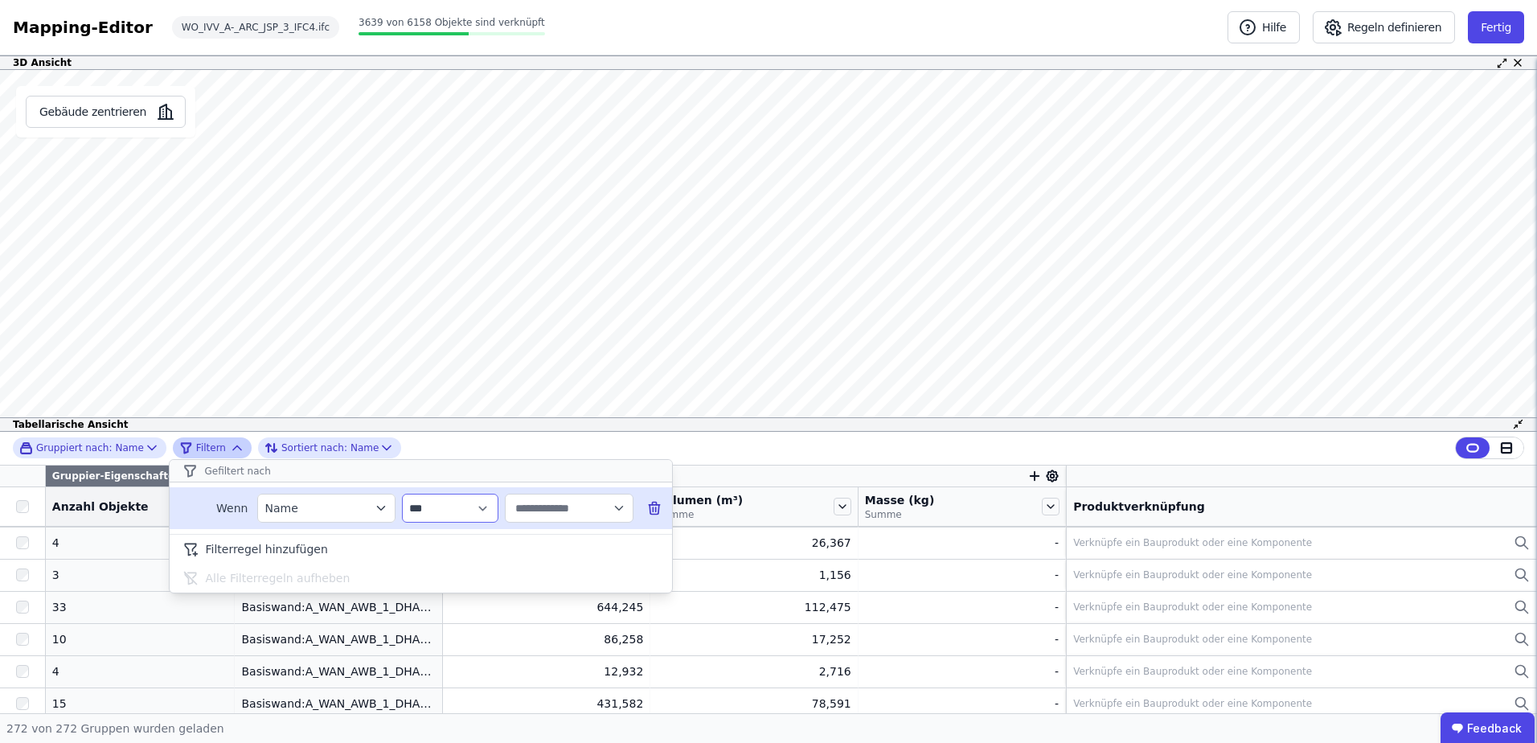
click at [455, 499] on select "**********" at bounding box center [450, 508] width 96 height 29
select select "********"
click at [402, 494] on select "**********" at bounding box center [450, 508] width 96 height 29
click at [526, 508] on input "text" at bounding box center [562, 508] width 100 height 29
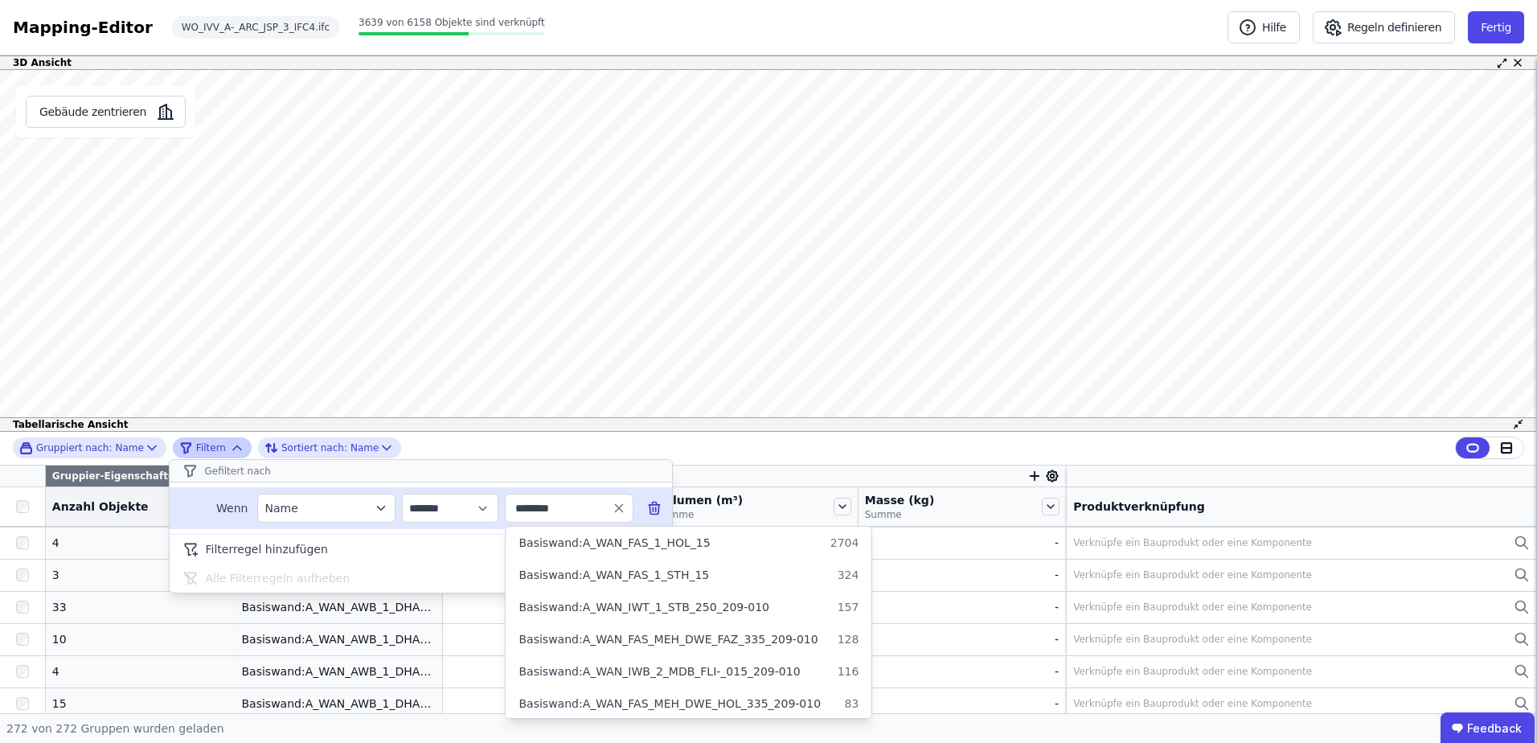
type input "*********"
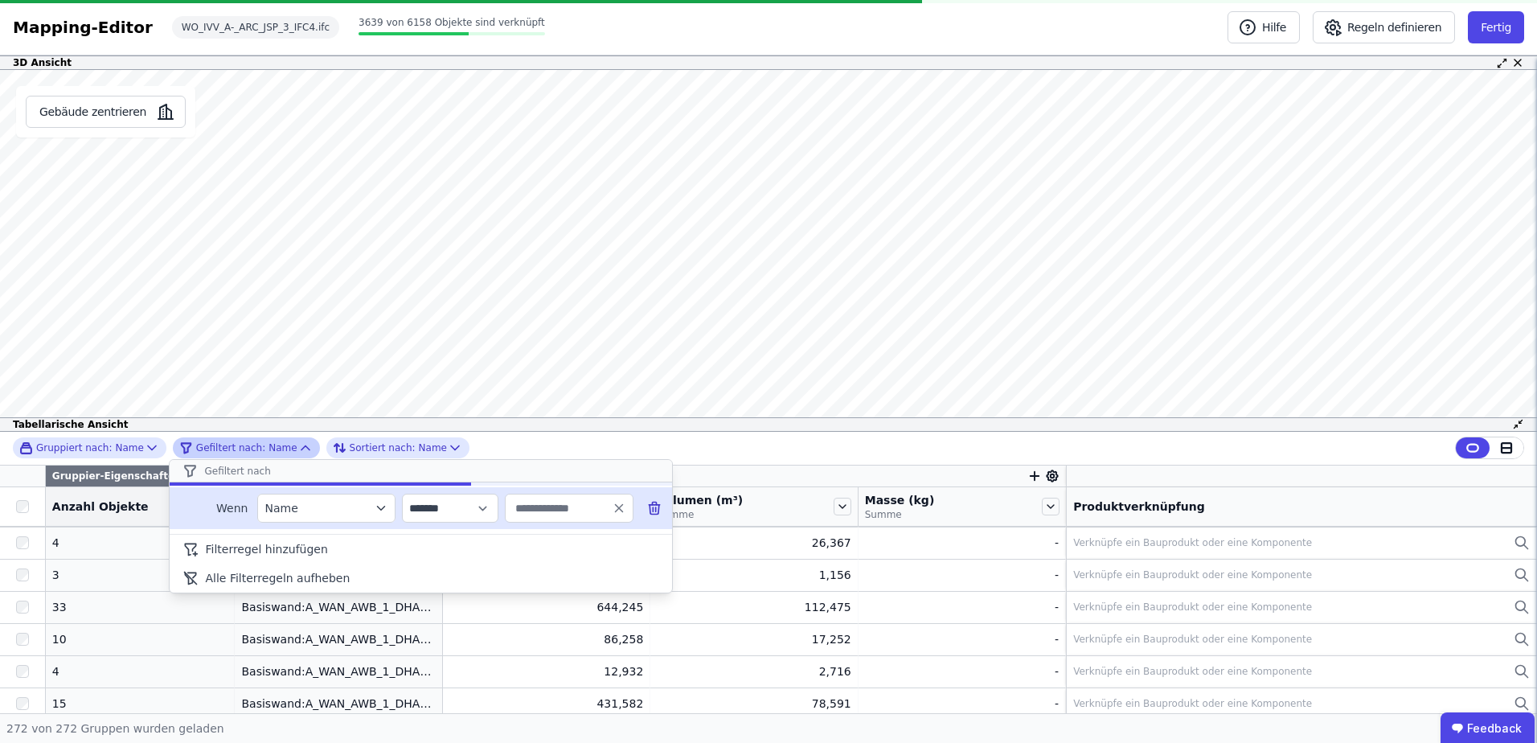
type input "*********"
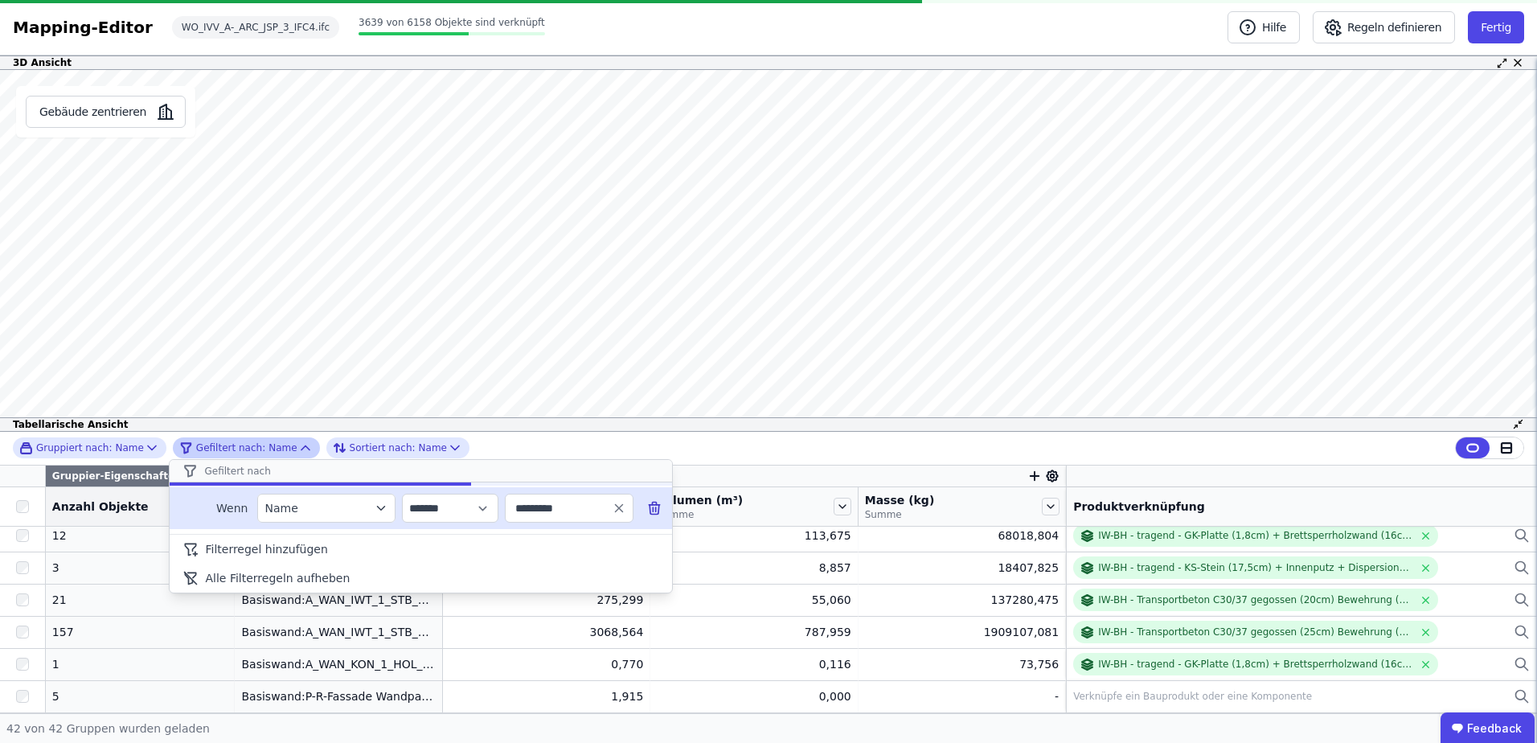
scroll to position [1165, 0]
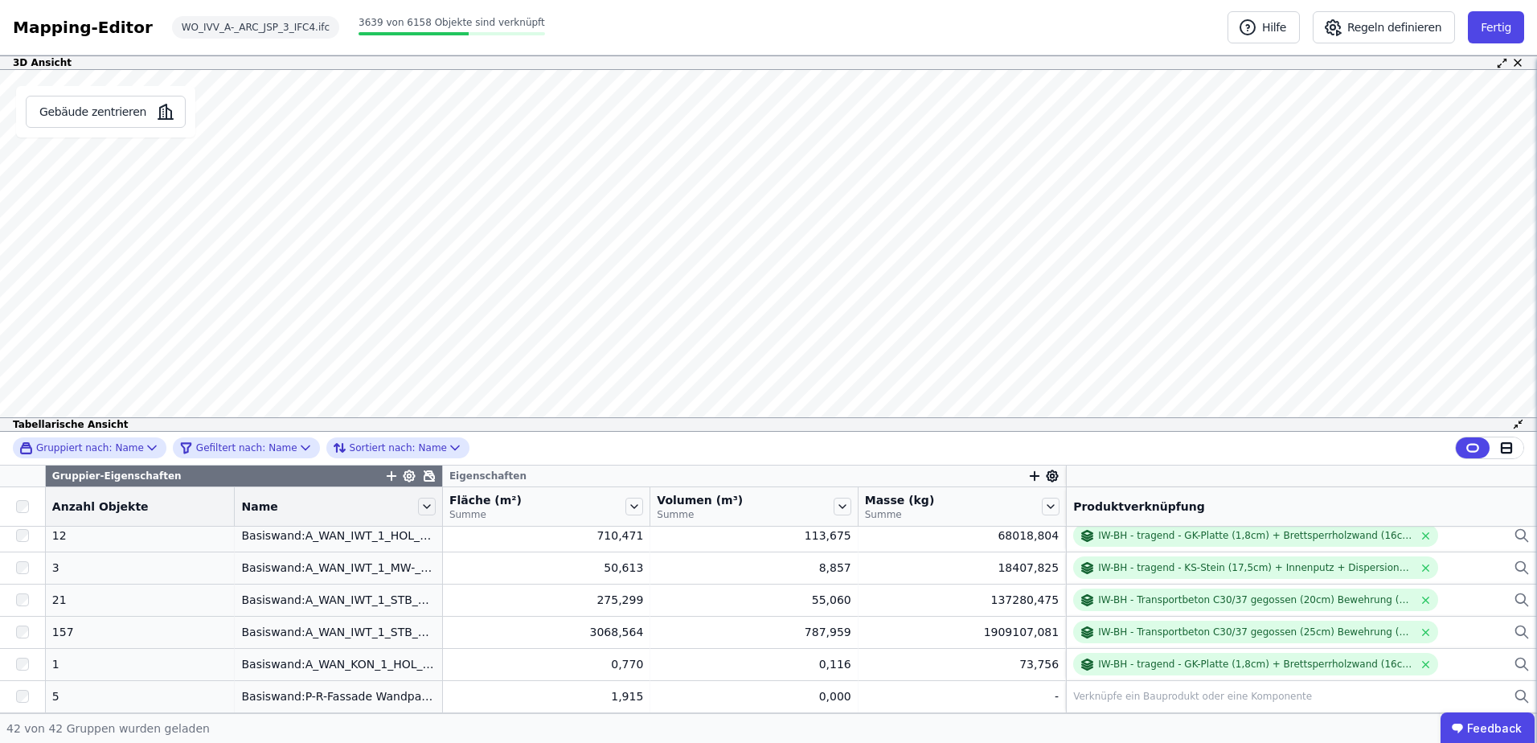
click at [562, 442] on div "Gruppiert nach: Name Gefiltert nach: Name Sortiert nach: Name" at bounding box center [768, 449] width 1537 height 34
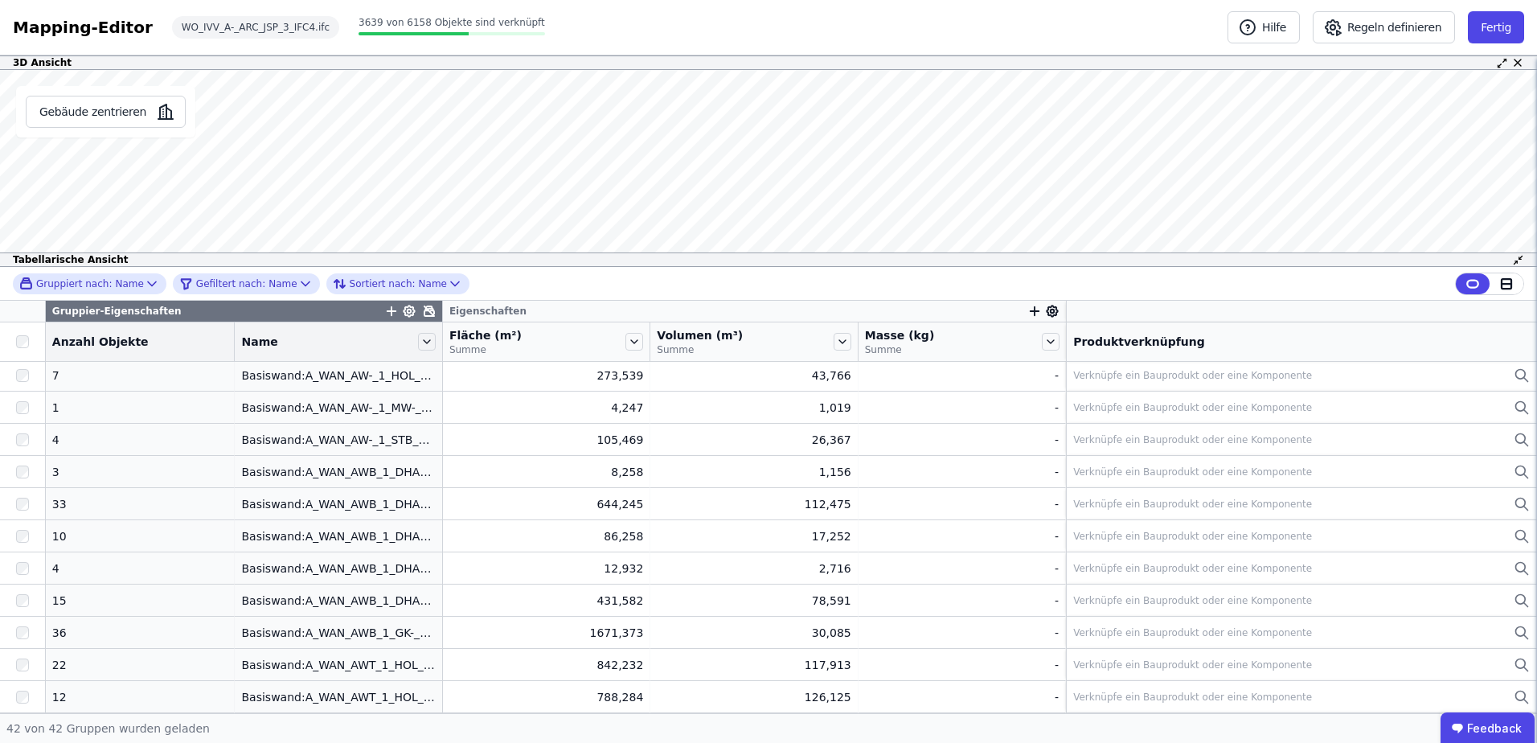
scroll to position [0, 0]
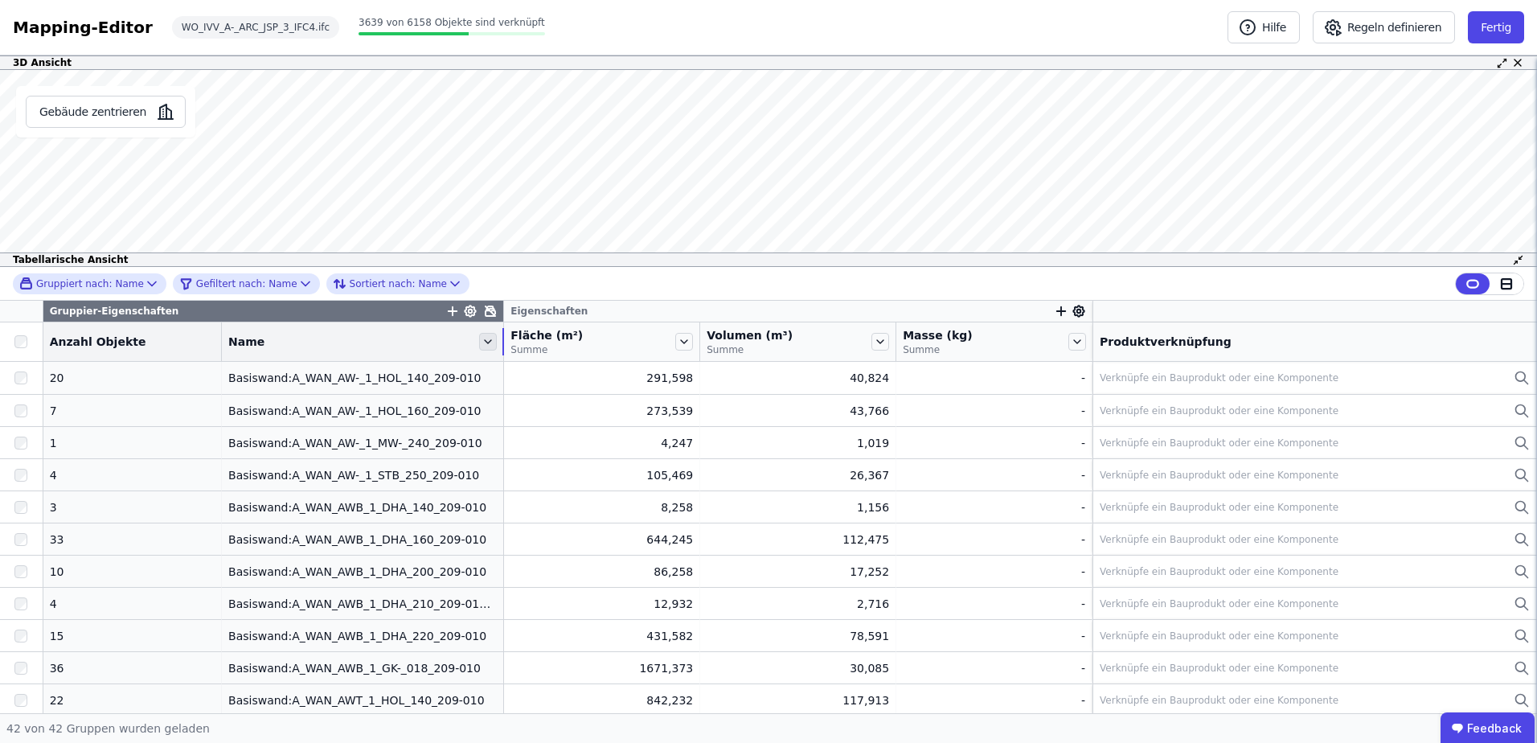
drag, startPoint x: 416, startPoint y: 332, endPoint x: 468, endPoint y: 338, distance: 52.6
click at [468, 338] on div "Name" at bounding box center [362, 341] width 281 height 27
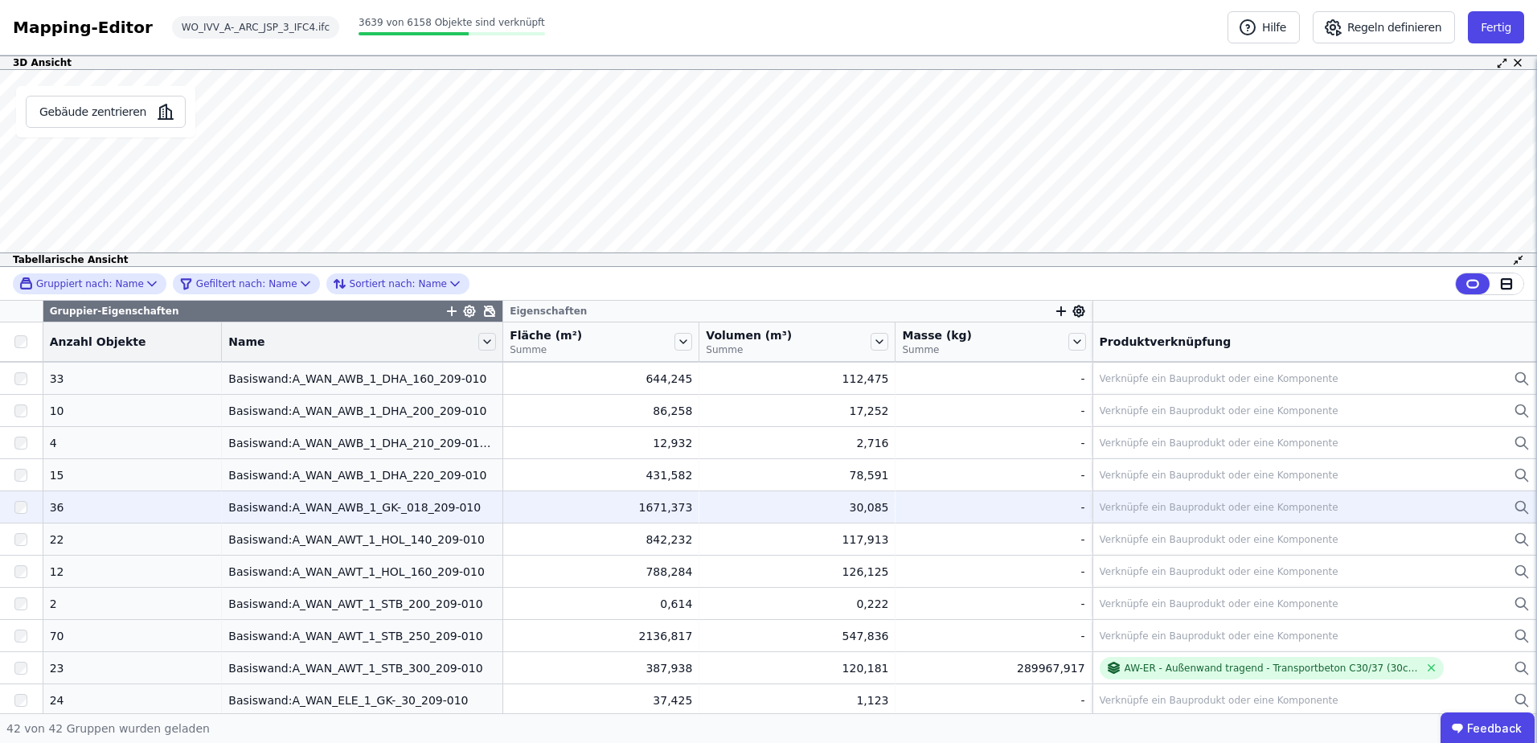
scroll to position [241, 0]
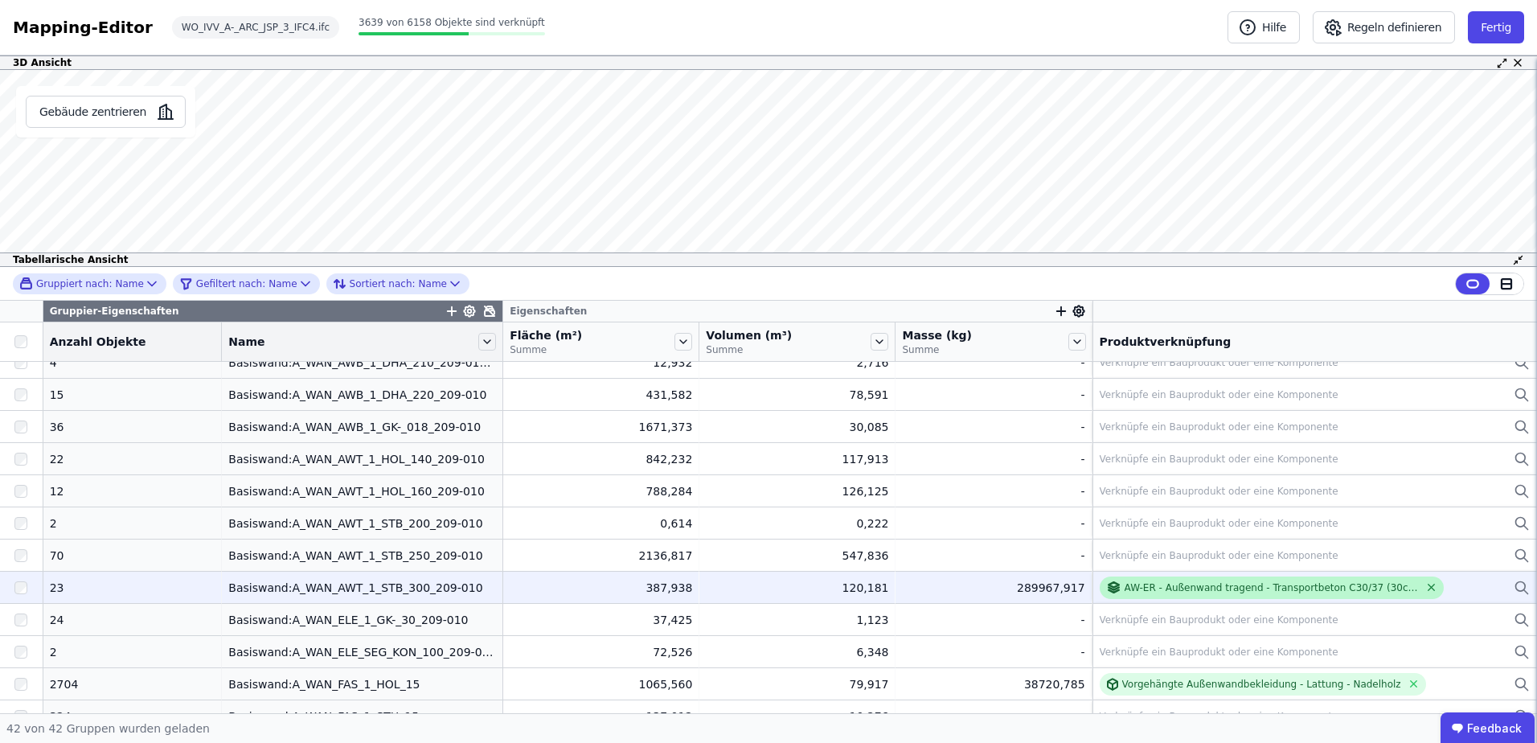
click at [1425, 587] on icon at bounding box center [1431, 587] width 12 height 12
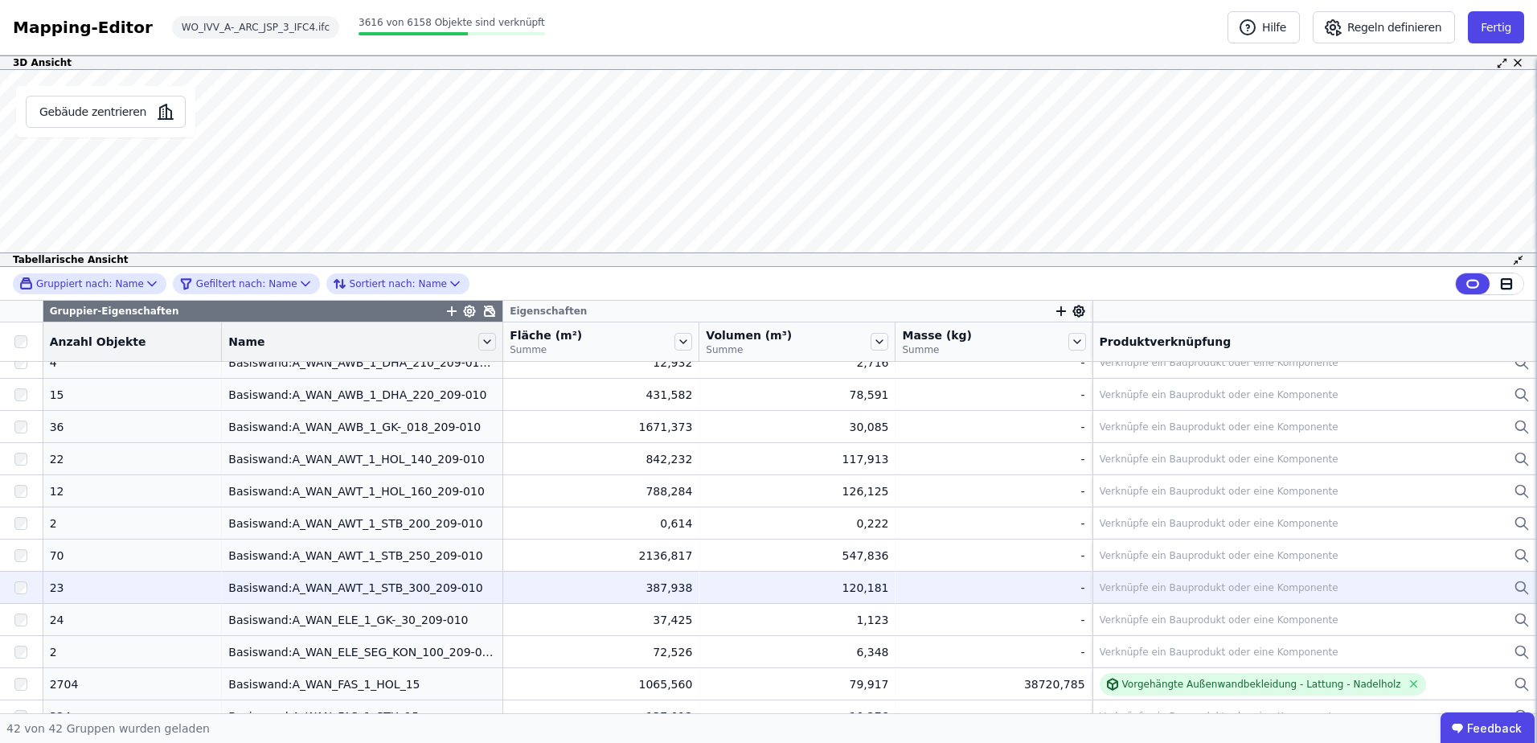
click at [1121, 583] on div "Verknüpfe ein Bauprodukt oder eine Komponente" at bounding box center [1219, 587] width 239 height 13
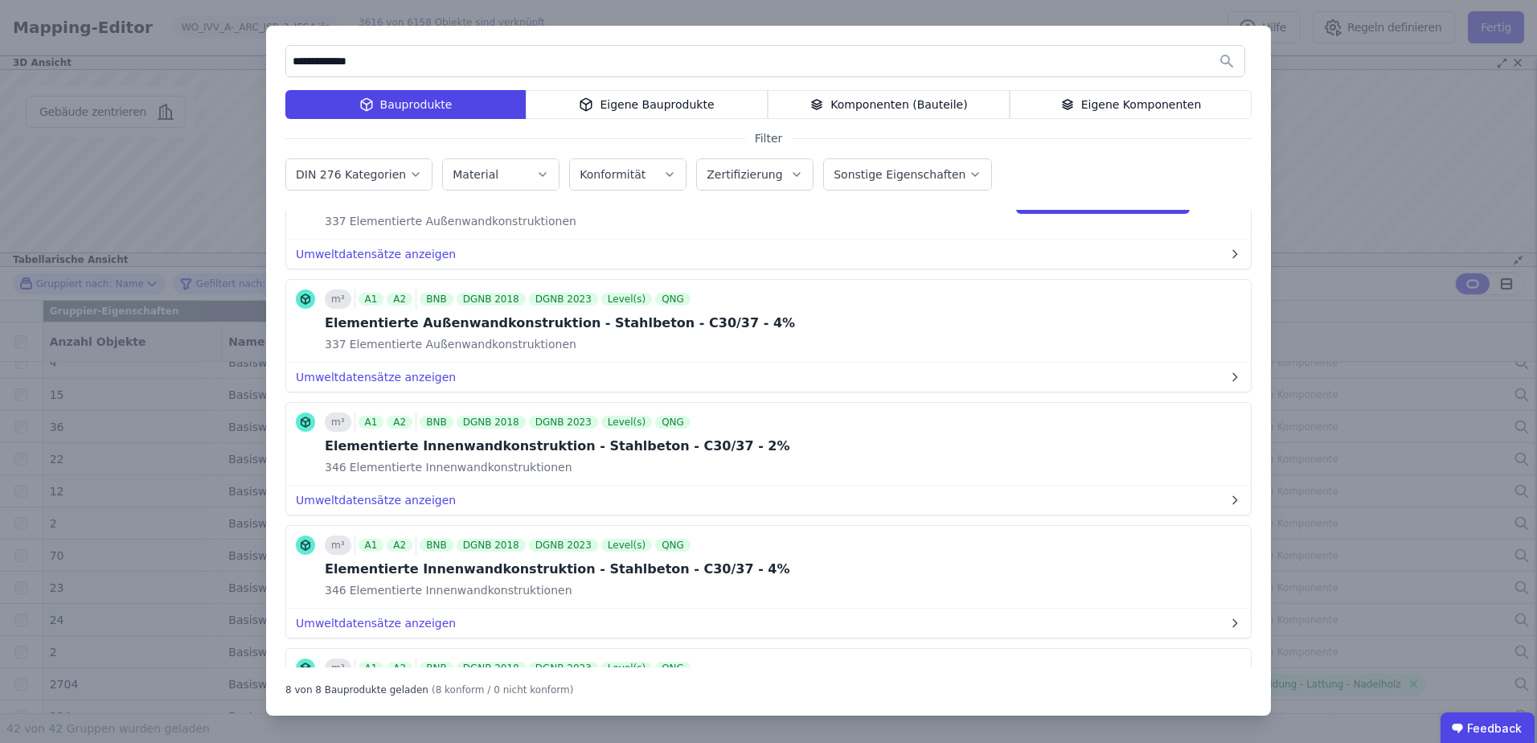
scroll to position [0, 0]
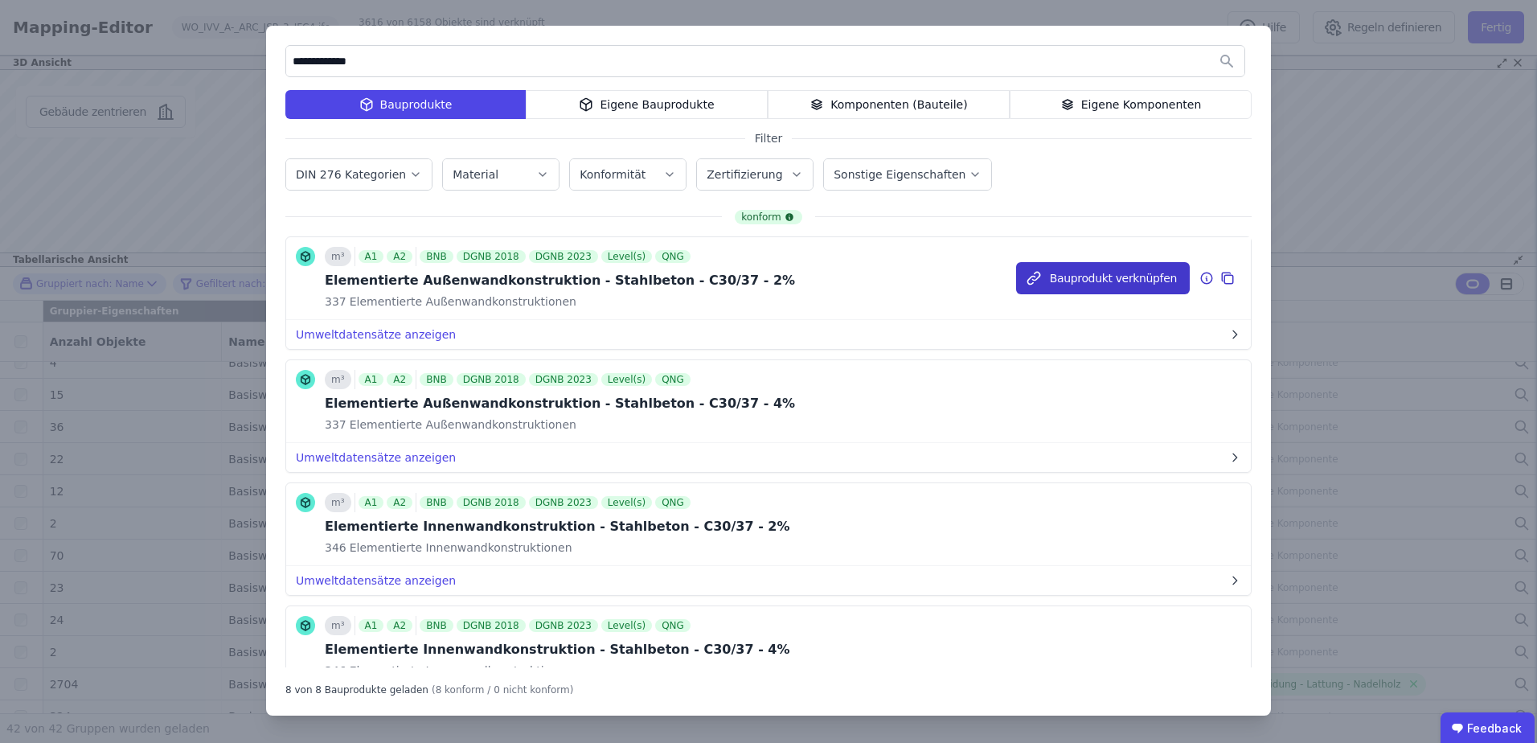
type input "**********"
click at [1072, 277] on button "Bauprodukt verknüpfen" at bounding box center [1103, 278] width 174 height 32
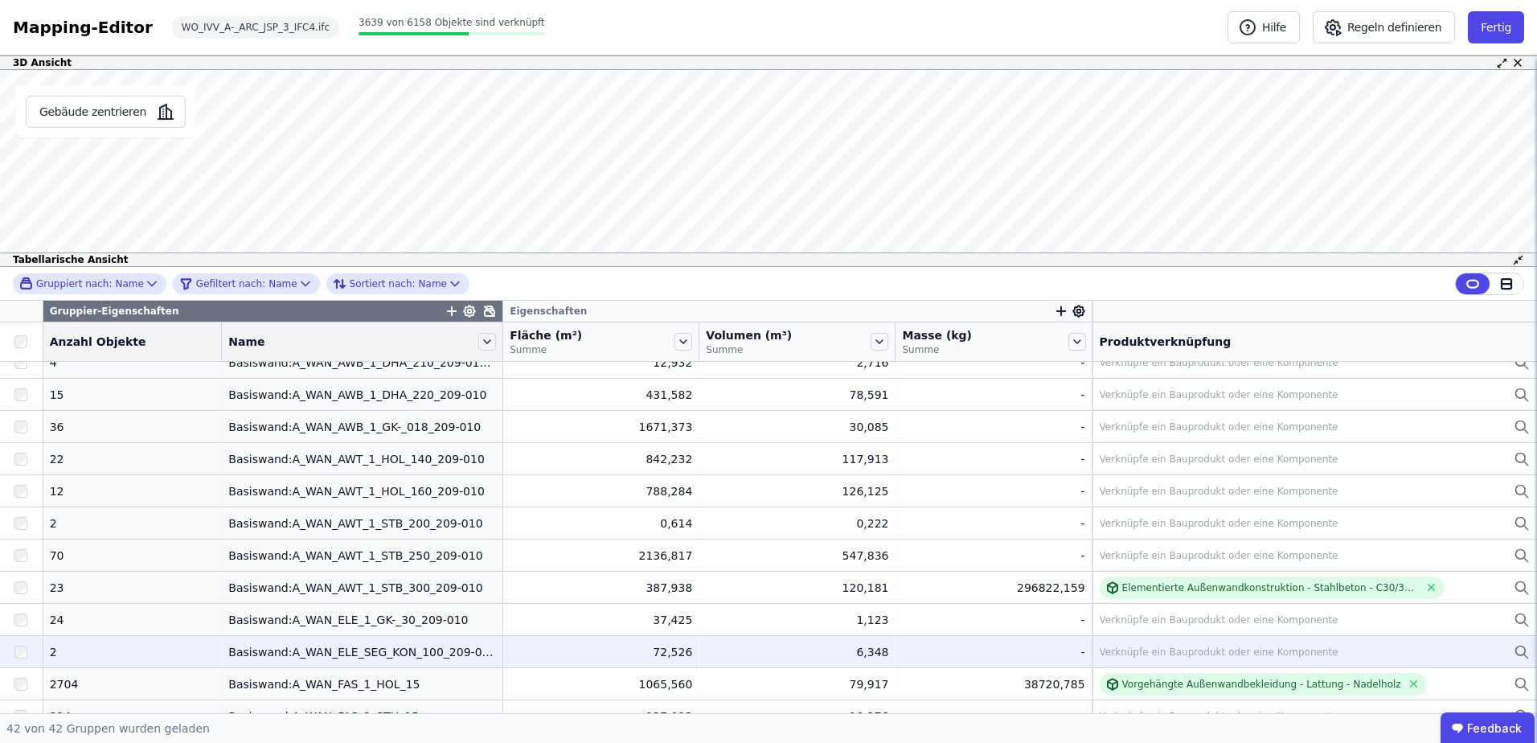
scroll to position [322, 0]
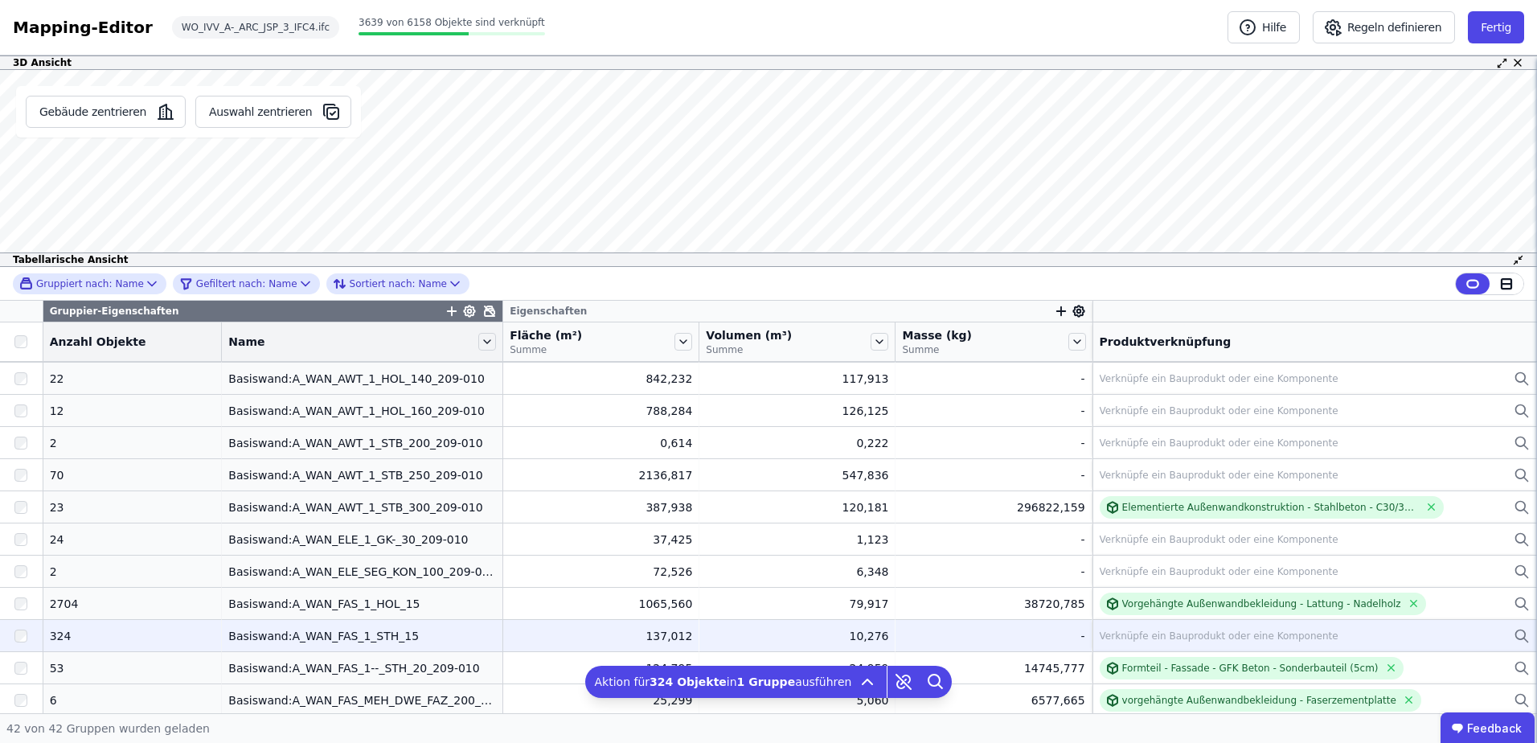
click at [289, 633] on div "Basiswand:A_WAN_FAS_1_STH_15" at bounding box center [362, 636] width 268 height 16
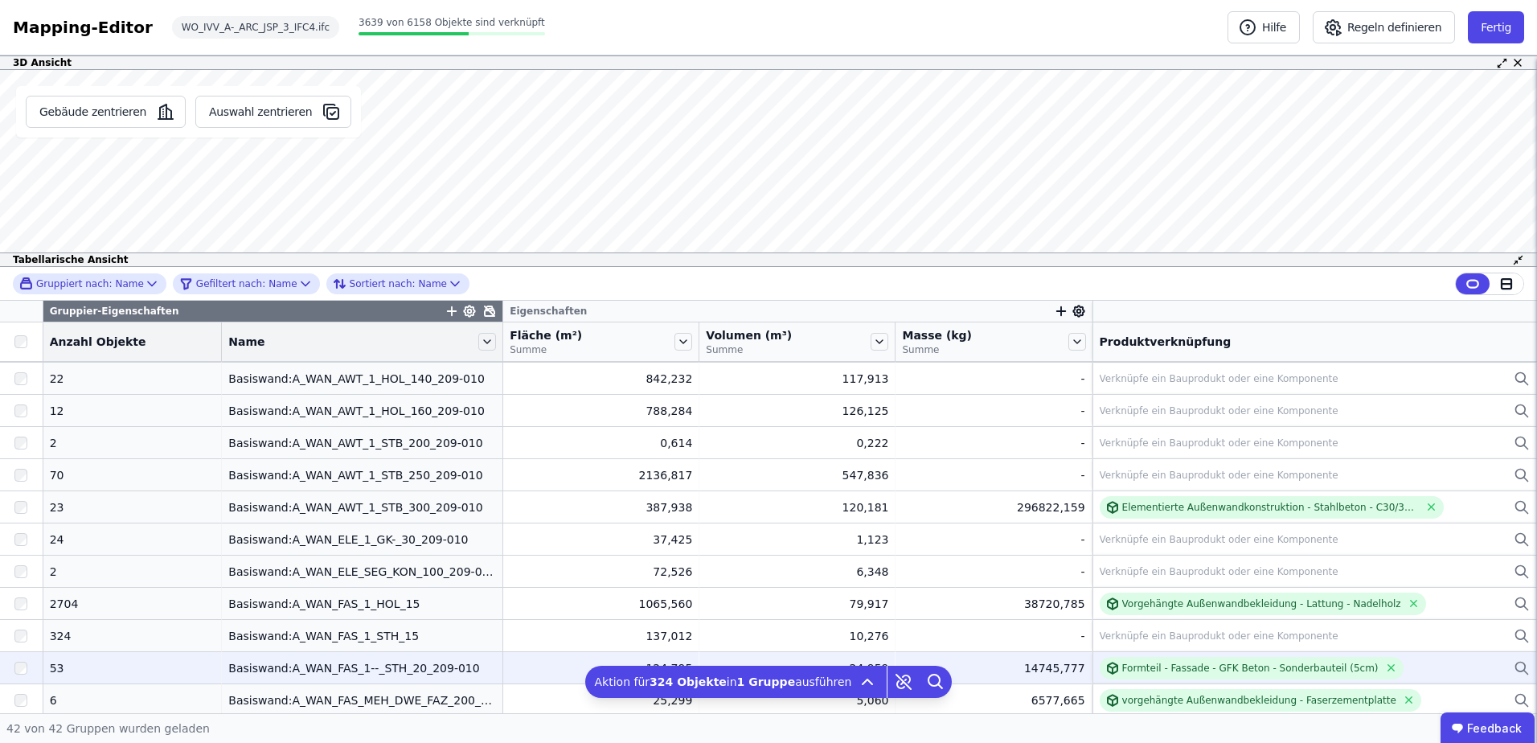
click at [348, 666] on div "Basiswand:A_WAN_FAS_1--_STH_20_209-010" at bounding box center [362, 668] width 268 height 16
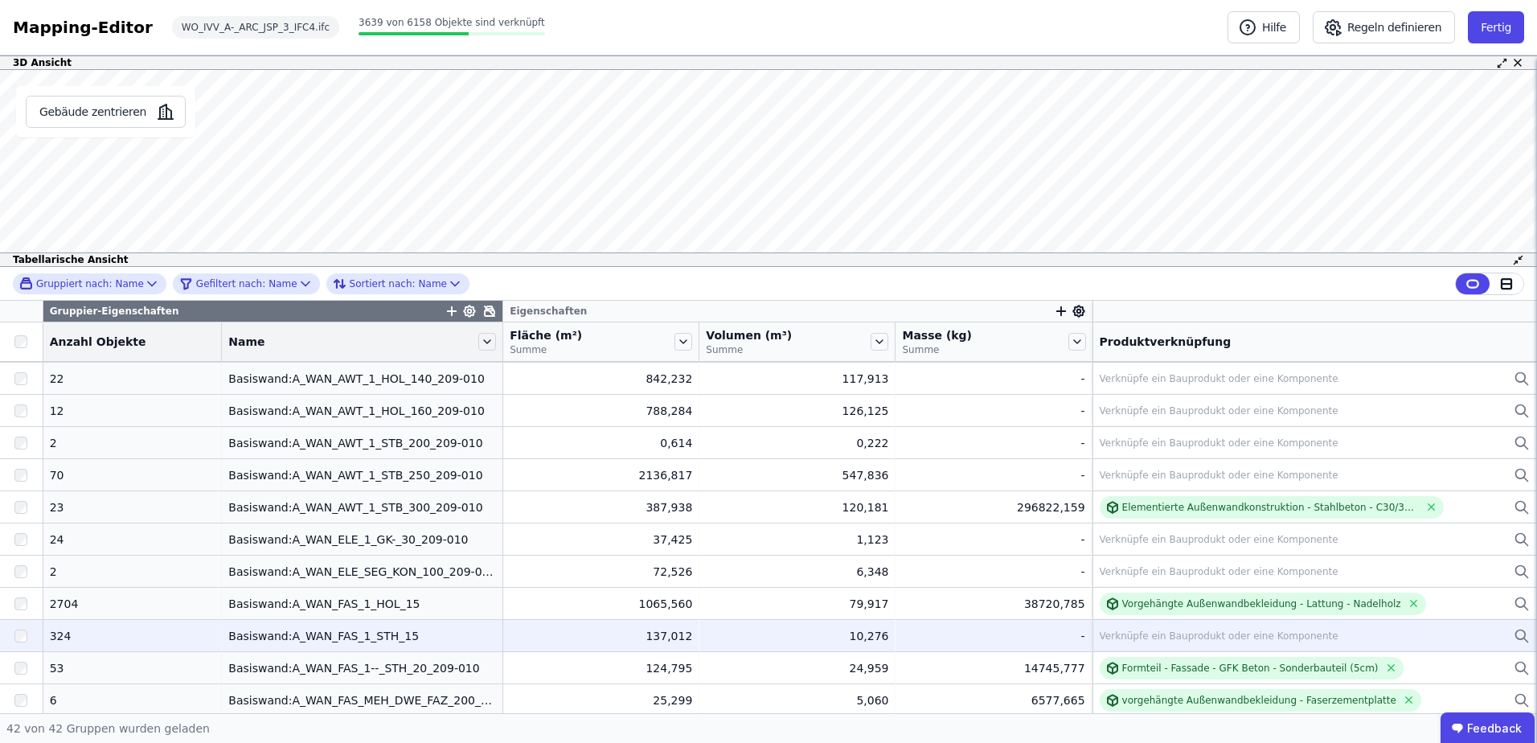
click at [1105, 628] on div "Verknüpfe ein Bauprodukt oder eine Komponente" at bounding box center [1315, 635] width 430 height 19
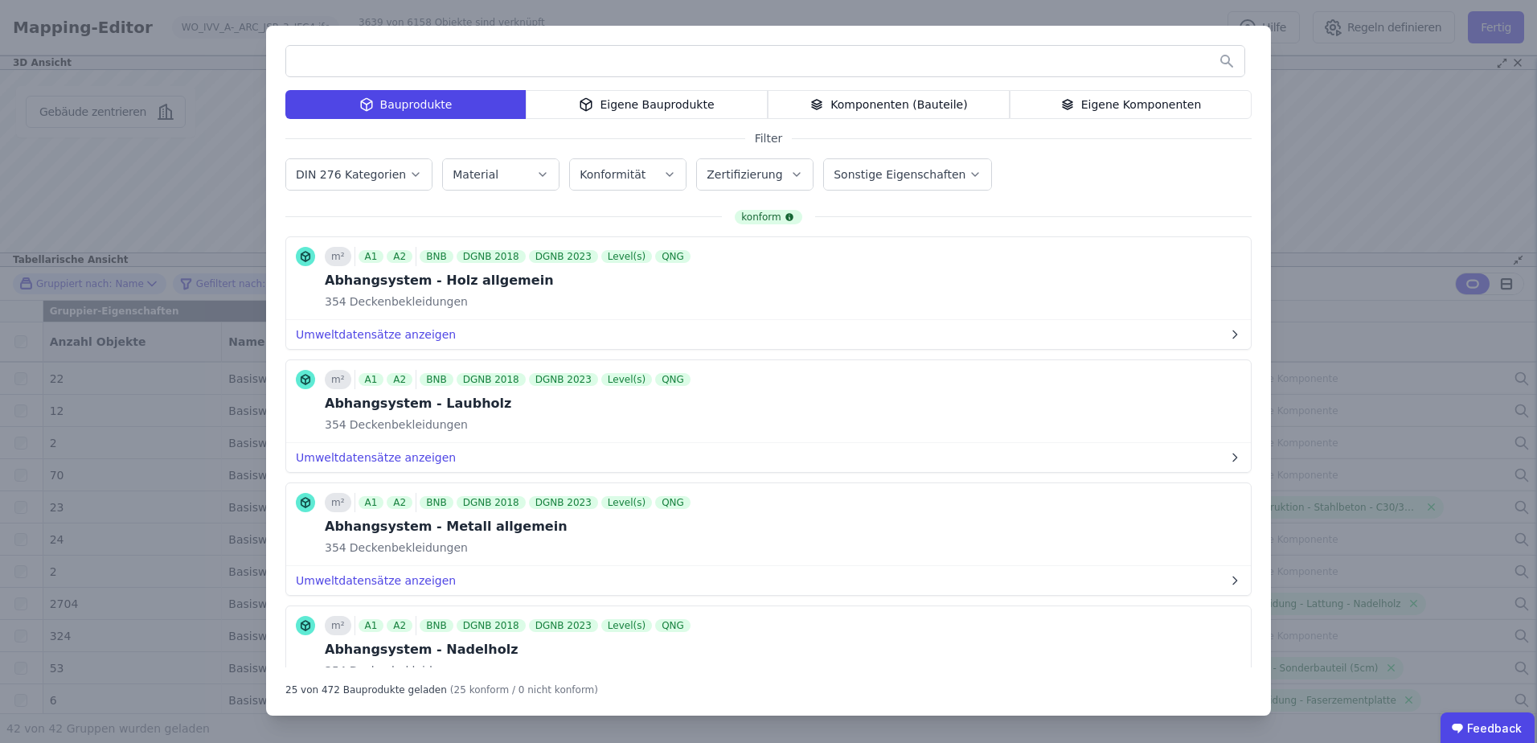
click at [1349, 87] on div "Bauprodukte Eigene Bauprodukte Komponenten (Bauteile) Eigene Komponenten Filter…" at bounding box center [768, 371] width 1537 height 743
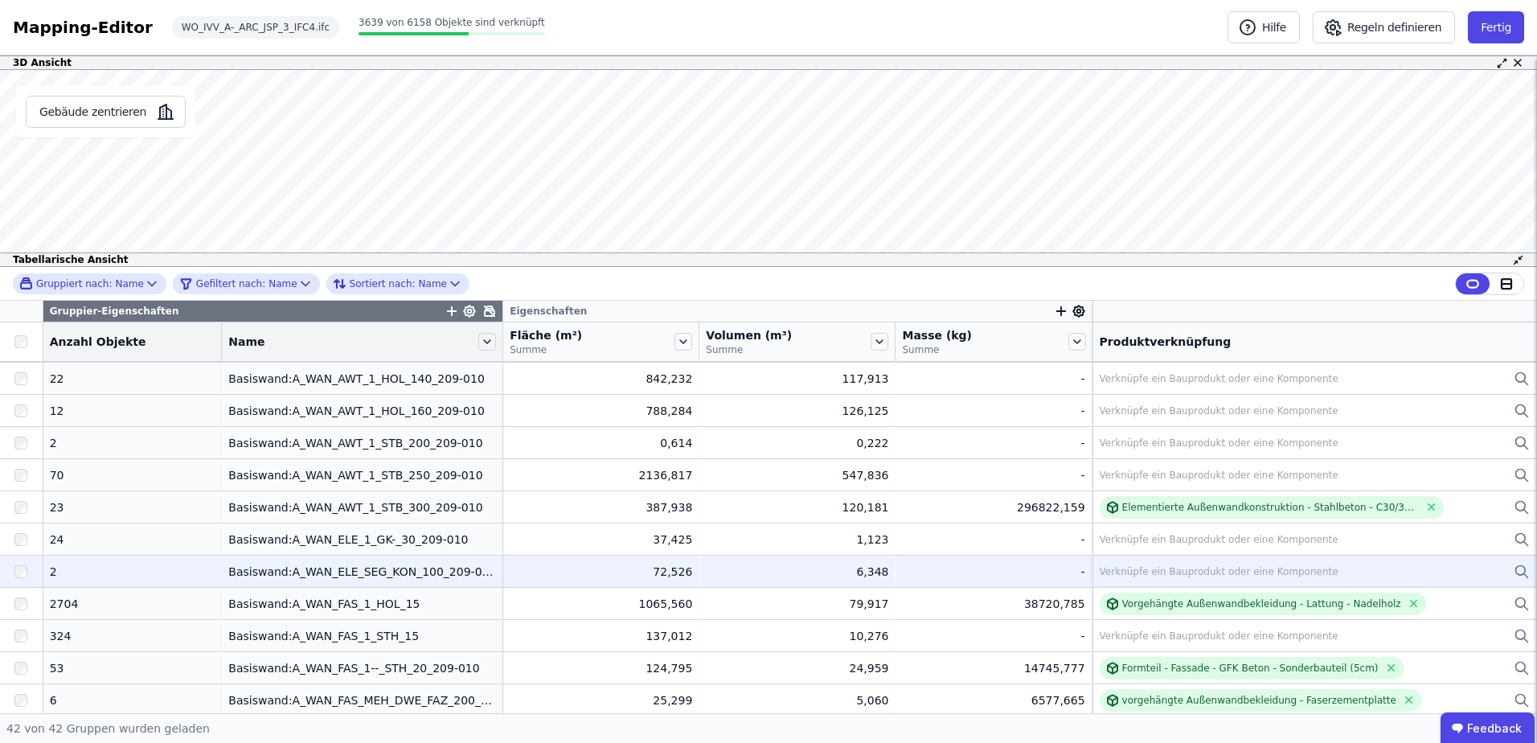
scroll to position [241, 0]
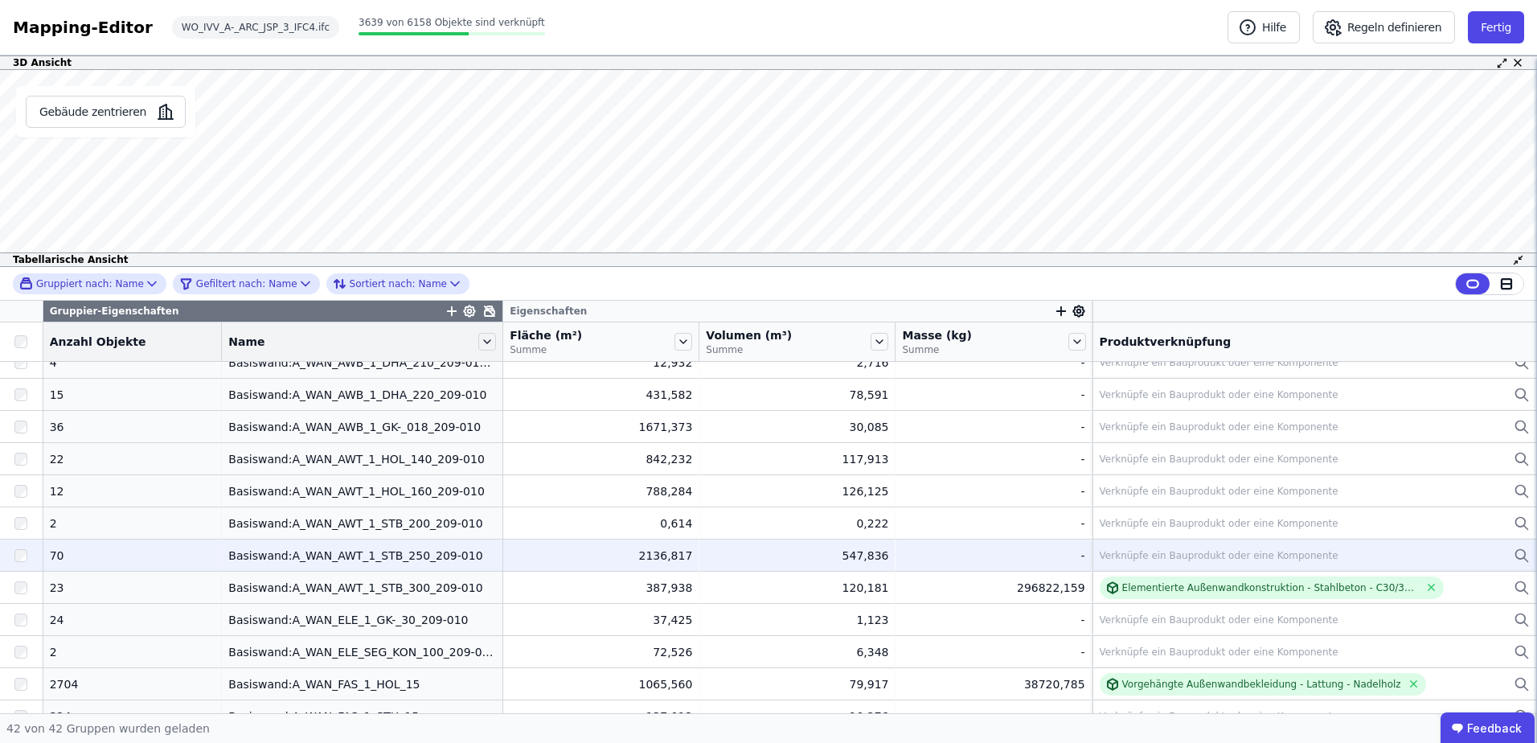
click at [1117, 558] on div "Verknüpfe ein Bauprodukt oder eine Komponente" at bounding box center [1219, 555] width 239 height 13
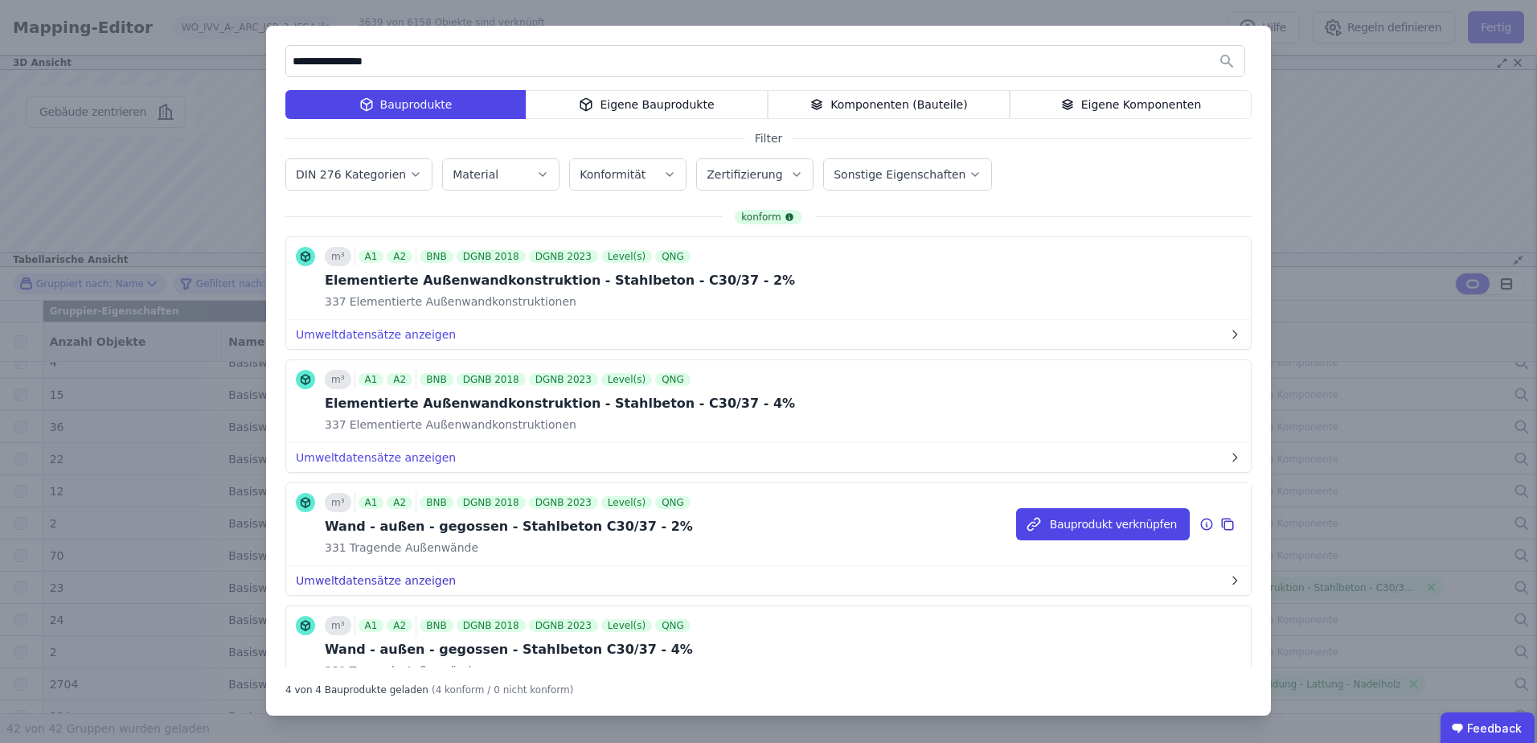
scroll to position [80, 0]
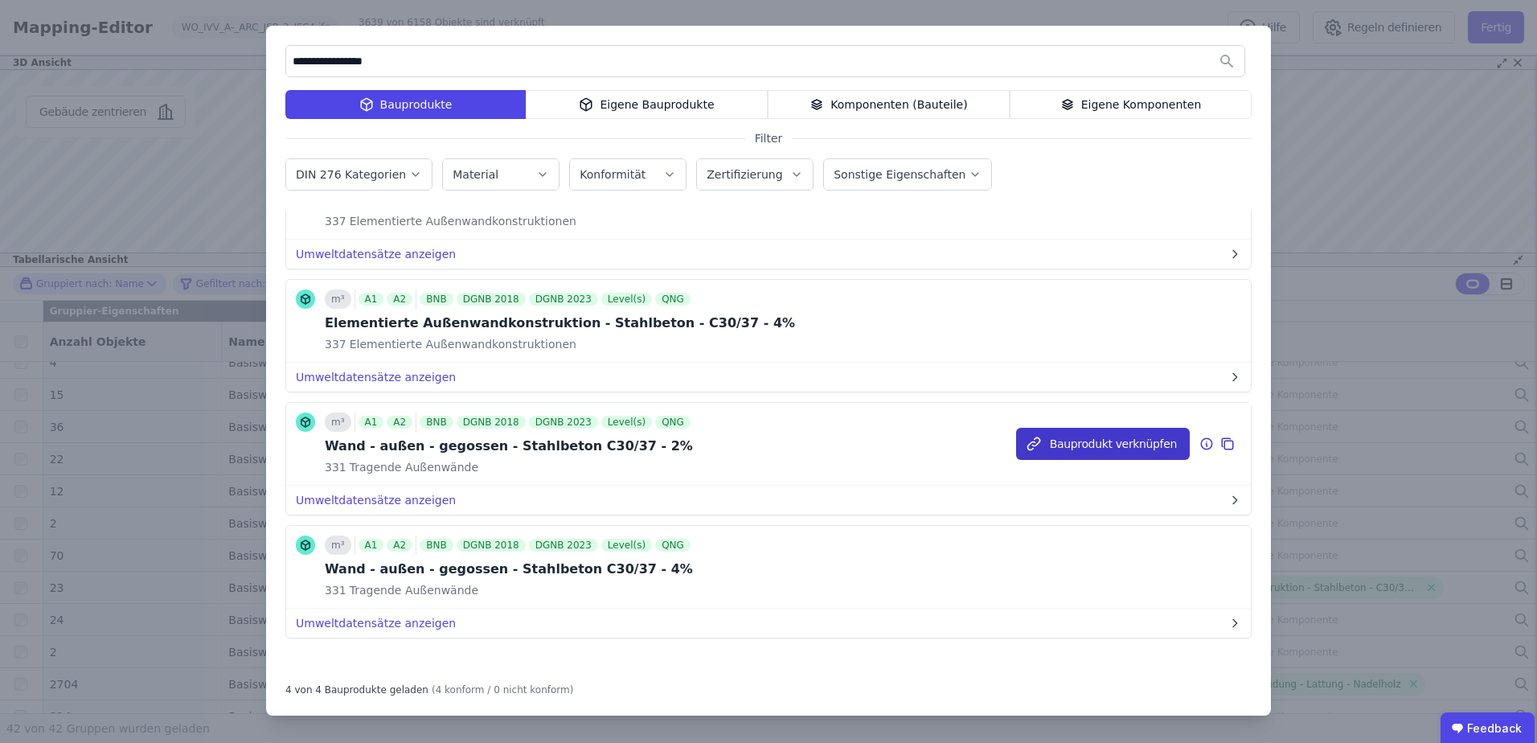
type input "**********"
click at [0, 0] on button "Bauprodukt verknüpfen" at bounding box center [0, 0] width 0 height 0
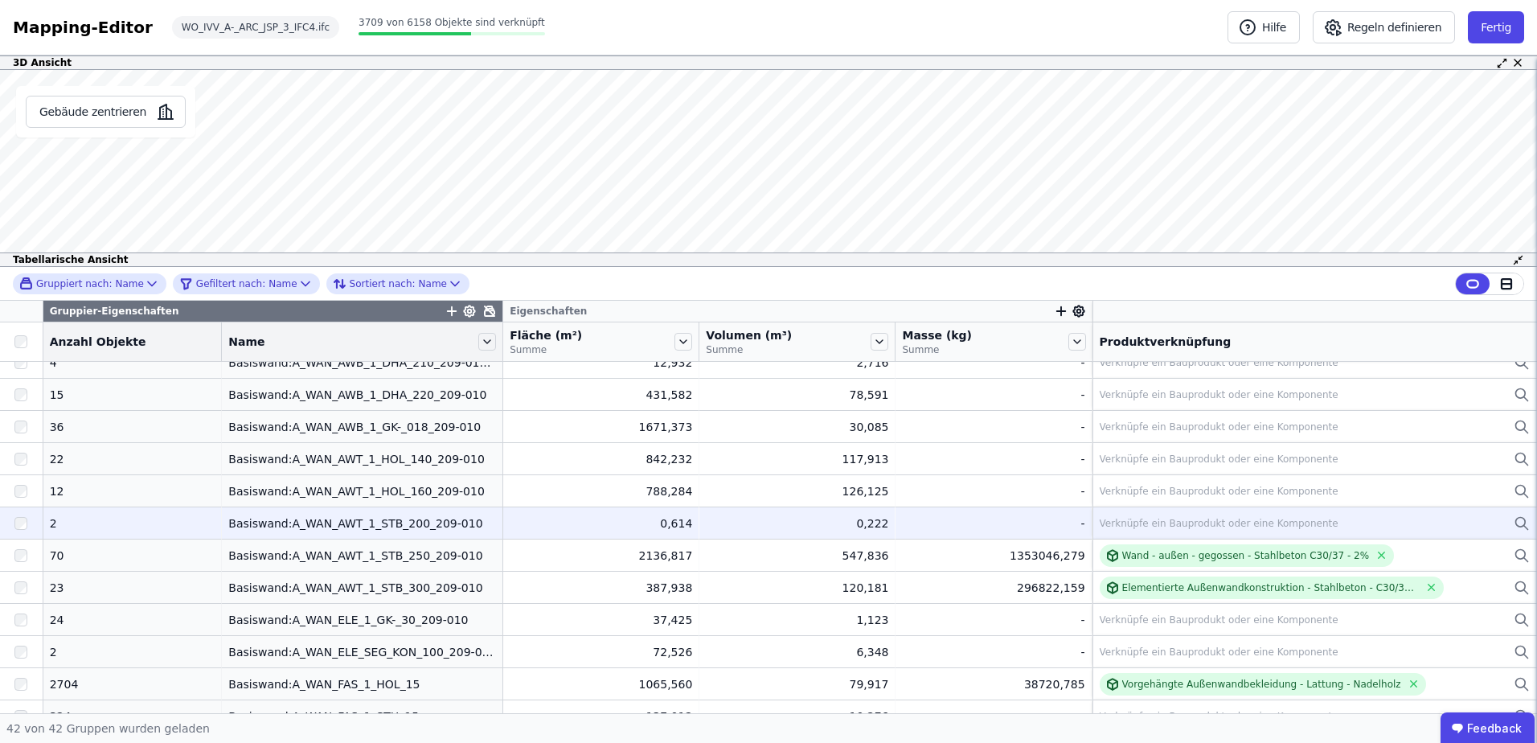
click at [1115, 518] on div "Verknüpfe ein Bauprodukt oder eine Komponente" at bounding box center [1219, 523] width 239 height 13
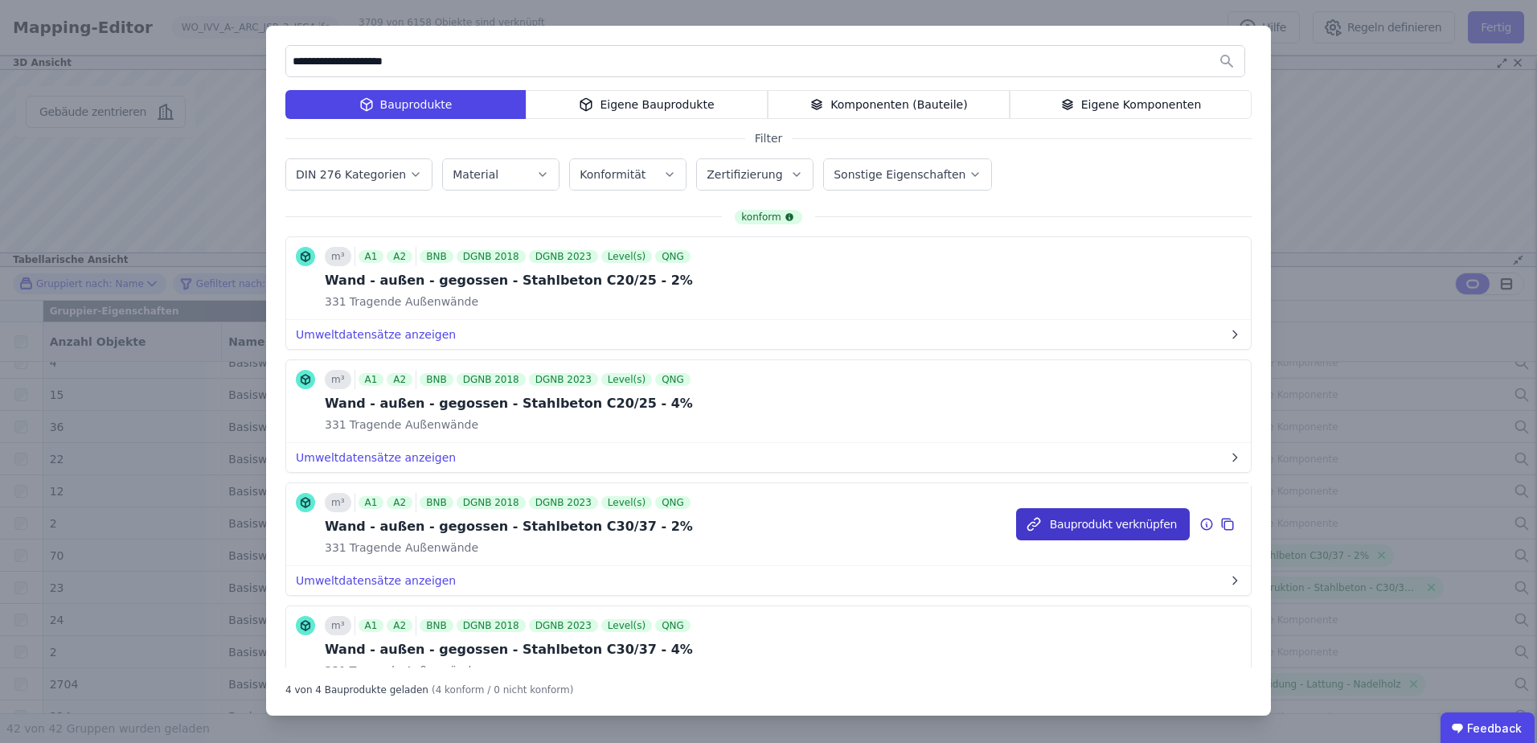
type input "**********"
click at [1022, 521] on button "Bauprodukt verknüpfen" at bounding box center [1103, 524] width 174 height 32
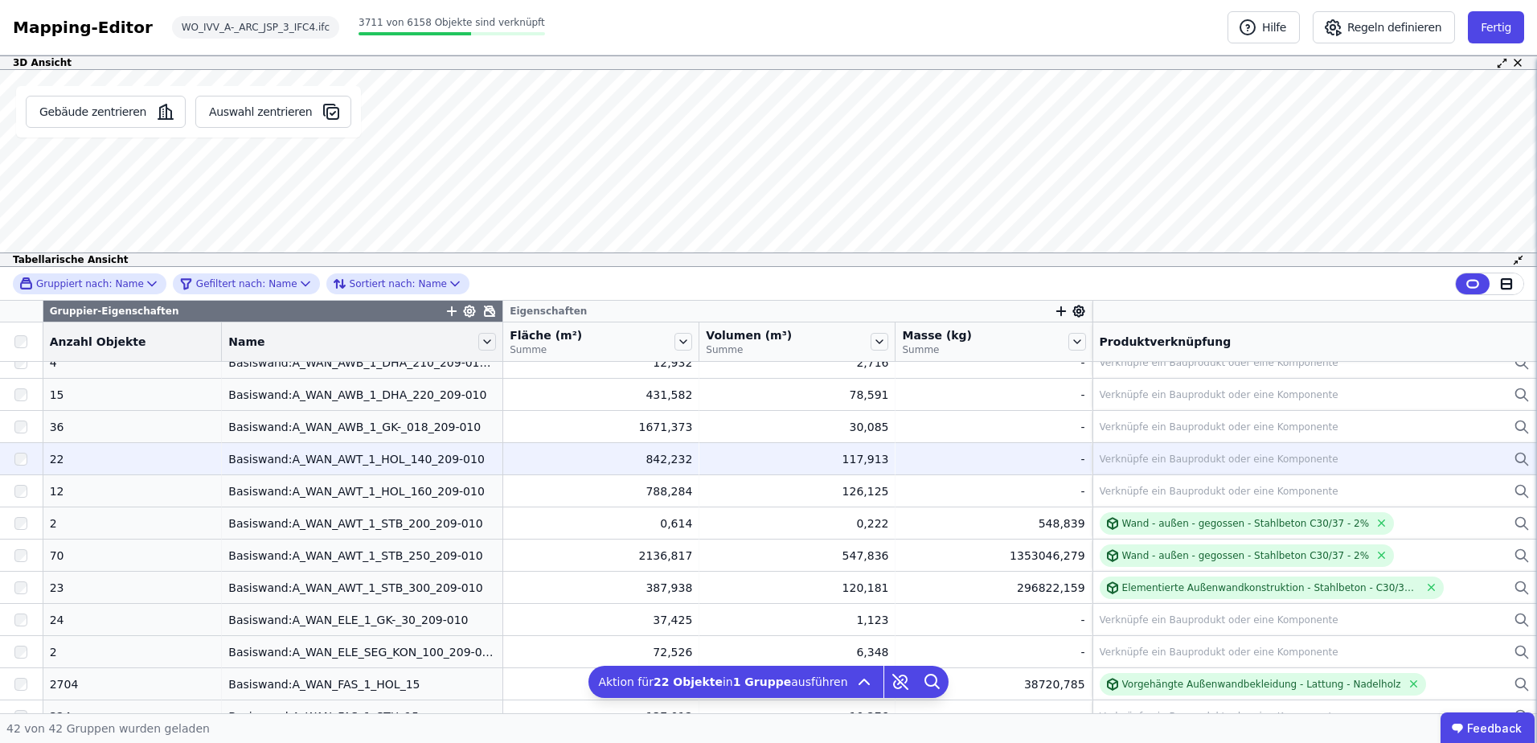
click at [1130, 457] on div "Verknüpfe ein Bauprodukt oder eine Komponente" at bounding box center [1219, 459] width 239 height 13
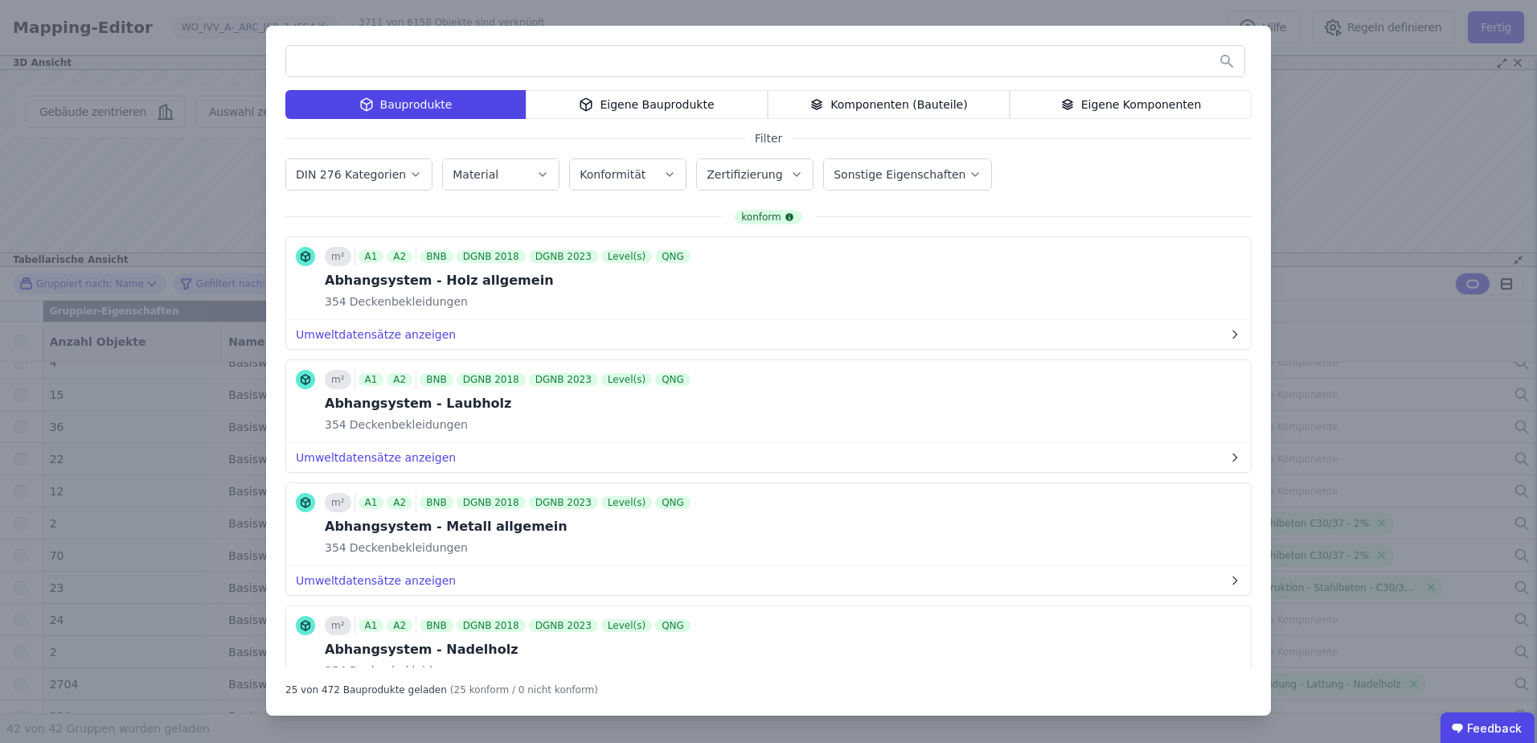
click at [1059, 99] on div "Eigene Komponenten" at bounding box center [1131, 104] width 242 height 29
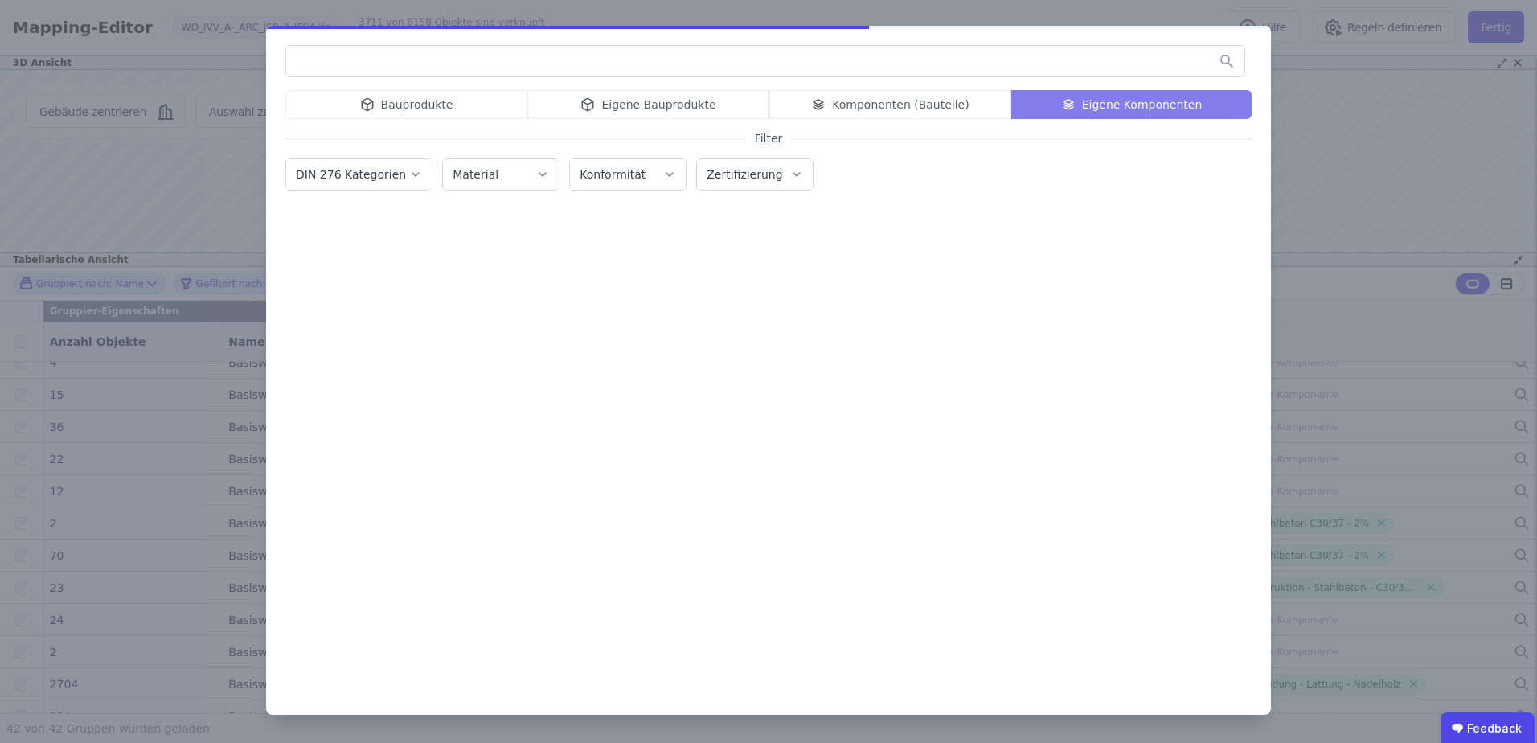
click at [928, 63] on input "text" at bounding box center [765, 61] width 958 height 29
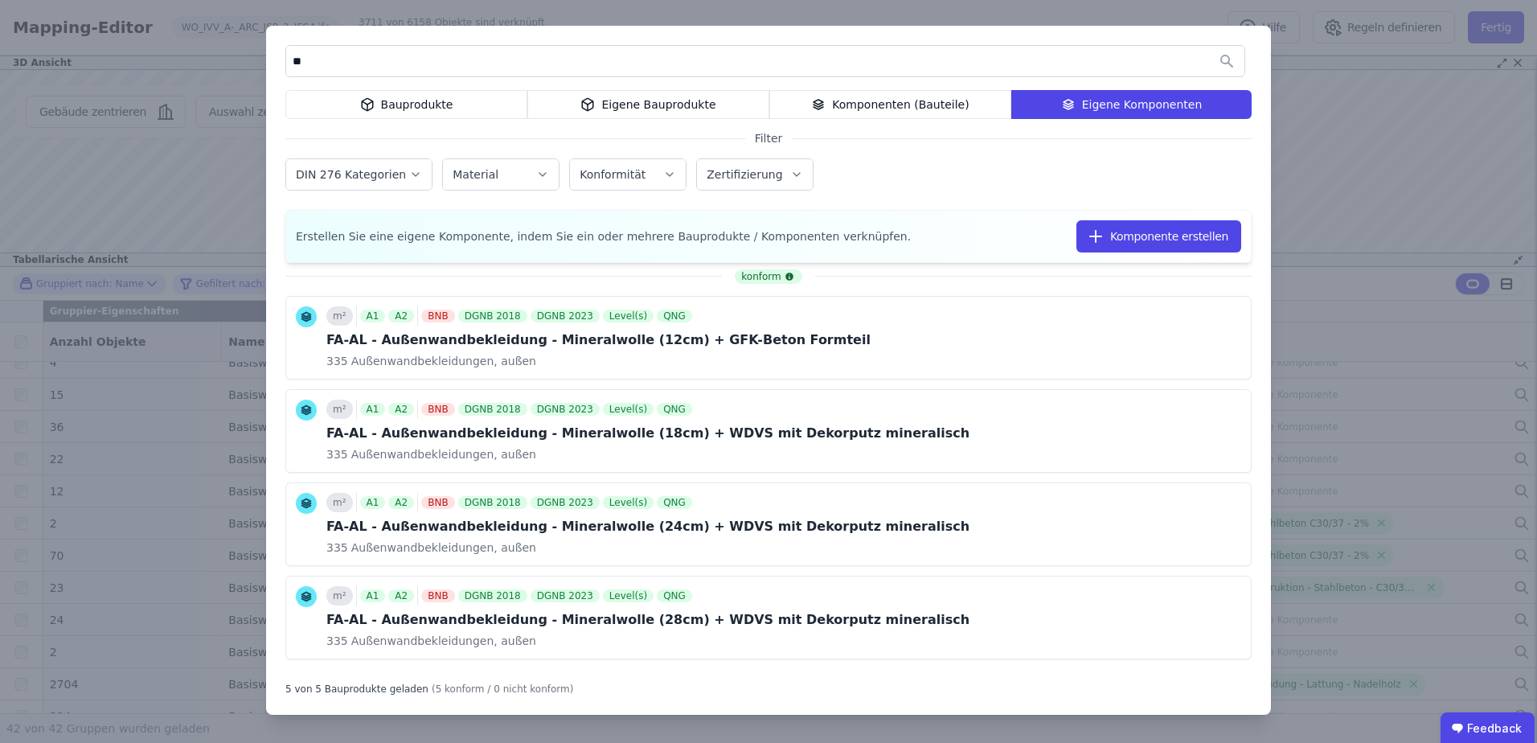
type input "*"
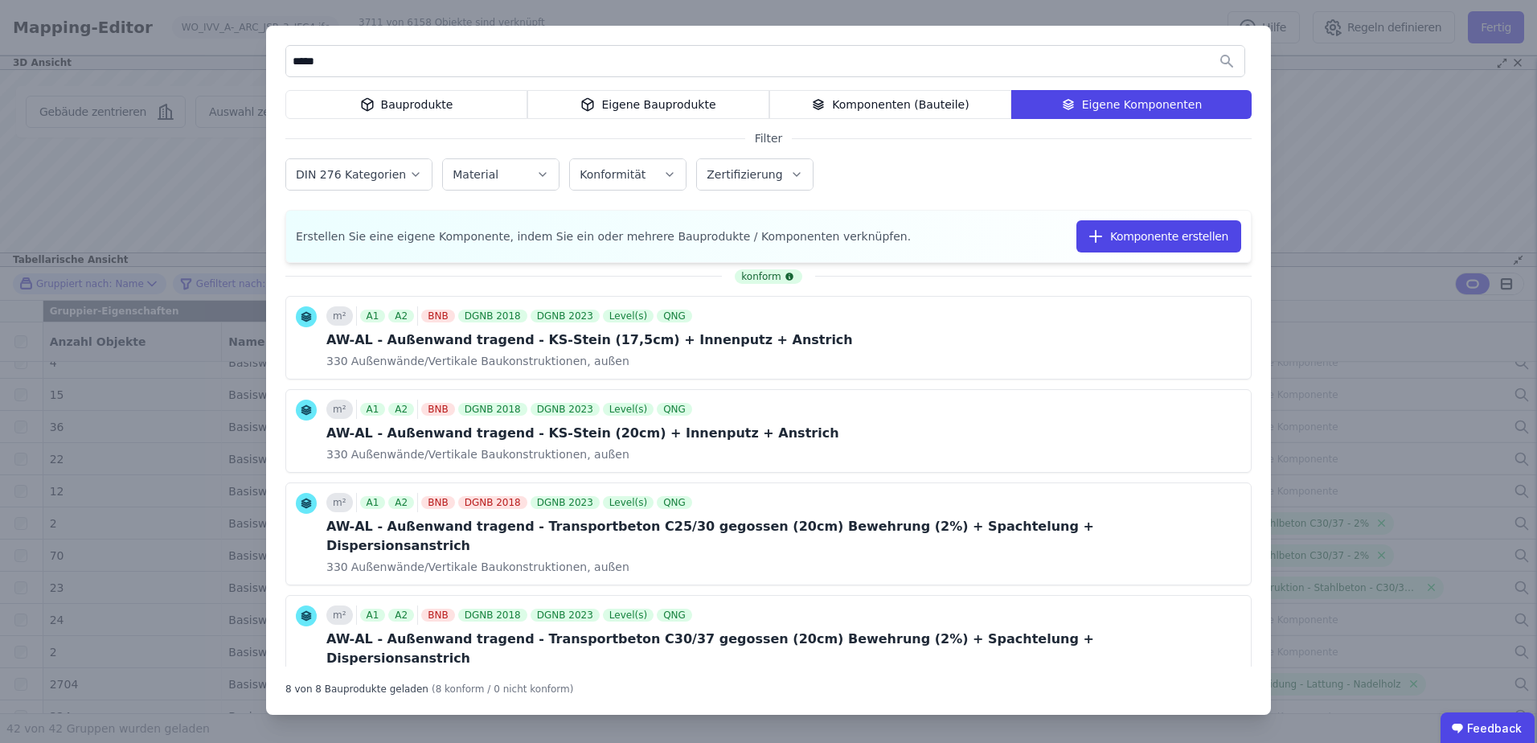
drag, startPoint x: 338, startPoint y: 59, endPoint x: 281, endPoint y: 58, distance: 57.9
click at [281, 58] on div "***** Bauprodukte Eigene Bauprodukte Komponenten (Bauteile) Eigene Komponenten …" at bounding box center [768, 370] width 1005 height 689
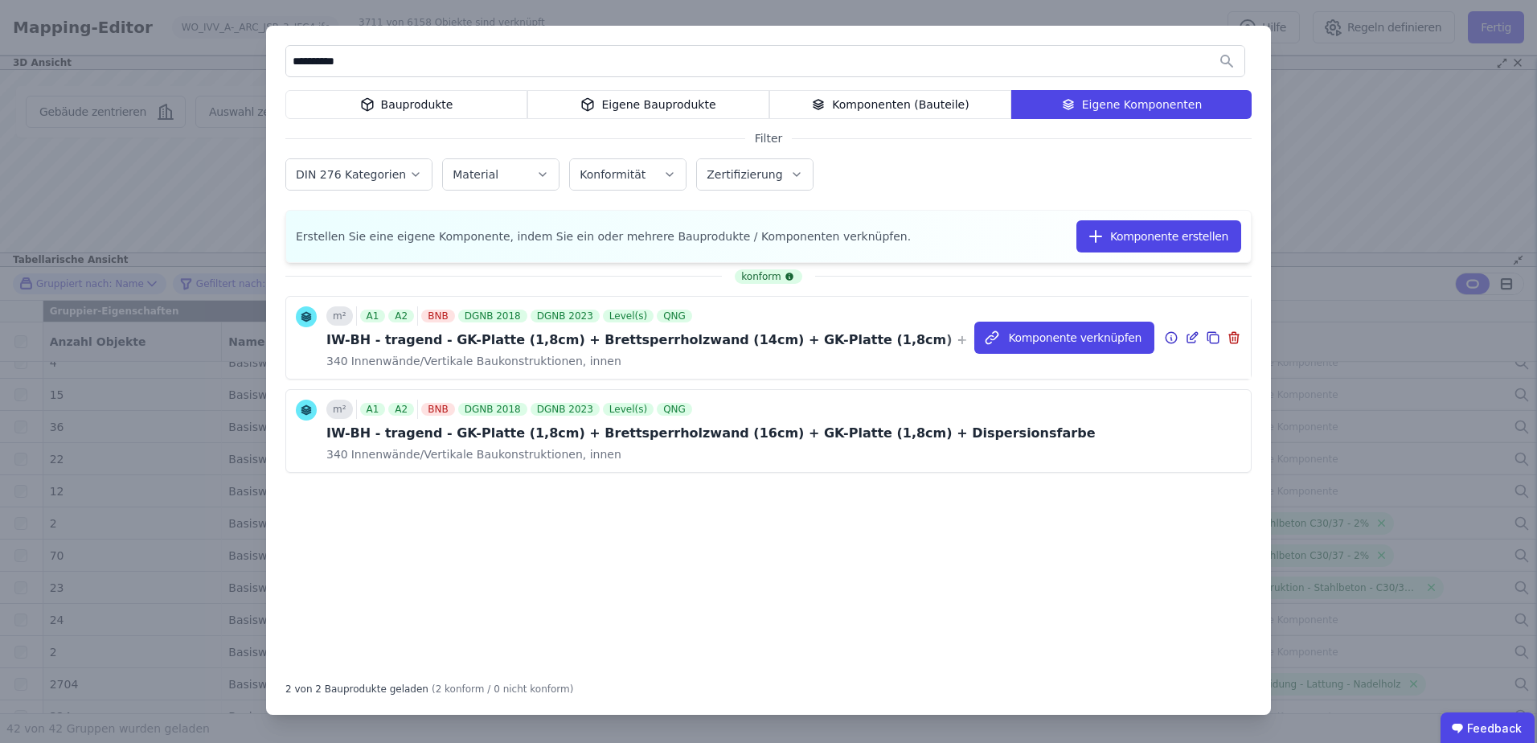
type input "**********"
click at [1214, 338] on icon at bounding box center [1213, 337] width 14 height 19
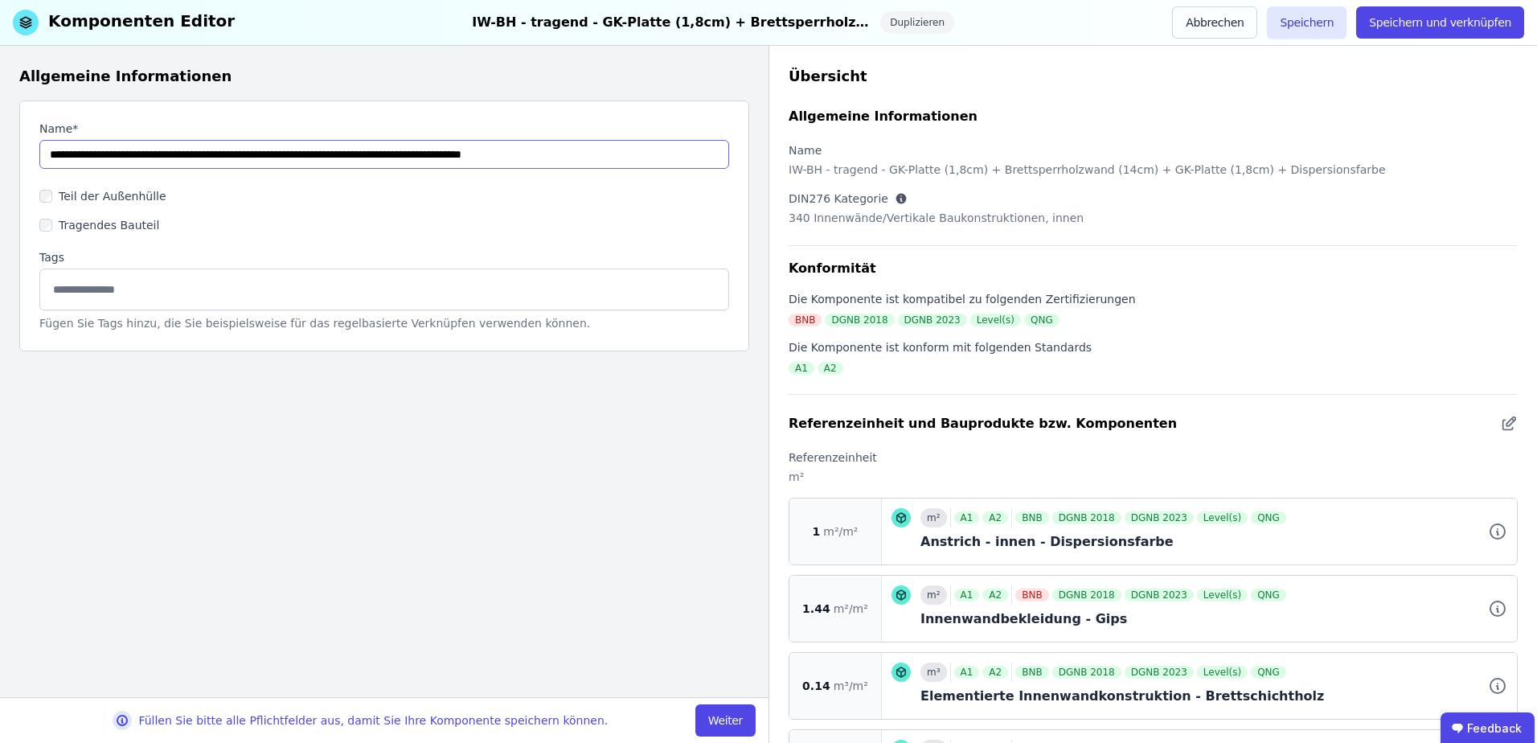
drag, startPoint x: 80, startPoint y: 152, endPoint x: 37, endPoint y: 142, distance: 43.7
click at [37, 142] on div "Name* Teil der Außenhülle Tragendes Bauteil Tags Fügen Sie Tags hinzu, die Sie …" at bounding box center [384, 225] width 730 height 251
click at [358, 154] on input "string" at bounding box center [384, 154] width 690 height 29
drag, startPoint x: 590, startPoint y: 158, endPoint x: 481, endPoint y: 133, distance: 112.0
click at [481, 133] on div "Name*" at bounding box center [384, 145] width 690 height 48
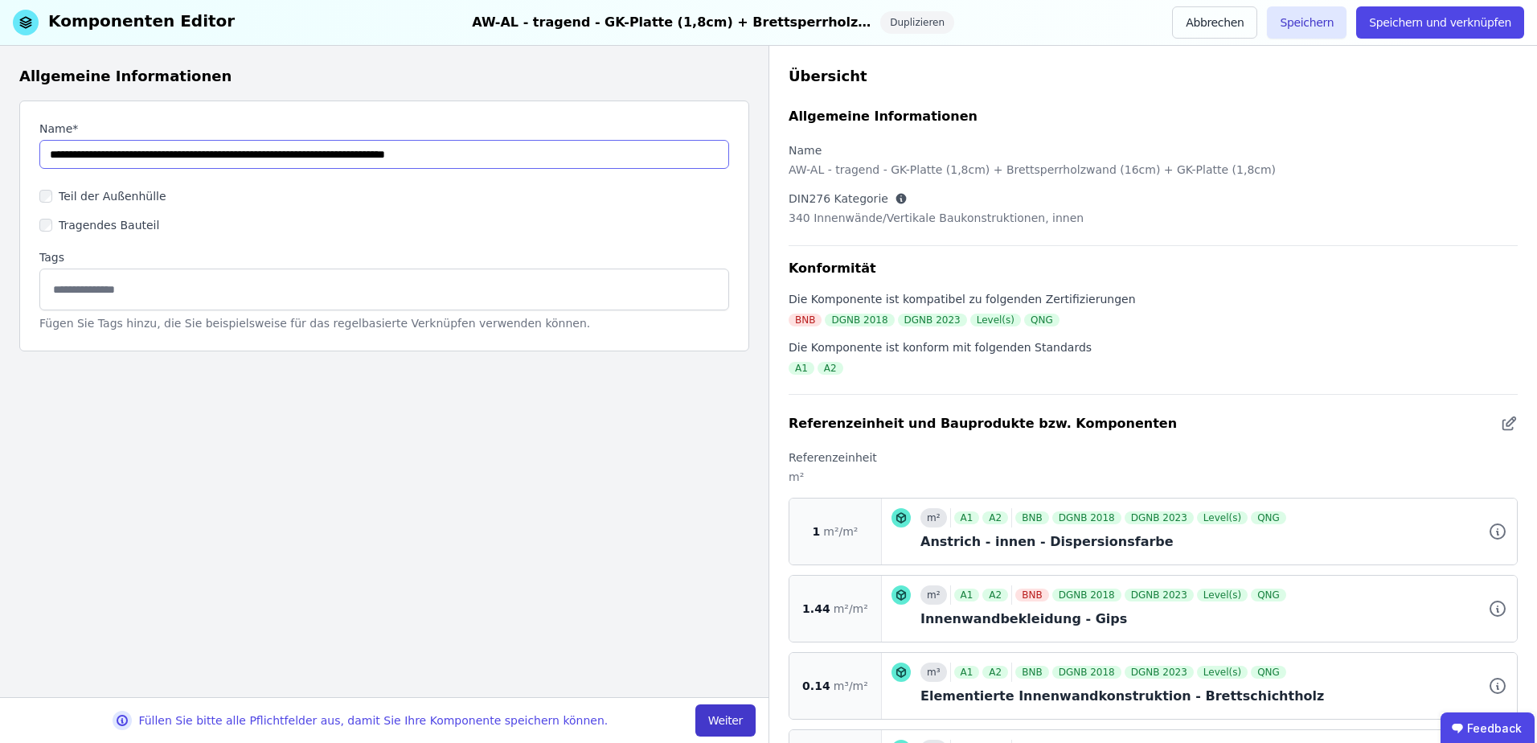
type input "**********"
click at [740, 715] on button "Weiter" at bounding box center [725, 720] width 60 height 32
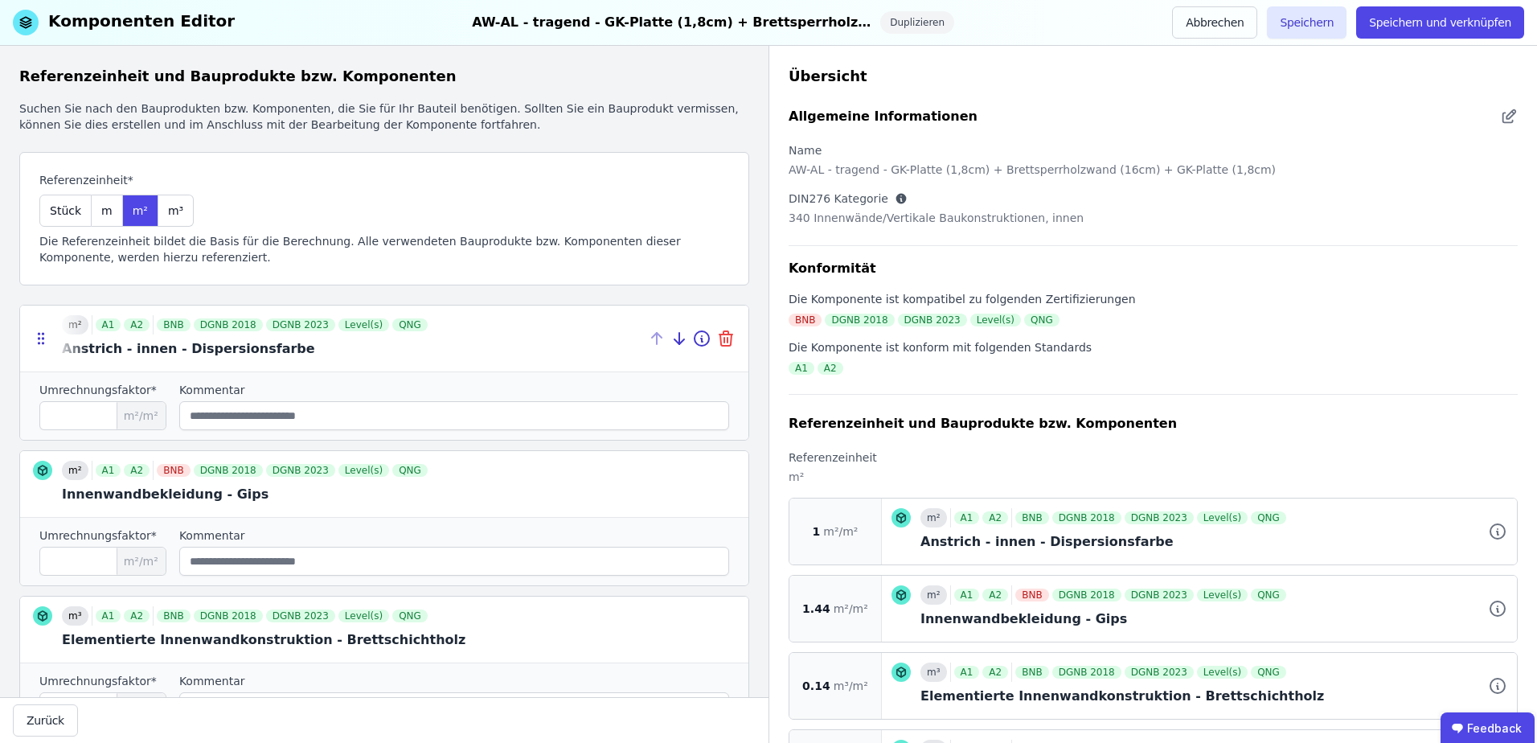
click at [716, 336] on icon at bounding box center [725, 338] width 19 height 19
type input "****"
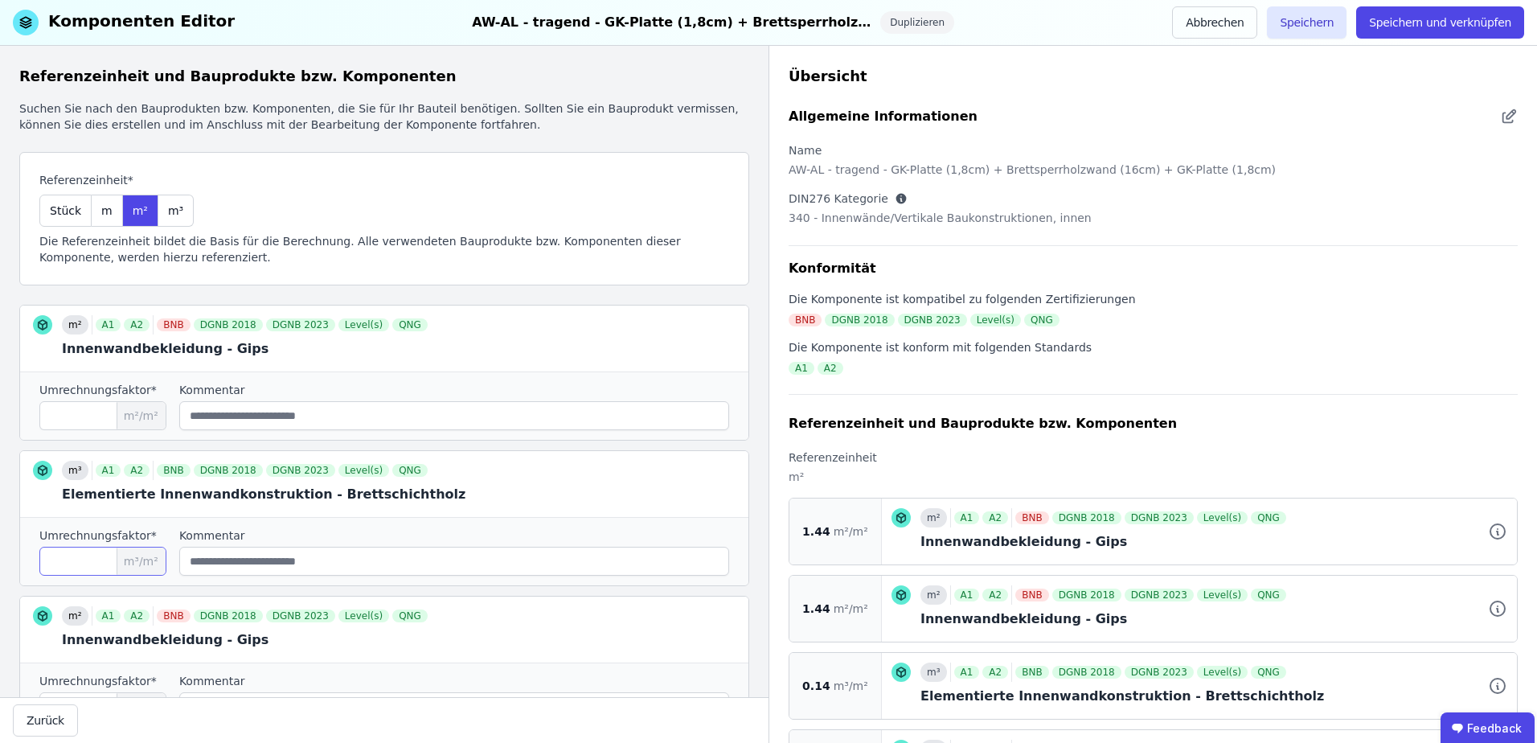
click at [99, 559] on input "****" at bounding box center [102, 561] width 127 height 29
type input "****"
click at [1425, 27] on button "Speichern und verknüpfen" at bounding box center [1440, 22] width 168 height 32
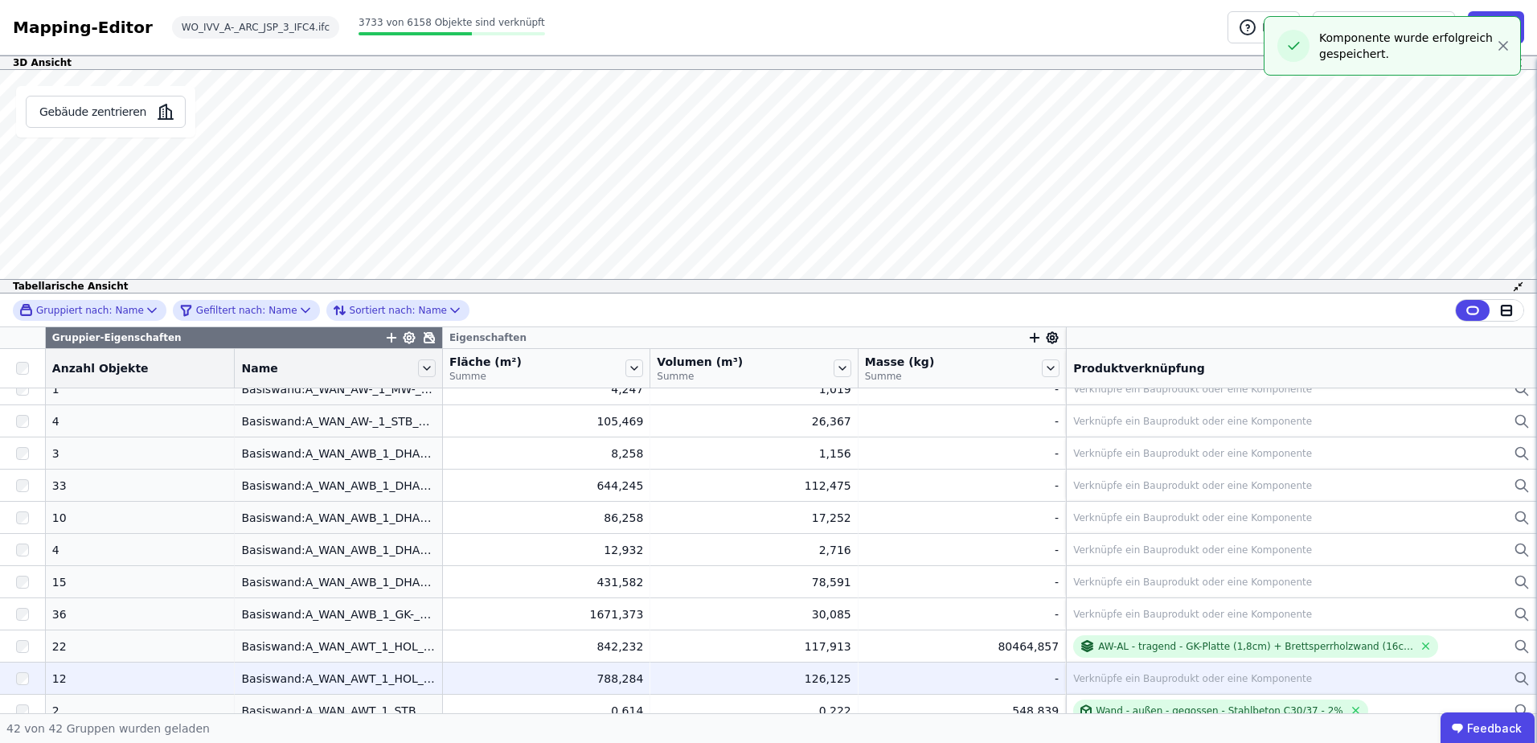
scroll to position [161, 0]
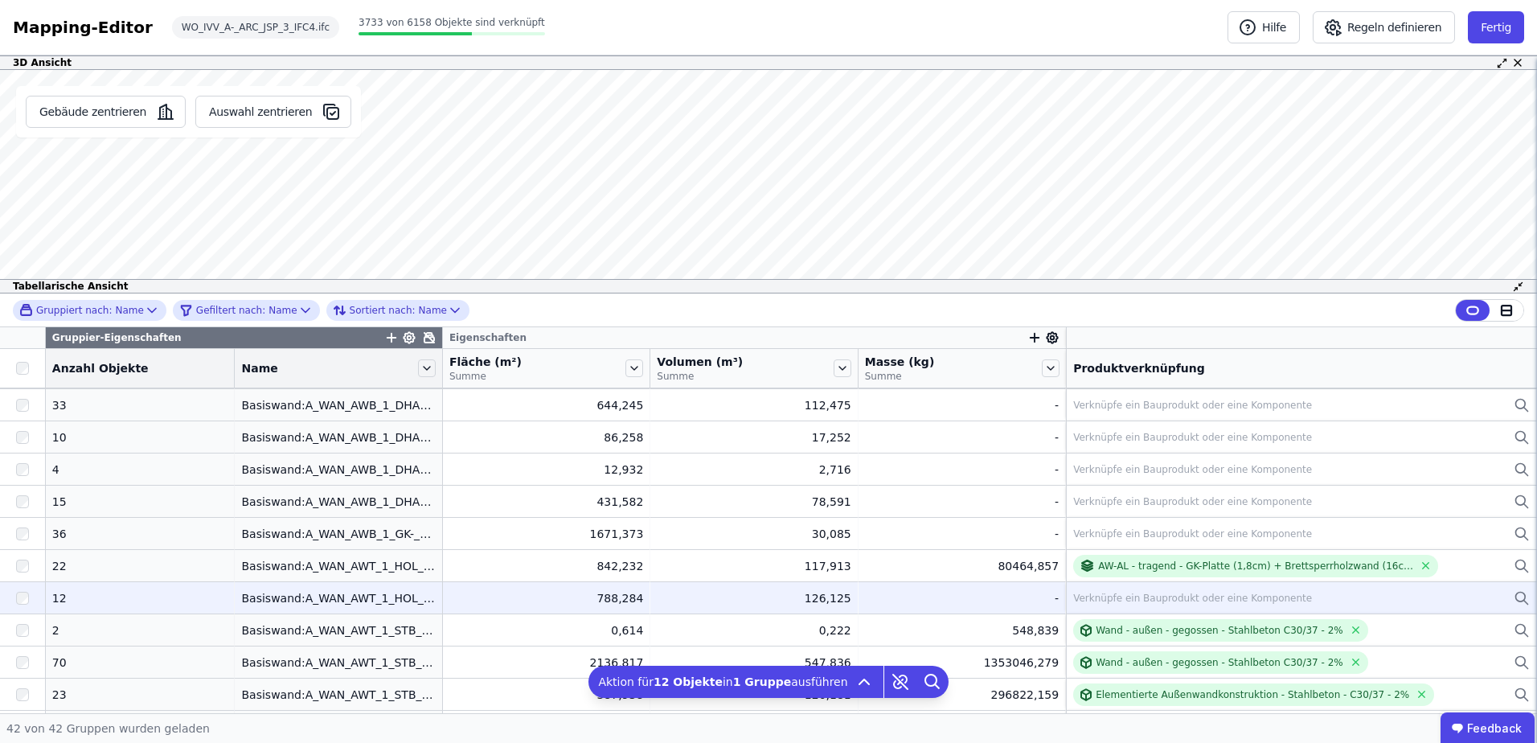
click at [1208, 600] on div "Verknüpfe ein Bauprodukt oder eine Komponente" at bounding box center [1192, 598] width 239 height 13
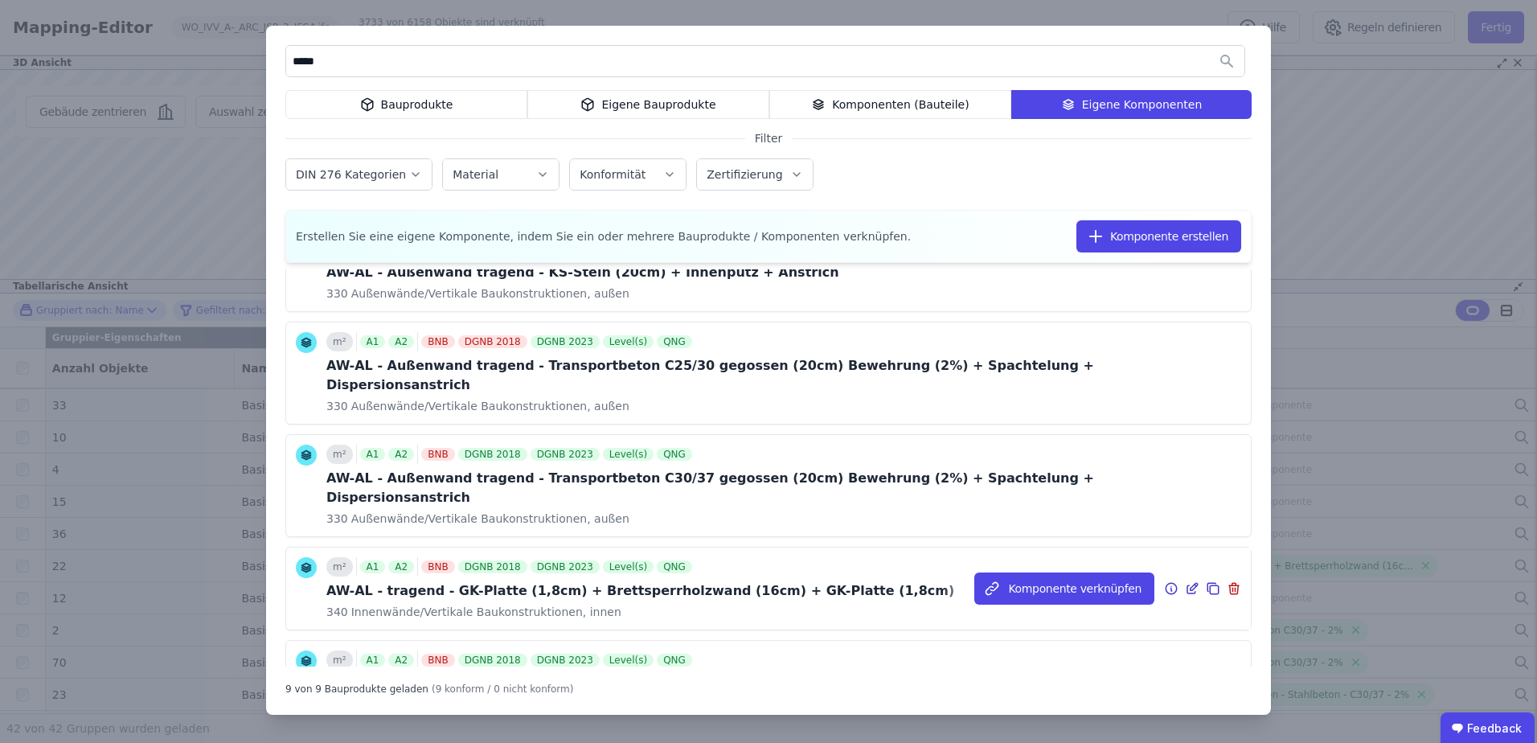
scroll to position [241, 0]
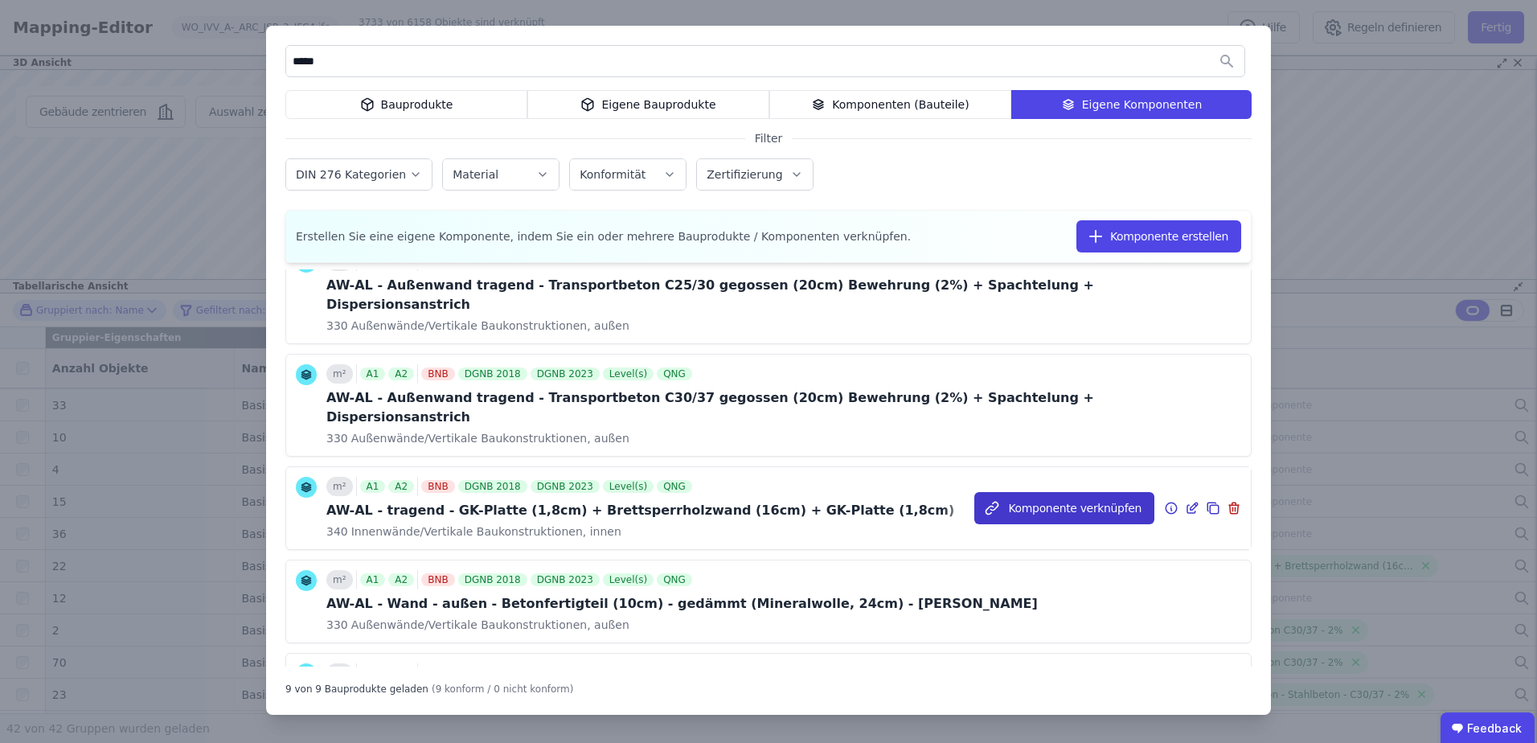
type input "*****"
click at [1014, 492] on button "Komponente verknüpfen" at bounding box center [1064, 508] width 180 height 32
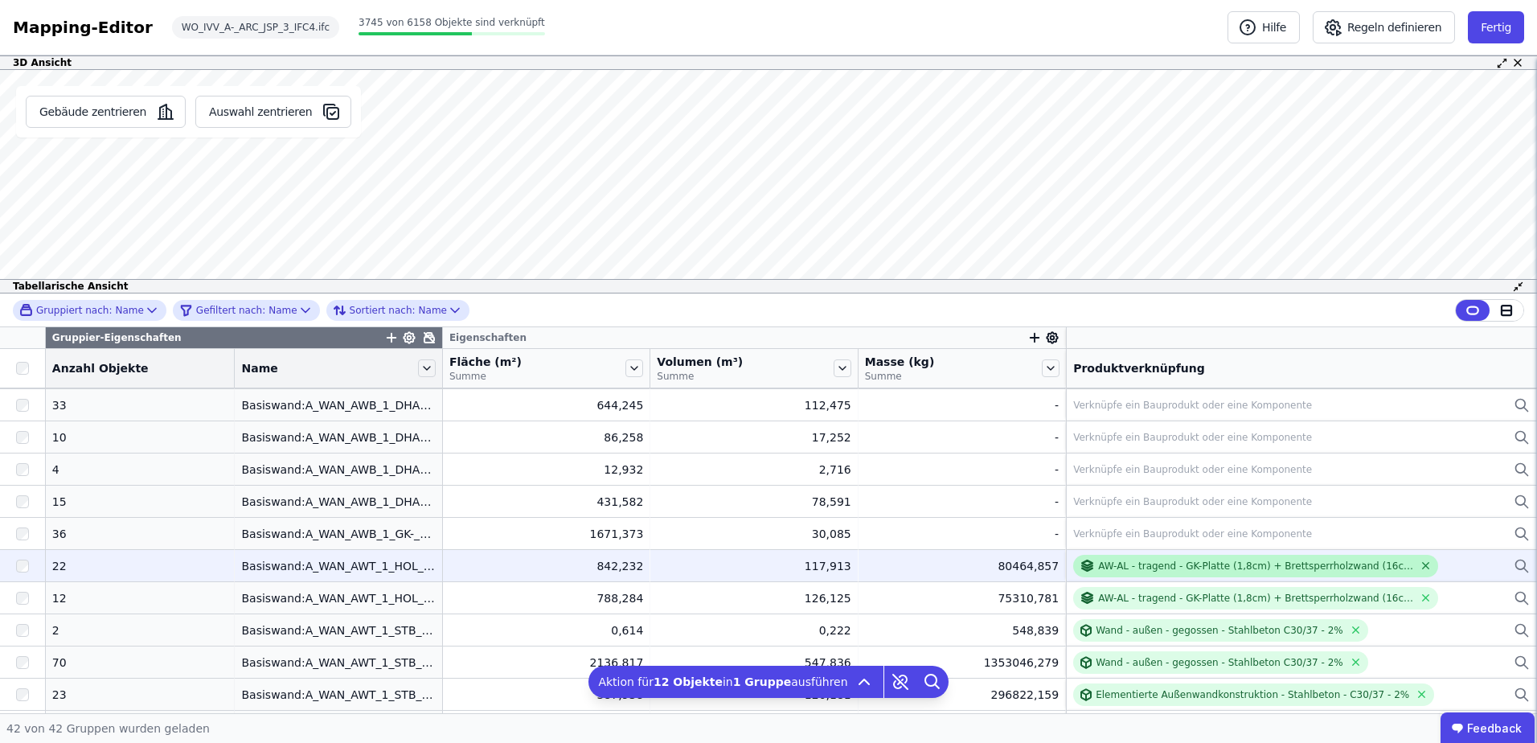
click at [1420, 567] on icon at bounding box center [1426, 565] width 12 height 12
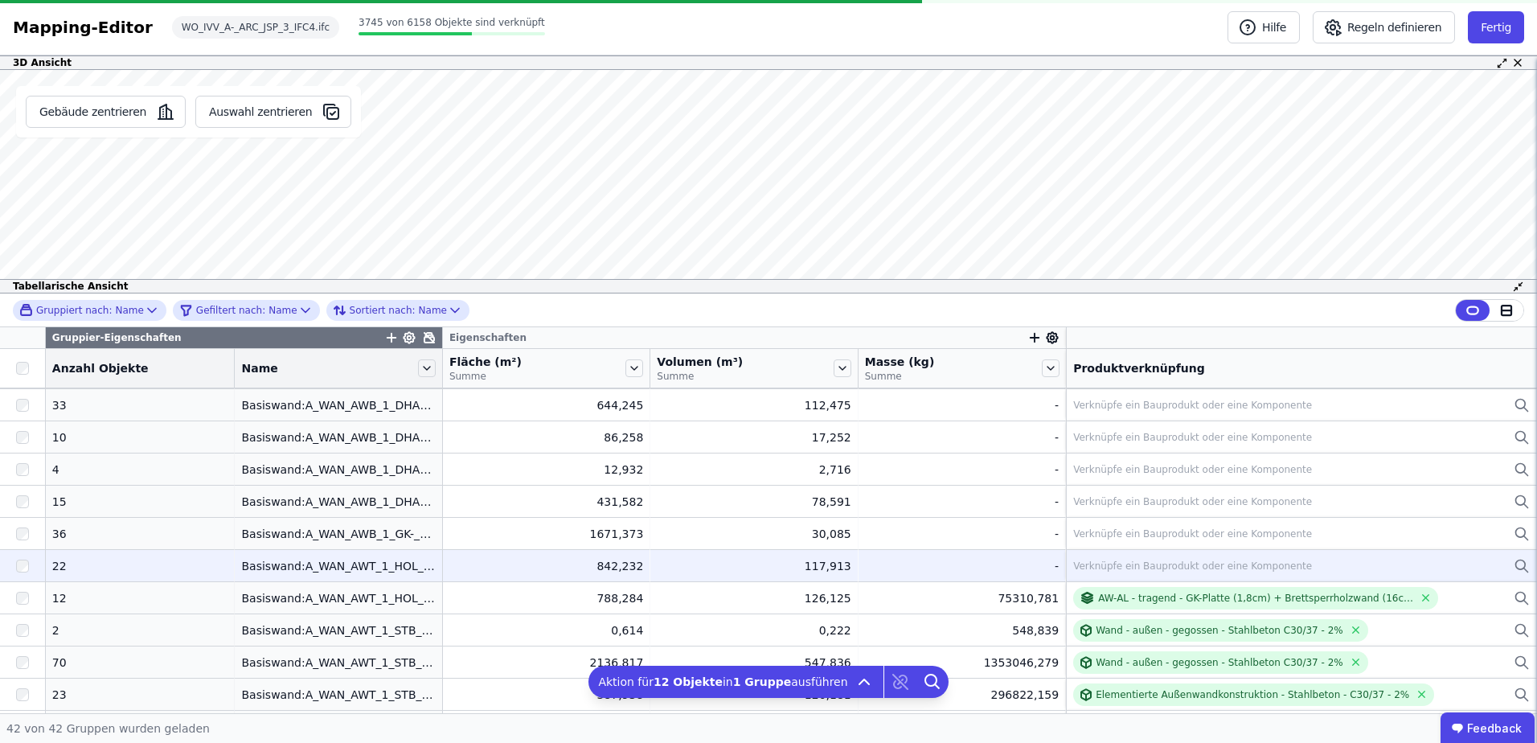
click at [1304, 564] on div "Verknüpfe ein Bauprodukt oder eine Komponente" at bounding box center [1301, 565] width 457 height 19
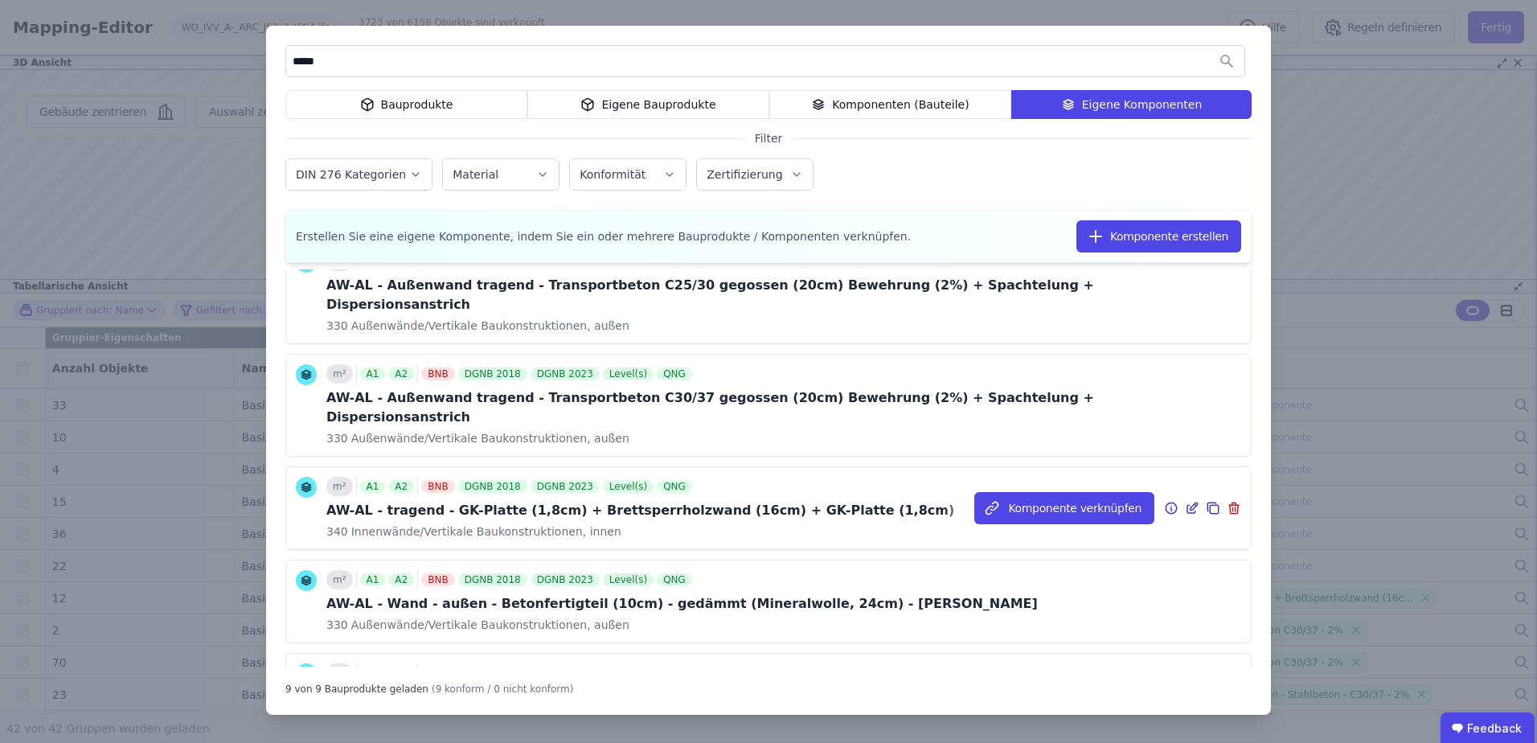
type input "*****"
click at [1207, 502] on icon at bounding box center [1211, 506] width 8 height 8
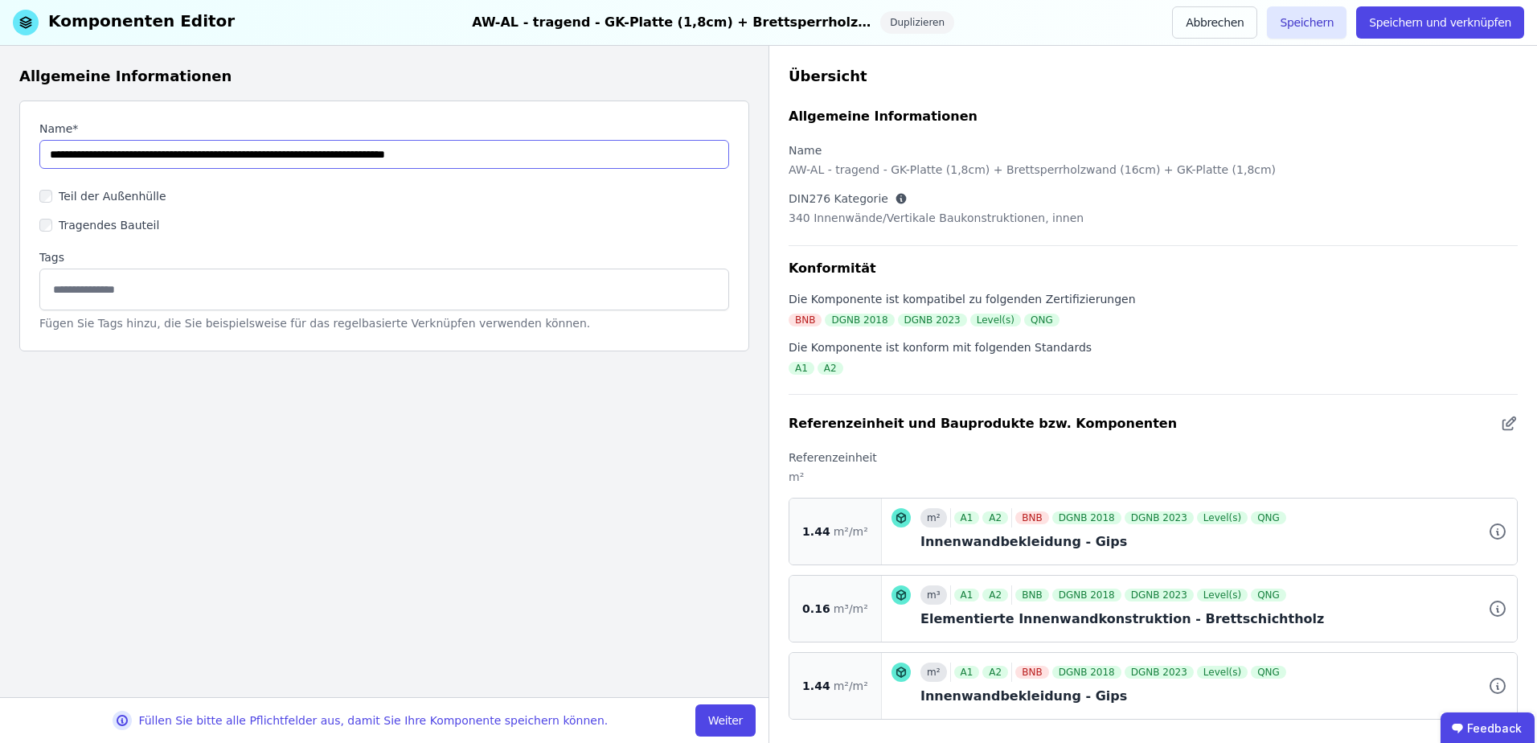
click at [359, 158] on input "string" at bounding box center [384, 154] width 690 height 29
type input "**********"
click at [721, 715] on button "Weiter" at bounding box center [725, 720] width 60 height 32
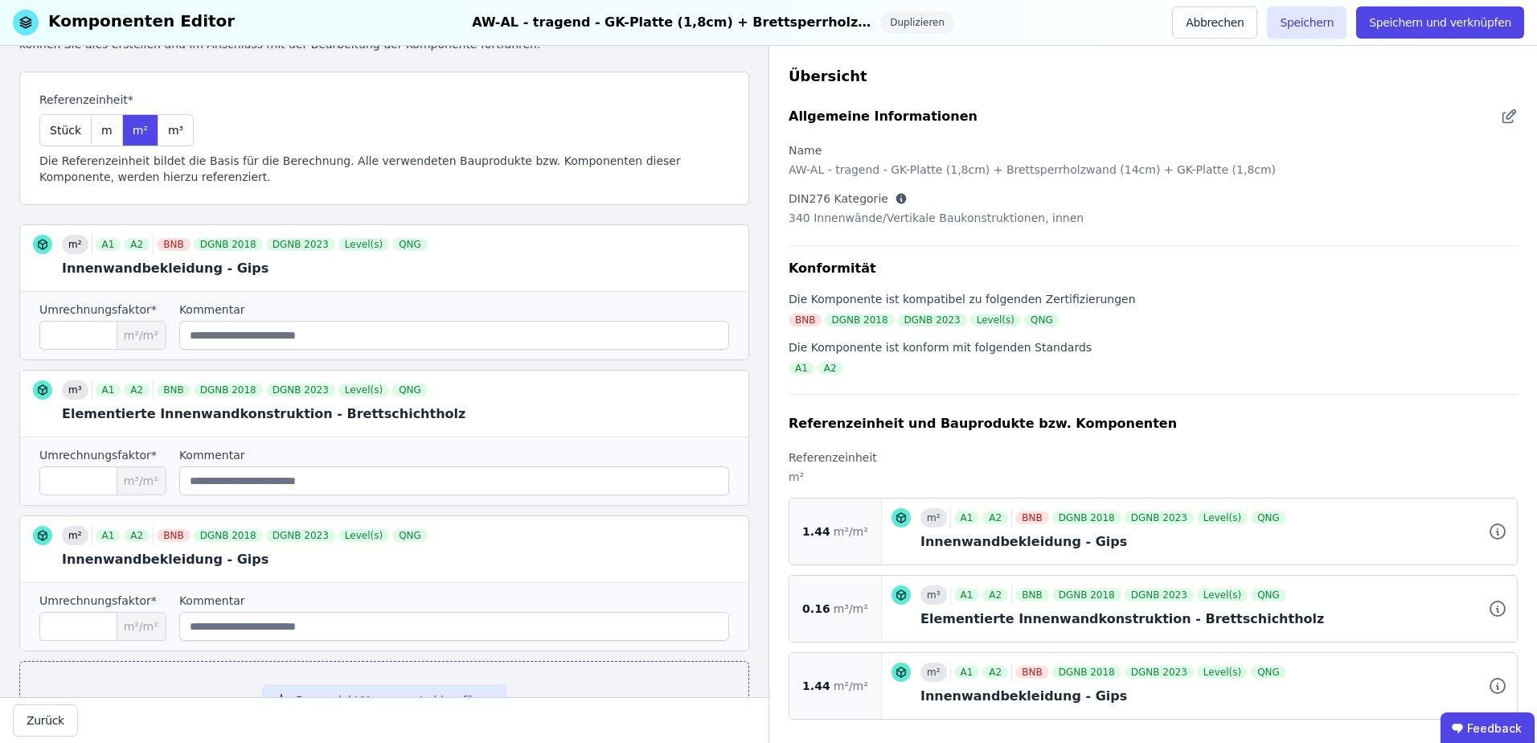
scroll to position [155, 0]
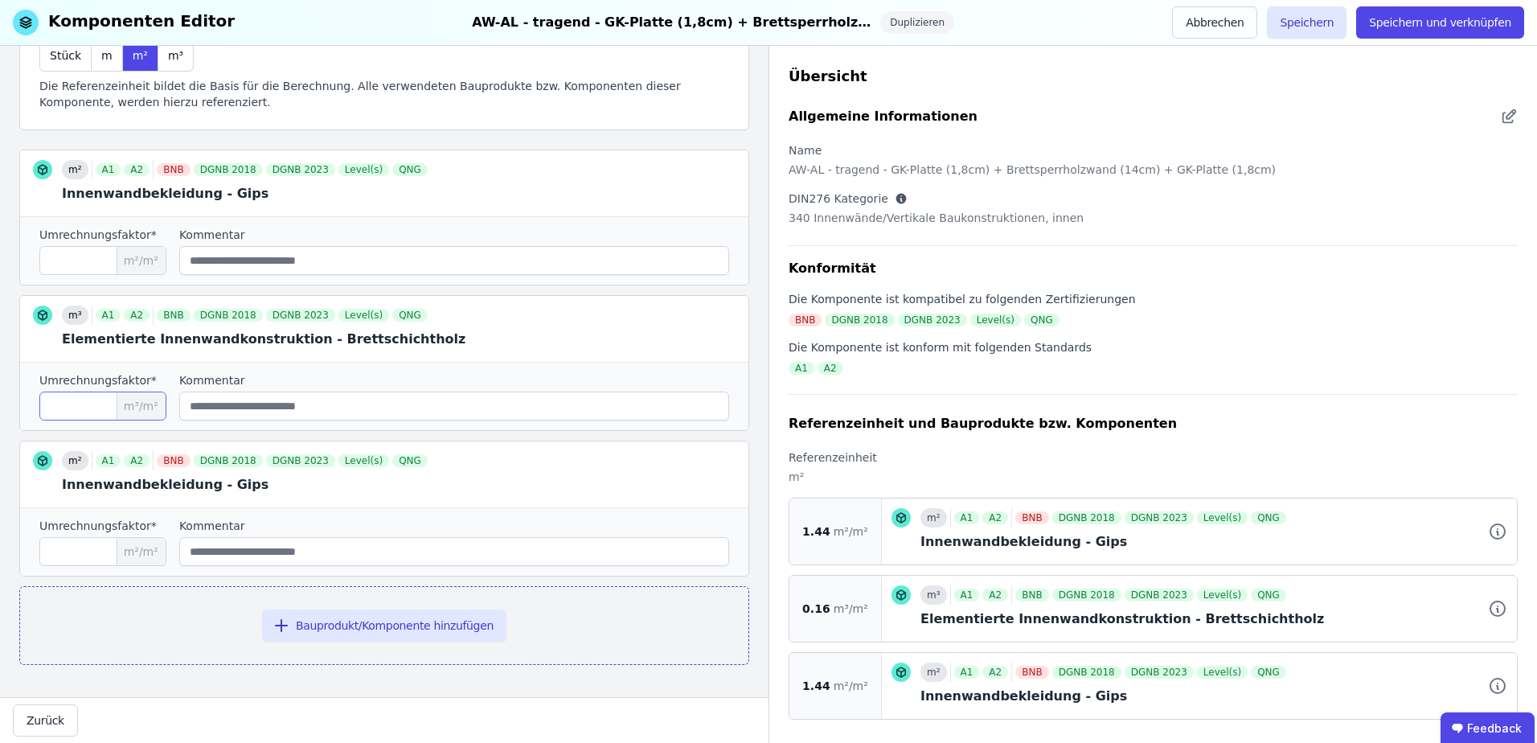
click at [92, 407] on input "****" at bounding box center [102, 405] width 127 height 29
type input "****"
click at [1429, 29] on button "Speichern und verknüpfen" at bounding box center [1440, 22] width 168 height 32
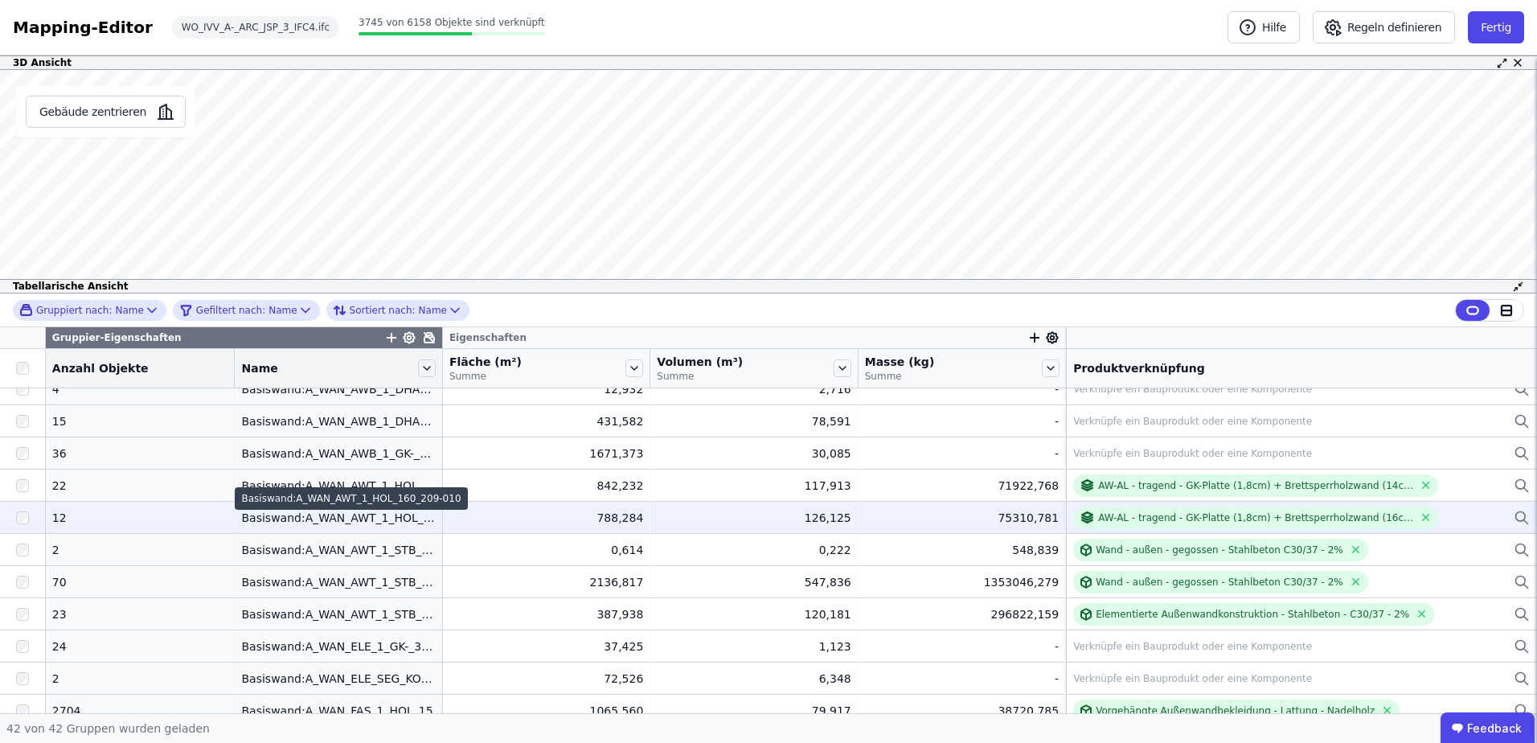
scroll to position [161, 0]
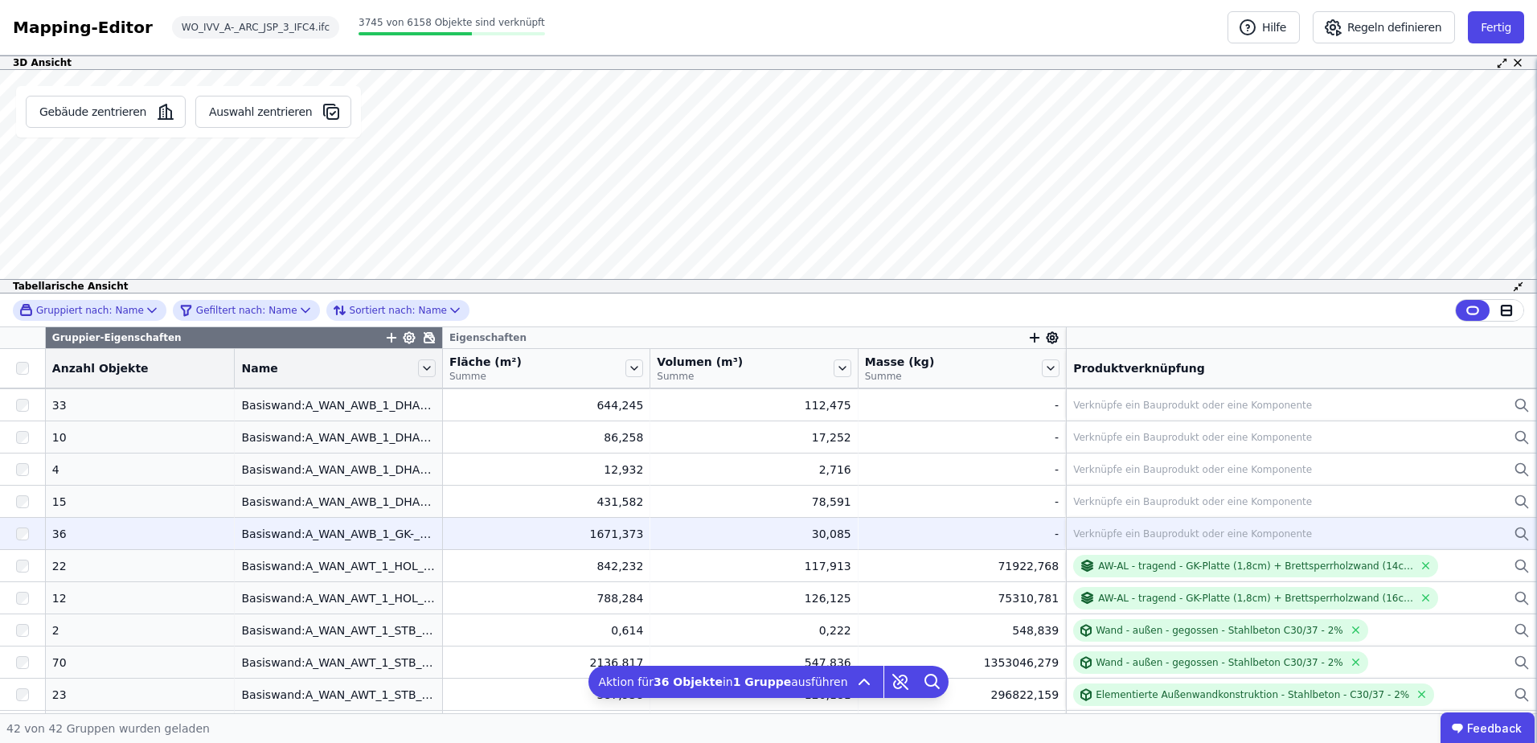
click at [1076, 531] on div "Verknüpfe ein Bauprodukt oder eine Komponente" at bounding box center [1192, 533] width 239 height 13
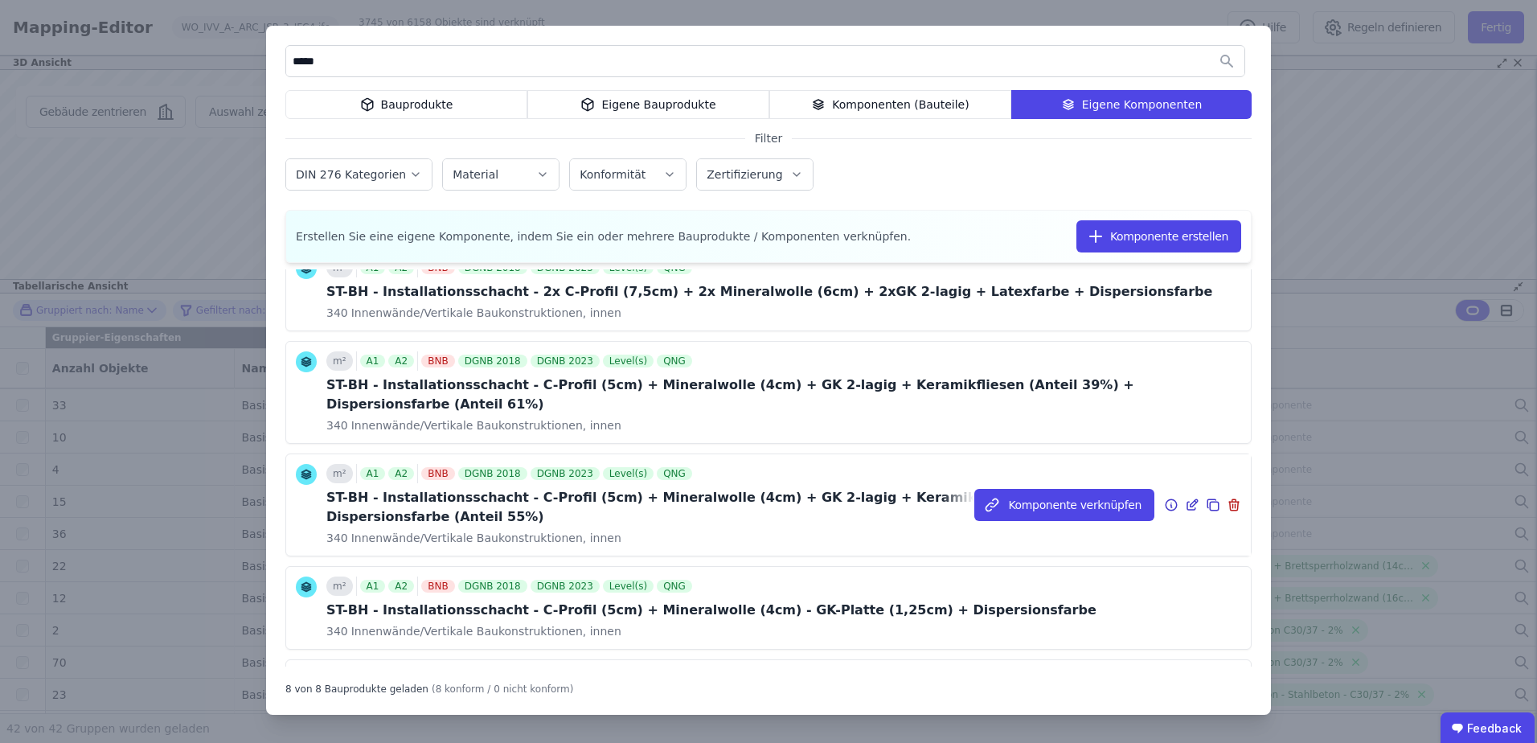
scroll to position [241, 0]
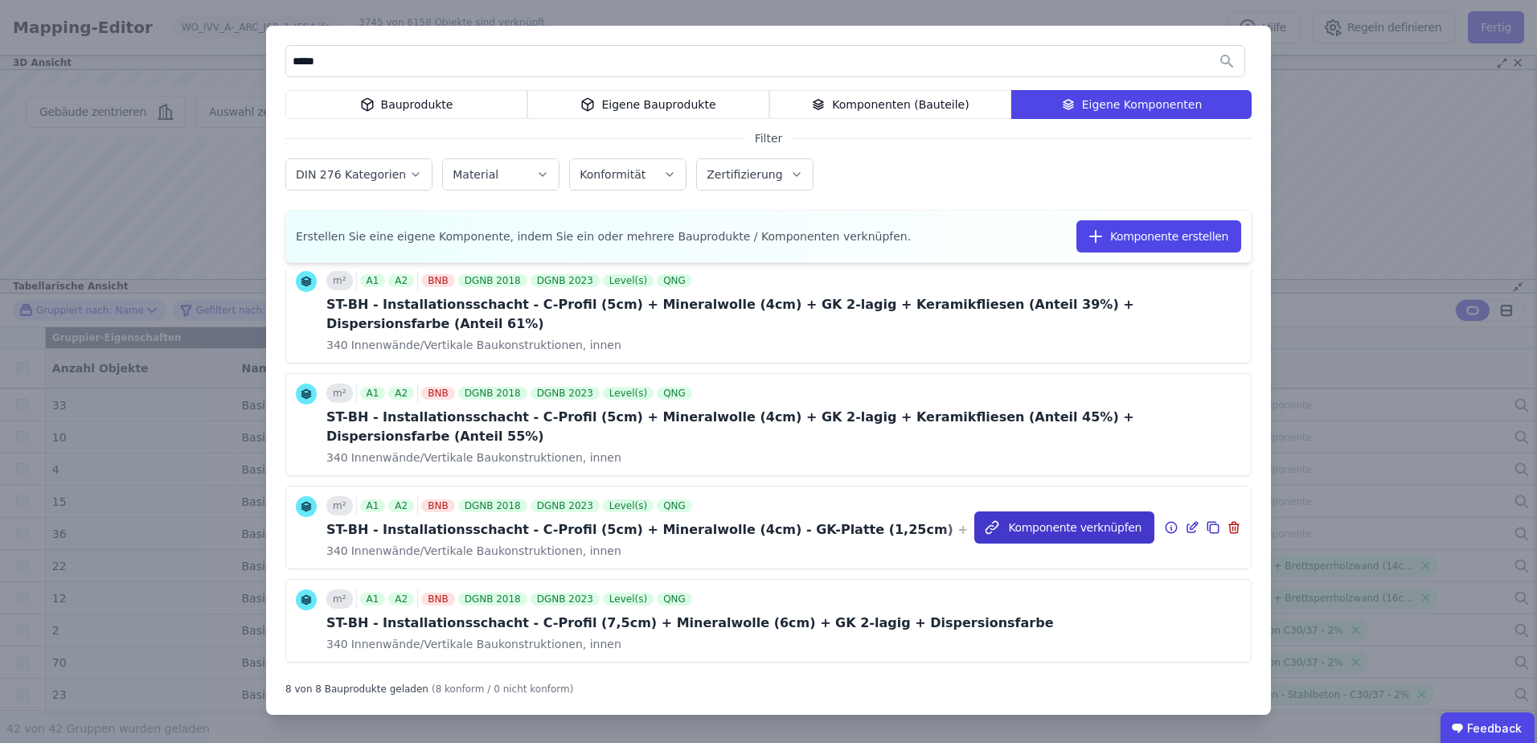
type input "*****"
click at [1018, 511] on button "Komponente verknüpfen" at bounding box center [1064, 527] width 180 height 32
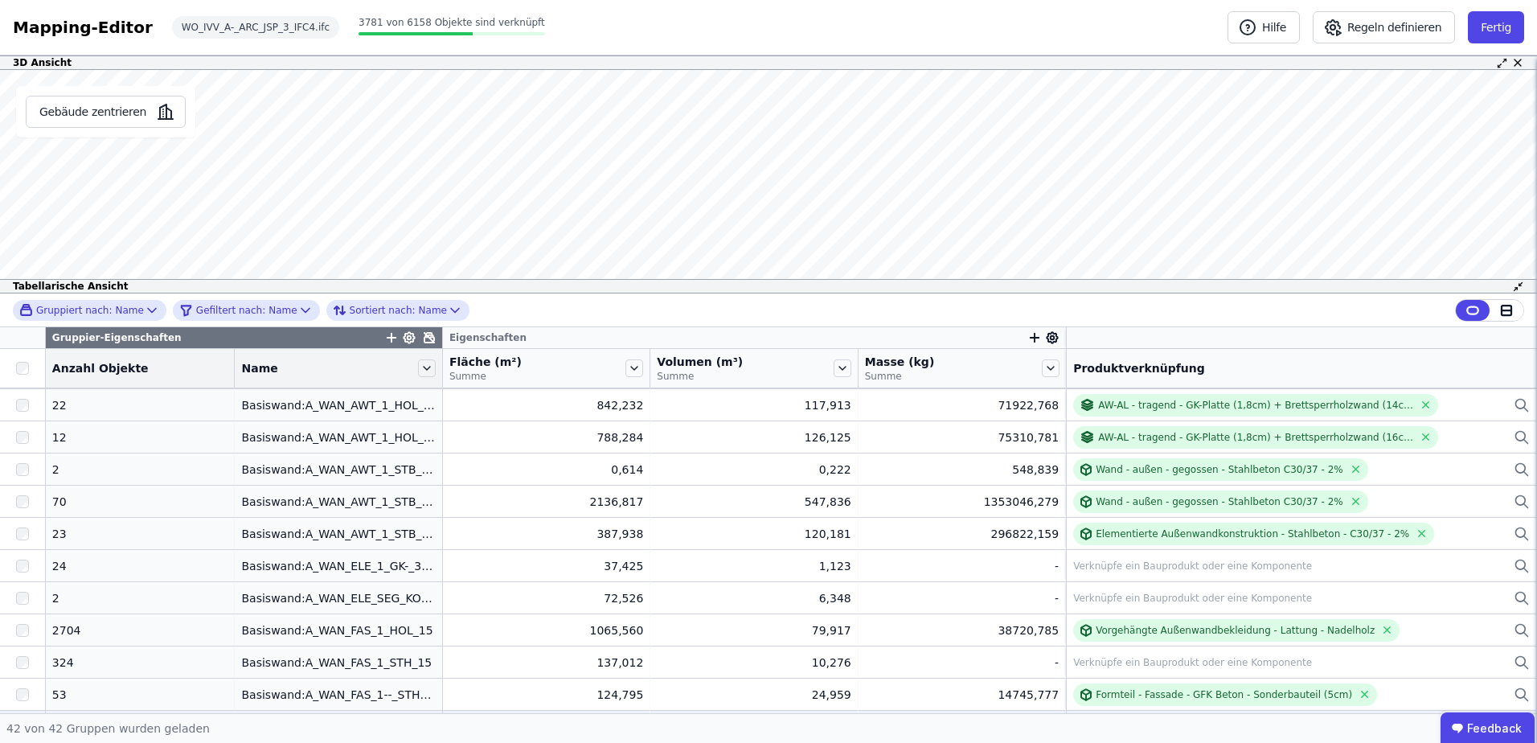
scroll to position [402, 0]
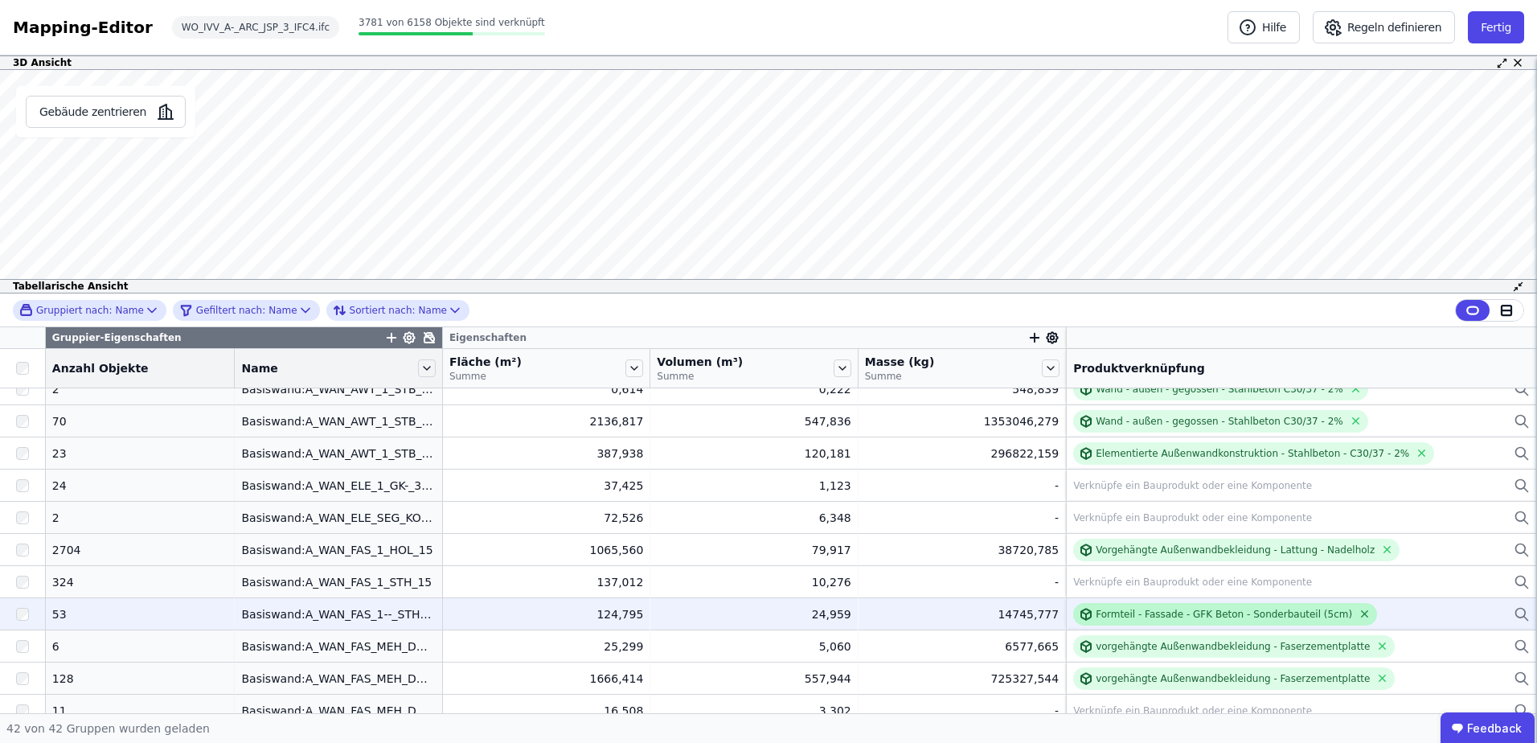
click at [1359, 613] on icon at bounding box center [1365, 614] width 12 height 12
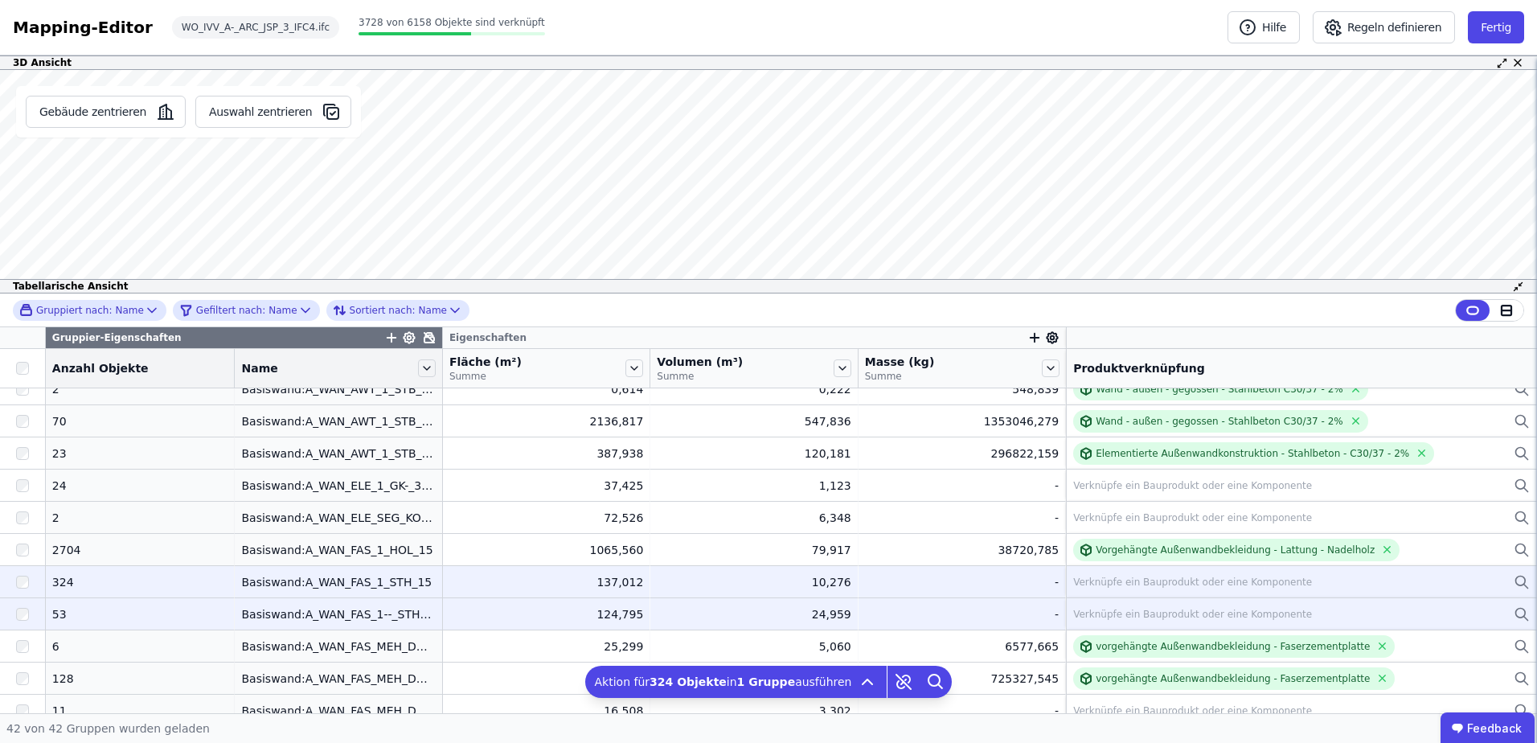
click at [67, 585] on div "324" at bounding box center [140, 582] width 176 height 16
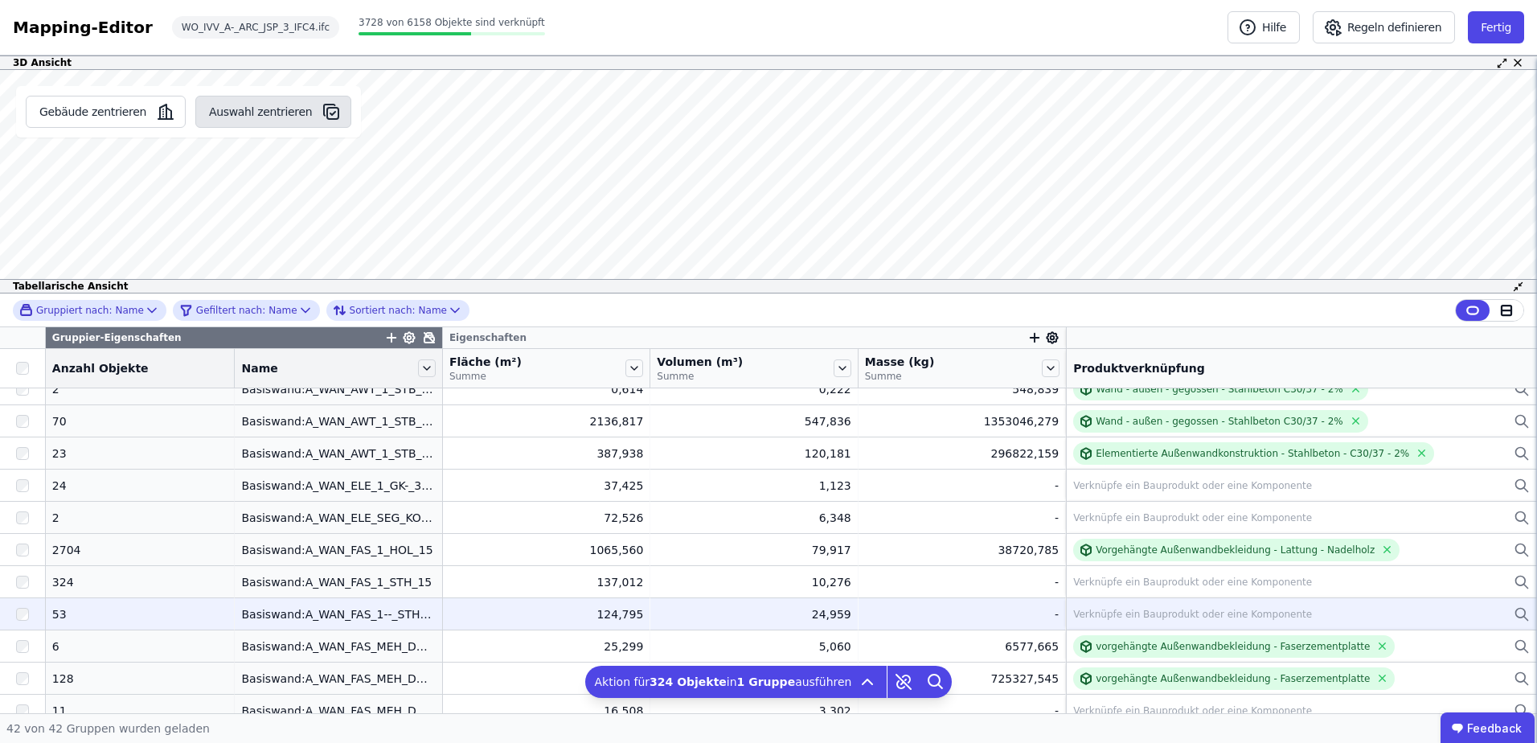
click at [253, 110] on button "Auswahl zentrieren" at bounding box center [273, 112] width 156 height 32
click at [109, 110] on button "Gebäude zentrieren" at bounding box center [106, 112] width 160 height 32
click at [255, 110] on button "Auswahl zentrieren" at bounding box center [273, 112] width 156 height 32
click at [327, 108] on icon "button" at bounding box center [332, 113] width 11 height 11
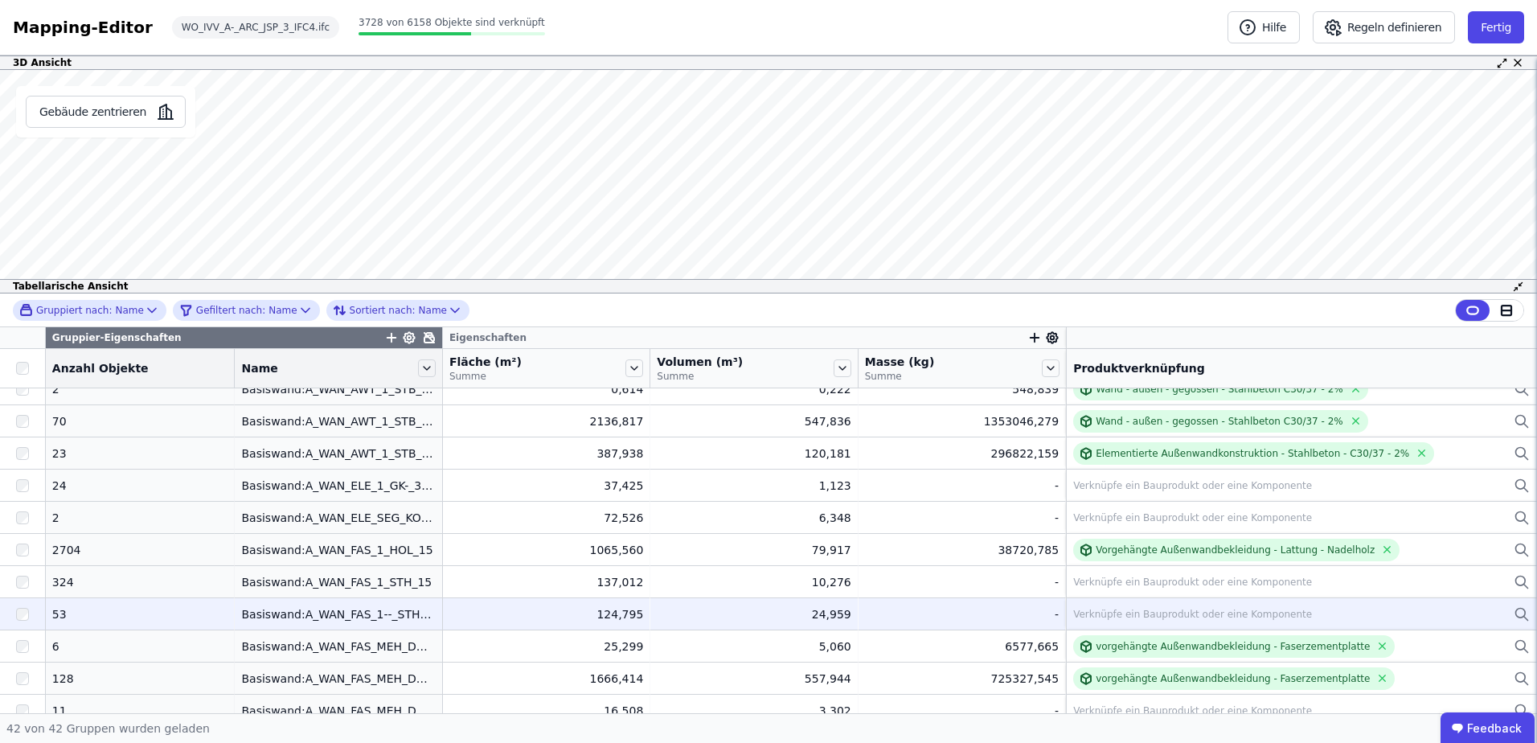
click at [133, 618] on div "53" at bounding box center [140, 614] width 176 height 16
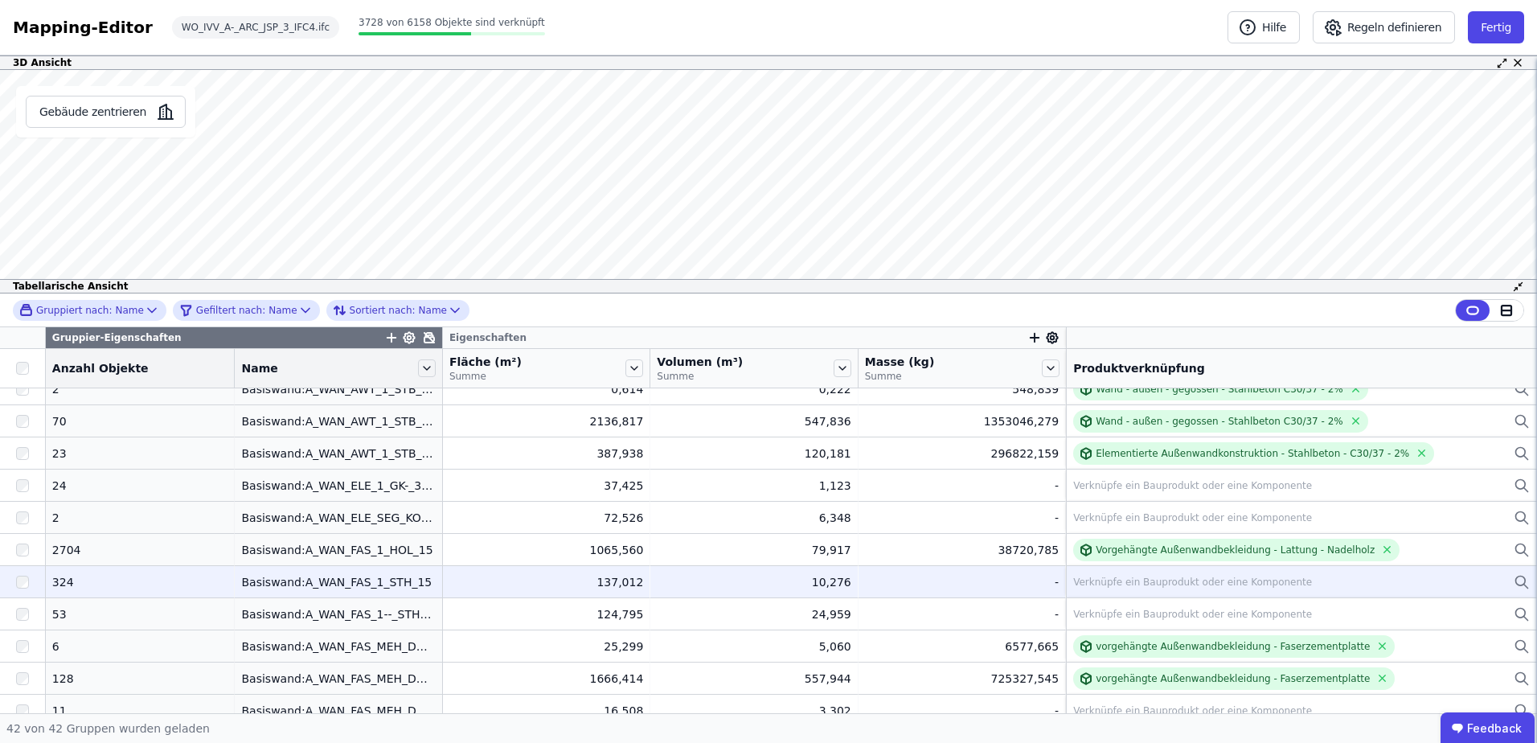
click at [85, 583] on div "324" at bounding box center [140, 582] width 176 height 16
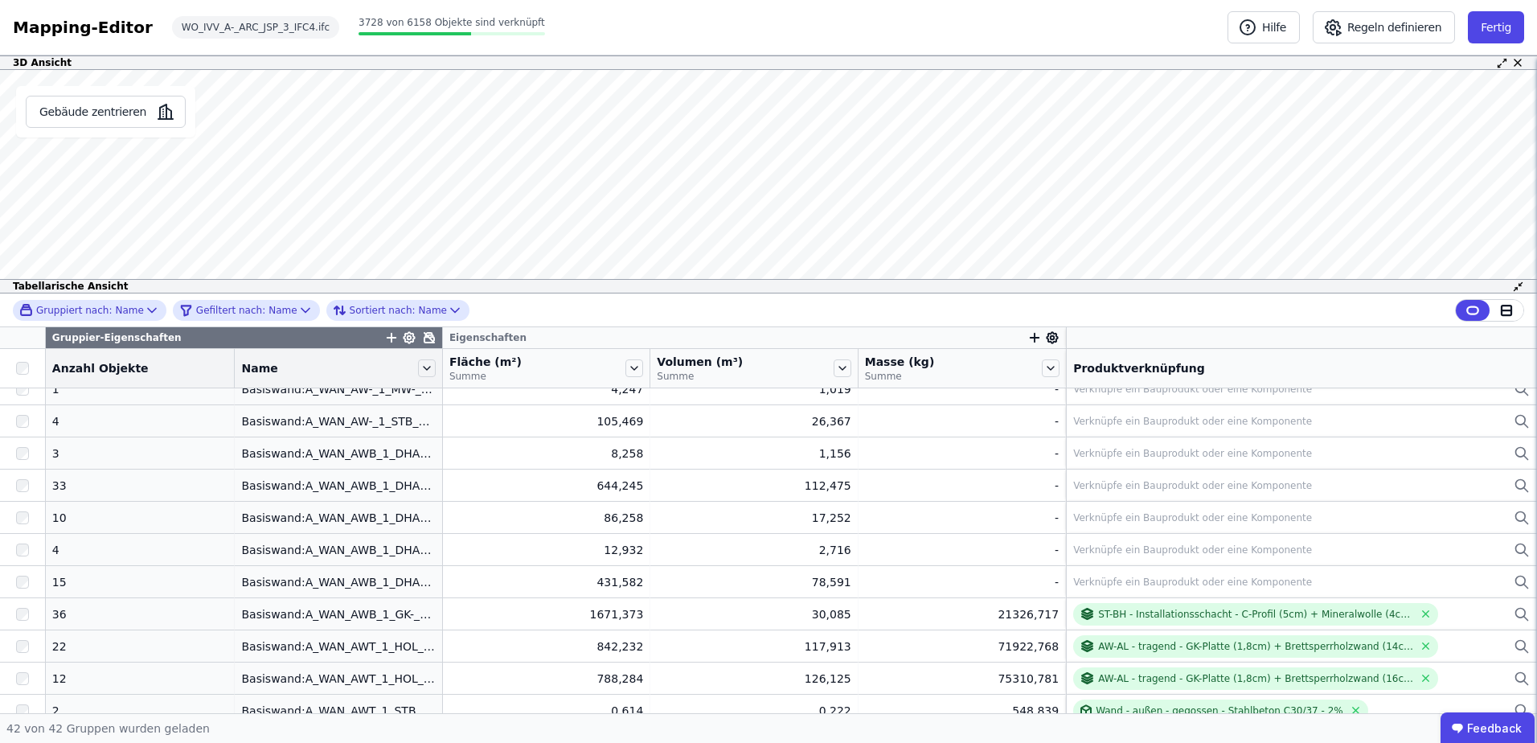
scroll to position [0, 0]
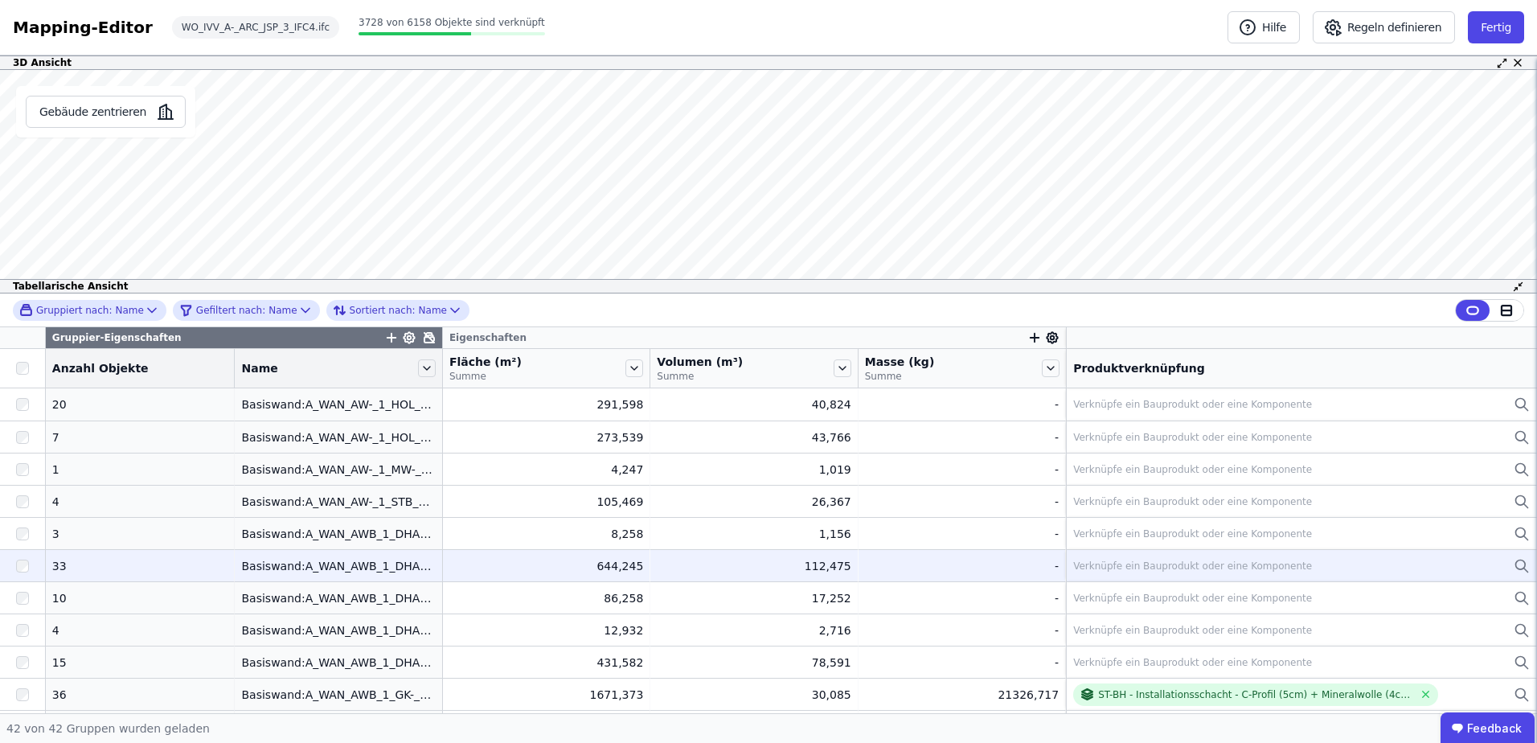
click at [1092, 568] on div "Verknüpfe ein Bauprodukt oder eine Komponente" at bounding box center [1192, 565] width 239 height 13
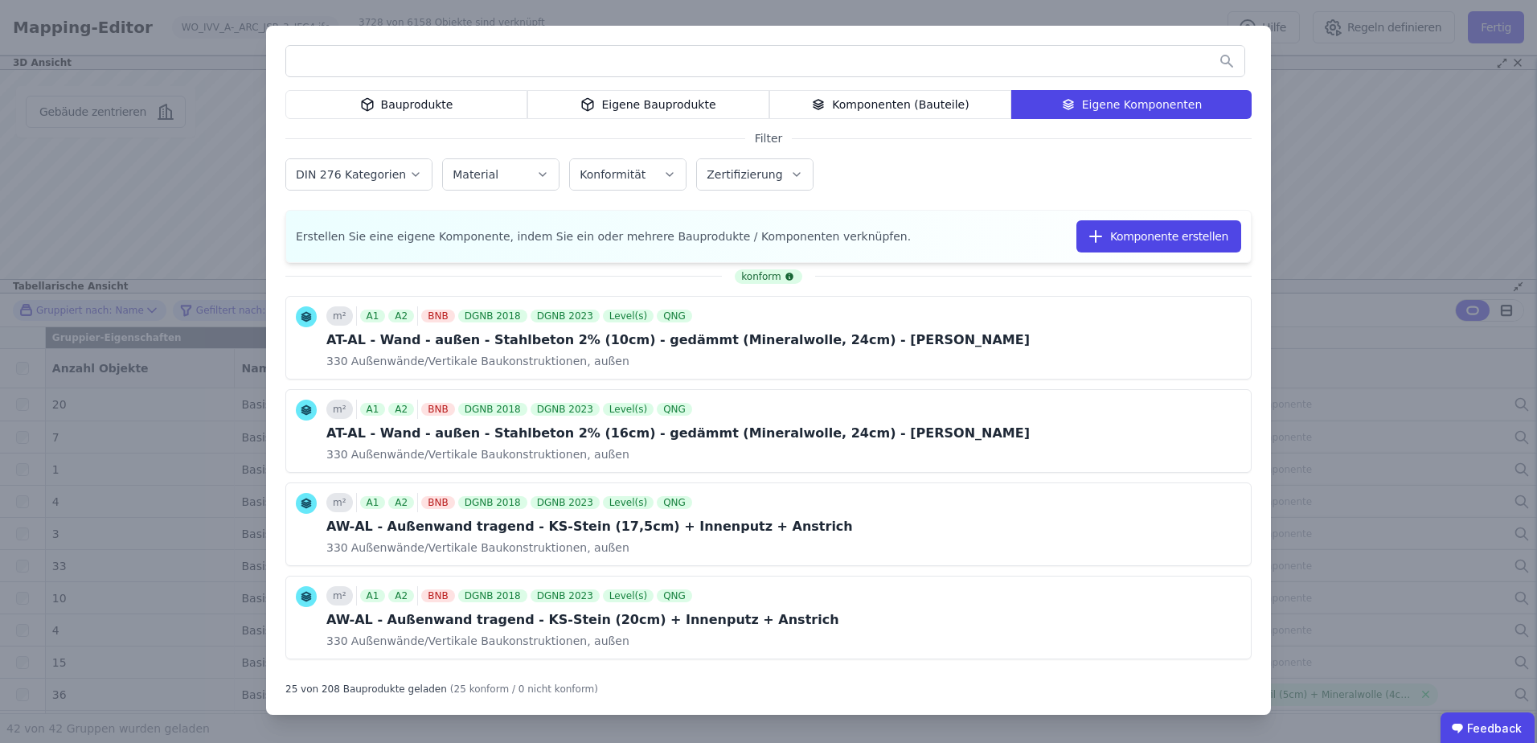
click at [494, 66] on input "text" at bounding box center [765, 61] width 958 height 29
click at [583, 103] on div "Eigene Bauprodukte" at bounding box center [648, 104] width 242 height 29
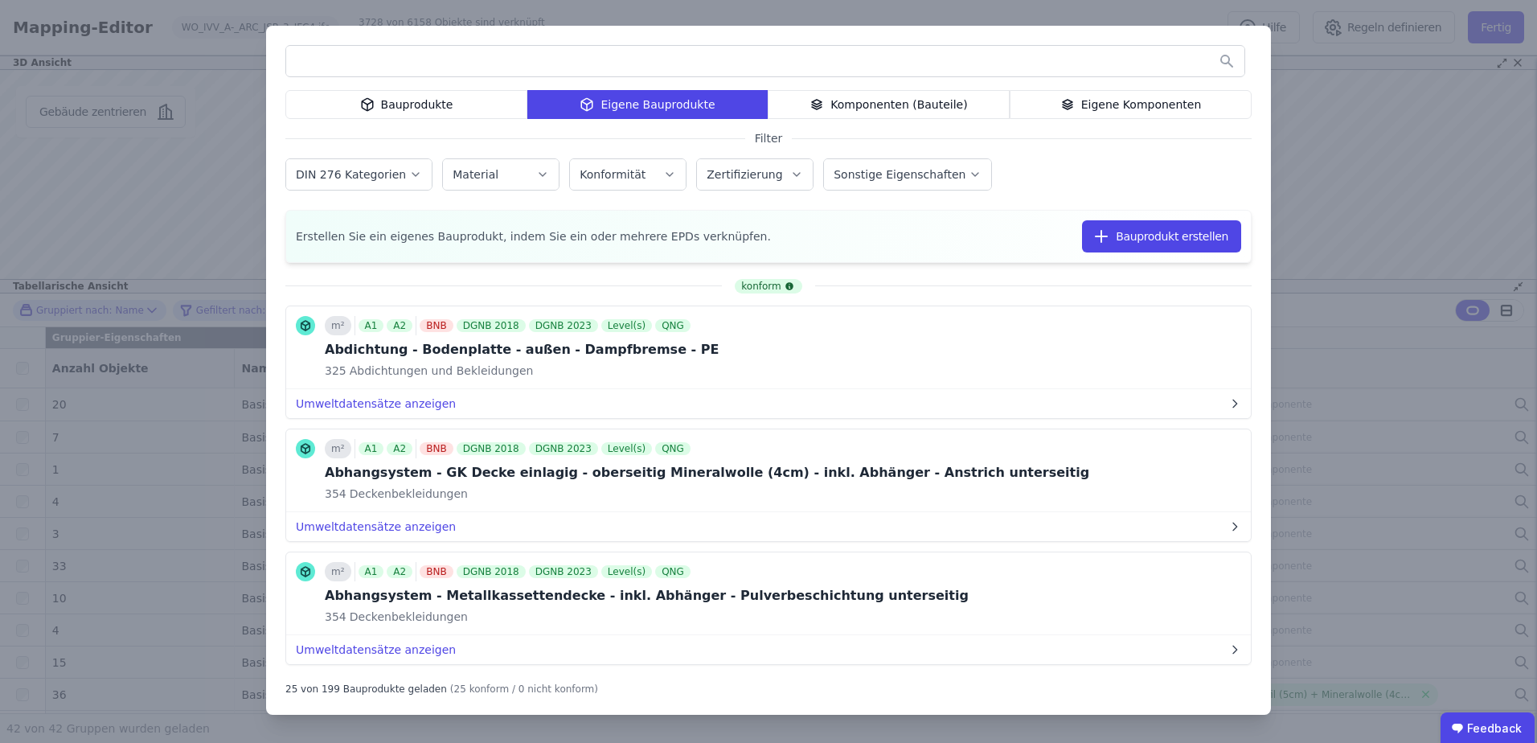
click at [360, 52] on input "text" at bounding box center [765, 61] width 958 height 29
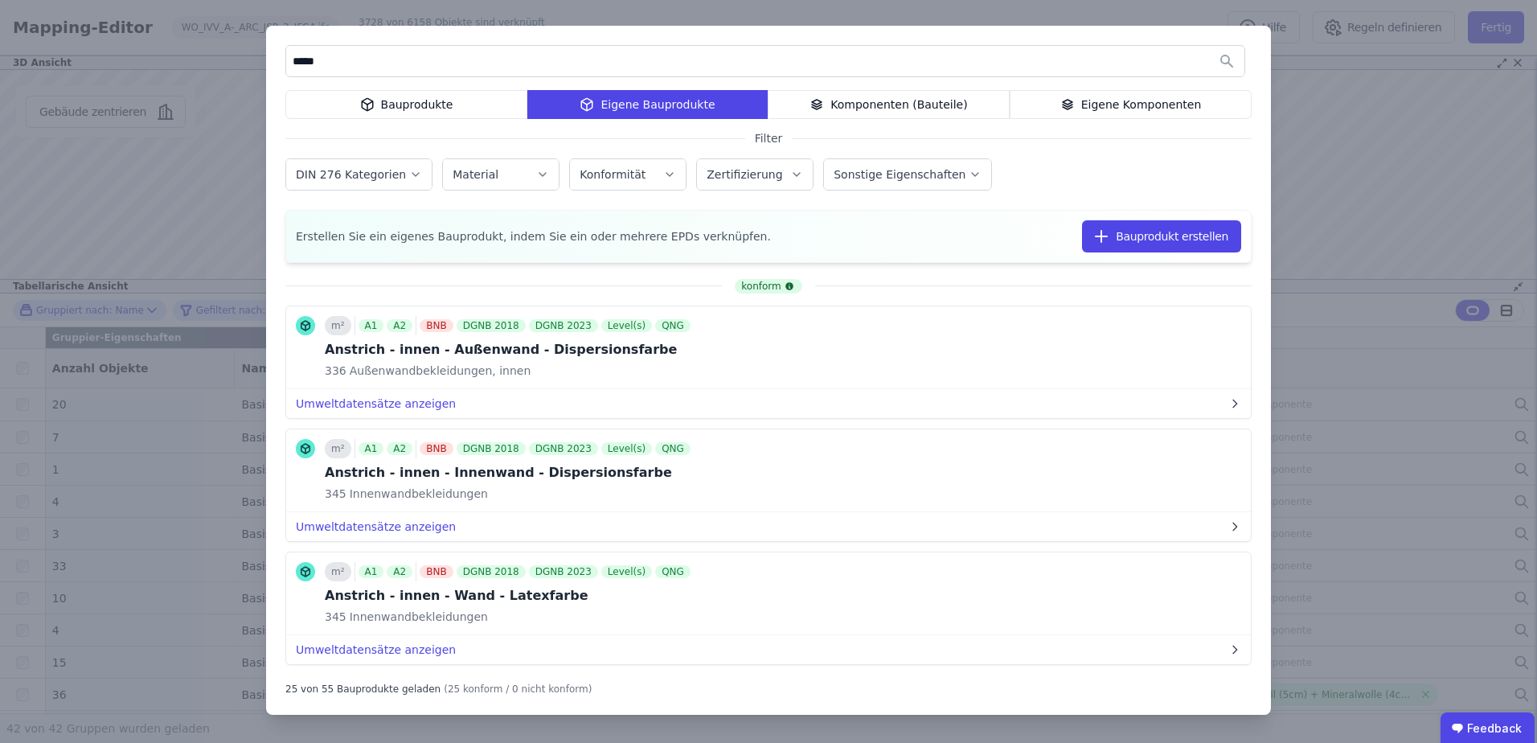
click at [605, 99] on div "Eigene Bauprodukte" at bounding box center [647, 104] width 240 height 29
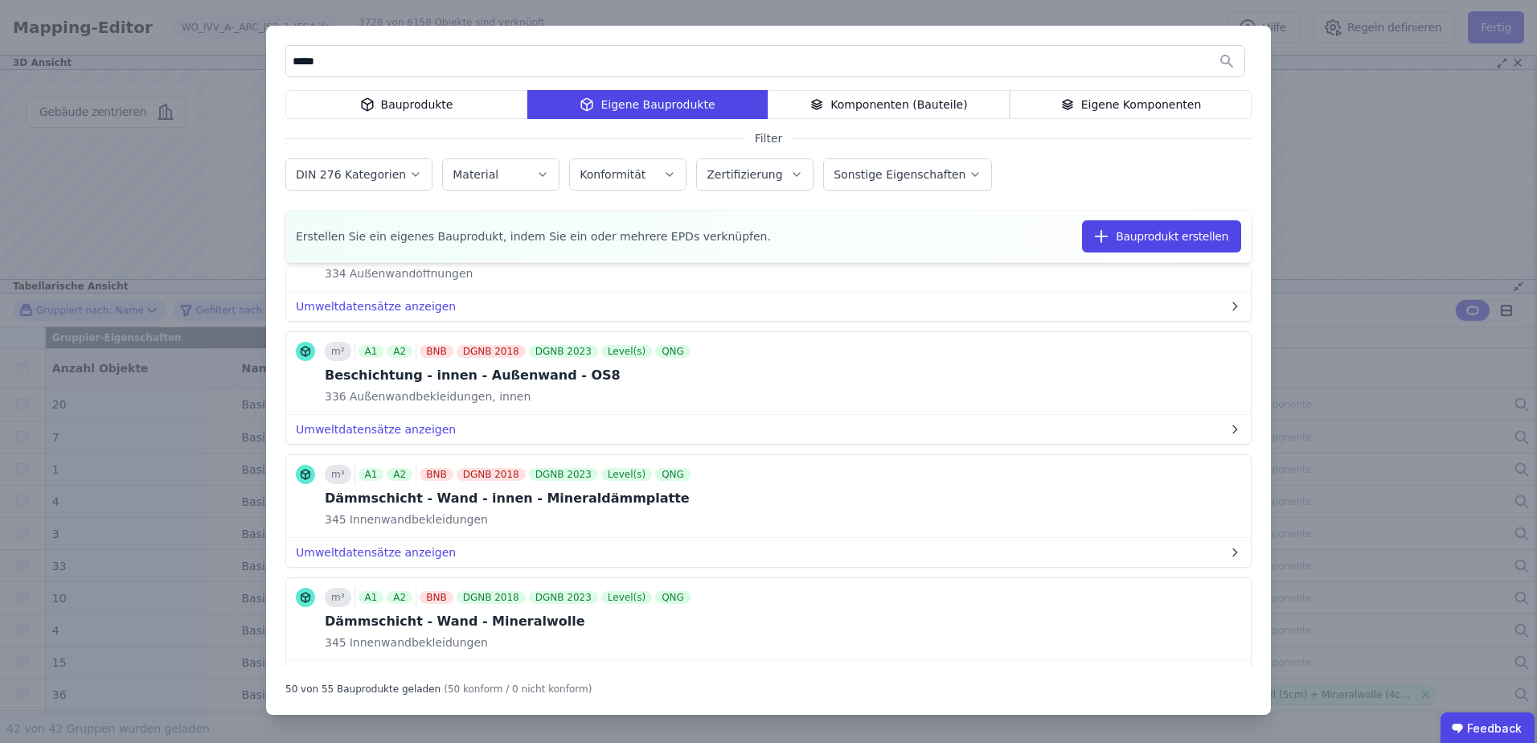
scroll to position [1370, 0]
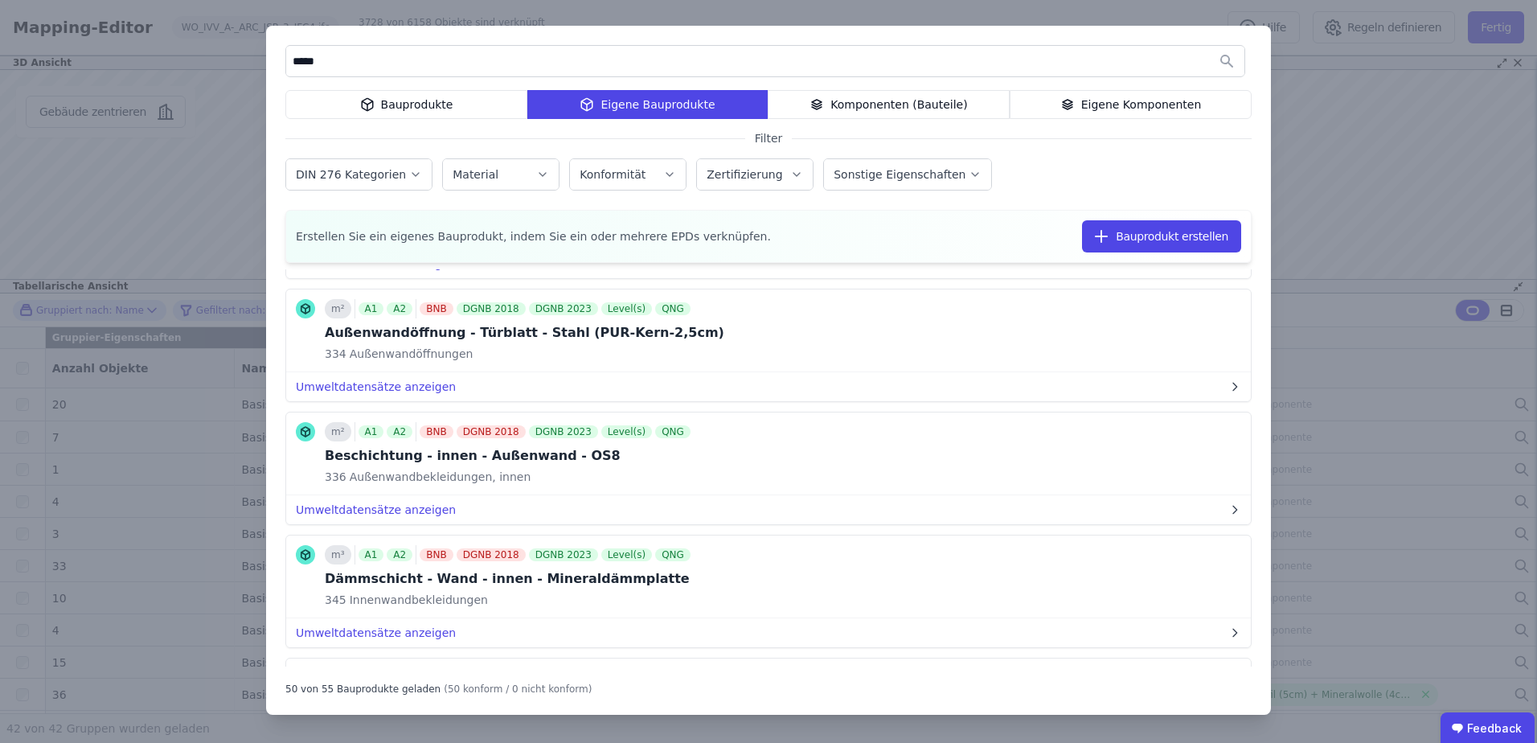
drag, startPoint x: 344, startPoint y: 65, endPoint x: 289, endPoint y: 68, distance: 55.5
click at [289, 68] on input "****" at bounding box center [765, 61] width 958 height 29
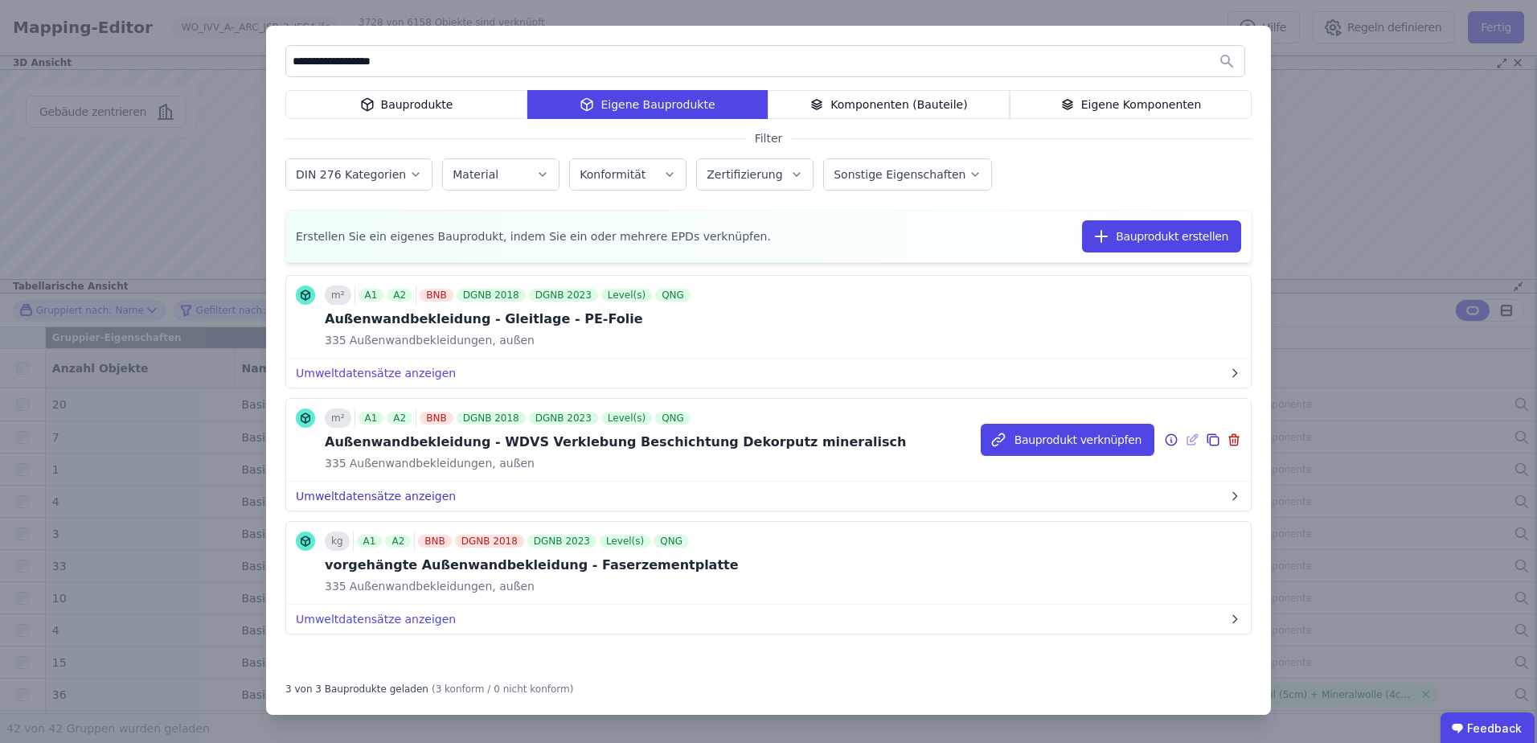
scroll to position [0, 0]
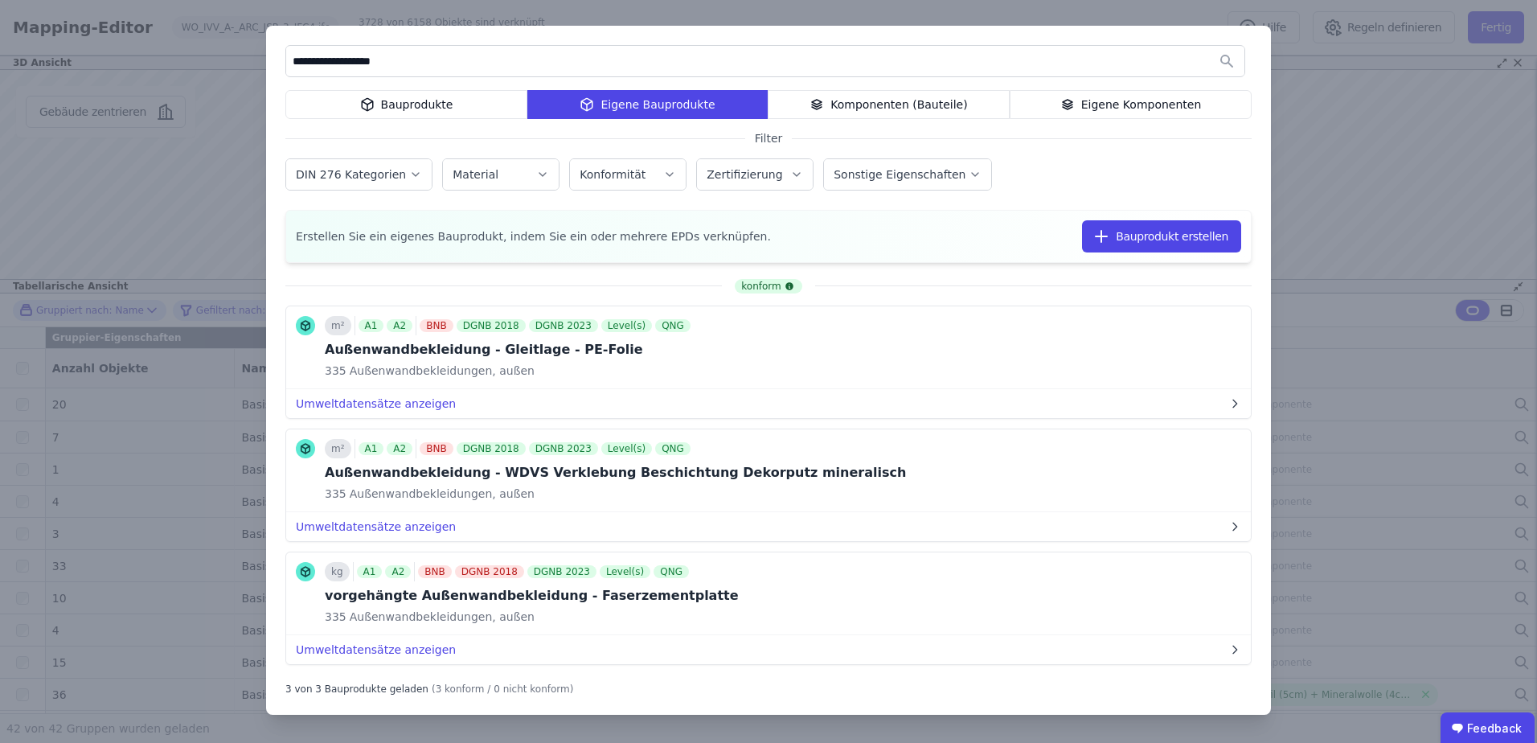
click at [1084, 106] on div "Eigene Komponenten" at bounding box center [1131, 104] width 242 height 29
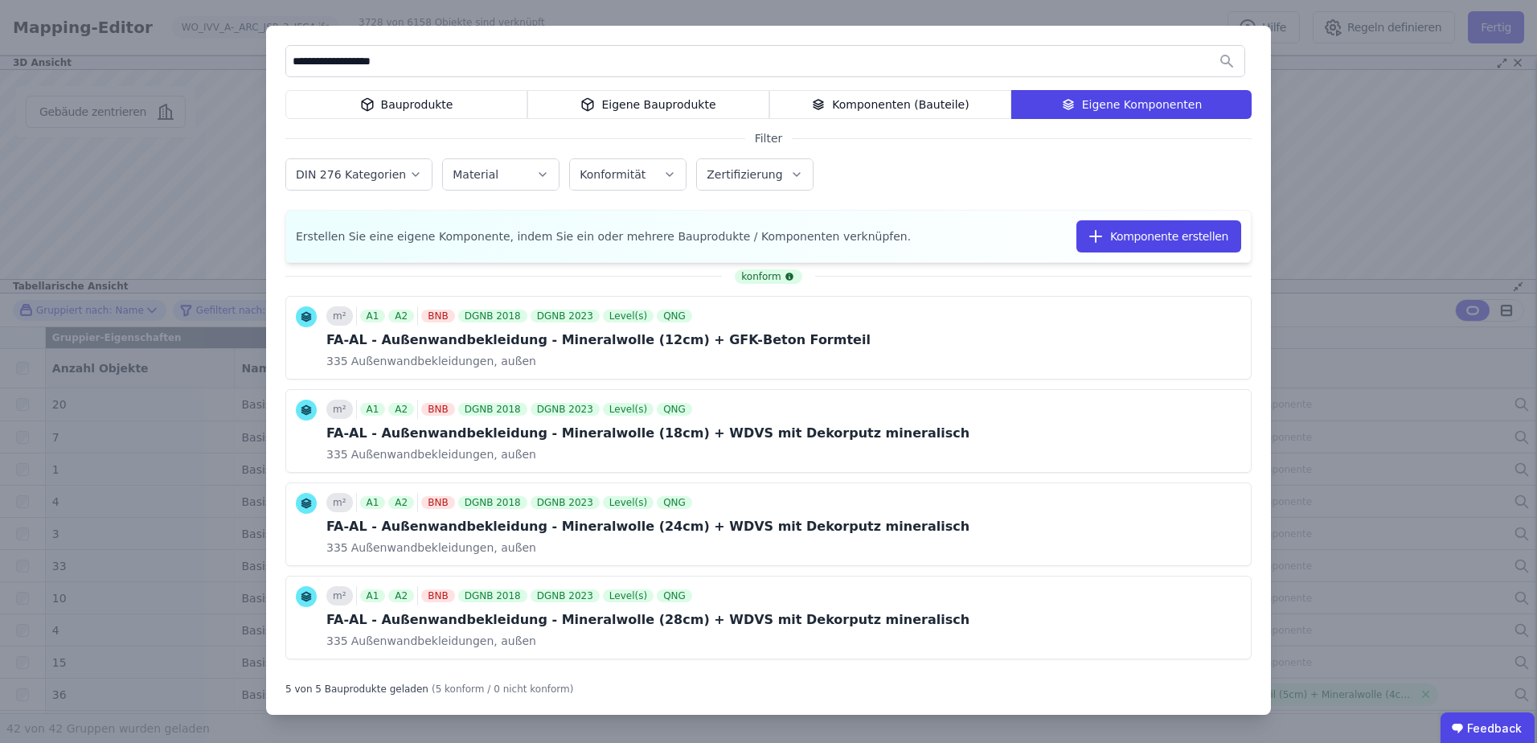
click at [640, 64] on input "**********" at bounding box center [765, 61] width 958 height 29
drag, startPoint x: 571, startPoint y: 60, endPoint x: 243, endPoint y: 68, distance: 328.1
click at [243, 68] on div "**********" at bounding box center [768, 371] width 1537 height 743
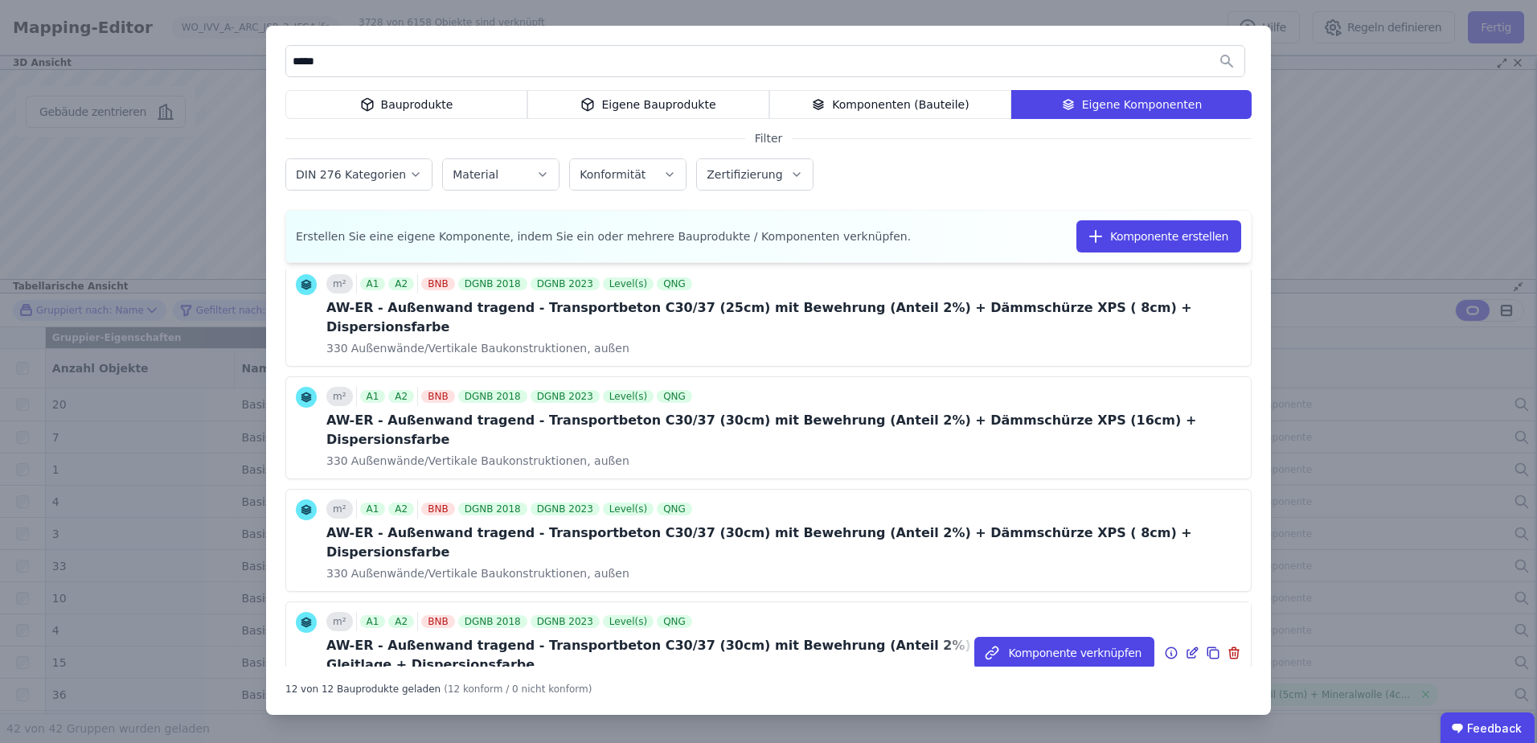
scroll to position [402, 0]
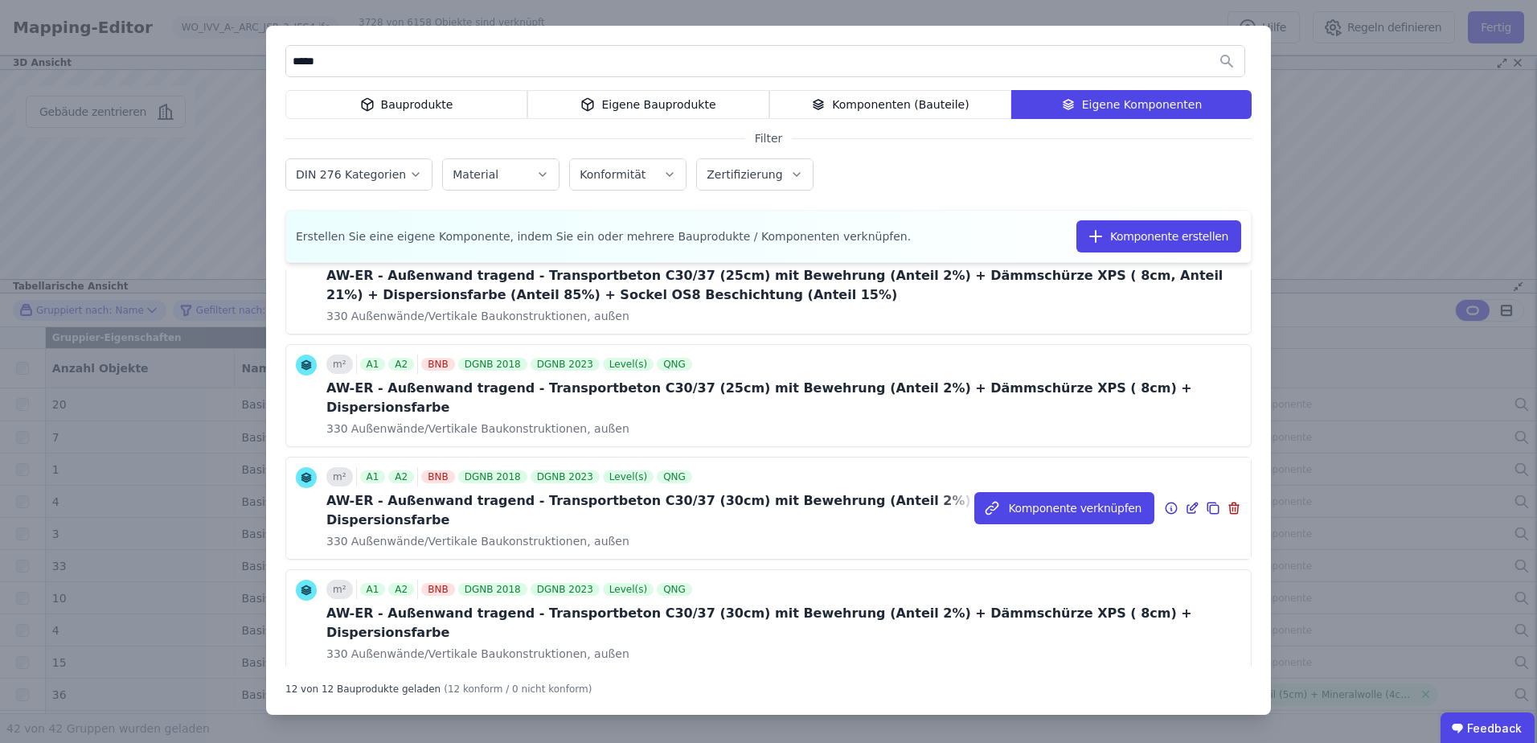
type input "*****"
click at [1206, 498] on icon at bounding box center [1213, 507] width 14 height 19
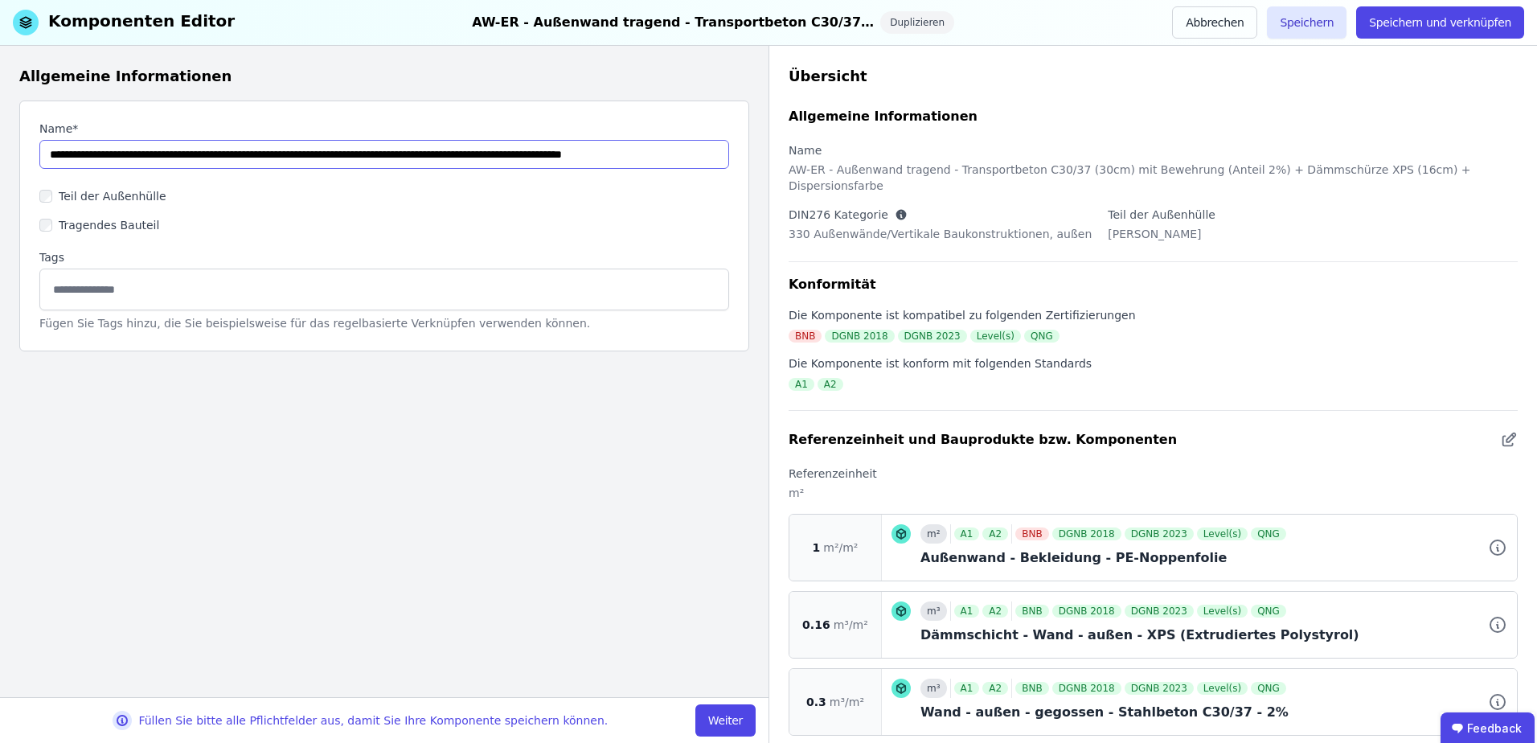
drag, startPoint x: 96, startPoint y: 152, endPoint x: 200, endPoint y: 165, distance: 104.5
click at [200, 165] on input "string" at bounding box center [384, 154] width 690 height 29
click at [66, 150] on input "string" at bounding box center [384, 154] width 690 height 29
drag, startPoint x: 96, startPoint y: 157, endPoint x: 192, endPoint y: 179, distance: 98.3
click at [192, 179] on div "Name* Teil der Außenhülle Tragendes Bauteil Tags Fügen Sie Tags hinzu, die Sie …" at bounding box center [384, 225] width 730 height 251
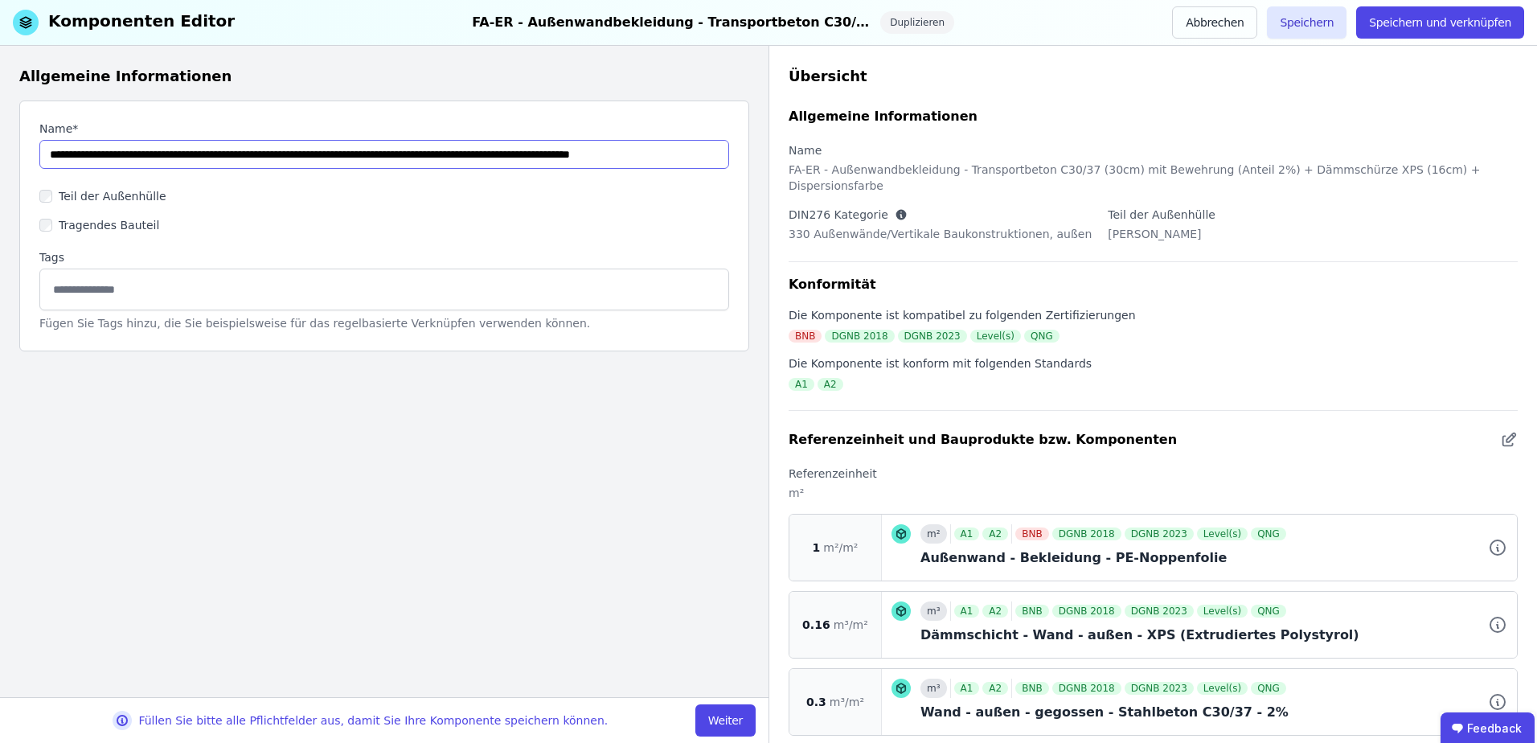
drag, startPoint x: 514, startPoint y: 154, endPoint x: 219, endPoint y: 145, distance: 295.1
click at [219, 145] on input "string" at bounding box center [384, 154] width 690 height 29
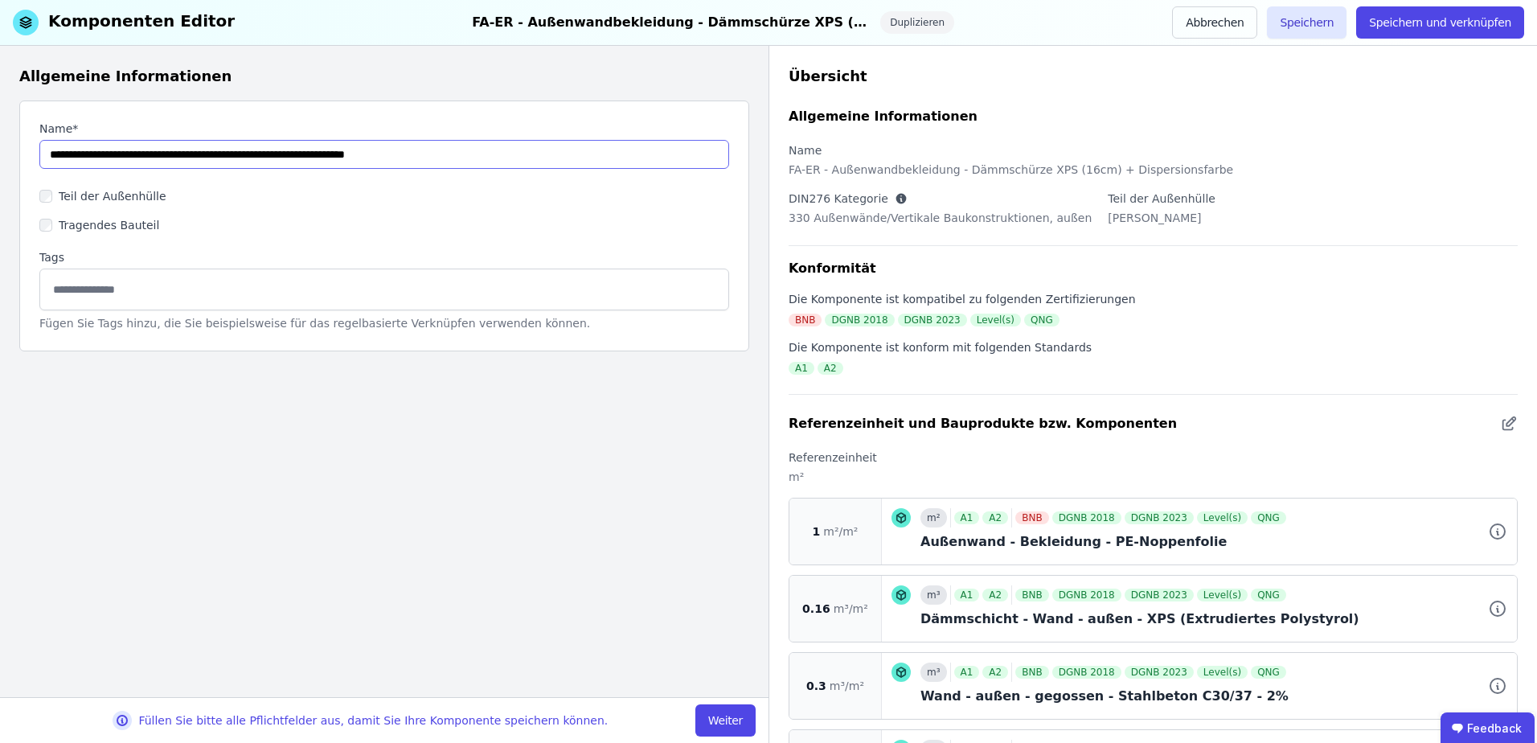
click at [288, 154] on input "string" at bounding box center [384, 154] width 690 height 29
click at [292, 159] on input "string" at bounding box center [384, 154] width 690 height 29
click at [453, 154] on input "string" at bounding box center [384, 154] width 690 height 29
drag, startPoint x: 441, startPoint y: 157, endPoint x: 340, endPoint y: 124, distance: 105.7
click at [340, 124] on div "Name*" at bounding box center [384, 145] width 690 height 48
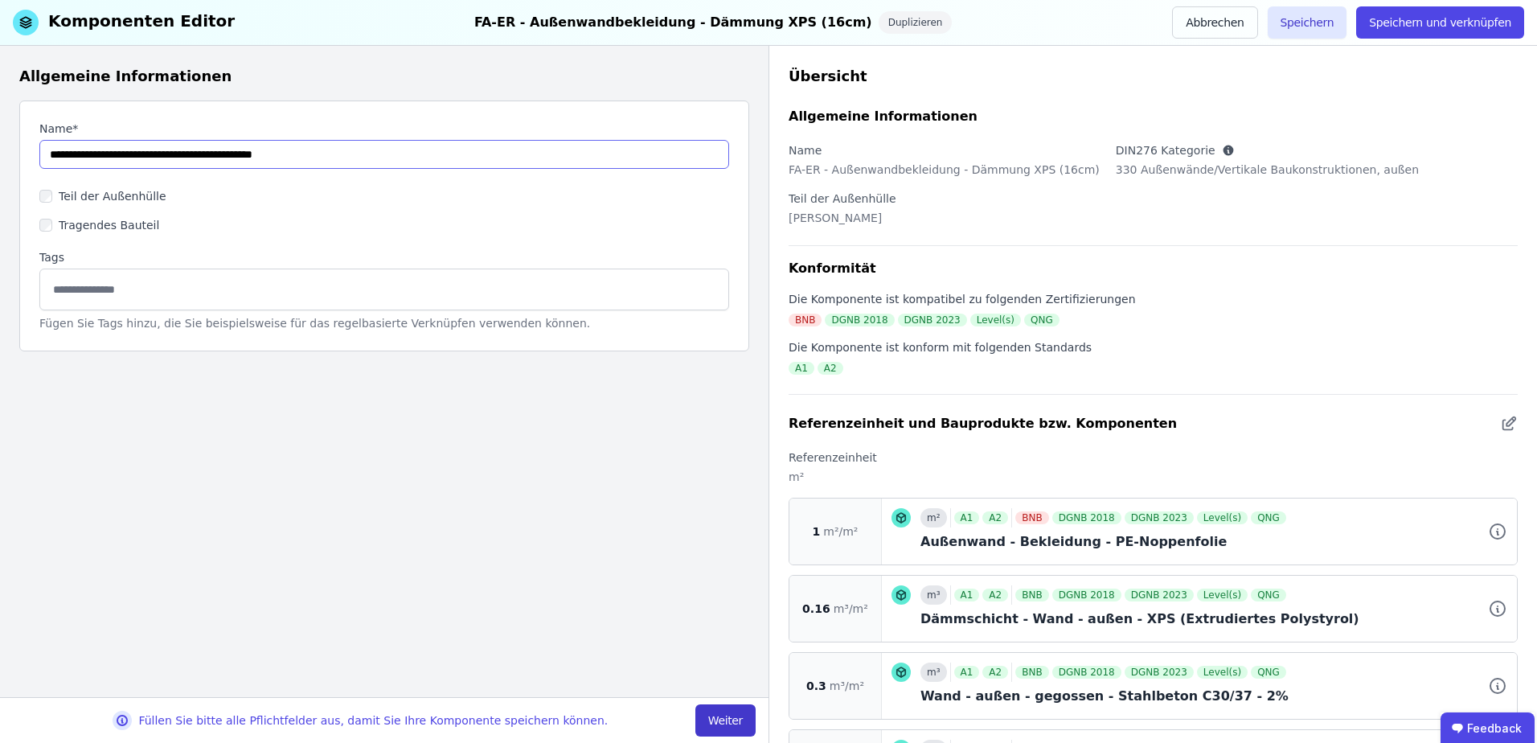
type input "**********"
click at [720, 719] on button "Weiter" at bounding box center [725, 720] width 60 height 32
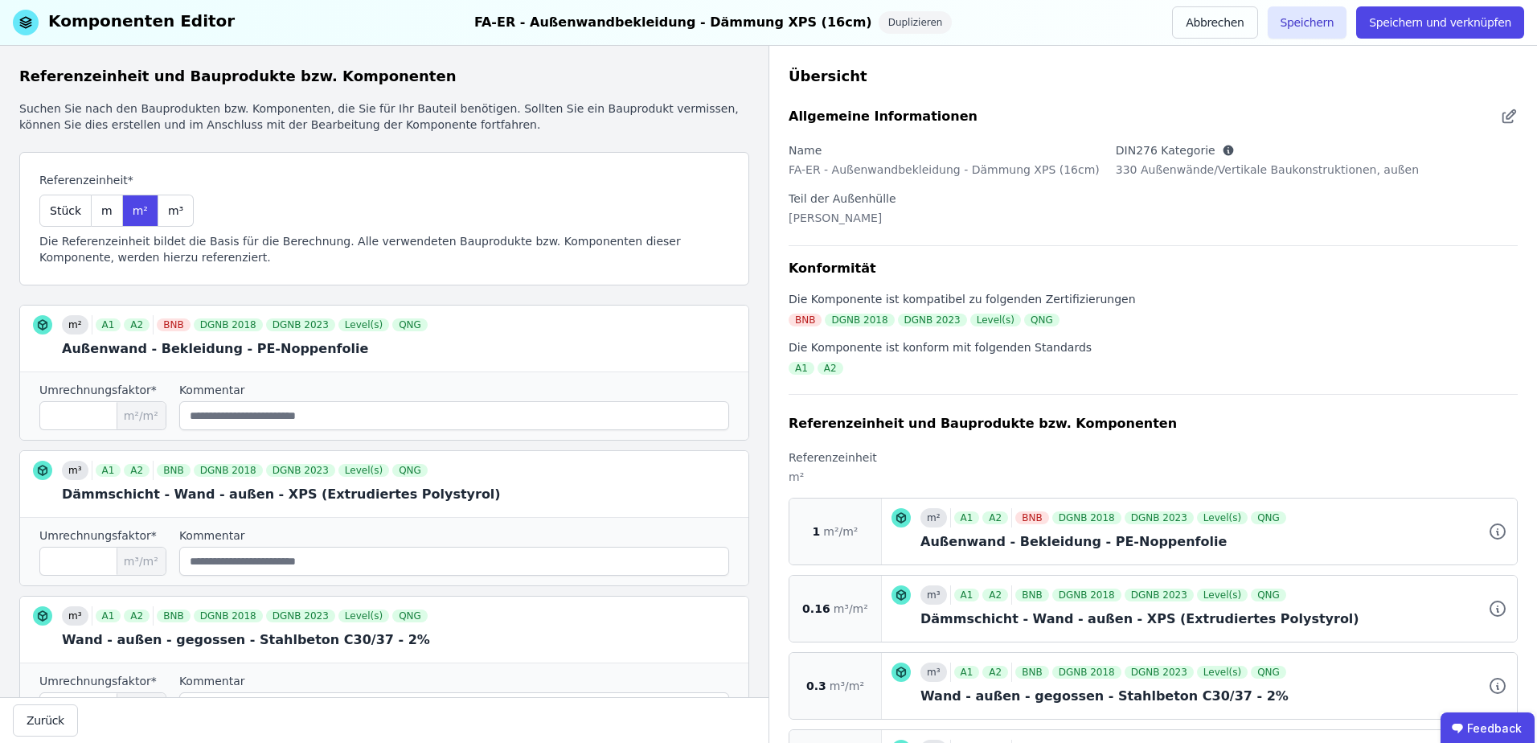
scroll to position [80, 0]
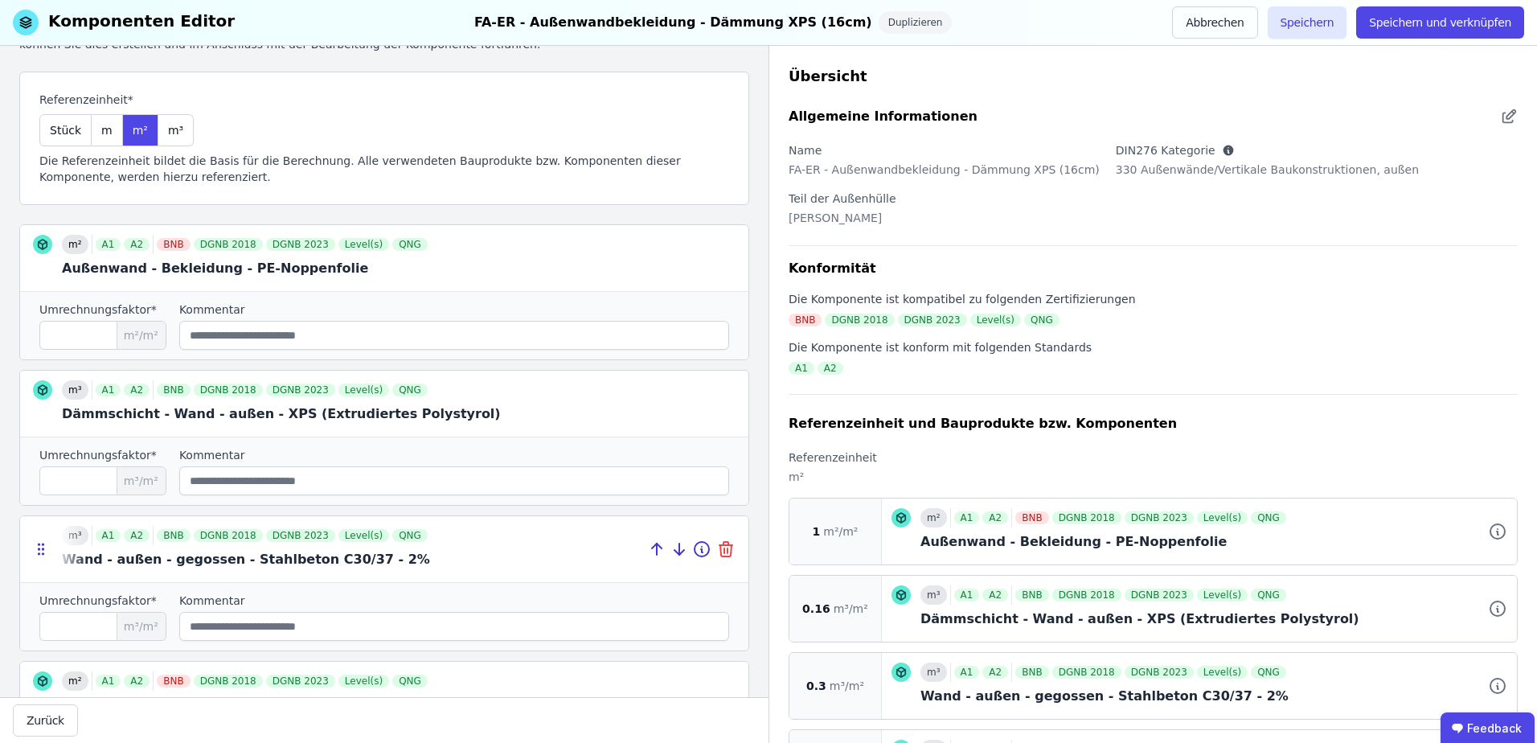
click at [716, 547] on icon at bounding box center [725, 548] width 19 height 19
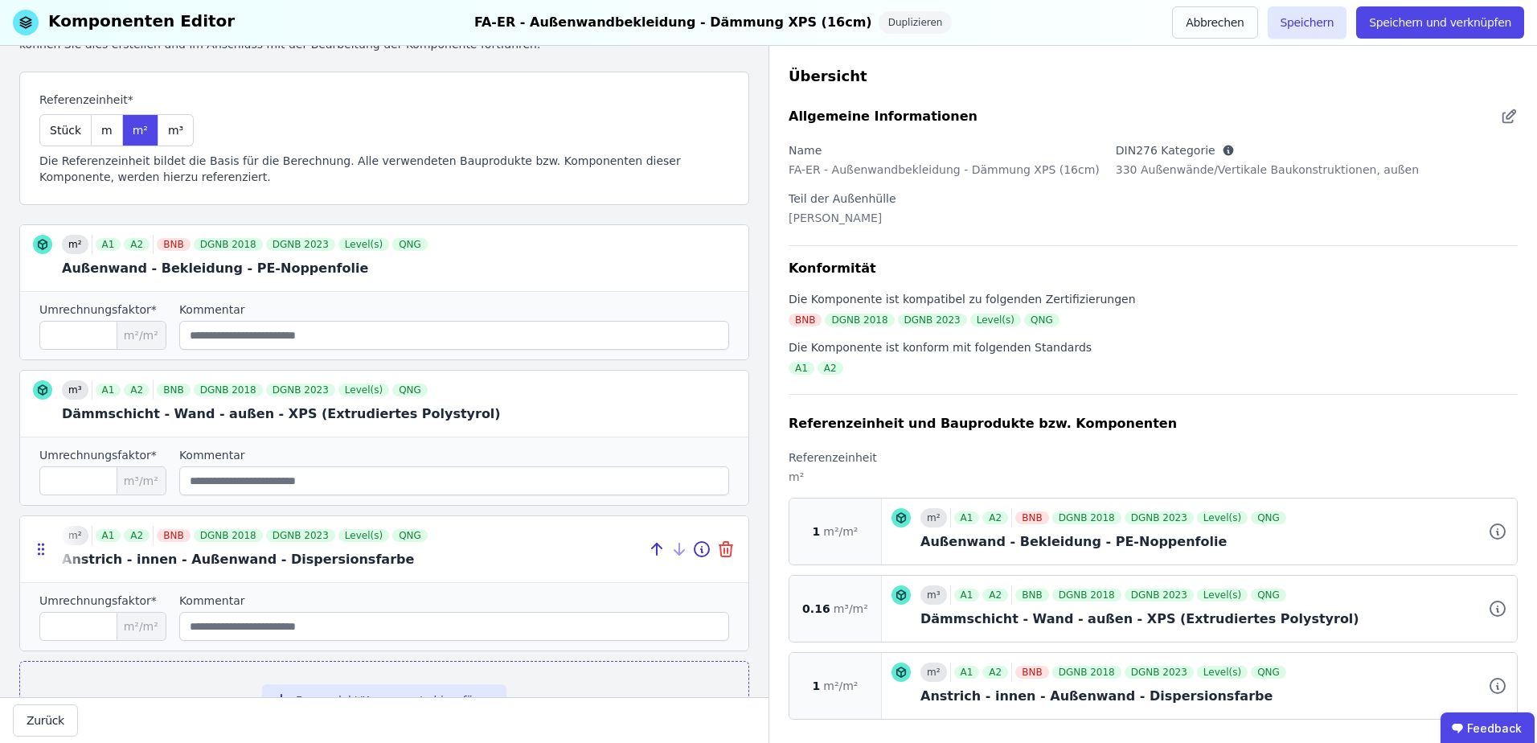
type input "*"
click at [724, 552] on icon at bounding box center [724, 550] width 0 height 5
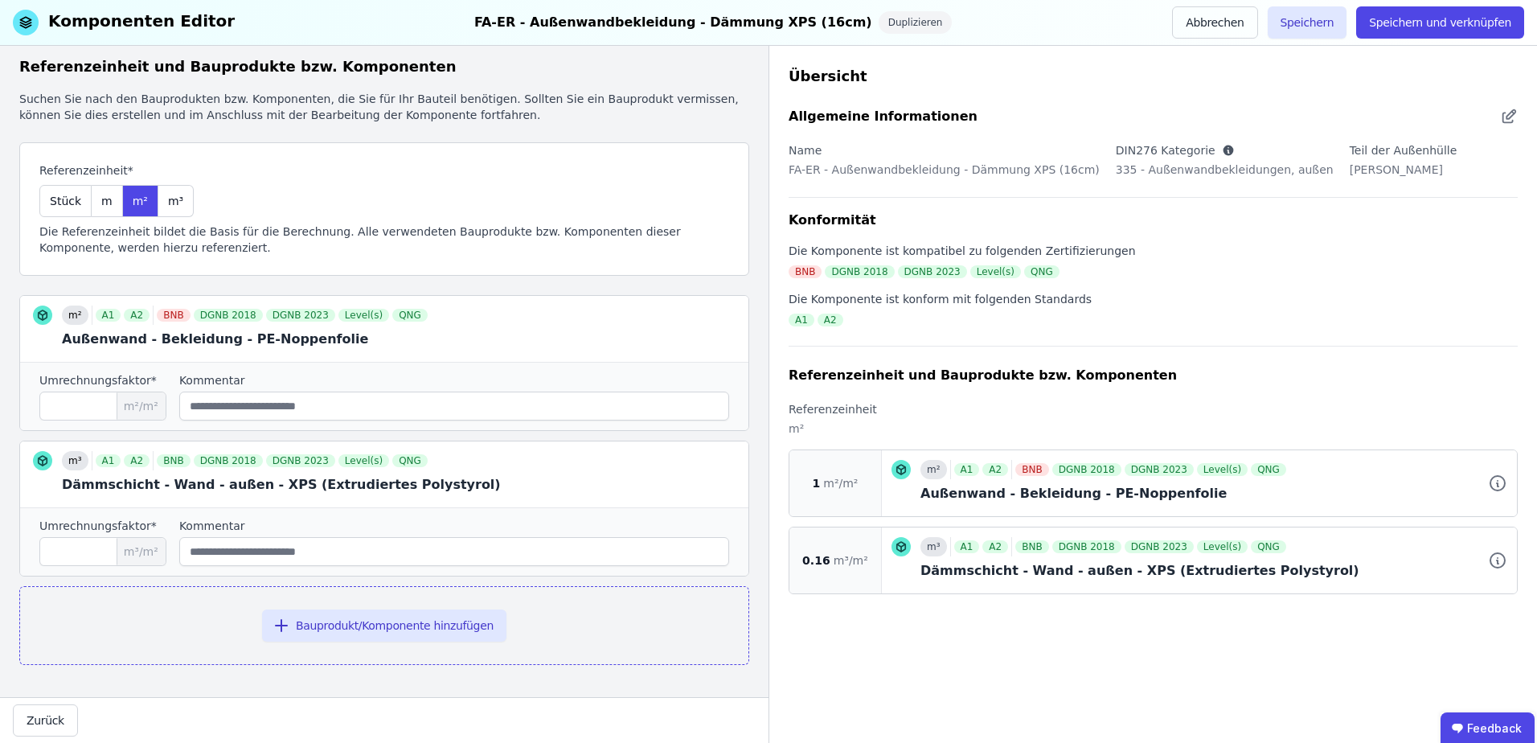
scroll to position [0, 0]
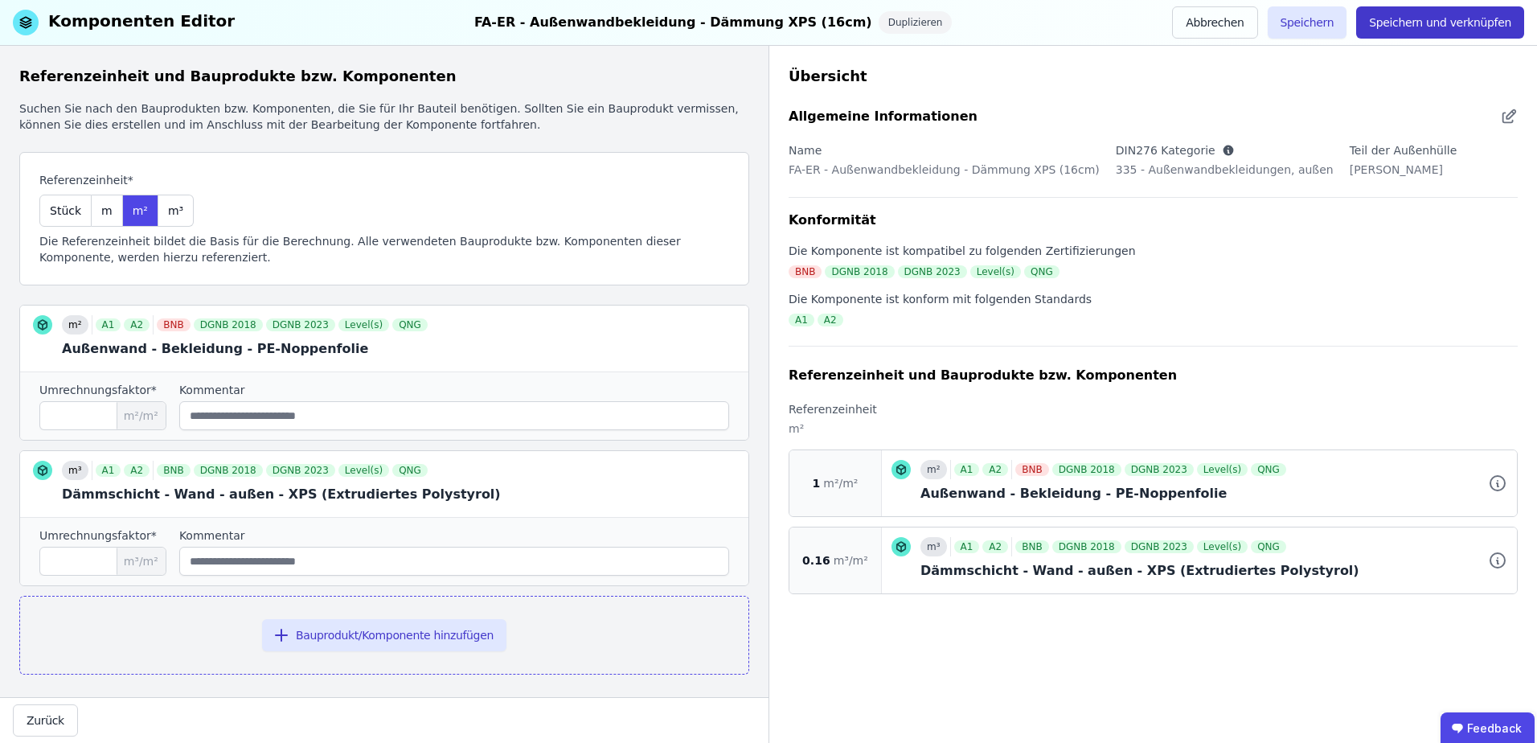
click at [1412, 27] on button "Speichern und verknüpfen" at bounding box center [1440, 22] width 168 height 32
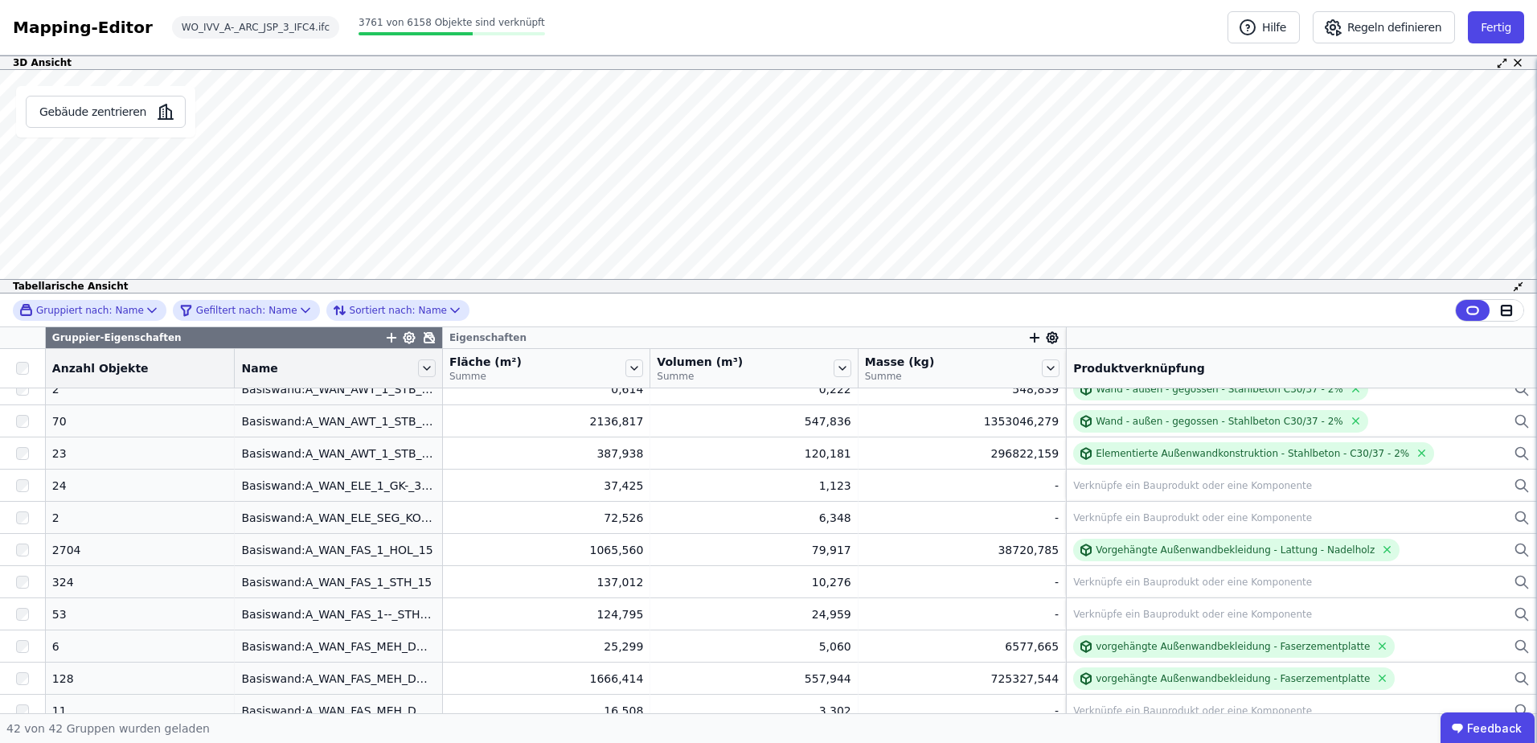
scroll to position [322, 0]
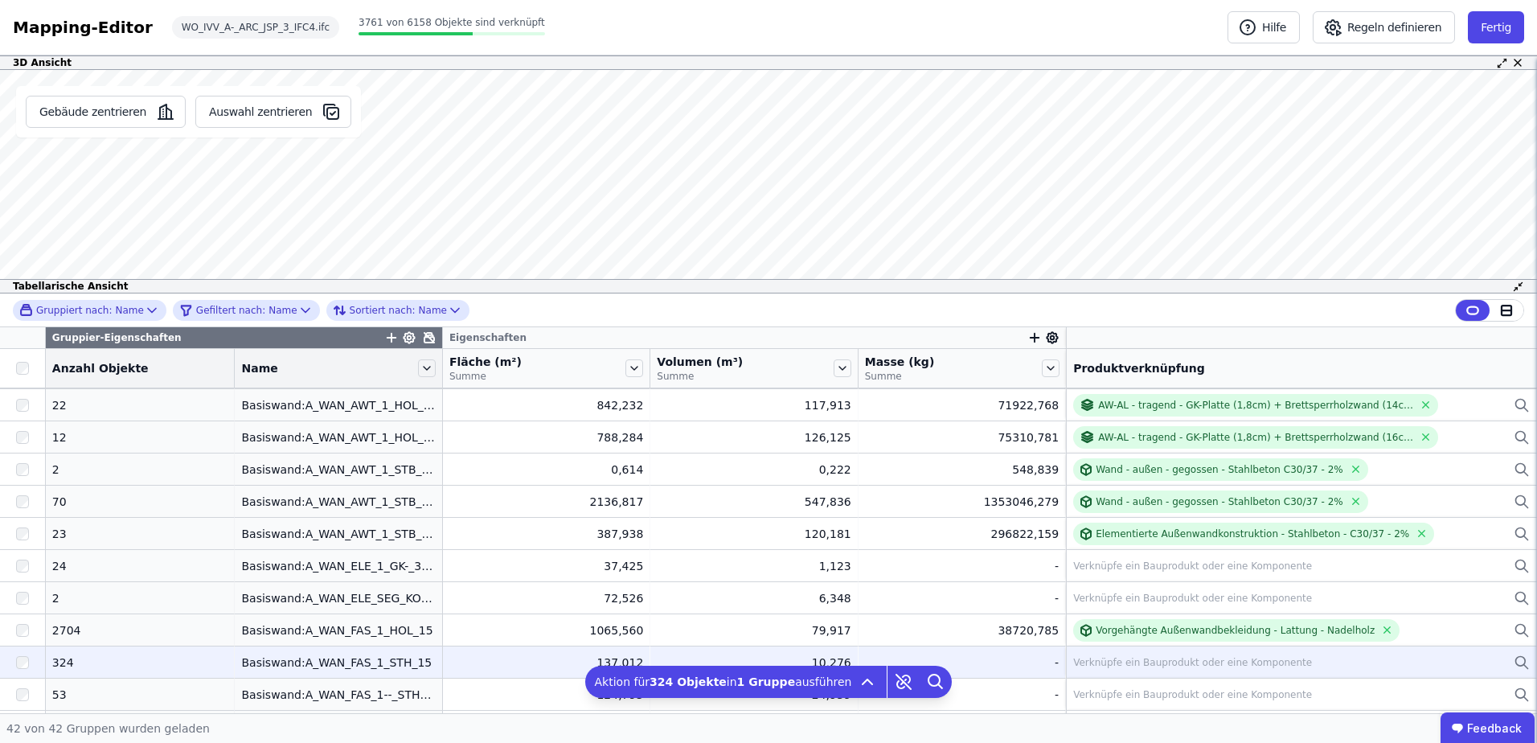
click at [1079, 660] on div "Verknüpfe ein Bauprodukt oder eine Komponente" at bounding box center [1192, 662] width 239 height 13
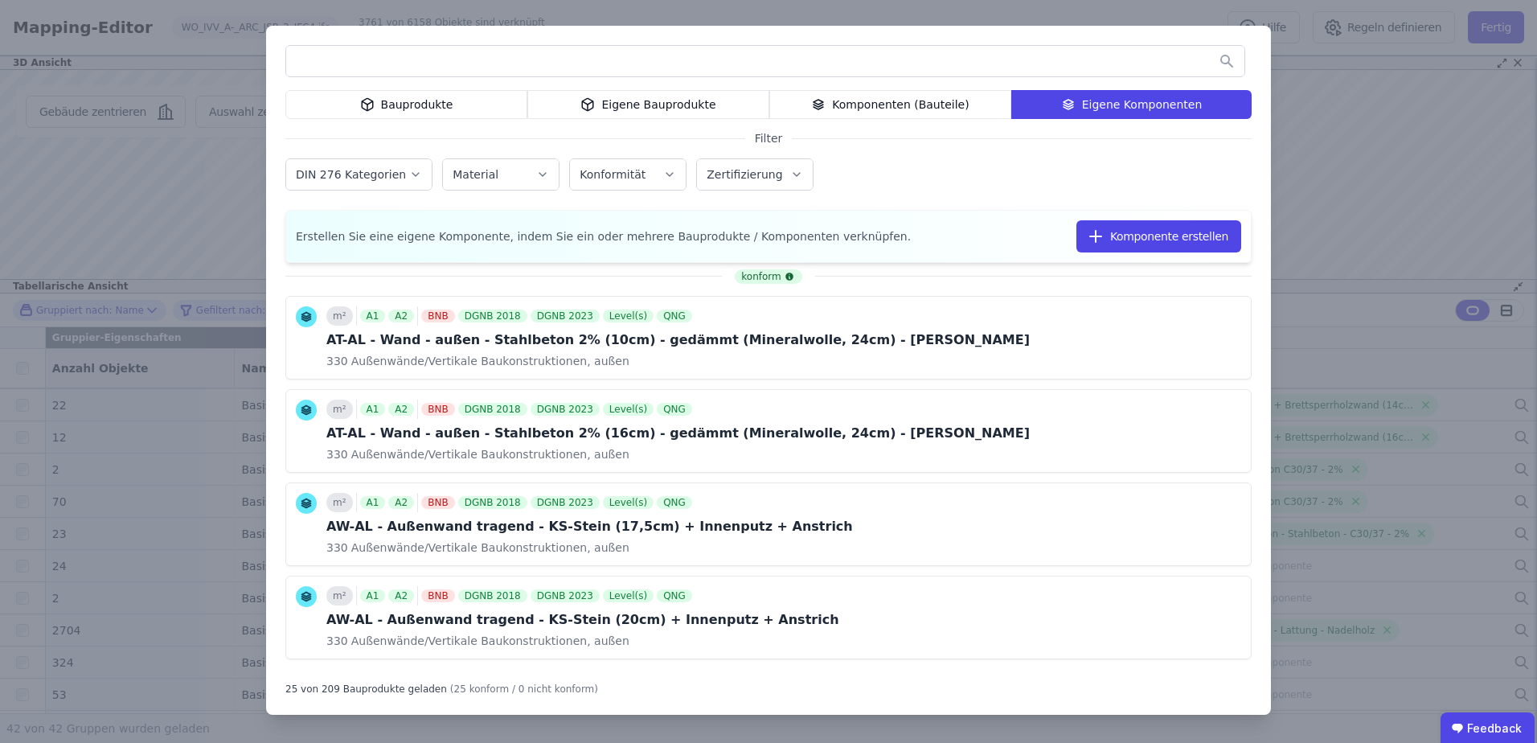
click at [1323, 134] on div "Bauprodukte Eigene Bauprodukte Komponenten (Bauteile) Eigene Komponenten Filter…" at bounding box center [768, 371] width 1537 height 743
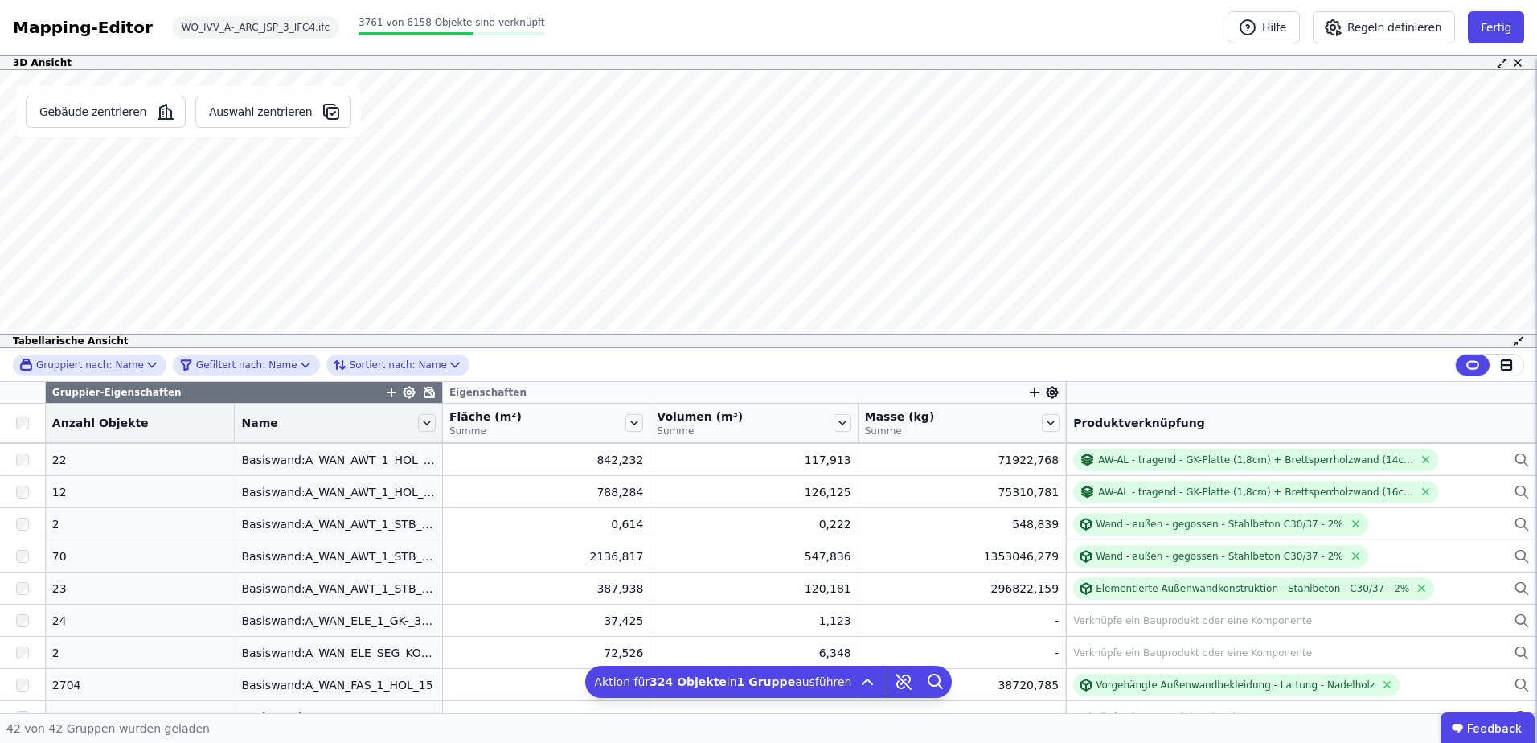
click at [714, 225] on div "3D Ansicht Gebäude zentrieren Auswahl zentrieren Es sind keine Objektdaten verf…" at bounding box center [768, 384] width 1537 height 658
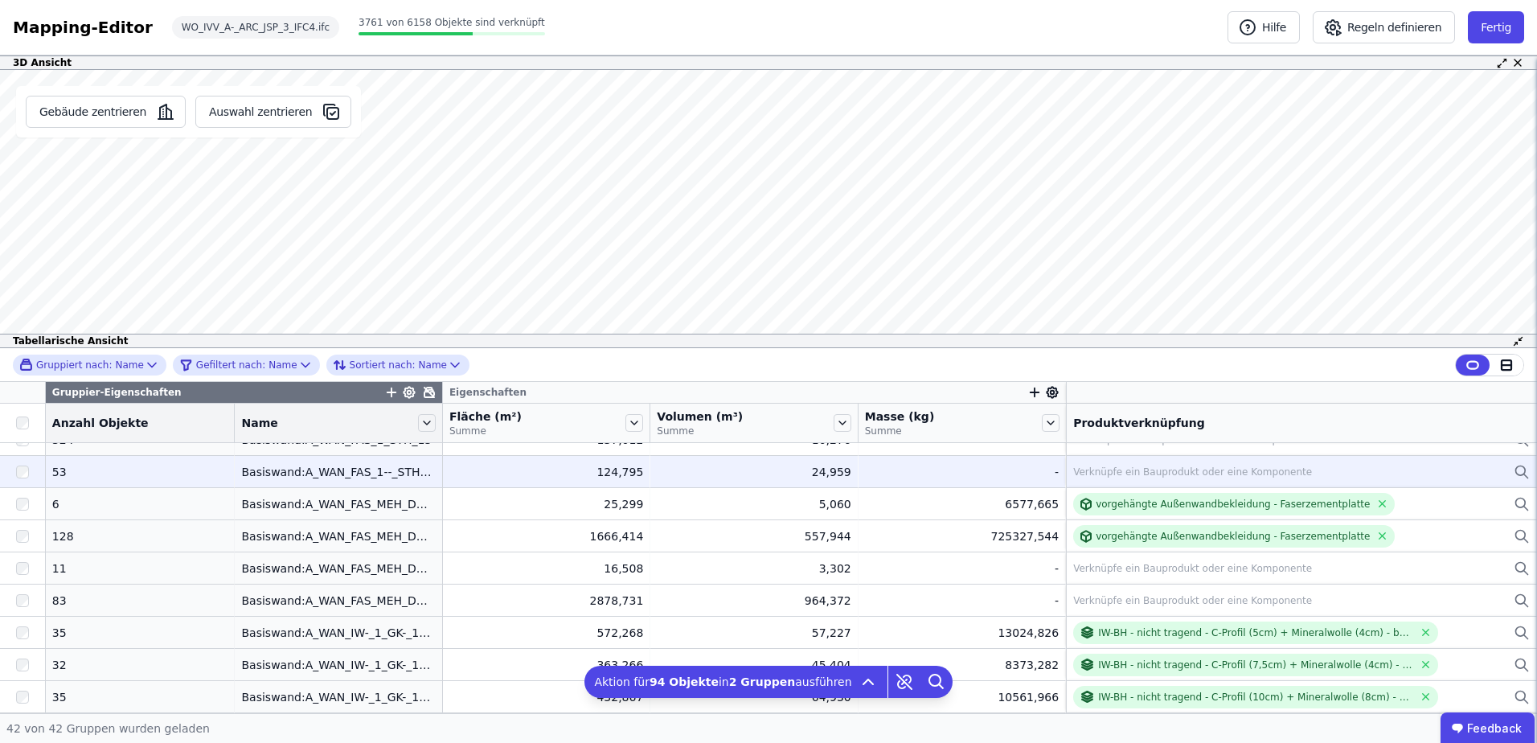
scroll to position [518, 0]
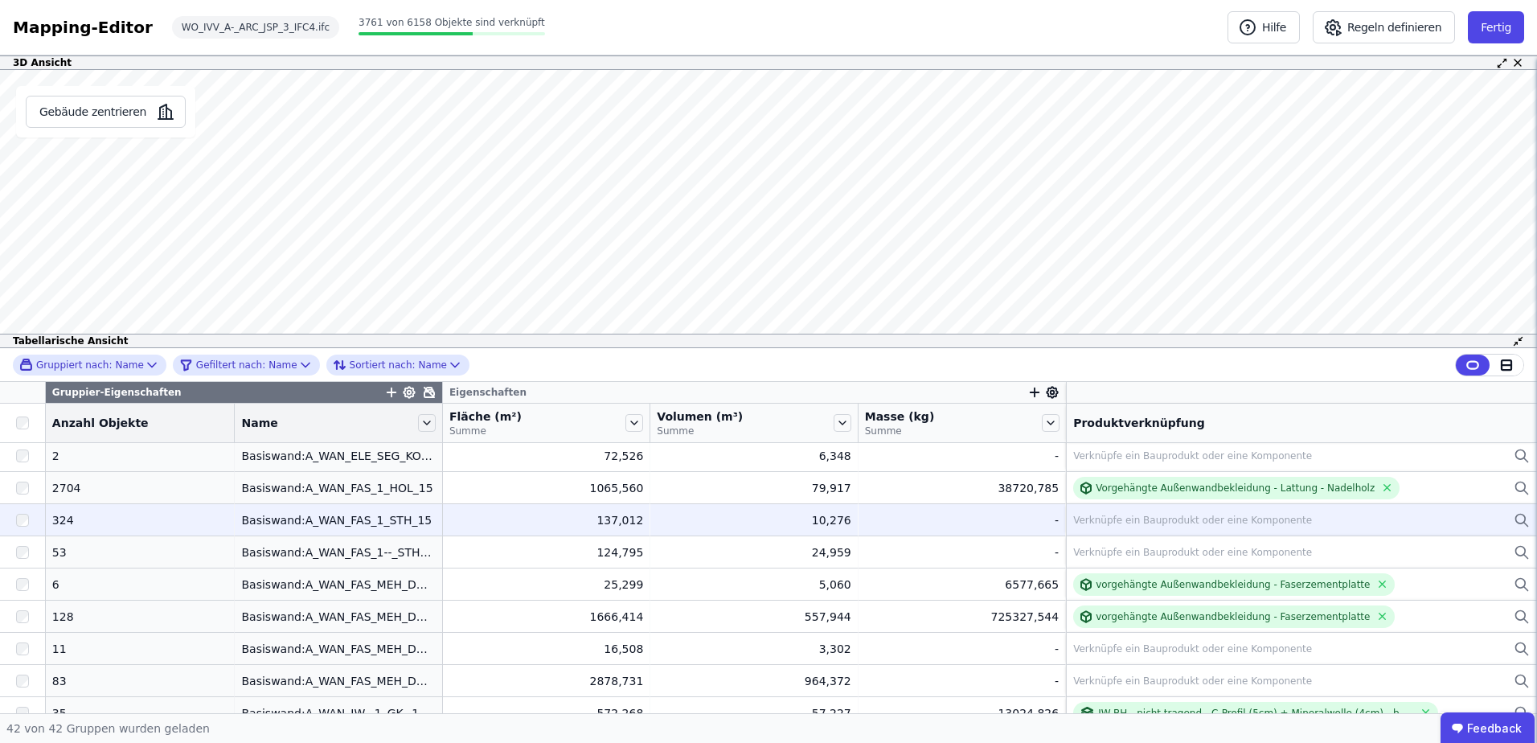
click at [1076, 518] on div "Verknüpfe ein Bauprodukt oder eine Komponente" at bounding box center [1192, 520] width 239 height 13
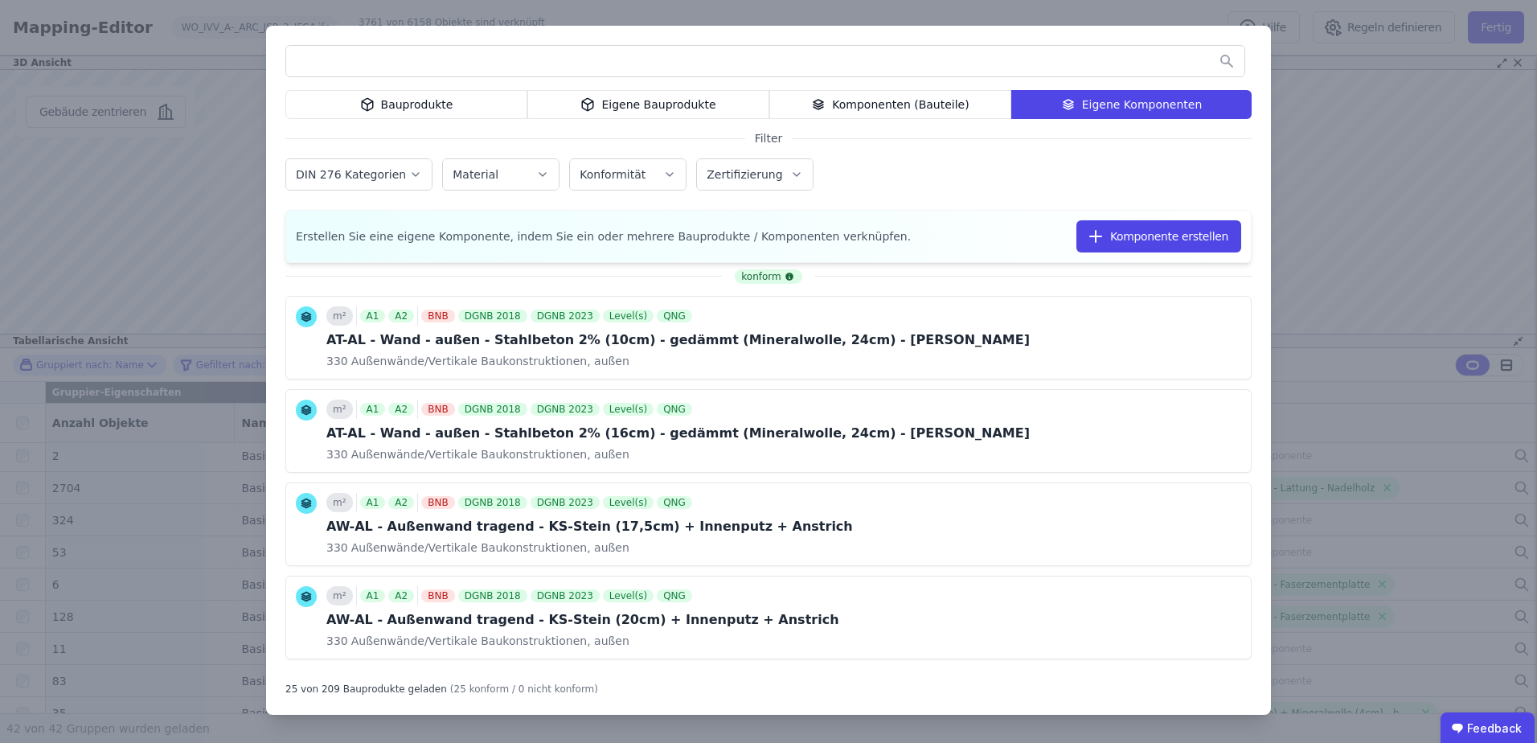
click at [365, 106] on icon at bounding box center [367, 104] width 14 height 19
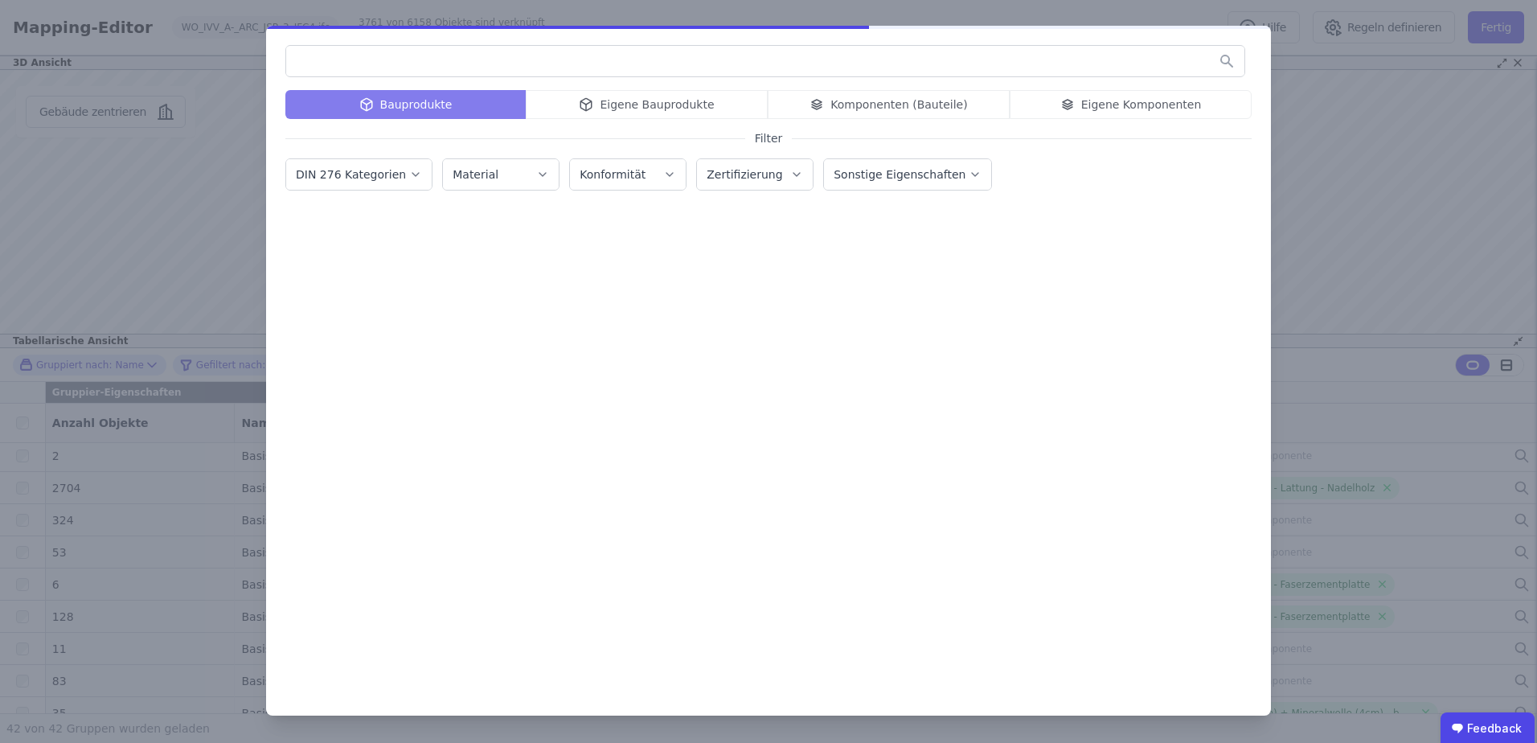
click at [370, 68] on input "text" at bounding box center [765, 61] width 958 height 29
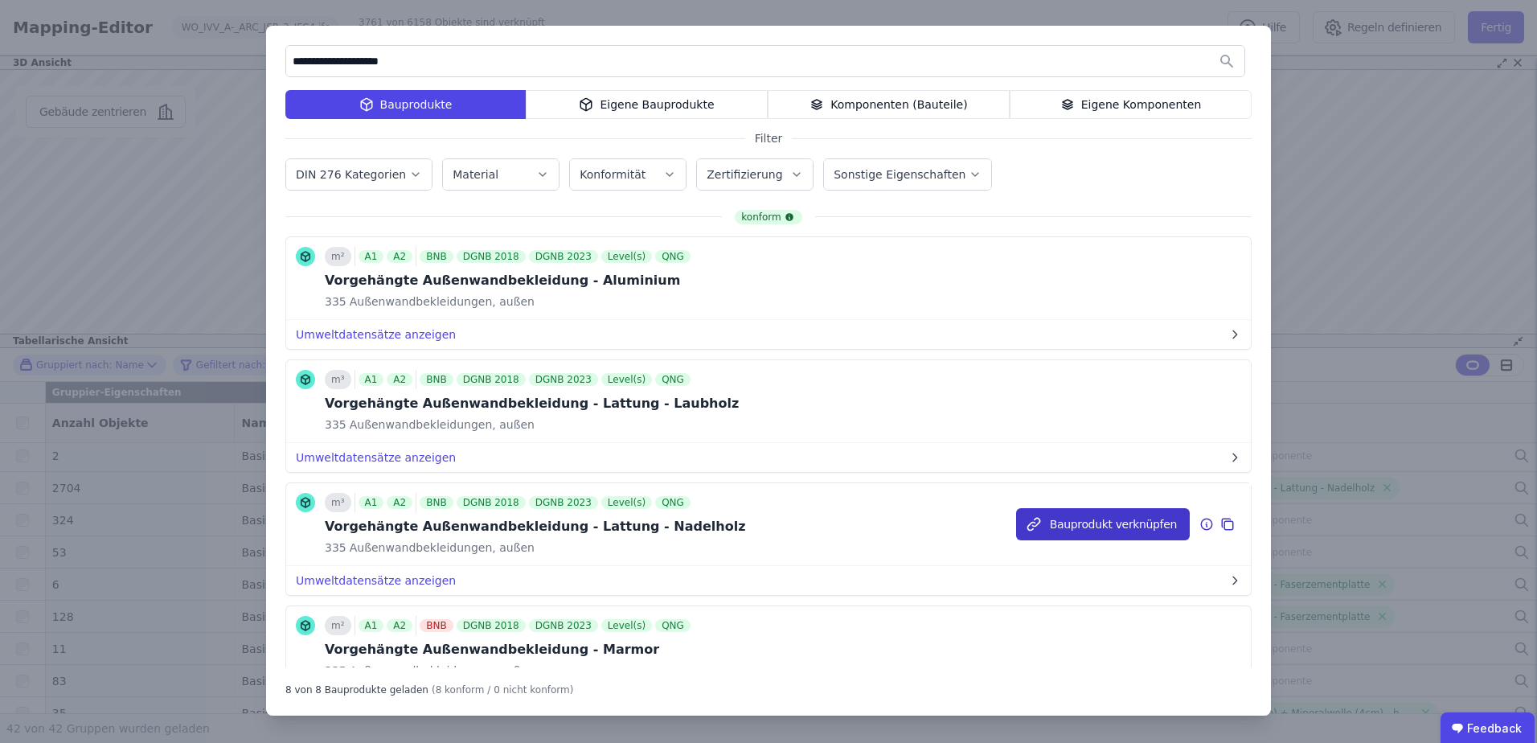
type input "**********"
click at [1051, 532] on button "Bauprodukt verknüpfen" at bounding box center [1103, 524] width 174 height 32
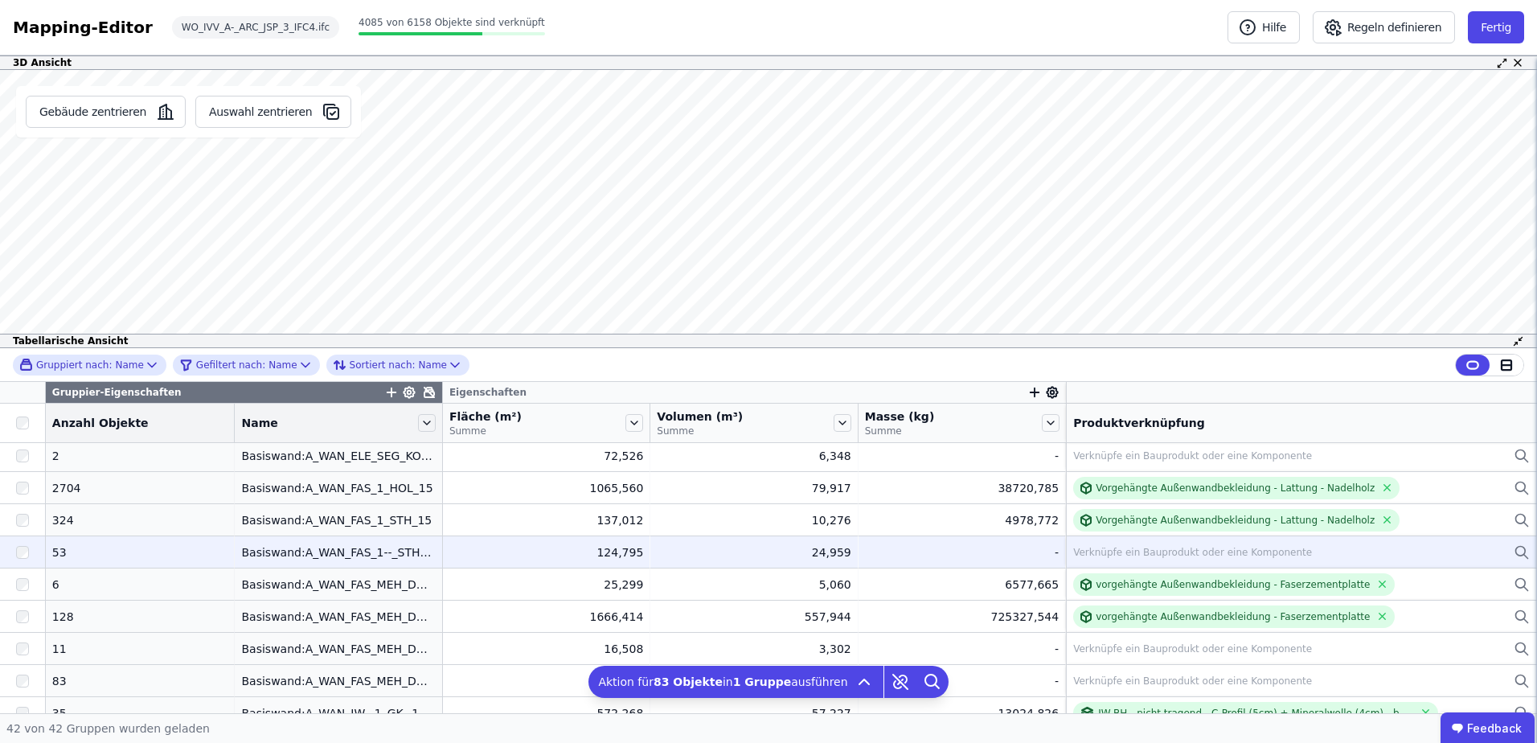
click at [1088, 548] on div "Verknüpfe ein Bauprodukt oder eine Komponente" at bounding box center [1192, 552] width 239 height 13
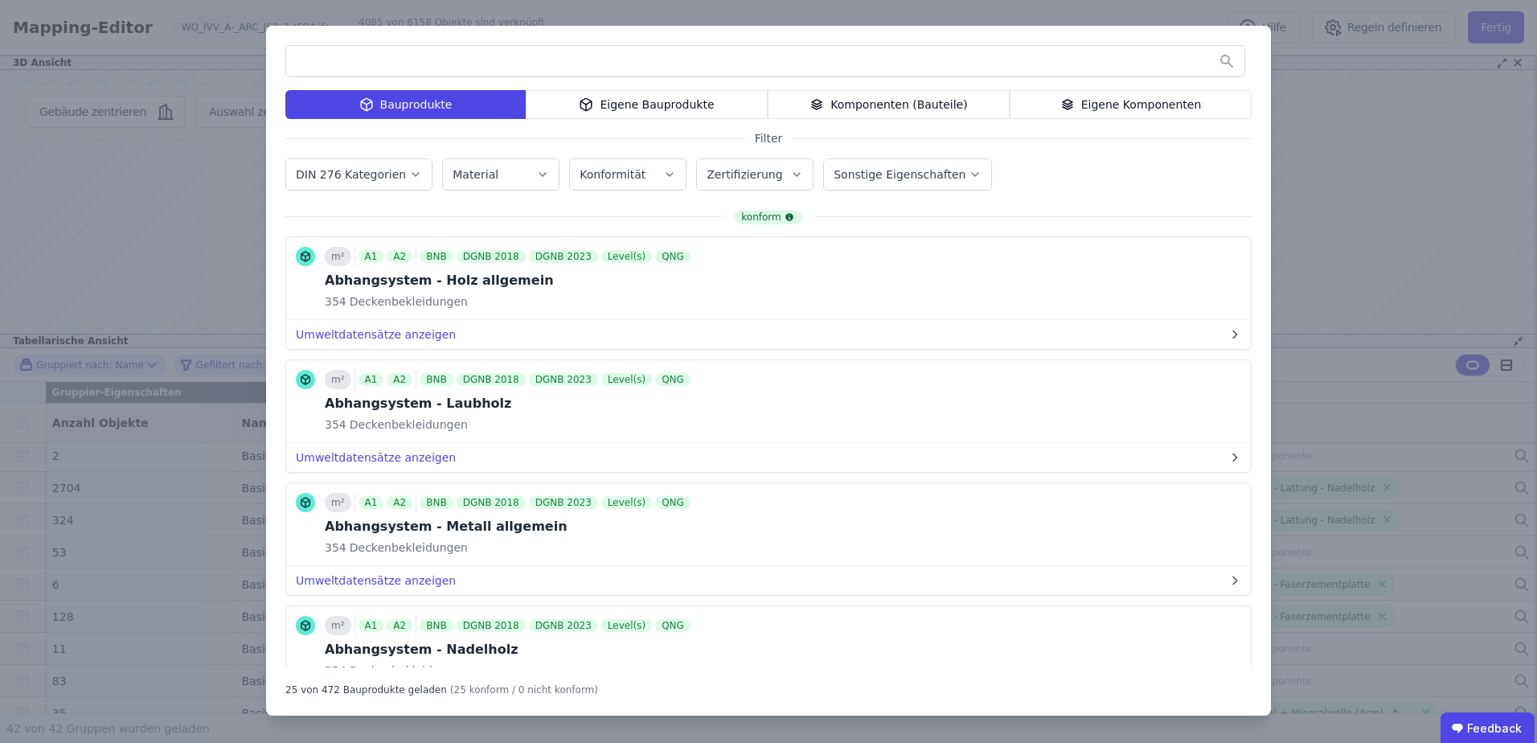
click at [606, 98] on div "Eigene Bauprodukte" at bounding box center [647, 104] width 242 height 29
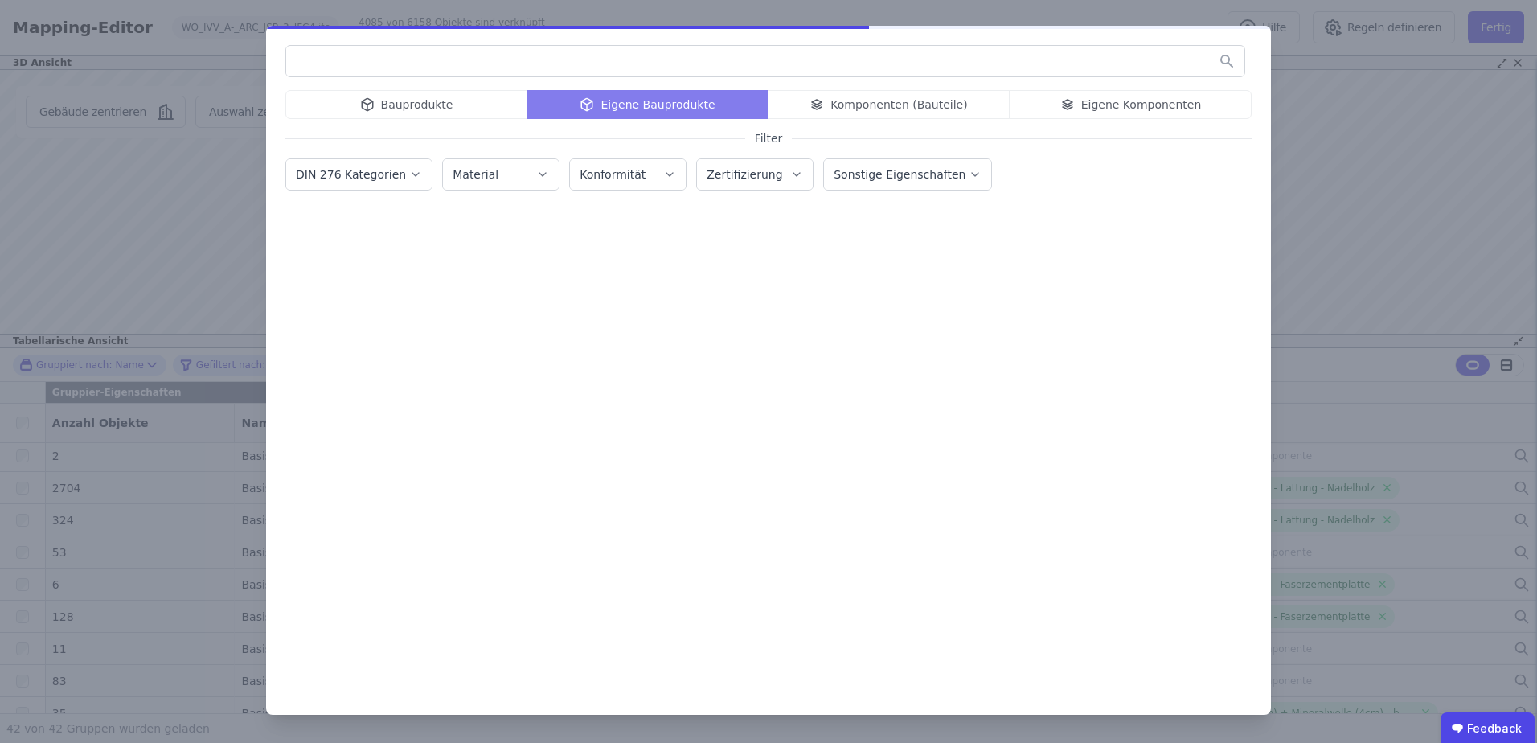
click at [547, 55] on input "text" at bounding box center [765, 61] width 958 height 29
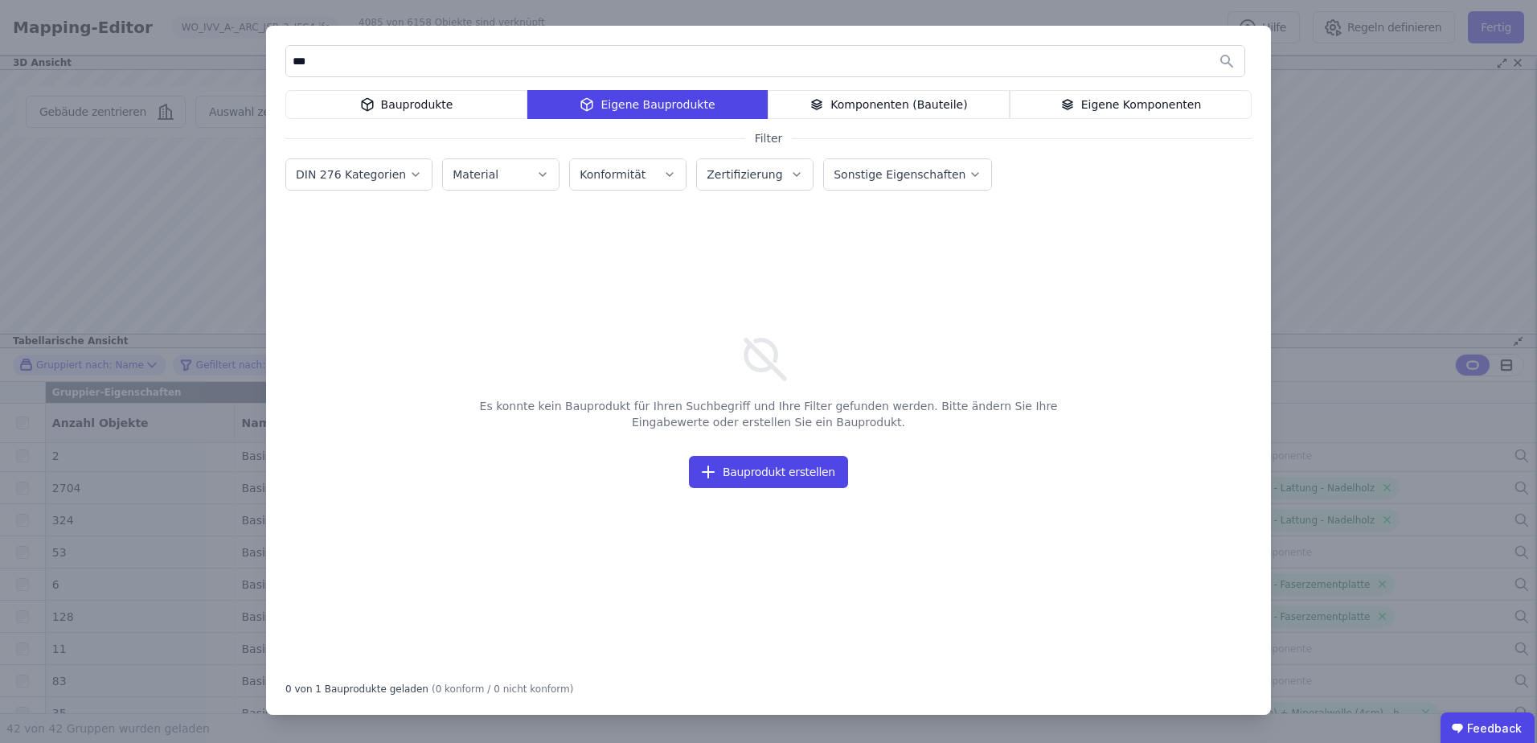
type input "***"
click at [613, 98] on div "Eigene Bauprodukte" at bounding box center [647, 104] width 240 height 29
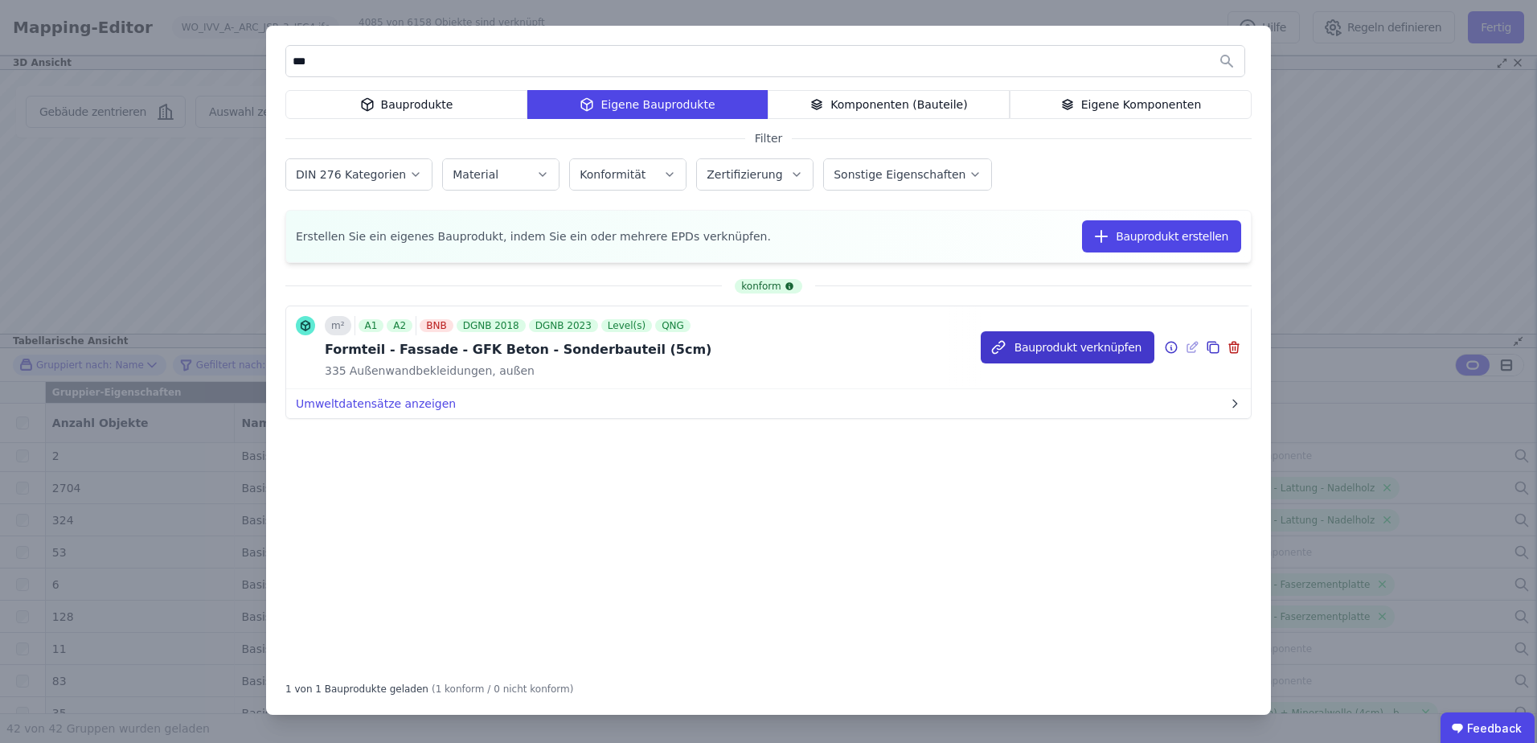
click at [1026, 347] on button "Bauprodukt verknüpfen" at bounding box center [1068, 347] width 174 height 32
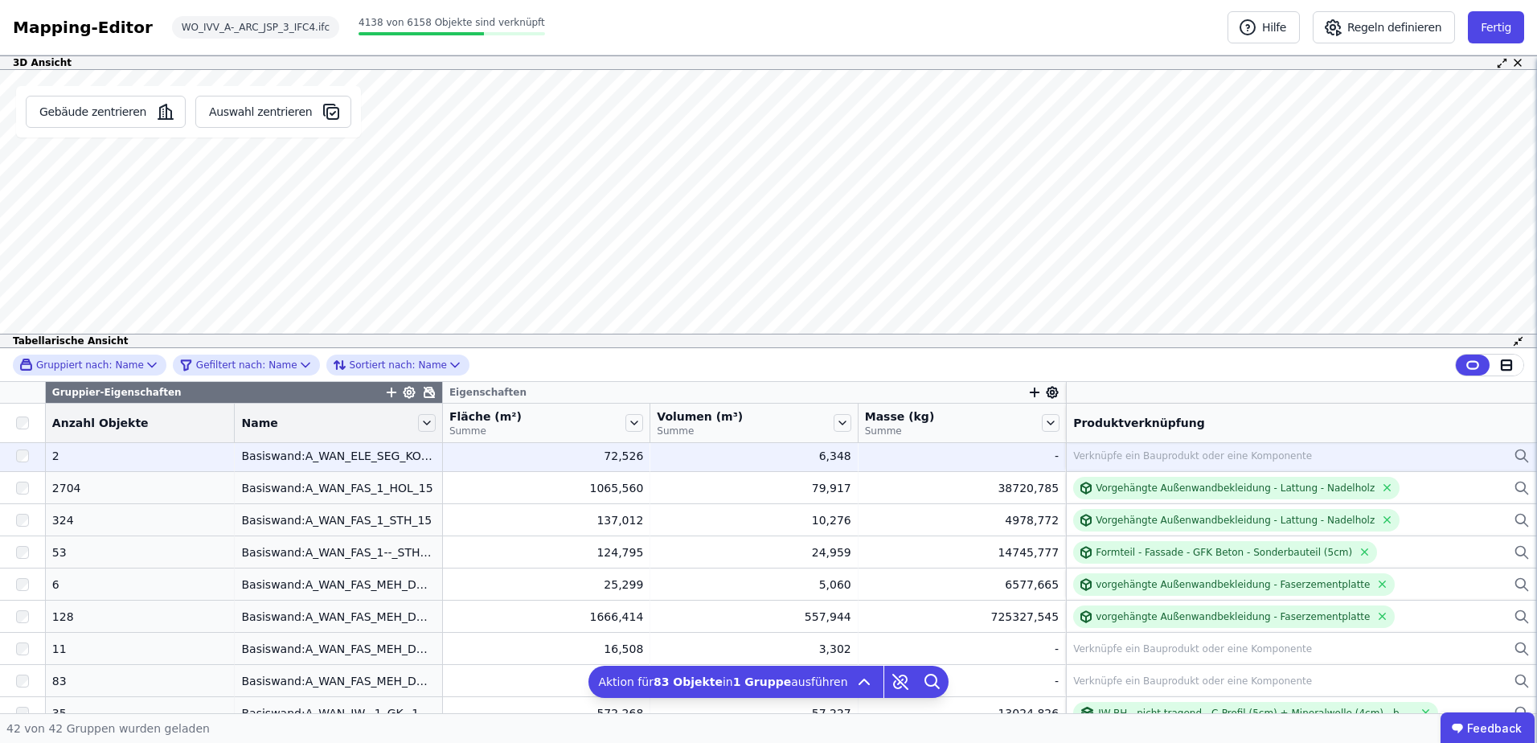
scroll to position [599, 0]
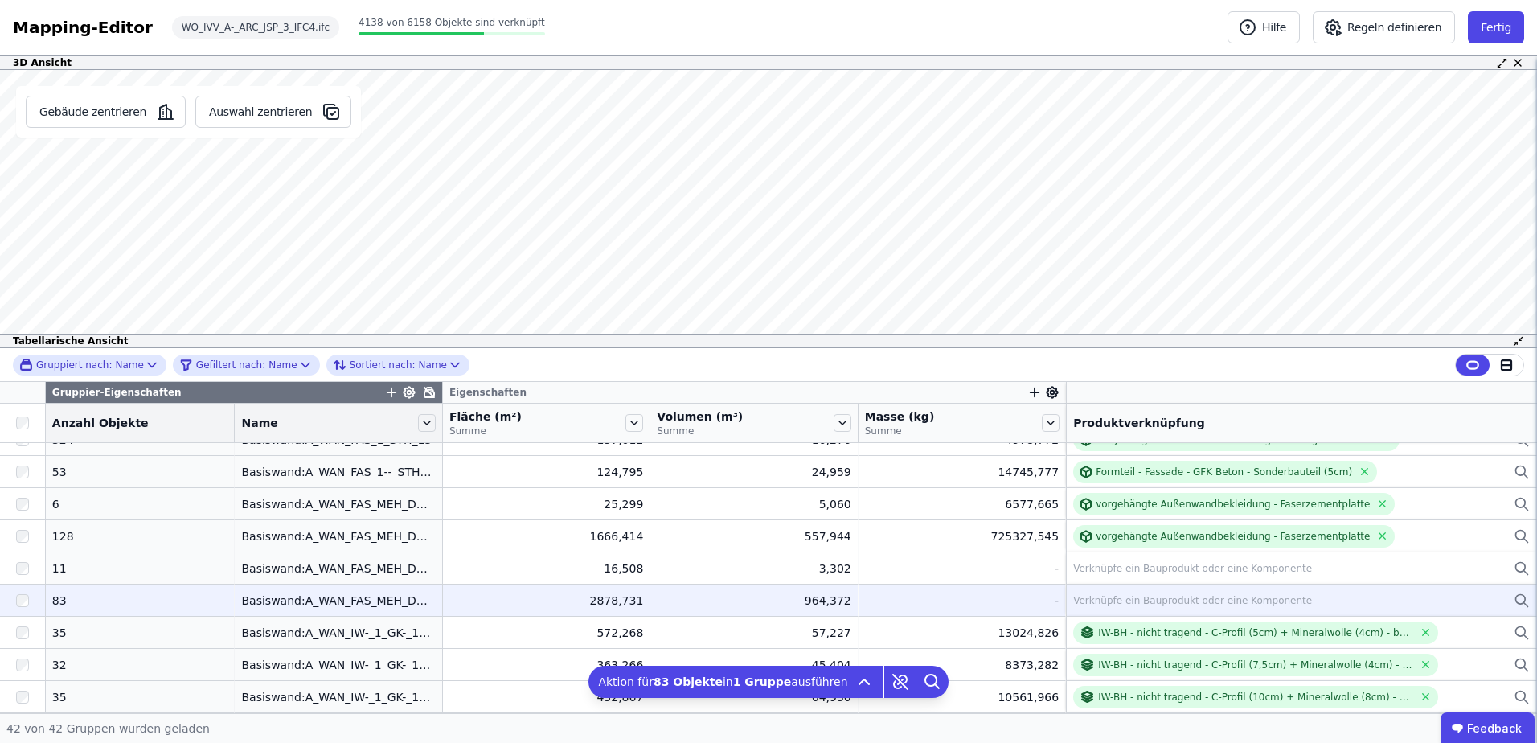
click at [1095, 595] on div "Verknüpfe ein Bauprodukt oder eine Komponente" at bounding box center [1192, 600] width 239 height 13
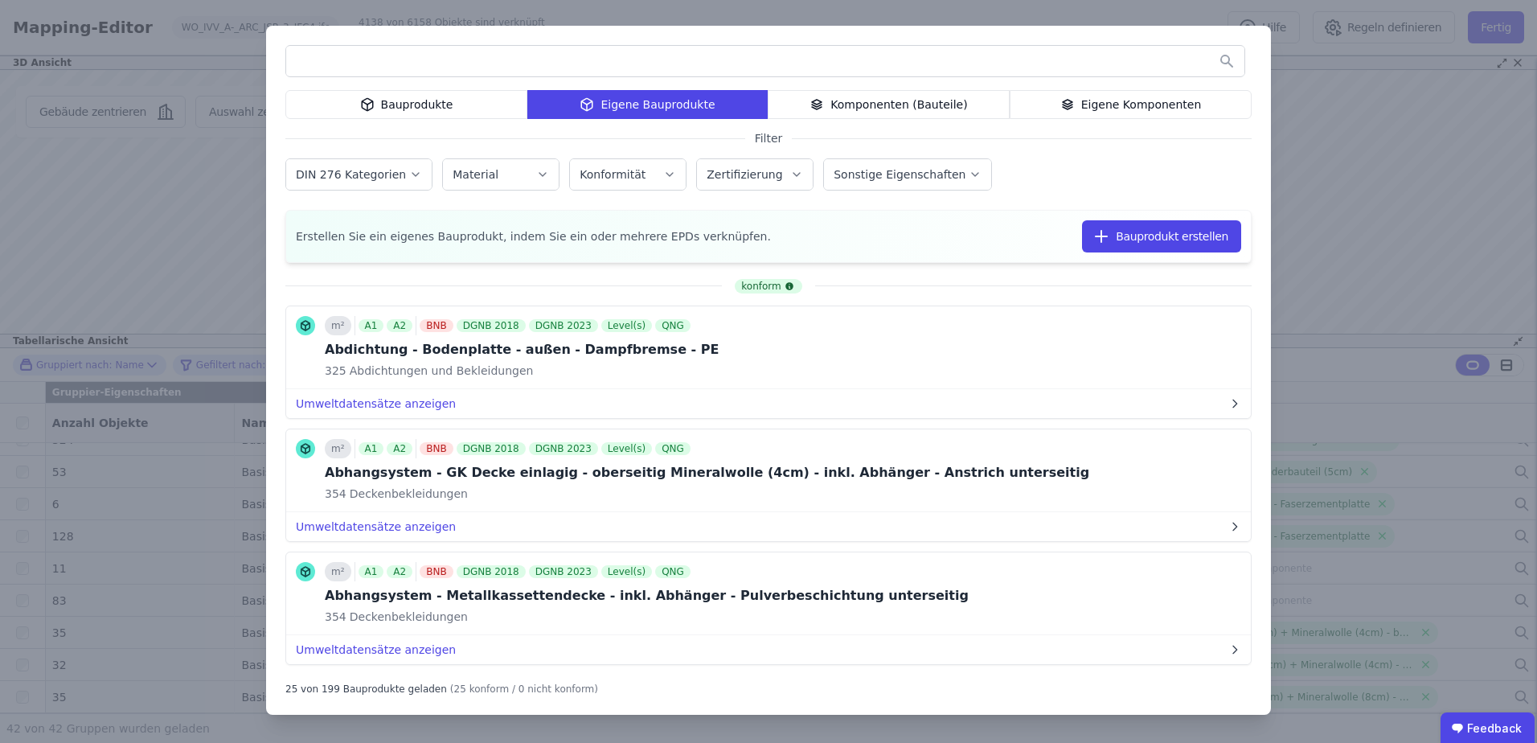
click at [1071, 97] on icon at bounding box center [1067, 104] width 14 height 19
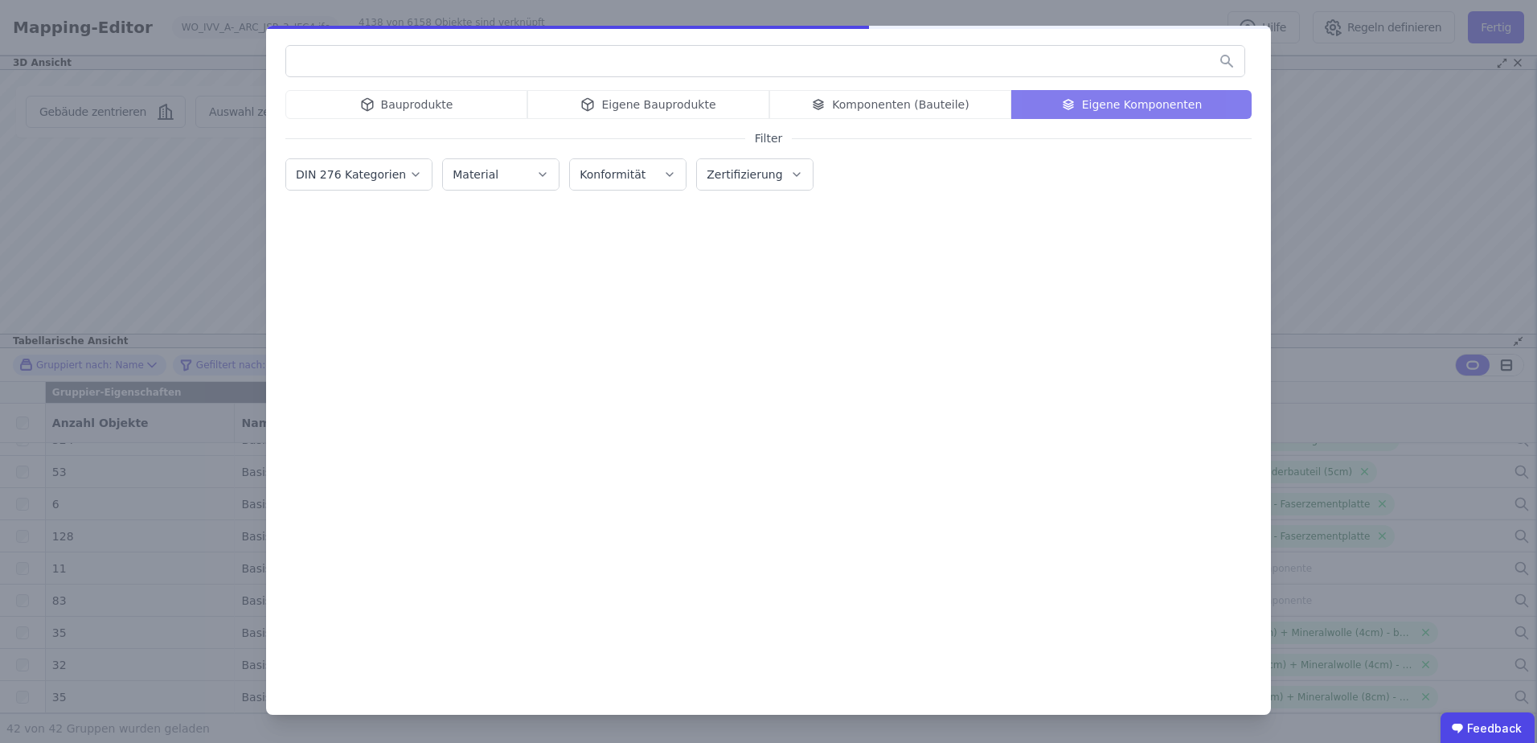
click at [907, 68] on input "text" at bounding box center [765, 61] width 958 height 29
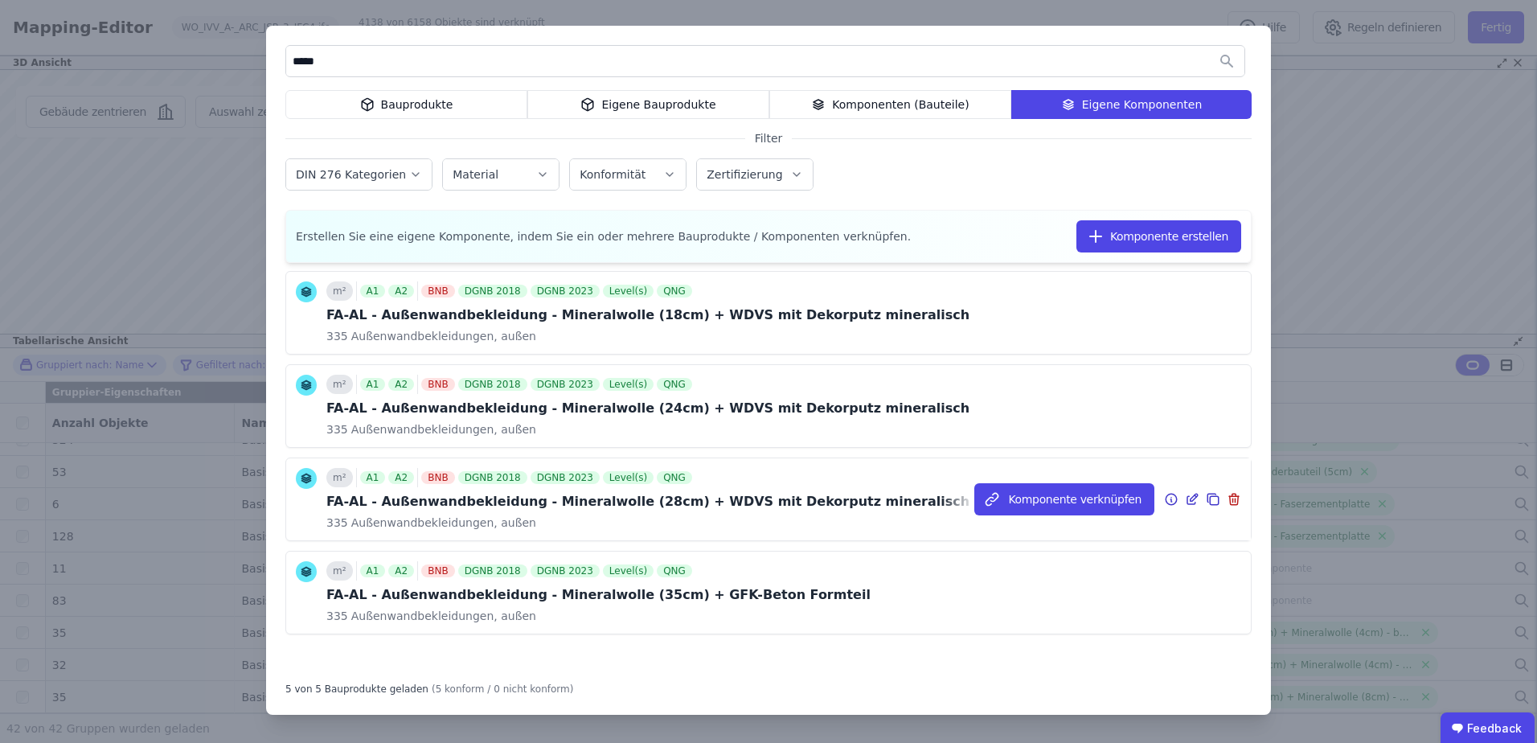
scroll to position [38, 0]
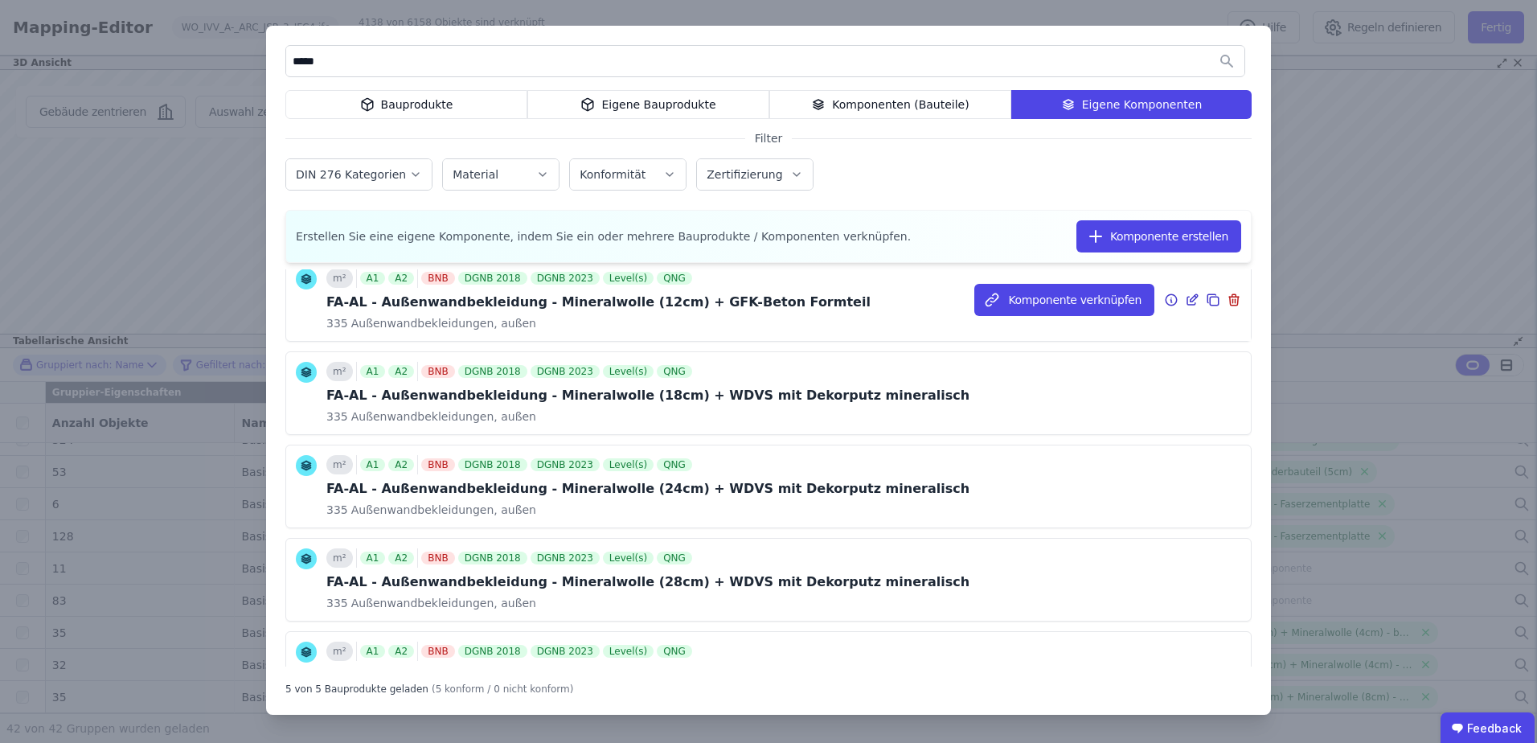
type input "*****"
click at [1206, 301] on icon at bounding box center [1213, 299] width 14 height 19
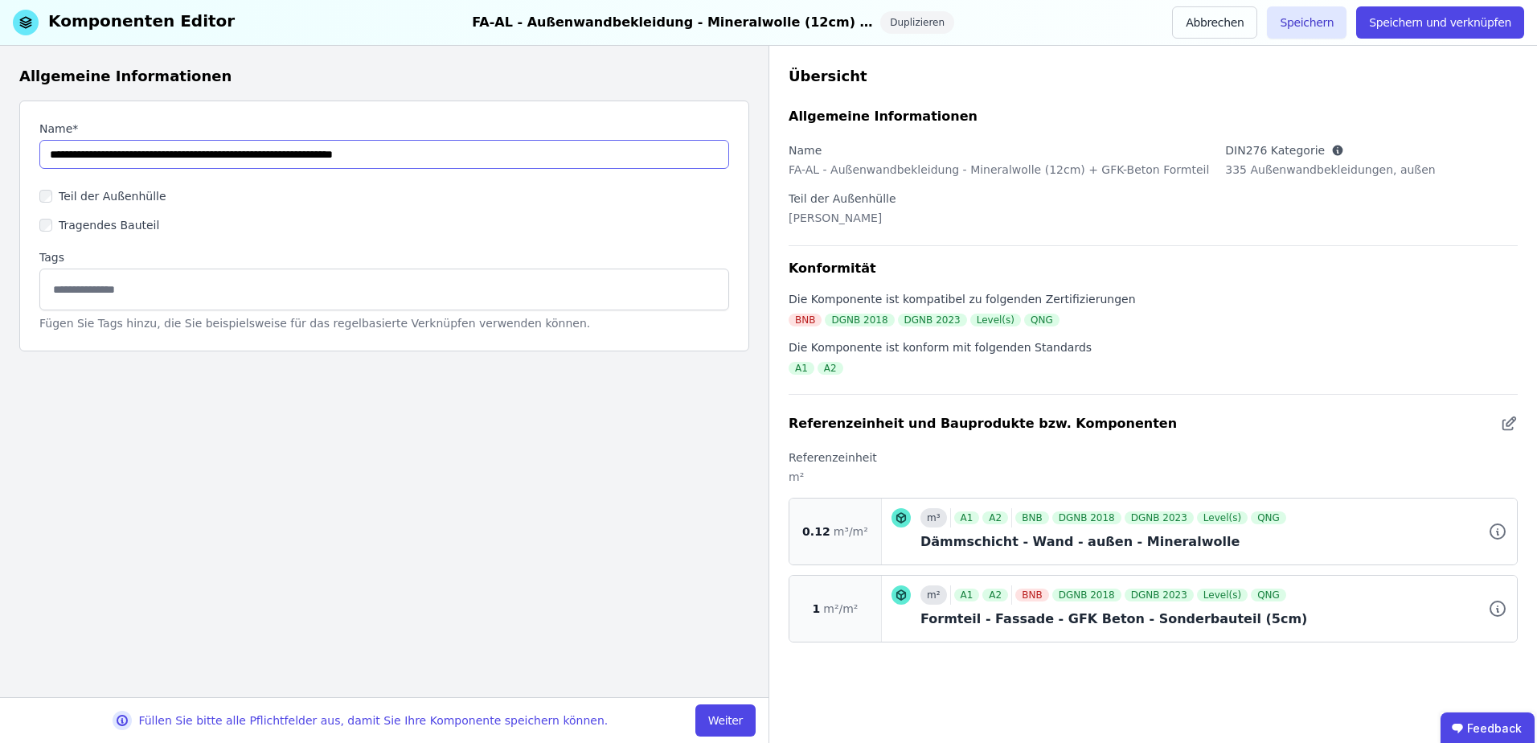
click at [298, 154] on input "string" at bounding box center [384, 154] width 690 height 29
drag, startPoint x: 437, startPoint y: 154, endPoint x: 331, endPoint y: 138, distance: 107.2
click at [331, 138] on div "Name*" at bounding box center [384, 145] width 690 height 48
type input "**********"
click at [715, 723] on button "Weiter" at bounding box center [725, 720] width 60 height 32
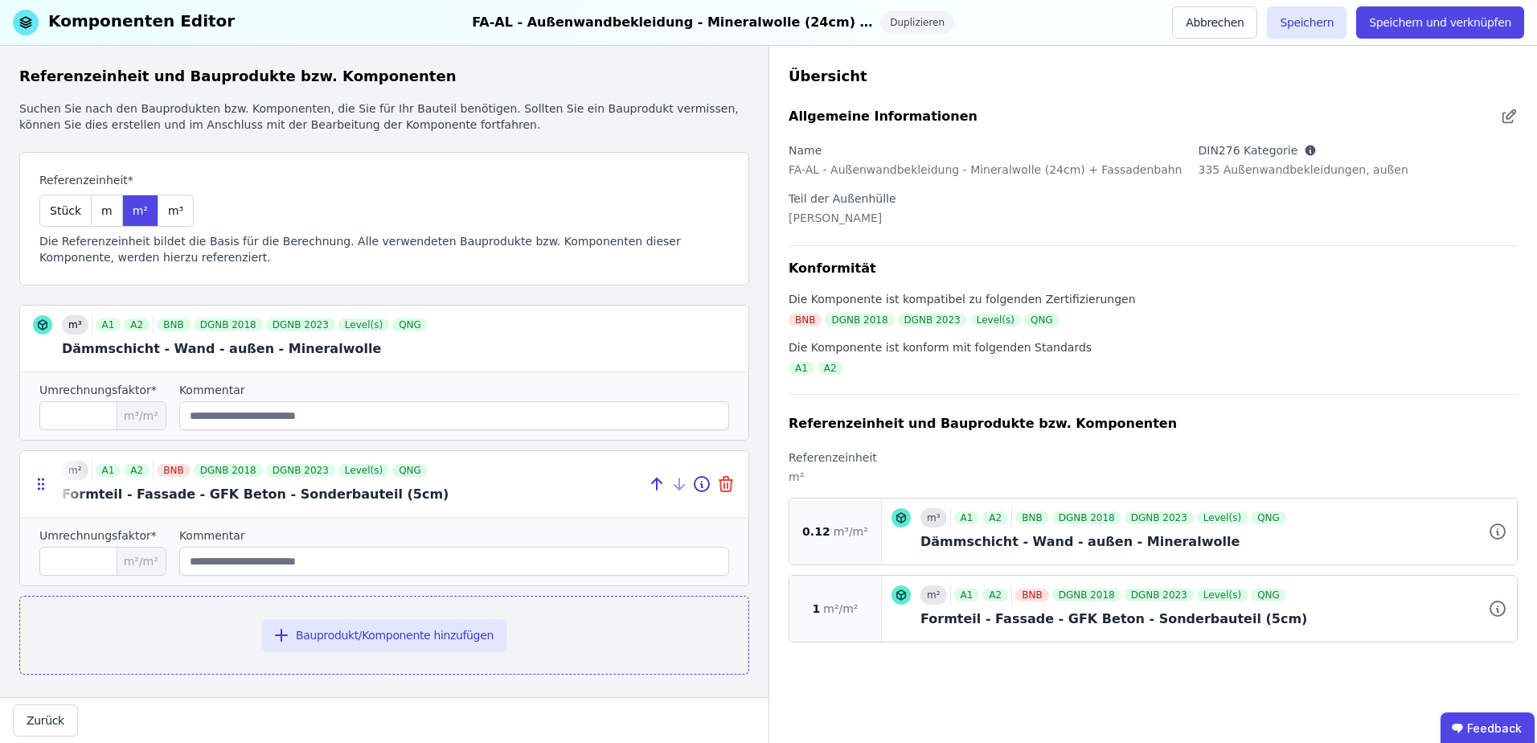
click at [716, 482] on icon at bounding box center [725, 483] width 19 height 19
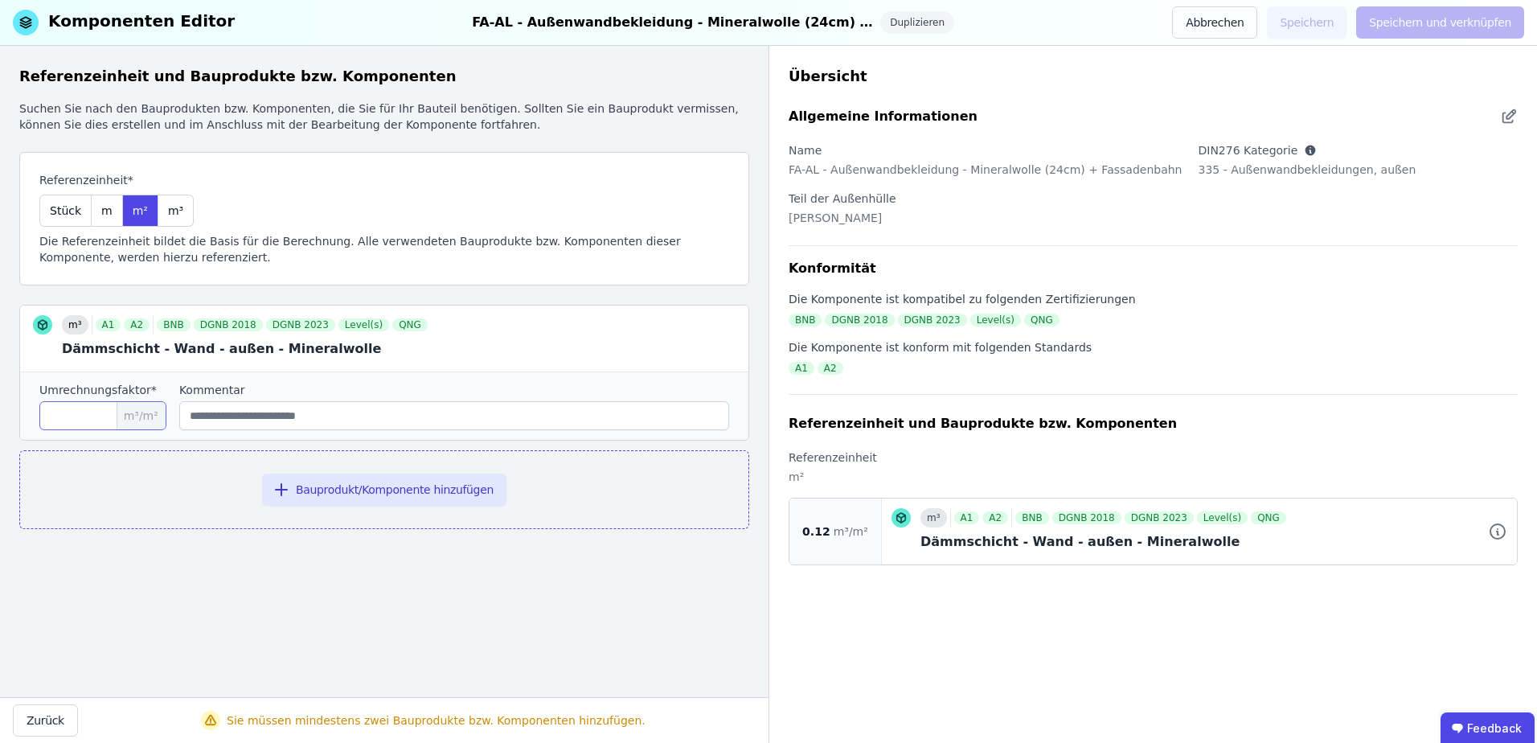
drag, startPoint x: 81, startPoint y: 416, endPoint x: -3, endPoint y: 415, distance: 84.4
click at [0, 415] on html "IfB Sorge 4 Gebäude Dashboard 4 Gebäude 1 16532 Mozartstraße, Haus 1 1 16532 Mo…" at bounding box center [768, 371] width 1537 height 743
type input "****"
click at [359, 494] on button "Bauprodukt/Komponente hinzufügen" at bounding box center [384, 489] width 244 height 32
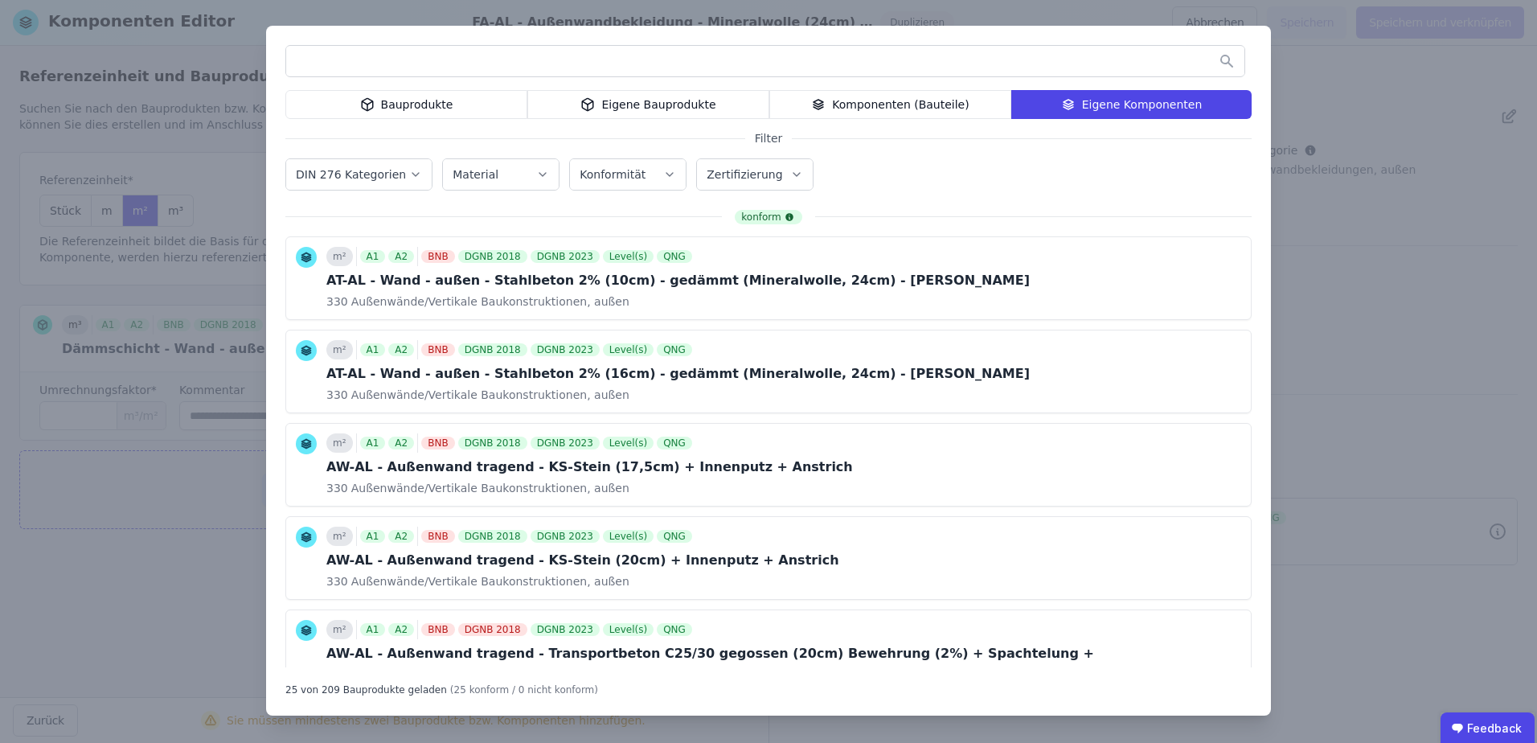
click at [405, 92] on div "Bauprodukte" at bounding box center [406, 104] width 242 height 29
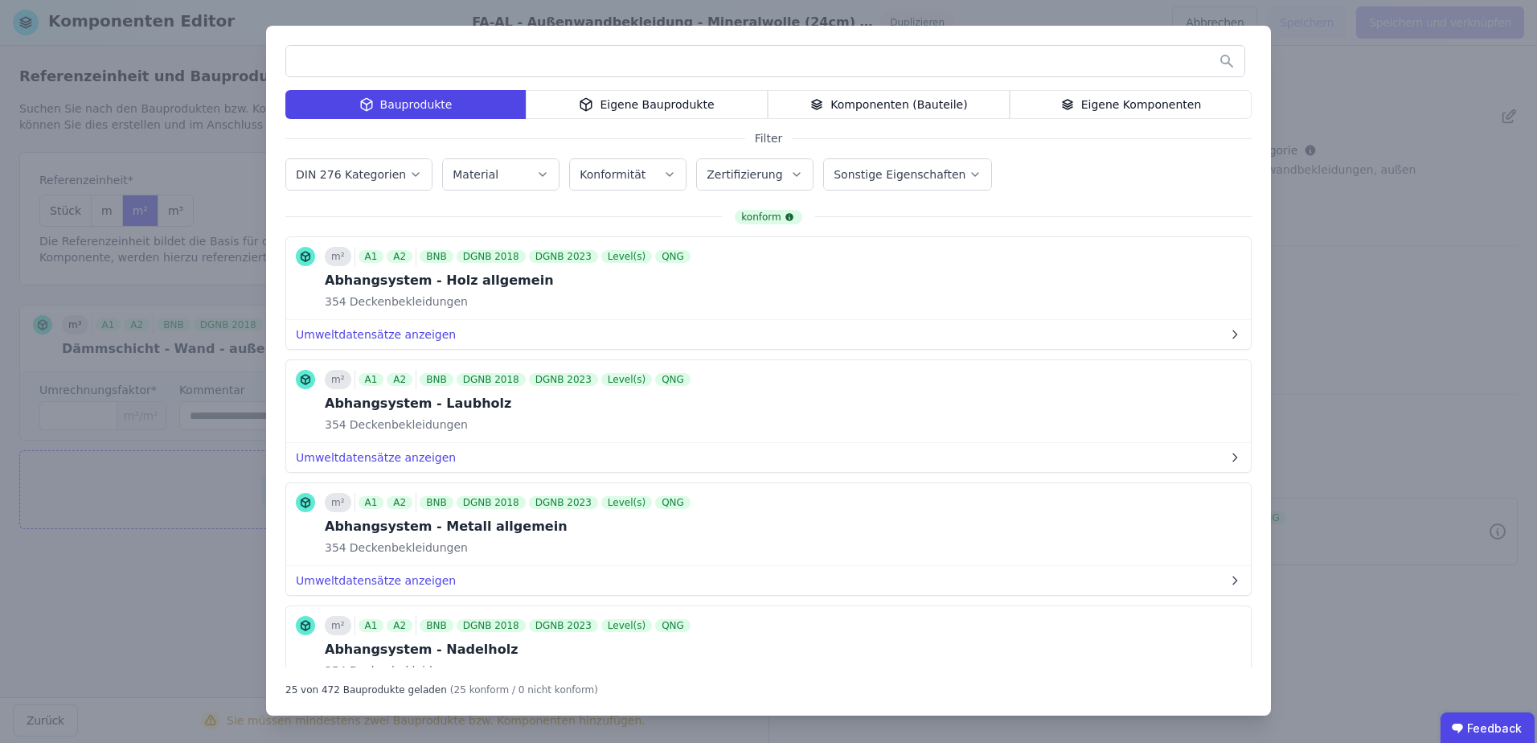
click at [395, 66] on input "text" at bounding box center [765, 61] width 958 height 29
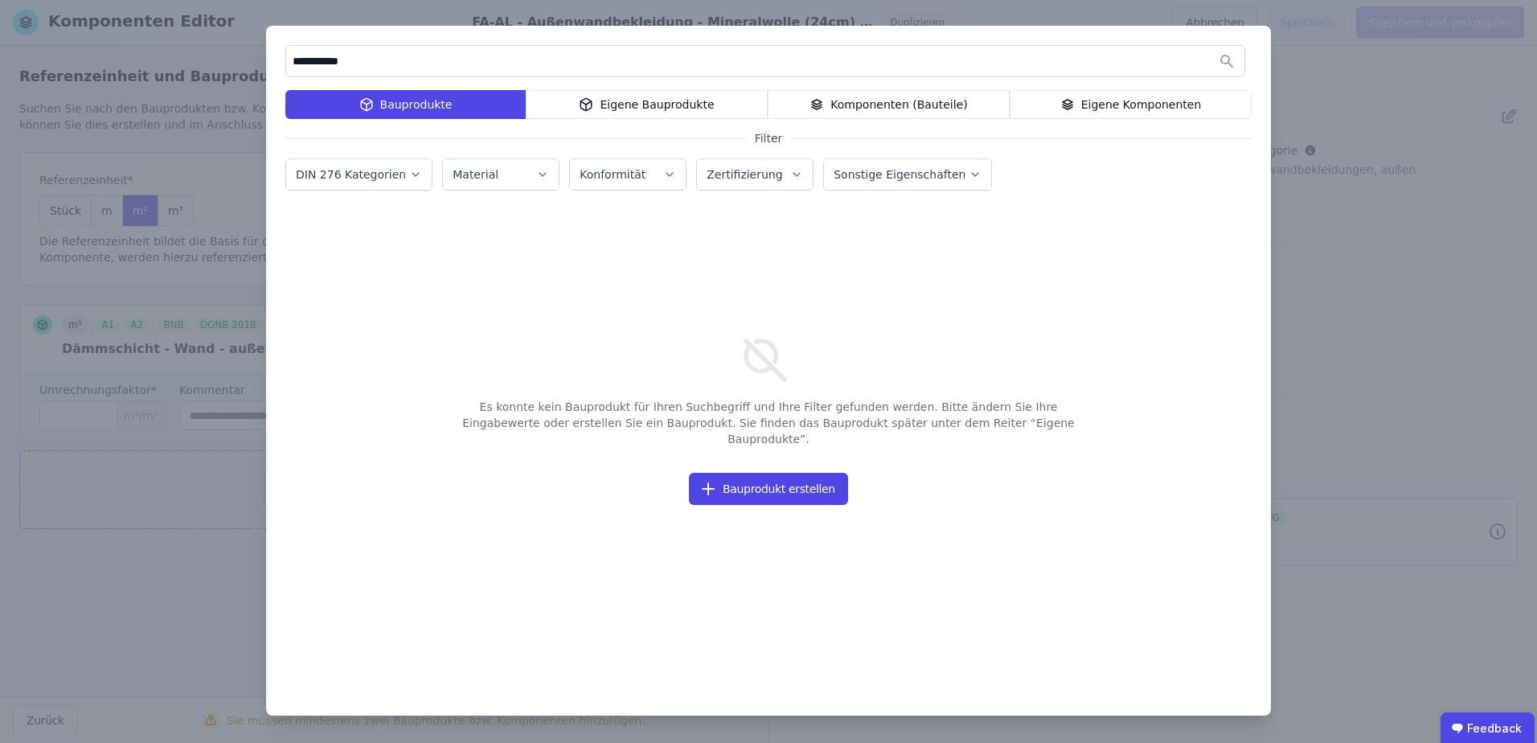
click at [305, 62] on input "**********" at bounding box center [765, 61] width 958 height 29
type input "**********"
click at [346, 106] on div "Bauprodukte" at bounding box center [405, 104] width 240 height 29
click at [634, 111] on div "Eigene Bauprodukte" at bounding box center [647, 104] width 242 height 29
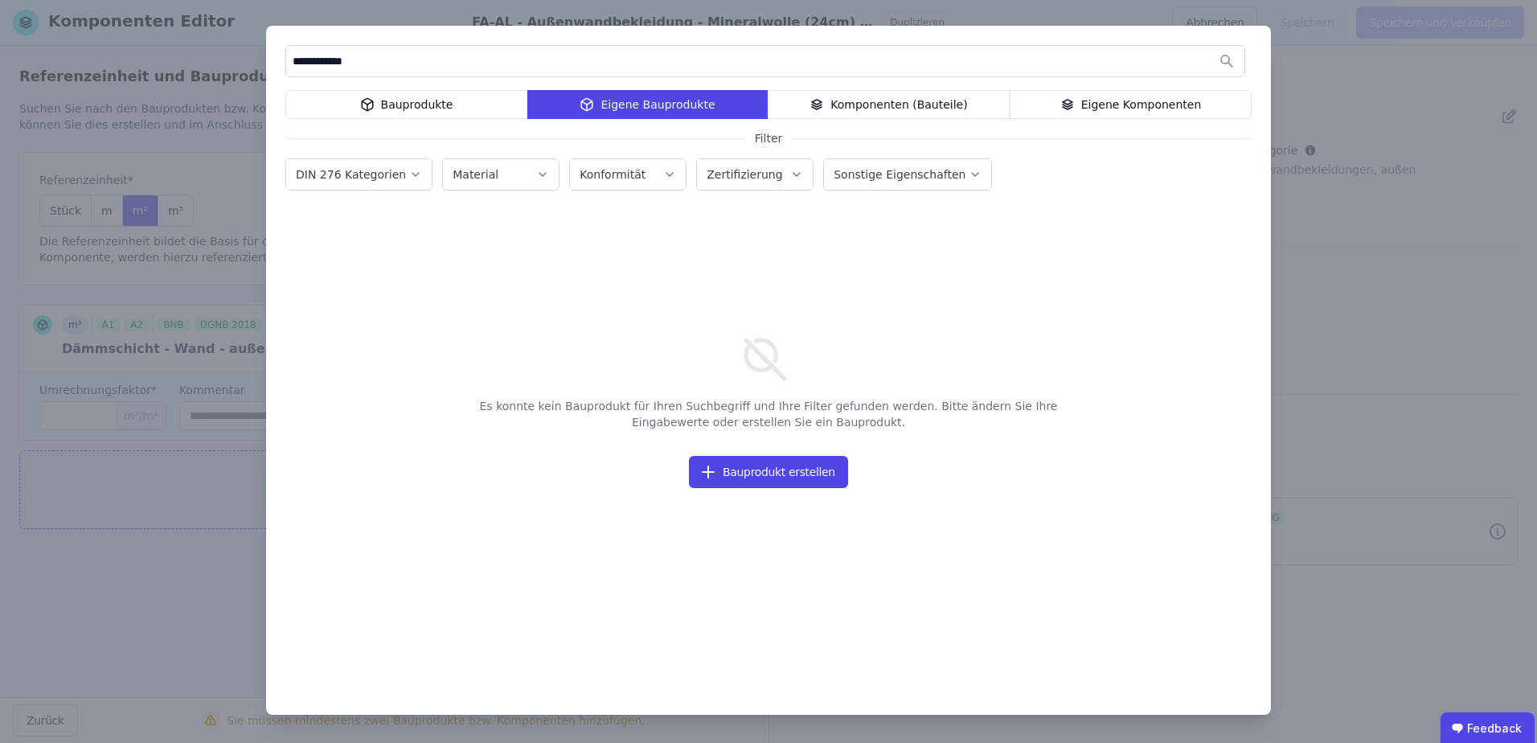
drag, startPoint x: 394, startPoint y: 51, endPoint x: 217, endPoint y: 59, distance: 177.0
click at [217, 59] on div "**********" at bounding box center [768, 371] width 1537 height 743
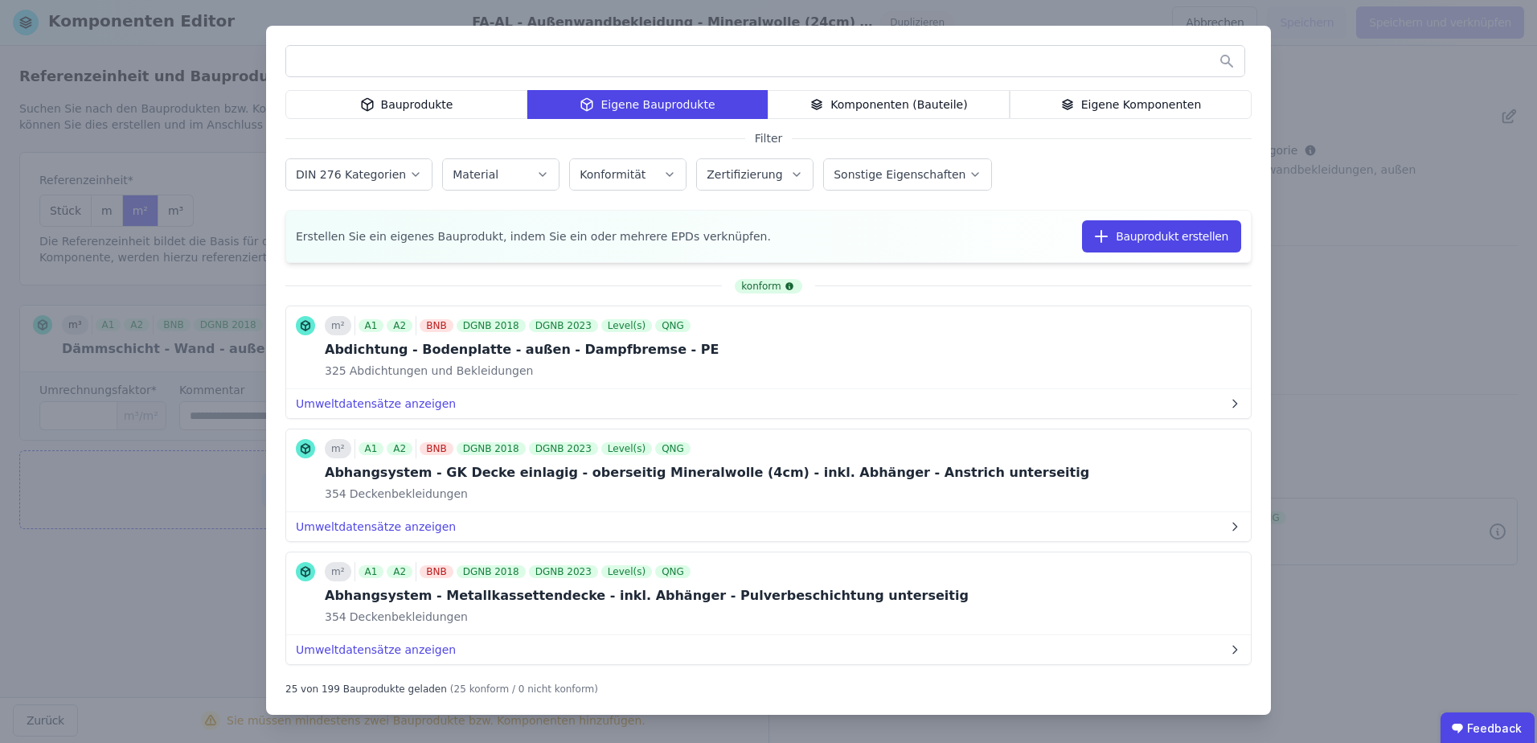
click at [465, 72] on input "text" at bounding box center [765, 61] width 958 height 29
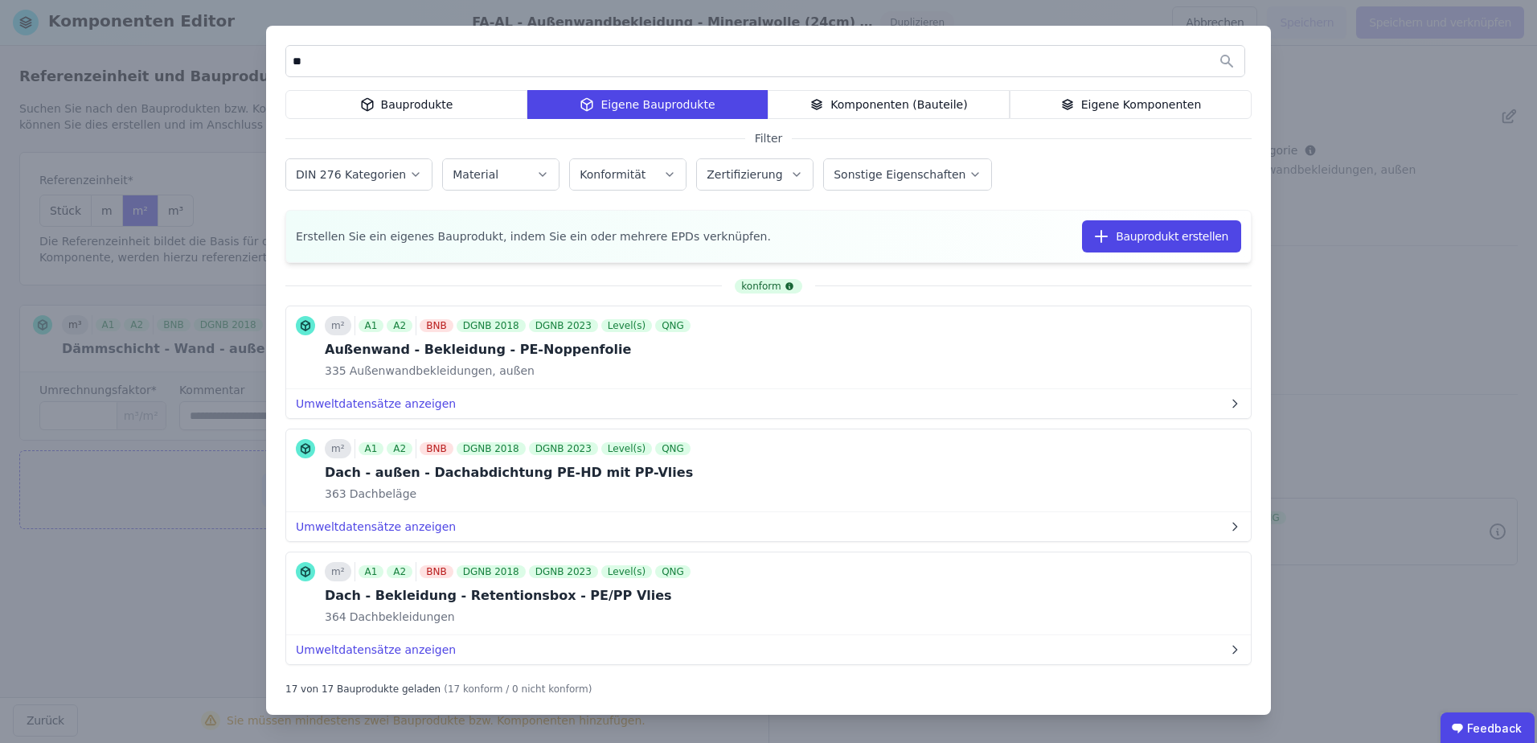
type input "*"
type input "*****"
click at [386, 108] on div "Bauprodukte" at bounding box center [406, 104] width 242 height 29
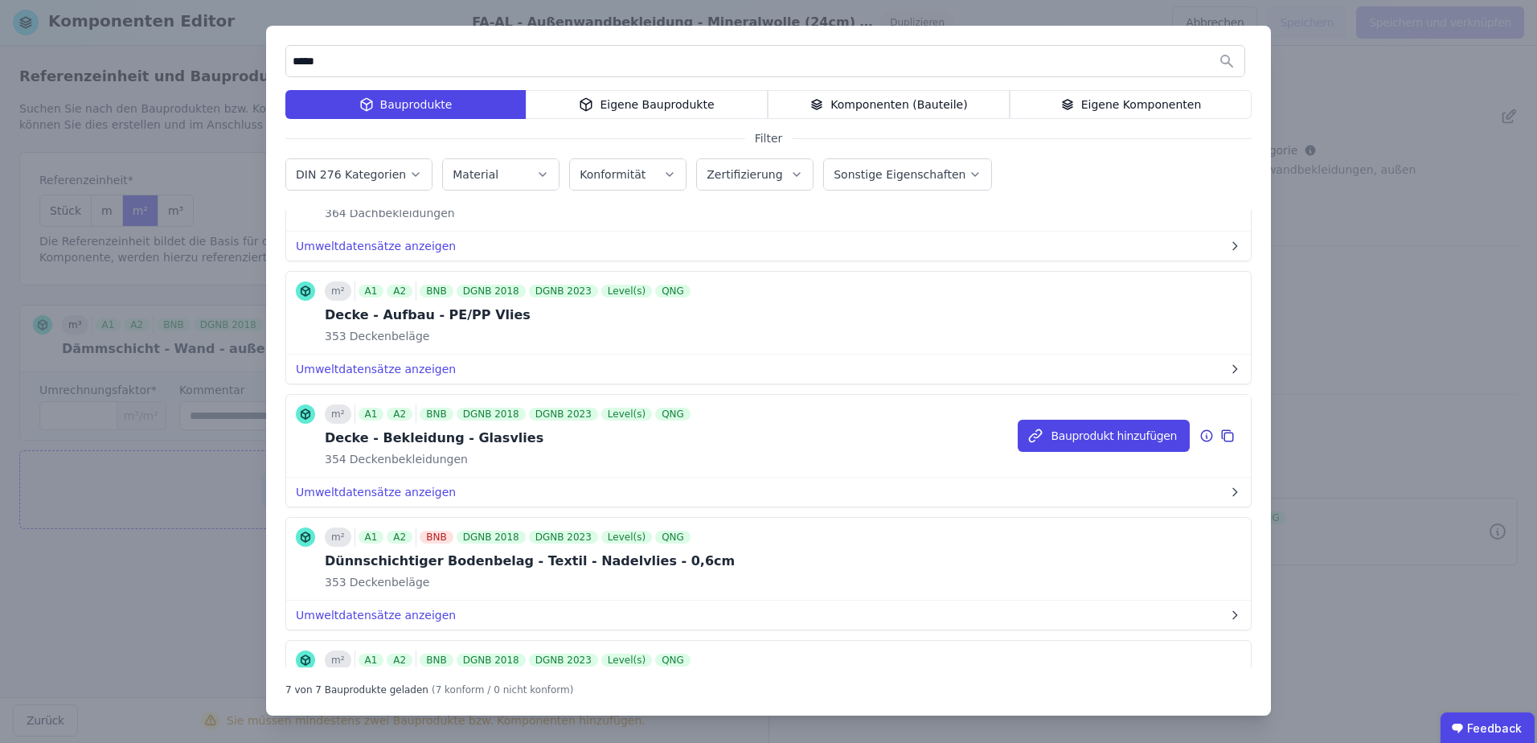
scroll to position [51, 0]
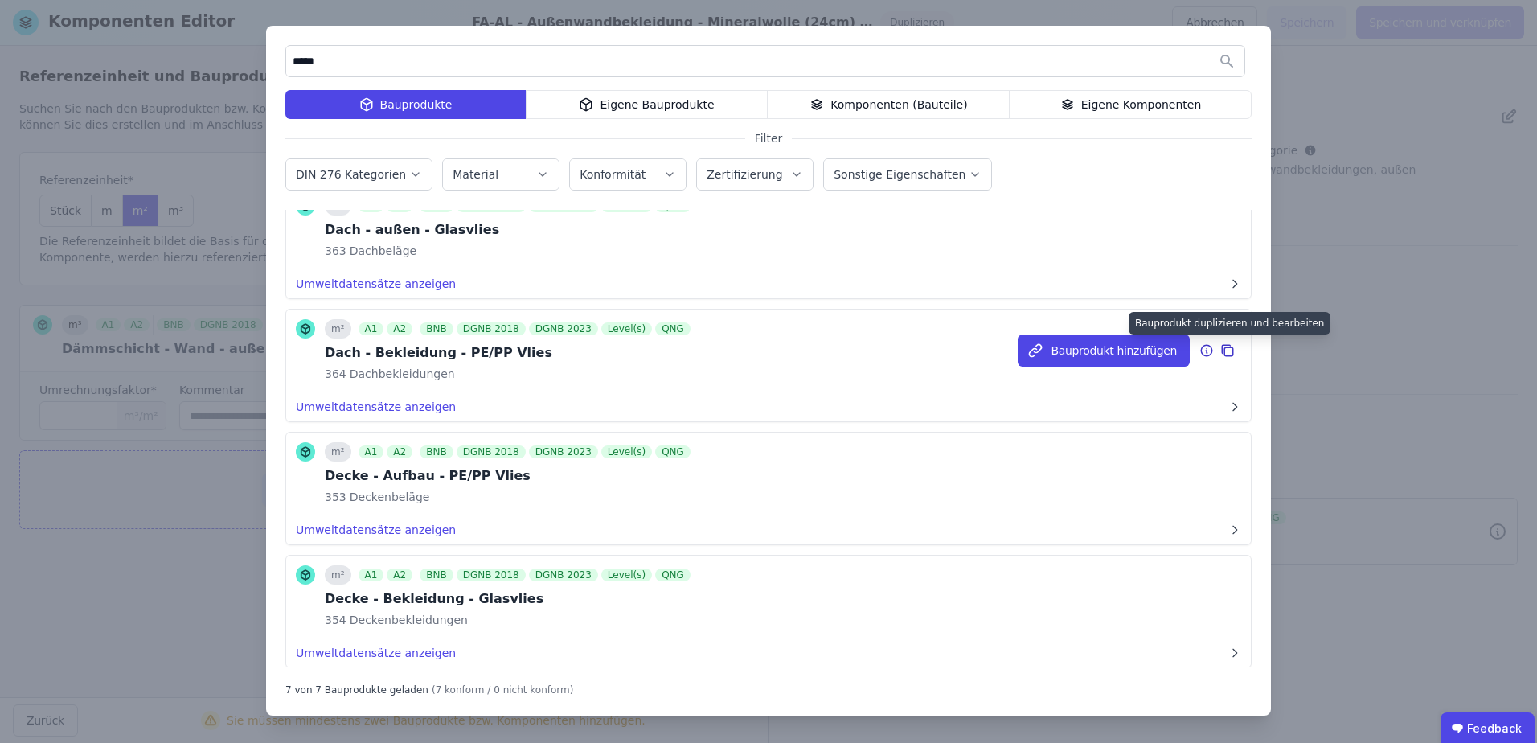
click at [1220, 352] on icon at bounding box center [1227, 350] width 14 height 19
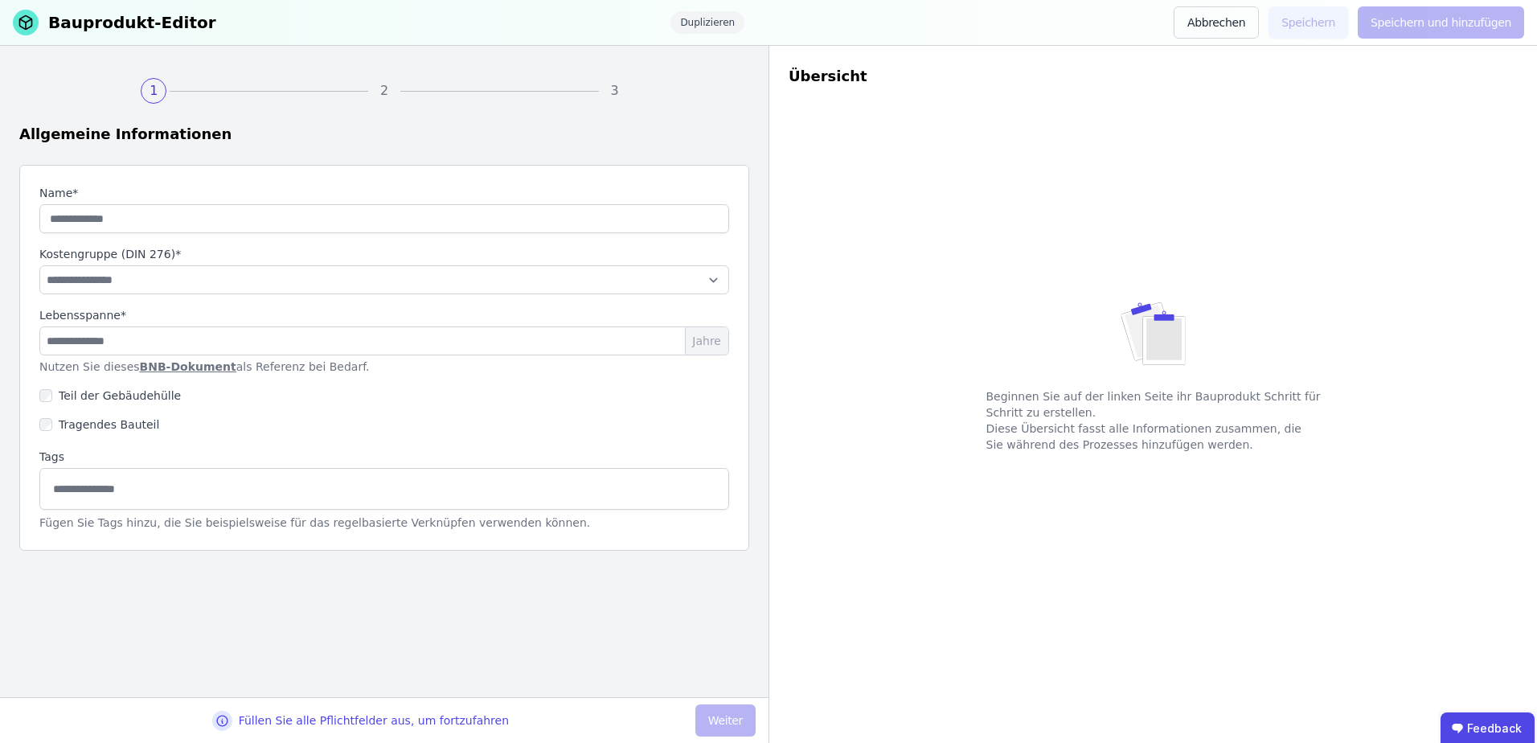
type input "**********"
select select "**********"
type input "**"
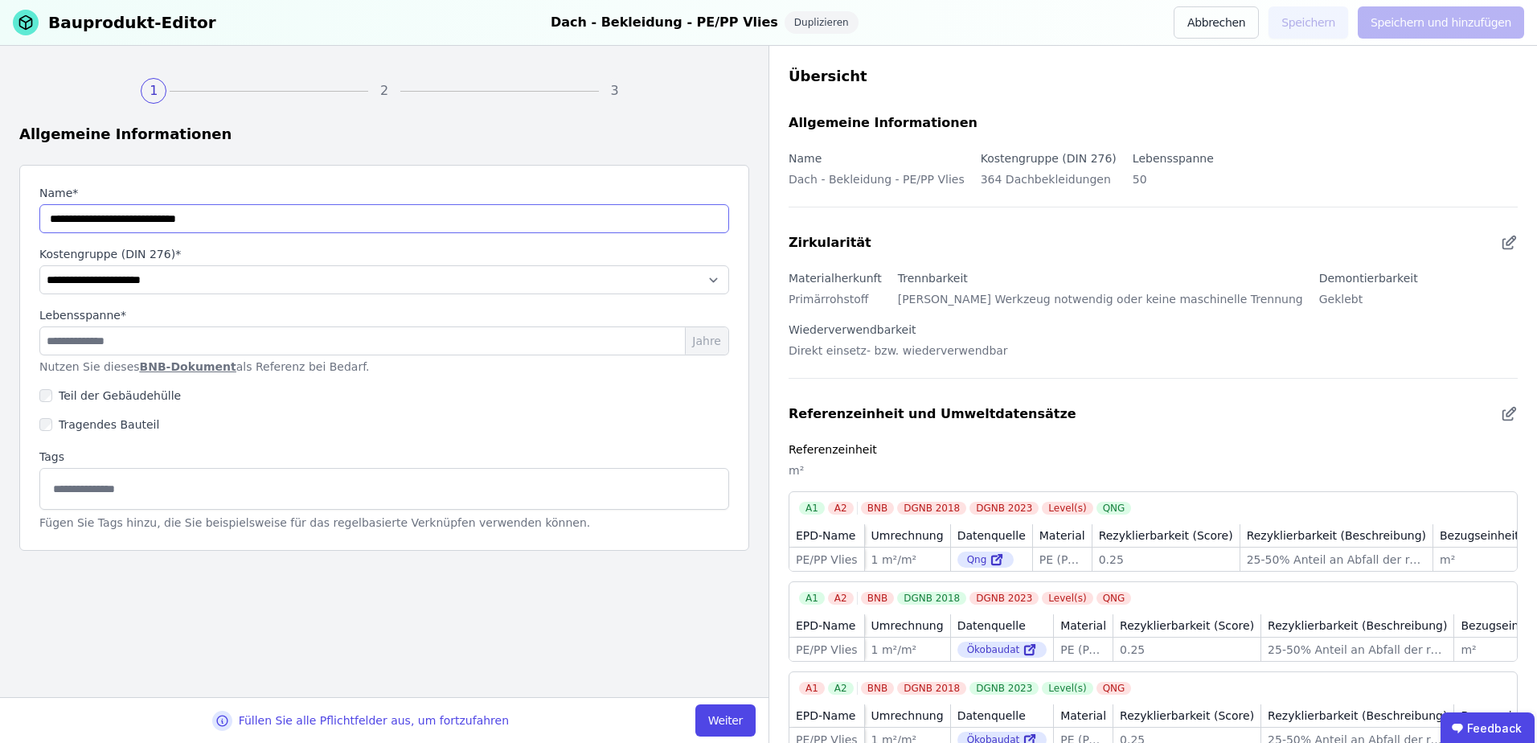
click at [79, 219] on input "string" at bounding box center [384, 218] width 690 height 29
drag, startPoint x: 68, startPoint y: 221, endPoint x: 23, endPoint y: 225, distance: 46.0
click at [26, 222] on div "**********" at bounding box center [384, 358] width 730 height 386
type input "**********"
click at [166, 281] on select "**********" at bounding box center [384, 279] width 690 height 29
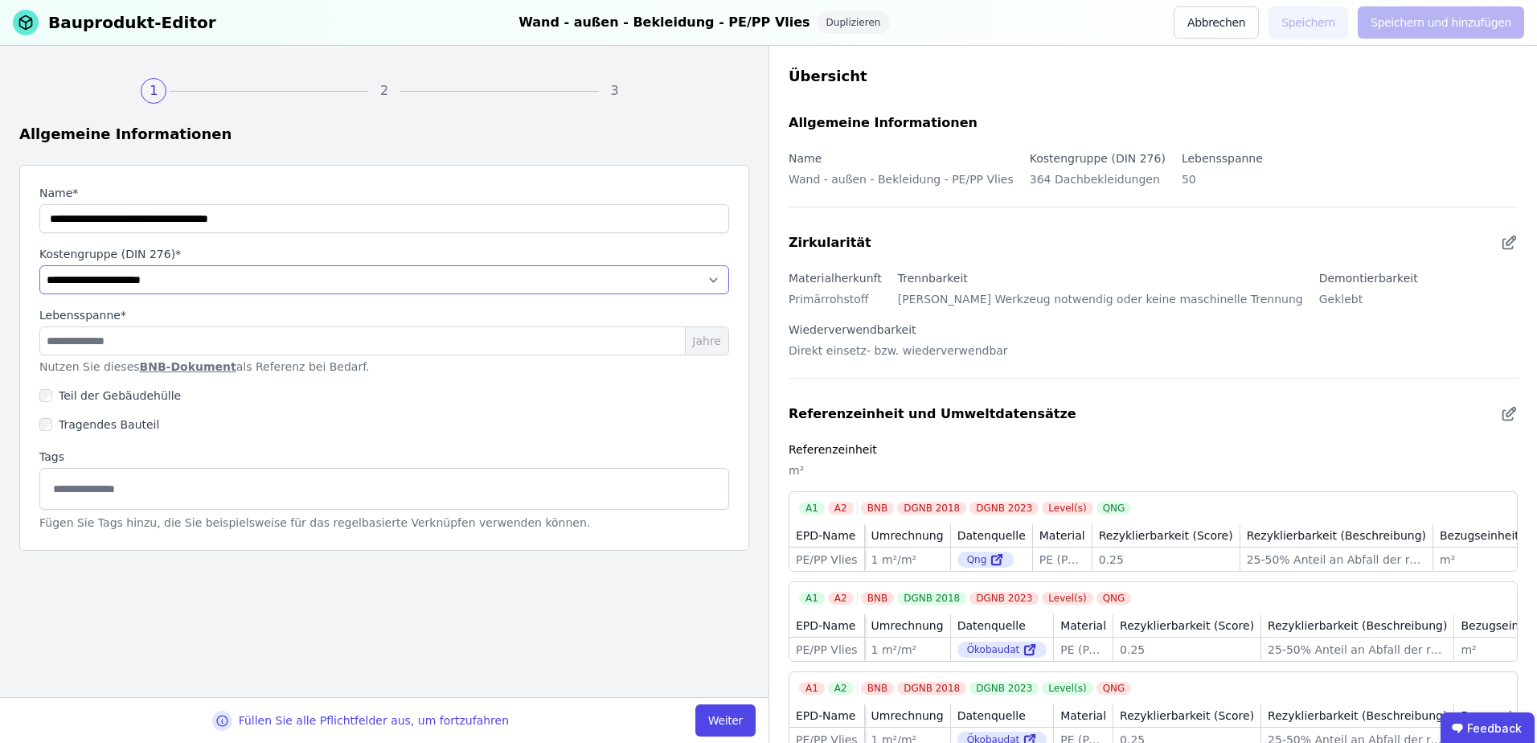
select select "**********"
click at [39, 265] on select "**********" at bounding box center [384, 279] width 690 height 29
click at [742, 714] on button "Weiter" at bounding box center [725, 720] width 60 height 32
select select "**********"
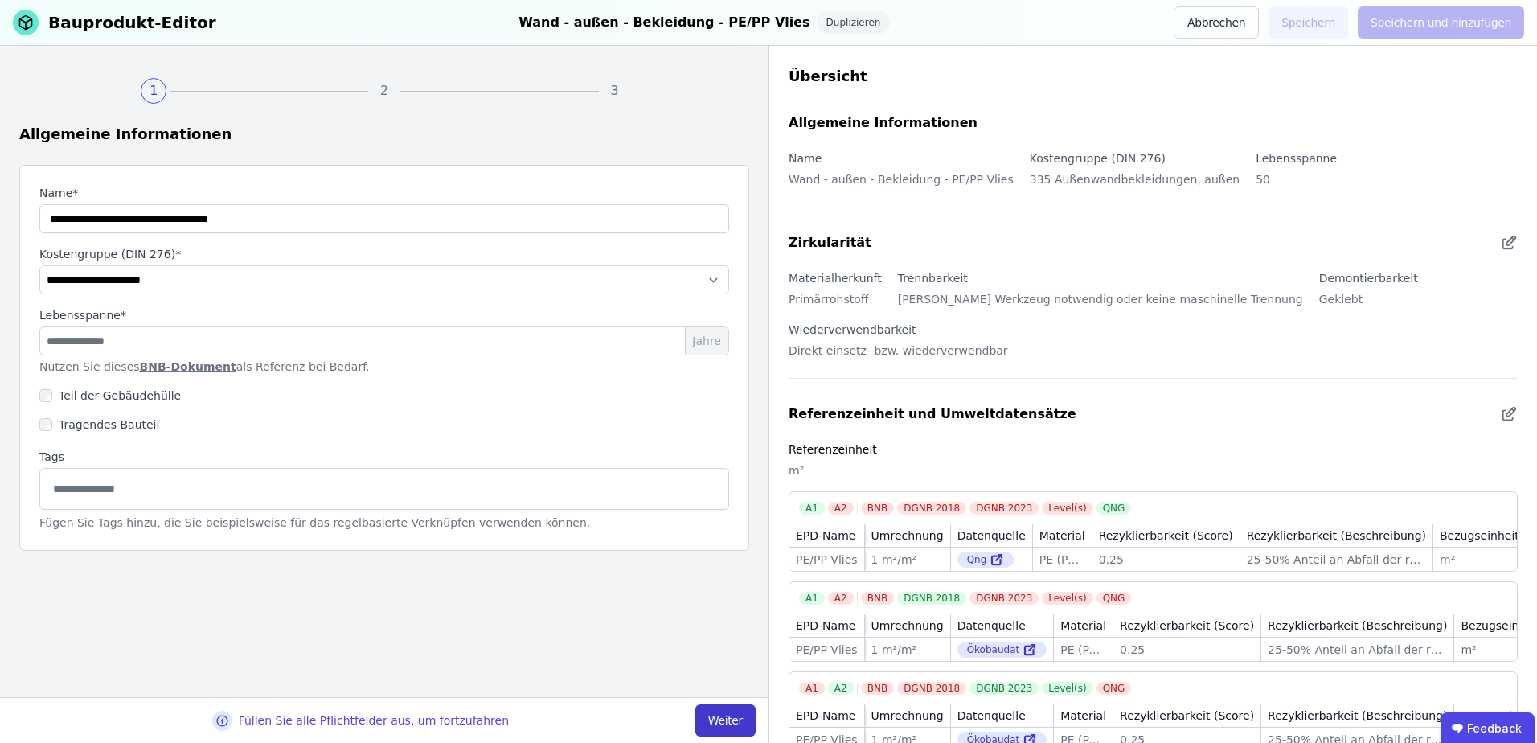
select select "**********"
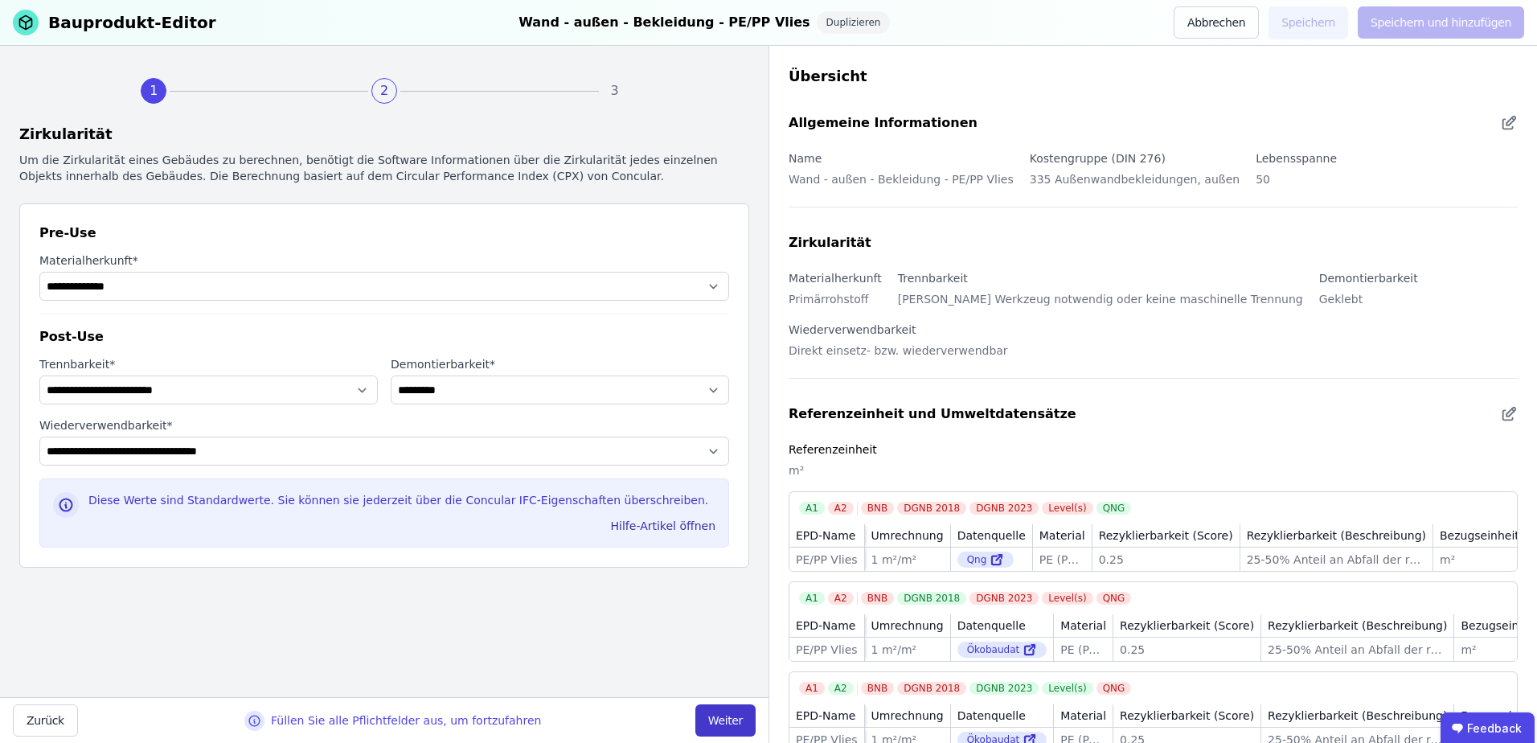
click at [731, 724] on button "Weiter" at bounding box center [725, 720] width 60 height 32
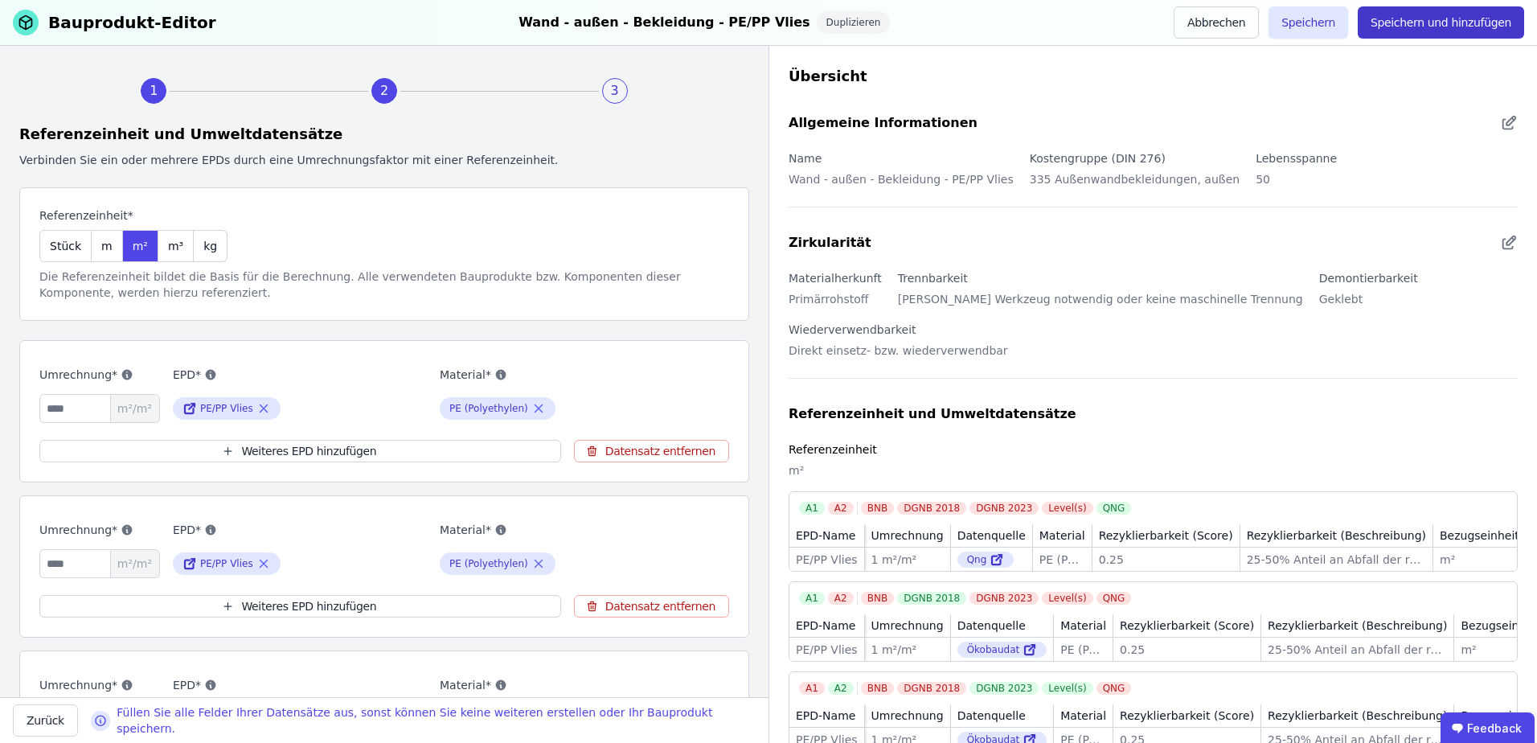
click at [1404, 10] on button "Speichern und hinzufügen" at bounding box center [1441, 22] width 166 height 32
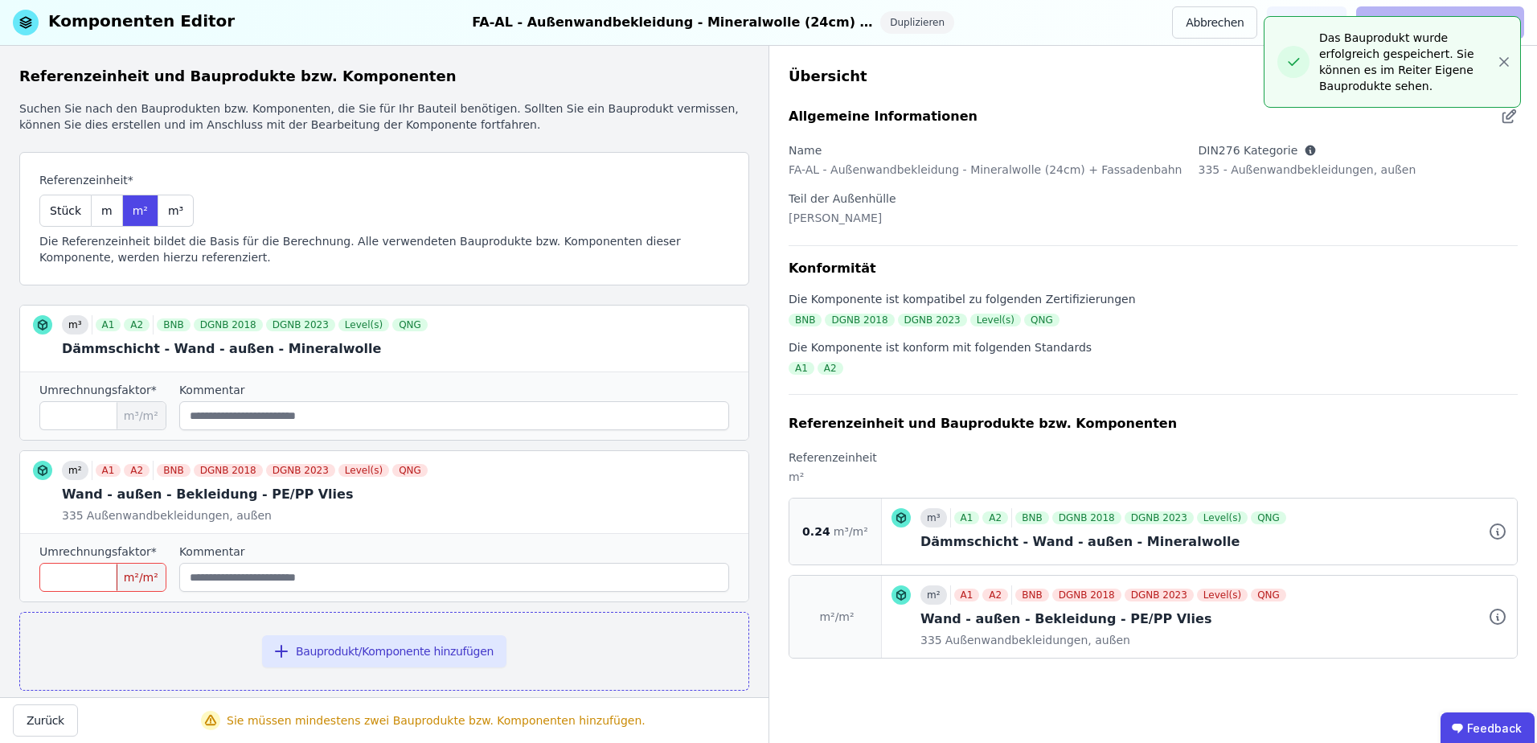
click at [103, 576] on input "number" at bounding box center [102, 577] width 127 height 29
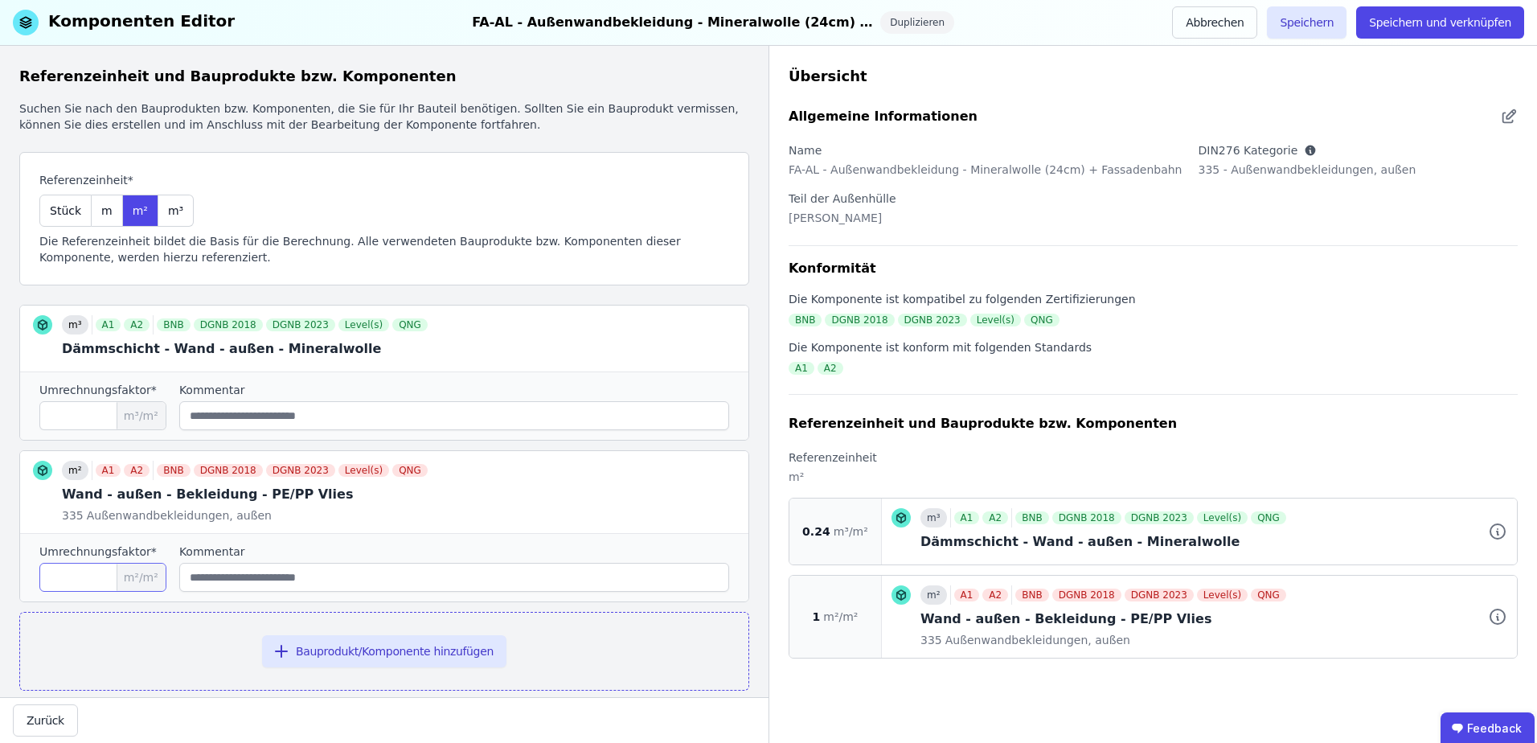
type input "*"
click at [96, 415] on input "****" at bounding box center [102, 415] width 127 height 29
click at [1482, 32] on button "Speichern und verknüpfen" at bounding box center [1440, 22] width 168 height 32
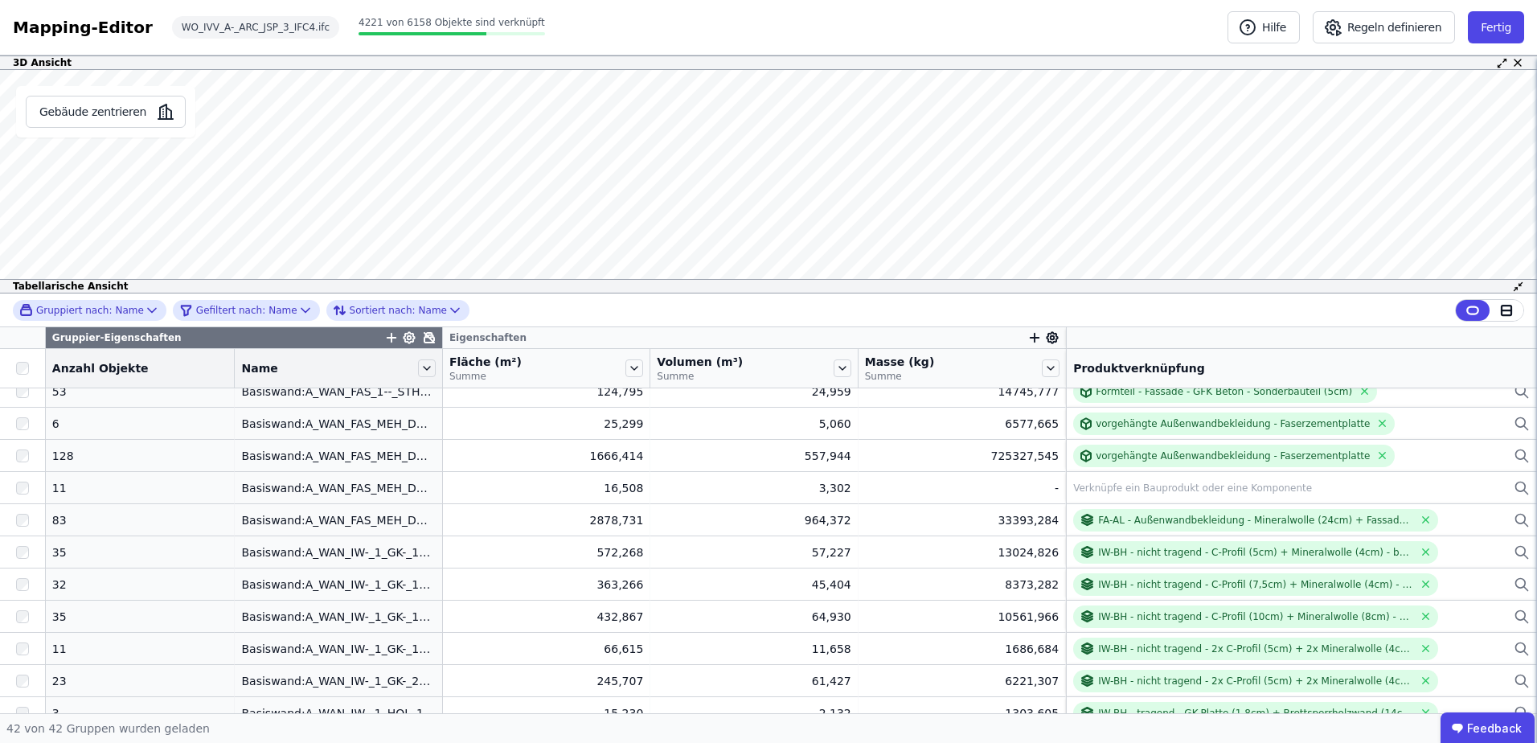
scroll to position [544, 0]
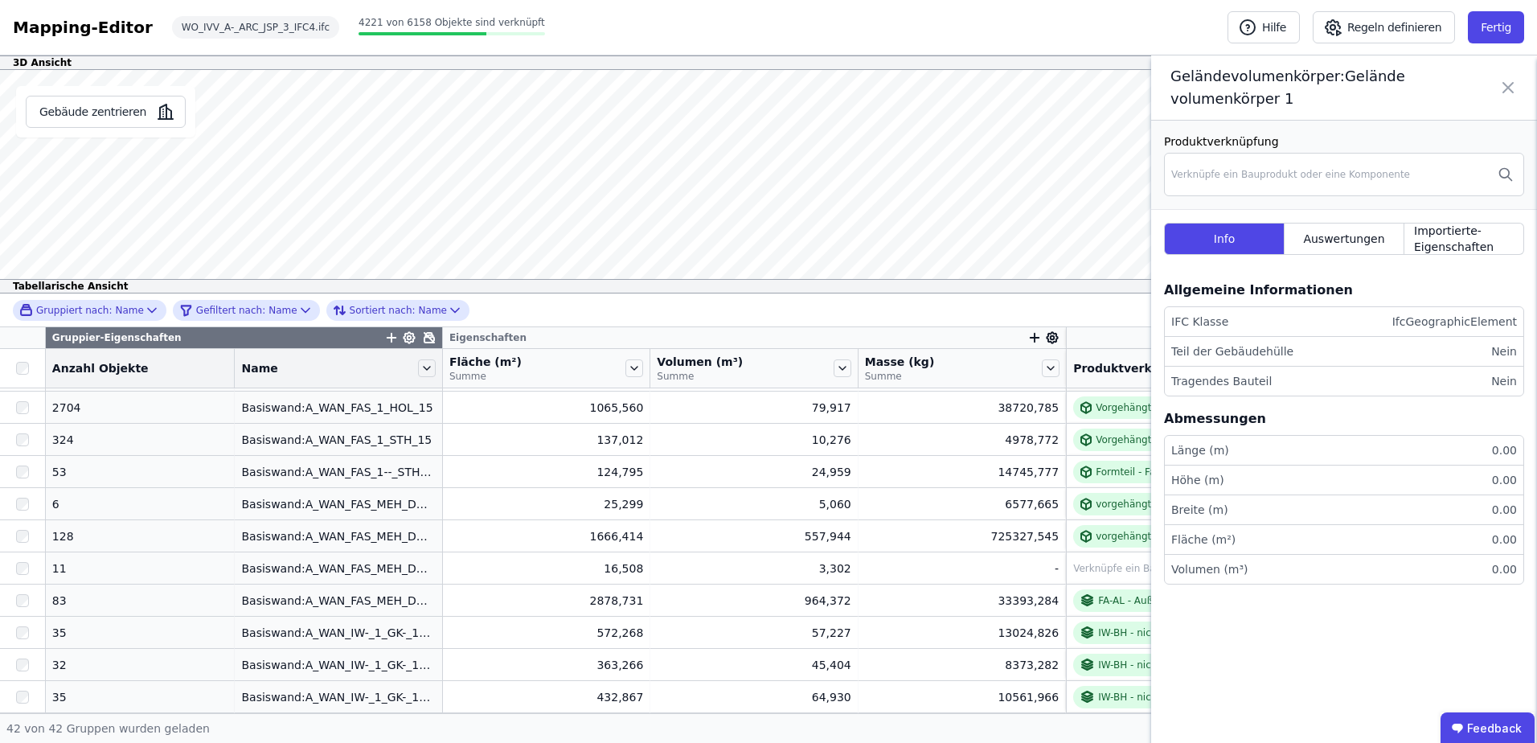
click at [1514, 86] on icon at bounding box center [1507, 87] width 19 height 45
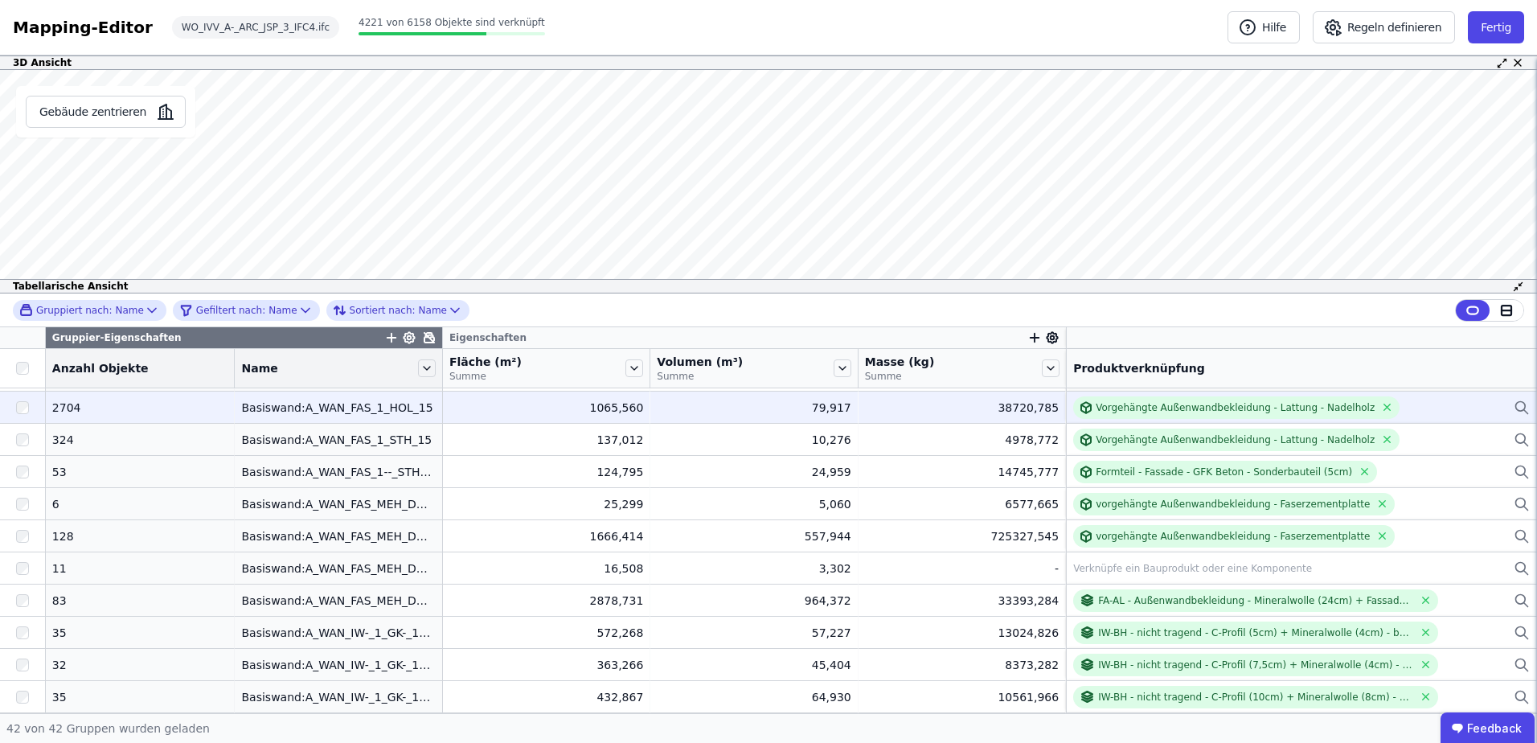
scroll to position [464, 0]
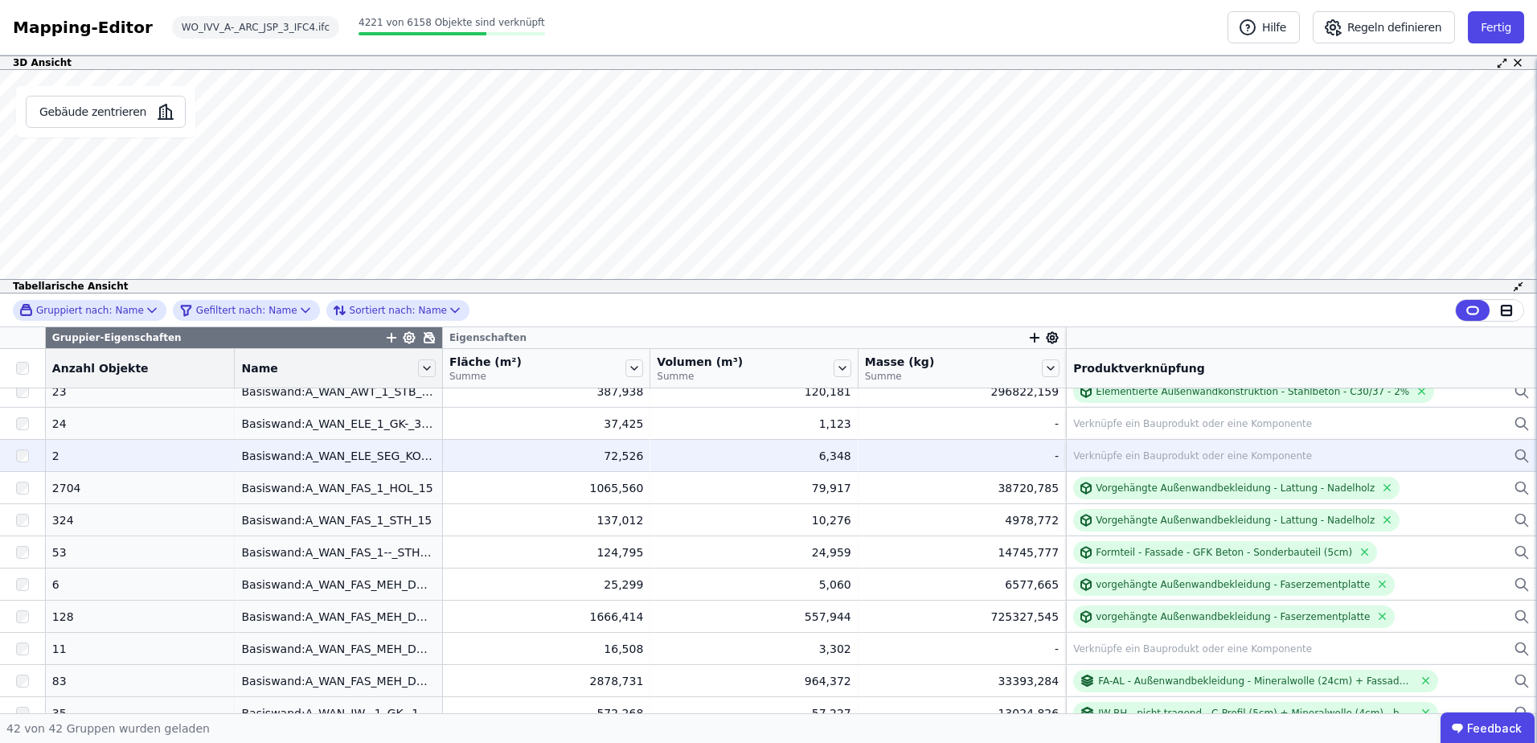
click at [1096, 459] on div "Verknüpfe ein Bauprodukt oder eine Komponente" at bounding box center [1192, 455] width 239 height 13
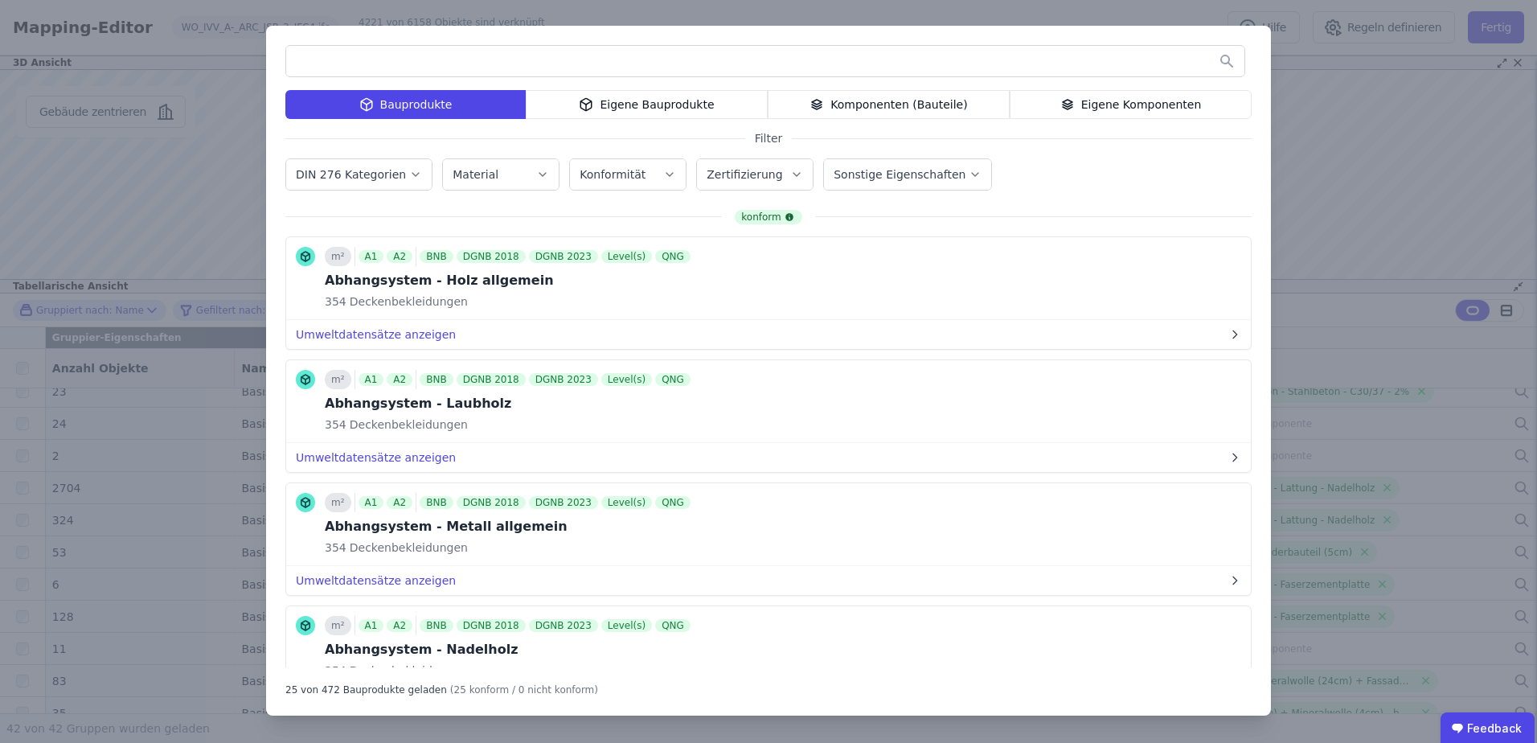
click at [428, 82] on div at bounding box center [768, 64] width 966 height 39
click at [331, 51] on input "text" at bounding box center [765, 61] width 958 height 29
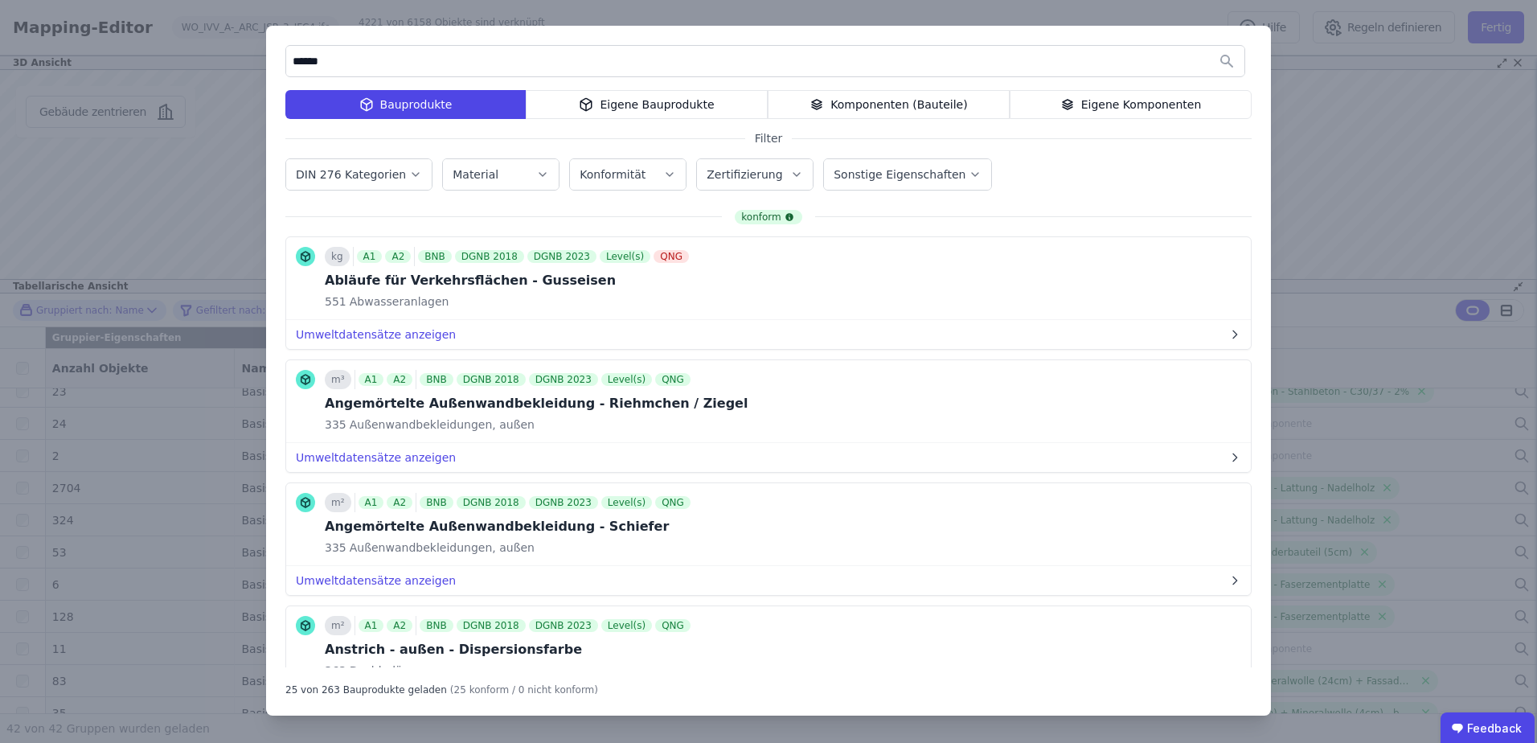
type input "******"
click at [405, 106] on div "Bauprodukte" at bounding box center [405, 104] width 240 height 29
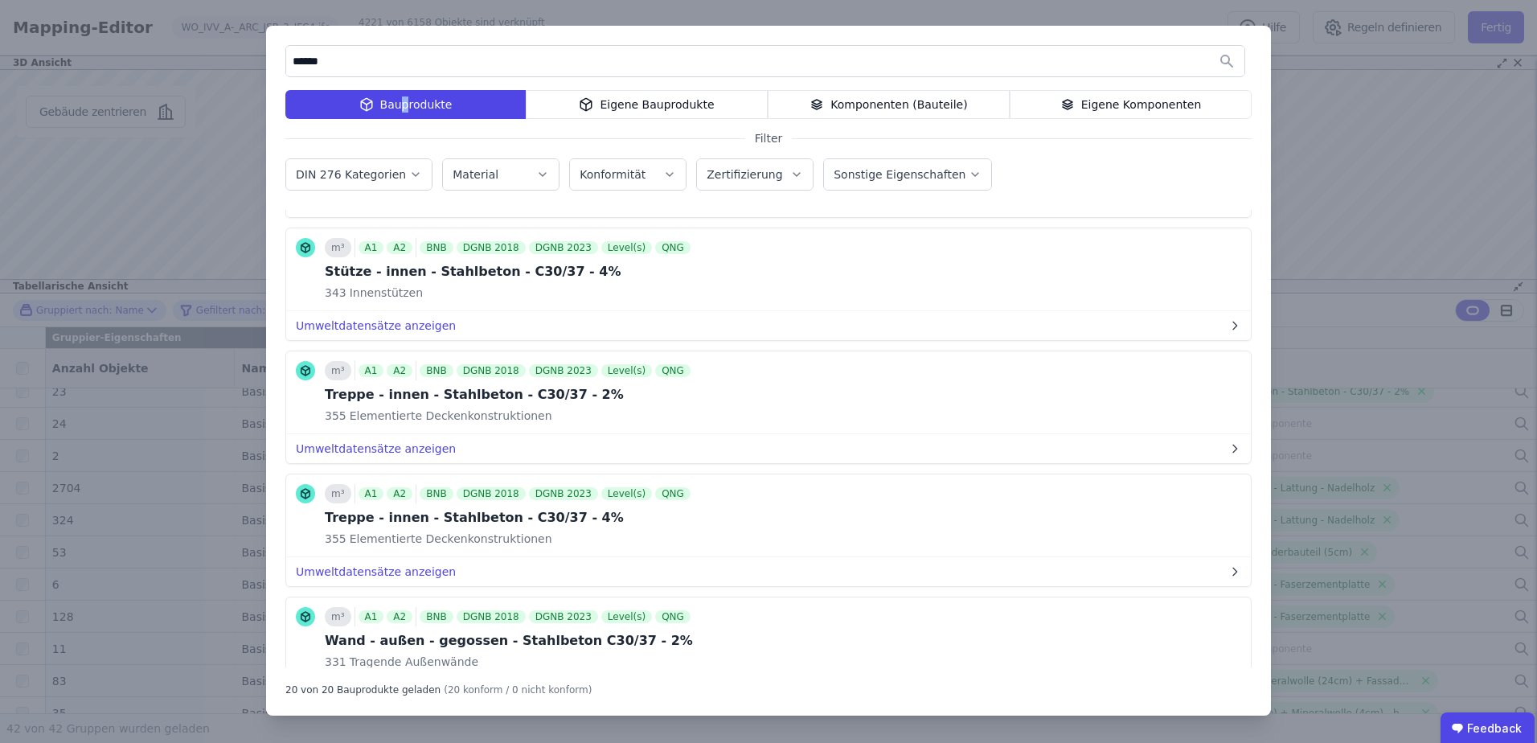
scroll to position [1849, 0]
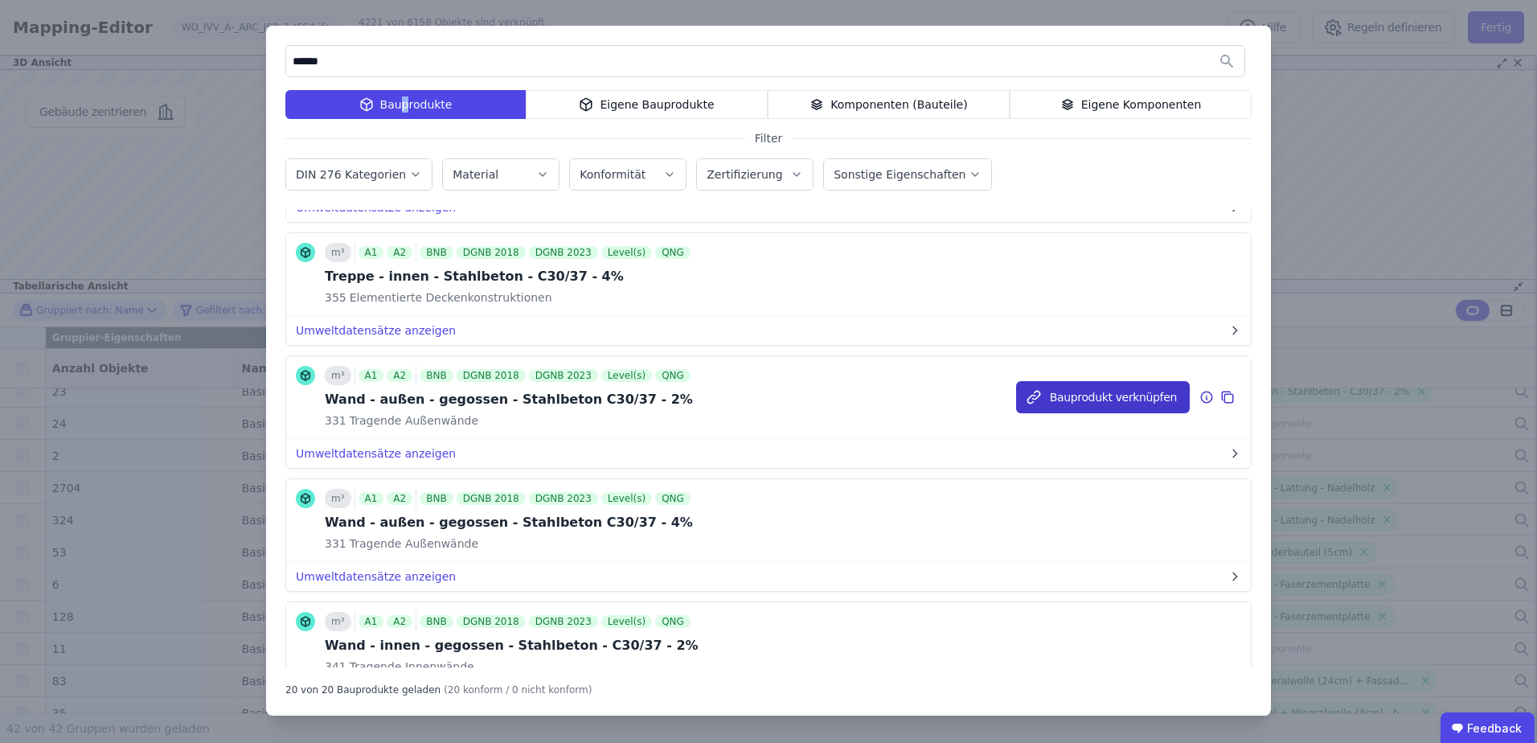
click at [1040, 402] on icon "button" at bounding box center [1034, 397] width 16 height 16
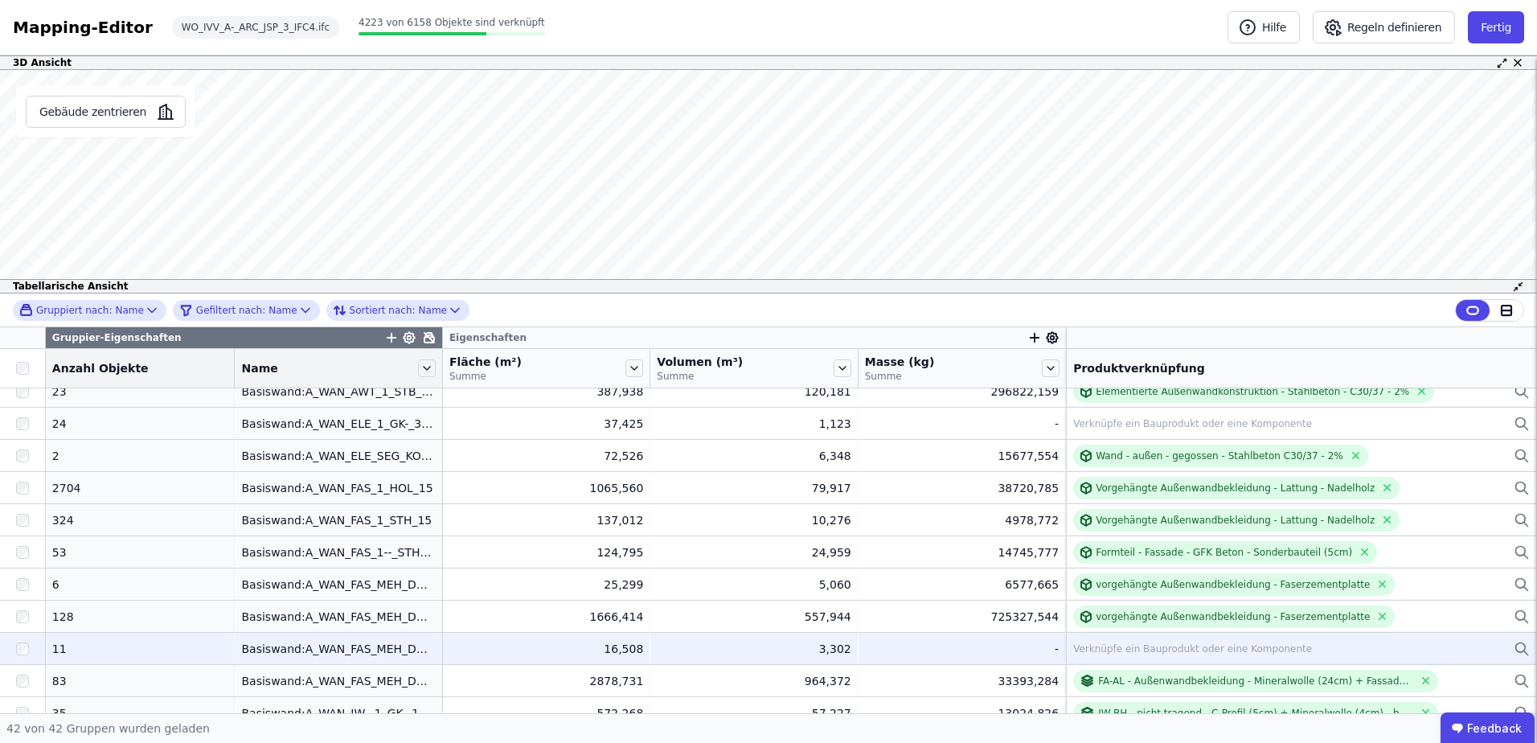
scroll to position [383, 0]
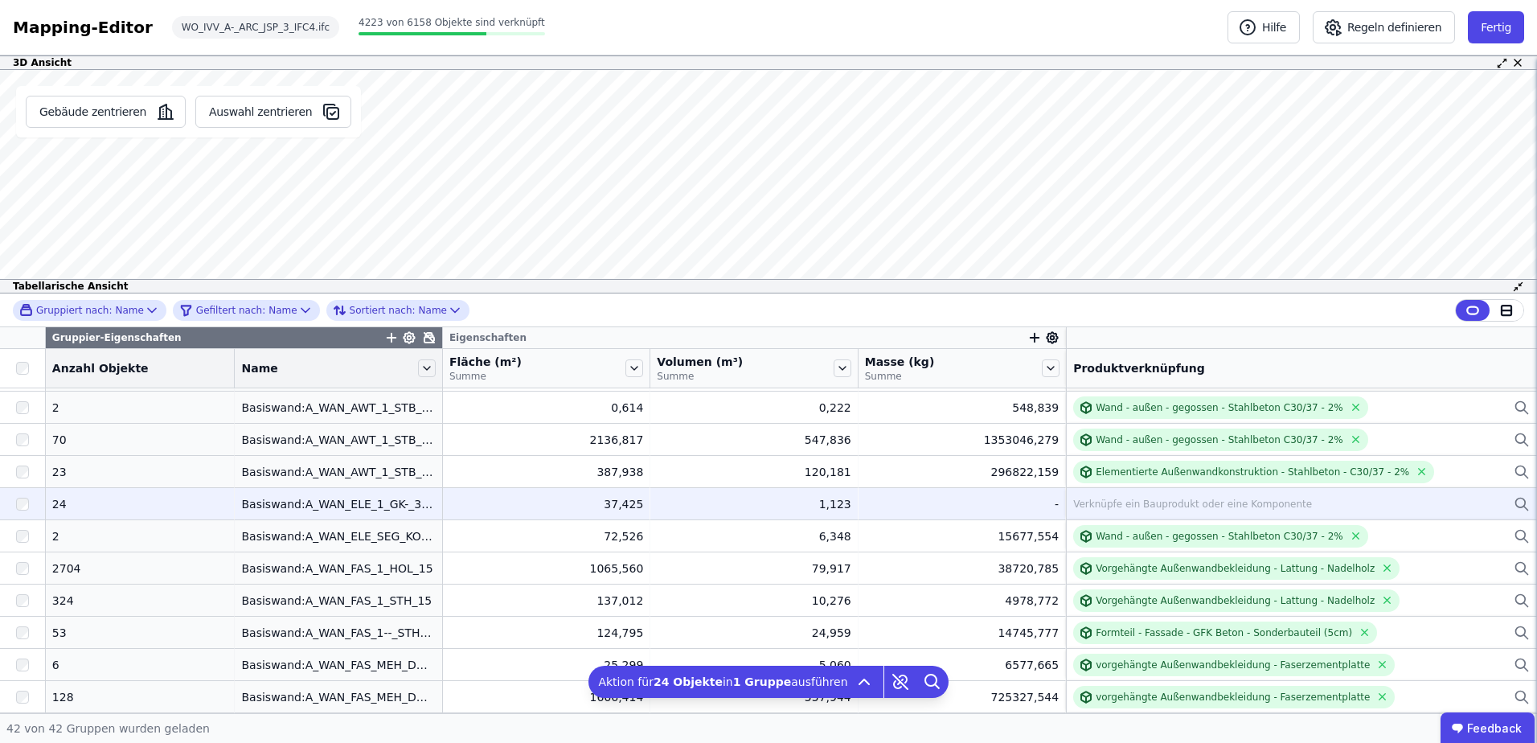
click at [1079, 494] on div "Verknüpfe ein Bauprodukt oder eine Komponente" at bounding box center [1301, 503] width 457 height 19
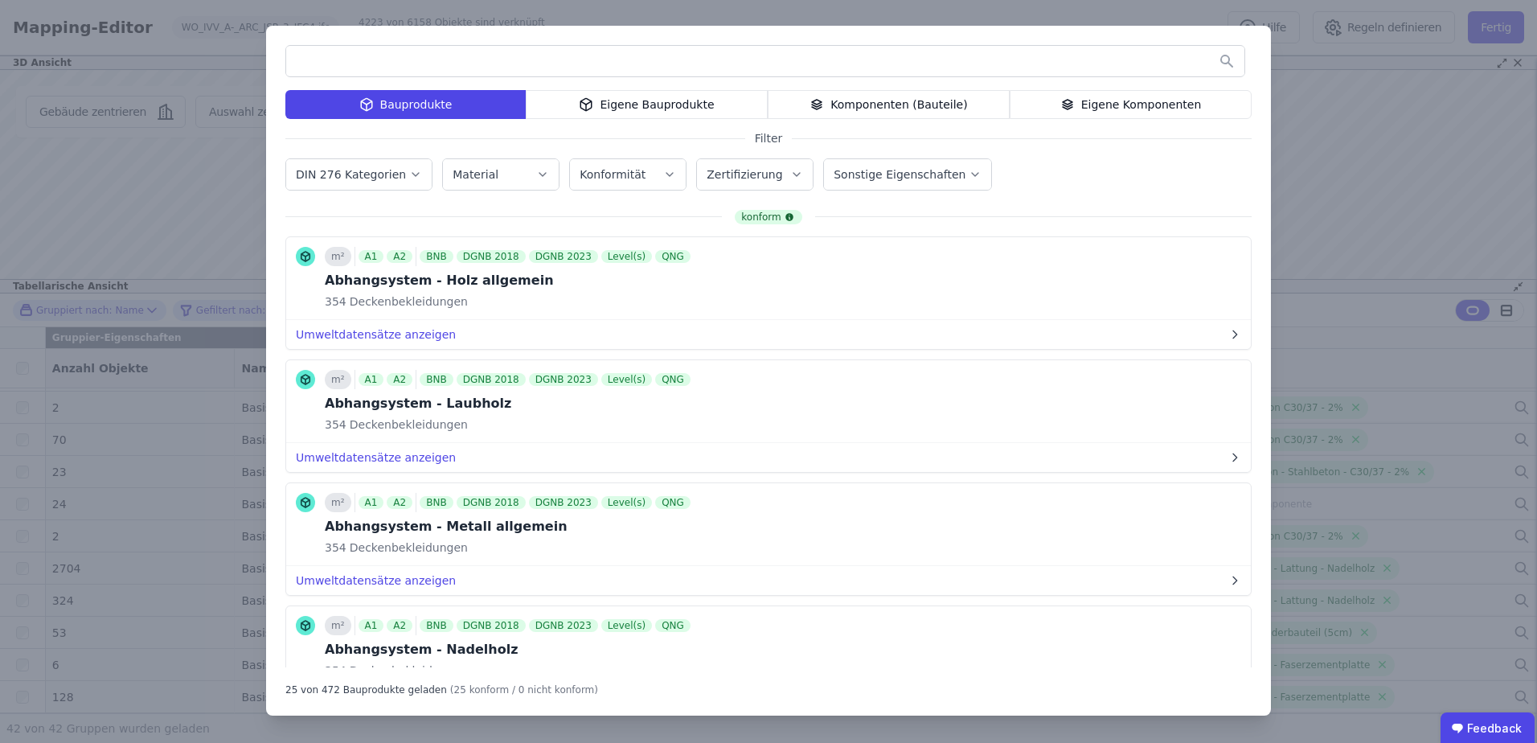
click at [1056, 106] on div "Eigene Komponenten" at bounding box center [1131, 104] width 242 height 29
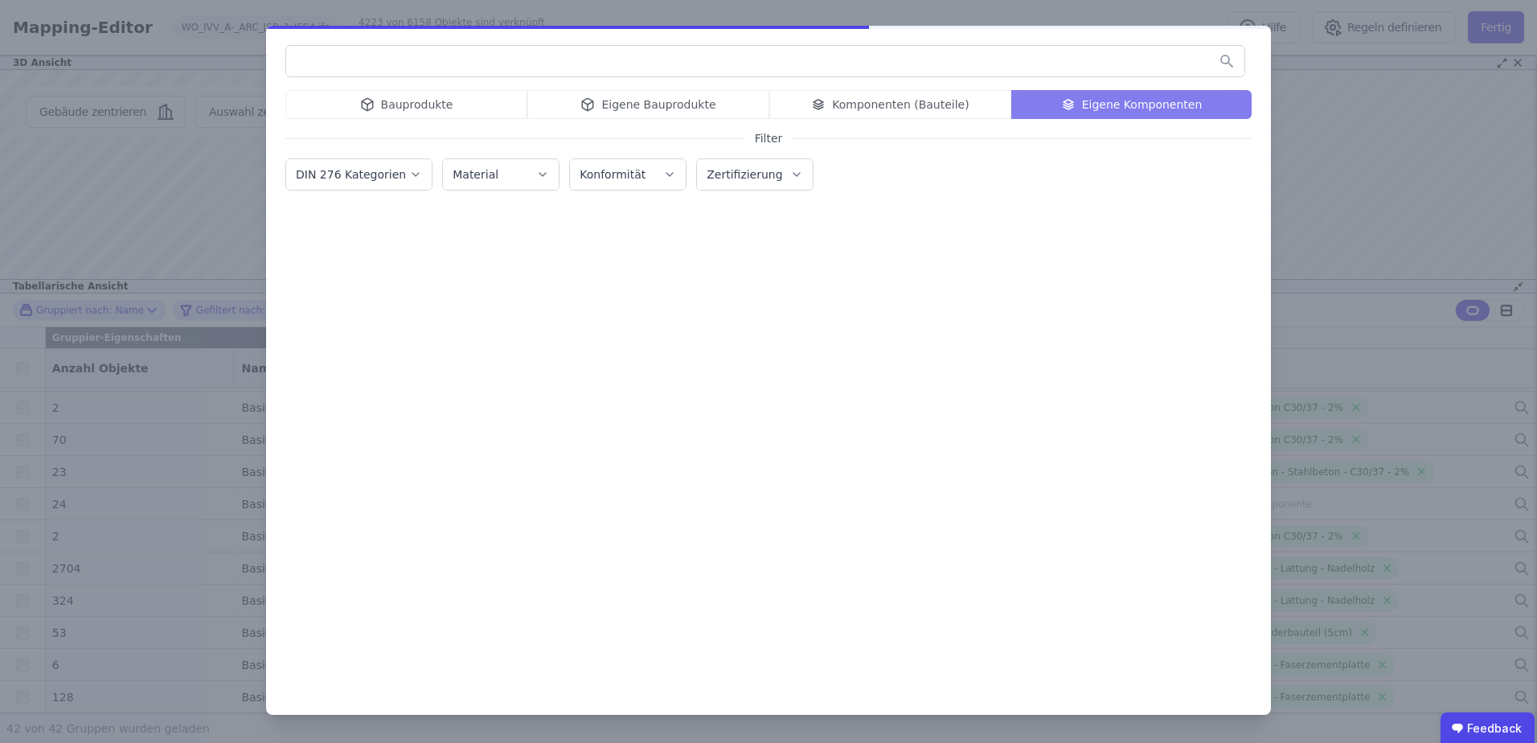
click at [849, 55] on input "text" at bounding box center [765, 61] width 958 height 29
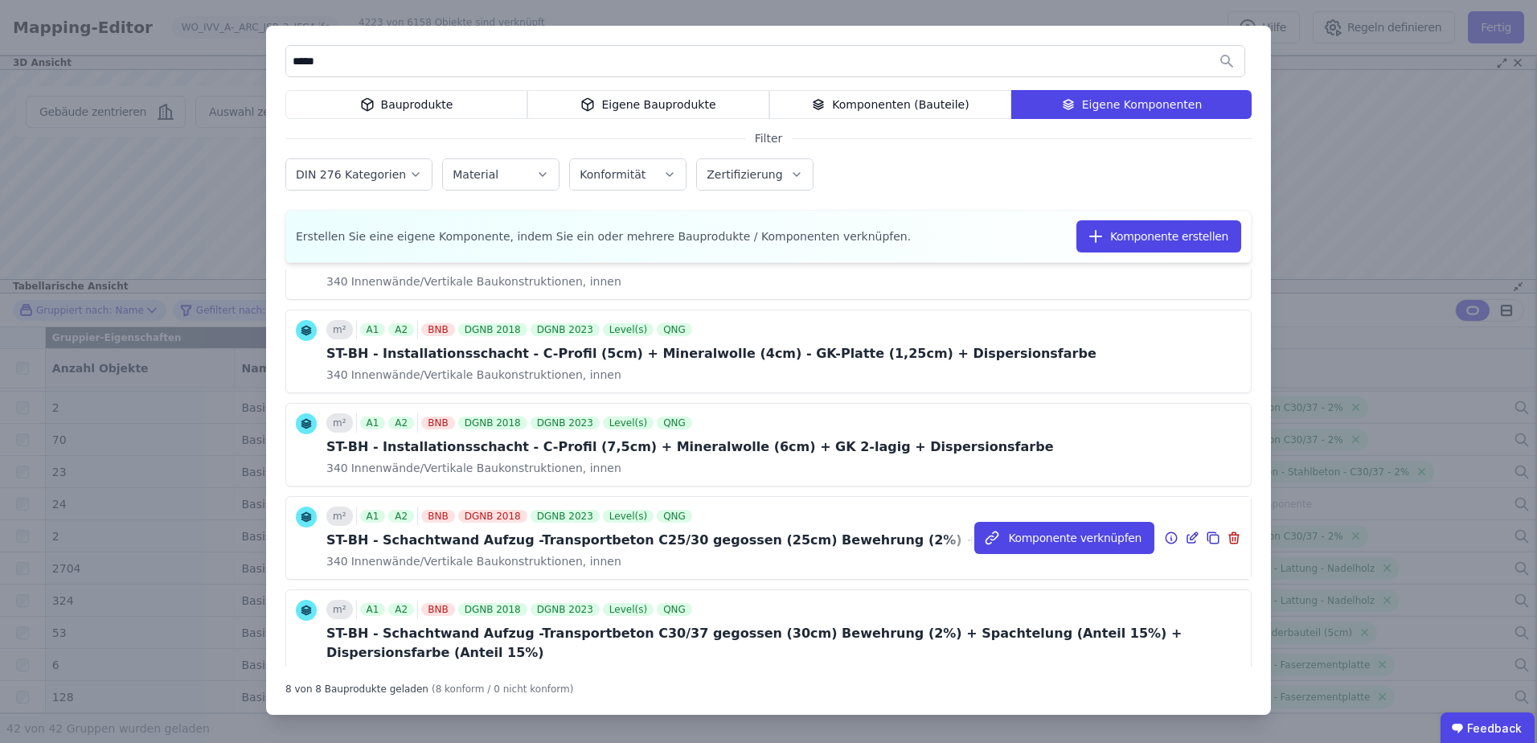
scroll to position [337, 0]
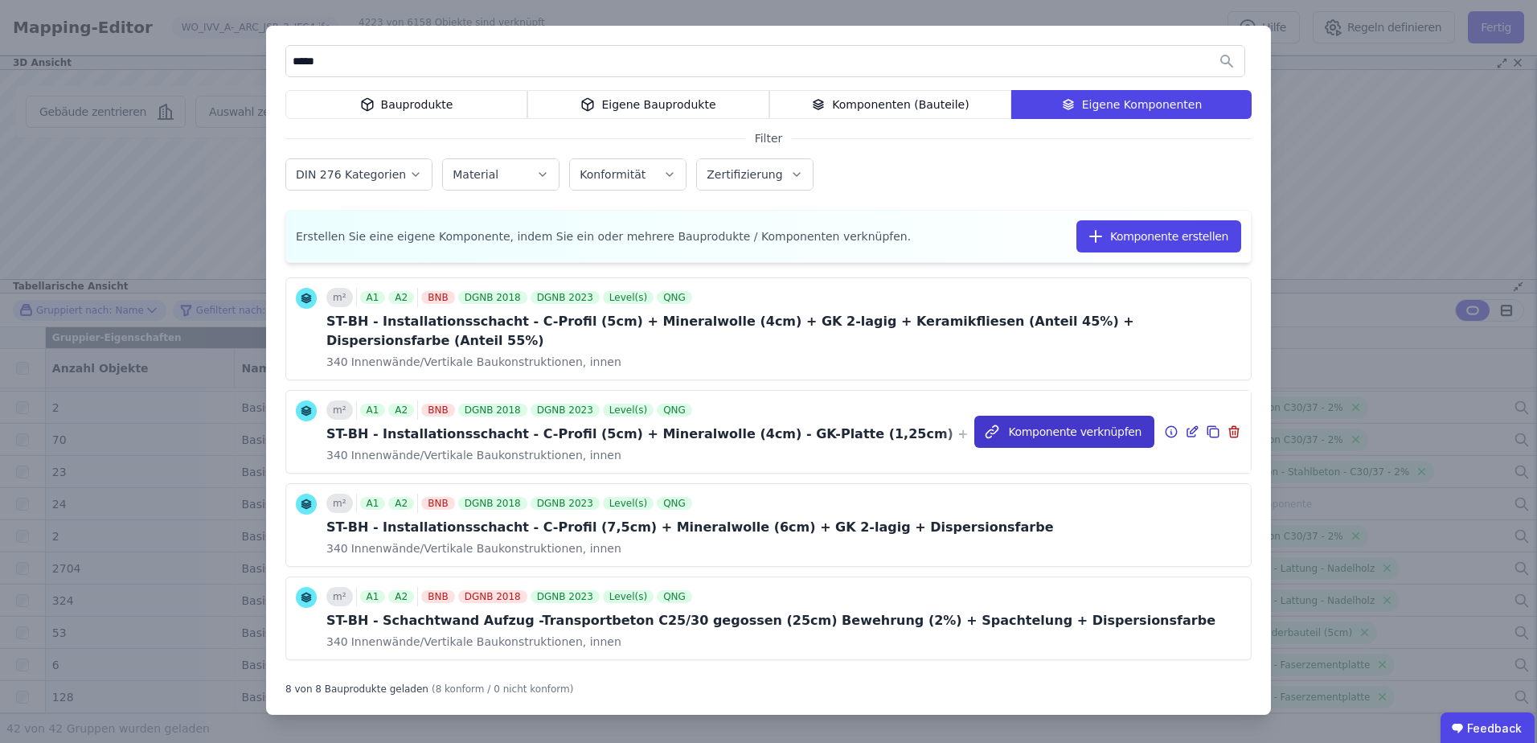
type input "*****"
click at [1052, 416] on button "Komponente verknüpfen" at bounding box center [1064, 432] width 180 height 32
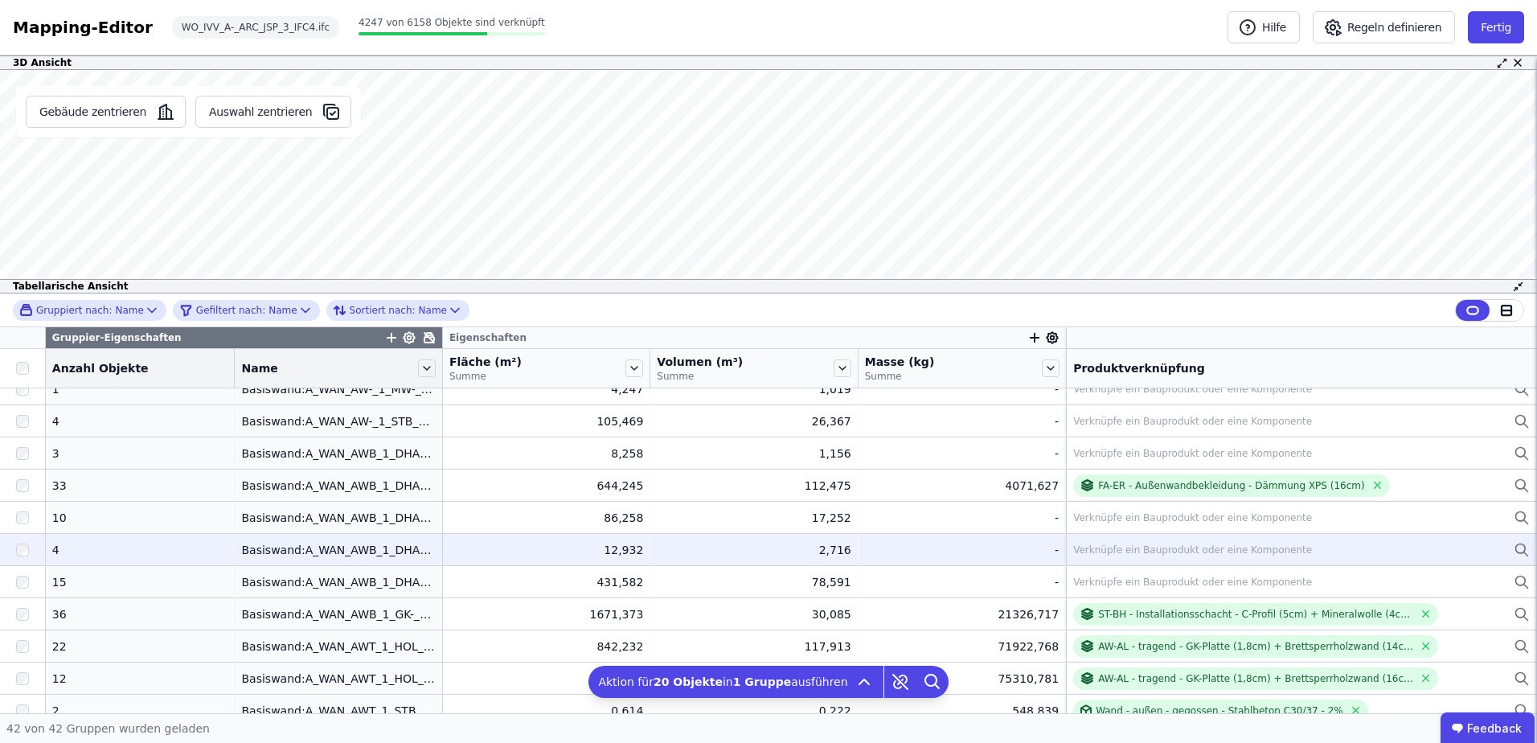
scroll to position [0, 0]
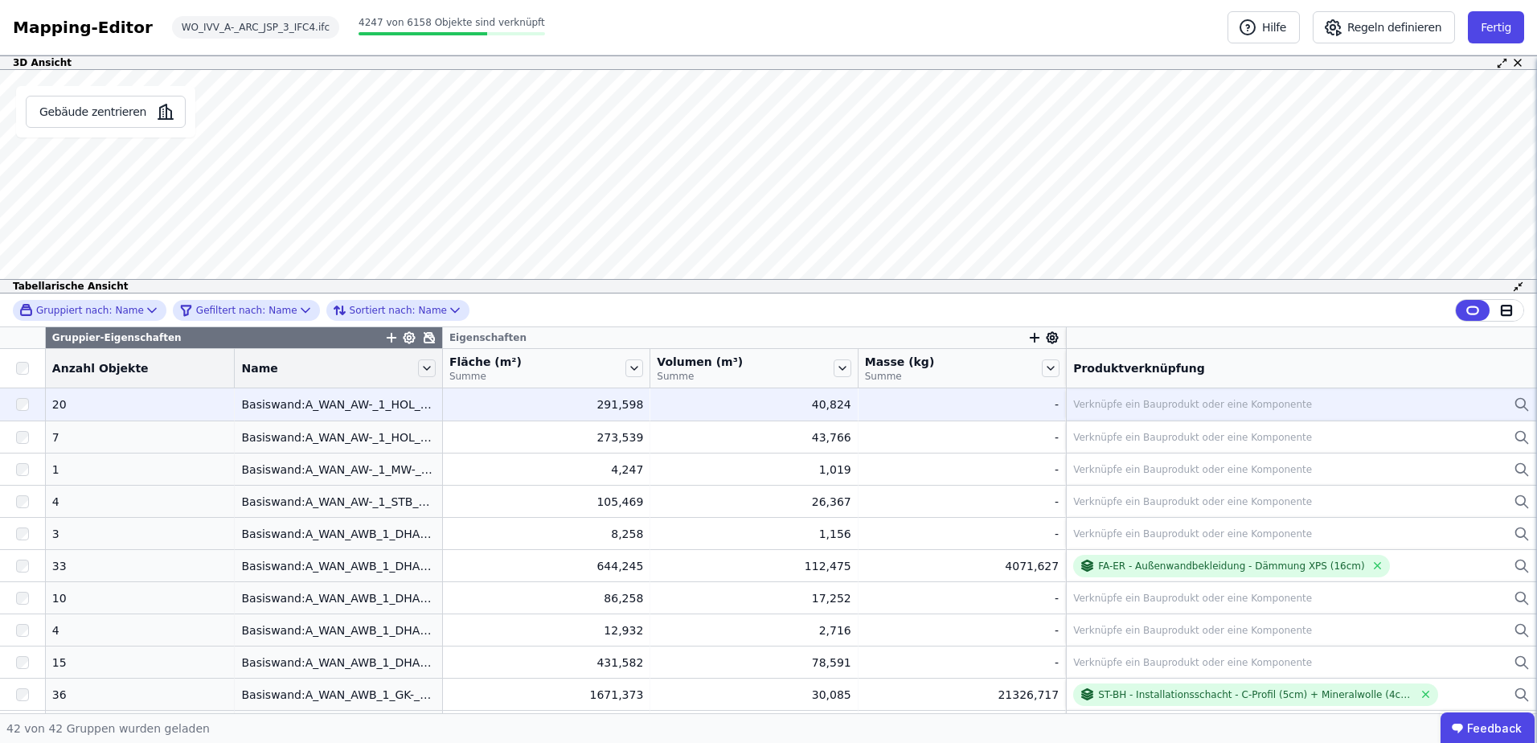
click at [1073, 399] on div "Verknüpfe ein Bauprodukt oder eine Komponente" at bounding box center [1192, 404] width 239 height 13
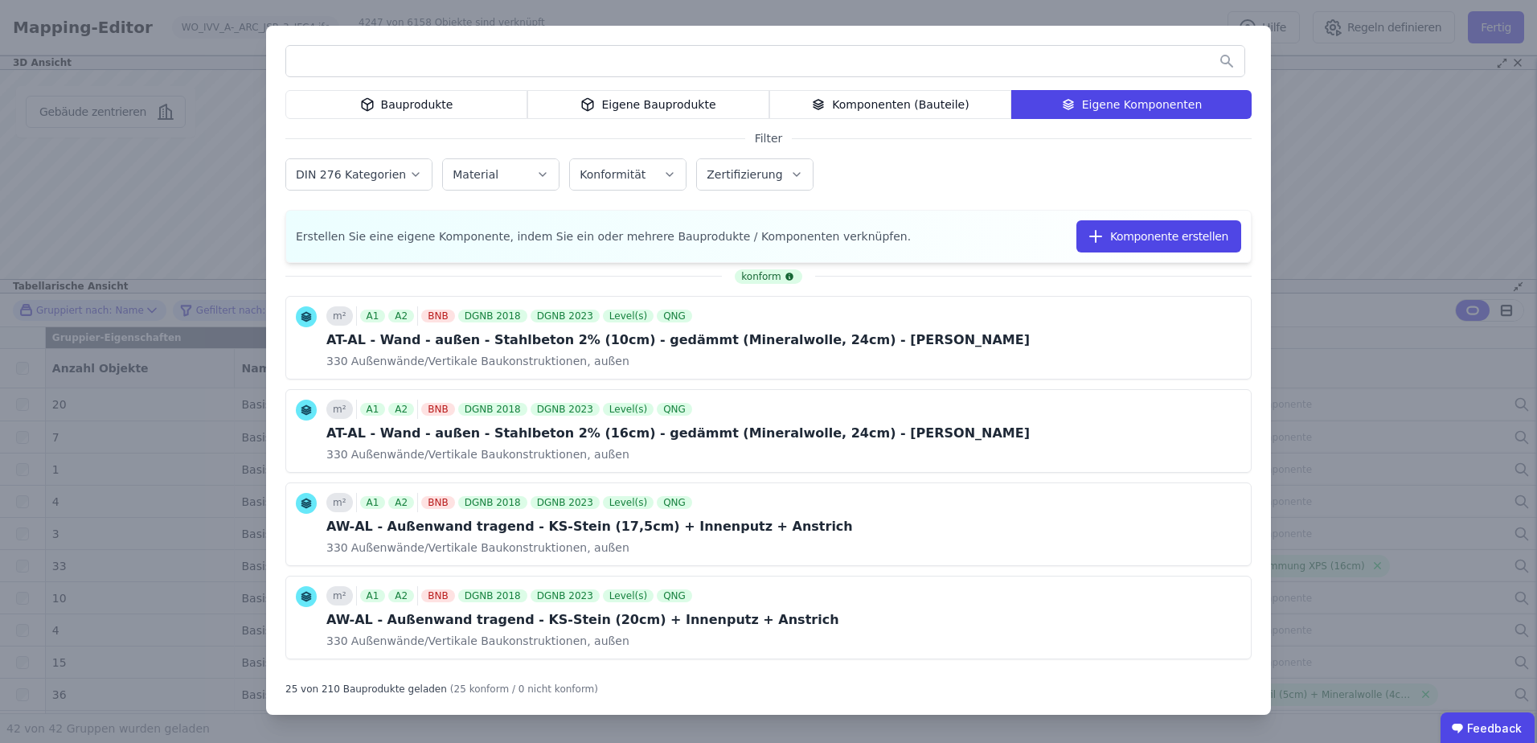
click at [887, 54] on input "text" at bounding box center [765, 61] width 958 height 29
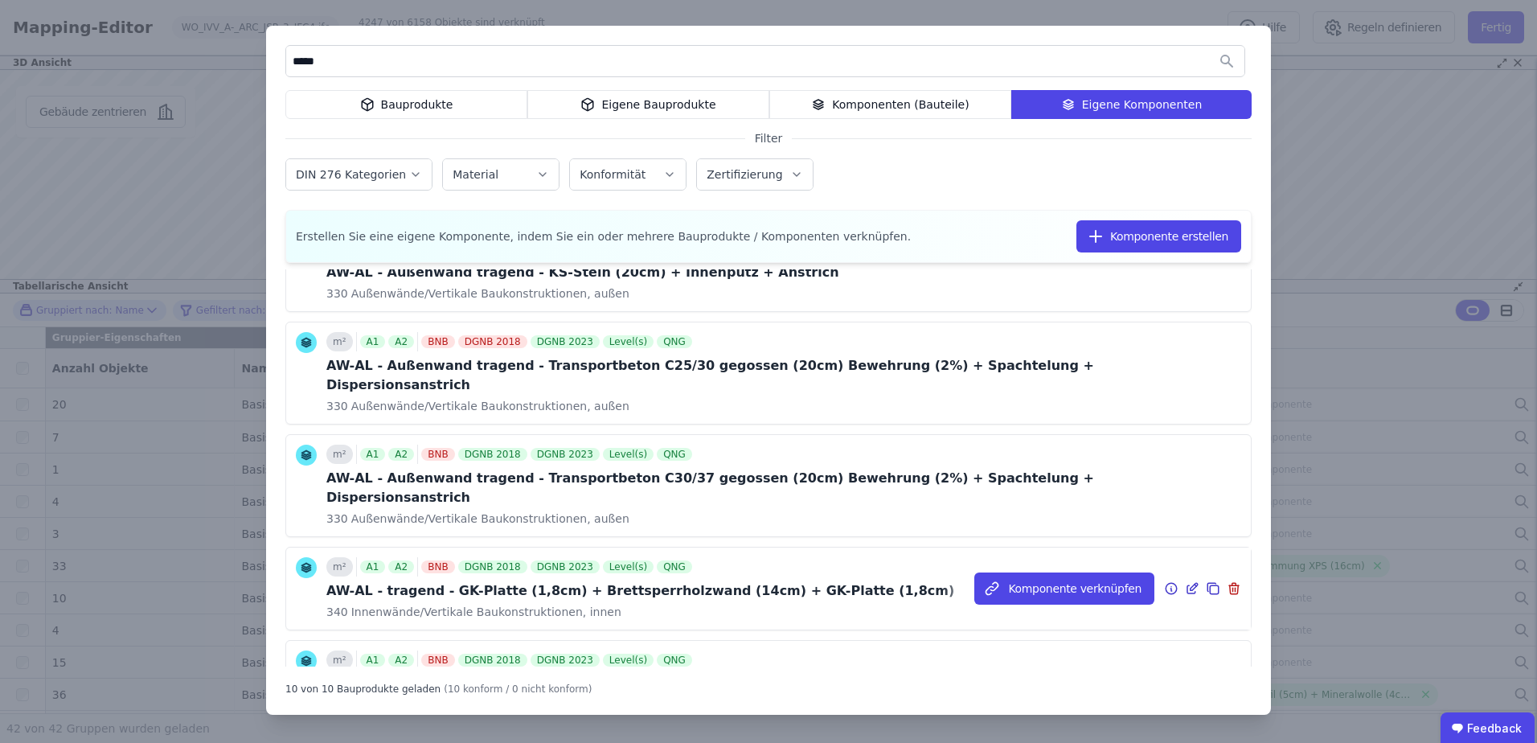
scroll to position [241, 0]
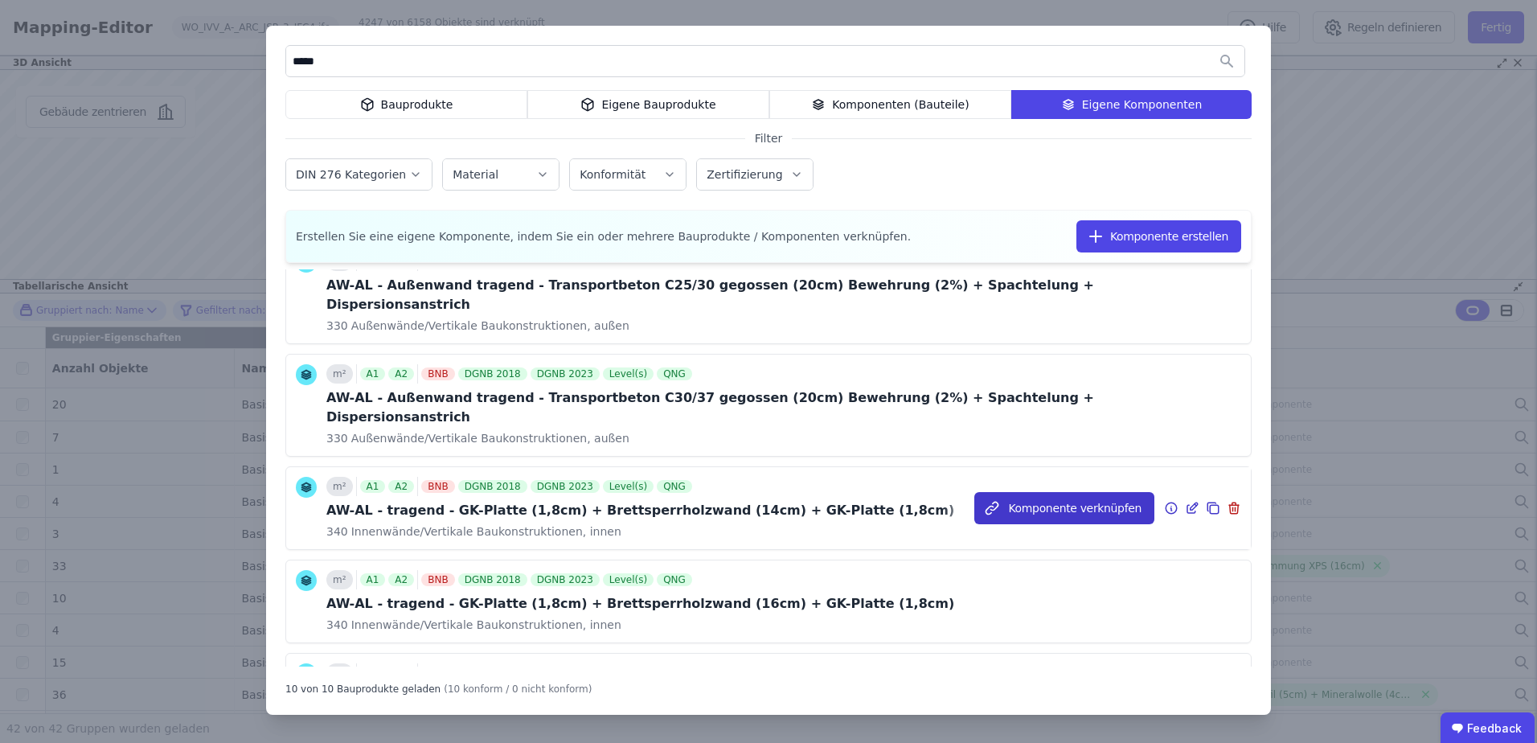
type input "*****"
click at [1014, 492] on button "Komponente verknüpfen" at bounding box center [1064, 508] width 180 height 32
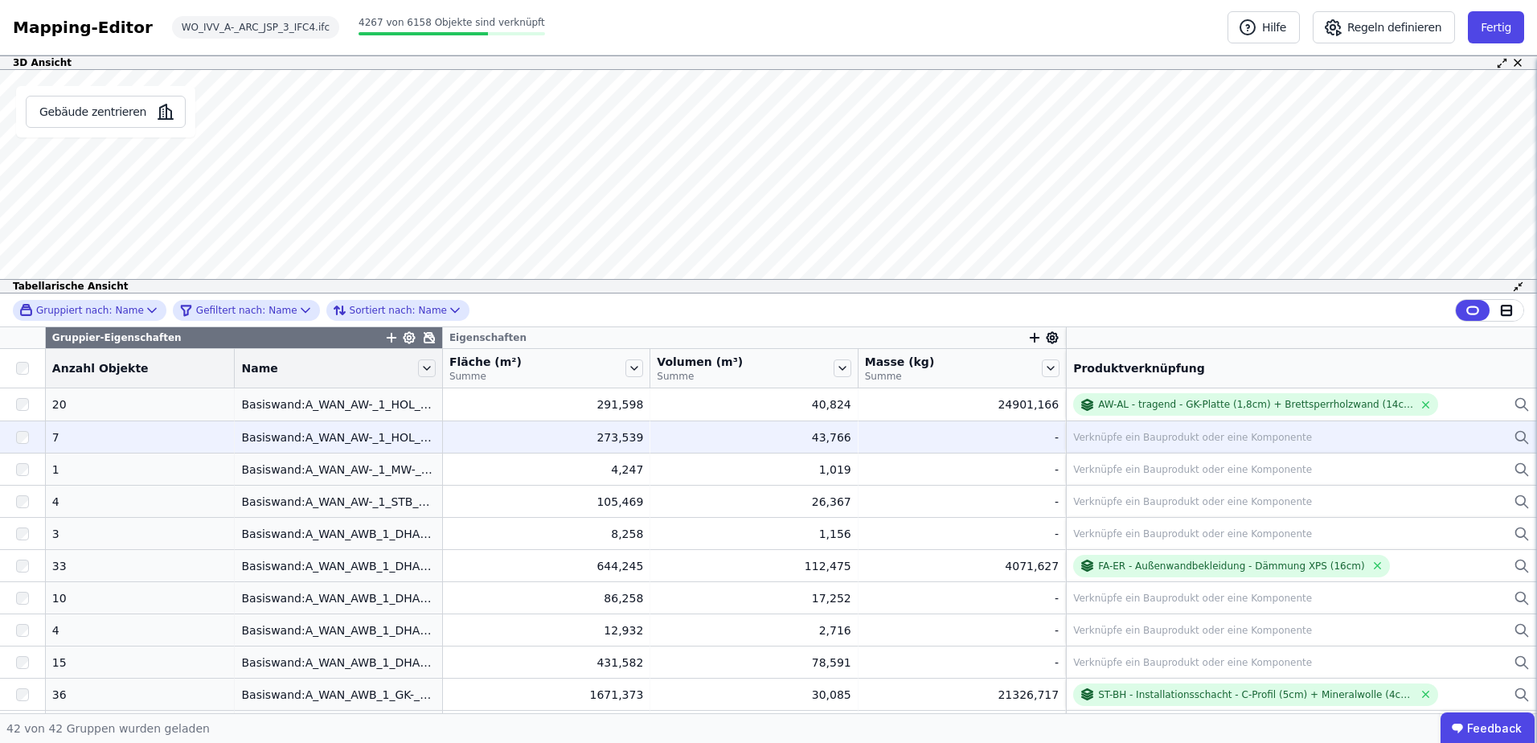
click at [1089, 442] on div "Verknüpfe ein Bauprodukt oder eine Komponente" at bounding box center [1192, 437] width 239 height 13
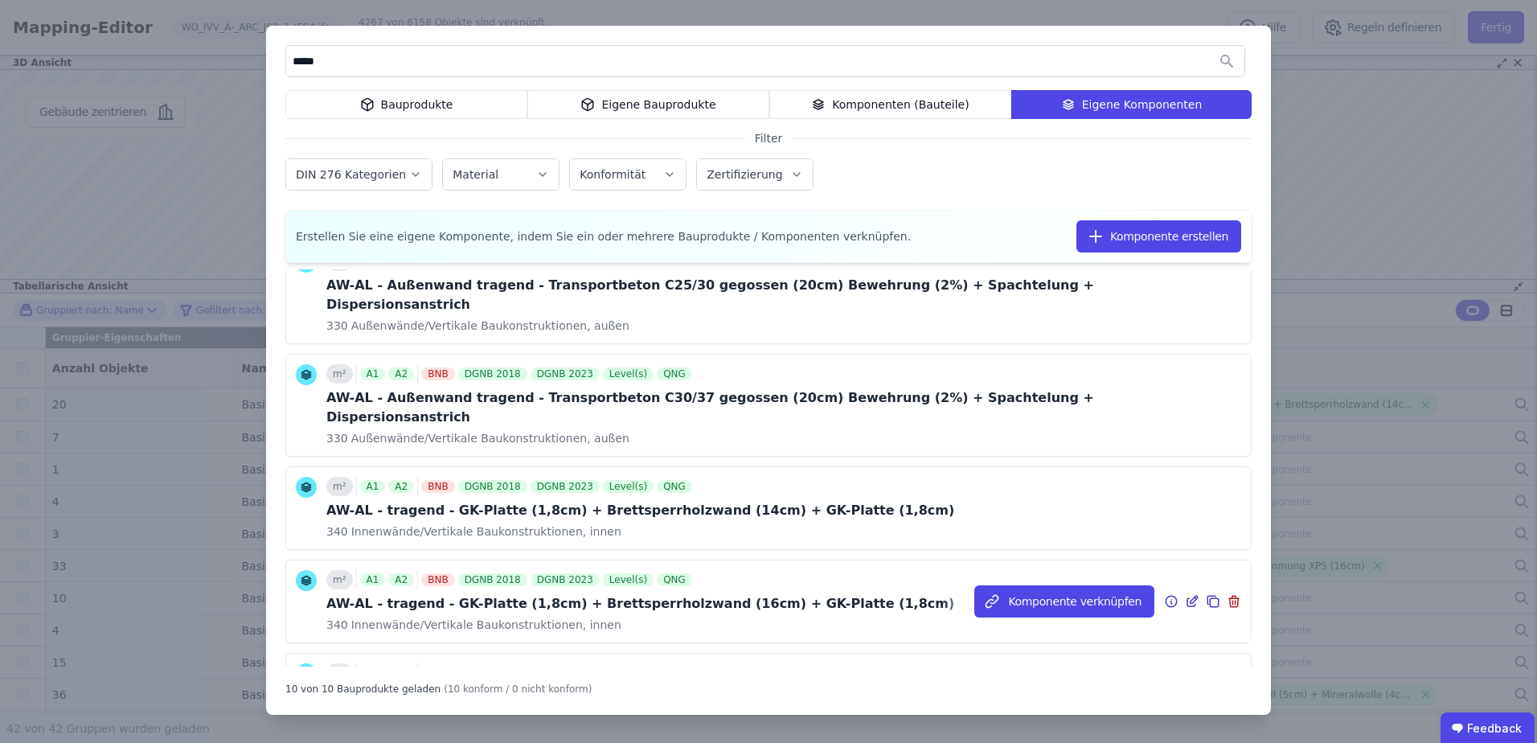
scroll to position [322, 0]
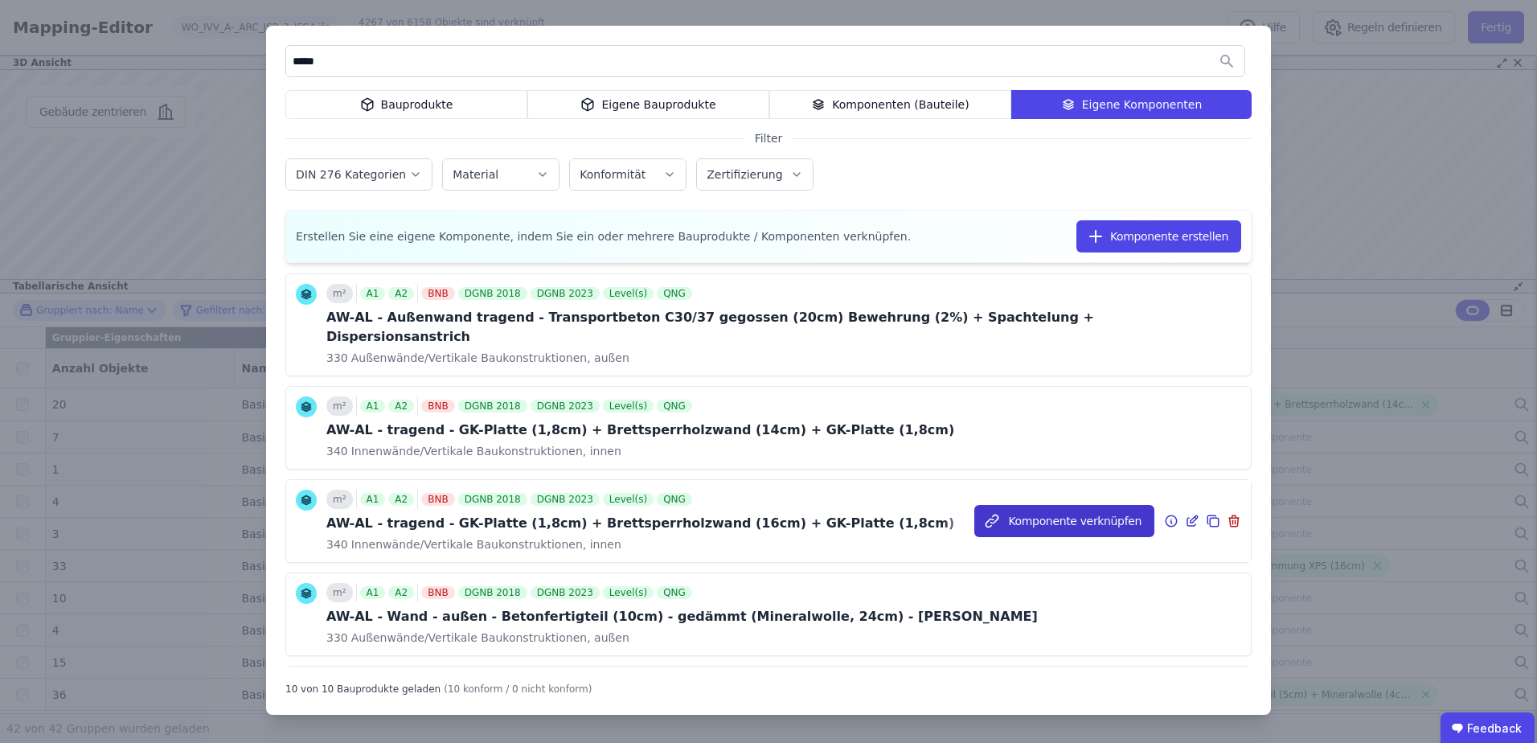
type input "*****"
click at [1026, 505] on button "Komponente verknüpfen" at bounding box center [1064, 521] width 180 height 32
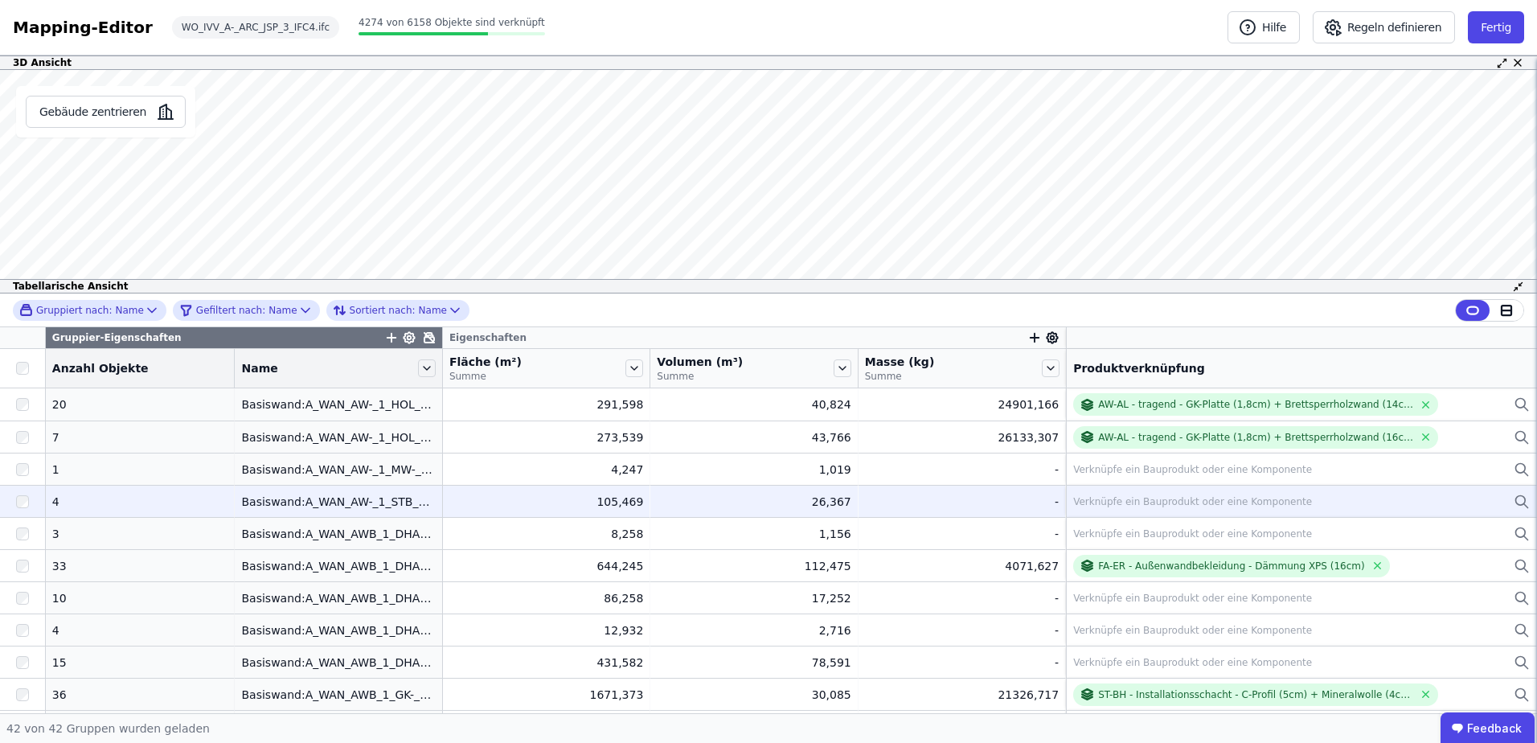
click at [1073, 502] on div "Verknüpfe ein Bauprodukt oder eine Komponente" at bounding box center [1192, 501] width 239 height 13
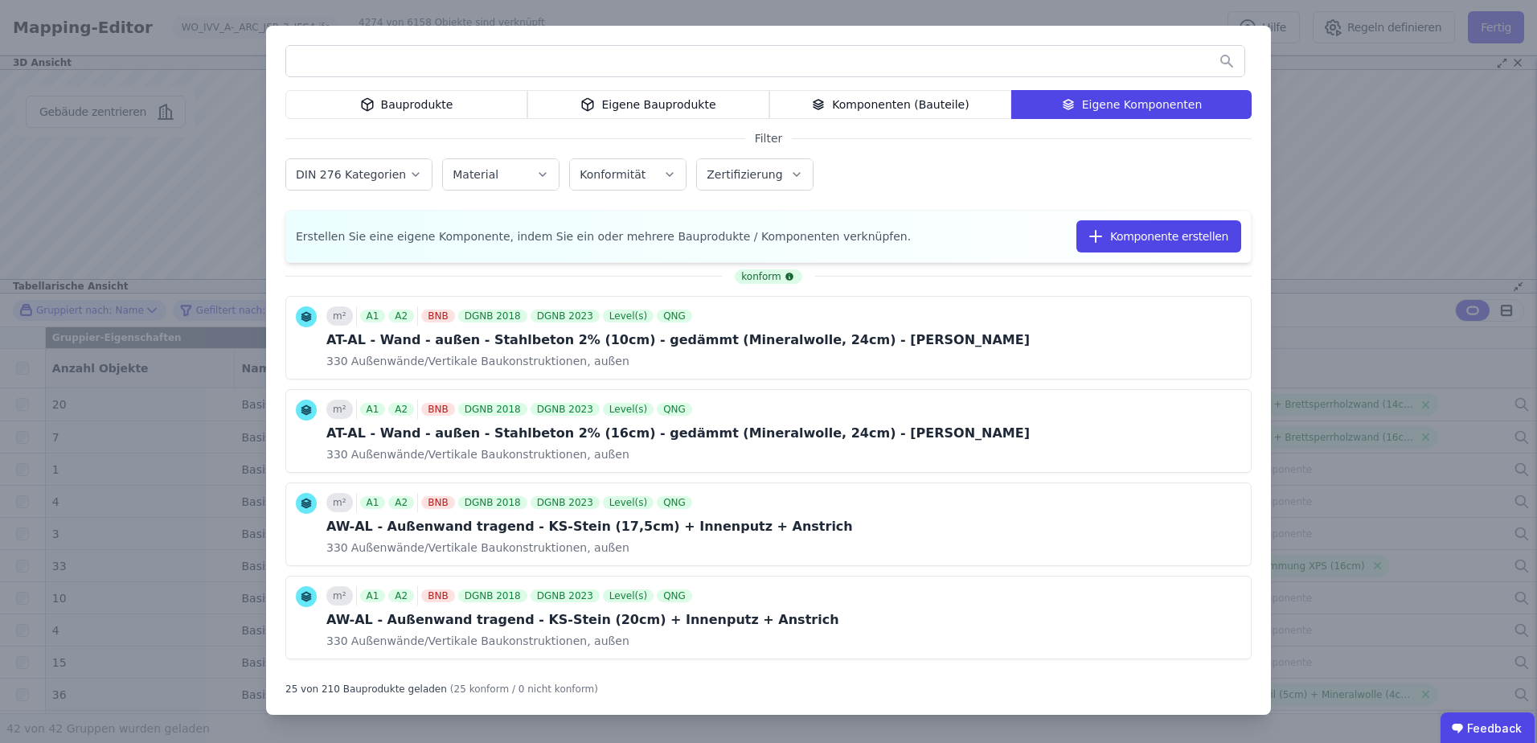
click at [470, 110] on div "Bauprodukte" at bounding box center [406, 104] width 242 height 29
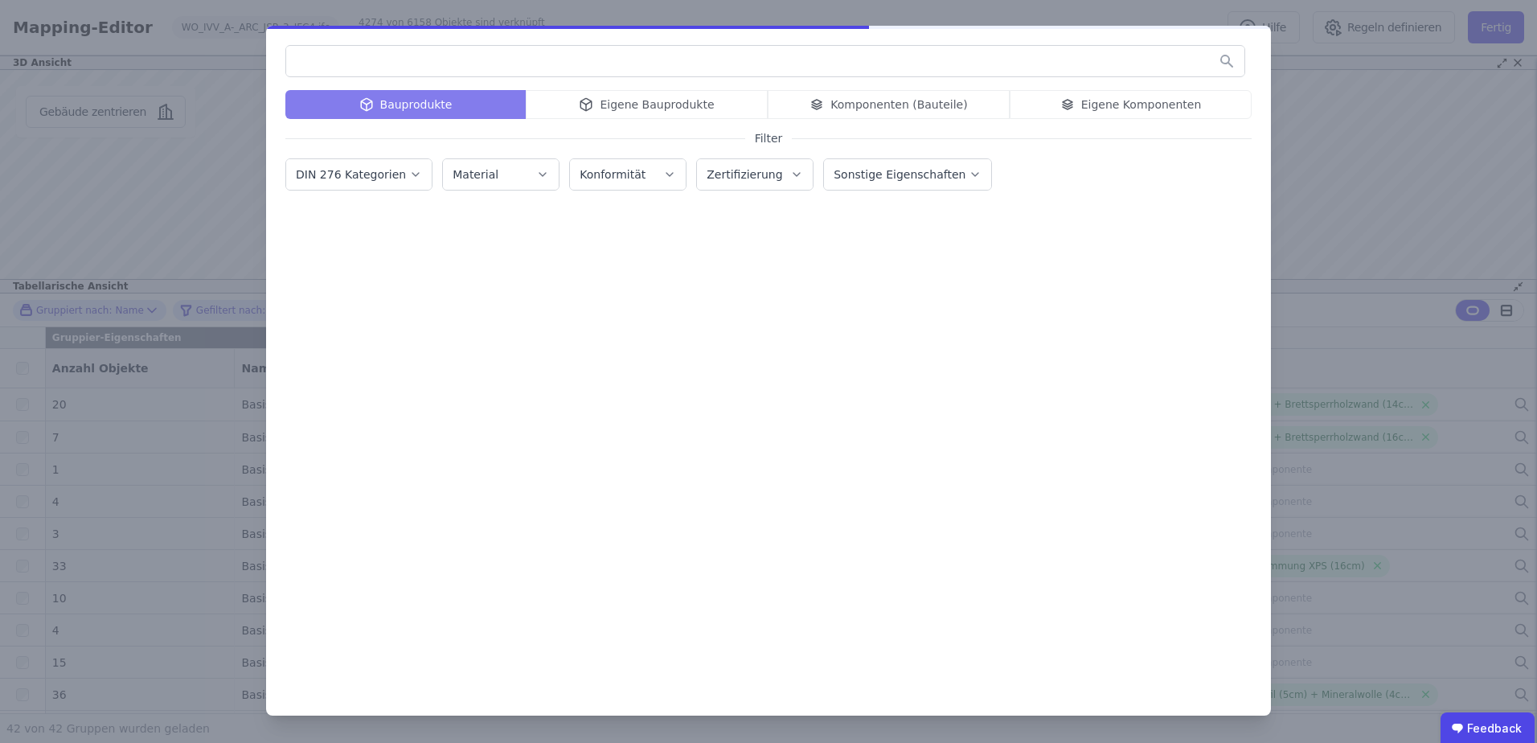
click at [428, 65] on input "text" at bounding box center [765, 61] width 958 height 29
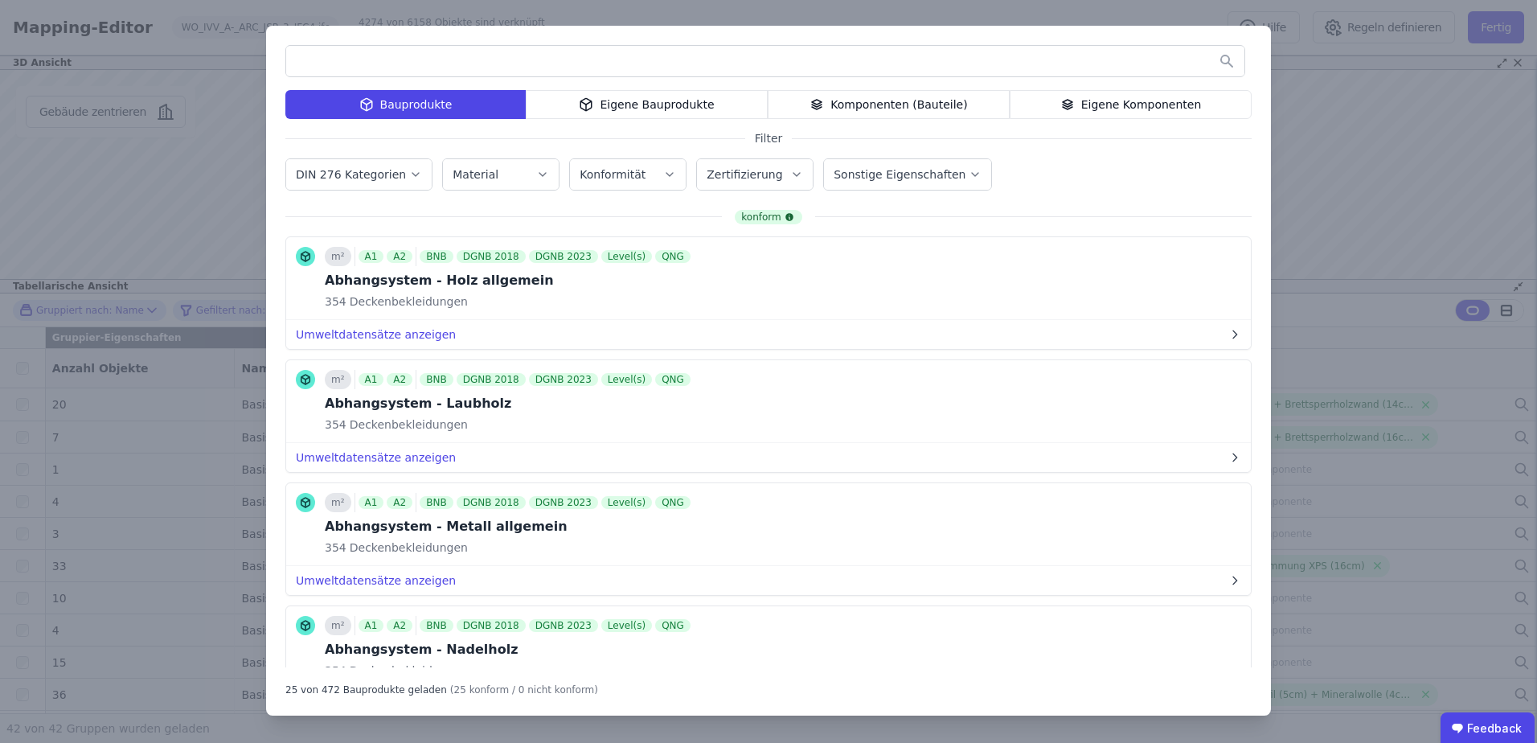
type input "*"
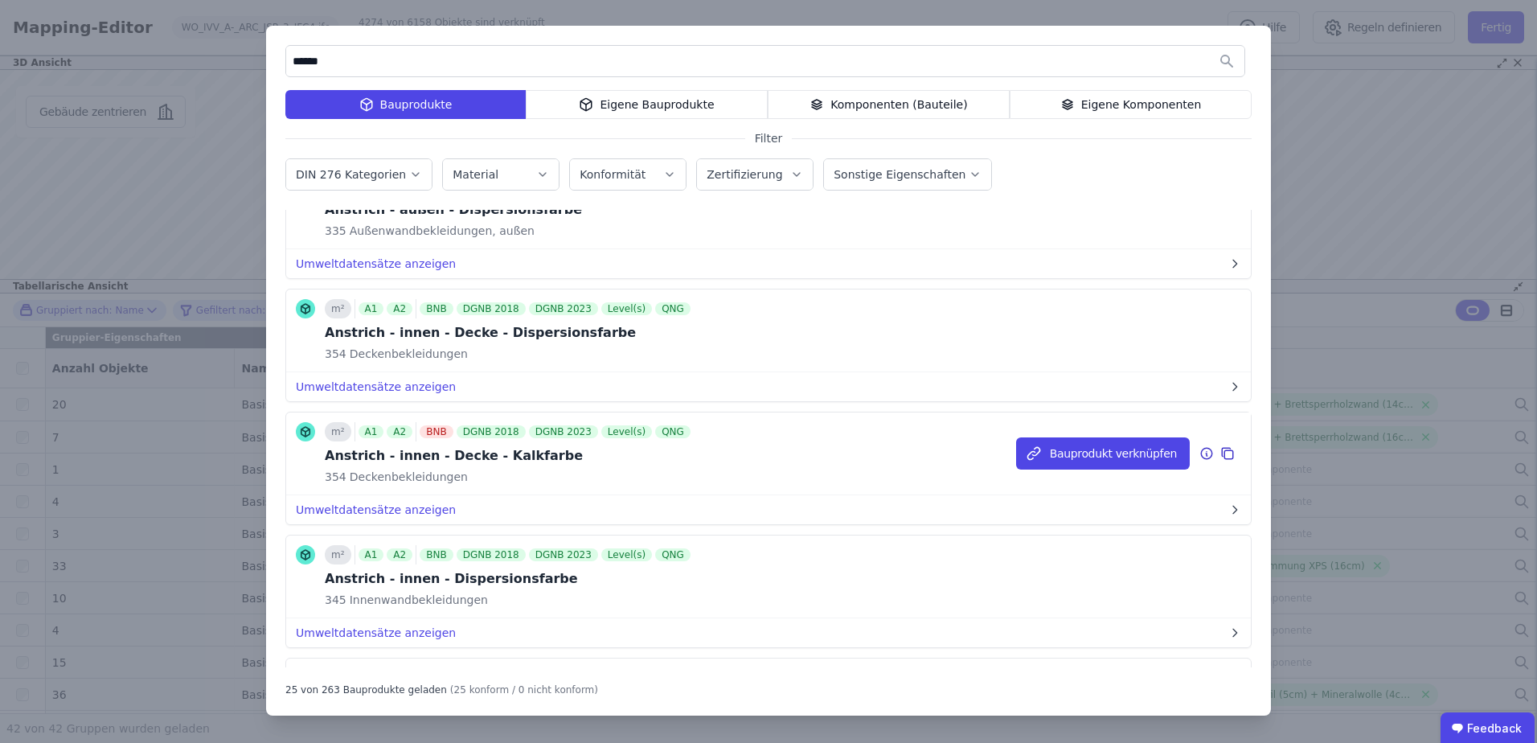
scroll to position [804, 0]
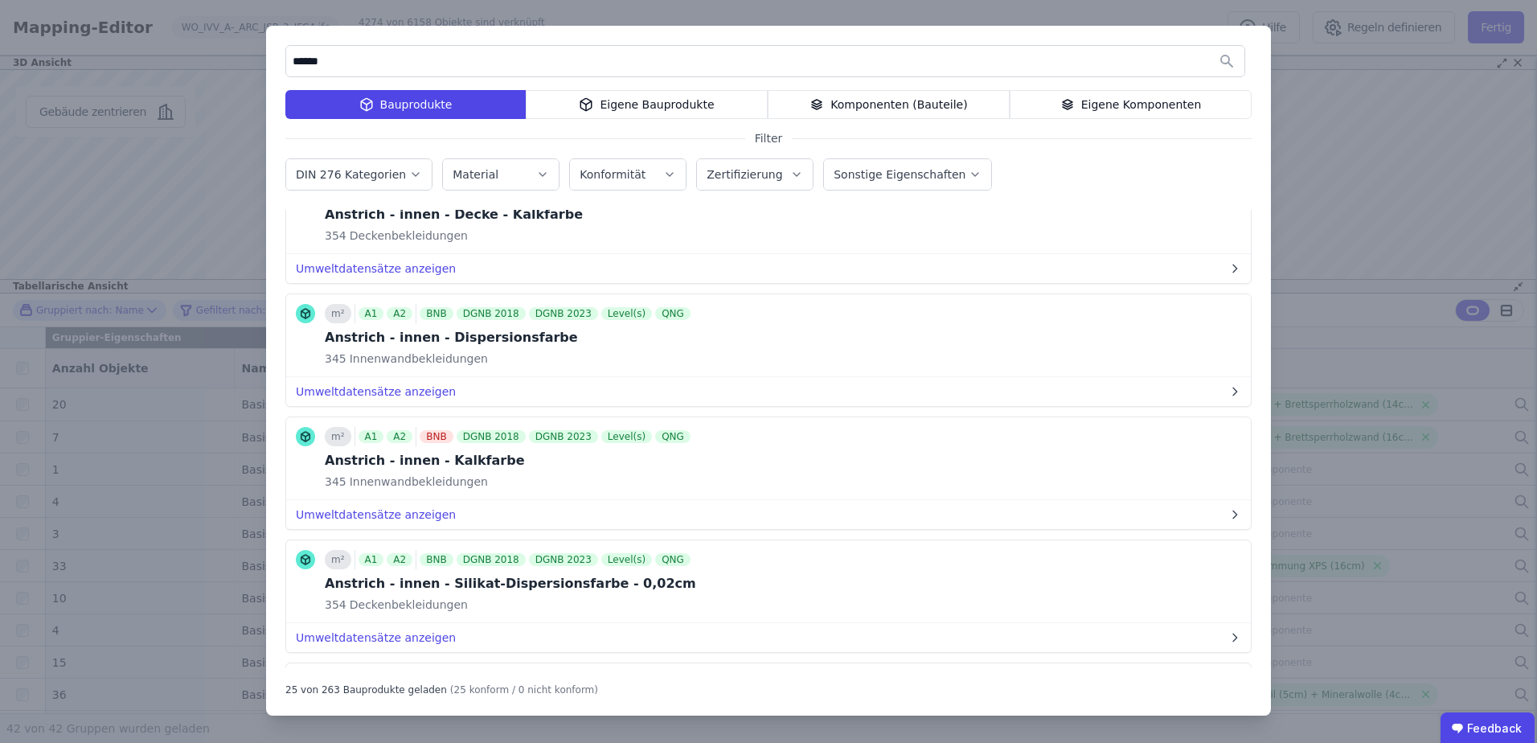
type input "******"
click at [383, 106] on div "Bauprodukte" at bounding box center [405, 104] width 240 height 29
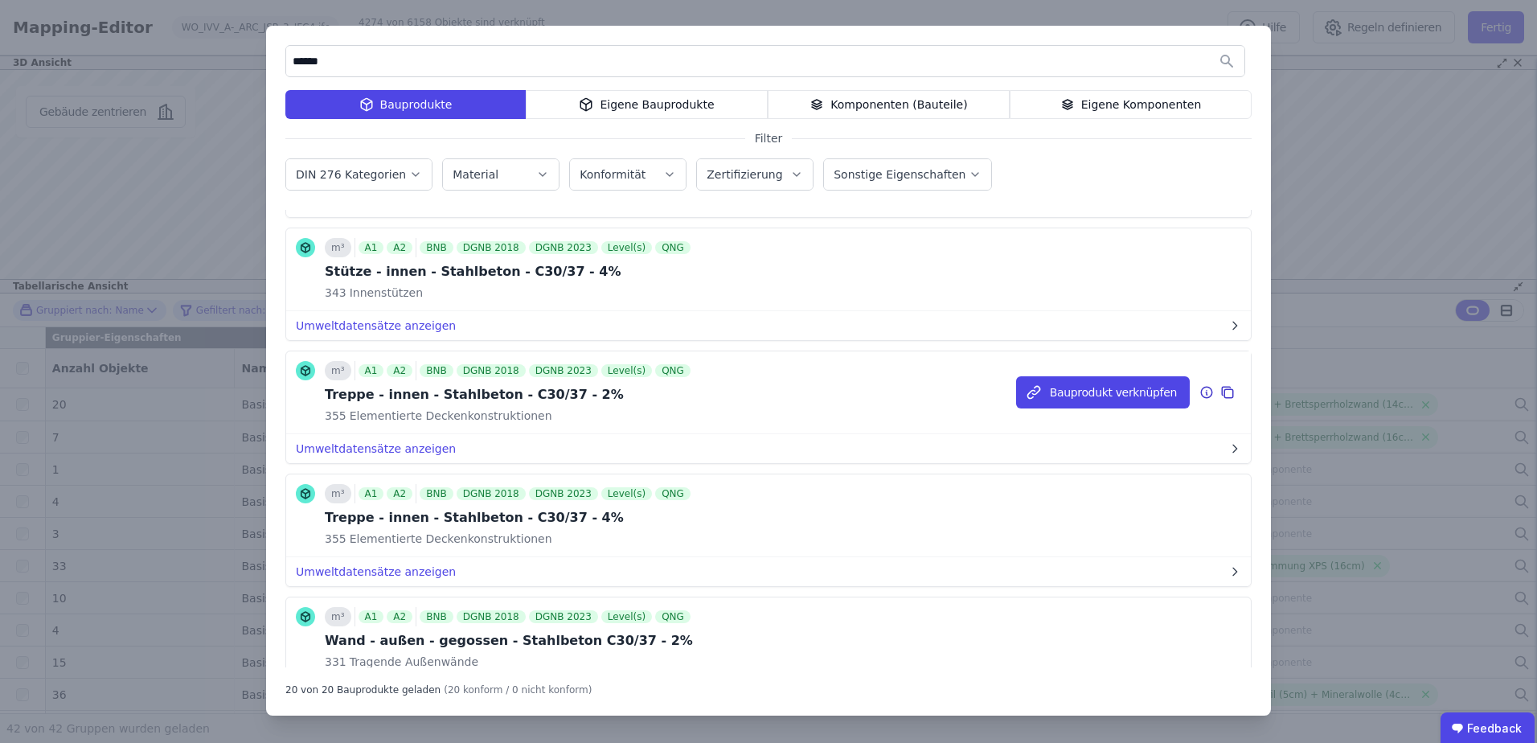
scroll to position [1688, 0]
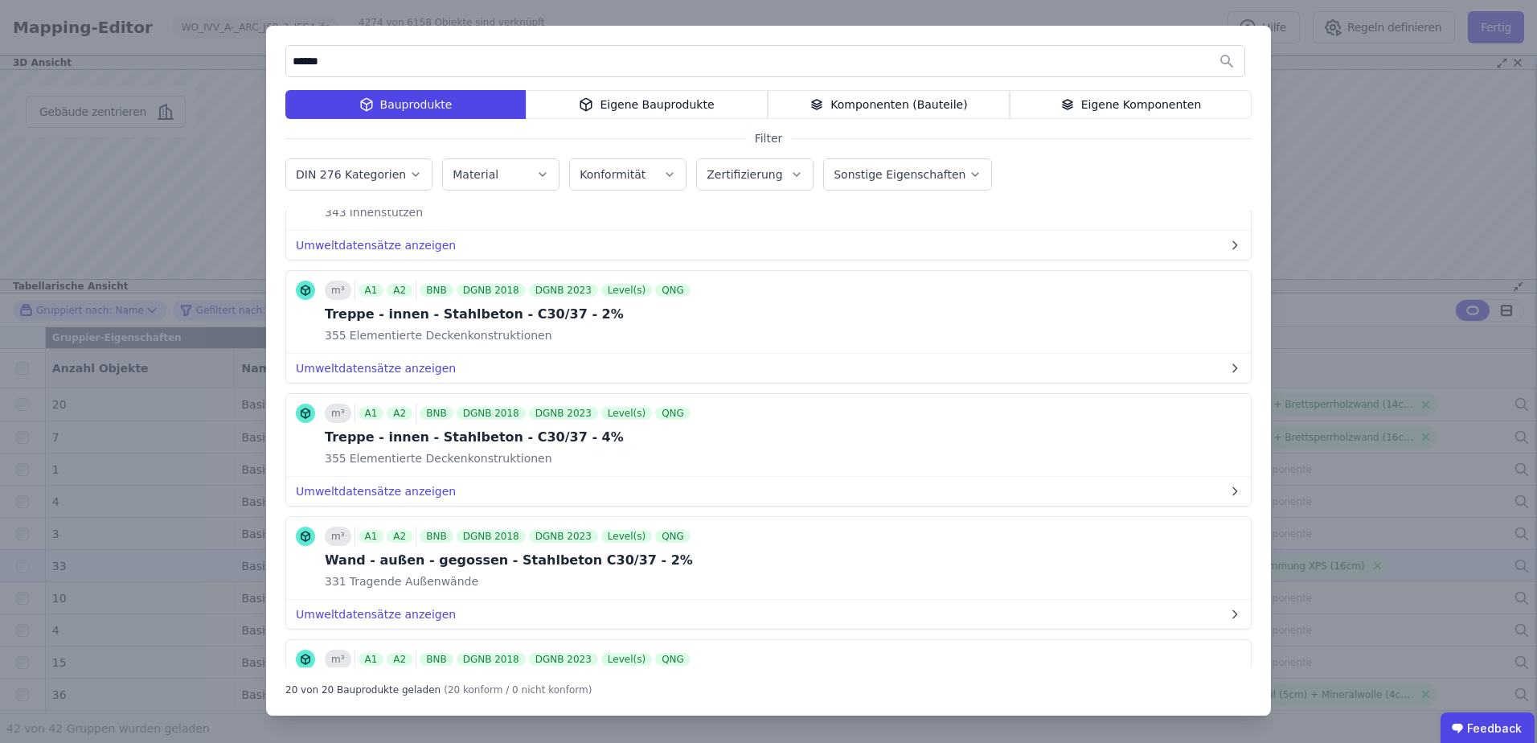
click at [0, 0] on button "Bauprodukt verknüpfen" at bounding box center [0, 0] width 0 height 0
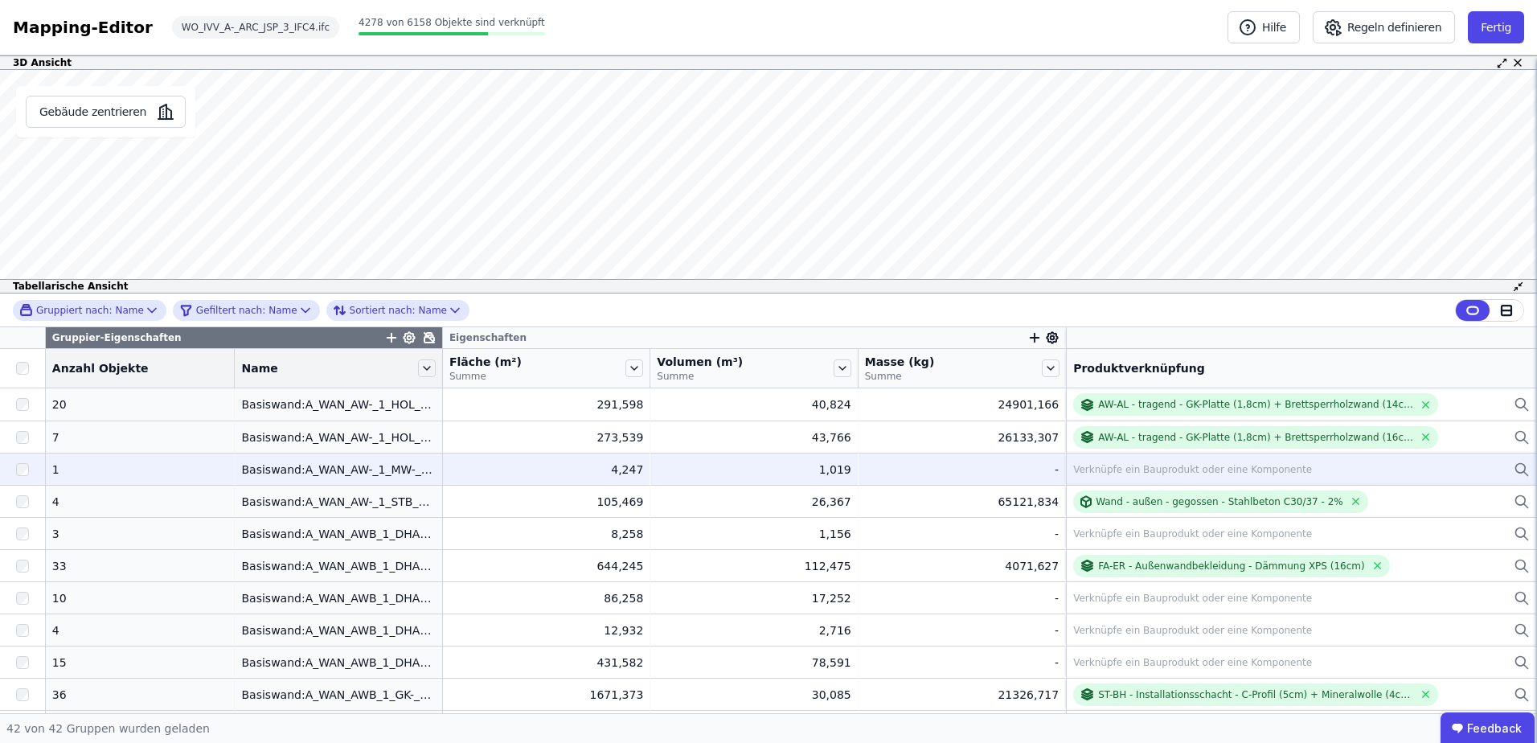
click at [1079, 472] on div "Verknüpfe ein Bauprodukt oder eine Komponente" at bounding box center [1192, 469] width 239 height 13
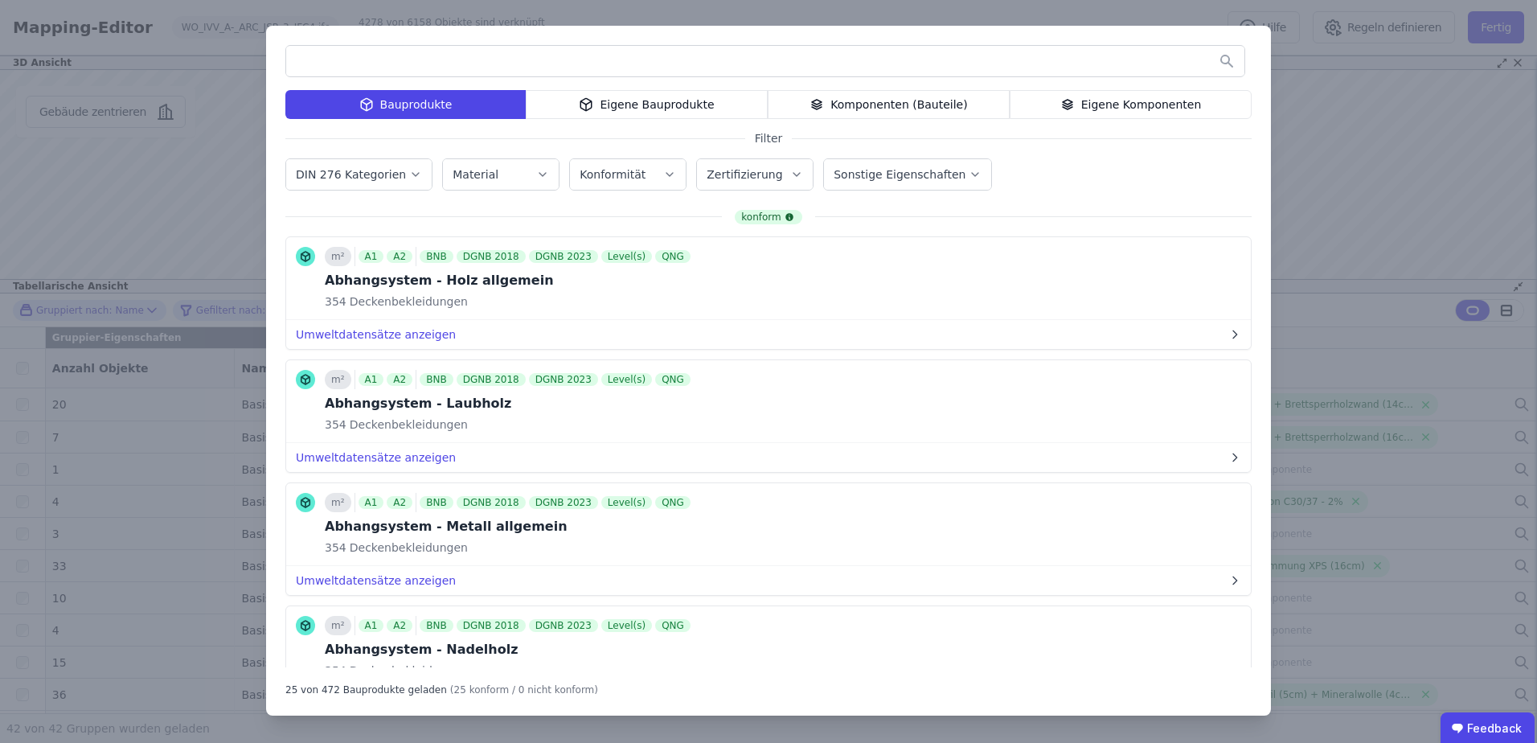
click at [1070, 103] on icon at bounding box center [1068, 102] width 10 height 5
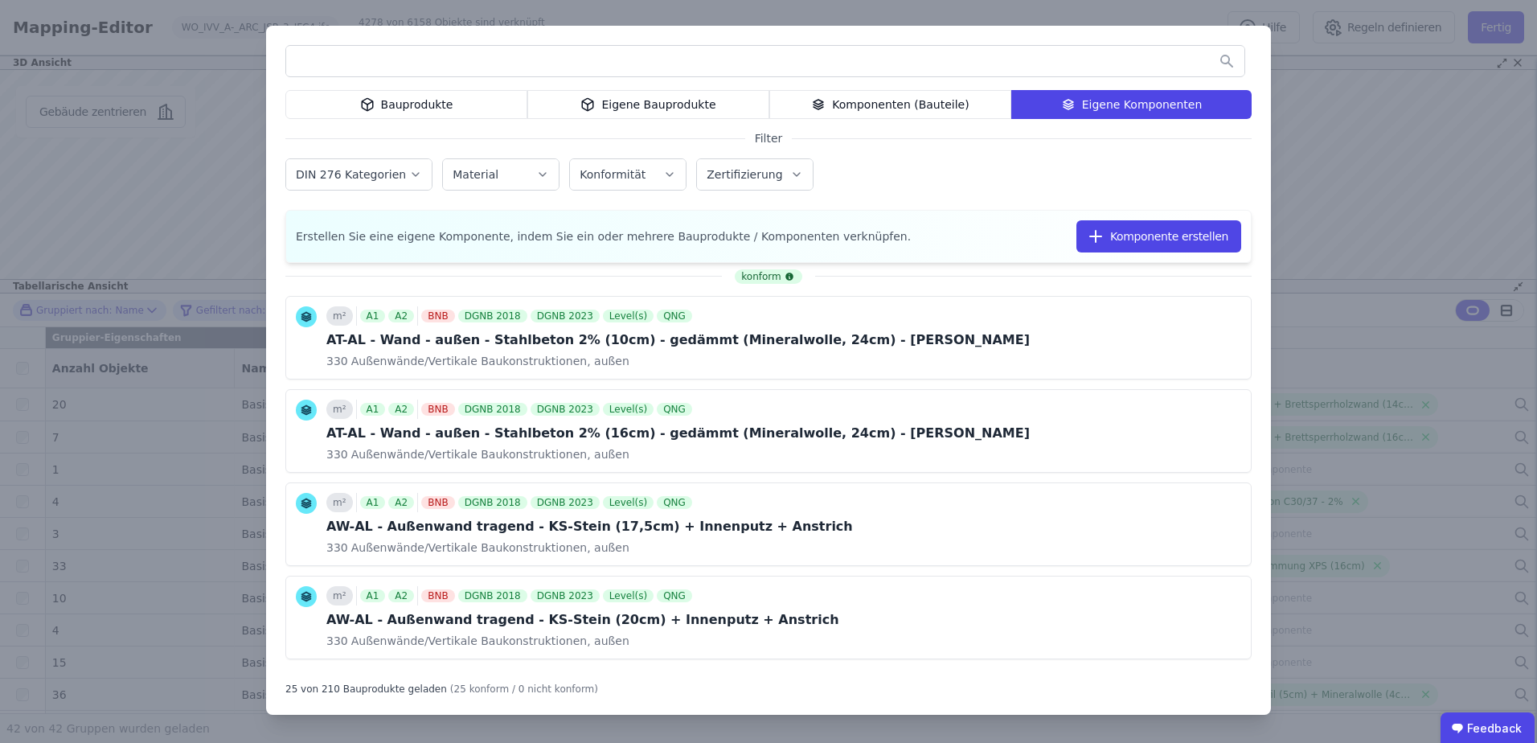
click at [416, 97] on div "Bauprodukte" at bounding box center [406, 104] width 242 height 29
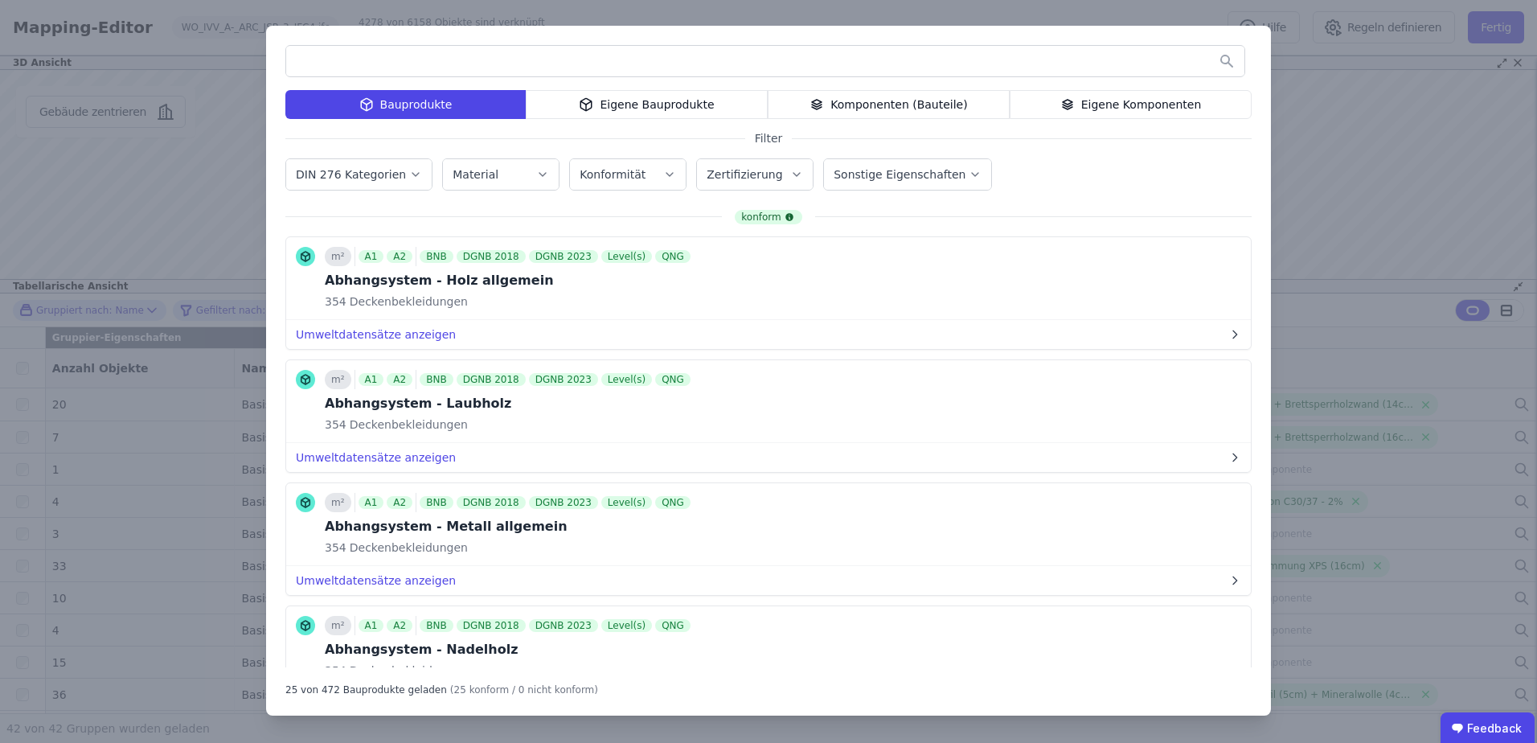
click at [413, 66] on input "text" at bounding box center [765, 61] width 958 height 29
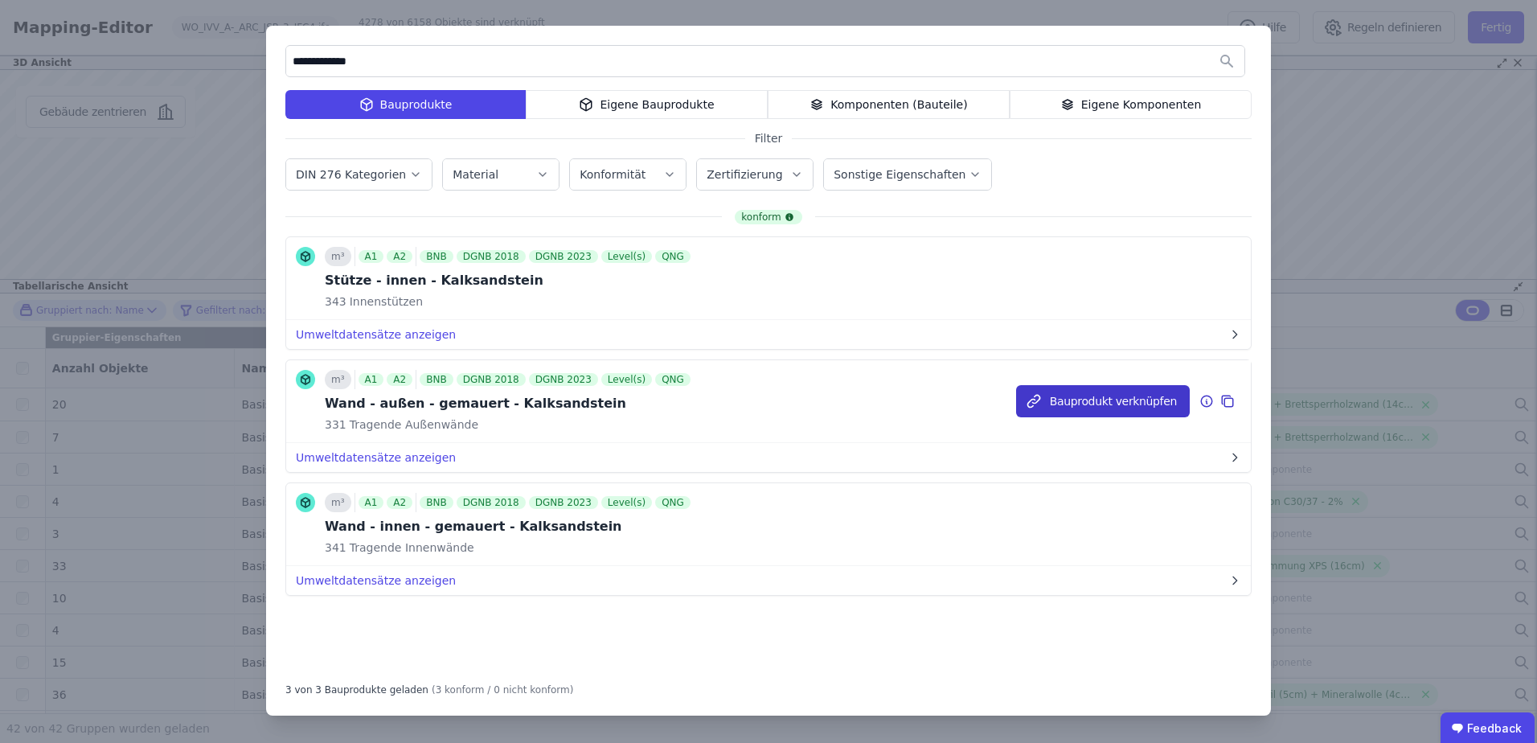
type input "**********"
click at [1058, 400] on button "Bauprodukt verknüpfen" at bounding box center [1103, 401] width 174 height 32
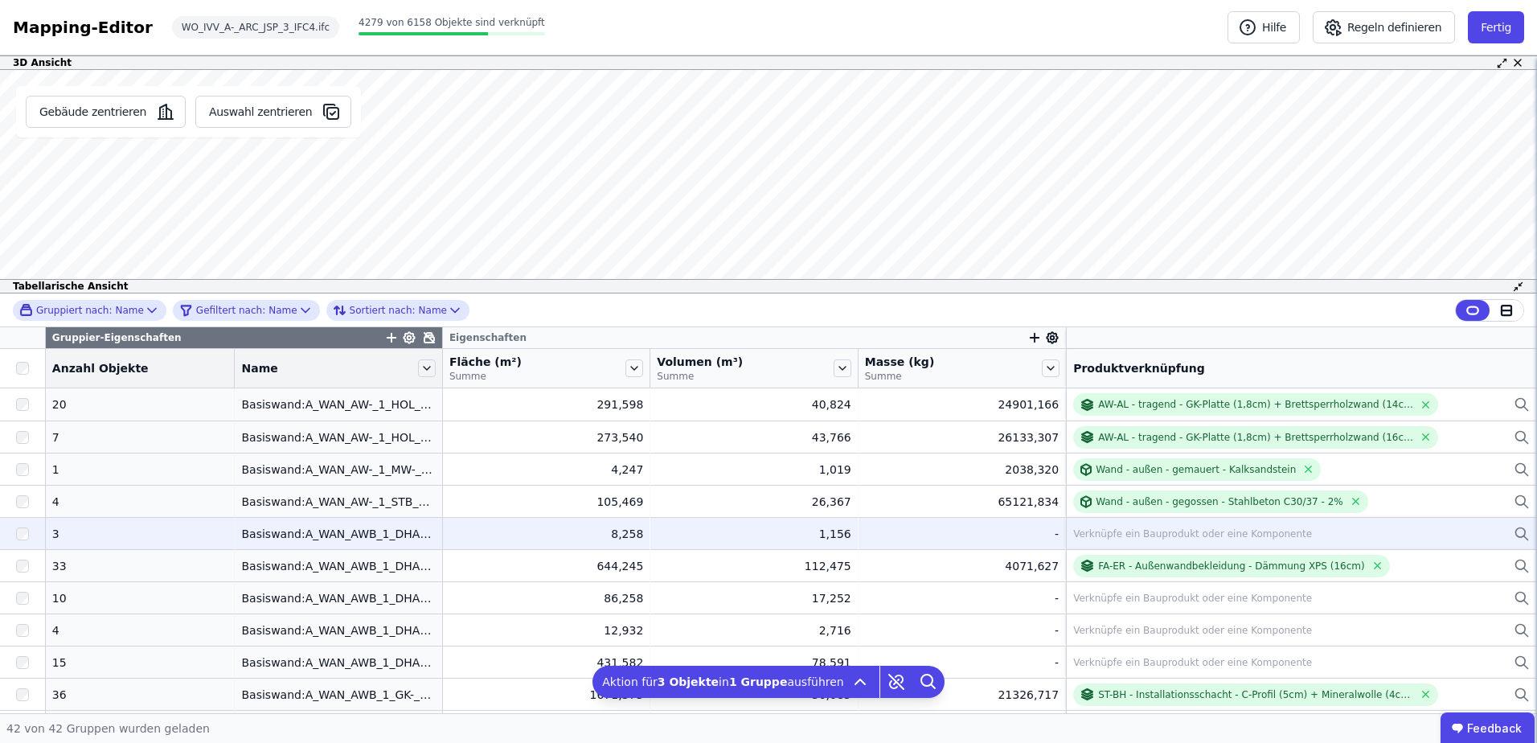
click at [1092, 547] on td "Verknüpfe ein Bauprodukt oder eine Komponente Verknüpfe ein Bauprodukt oder ein…" at bounding box center [1301, 533] width 471 height 32
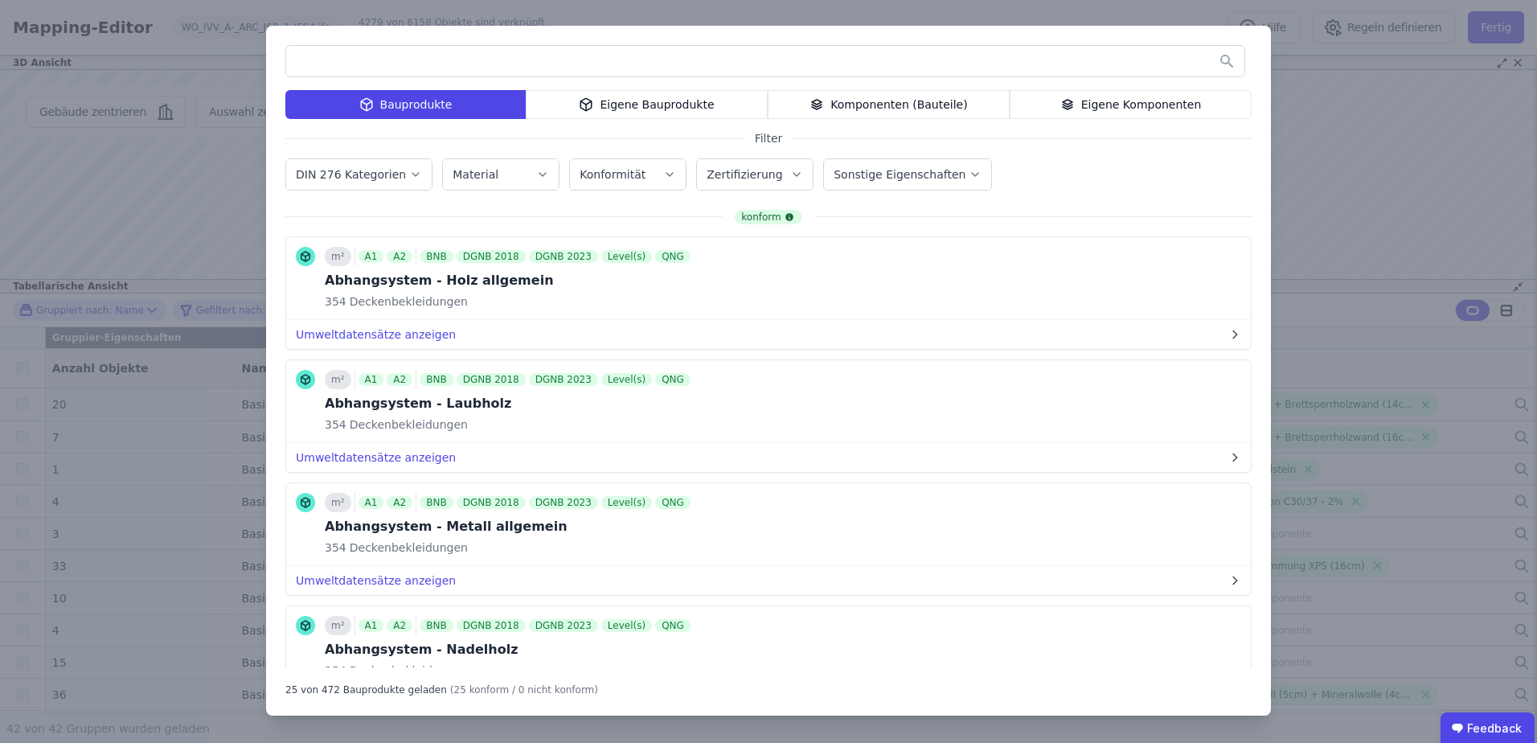
click at [1051, 105] on div "Eigene Komponenten" at bounding box center [1131, 104] width 242 height 29
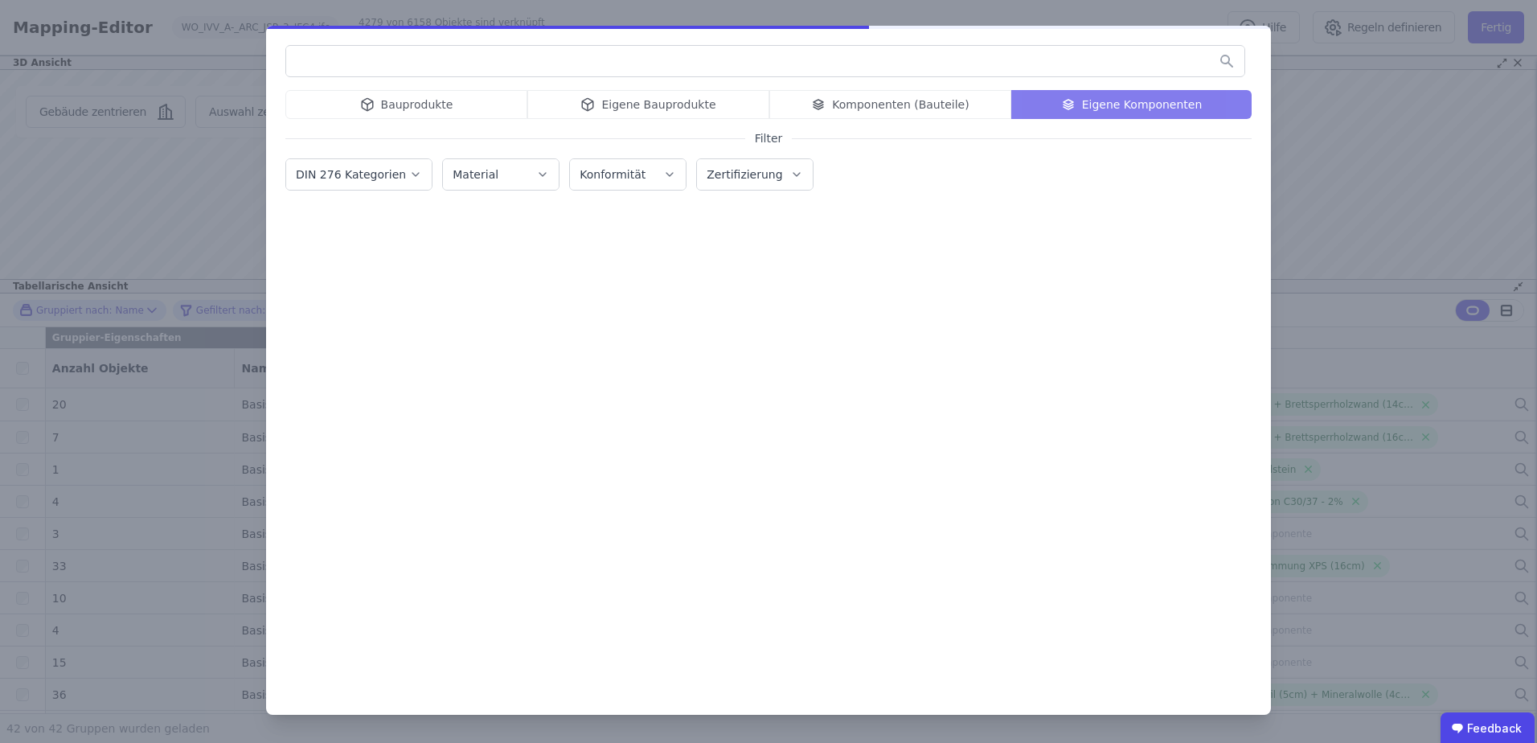
click at [909, 59] on input "text" at bounding box center [765, 61] width 958 height 29
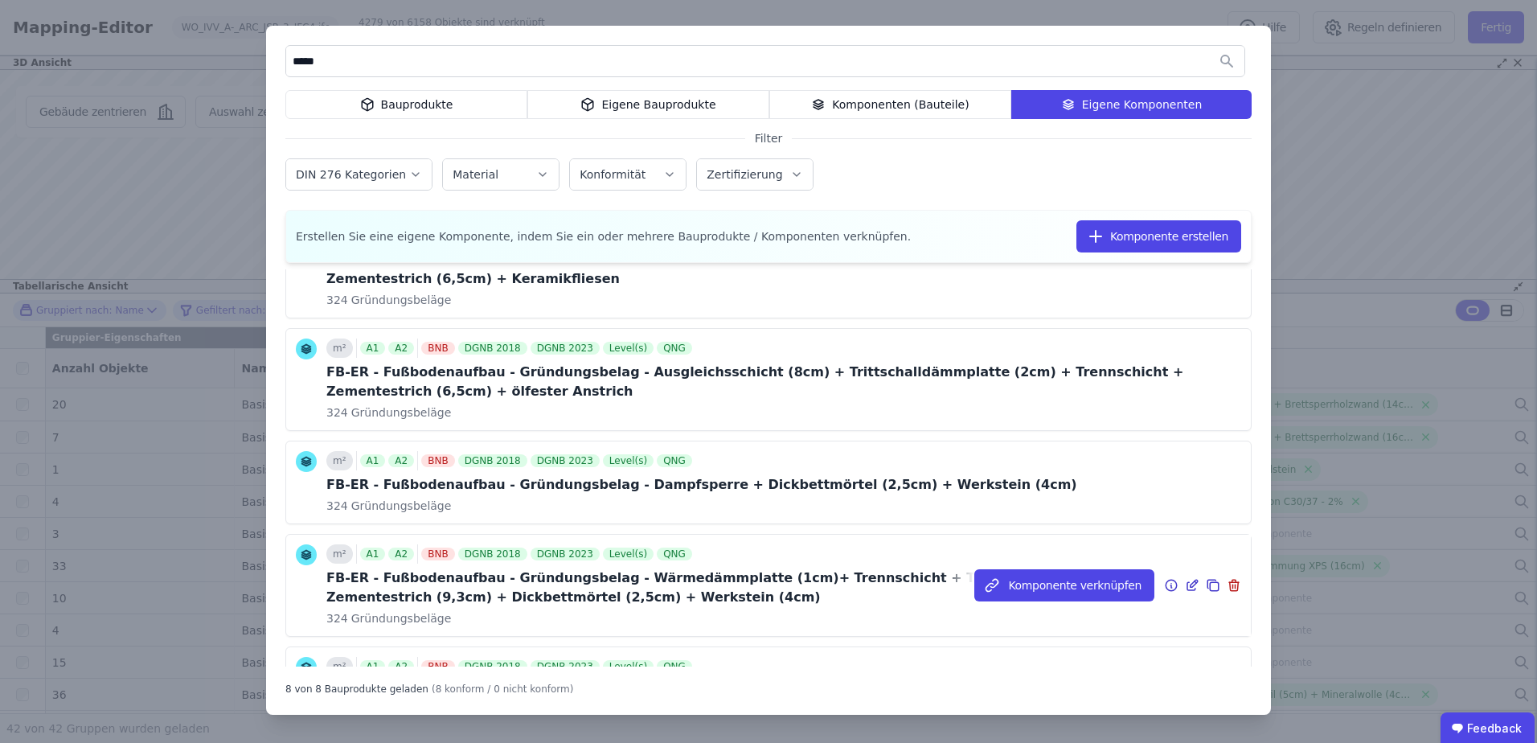
scroll to position [161, 0]
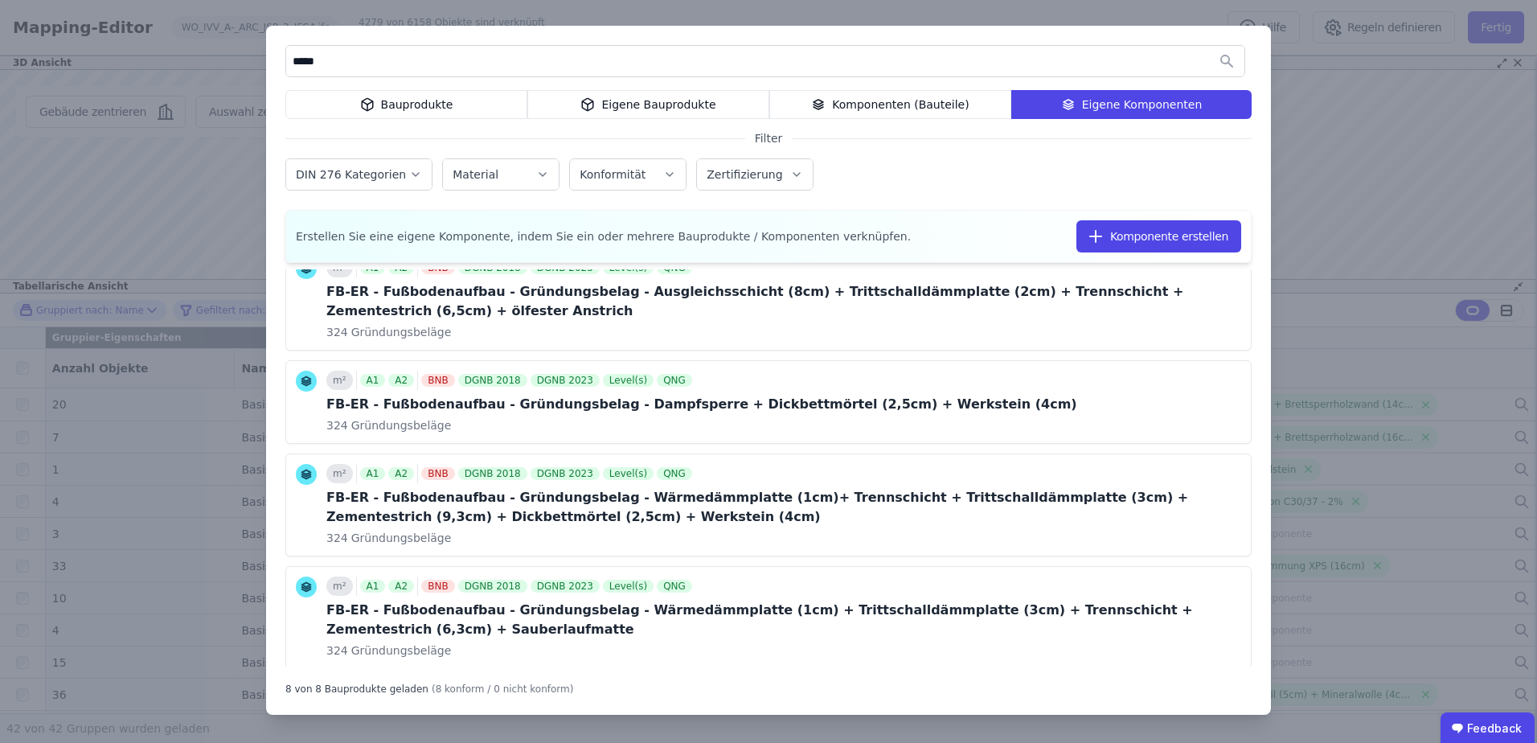
click at [299, 59] on input "*****" at bounding box center [765, 61] width 958 height 29
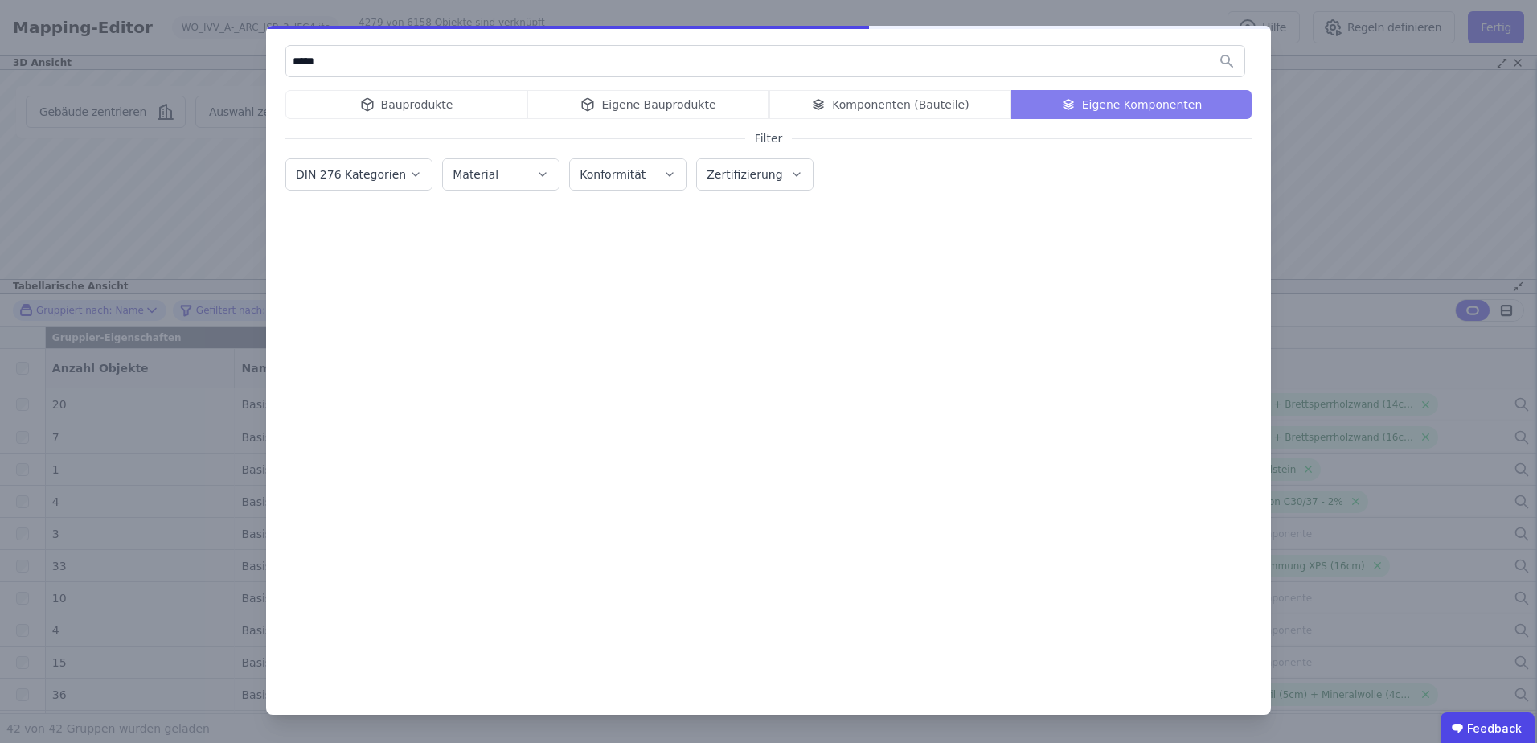
scroll to position [0, 0]
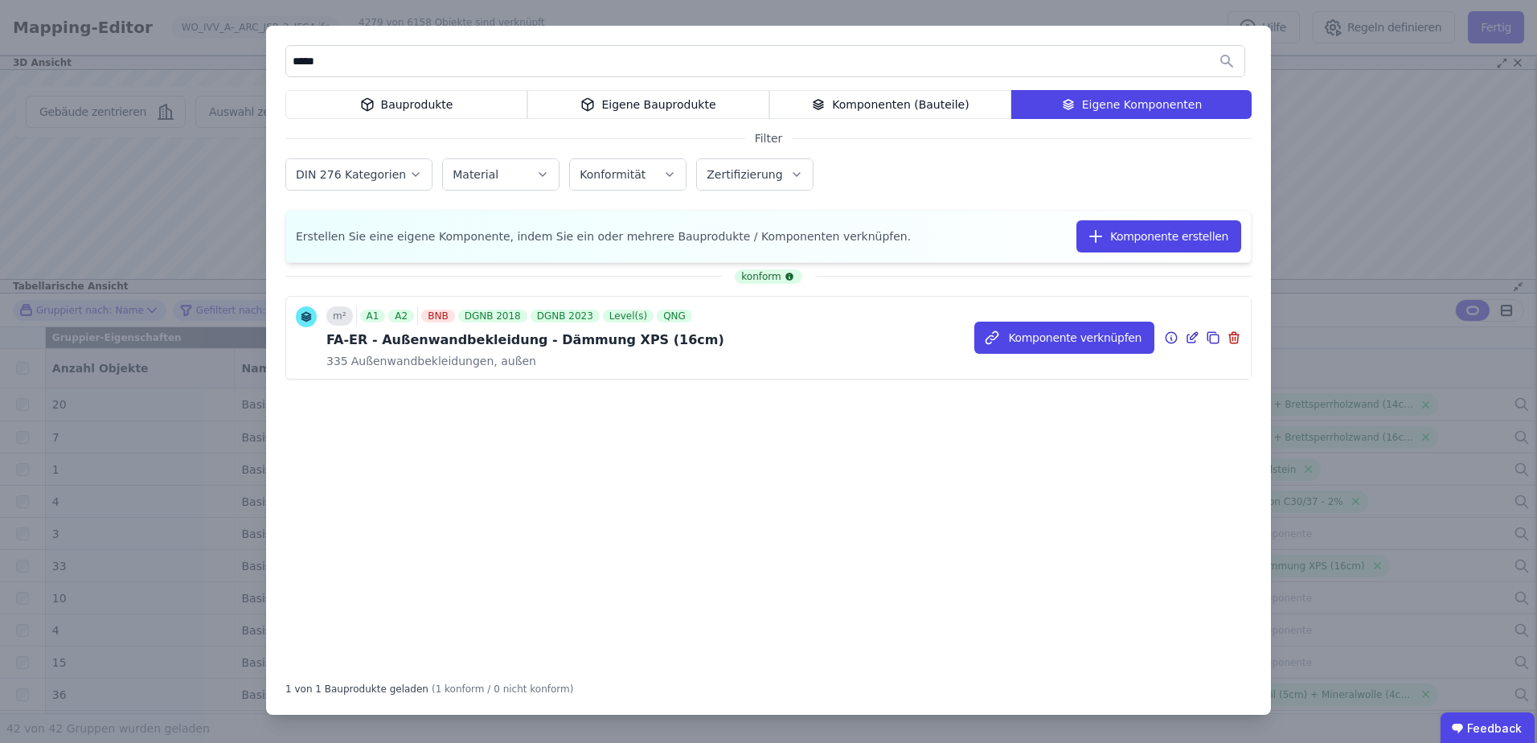
type input "*****"
click at [1213, 342] on icon at bounding box center [1214, 338] width 9 height 9
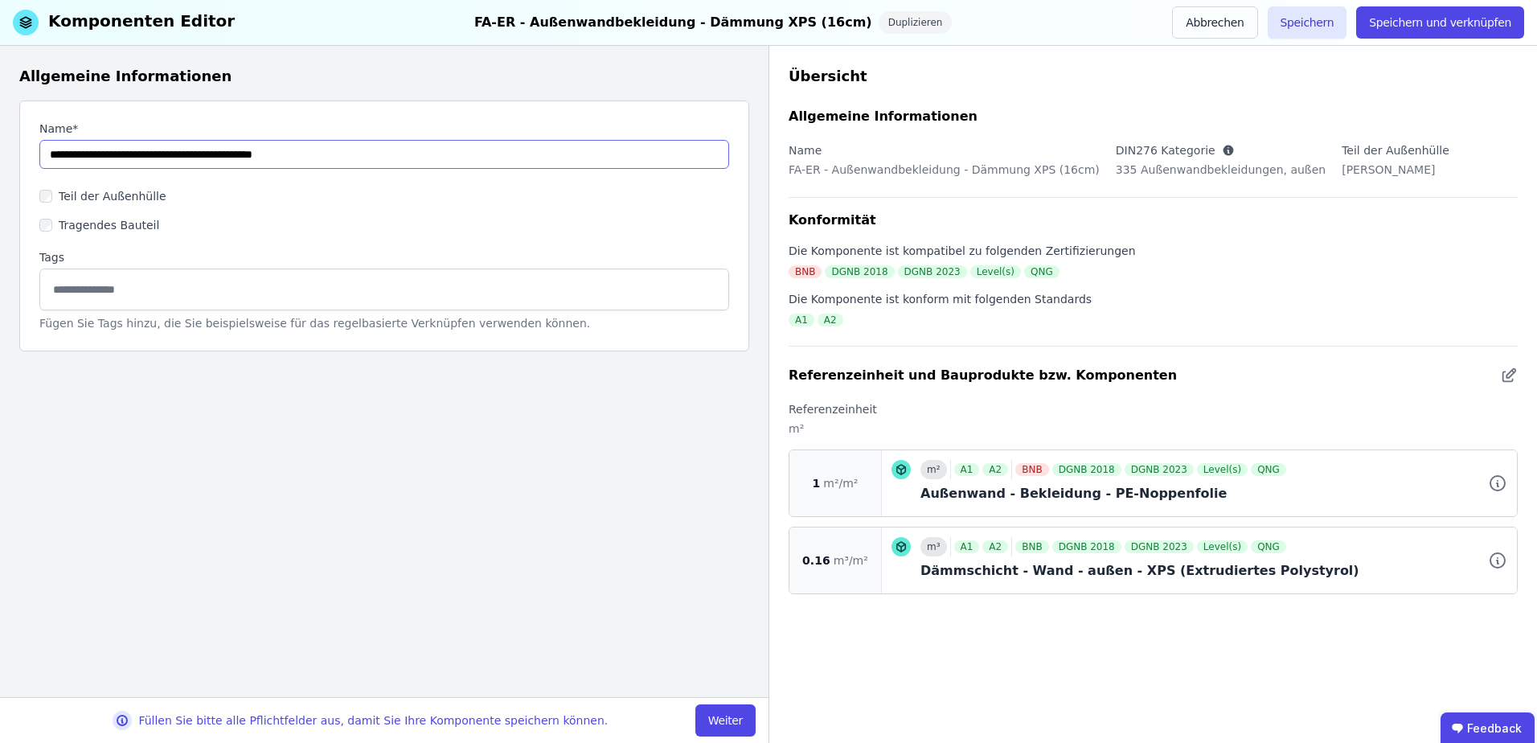
click at [313, 155] on input "string" at bounding box center [384, 154] width 690 height 29
type input "**********"
click at [703, 718] on button "Weiter" at bounding box center [725, 720] width 60 height 32
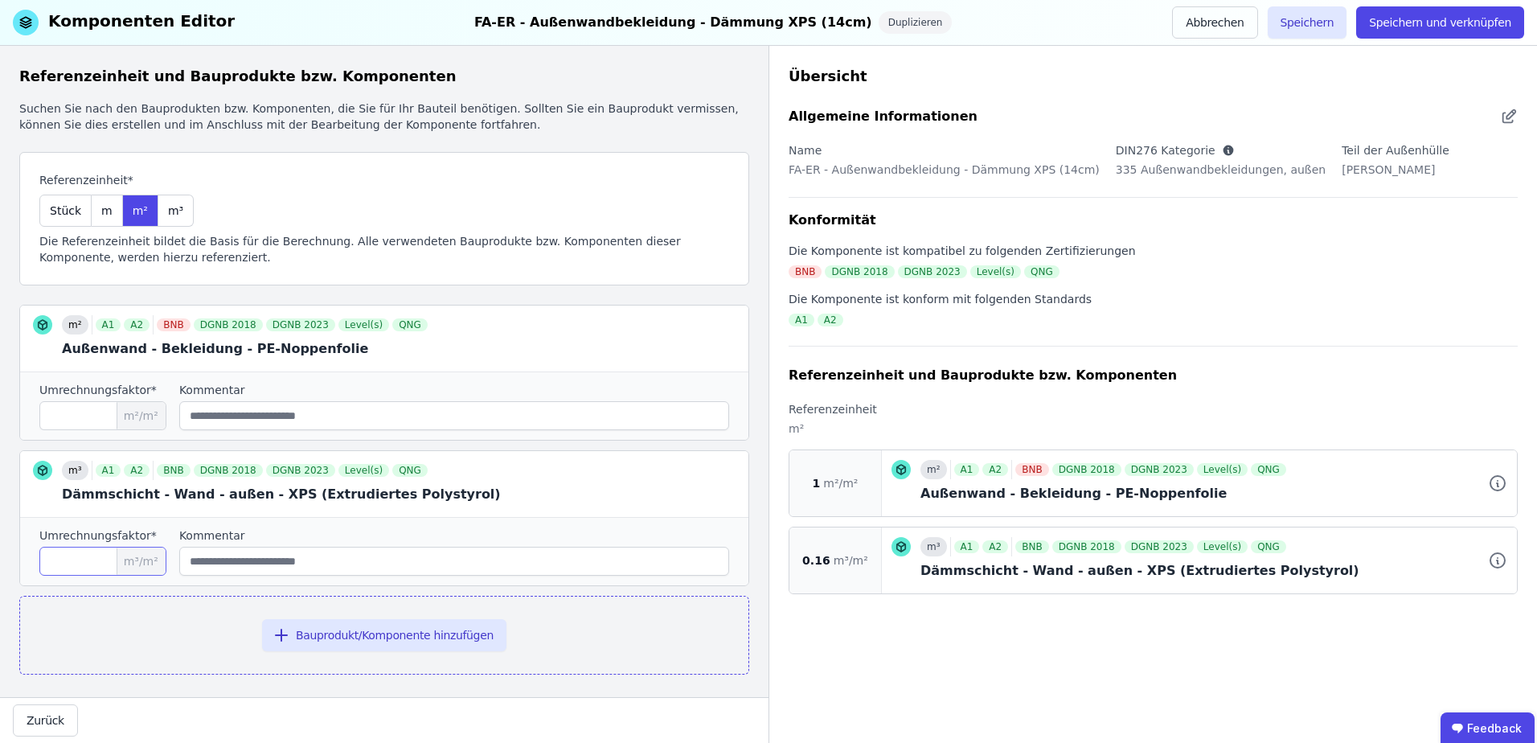
click at [77, 572] on input "****" at bounding box center [102, 561] width 127 height 29
type input "****"
click at [1457, 11] on button "Speichern und verknüpfen" at bounding box center [1440, 22] width 168 height 32
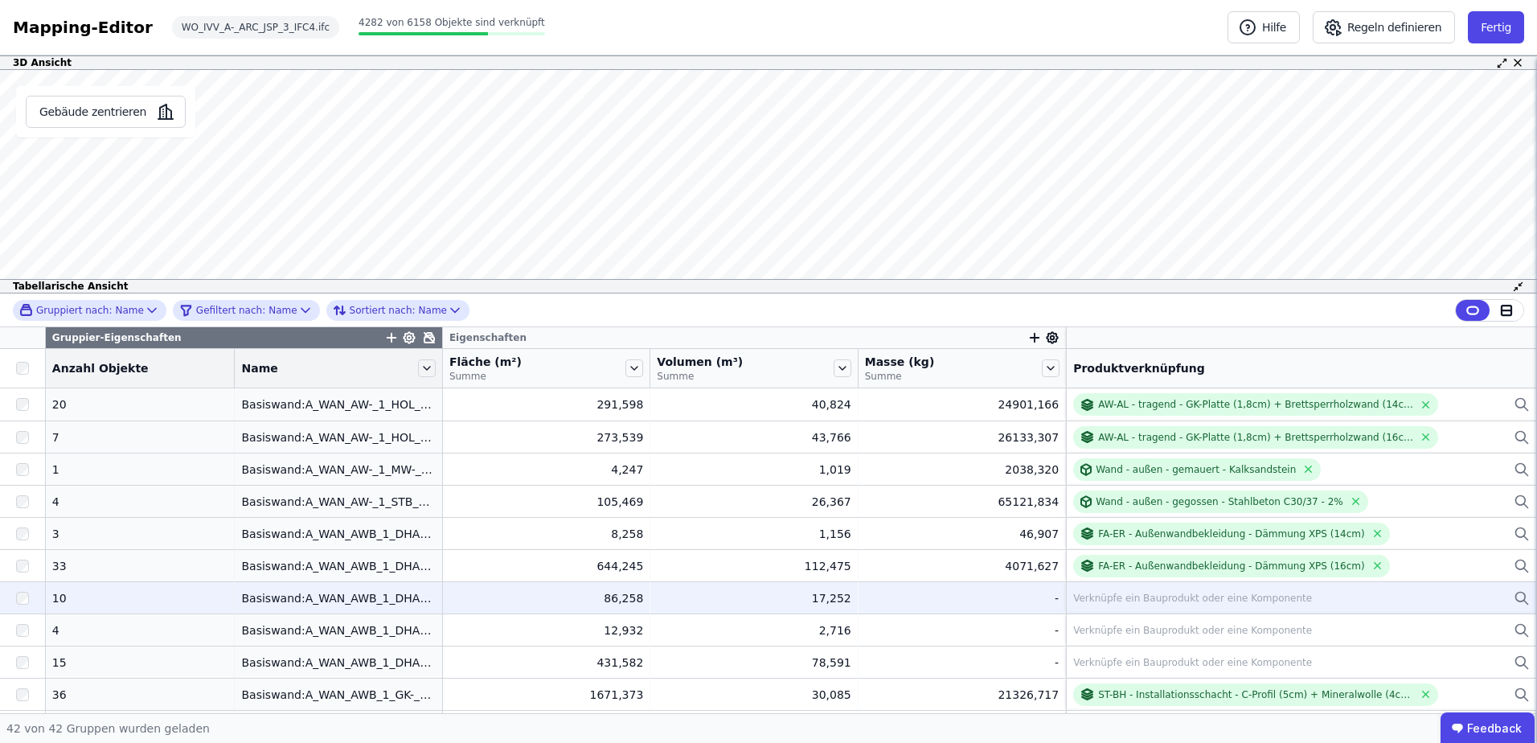
click at [1089, 602] on div "Verknüpfe ein Bauprodukt oder eine Komponente" at bounding box center [1192, 598] width 239 height 13
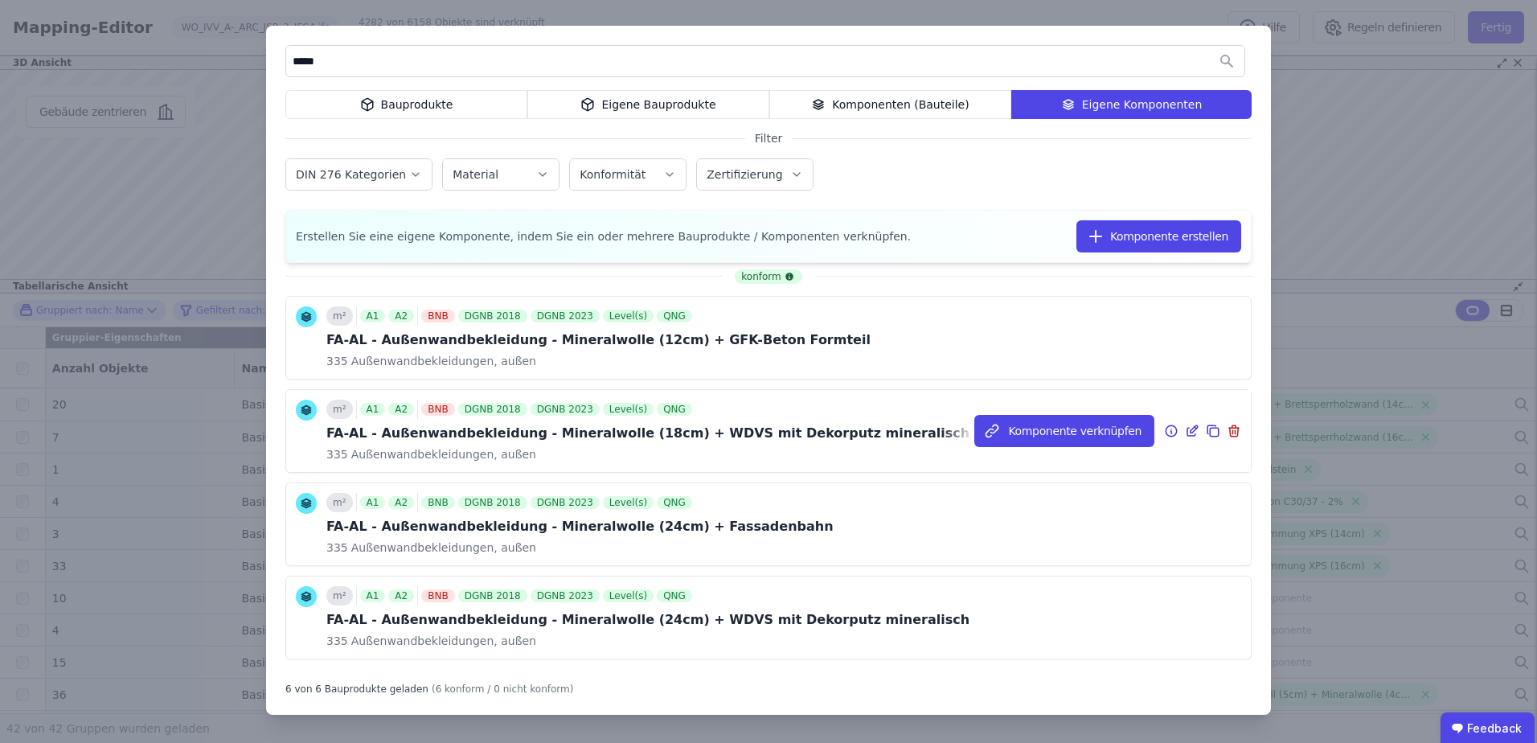
scroll to position [80, 0]
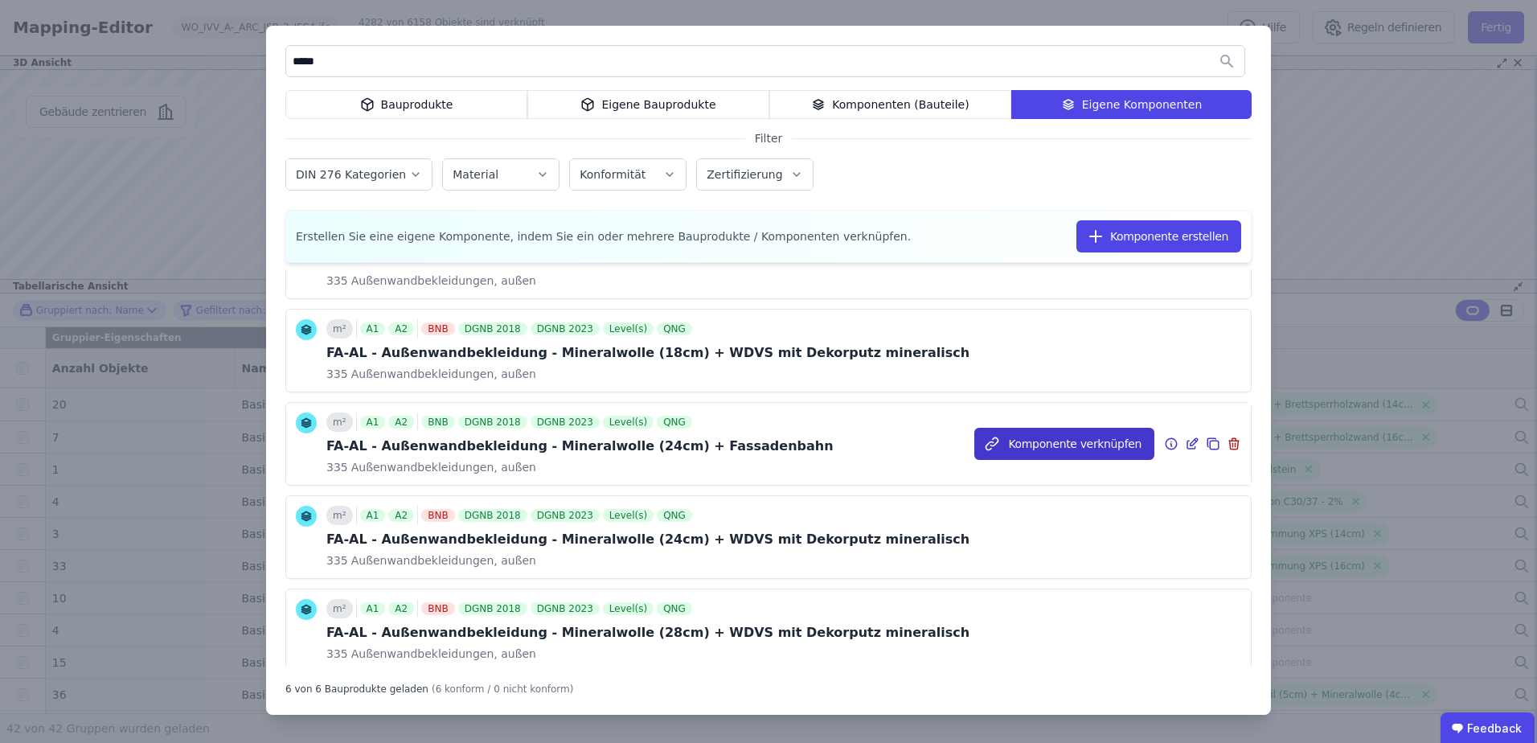
type input "*****"
click at [1036, 440] on button "Komponente verknüpfen" at bounding box center [1064, 444] width 180 height 32
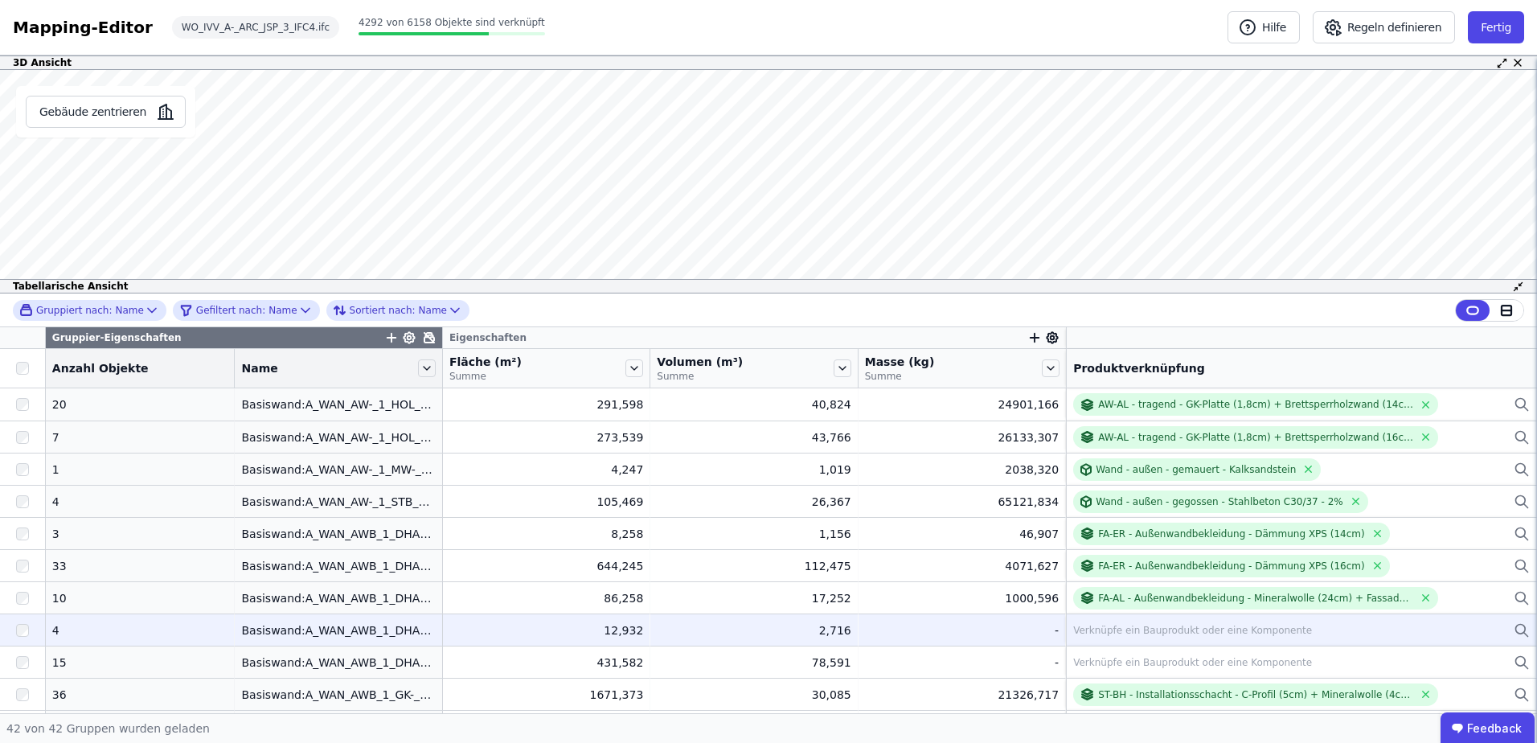
click at [1120, 621] on div "Verknüpfe ein Bauprodukt oder eine Komponente" at bounding box center [1301, 630] width 457 height 19
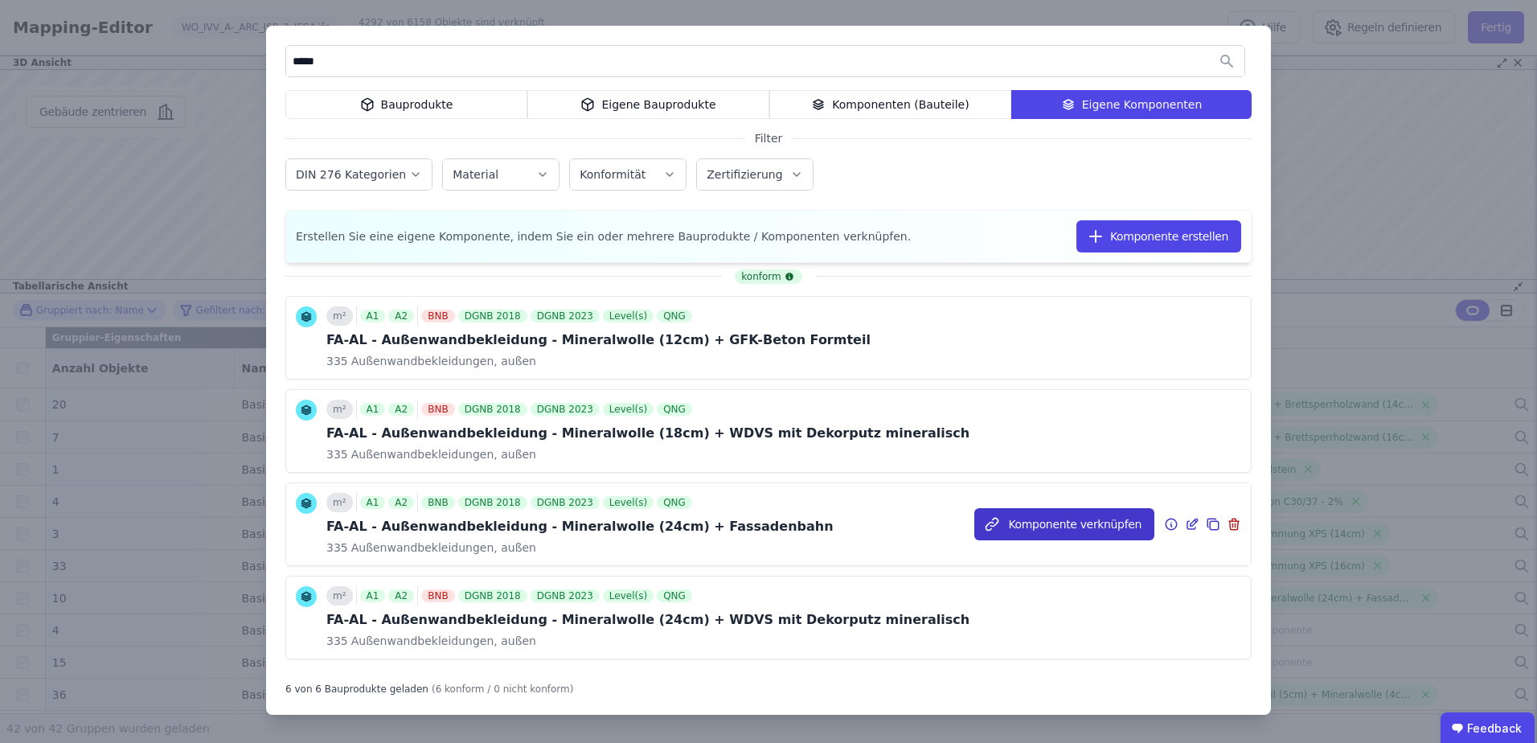
type input "*****"
click at [1039, 524] on button "Komponente verknüpfen" at bounding box center [1064, 524] width 180 height 32
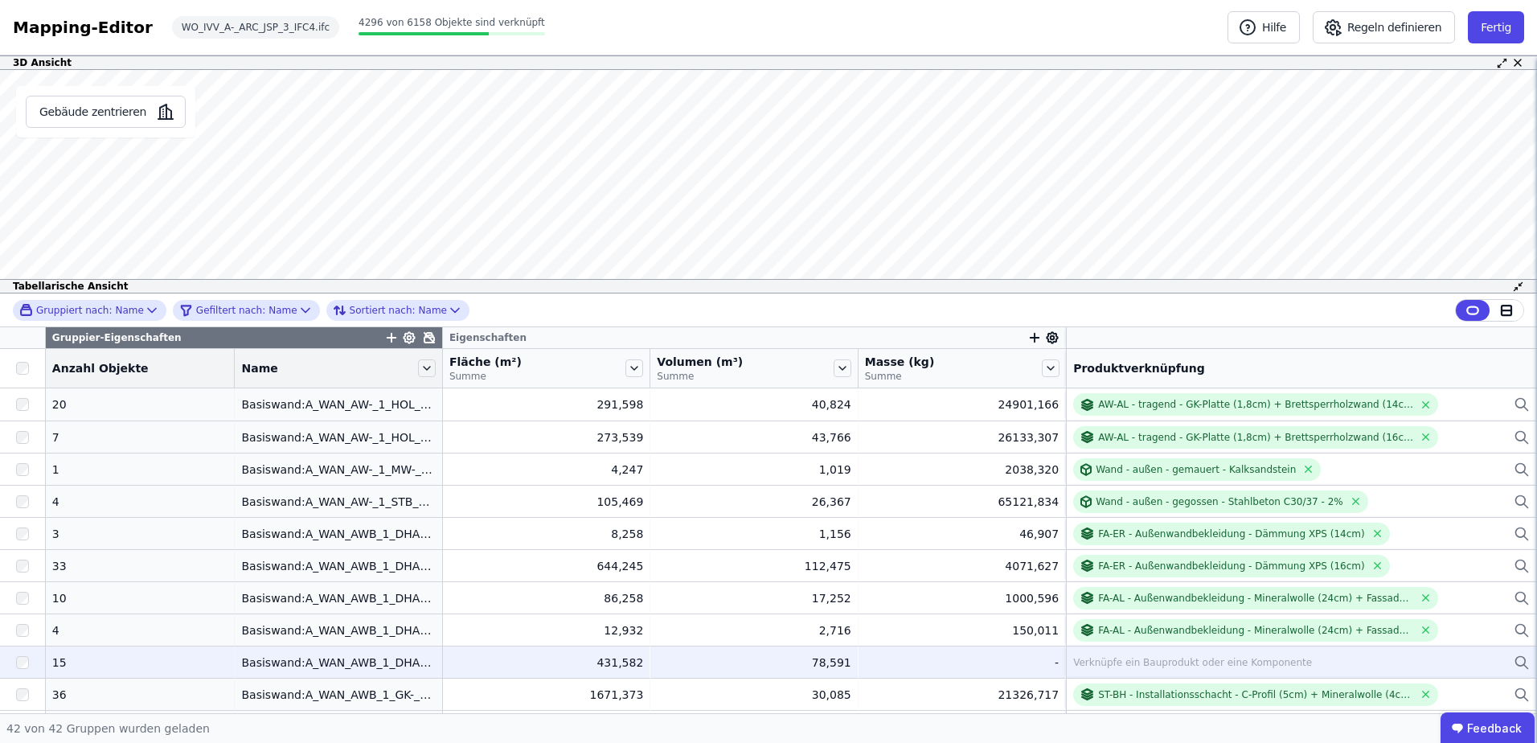
click at [1107, 656] on div "Verknüpfe ein Bauprodukt oder eine Komponente" at bounding box center [1192, 662] width 239 height 13
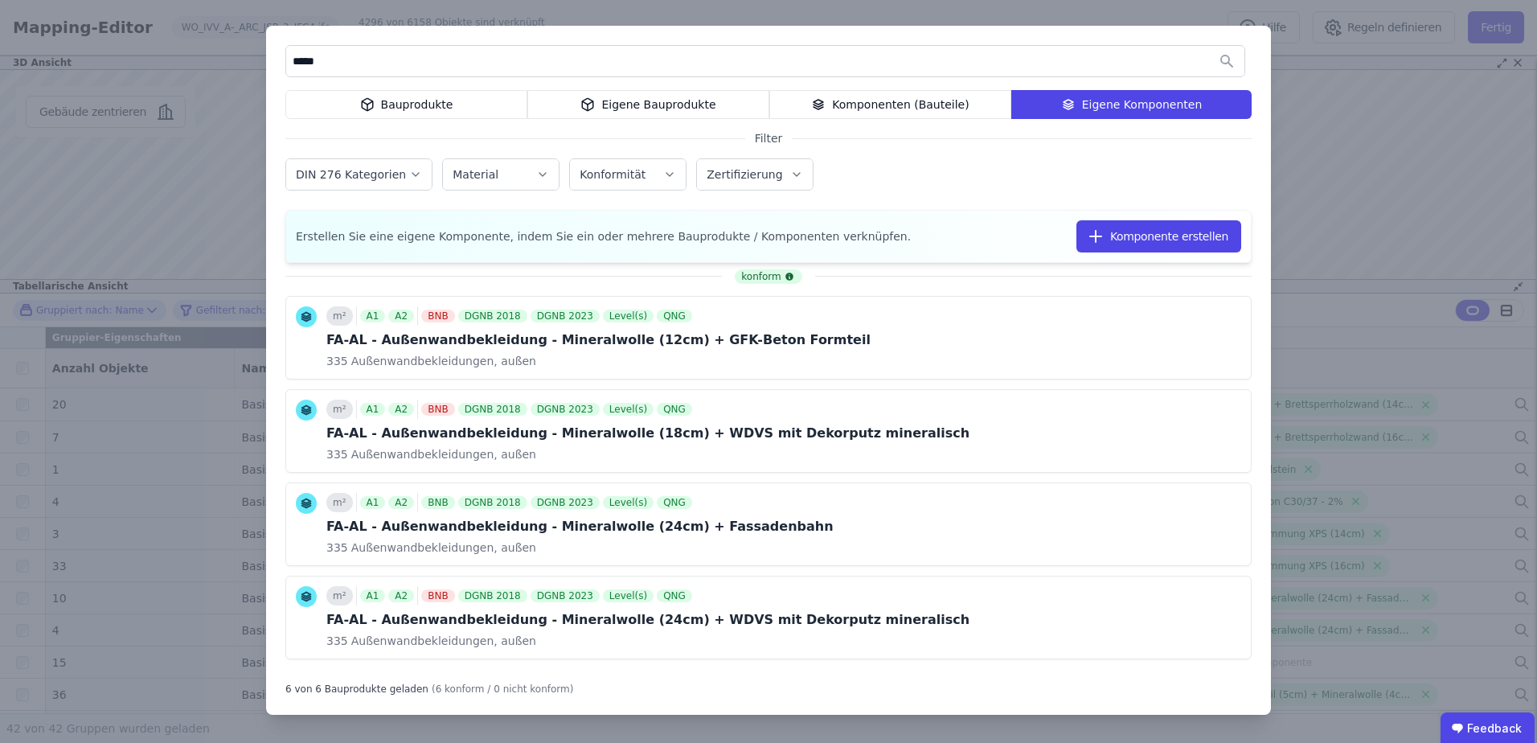
scroll to position [161, 0]
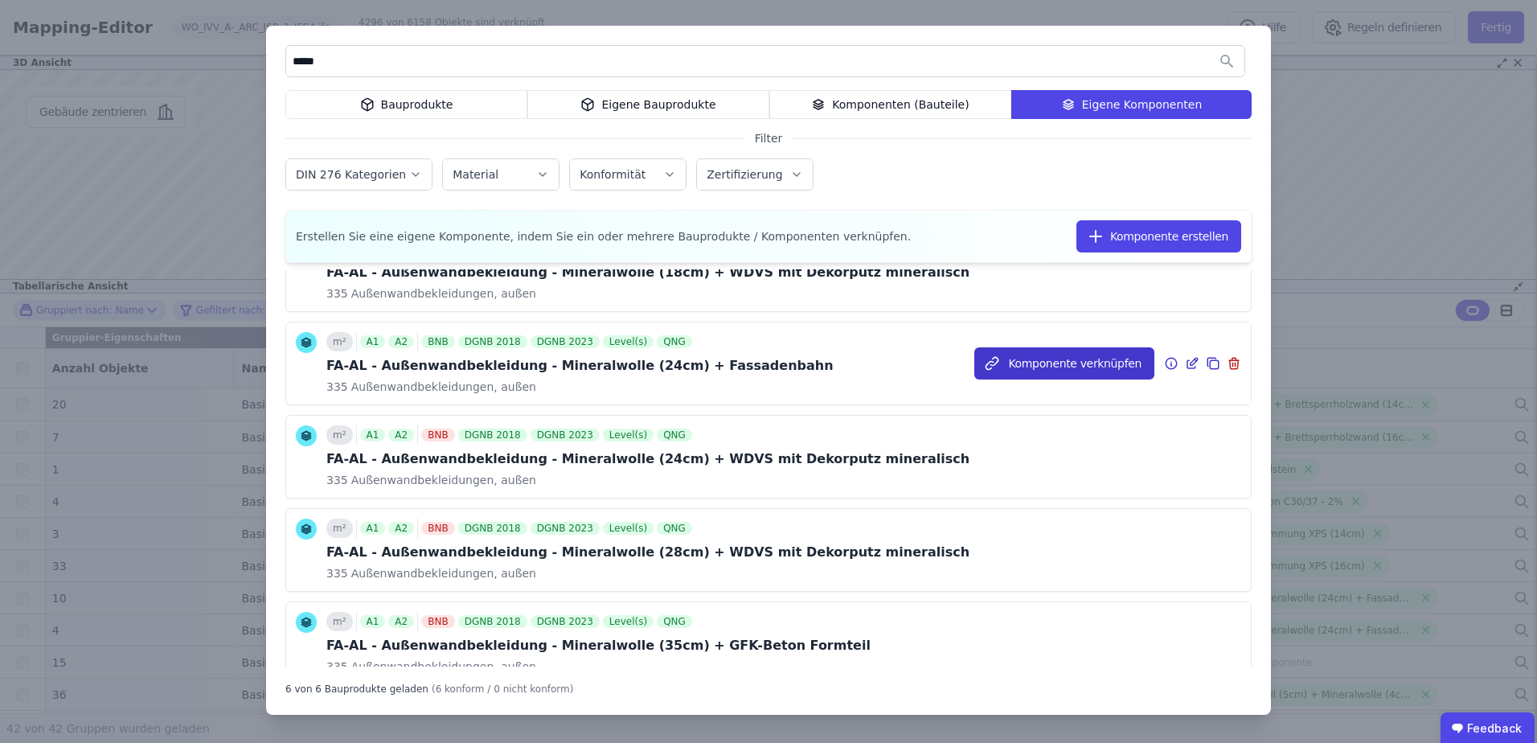
type input "*****"
click at [1052, 364] on button "Komponente verknüpfen" at bounding box center [1064, 363] width 180 height 32
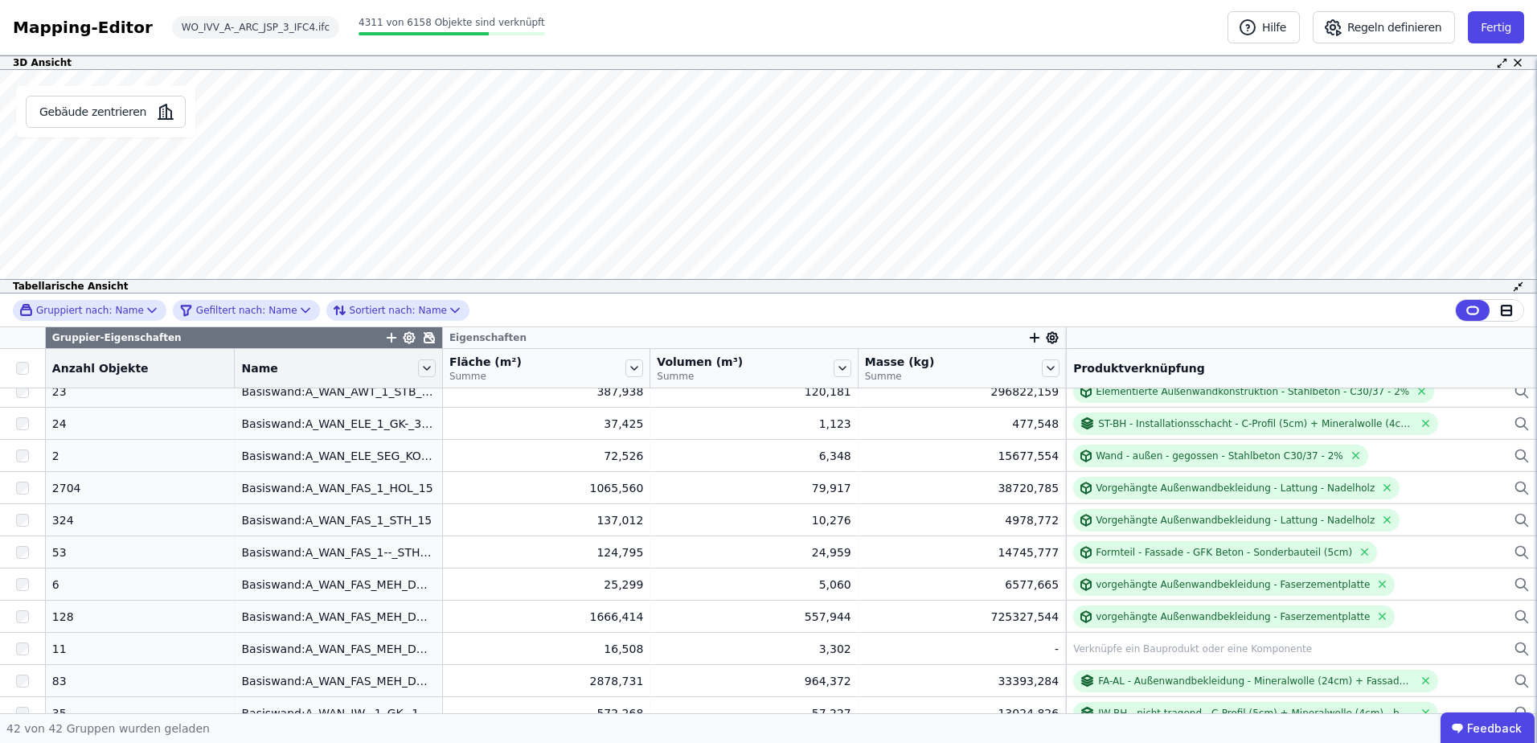
scroll to position [0, 0]
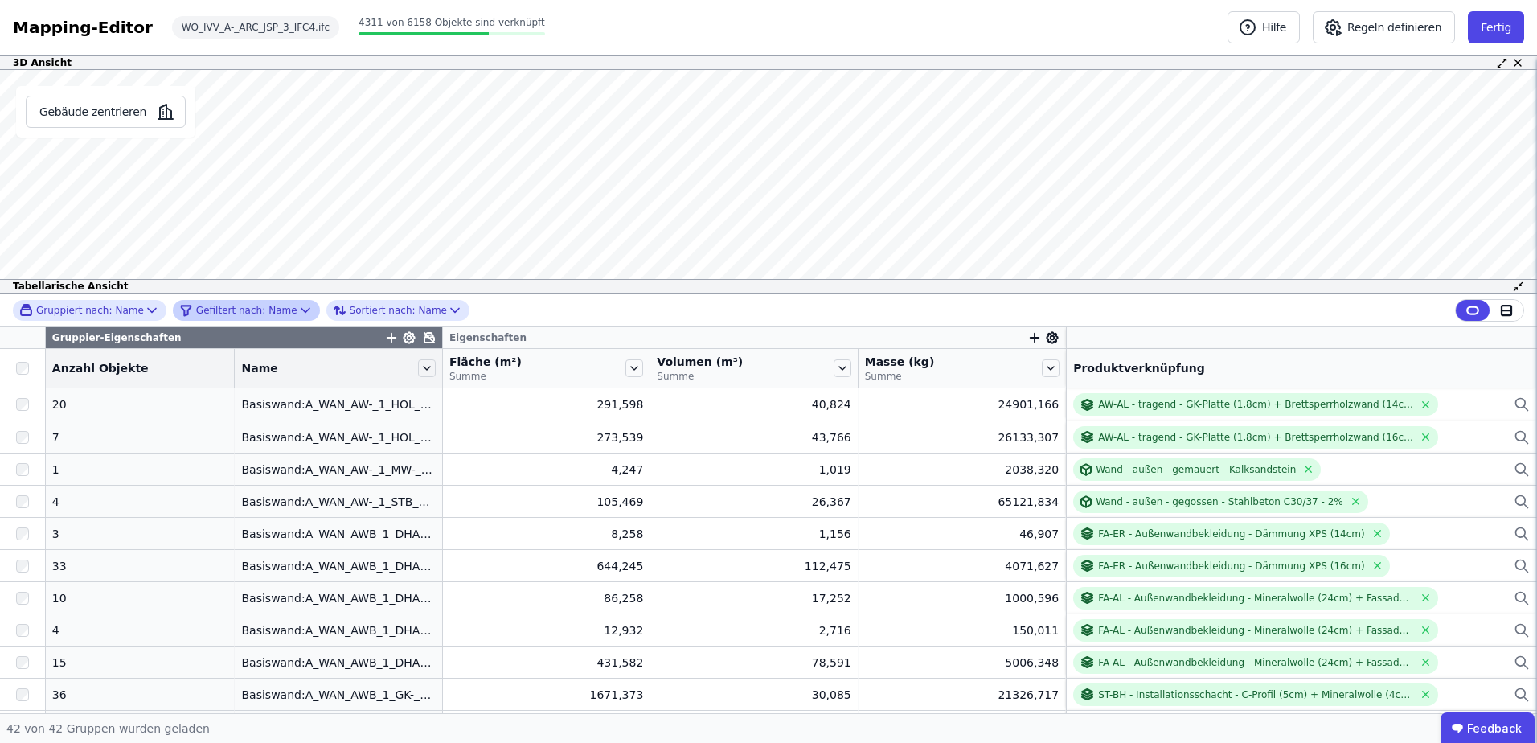
click at [297, 306] on icon at bounding box center [305, 310] width 16 height 16
select select "********"
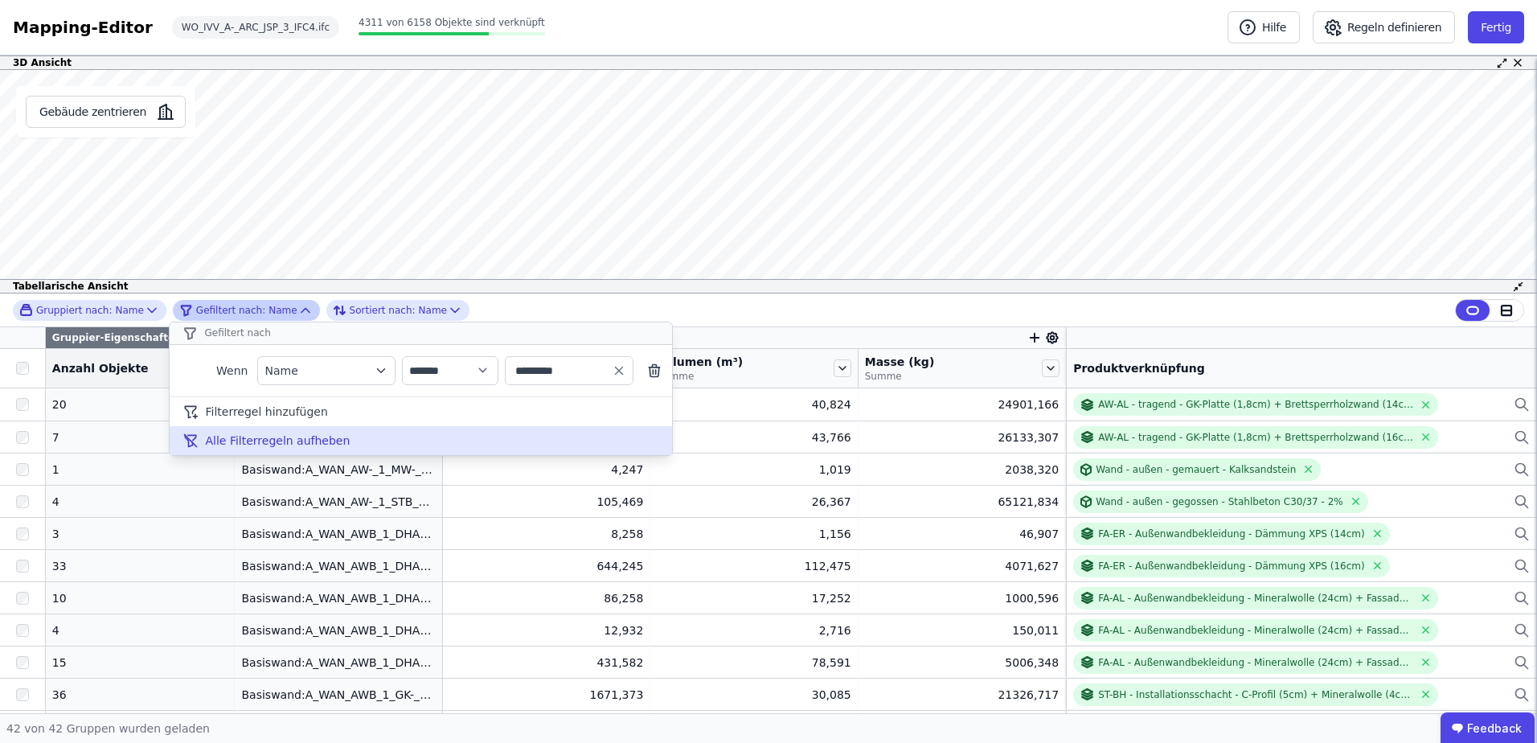
click at [305, 442] on span "Alle Filterregeln aufheben" at bounding box center [277, 440] width 145 height 16
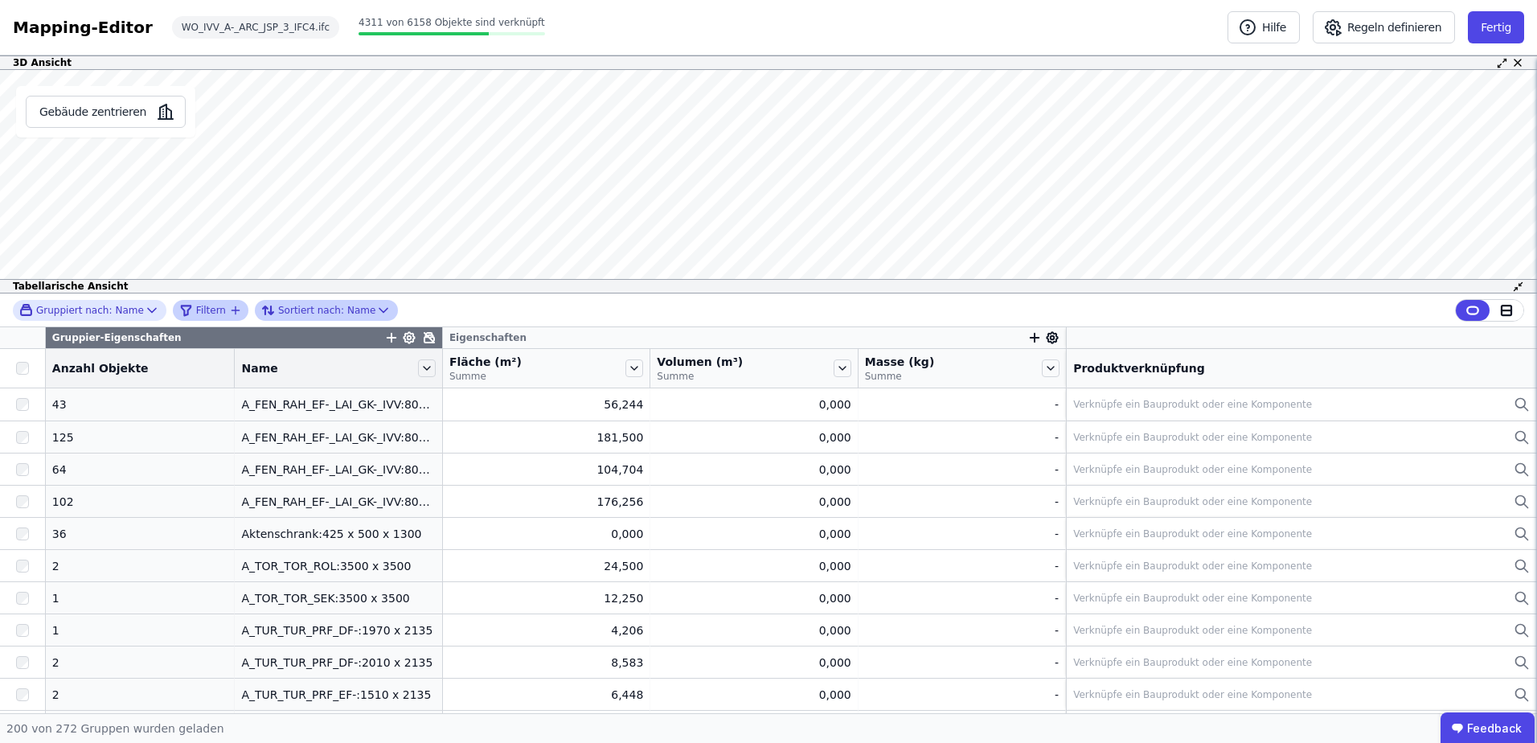
click at [375, 308] on icon at bounding box center [383, 310] width 16 height 16
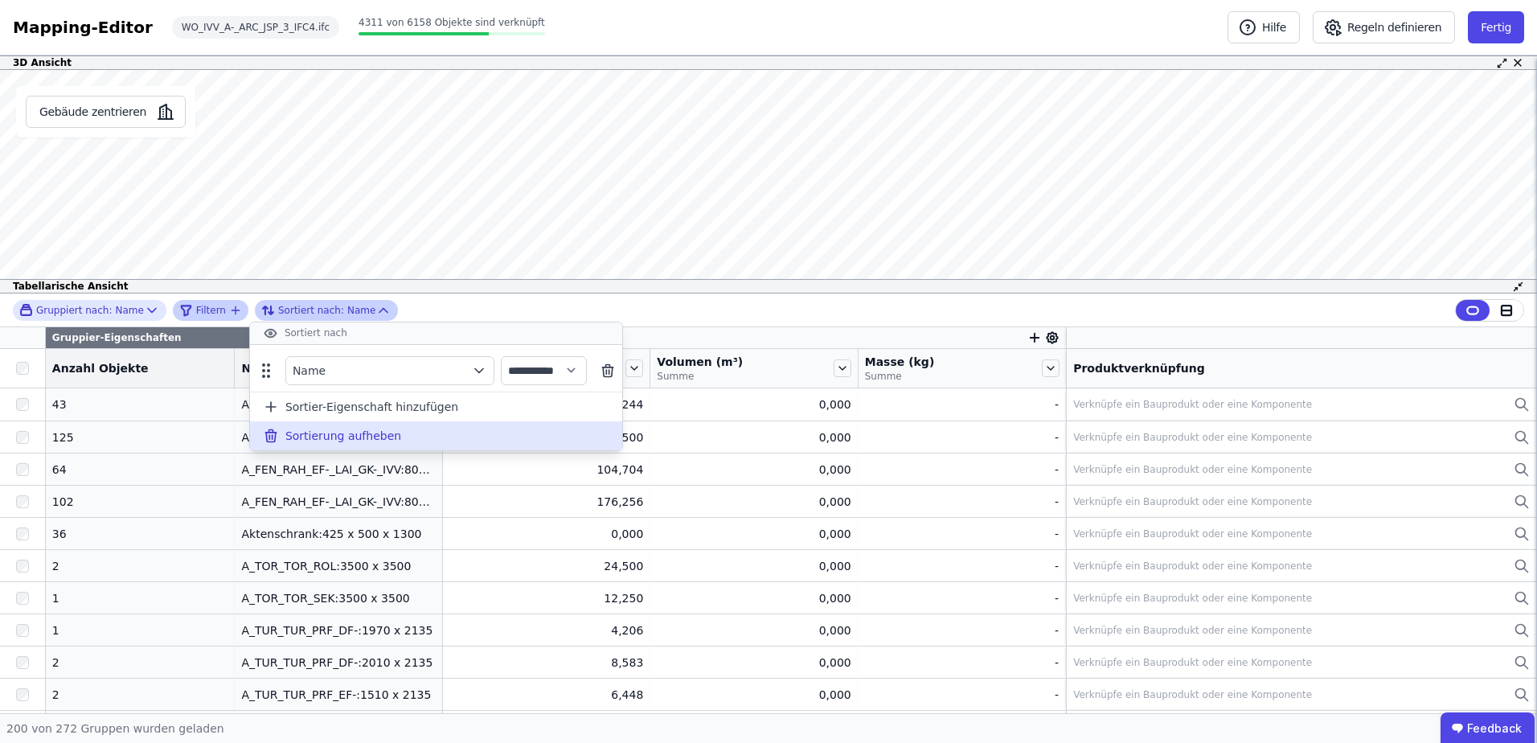
click at [327, 433] on span "Sortierung aufheben" at bounding box center [343, 436] width 116 height 16
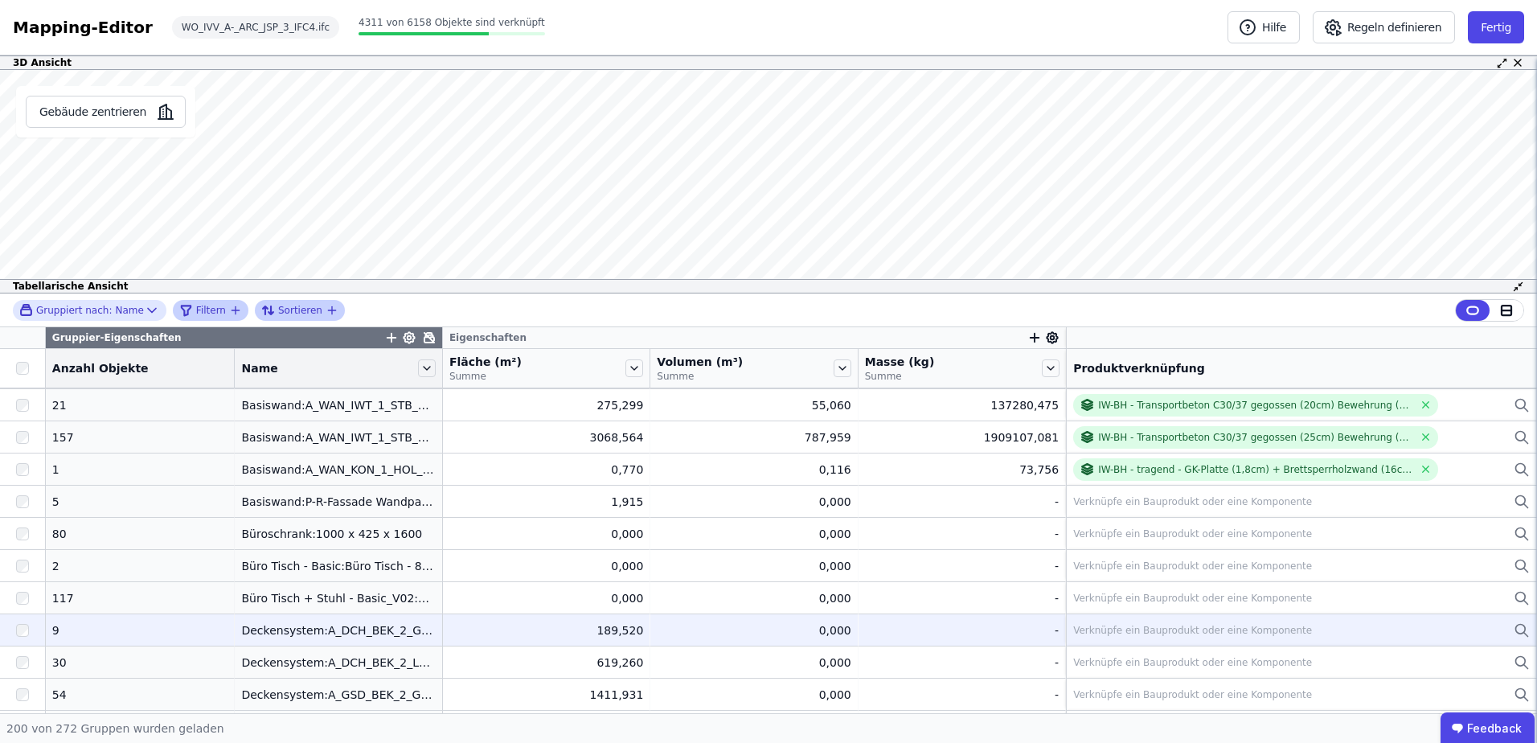
scroll to position [2813, 0]
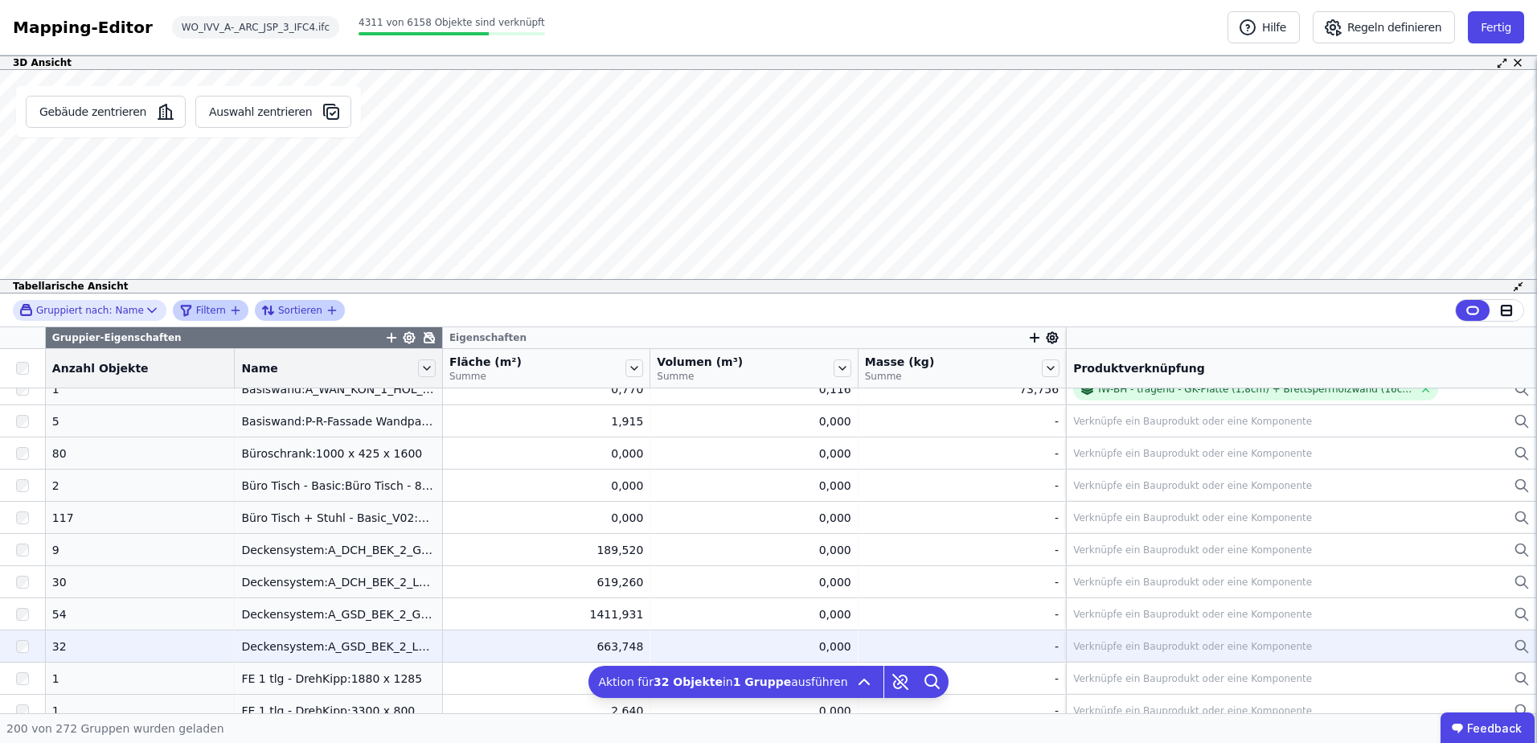
click at [1089, 640] on div "Verknüpfe ein Bauprodukt oder eine Komponente" at bounding box center [1192, 646] width 239 height 13
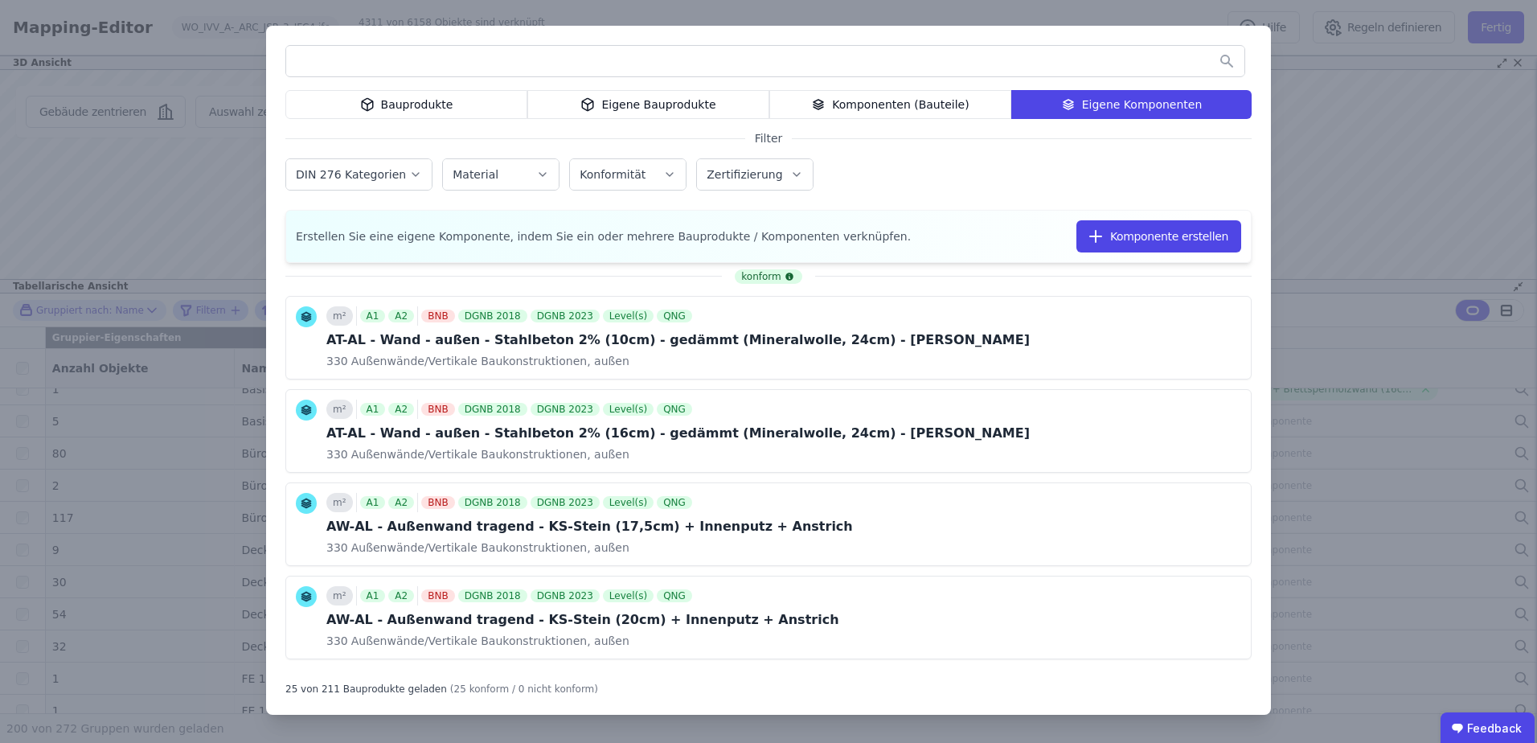
click at [962, 55] on input "text" at bounding box center [765, 61] width 958 height 29
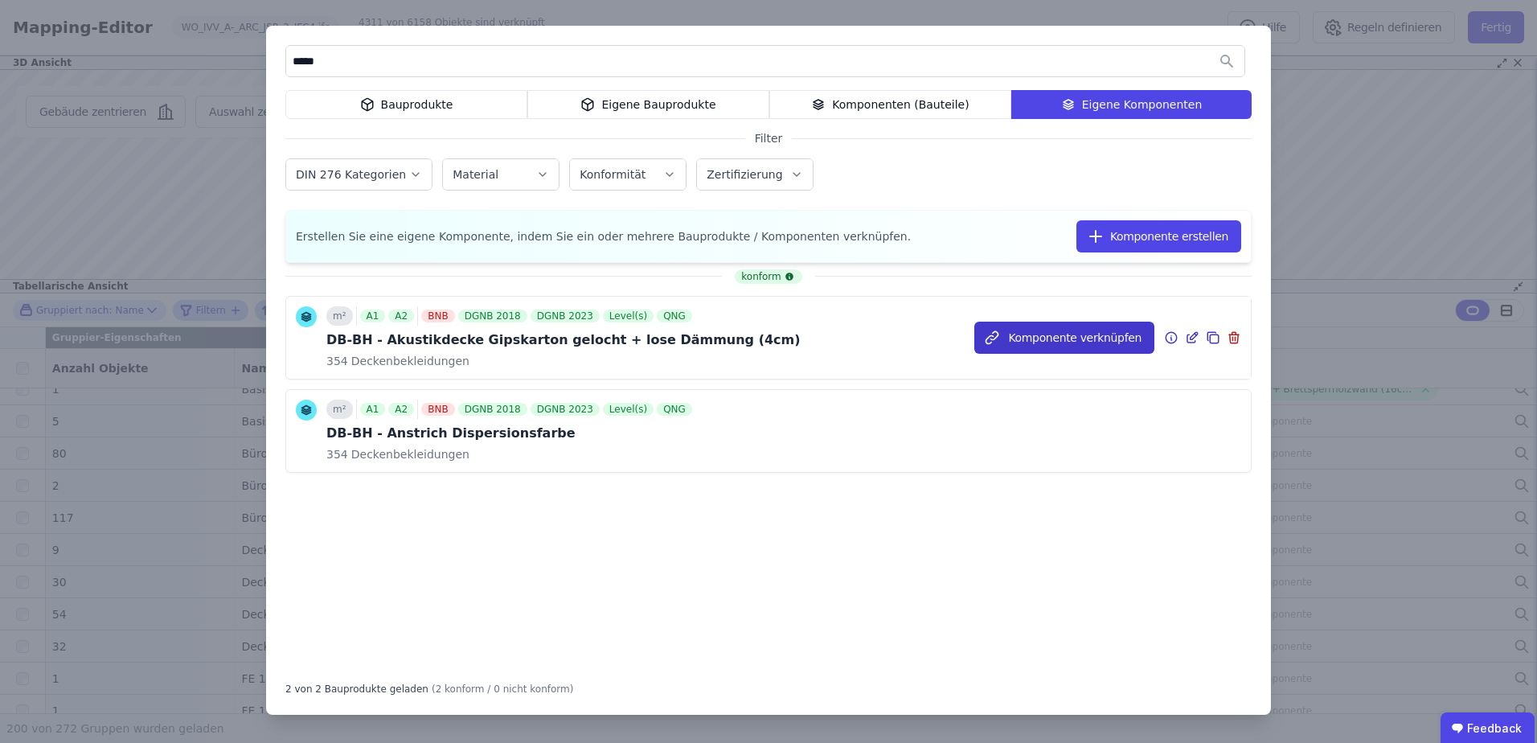
type input "*****"
click at [995, 339] on button "Komponente verknüpfen" at bounding box center [1064, 338] width 180 height 32
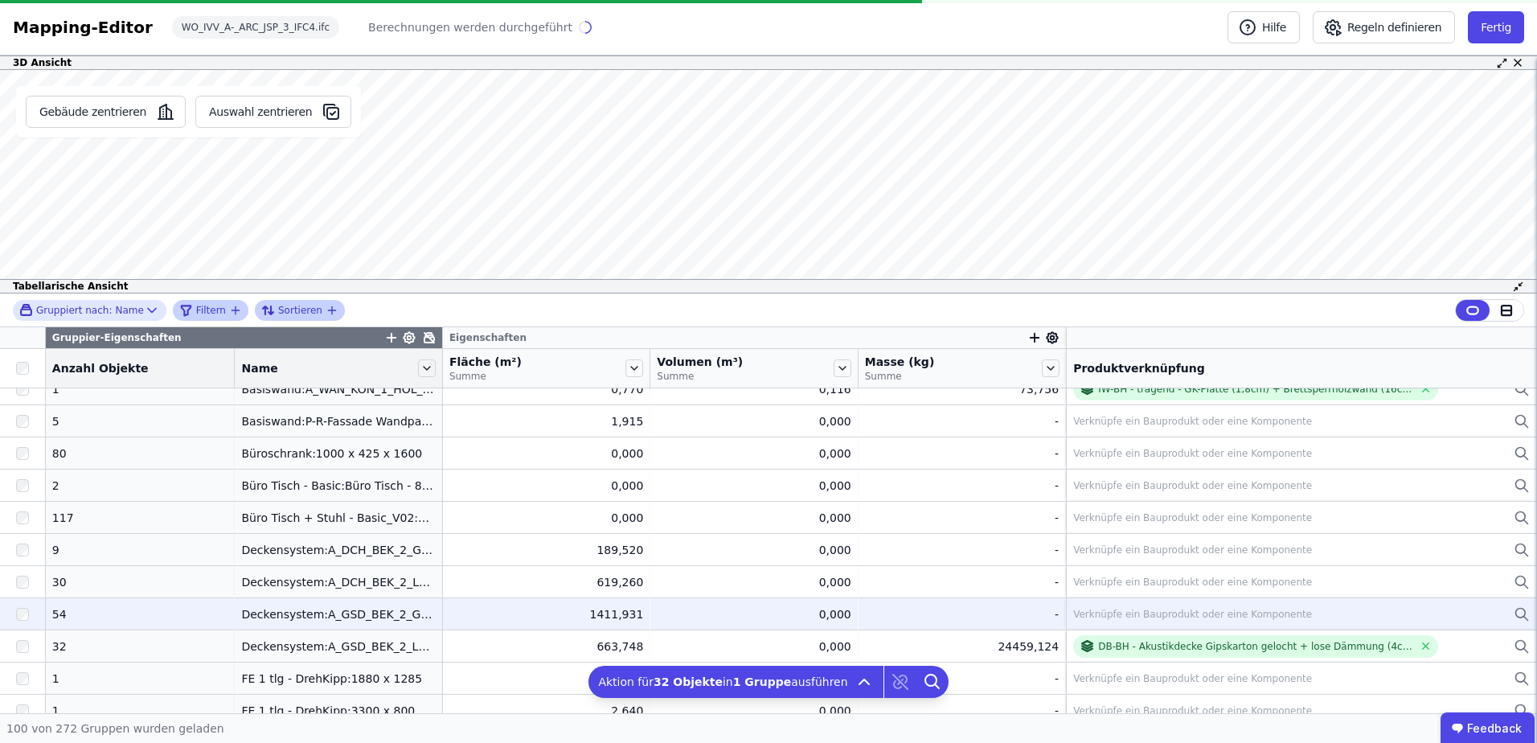
click at [1094, 615] on div "Verknüpfe ein Bauprodukt oder eine Komponente" at bounding box center [1192, 614] width 239 height 13
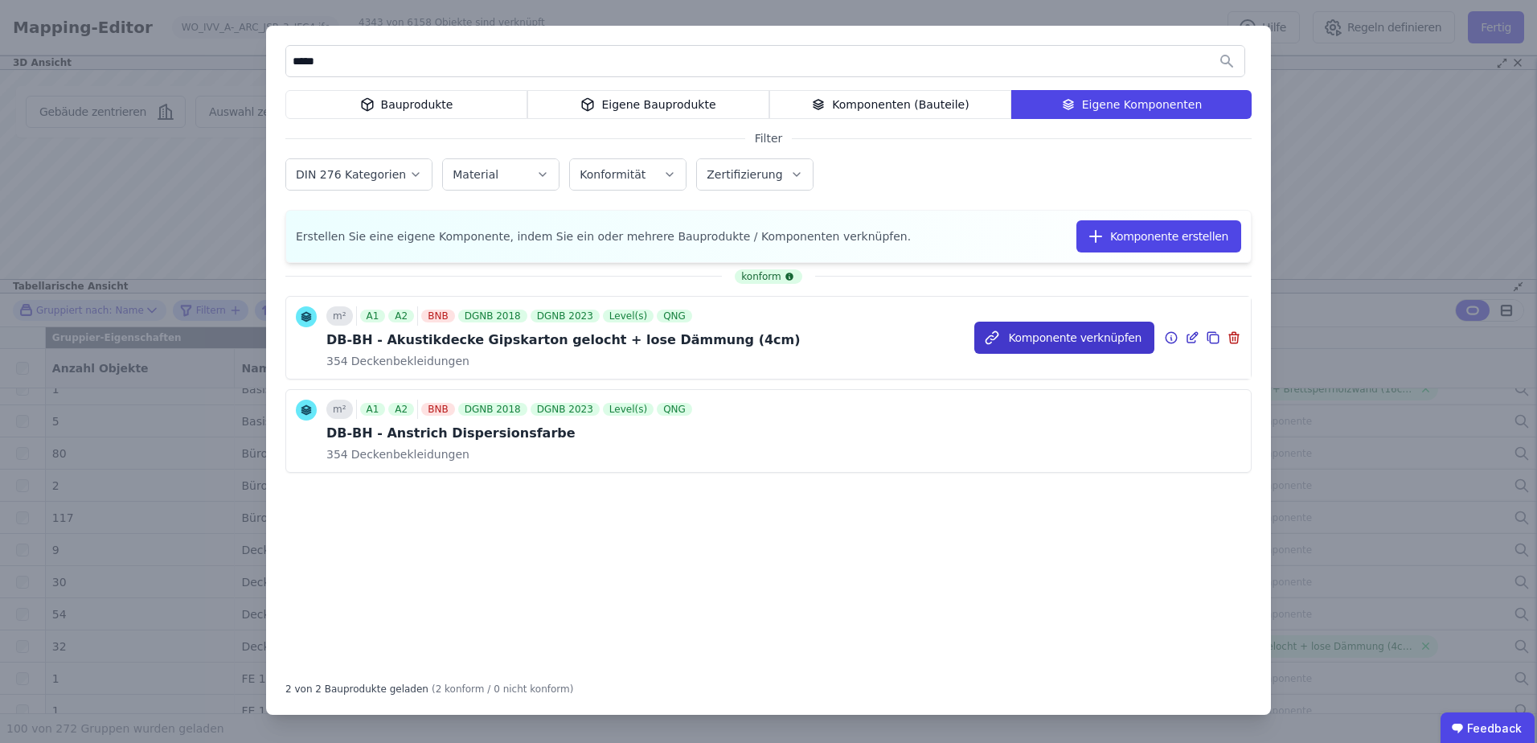
type input "*****"
click at [1081, 322] on button "Komponente verknüpfen" at bounding box center [1064, 338] width 180 height 32
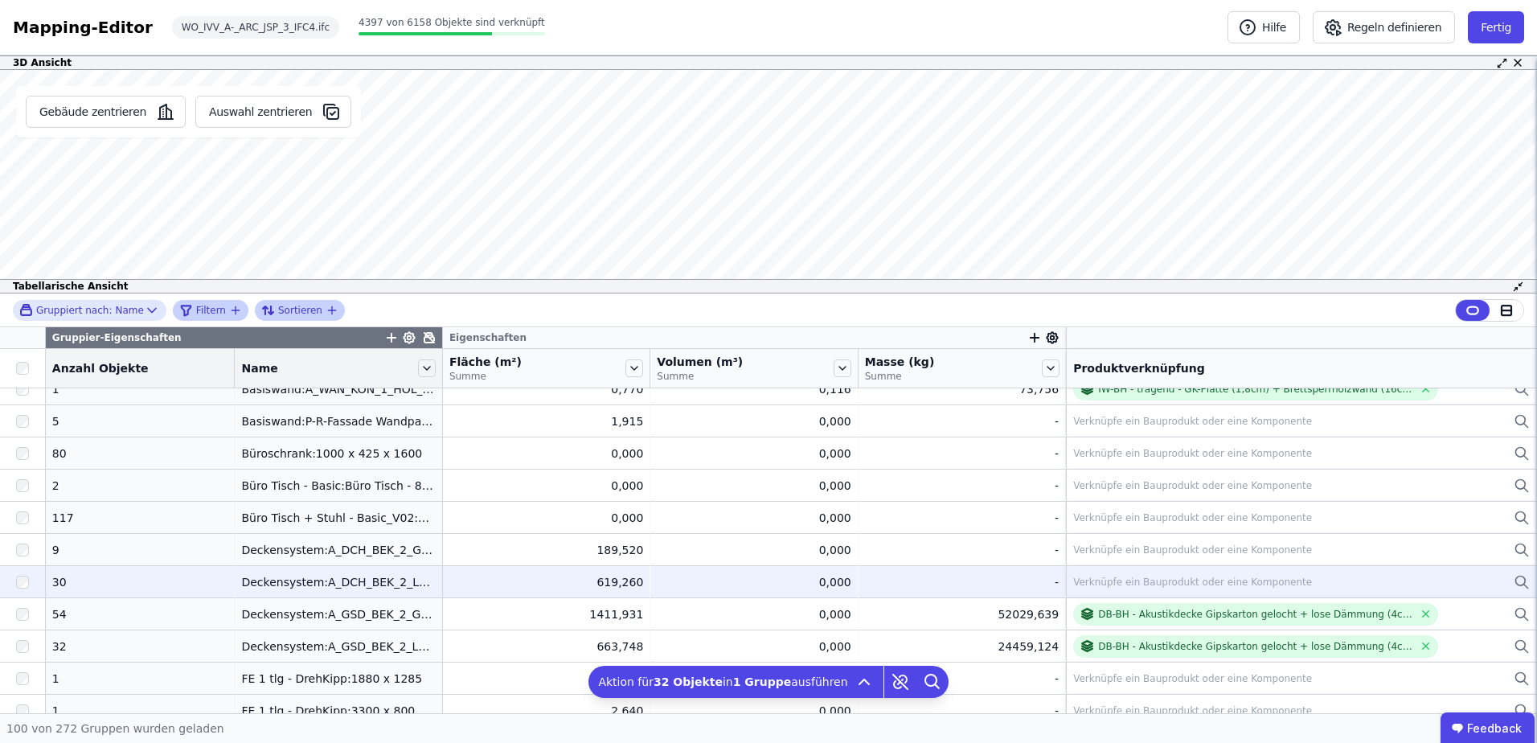
click at [1105, 585] on div "Verknüpfe ein Bauprodukt oder eine Komponente" at bounding box center [1192, 582] width 239 height 13
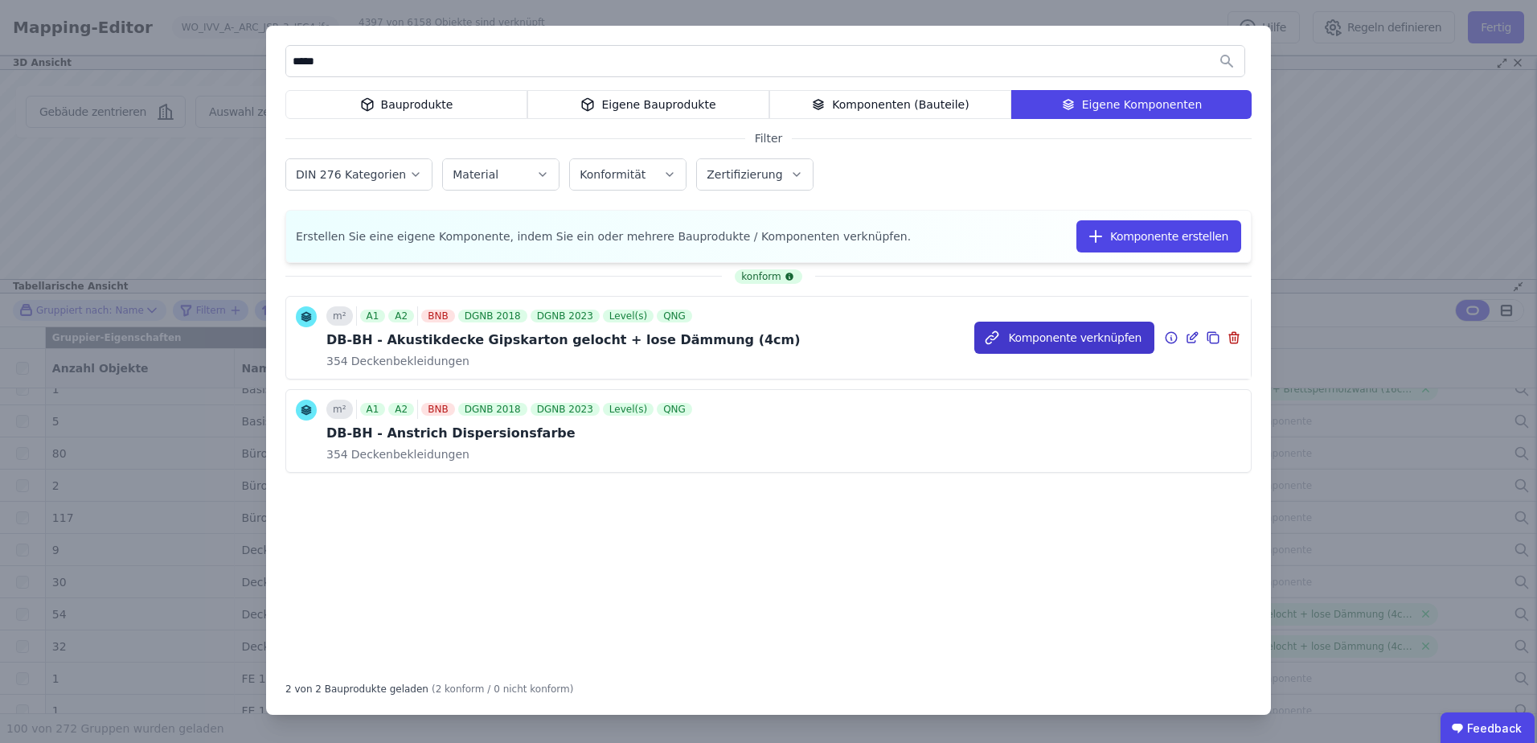
type input "*****"
click at [1035, 342] on button "Komponente verknüpfen" at bounding box center [1064, 338] width 180 height 32
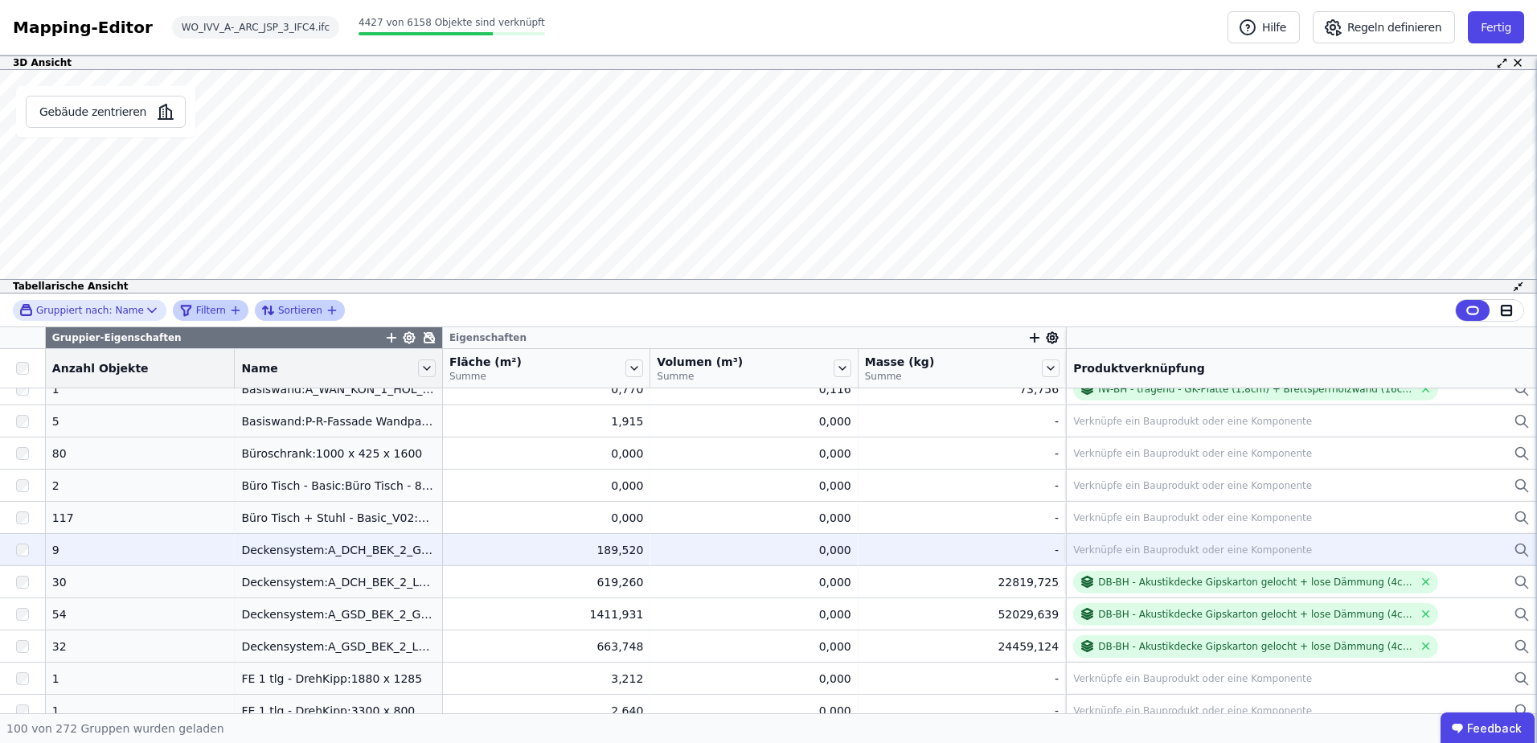
click at [1094, 550] on div "Verknüpfe ein Bauprodukt oder eine Komponente" at bounding box center [1192, 549] width 239 height 13
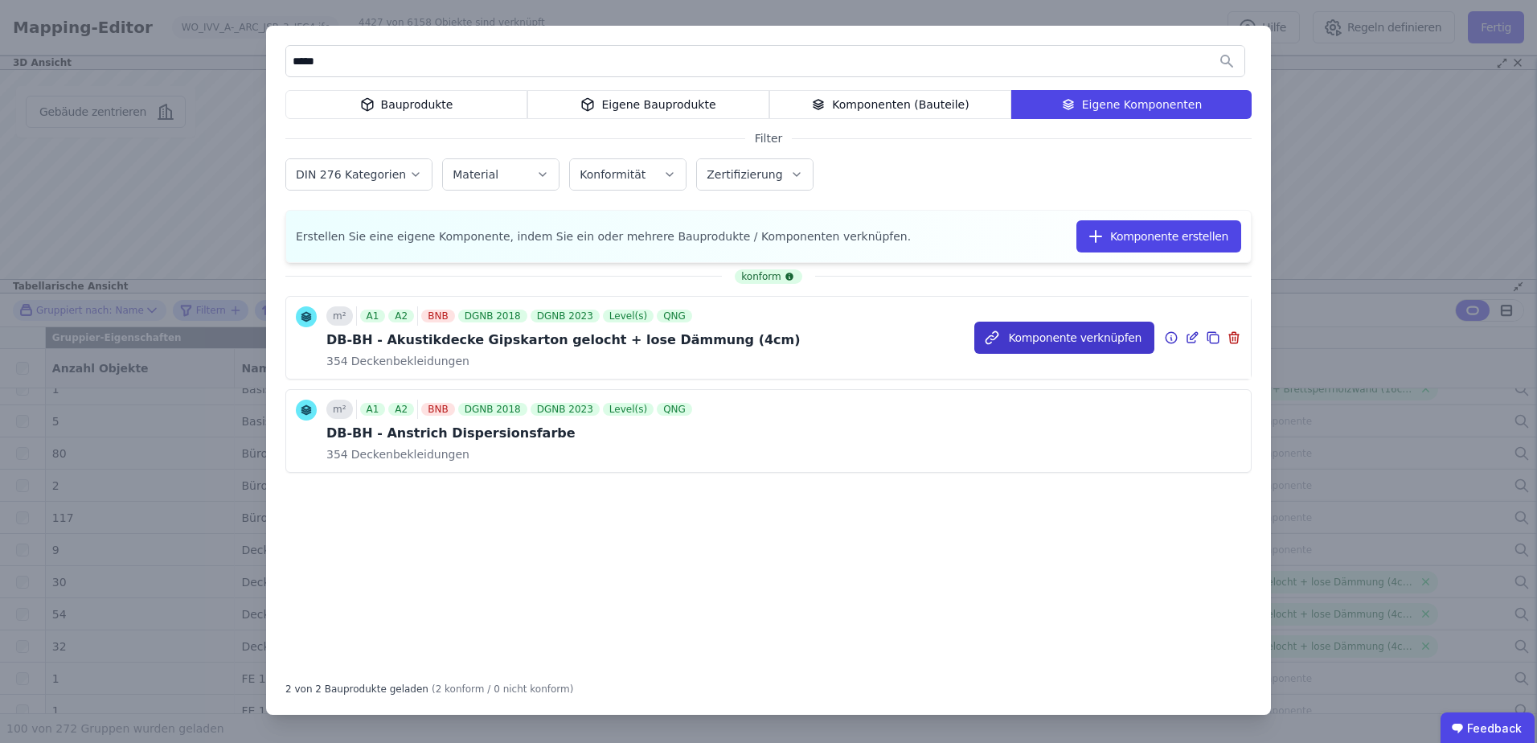
type input "*****"
click at [1074, 331] on button "Komponente verknüpfen" at bounding box center [1064, 338] width 180 height 32
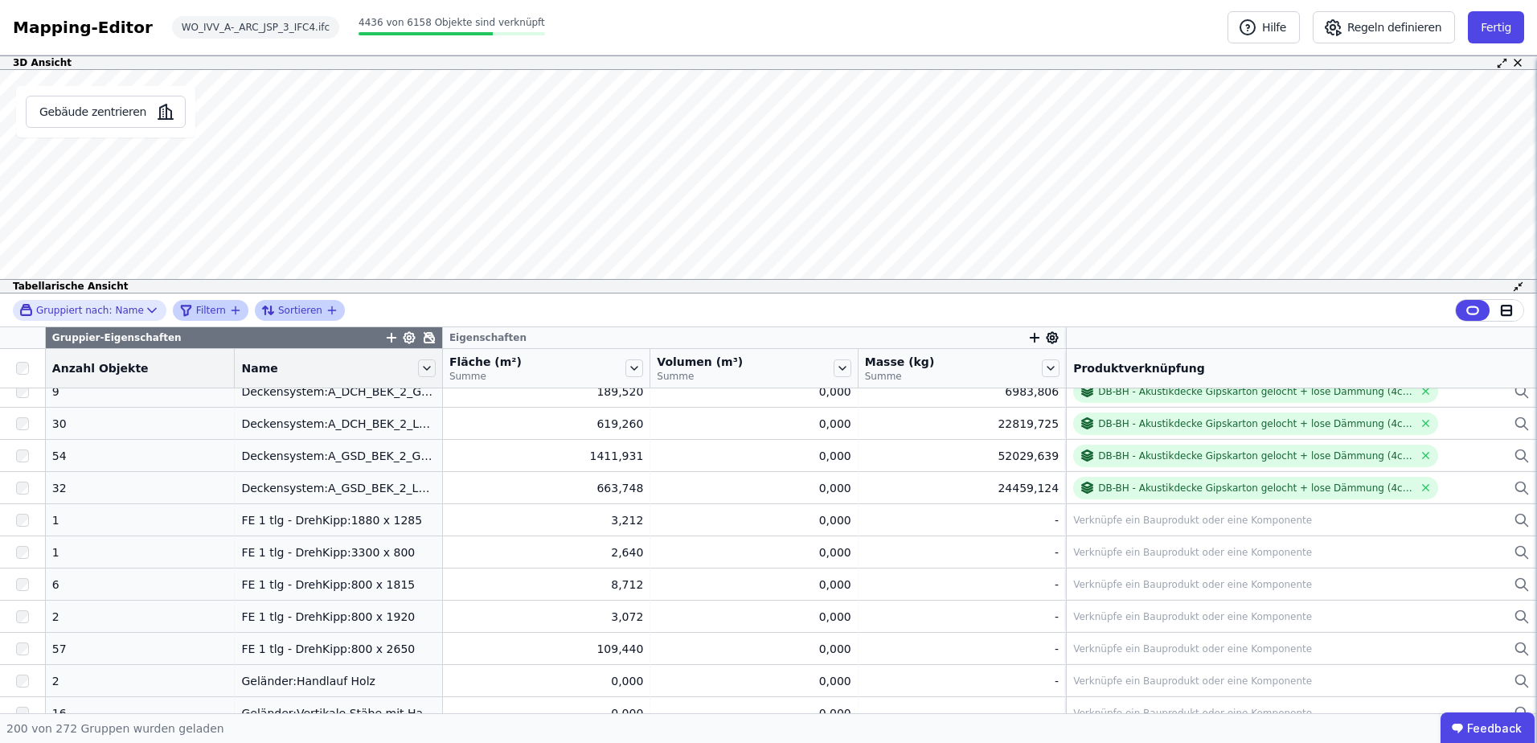
scroll to position [3052, 0]
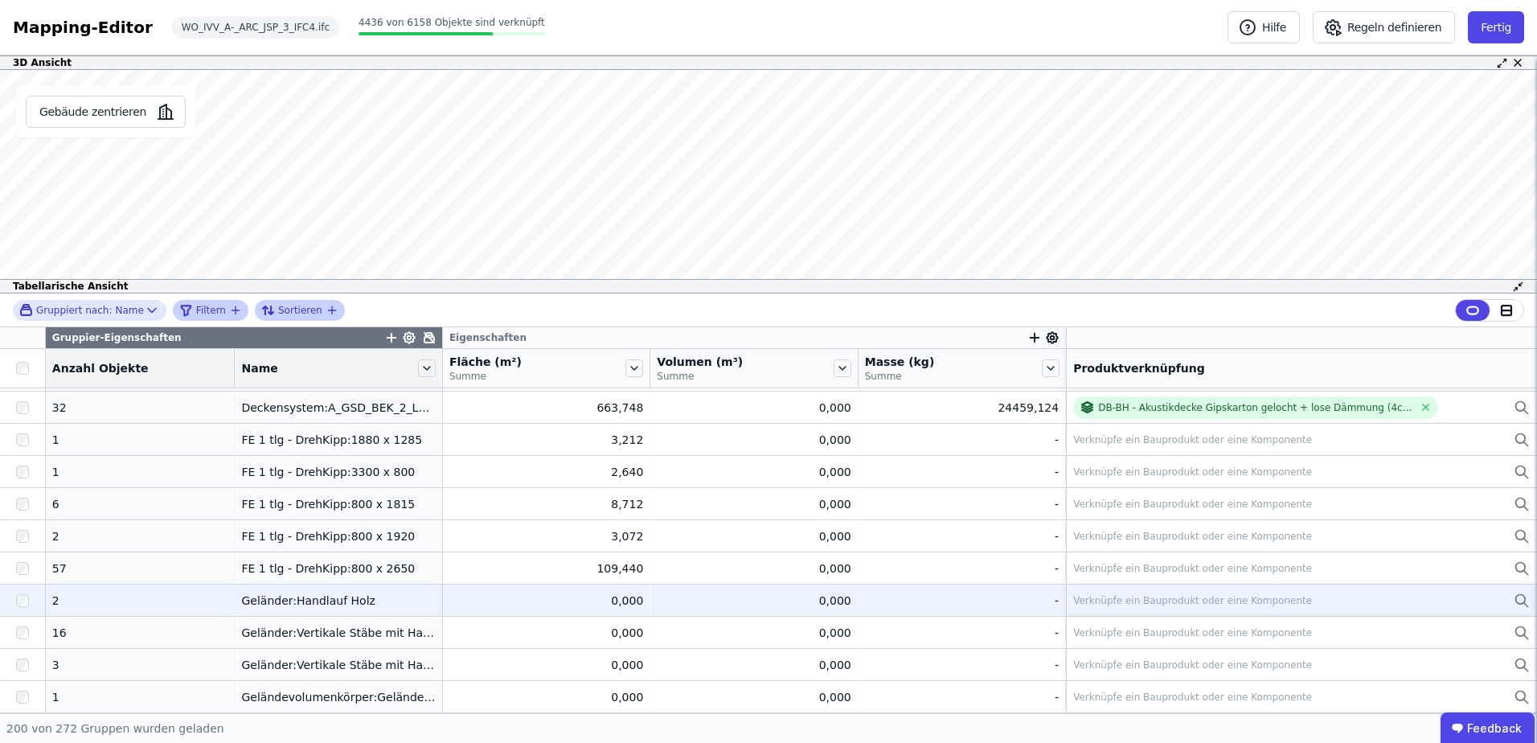
click at [1073, 602] on div "Verknüpfe ein Bauprodukt oder eine Komponente" at bounding box center [1192, 600] width 239 height 13
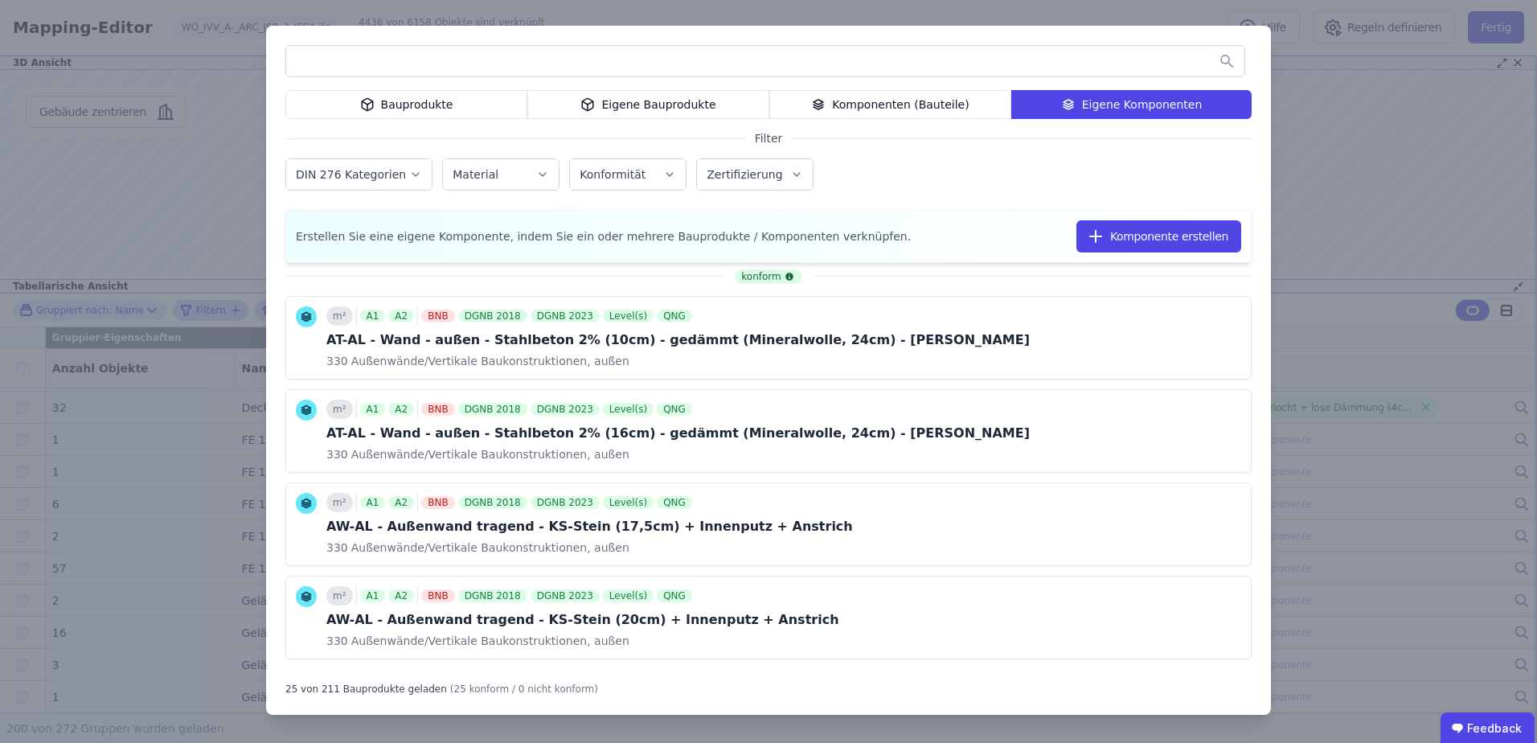
click at [425, 103] on div "Bauprodukte" at bounding box center [406, 104] width 242 height 29
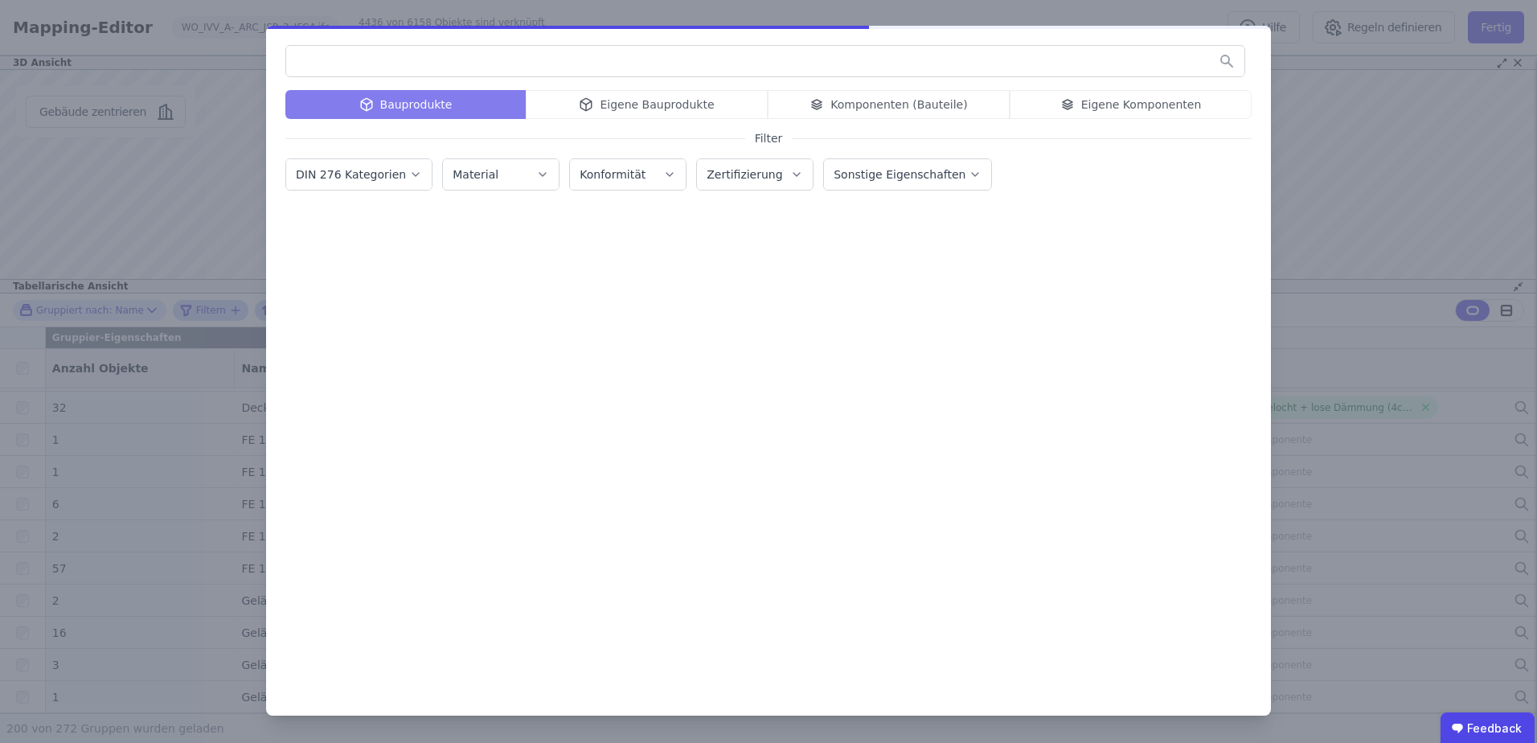
click at [401, 71] on input "text" at bounding box center [765, 61] width 958 height 29
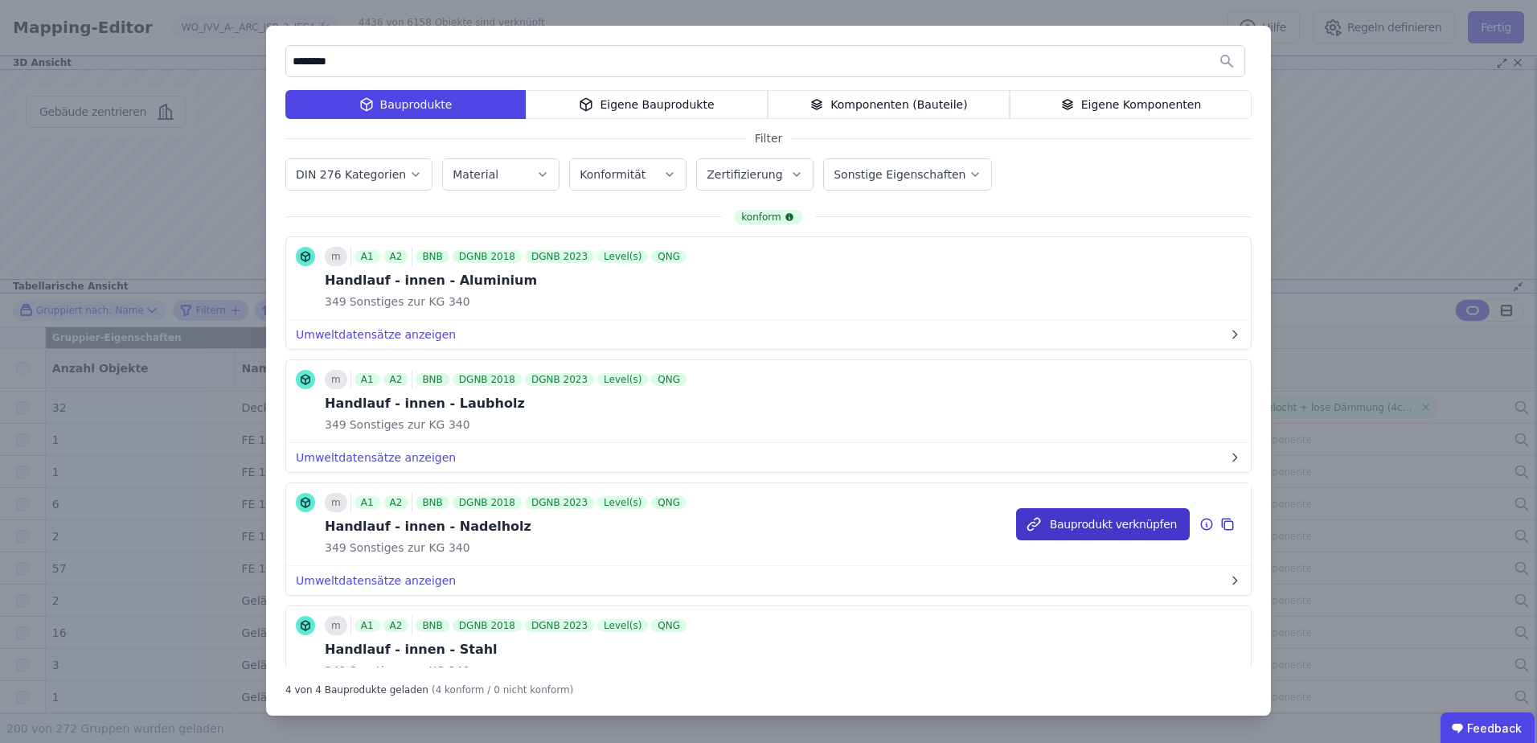
type input "********"
click at [1046, 527] on button "Bauprodukt verknüpfen" at bounding box center [1103, 524] width 174 height 32
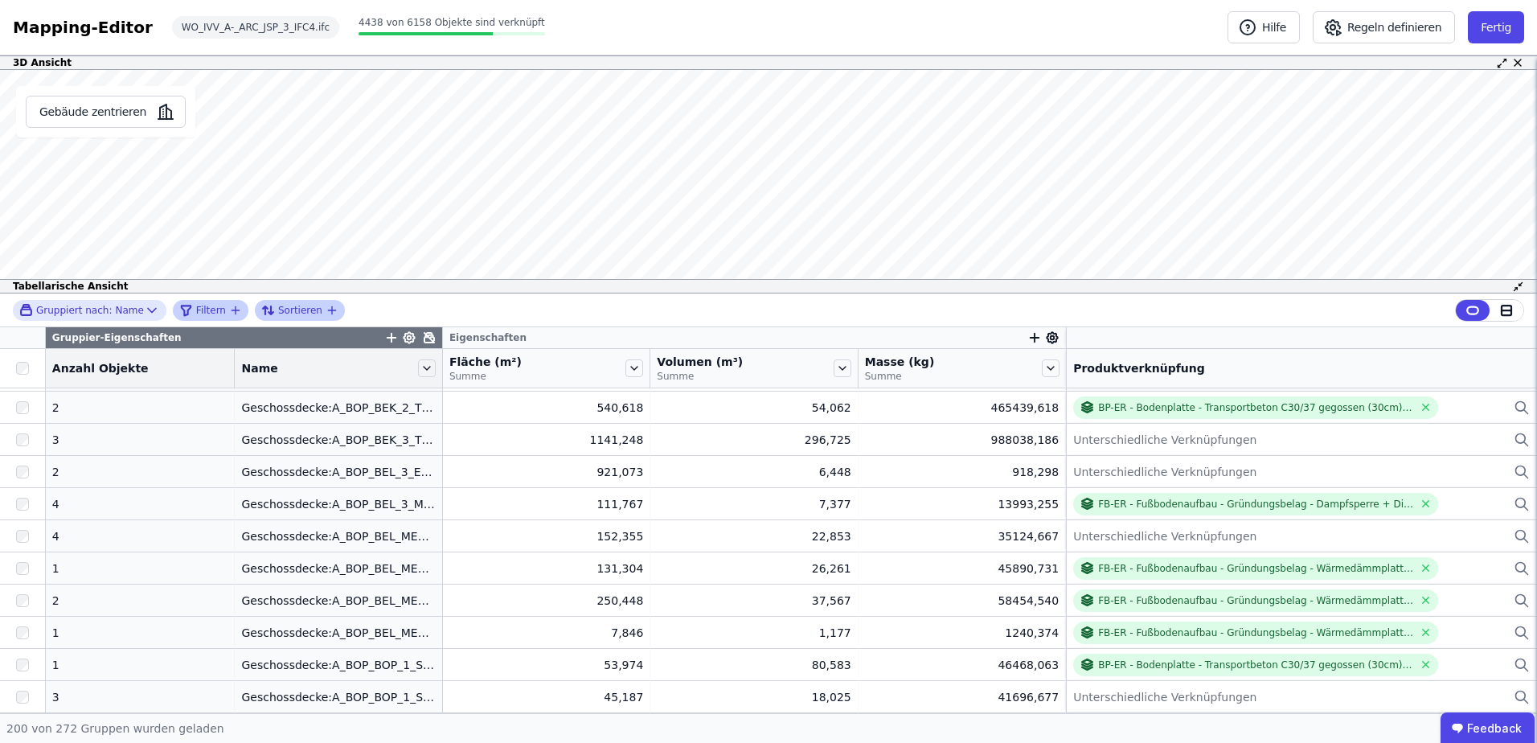
scroll to position [3213, 0]
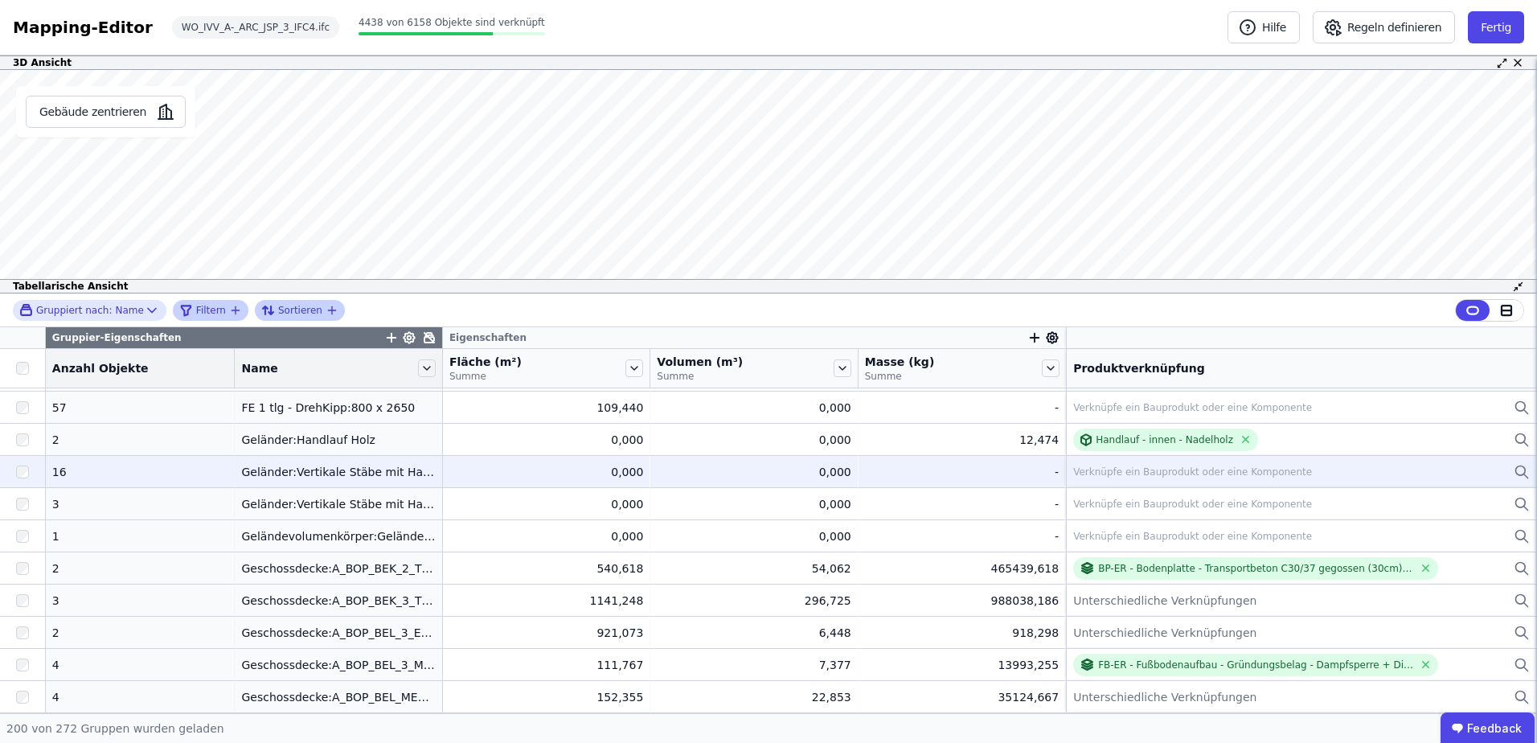
click at [1086, 468] on div "Verknüpfe ein Bauprodukt oder eine Komponente" at bounding box center [1192, 471] width 239 height 13
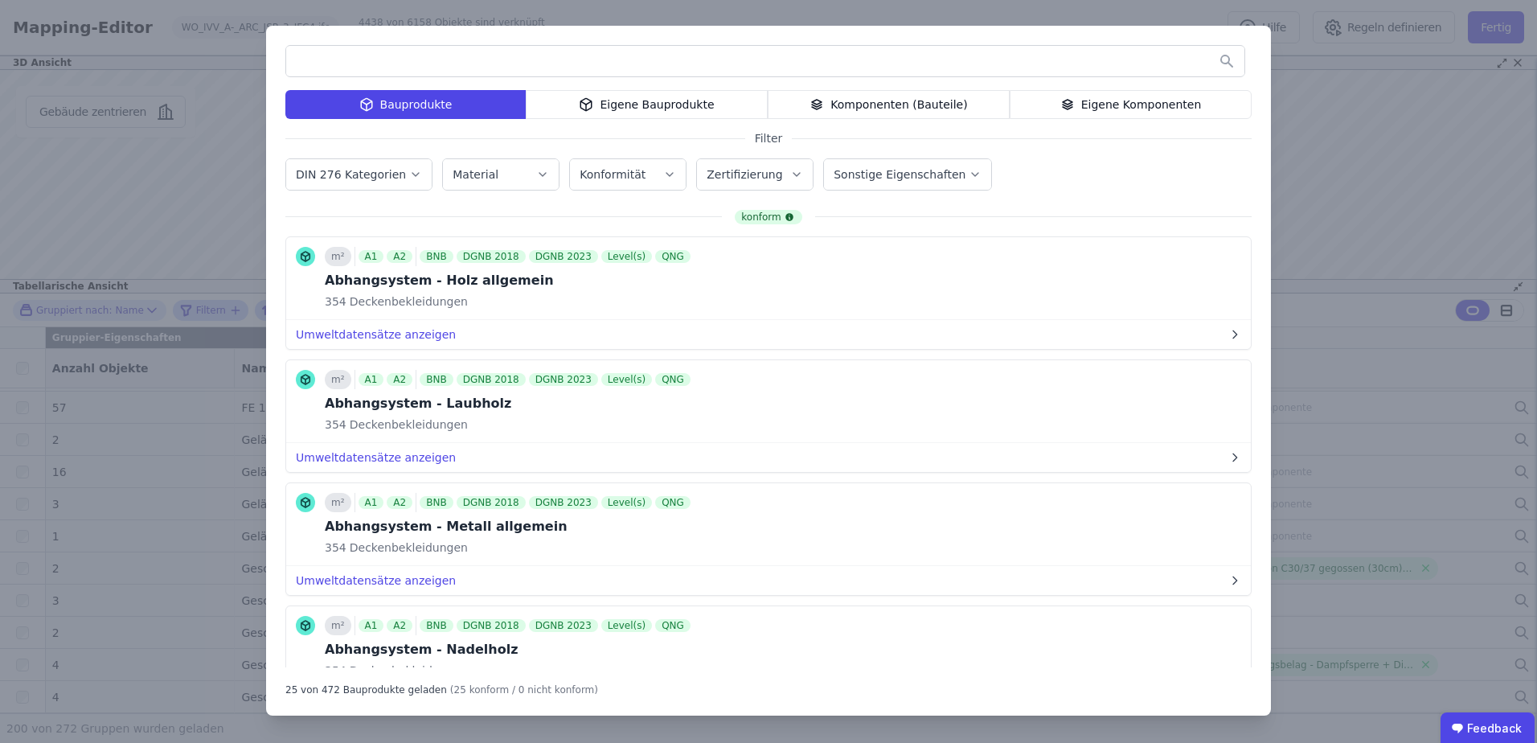
click at [639, 107] on div "Eigene Bauprodukte" at bounding box center [647, 104] width 242 height 29
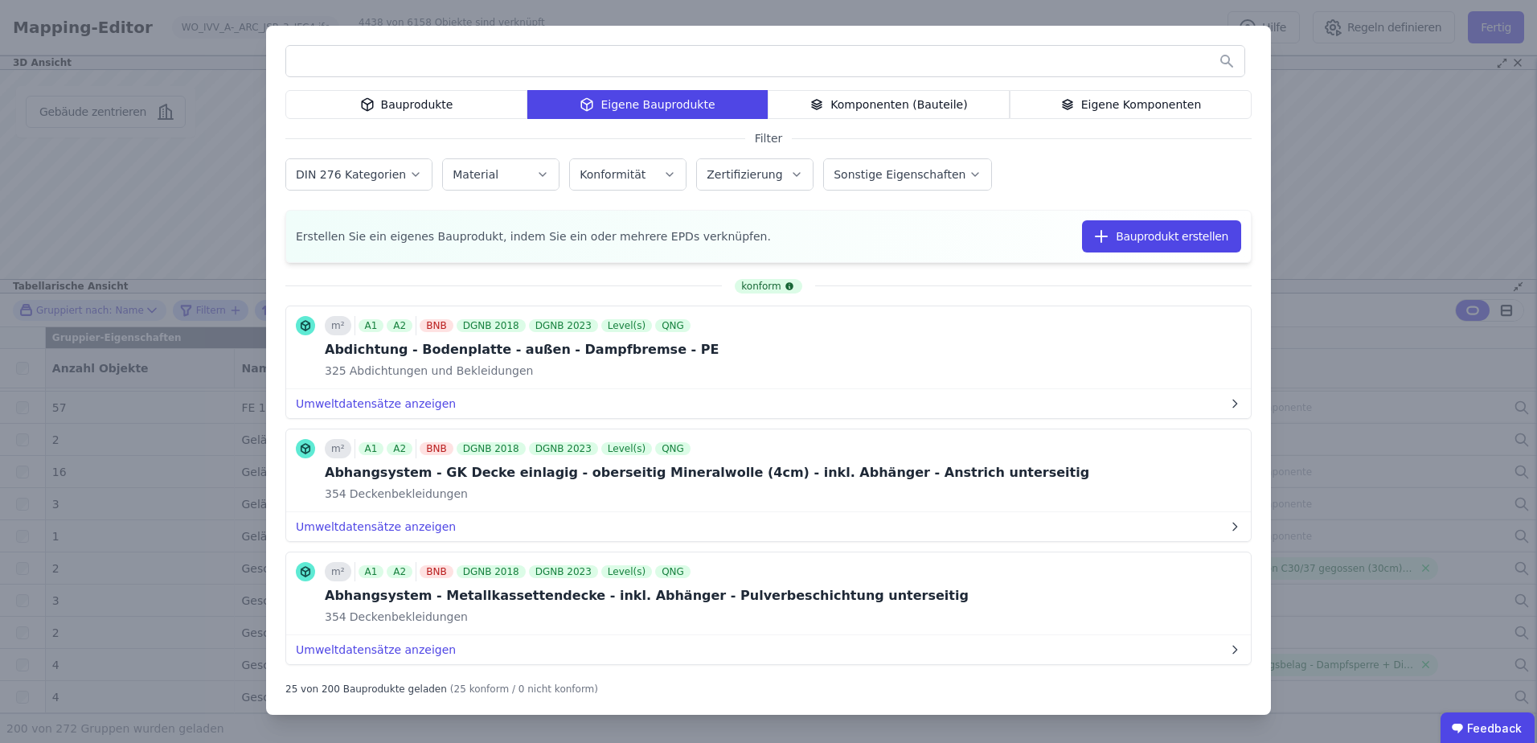
click at [440, 65] on input "text" at bounding box center [765, 61] width 958 height 29
click at [440, 98] on div "Bauprodukte" at bounding box center [406, 104] width 242 height 29
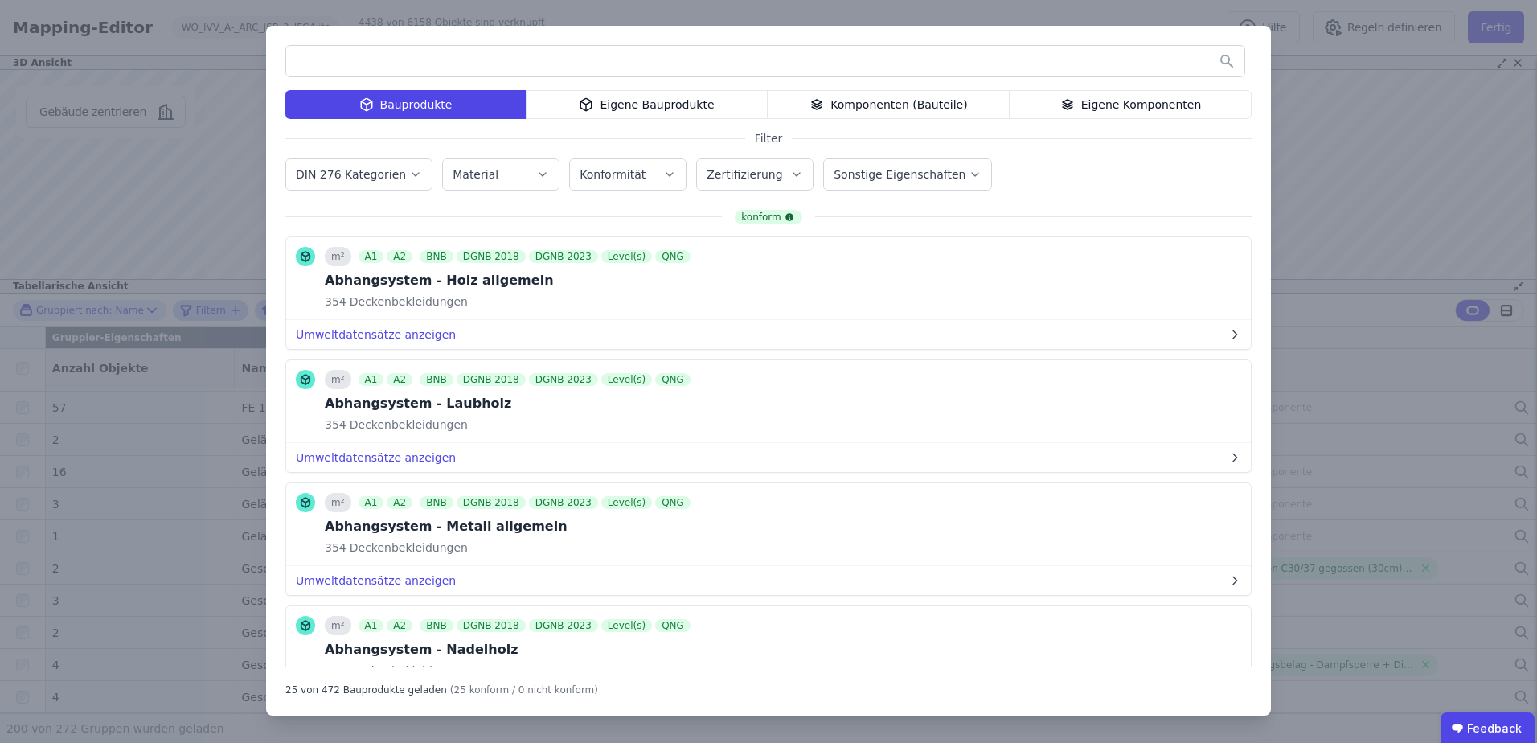
click at [409, 71] on input "text" at bounding box center [765, 61] width 958 height 29
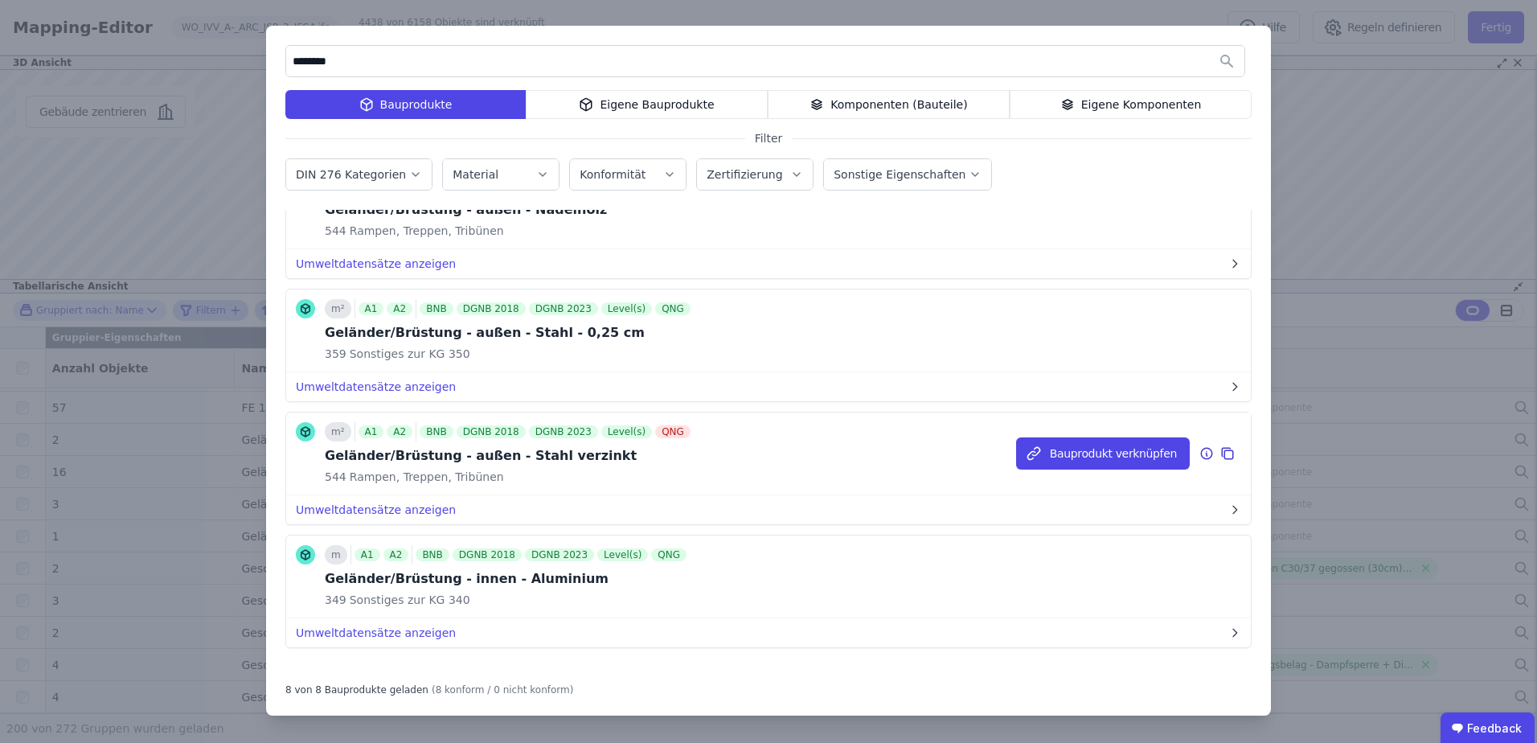
scroll to position [576, 0]
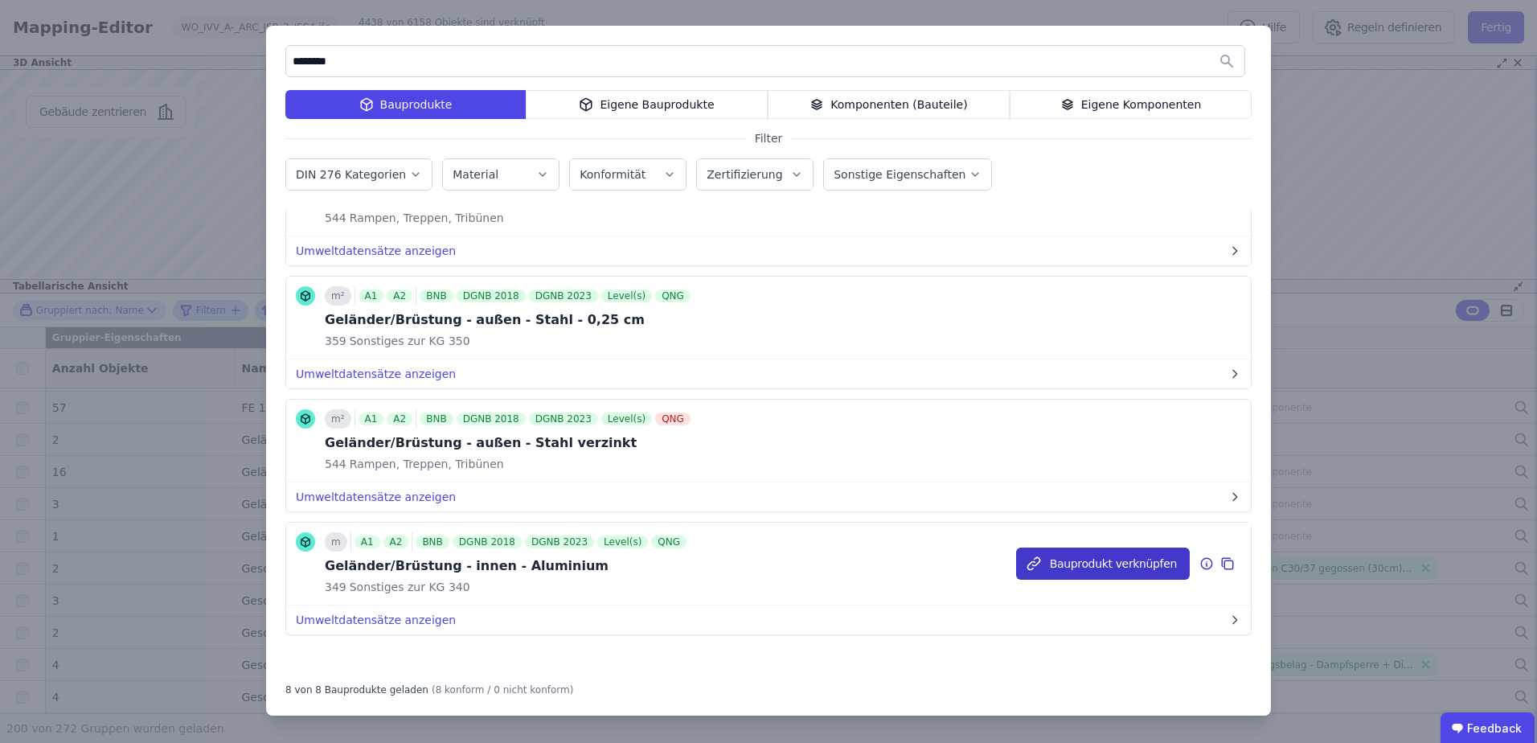
type input "********"
click at [1049, 558] on button "Bauprodukt verknüpfen" at bounding box center [1103, 563] width 174 height 32
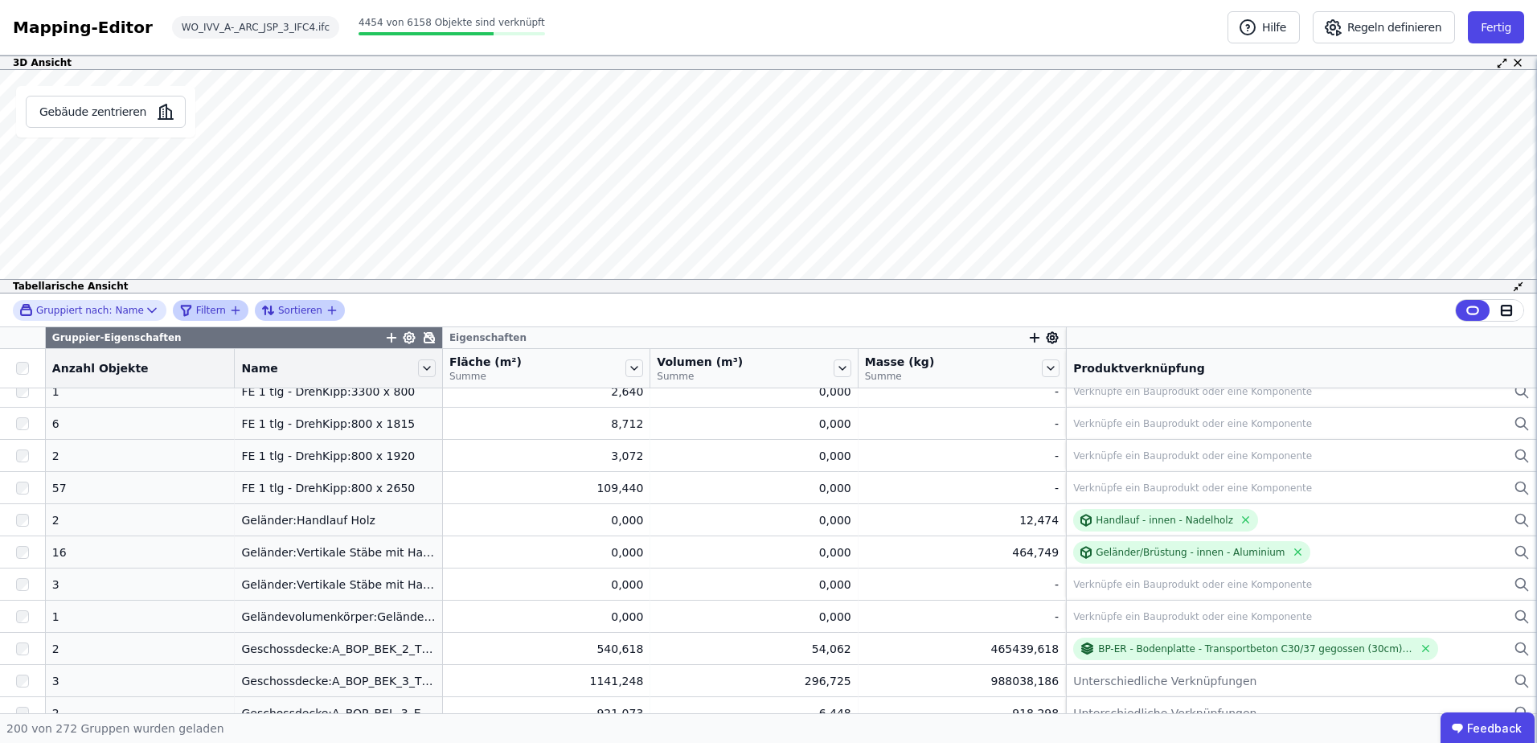
scroll to position [3213, 0]
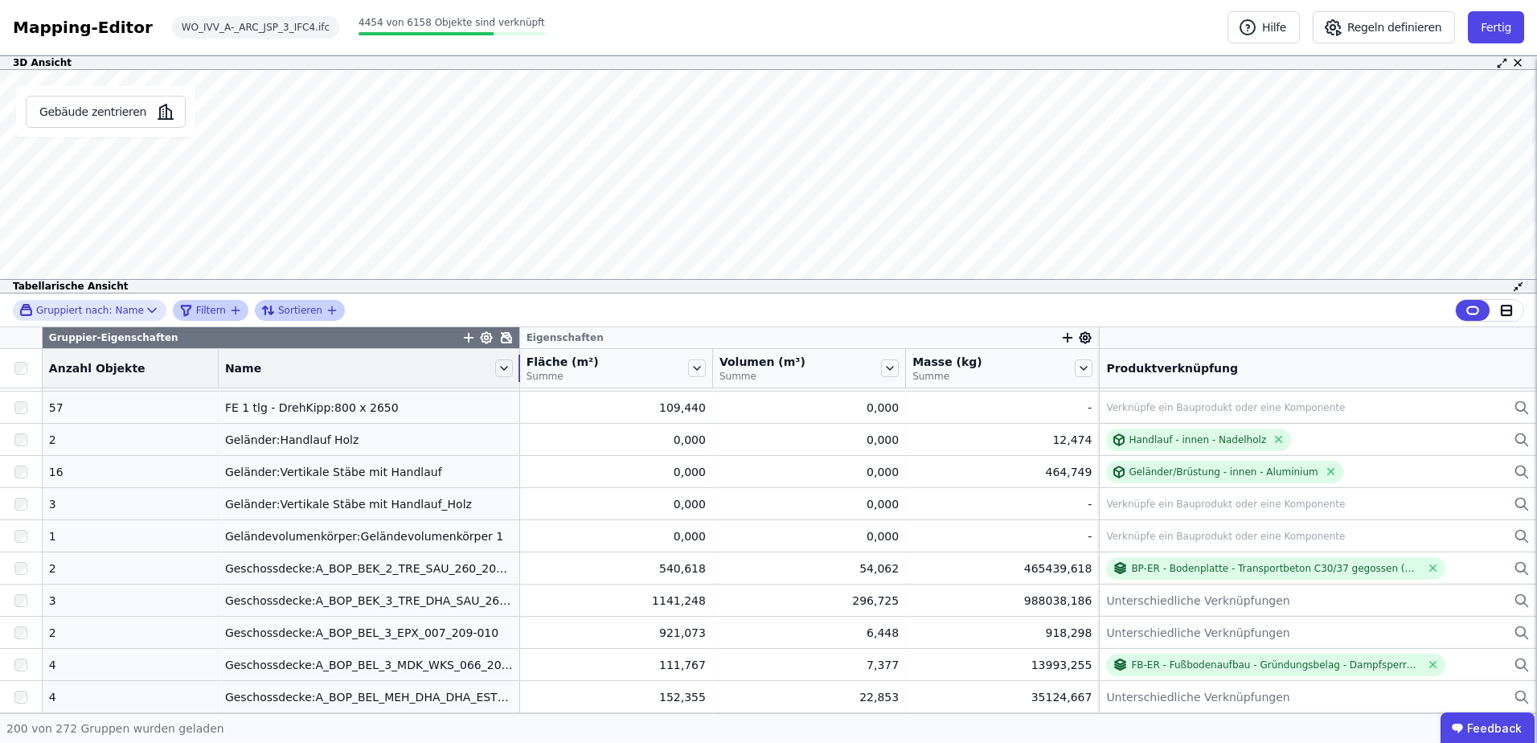
drag, startPoint x: 415, startPoint y: 367, endPoint x: 491, endPoint y: 361, distance: 76.6
click at [491, 361] on div "Name" at bounding box center [369, 367] width 301 height 27
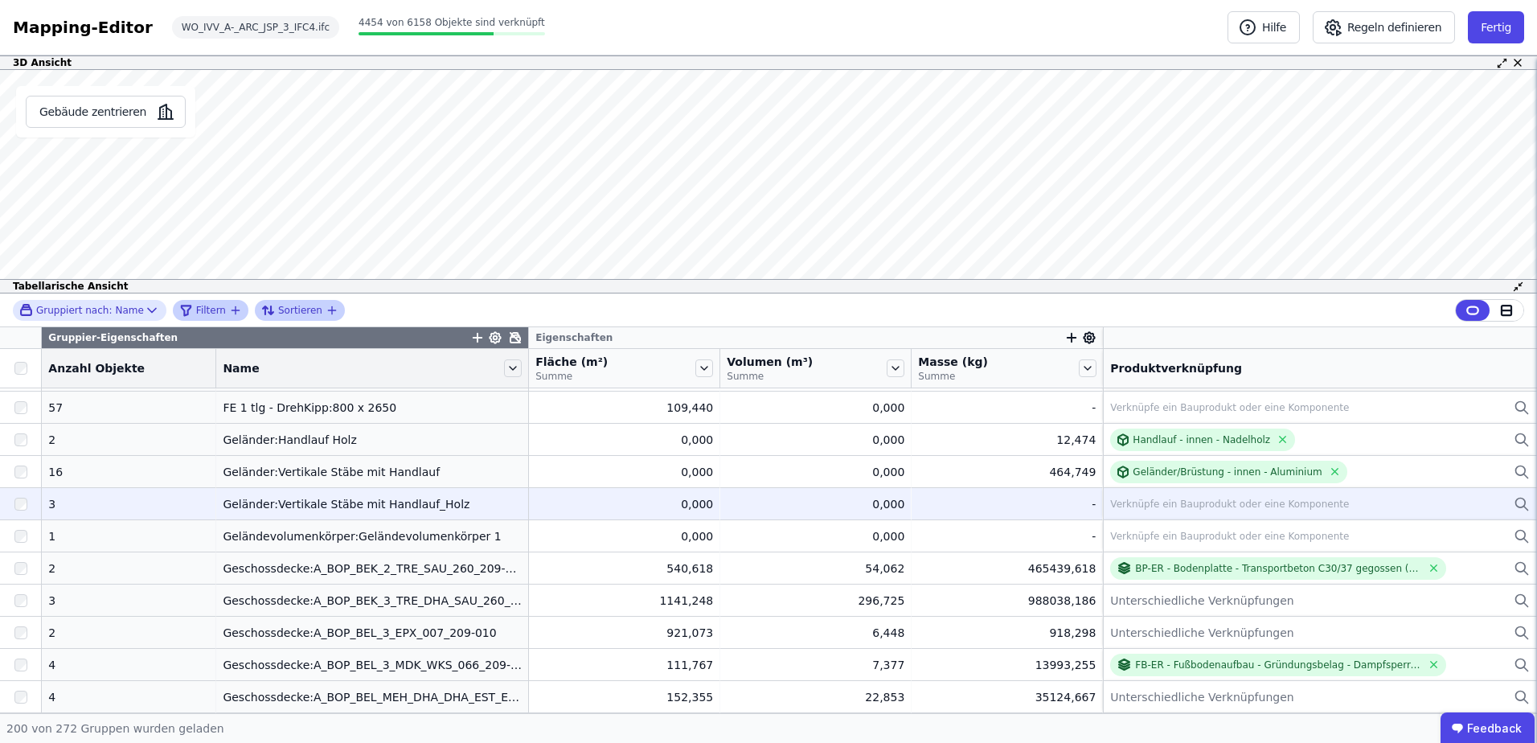
click at [1128, 503] on div "Verknüpfe ein Bauprodukt oder eine Komponente" at bounding box center [1229, 504] width 239 height 13
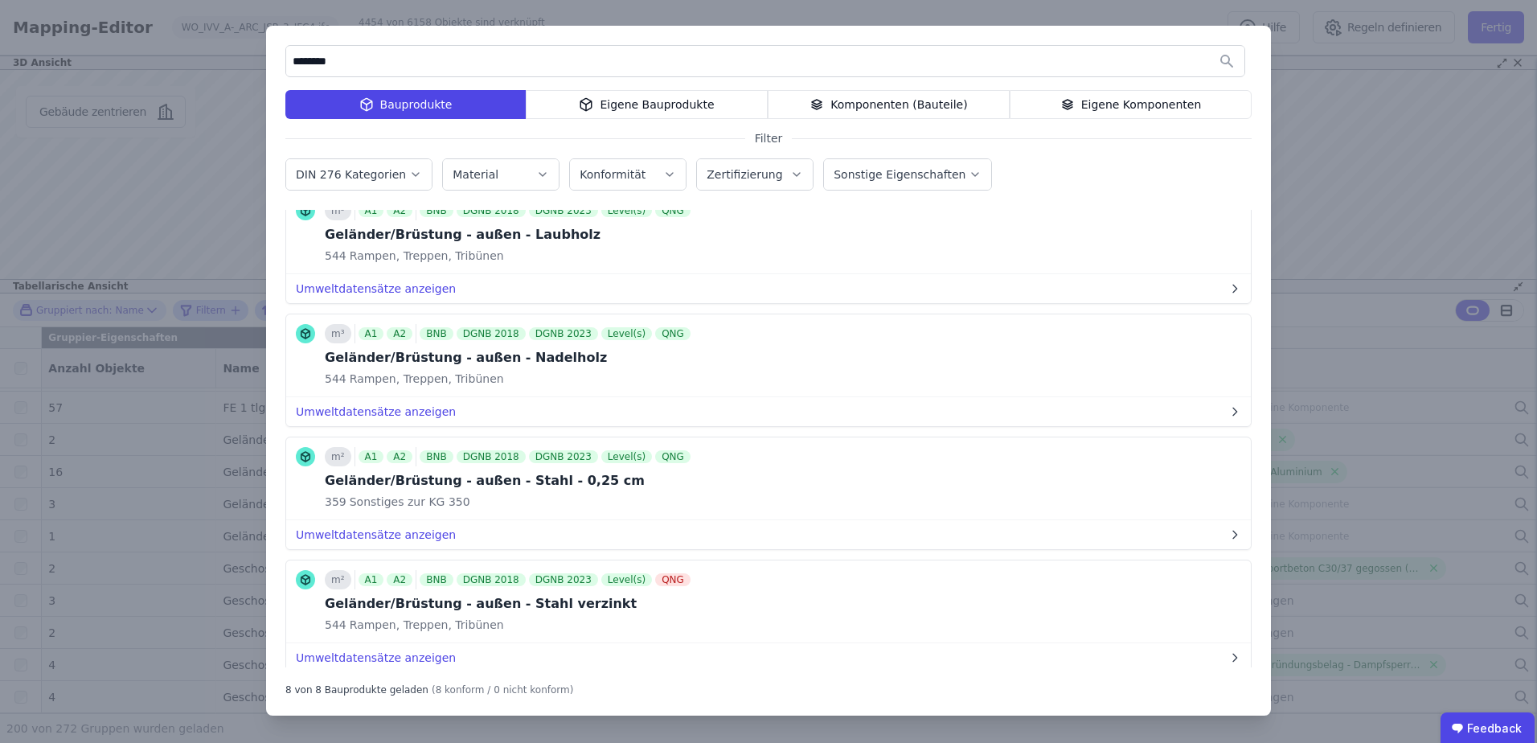
scroll to position [334, 0]
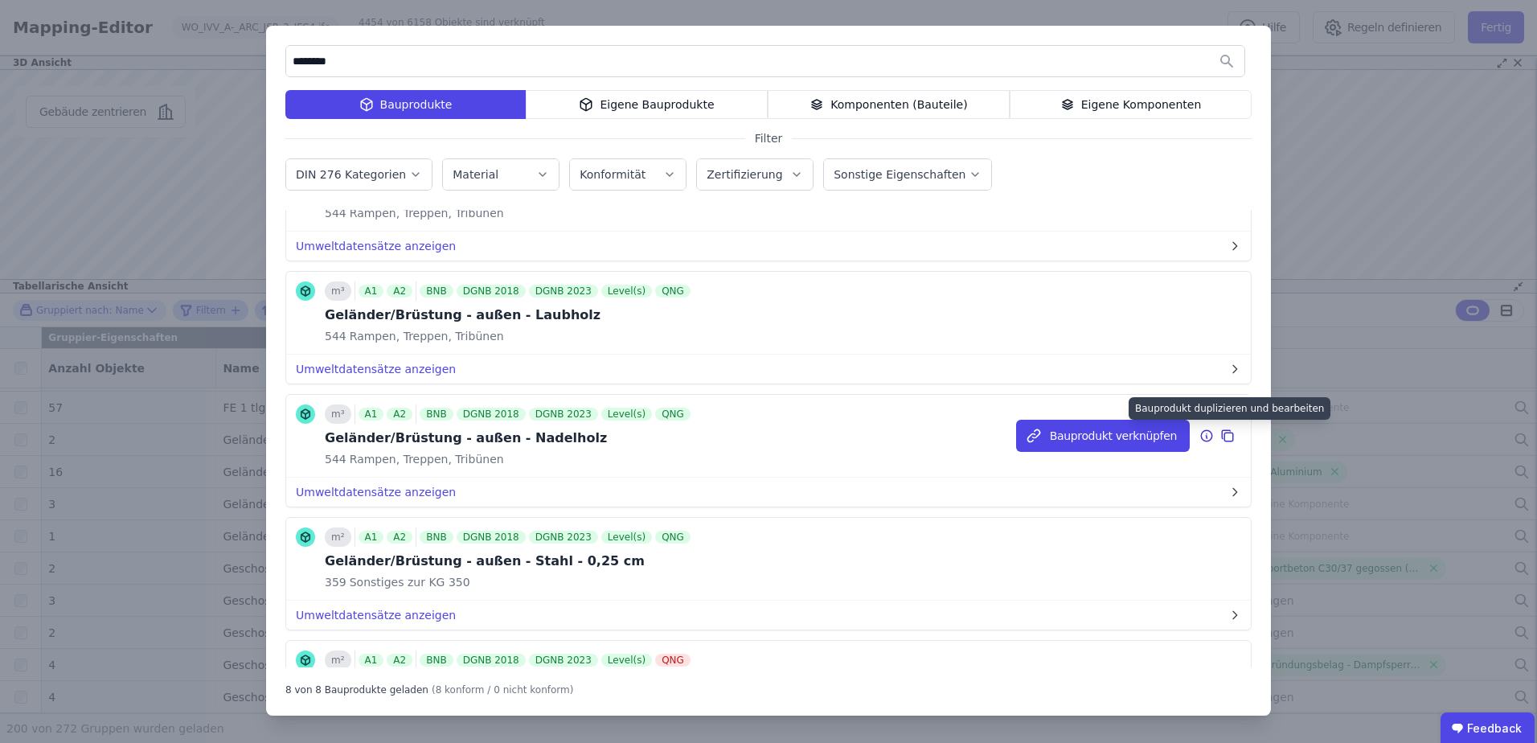
type input "********"
click at [1220, 434] on icon at bounding box center [1227, 435] width 14 height 19
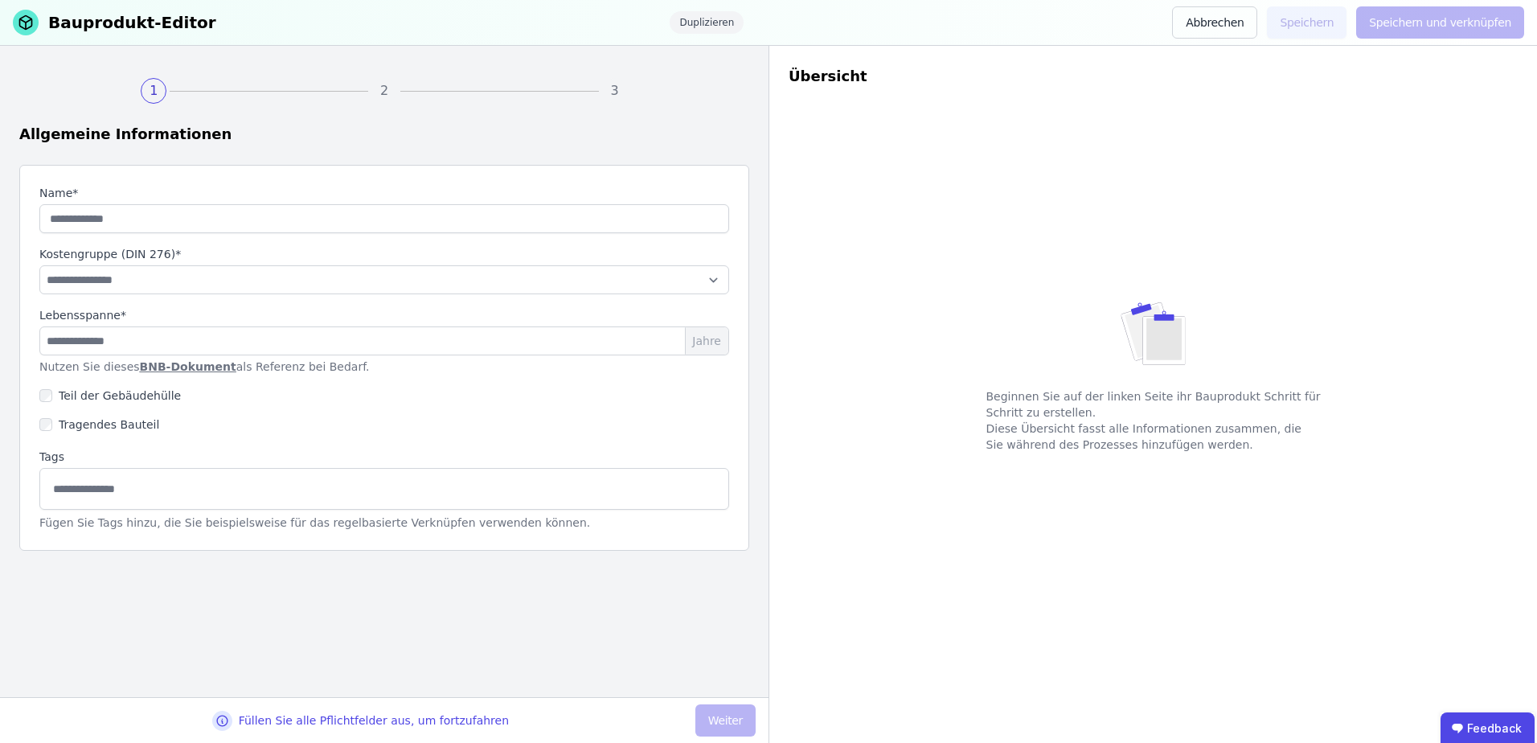
type input "**********"
select select "**********"
type input "**"
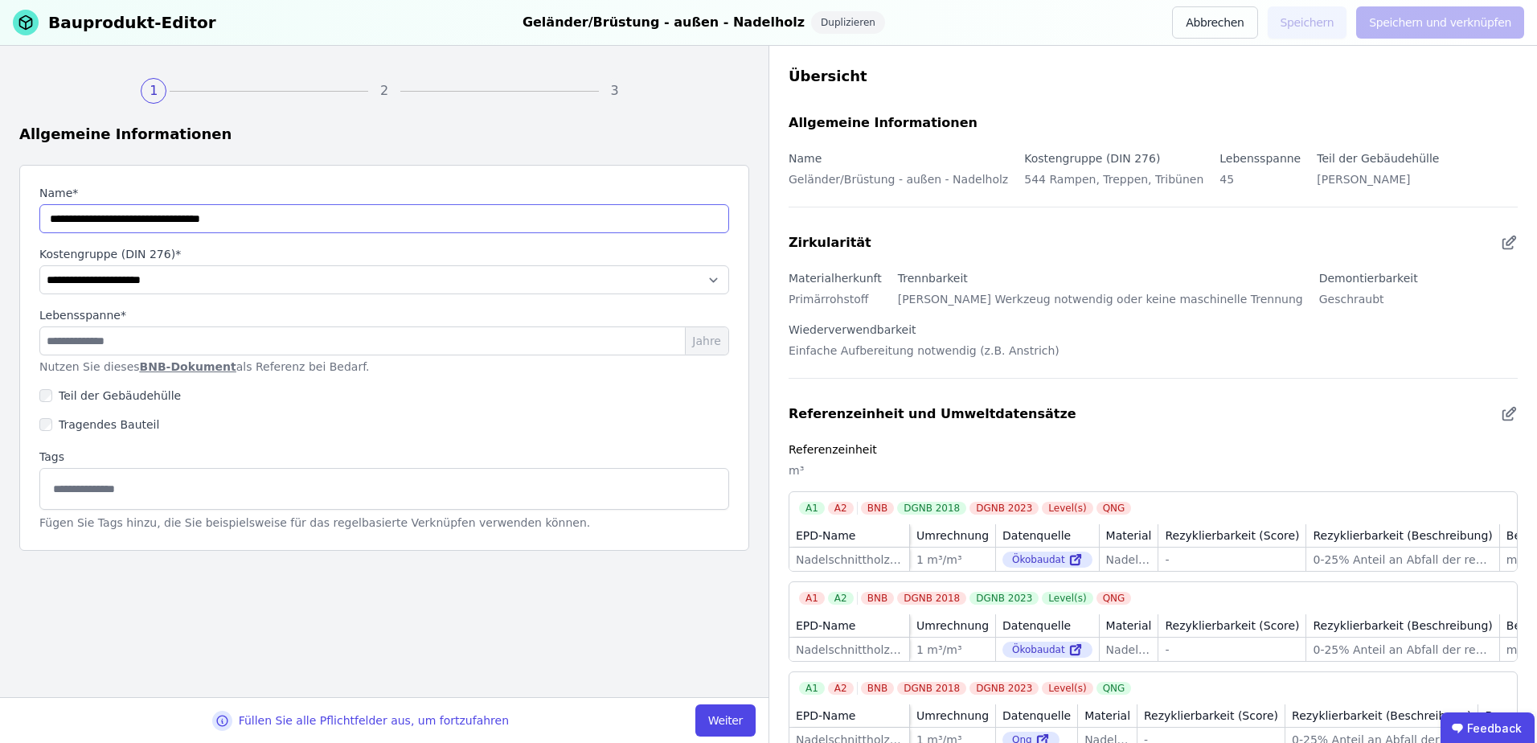
drag, startPoint x: 182, startPoint y: 220, endPoint x: 154, endPoint y: 207, distance: 31.7
click at [154, 207] on input "string" at bounding box center [384, 218] width 690 height 29
type input "**********"
click at [120, 281] on select "**********" at bounding box center [384, 279] width 690 height 29
click at [317, 134] on div "Allgemeine Informationen" at bounding box center [384, 134] width 730 height 23
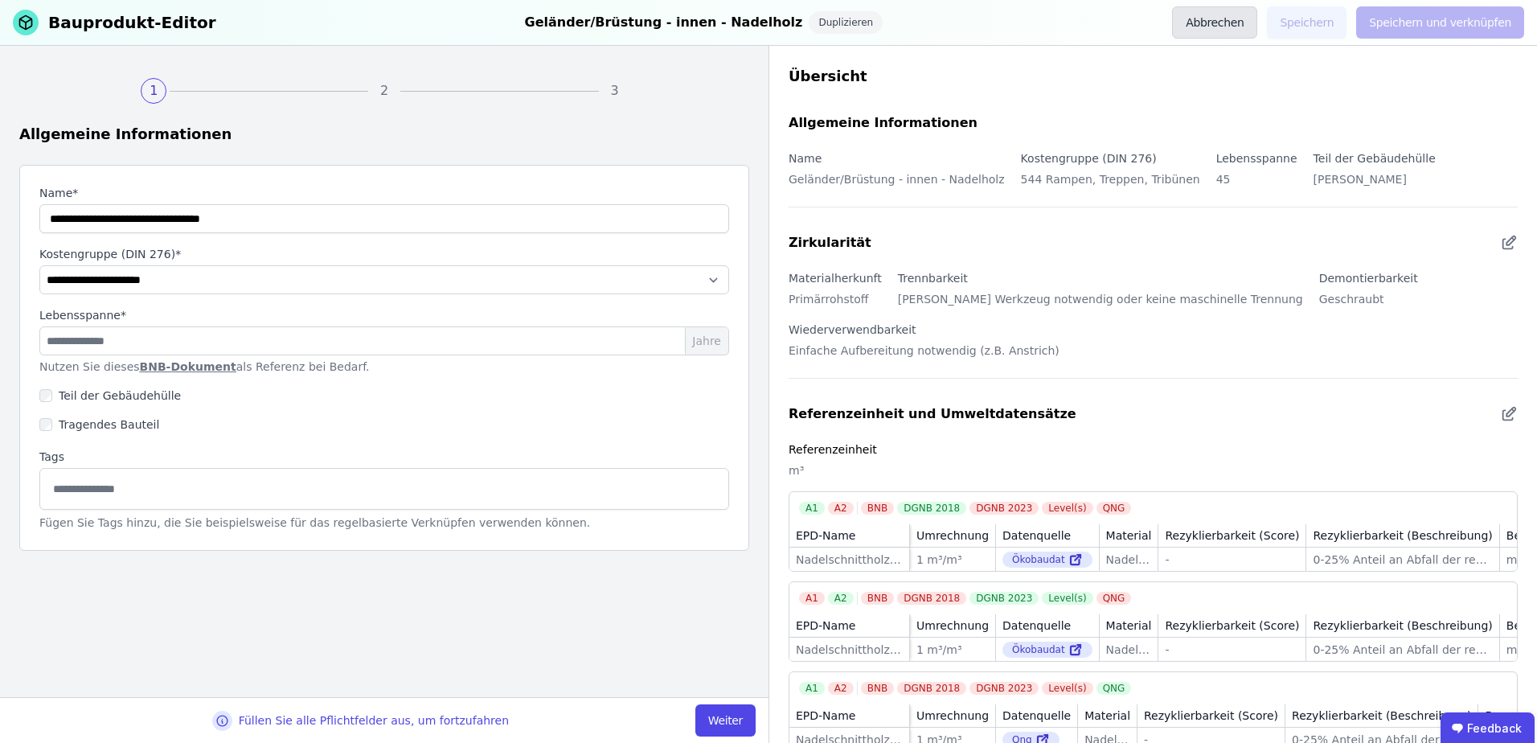
click at [1225, 18] on button "Abbrechen" at bounding box center [1214, 22] width 85 height 32
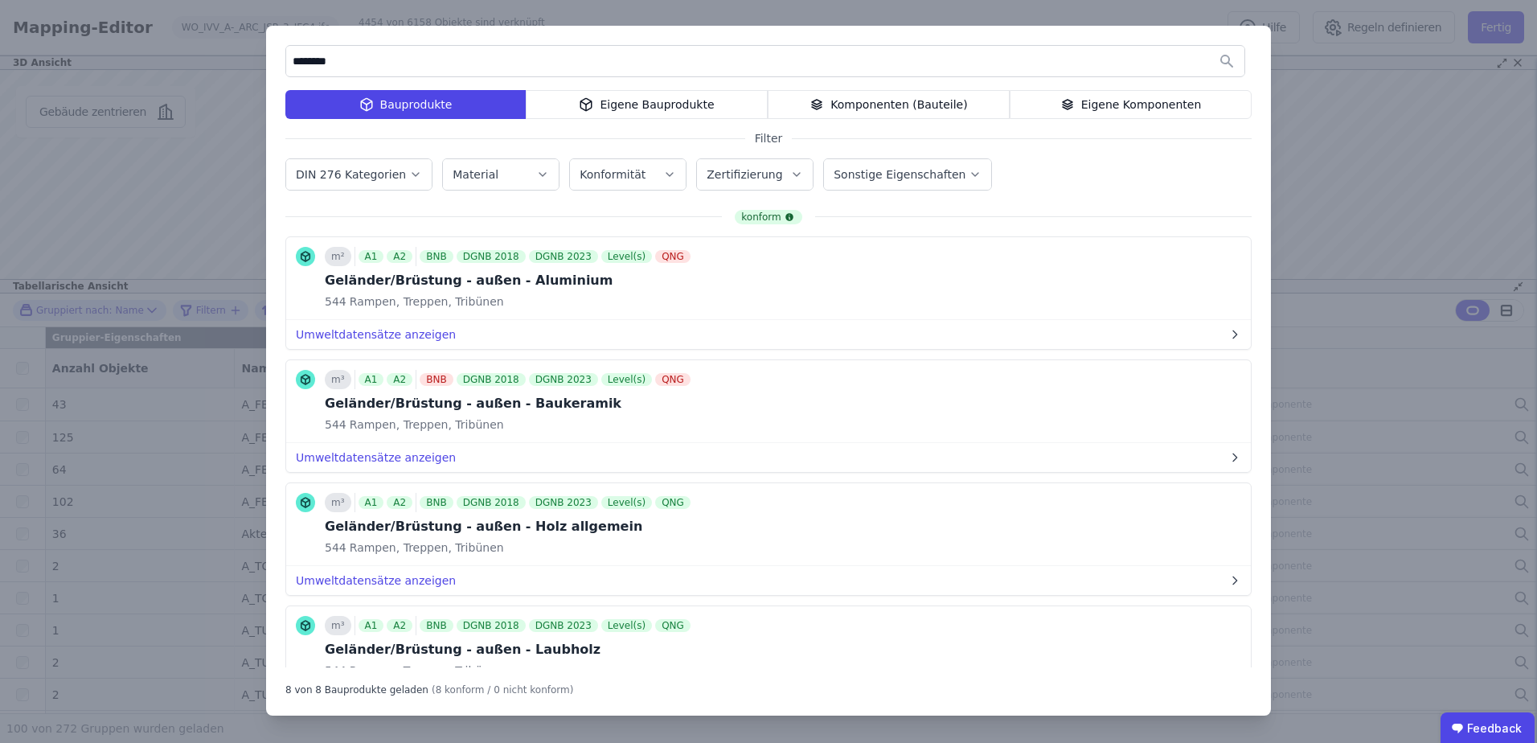
click at [305, 63] on input "********" at bounding box center [765, 61] width 958 height 29
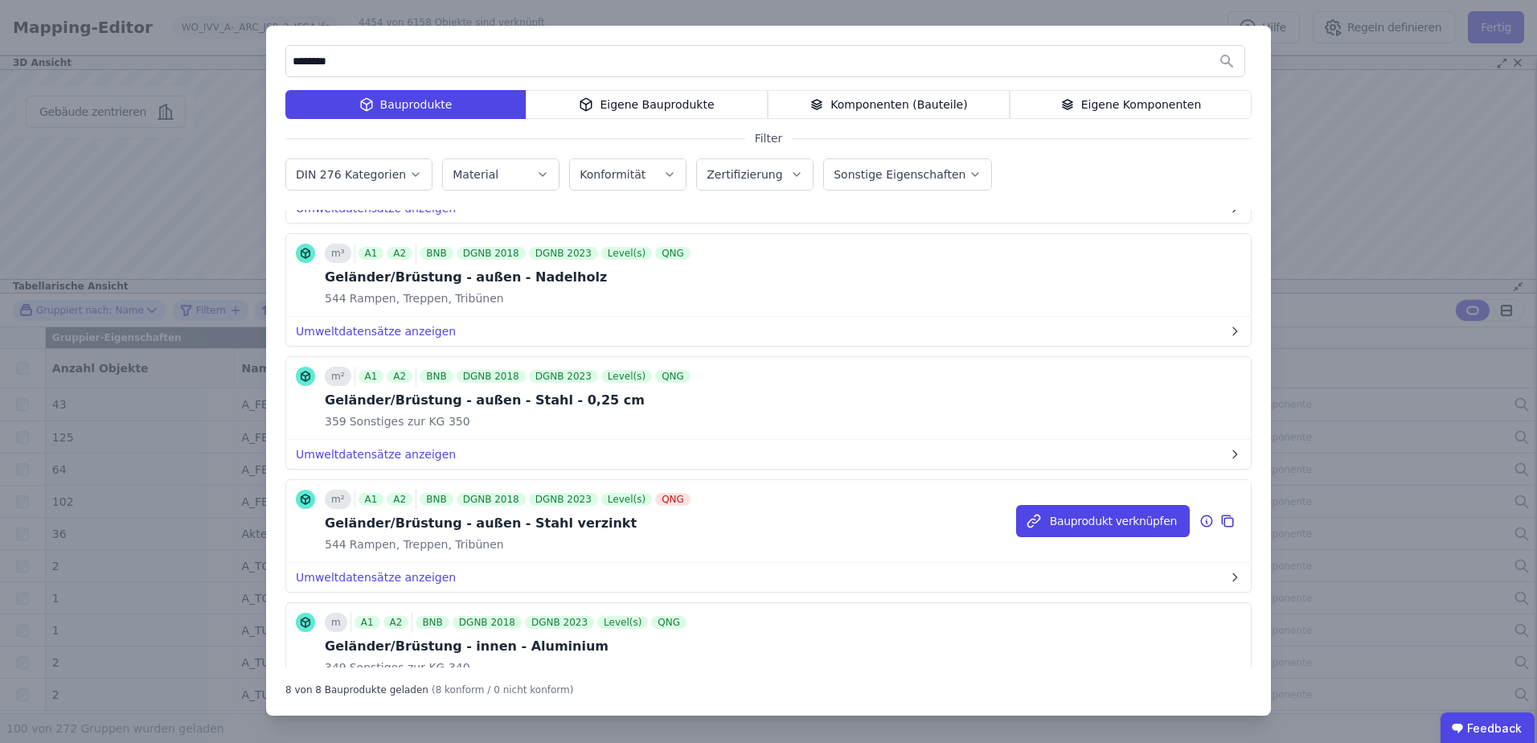
scroll to position [415, 0]
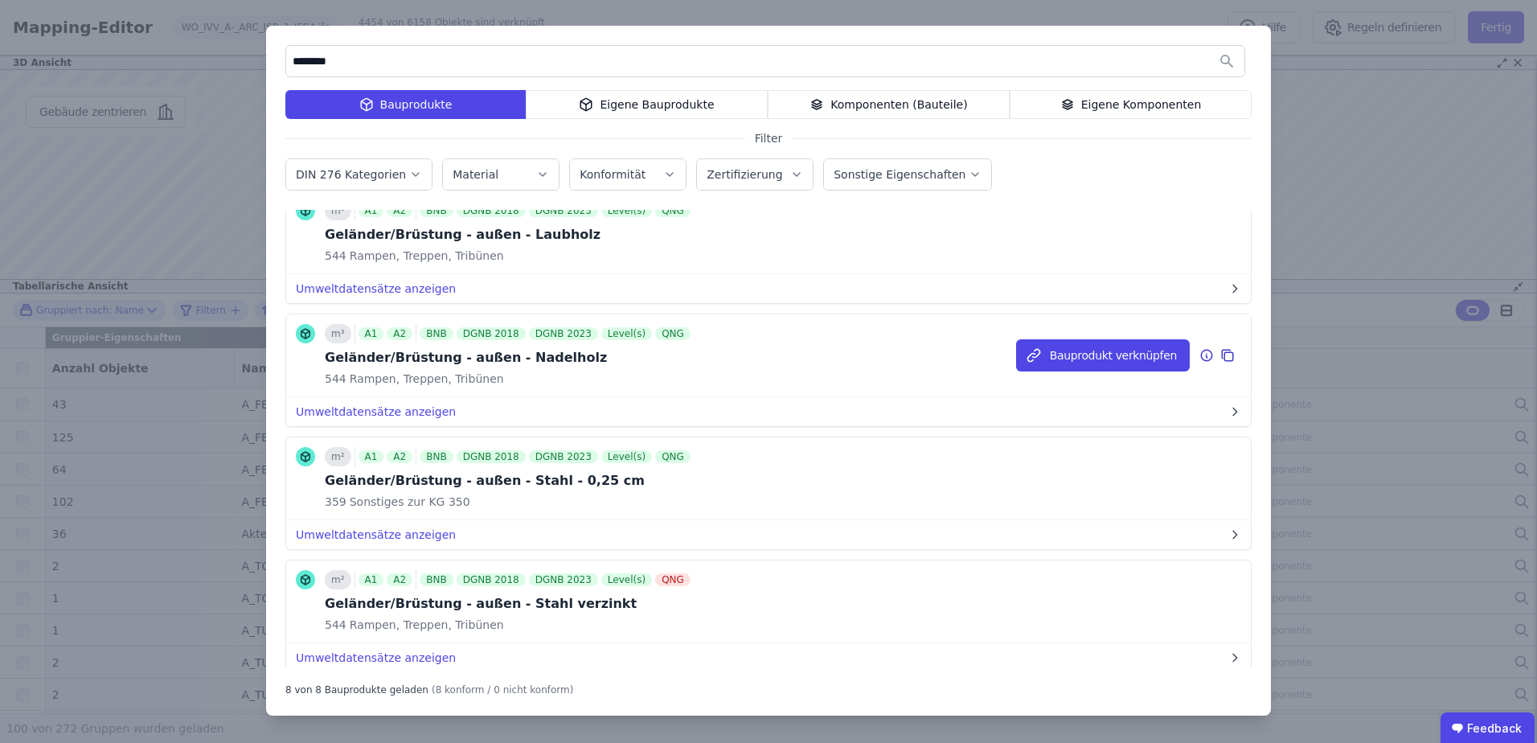
type input "********"
click at [1220, 359] on icon at bounding box center [1227, 355] width 14 height 19
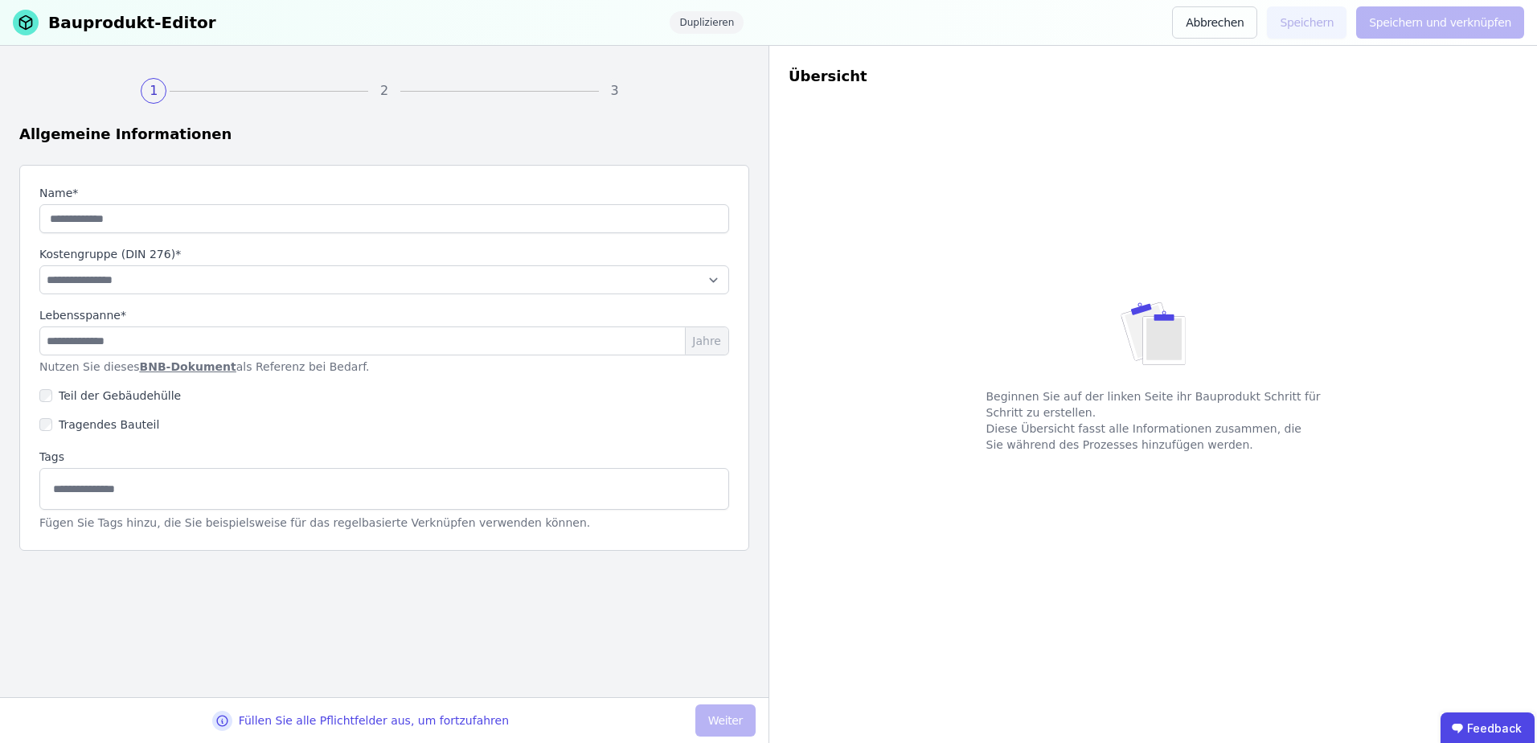
type input "**********"
select select "**********"
type input "**"
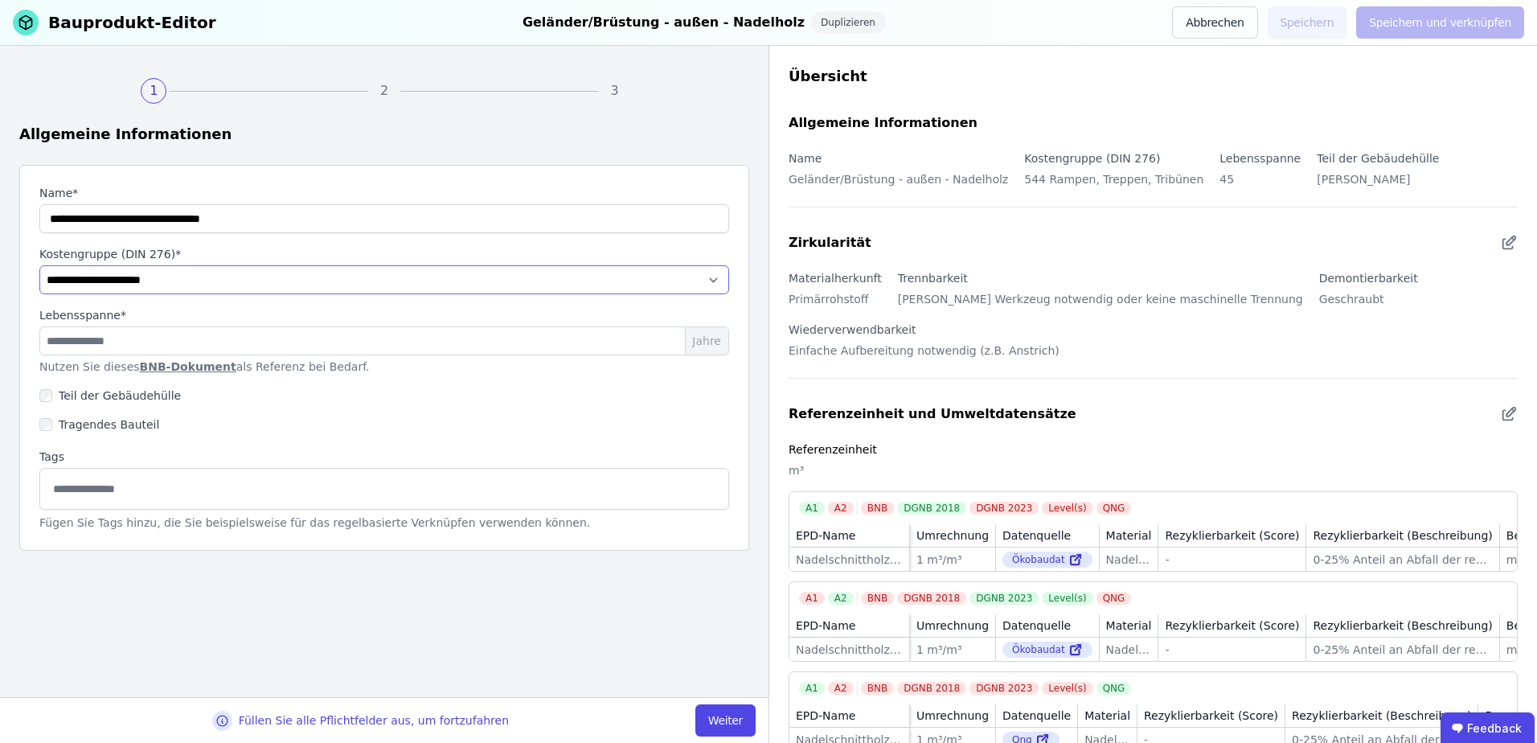
click at [88, 284] on select "**********" at bounding box center [384, 279] width 690 height 29
click at [39, 265] on select "**********" at bounding box center [384, 279] width 690 height 29
click at [84, 275] on select "**********" at bounding box center [384, 279] width 690 height 29
select select "**********"
click at [39, 265] on select "**********" at bounding box center [384, 279] width 690 height 29
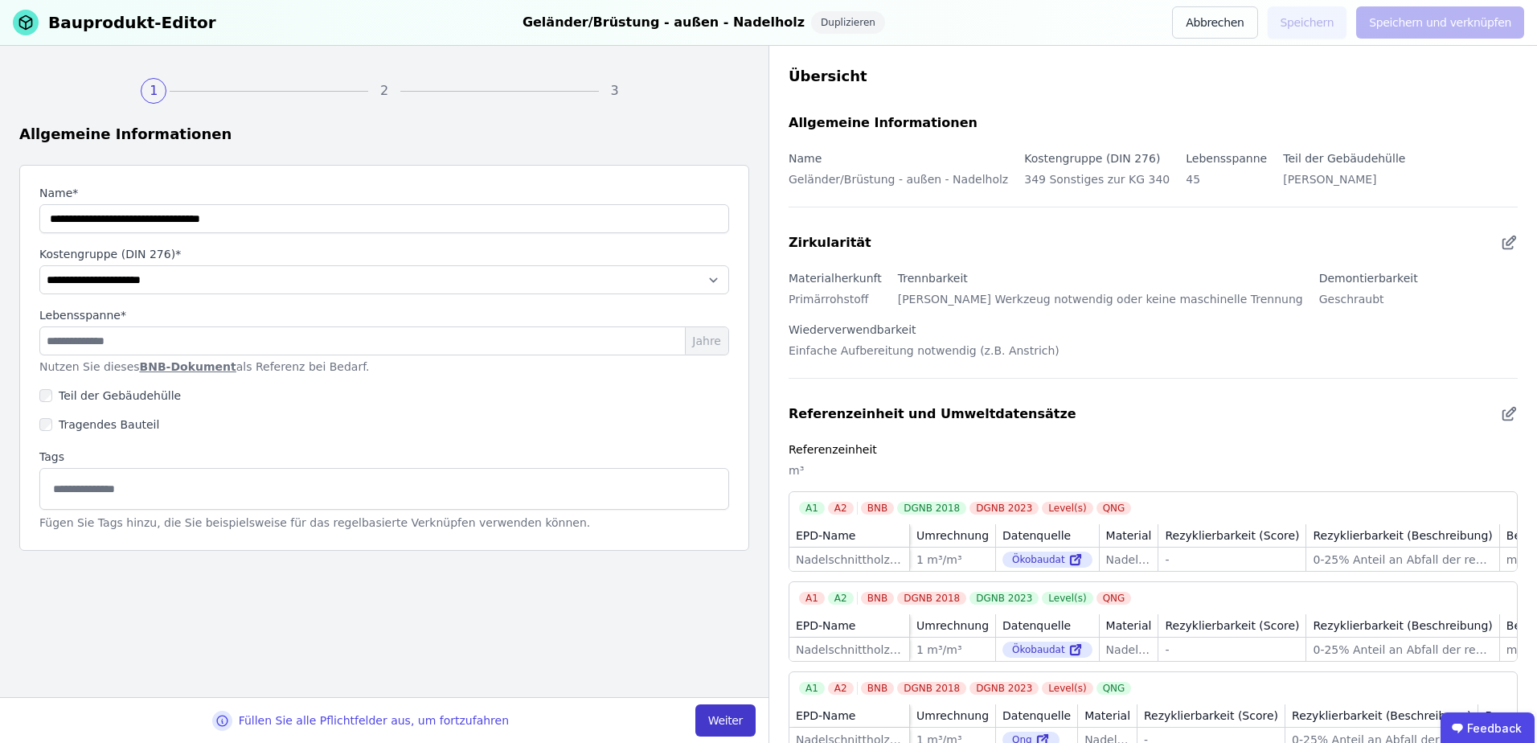
click at [722, 724] on button "Weiter" at bounding box center [725, 720] width 60 height 32
select select "**********"
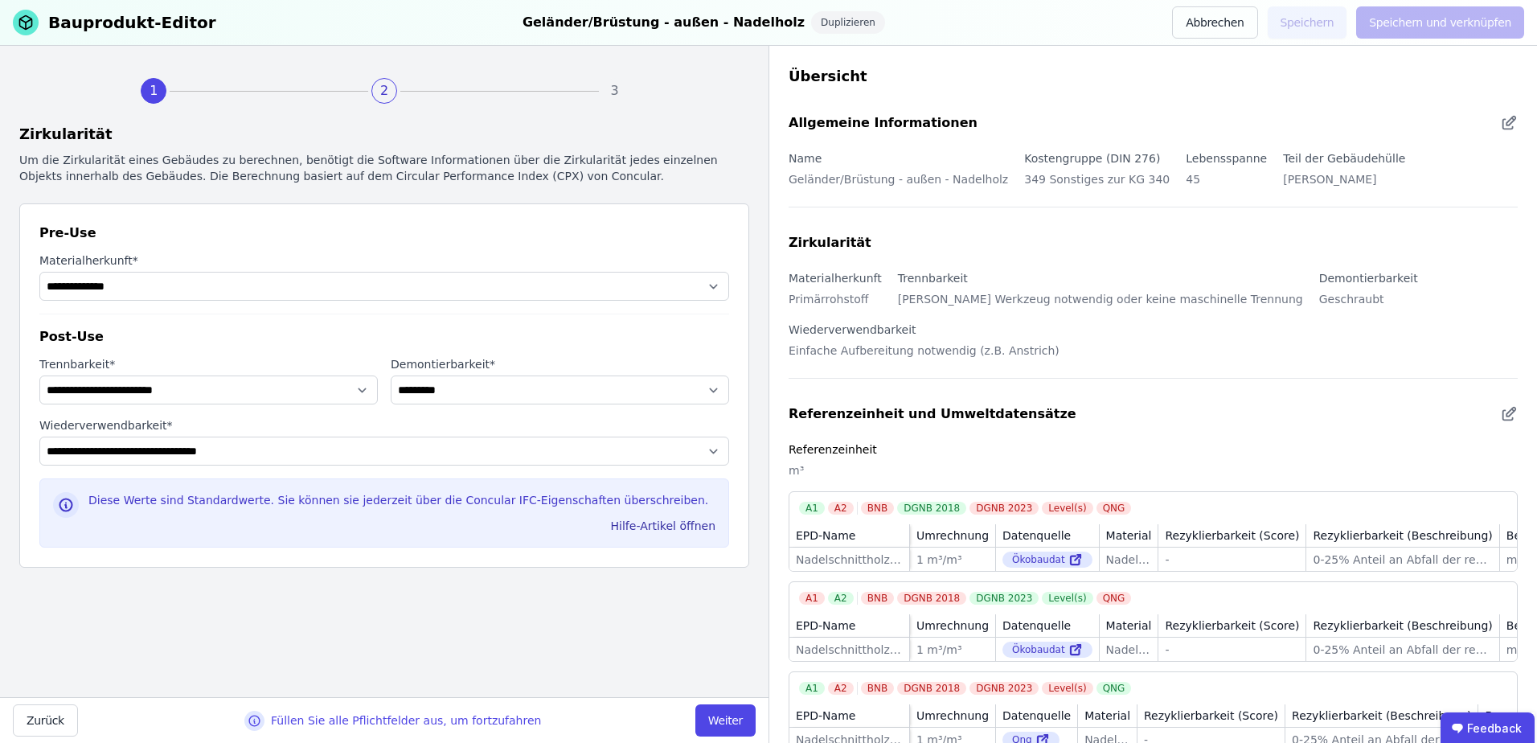
click at [720, 725] on button "Weiter" at bounding box center [725, 720] width 60 height 32
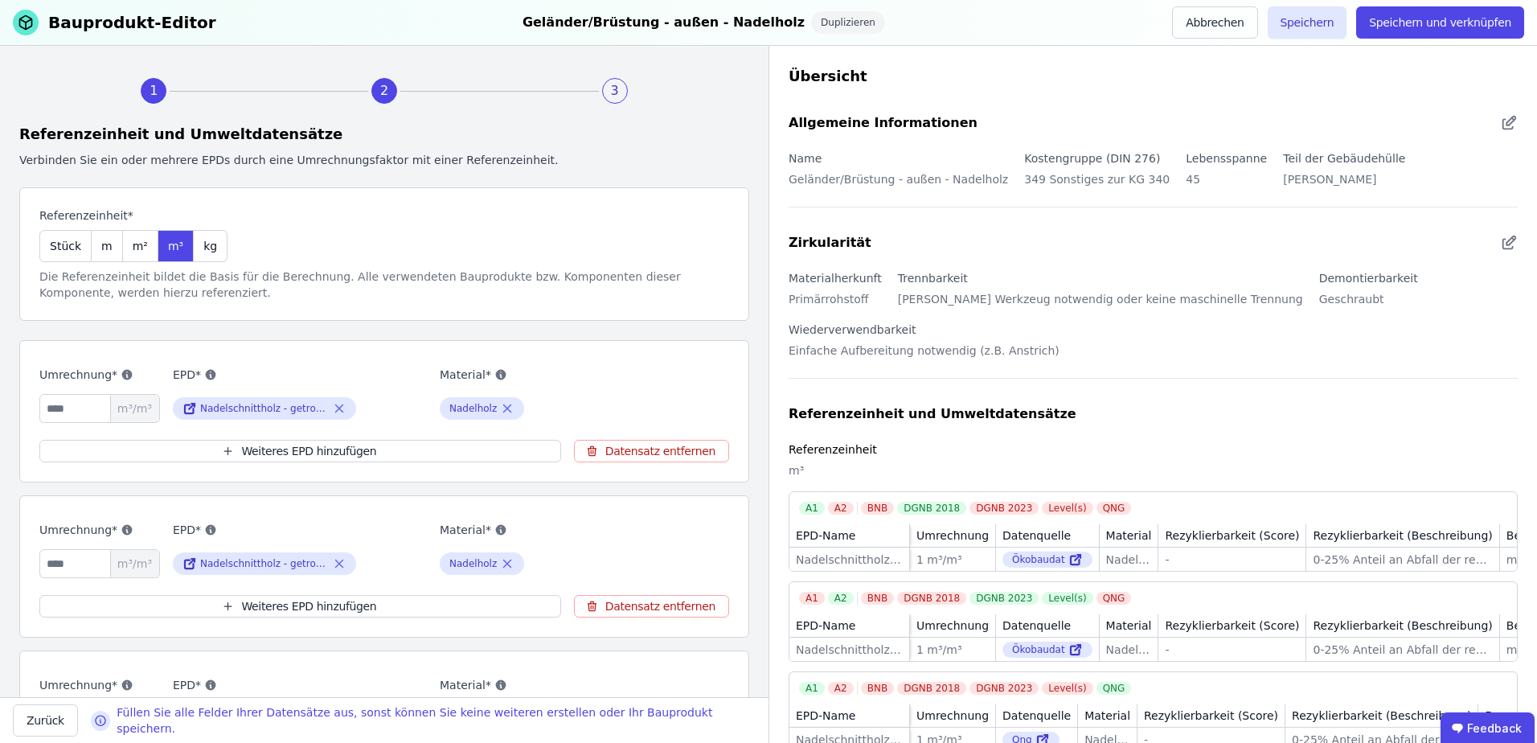
scroll to position [402, 0]
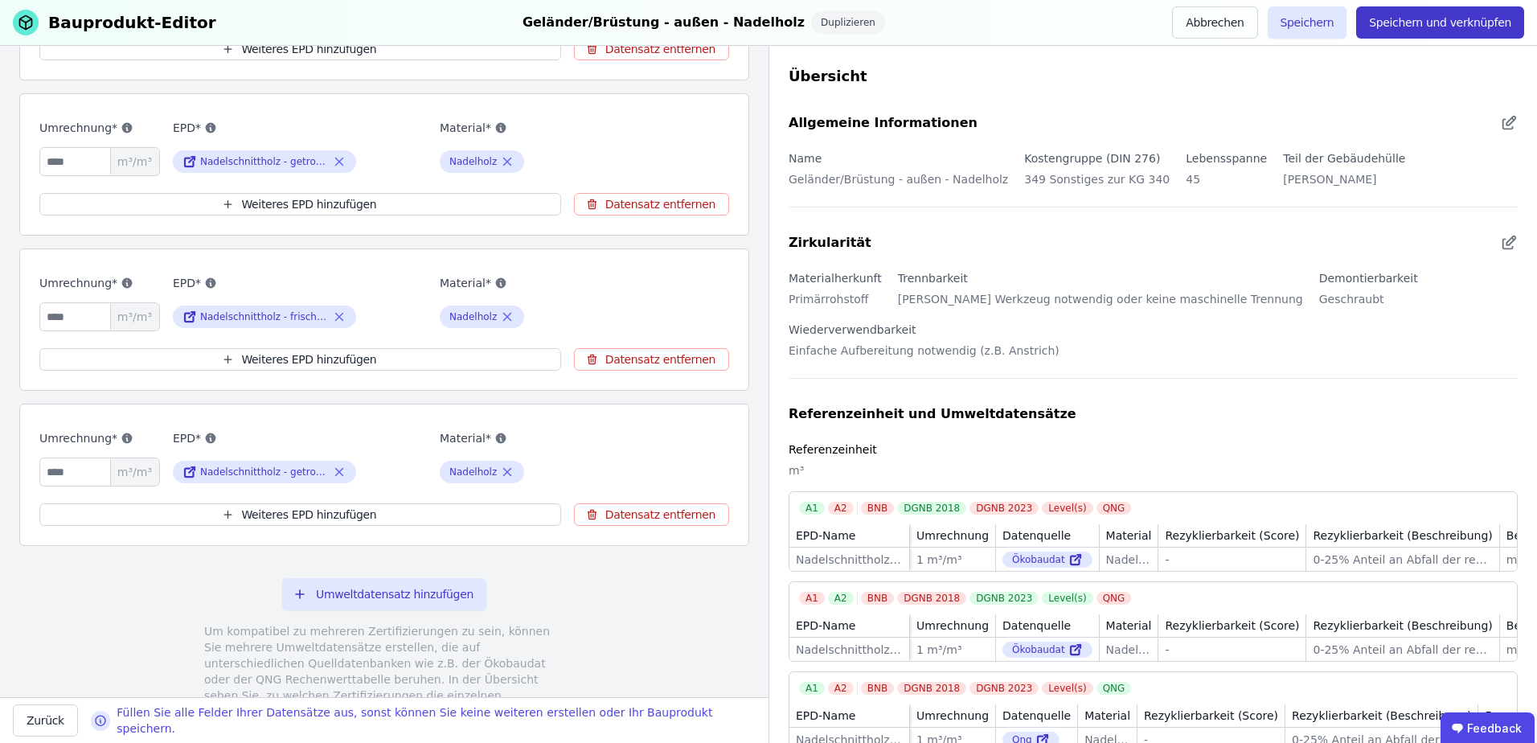
click at [1400, 20] on button "Speichern und verknüpfen" at bounding box center [1440, 22] width 168 height 32
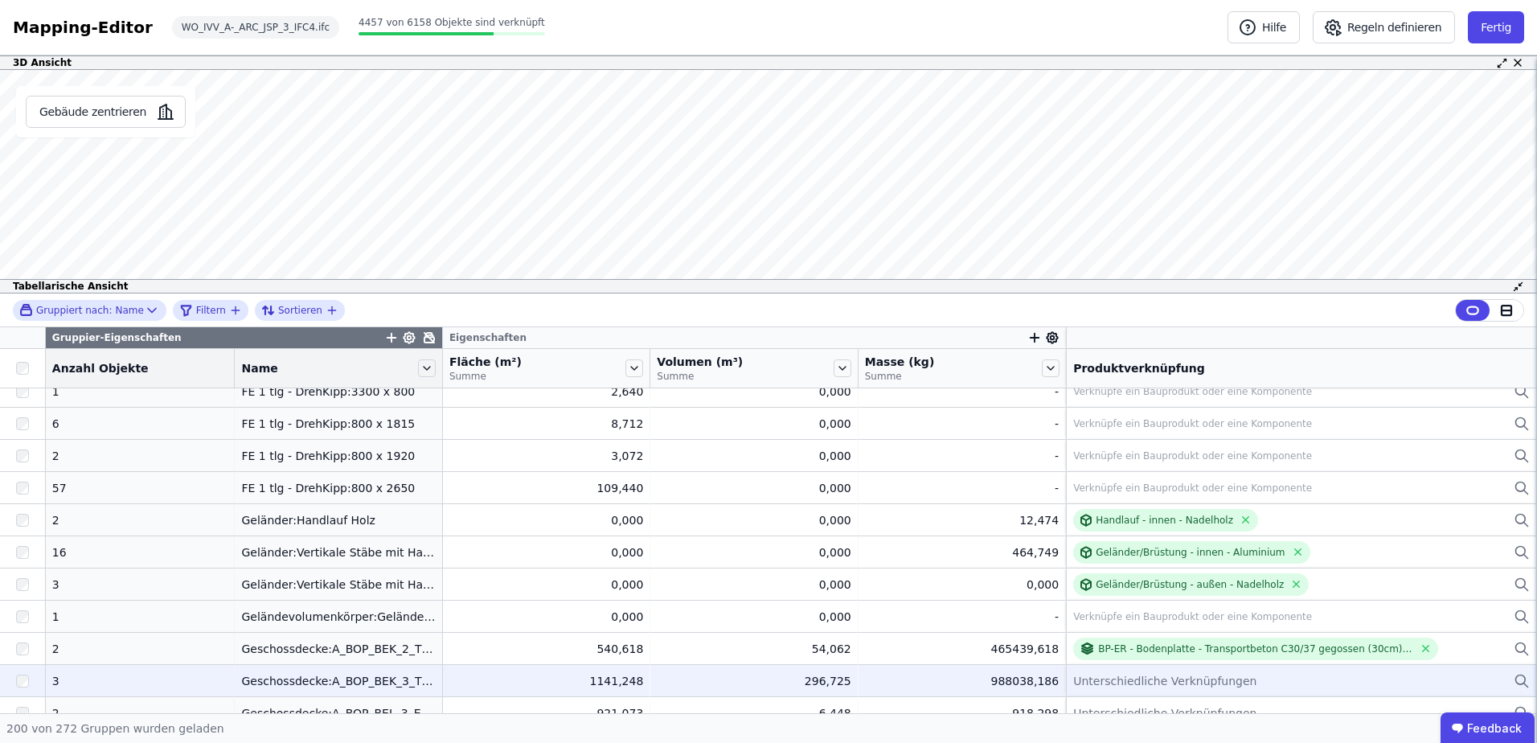
scroll to position [3213, 0]
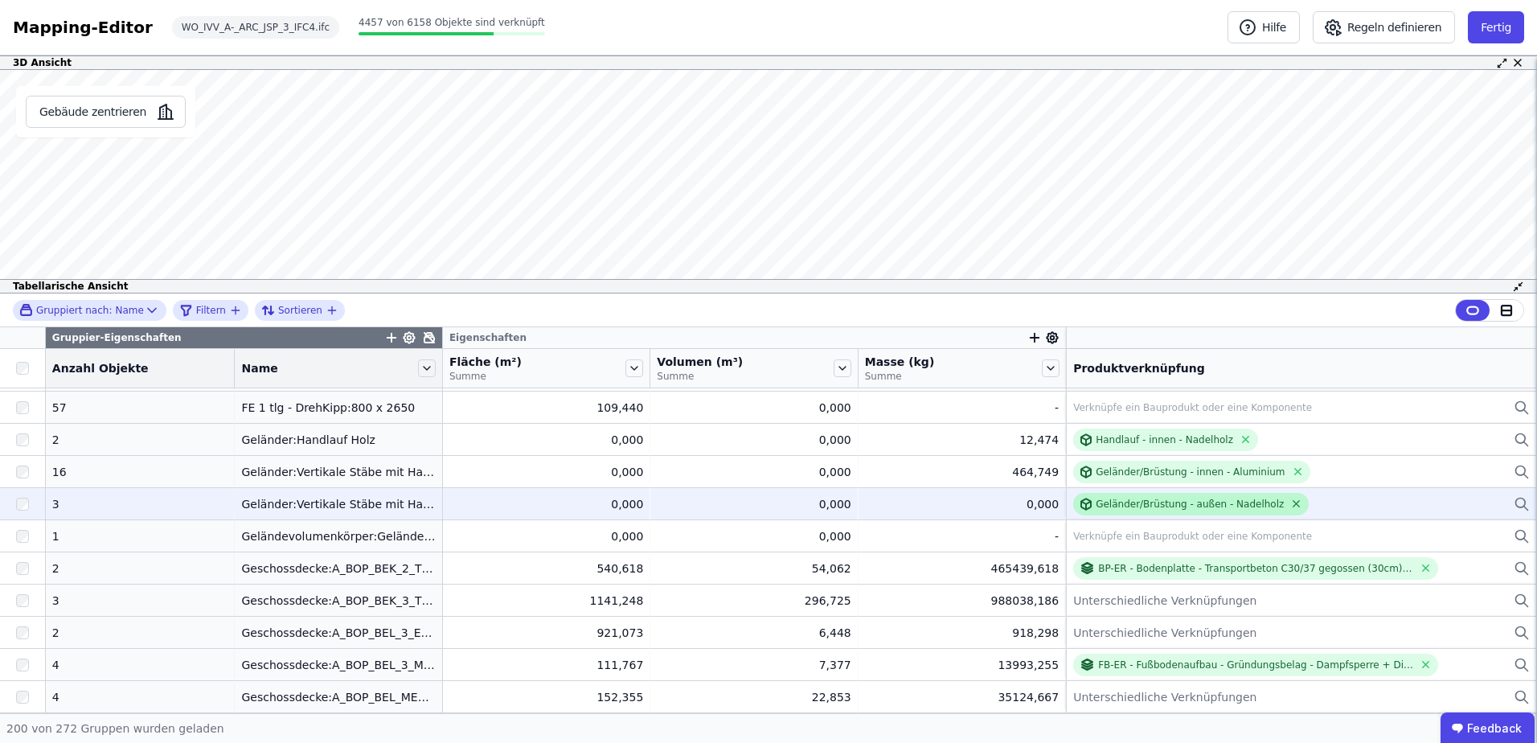
click at [1293, 505] on icon at bounding box center [1296, 504] width 6 height 6
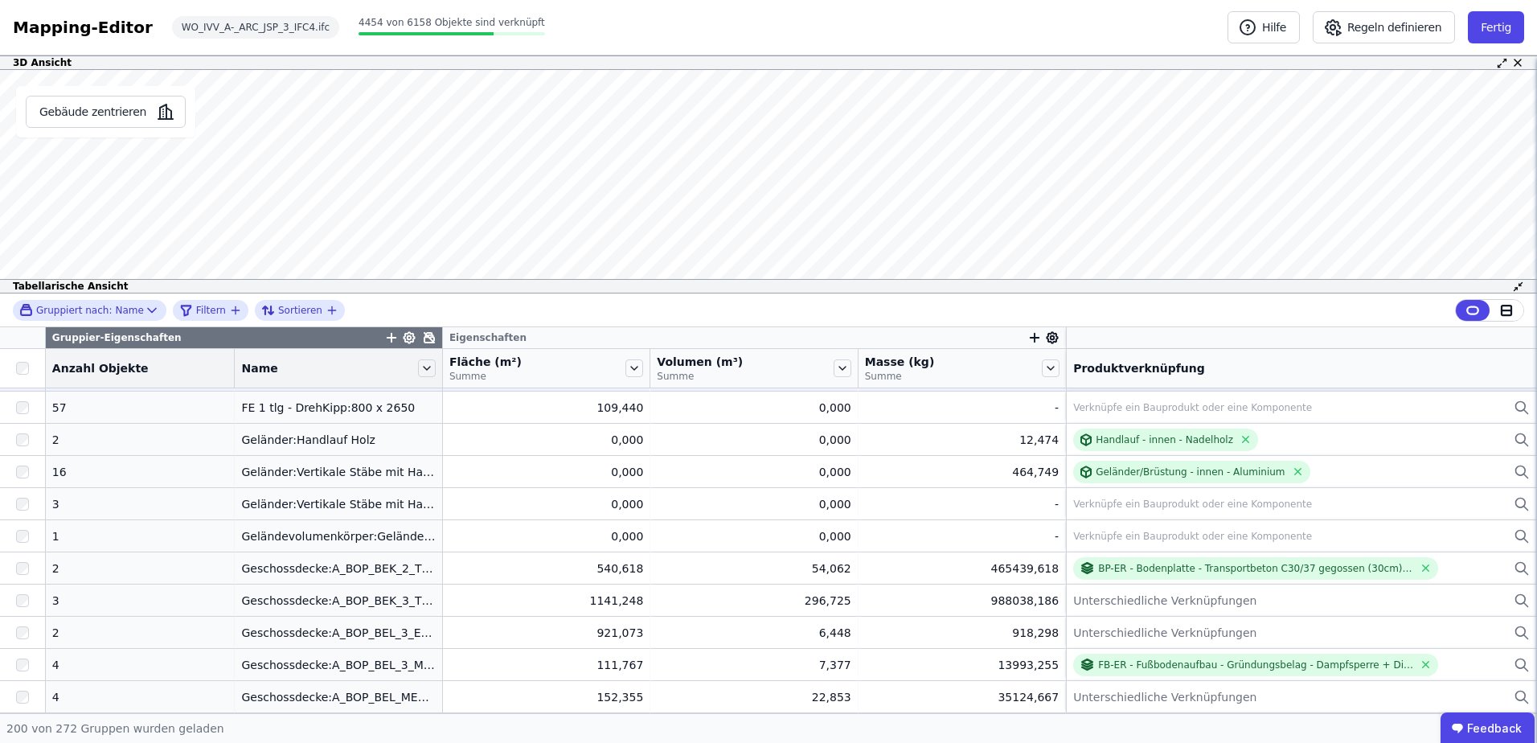
scroll to position [3133, 0]
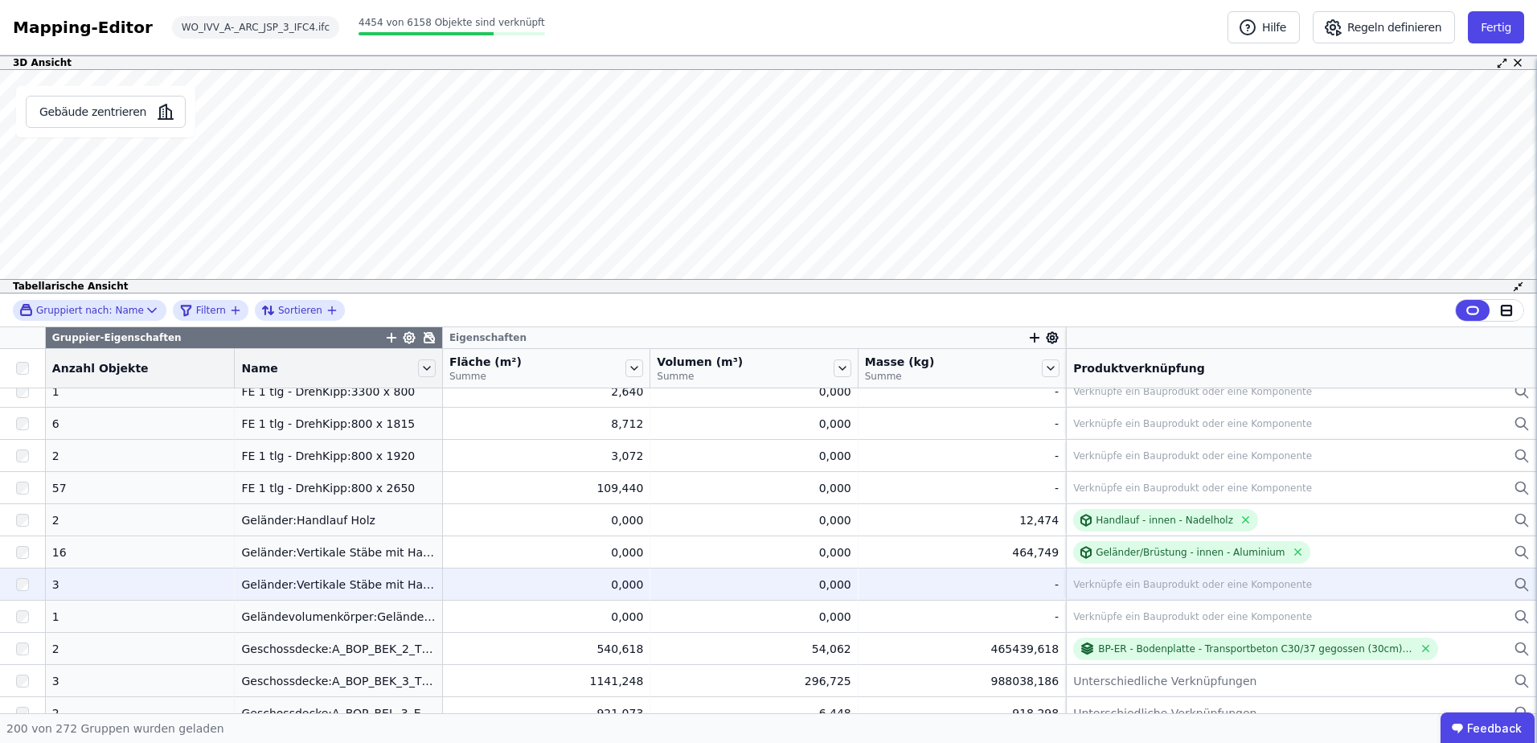
click at [1073, 584] on div "Verknüpfe ein Bauprodukt oder eine Komponente" at bounding box center [1192, 584] width 239 height 13
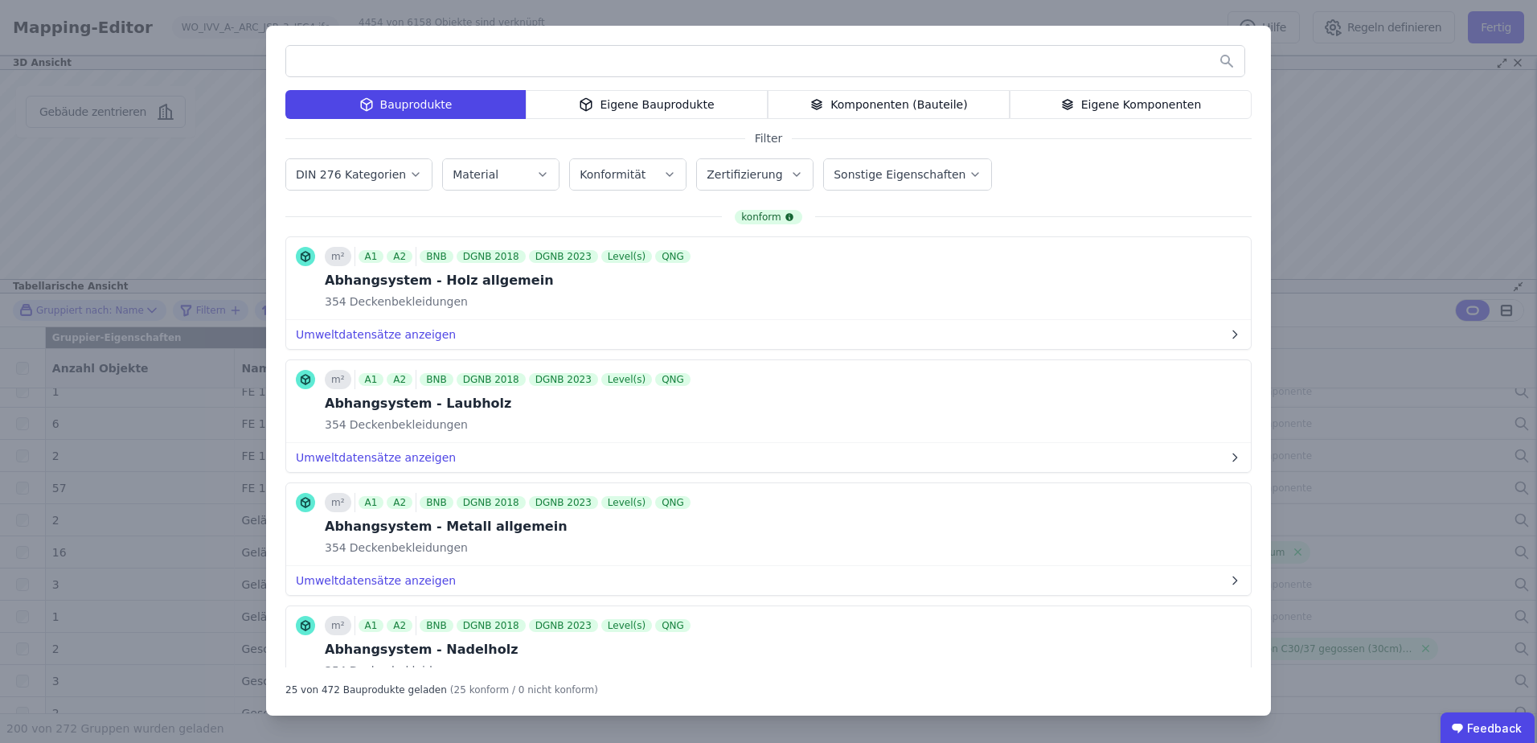
click at [614, 101] on div "Eigene Bauprodukte" at bounding box center [647, 104] width 242 height 29
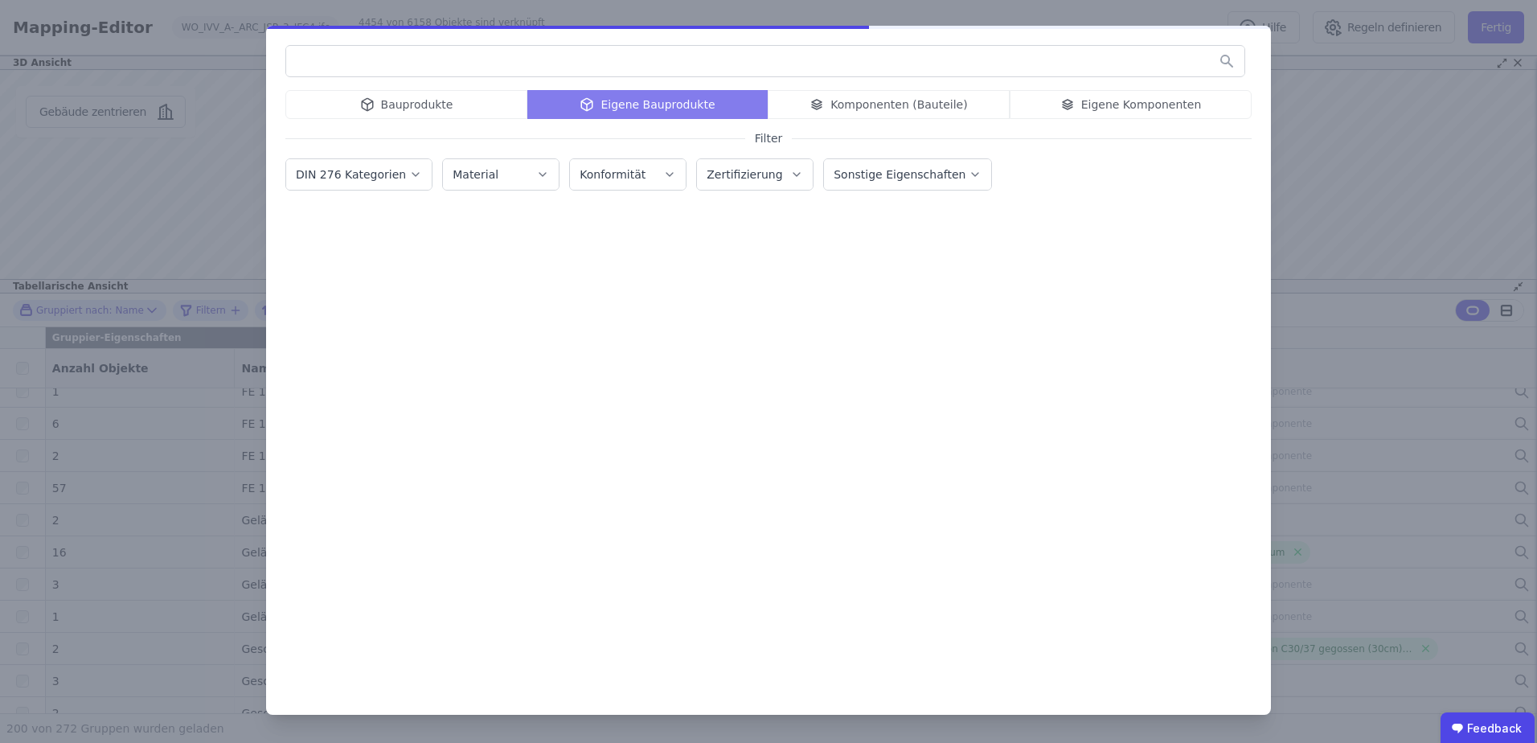
click at [538, 59] on input "text" at bounding box center [765, 61] width 958 height 29
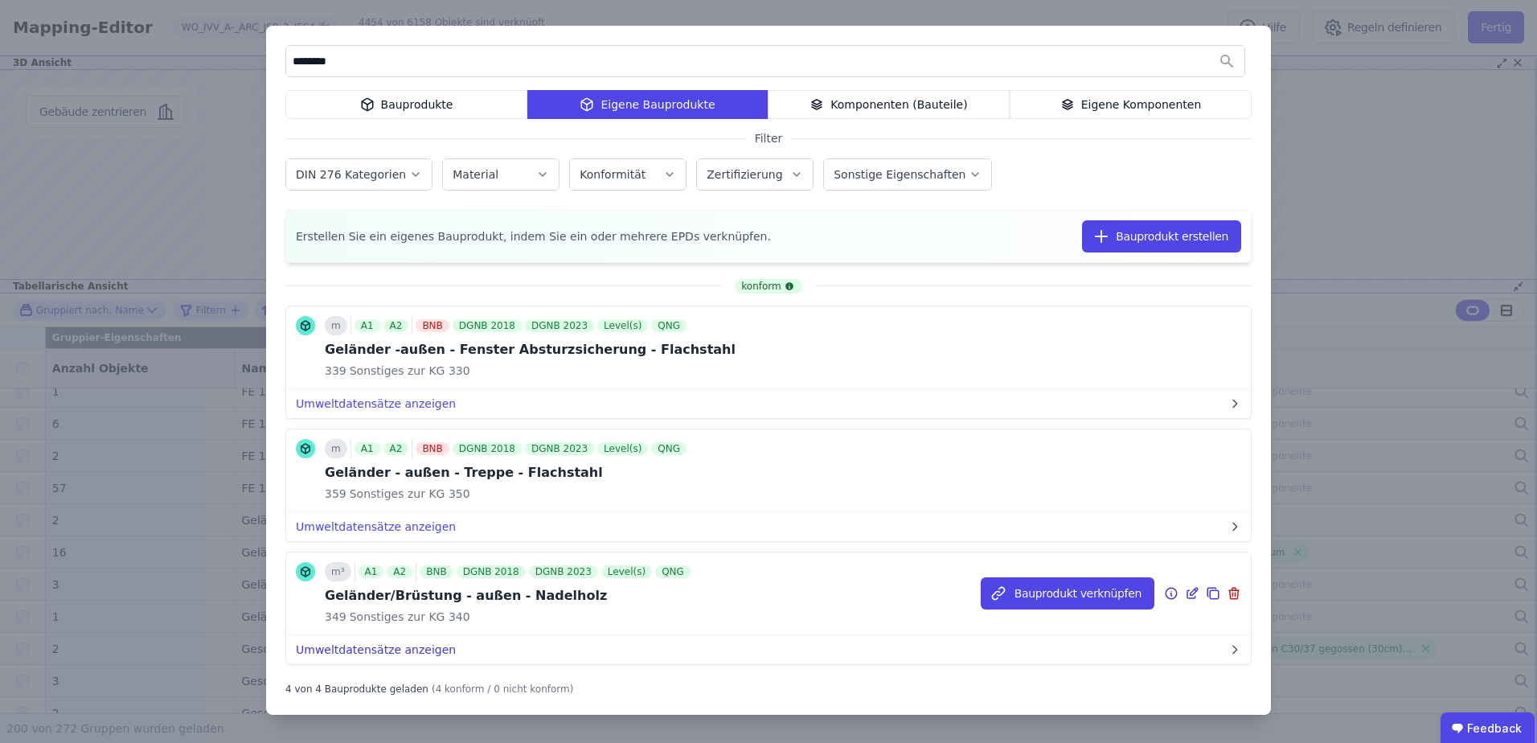
scroll to position [80, 0]
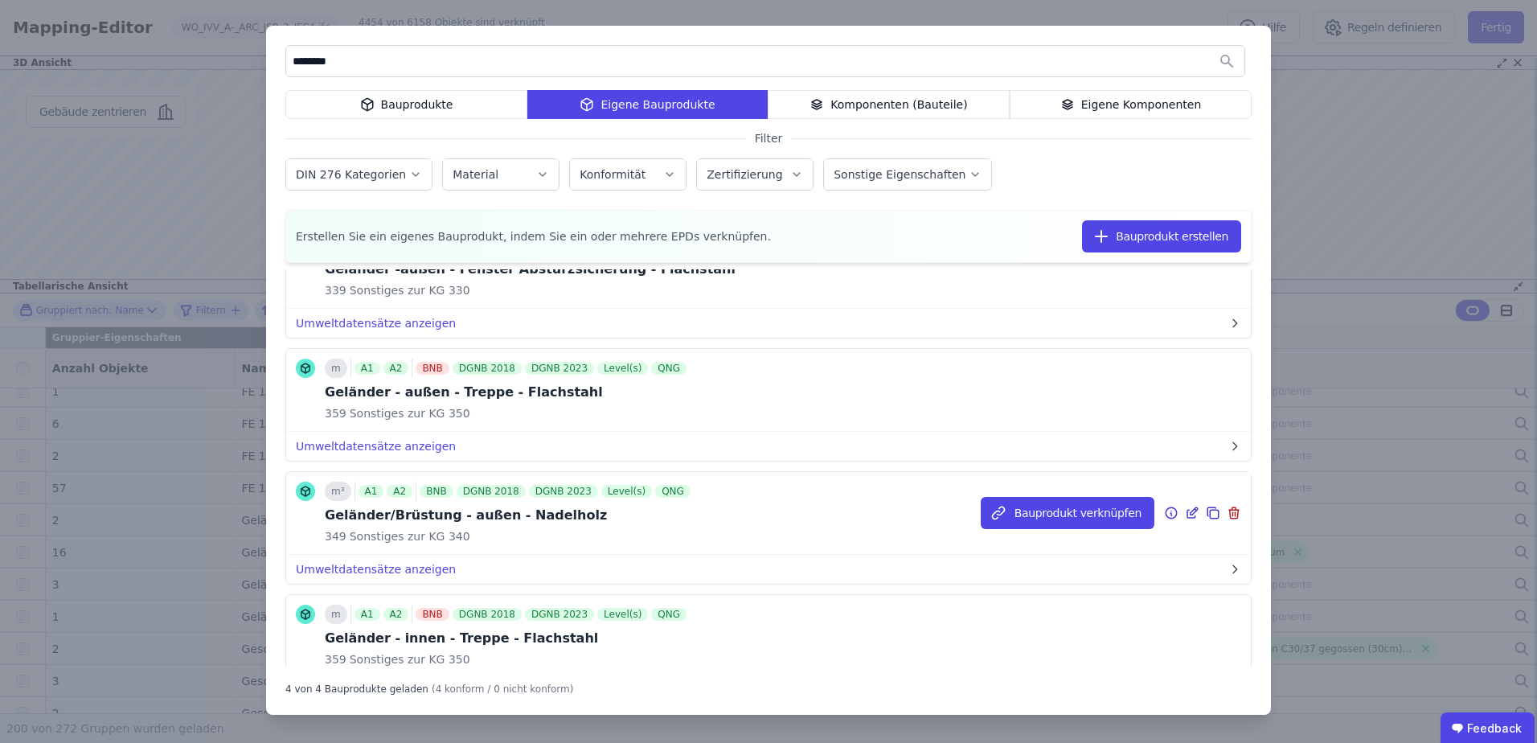
type input "********"
click at [1191, 512] on icon at bounding box center [1194, 510] width 7 height 7
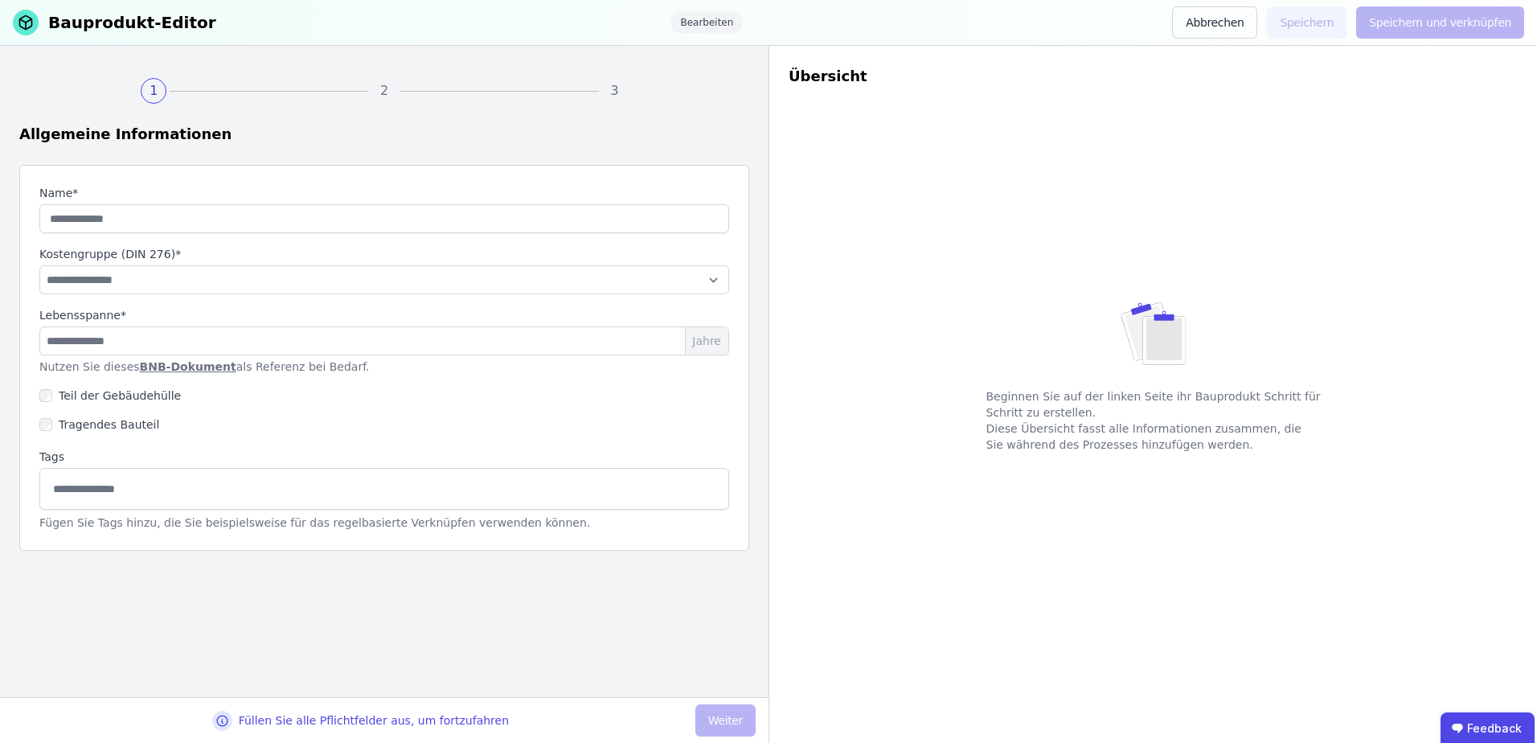
type input "**********"
select select "**********"
type input "**"
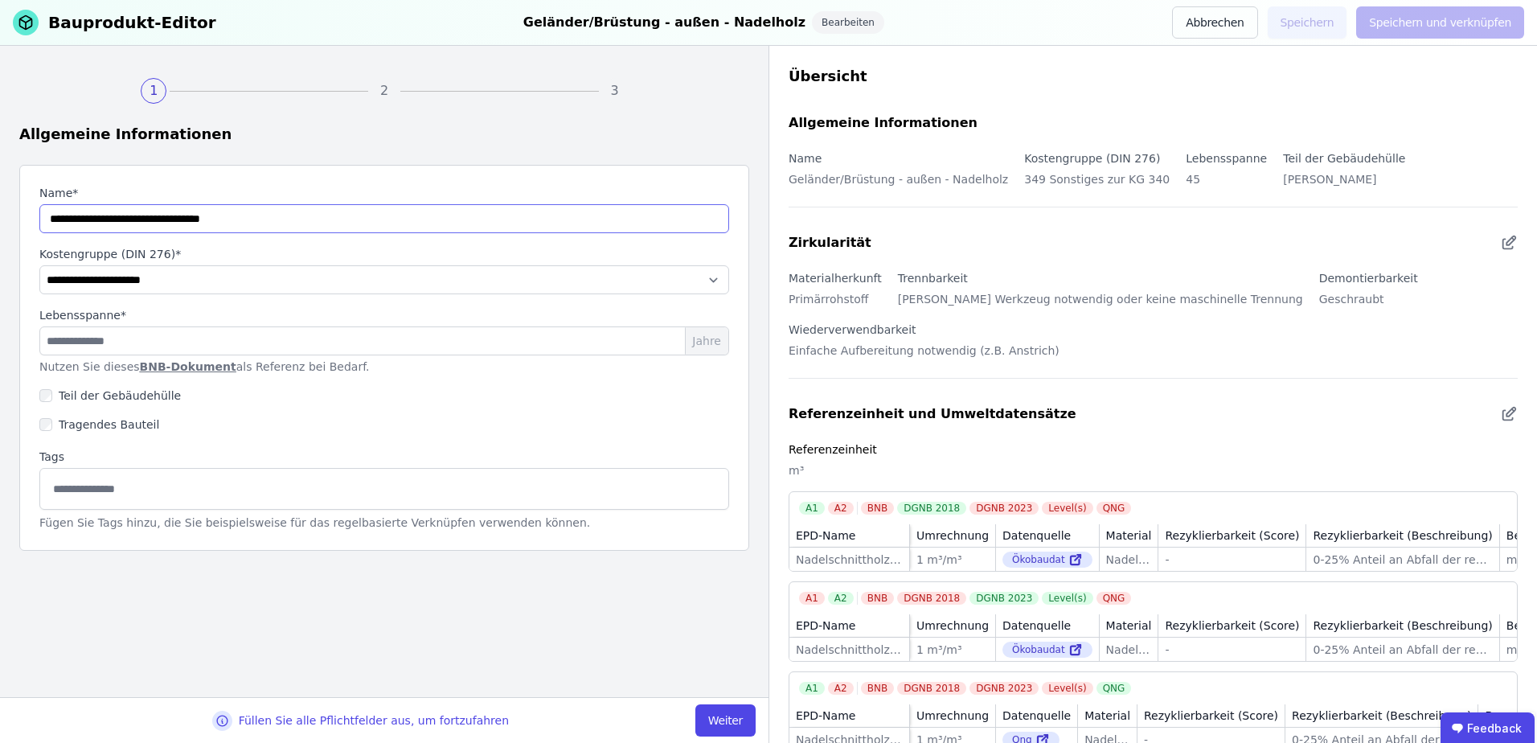
drag, startPoint x: 155, startPoint y: 219, endPoint x: 186, endPoint y: 223, distance: 31.5
click at [186, 223] on input "string" at bounding box center [384, 218] width 690 height 29
type input "**********"
click at [178, 318] on div "Lebensspanne*" at bounding box center [384, 316] width 690 height 19
click at [186, 343] on input "**" at bounding box center [384, 340] width 690 height 29
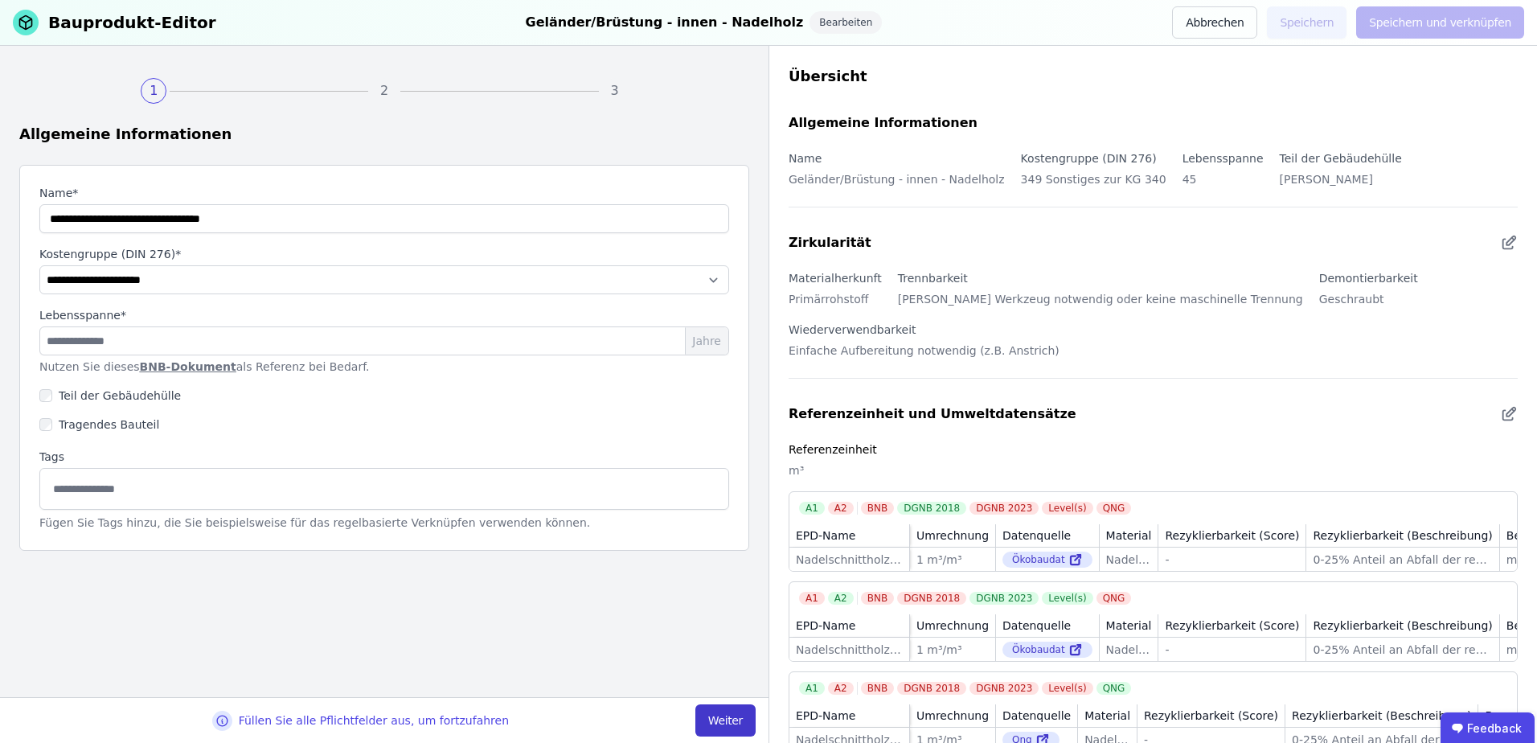
drag, startPoint x: 712, startPoint y: 702, endPoint x: 715, endPoint y: 711, distance: 10.2
click at [715, 711] on div "Füllen Sie alle Pflichtfelder aus, um fortzufahren Weiter" at bounding box center [384, 720] width 768 height 46
click at [715, 711] on button "Weiter" at bounding box center [725, 720] width 60 height 32
select select "**********"
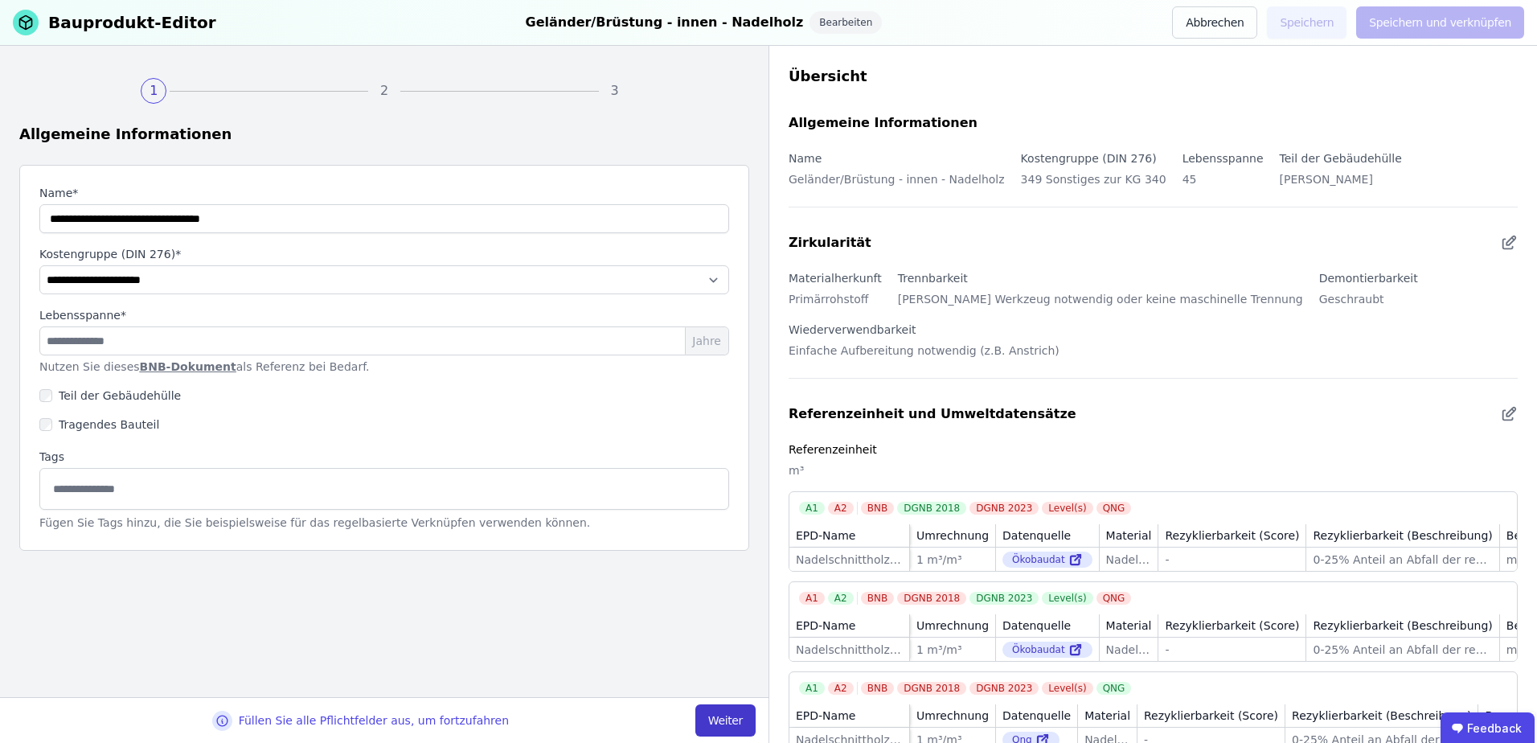
select select "**********"
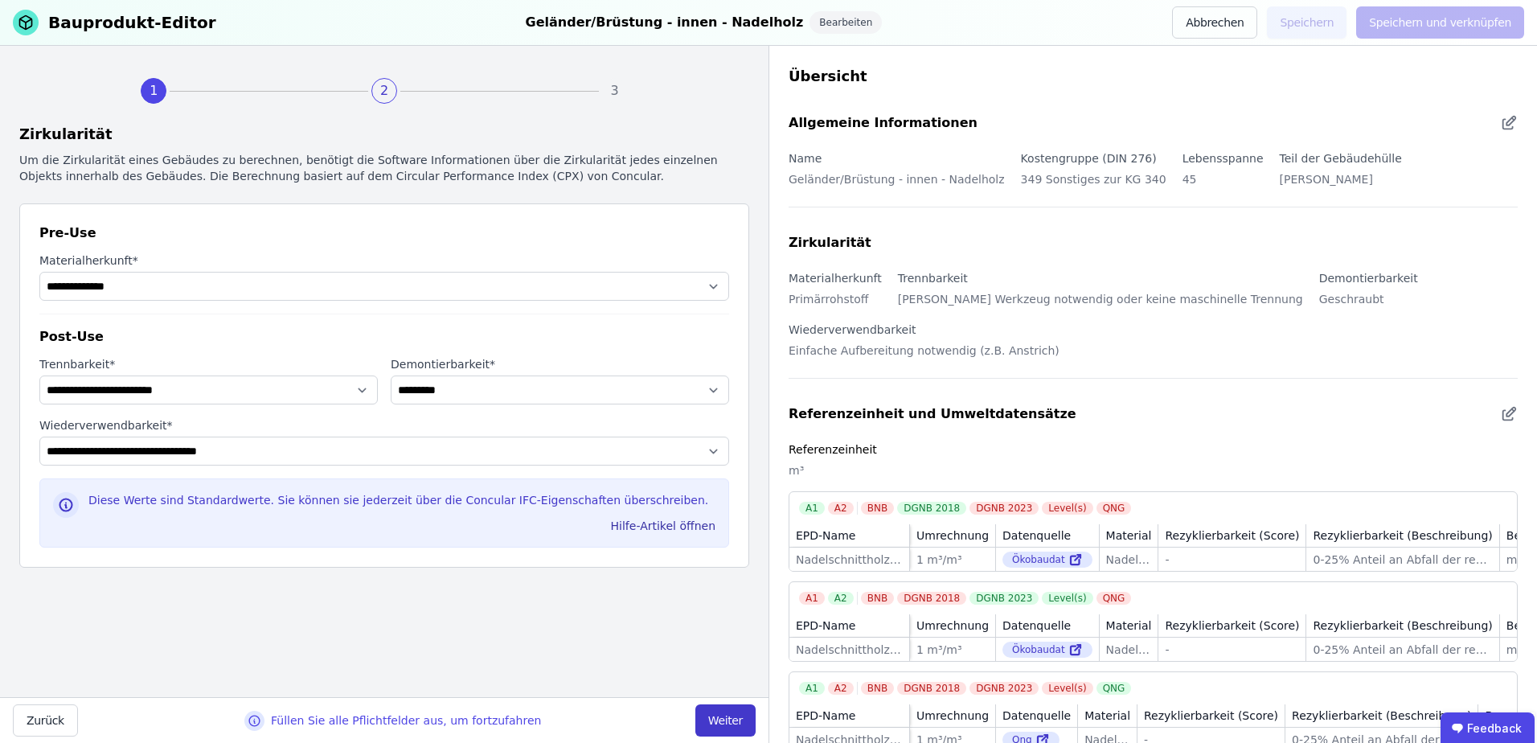
click at [716, 717] on button "Weiter" at bounding box center [725, 720] width 60 height 32
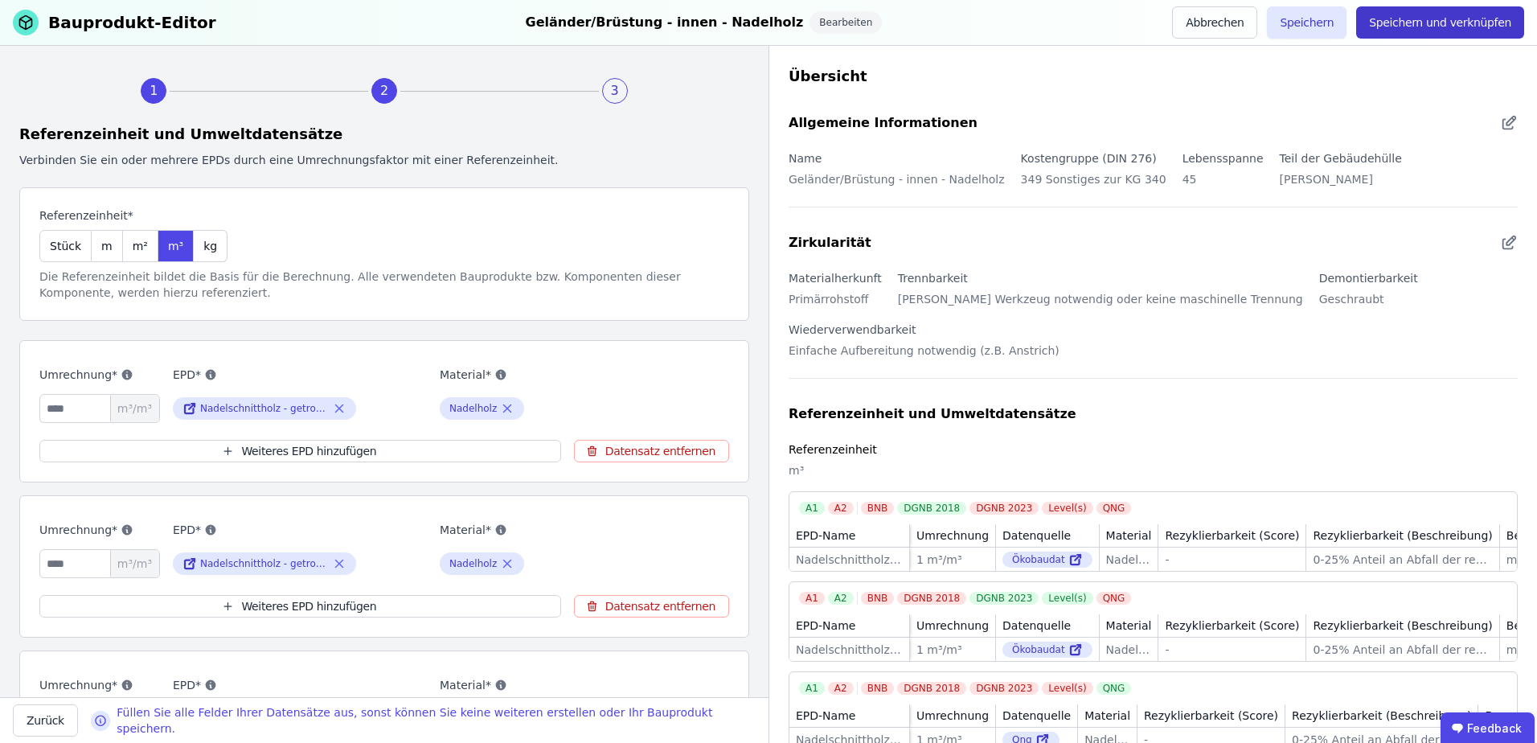
click at [1396, 27] on button "Speichern und verknüpfen" at bounding box center [1440, 22] width 168 height 32
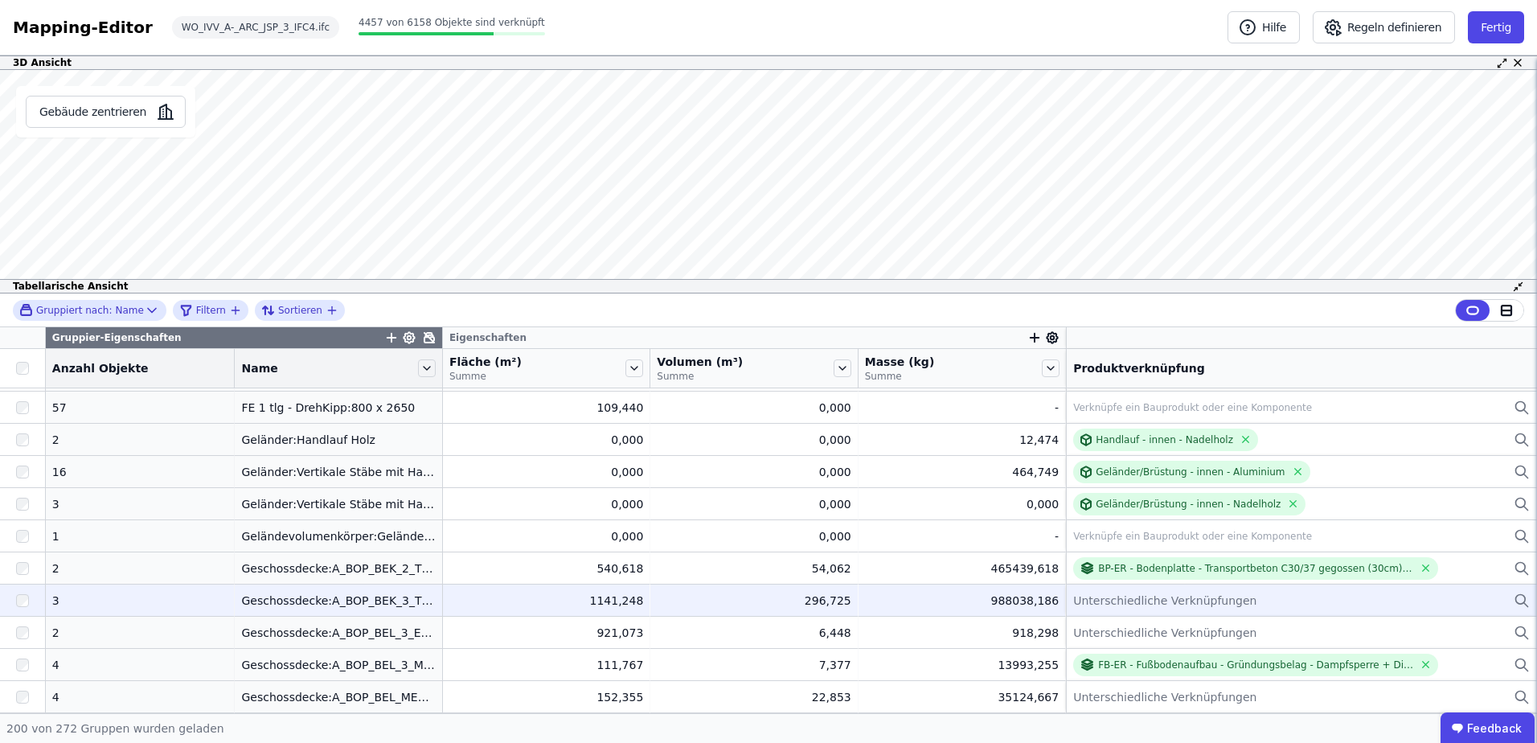
scroll to position [3293, 0]
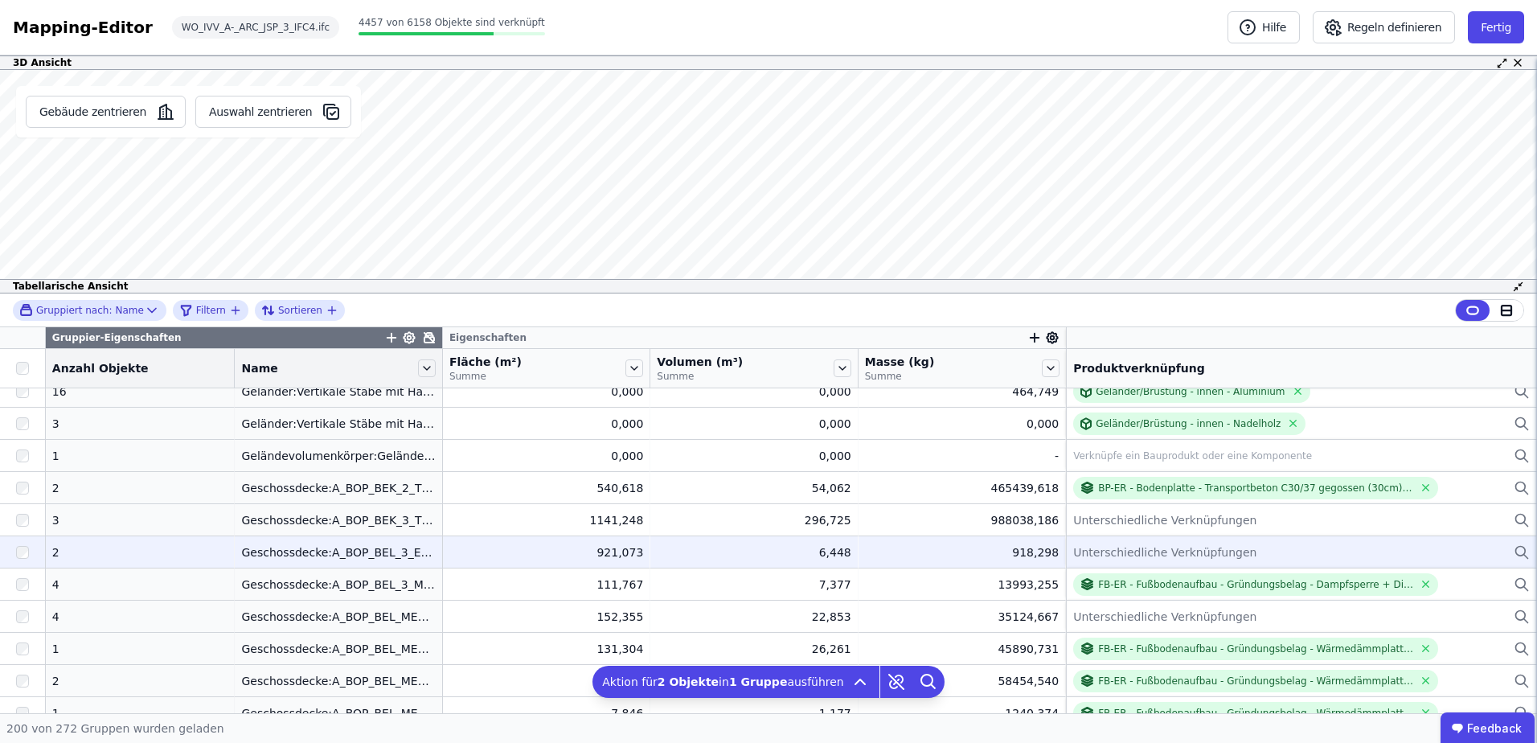
click at [1095, 555] on span "Unterschiedliche Verknüpfungen" at bounding box center [1164, 552] width 183 height 16
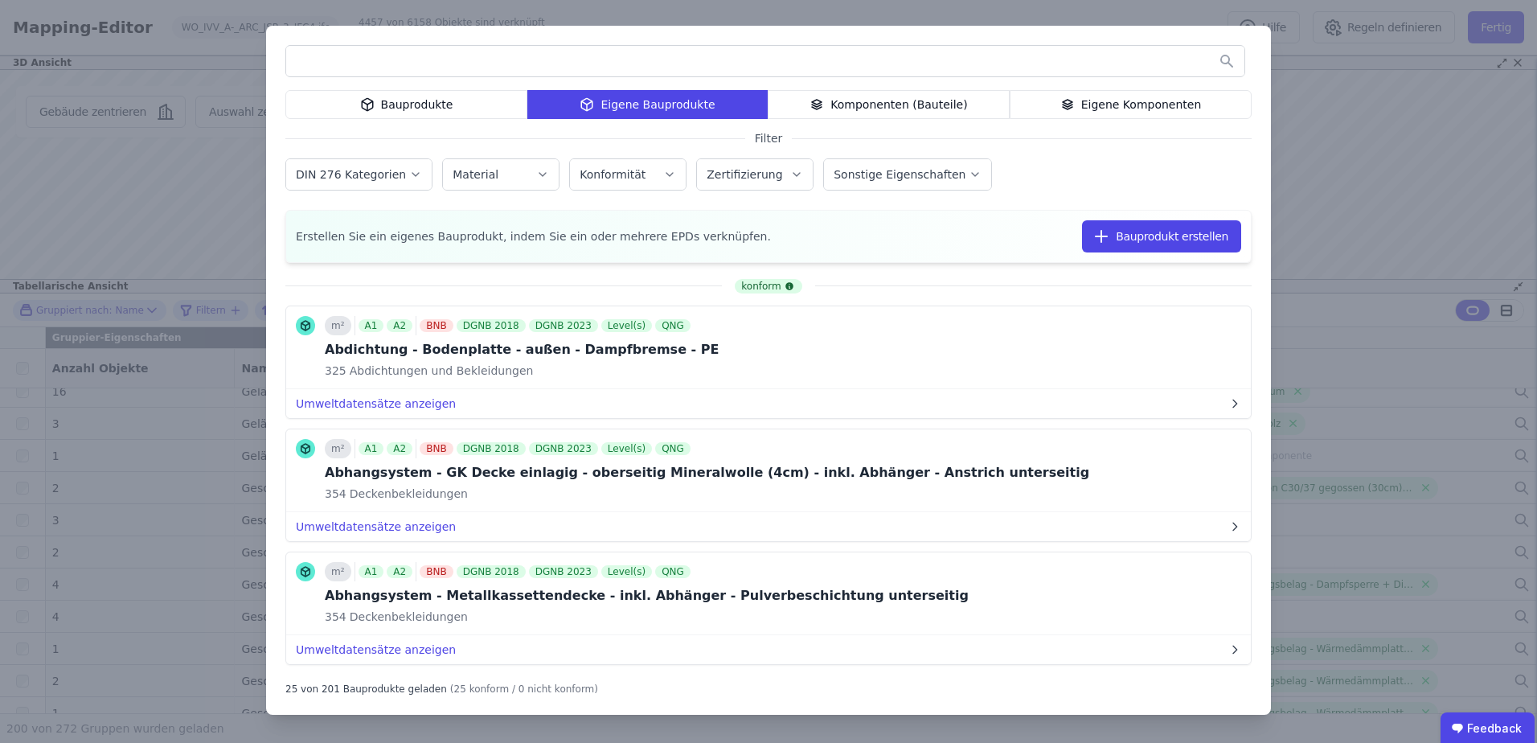
click at [1062, 96] on div "Eigene Komponenten" at bounding box center [1131, 104] width 242 height 29
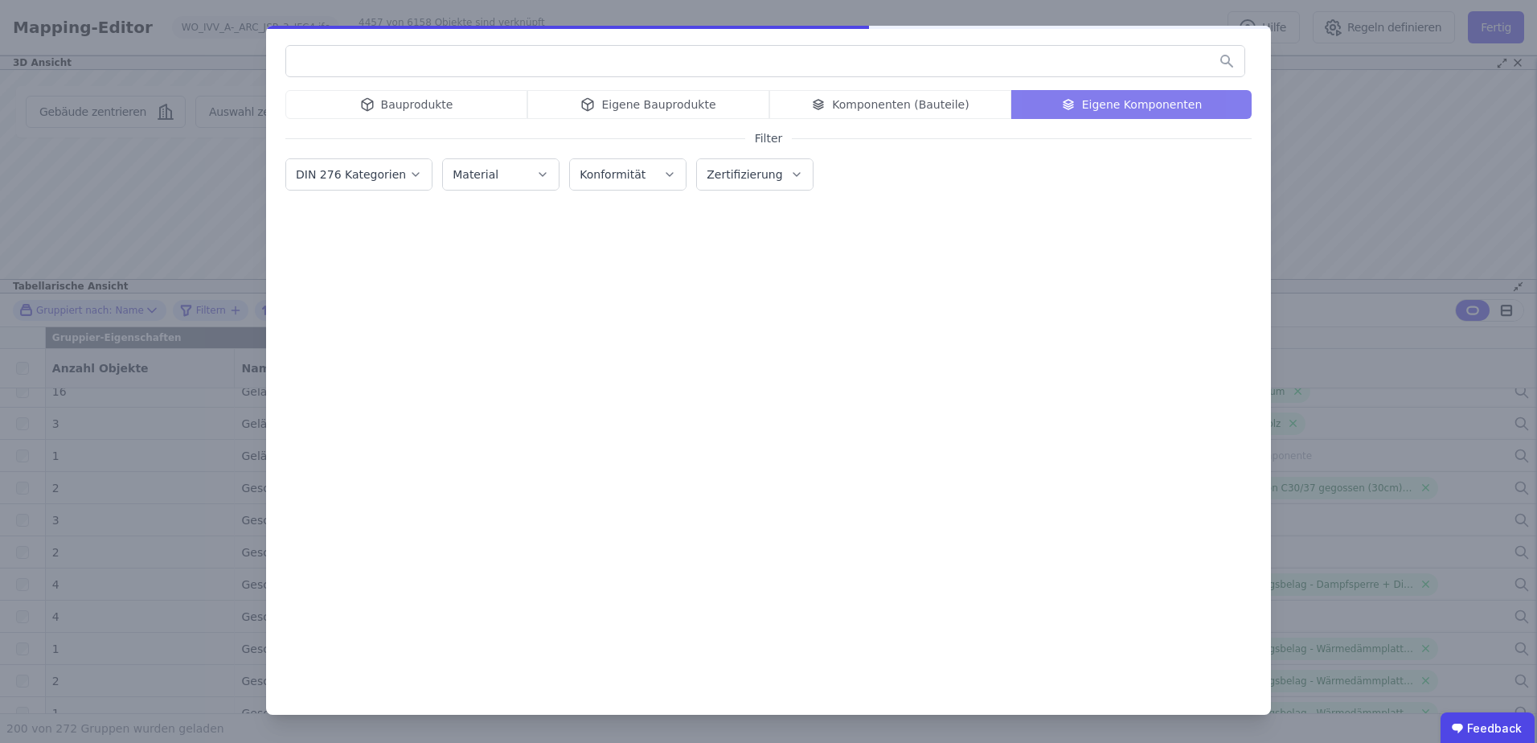
click at [952, 61] on input "text" at bounding box center [765, 61] width 958 height 29
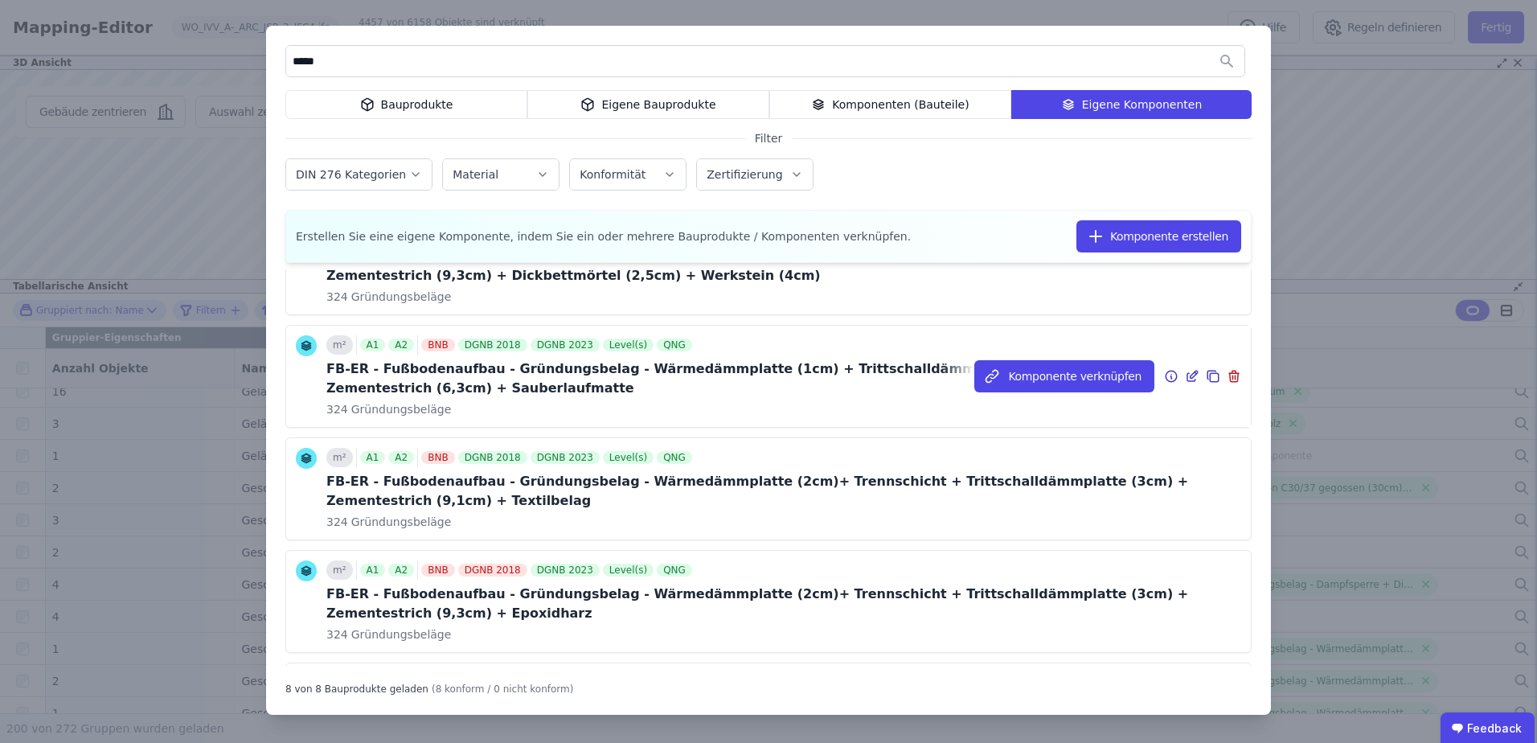
scroll to position [482, 0]
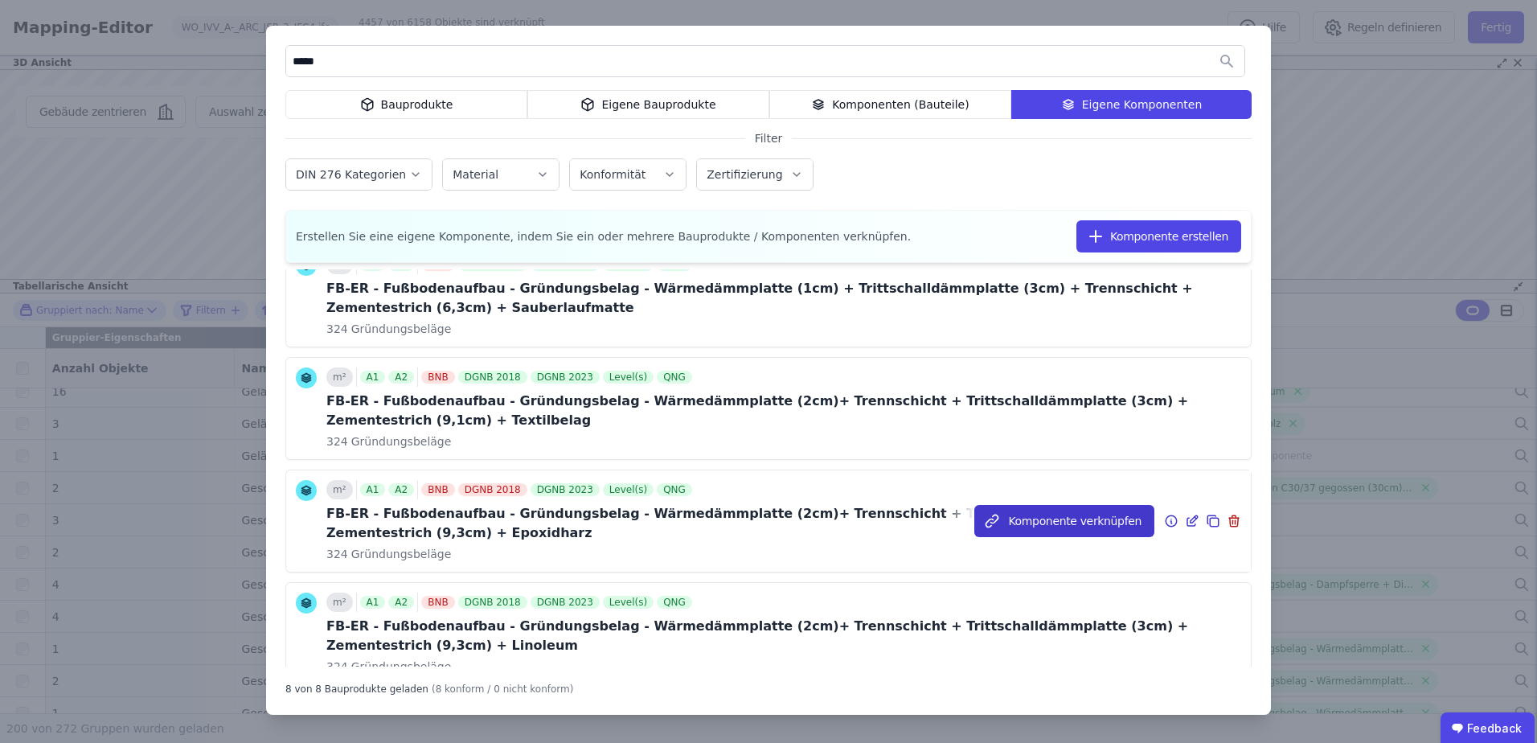
type input "*****"
click at [999, 515] on icon "button" at bounding box center [992, 521] width 16 height 16
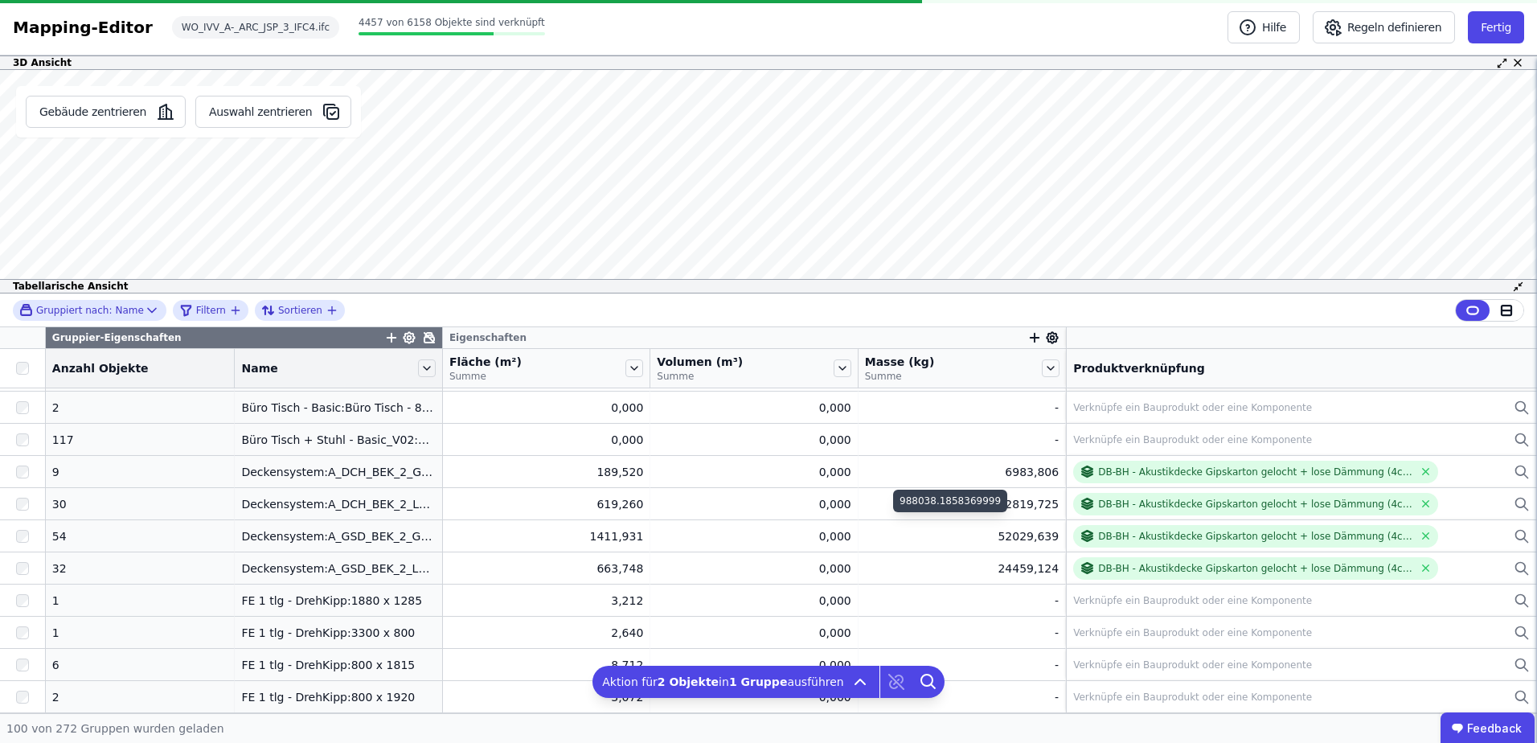
scroll to position [2891, 0]
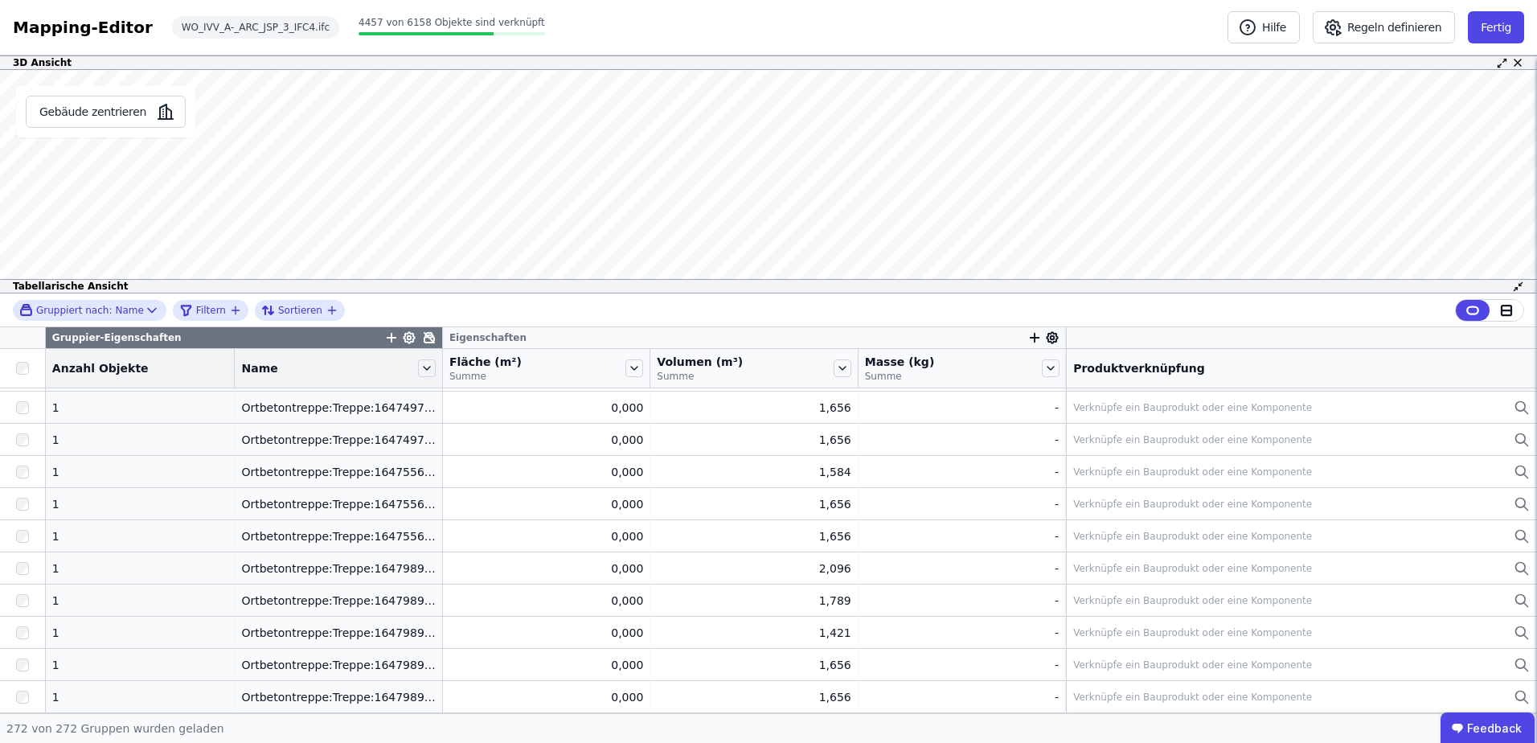
scroll to position [6091, 0]
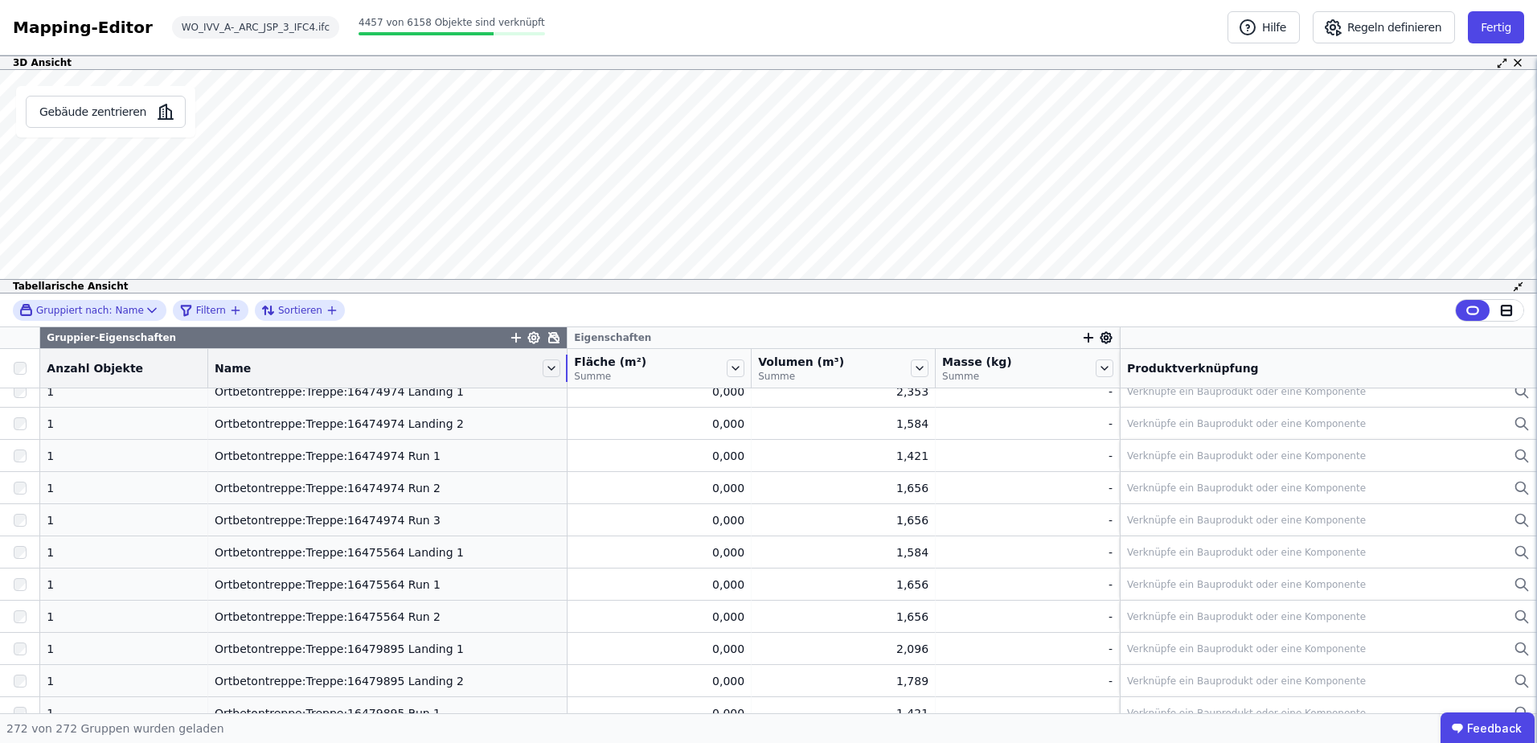
drag, startPoint x: 415, startPoint y: 355, endPoint x: 540, endPoint y: 367, distance: 126.0
click at [540, 367] on div "Name" at bounding box center [387, 367] width 359 height 27
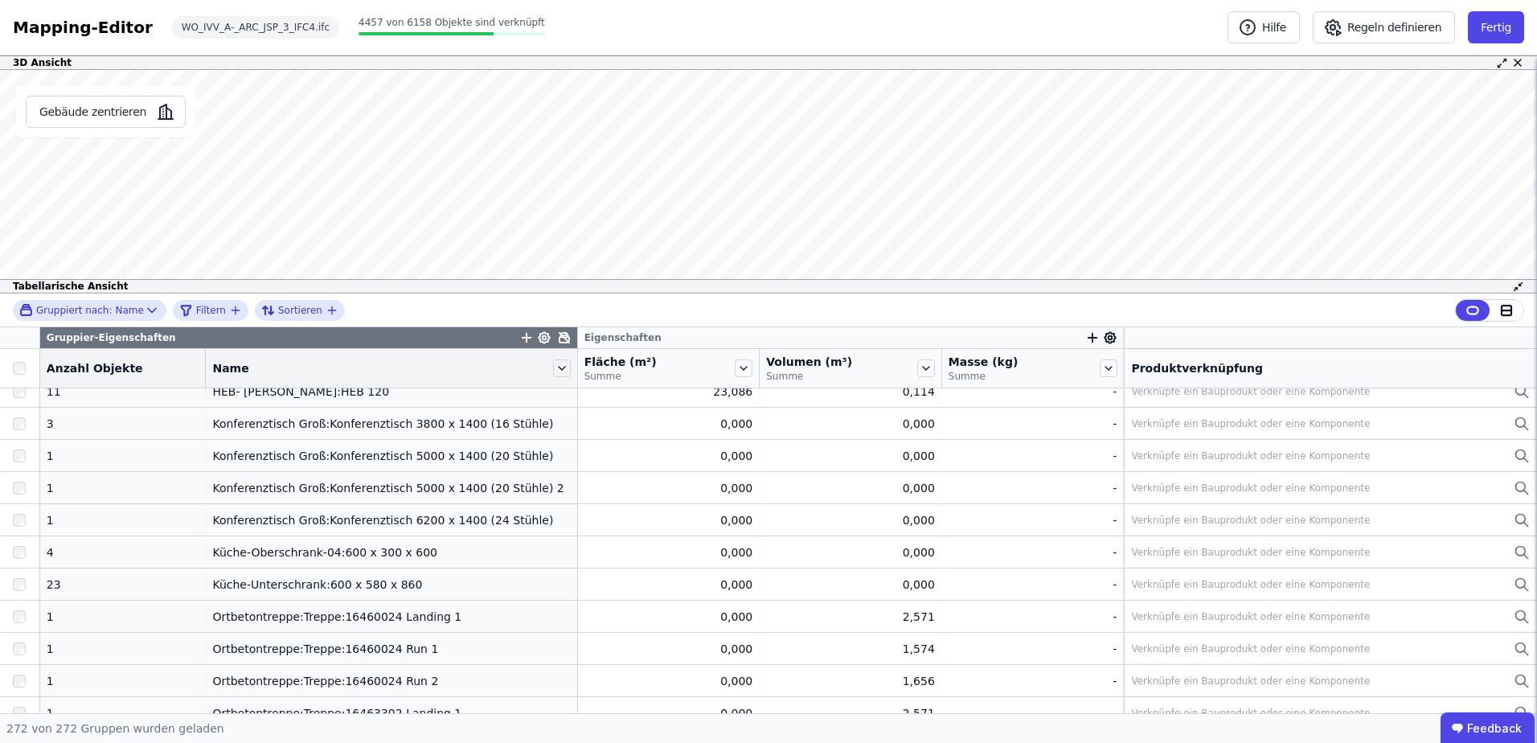
scroll to position [5046, 0]
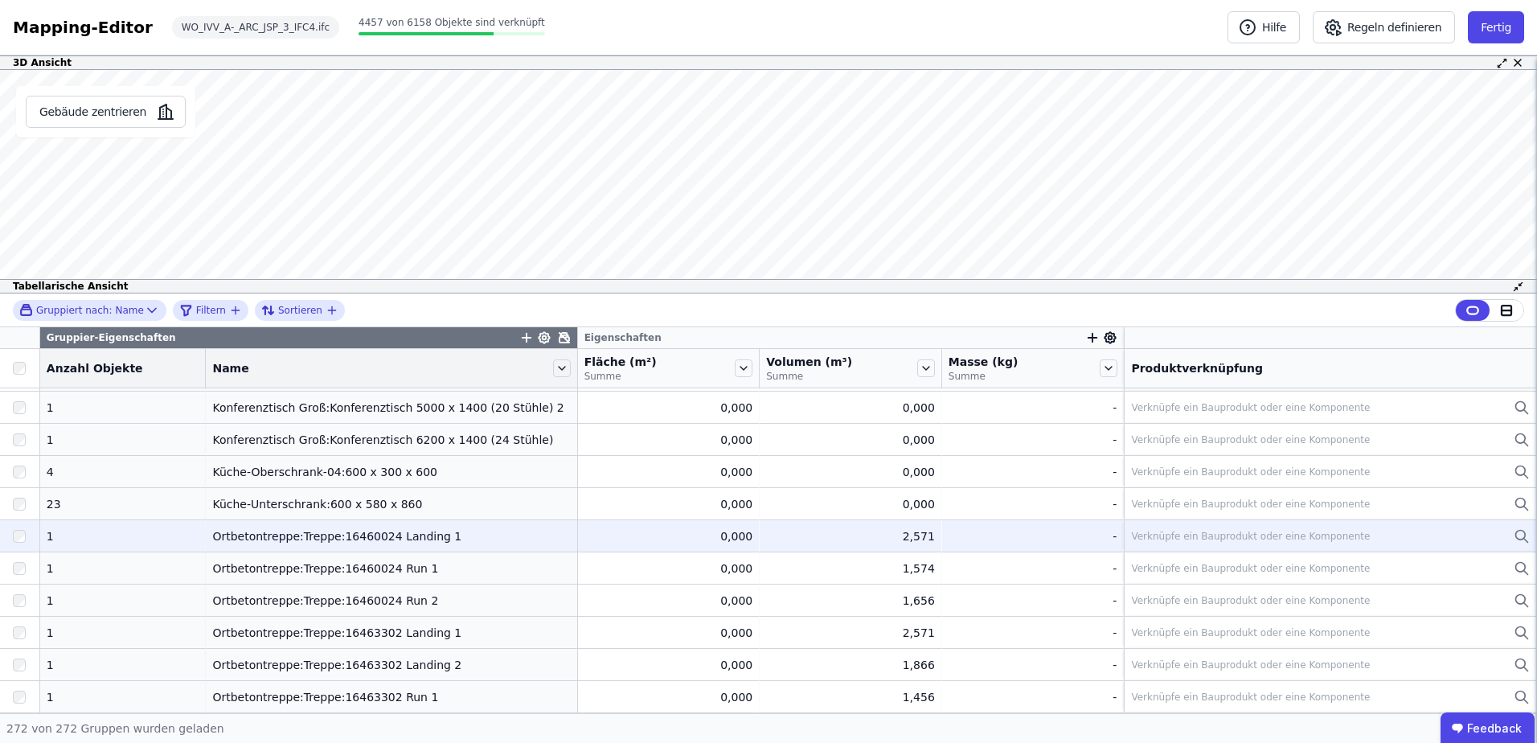
click at [314, 531] on div "Ortbetontreppe:Treppe:16460024 Landing 1" at bounding box center [391, 536] width 358 height 16
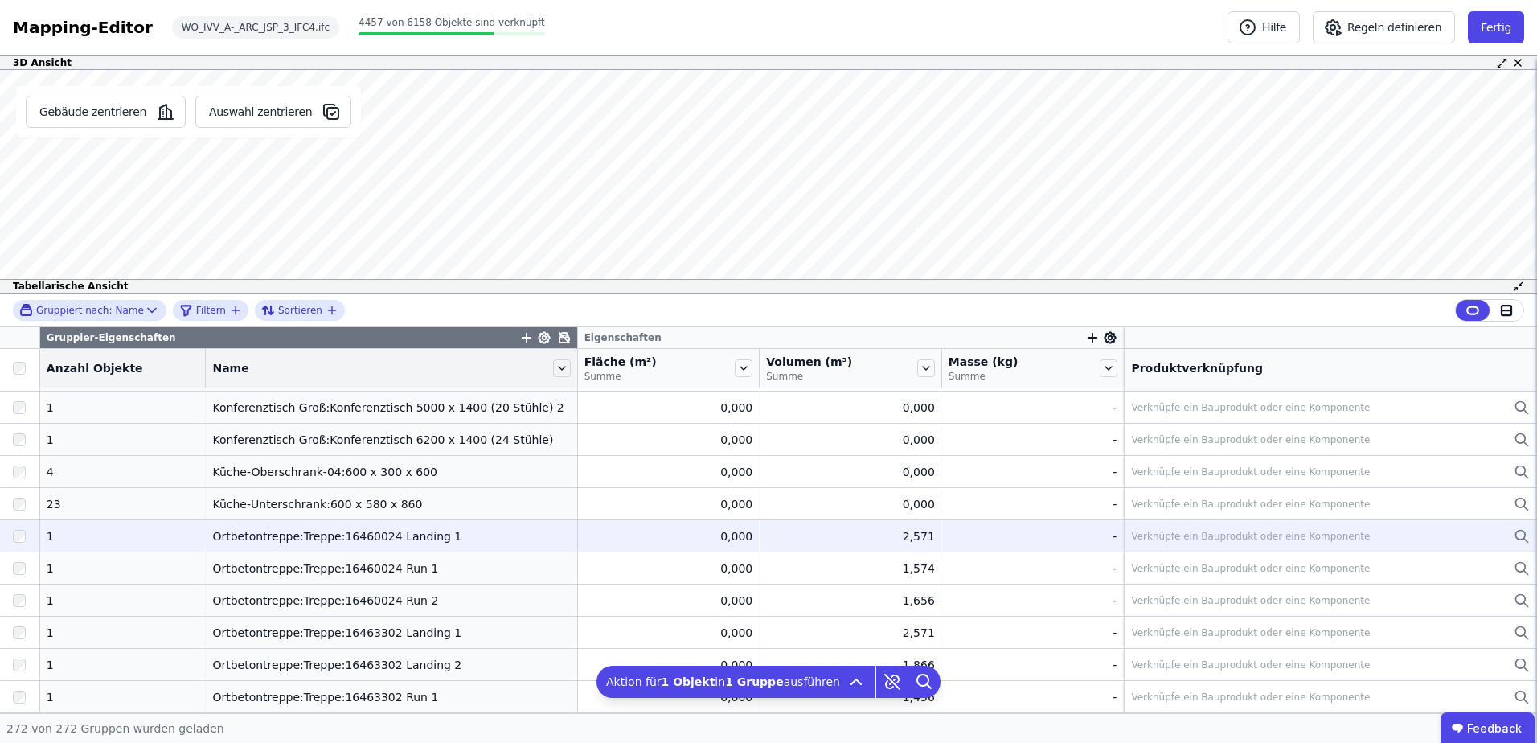
click at [1166, 537] on div "Verknüpfe ein Bauprodukt oder eine Komponente" at bounding box center [1250, 536] width 239 height 13
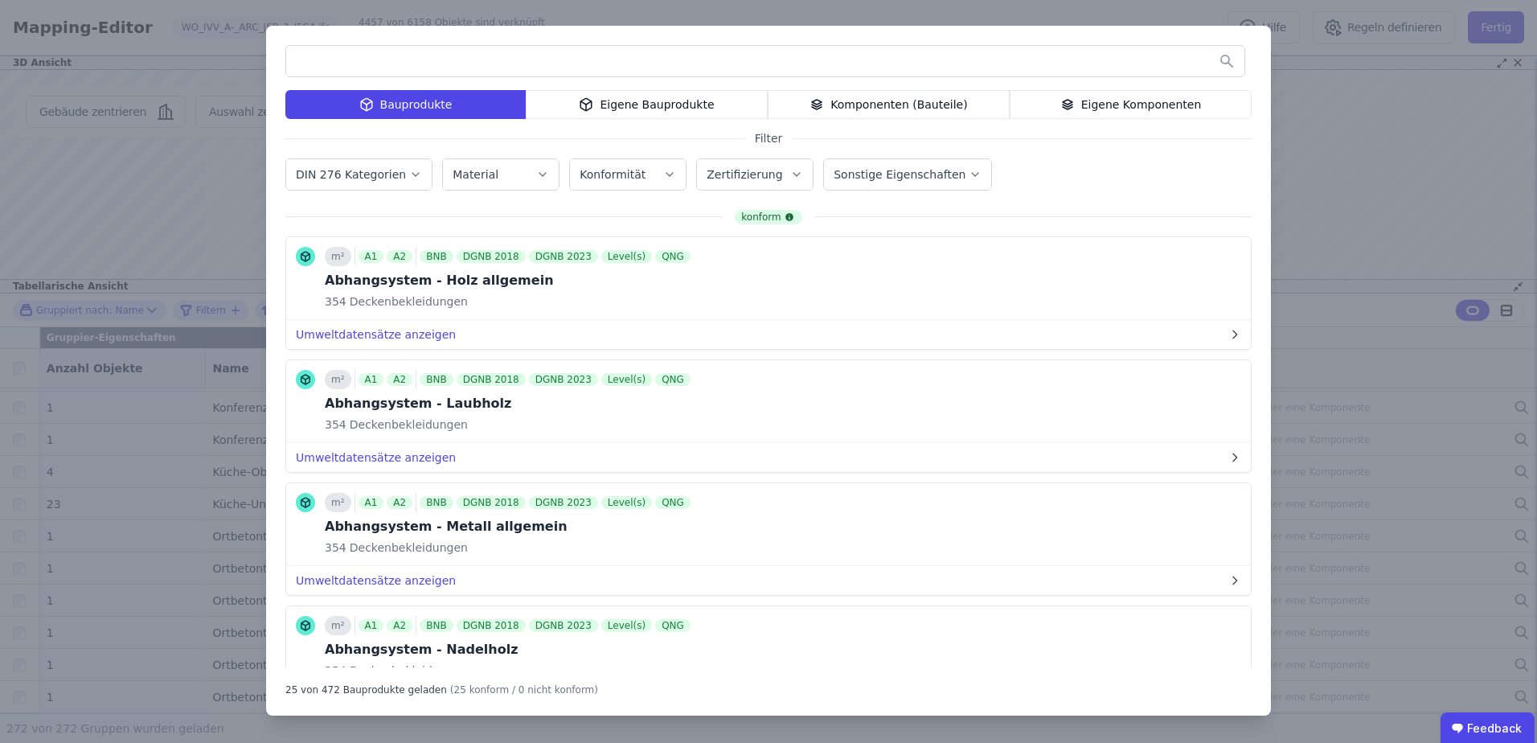
click at [1082, 103] on div "Eigene Komponenten" at bounding box center [1131, 104] width 242 height 29
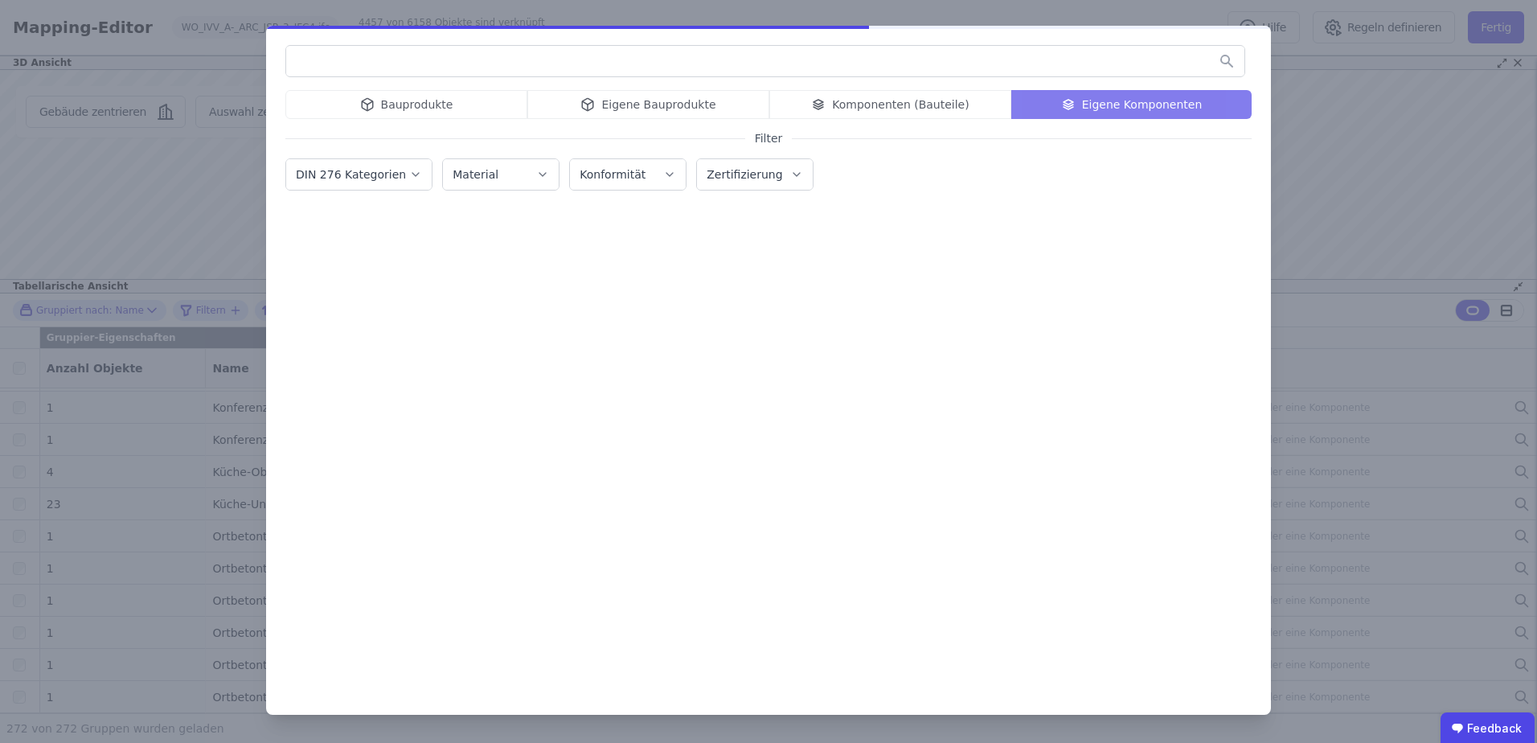
click at [983, 65] on input "text" at bounding box center [765, 61] width 958 height 29
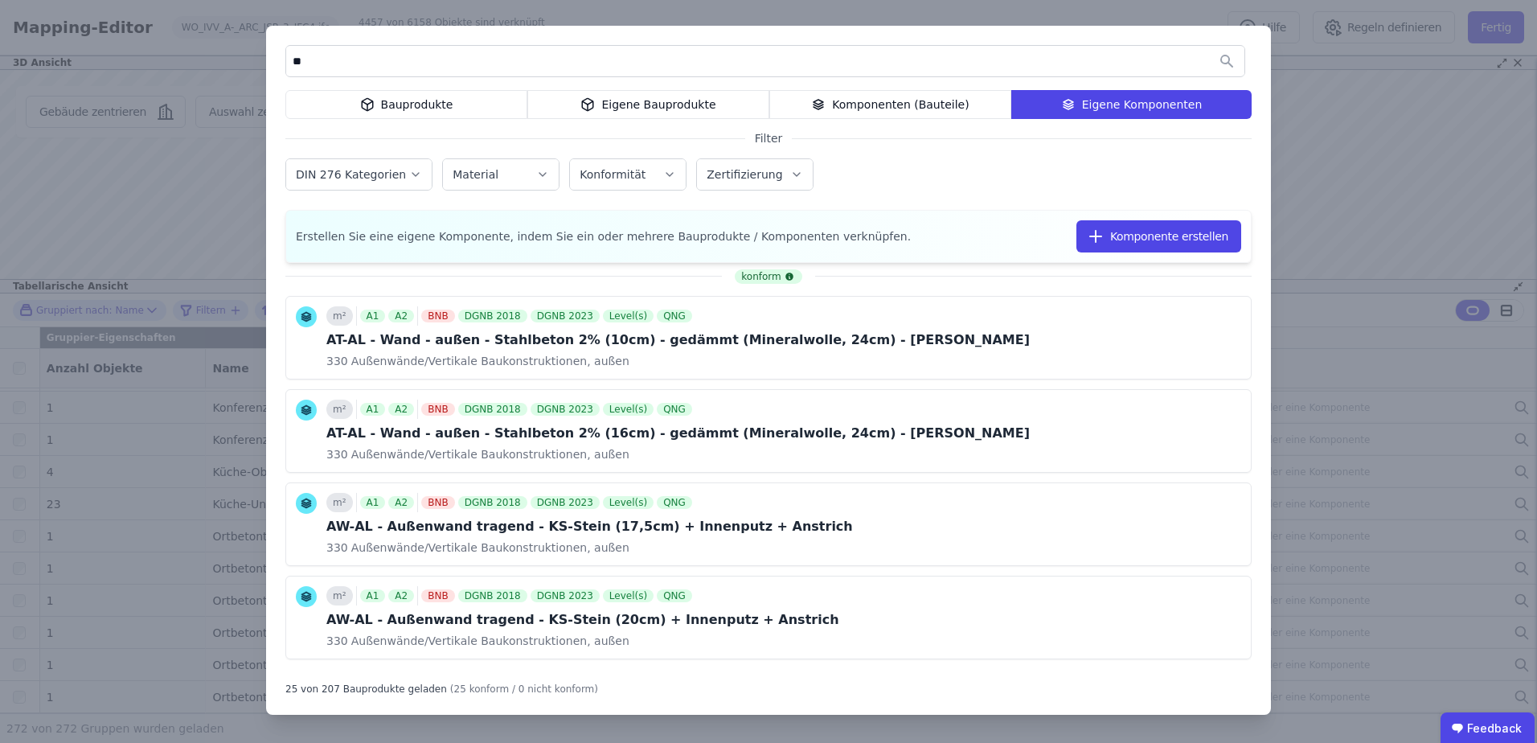
click at [326, 72] on input "**" at bounding box center [765, 61] width 958 height 29
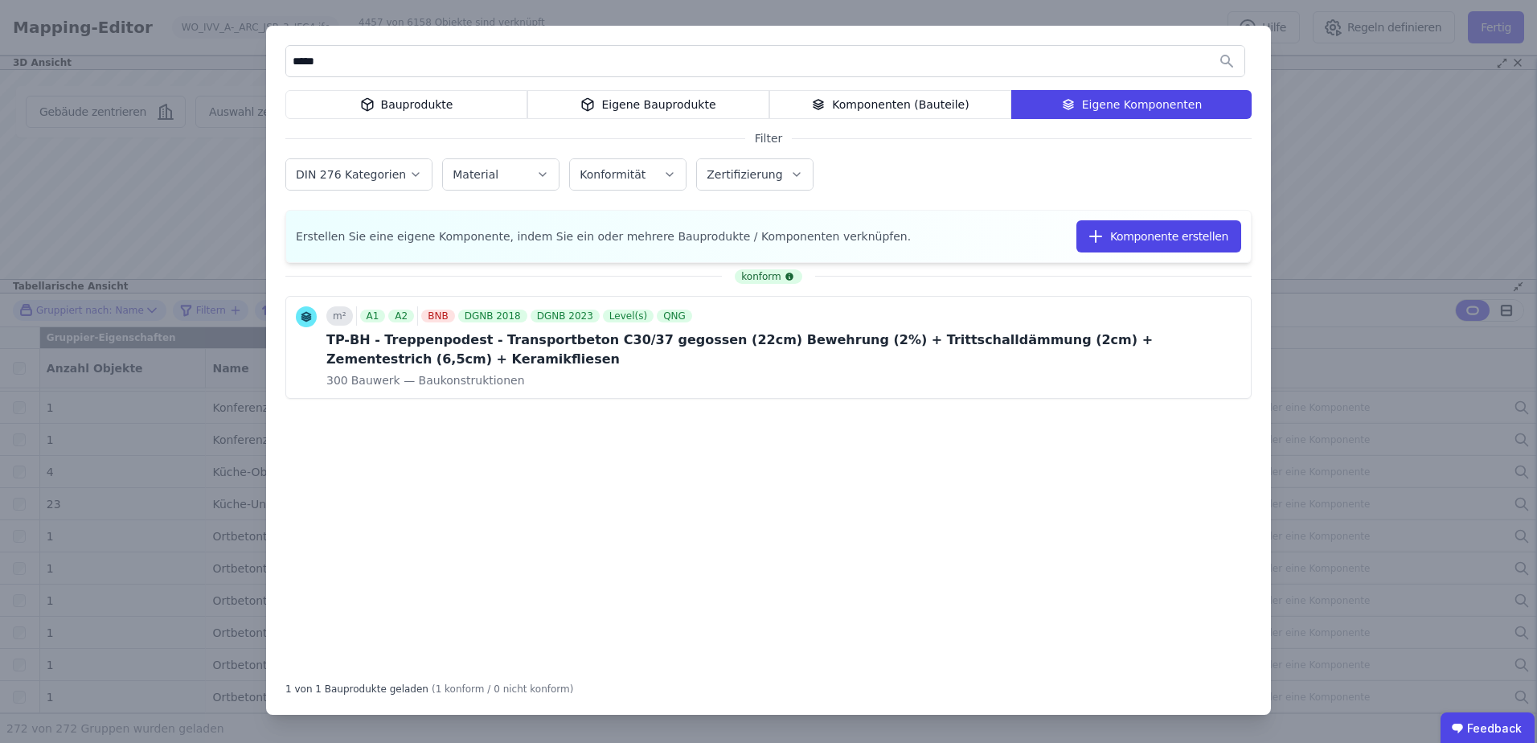
type input "*****"
